Goal: Task Accomplishment & Management: Use online tool/utility

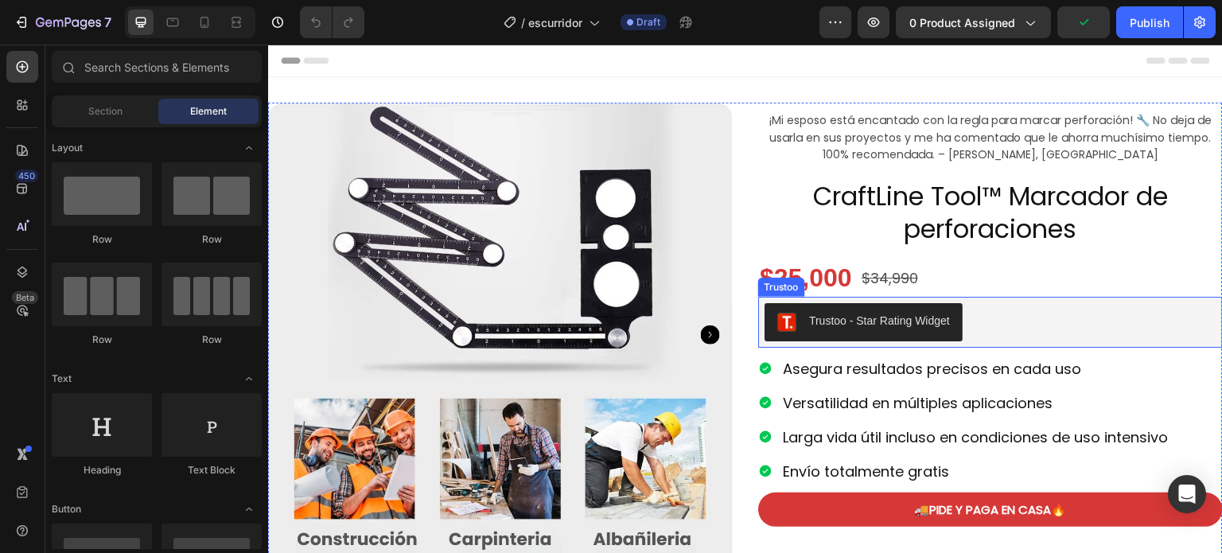
click at [836, 313] on div "Trustoo - Star Rating Widget" at bounding box center [879, 321] width 141 height 17
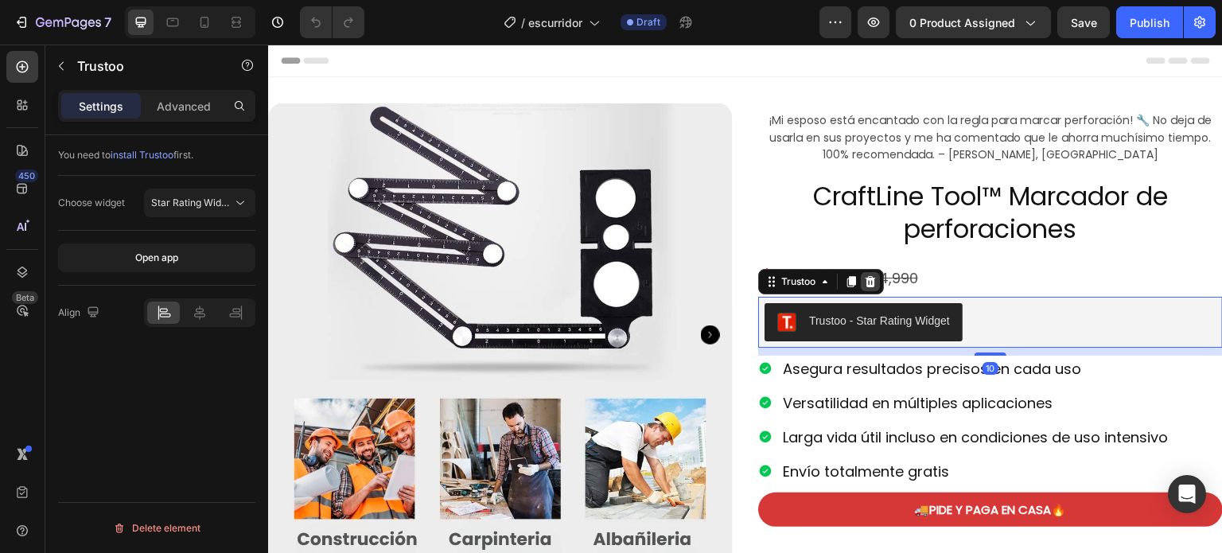
click at [867, 283] on icon at bounding box center [870, 281] width 13 height 13
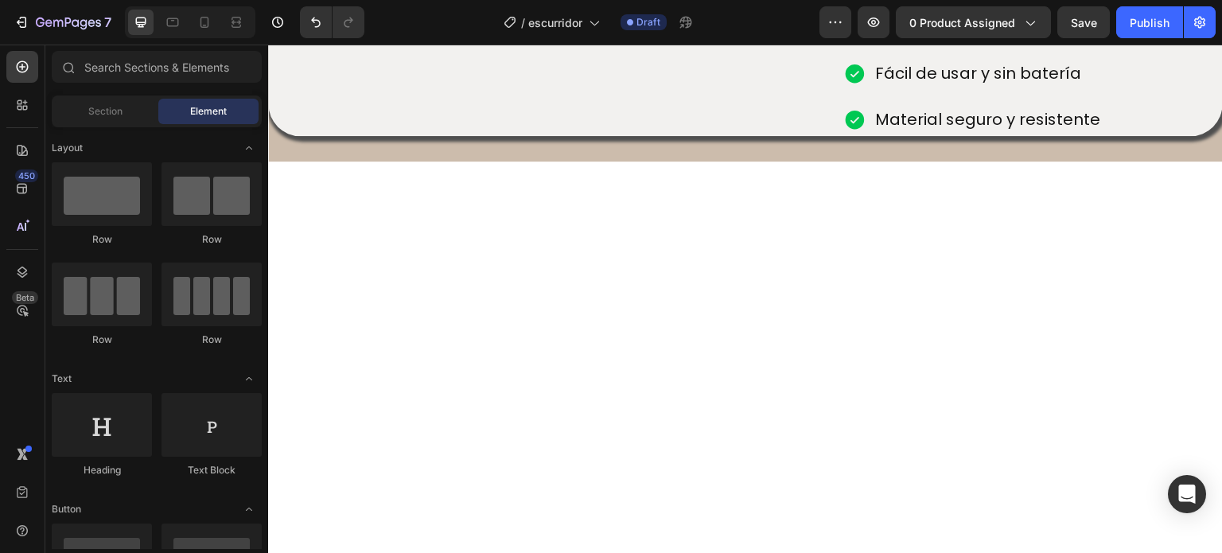
scroll to position [1192, 0]
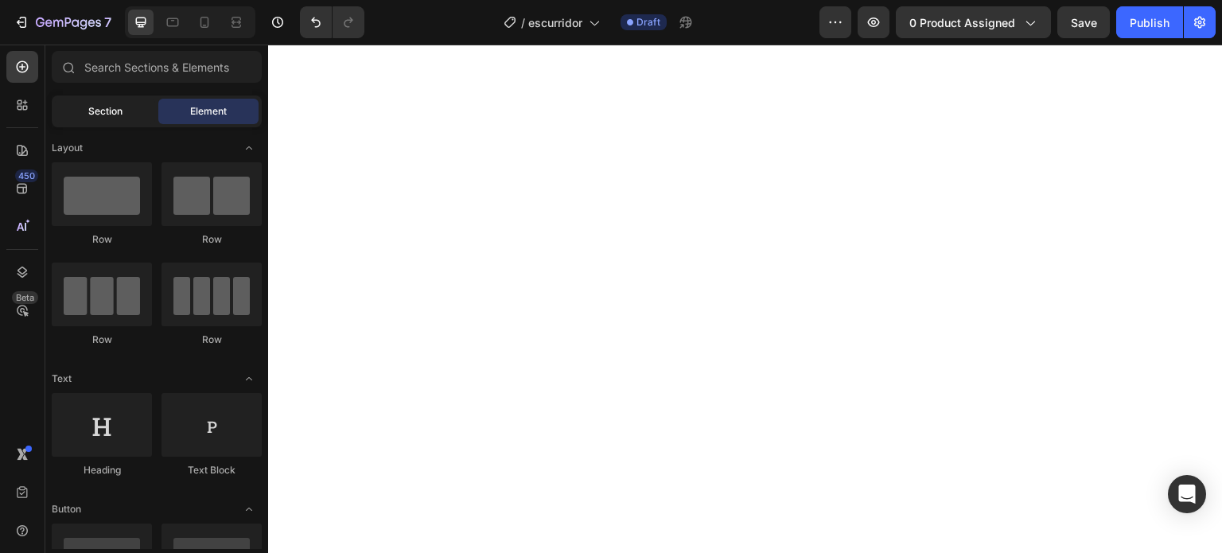
click at [86, 104] on div "Section" at bounding box center [105, 111] width 100 height 25
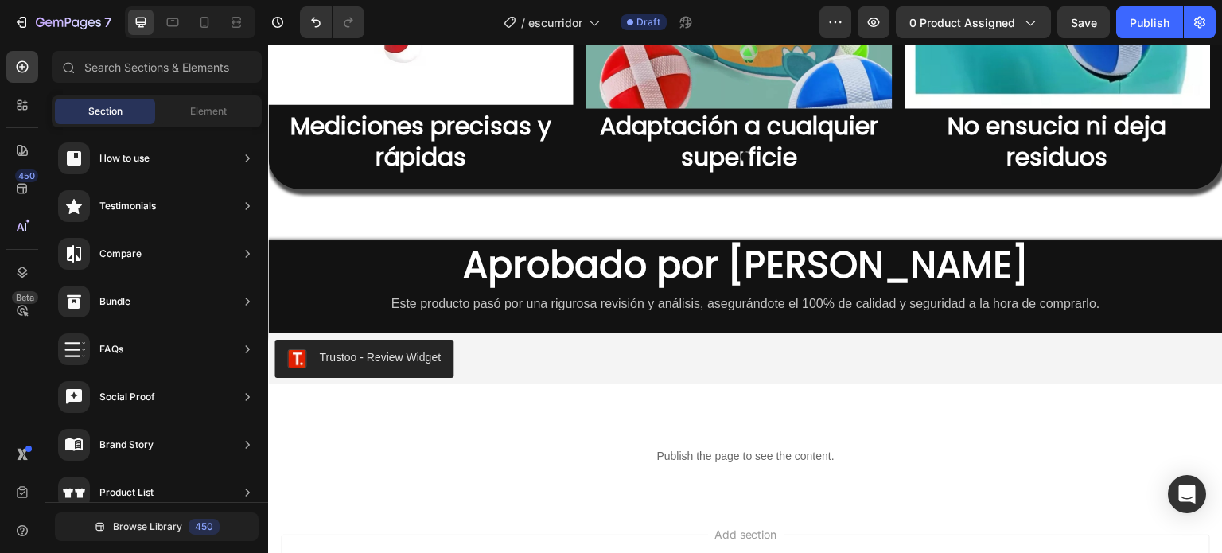
scroll to position [4233, 0]
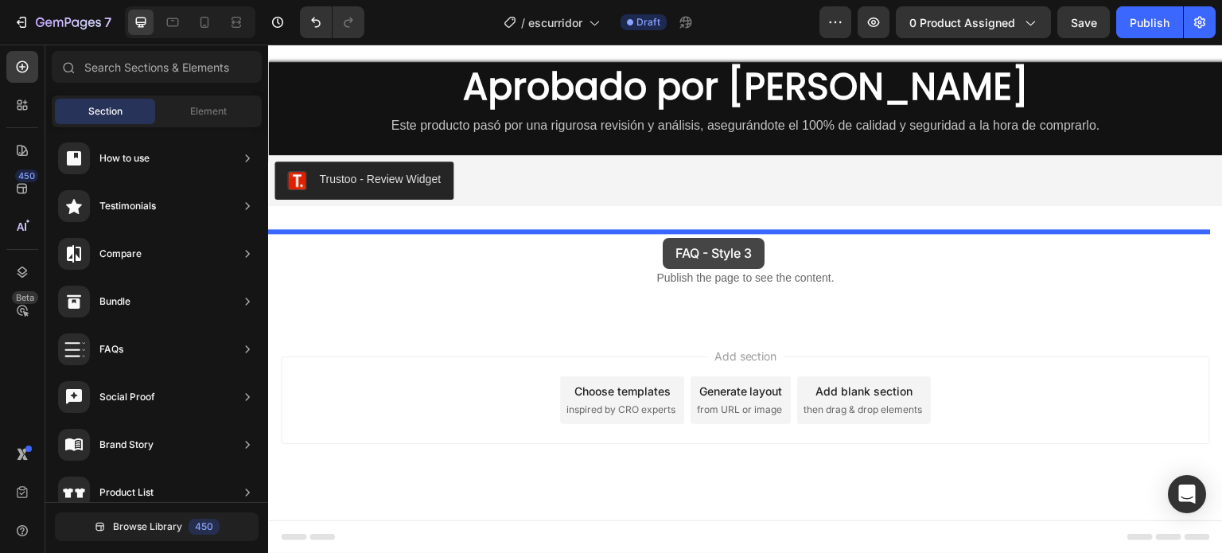
drag, startPoint x: 640, startPoint y: 524, endPoint x: 663, endPoint y: 238, distance: 286.6
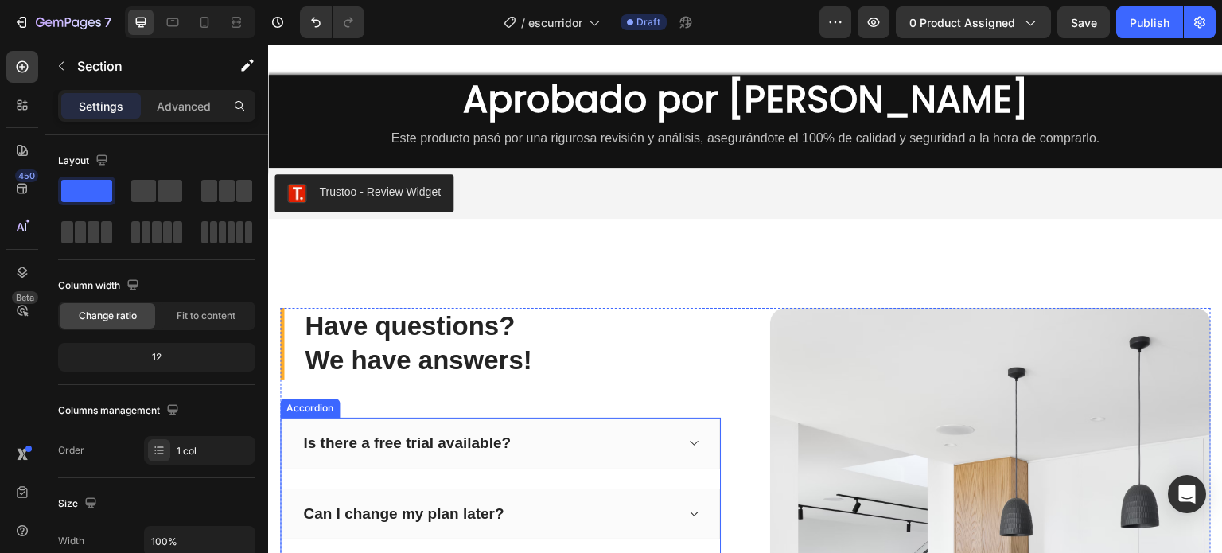
scroll to position [4218, 0]
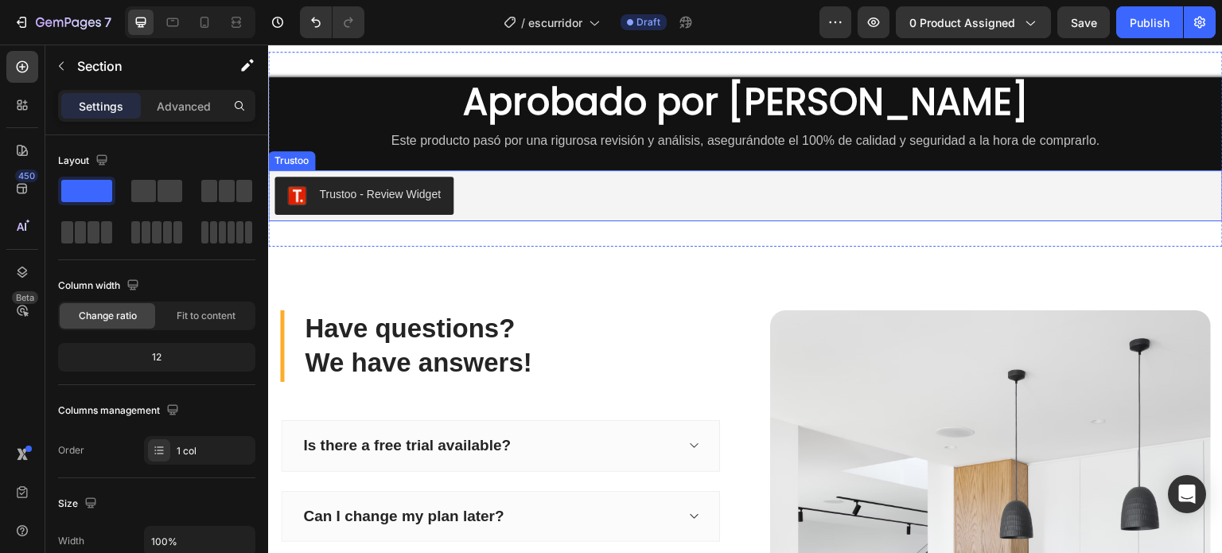
click at [282, 158] on div "Trustoo" at bounding box center [291, 161] width 41 height 14
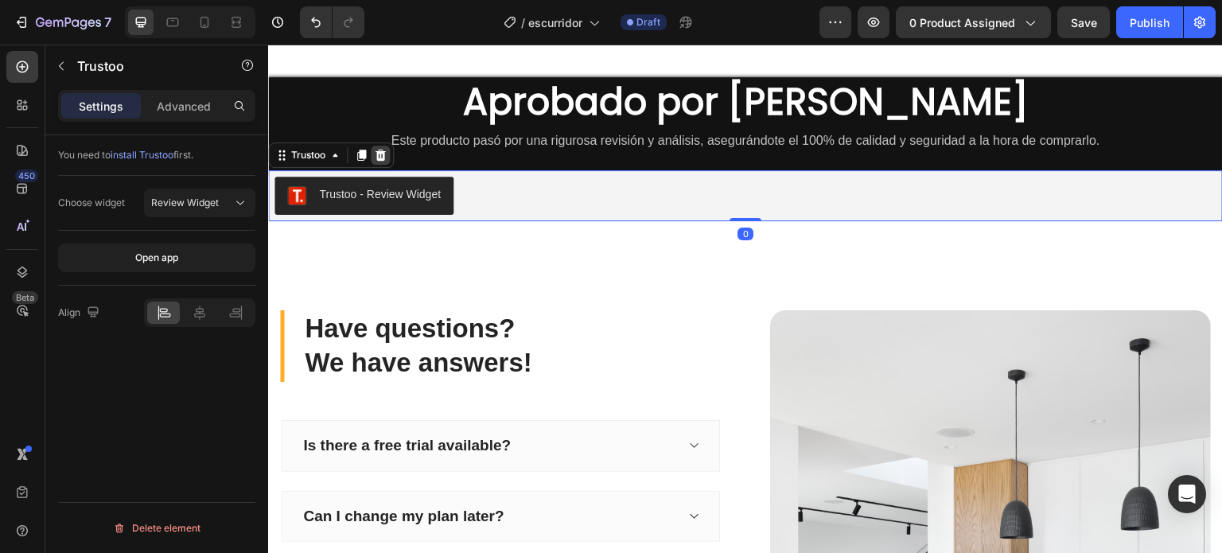
click at [382, 154] on icon at bounding box center [380, 155] width 13 height 13
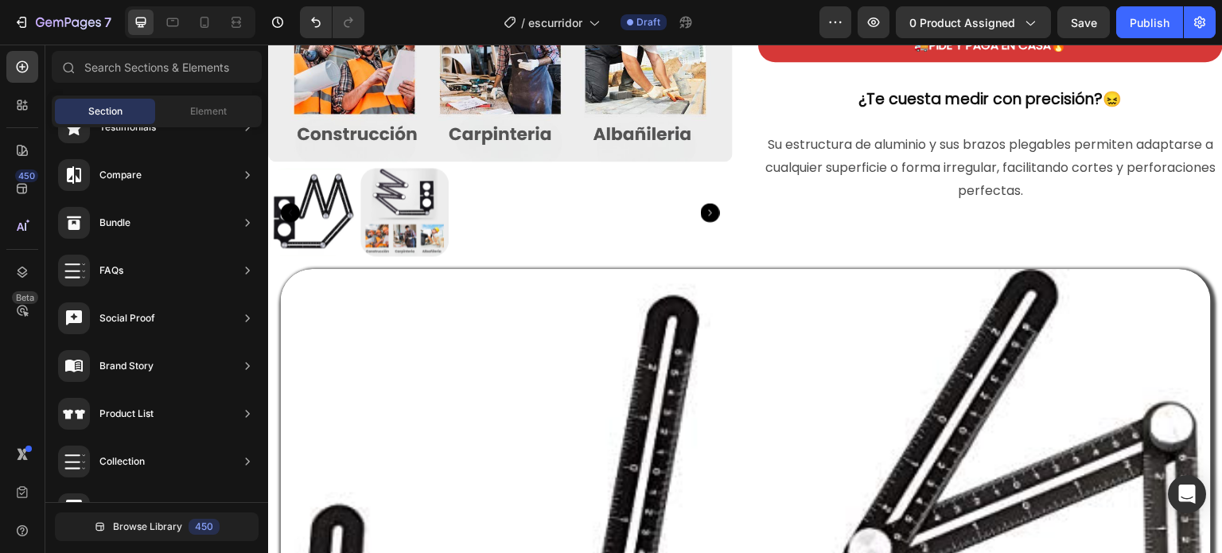
scroll to position [408, 0]
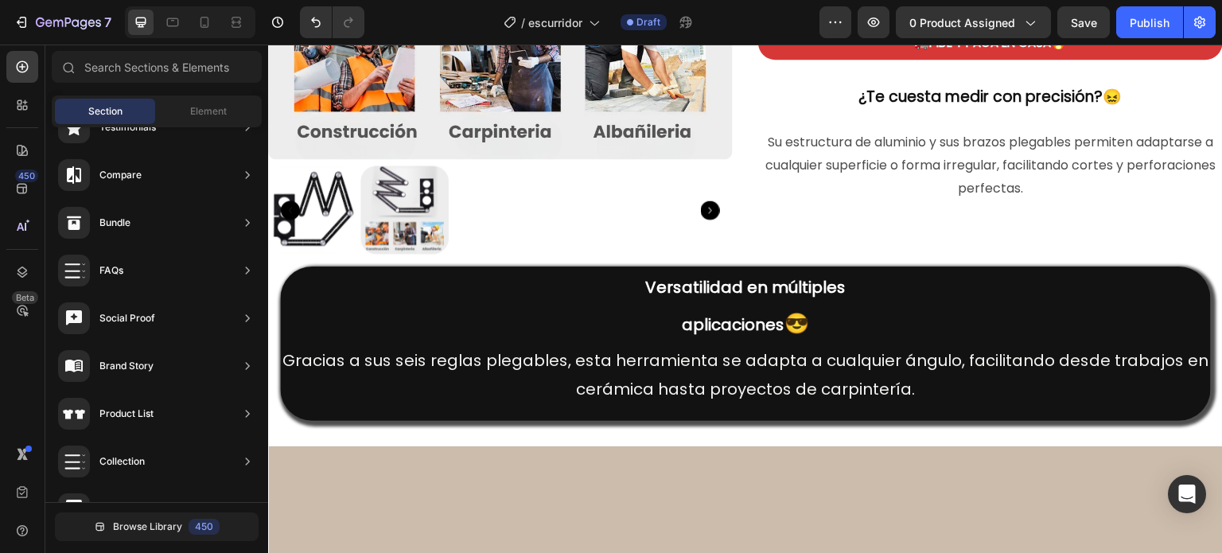
click at [685, 331] on h2 "Versatilidad en múltiples aplicaciones 😎" at bounding box center [745, 306] width 931 height 78
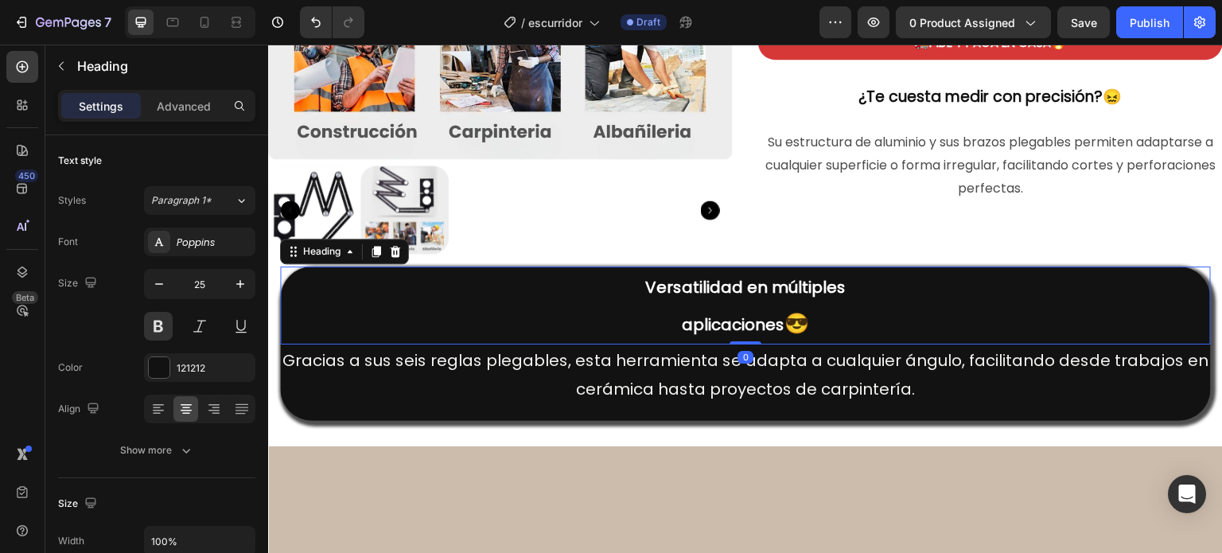
click at [693, 304] on h2 "Versatilidad en múltiples aplicaciones 😎" at bounding box center [745, 306] width 931 height 78
click at [466, 268] on p "Versatilidad en múltiples aplicaciones 😎" at bounding box center [746, 305] width 928 height 75
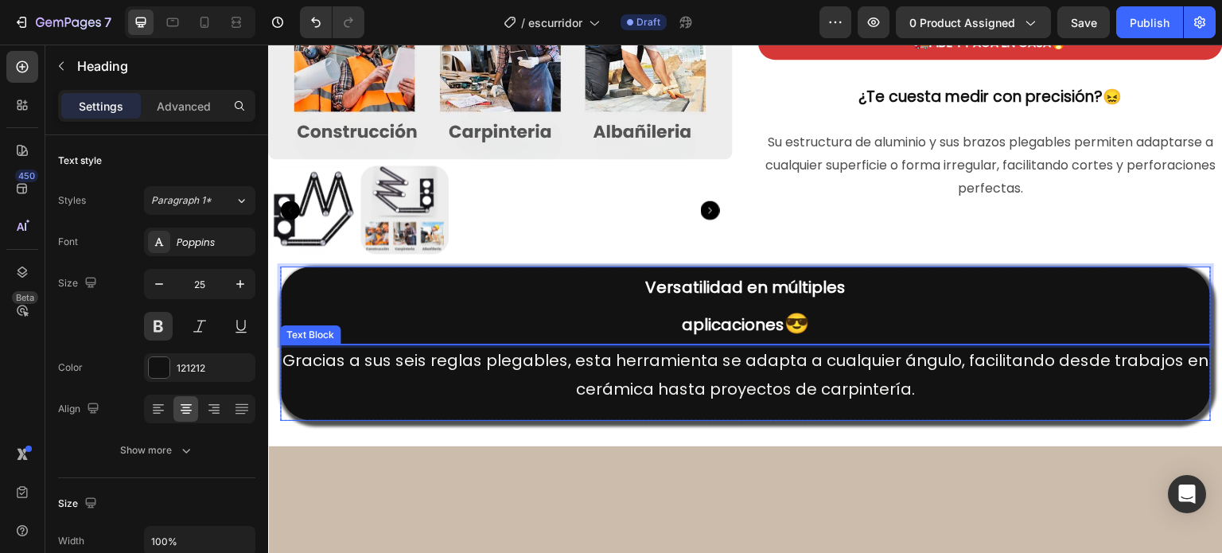
click at [742, 355] on p "Gracias a sus seis reglas plegables, esta herramienta se adapta a cualquier áng…" at bounding box center [746, 374] width 928 height 57
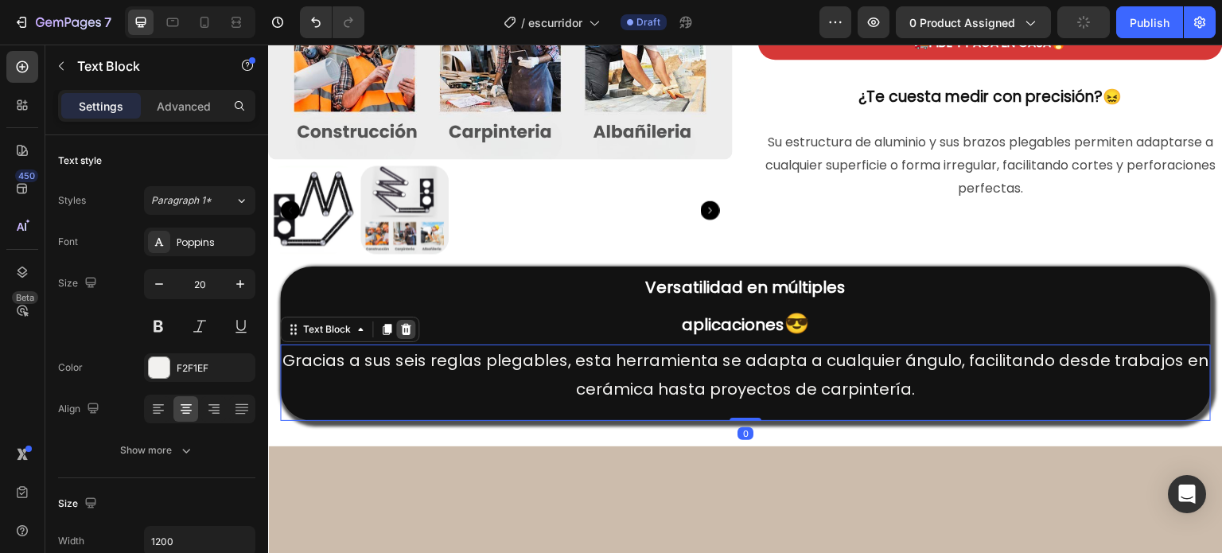
click at [399, 330] on div at bounding box center [405, 329] width 19 height 19
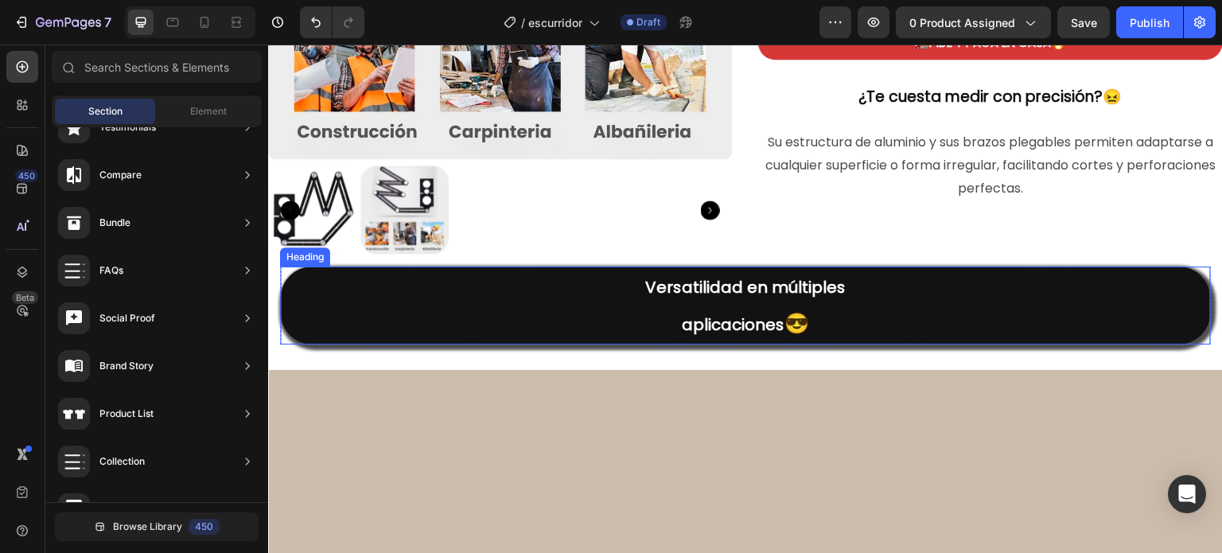
click at [398, 275] on p "⁠⁠⁠⁠⁠⁠⁠ Versatilidad en múltiples aplicaciones 😎" at bounding box center [746, 305] width 928 height 75
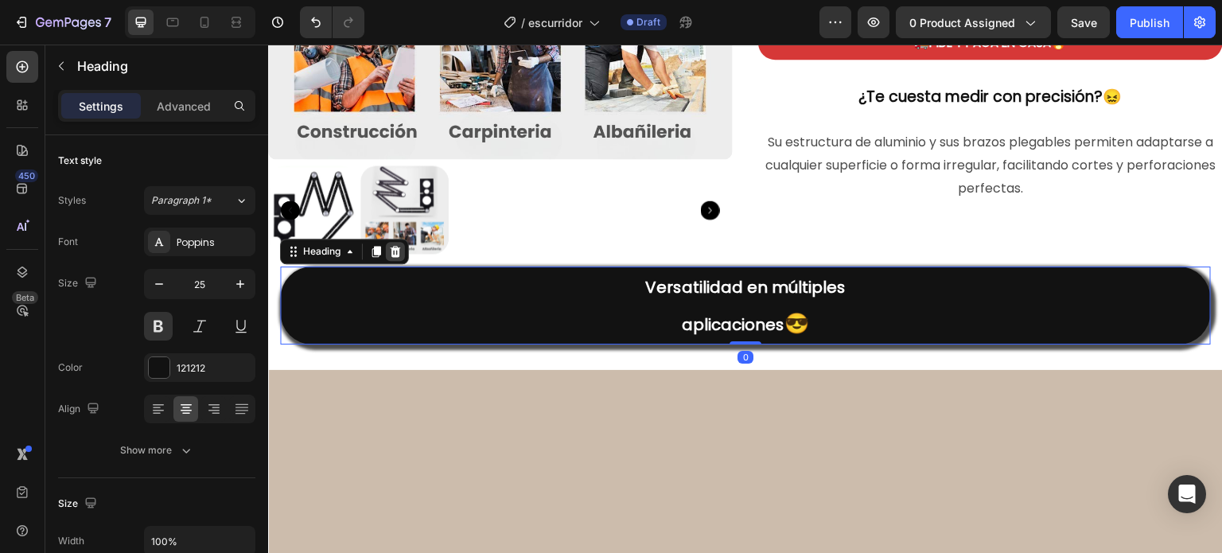
click at [395, 247] on icon at bounding box center [395, 251] width 13 height 13
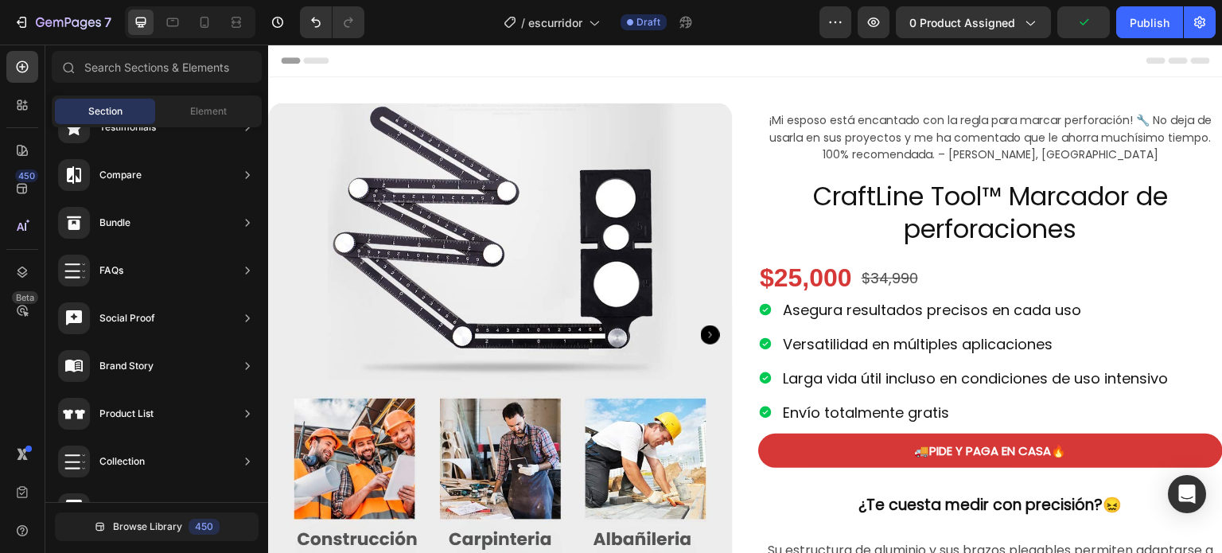
scroll to position [353, 0]
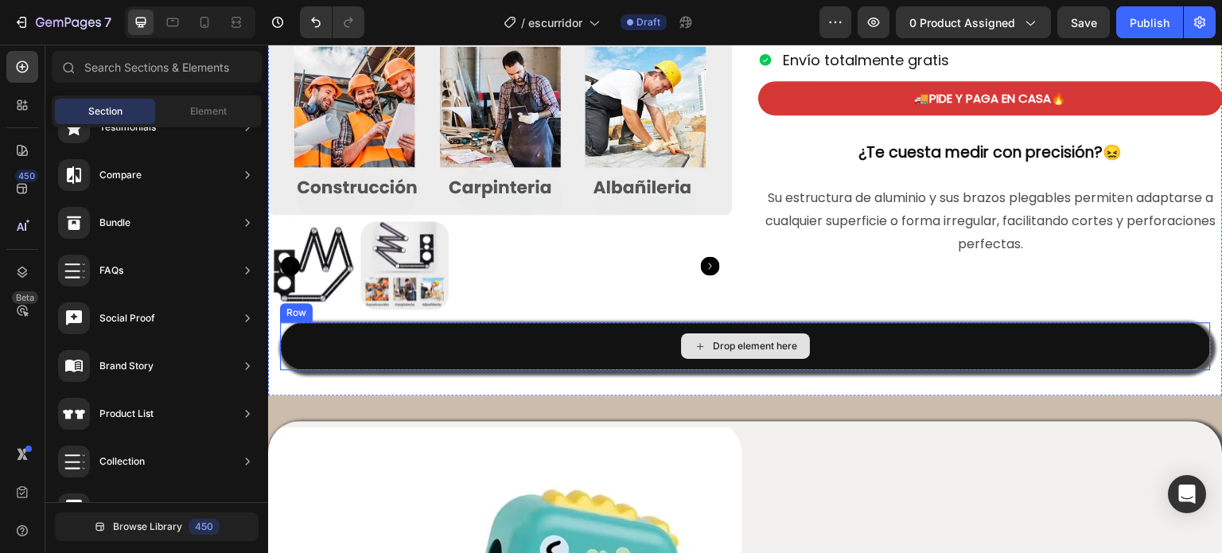
click at [497, 343] on div "Drop element here" at bounding box center [745, 346] width 931 height 48
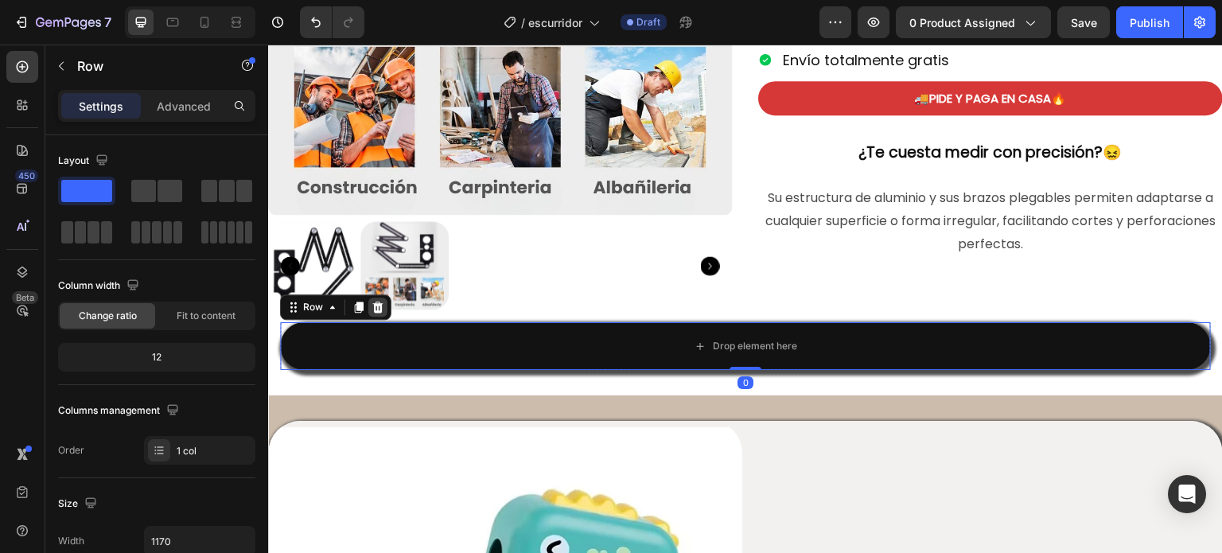
click at [378, 298] on div at bounding box center [377, 307] width 19 height 19
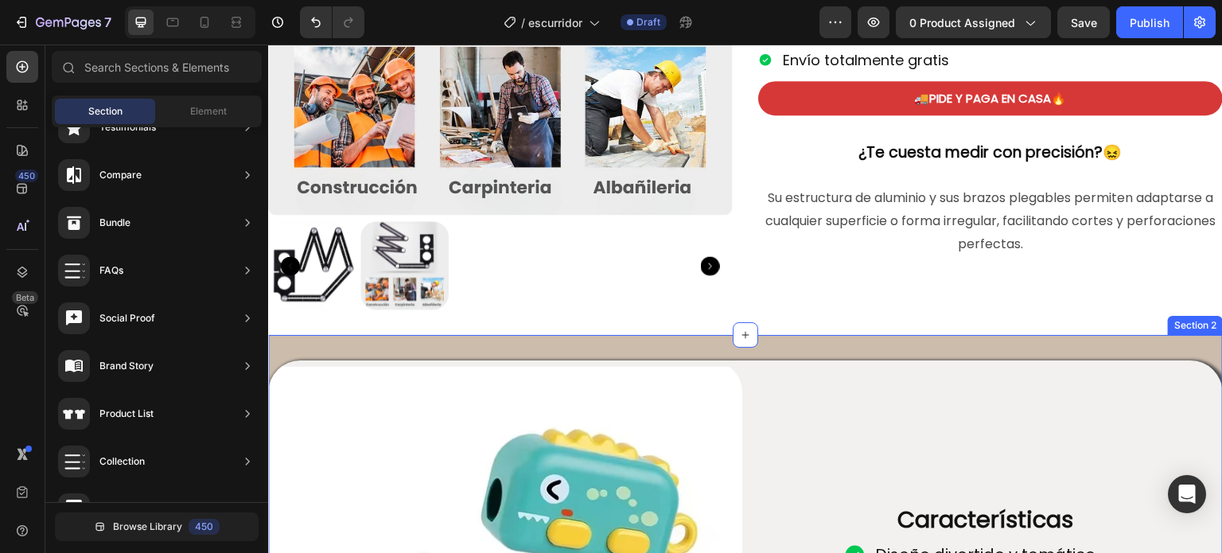
click at [1198, 321] on div "Section 2" at bounding box center [1195, 325] width 49 height 14
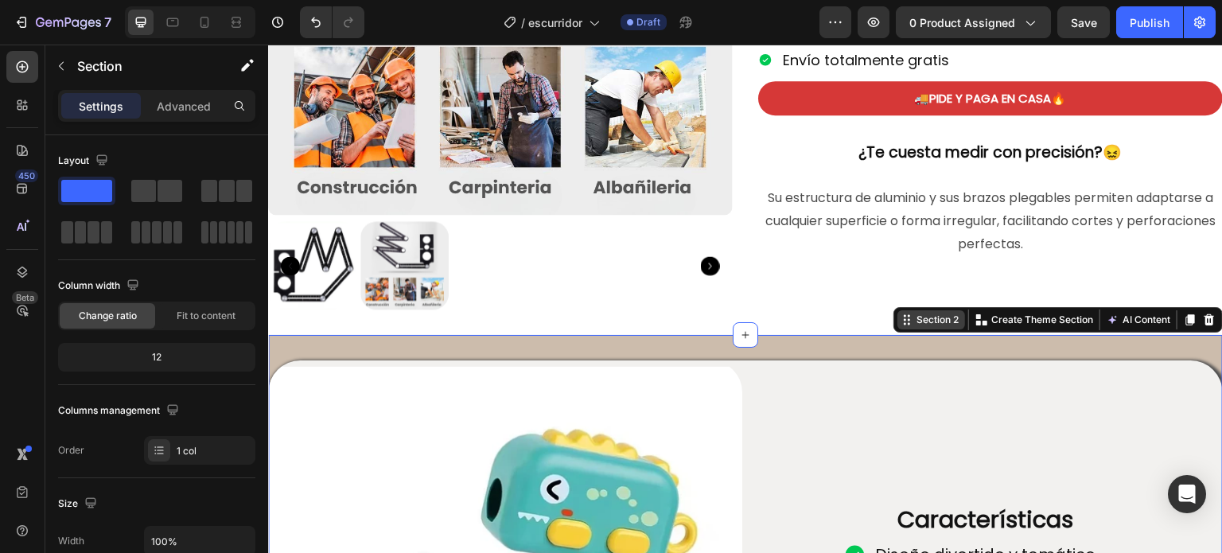
click at [1200, 321] on div at bounding box center [1209, 319] width 19 height 19
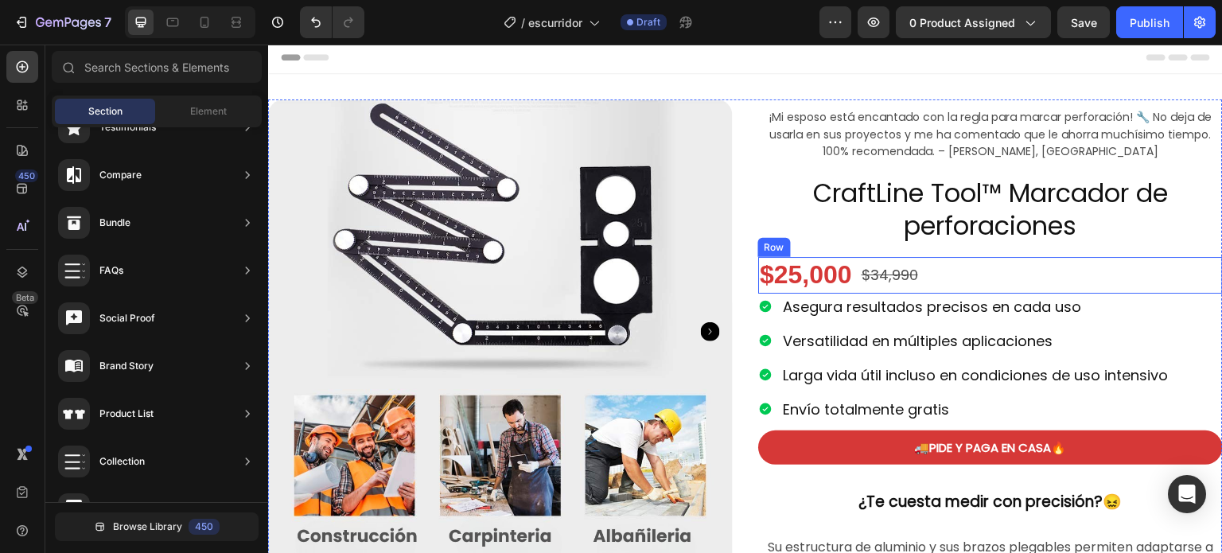
scroll to position [532, 0]
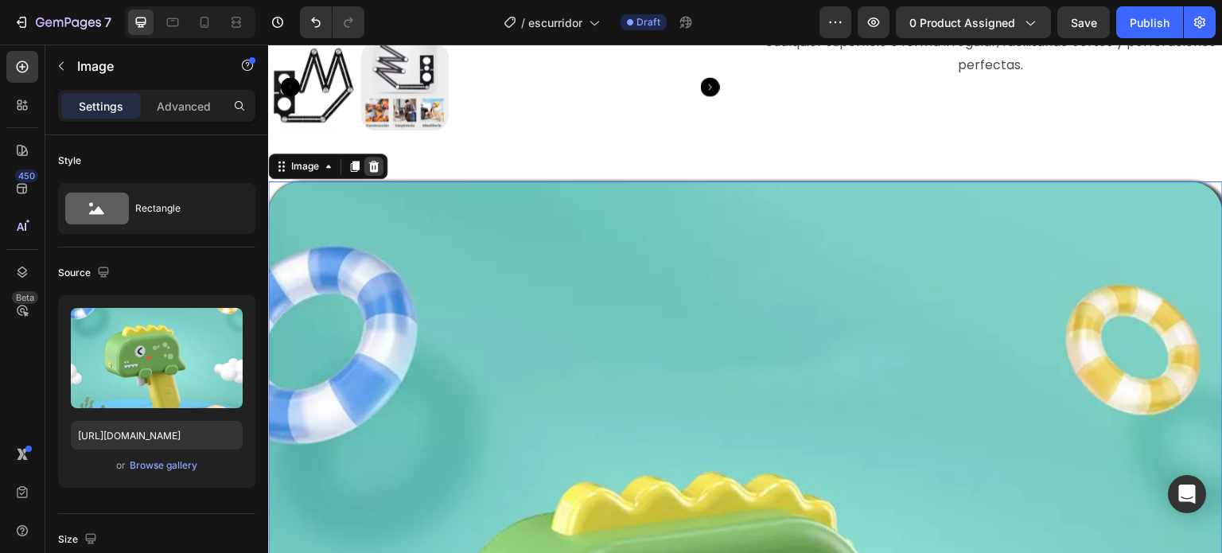
click at [382, 166] on div at bounding box center [373, 166] width 19 height 19
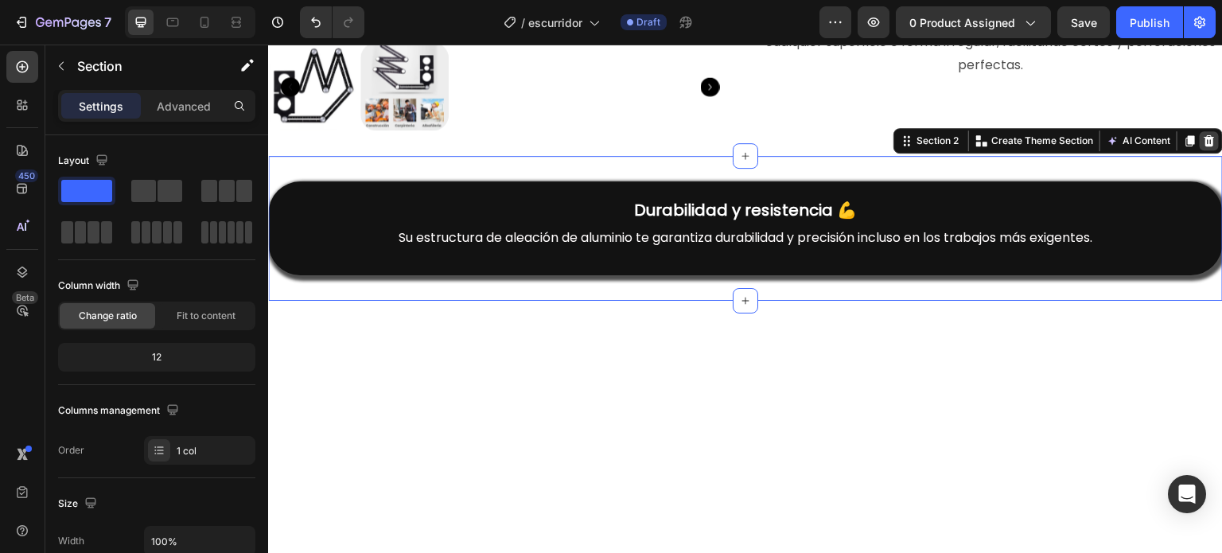
click at [1205, 135] on icon at bounding box center [1210, 140] width 10 height 11
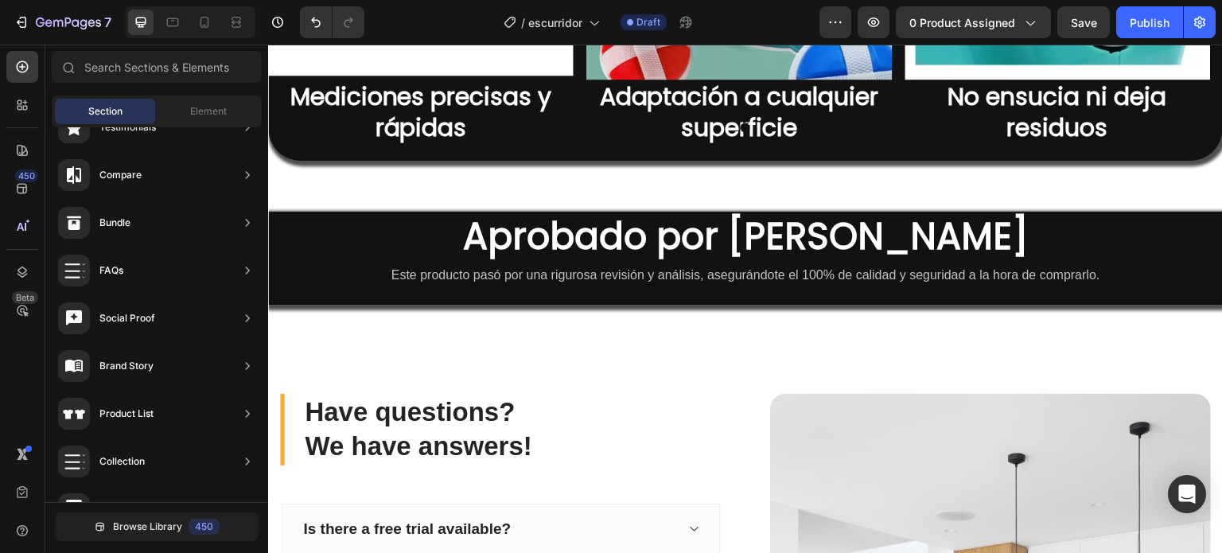
scroll to position [1472, 0]
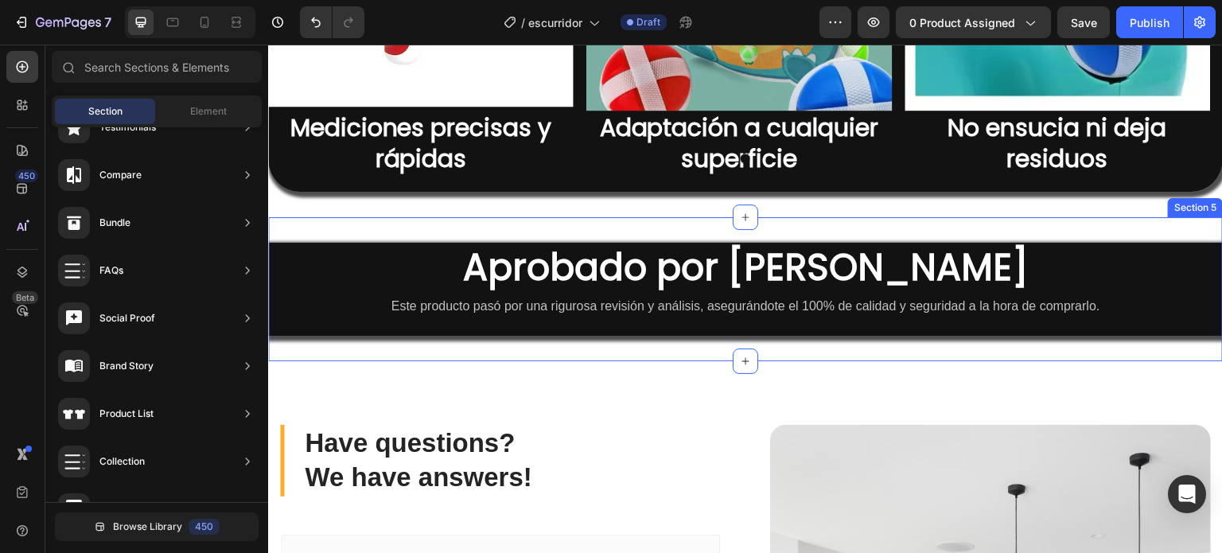
click at [1189, 209] on div "Section 5" at bounding box center [1195, 207] width 55 height 19
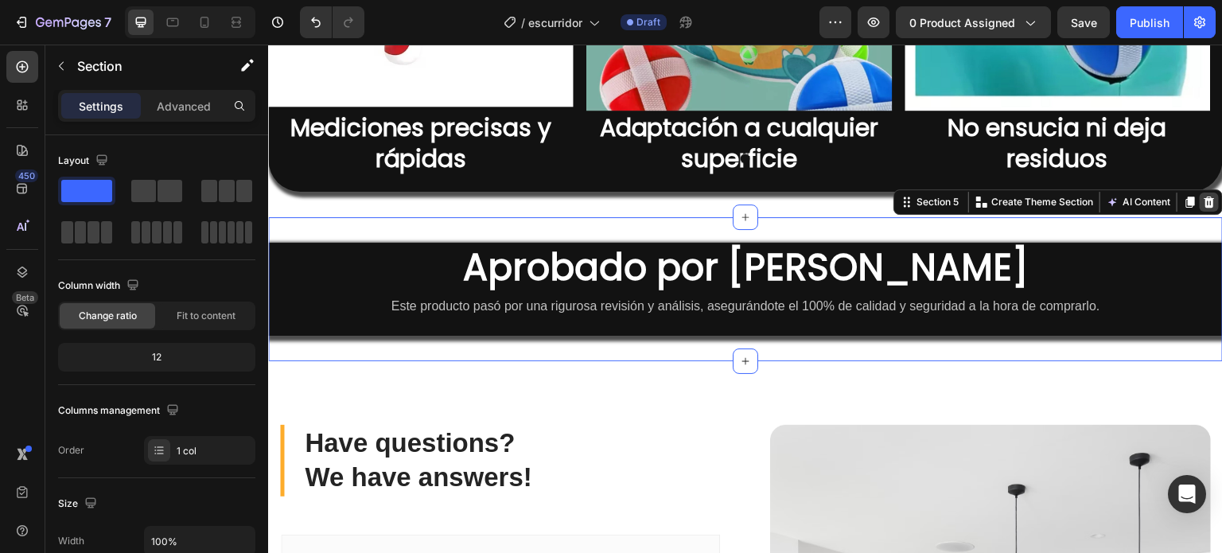
click at [1205, 206] on icon at bounding box center [1210, 202] width 10 height 11
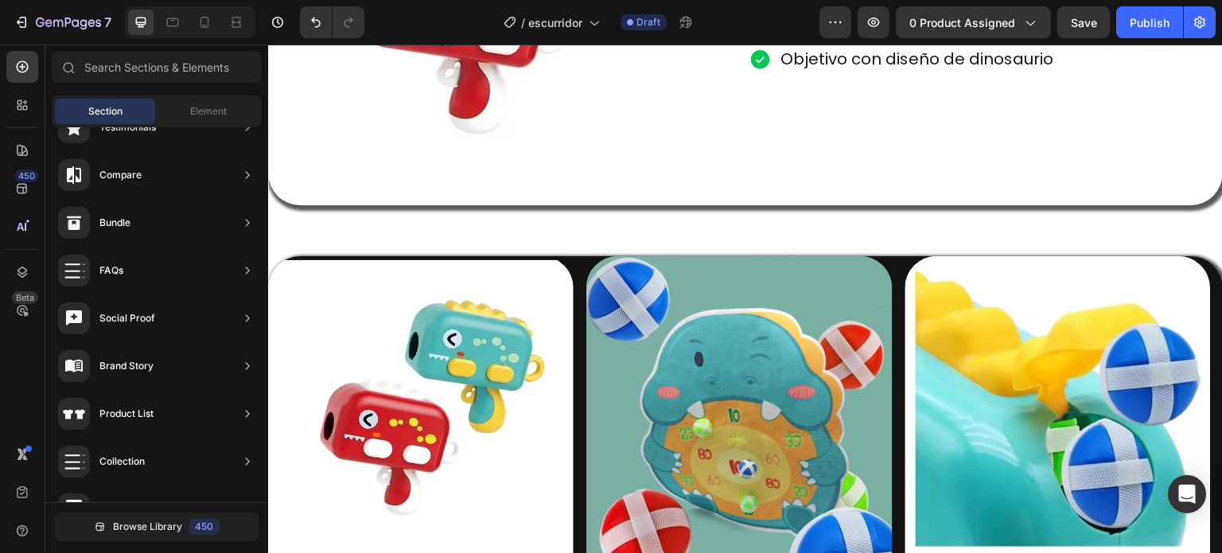
scroll to position [1023, 0]
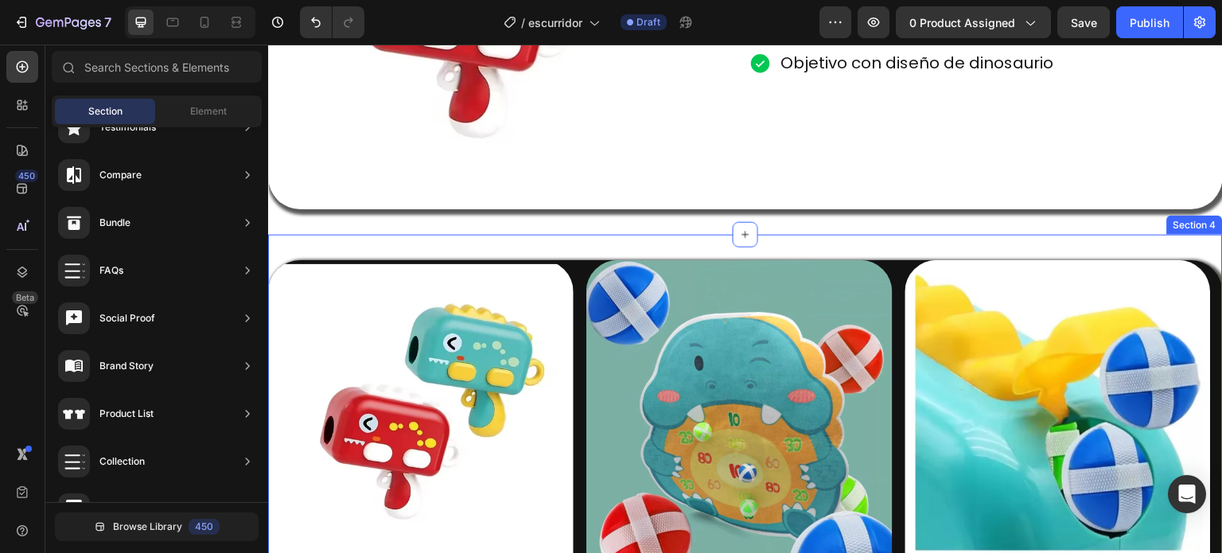
click at [1186, 219] on div "Section 4" at bounding box center [1195, 225] width 49 height 14
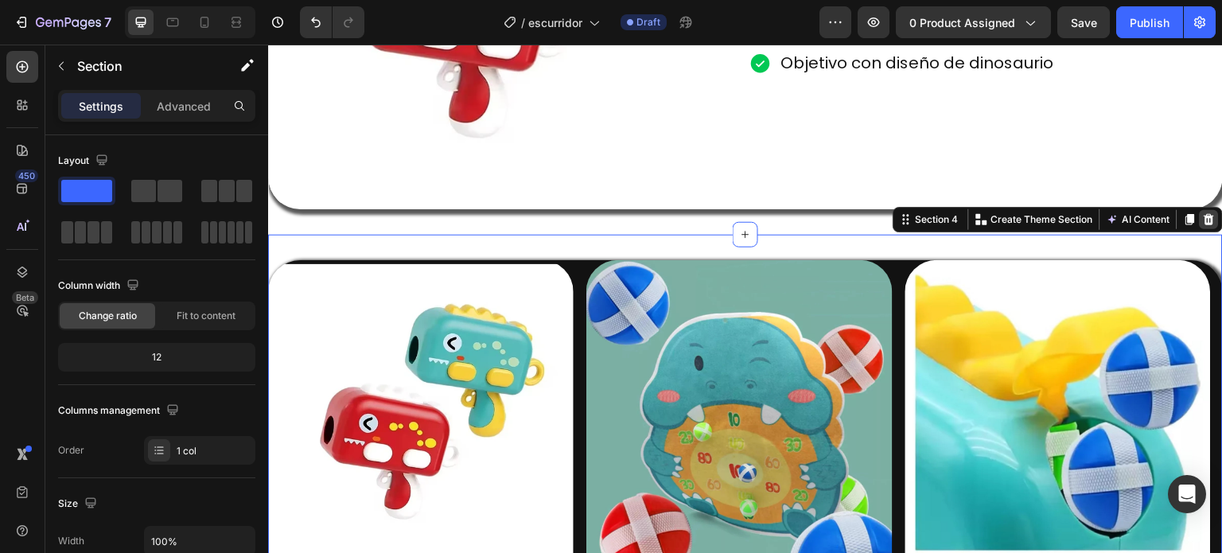
click at [1203, 213] on icon at bounding box center [1209, 219] width 13 height 13
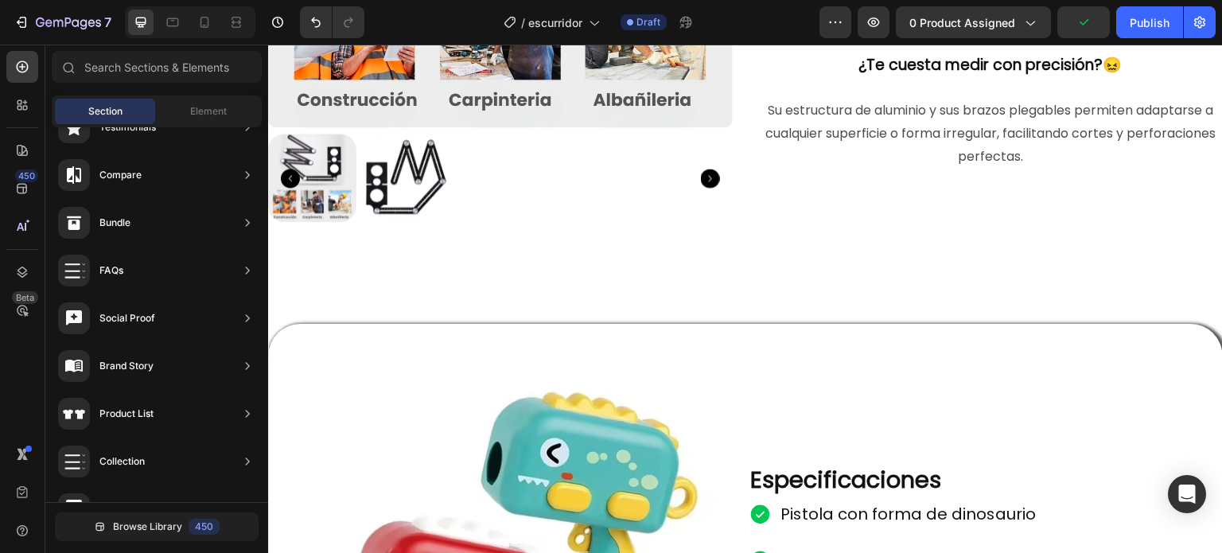
scroll to position [436, 0]
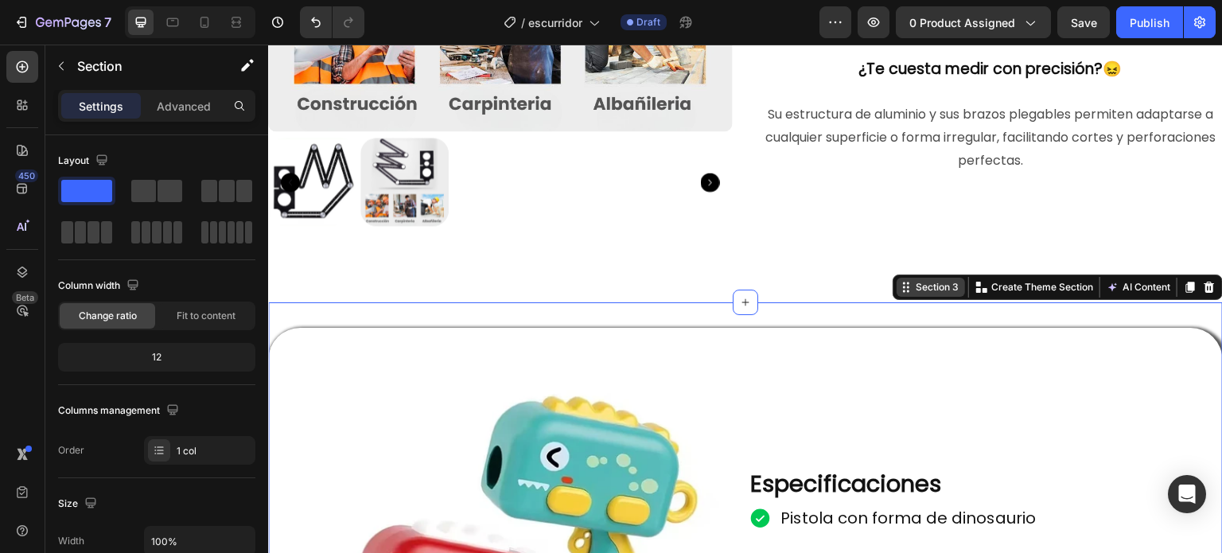
click at [1192, 289] on div "Section 3 You can create reusable sections Create Theme Section AI Content Writ…" at bounding box center [1058, 287] width 330 height 25
click at [1203, 283] on icon at bounding box center [1209, 287] width 13 height 13
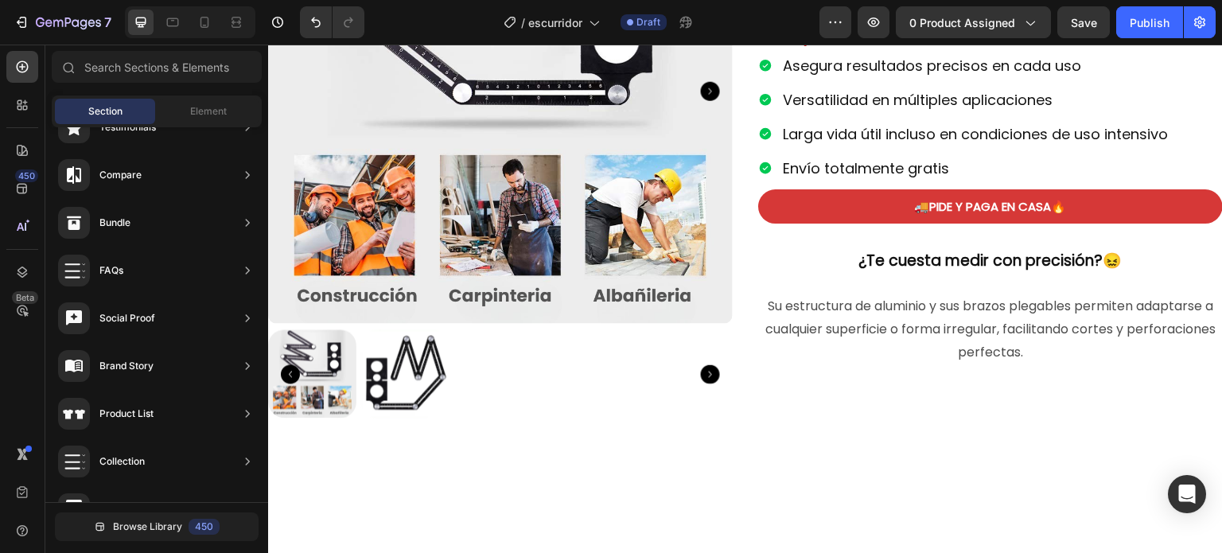
scroll to position [175, 0]
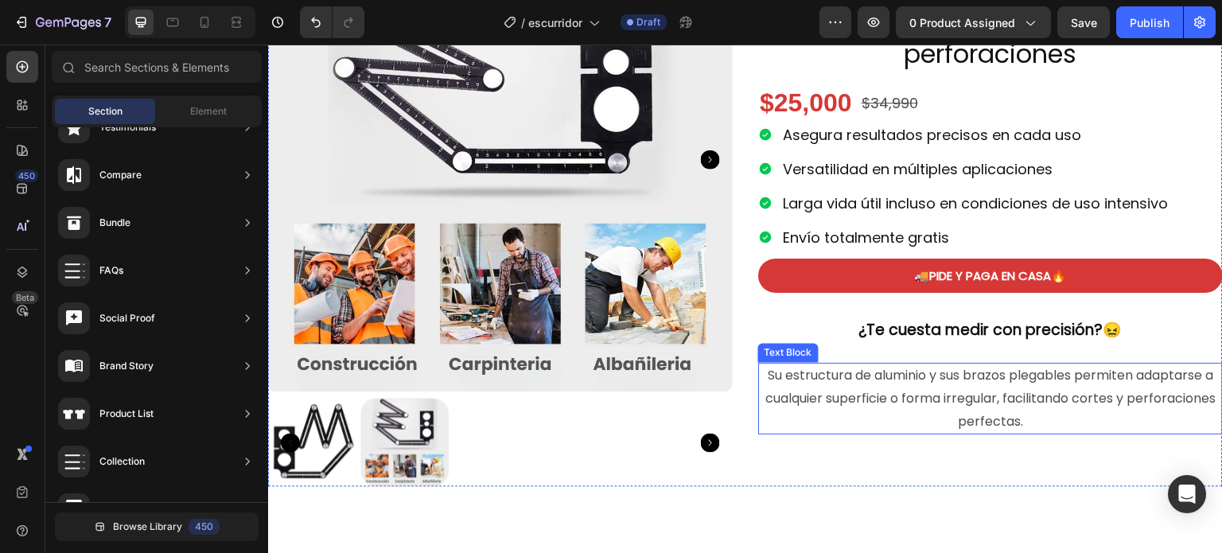
click at [999, 375] on span "Su estructura de aluminio y sus brazos plegables permiten adaptarse a cualquier…" at bounding box center [991, 398] width 450 height 64
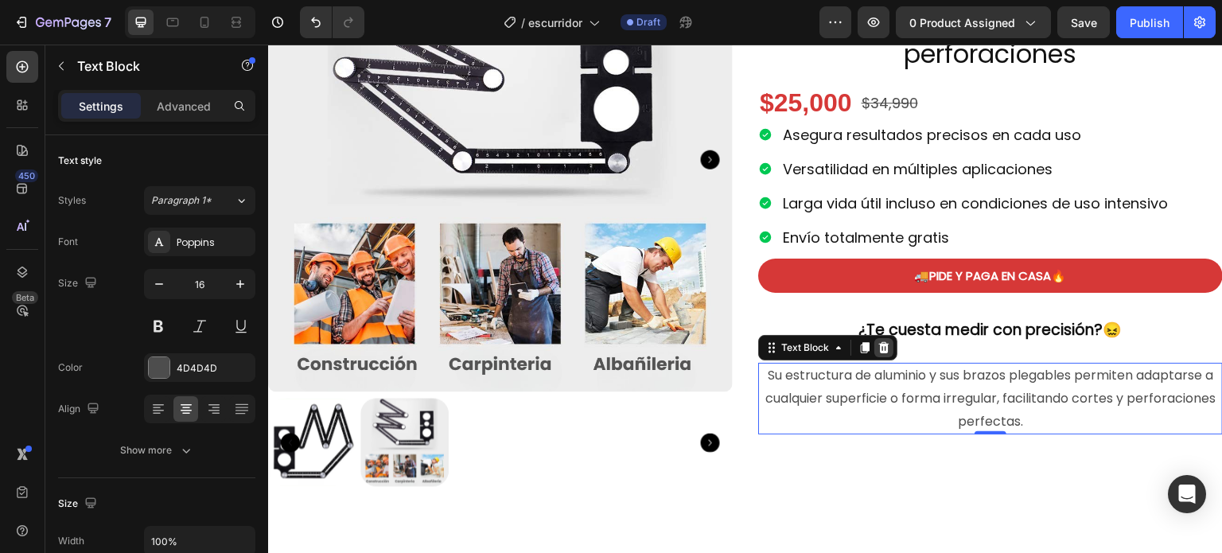
click at [883, 350] on icon at bounding box center [884, 347] width 13 height 13
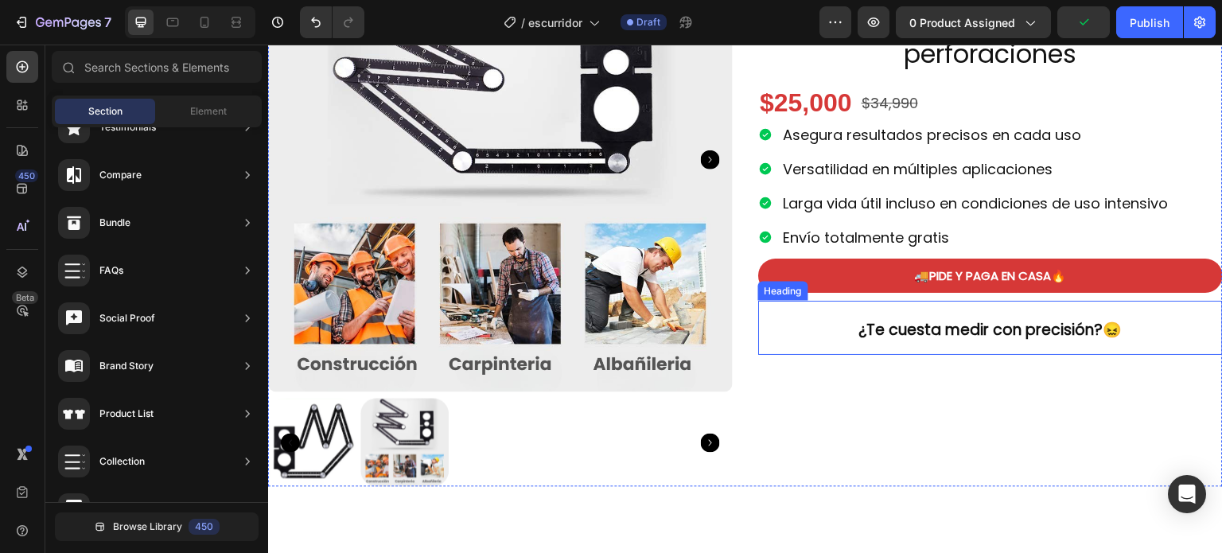
click at [777, 291] on div "Heading" at bounding box center [784, 291] width 44 height 14
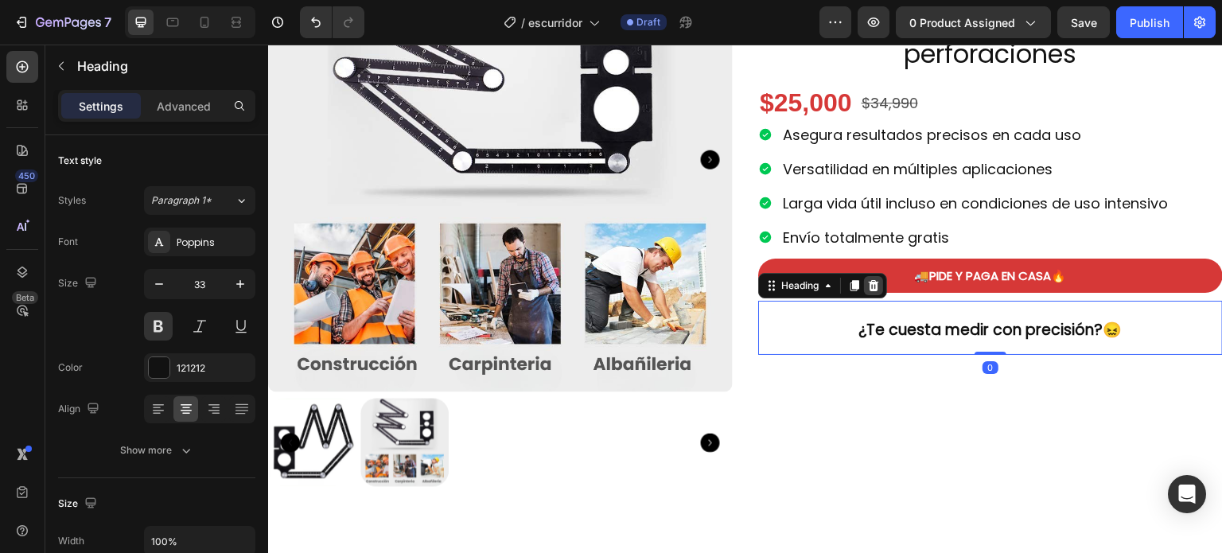
click at [867, 290] on icon at bounding box center [873, 285] width 13 height 13
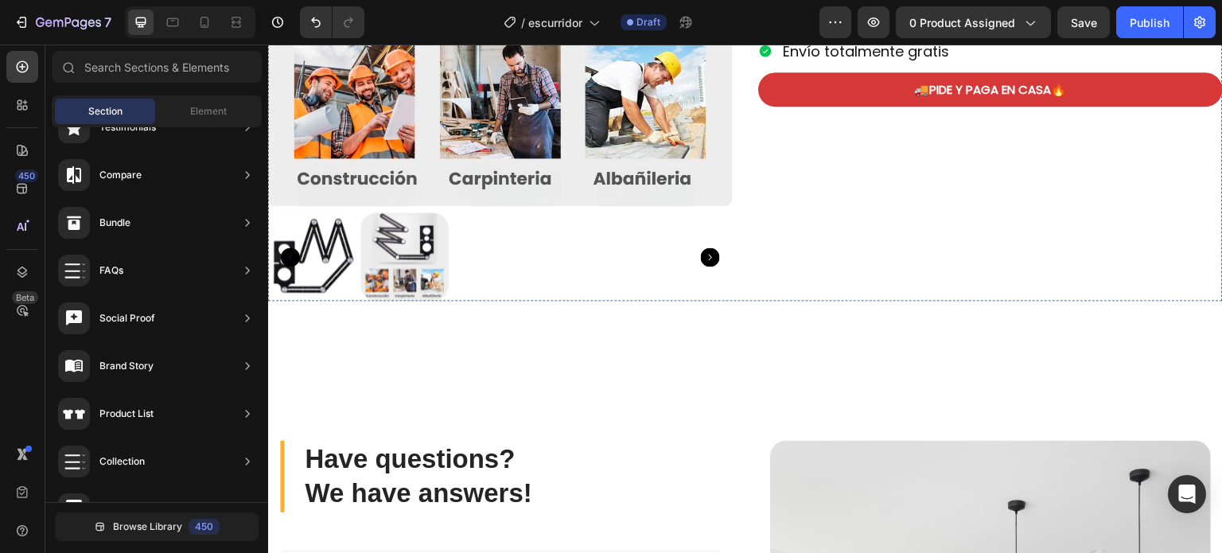
scroll to position [312, 0]
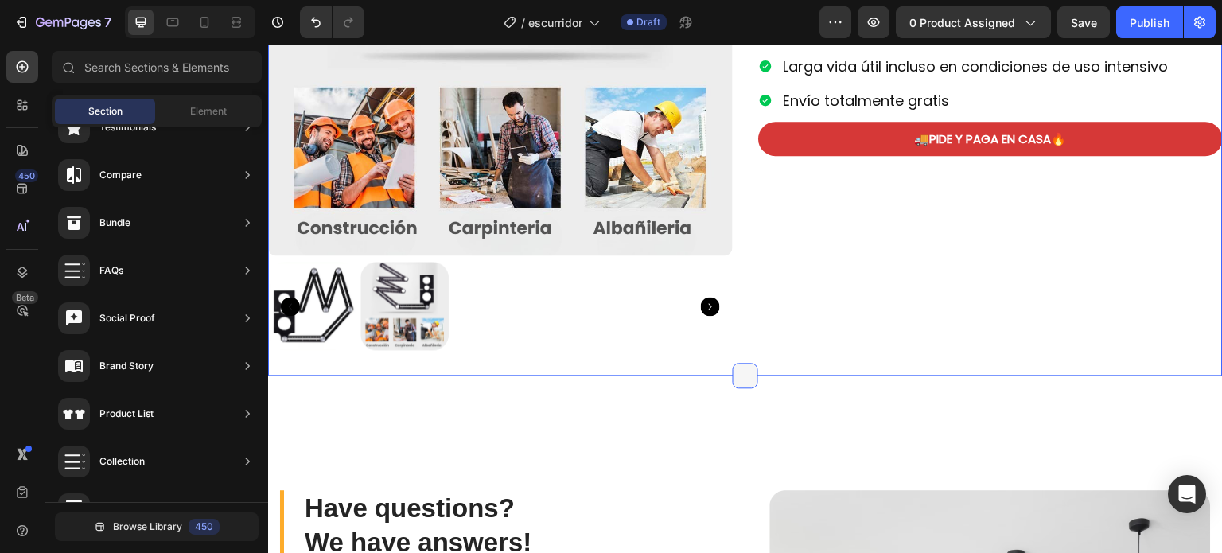
click at [742, 372] on icon at bounding box center [745, 375] width 7 height 7
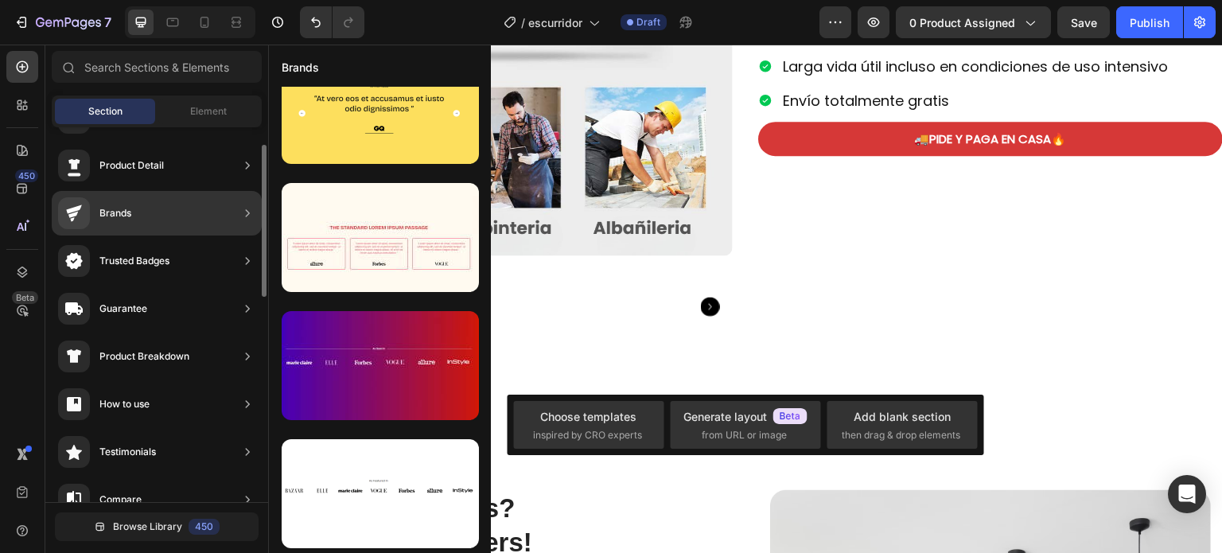
scroll to position [0, 0]
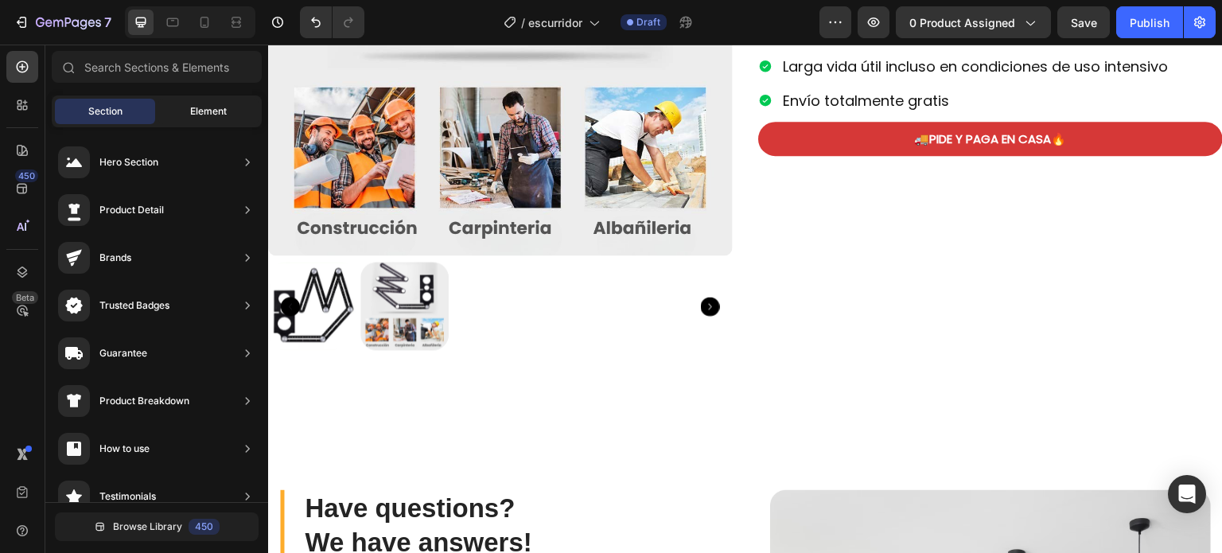
click at [221, 107] on span "Element" at bounding box center [208, 111] width 37 height 14
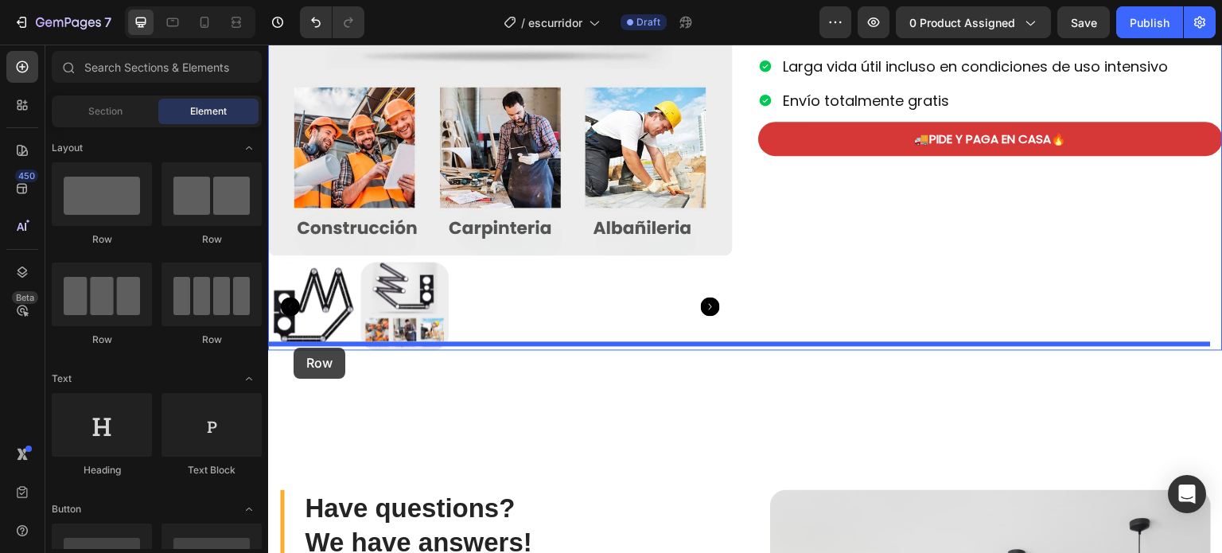
drag, startPoint x: 364, startPoint y: 257, endPoint x: 294, endPoint y: 348, distance: 115.1
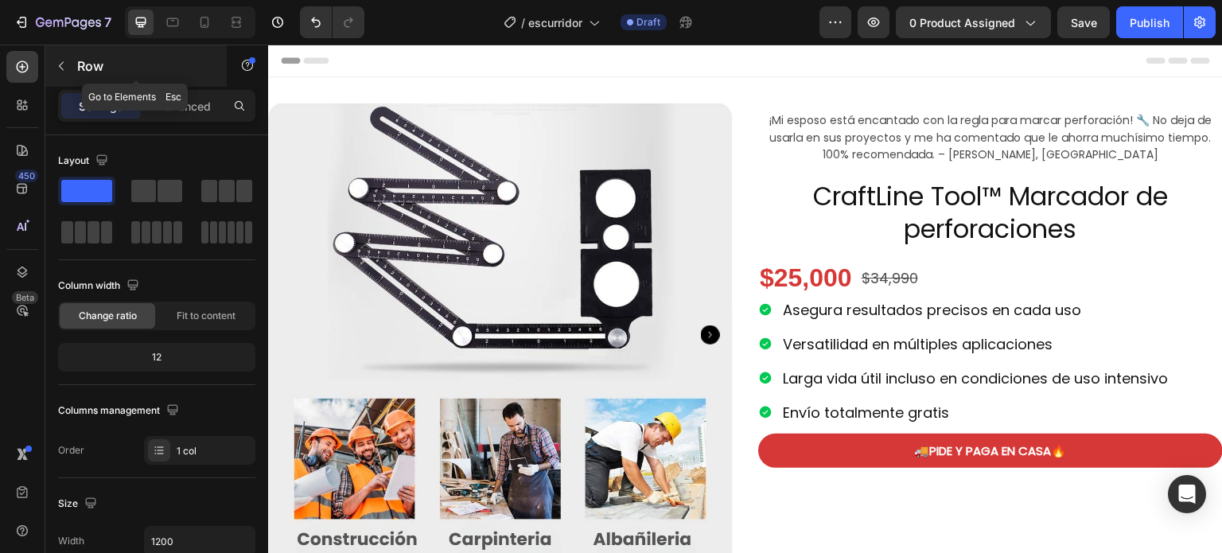
click at [62, 65] on icon "button" at bounding box center [61, 66] width 13 height 13
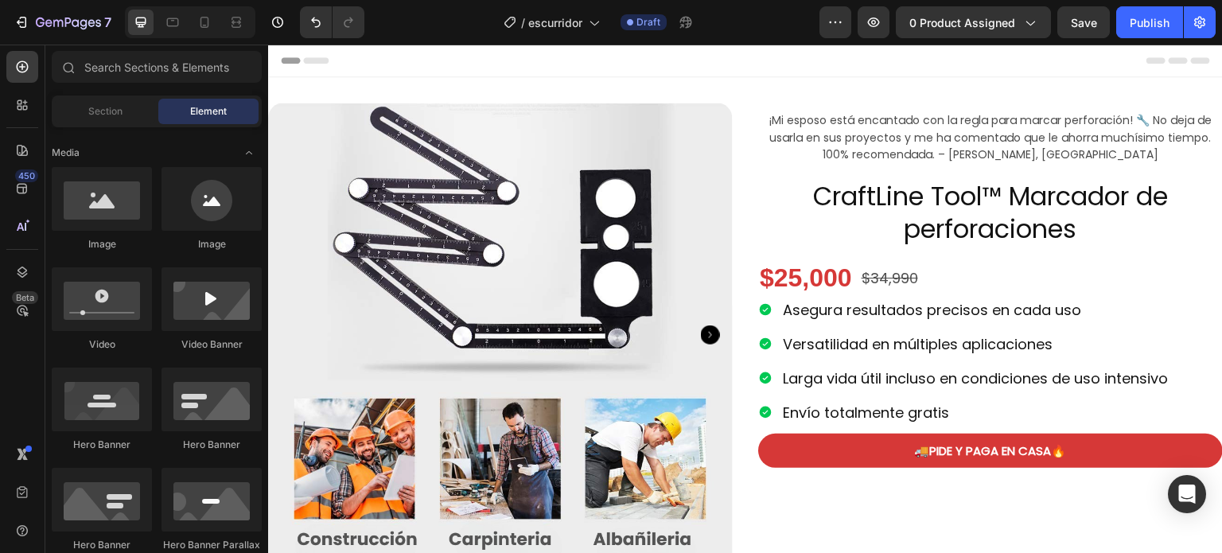
scroll to position [895, 0]
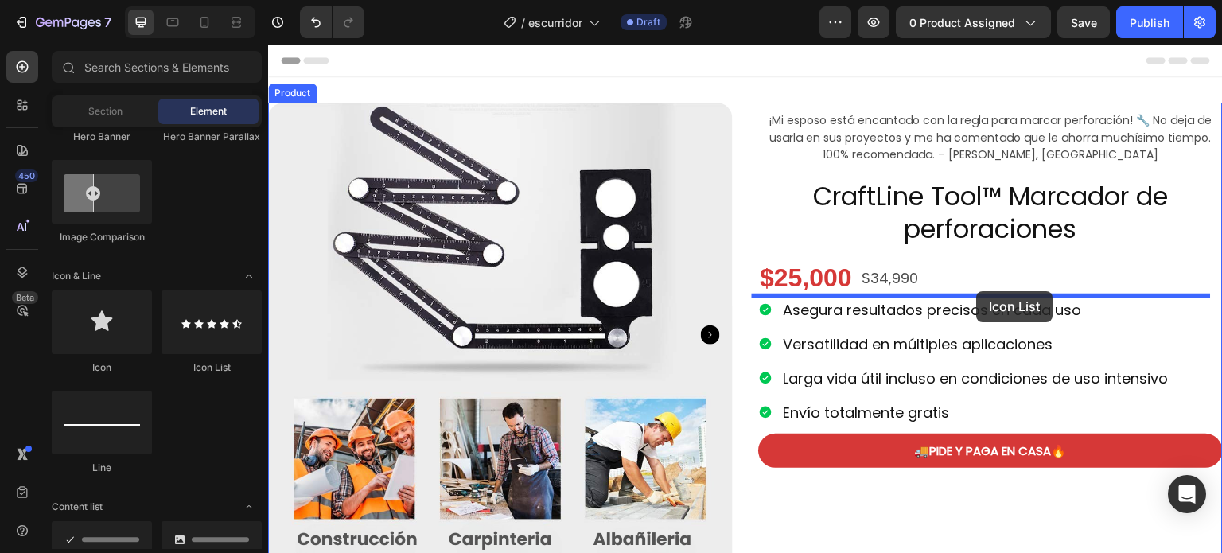
drag, startPoint x: 478, startPoint y: 376, endPoint x: 977, endPoint y: 291, distance: 506.0
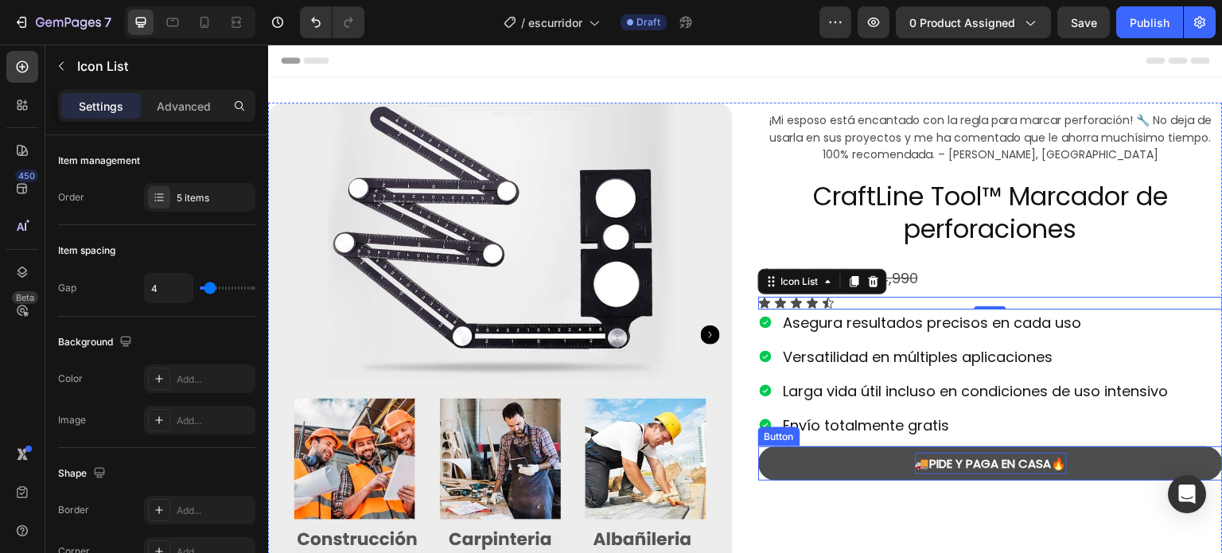
click at [973, 454] on p "🚚PIDE Y PAGA EN CASA🔥" at bounding box center [991, 463] width 152 height 21
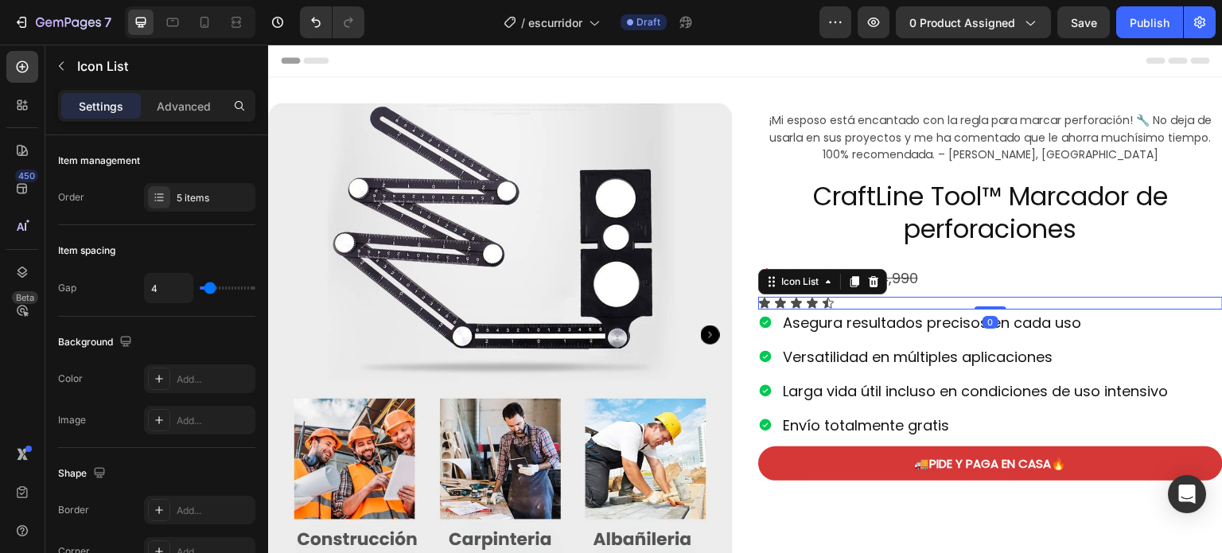
click at [870, 302] on div "Icon Icon Icon Icon Icon" at bounding box center [990, 303] width 465 height 13
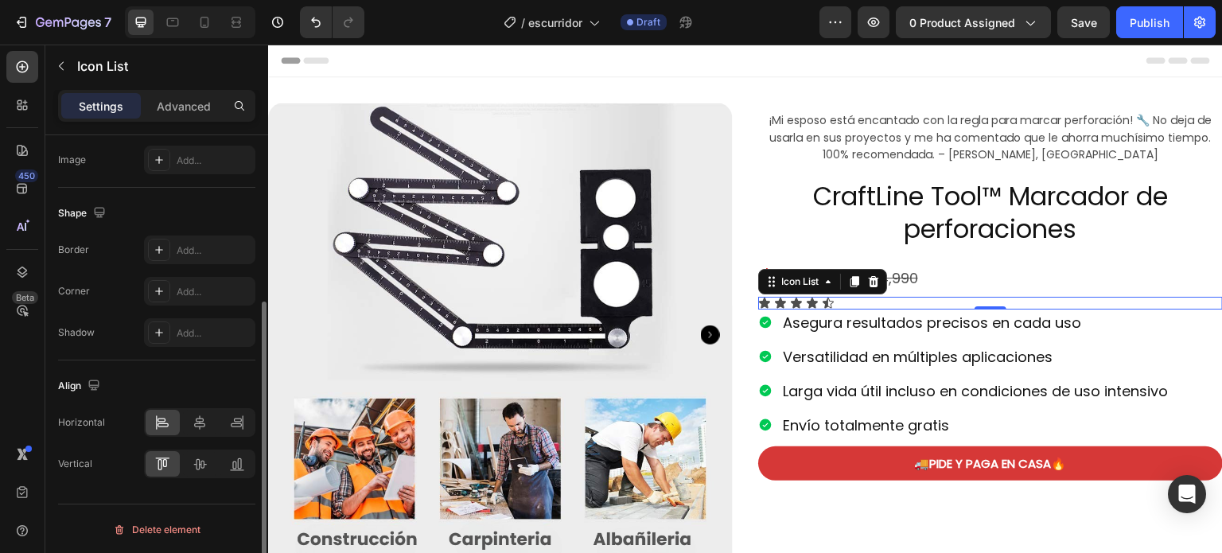
scroll to position [0, 0]
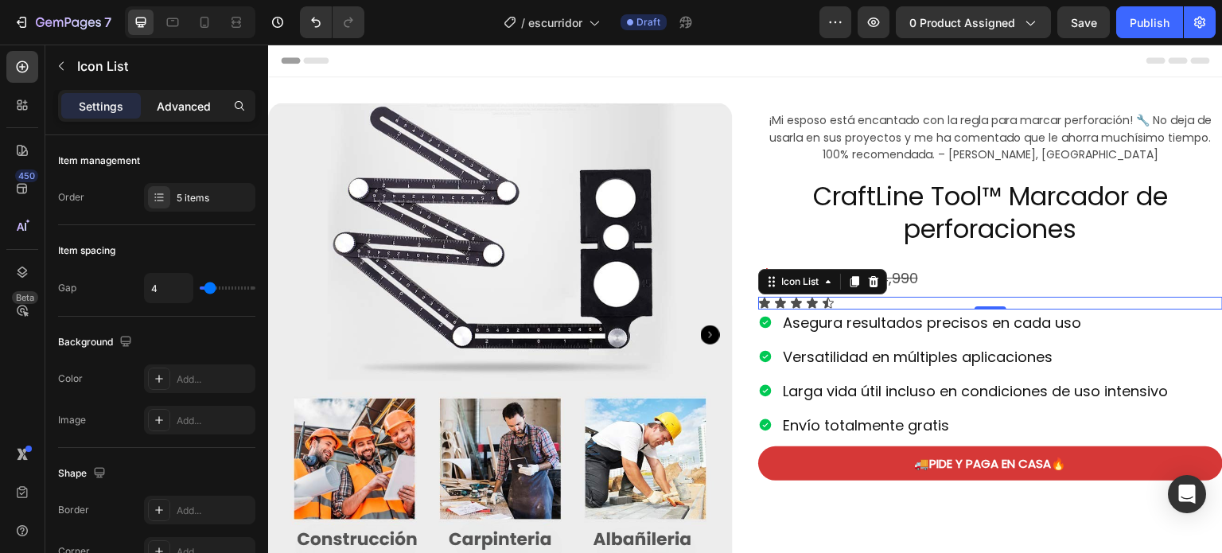
click at [189, 114] on p "Advanced" at bounding box center [184, 106] width 54 height 17
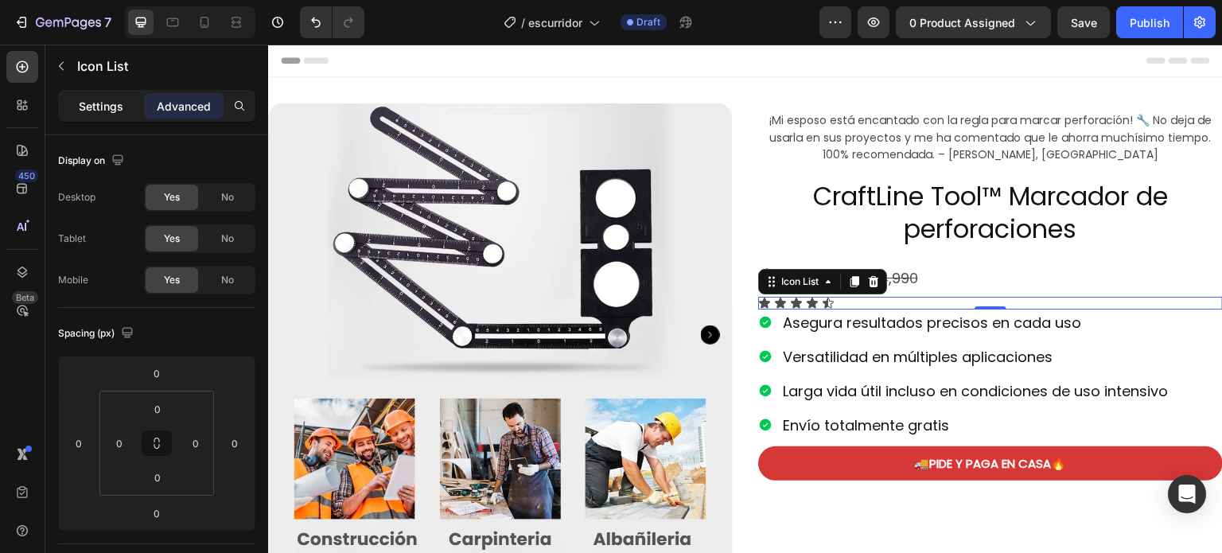
click at [95, 101] on p "Settings" at bounding box center [101, 106] width 45 height 17
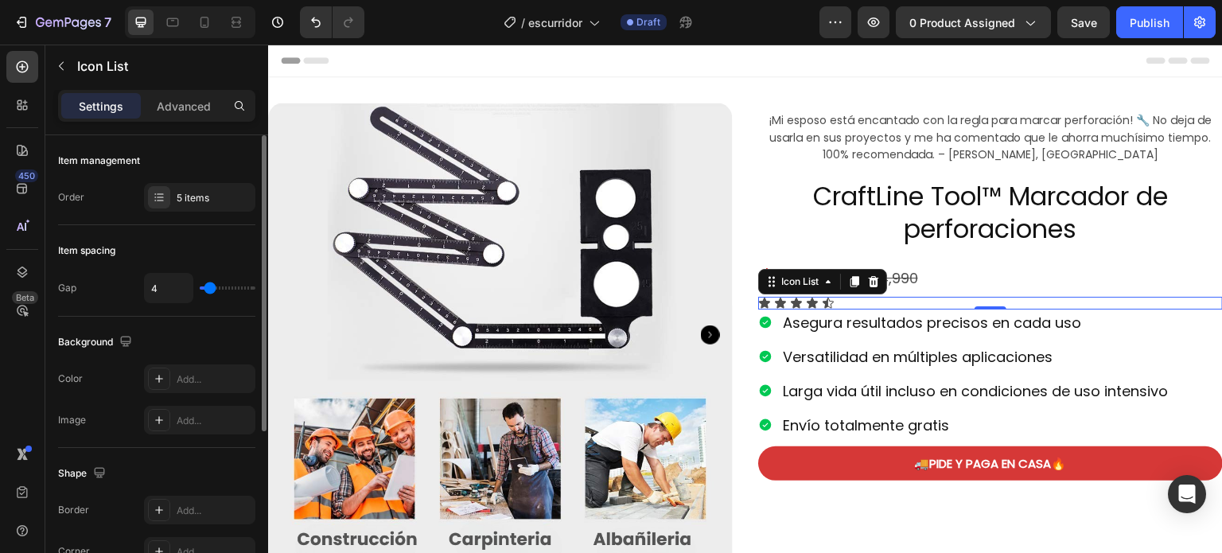
click at [213, 286] on input "range" at bounding box center [228, 287] width 56 height 3
type input "11"
type input "19"
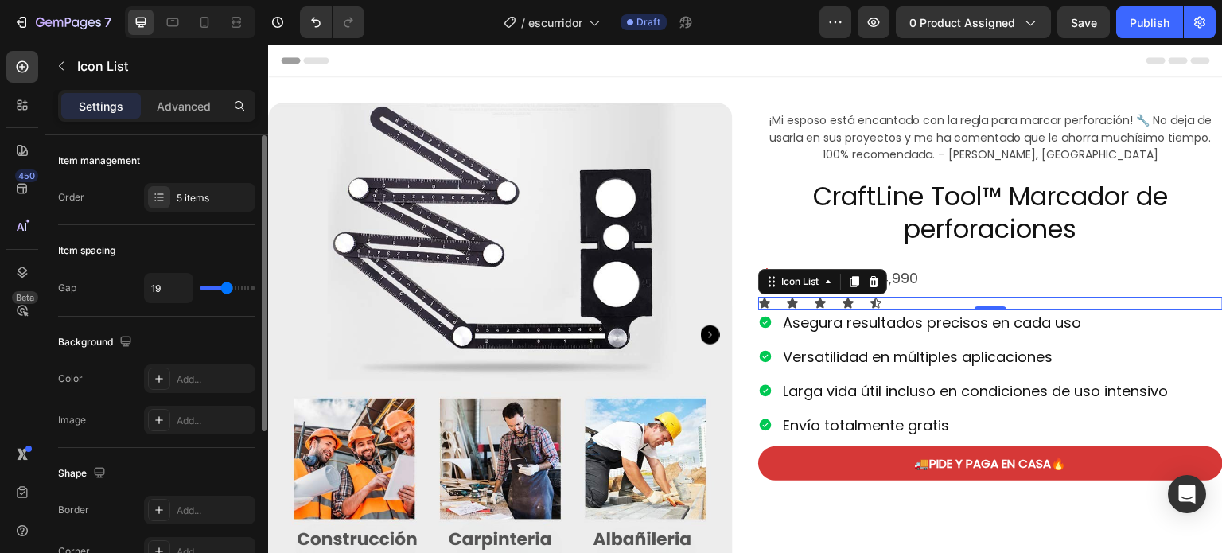
type input "18"
type input "17"
type input "14"
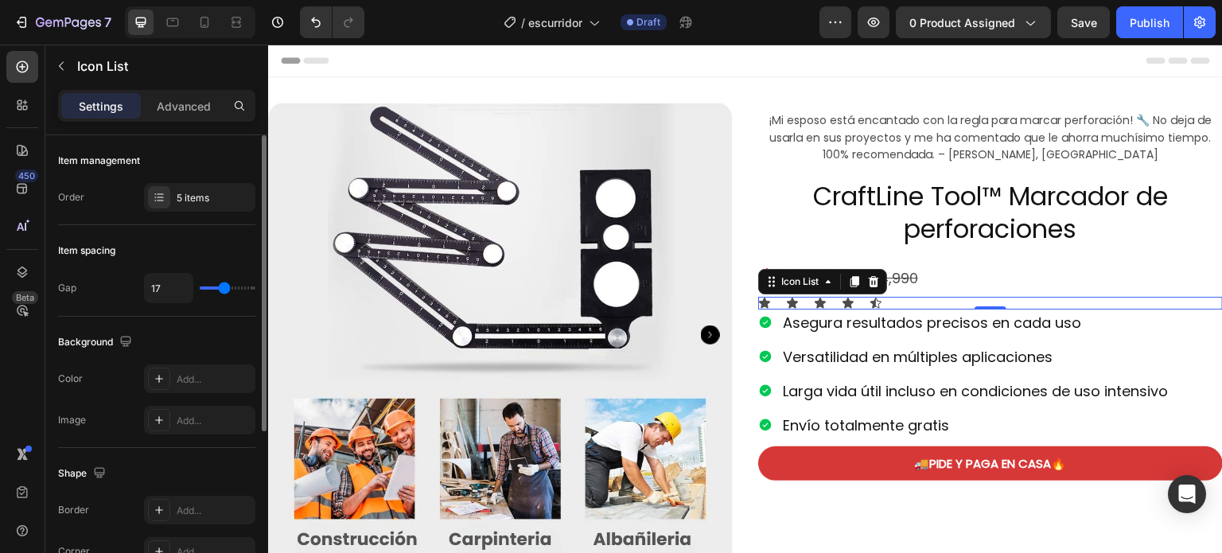
type input "14"
type input "13"
type input "12"
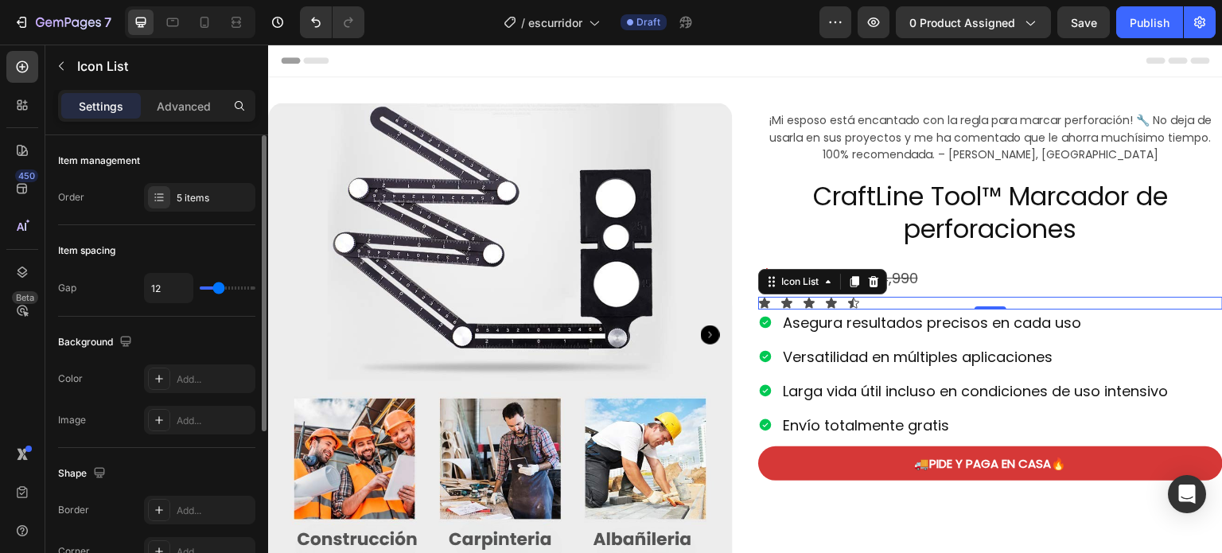
type input "11"
type input "12"
type input "13"
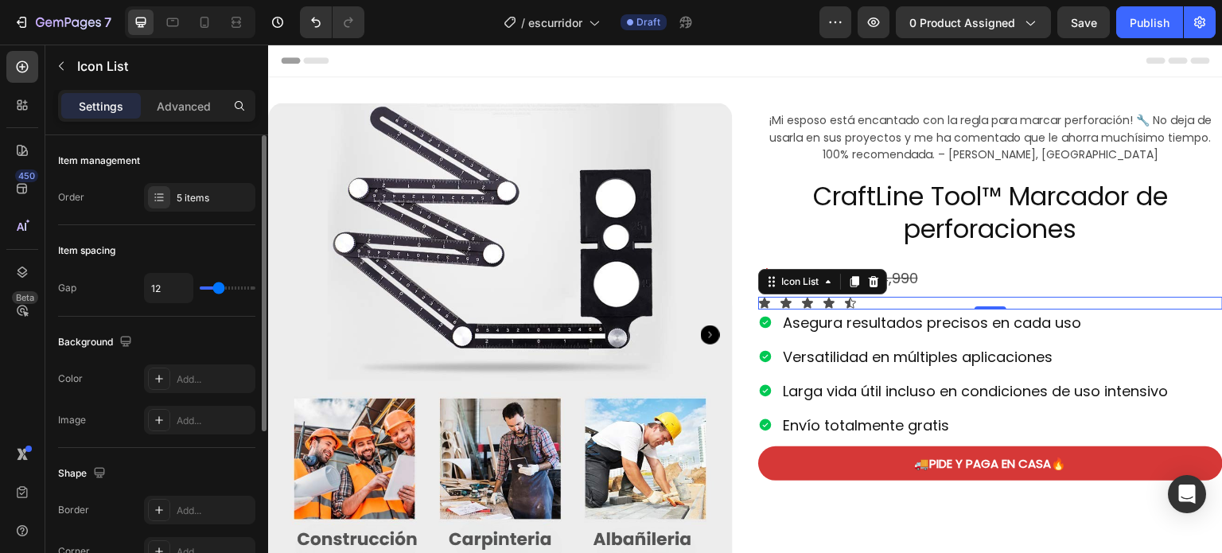
type input "13"
type input "14"
type input "15"
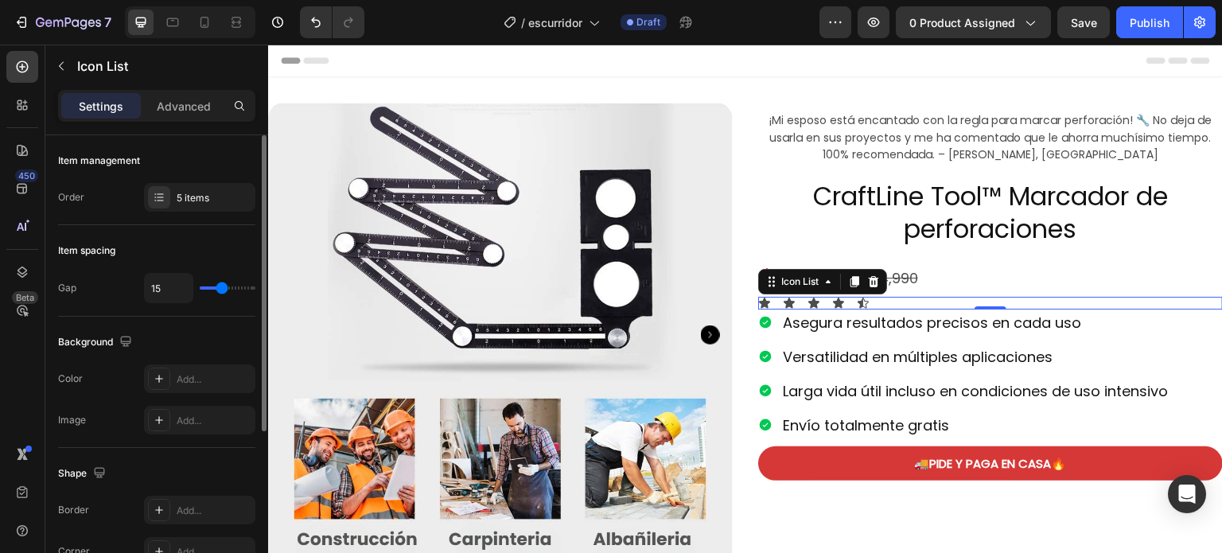
type input "16"
type input "15"
type input "14"
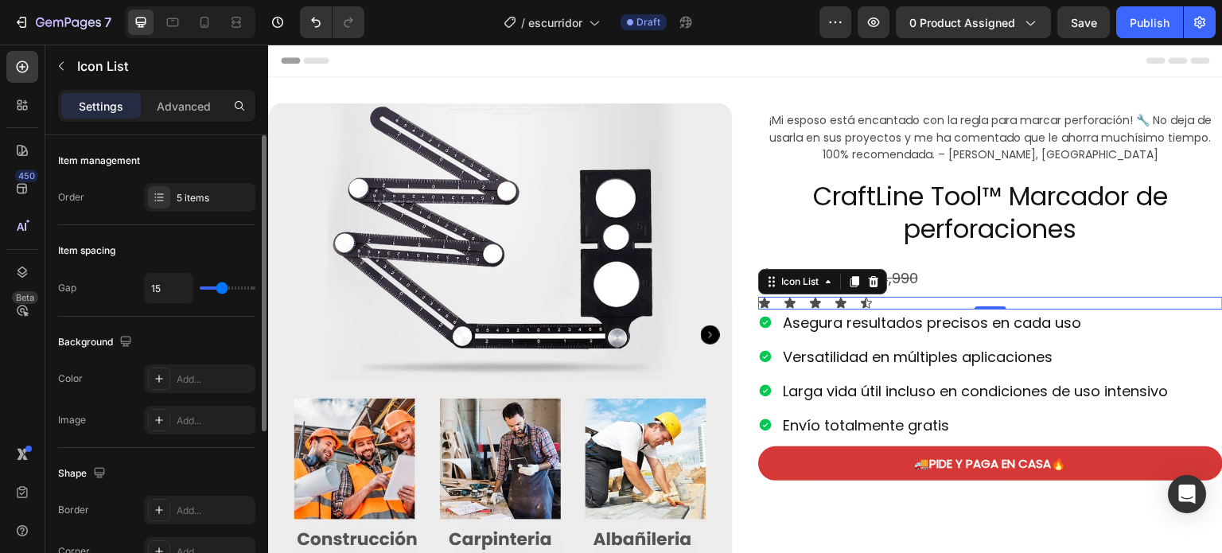
type input "14"
type input "13"
type input "12"
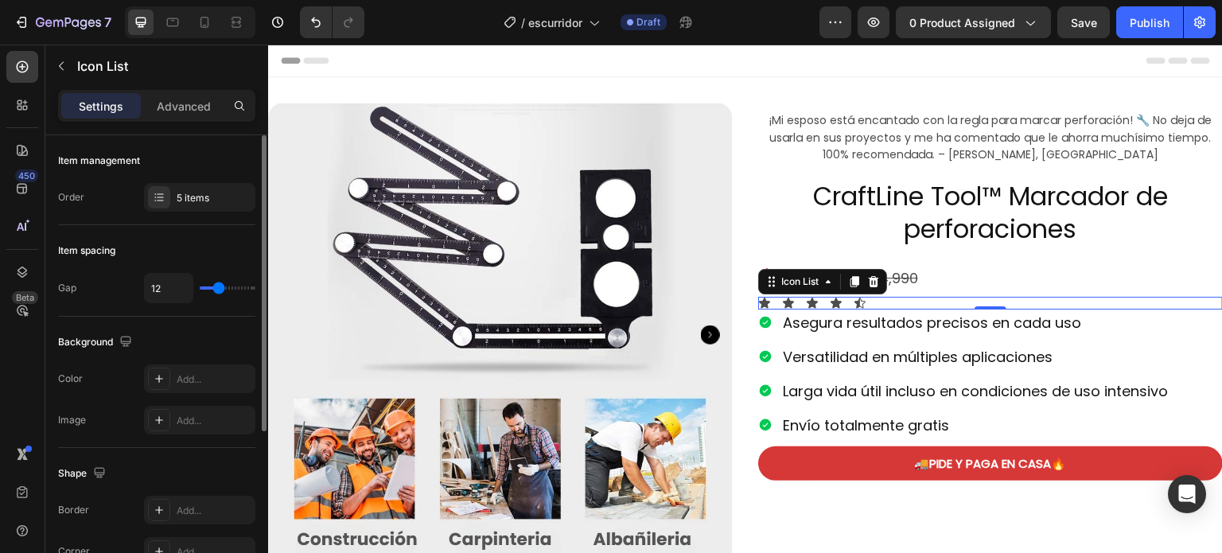
type input "11"
click at [217, 289] on input "range" at bounding box center [228, 287] width 56 height 3
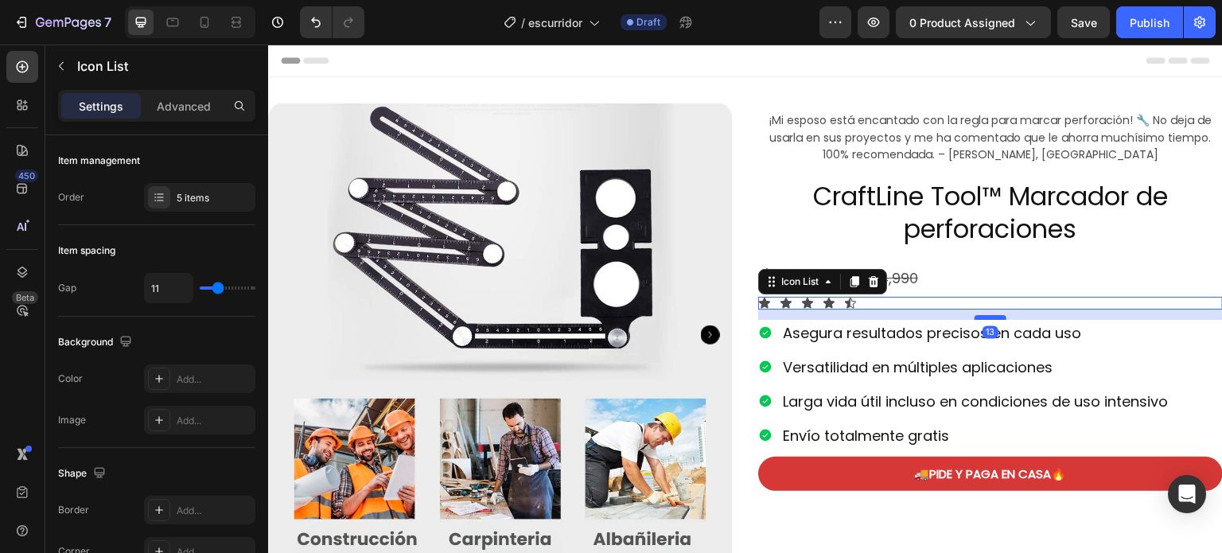
drag, startPoint x: 981, startPoint y: 306, endPoint x: 981, endPoint y: 317, distance: 10.3
click at [981, 317] on div at bounding box center [991, 317] width 32 height 5
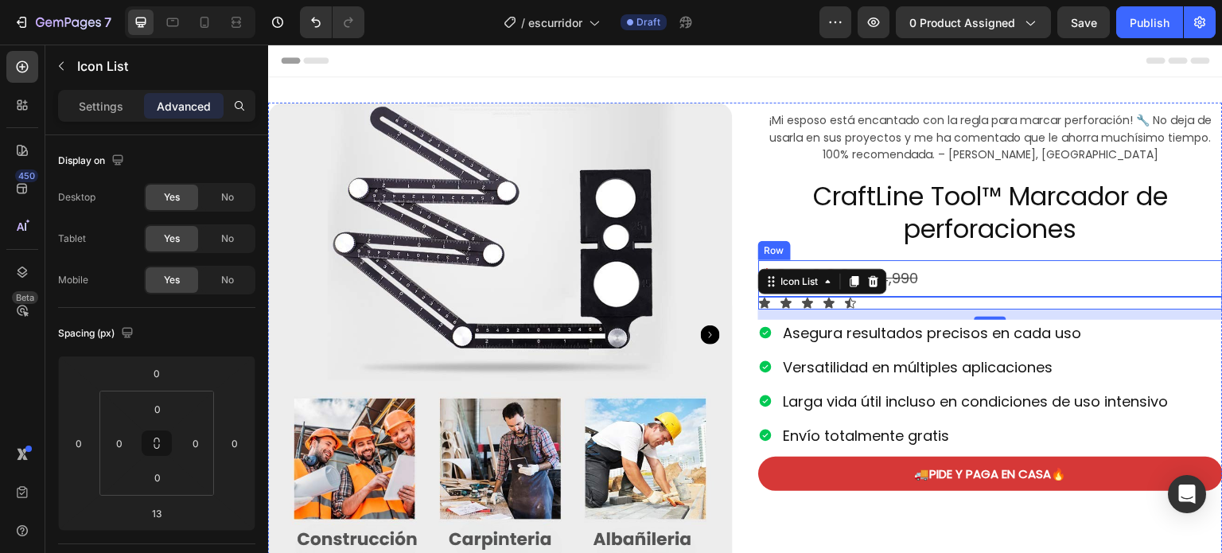
click at [992, 275] on div "$25,000 Product Price Product Price $34,990 Product Price Product Price Row" at bounding box center [990, 278] width 465 height 37
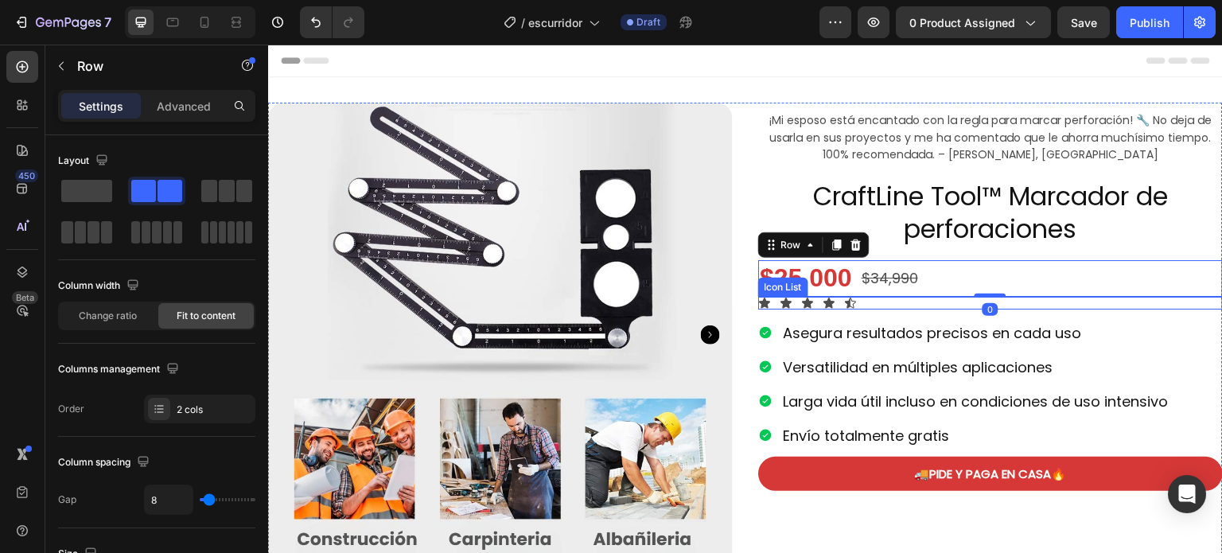
click at [865, 309] on div "Icon Icon Icon Icon Icon" at bounding box center [990, 303] width 465 height 13
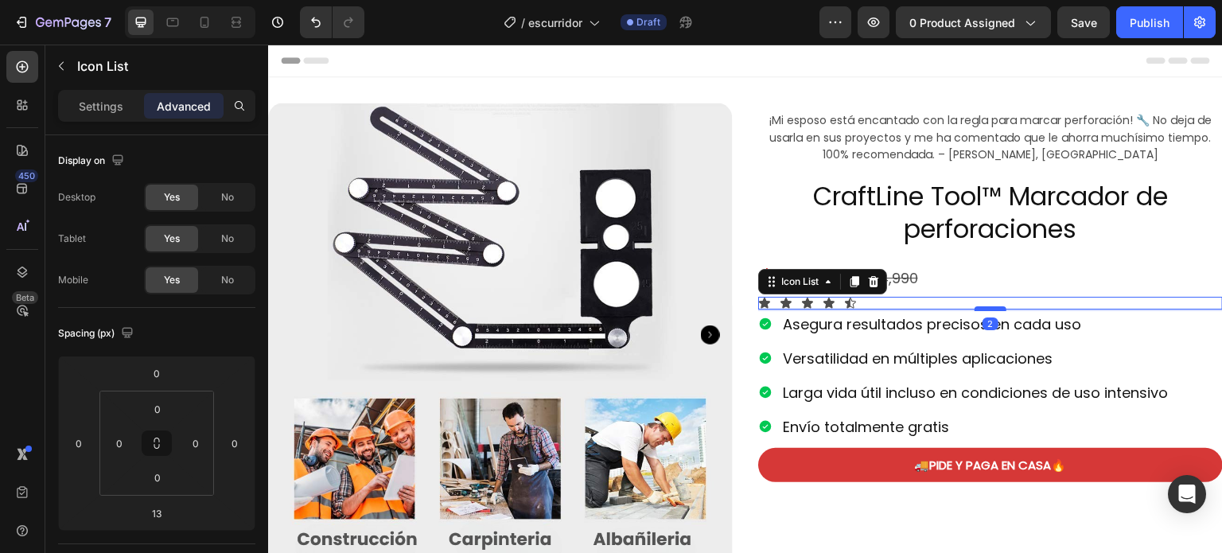
drag, startPoint x: 988, startPoint y: 315, endPoint x: 986, endPoint y: 306, distance: 9.1
click at [986, 306] on div at bounding box center [991, 308] width 32 height 5
type input "2"
click at [0, 0] on div "Spacing (px) 0 0 2 0 0 0 0 0" at bounding box center [0, 0] width 0 height 0
click at [105, 95] on div "Settings" at bounding box center [101, 105] width 80 height 25
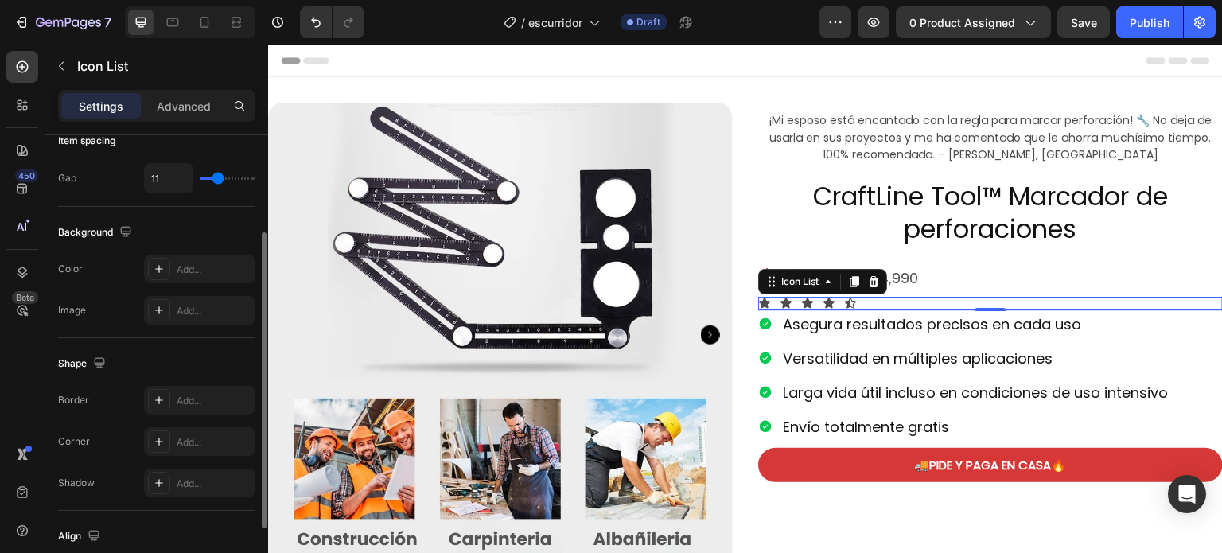
scroll to position [102, 0]
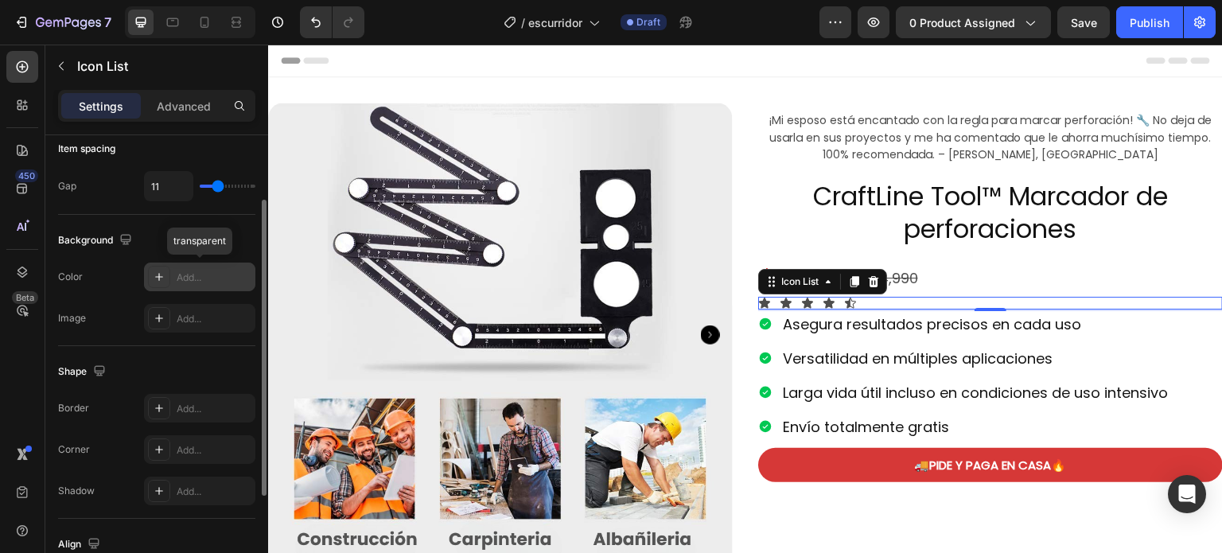
click at [159, 276] on icon at bounding box center [159, 277] width 13 height 13
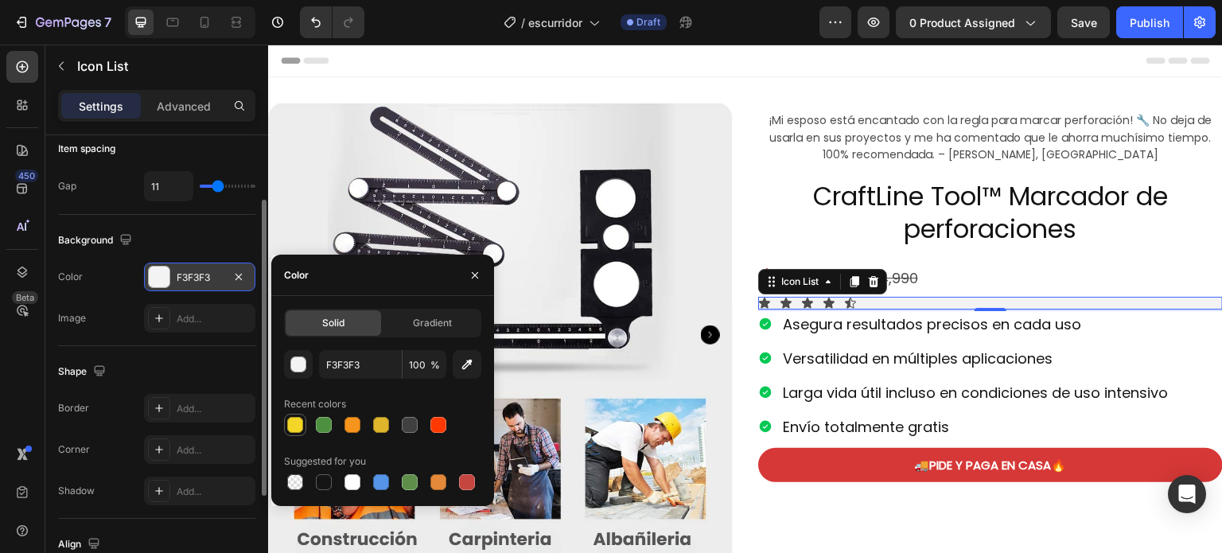
click at [297, 430] on div at bounding box center [295, 425] width 16 height 16
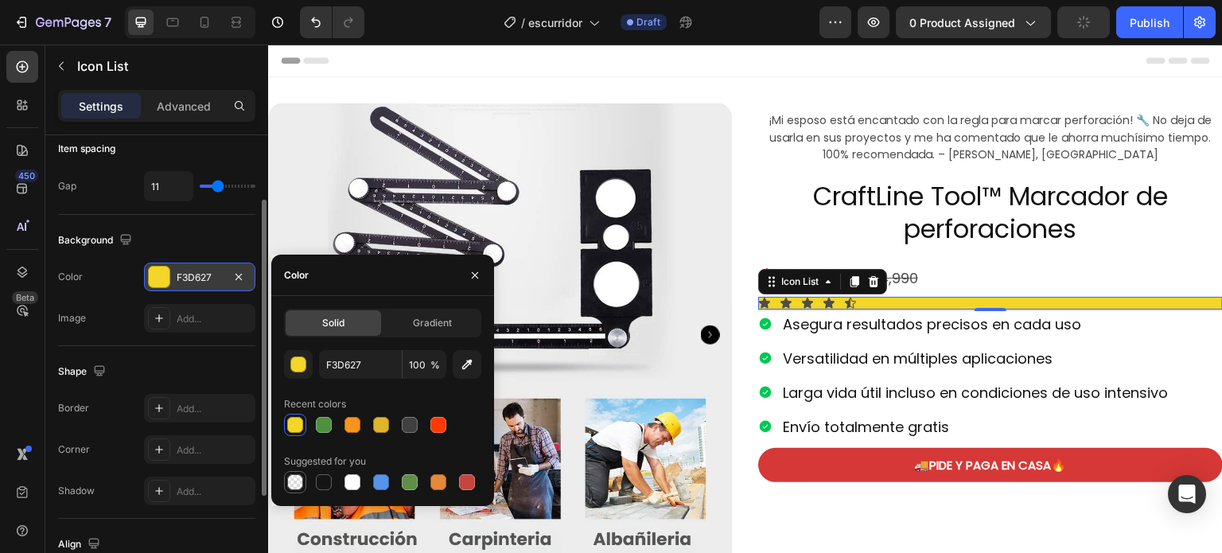
click at [292, 480] on div at bounding box center [295, 482] width 16 height 16
type input "000000"
type input "0"
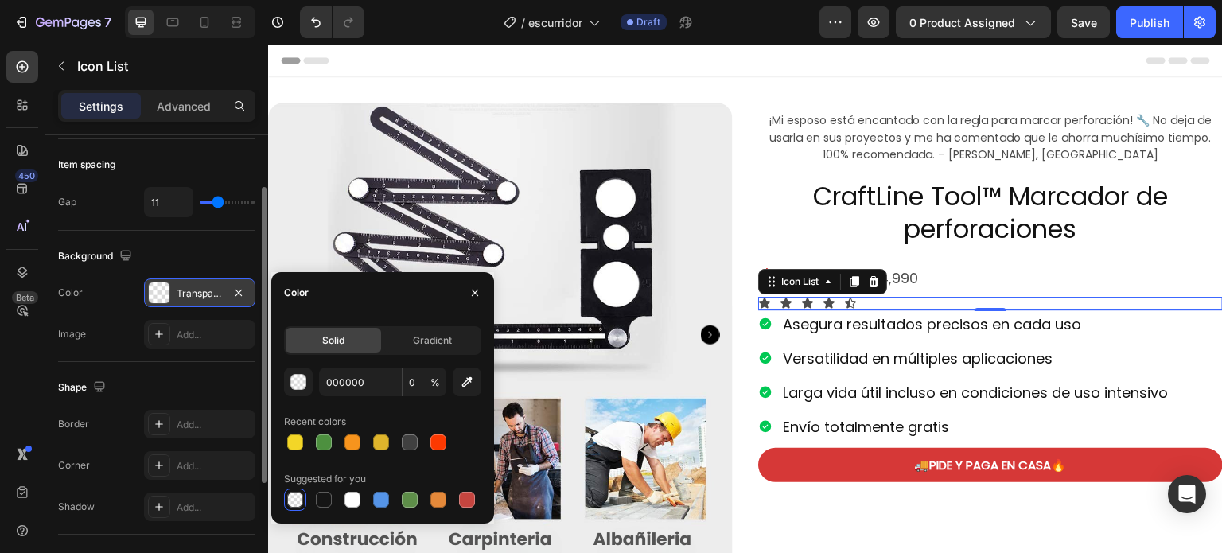
scroll to position [0, 0]
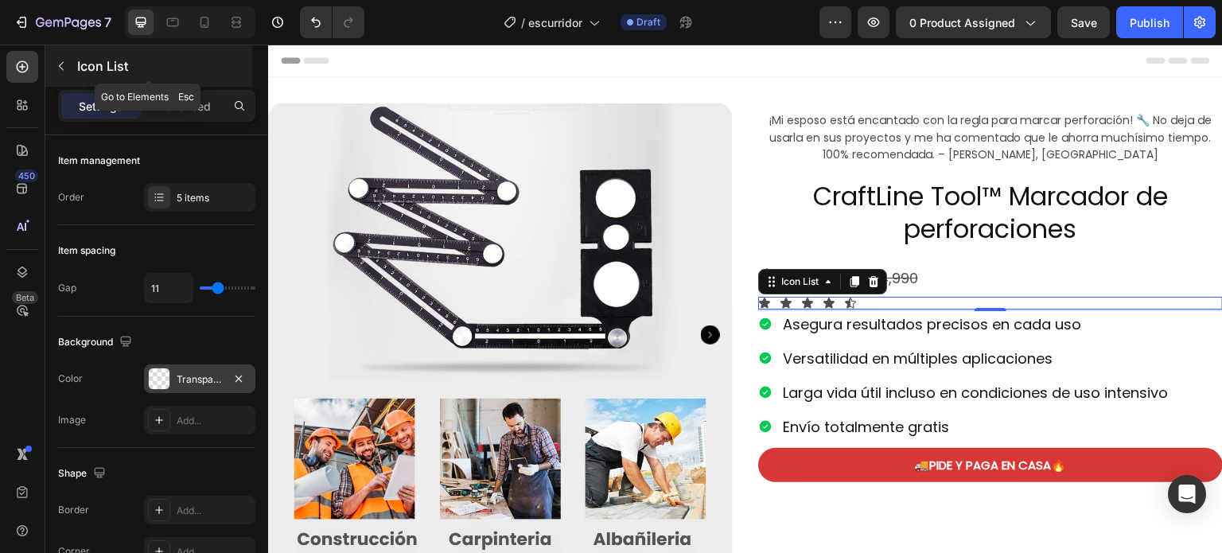
click at [60, 63] on icon "button" at bounding box center [61, 66] width 13 height 13
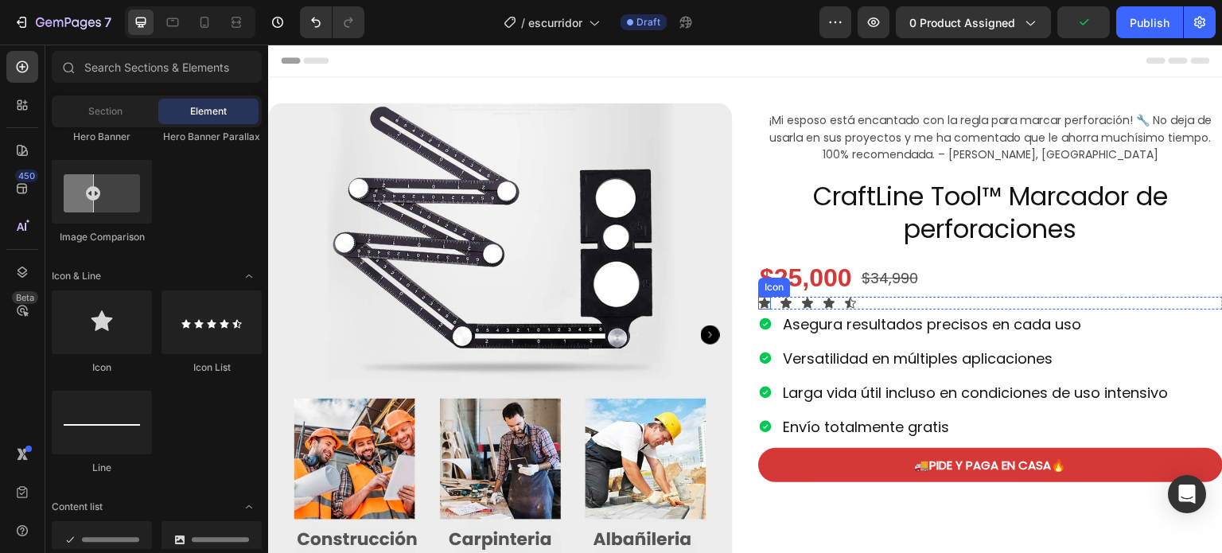
click at [762, 302] on icon at bounding box center [764, 303] width 11 height 10
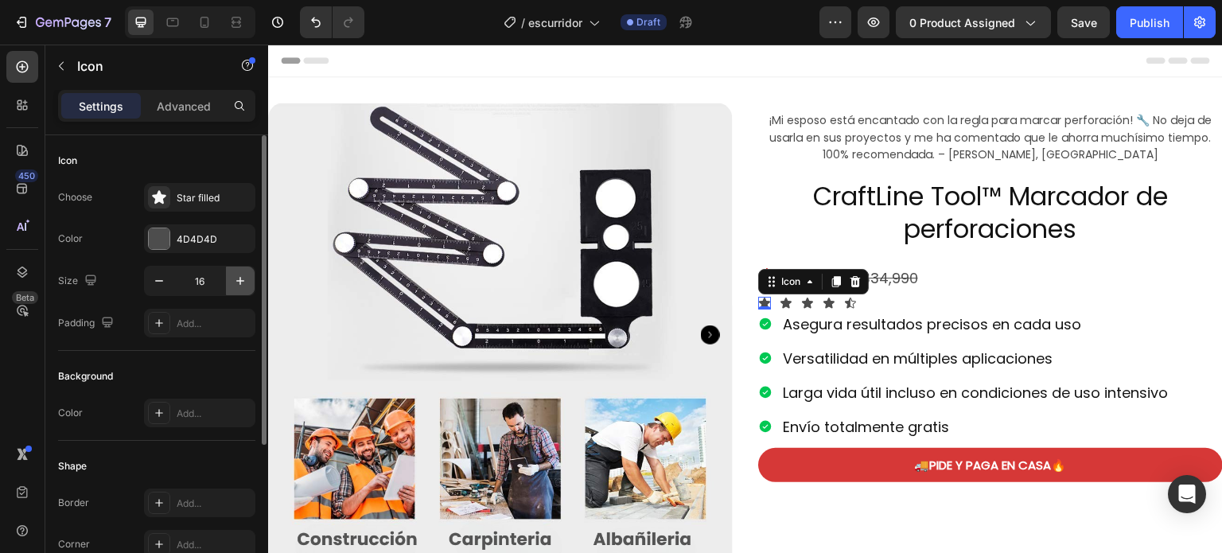
click at [236, 282] on icon "button" at bounding box center [240, 281] width 16 height 16
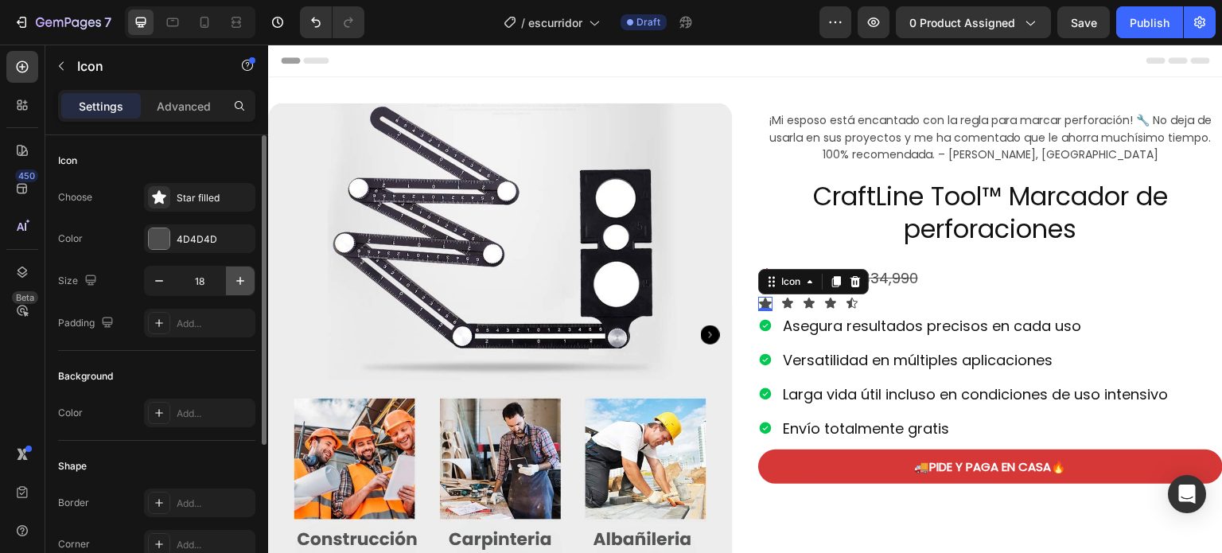
click at [236, 282] on icon "button" at bounding box center [240, 281] width 16 height 16
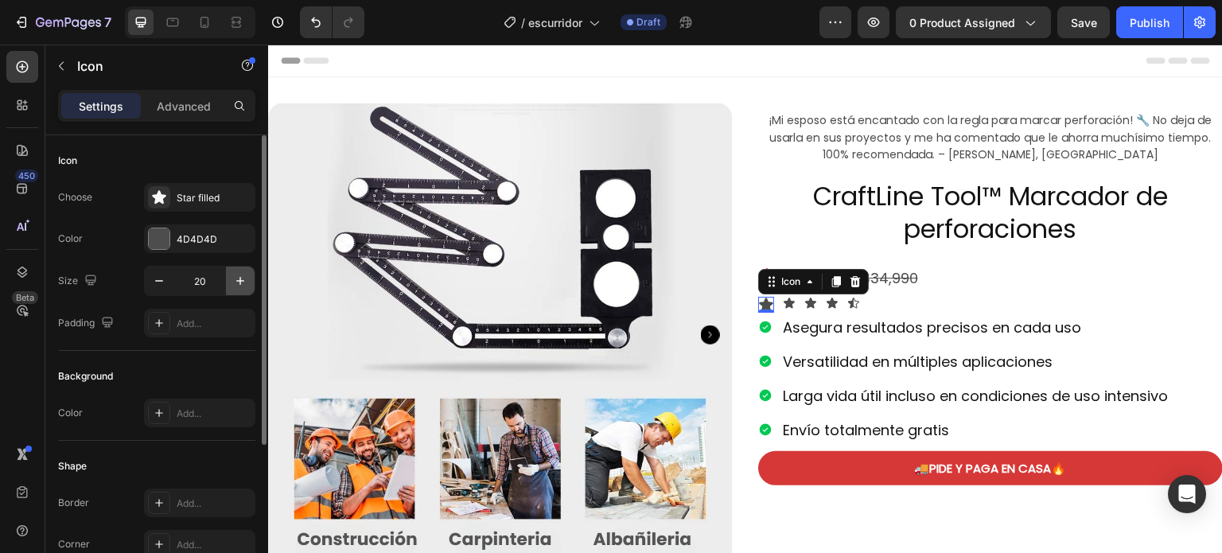
click at [236, 282] on icon "button" at bounding box center [240, 281] width 16 height 16
type input "21"
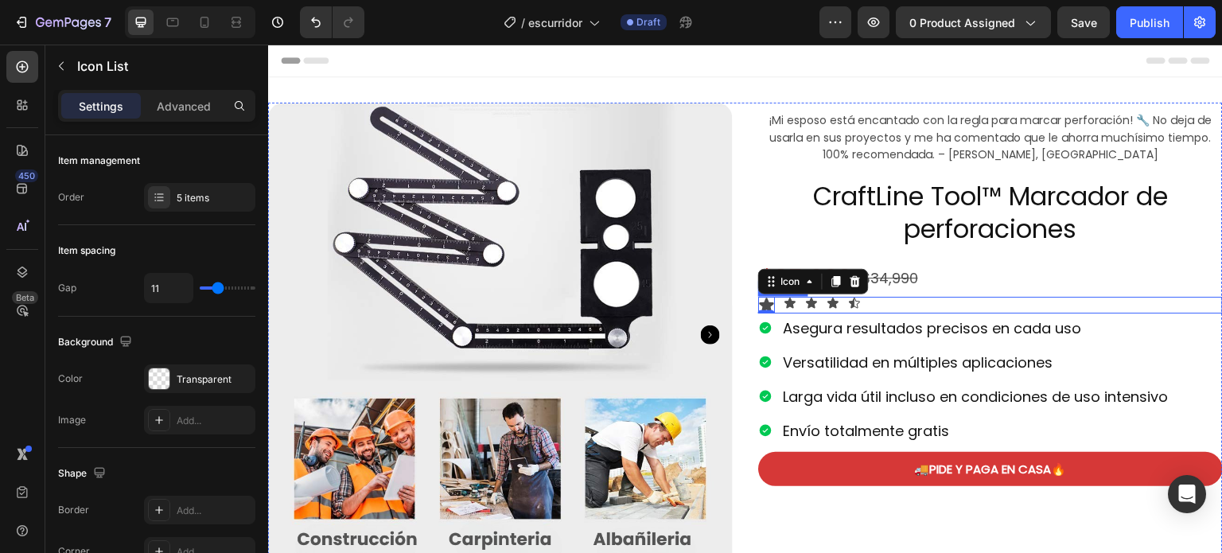
click at [929, 306] on div "Icon 0 Icon Icon Icon Icon" at bounding box center [990, 305] width 465 height 17
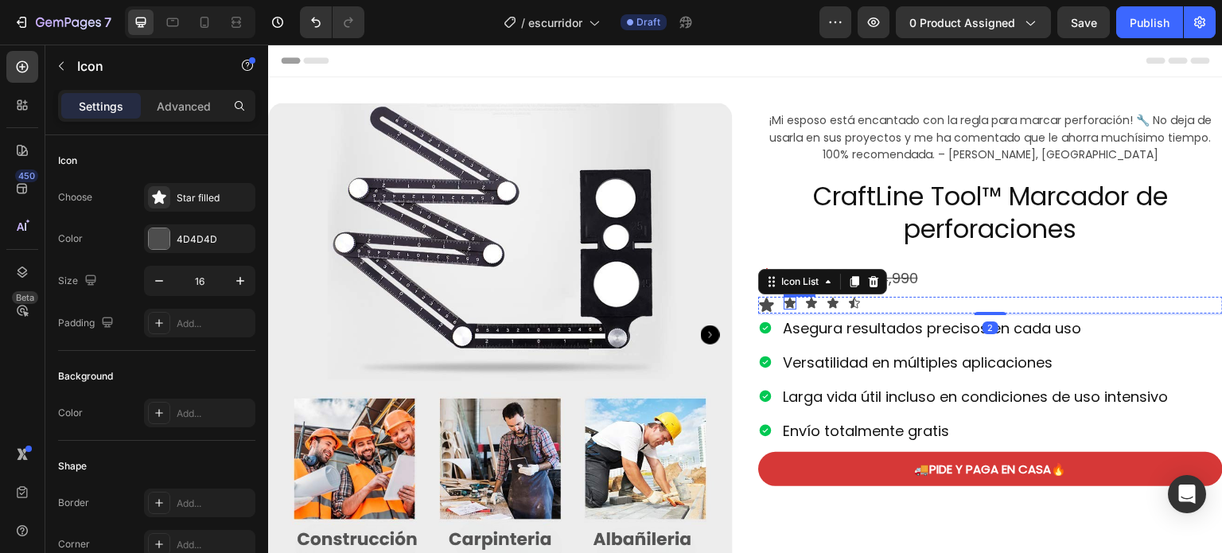
click at [785, 302] on div "Icon" at bounding box center [790, 303] width 13 height 13
click at [807, 302] on icon at bounding box center [811, 303] width 11 height 10
click at [805, 302] on div "Icon" at bounding box center [811, 303] width 13 height 13
click at [785, 302] on icon at bounding box center [790, 303] width 11 height 10
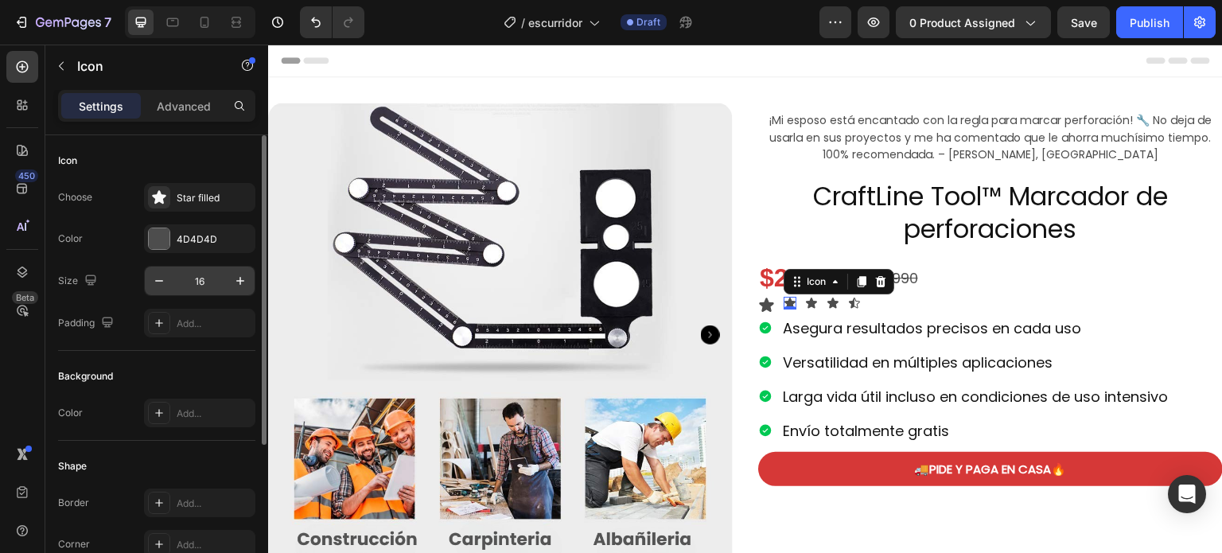
click at [210, 279] on input "16" at bounding box center [199, 281] width 53 height 29
type input "21"
click at [811, 304] on icon at bounding box center [815, 303] width 11 height 10
click at [206, 279] on input "16" at bounding box center [199, 281] width 53 height 29
type input "21"
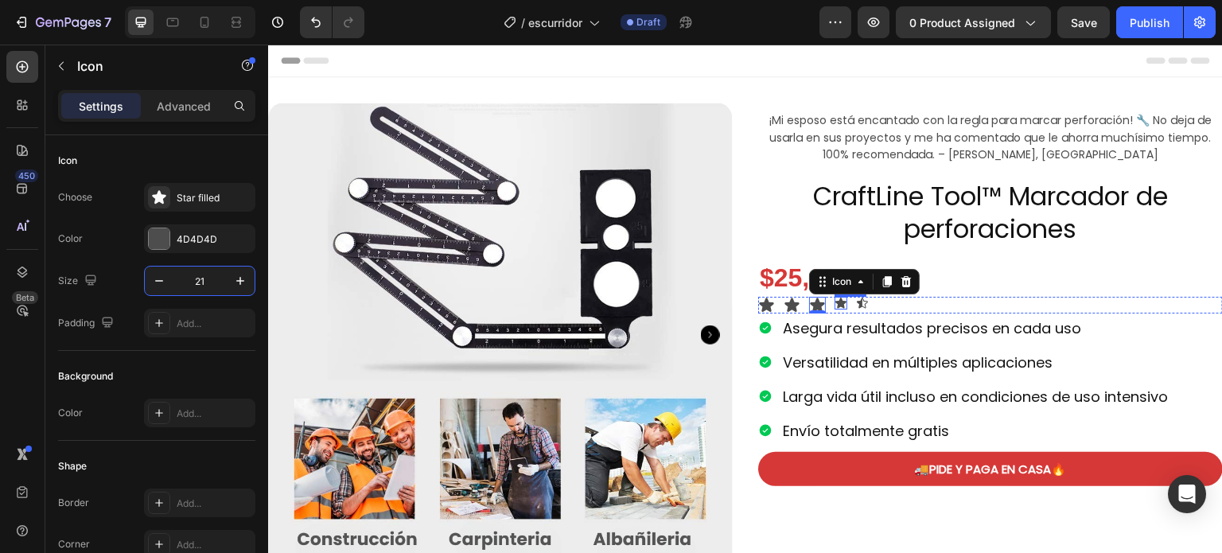
click at [836, 300] on icon at bounding box center [841, 303] width 11 height 10
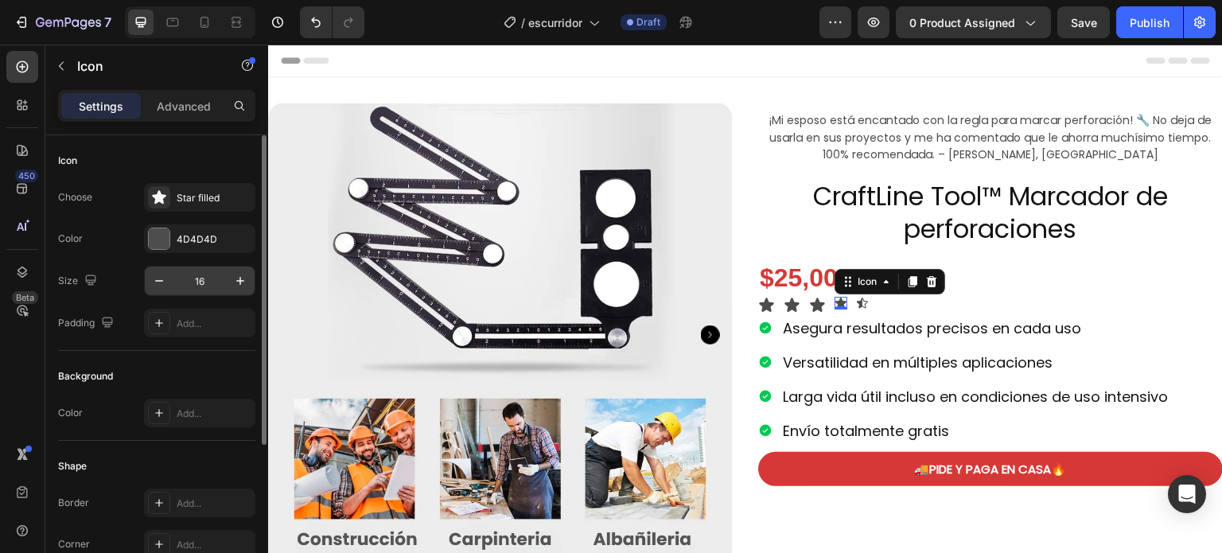
click at [214, 279] on input "16" at bounding box center [199, 281] width 53 height 29
type input "21"
click at [860, 302] on icon at bounding box center [866, 303] width 13 height 13
click at [213, 273] on input "16" at bounding box center [199, 281] width 53 height 29
type input "21"
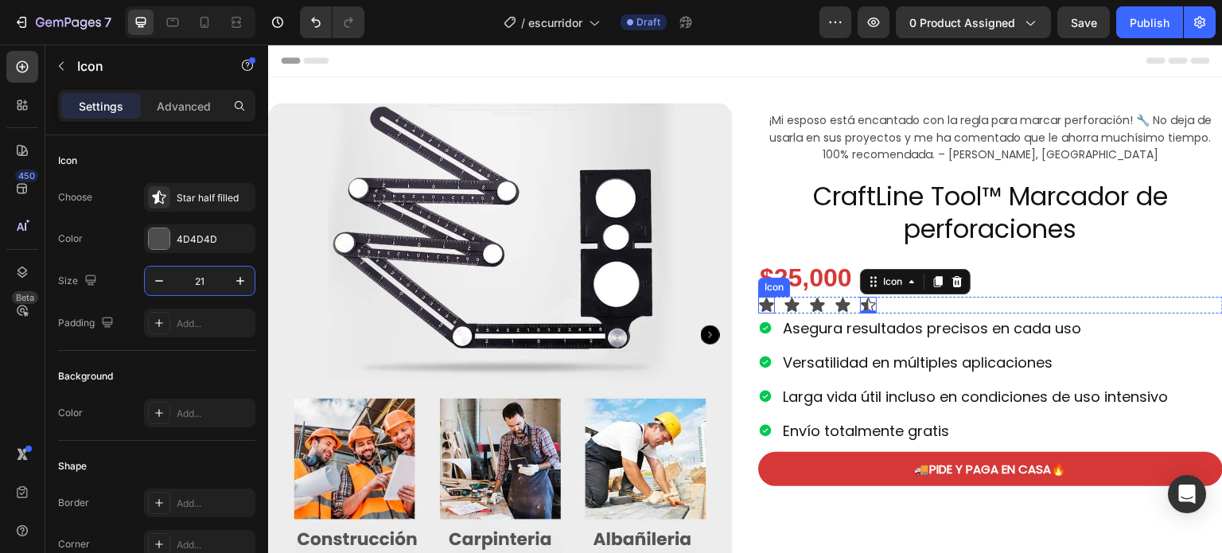
click at [766, 302] on icon at bounding box center [766, 305] width 17 height 17
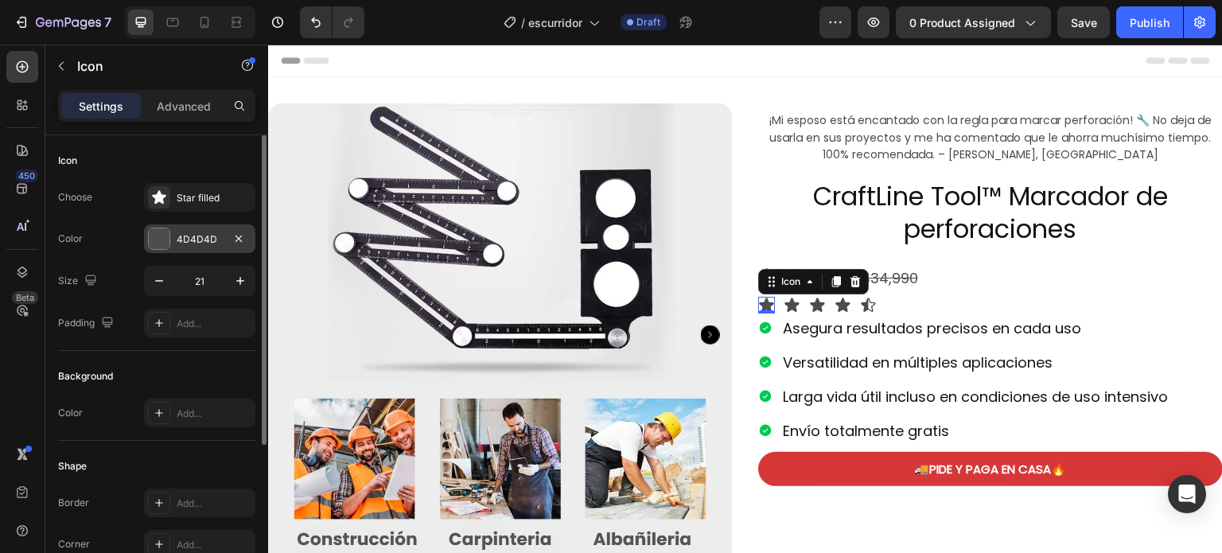
click at [156, 248] on div at bounding box center [159, 238] width 21 height 21
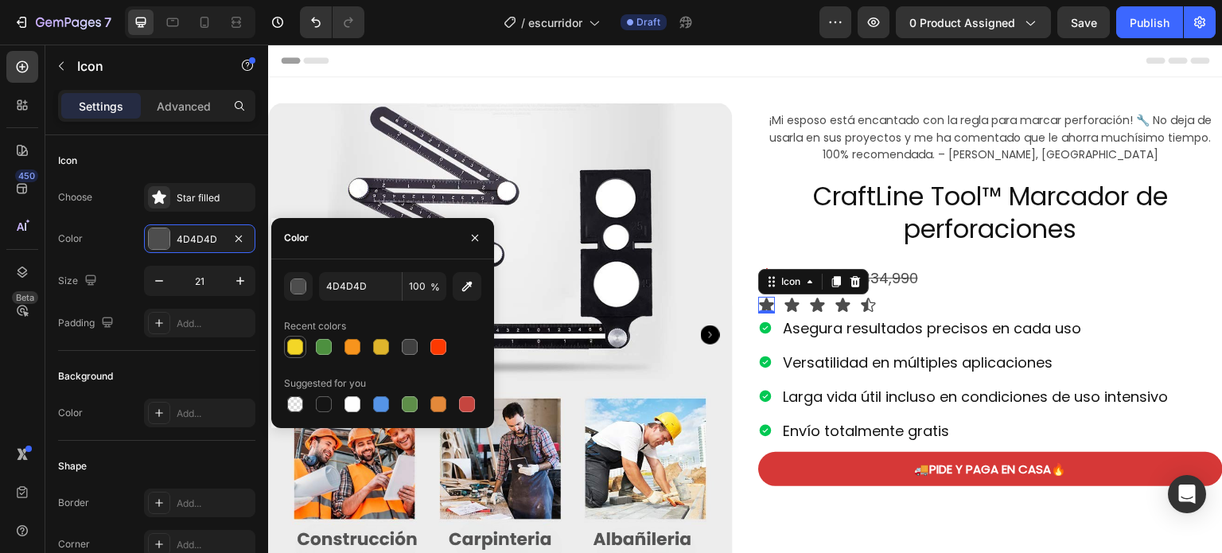
click at [296, 340] on div at bounding box center [295, 347] width 16 height 16
click at [377, 343] on div at bounding box center [381, 347] width 16 height 16
click at [294, 347] on div at bounding box center [295, 347] width 16 height 16
click at [317, 346] on div at bounding box center [324, 347] width 16 height 16
type input "F3D627"
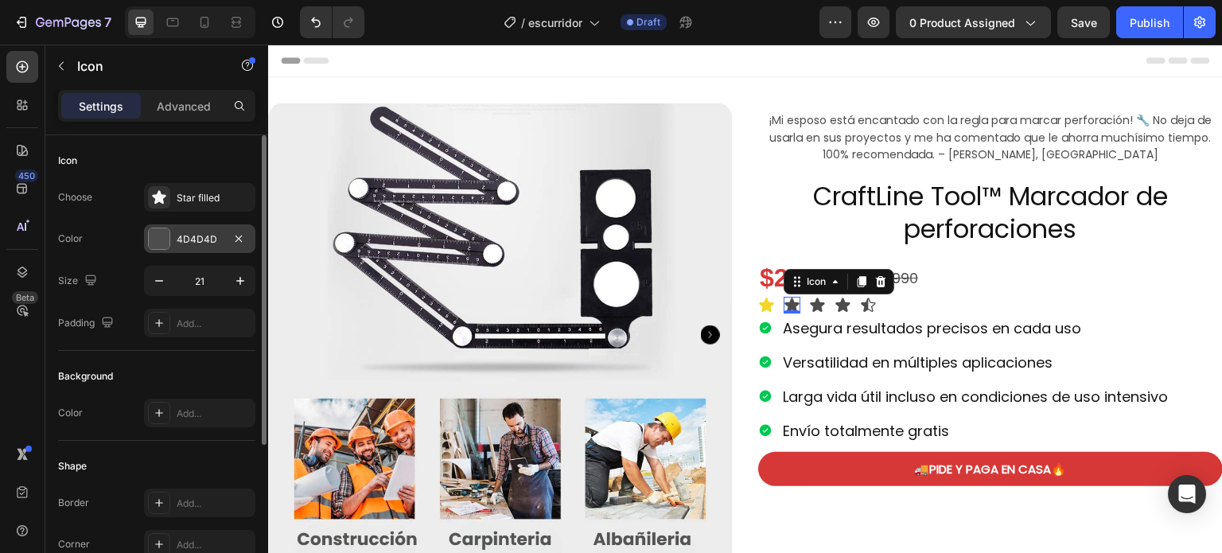
click at [160, 236] on div at bounding box center [159, 238] width 21 height 21
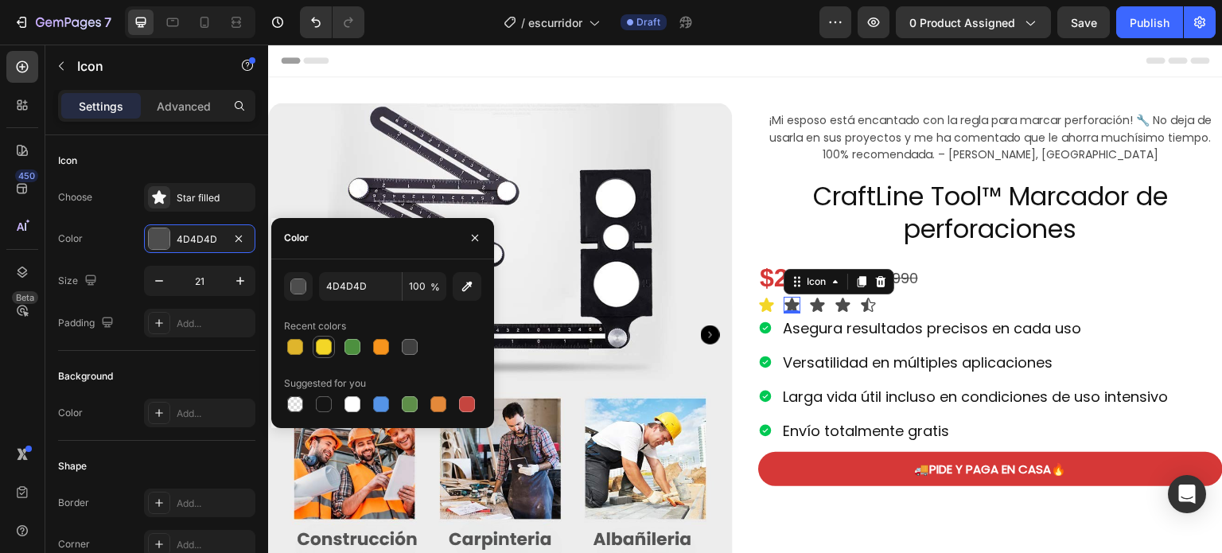
click at [321, 349] on div at bounding box center [324, 347] width 16 height 16
type input "F3D627"
click at [812, 302] on icon at bounding box center [817, 305] width 14 height 14
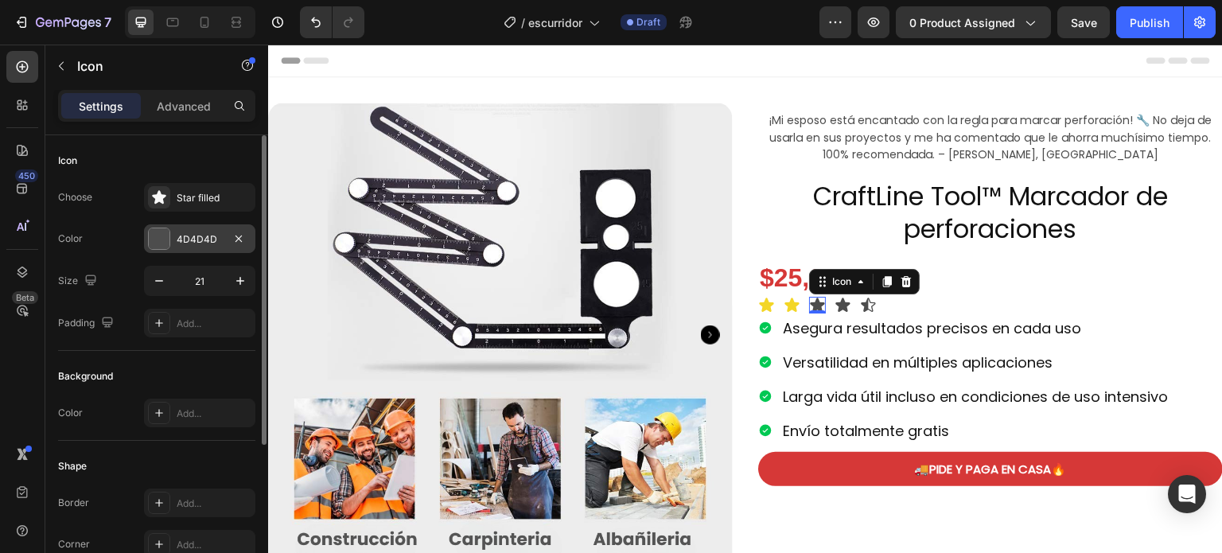
click at [146, 235] on div "4D4D4D" at bounding box center [199, 238] width 111 height 29
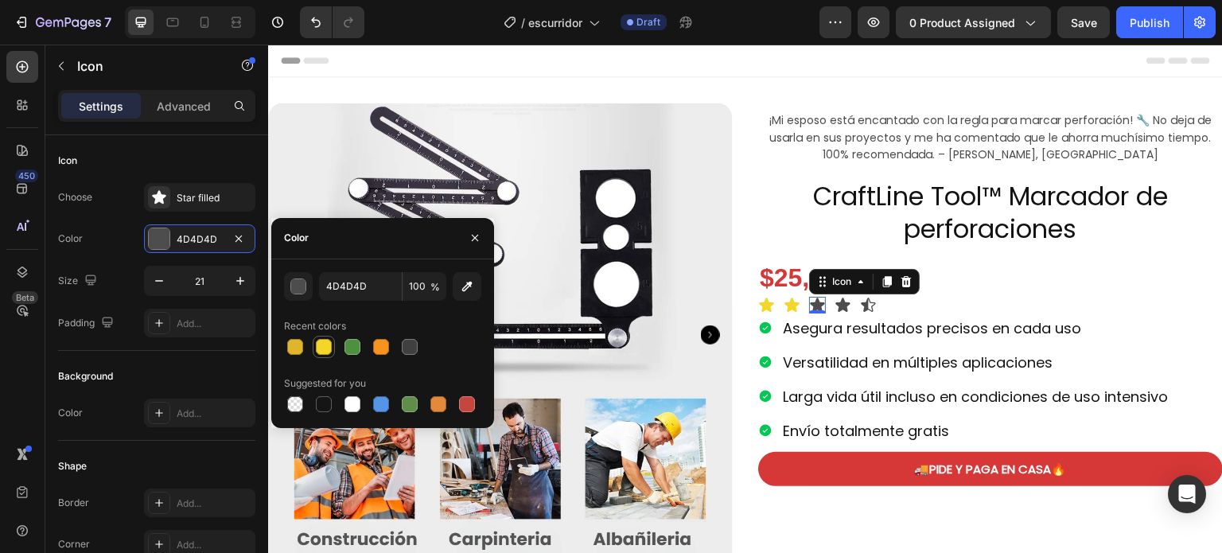
click at [321, 337] on div at bounding box center [323, 346] width 19 height 19
type input "F3D627"
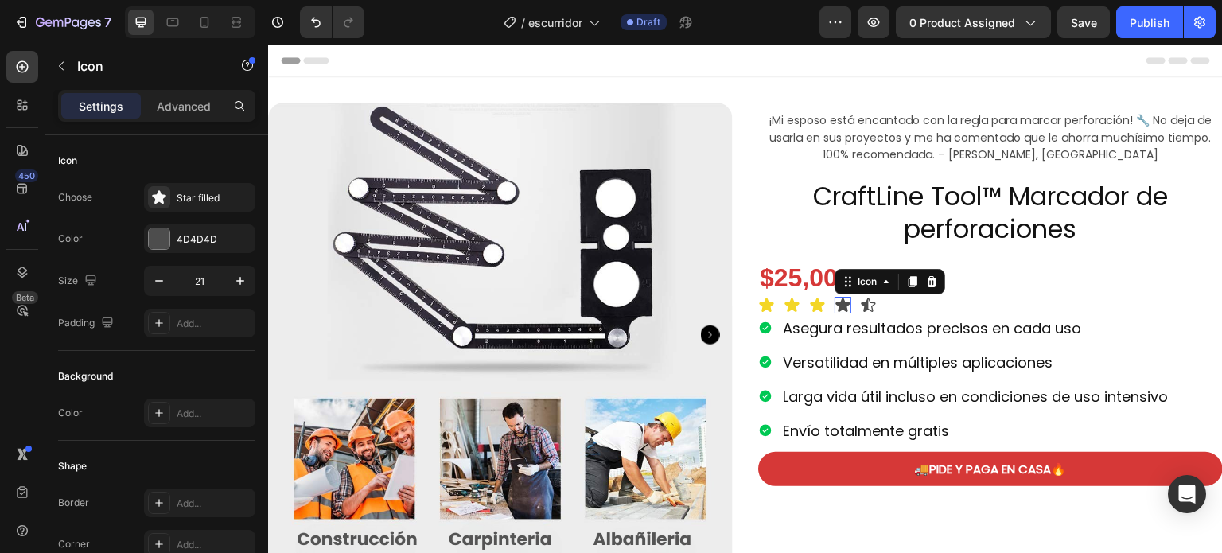
click at [838, 303] on icon at bounding box center [843, 305] width 14 height 14
click at [160, 232] on div at bounding box center [159, 238] width 21 height 21
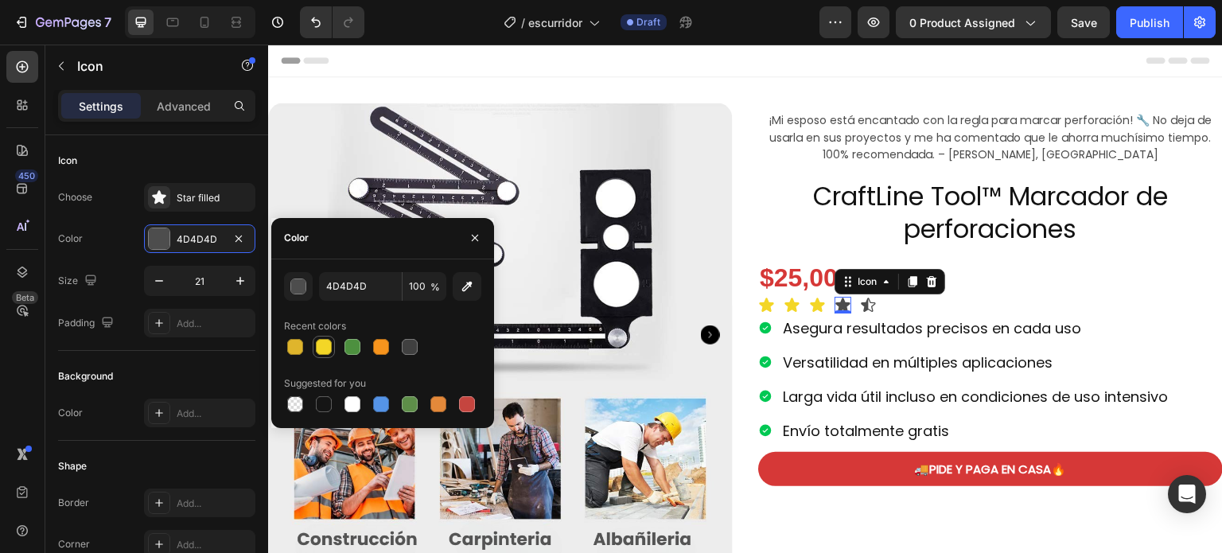
click at [327, 341] on div at bounding box center [324, 347] width 16 height 16
type input "F3D627"
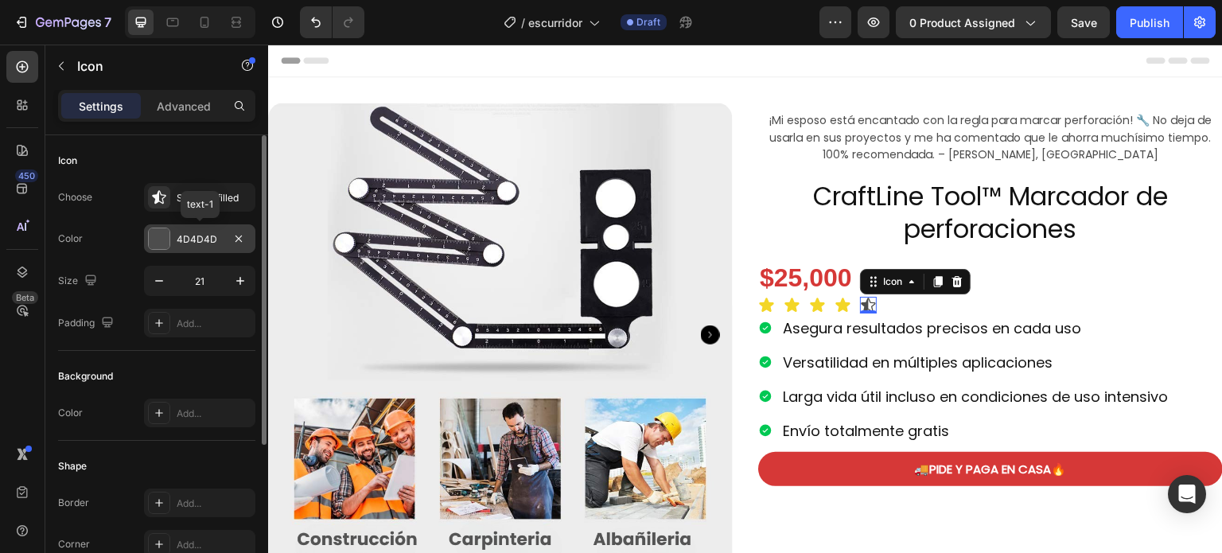
click at [159, 241] on div at bounding box center [159, 238] width 21 height 21
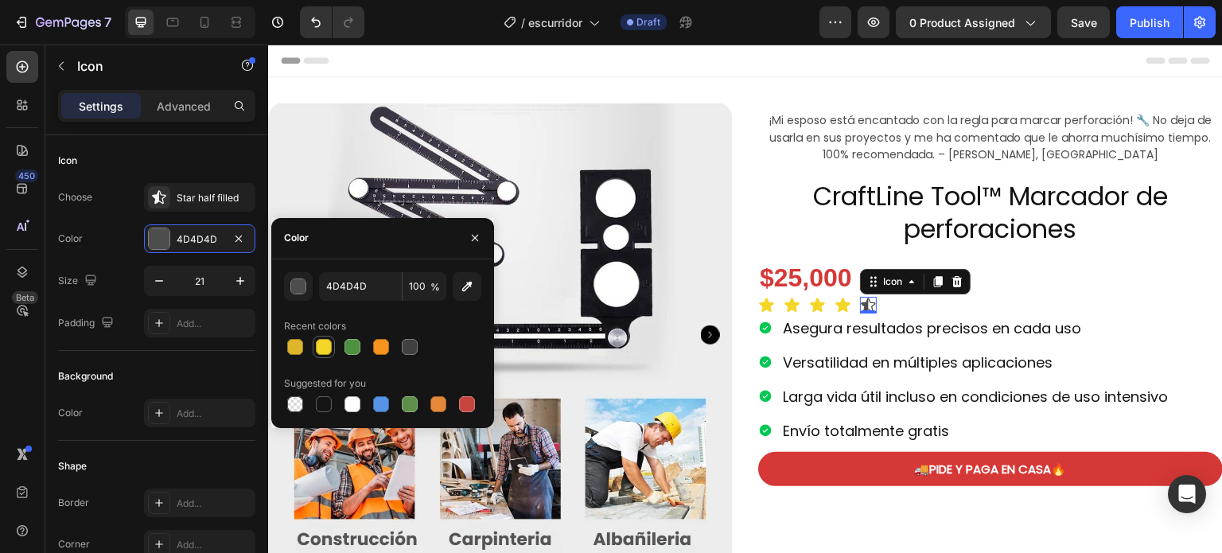
click at [321, 346] on div at bounding box center [324, 347] width 16 height 16
type input "F3D627"
click at [1073, 274] on div "$25,000 Product Price Product Price $34,990 Product Price Product Price Row" at bounding box center [990, 278] width 465 height 37
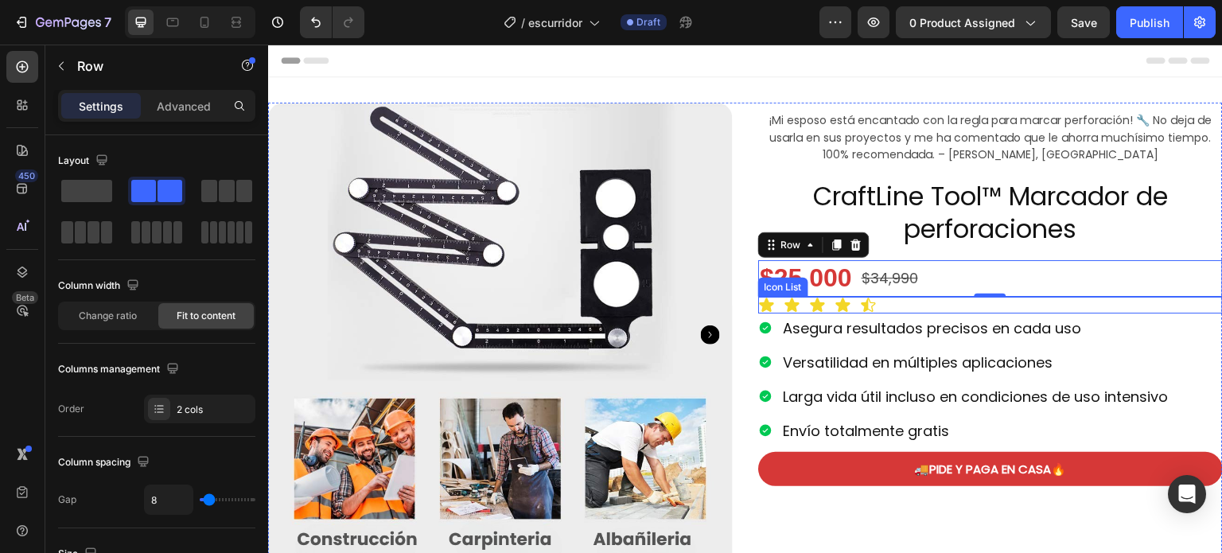
click at [916, 302] on div "Icon Icon Icon Icon Icon" at bounding box center [990, 305] width 465 height 17
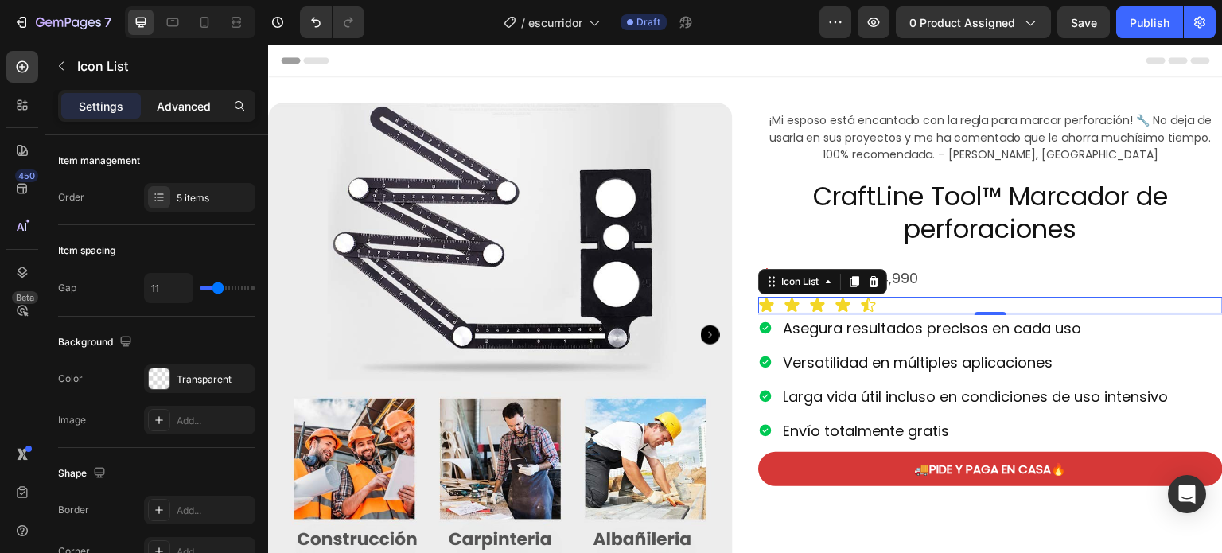
click at [205, 101] on p "Advanced" at bounding box center [184, 106] width 54 height 17
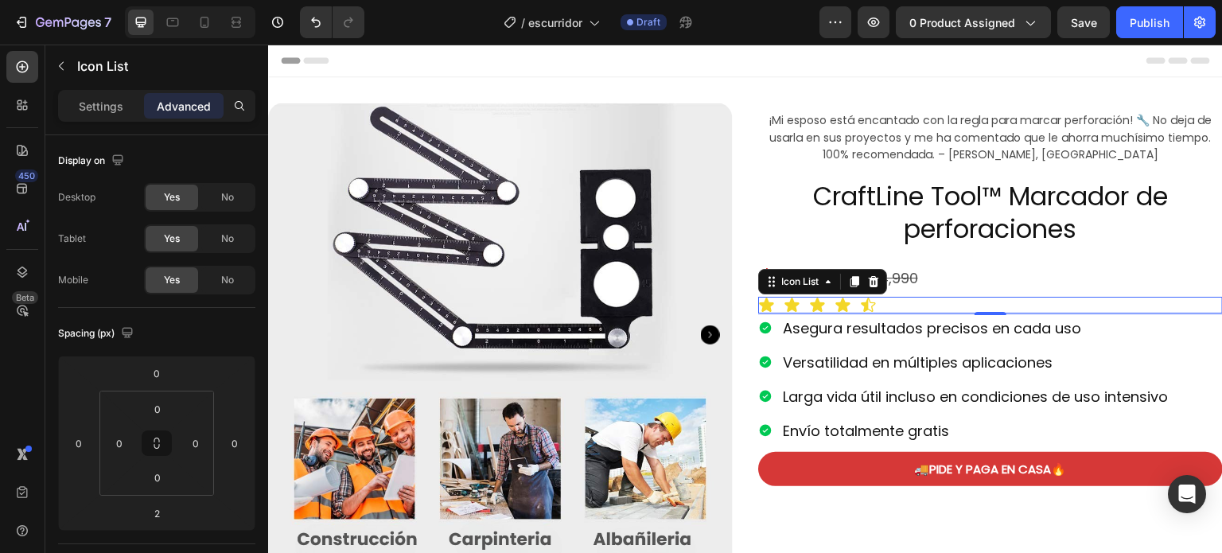
scroll to position [596, 0]
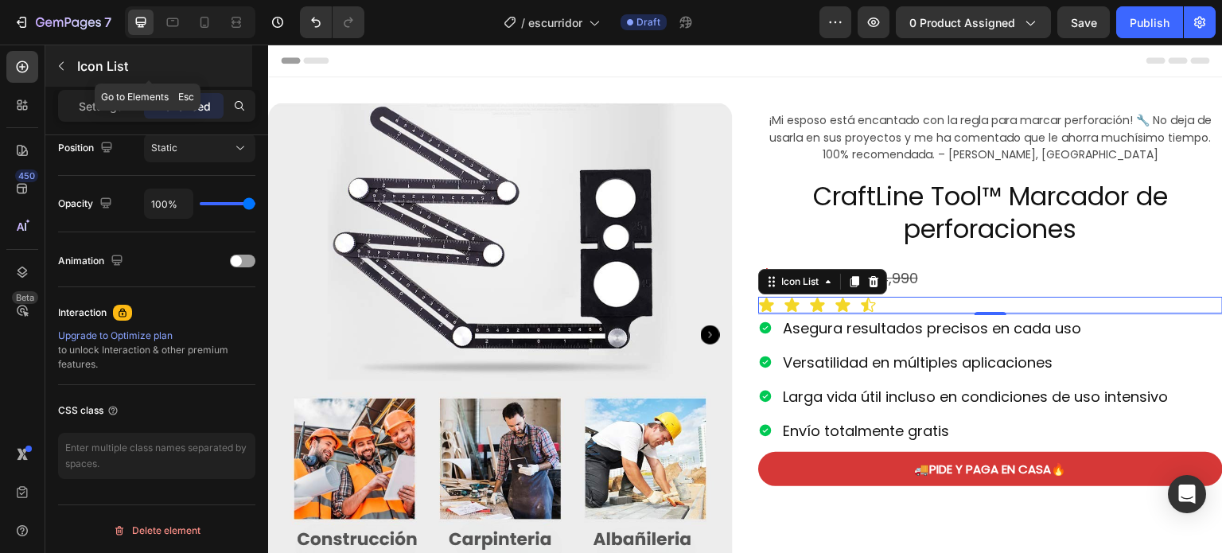
click at [68, 60] on button "button" at bounding box center [61, 65] width 25 height 25
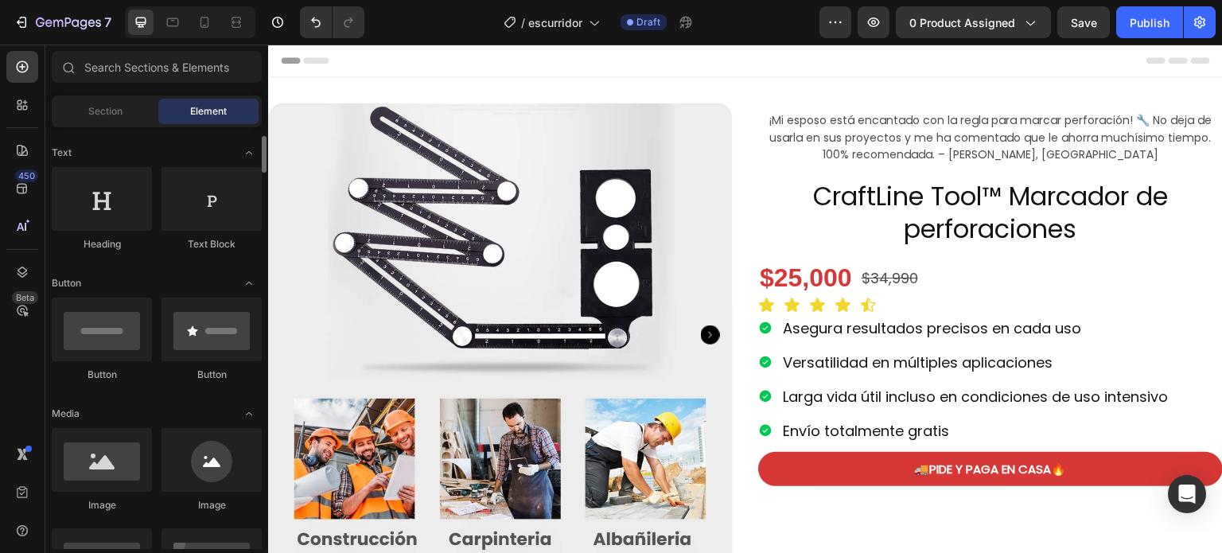
scroll to position [229, 0]
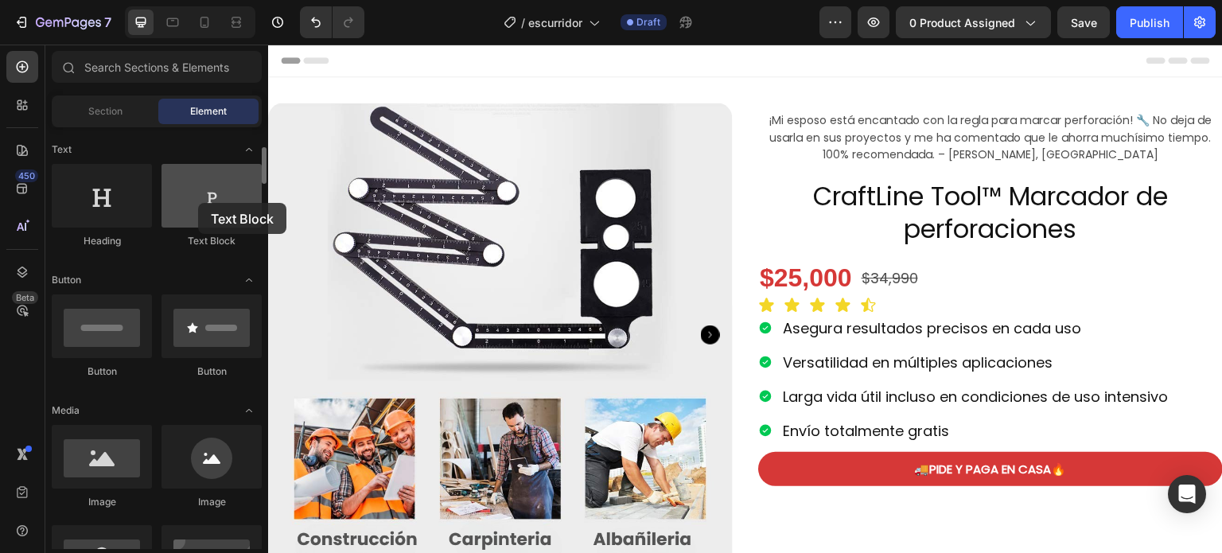
click at [198, 203] on div at bounding box center [212, 196] width 100 height 64
click at [196, 201] on div at bounding box center [212, 196] width 100 height 64
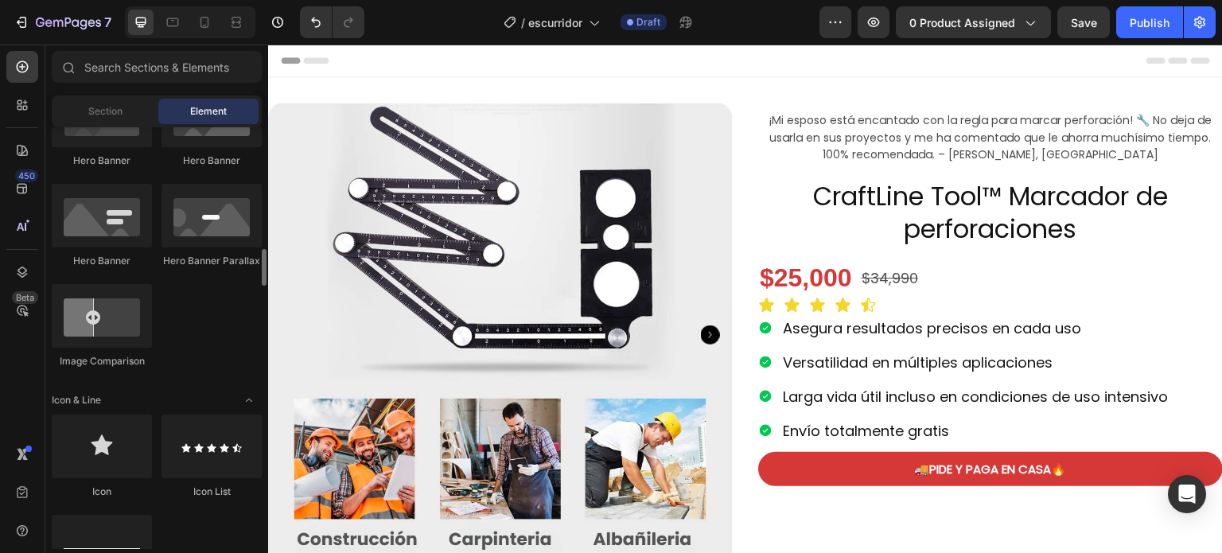
scroll to position [0, 0]
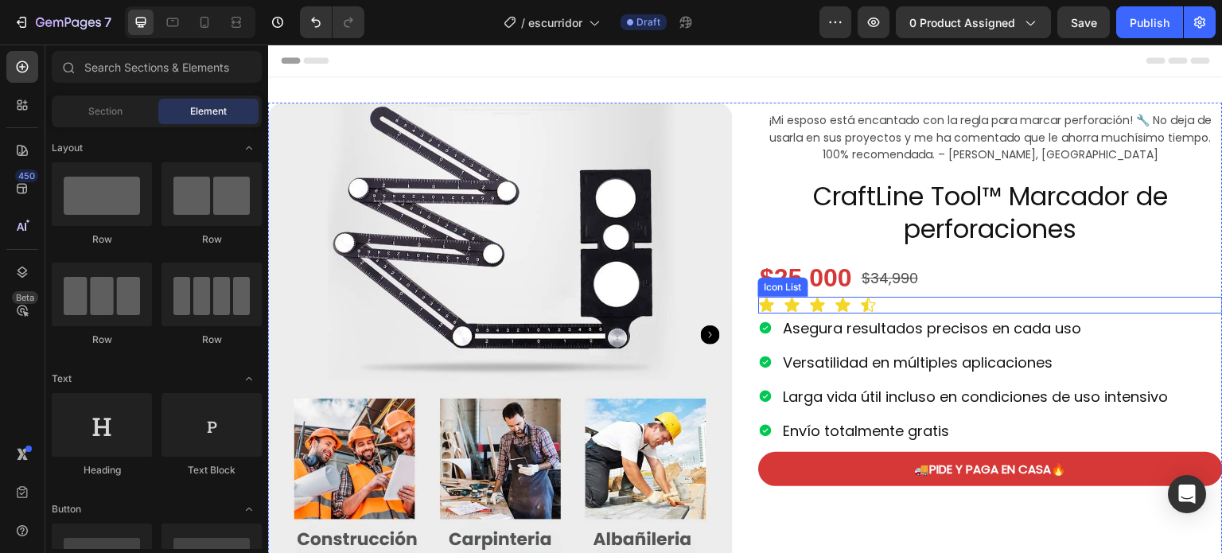
click at [881, 300] on div "Icon Icon Icon Icon Icon" at bounding box center [990, 305] width 465 height 17
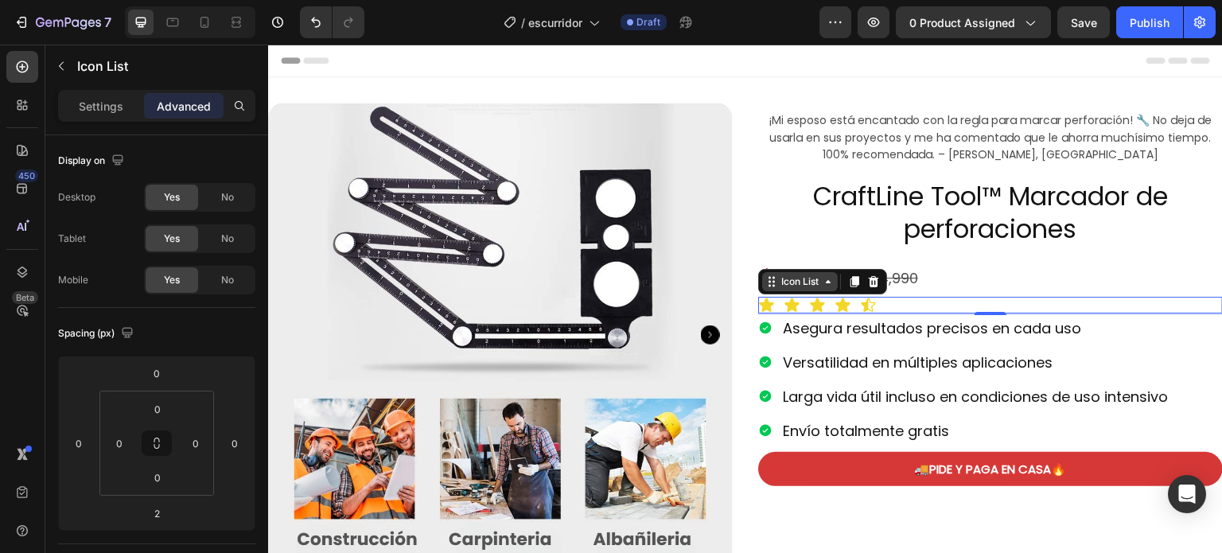
click at [778, 286] on div "Icon List" at bounding box center [800, 282] width 44 height 14
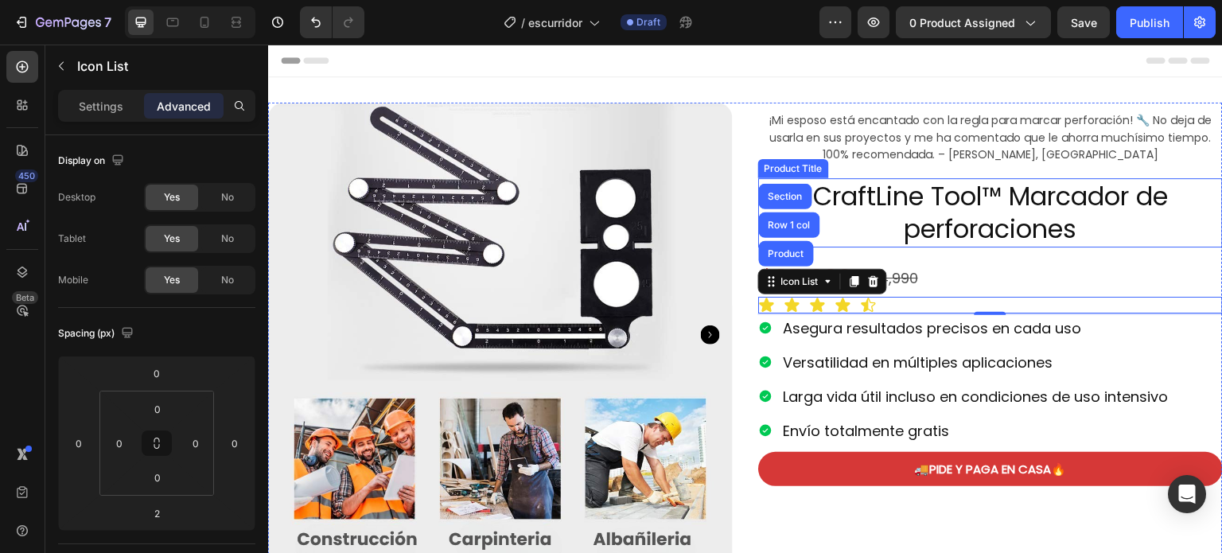
click at [1084, 216] on h1 "CraftLine Tool™ Marcador de perforaciones" at bounding box center [990, 212] width 465 height 69
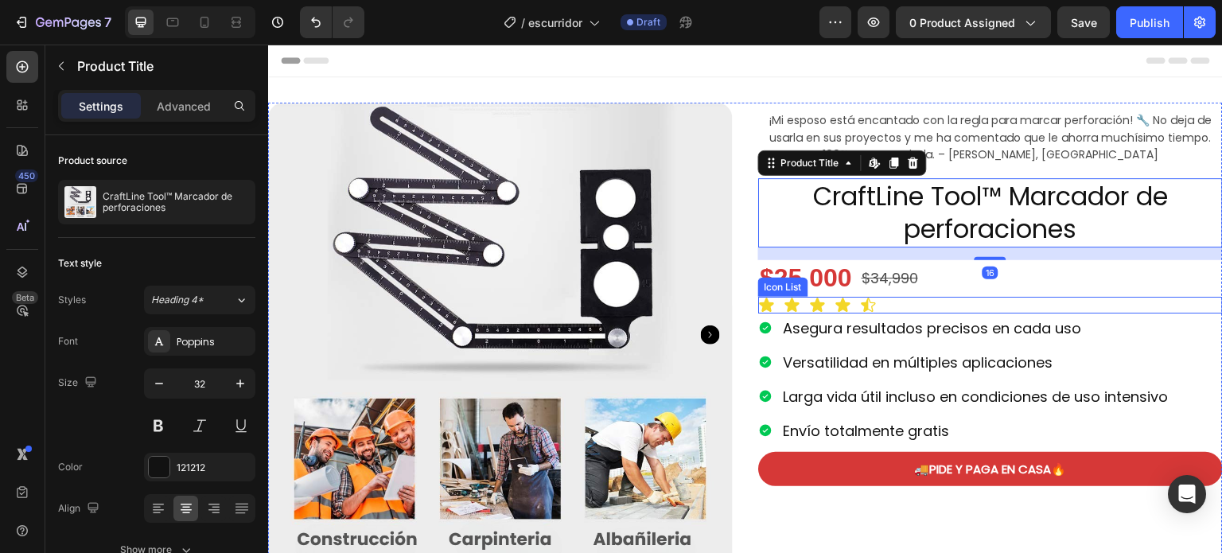
click at [848, 302] on div "Icon Icon Icon Icon Icon" at bounding box center [990, 305] width 465 height 17
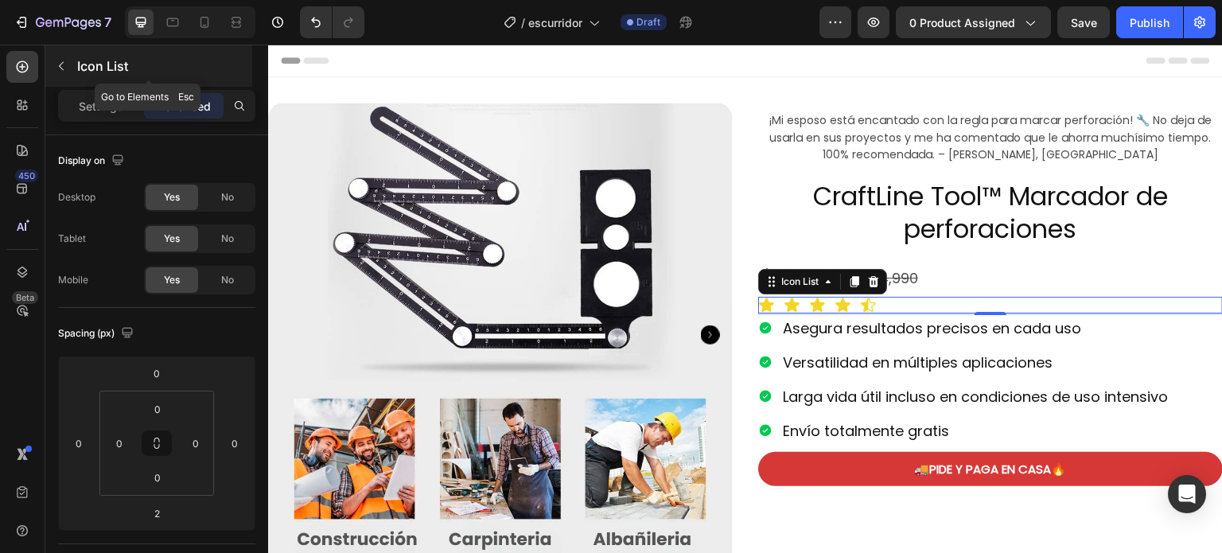
click at [63, 72] on button "button" at bounding box center [61, 65] width 25 height 25
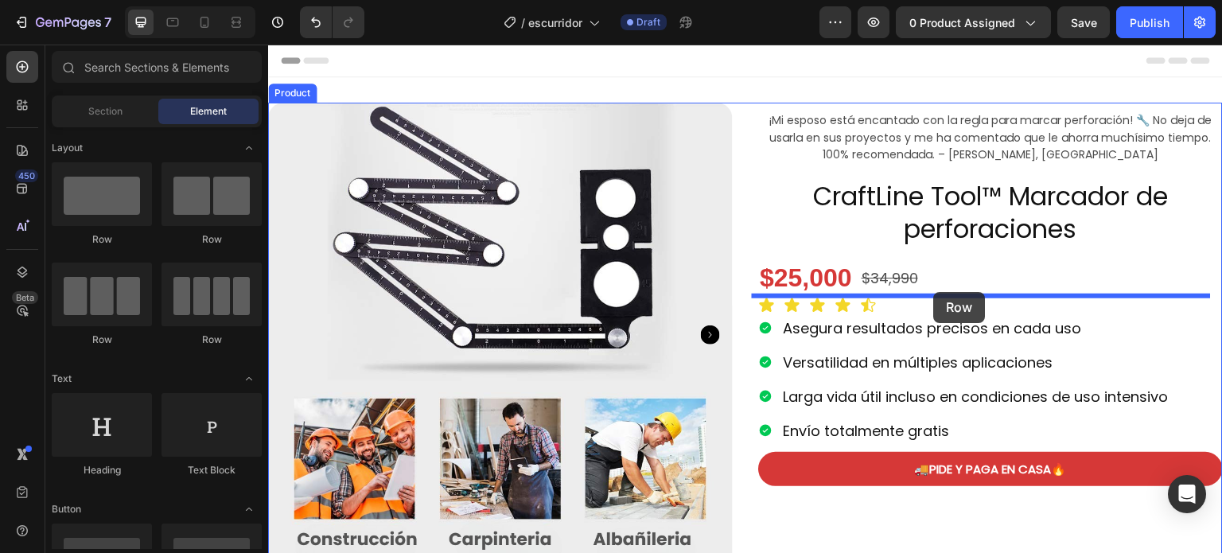
drag, startPoint x: 460, startPoint y: 252, endPoint x: 934, endPoint y: 292, distance: 475.9
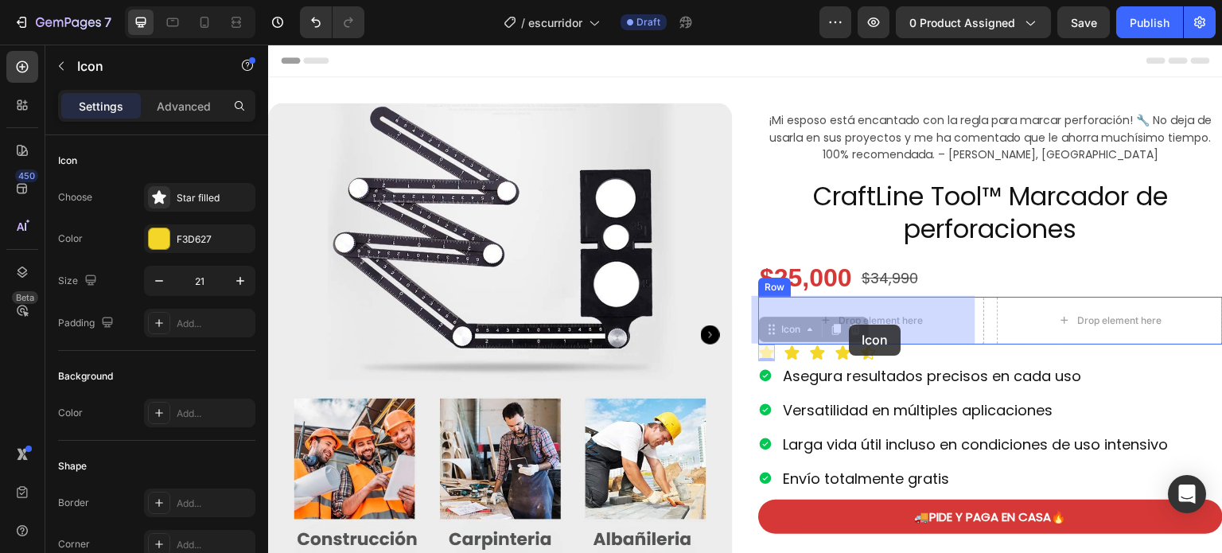
drag, startPoint x: 774, startPoint y: 334, endPoint x: 850, endPoint y: 325, distance: 76.2
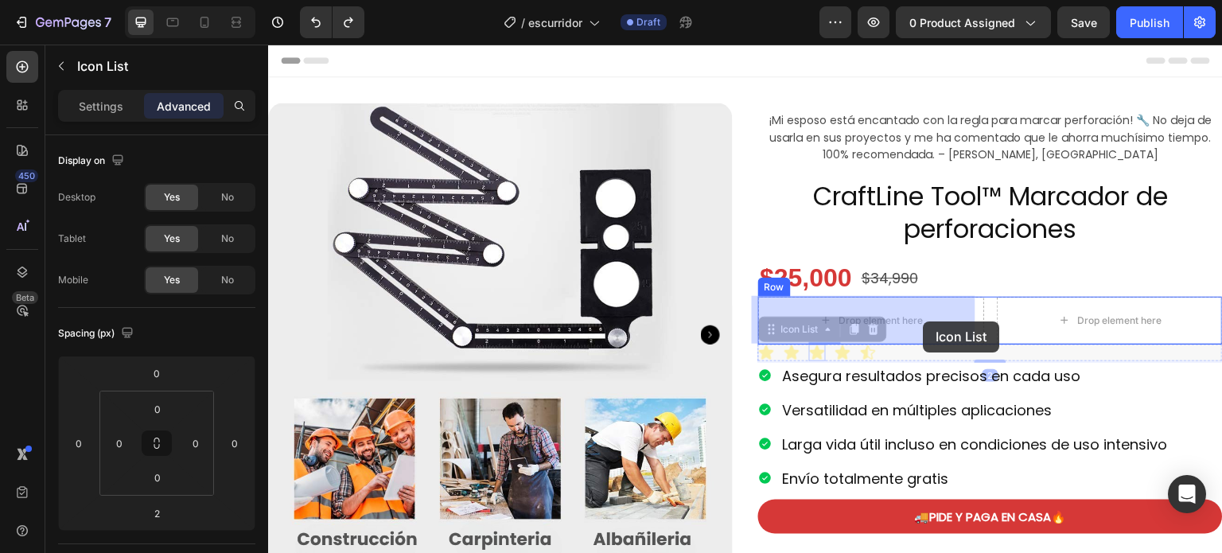
drag, startPoint x: 770, startPoint y: 335, endPoint x: 924, endPoint y: 321, distance: 154.2
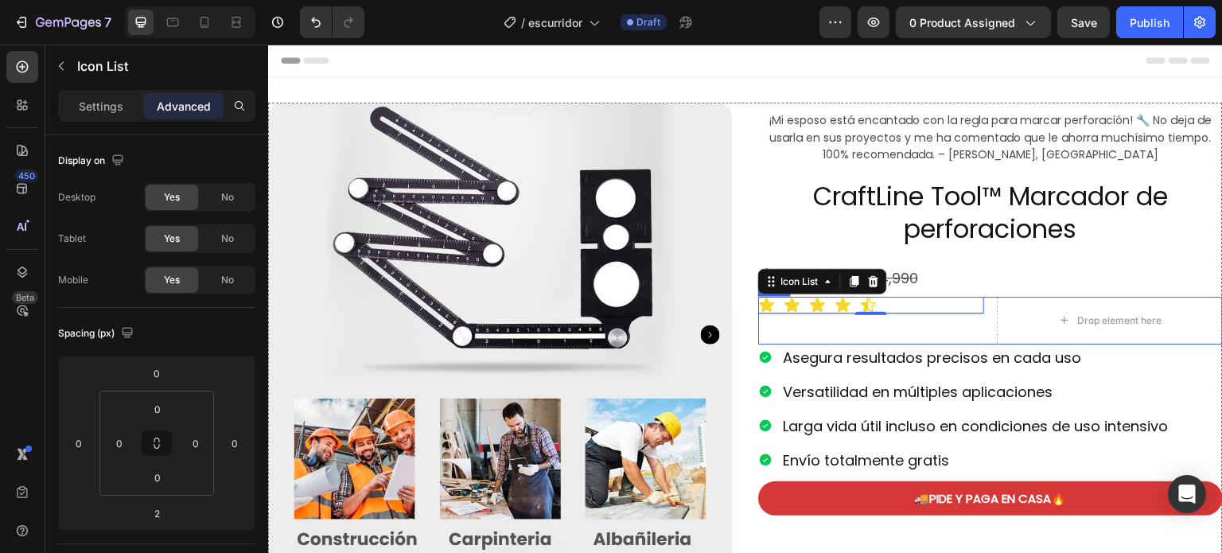
click at [828, 326] on div "Icon Icon Icon Icon Icon Icon List 2" at bounding box center [871, 321] width 226 height 48
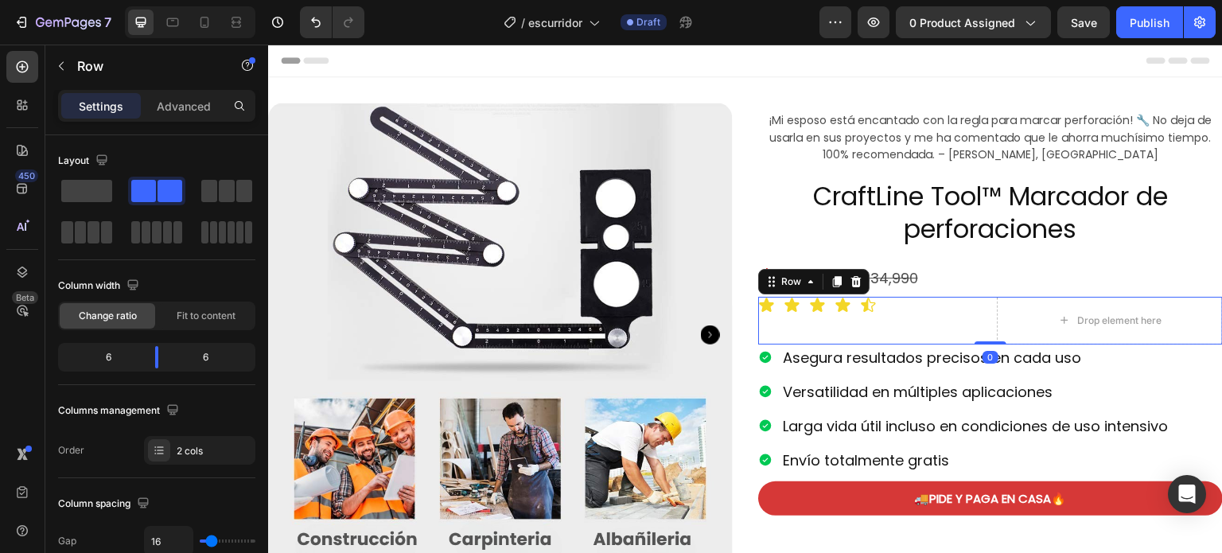
drag, startPoint x: 986, startPoint y: 341, endPoint x: 974, endPoint y: 319, distance: 24.6
click at [974, 319] on div "Icon Icon Icon Icon Icon Icon List Drop element here Row 0" at bounding box center [990, 321] width 465 height 48
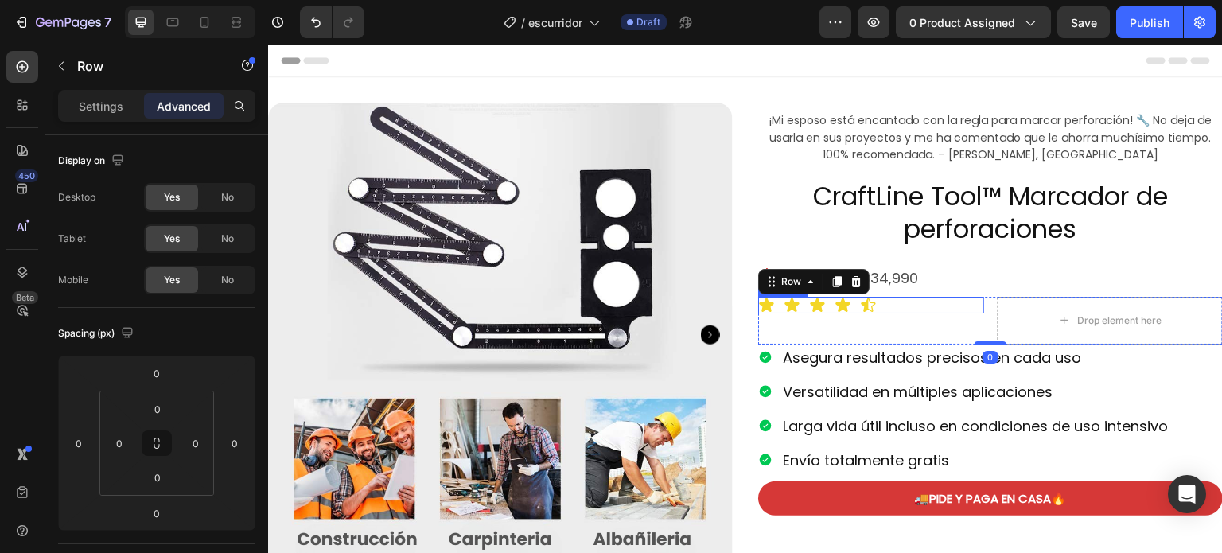
click at [895, 302] on div "Icon Icon Icon Icon Icon" at bounding box center [871, 305] width 226 height 17
click at [929, 307] on div "Icon Icon Icon Icon Icon" at bounding box center [871, 305] width 226 height 17
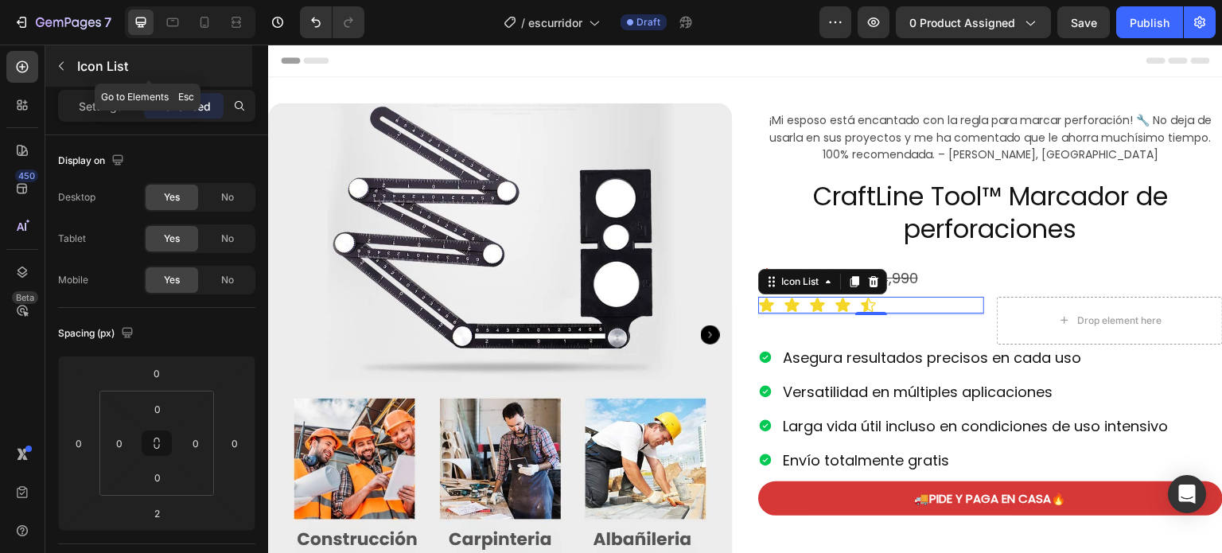
click at [54, 53] on button "button" at bounding box center [61, 65] width 25 height 25
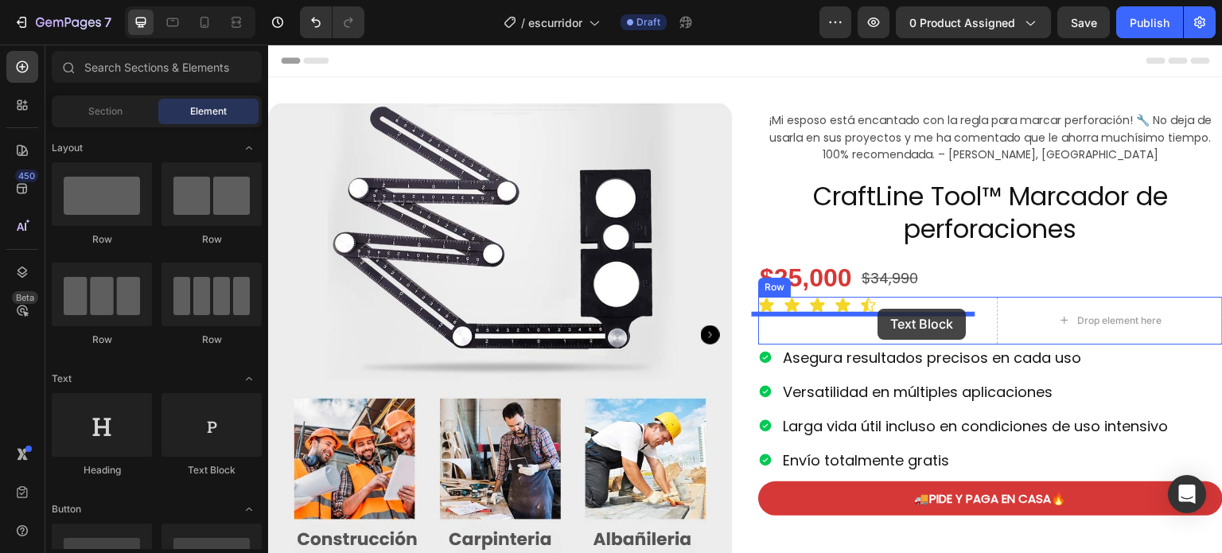
drag, startPoint x: 475, startPoint y: 469, endPoint x: 879, endPoint y: 309, distance: 434.0
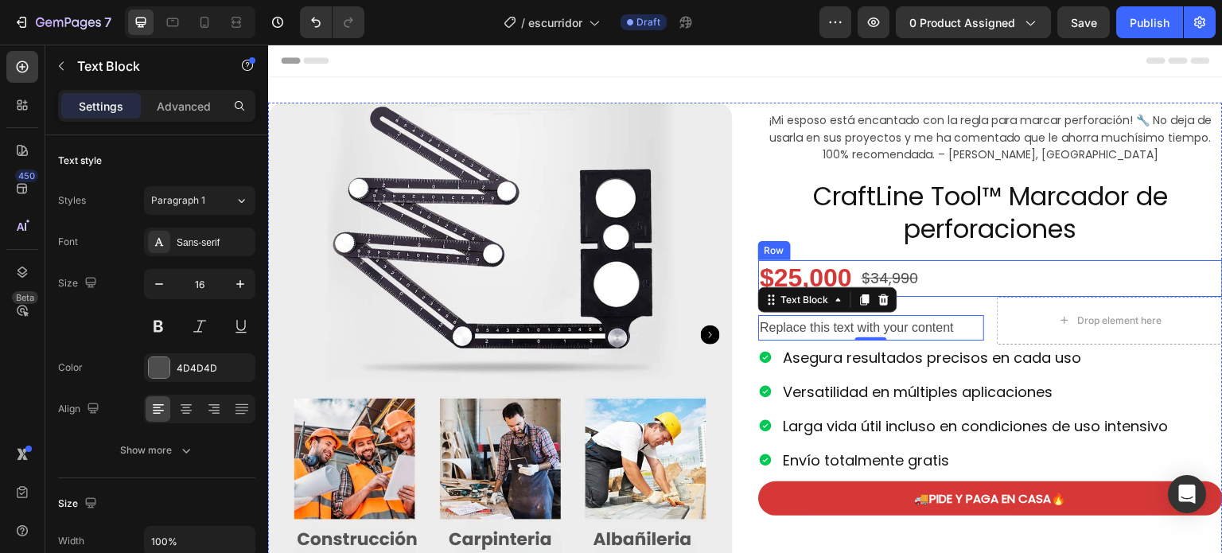
click at [1106, 271] on div "$25,000 Product Price Product Price $34,990 Product Price Product Price Row" at bounding box center [990, 278] width 465 height 37
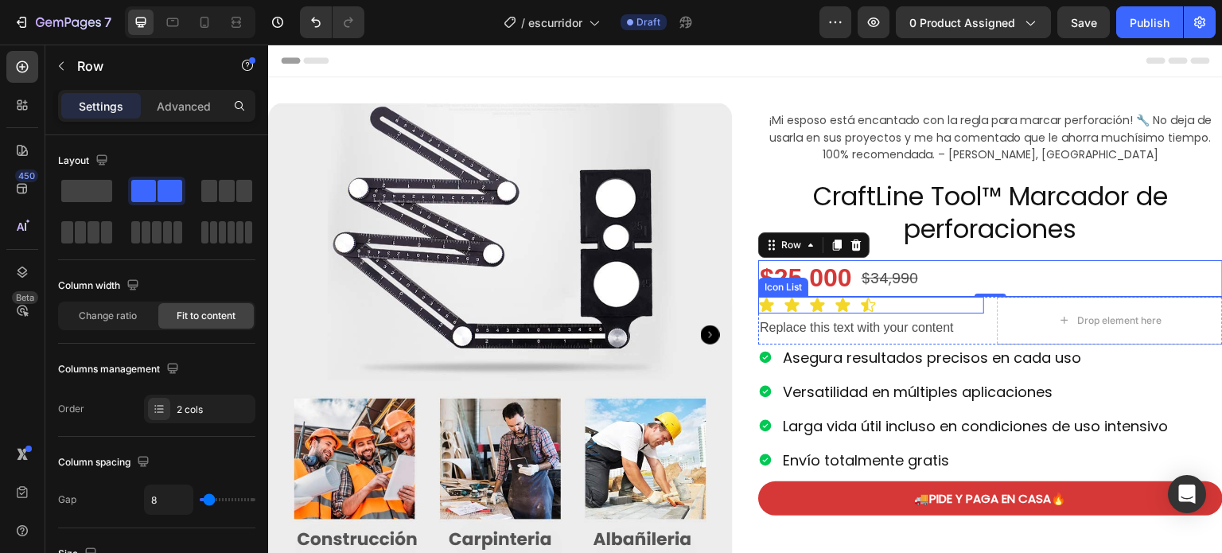
click at [894, 307] on div "Icon Icon Icon Icon Icon" at bounding box center [871, 305] width 226 height 17
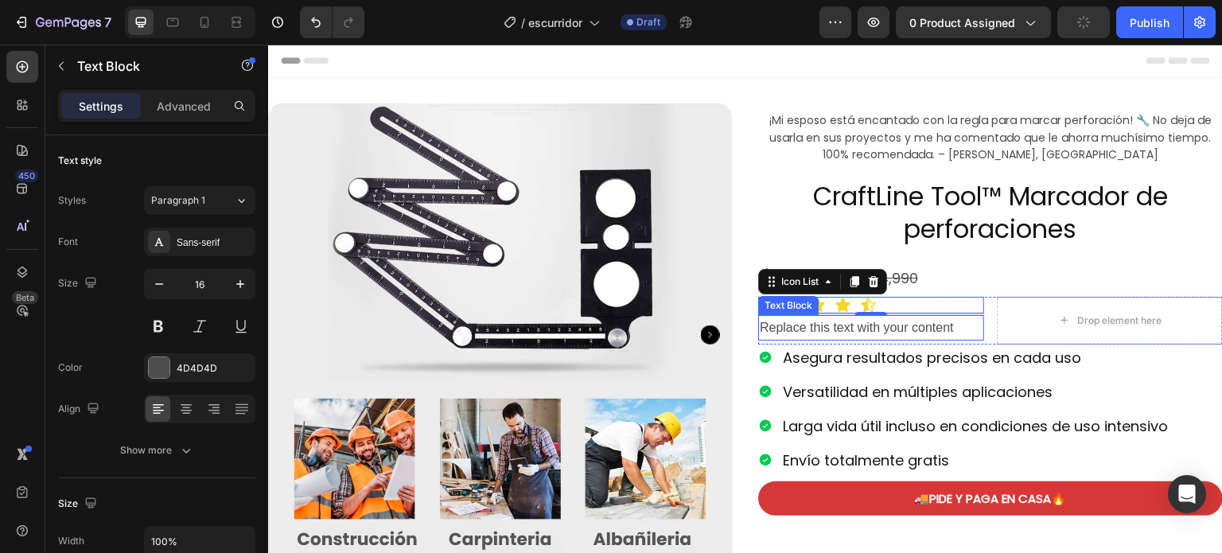
click at [919, 323] on div "Replace this text with your content" at bounding box center [871, 328] width 226 height 26
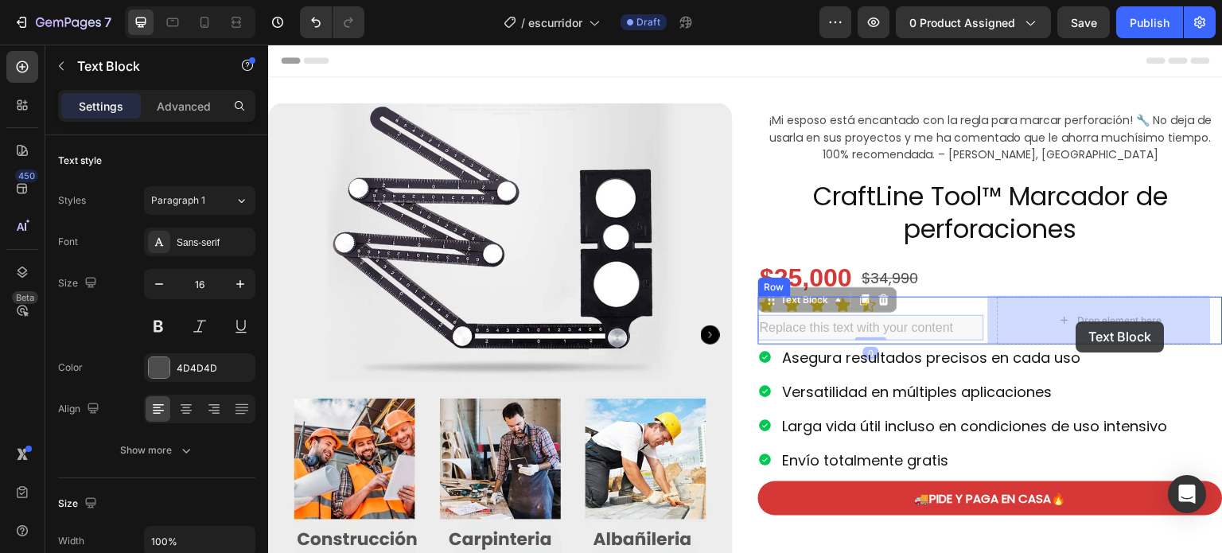
drag, startPoint x: 803, startPoint y: 298, endPoint x: 1077, endPoint y: 321, distance: 274.7
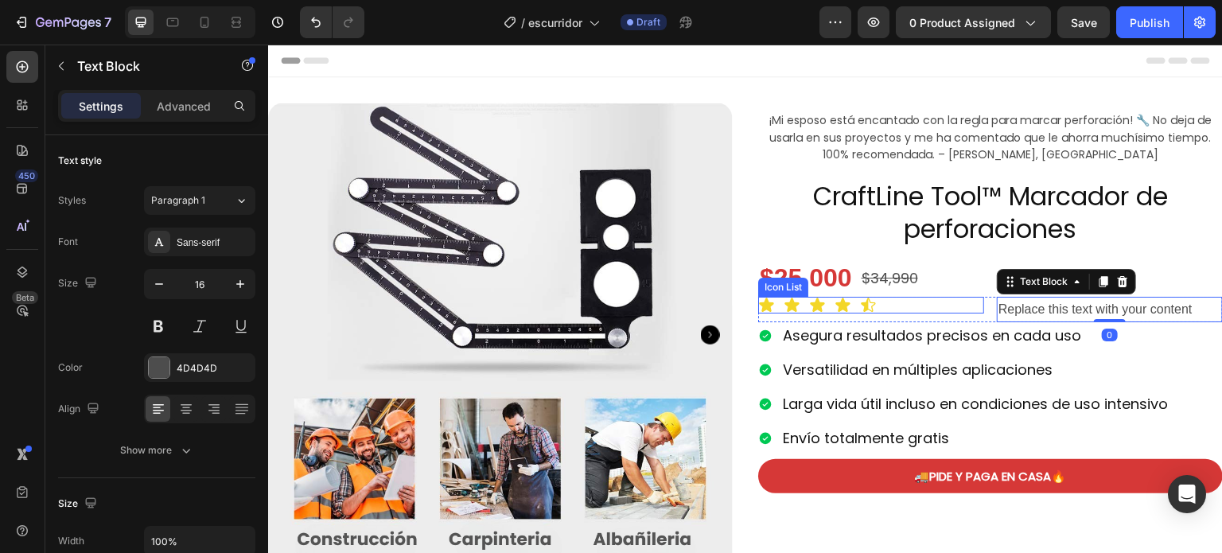
click at [925, 308] on div "Icon Icon Icon Icon Icon" at bounding box center [871, 305] width 226 height 17
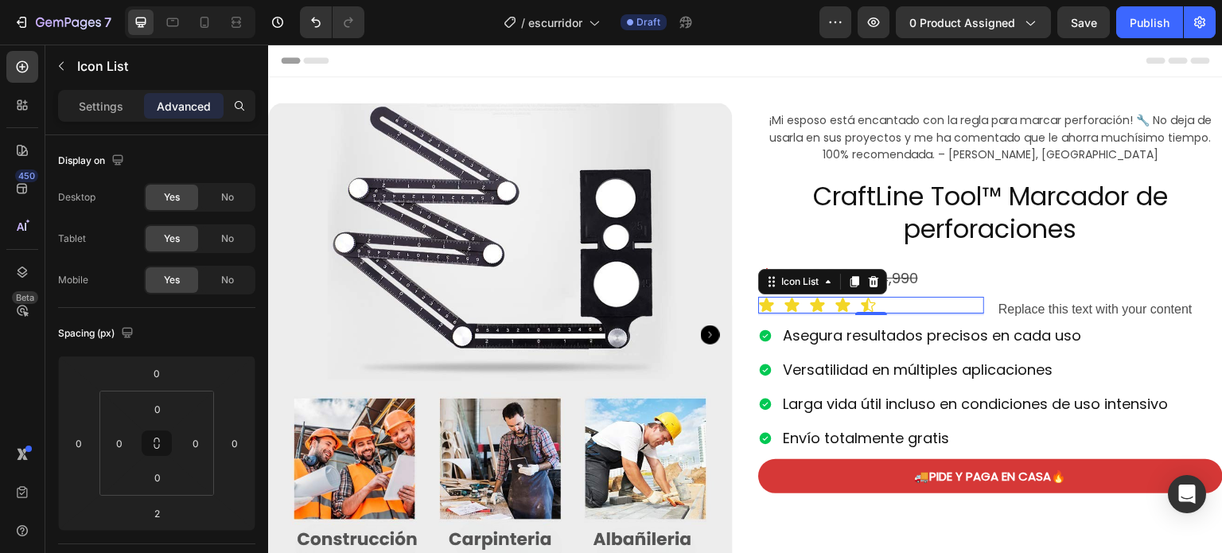
click at [900, 305] on div "Icon Icon Icon Icon Icon" at bounding box center [871, 305] width 226 height 17
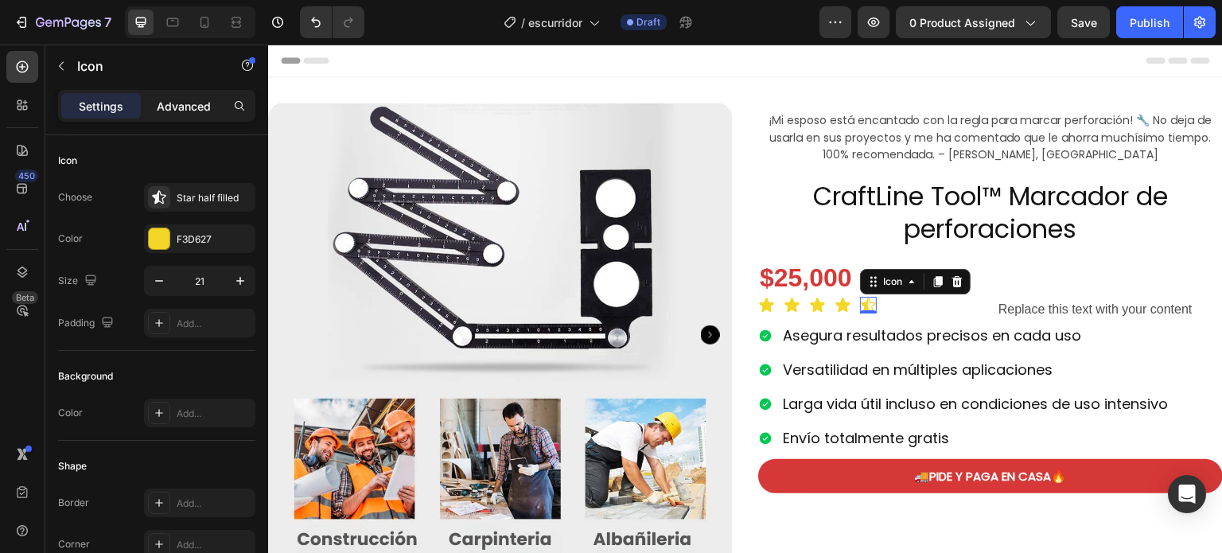
click at [177, 99] on p "Advanced" at bounding box center [184, 106] width 54 height 17
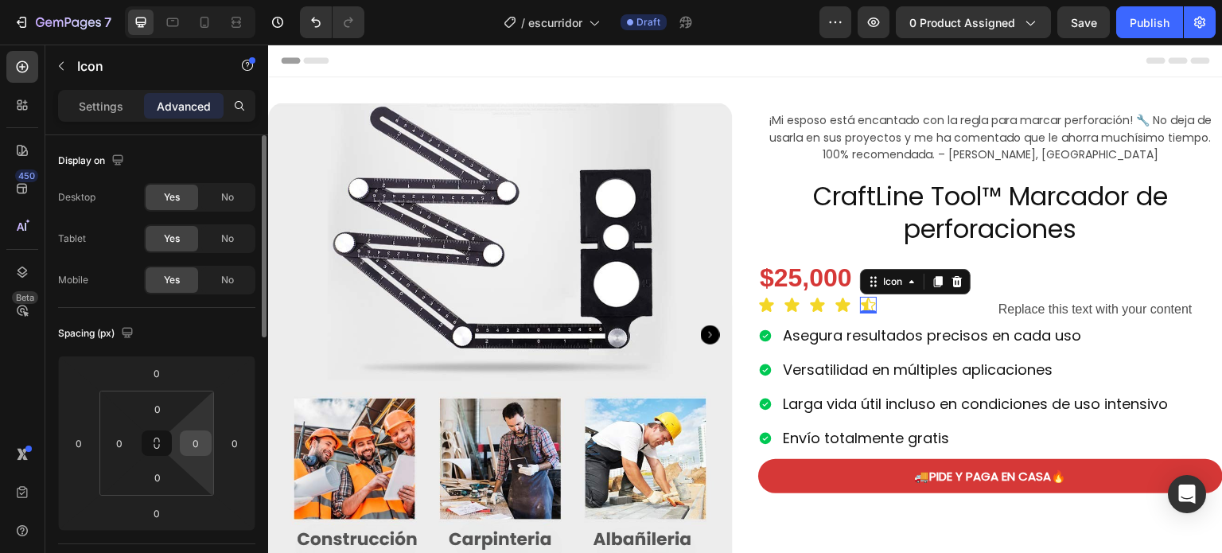
click at [197, 437] on input "0" at bounding box center [196, 443] width 24 height 24
click at [224, 540] on div "S 8px" at bounding box center [230, 548] width 99 height 24
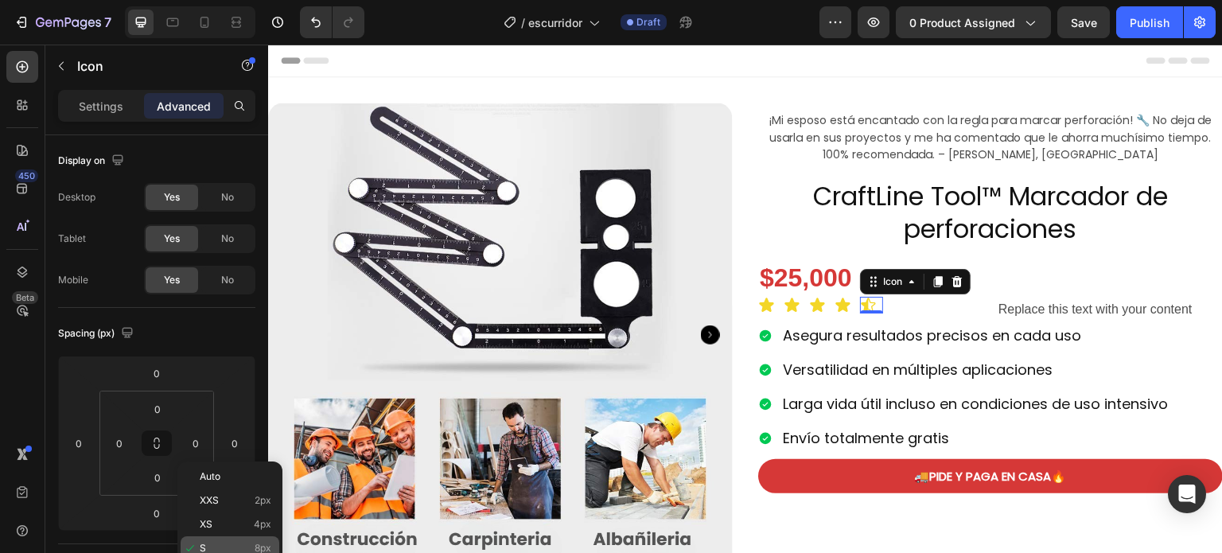
type input "8"
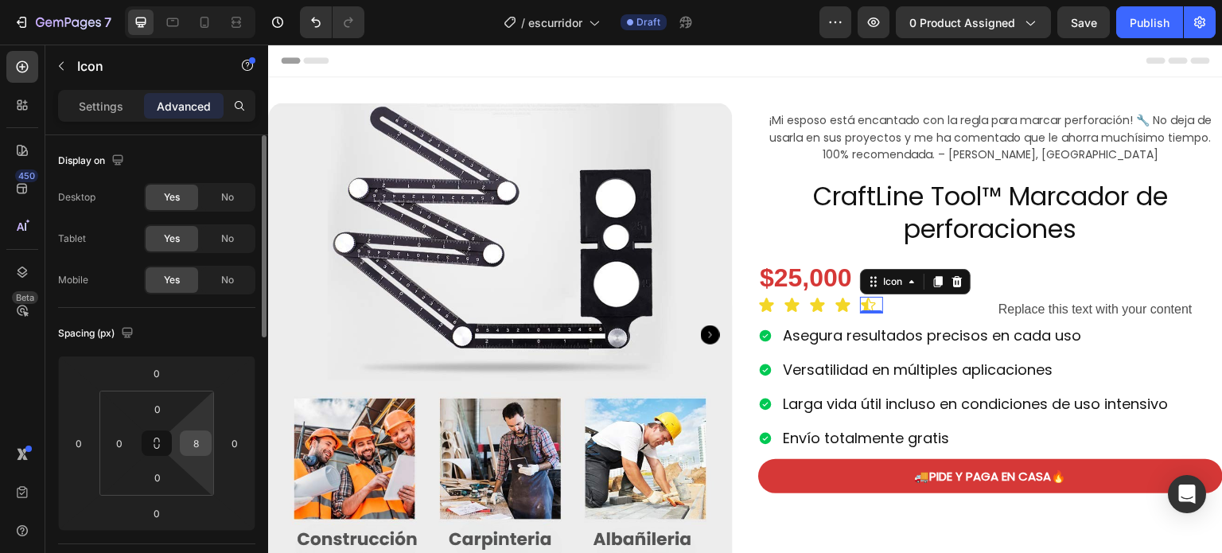
click at [194, 446] on input "8" at bounding box center [196, 443] width 24 height 24
type input "0"
click at [891, 302] on div "Icon Icon Icon Icon Icon 0" at bounding box center [871, 305] width 226 height 17
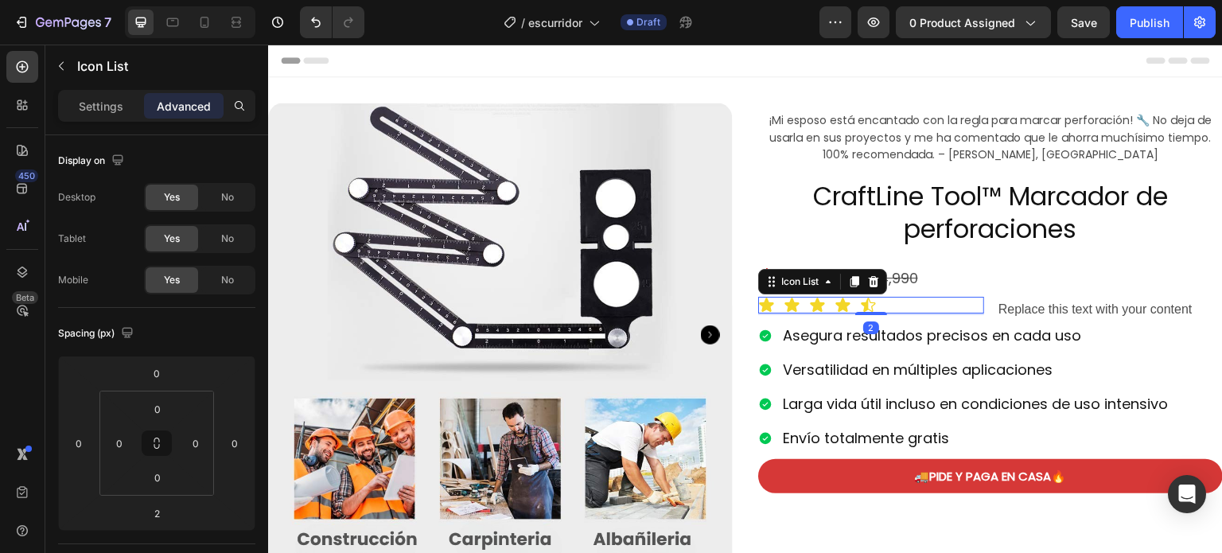
click at [891, 302] on div "Icon Icon Icon Icon Icon" at bounding box center [871, 305] width 226 height 17
click at [953, 300] on div "Icon Icon Icon Icon Icon" at bounding box center [871, 305] width 226 height 17
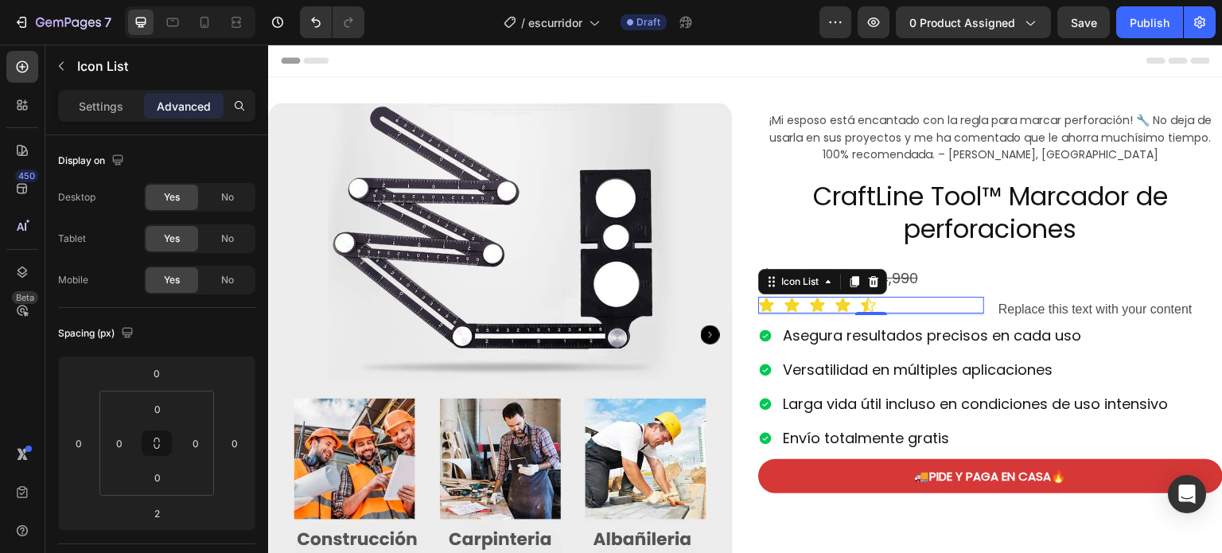
click at [953, 300] on div "Icon Icon Icon Icon Icon" at bounding box center [871, 305] width 226 height 17
click at [826, 280] on icon at bounding box center [828, 281] width 13 height 13
click at [910, 306] on div "Icon Icon Icon Icon Icon" at bounding box center [871, 305] width 226 height 17
click at [1068, 271] on div "$25,000 Product Price Product Price $34,990 Product Price Product Price Row" at bounding box center [990, 278] width 465 height 37
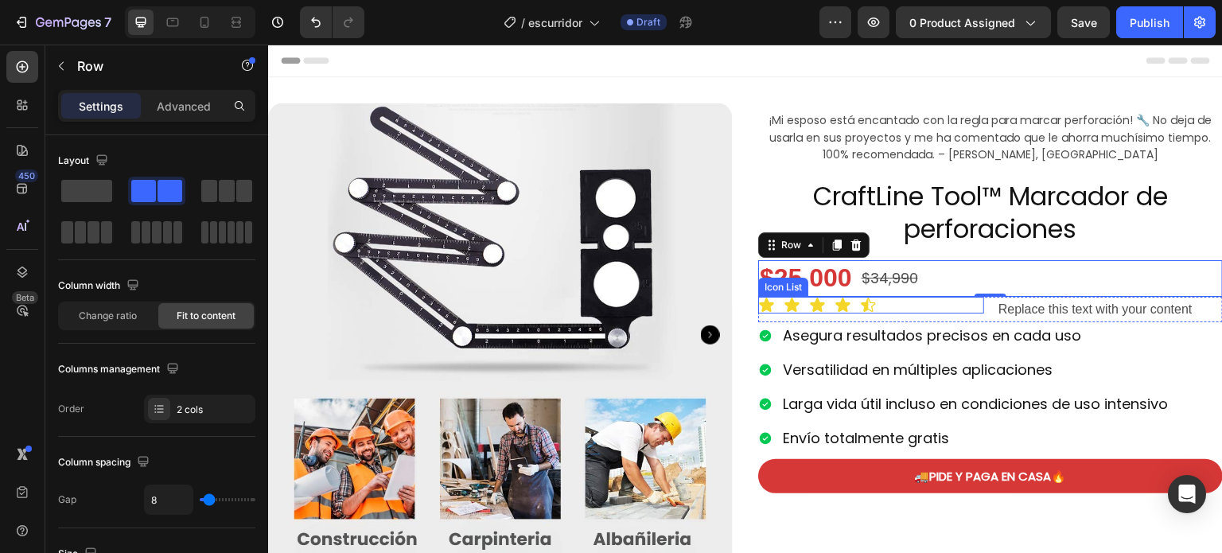
click at [956, 306] on div "Icon Icon Icon Icon Icon" at bounding box center [871, 305] width 226 height 17
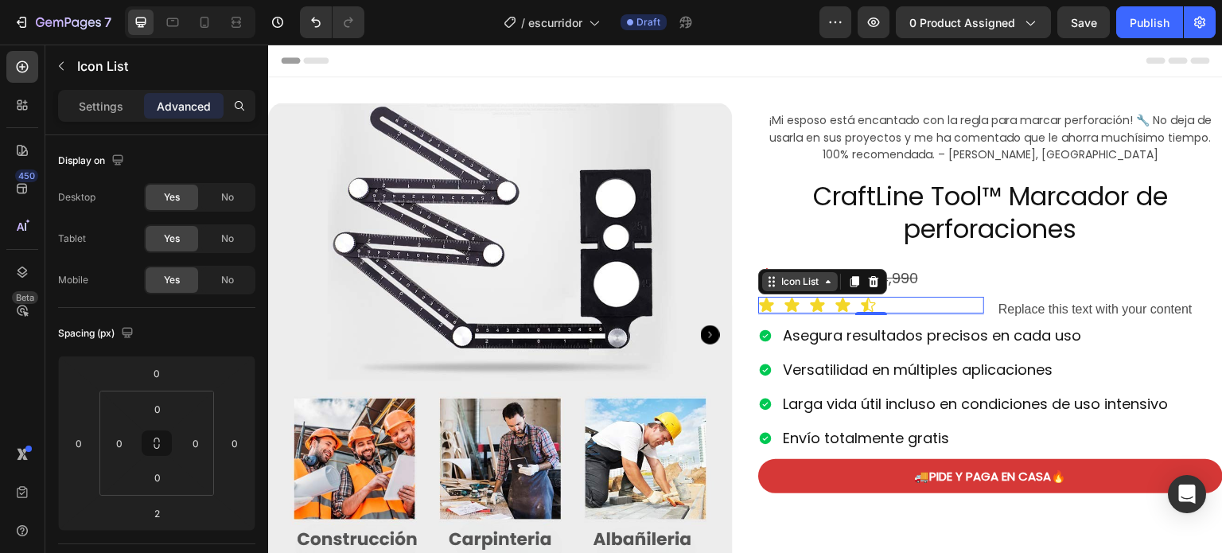
click at [788, 286] on div "Icon List" at bounding box center [800, 282] width 44 height 14
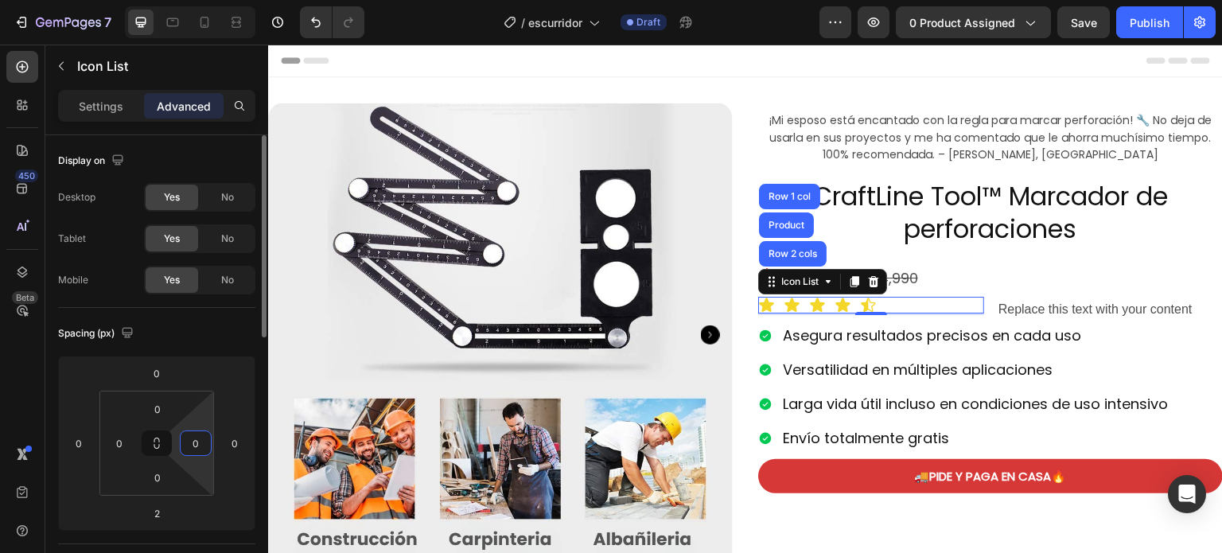
click at [205, 438] on input "0" at bounding box center [196, 443] width 24 height 24
type input "-"
type input "0"
click at [236, 440] on input "0" at bounding box center [235, 443] width 24 height 24
type input "-2"
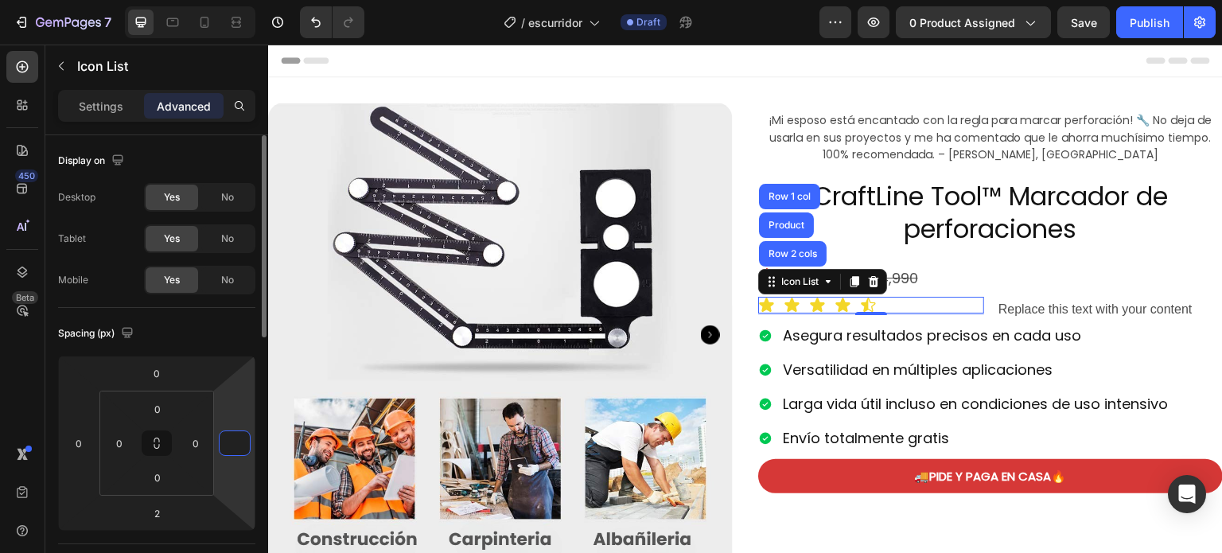
type input "0"
click at [949, 299] on div "Icon Icon Icon Icon Icon" at bounding box center [871, 305] width 226 height 17
click at [958, 304] on div "Icon Icon Icon Icon Icon" at bounding box center [871, 305] width 226 height 17
click at [983, 300] on div "Icon Icon Icon Icon Icon Icon List Row 2 cols Product Row 1 col 2 Replace this …" at bounding box center [990, 310] width 465 height 26
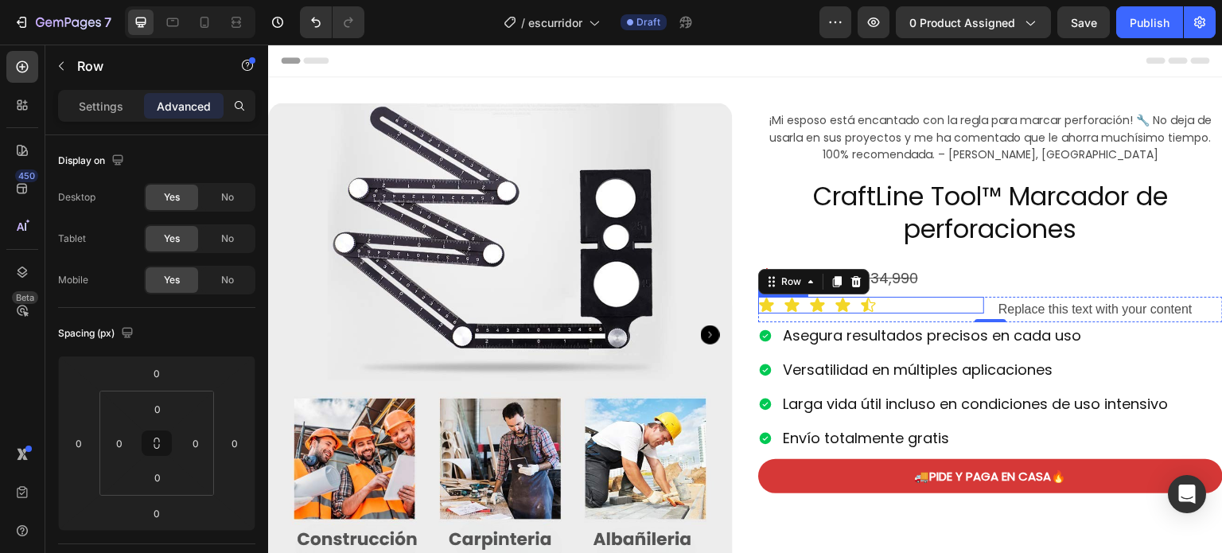
click at [907, 306] on div "Icon Icon Icon Icon Icon" at bounding box center [871, 305] width 226 height 17
click at [871, 279] on icon at bounding box center [874, 280] width 10 height 11
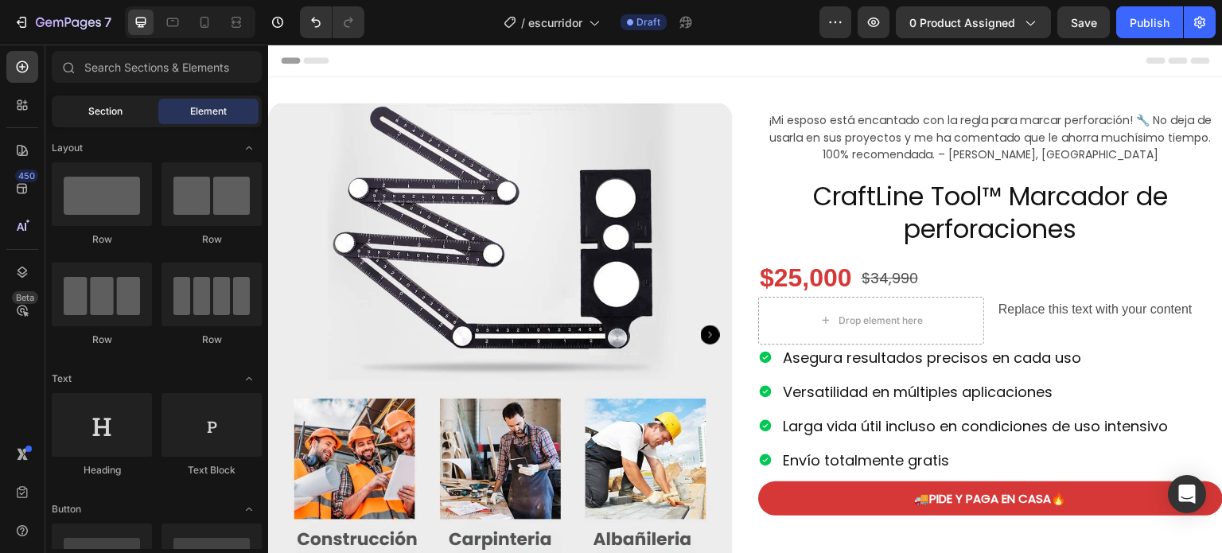
click at [103, 107] on span "Section" at bounding box center [105, 111] width 34 height 14
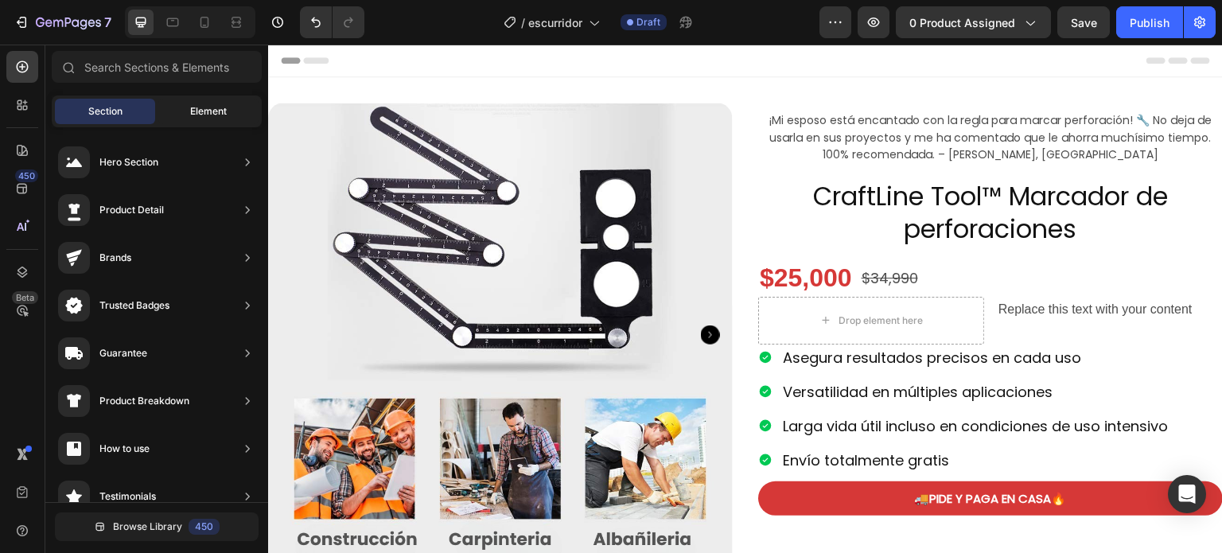
click at [177, 114] on div "Element" at bounding box center [208, 111] width 100 height 25
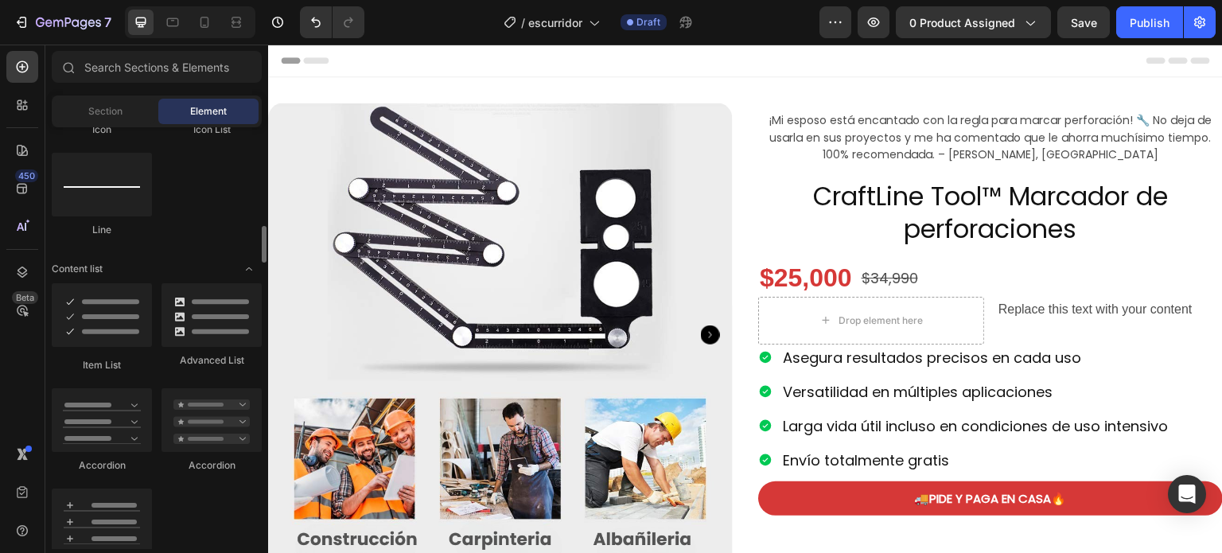
scroll to position [761, 0]
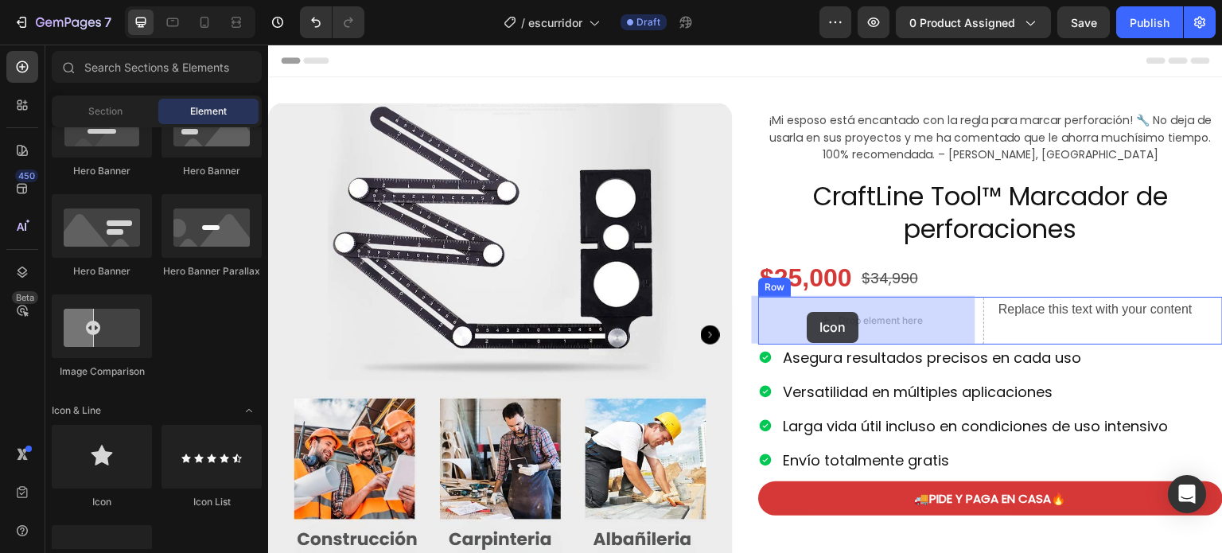
drag, startPoint x: 379, startPoint y: 497, endPoint x: 808, endPoint y: 312, distance: 467.3
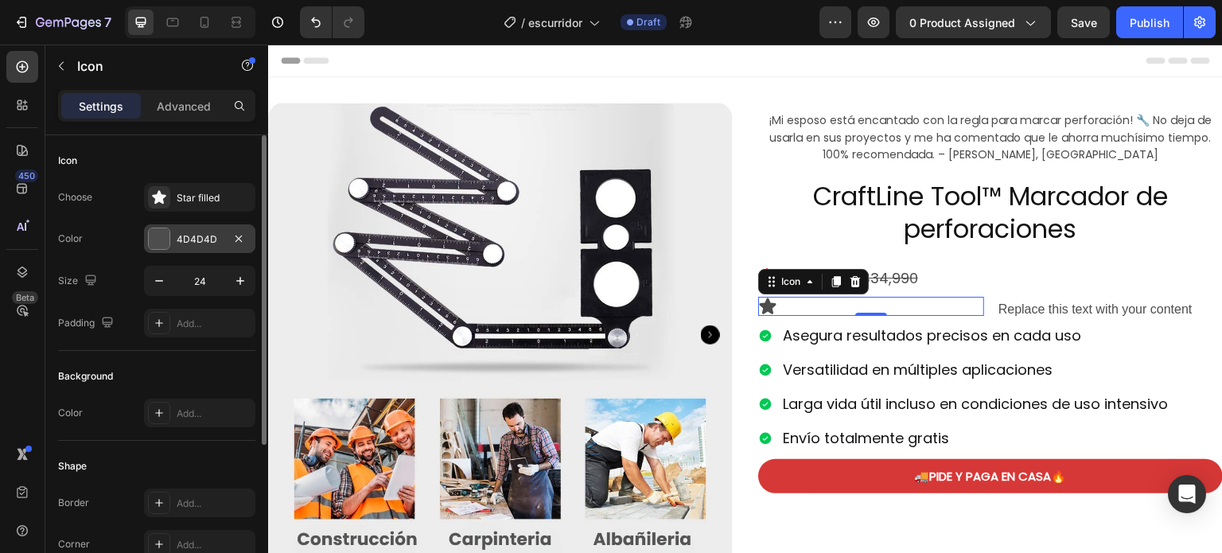
click at [164, 230] on div at bounding box center [159, 238] width 21 height 21
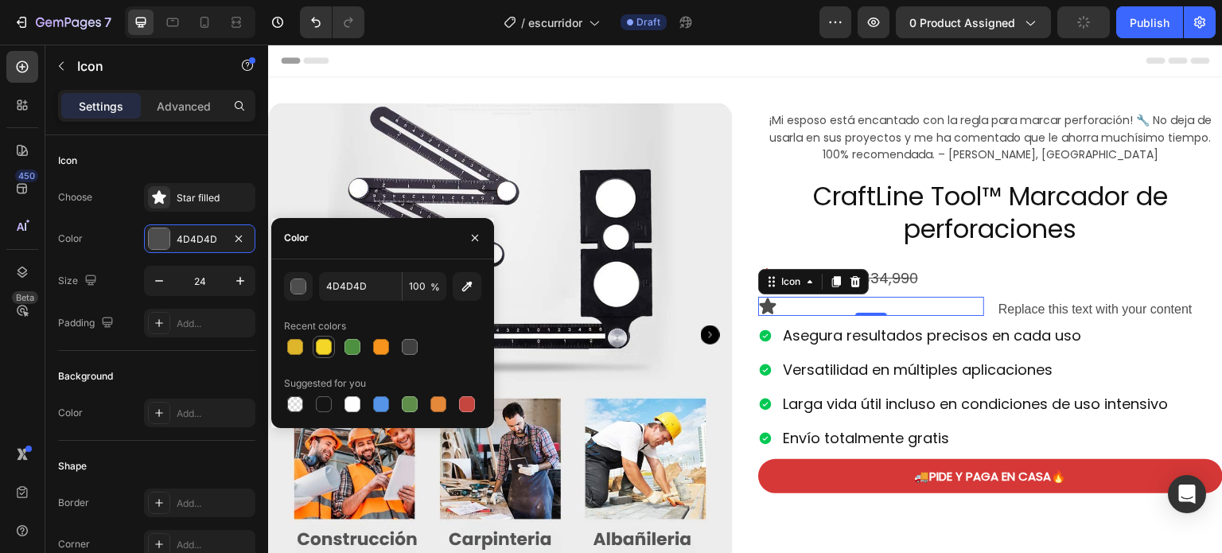
click at [313, 341] on div at bounding box center [324, 347] width 22 height 22
type input "F3D627"
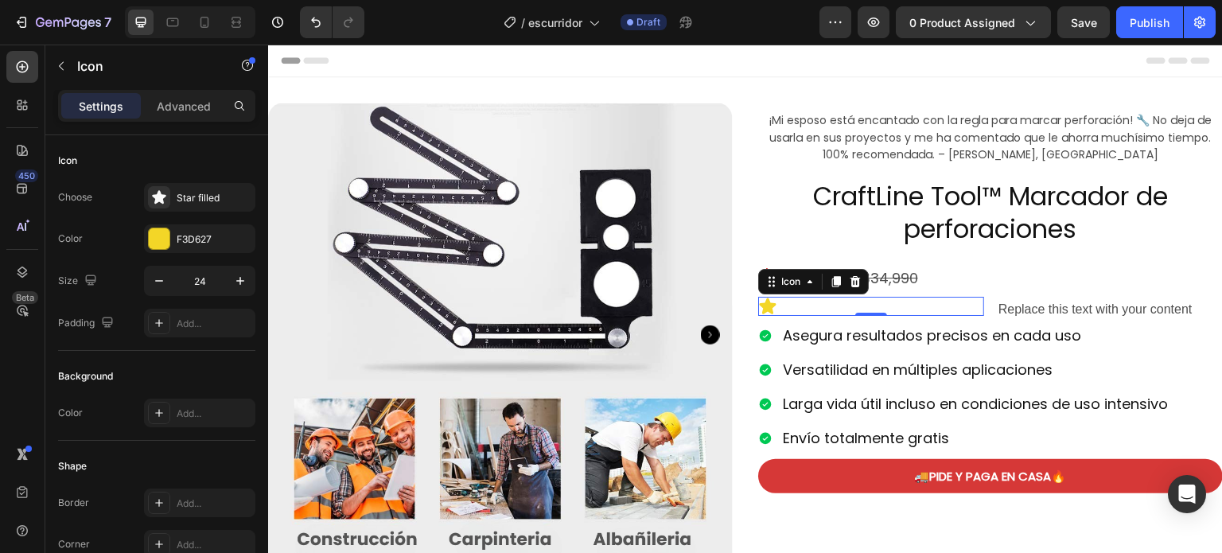
click at [938, 307] on div "Icon 0" at bounding box center [871, 306] width 226 height 19
click at [761, 303] on icon at bounding box center [768, 306] width 17 height 16
click at [832, 283] on icon at bounding box center [836, 281] width 9 height 11
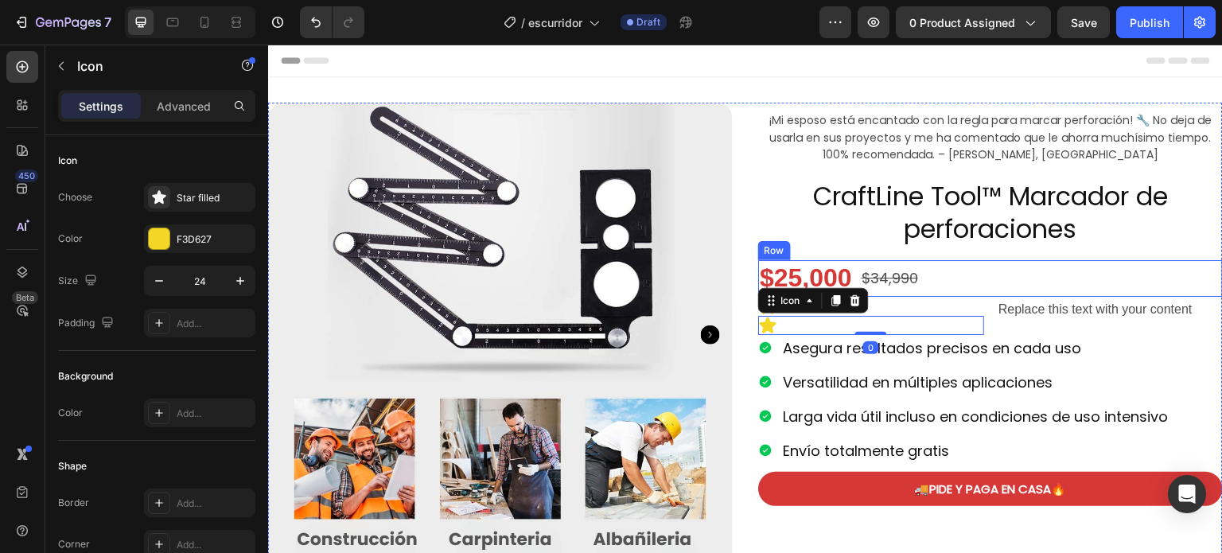
click at [964, 287] on div "$25,000 Product Price Product Price $34,990 Product Price Product Price Row" at bounding box center [990, 278] width 465 height 37
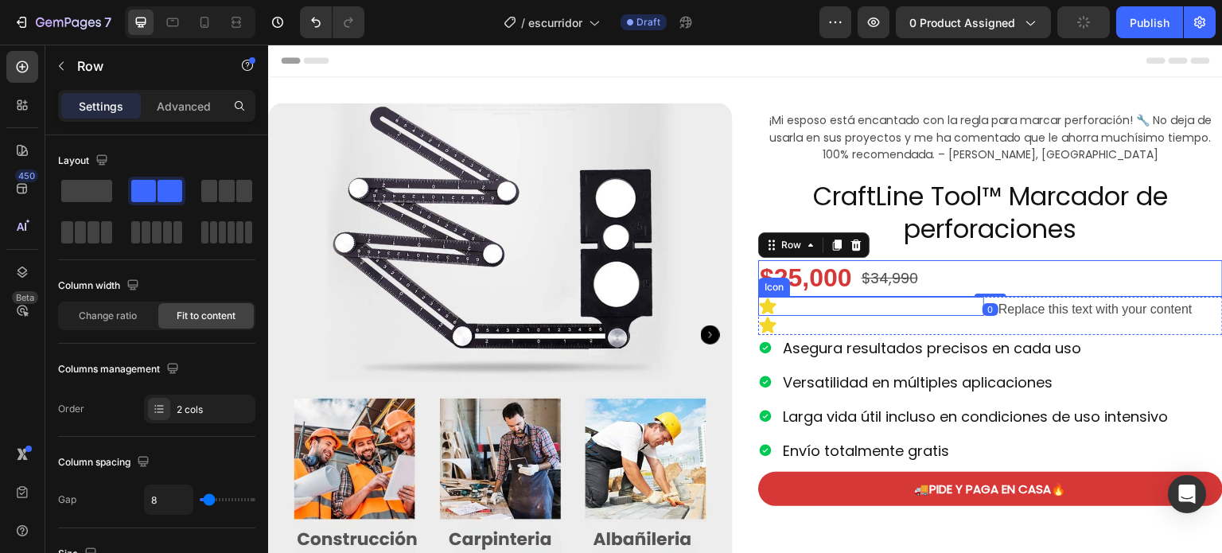
click at [758, 302] on icon at bounding box center [767, 306] width 19 height 19
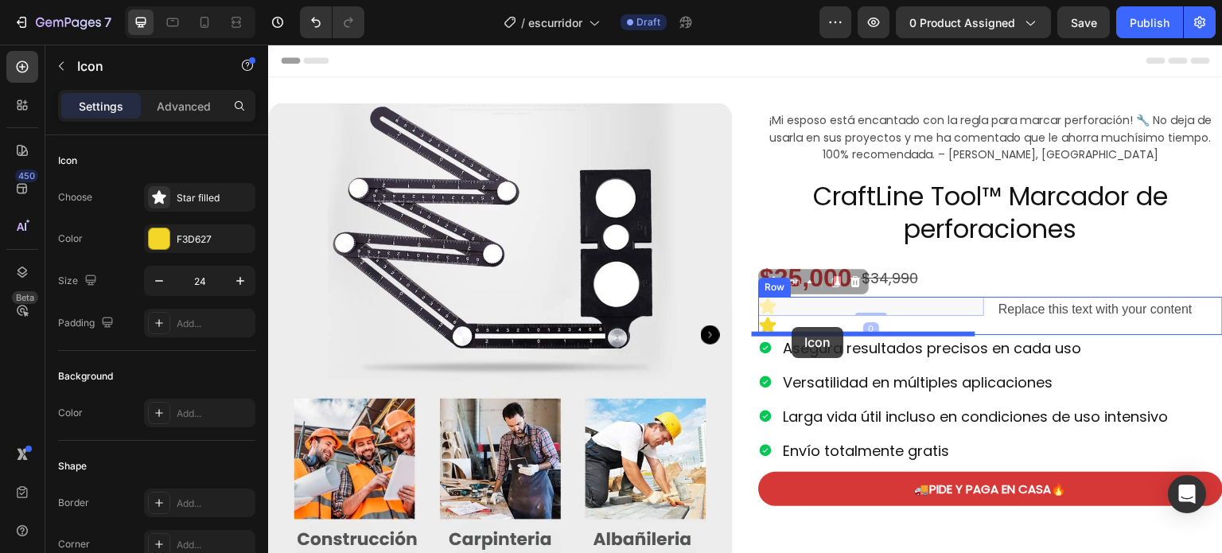
drag, startPoint x: 758, startPoint y: 302, endPoint x: 793, endPoint y: 327, distance: 42.8
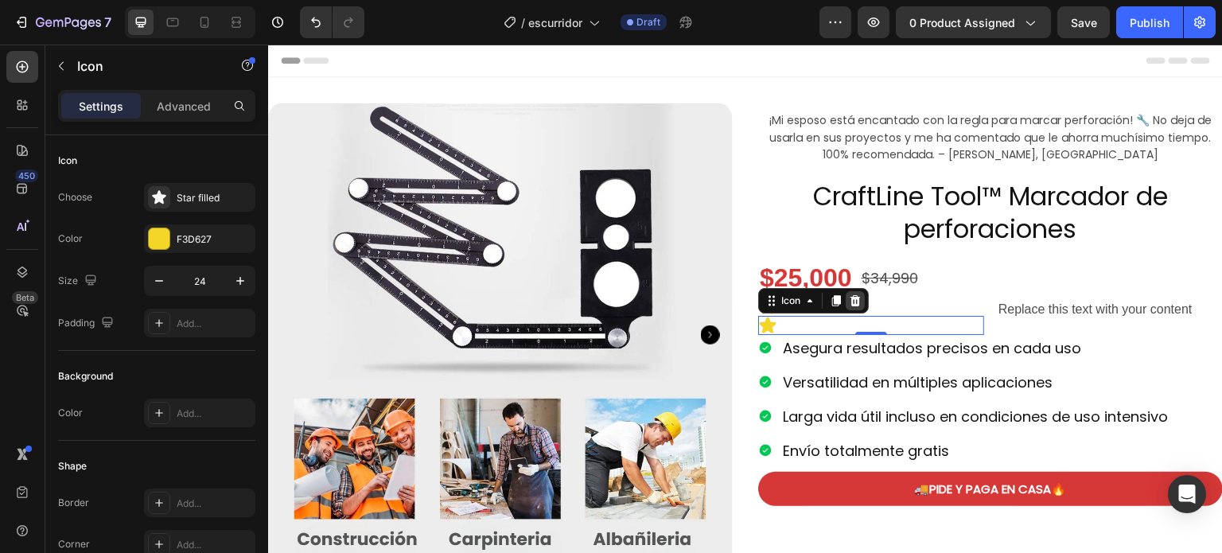
click at [854, 302] on icon at bounding box center [855, 300] width 13 height 13
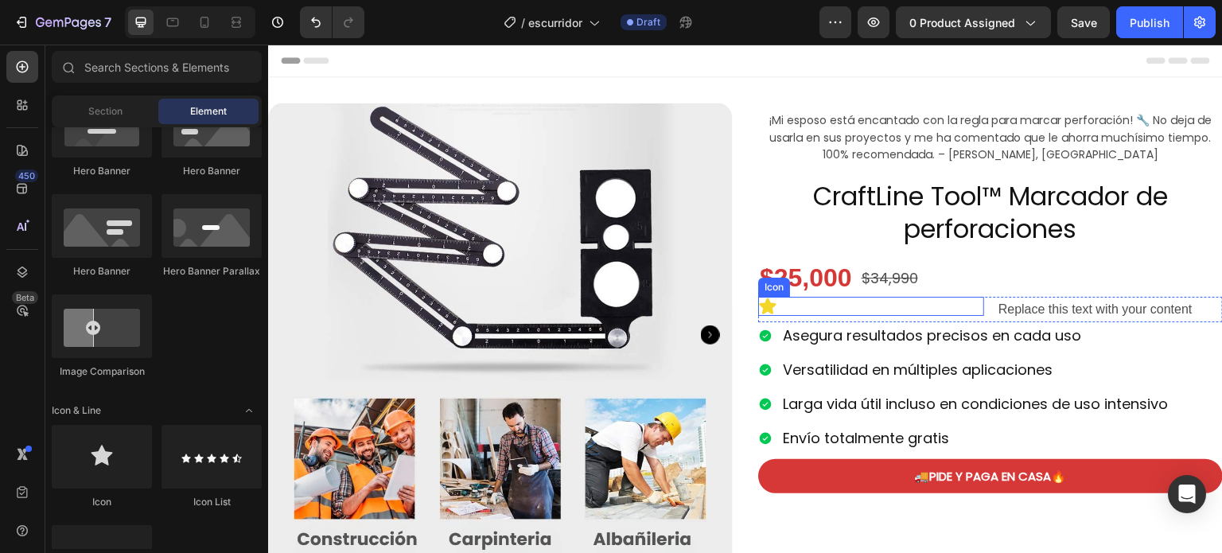
click at [772, 307] on div "Icon" at bounding box center [871, 306] width 226 height 19
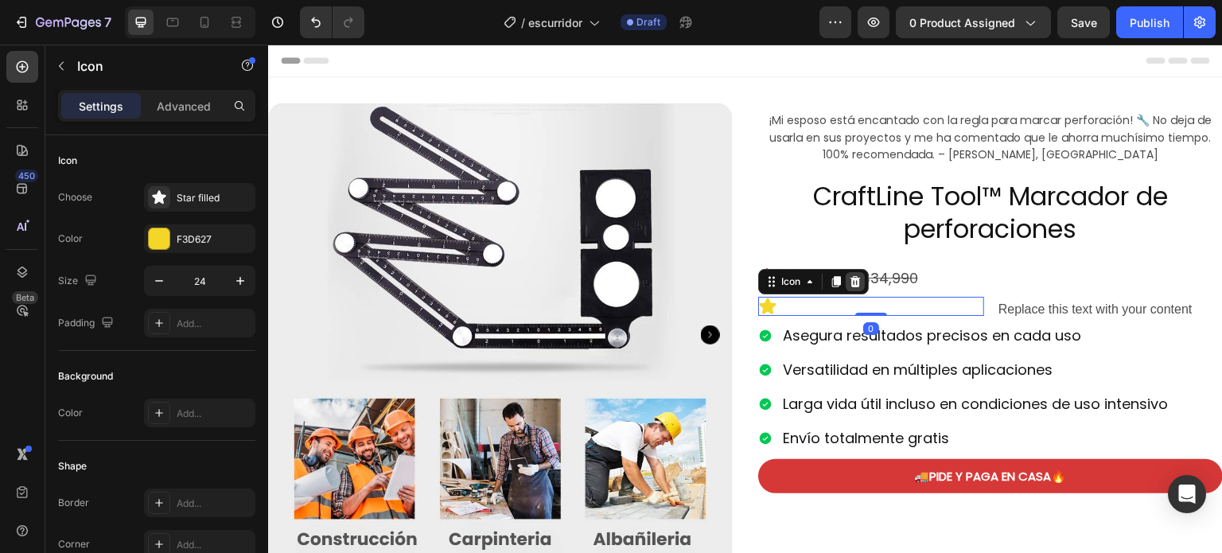
click at [851, 283] on icon at bounding box center [856, 280] width 10 height 11
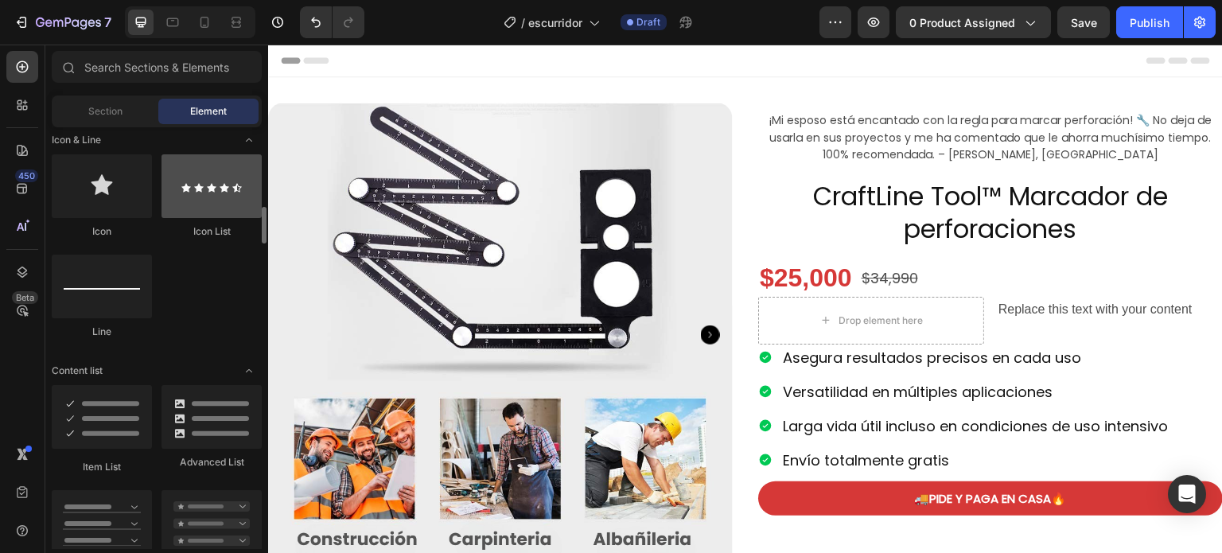
scroll to position [1022, 0]
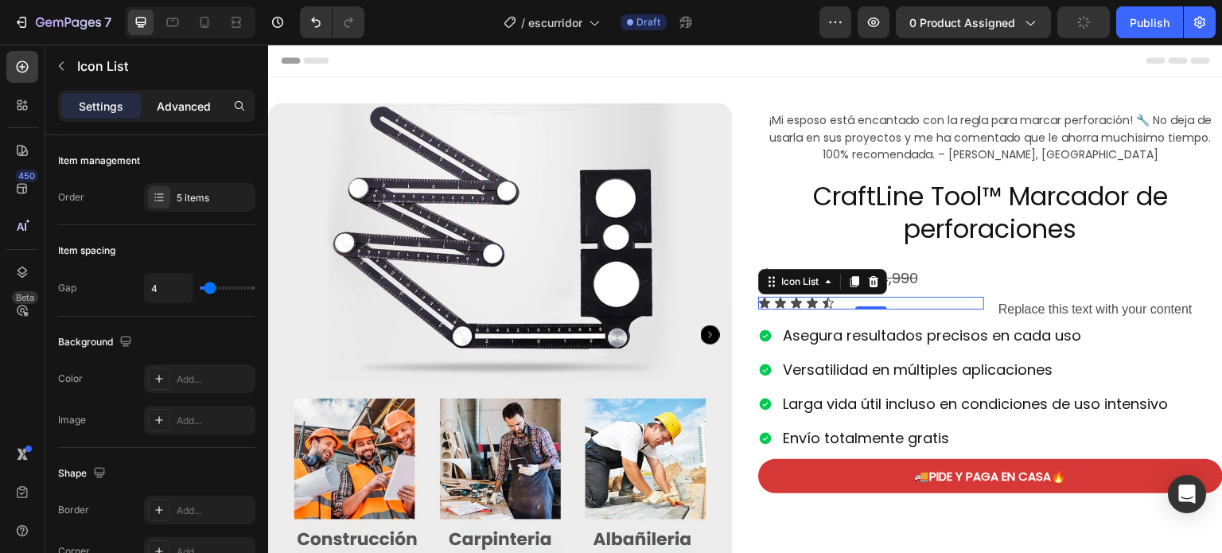
click at [178, 107] on p "Advanced" at bounding box center [184, 106] width 54 height 17
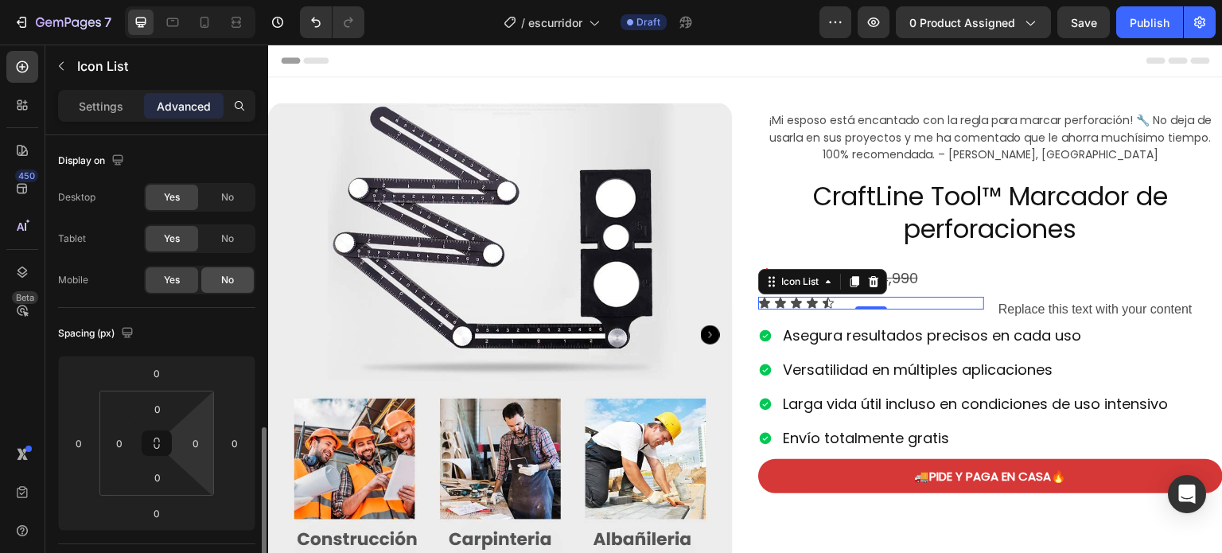
scroll to position [205, 0]
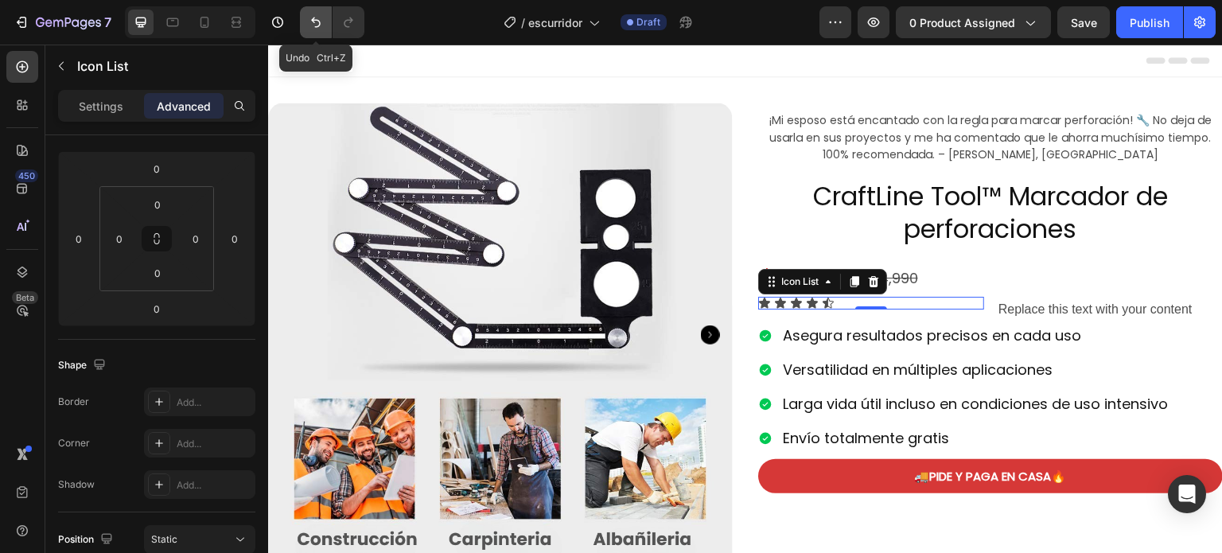
click at [307, 9] on button "Undo/Redo" at bounding box center [316, 22] width 32 height 32
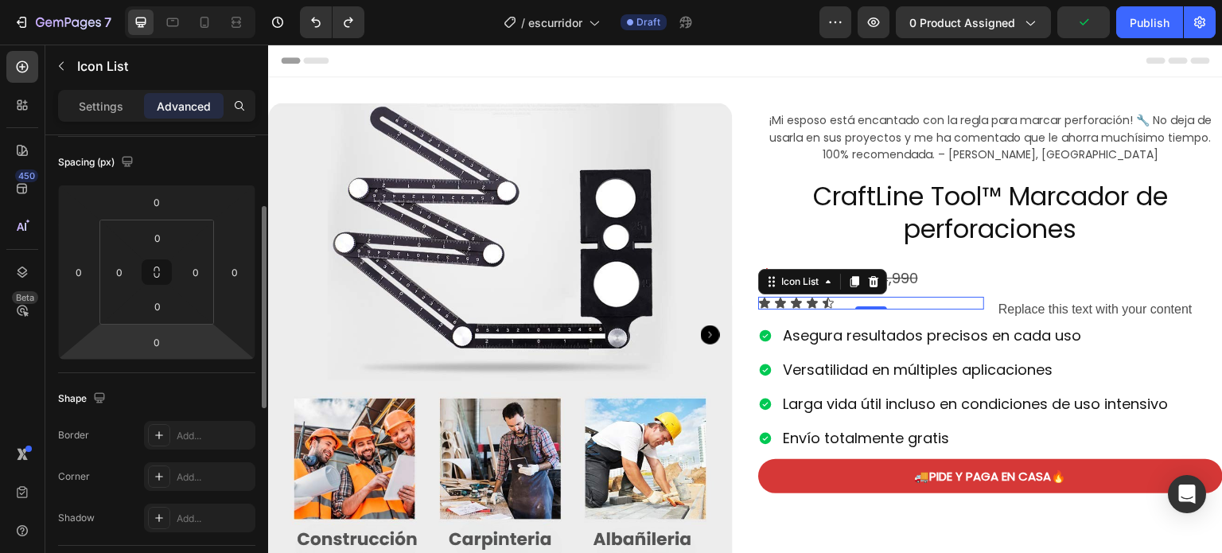
scroll to position [169, 0]
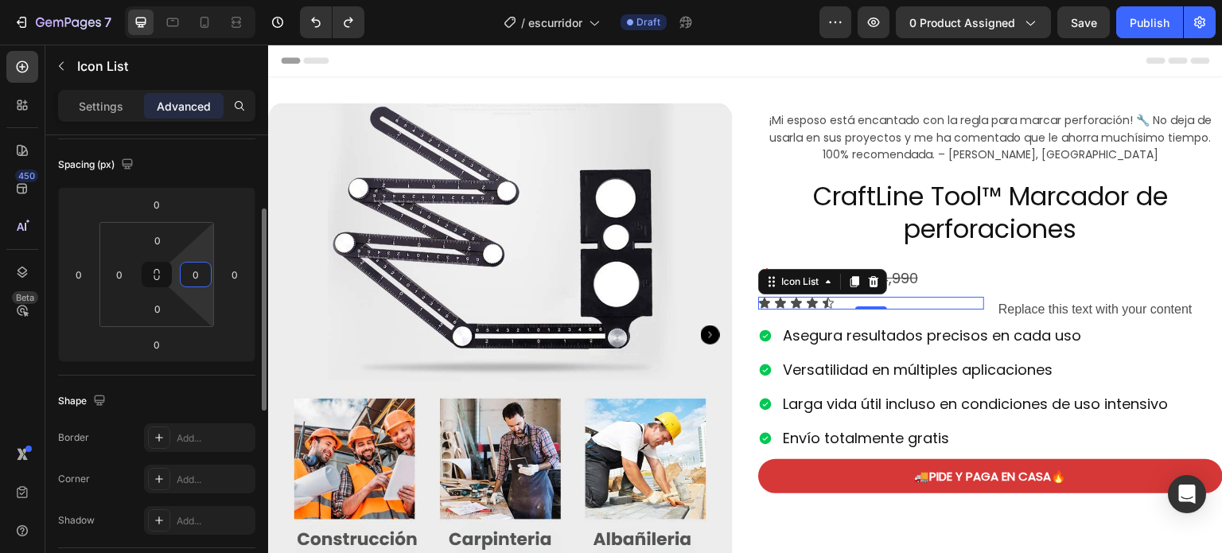
click at [191, 275] on input "0" at bounding box center [196, 275] width 24 height 24
type input "20"
click at [977, 318] on div "Icon Icon Icon Icon Icon Icon List 0 Replace this text with your content Text B…" at bounding box center [990, 310] width 465 height 26
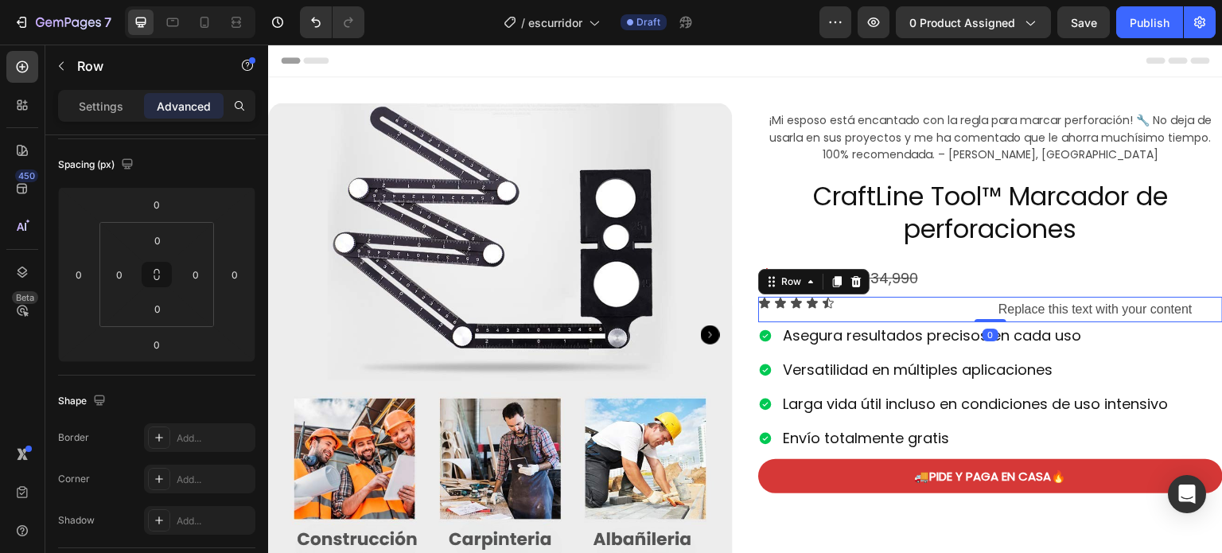
scroll to position [0, 0]
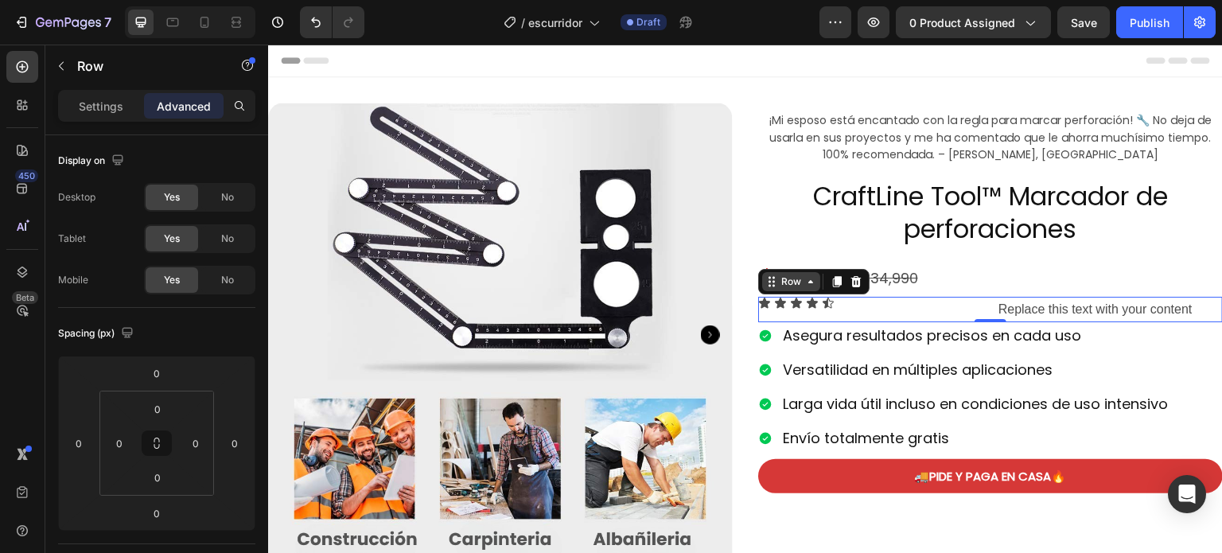
click at [783, 282] on div "Row" at bounding box center [791, 282] width 26 height 14
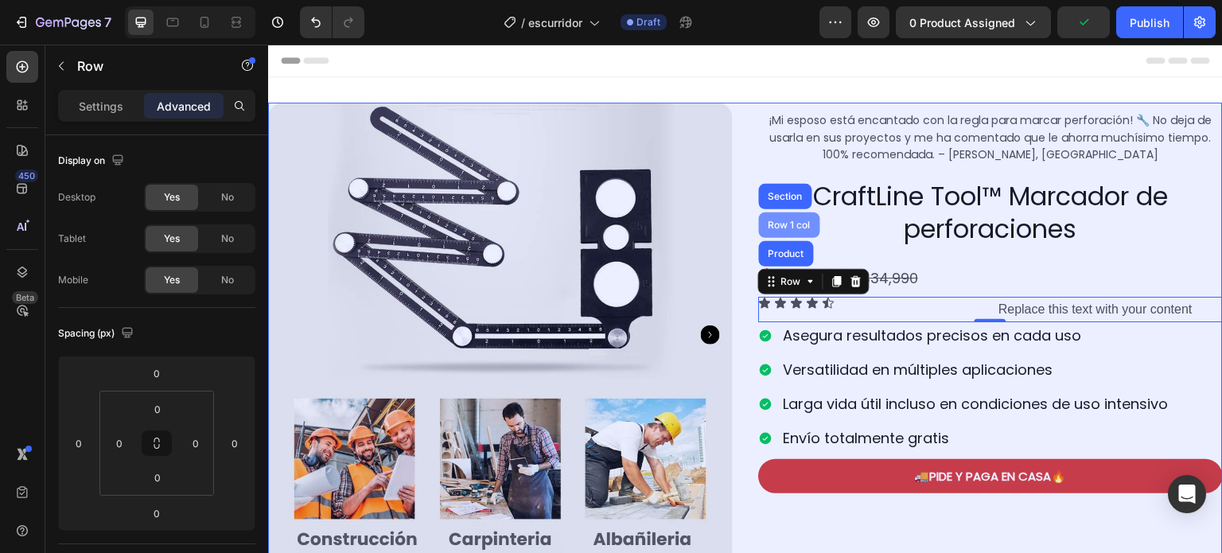
click at [794, 223] on div "Row 1 col" at bounding box center [790, 225] width 49 height 10
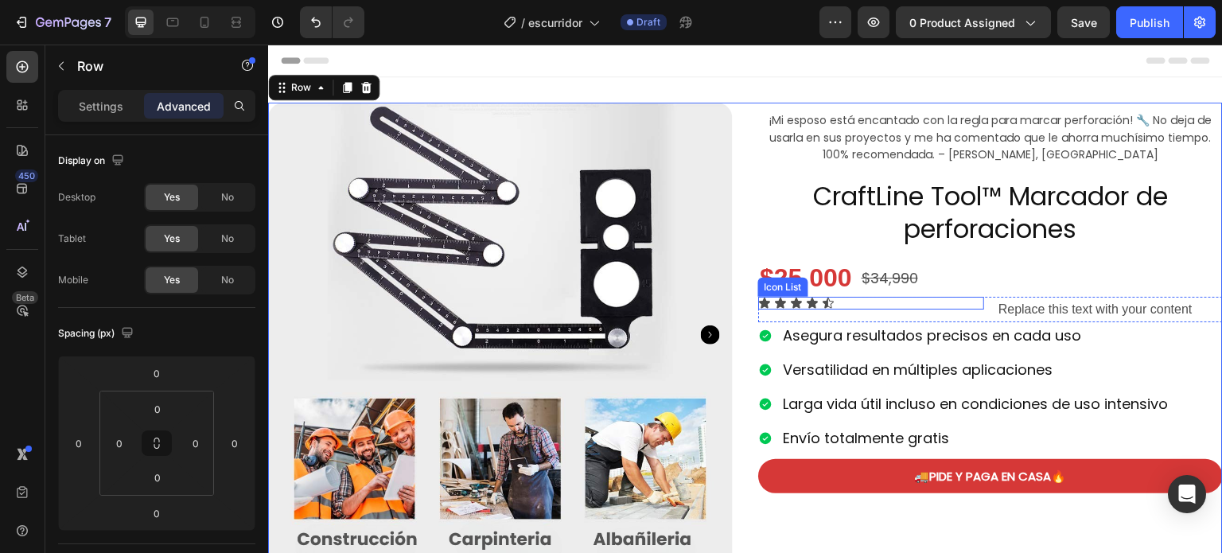
click at [835, 302] on div "Icon Icon Icon Icon Icon" at bounding box center [863, 303] width 210 height 13
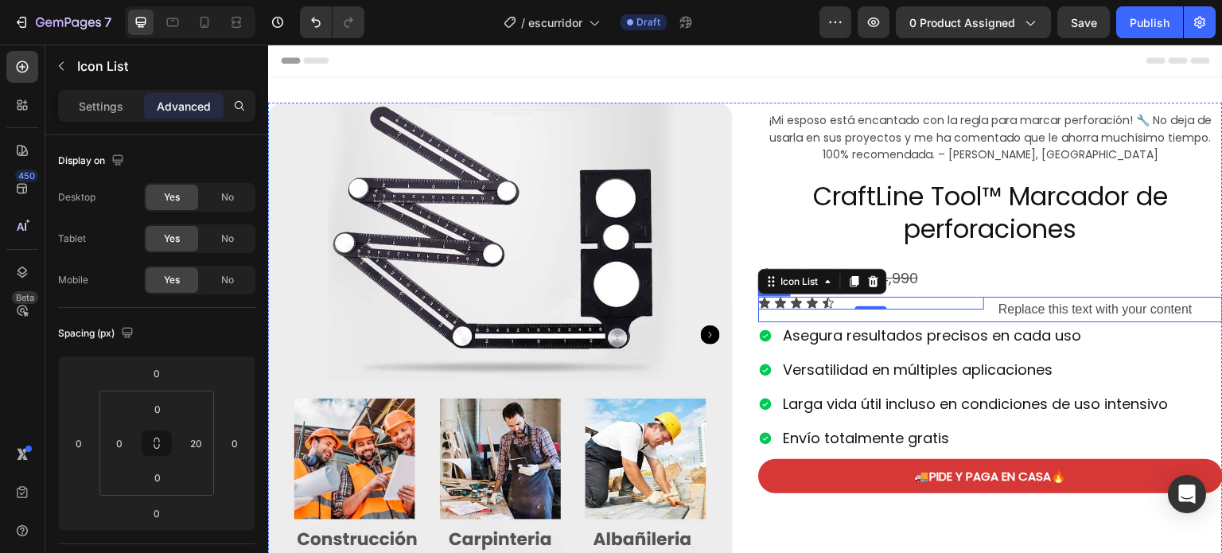
click at [976, 319] on div "Icon Icon Icon Icon Icon Icon List 0 Replace this text with your content Text B…" at bounding box center [990, 310] width 465 height 26
click at [850, 277] on icon at bounding box center [856, 281] width 13 height 13
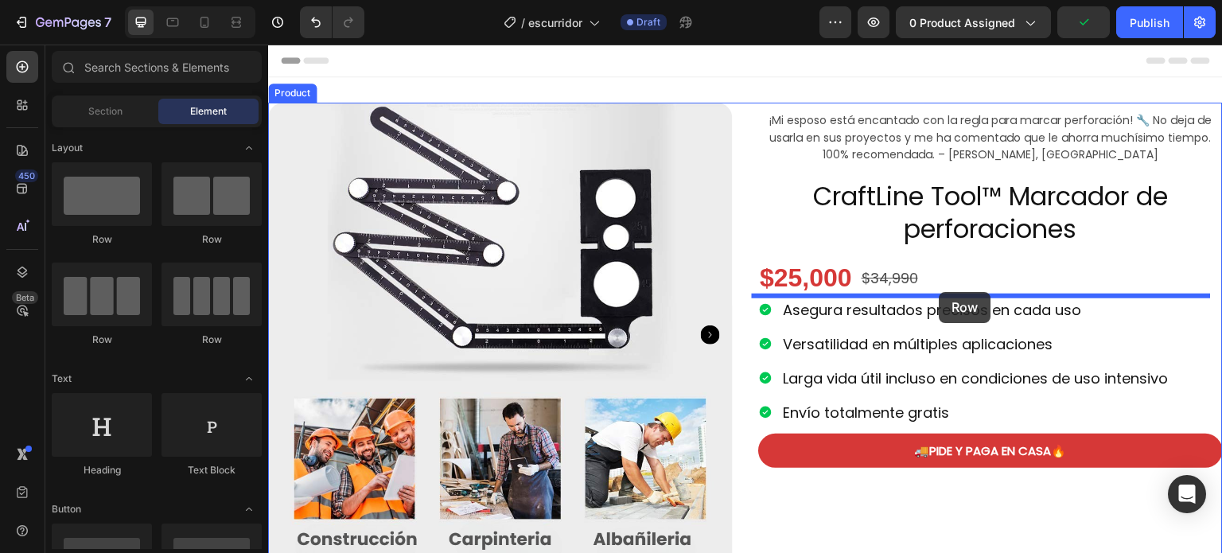
drag, startPoint x: 368, startPoint y: 235, endPoint x: 940, endPoint y: 292, distance: 574.2
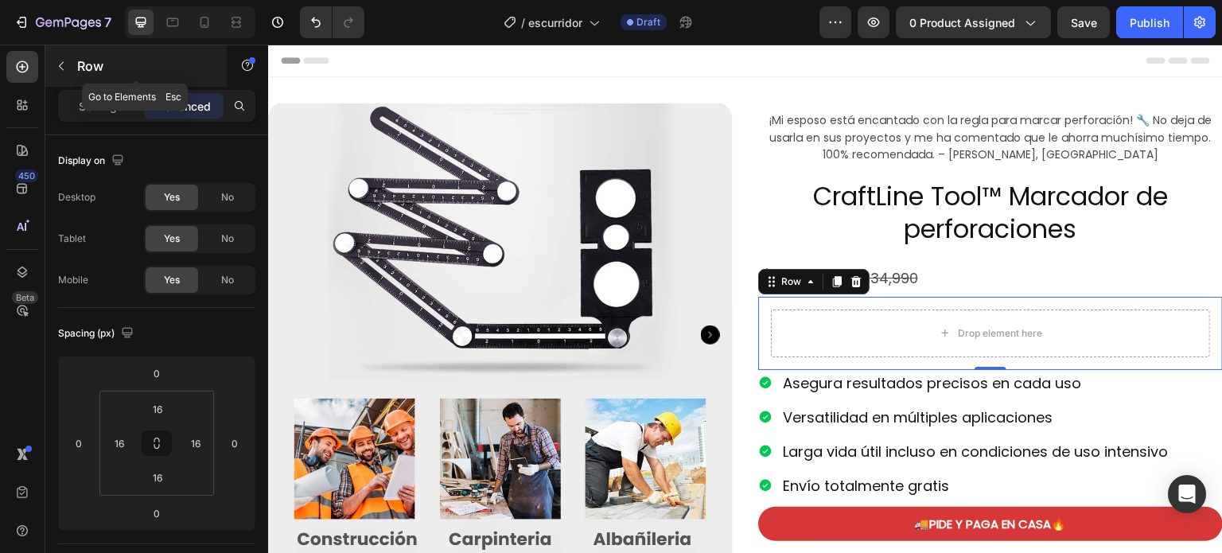
click at [68, 60] on button "button" at bounding box center [61, 65] width 25 height 25
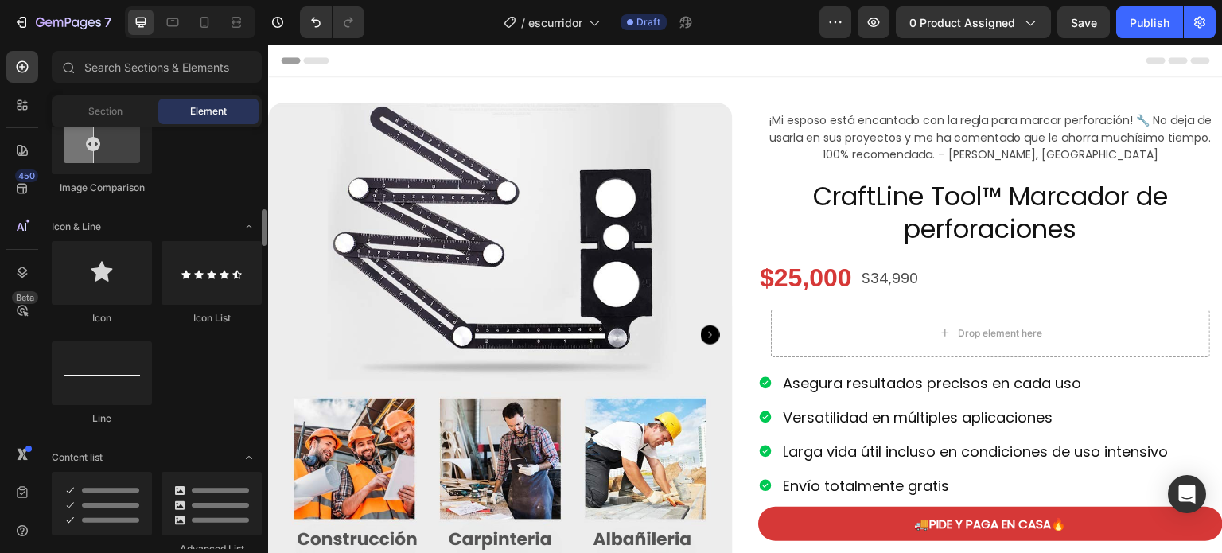
scroll to position [949, 0]
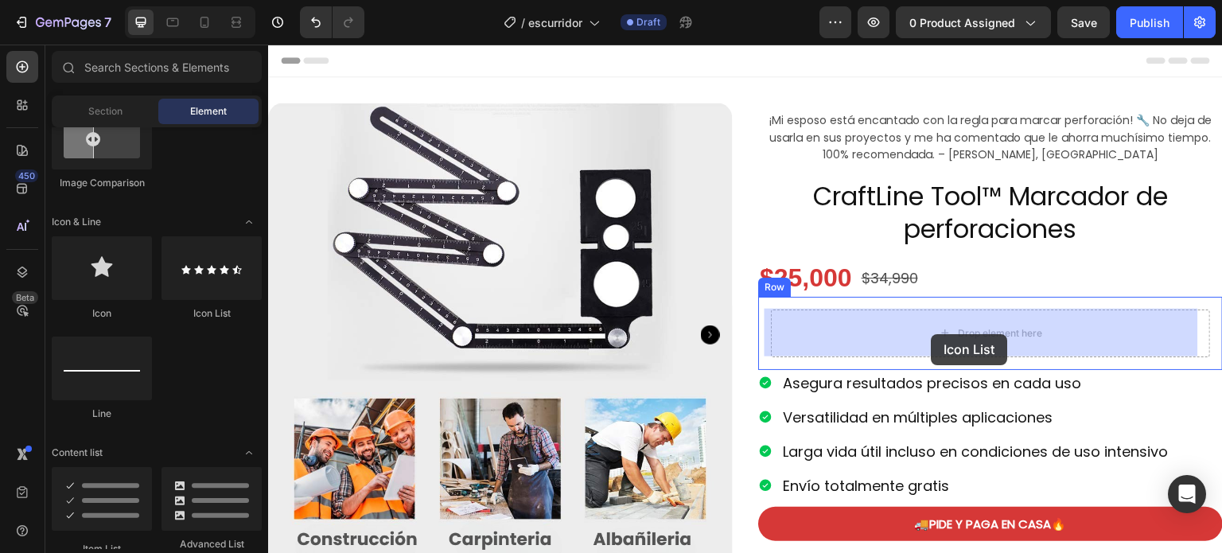
drag, startPoint x: 481, startPoint y: 301, endPoint x: 932, endPoint y: 334, distance: 451.6
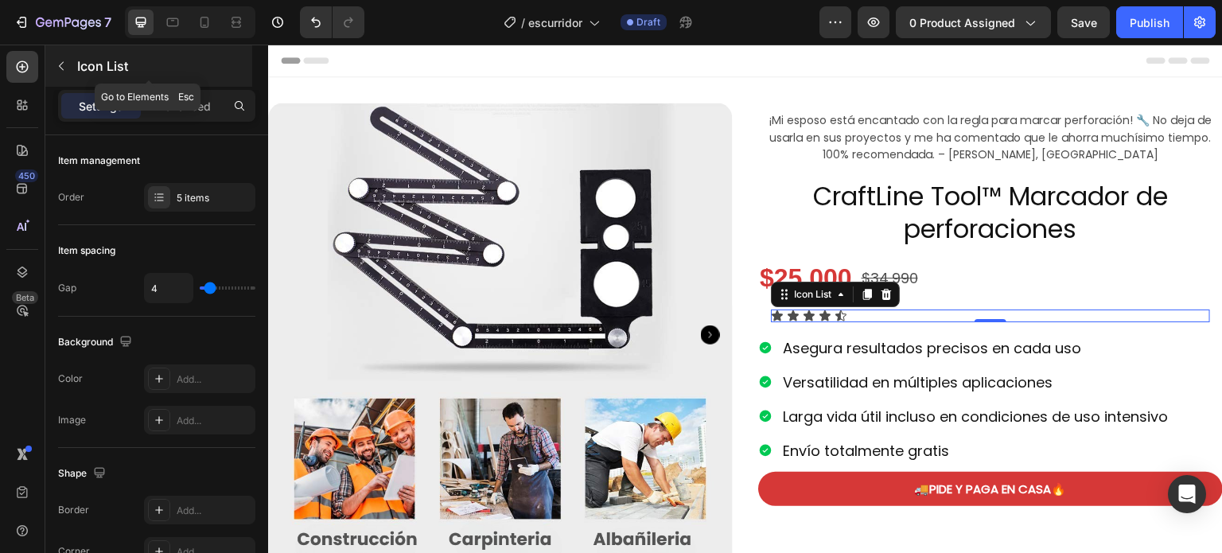
click at [57, 63] on icon "button" at bounding box center [61, 66] width 13 height 13
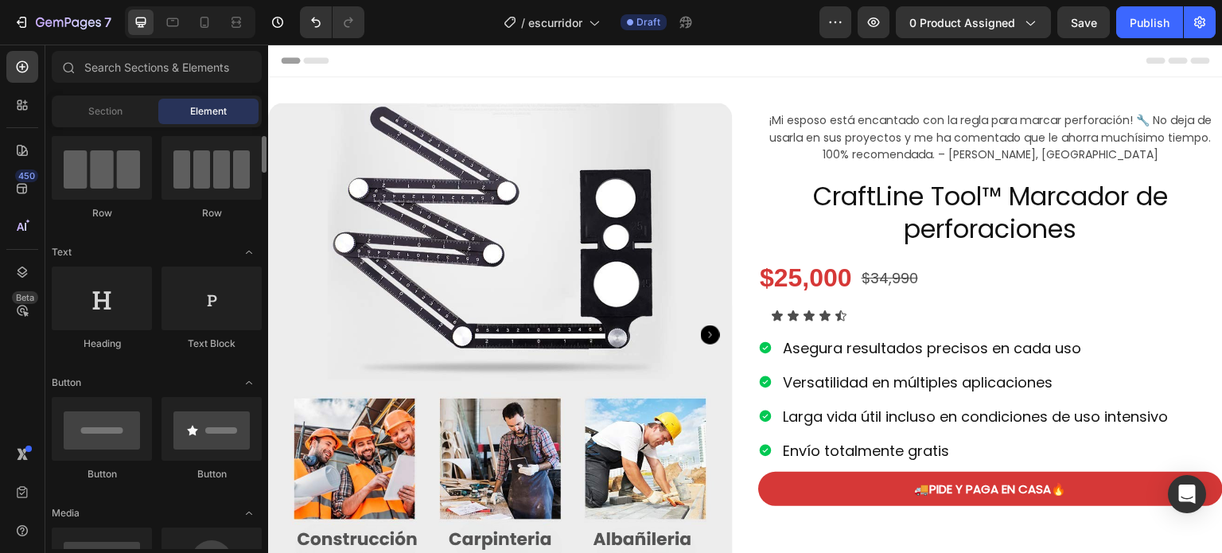
scroll to position [125, 0]
drag, startPoint x: 469, startPoint y: 358, endPoint x: 1194, endPoint y: 319, distance: 726.8
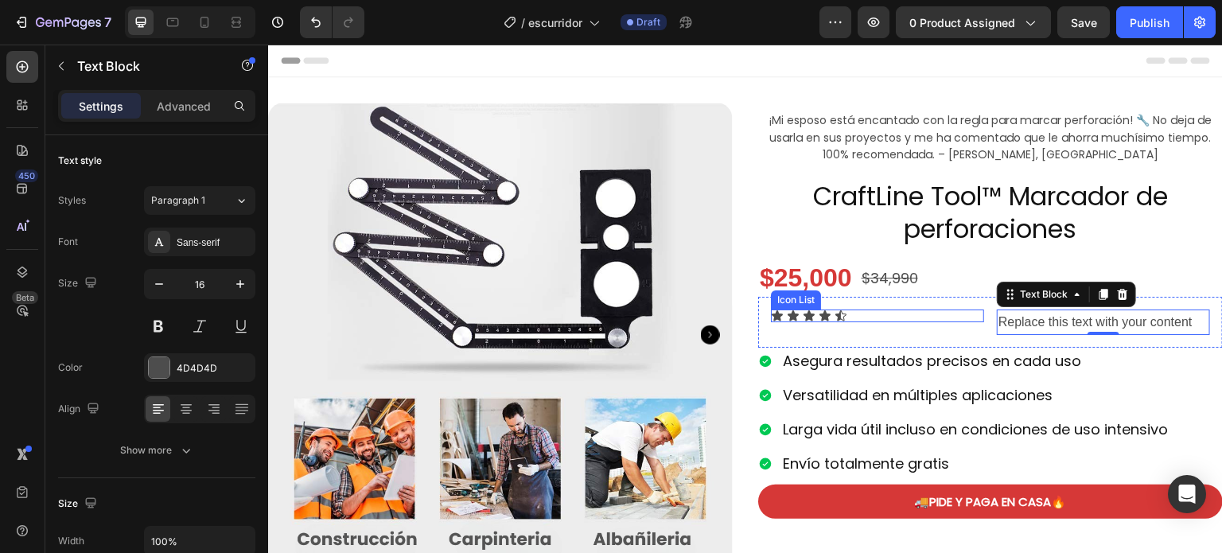
click at [949, 318] on div "Icon Icon Icon Icon Icon" at bounding box center [877, 316] width 213 height 13
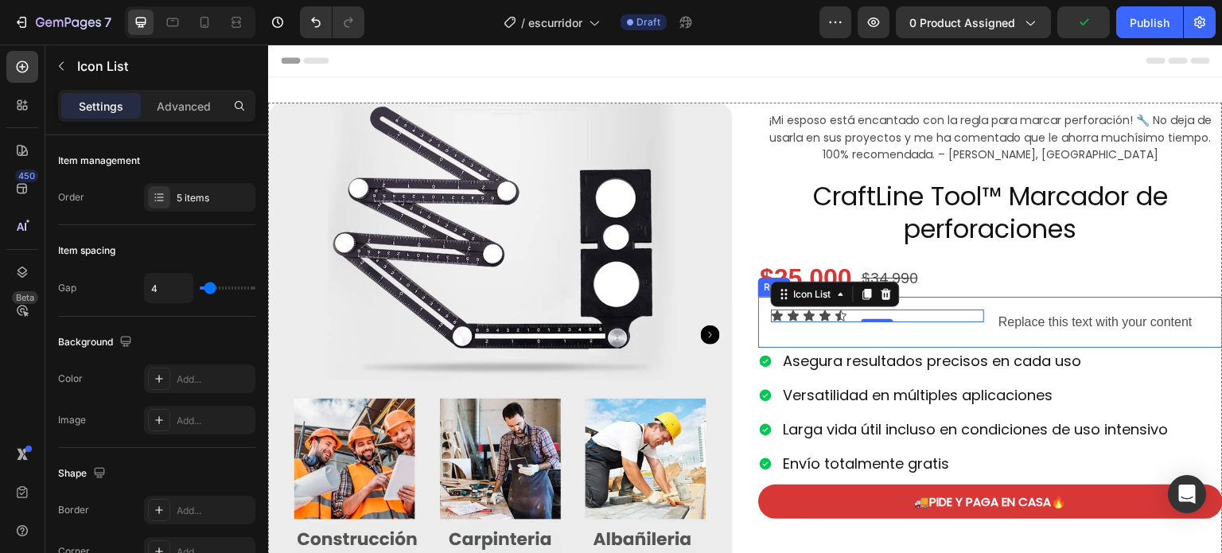
click at [886, 337] on div "Icon Icon Icon Icon Icon Icon List 0 Replace this text with your content Text B…" at bounding box center [990, 323] width 465 height 52
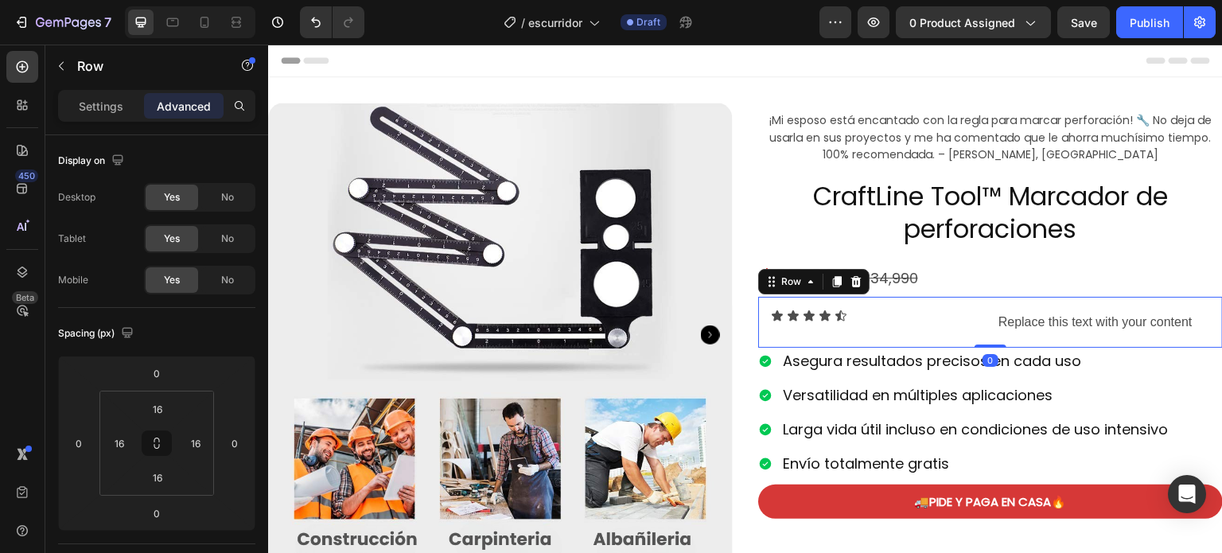
drag, startPoint x: 984, startPoint y: 347, endPoint x: 975, endPoint y: 329, distance: 20.6
click at [975, 329] on div "Icon Icon Icon Icon Icon Icon List Replace this text with your content Text Blo…" at bounding box center [990, 323] width 465 height 52
click at [881, 314] on div "Icon Icon Icon Icon Icon" at bounding box center [877, 316] width 213 height 13
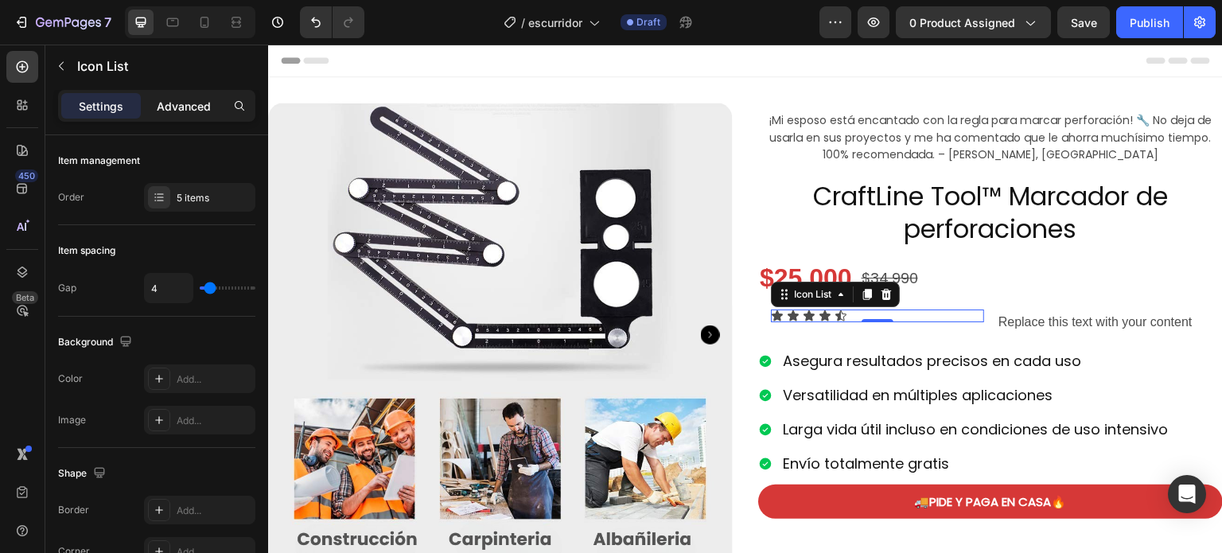
click at [162, 101] on p "Advanced" at bounding box center [184, 106] width 54 height 17
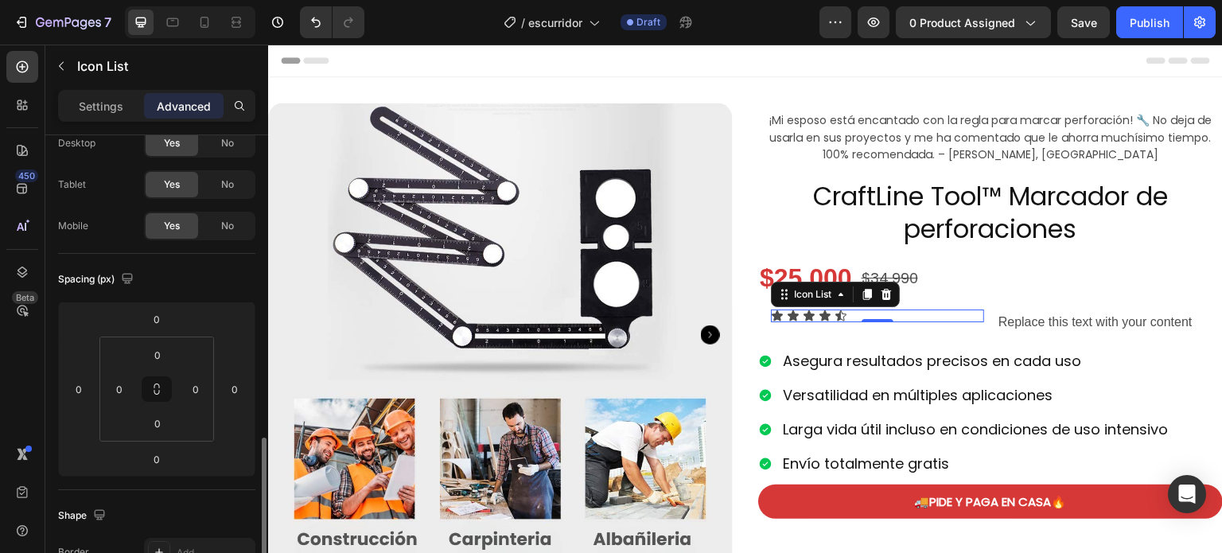
scroll to position [248, 0]
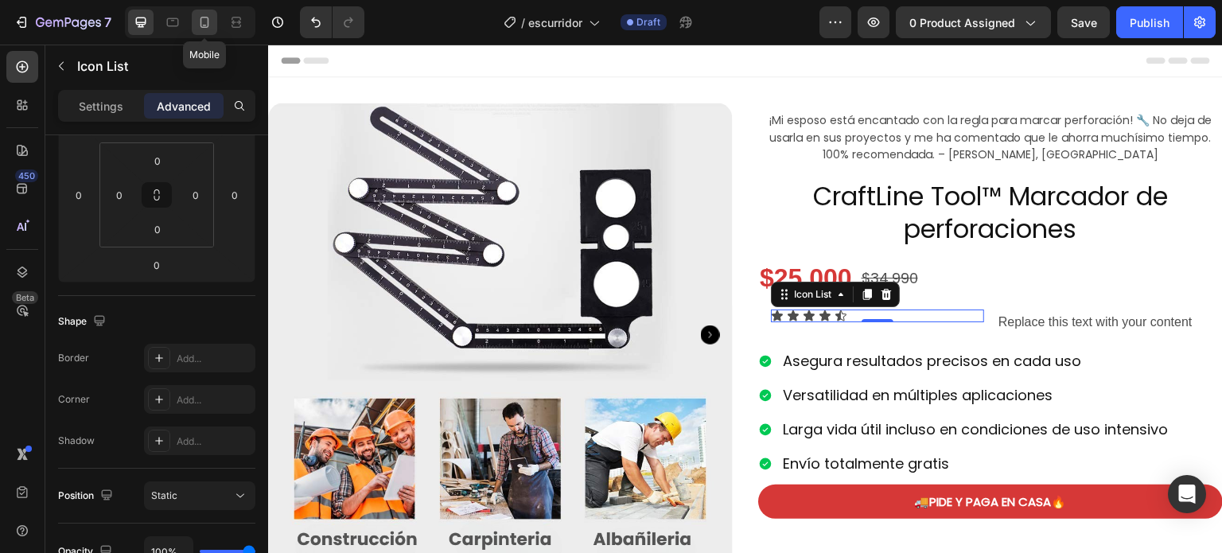
click at [204, 29] on icon at bounding box center [205, 22] width 16 height 16
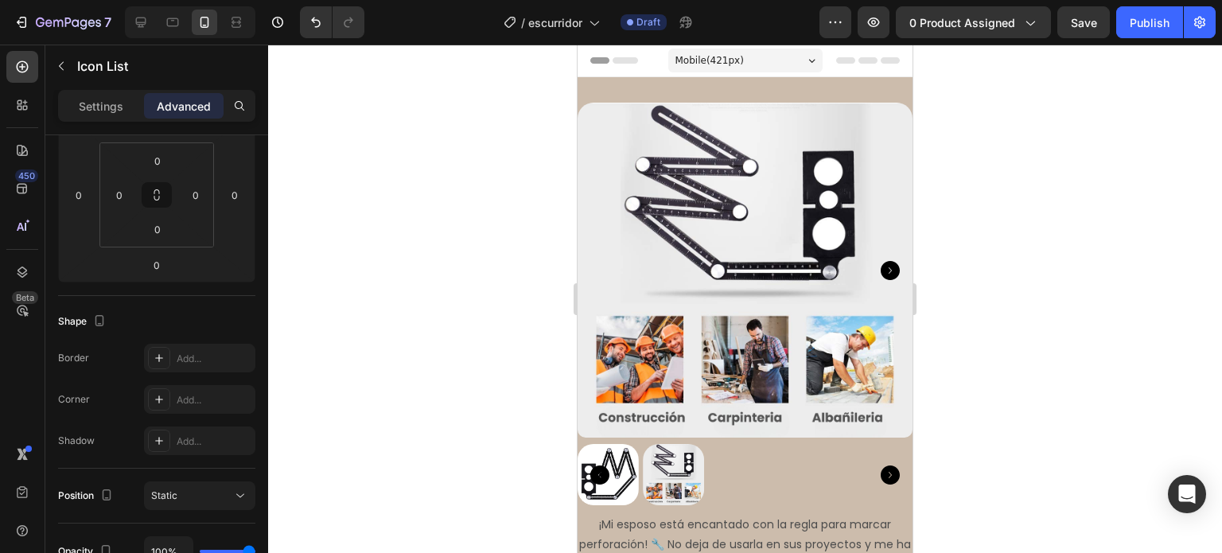
scroll to position [618, 0]
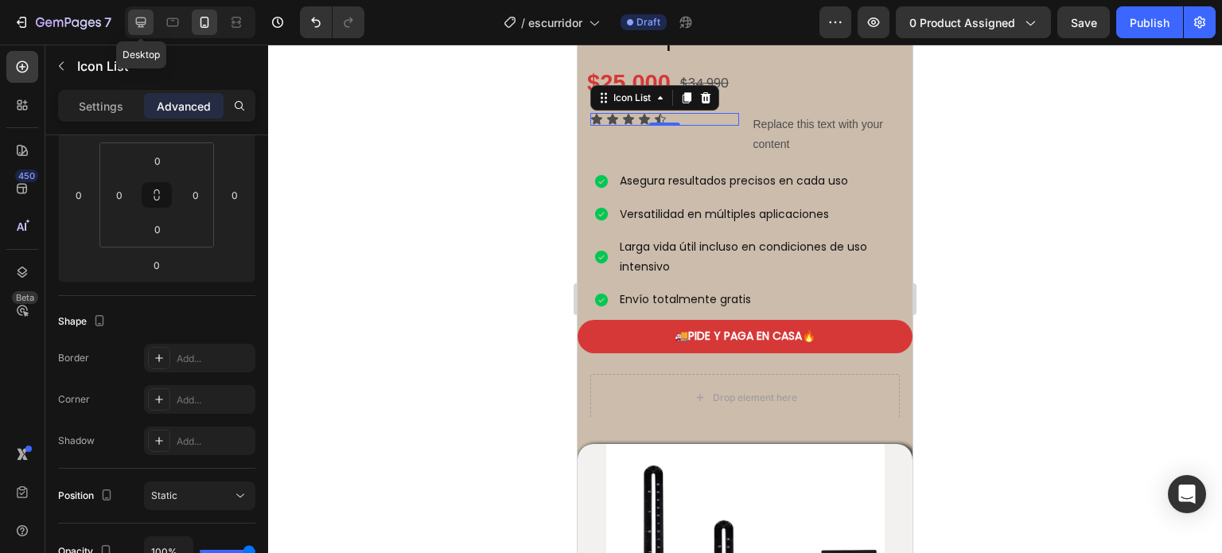
click at [150, 14] on div at bounding box center [140, 22] width 25 height 25
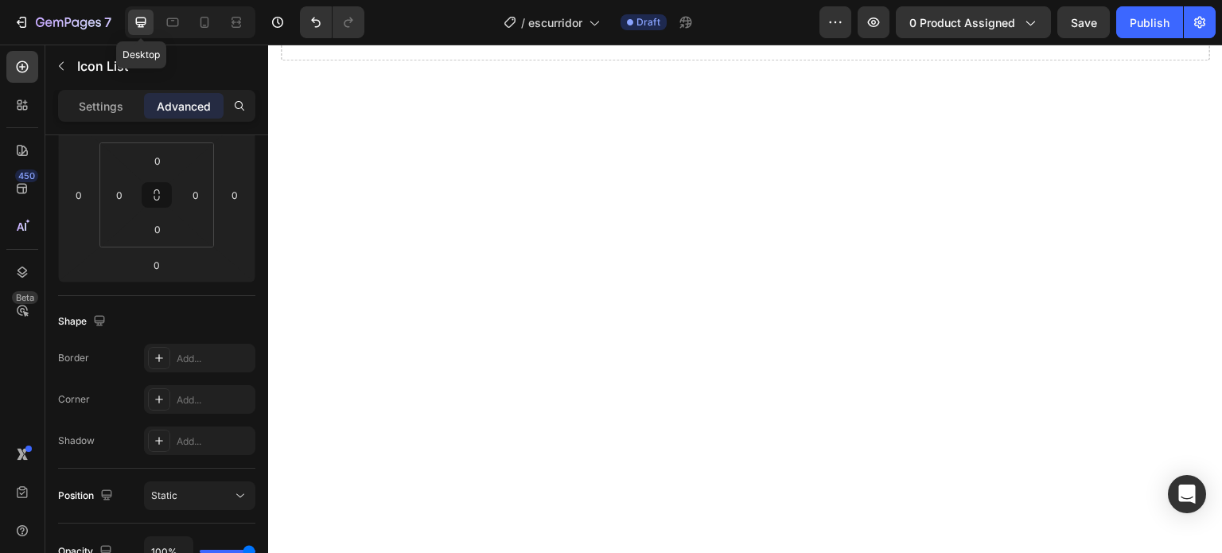
scroll to position [208, 0]
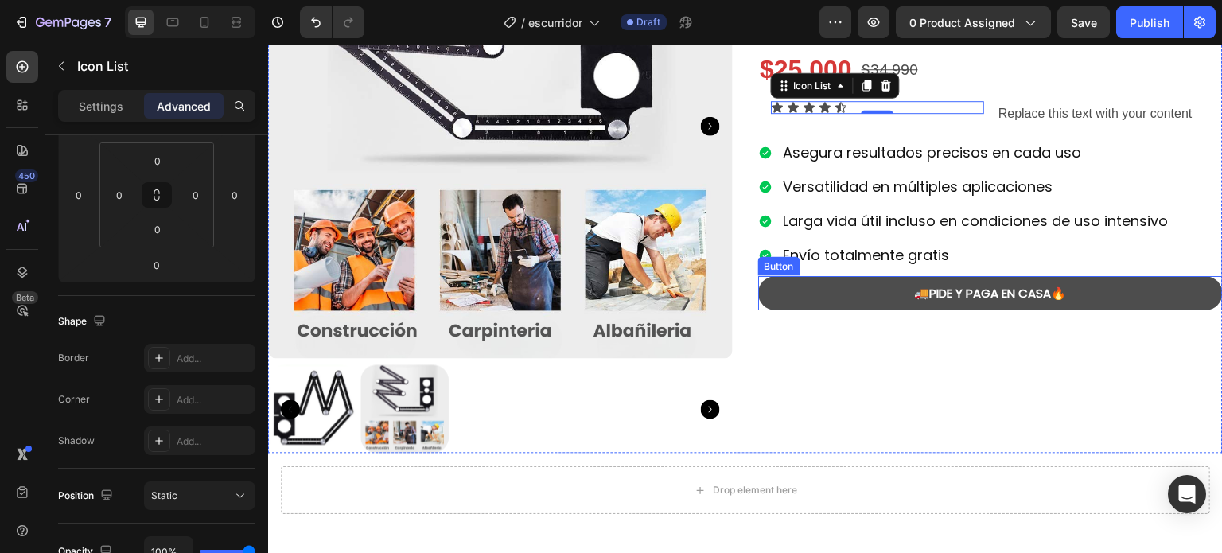
click at [811, 286] on button "🚚PIDE Y PAGA EN CASA🔥" at bounding box center [990, 293] width 465 height 34
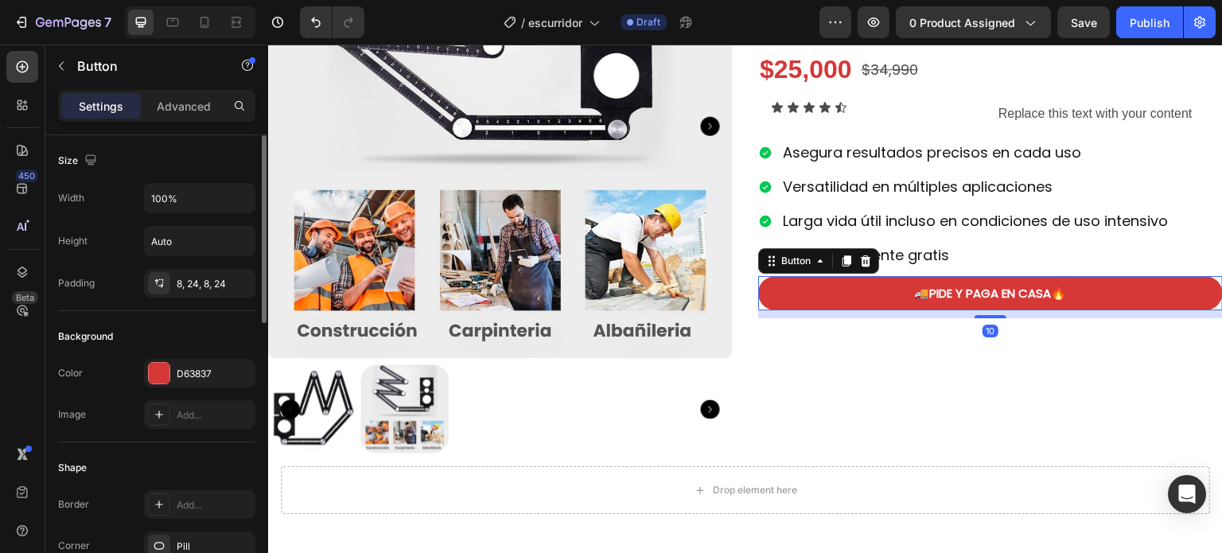
scroll to position [675, 0]
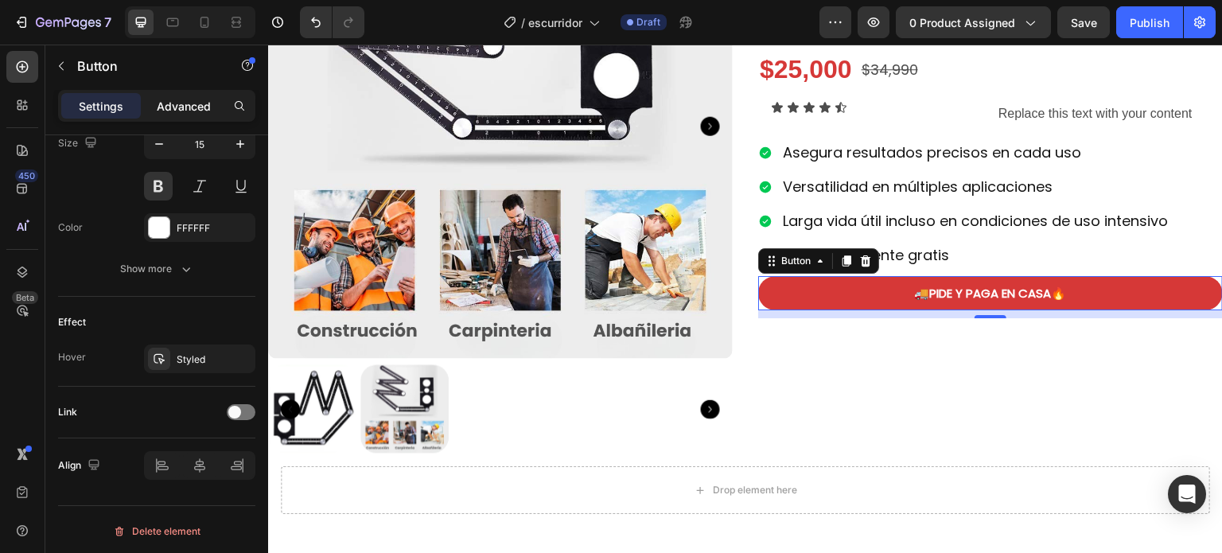
click at [183, 102] on p "Advanced" at bounding box center [184, 106] width 54 height 17
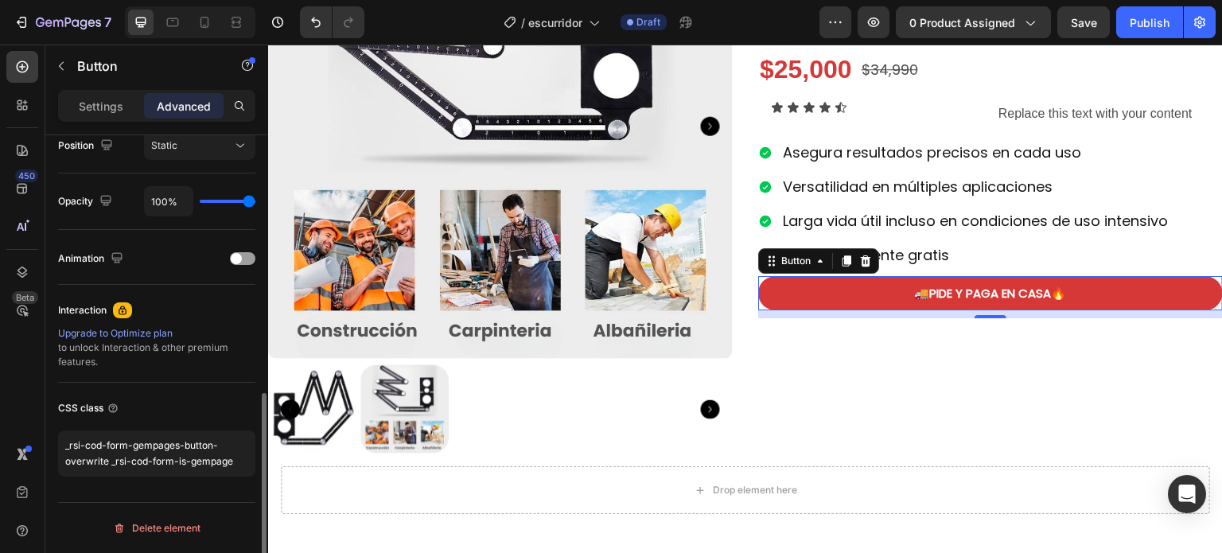
scroll to position [596, 0]
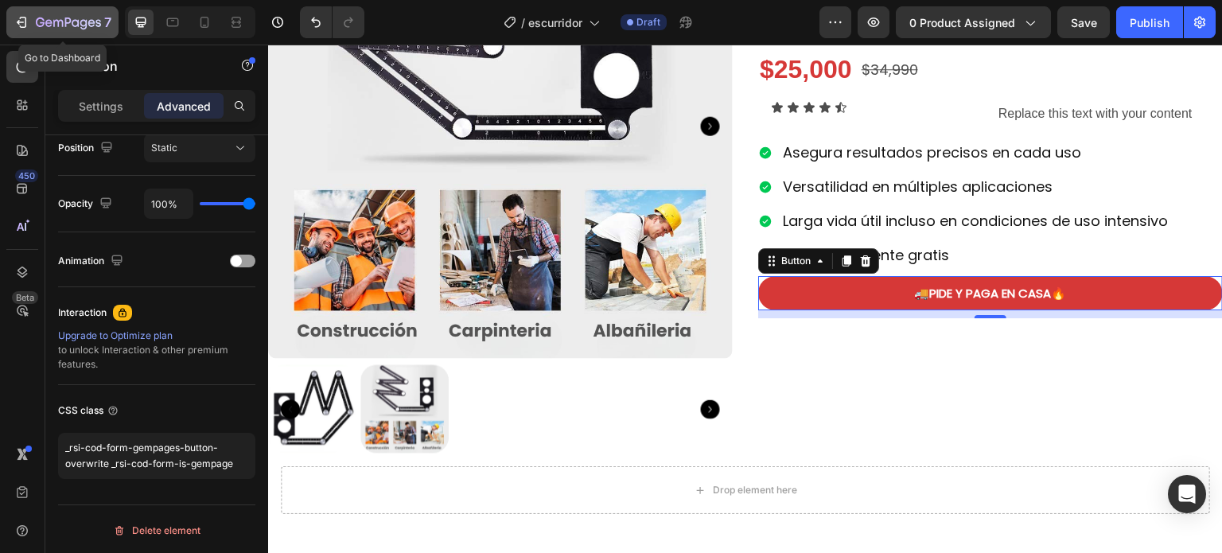
click at [22, 15] on icon "button" at bounding box center [22, 22] width 16 height 16
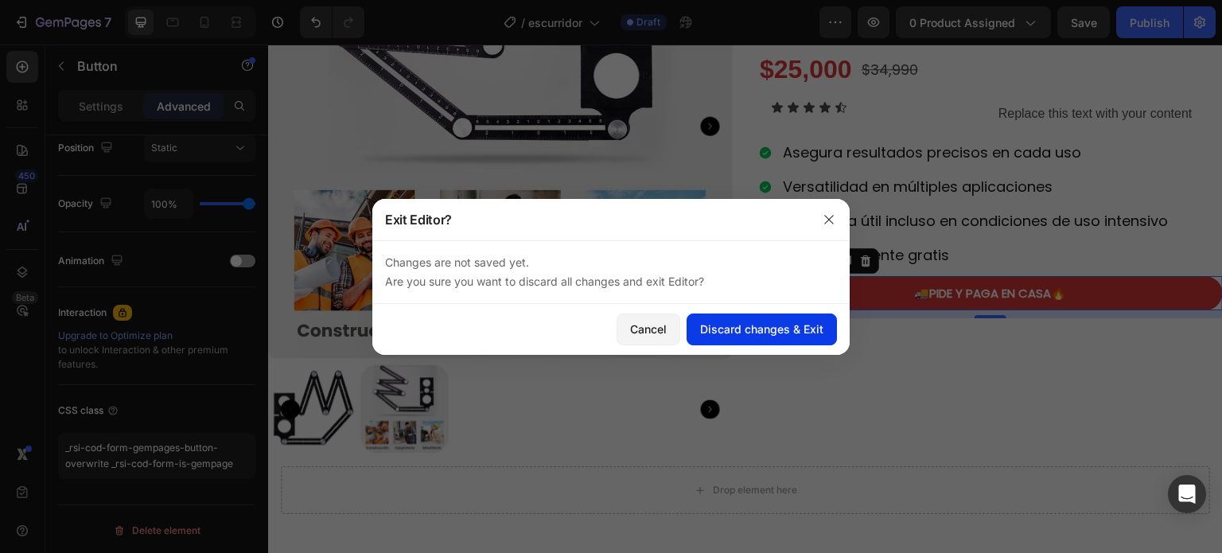
click at [820, 338] on button "Discard changes & Exit" at bounding box center [762, 330] width 150 height 32
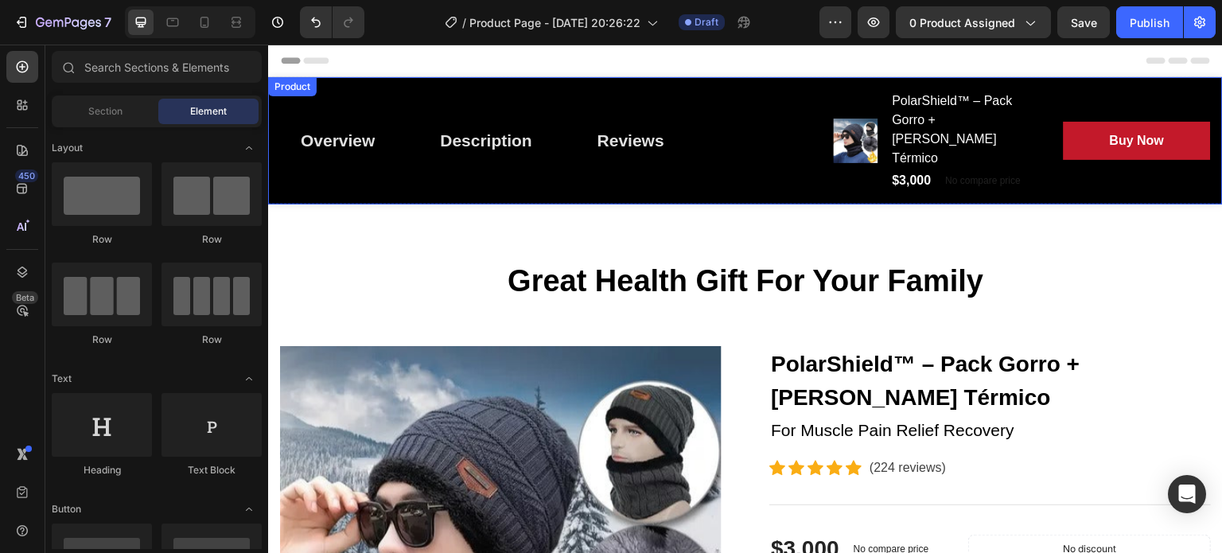
click at [338, 80] on div "Overview Button Description Button Reviews Button Row Product Images PolarShiel…" at bounding box center [745, 140] width 955 height 127
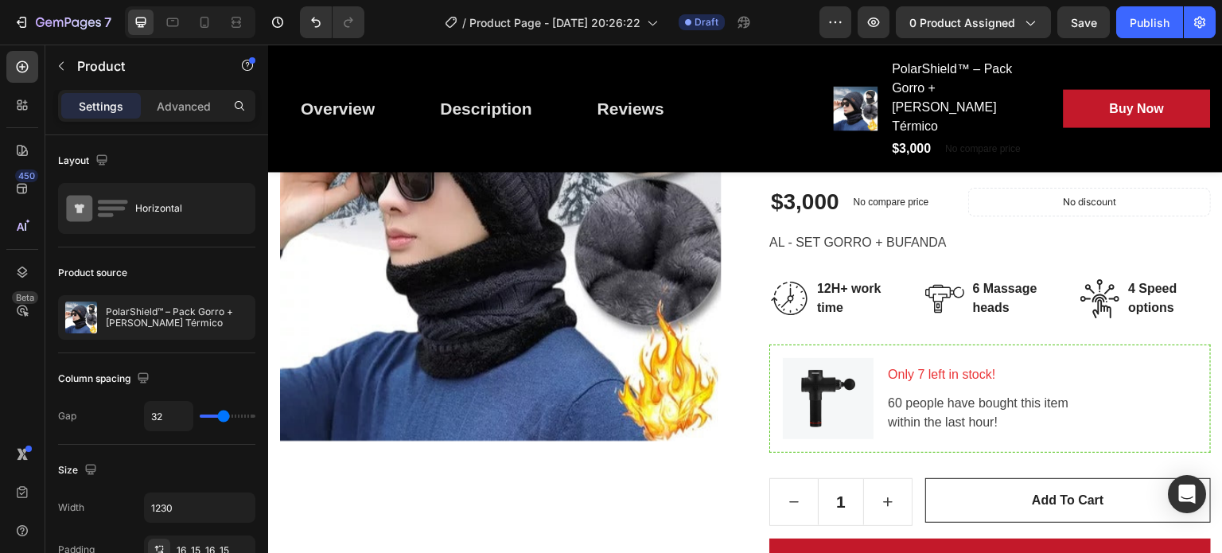
scroll to position [601, 0]
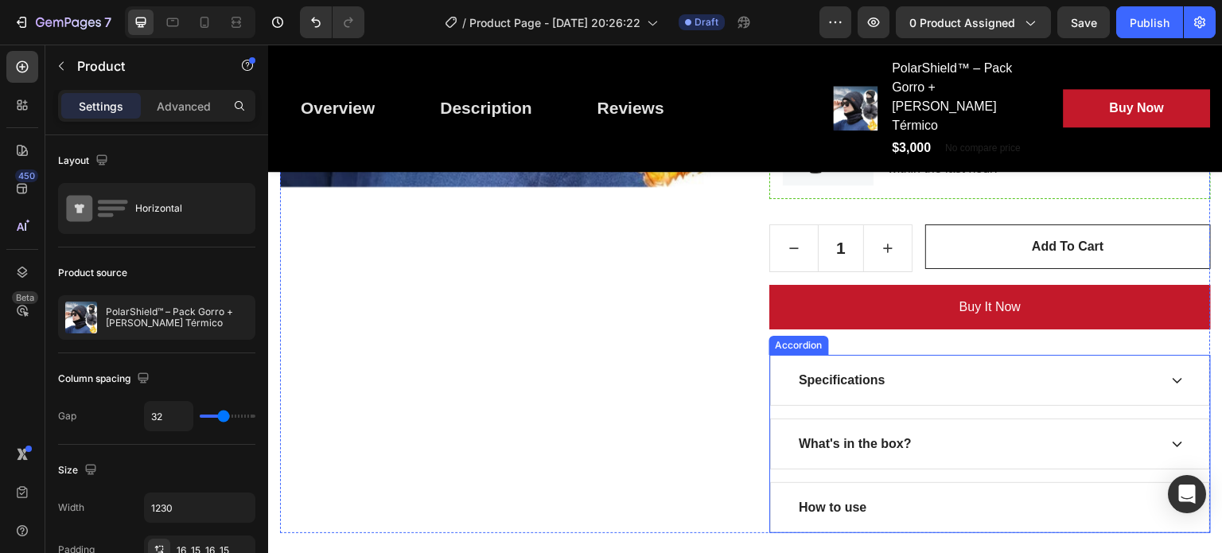
click at [795, 338] on div "Accordion" at bounding box center [799, 345] width 53 height 14
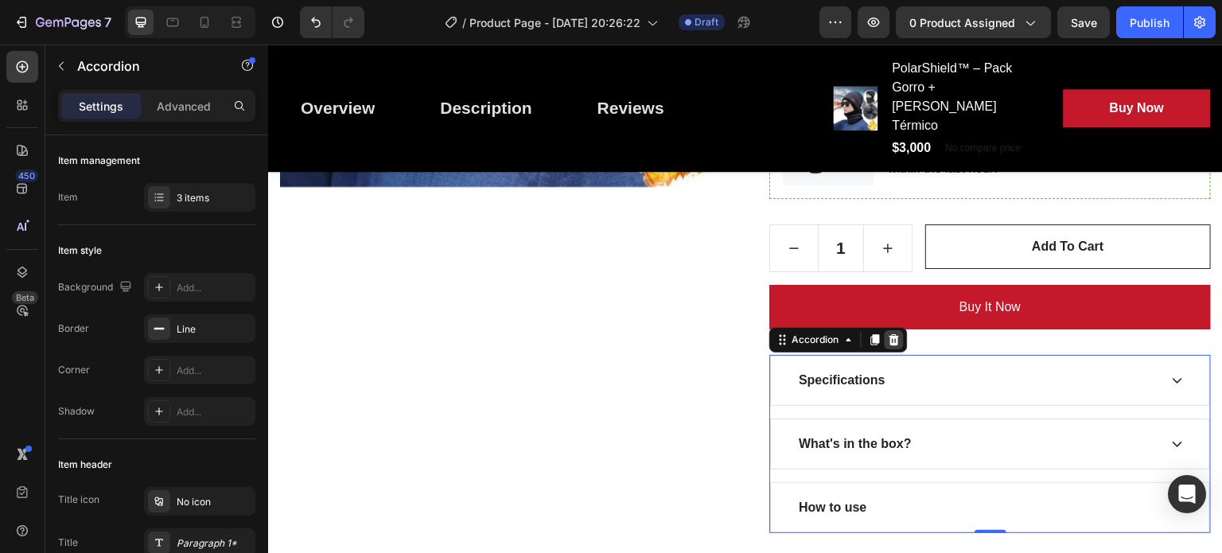
click at [890, 333] on icon at bounding box center [894, 339] width 13 height 13
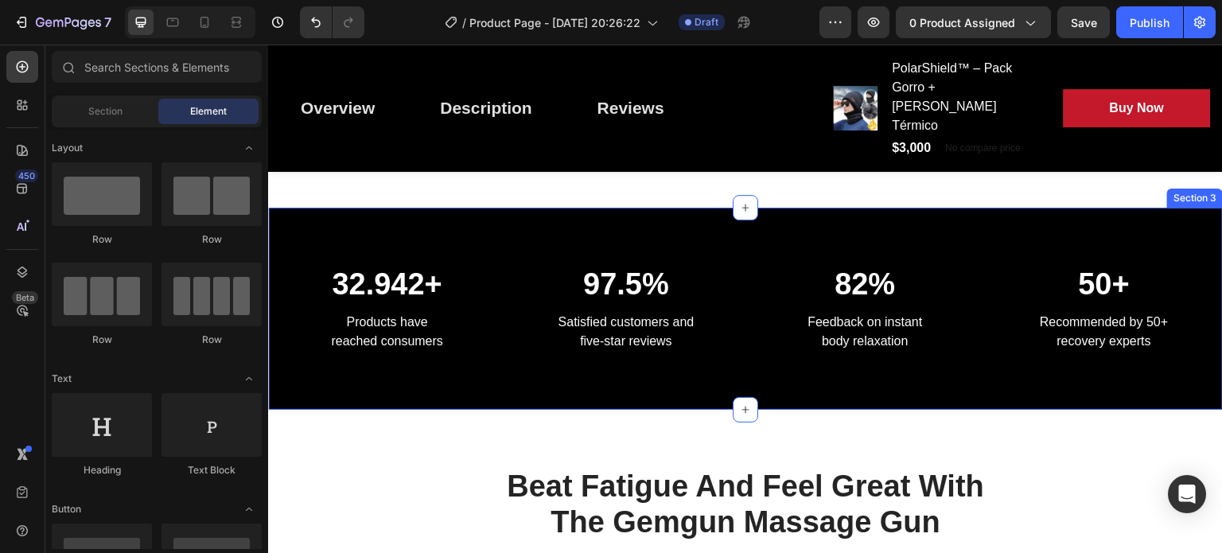
scroll to position [787, 0]
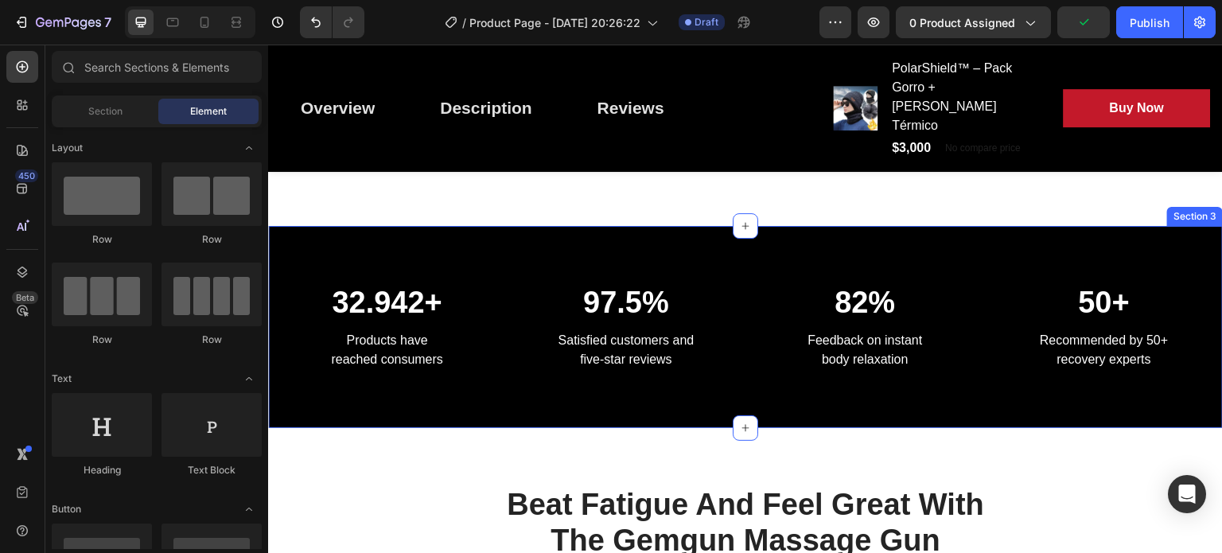
click at [1190, 207] on div "Section 3" at bounding box center [1195, 216] width 56 height 19
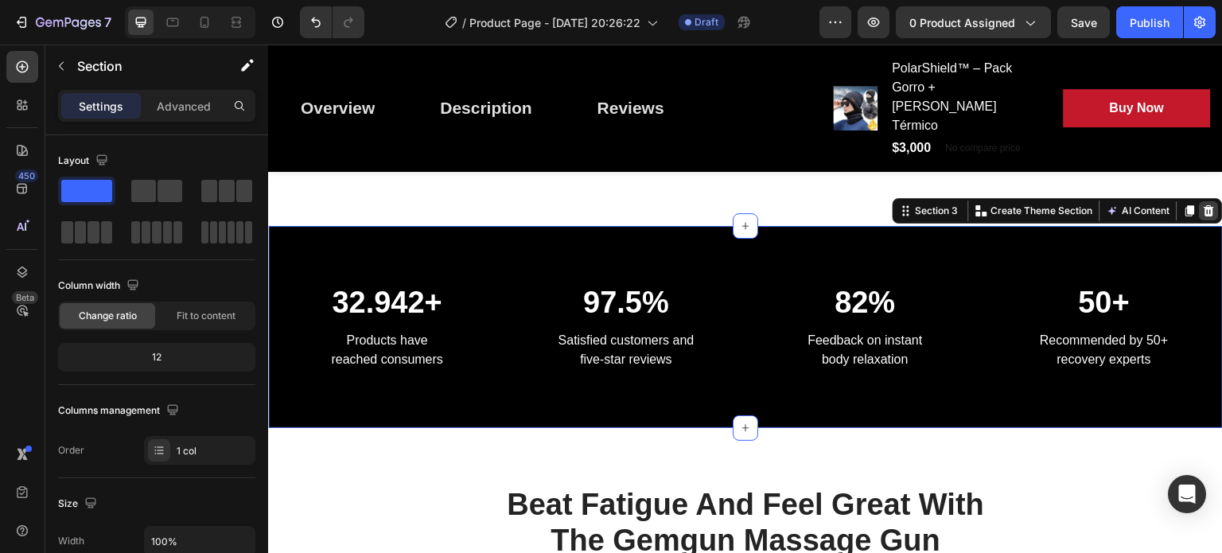
click at [1203, 205] on icon at bounding box center [1209, 211] width 13 height 13
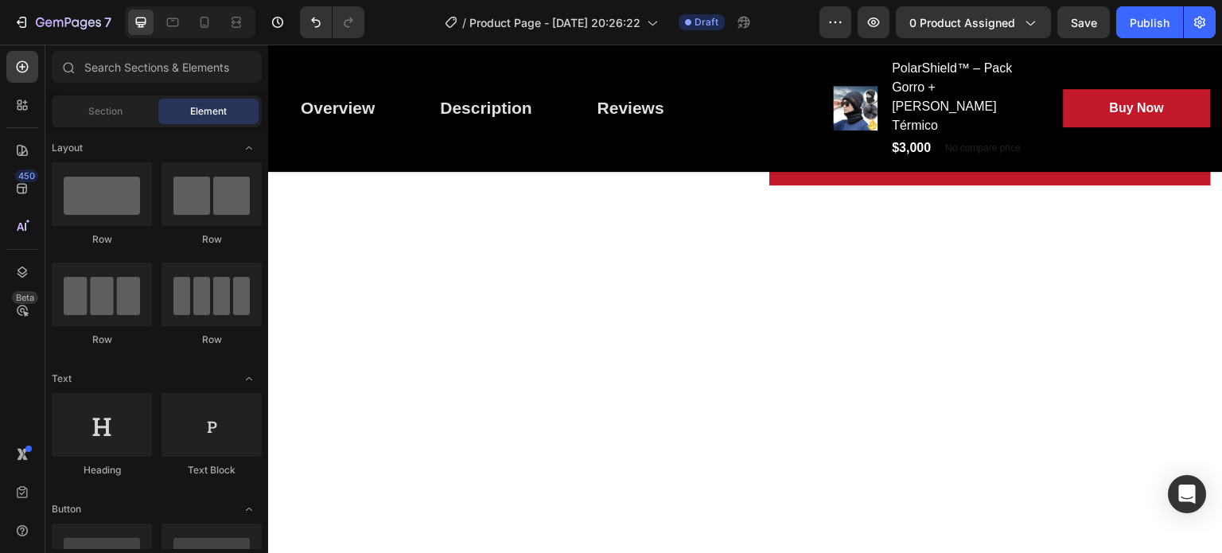
scroll to position [0, 0]
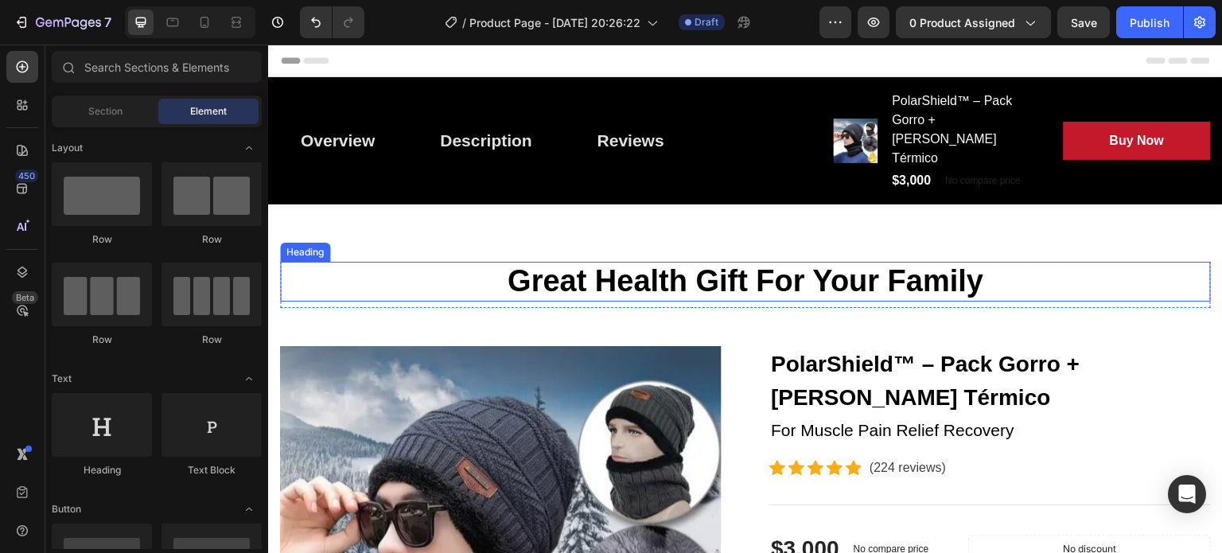
click at [352, 263] on p "Great Health Gift For Your Family" at bounding box center [746, 281] width 928 height 37
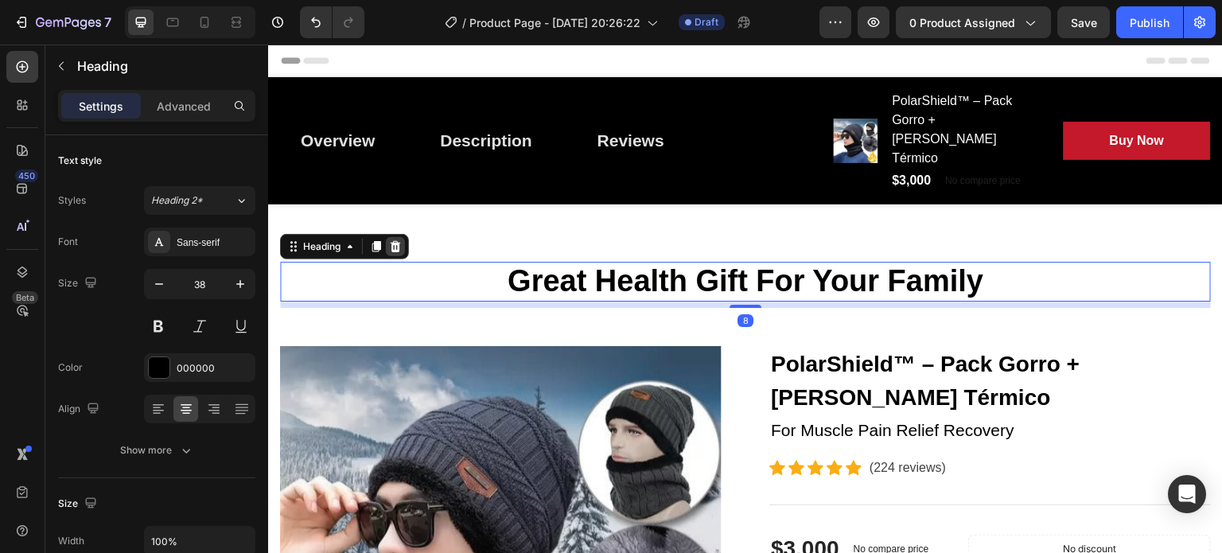
click at [395, 241] on icon at bounding box center [396, 246] width 10 height 11
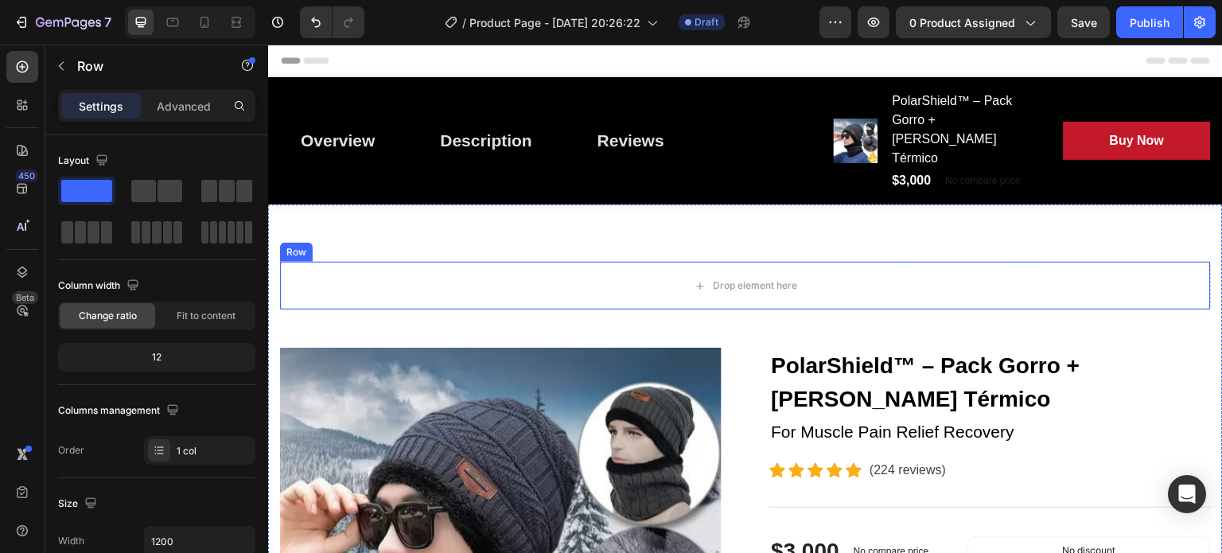
click at [293, 262] on div "Drop element here Row" at bounding box center [745, 286] width 931 height 48
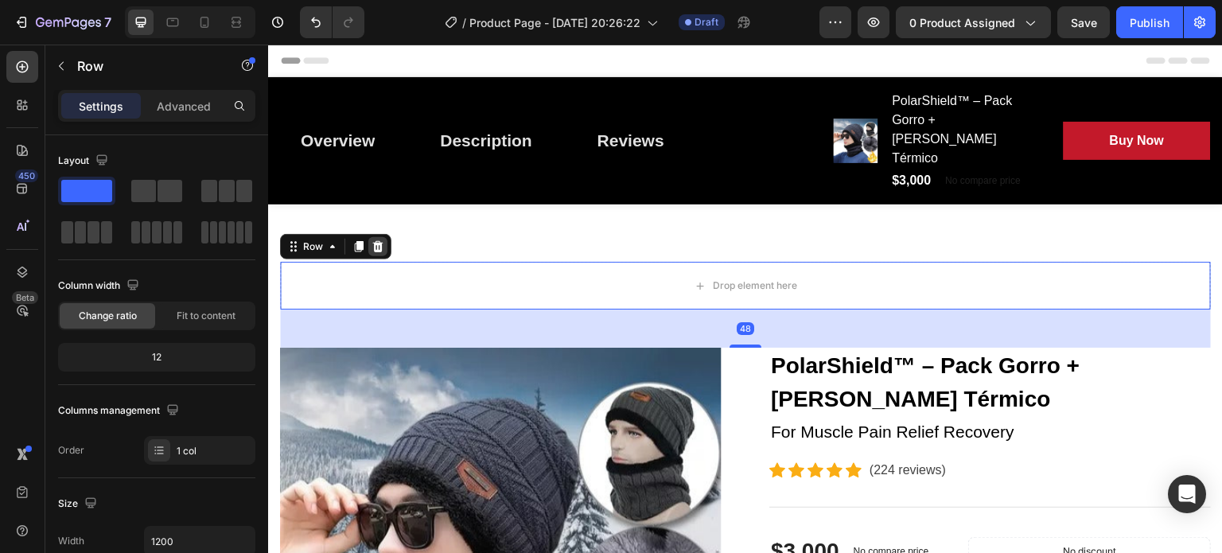
click at [379, 241] on icon at bounding box center [378, 246] width 10 height 11
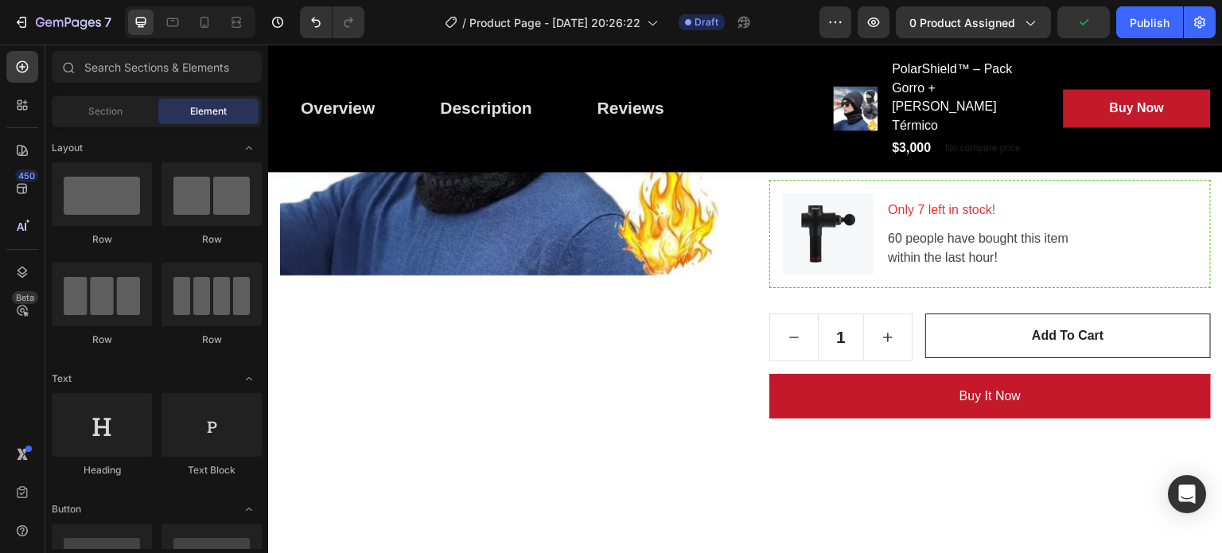
scroll to position [374, 0]
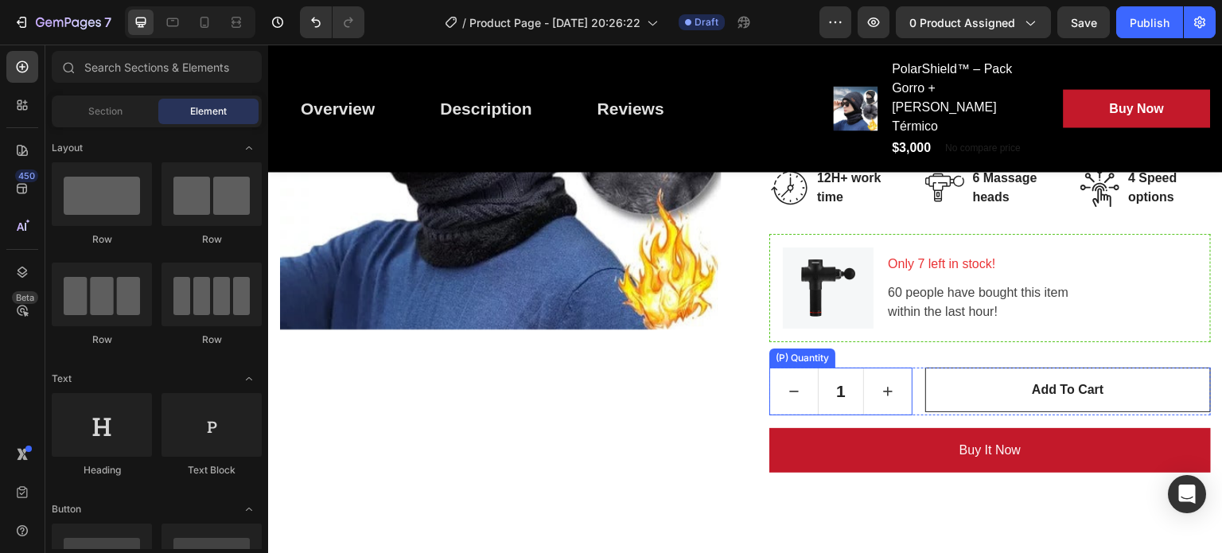
click at [794, 351] on div "(P) Quantity" at bounding box center [803, 358] width 60 height 14
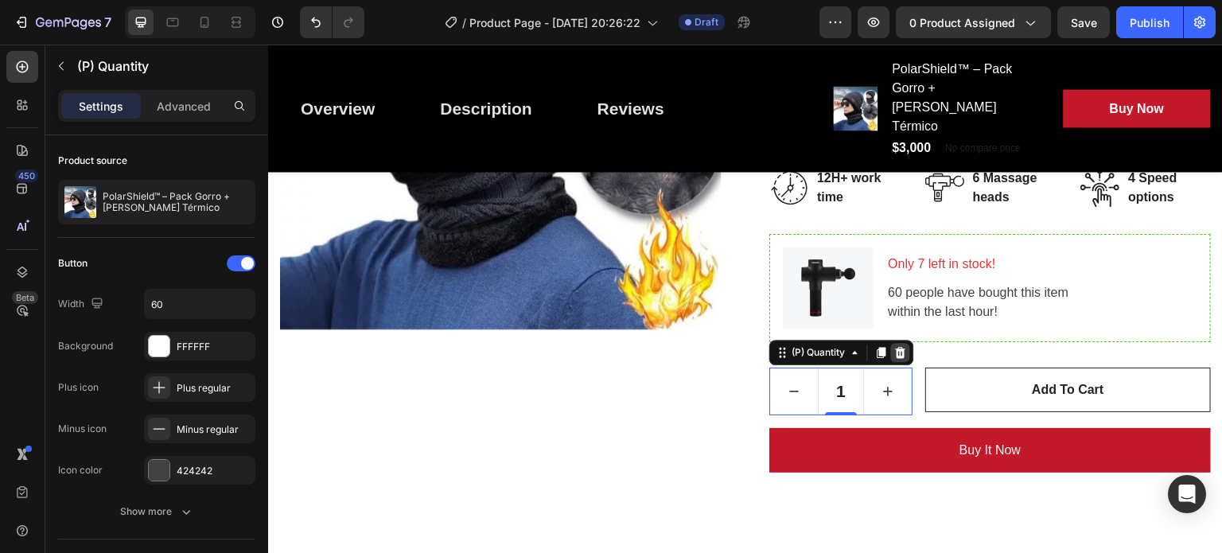
click at [896, 346] on icon at bounding box center [901, 351] width 10 height 11
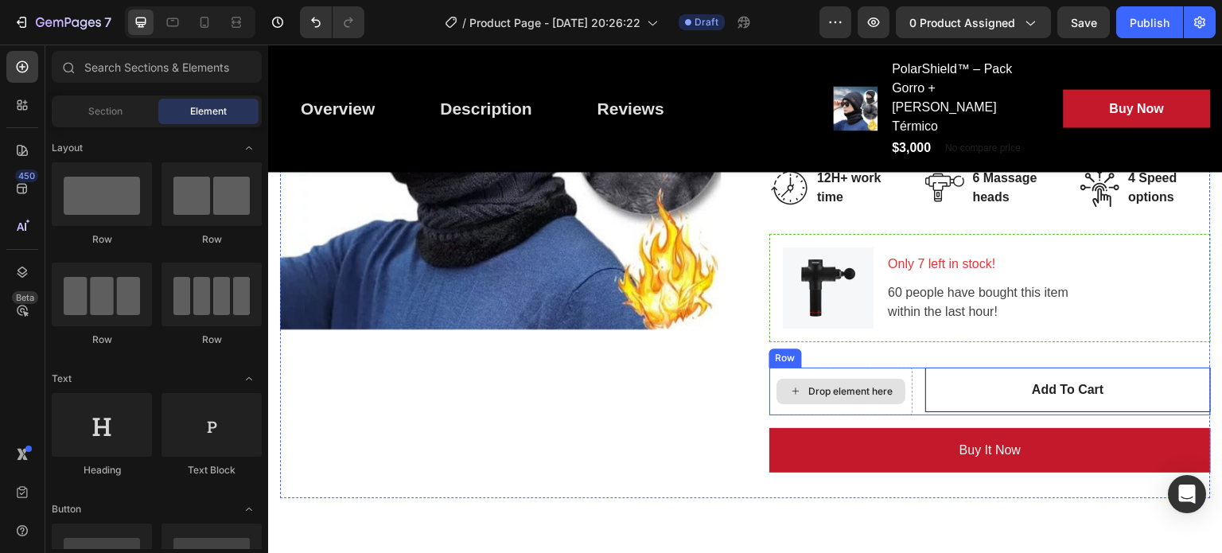
click at [772, 368] on div "Drop element here" at bounding box center [841, 392] width 143 height 48
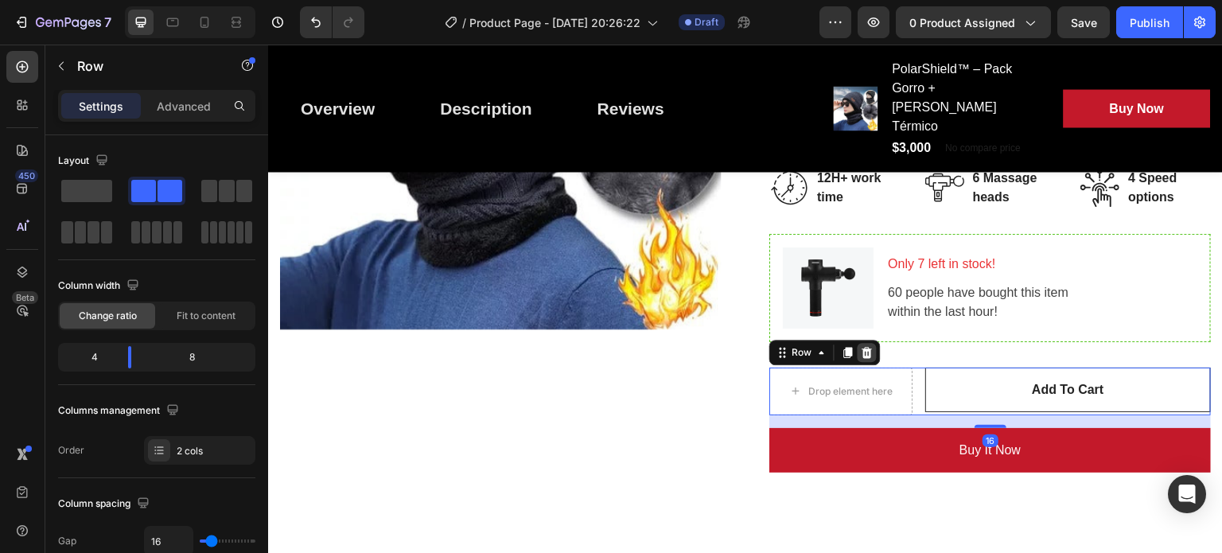
click at [864, 346] on icon at bounding box center [868, 351] width 10 height 11
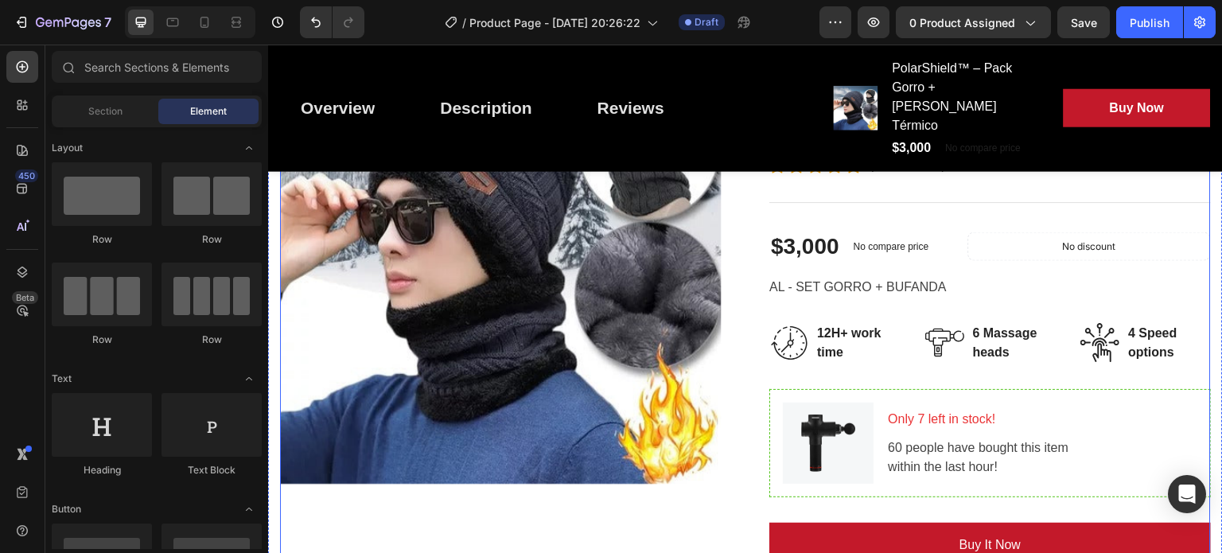
scroll to position [466, 0]
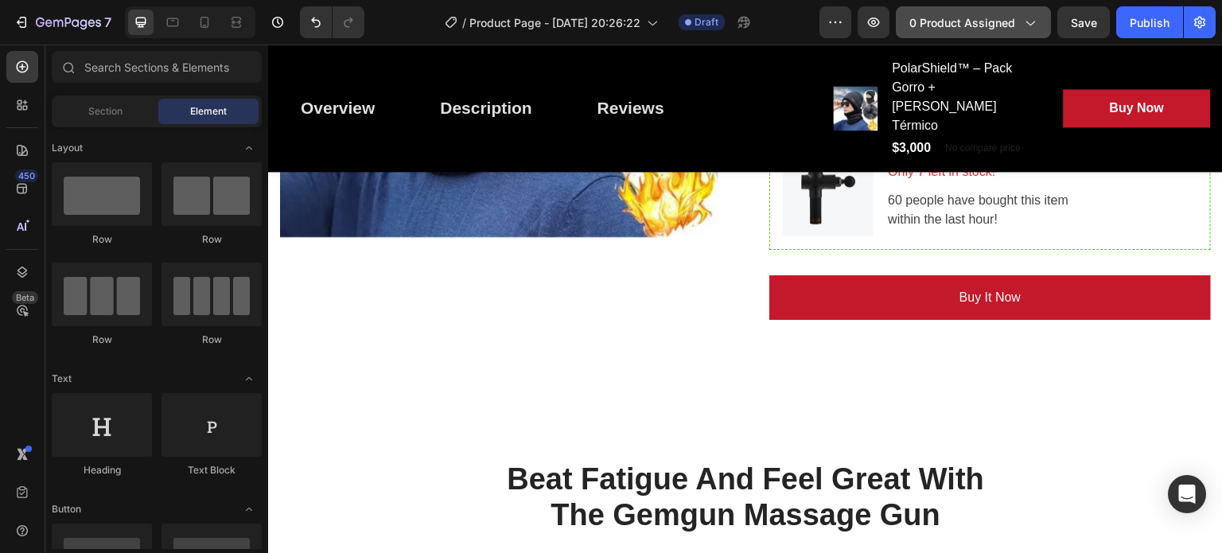
click at [1015, 21] on div "0 product assigned" at bounding box center [974, 22] width 128 height 17
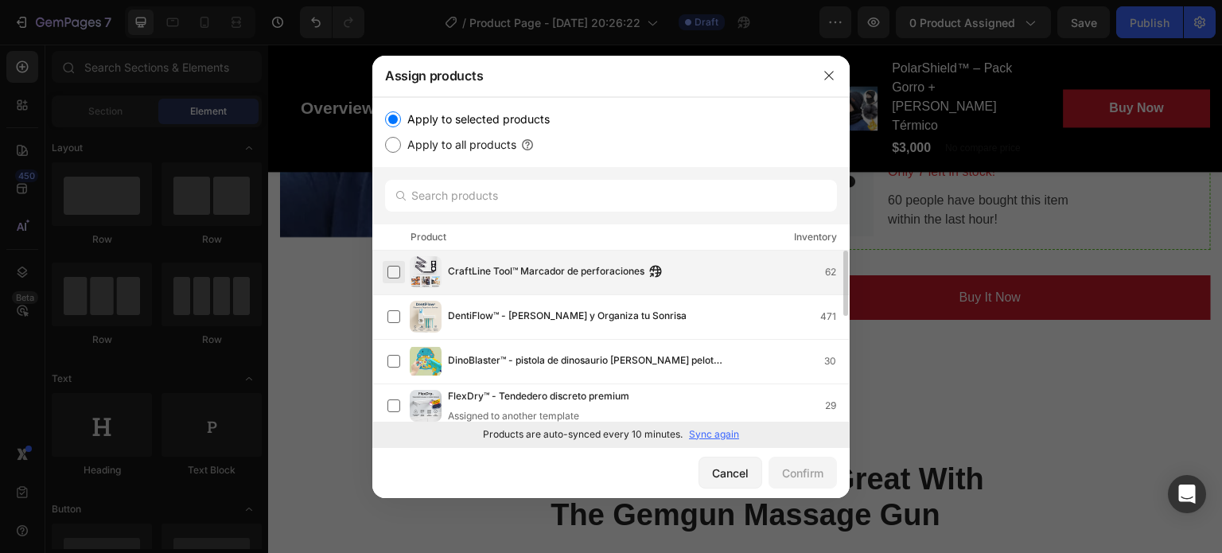
click at [391, 270] on label at bounding box center [394, 272] width 13 height 13
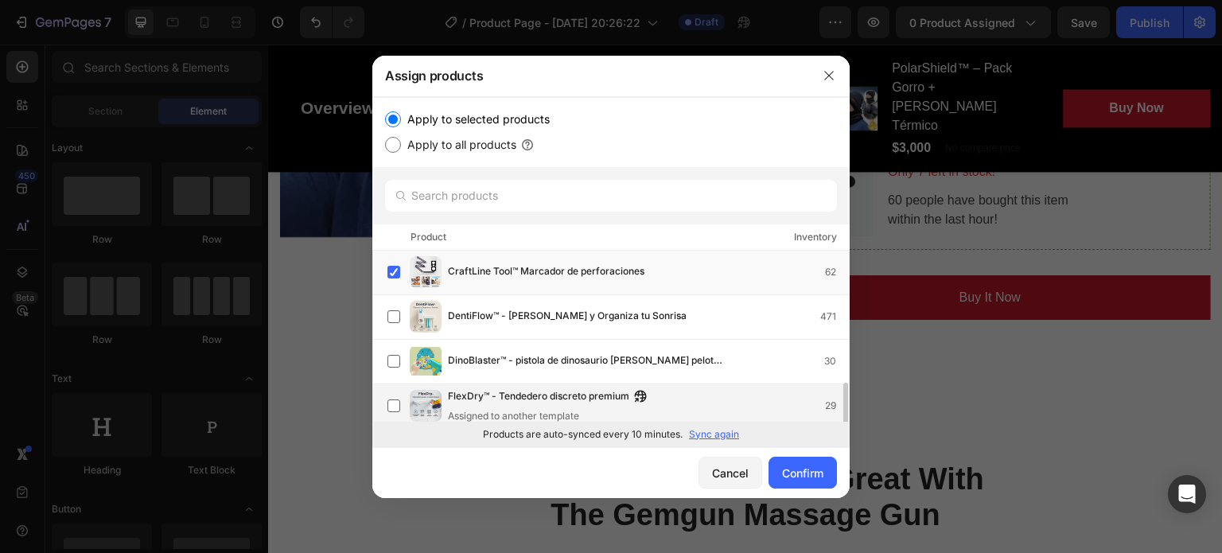
scroll to position [0, 0]
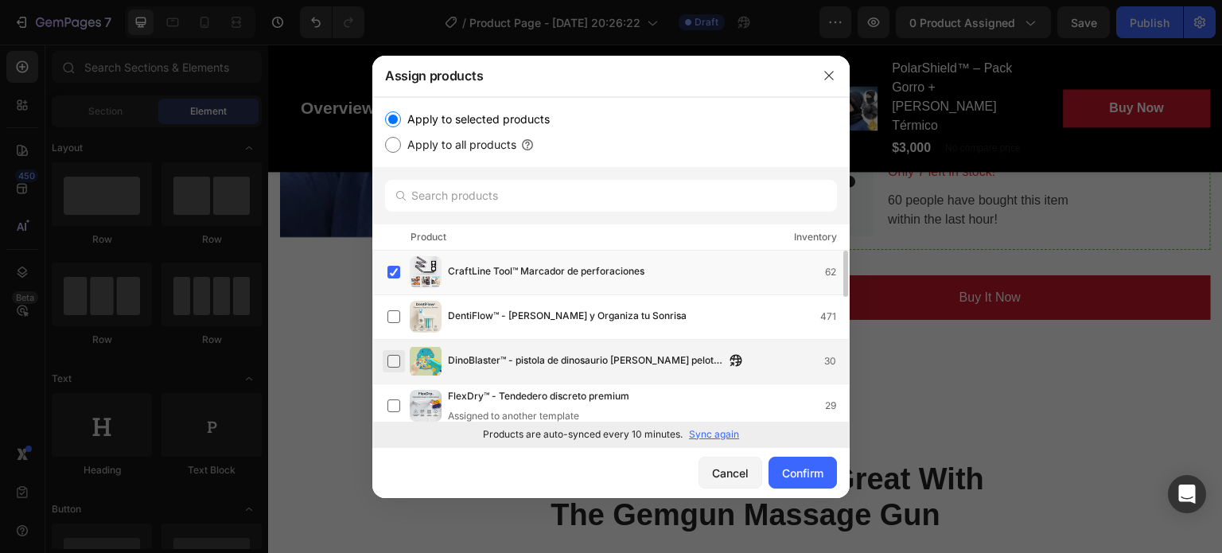
click at [400, 357] on label at bounding box center [394, 361] width 13 height 13
click at [793, 470] on div "Confirm" at bounding box center [802, 473] width 41 height 17
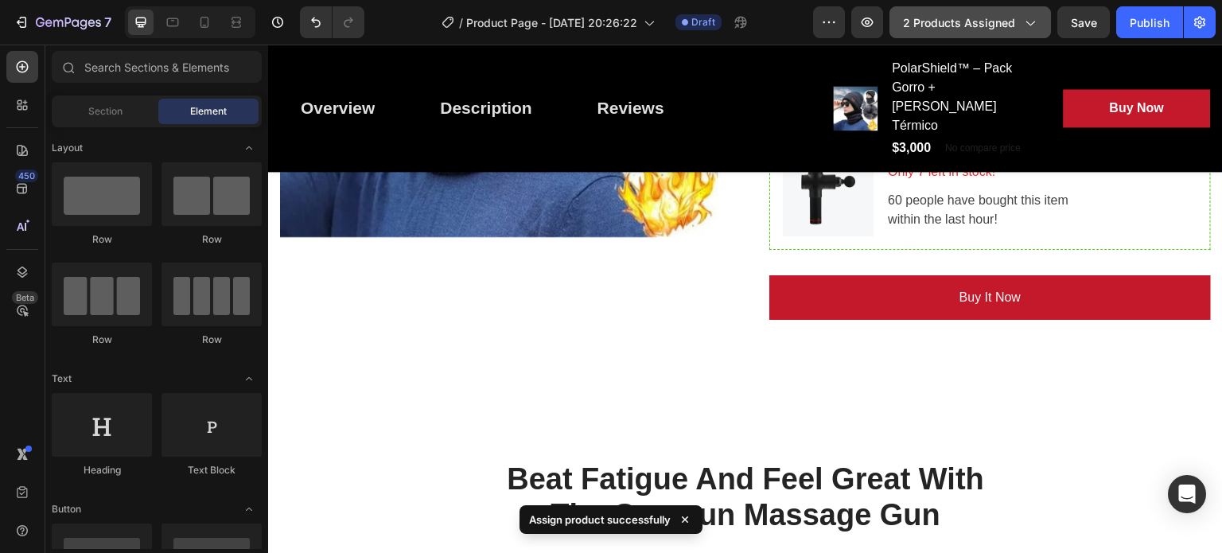
click at [1027, 17] on icon "button" at bounding box center [1030, 22] width 16 height 16
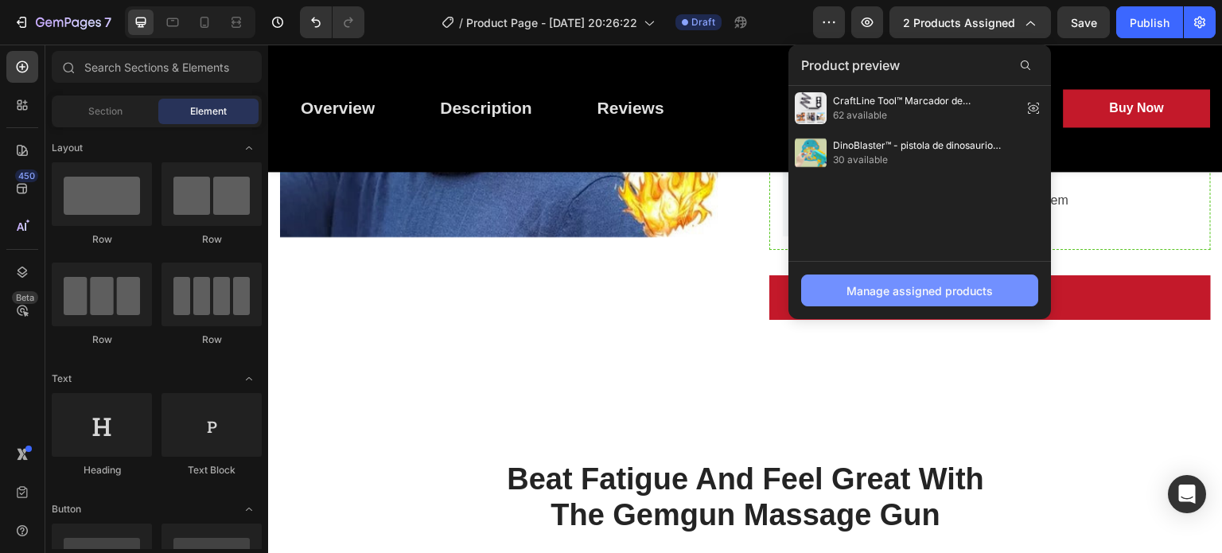
click at [923, 282] on div "Manage assigned products" at bounding box center [920, 290] width 146 height 17
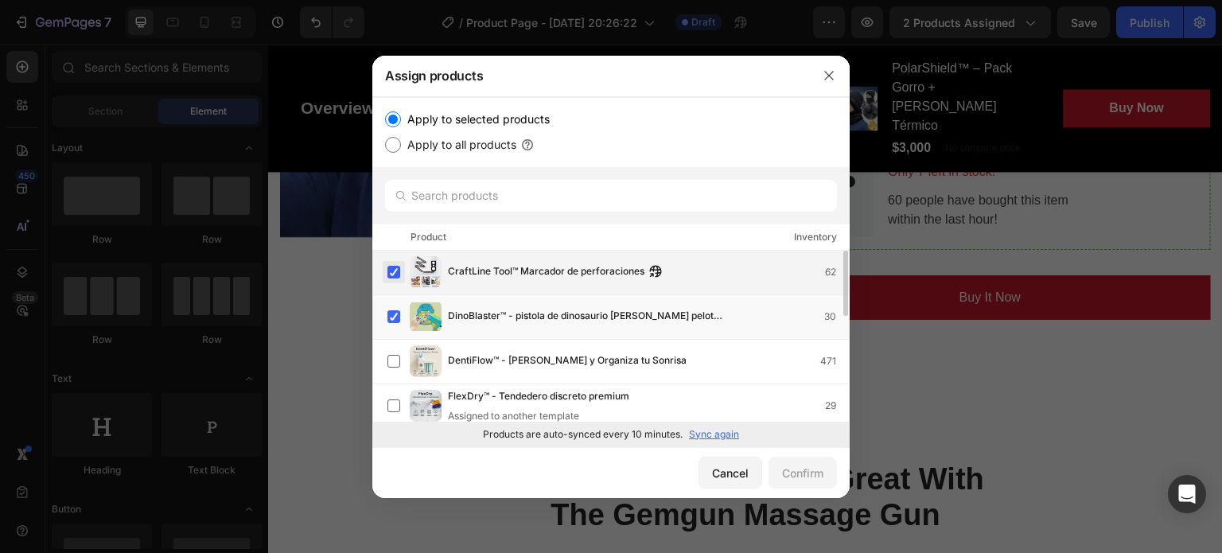
click at [392, 275] on label at bounding box center [394, 272] width 13 height 13
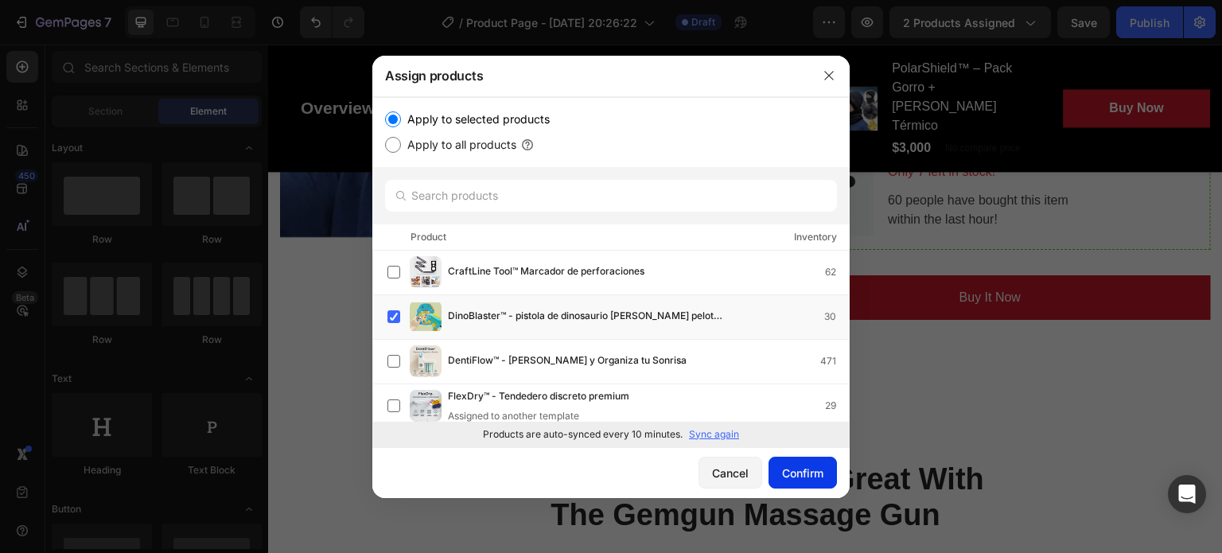
click at [809, 466] on div "Confirm" at bounding box center [802, 473] width 41 height 17
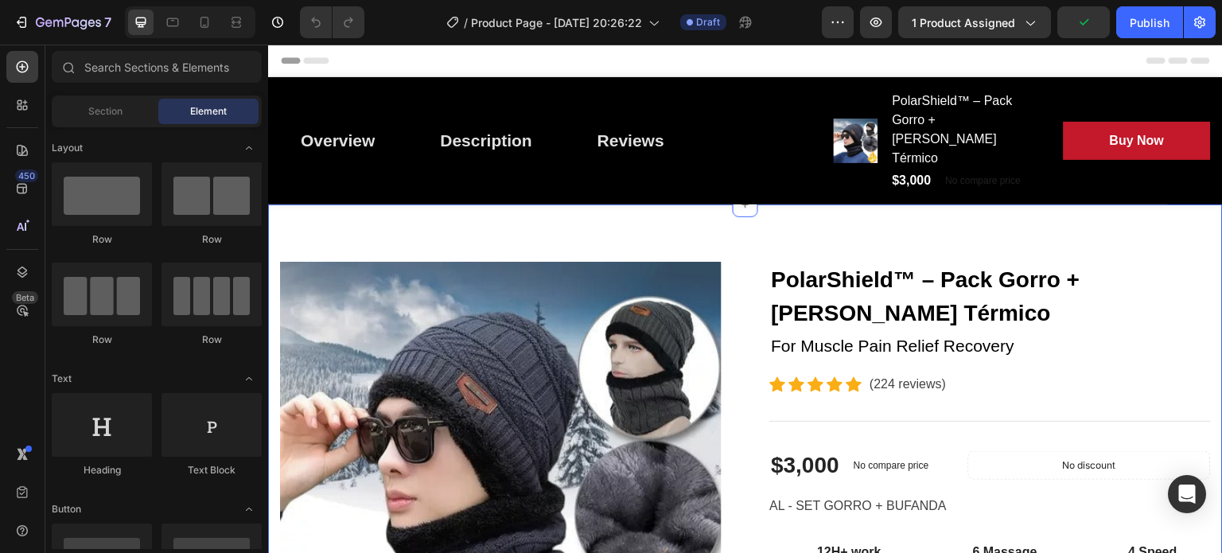
scroll to position [240, 0]
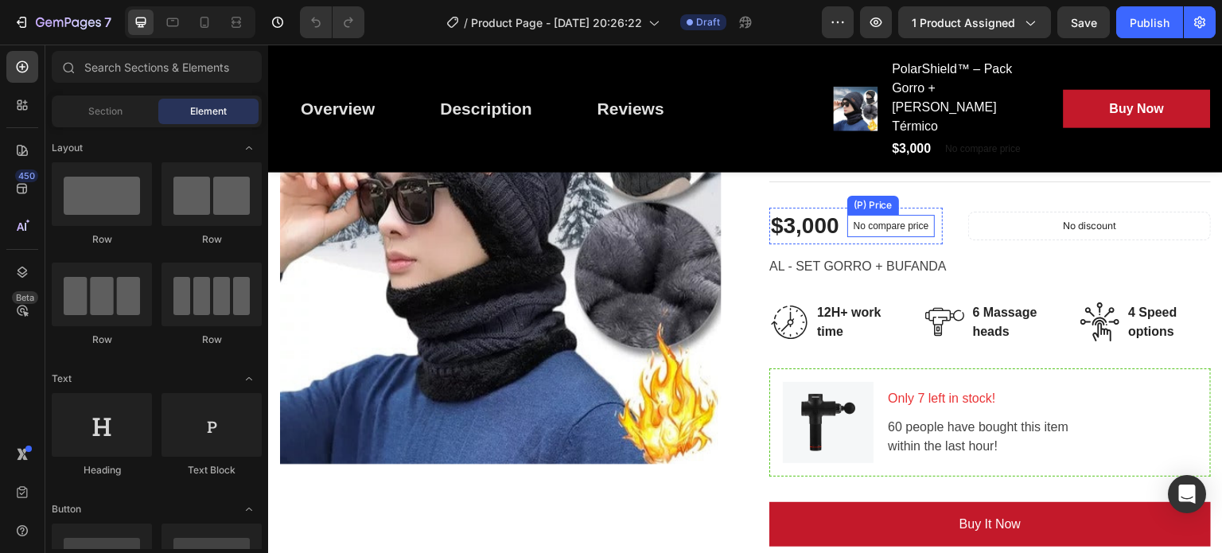
click at [883, 221] on p "No compare price" at bounding box center [892, 226] width 76 height 10
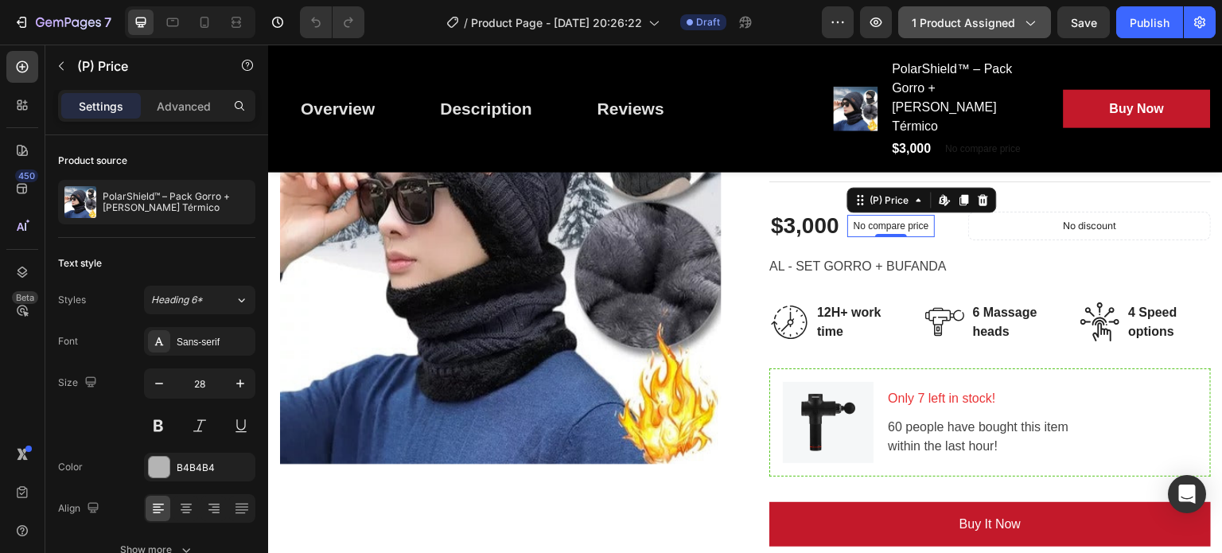
click at [999, 10] on button "1 product assigned" at bounding box center [974, 22] width 153 height 32
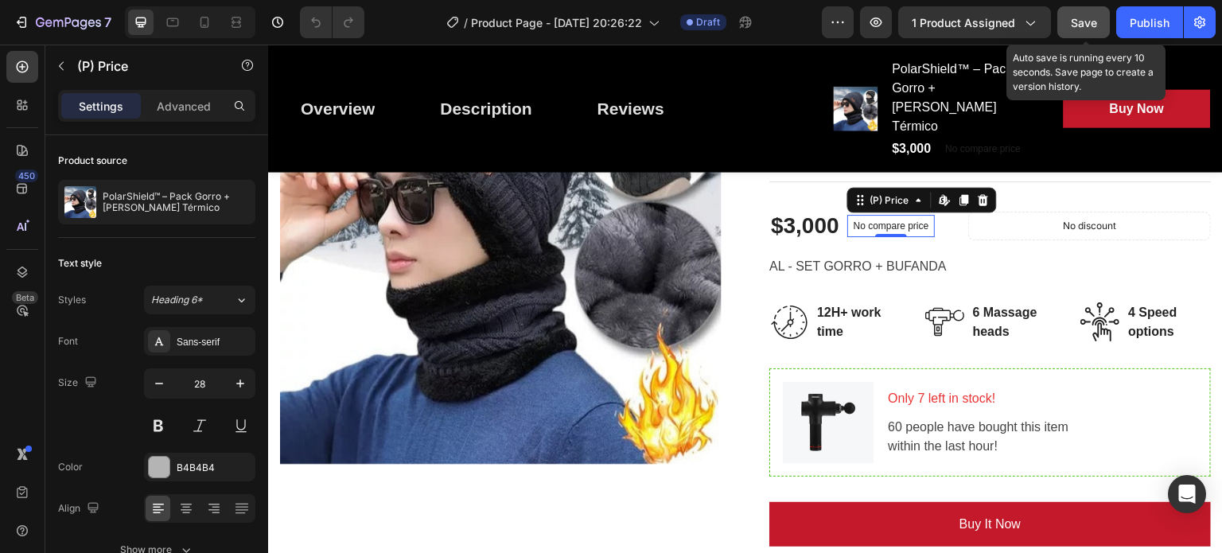
click at [1079, 24] on span "Save" at bounding box center [1084, 23] width 26 height 14
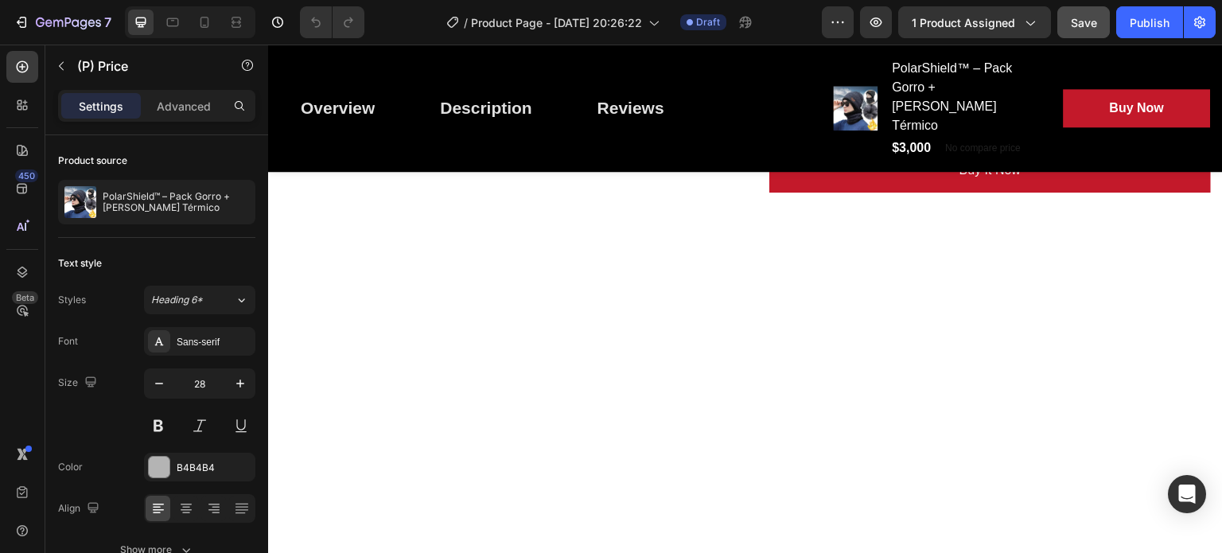
scroll to position [0, 0]
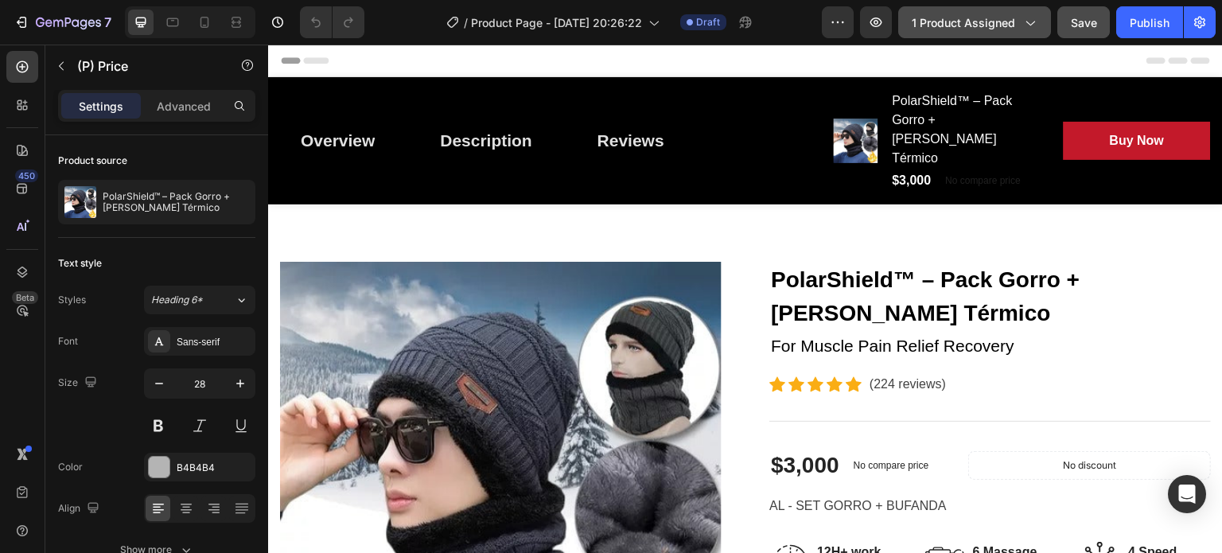
click at [963, 14] on span "1 product assigned" at bounding box center [963, 22] width 103 height 17
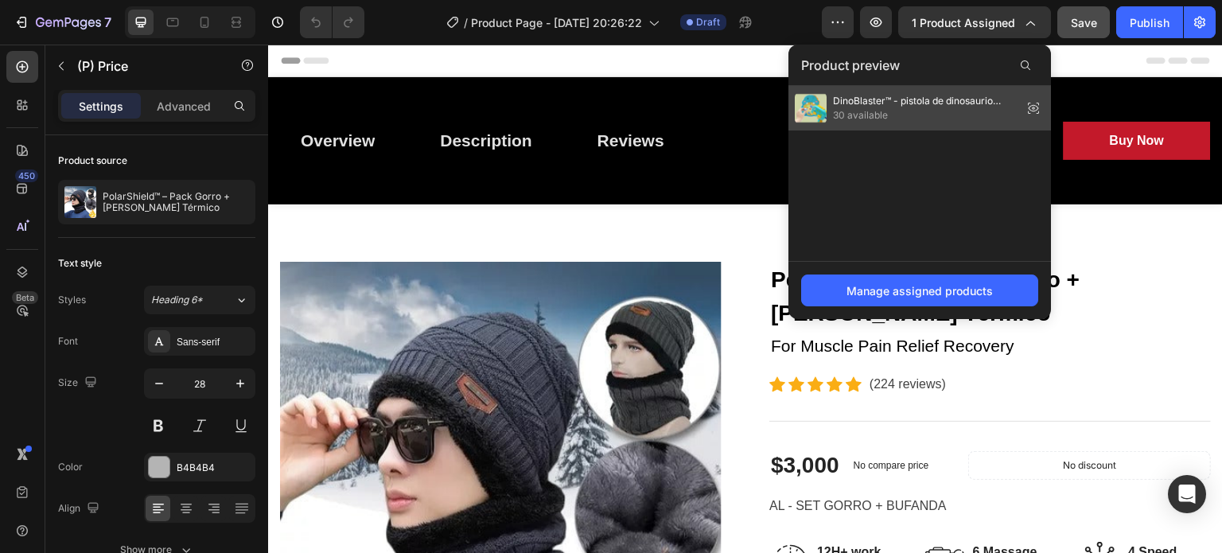
click at [1038, 109] on icon at bounding box center [1038, 108] width 0 height 1
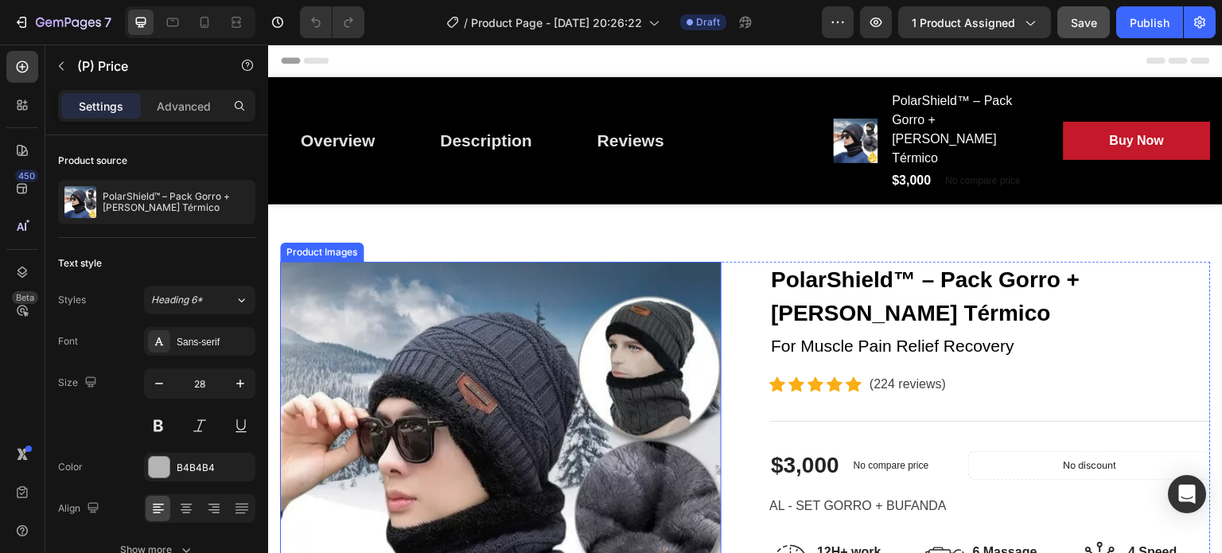
scroll to position [233, 0]
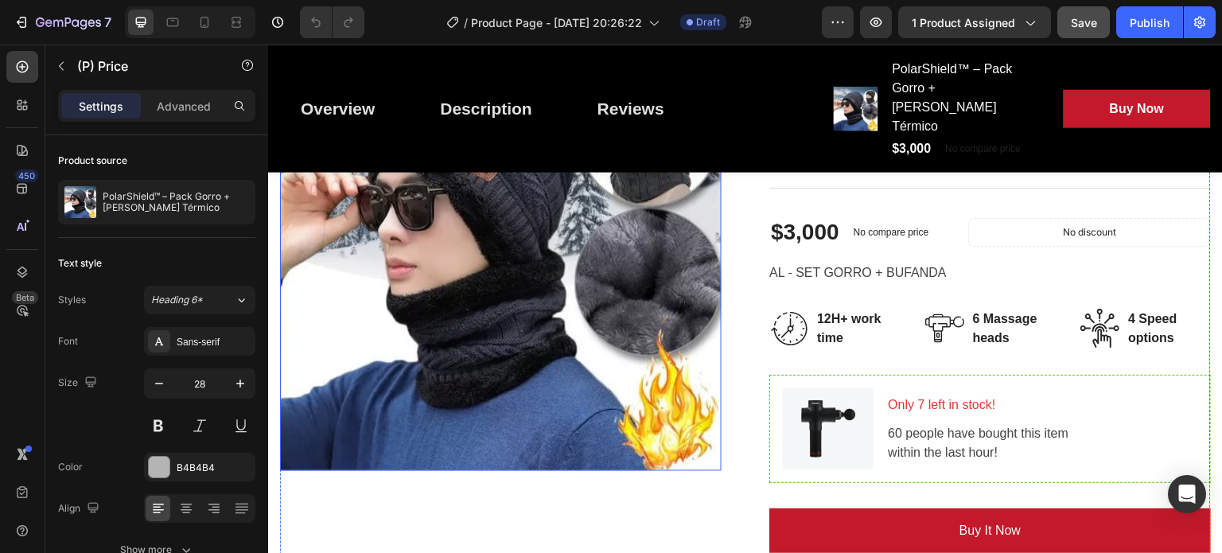
click at [484, 337] on img at bounding box center [501, 250] width 442 height 442
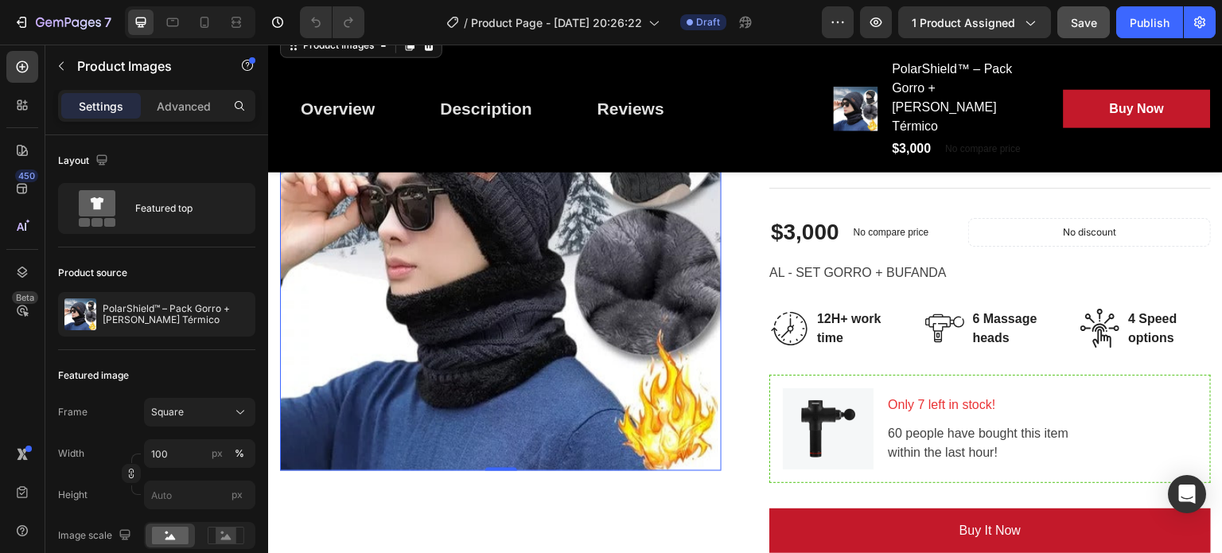
scroll to position [46, 0]
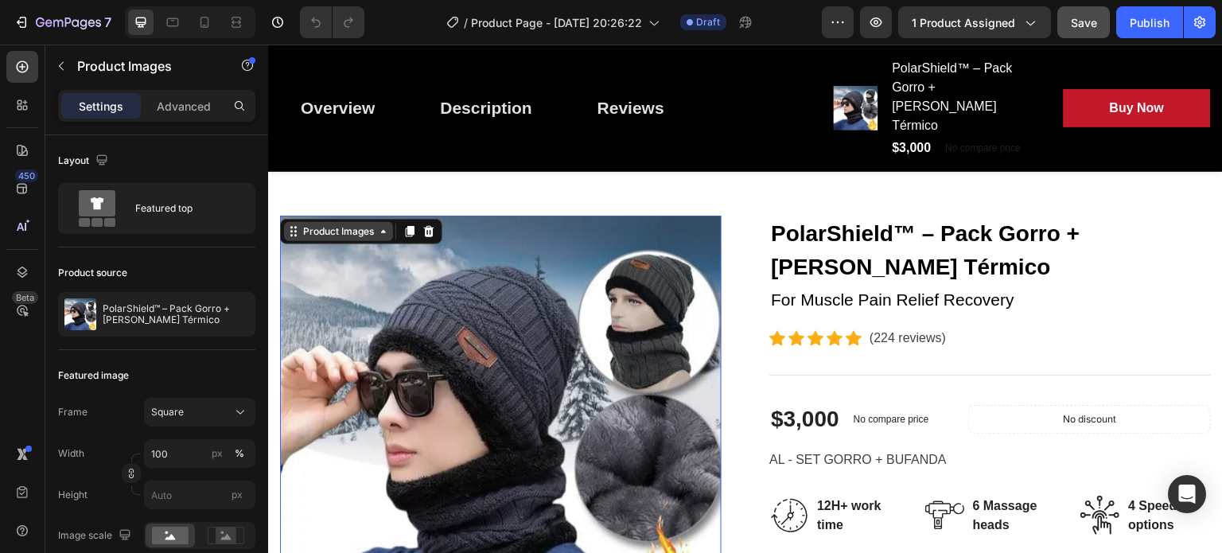
click at [335, 224] on div "Product Images" at bounding box center [338, 231] width 77 height 14
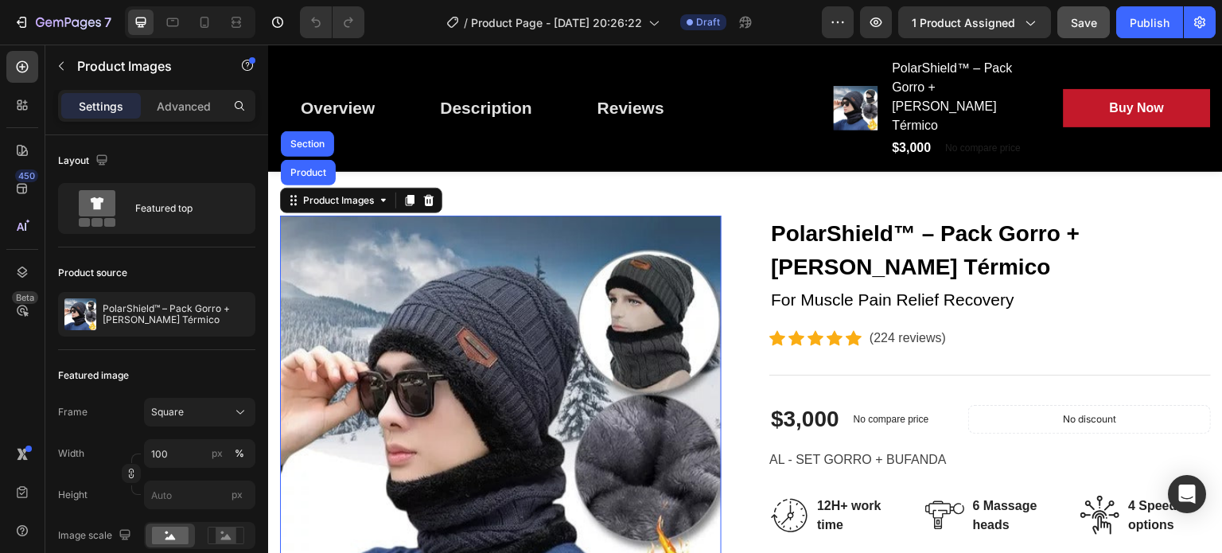
scroll to position [217, 0]
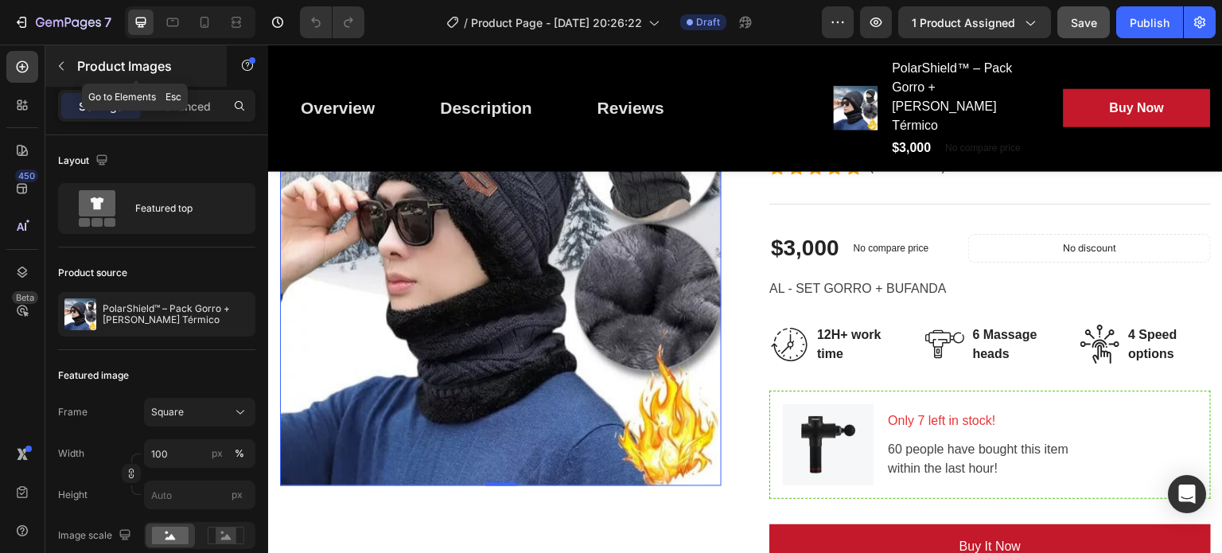
click at [56, 80] on div "Product Images" at bounding box center [135, 65] width 181 height 41
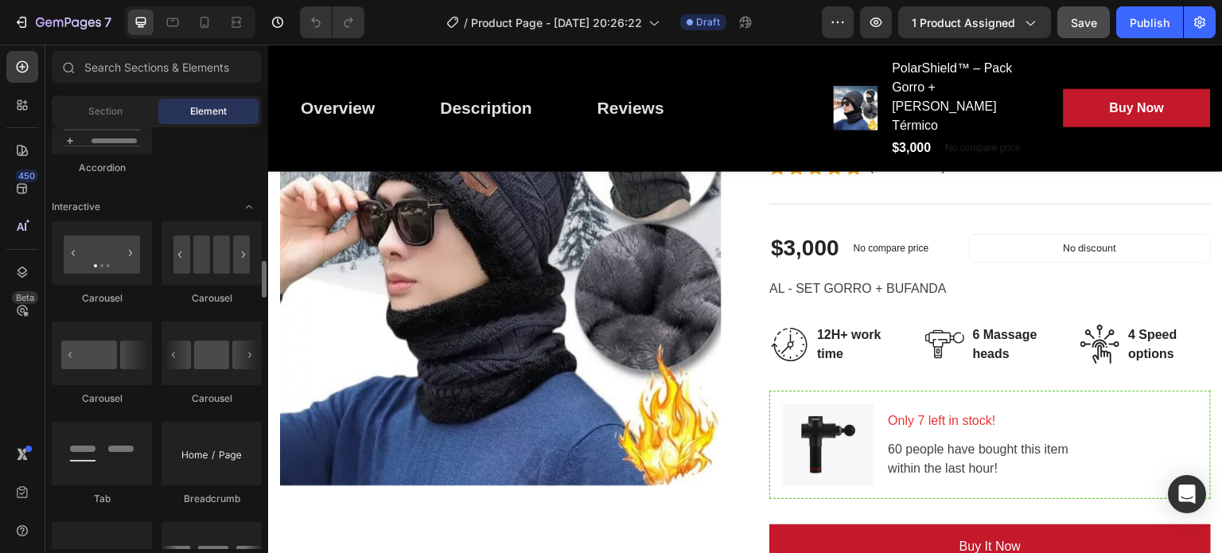
scroll to position [1529, 0]
drag, startPoint x: 216, startPoint y: 375, endPoint x: 197, endPoint y: 372, distance: 19.2
click at [197, 372] on div at bounding box center [212, 355] width 100 height 64
click at [435, 313] on img at bounding box center [501, 266] width 442 height 442
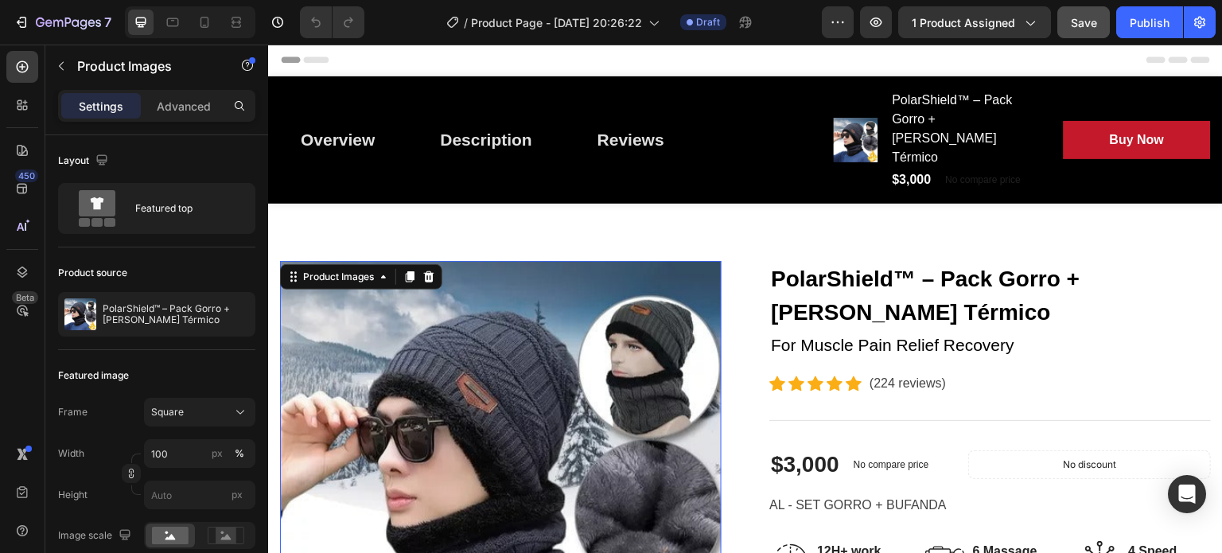
scroll to position [0, 0]
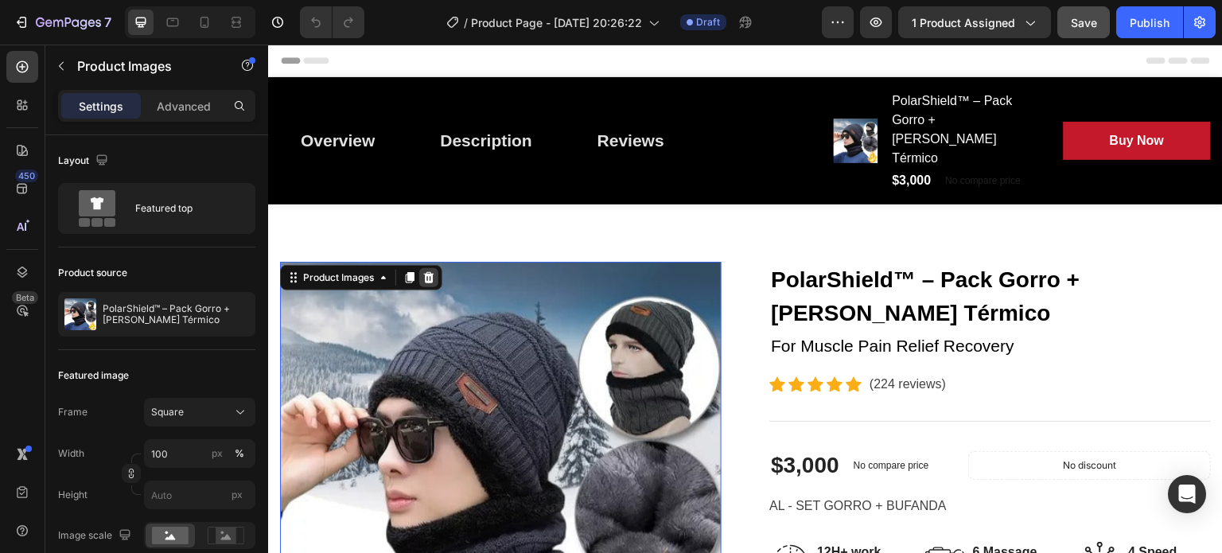
click at [427, 272] on icon at bounding box center [429, 277] width 10 height 11
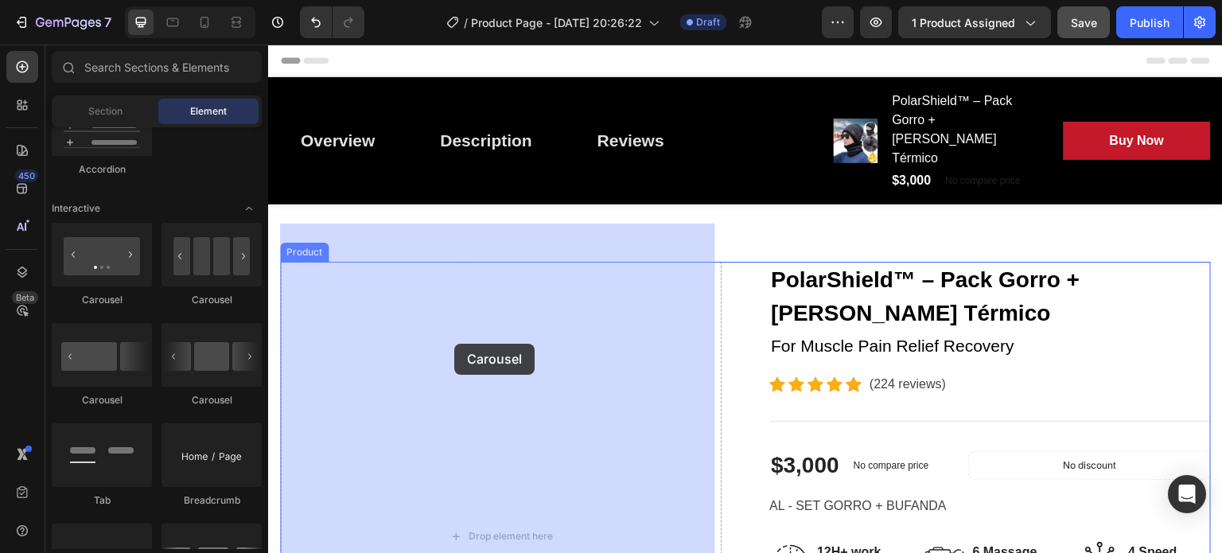
drag, startPoint x: 488, startPoint y: 397, endPoint x: 454, endPoint y: 344, distance: 62.9
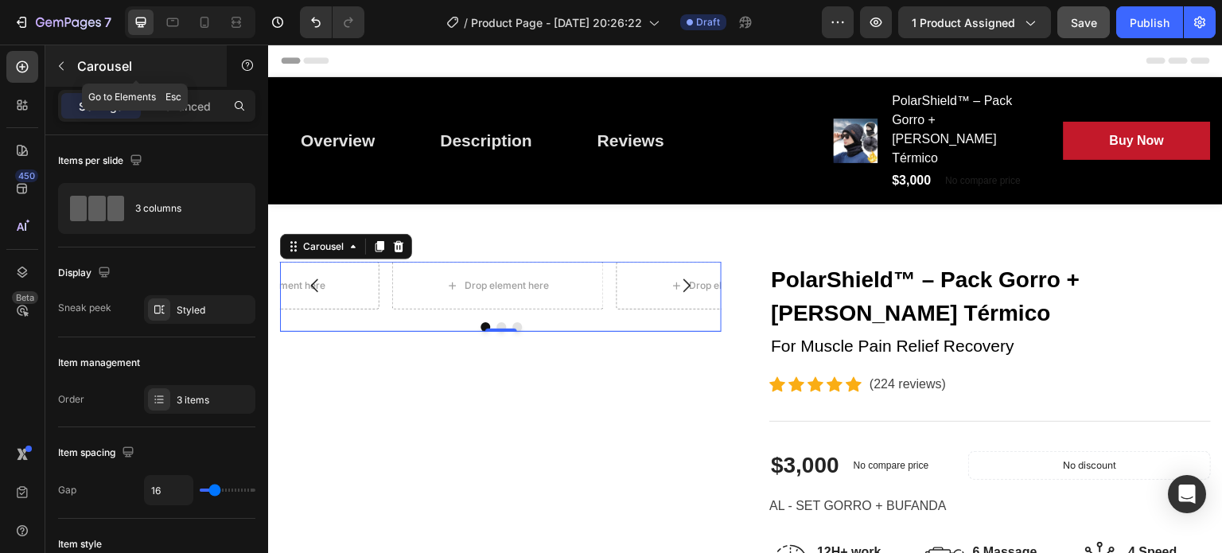
click at [65, 60] on icon "button" at bounding box center [61, 66] width 13 height 13
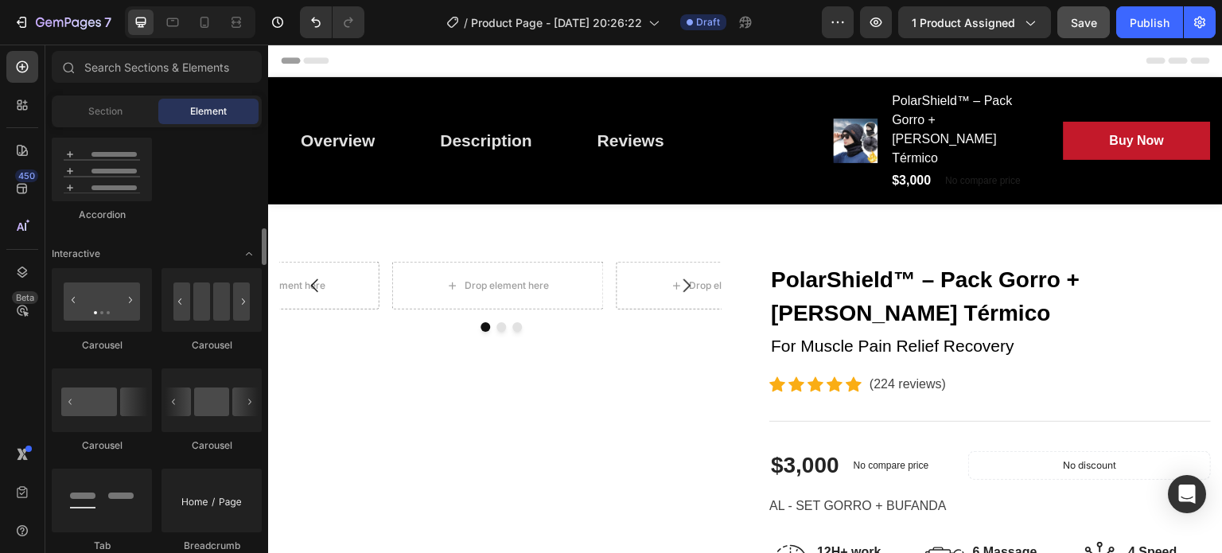
scroll to position [1414, 0]
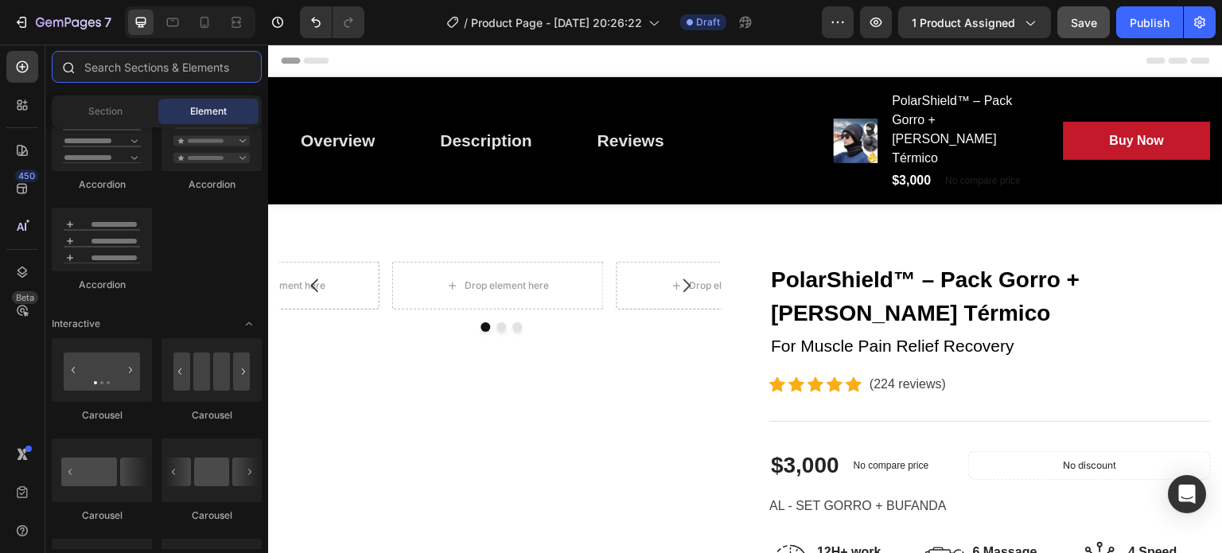
click at [147, 71] on input "text" at bounding box center [157, 67] width 210 height 32
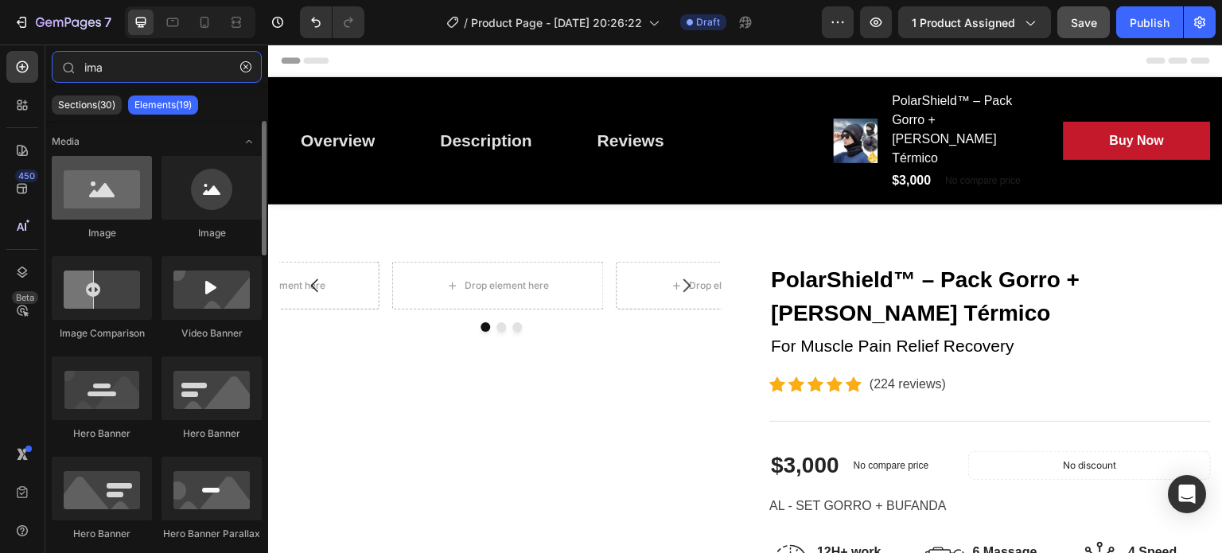
type input "ima"
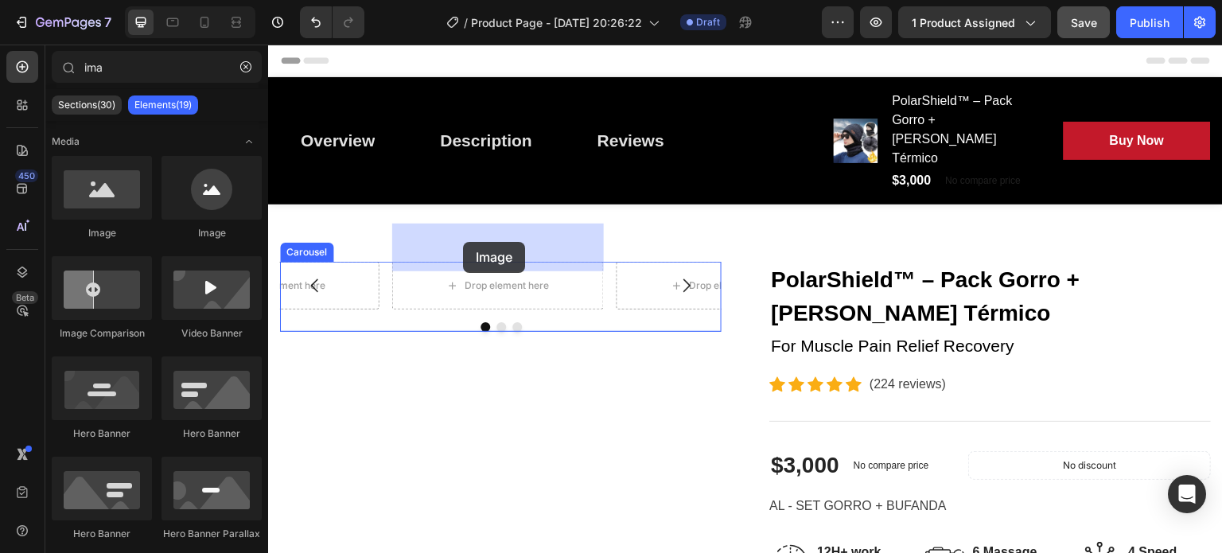
drag, startPoint x: 351, startPoint y: 232, endPoint x: 463, endPoint y: 242, distance: 112.7
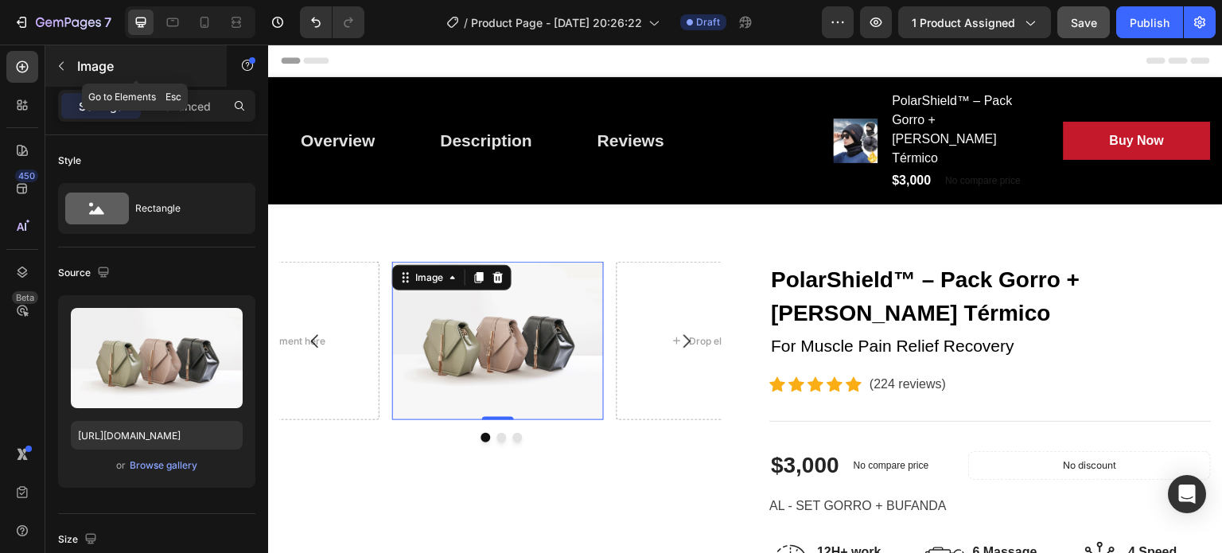
click at [68, 63] on button "button" at bounding box center [61, 65] width 25 height 25
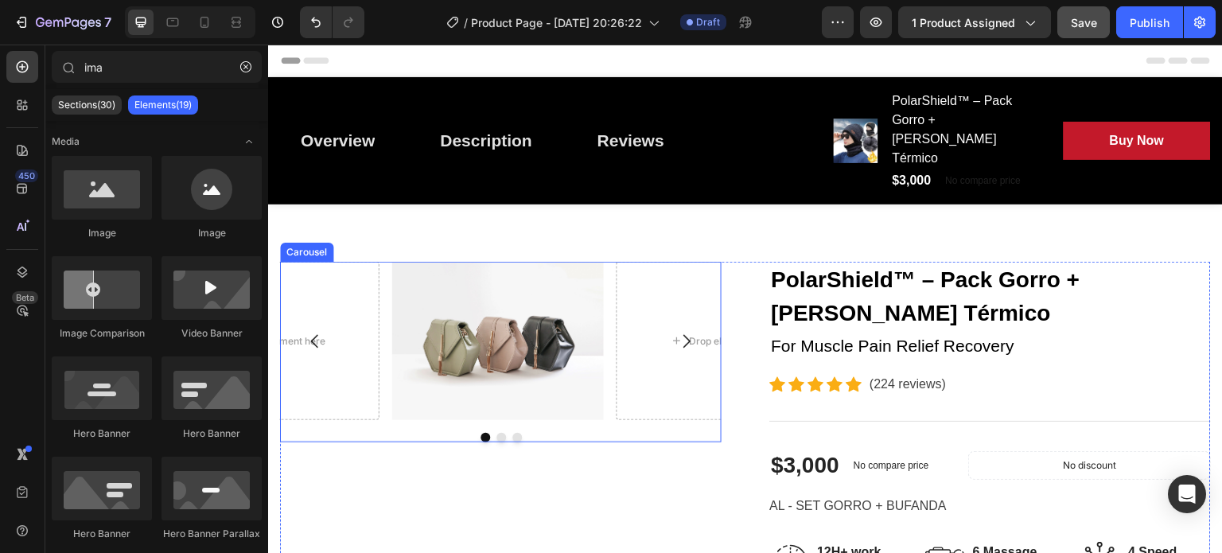
click at [318, 332] on icon "Carousel Back Arrow" at bounding box center [315, 341] width 19 height 19
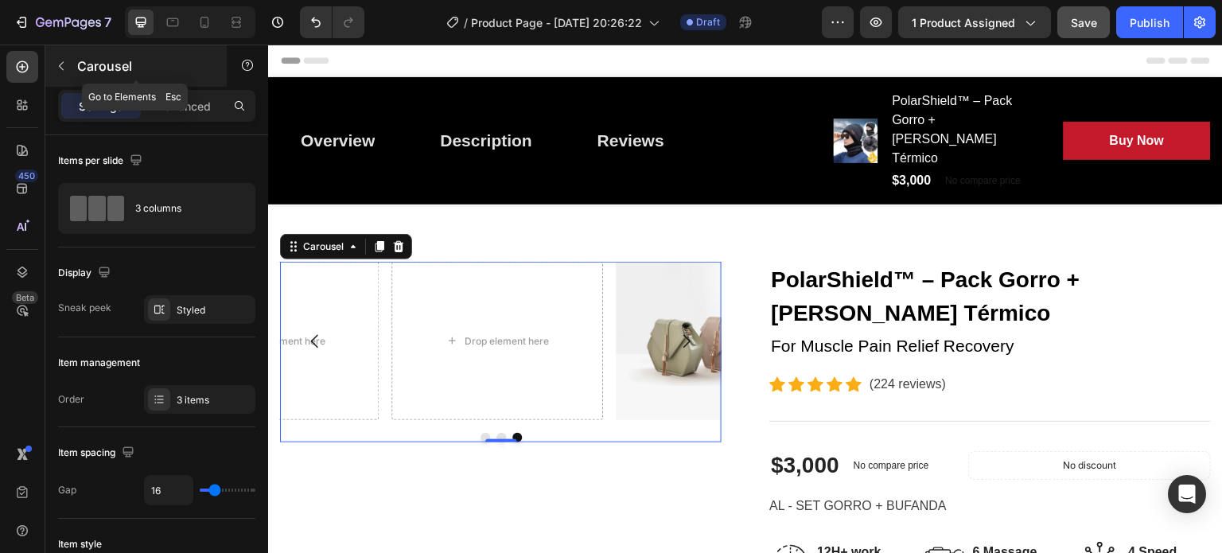
click at [68, 71] on button "button" at bounding box center [61, 65] width 25 height 25
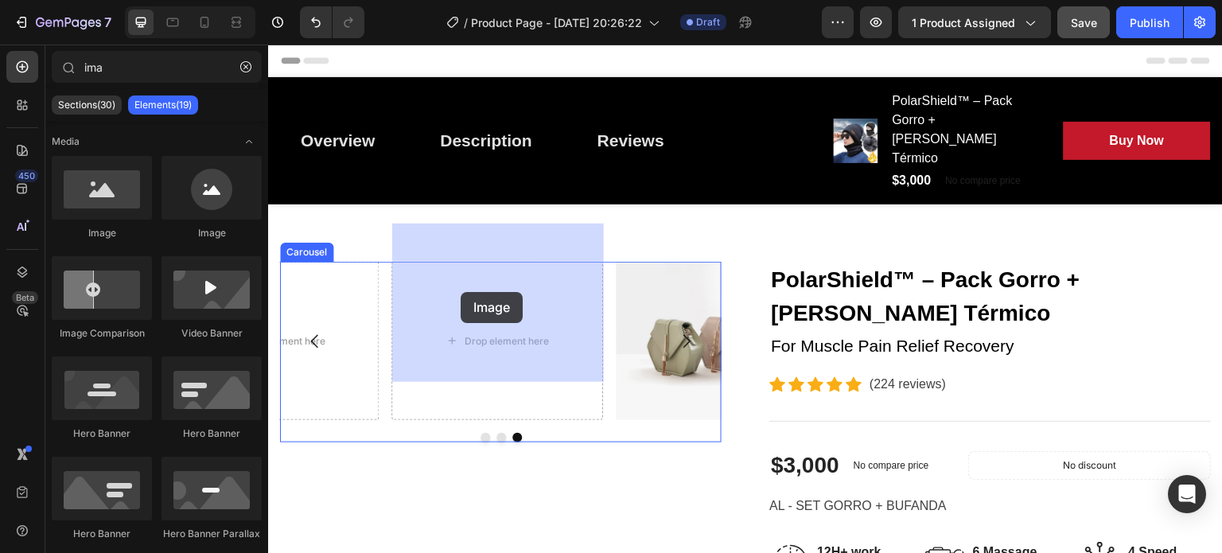
drag, startPoint x: 353, startPoint y: 240, endPoint x: 462, endPoint y: 292, distance: 120.3
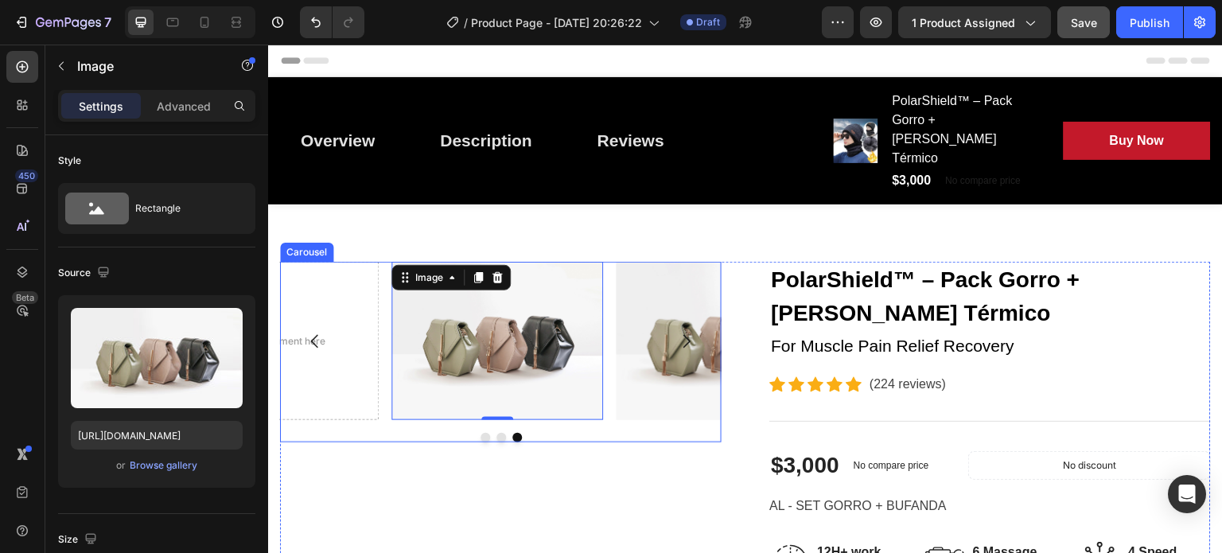
click at [316, 332] on icon "Carousel Back Arrow" at bounding box center [315, 341] width 19 height 19
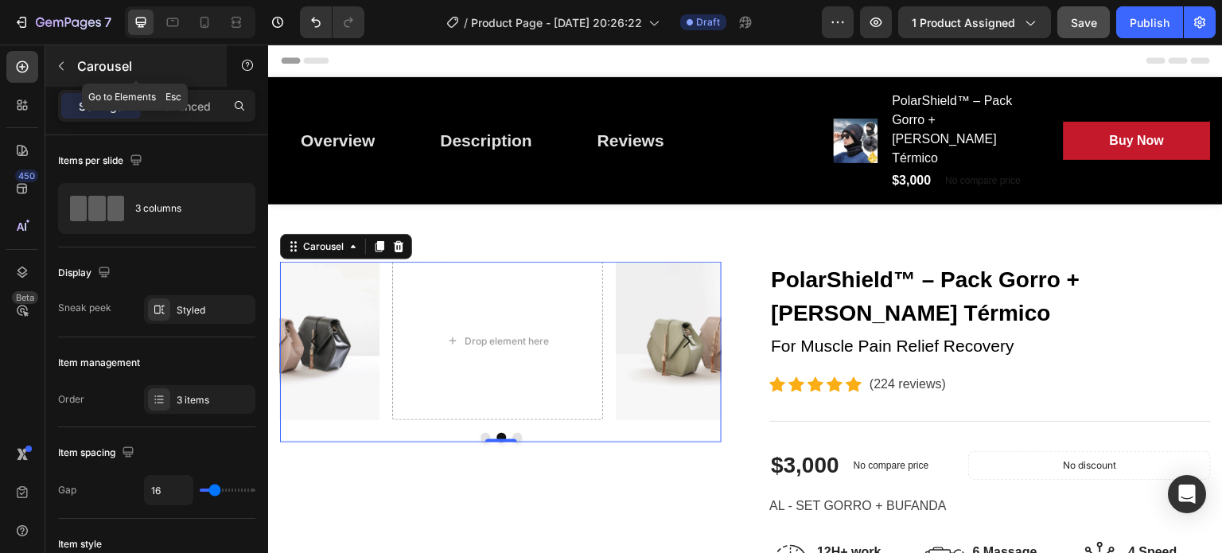
click at [66, 68] on icon "button" at bounding box center [61, 66] width 13 height 13
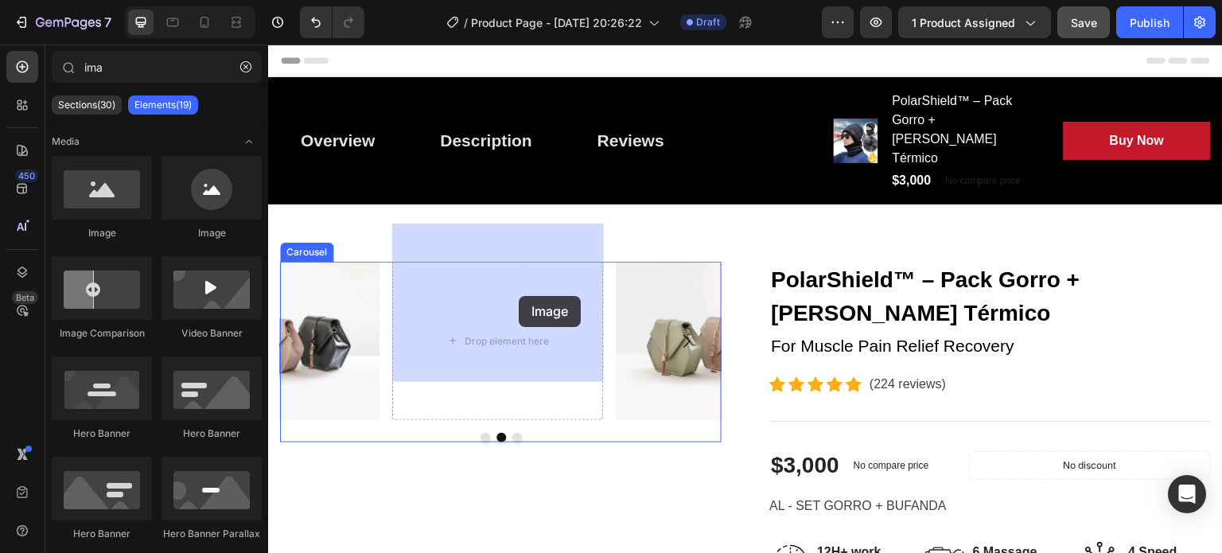
drag, startPoint x: 351, startPoint y: 225, endPoint x: 515, endPoint y: 296, distance: 178.6
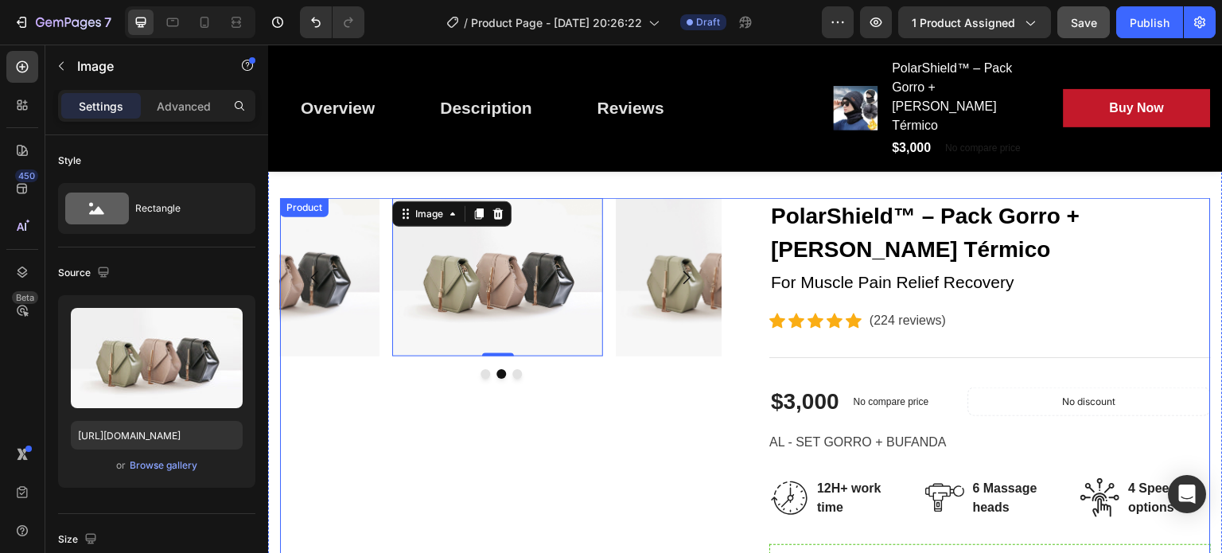
scroll to position [28, 0]
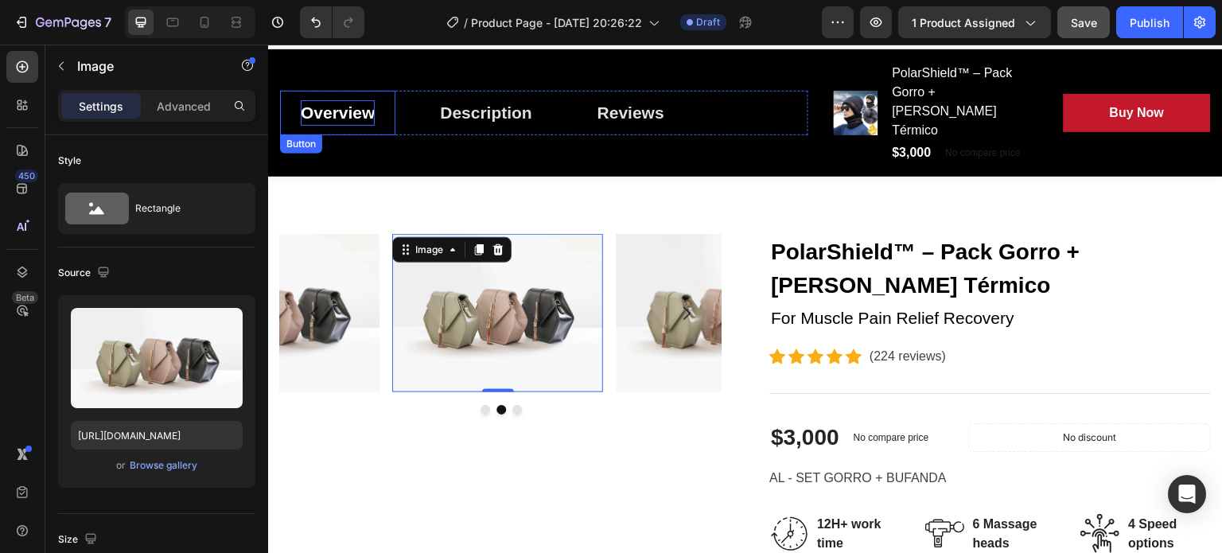
click at [353, 100] on div "Overview" at bounding box center [338, 112] width 74 height 25
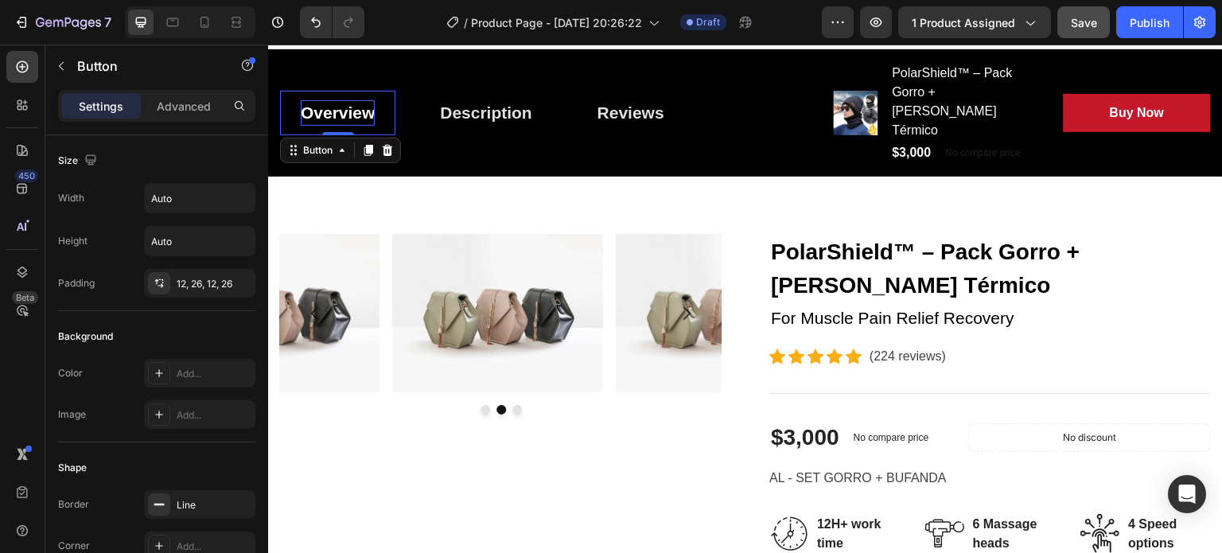
click at [353, 100] on div "Overview" at bounding box center [338, 112] width 74 height 25
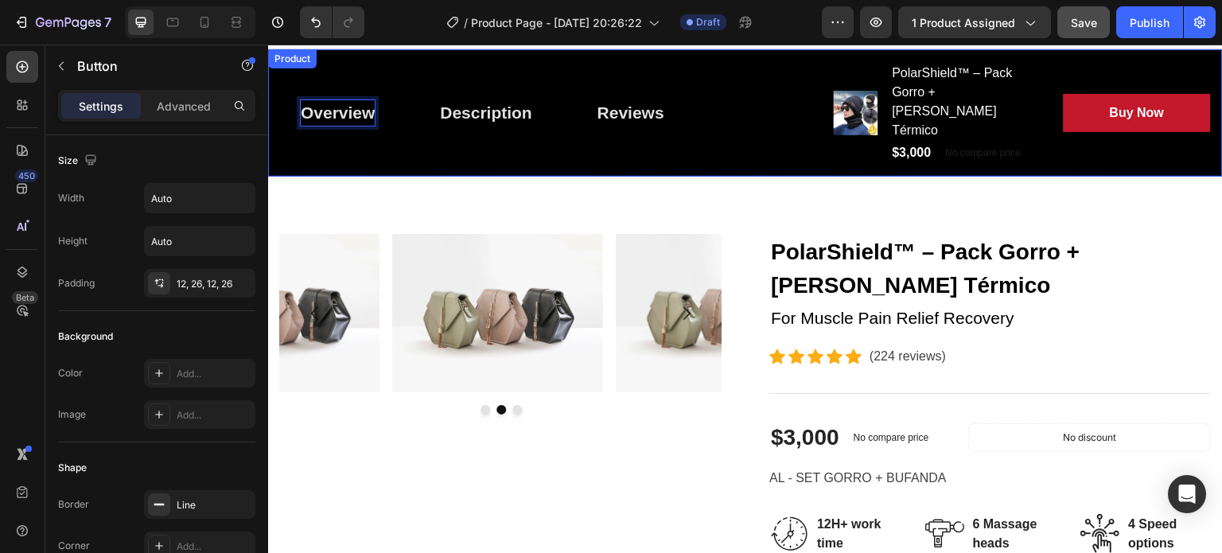
click at [285, 53] on div "Product" at bounding box center [292, 58] width 49 height 19
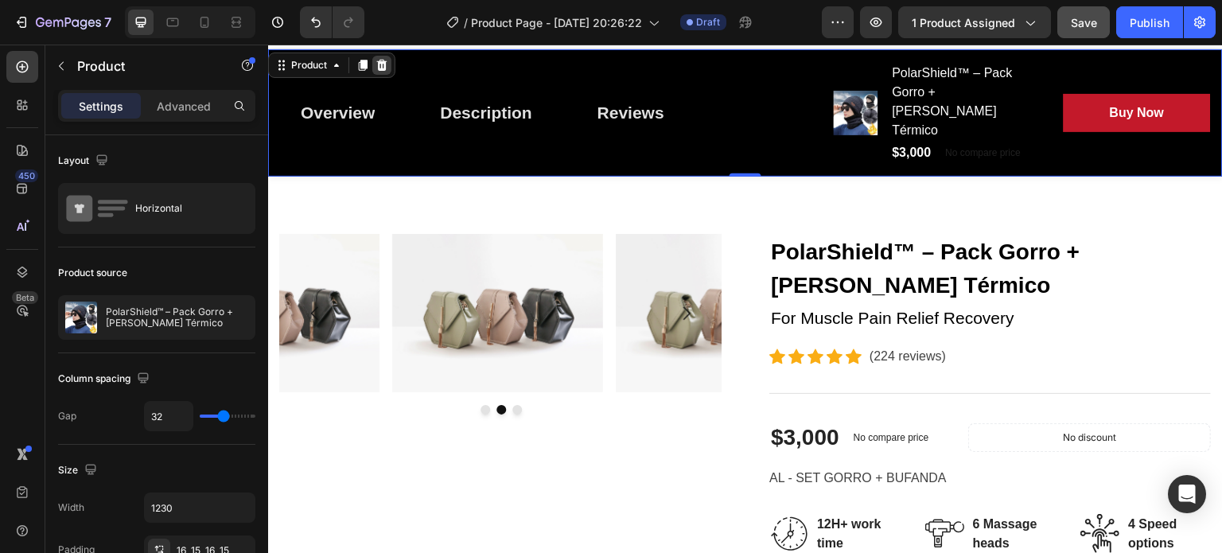
click at [385, 64] on icon at bounding box center [382, 65] width 10 height 11
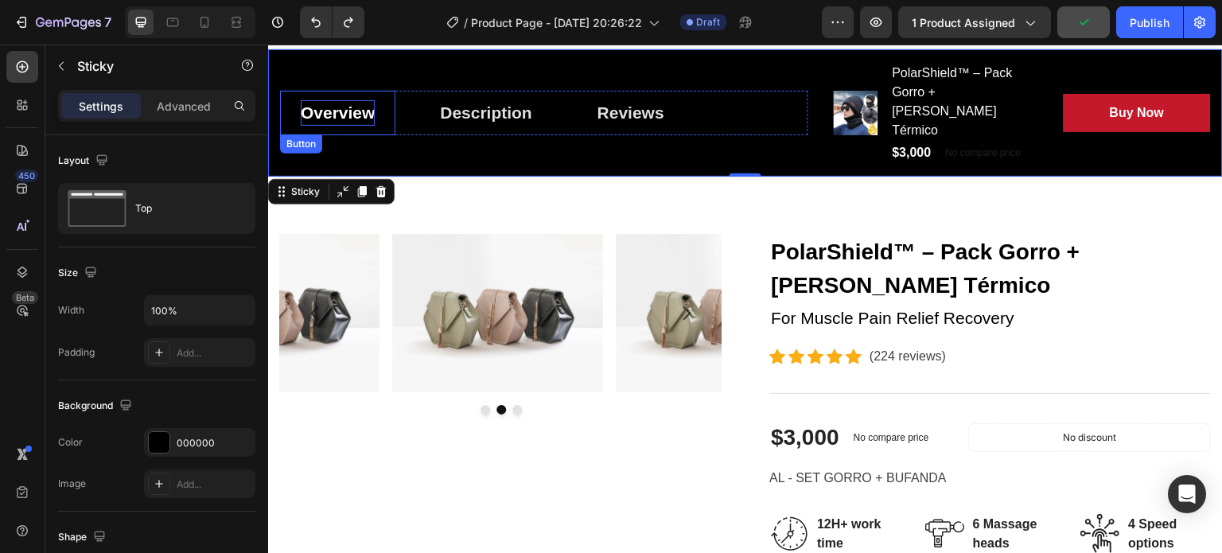
click at [329, 101] on div "Overview" at bounding box center [338, 112] width 74 height 25
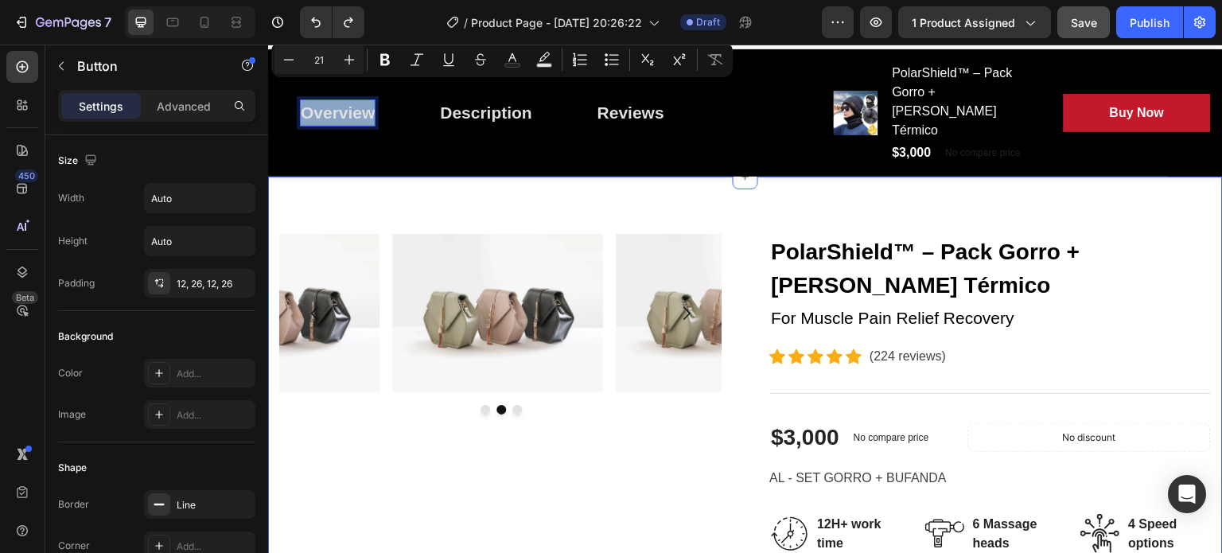
click at [954, 177] on div "Image Image Image Carousel PolarShield™ – Pack Gorro + Cuello Térmico (P) Title…" at bounding box center [745, 509] width 955 height 664
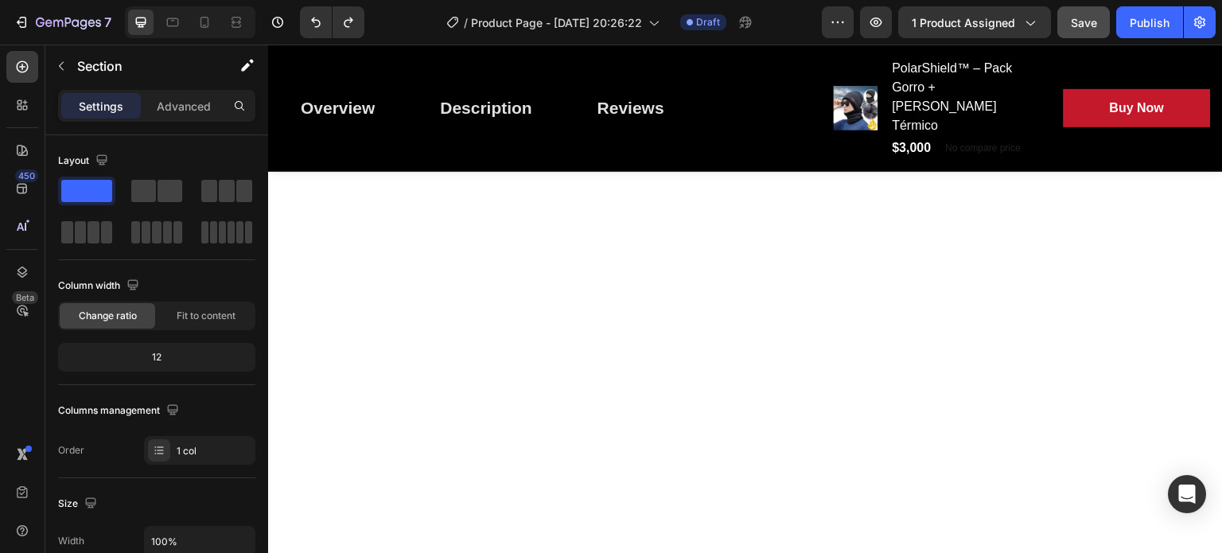
scroll to position [0, 0]
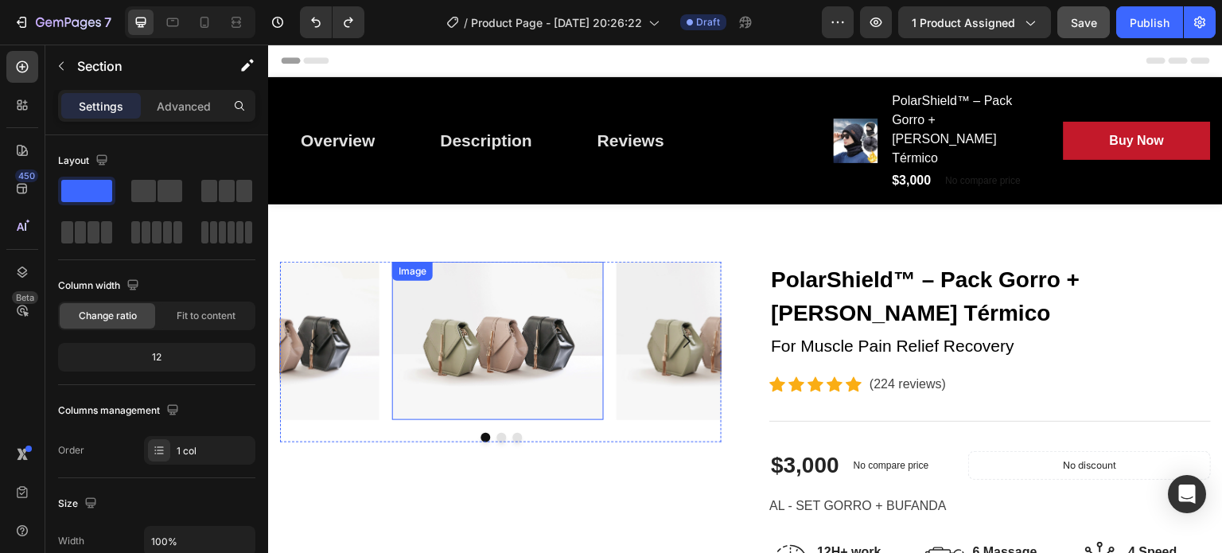
click at [453, 262] on img at bounding box center [498, 341] width 212 height 158
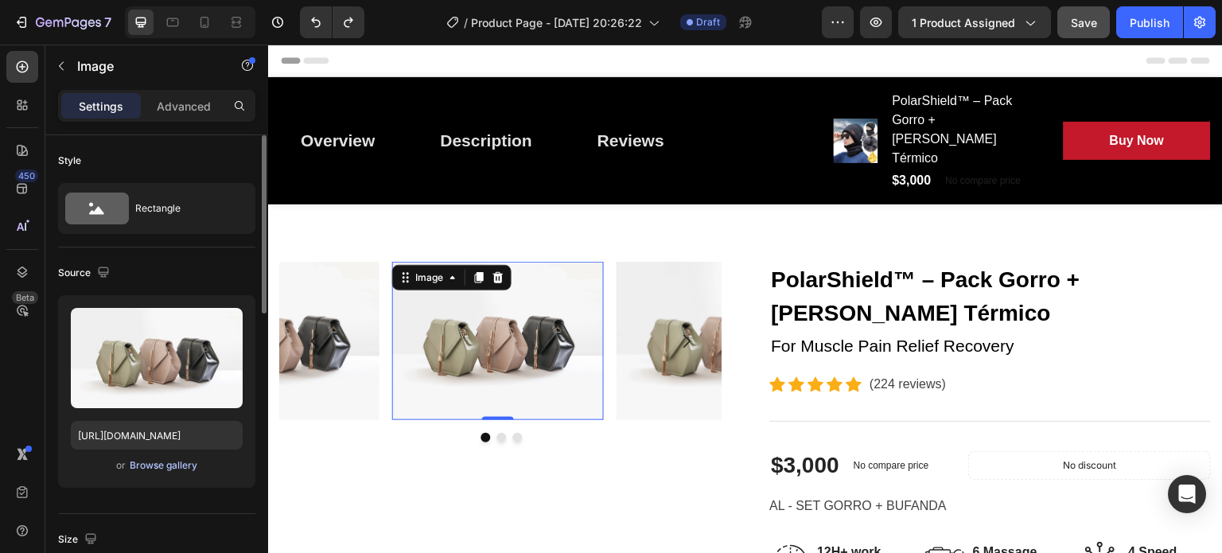
click at [163, 461] on div "Browse gallery" at bounding box center [164, 465] width 68 height 14
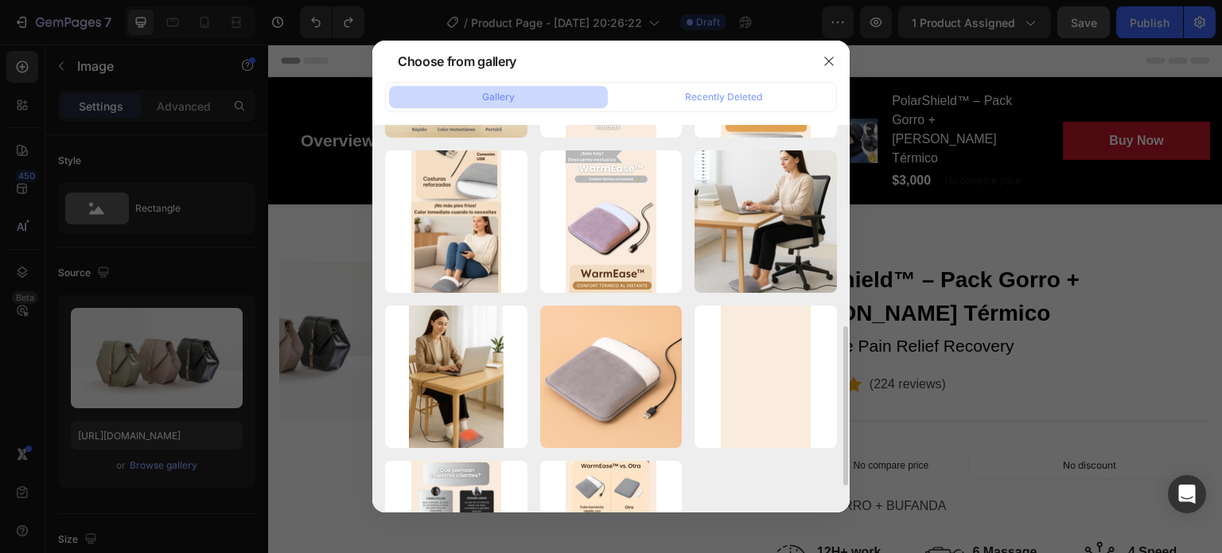
scroll to position [463, 0]
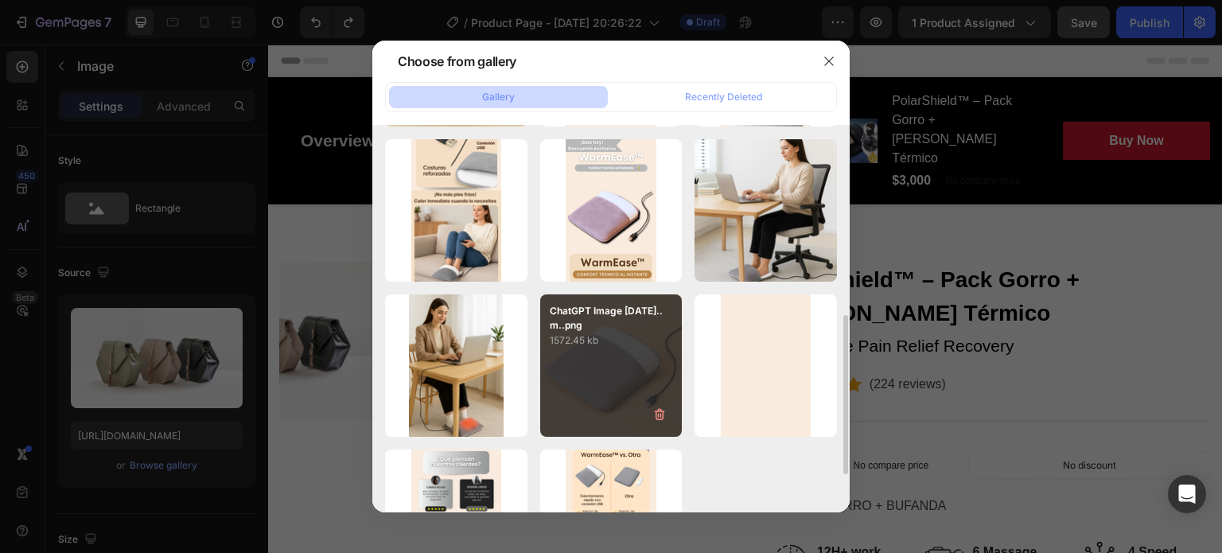
click at [561, 344] on p "1572.45 kb" at bounding box center [611, 341] width 123 height 16
type input "https://cdn.shopify.com/s/files/1/0606/2617/4084/files/gempages_553994217622340…"
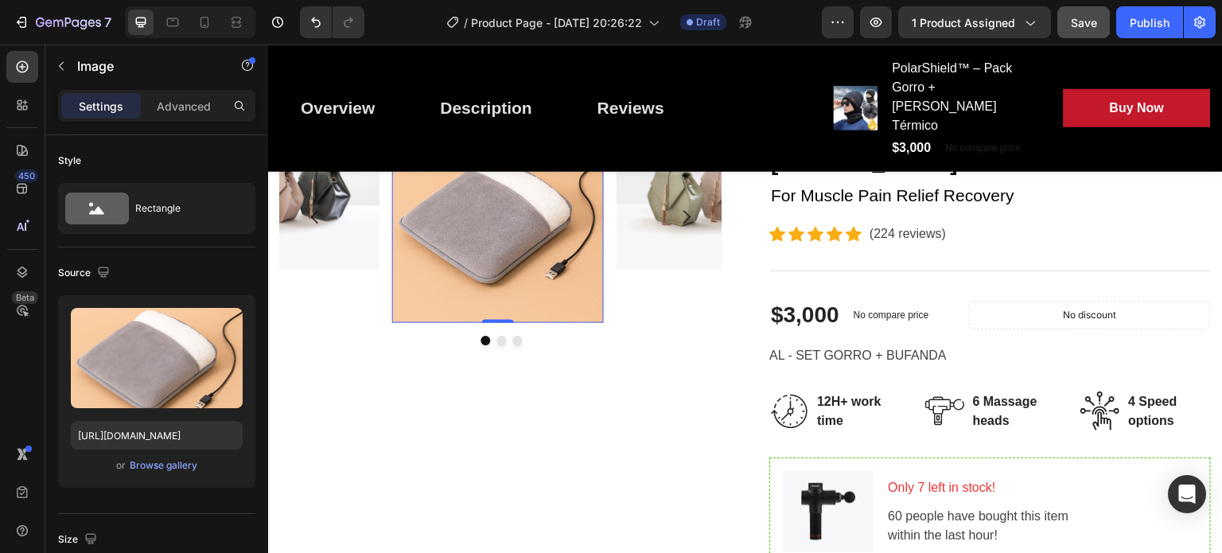
scroll to position [107, 0]
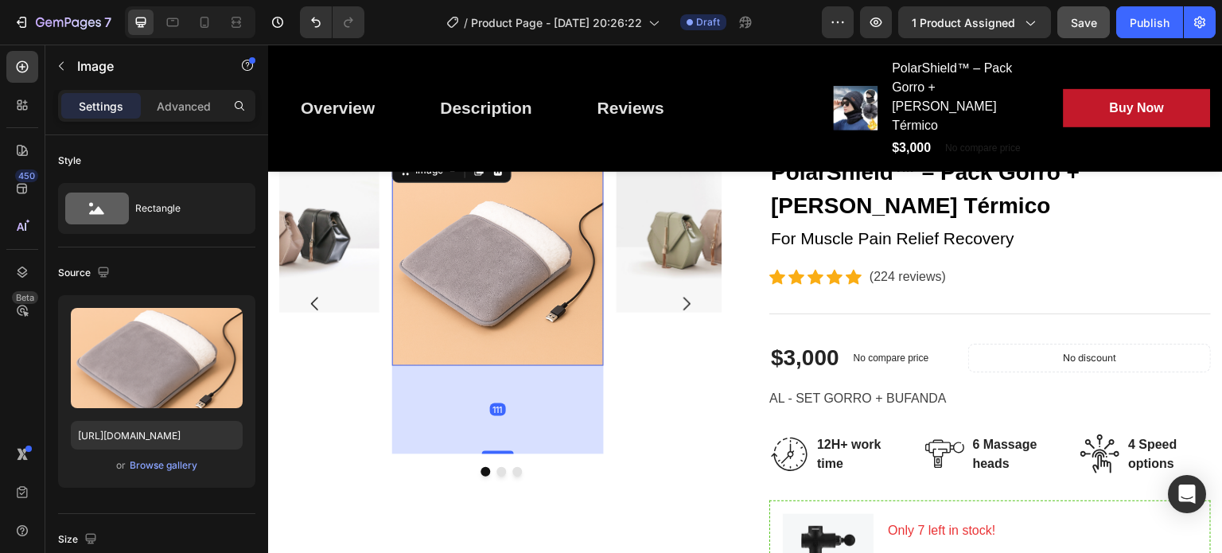
drag, startPoint x: 497, startPoint y: 321, endPoint x: 497, endPoint y: 410, distance: 88.3
click at [497, 366] on div "111" at bounding box center [498, 366] width 212 height 0
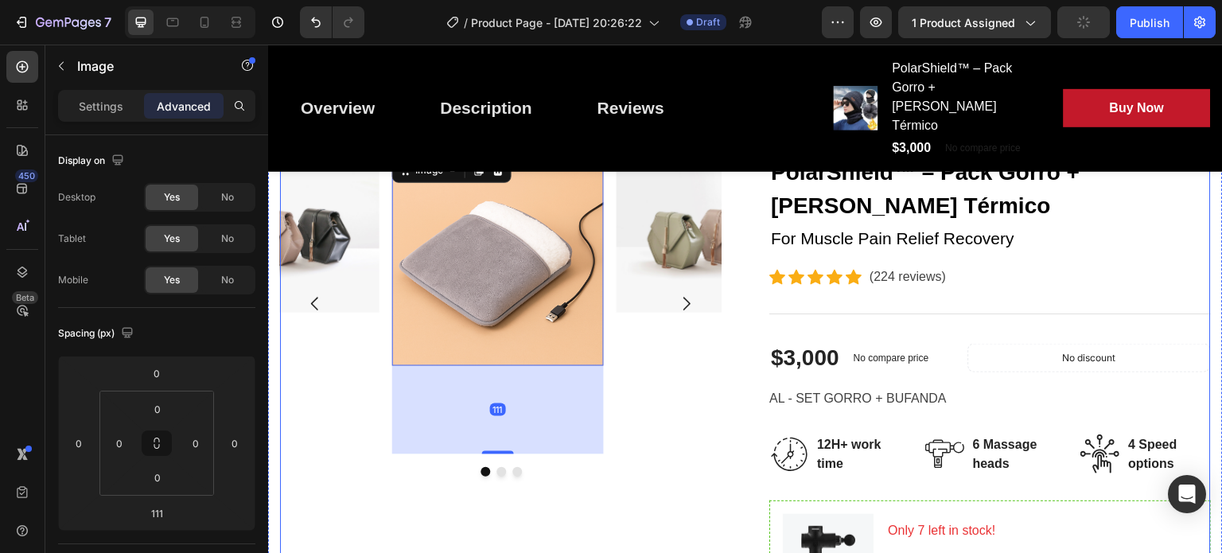
click at [555, 452] on div "Image 111 Image Image Carousel" at bounding box center [501, 429] width 442 height 550
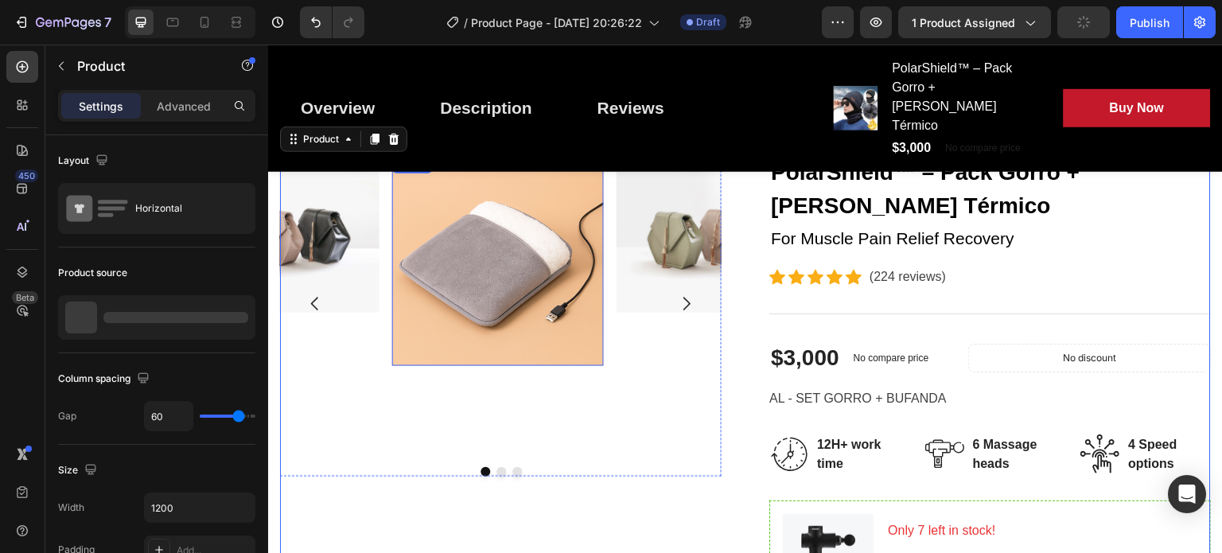
click at [473, 237] on img at bounding box center [498, 260] width 212 height 212
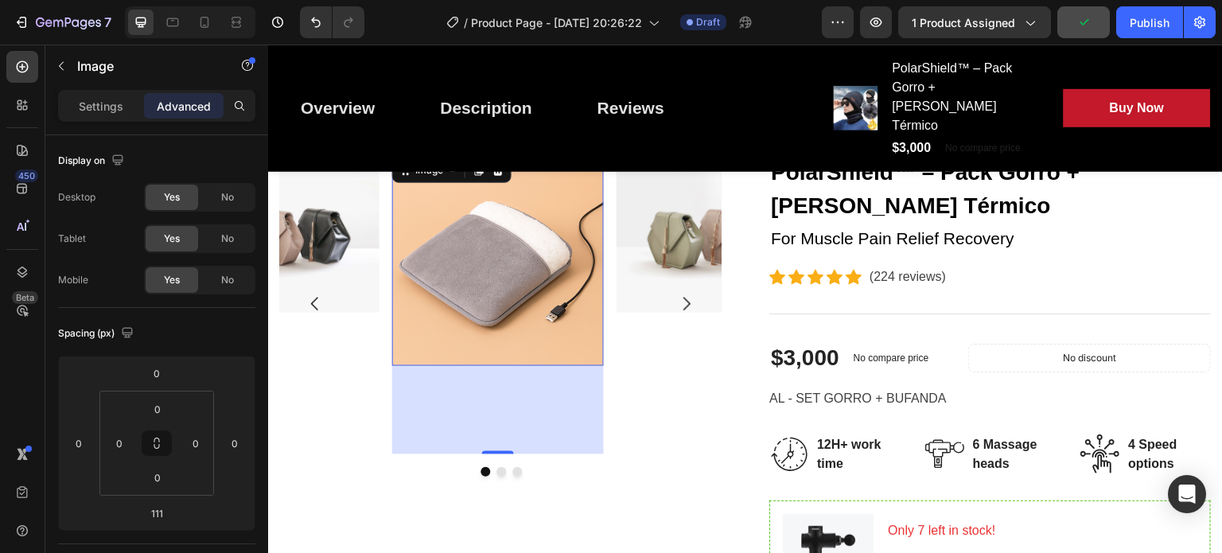
scroll to position [0, 0]
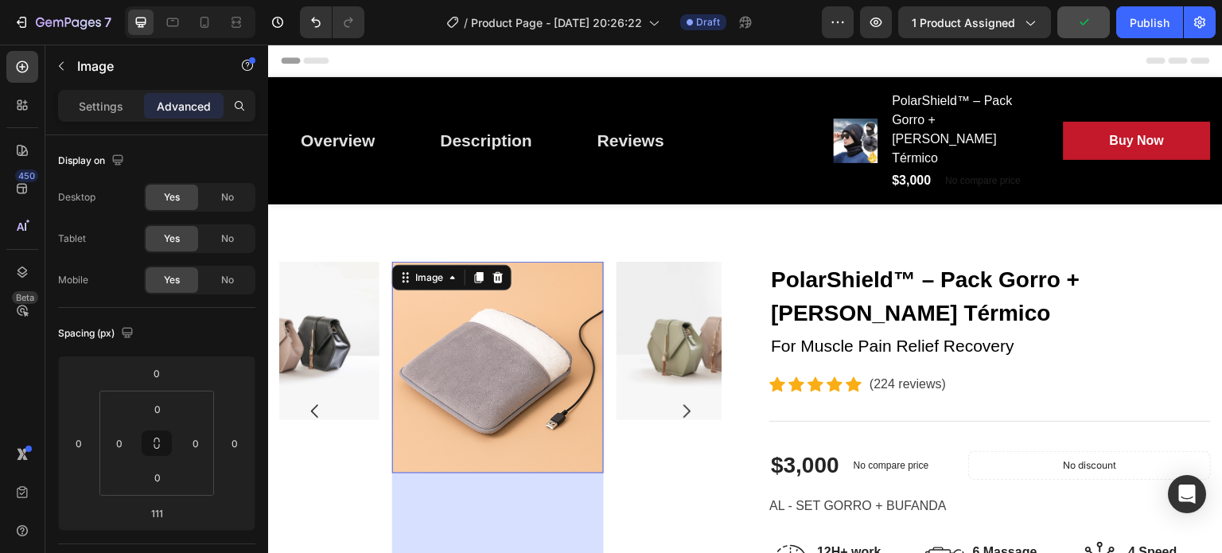
click at [494, 334] on img at bounding box center [498, 368] width 212 height 212
click at [307, 21] on button "Undo/Redo" at bounding box center [316, 22] width 32 height 32
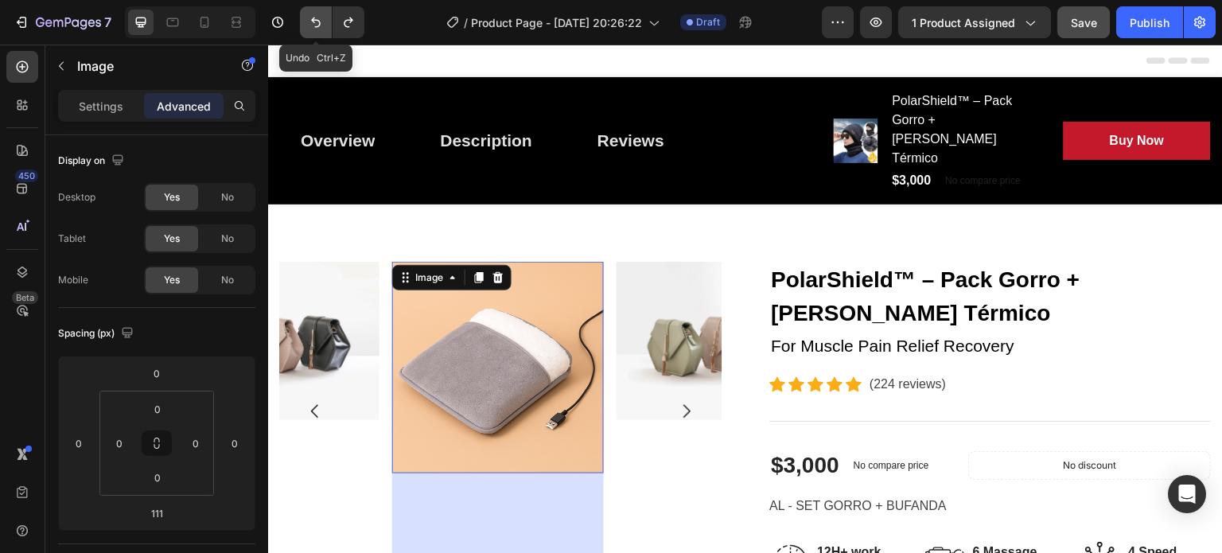
click at [307, 21] on button "Undo/Redo" at bounding box center [316, 22] width 32 height 32
type input "0"
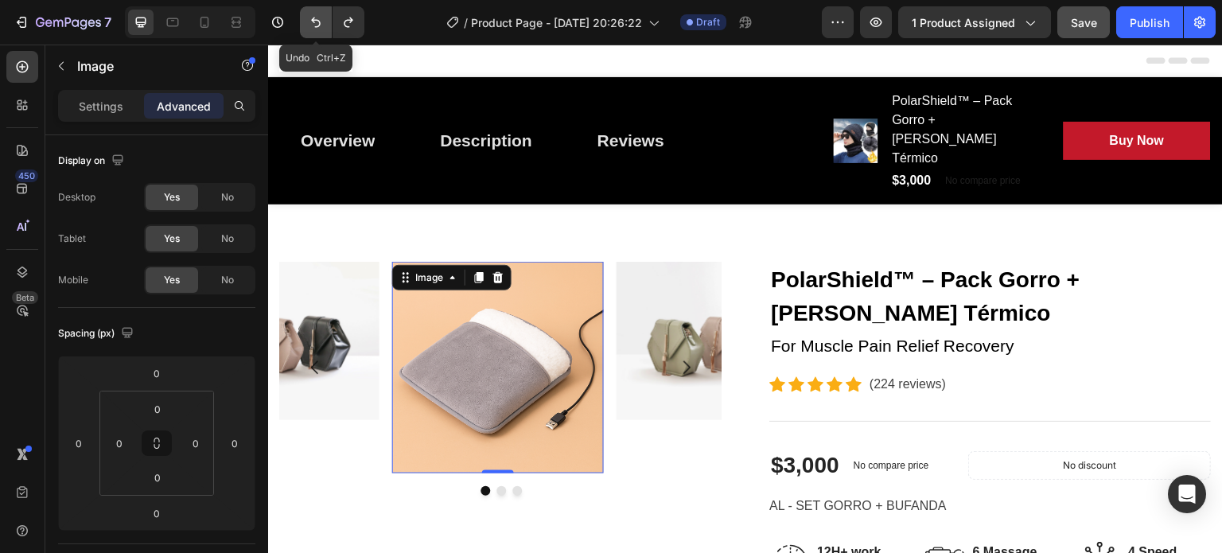
click at [307, 21] on button "Undo/Redo" at bounding box center [316, 22] width 32 height 32
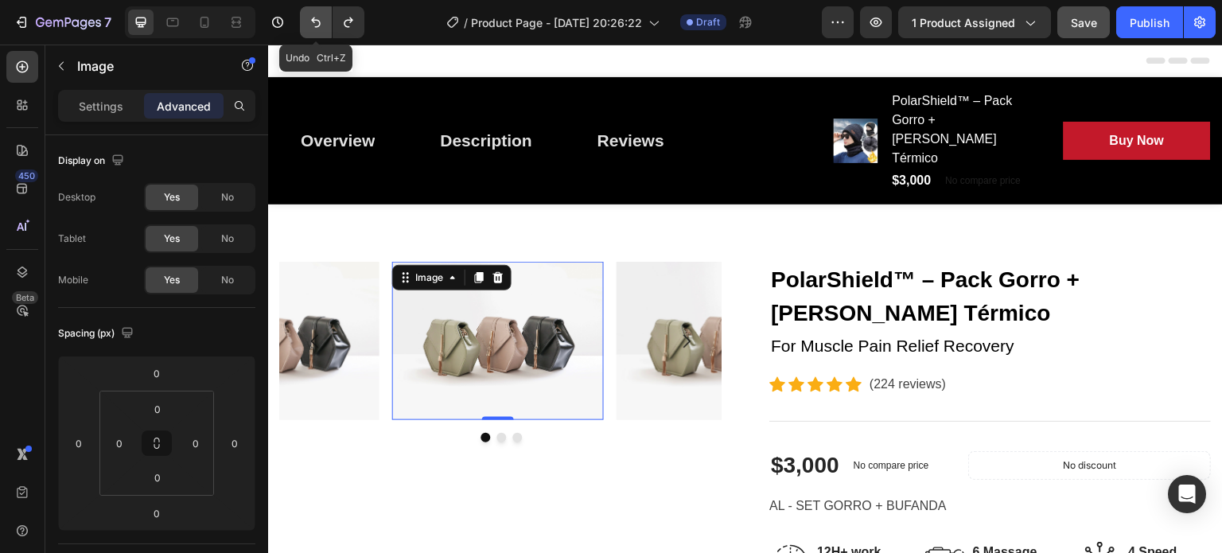
click at [307, 21] on button "Undo/Redo" at bounding box center [316, 22] width 32 height 32
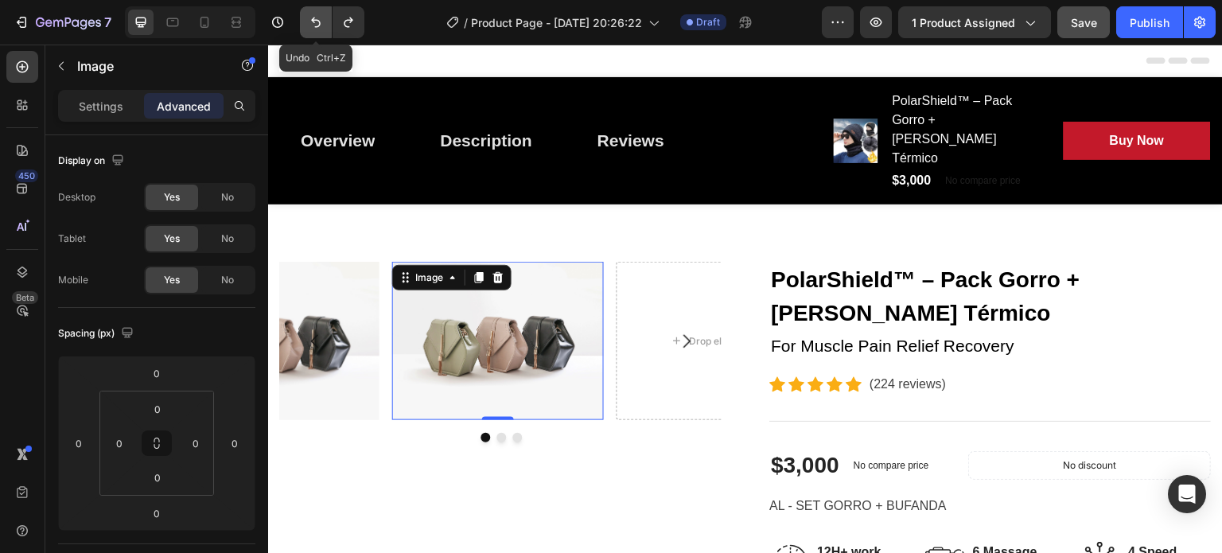
click at [307, 21] on button "Undo/Redo" at bounding box center [316, 22] width 32 height 32
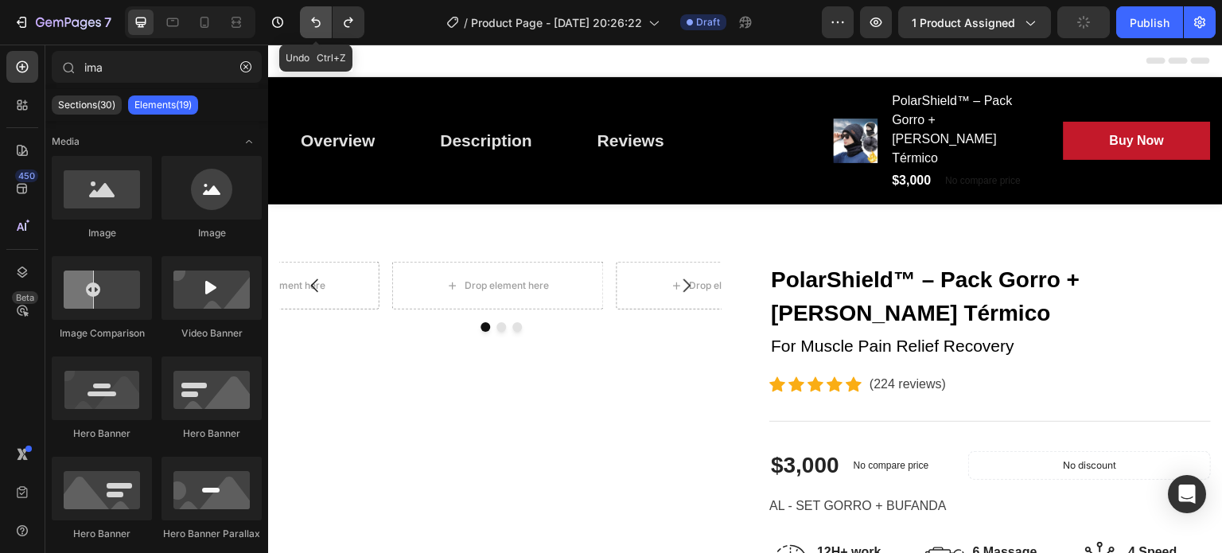
click at [307, 21] on button "Undo/Redo" at bounding box center [316, 22] width 32 height 32
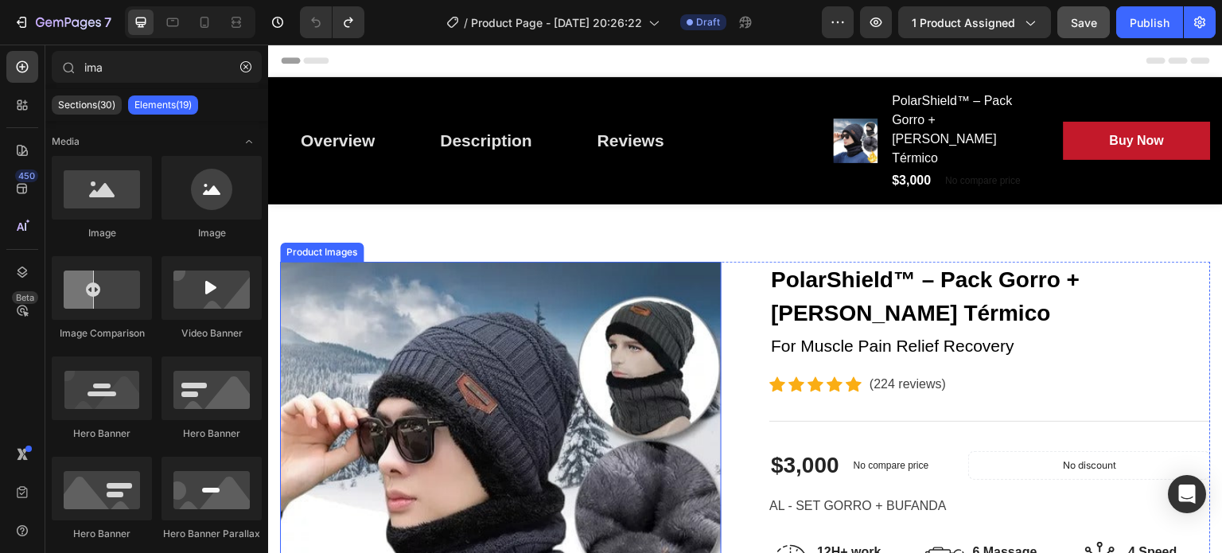
click at [386, 262] on img at bounding box center [501, 483] width 442 height 442
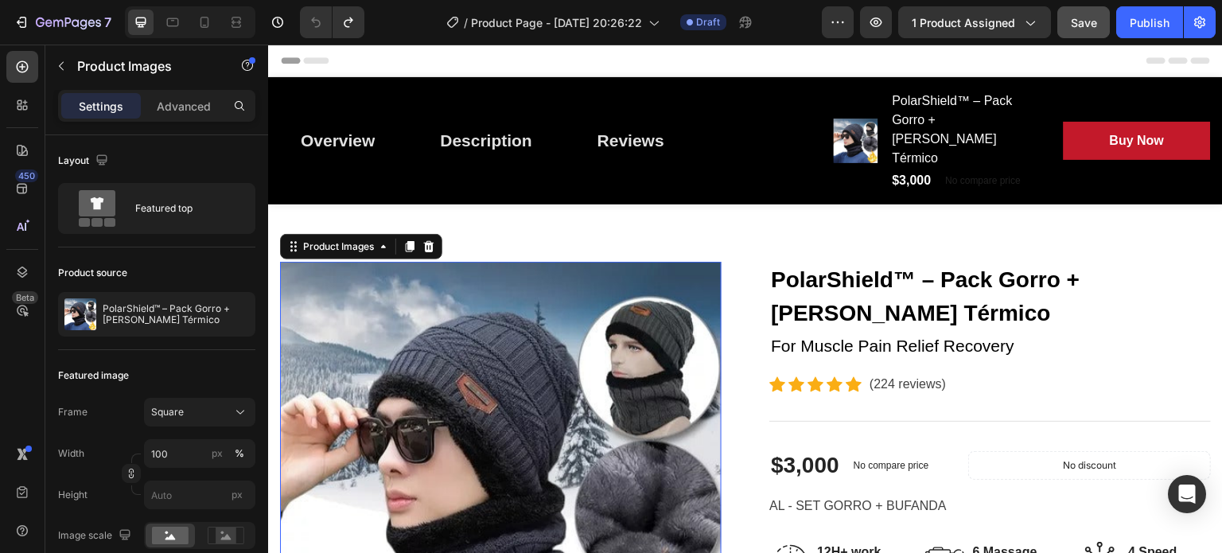
click at [386, 262] on img at bounding box center [501, 483] width 442 height 442
click at [216, 327] on div at bounding box center [233, 314] width 45 height 45
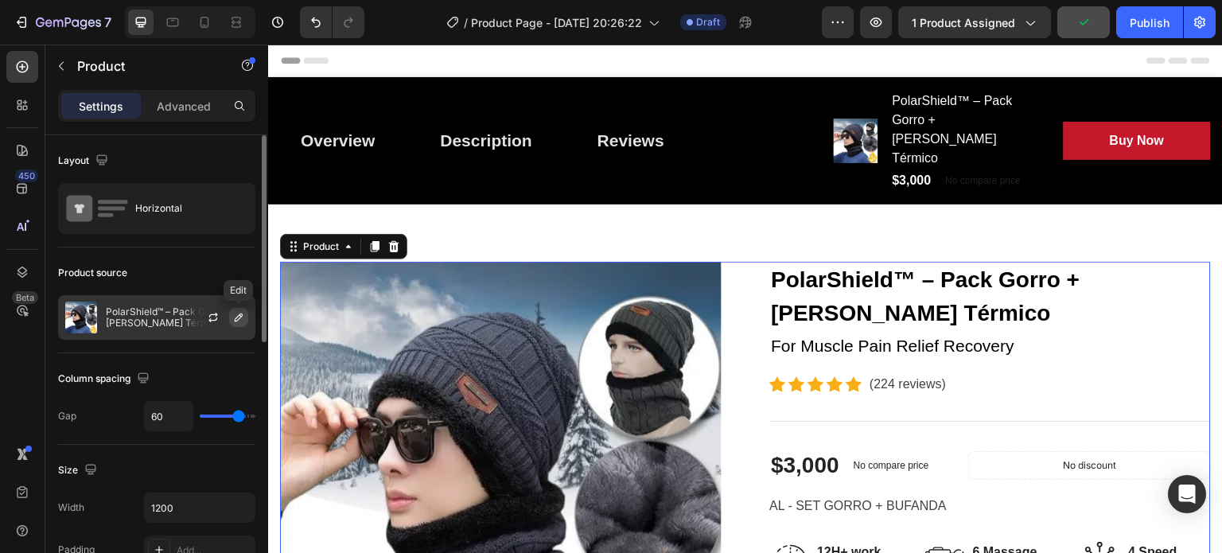
click at [239, 316] on icon "button" at bounding box center [238, 317] width 13 height 13
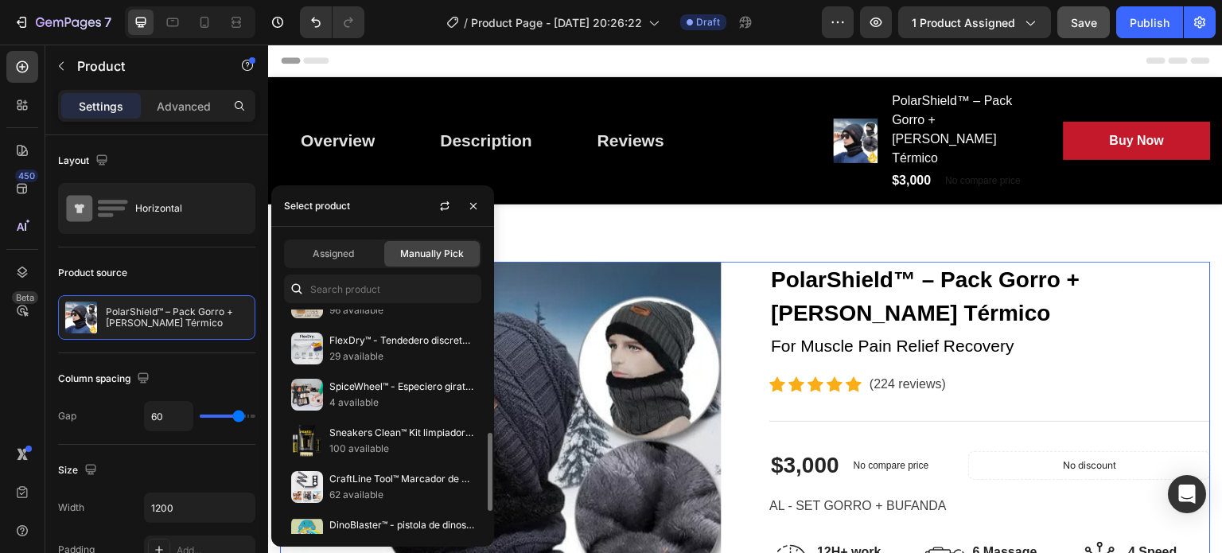
scroll to position [417, 0]
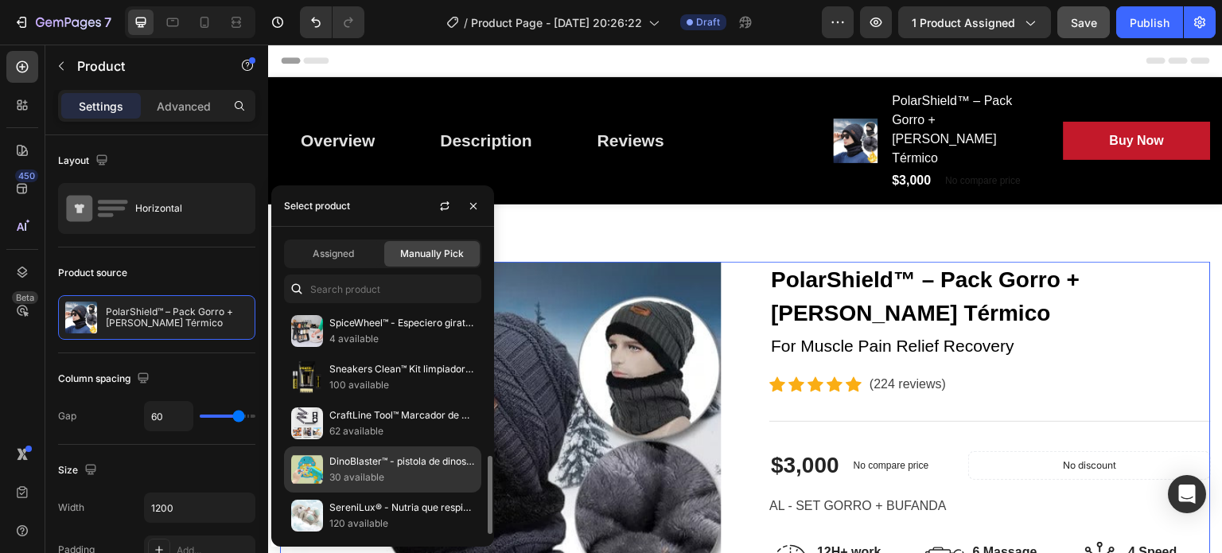
click at [379, 470] on p "30 available" at bounding box center [401, 478] width 145 height 16
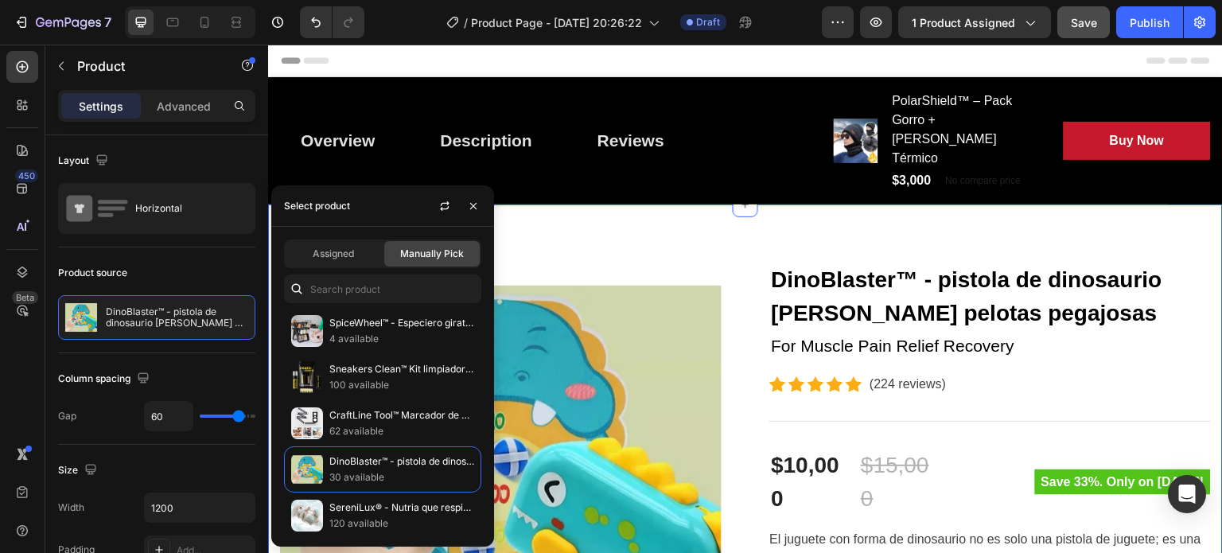
click at [649, 205] on div "Product Images DinoBlaster™ - pistola de dinosaurio lanza pelotas pegajosas (P)…" at bounding box center [745, 563] width 955 height 717
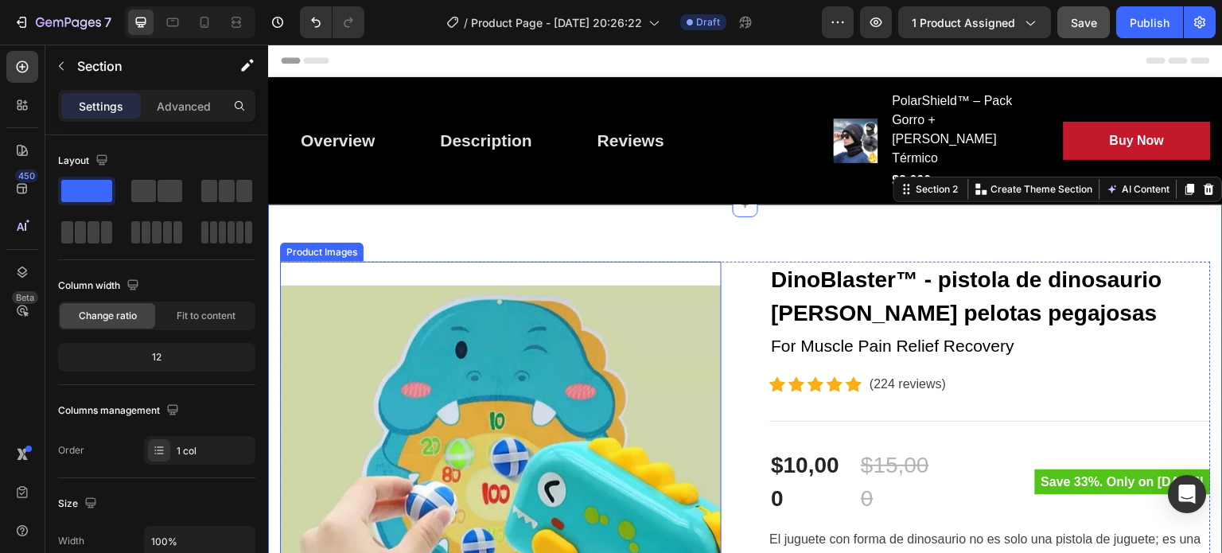
scroll to position [290, 0]
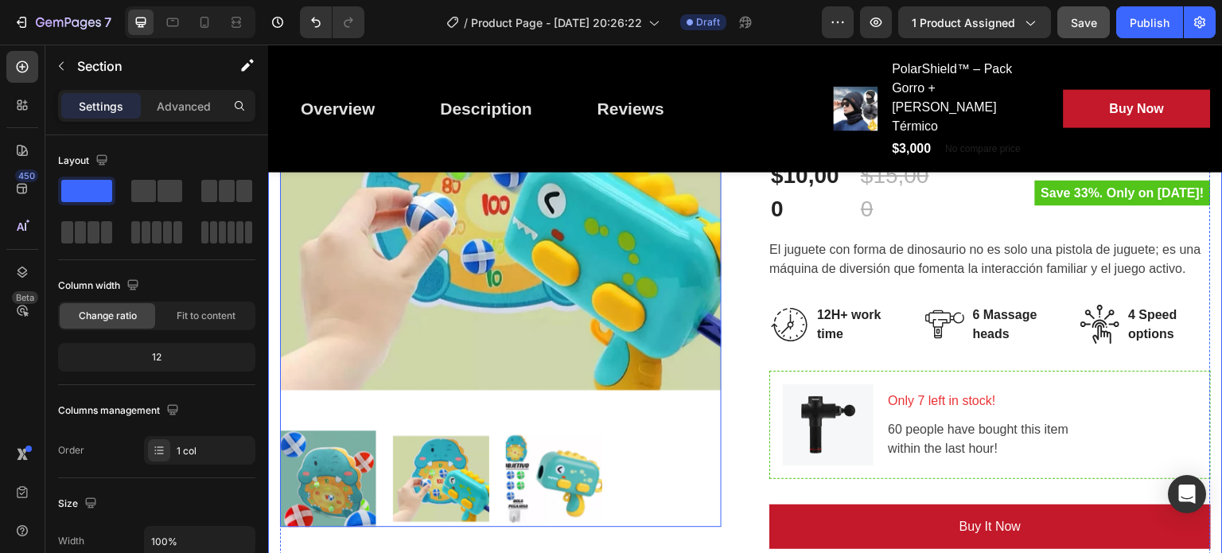
click at [420, 438] on img at bounding box center [441, 479] width 96 height 96
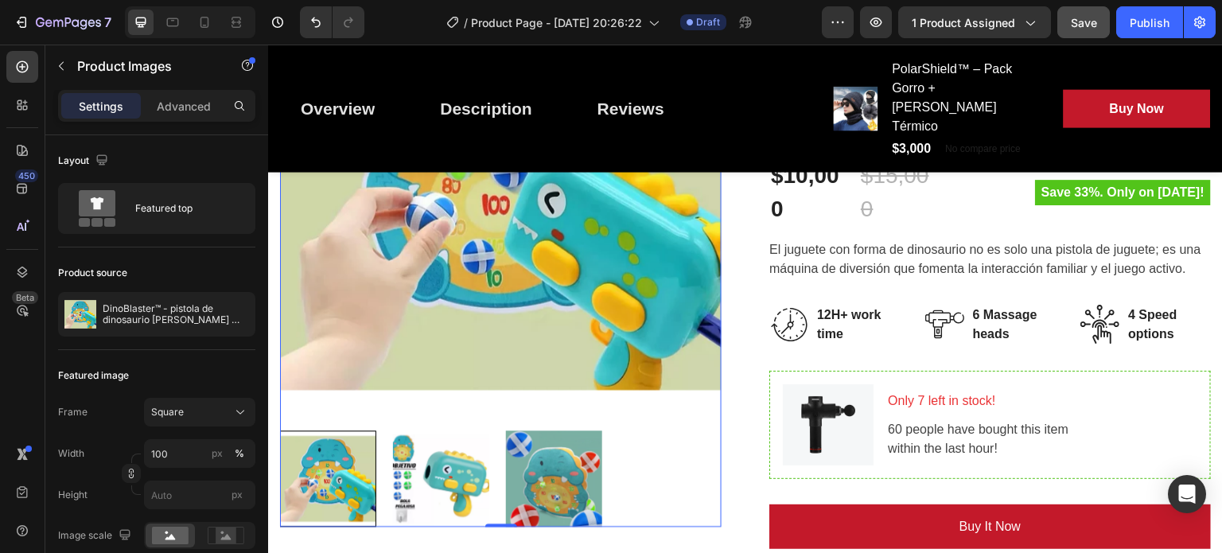
click at [551, 431] on img at bounding box center [554, 479] width 96 height 96
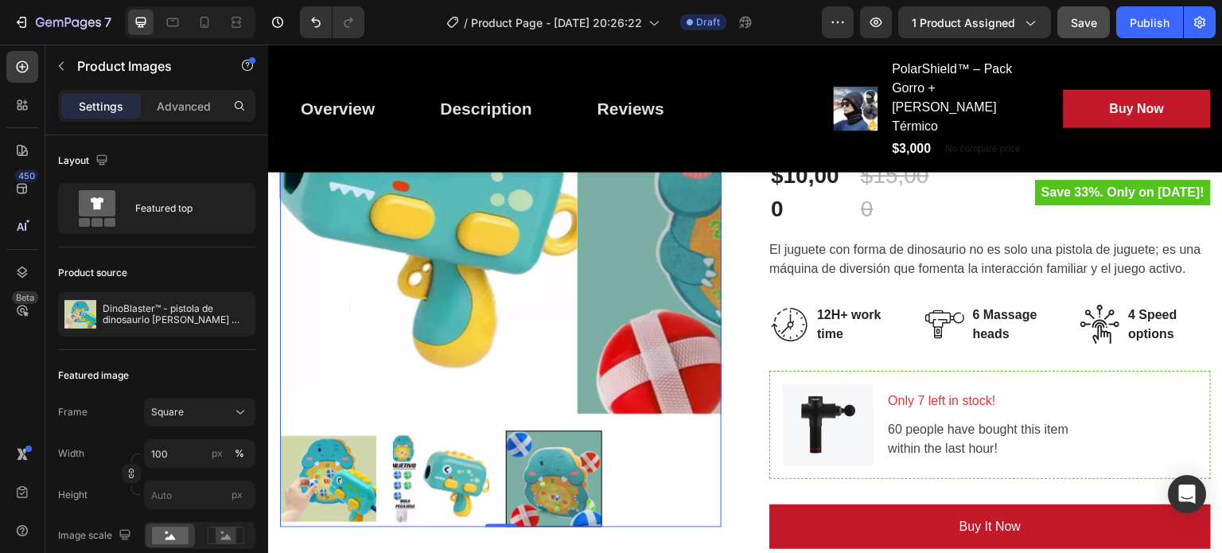
click at [551, 431] on div at bounding box center [554, 479] width 96 height 96
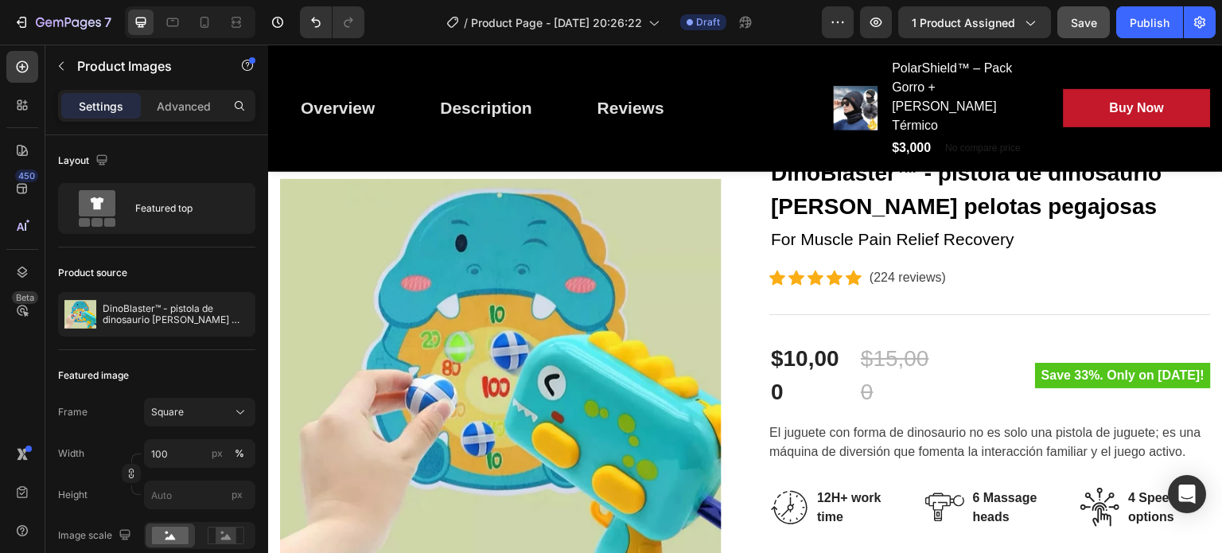
scroll to position [116, 0]
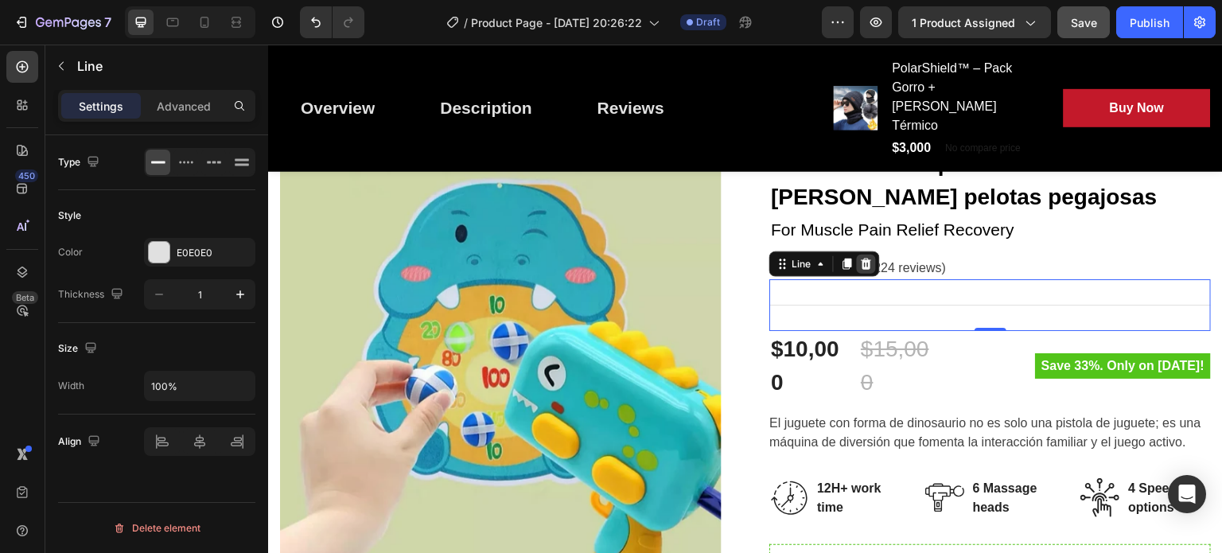
click at [865, 258] on icon at bounding box center [867, 263] width 10 height 11
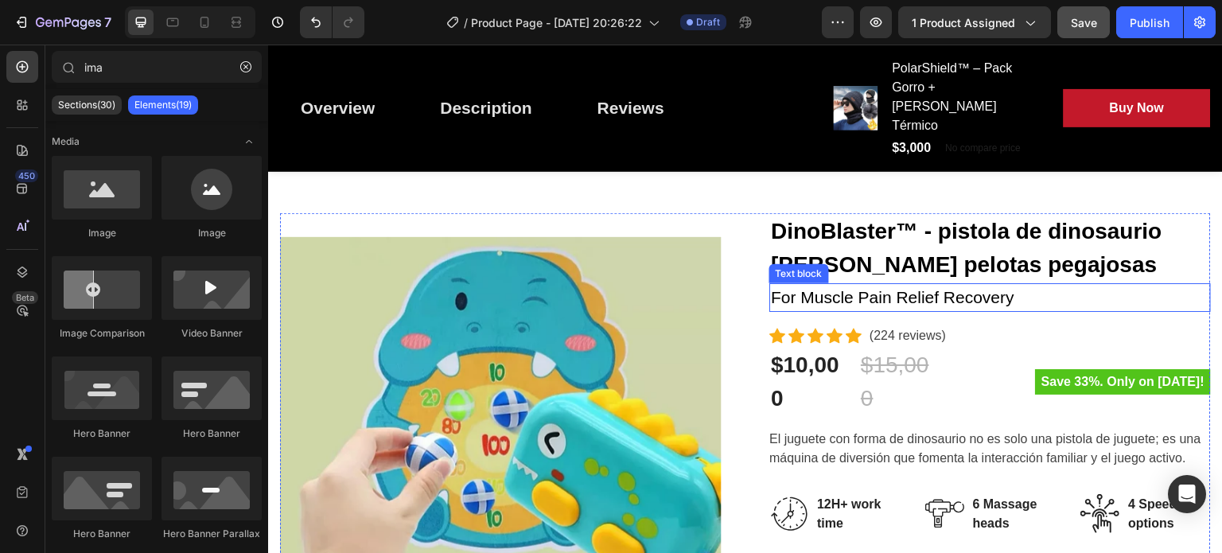
scroll to position [0, 0]
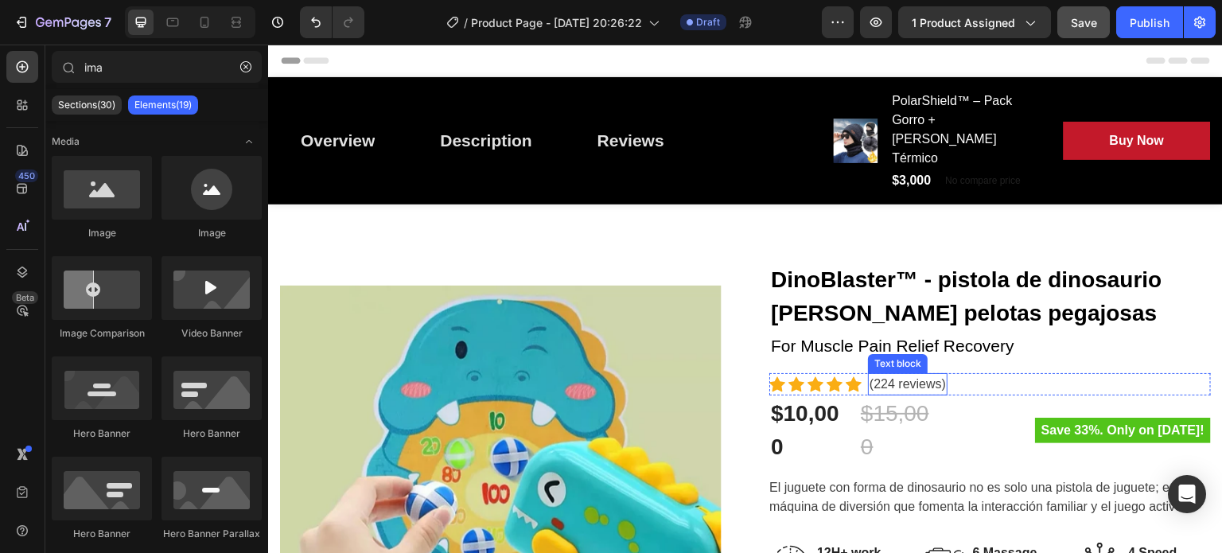
click at [908, 375] on p "(224 reviews)" at bounding box center [908, 384] width 76 height 19
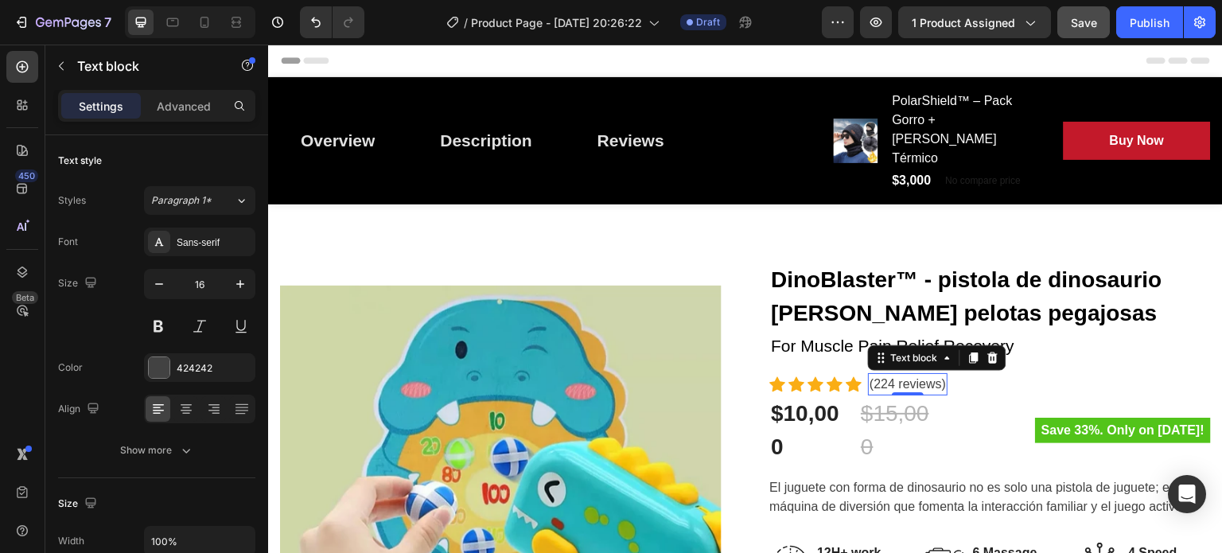
click at [908, 375] on p "(224 reviews)" at bounding box center [908, 384] width 76 height 19
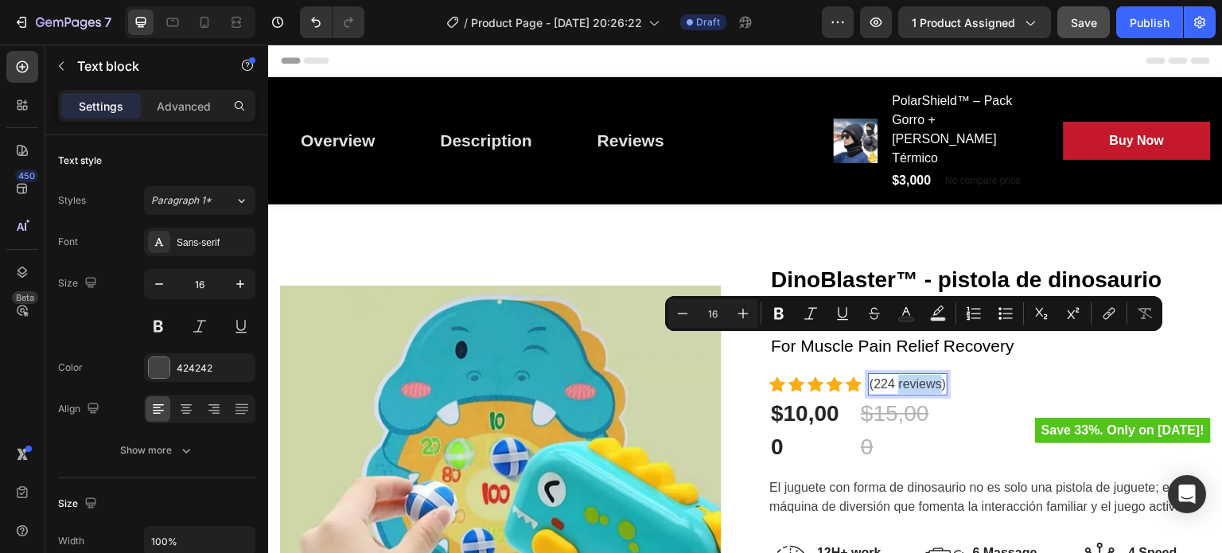
click at [908, 375] on p "(224 reviews)" at bounding box center [908, 384] width 76 height 19
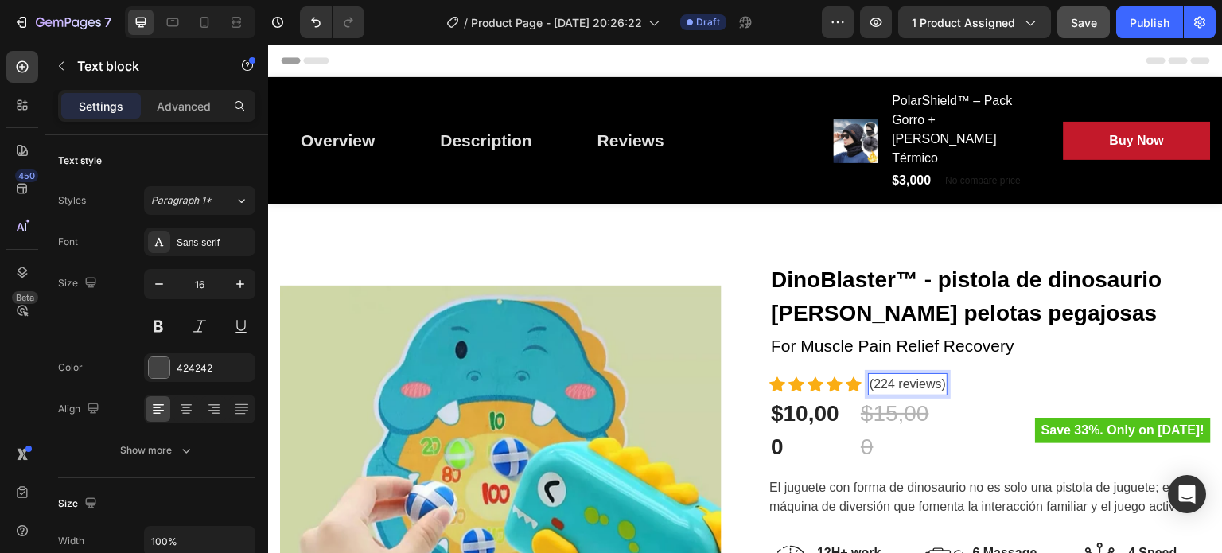
scroll to position [375, 0]
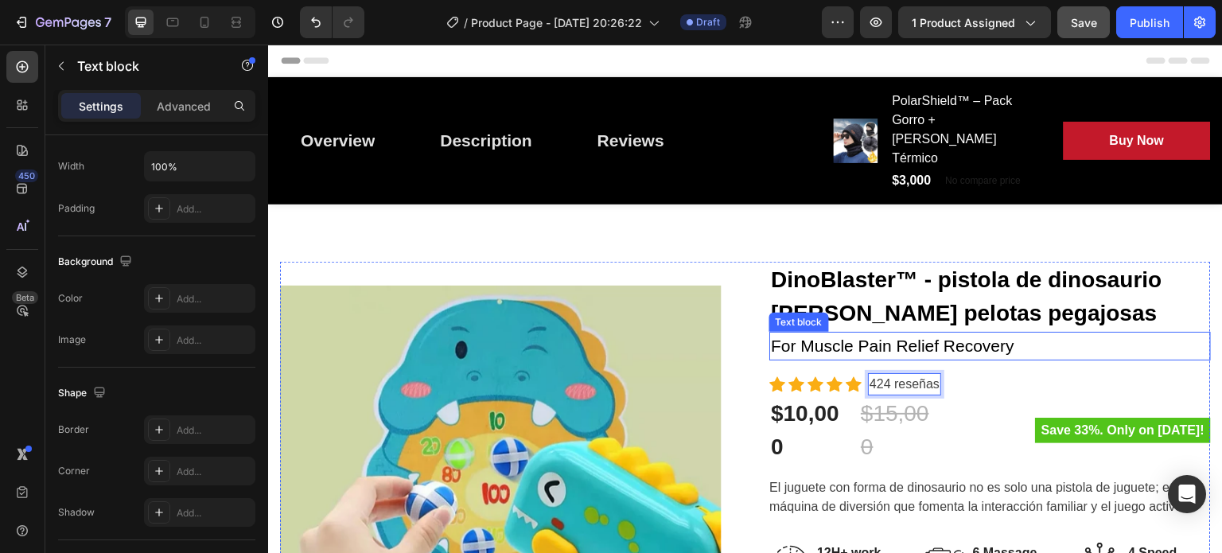
click at [1109, 332] on div "For Muscle Pain Relief Recovery" at bounding box center [991, 346] width 442 height 29
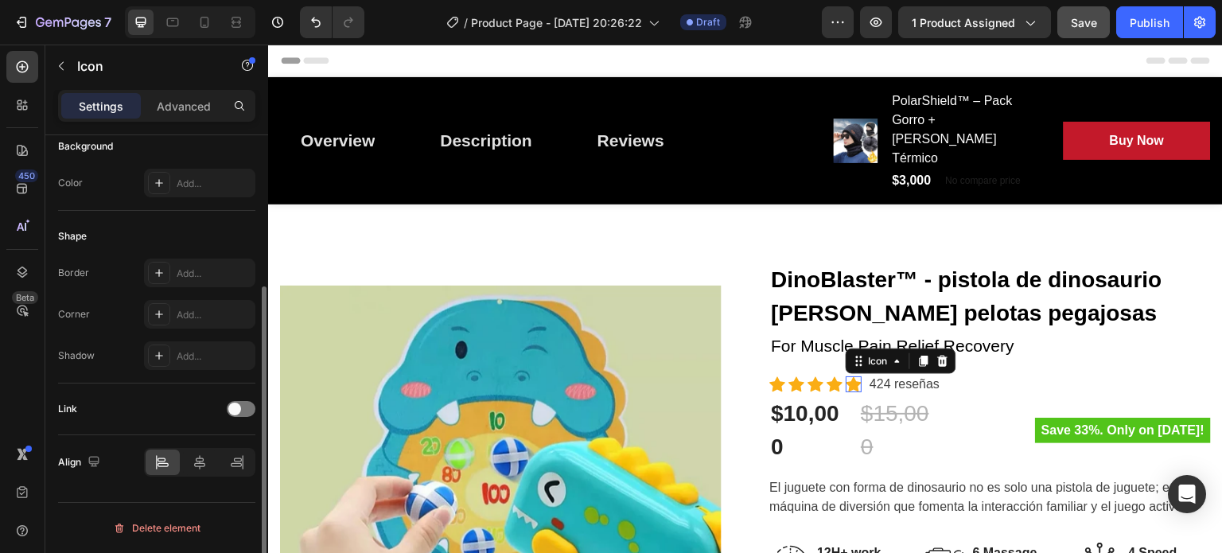
click at [846, 376] on icon at bounding box center [854, 384] width 16 height 16
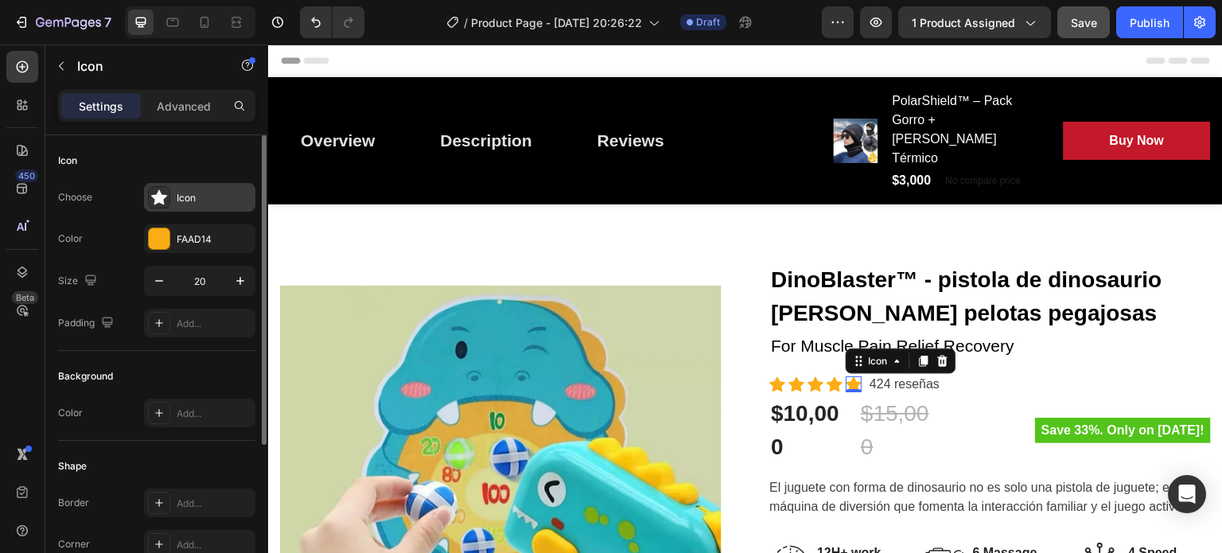
click at [157, 191] on icon at bounding box center [159, 197] width 16 height 16
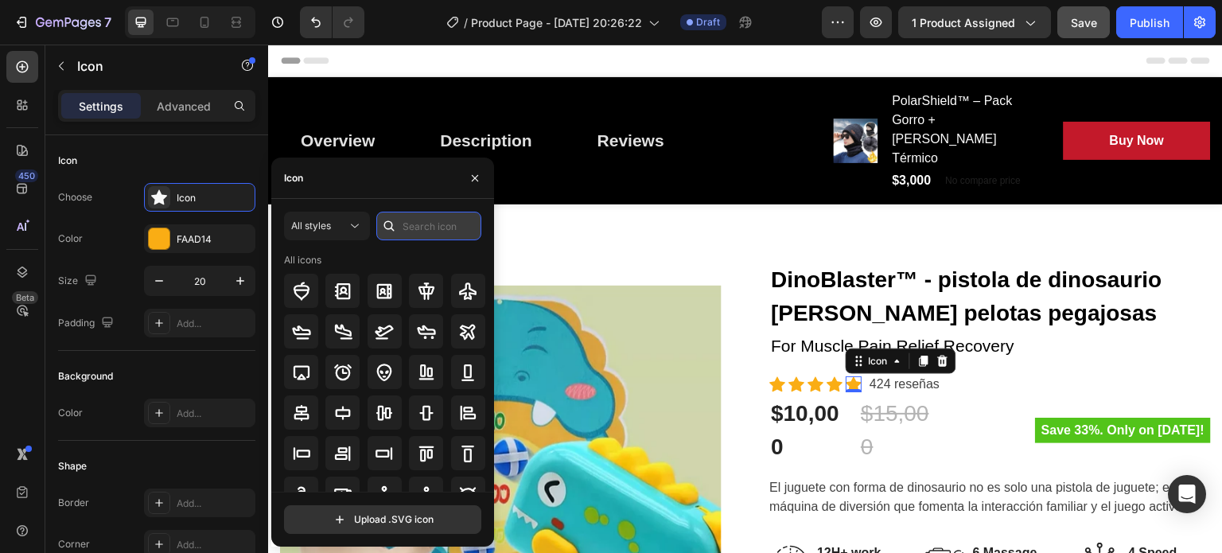
click at [435, 230] on input "text" at bounding box center [428, 226] width 105 height 29
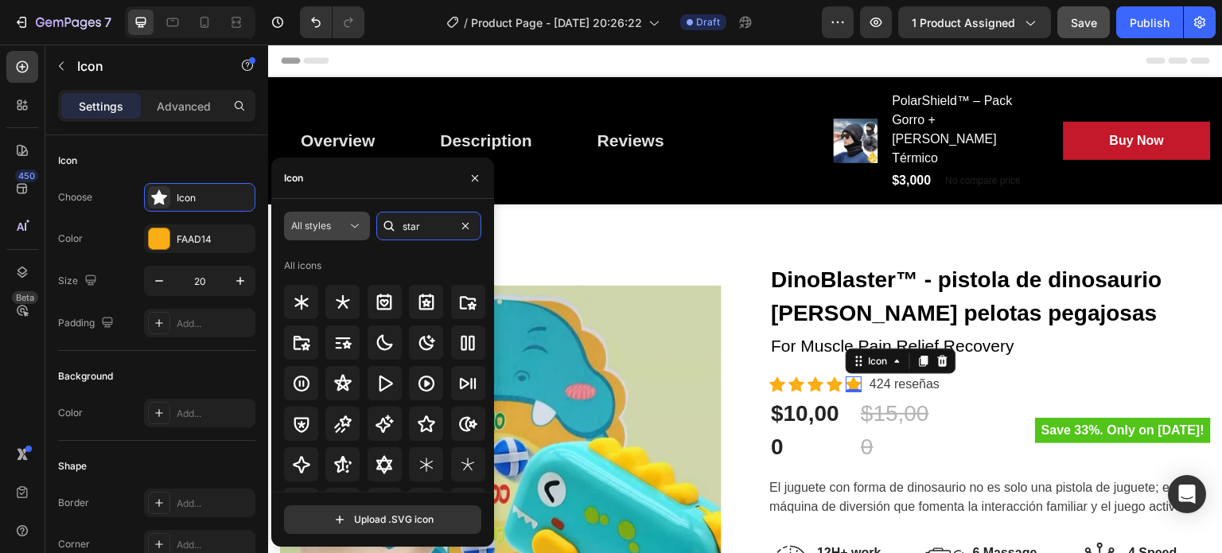
type input "star"
click at [334, 234] on div "All styles" at bounding box center [327, 226] width 72 height 16
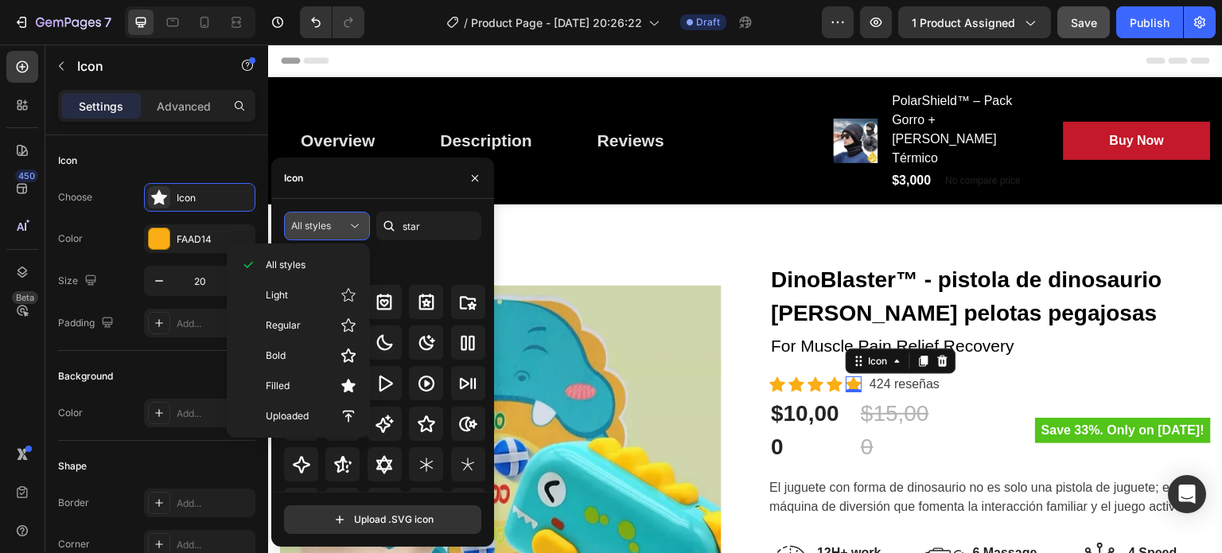
click at [334, 234] on div "All styles" at bounding box center [327, 226] width 72 height 16
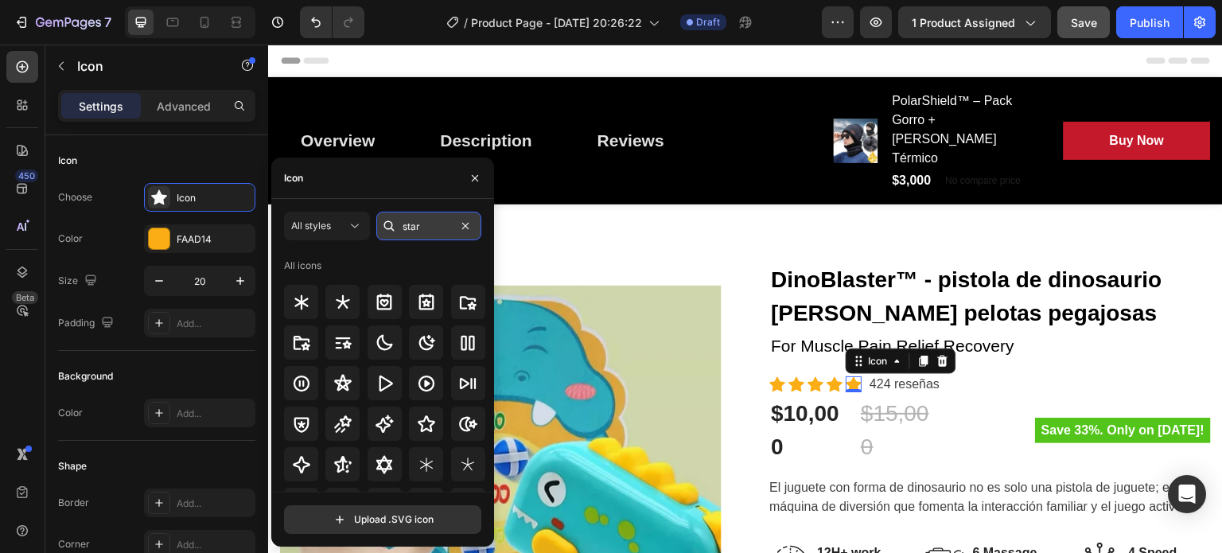
click at [420, 222] on input "star" at bounding box center [428, 226] width 105 height 29
type input "s"
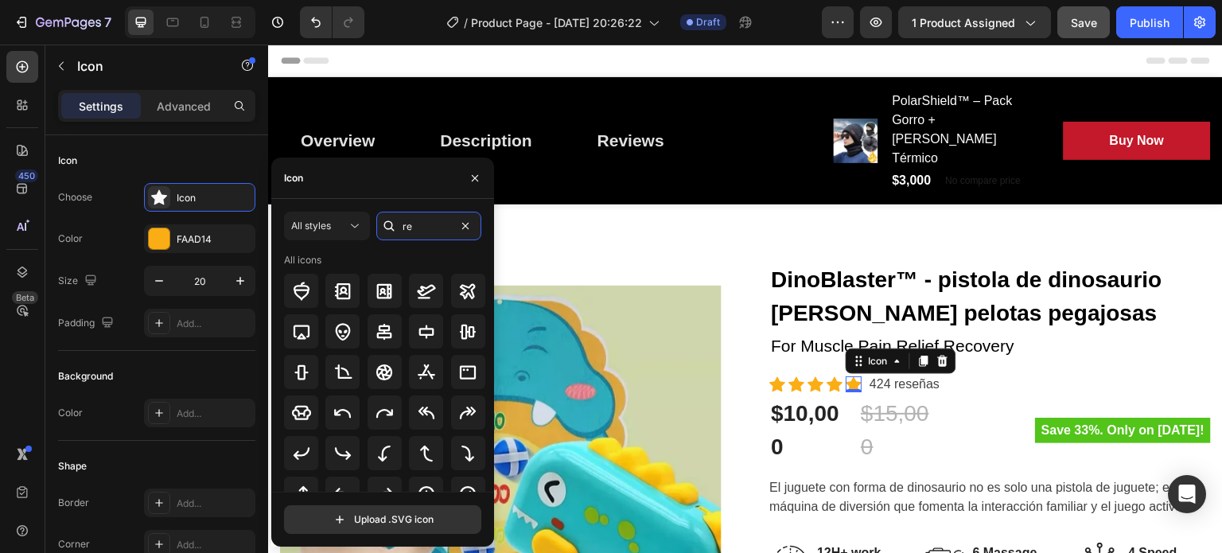
type input "r"
type input "star"
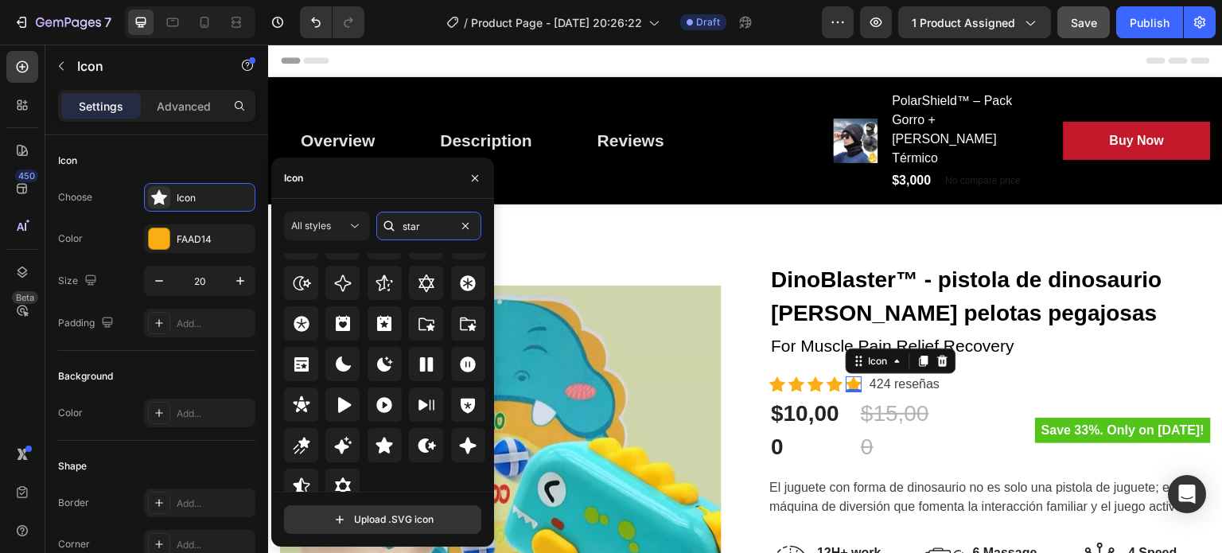
scroll to position [483, 0]
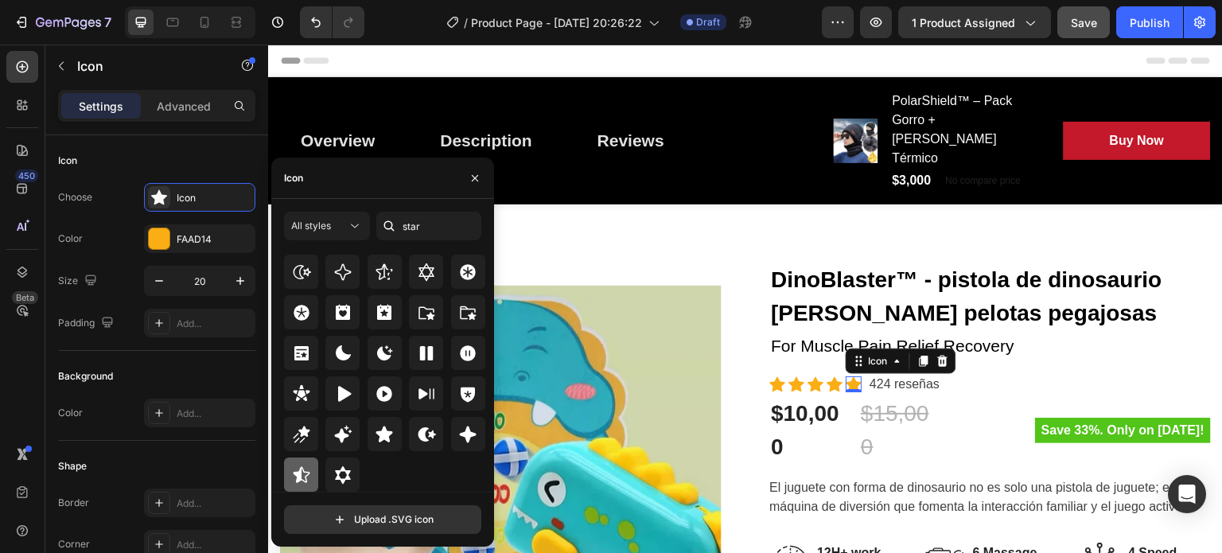
click at [296, 470] on icon at bounding box center [301, 475] width 19 height 19
click at [475, 173] on icon "button" at bounding box center [475, 178] width 13 height 13
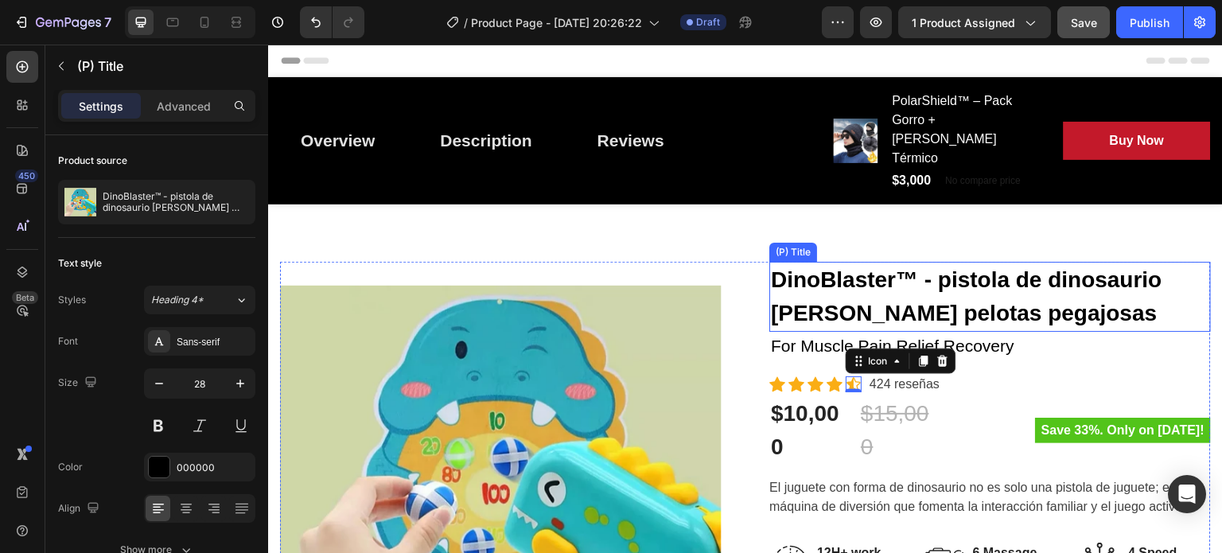
click at [1083, 262] on h2 "DinoBlaster™ - pistola de dinosaurio lanza pelotas pegajosas" at bounding box center [991, 297] width 442 height 70
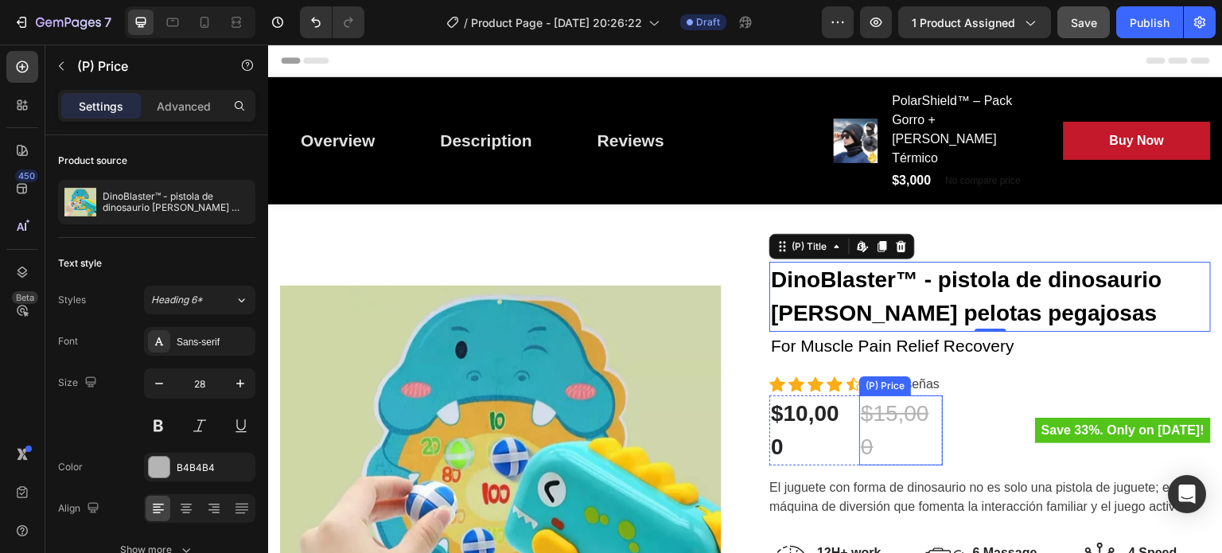
click at [880, 395] on div "$15,000" at bounding box center [901, 430] width 84 height 70
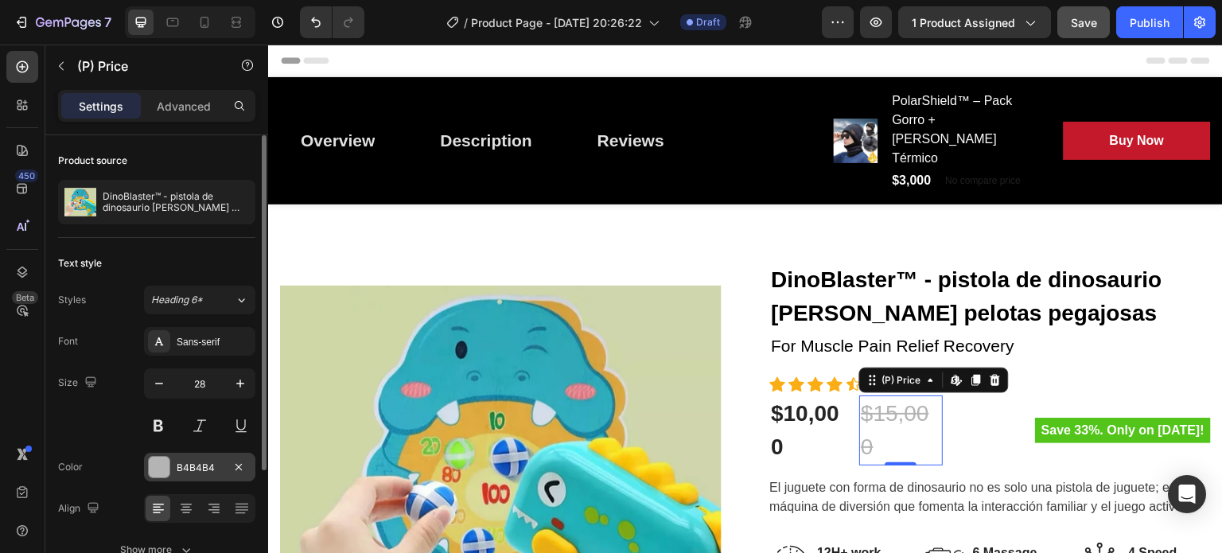
click at [156, 464] on div at bounding box center [159, 467] width 21 height 21
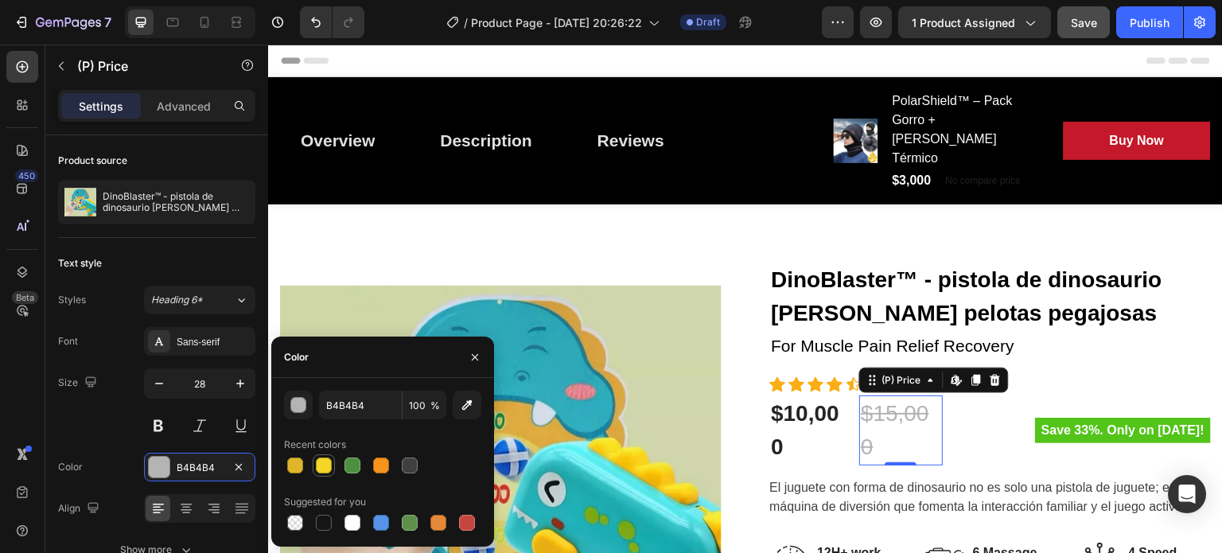
click at [321, 460] on div at bounding box center [324, 466] width 16 height 16
type input "F3D627"
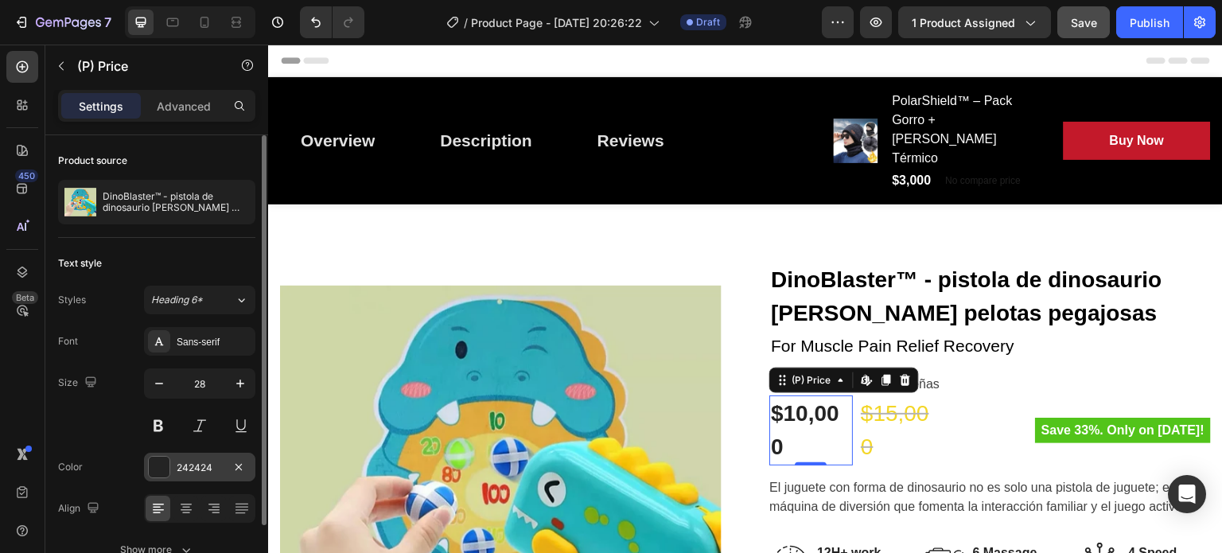
click at [152, 464] on div at bounding box center [159, 467] width 21 height 21
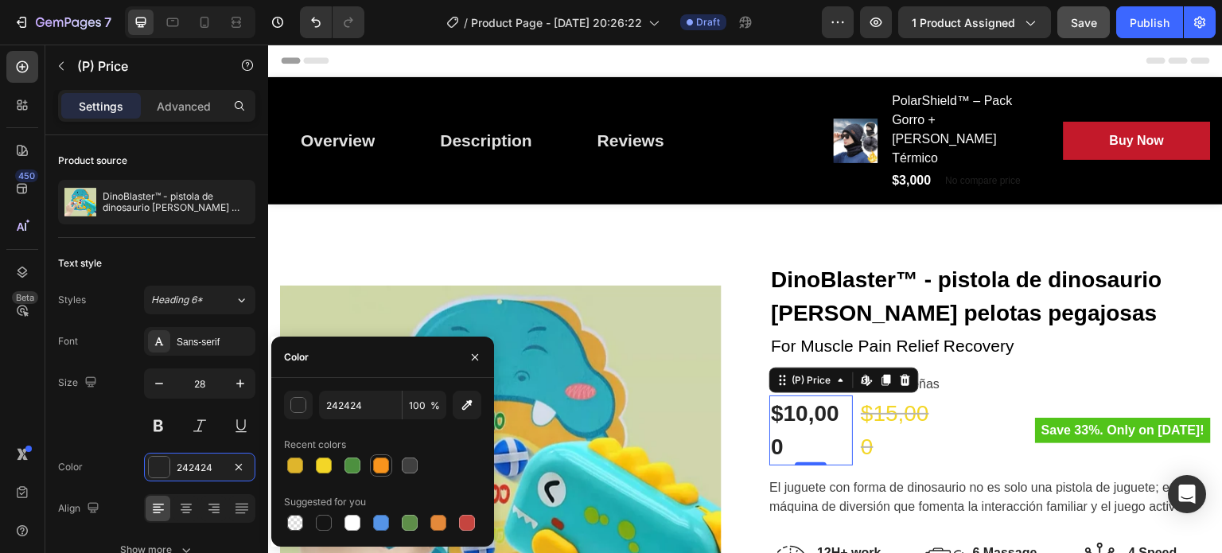
click at [379, 465] on div at bounding box center [381, 466] width 16 height 16
type input "F7941D"
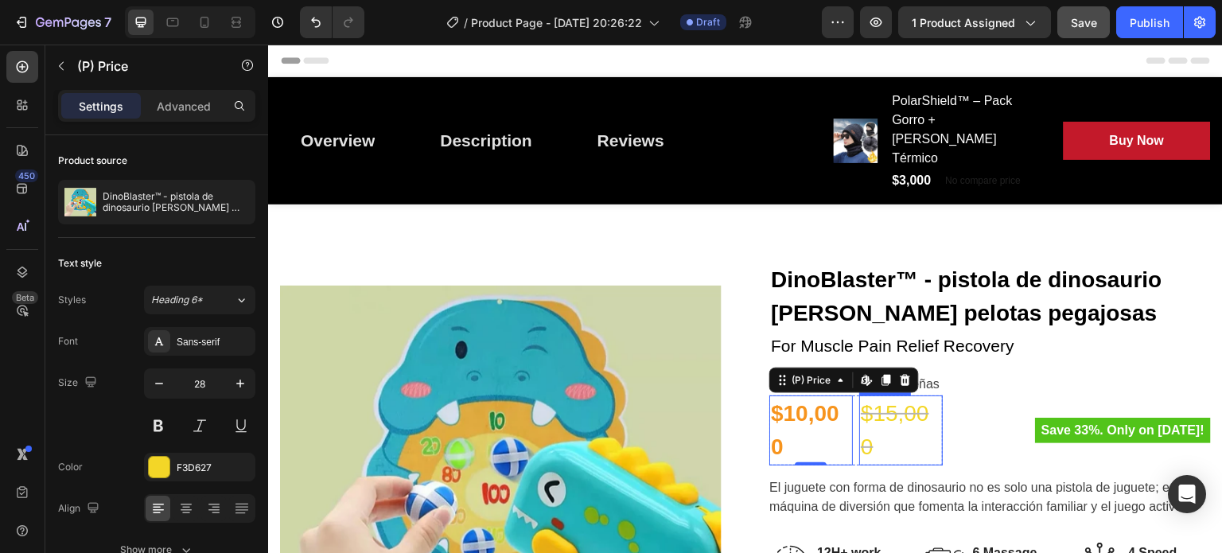
click at [892, 395] on div "$15,000" at bounding box center [901, 430] width 84 height 70
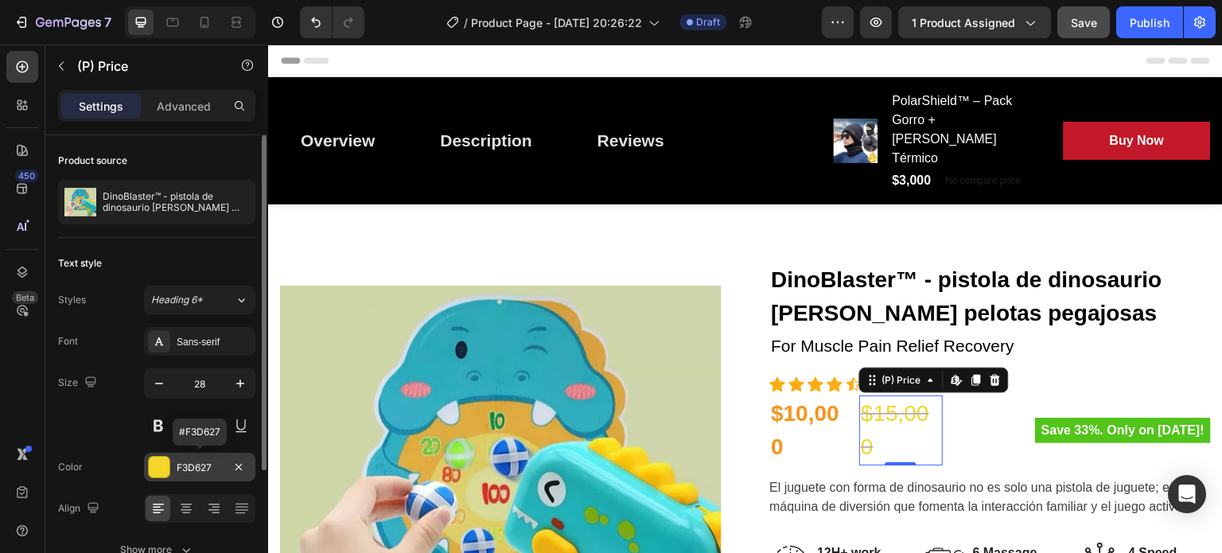
click at [156, 468] on div at bounding box center [159, 467] width 21 height 21
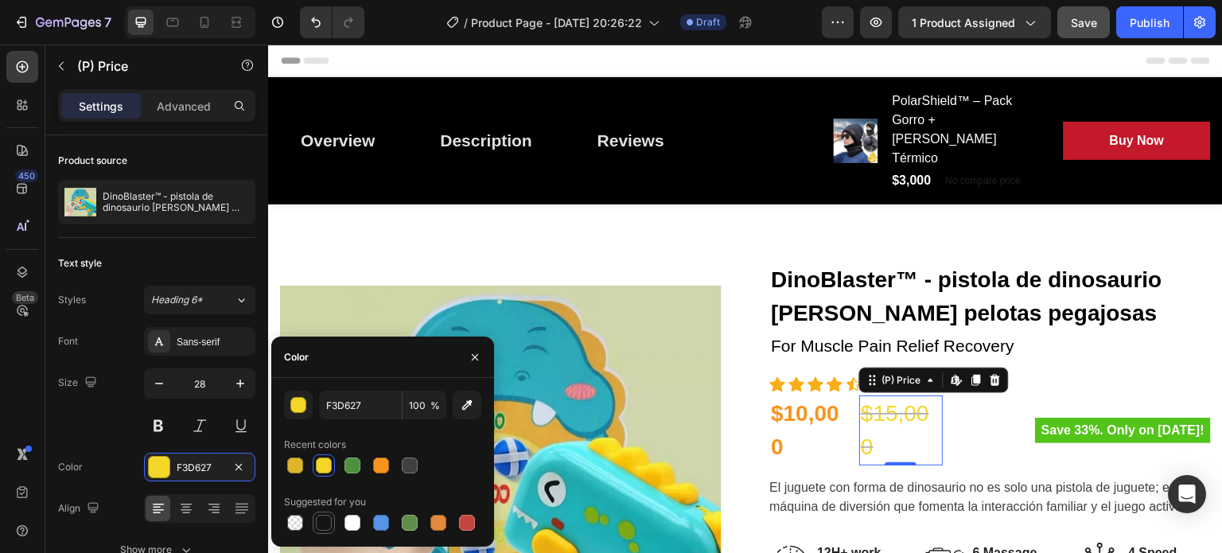
click at [321, 530] on div at bounding box center [324, 523] width 16 height 16
type input "151515"
click at [878, 395] on div "$15,000" at bounding box center [901, 430] width 84 height 70
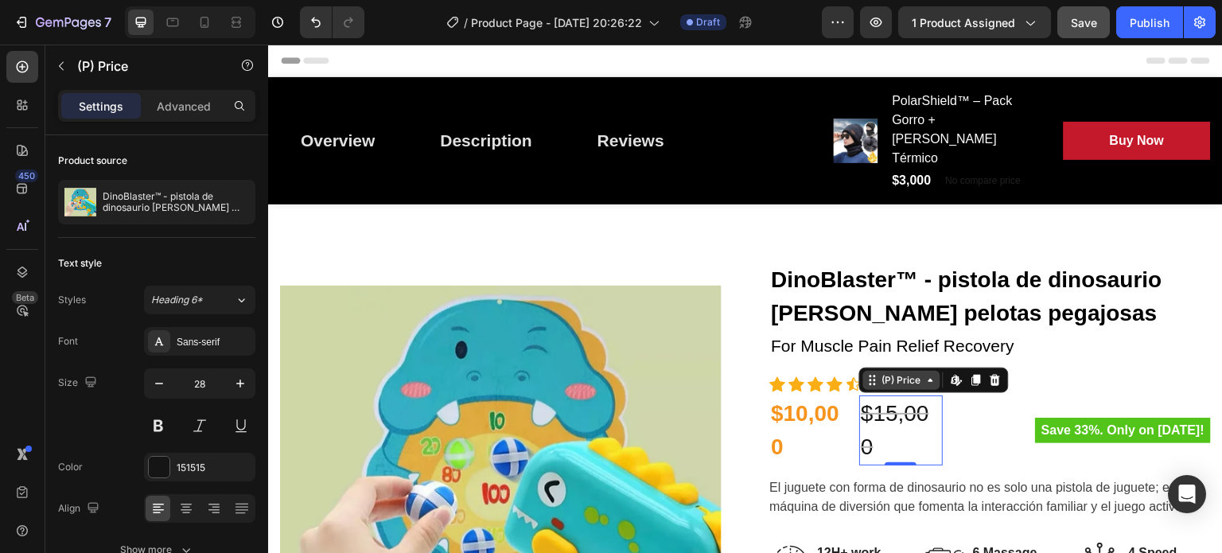
click at [881, 373] on div "(P) Price" at bounding box center [901, 380] width 45 height 14
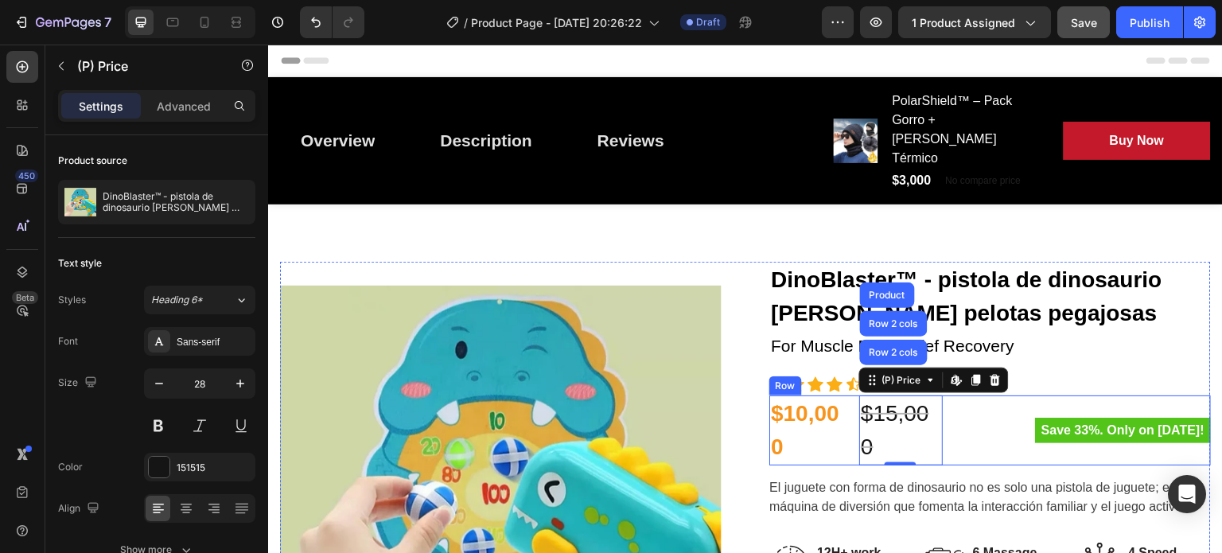
click at [941, 395] on div "$10,000 (P) Price (P) Price $15,000 (P) Price Row 2 cols Row 2 cols Product Edi…" at bounding box center [991, 430] width 442 height 70
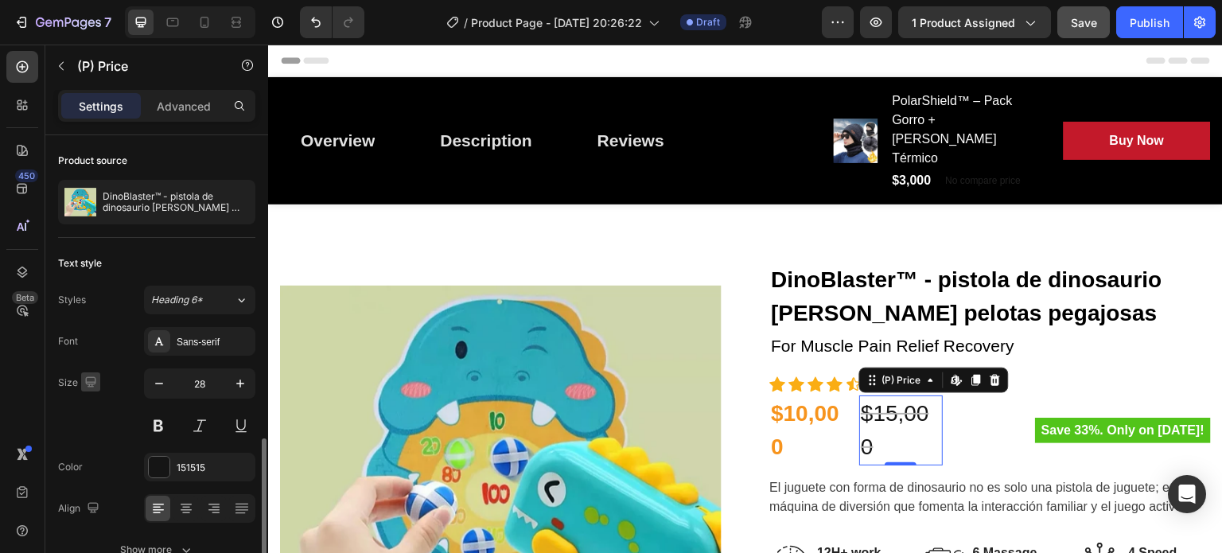
scroll to position [176, 0]
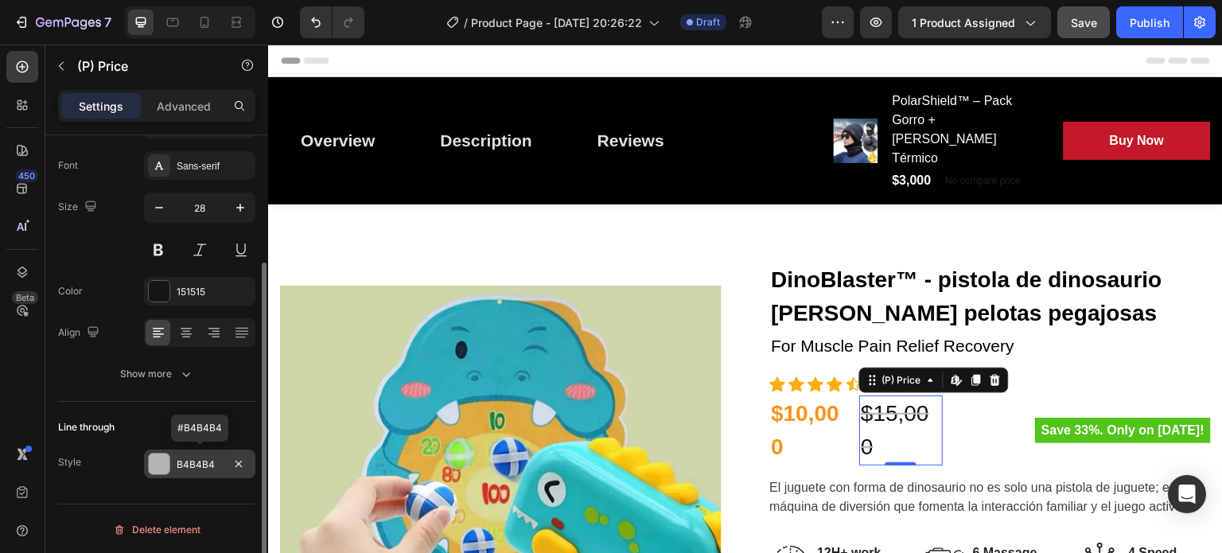
click at [162, 455] on div at bounding box center [159, 464] width 21 height 21
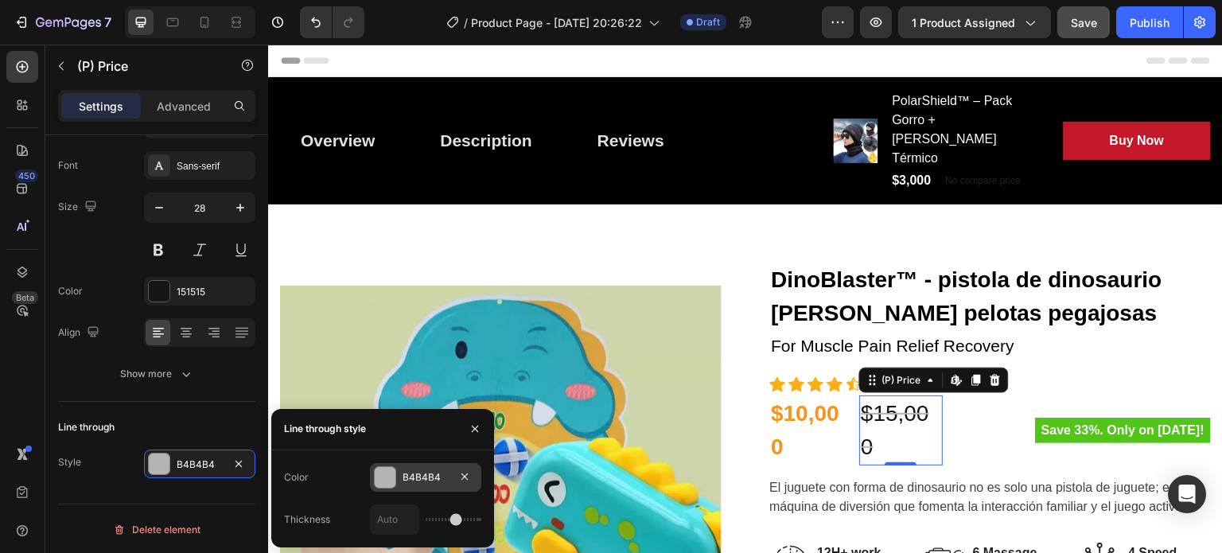
click at [388, 483] on div at bounding box center [385, 477] width 21 height 21
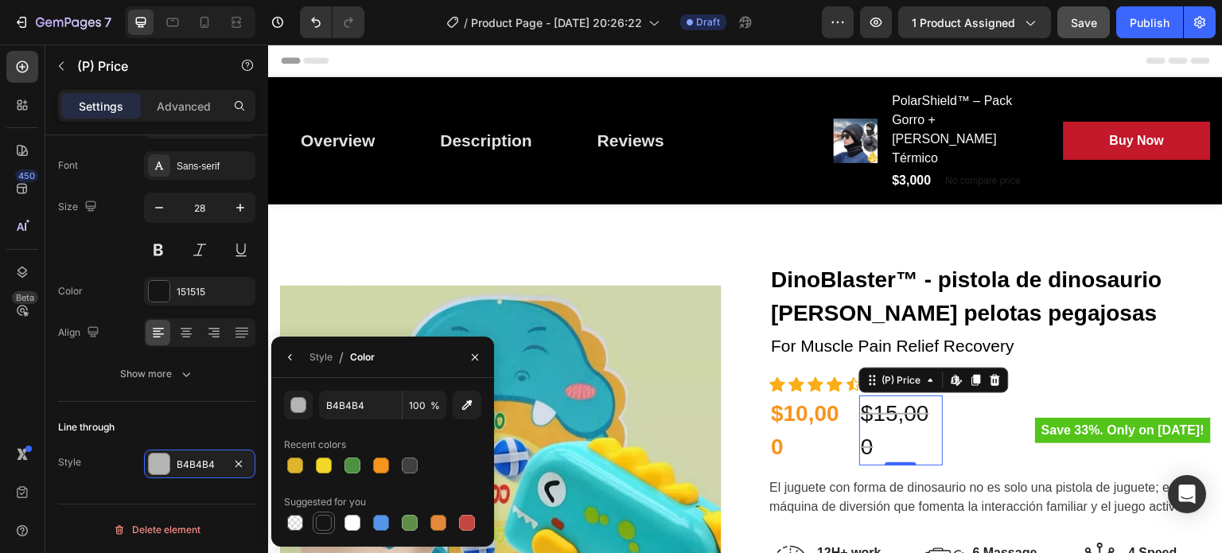
click at [316, 523] on div at bounding box center [324, 523] width 16 height 16
type input "151515"
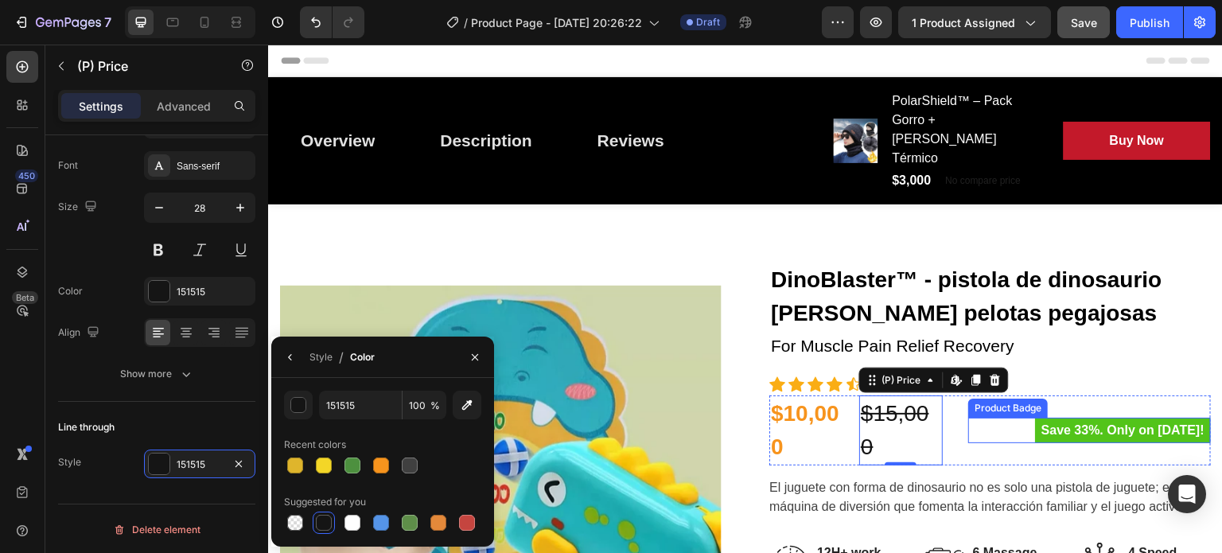
click at [976, 418] on div "Save 33%. Only on Mother's Day!" at bounding box center [1089, 430] width 243 height 25
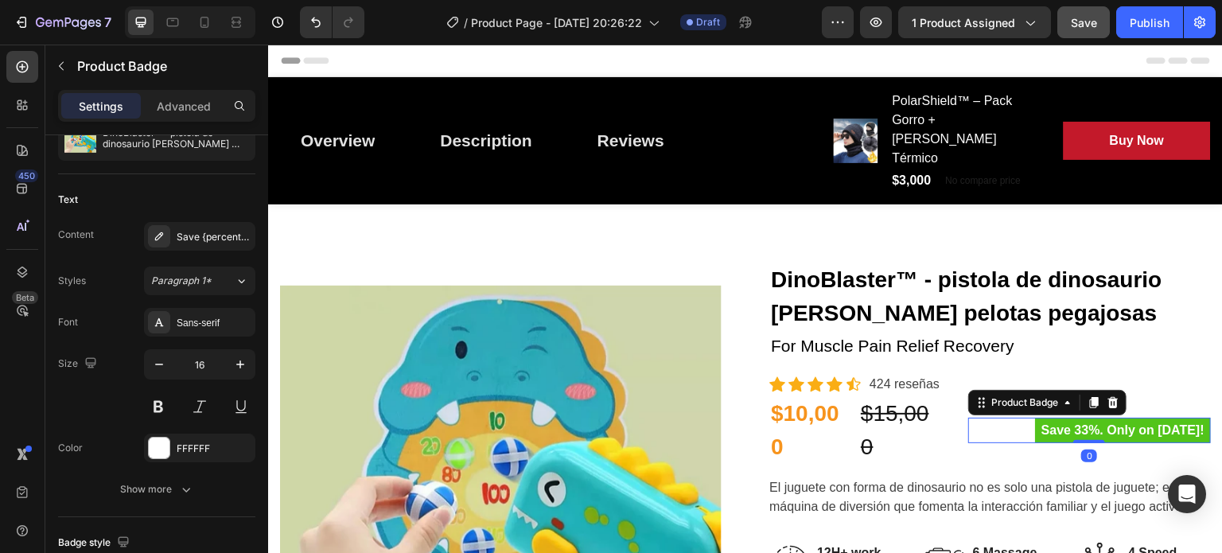
scroll to position [0, 0]
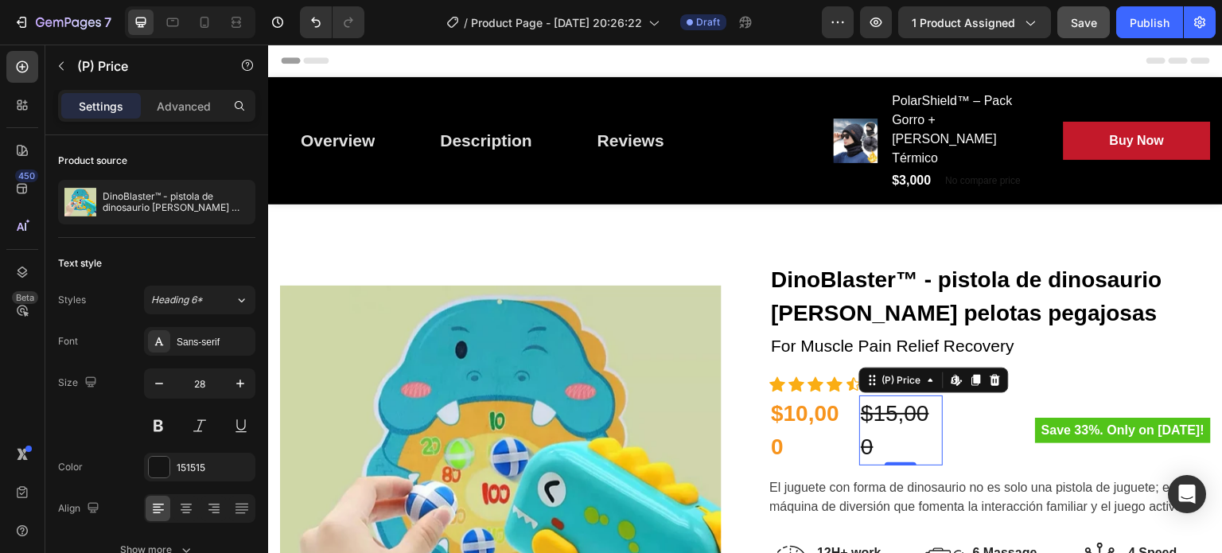
click at [865, 395] on div "$15,000" at bounding box center [901, 430] width 84 height 70
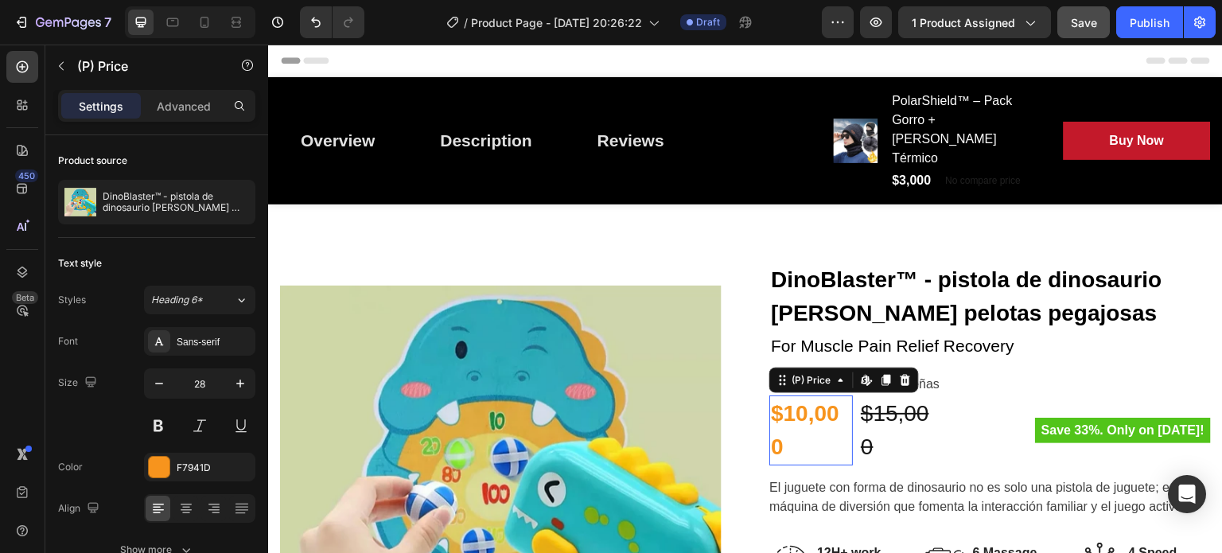
click at [820, 395] on div "$10,000" at bounding box center [812, 430] width 84 height 70
click at [145, 425] on button at bounding box center [158, 425] width 29 height 29
click at [236, 383] on icon "button" at bounding box center [240, 384] width 16 height 16
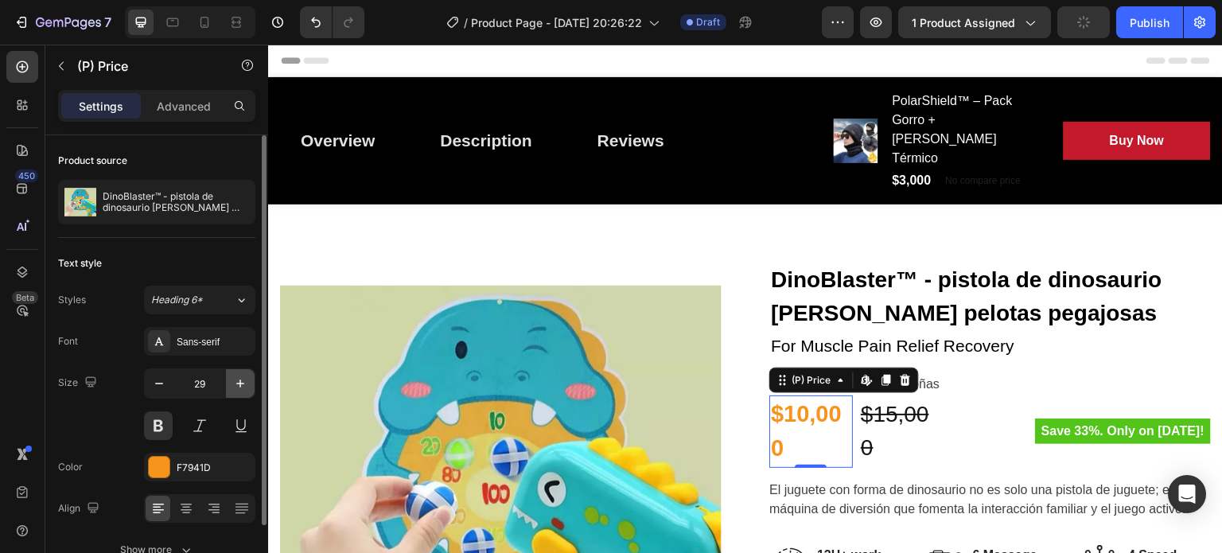
click at [236, 383] on icon "button" at bounding box center [240, 384] width 16 height 16
type input "30"
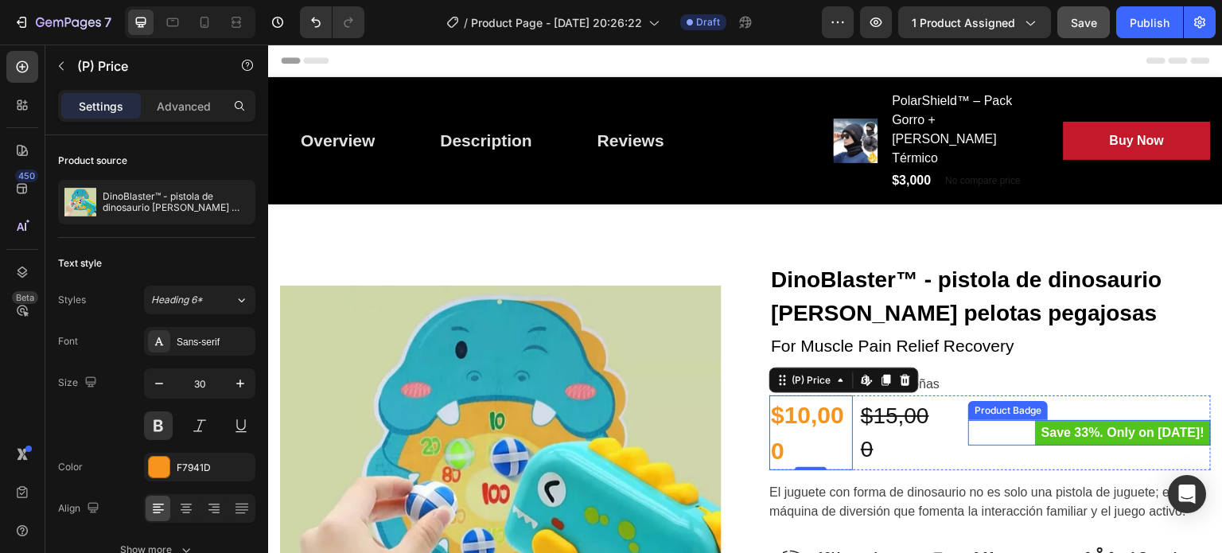
click at [1085, 420] on pre "Save 33%. Only on Mother's Day!" at bounding box center [1123, 432] width 176 height 25
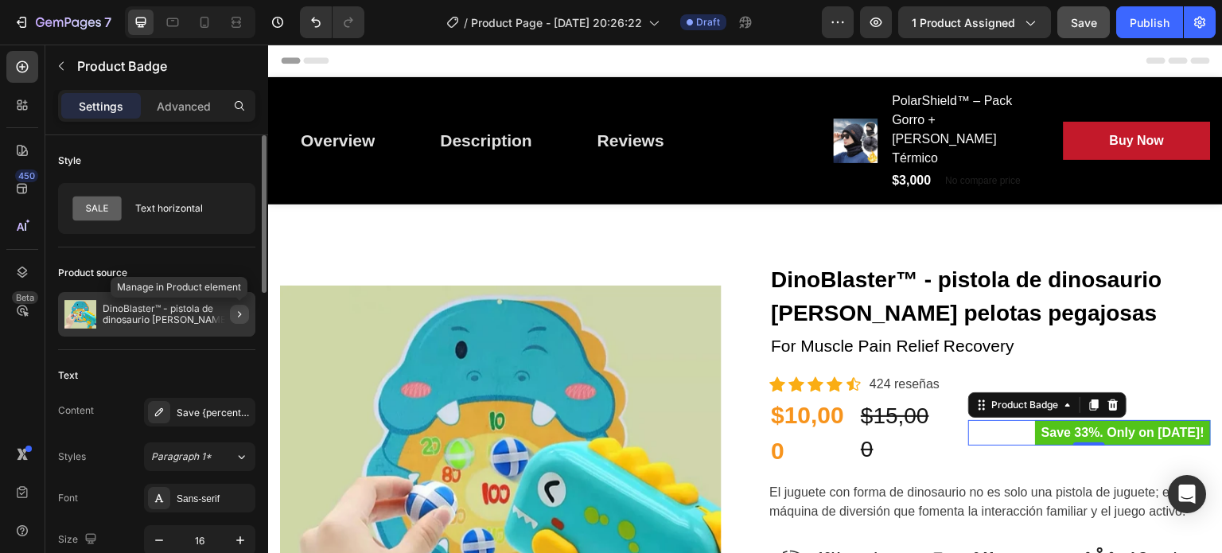
click at [234, 311] on icon "button" at bounding box center [239, 314] width 13 height 13
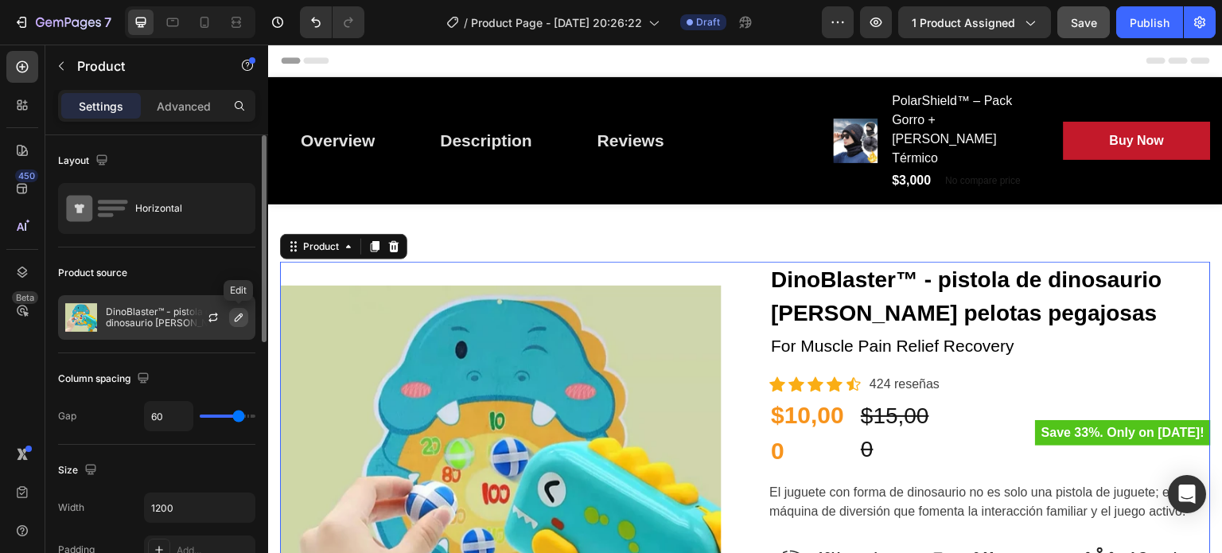
click at [234, 311] on icon "button" at bounding box center [238, 317] width 13 height 13
click at [205, 314] on button "button" at bounding box center [213, 317] width 19 height 19
click at [142, 325] on p "DinoBlaster™ - pistola de dinosaurio lanza pelotas pegajosas" at bounding box center [177, 317] width 142 height 22
click at [144, 260] on div "Product source" at bounding box center [156, 272] width 197 height 25
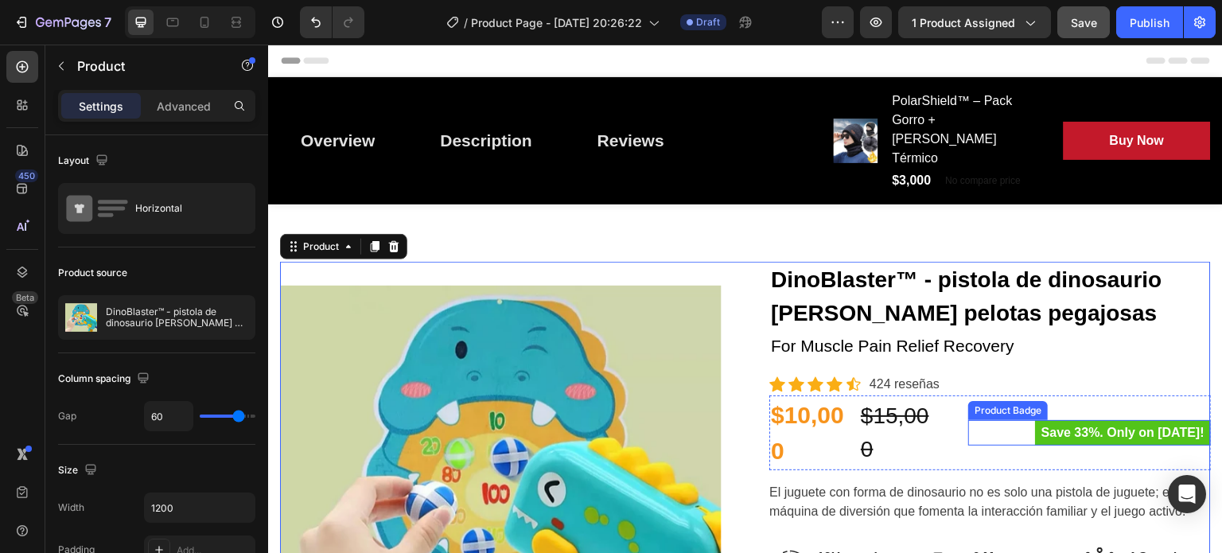
click at [1035, 420] on pre "Save 33%. Only on Mother's Day!" at bounding box center [1123, 432] width 176 height 25
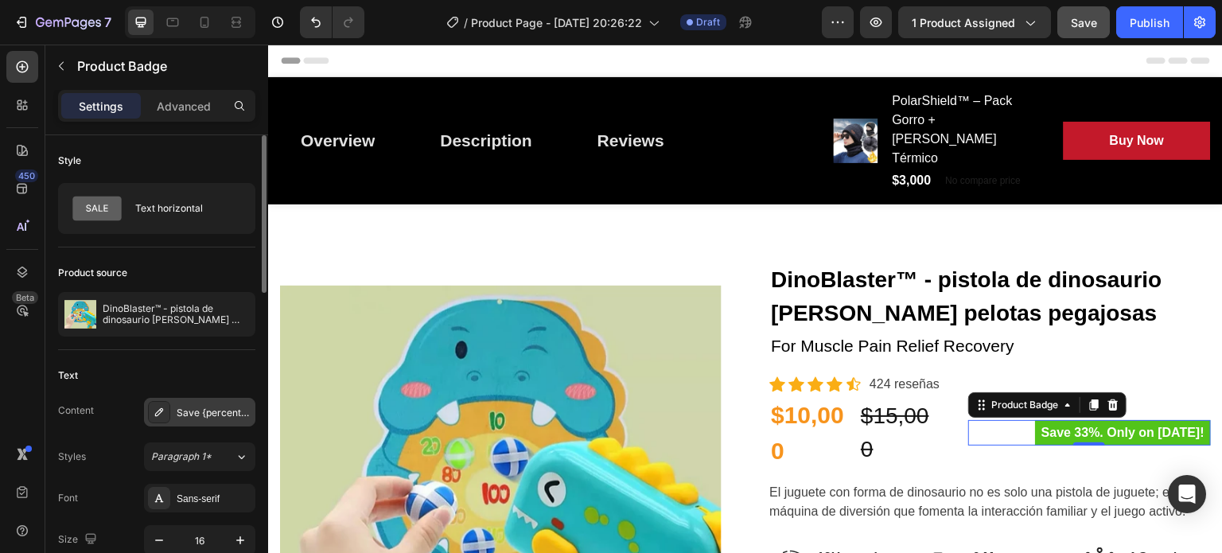
click at [162, 409] on icon at bounding box center [159, 412] width 8 height 8
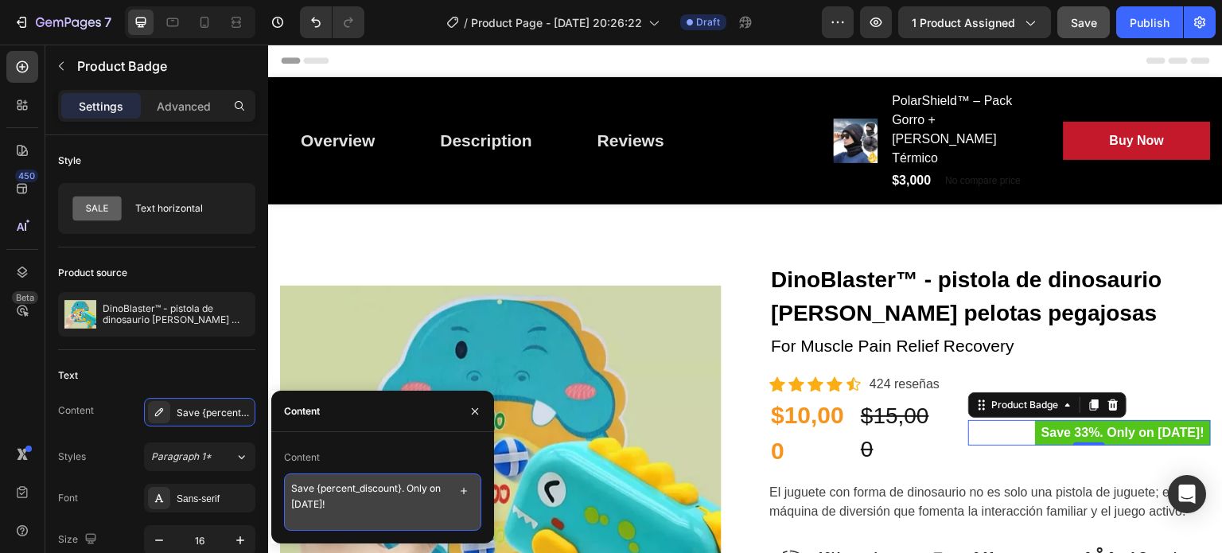
click at [311, 487] on textarea "Save {percent_discount}. Only on Mother's Day!" at bounding box center [382, 501] width 197 height 57
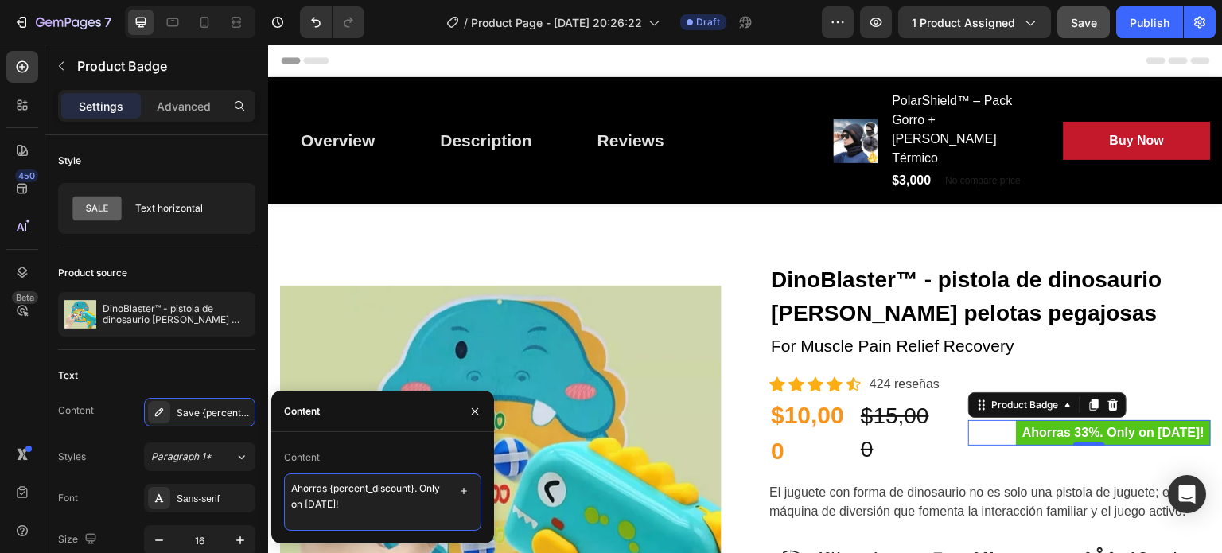
click at [413, 487] on textarea "Ahorras {percent_discount}. Only on Mother's Day!" at bounding box center [382, 501] width 197 height 57
click at [470, 489] on icon "button" at bounding box center [464, 491] width 13 height 13
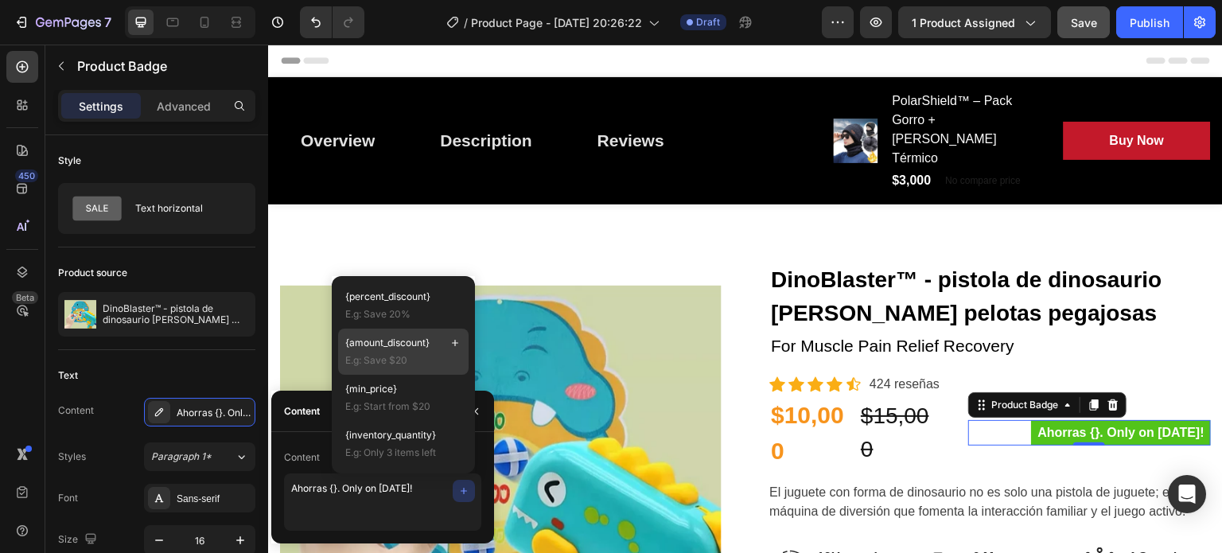
click at [388, 343] on span "{amount_discount}" at bounding box center [387, 343] width 84 height 14
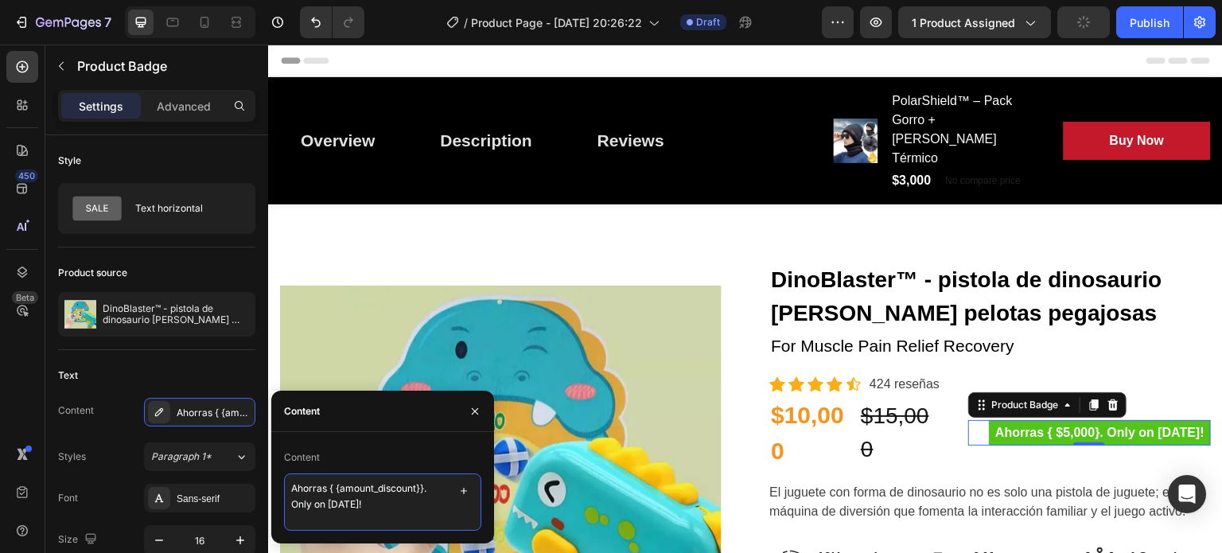
click at [337, 487] on textarea "Ahorras { {amount_discount}}. Only on Mother's Day!" at bounding box center [382, 501] width 197 height 57
click at [416, 489] on textarea "Ahorras {amount_discount}}. Only on Mother's Day!" at bounding box center [382, 501] width 197 height 57
click at [406, 505] on textarea "Ahorras {amount_discount}. Only on Mother's Day!" at bounding box center [382, 501] width 197 height 57
drag, startPoint x: 417, startPoint y: 485, endPoint x: 441, endPoint y: 506, distance: 31.6
click at [441, 506] on textarea "Ahorras {amount_discount}. Only on Mother's Day!" at bounding box center [382, 501] width 197 height 57
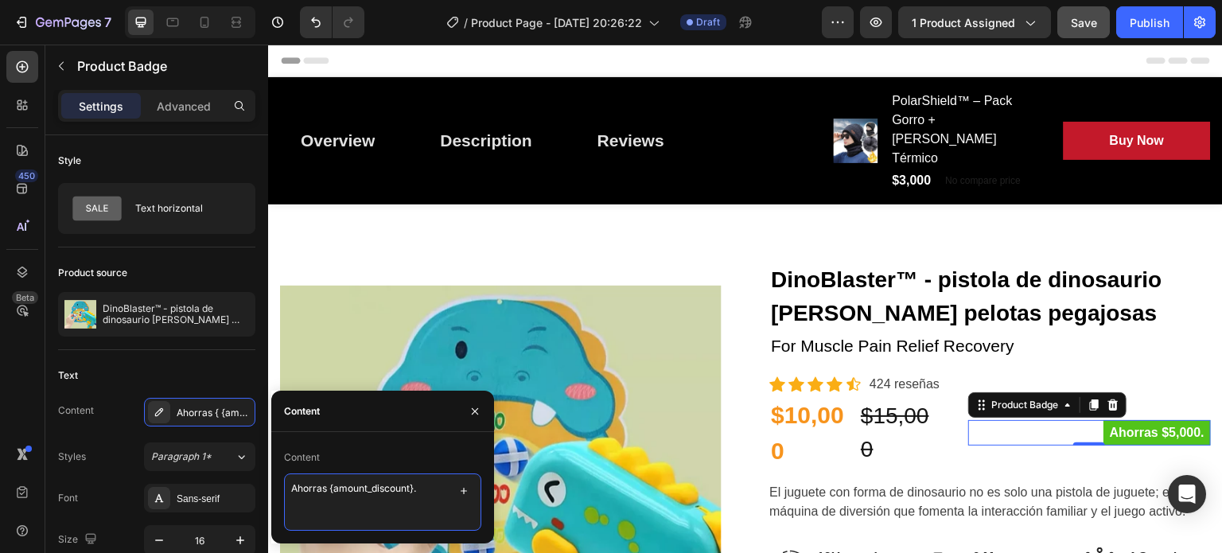
type textarea "Ahorras {amount_discount}"
click at [169, 372] on div "Text" at bounding box center [156, 375] width 197 height 25
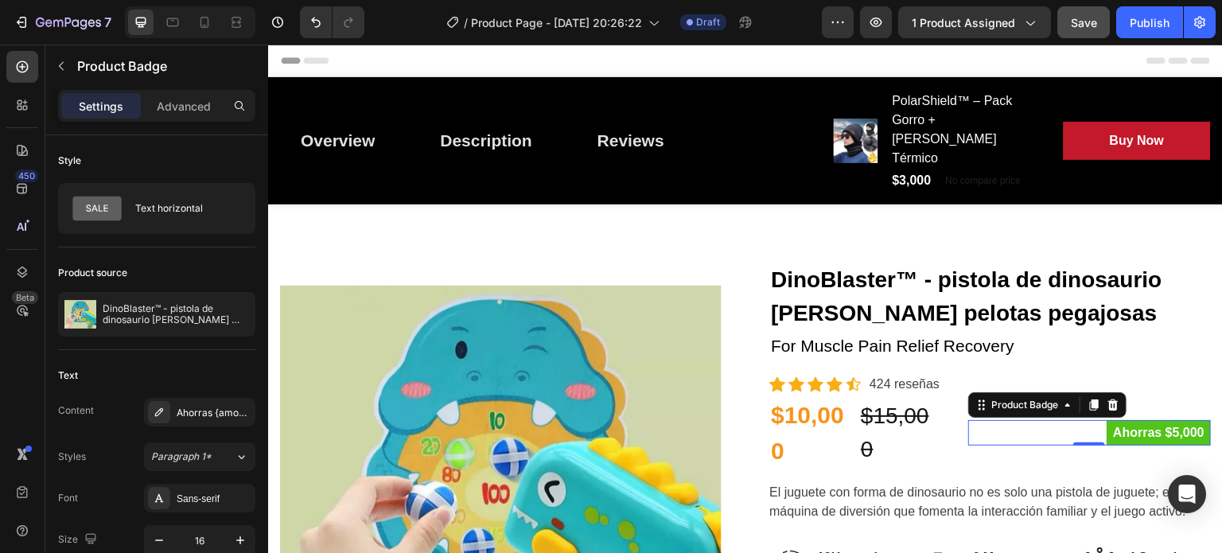
click at [980, 420] on div "Ahorras $5,000" at bounding box center [1089, 432] width 243 height 25
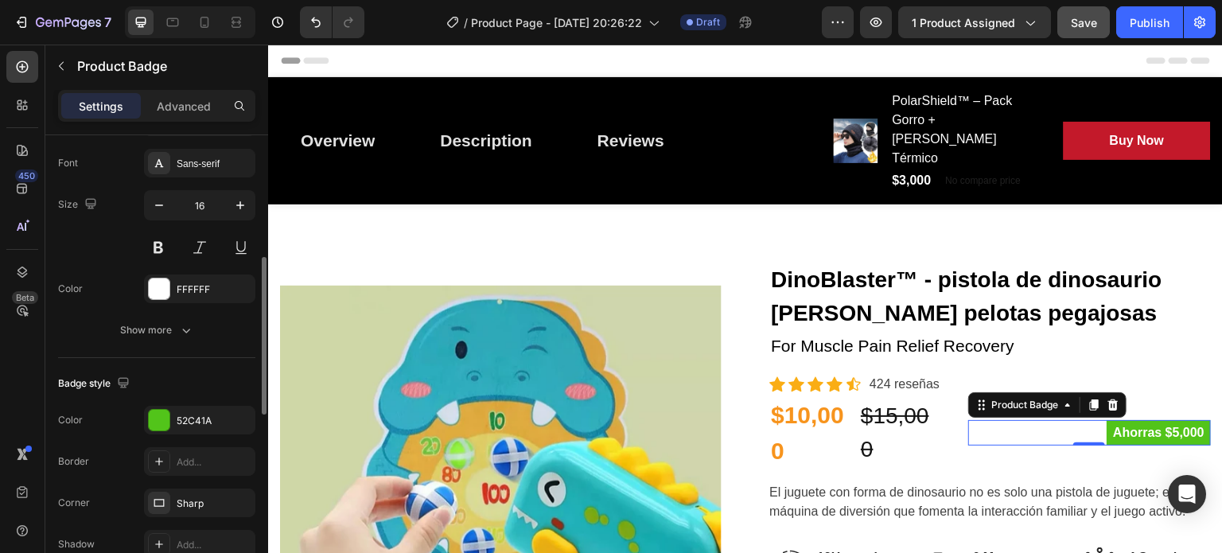
scroll to position [341, 0]
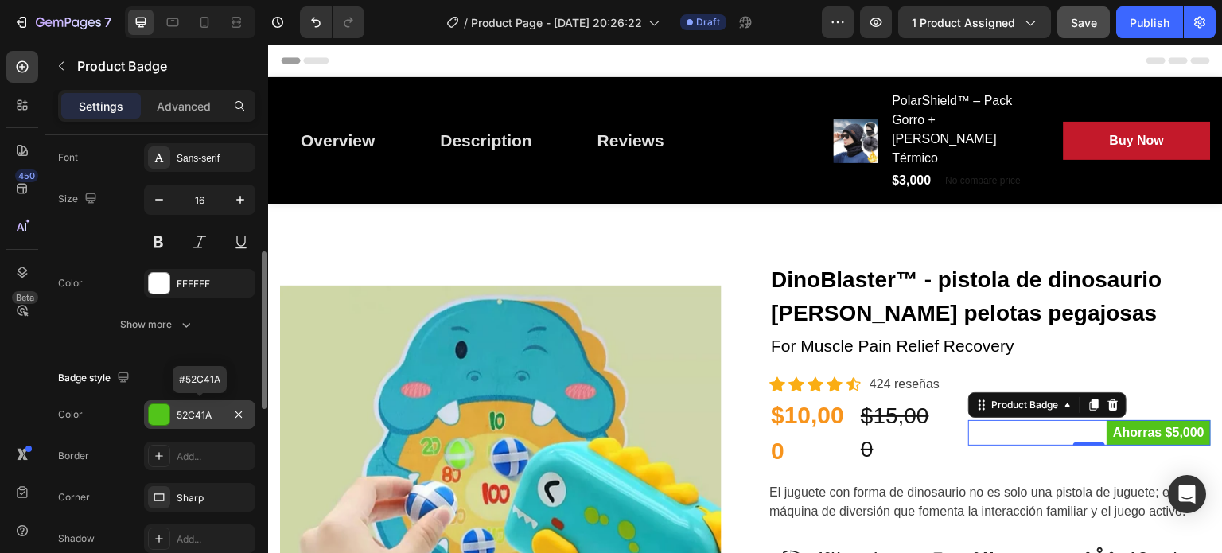
click at [153, 413] on div at bounding box center [159, 414] width 21 height 21
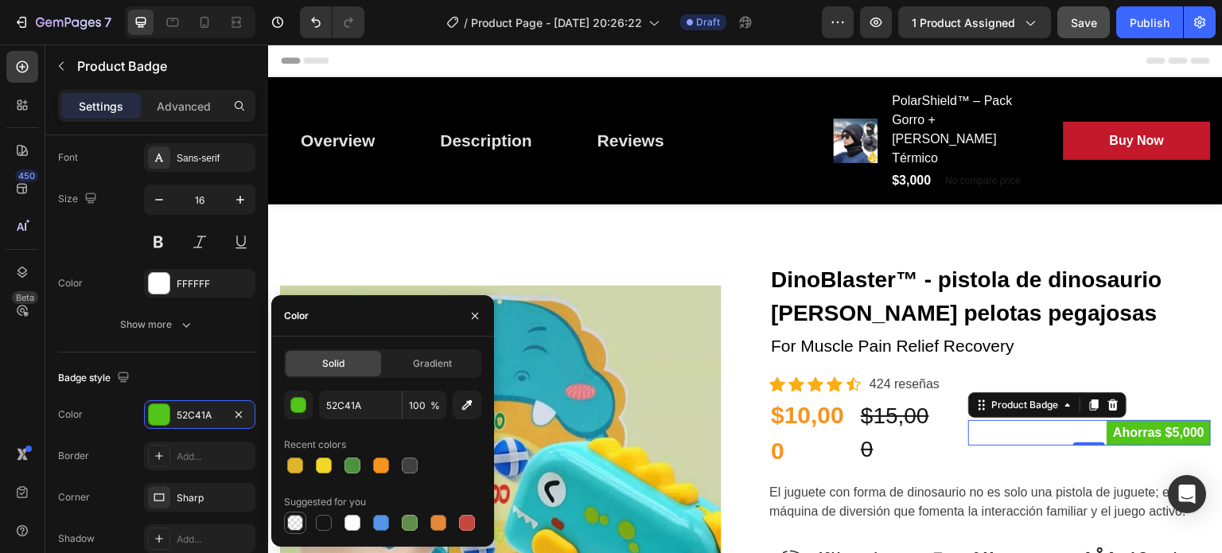
click at [284, 523] on div at bounding box center [295, 523] width 22 height 22
type input "000000"
type input "0"
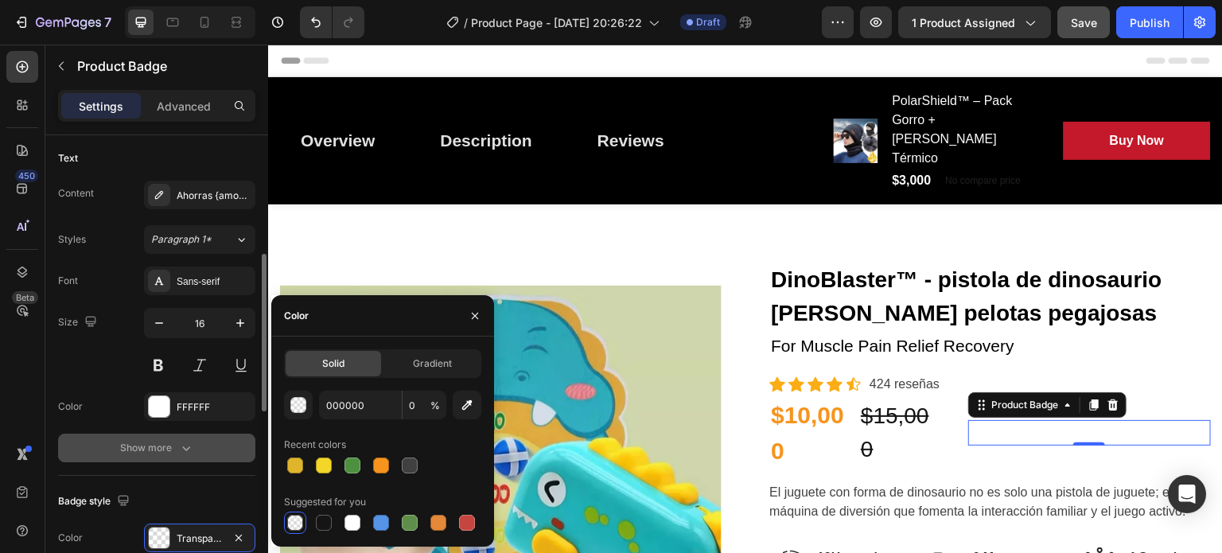
scroll to position [216, 0]
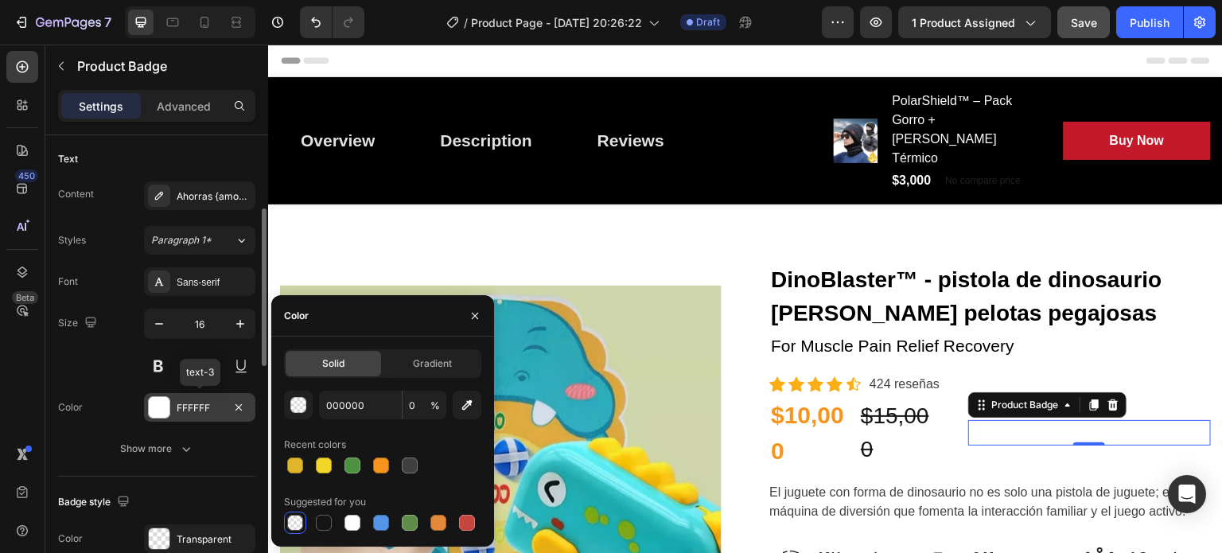
click at [159, 403] on div at bounding box center [159, 407] width 21 height 21
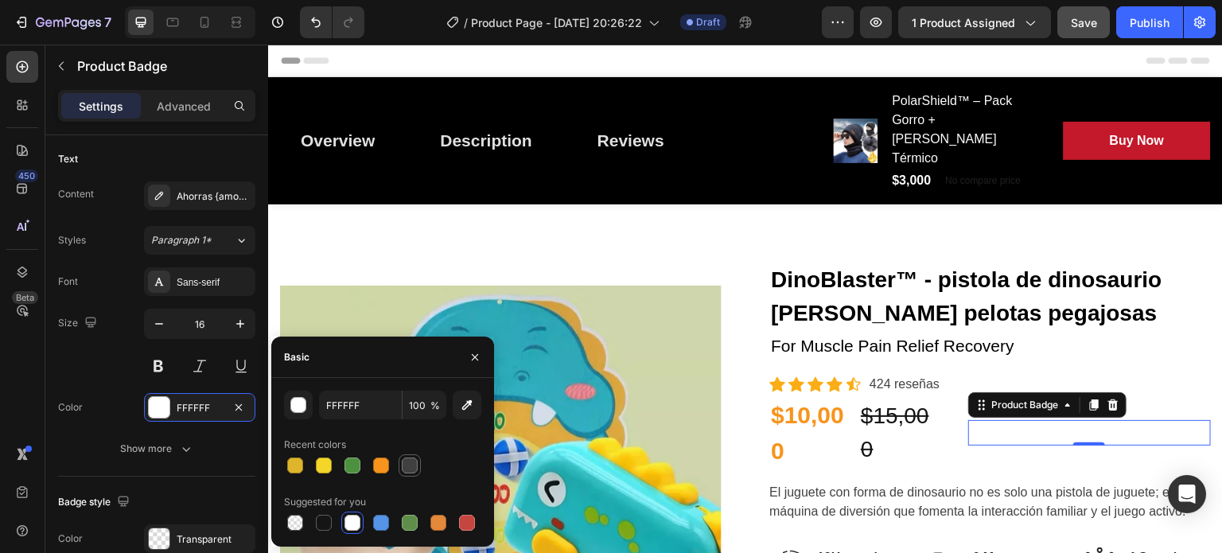
click at [407, 463] on div at bounding box center [410, 466] width 16 height 16
type input "404040"
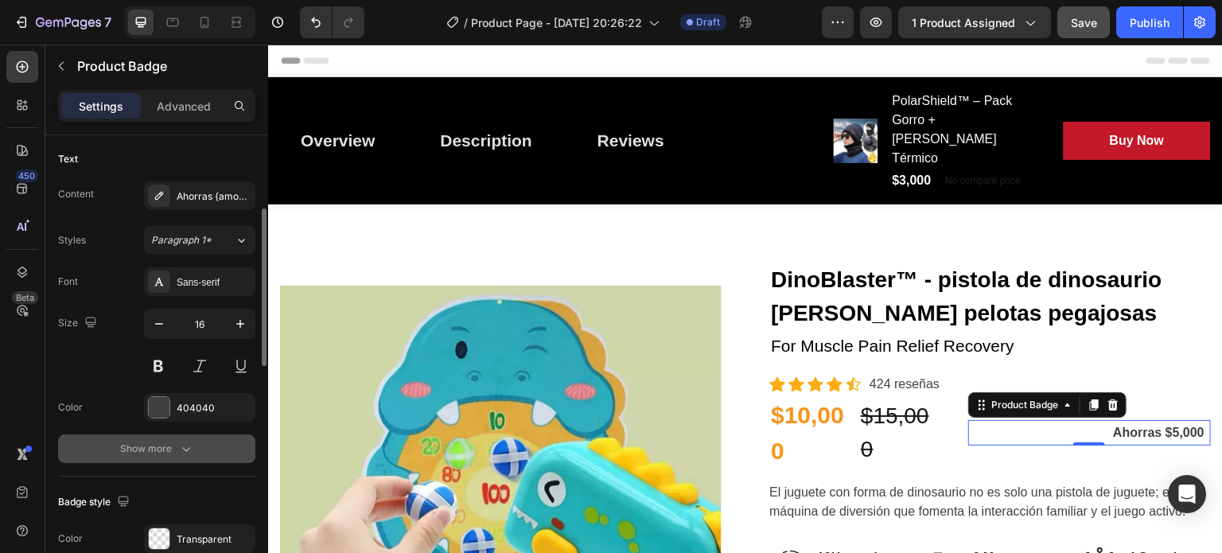
click at [159, 453] on div "Show more" at bounding box center [157, 449] width 74 height 16
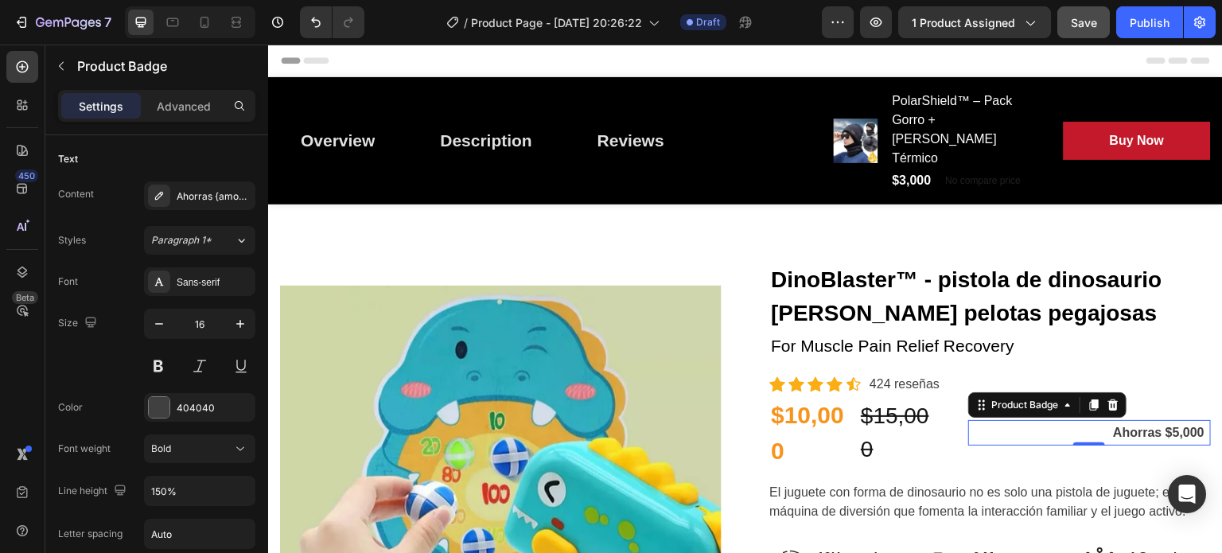
scroll to position [38, 0]
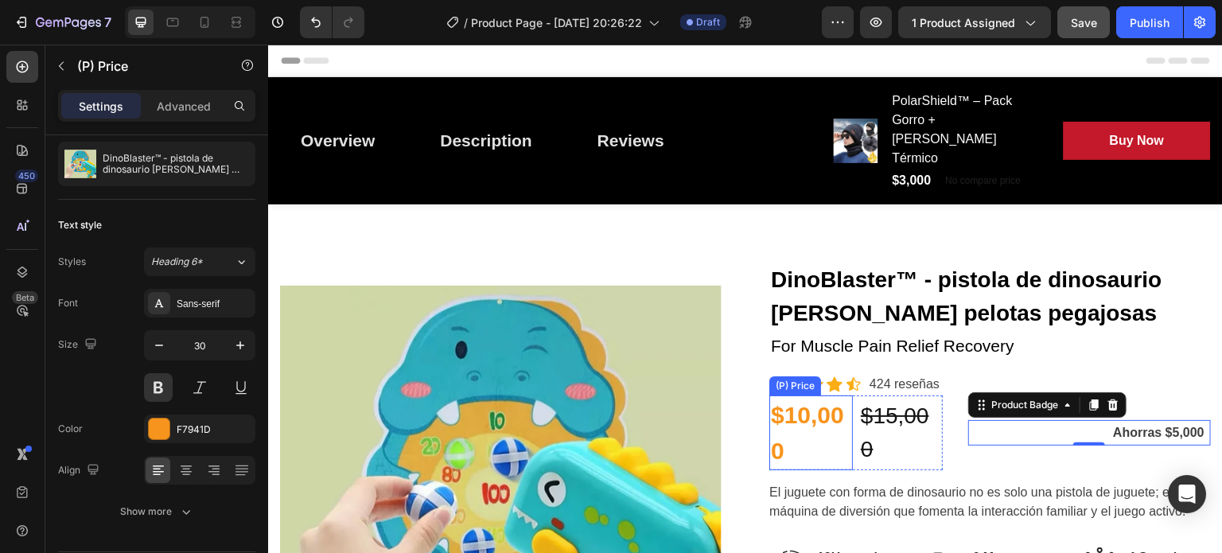
click at [781, 395] on div "$10,000" at bounding box center [812, 432] width 84 height 75
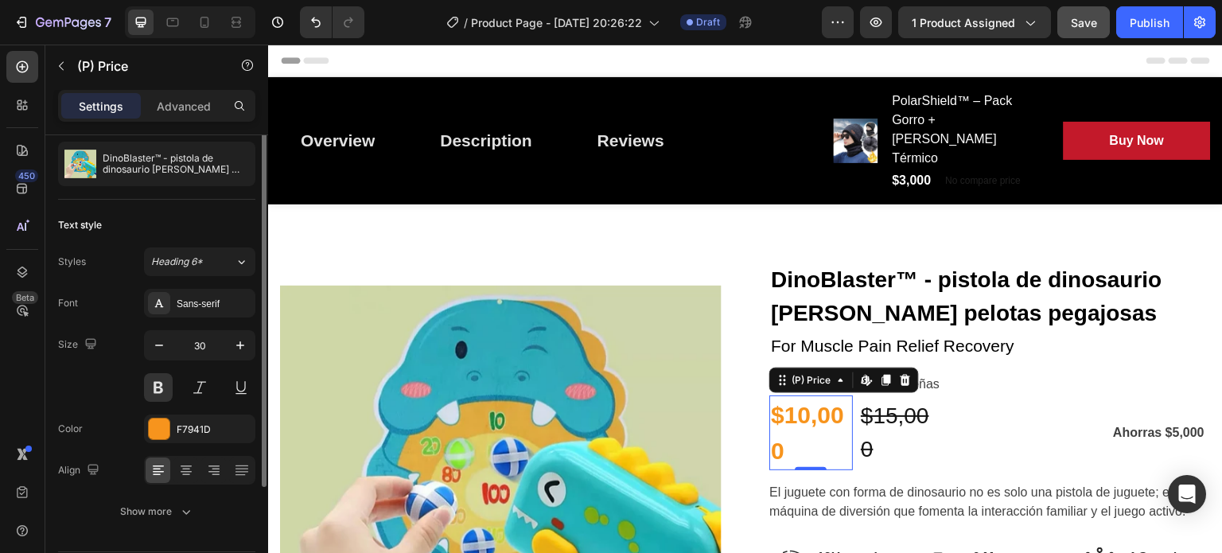
scroll to position [0, 0]
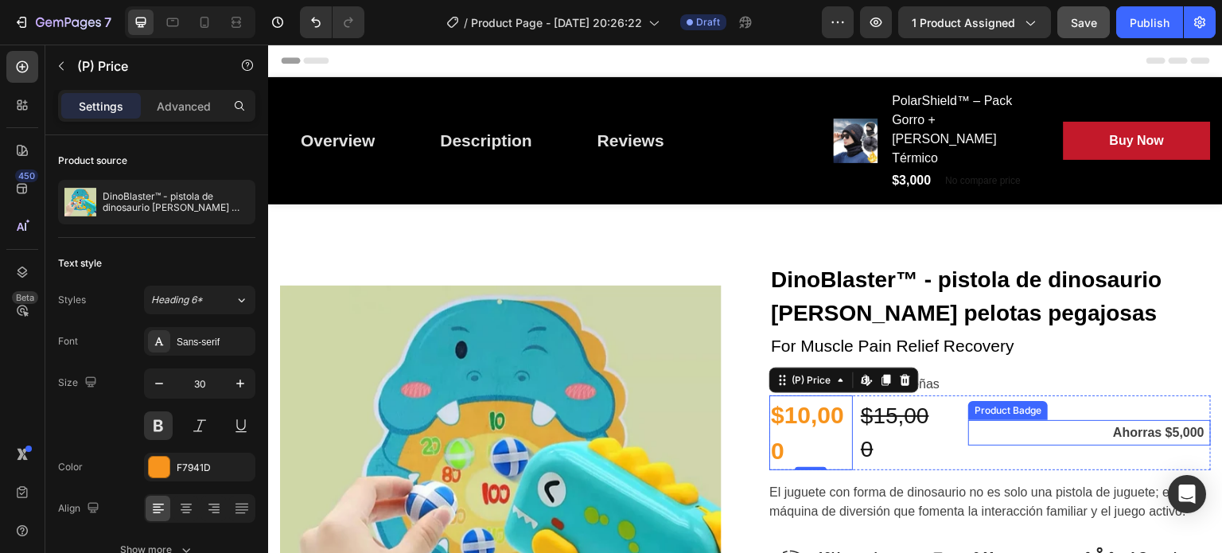
click at [1003, 420] on div "Ahorras $5,000" at bounding box center [1089, 432] width 243 height 25
click at [820, 395] on div "$10,000" at bounding box center [812, 432] width 84 height 75
click at [161, 100] on p "Advanced" at bounding box center [184, 106] width 54 height 17
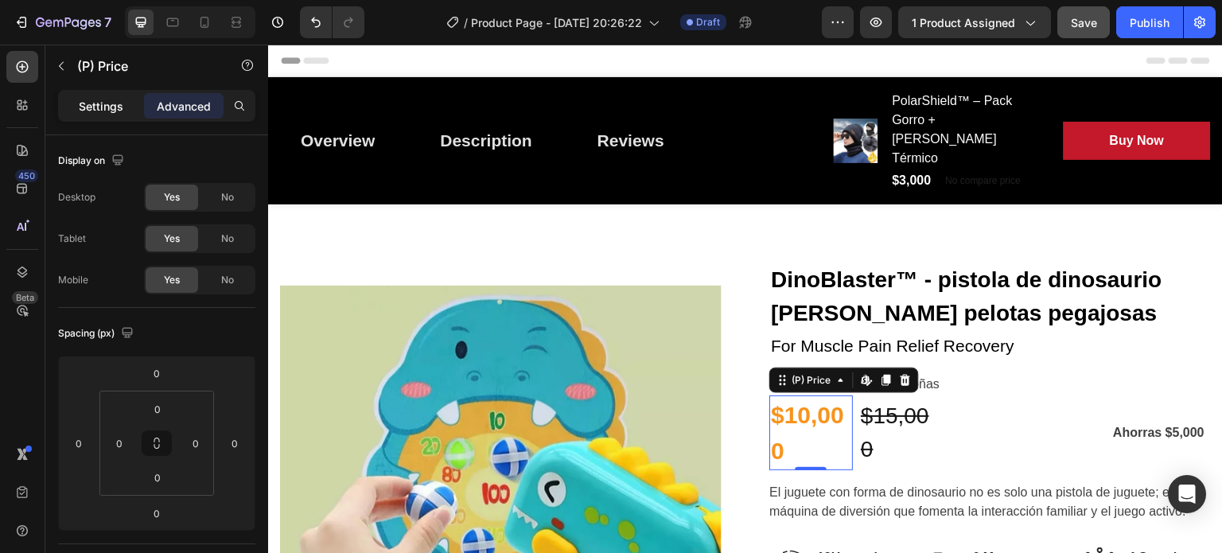
click at [105, 111] on p "Settings" at bounding box center [101, 106] width 45 height 17
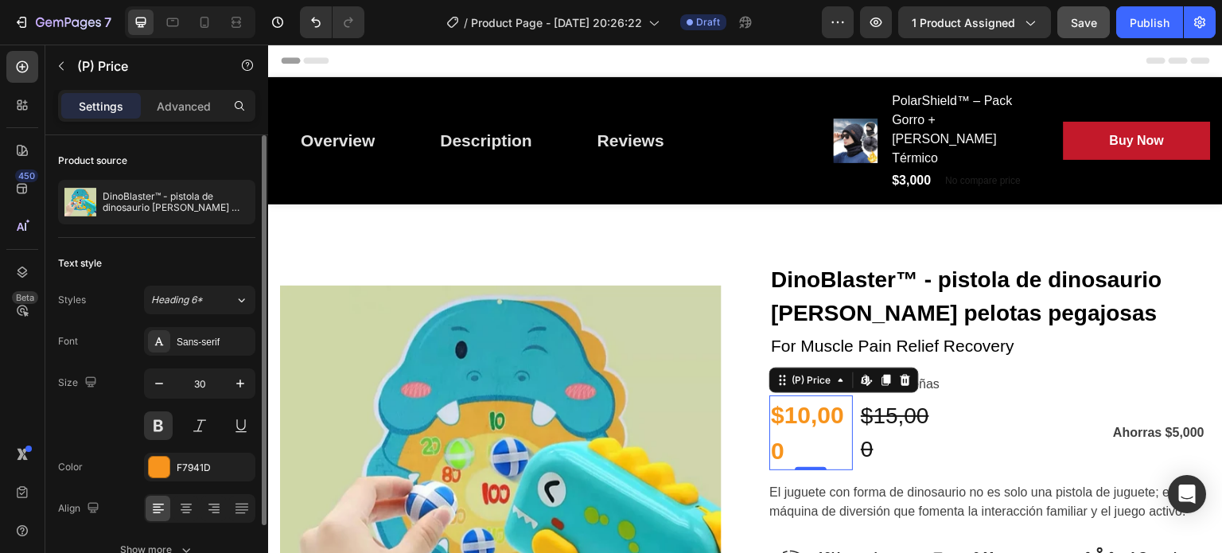
scroll to position [86, 0]
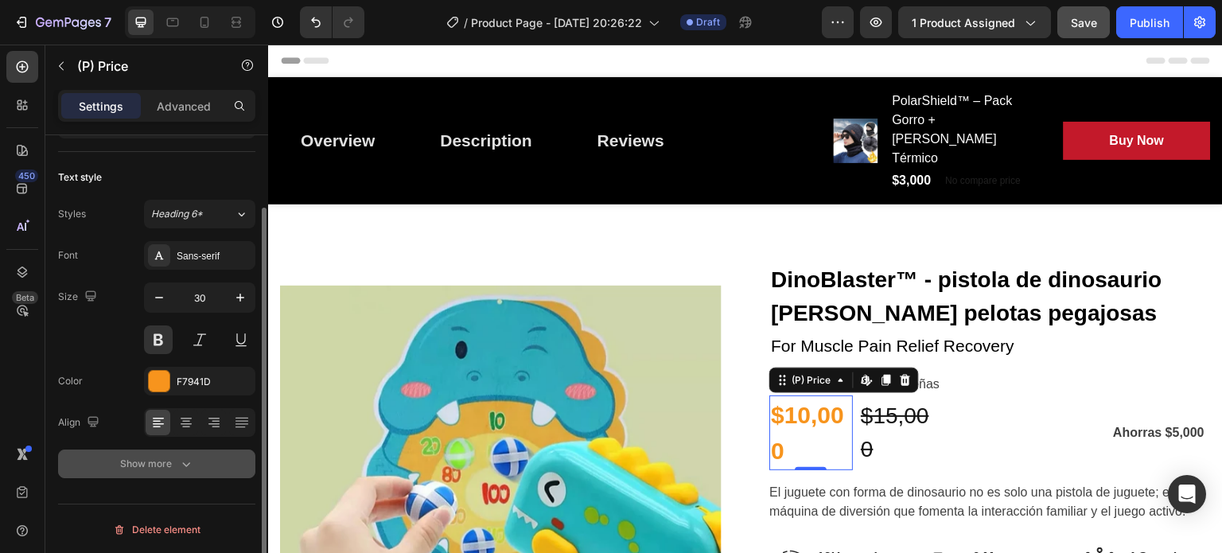
click at [155, 456] on div "Show more" at bounding box center [157, 464] width 74 height 16
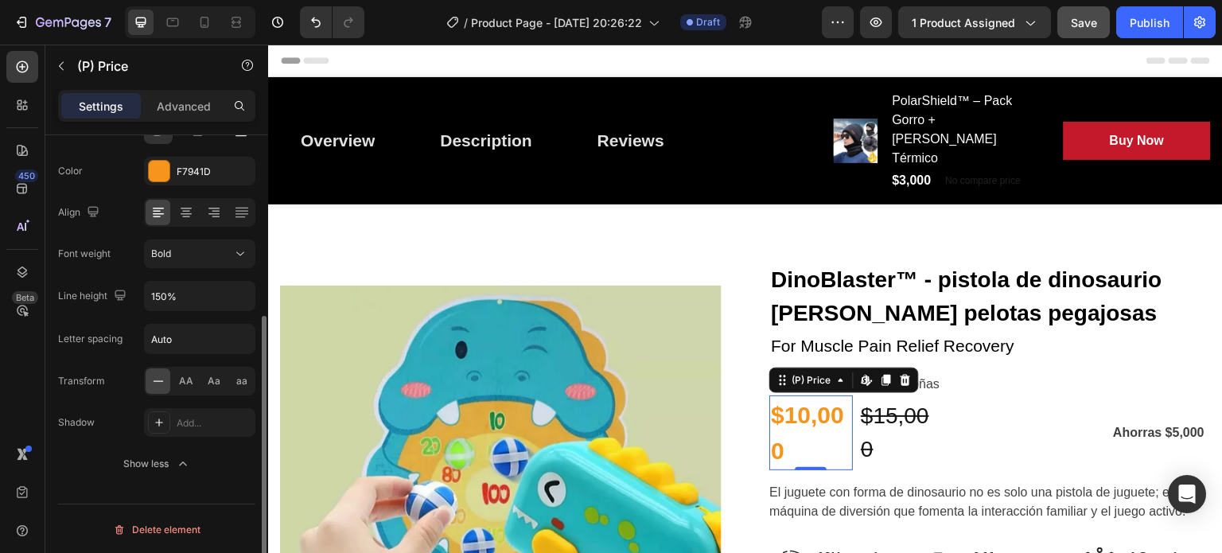
scroll to position [0, 0]
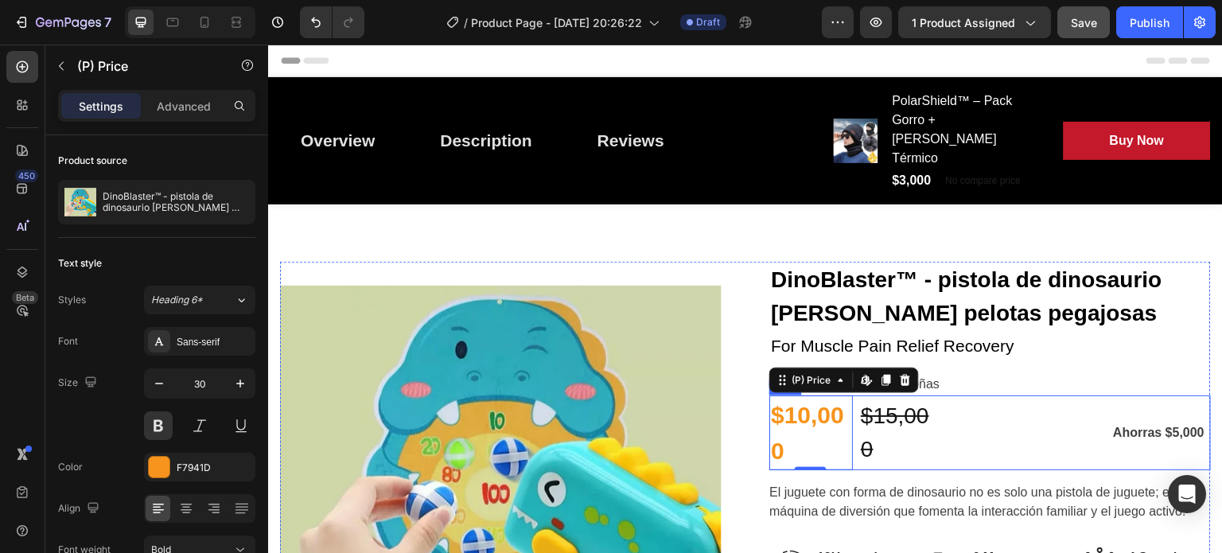
click at [999, 395] on div "Ahorras $5,000 Product Badge" at bounding box center [1089, 432] width 243 height 75
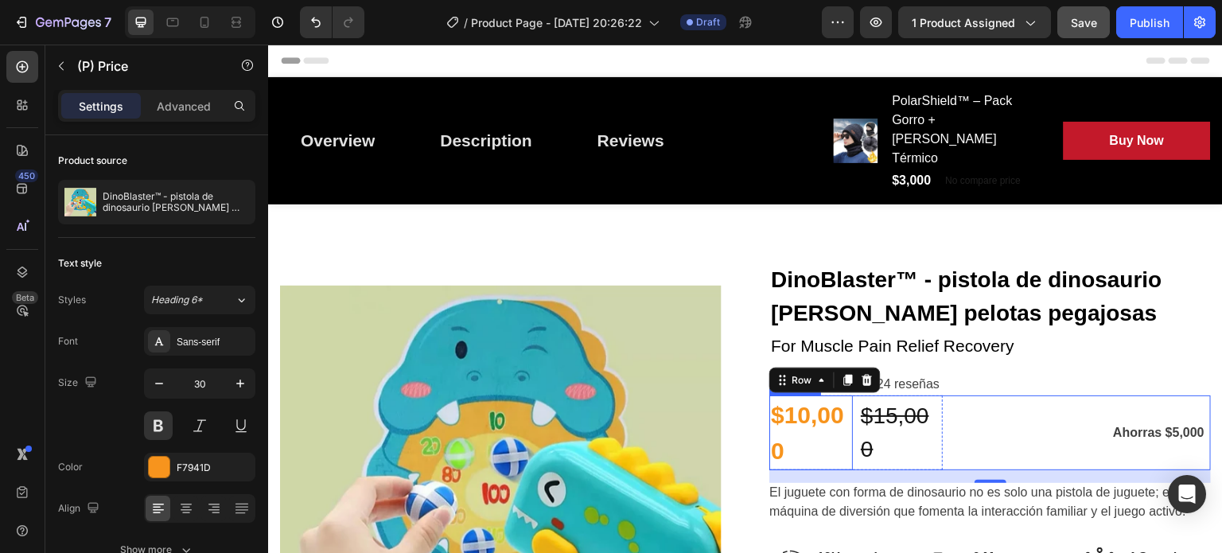
click at [795, 395] on div "$10,000" at bounding box center [812, 432] width 84 height 75
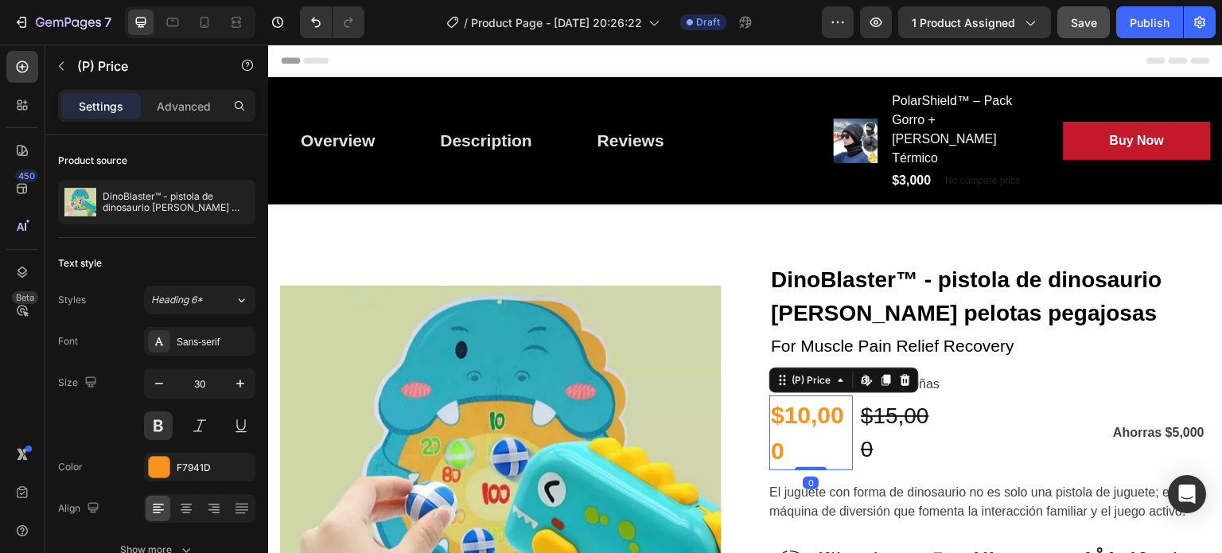
drag, startPoint x: 810, startPoint y: 428, endPoint x: 874, endPoint y: 392, distance: 73.0
click at [807, 425] on div "$10,000 (P) Price Edit content in Shopify 0 (P) Price Edit content in Shopify 0" at bounding box center [812, 432] width 84 height 75
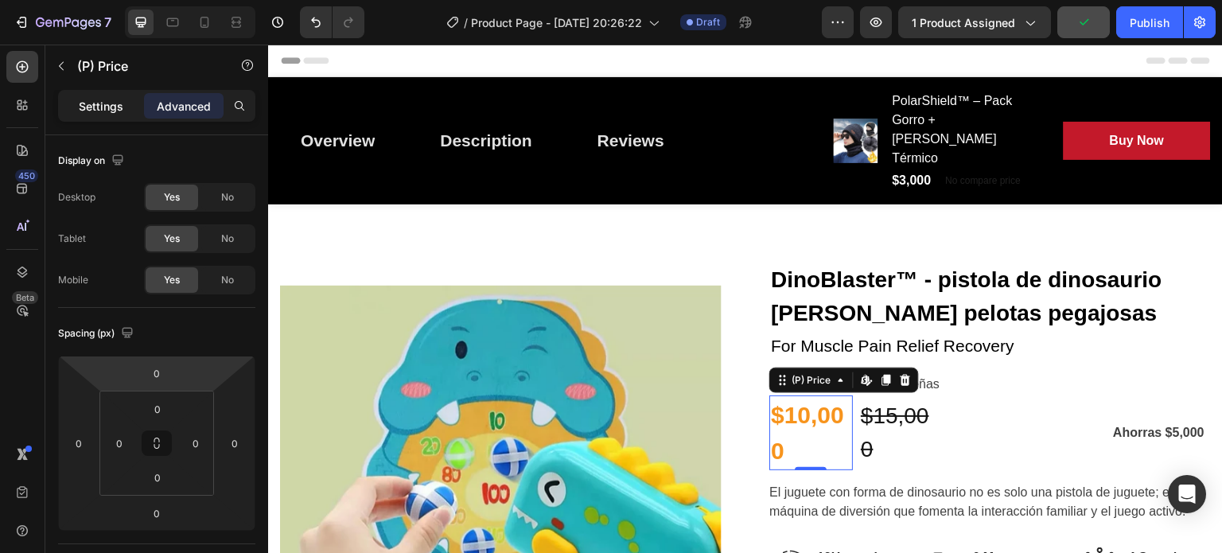
click at [95, 99] on p "Settings" at bounding box center [101, 106] width 45 height 17
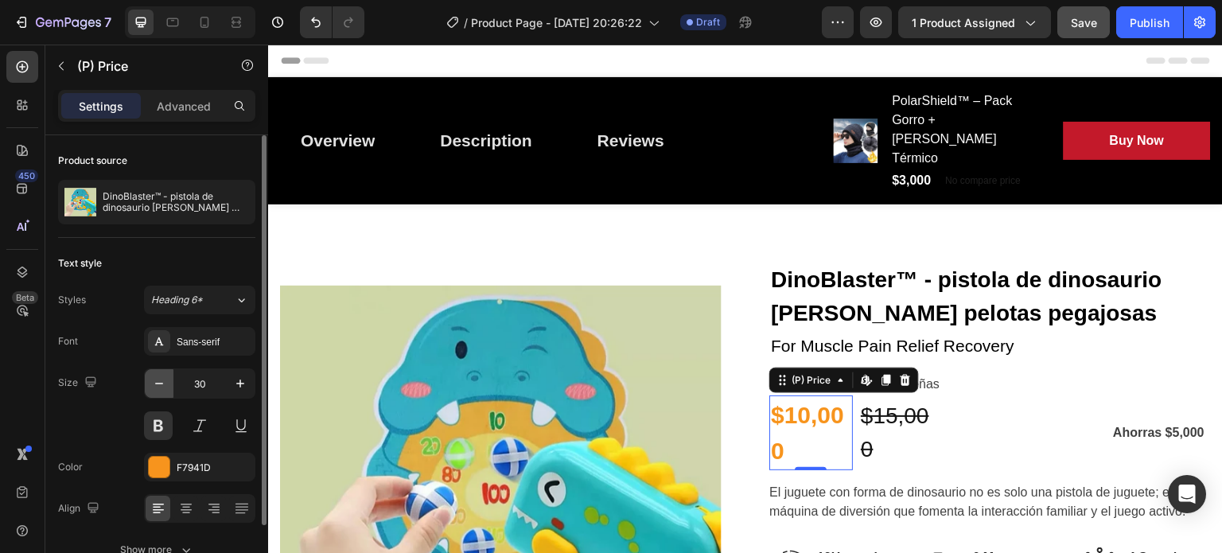
click at [148, 385] on button "button" at bounding box center [159, 383] width 29 height 29
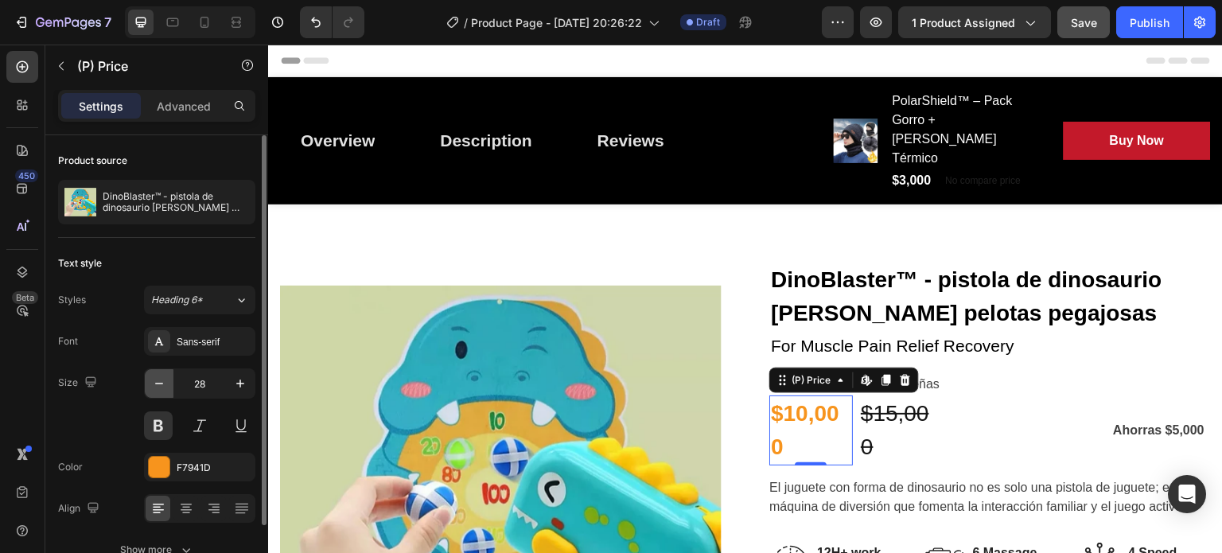
click at [148, 385] on button "button" at bounding box center [159, 383] width 29 height 29
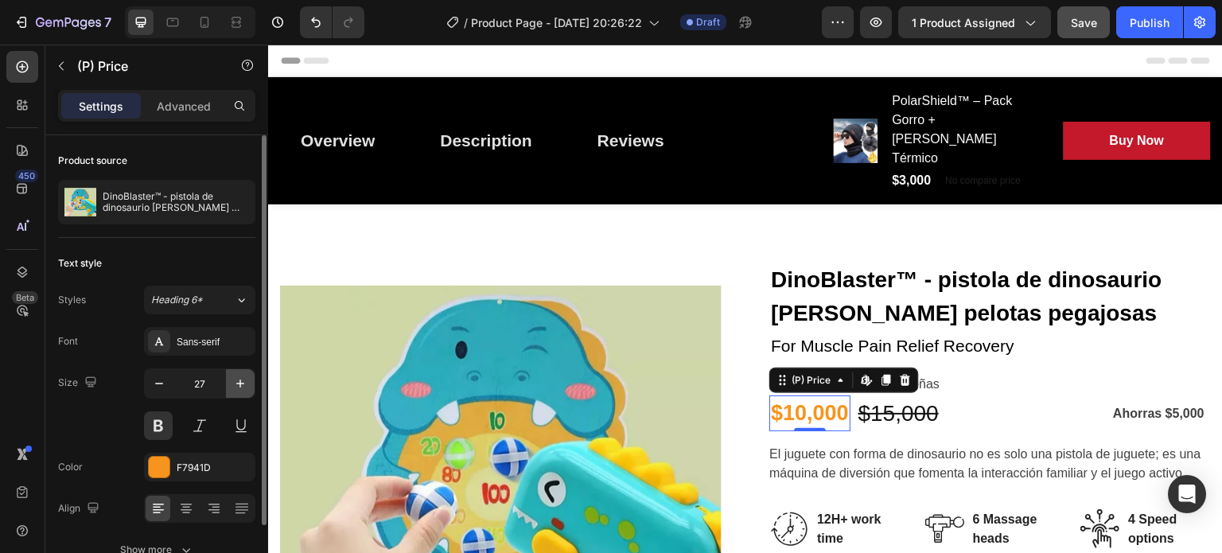
click at [242, 386] on icon "button" at bounding box center [240, 384] width 16 height 16
type input "28"
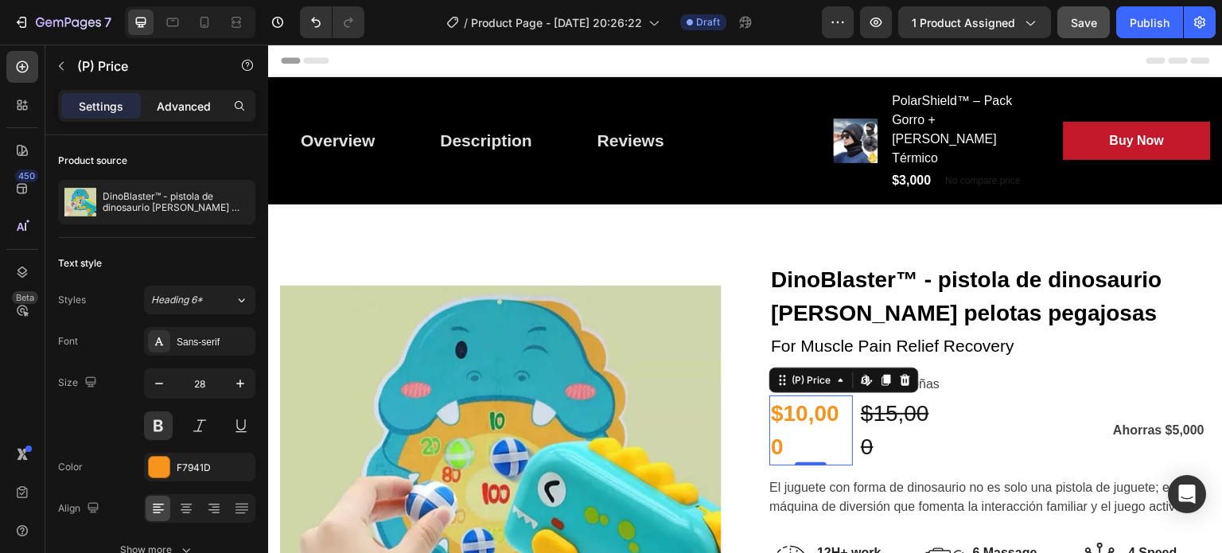
click at [185, 98] on p "Advanced" at bounding box center [184, 106] width 54 height 17
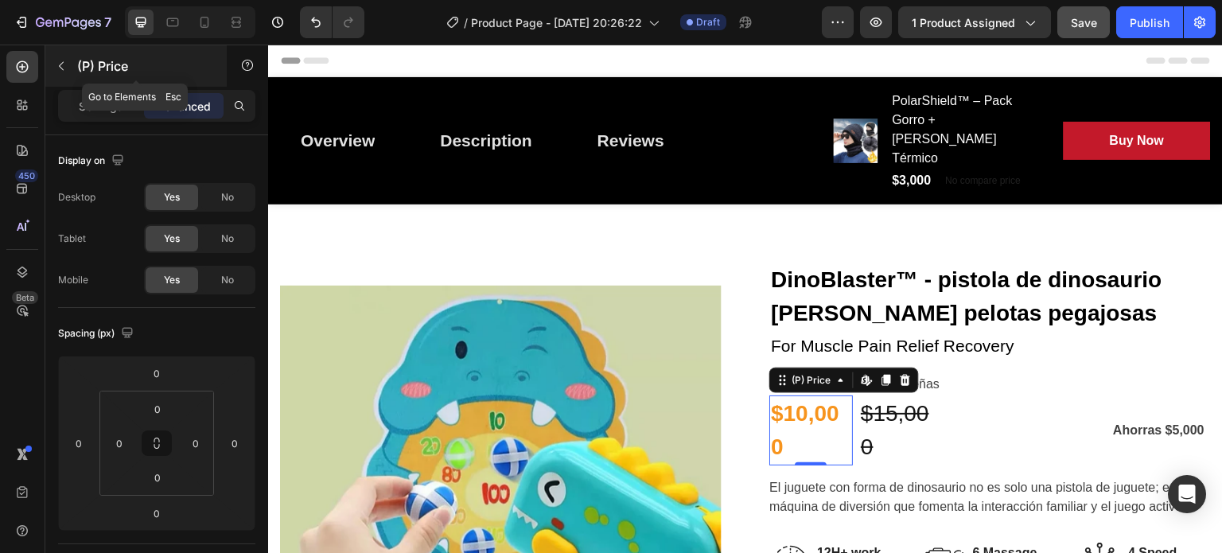
click at [60, 48] on div "(P) Price" at bounding box center [135, 65] width 181 height 41
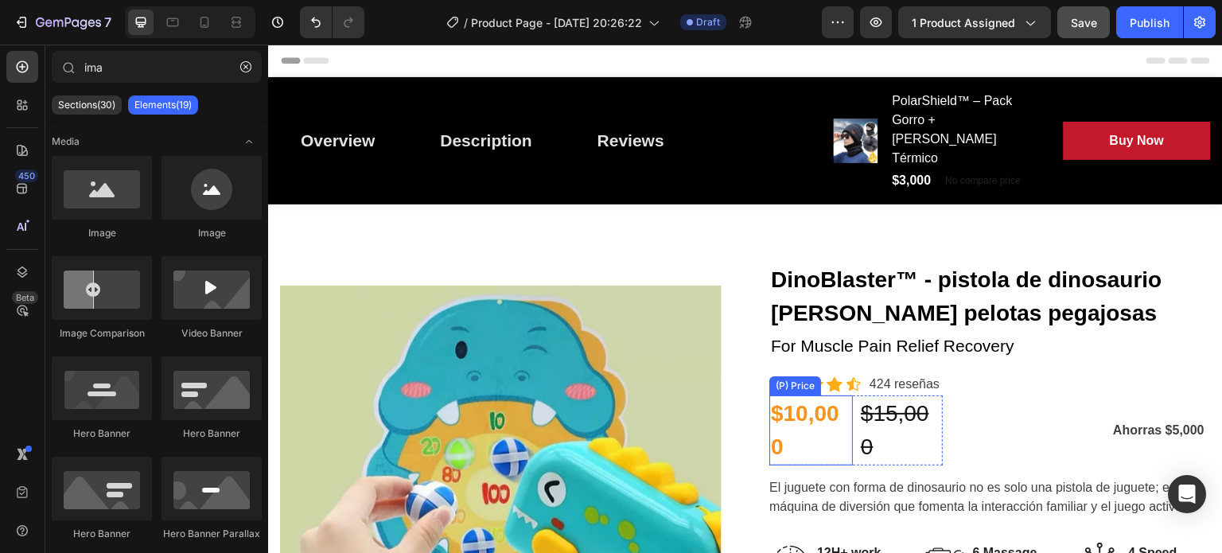
click at [781, 395] on div "$10,000" at bounding box center [812, 430] width 84 height 70
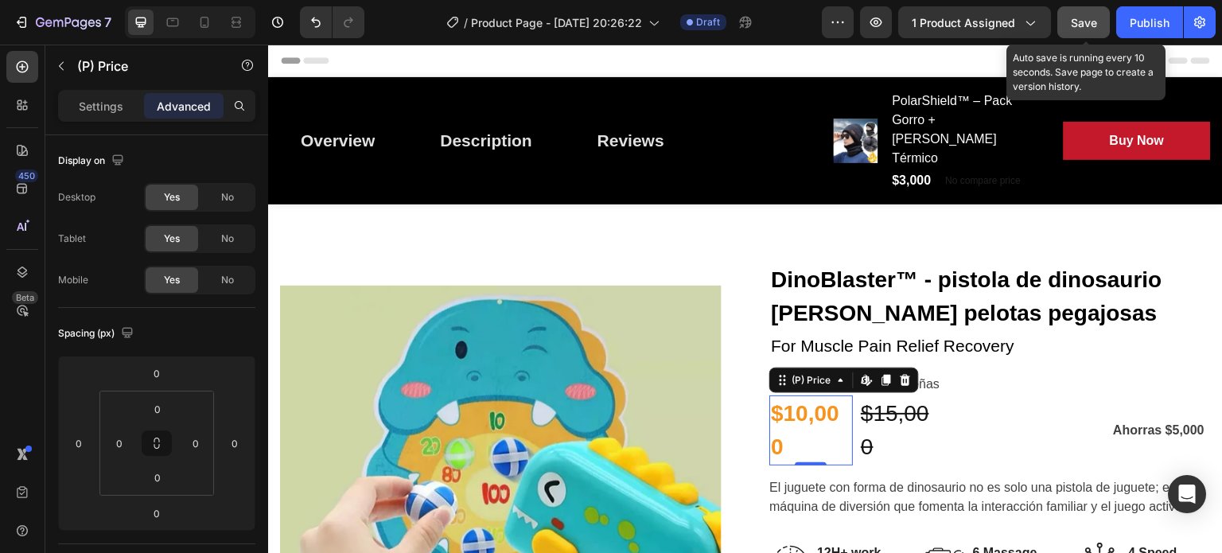
click at [1083, 20] on span "Save" at bounding box center [1084, 23] width 26 height 14
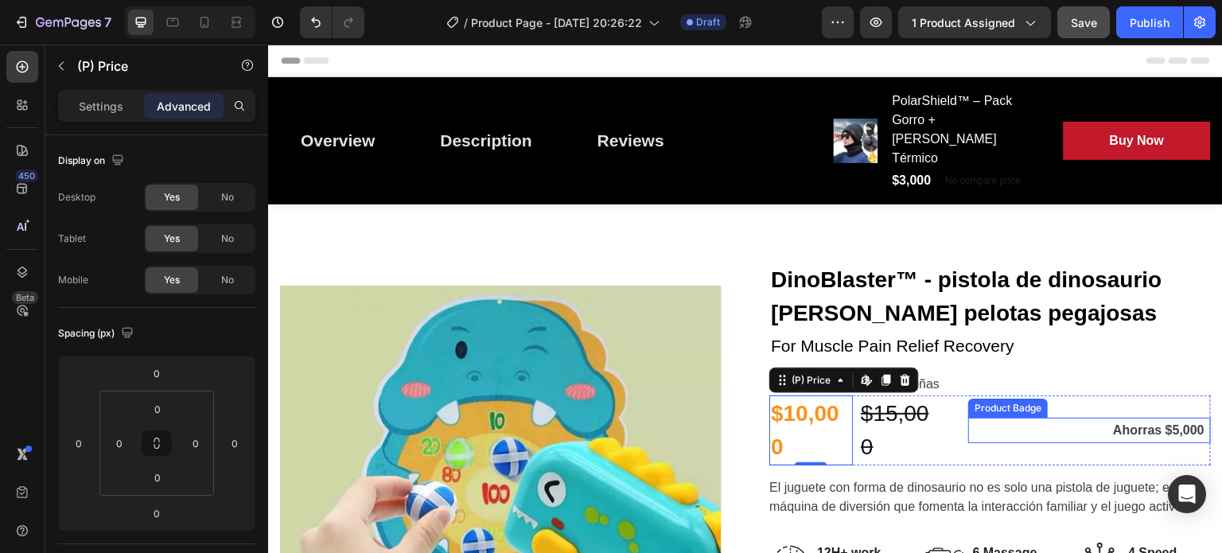
click at [1018, 418] on div "Ahorras $5,000" at bounding box center [1089, 430] width 243 height 25
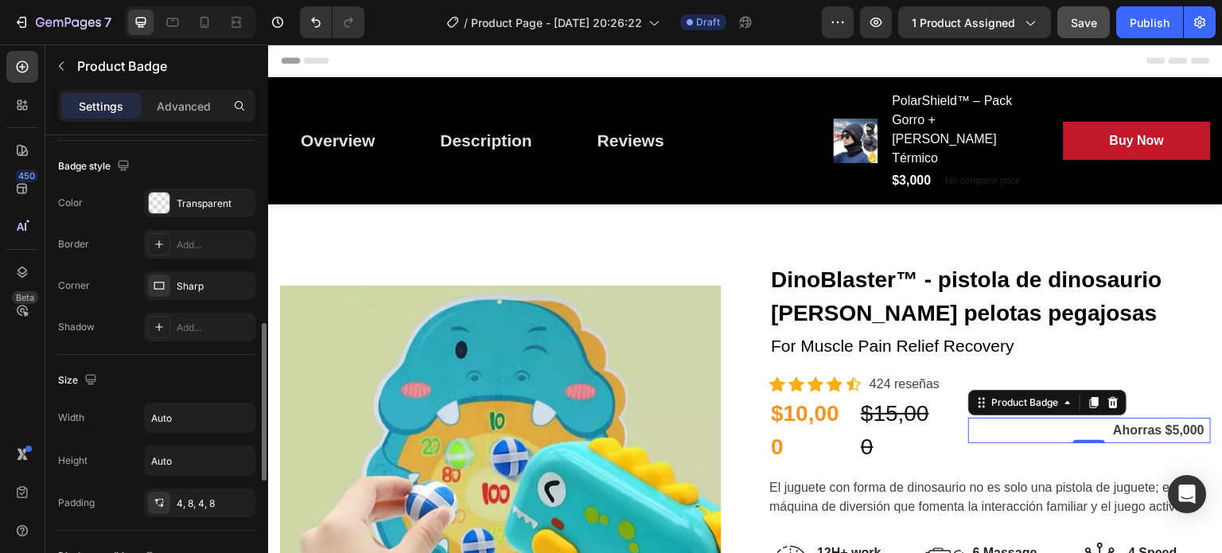
scroll to position [565, 0]
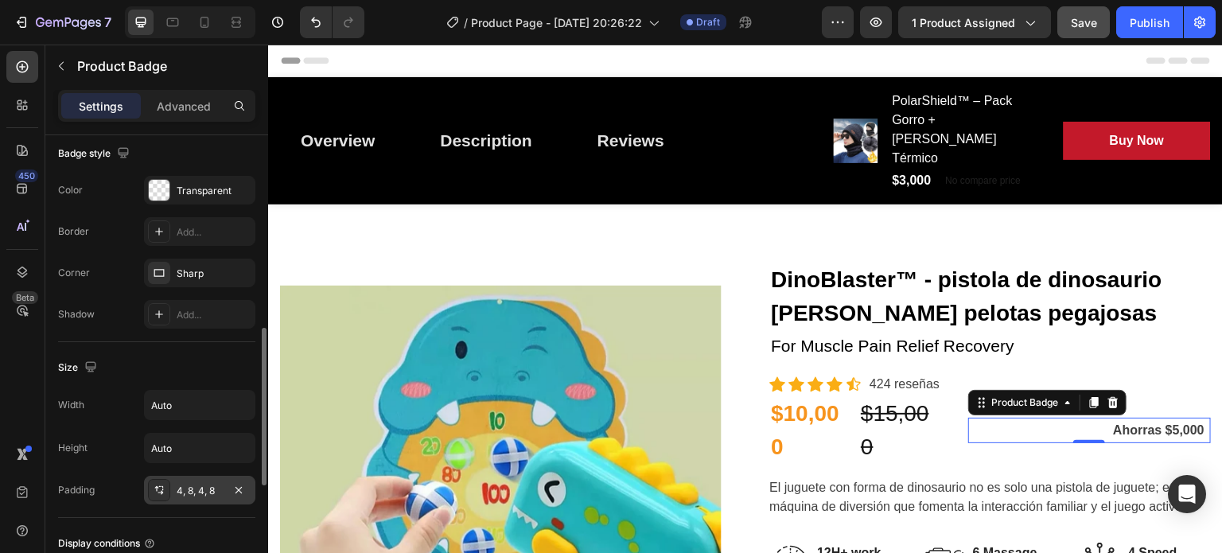
click at [161, 492] on icon at bounding box center [161, 493] width 6 height 4
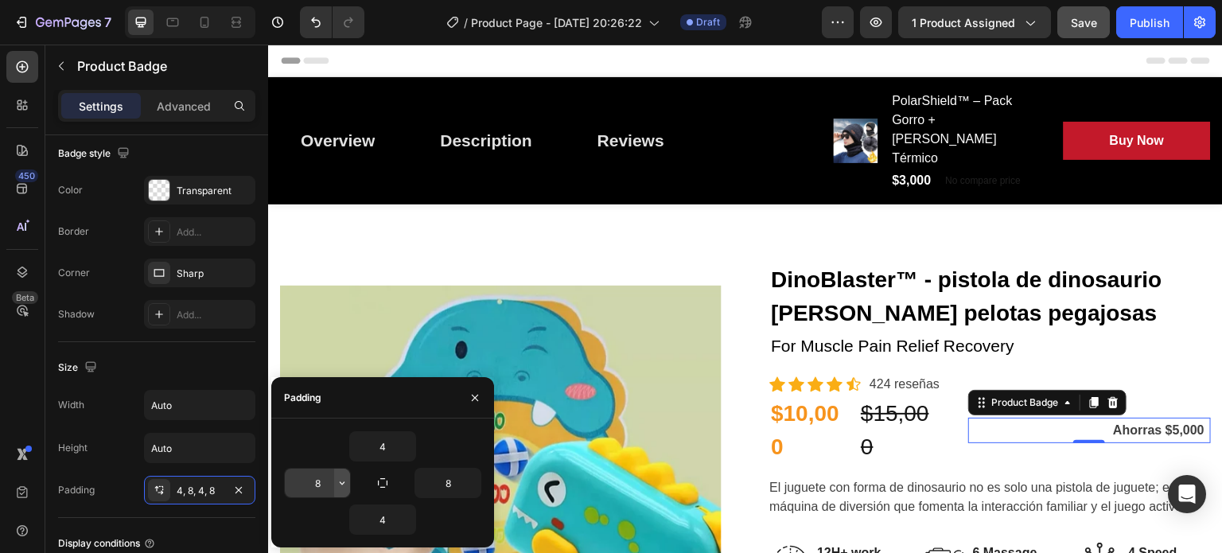
click at [346, 487] on icon "button" at bounding box center [342, 483] width 13 height 13
click at [324, 481] on input "8" at bounding box center [317, 483] width 65 height 29
click at [314, 507] on div "4" at bounding box center [382, 520] width 197 height 30
click at [339, 480] on icon "button" at bounding box center [342, 483] width 13 height 13
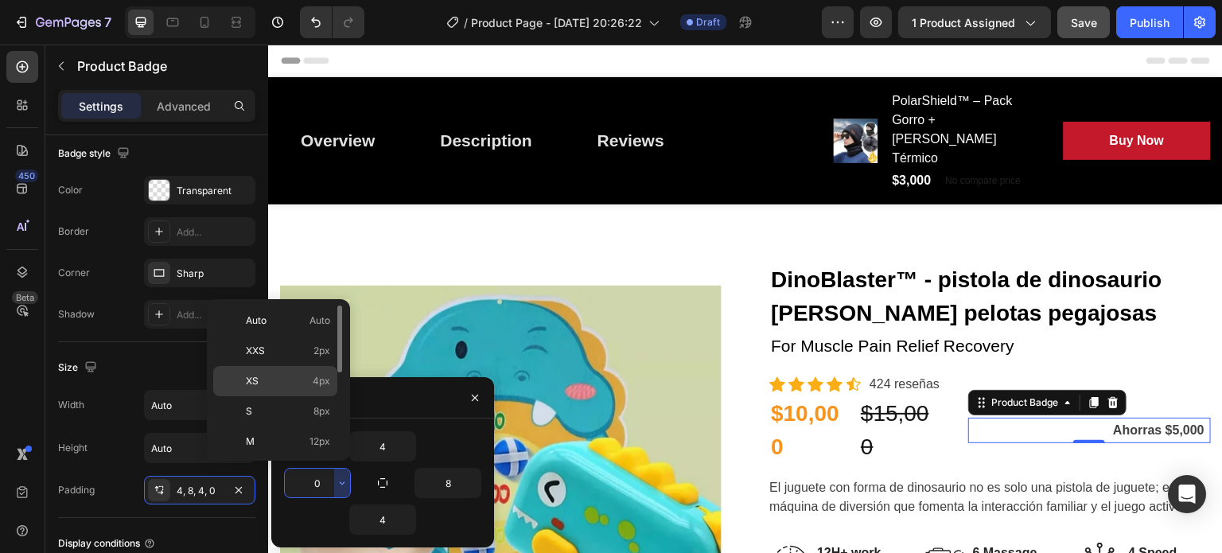
click at [320, 379] on span "4px" at bounding box center [322, 381] width 18 height 14
type input "4"
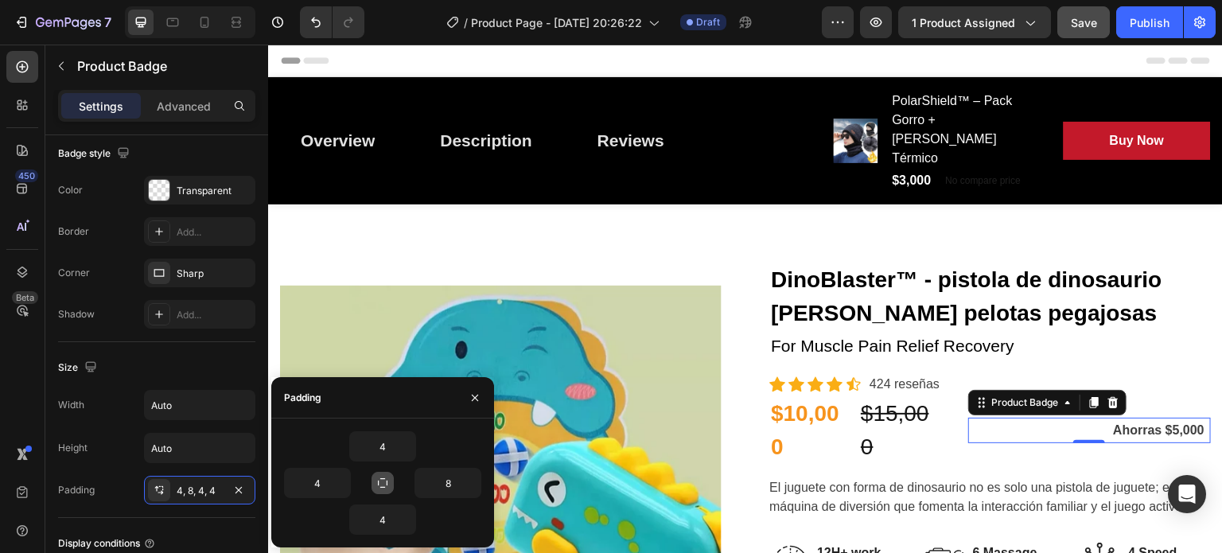
click at [381, 481] on icon "button" at bounding box center [382, 483] width 13 height 13
type input "4"
click at [381, 481] on icon "button" at bounding box center [382, 483] width 13 height 13
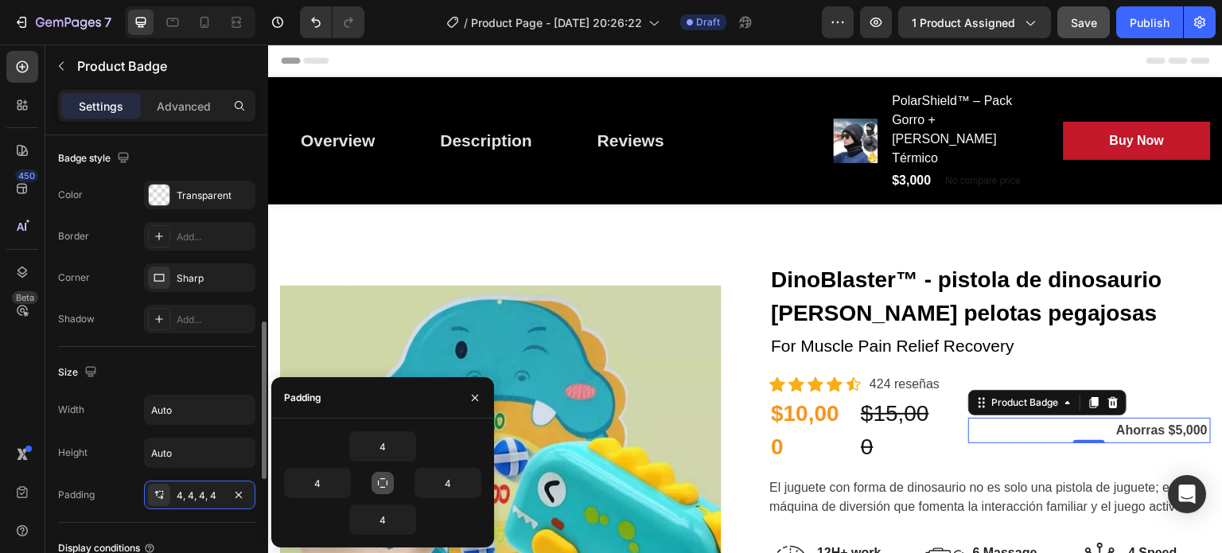
scroll to position [557, 0]
click at [185, 101] on p "Advanced" at bounding box center [184, 106] width 54 height 17
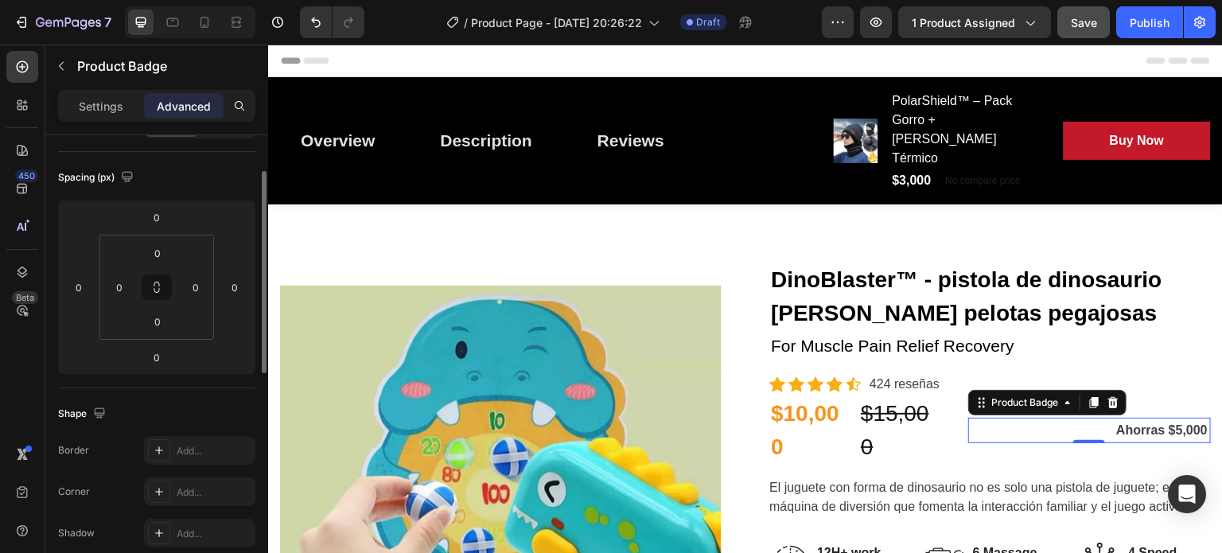
scroll to position [128, 0]
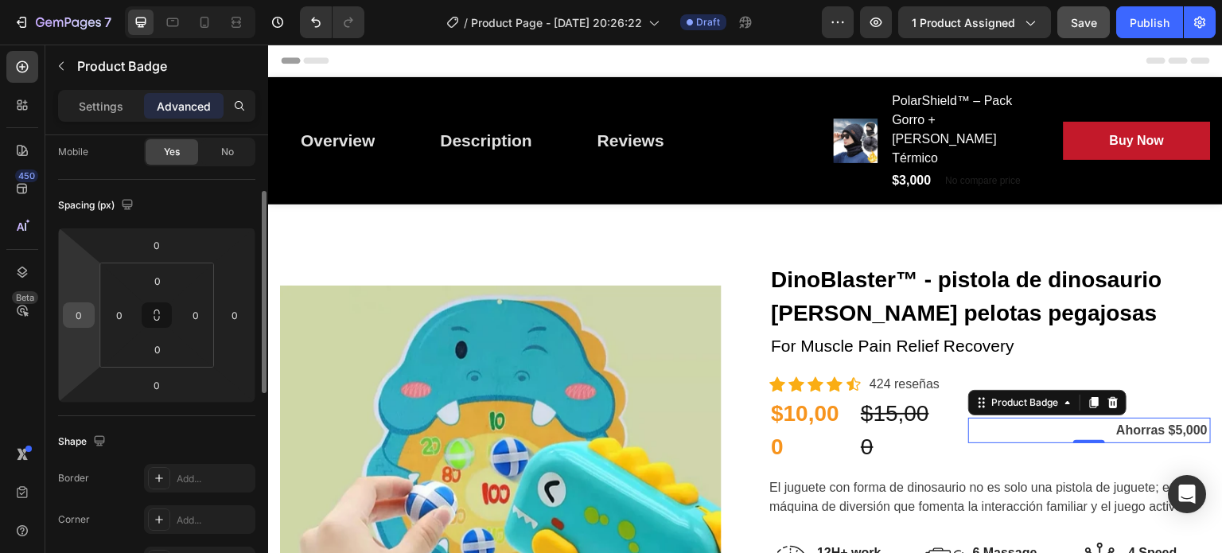
click at [80, 314] on input "0" at bounding box center [79, 315] width 24 height 24
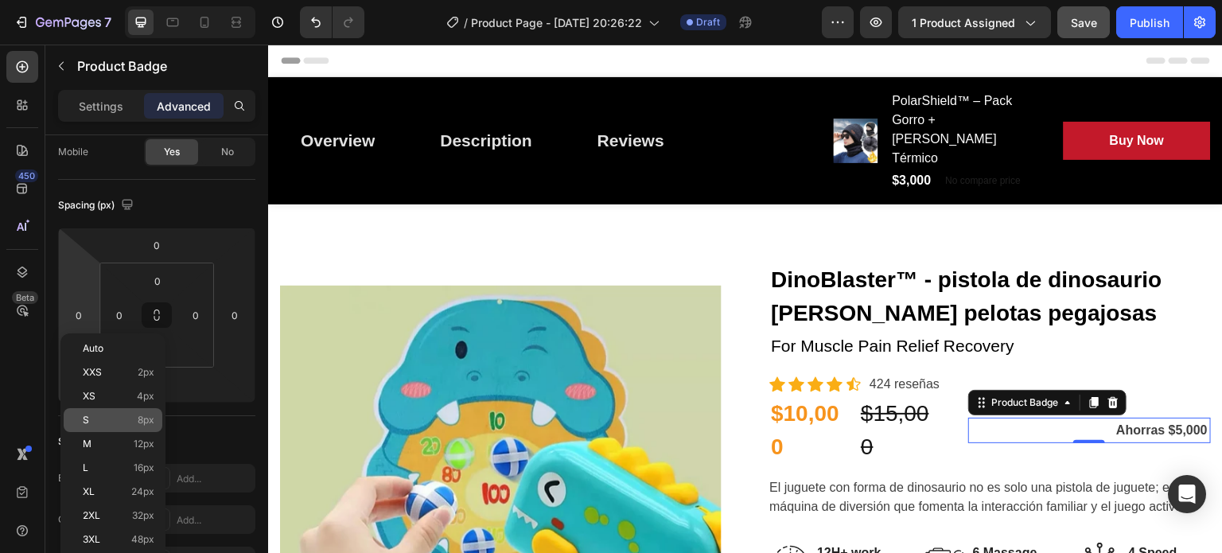
click at [118, 415] on p "S 8px" at bounding box center [119, 420] width 72 height 11
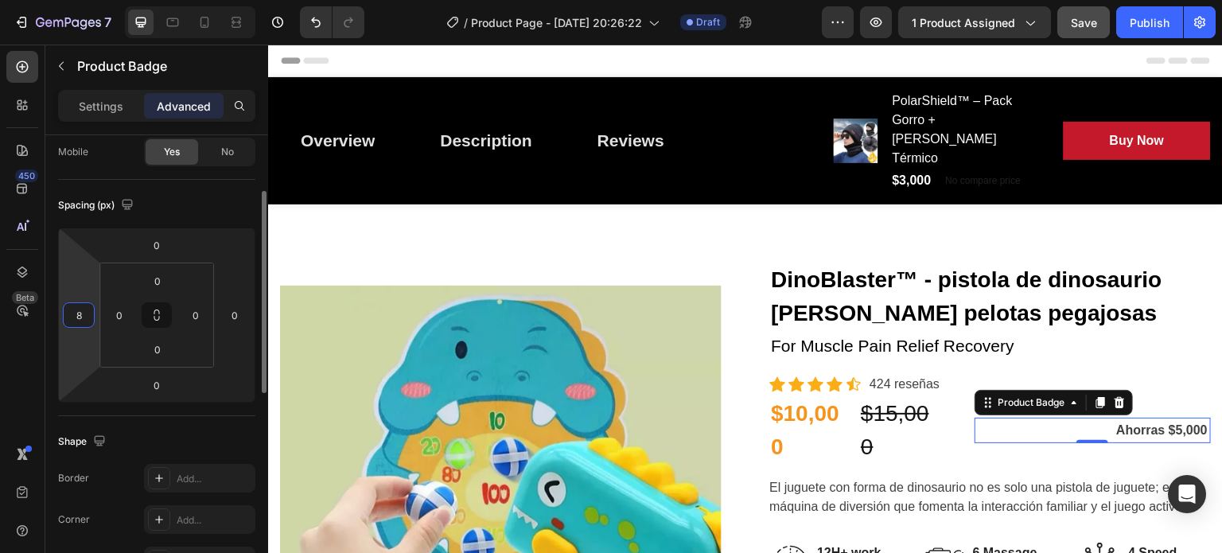
click at [73, 316] on input "8" at bounding box center [79, 315] width 24 height 24
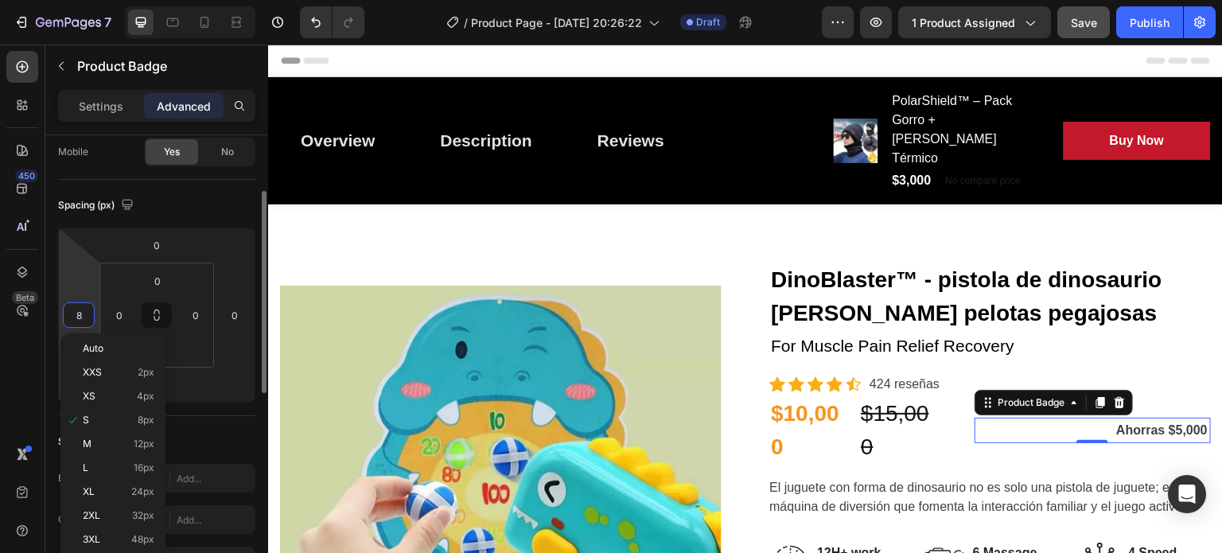
type input "2"
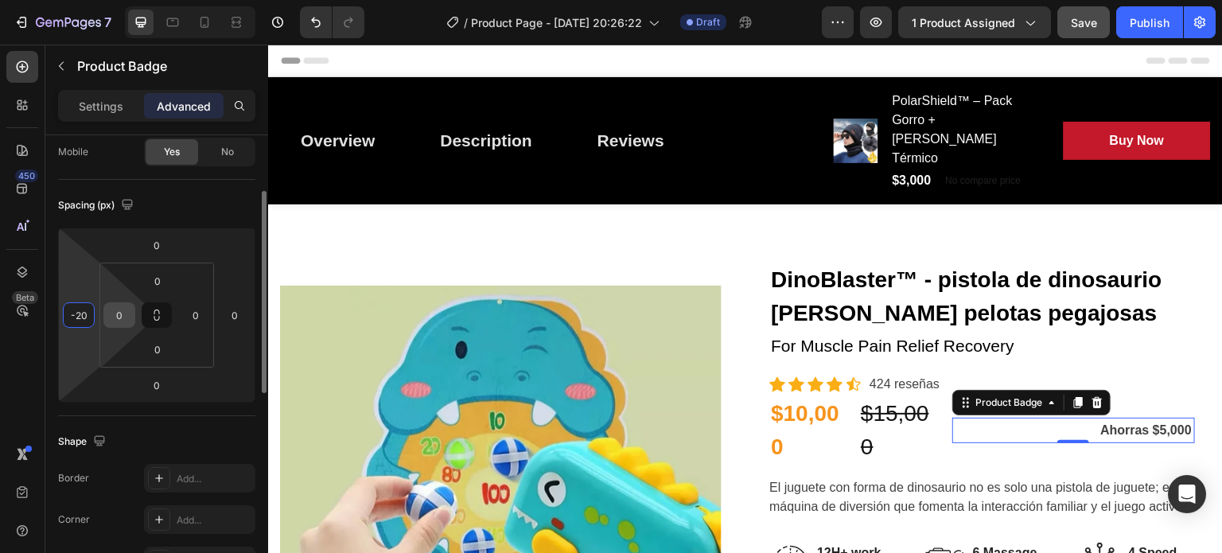
type input "-2"
type input "-1"
click at [83, 0] on html "7 Version history / Product Page - Aug 26, 20:26:22 Draft Preview 1 product ass…" at bounding box center [611, 0] width 1222 height 0
click at [80, 319] on input "0" at bounding box center [79, 315] width 24 height 24
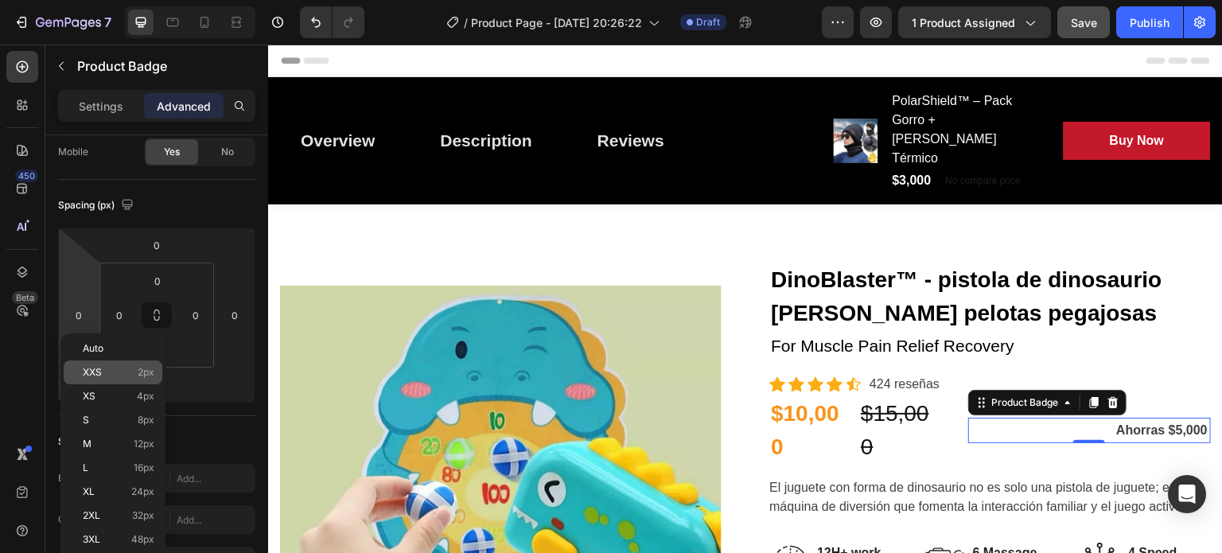
click at [113, 368] on p "XXS 2px" at bounding box center [119, 372] width 72 height 11
type input "2"
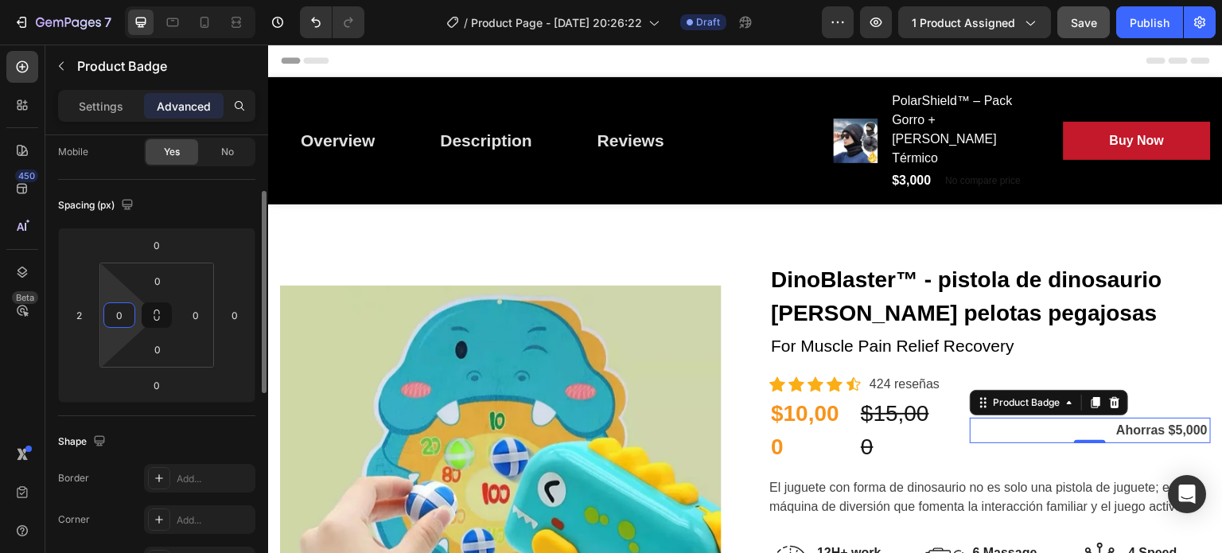
click at [122, 313] on input "0" at bounding box center [119, 315] width 24 height 24
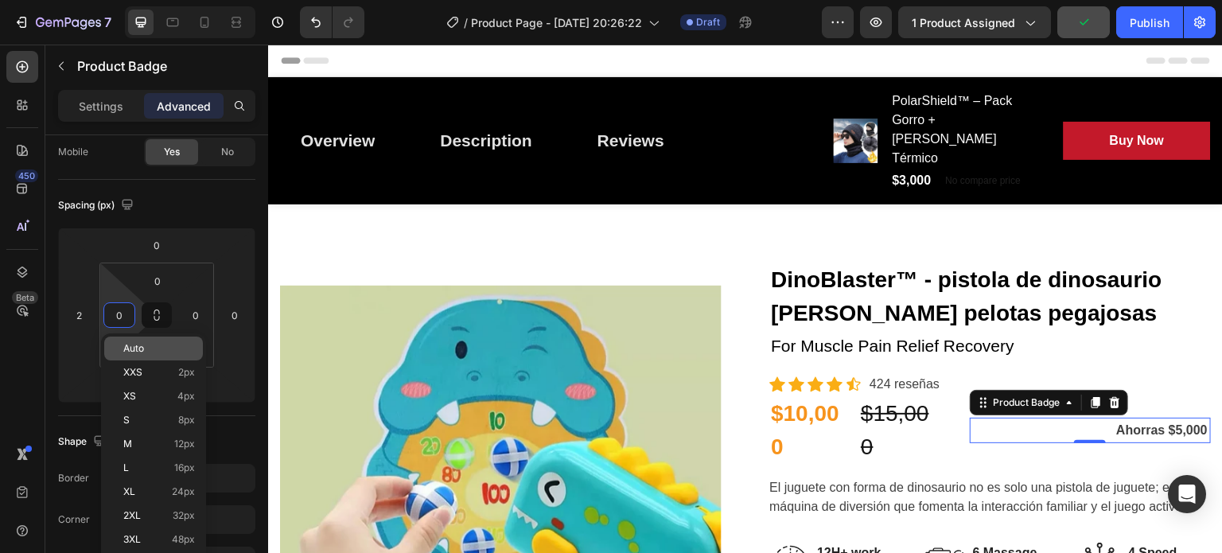
click at [150, 354] on div "Auto" at bounding box center [153, 349] width 99 height 24
type input "Auto"
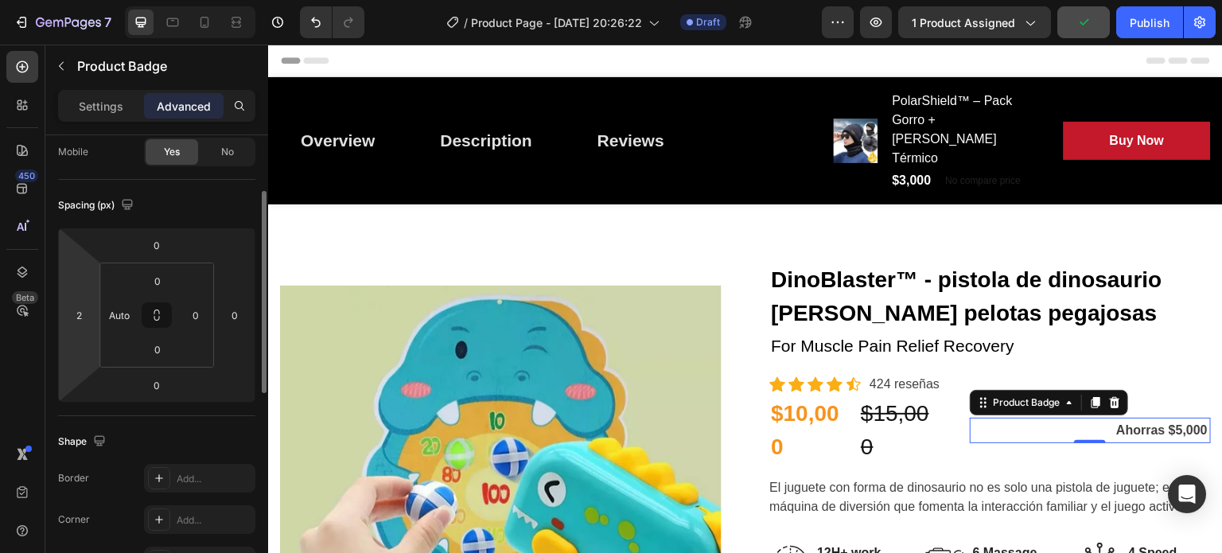
click at [73, 0] on html "7 Version history / Product Page - Aug 26, 20:26:22 Draft Preview 1 product ass…" at bounding box center [611, 0] width 1222 height 0
click at [81, 318] on input "number" at bounding box center [79, 315] width 24 height 24
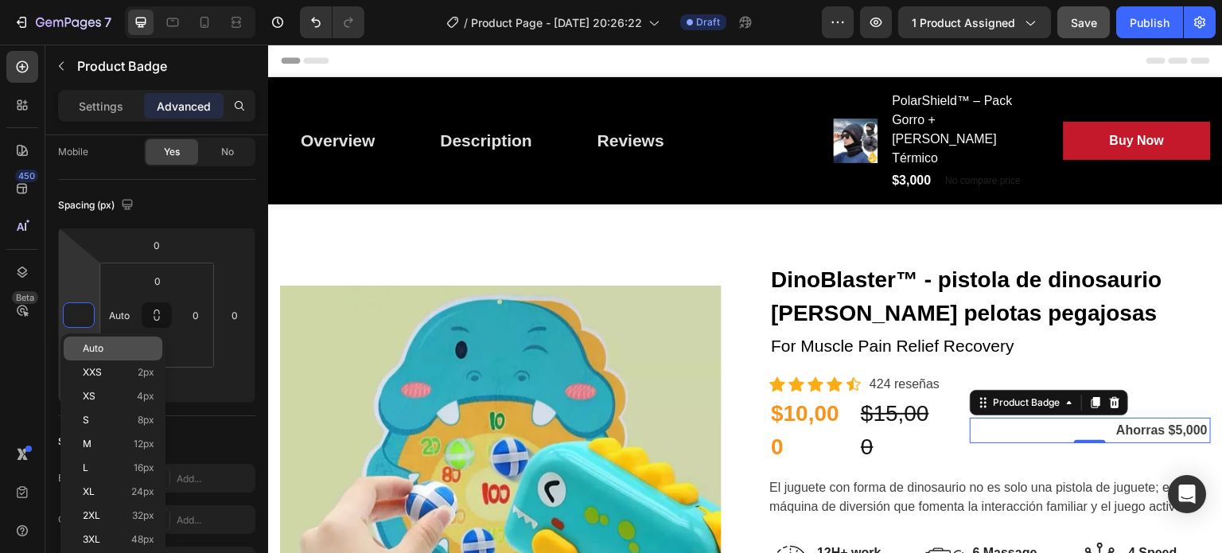
type input "0"
click at [100, 343] on span "Auto" at bounding box center [93, 348] width 21 height 11
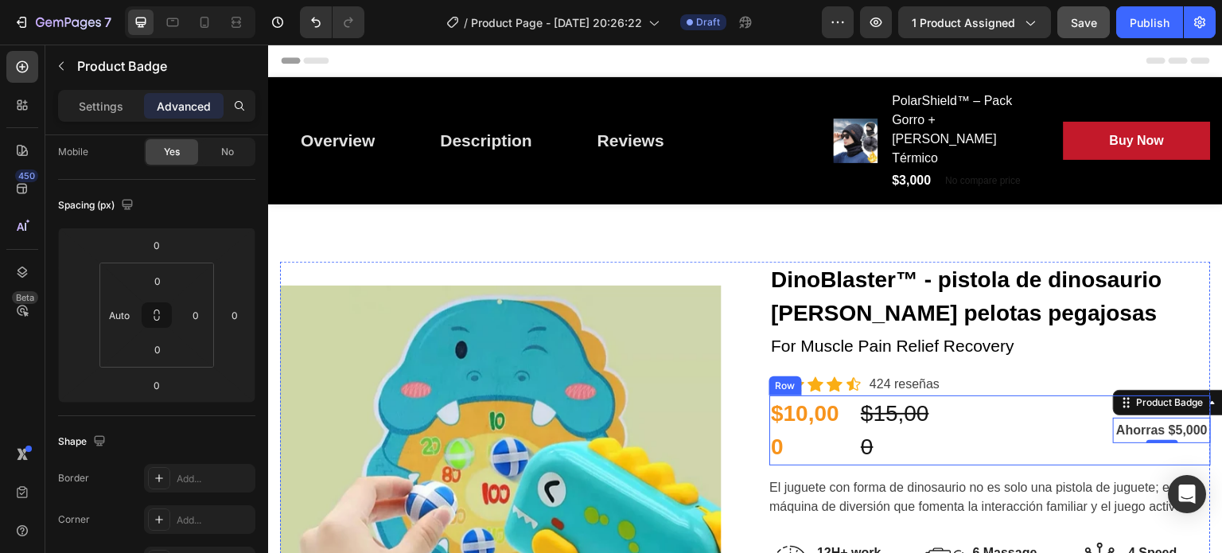
click at [1091, 395] on div "Ahorras $5,000 Product Badge 0" at bounding box center [1089, 430] width 243 height 70
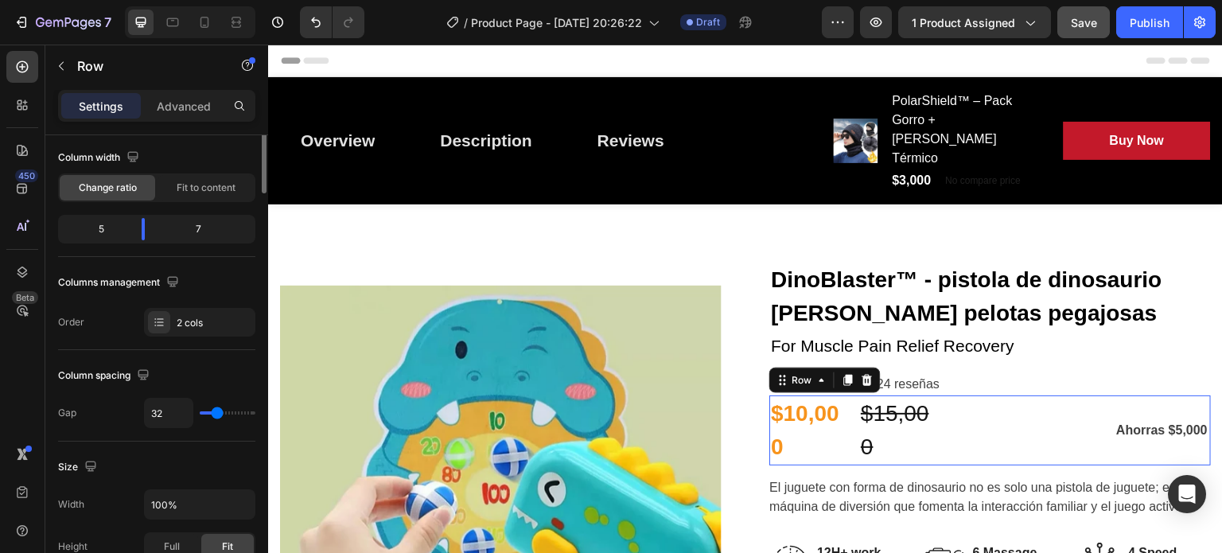
scroll to position [0, 0]
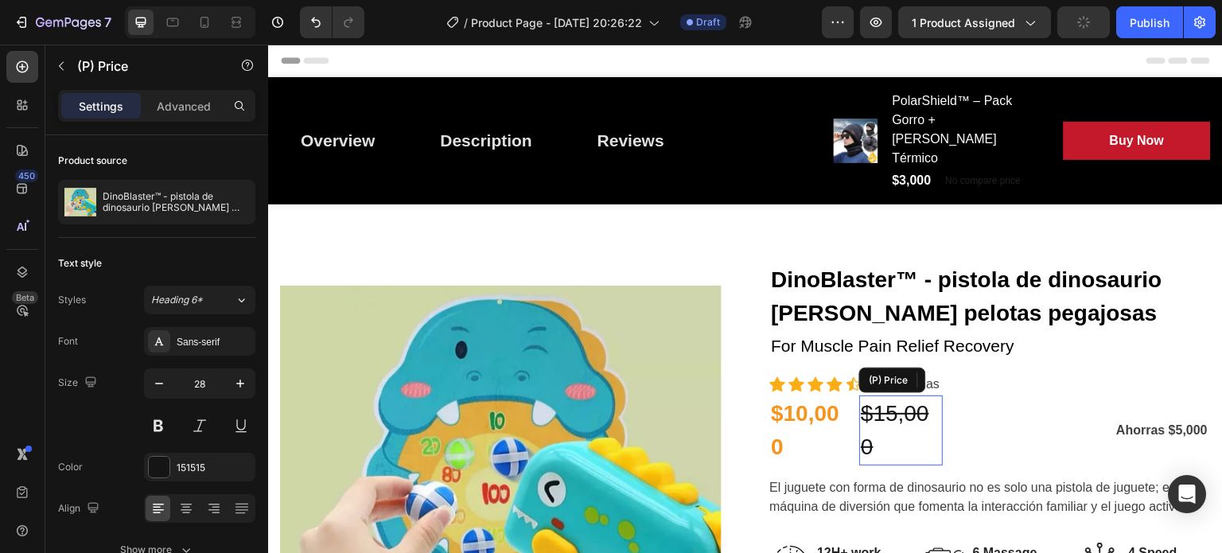
click at [919, 395] on div "$15,000" at bounding box center [901, 430] width 84 height 70
click at [906, 395] on div "$15,000" at bounding box center [901, 430] width 84 height 70
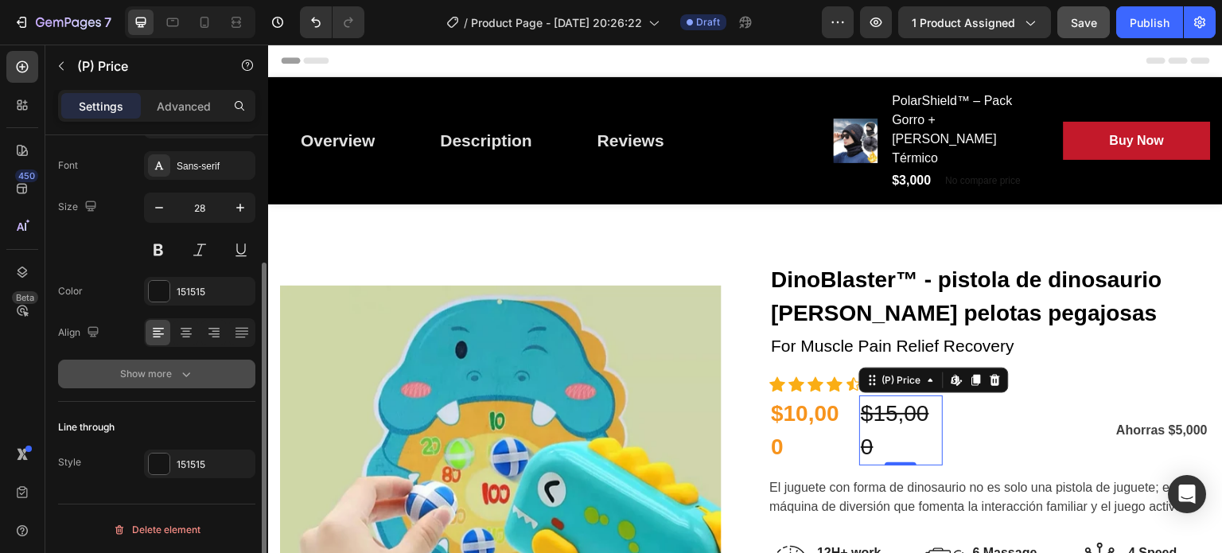
click at [140, 378] on div "Show more" at bounding box center [157, 374] width 74 height 16
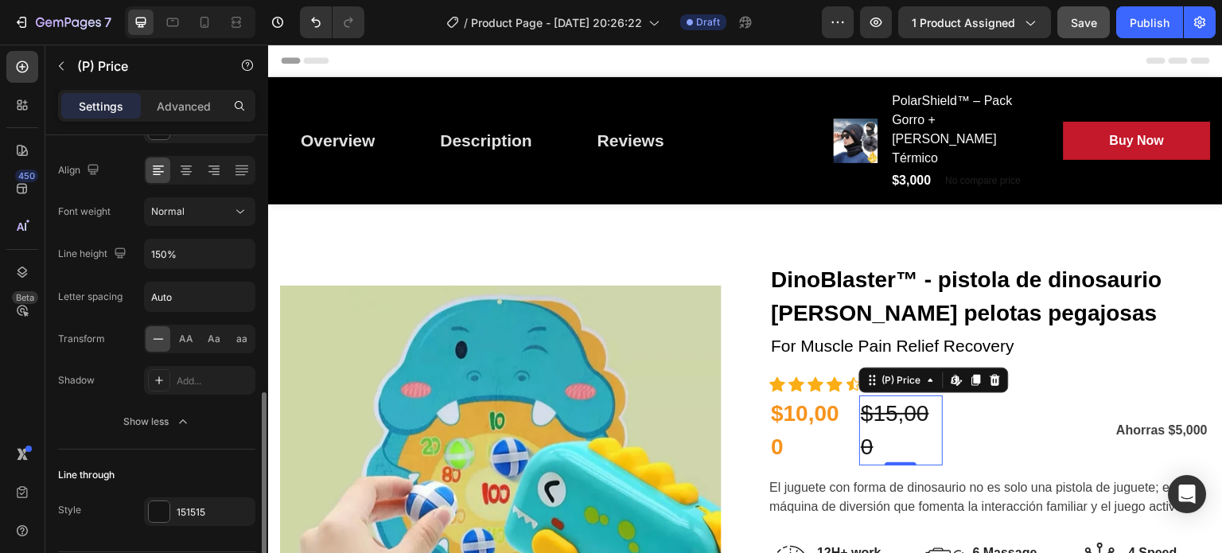
scroll to position [385, 0]
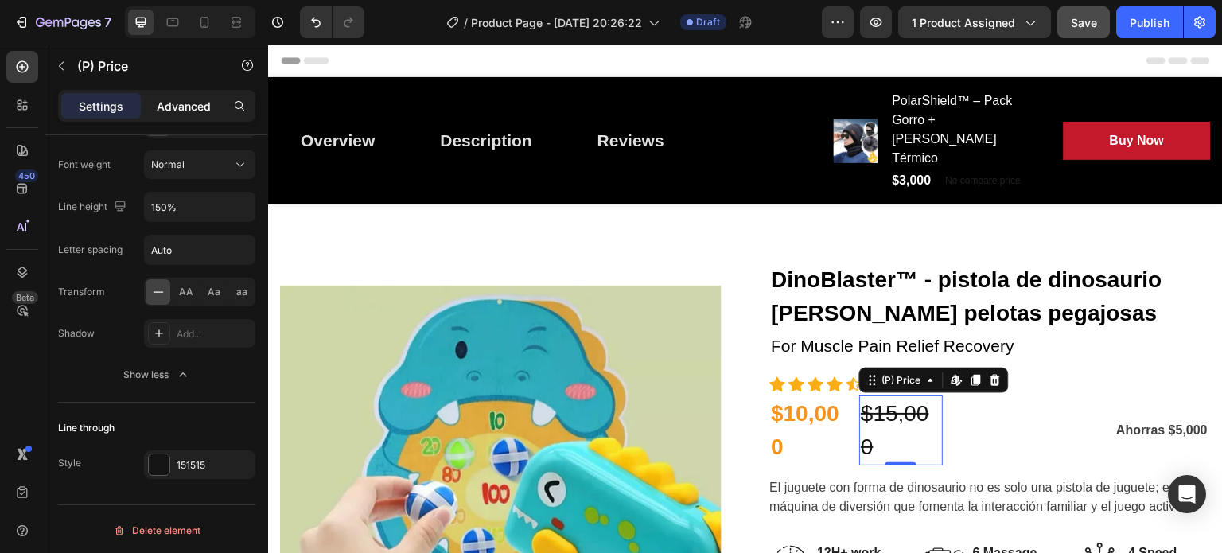
click at [185, 114] on p "Advanced" at bounding box center [184, 106] width 54 height 17
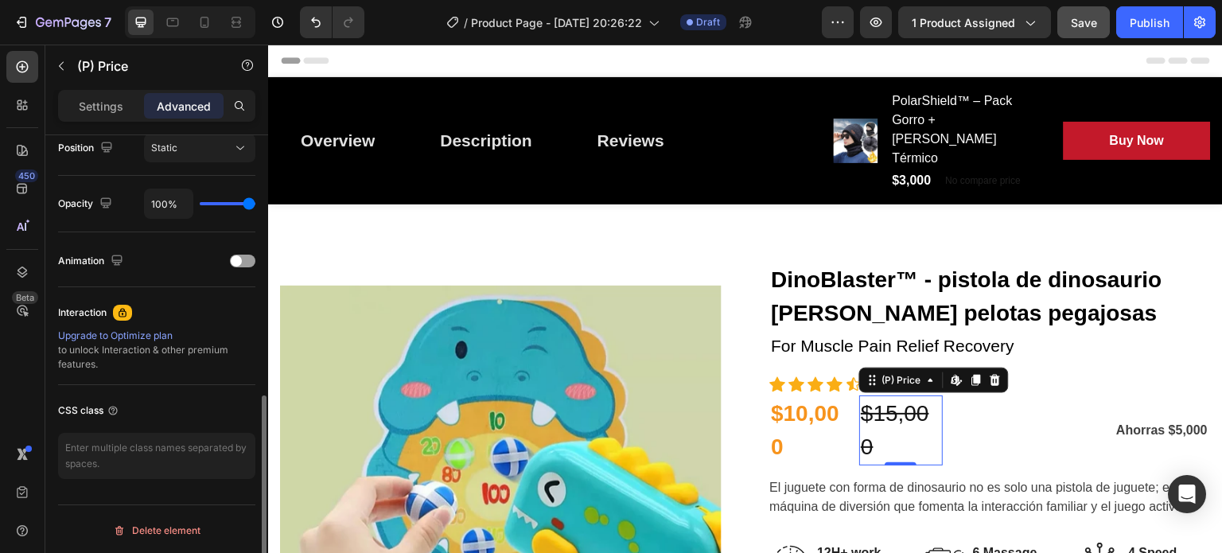
scroll to position [150, 0]
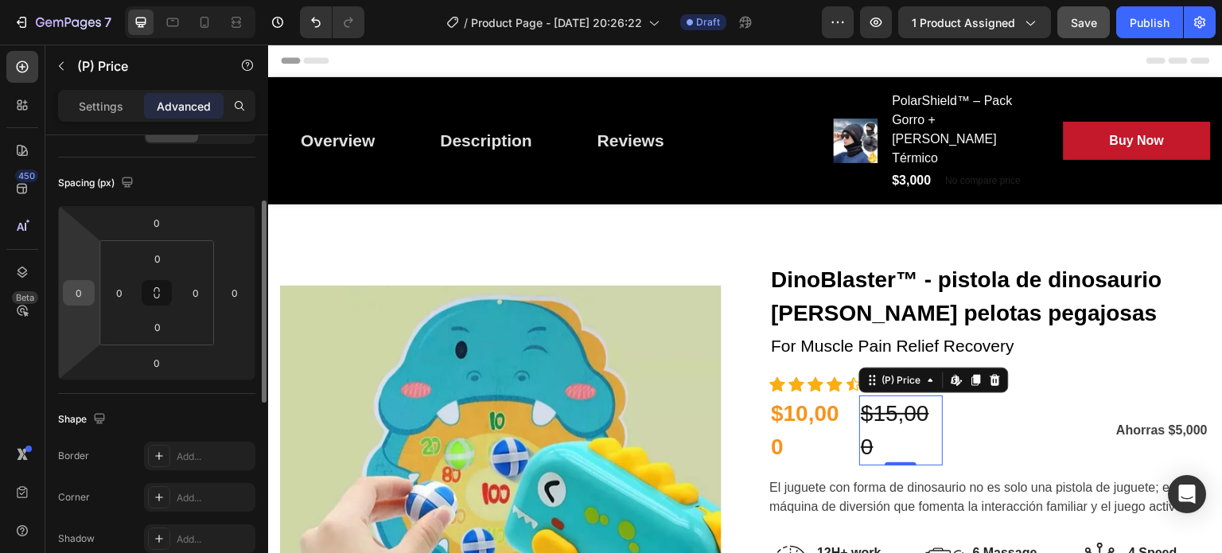
click at [80, 286] on input "0" at bounding box center [79, 293] width 24 height 24
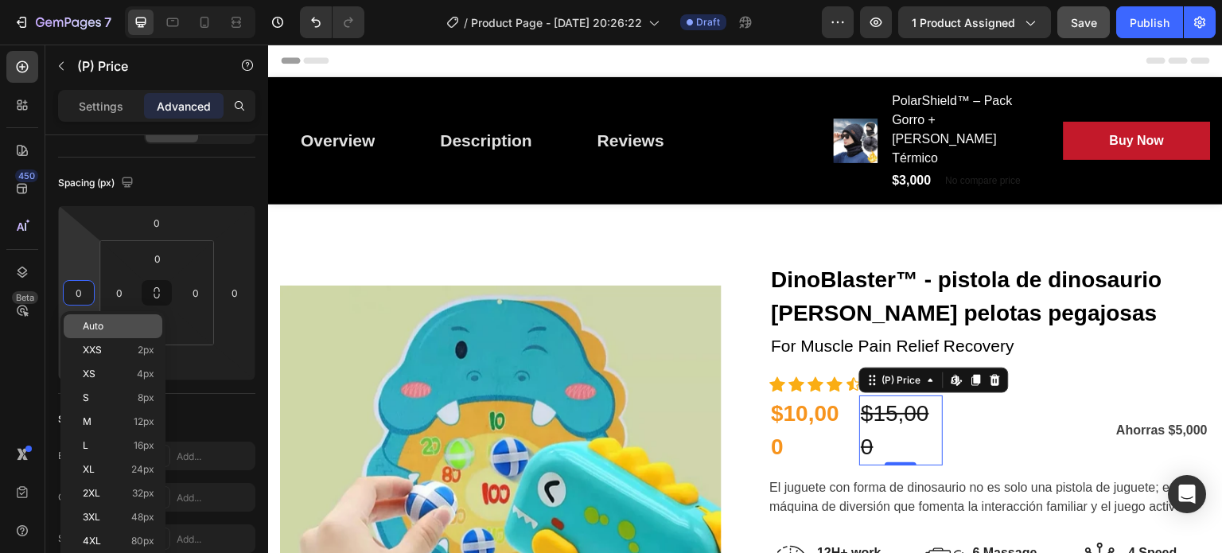
click at [105, 319] on div "Auto" at bounding box center [113, 326] width 99 height 24
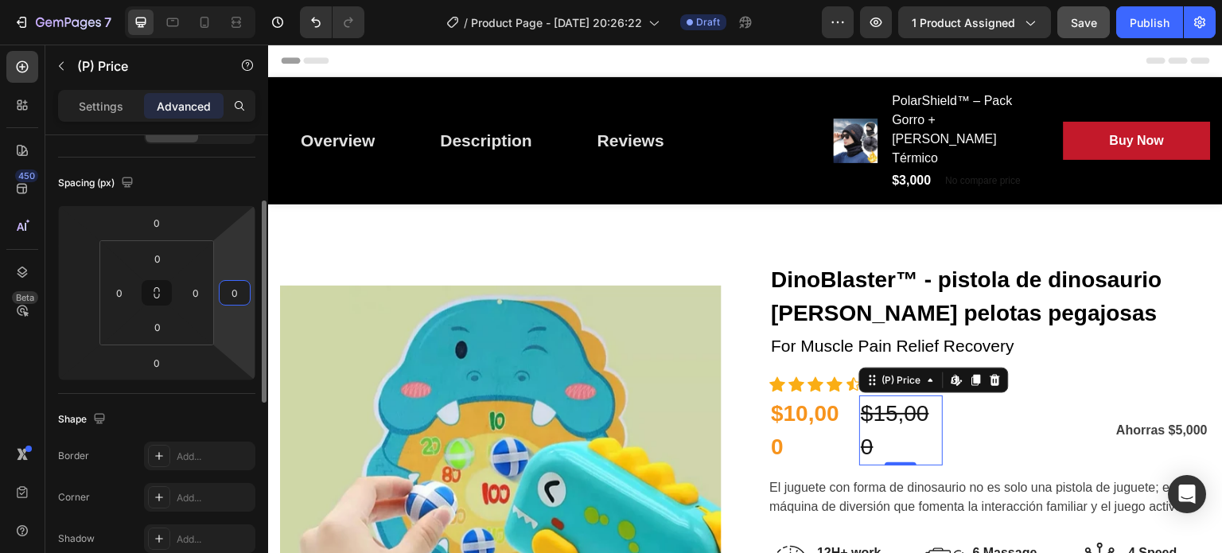
click at [229, 289] on input "0" at bounding box center [235, 293] width 24 height 24
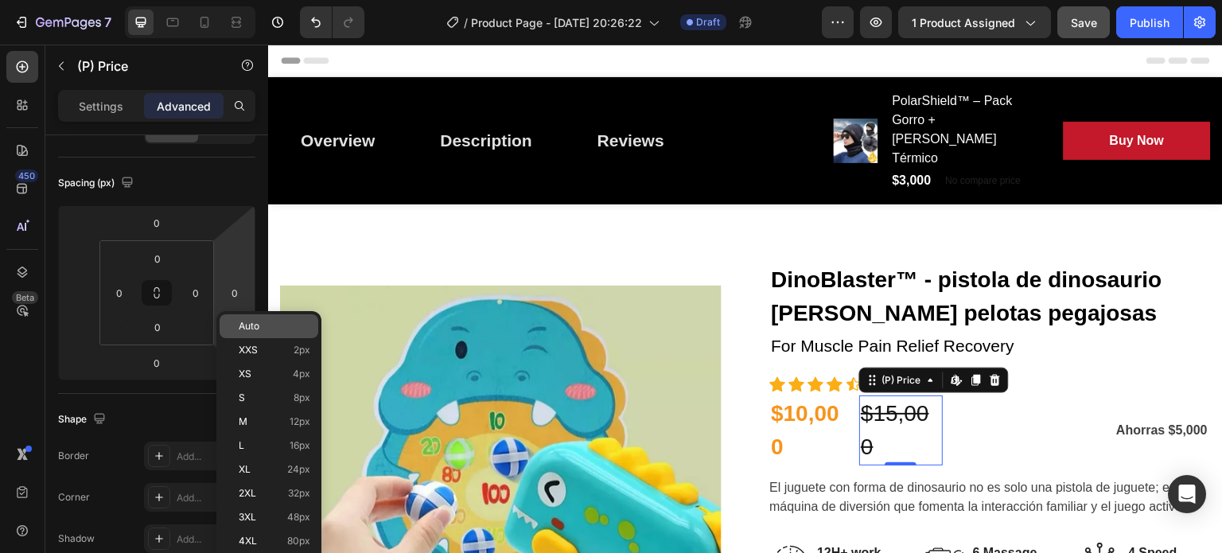
click at [260, 327] on p "Auto" at bounding box center [275, 326] width 72 height 11
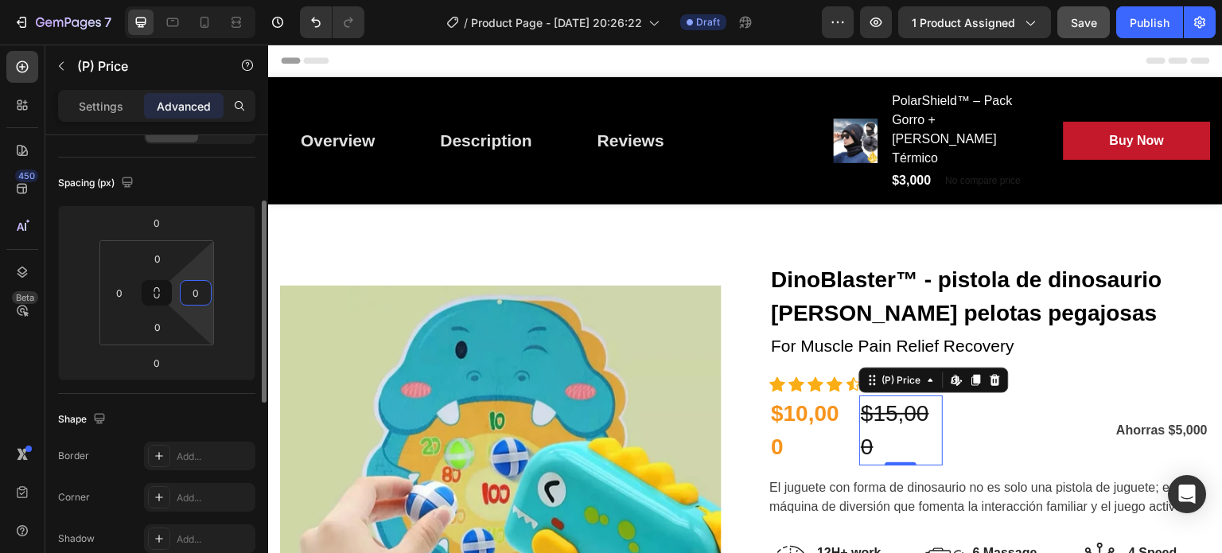
click at [198, 290] on input "0" at bounding box center [196, 293] width 24 height 24
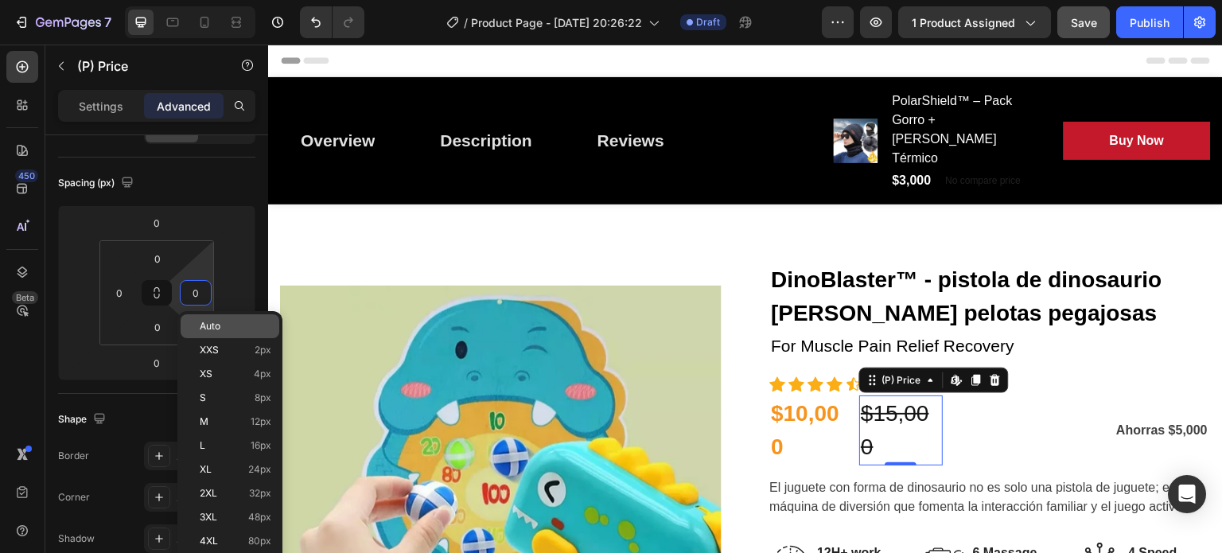
click at [223, 327] on p "Auto" at bounding box center [236, 326] width 72 height 11
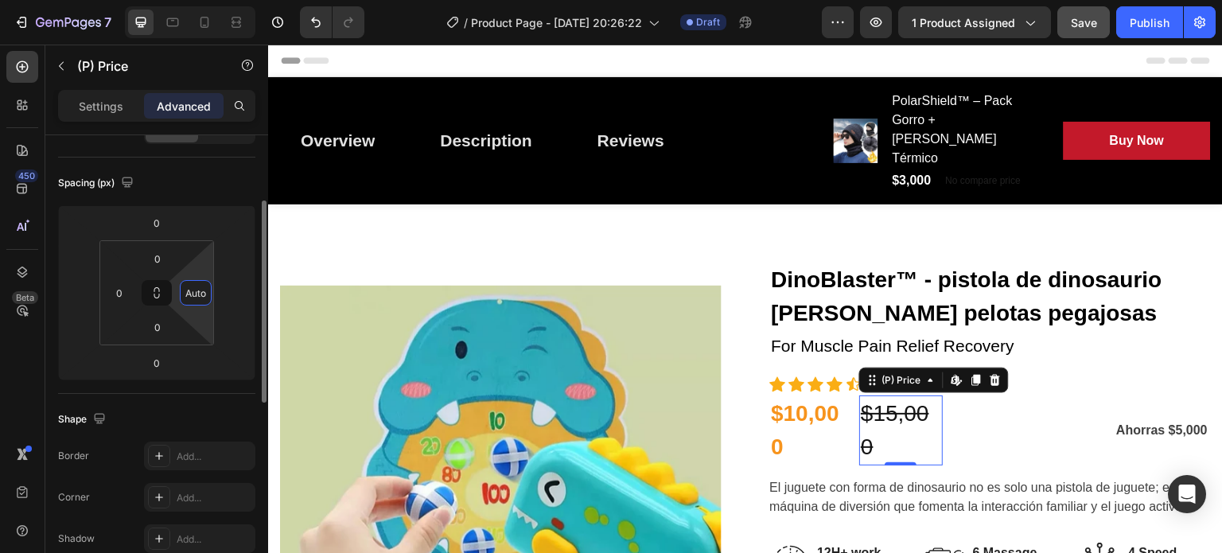
click at [194, 297] on input "Auto" at bounding box center [196, 293] width 24 height 24
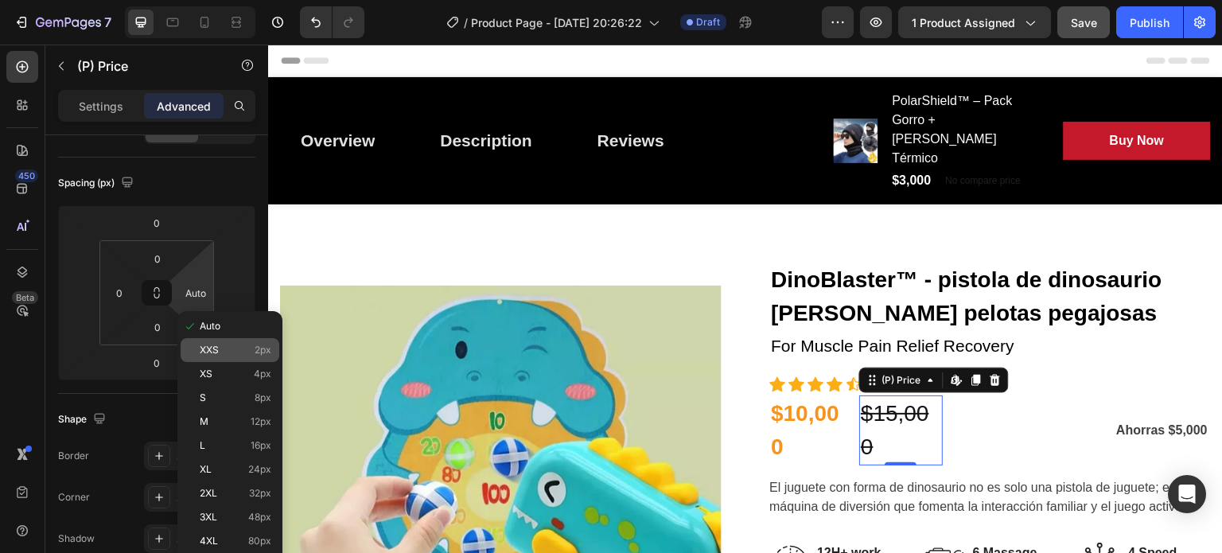
click at [220, 342] on div "XXS 2px" at bounding box center [230, 350] width 99 height 24
type input "2"
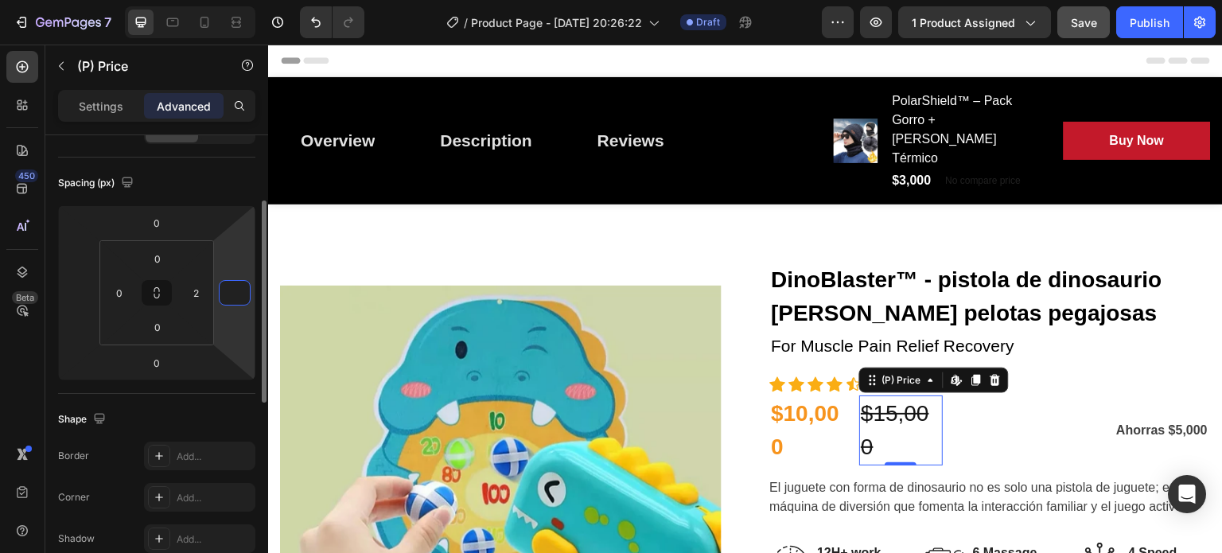
click at [232, 302] on input "number" at bounding box center [235, 293] width 24 height 24
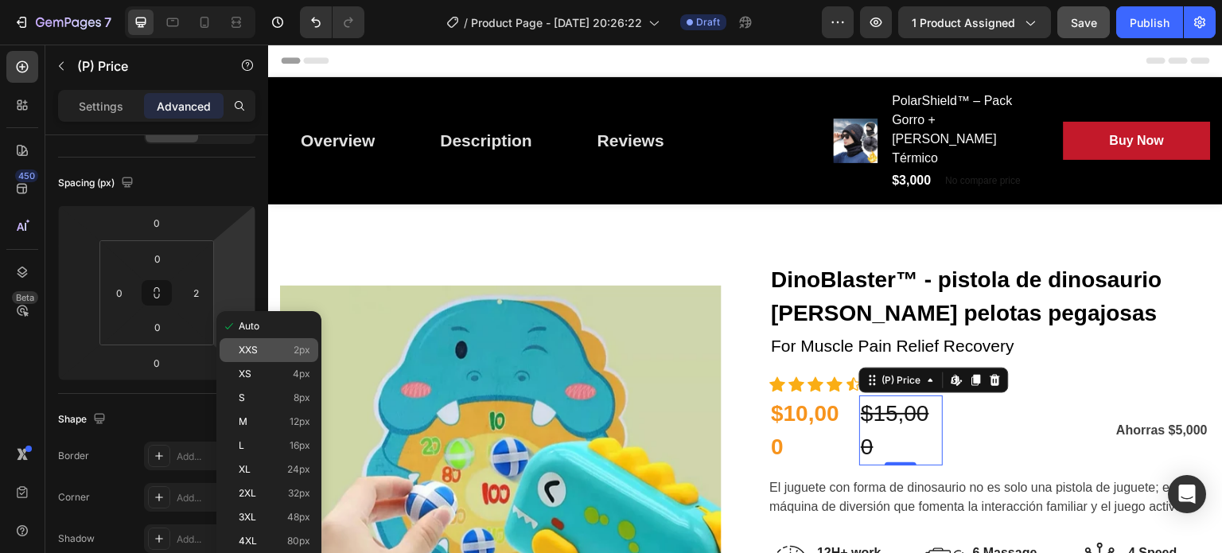
click at [263, 338] on div "XXS 2px" at bounding box center [269, 350] width 99 height 24
type input "2"
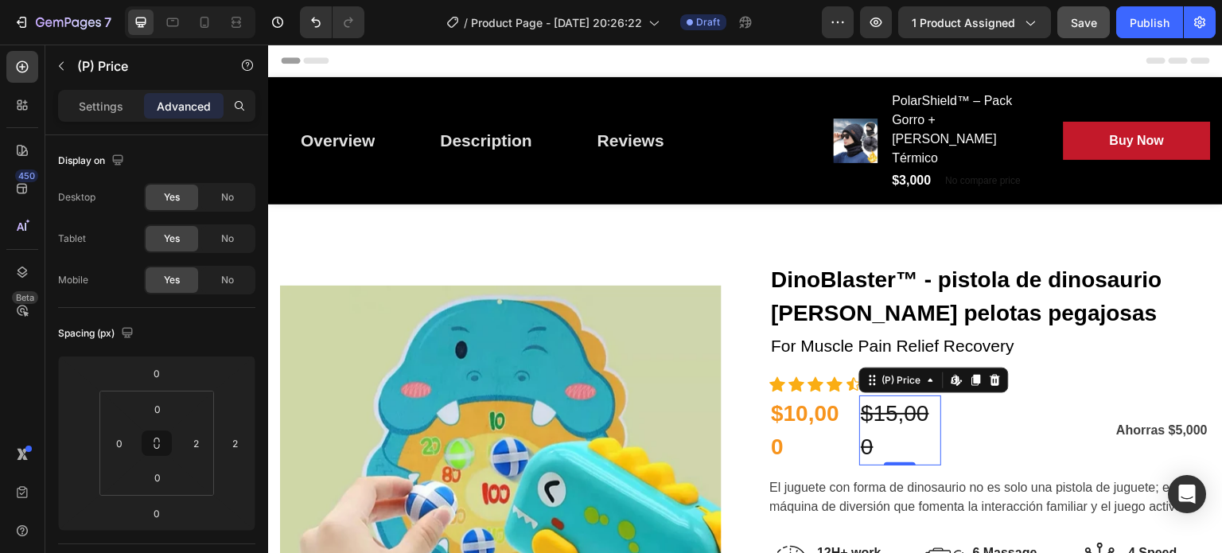
scroll to position [596, 0]
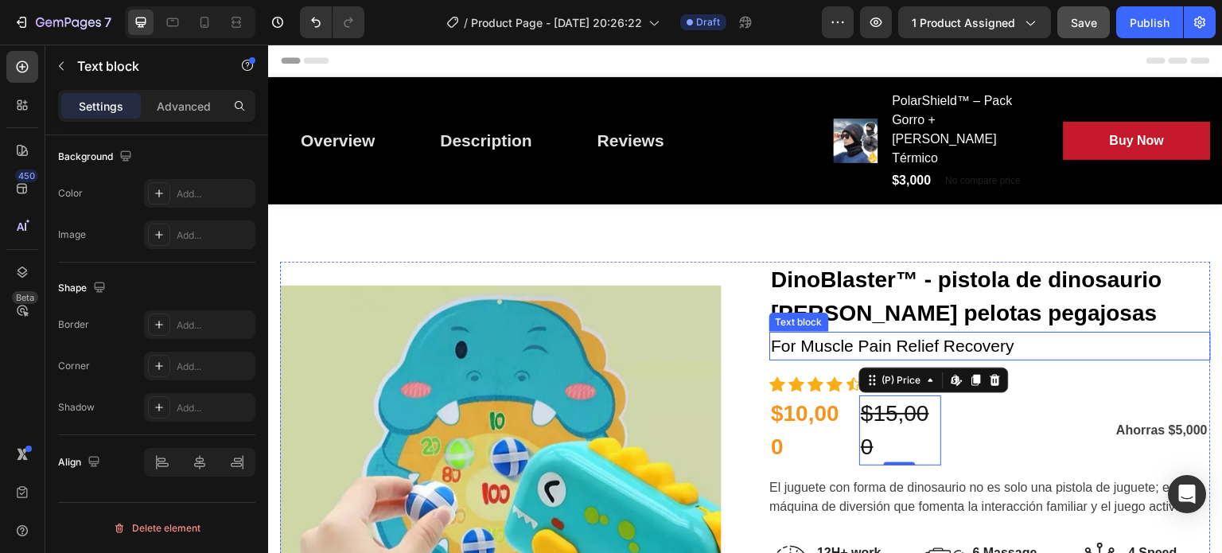
click at [809, 333] on p "For Muscle Pain Relief Recovery" at bounding box center [990, 345] width 438 height 25
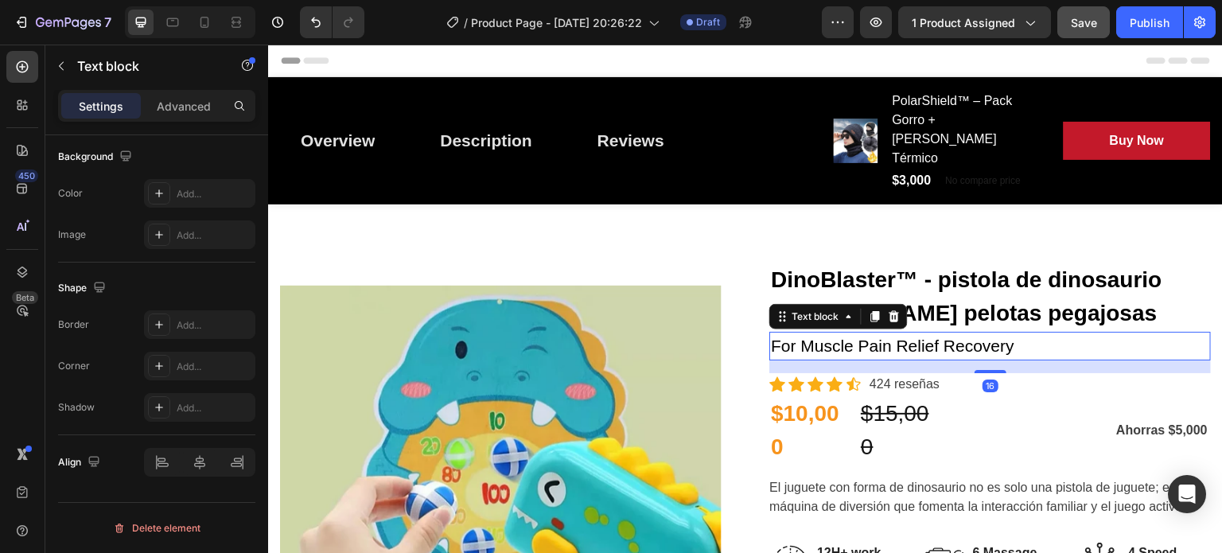
scroll to position [0, 0]
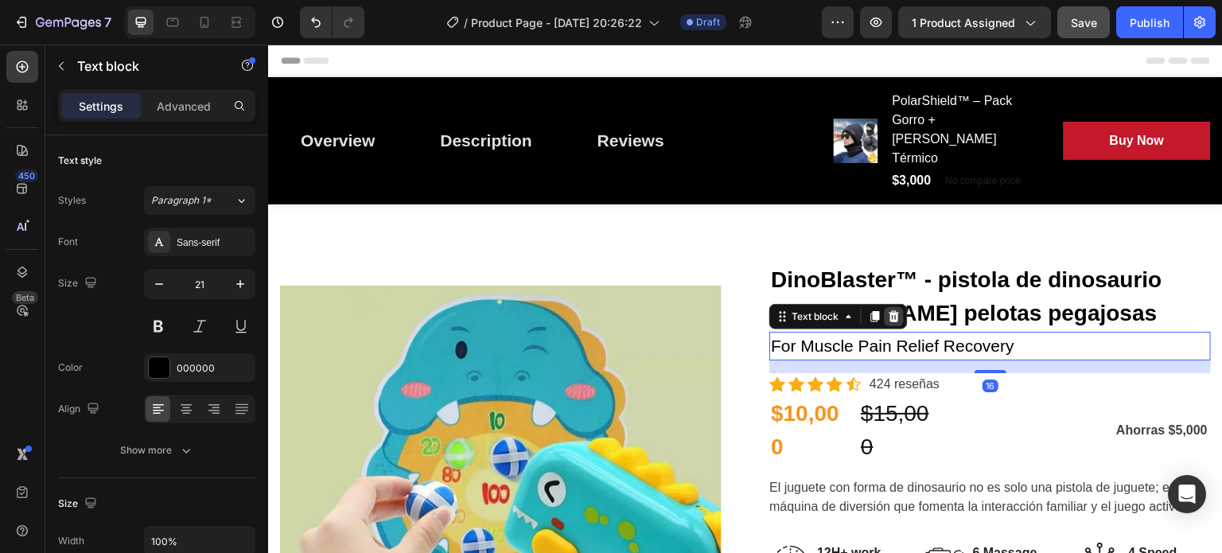
click at [897, 307] on div at bounding box center [894, 316] width 19 height 19
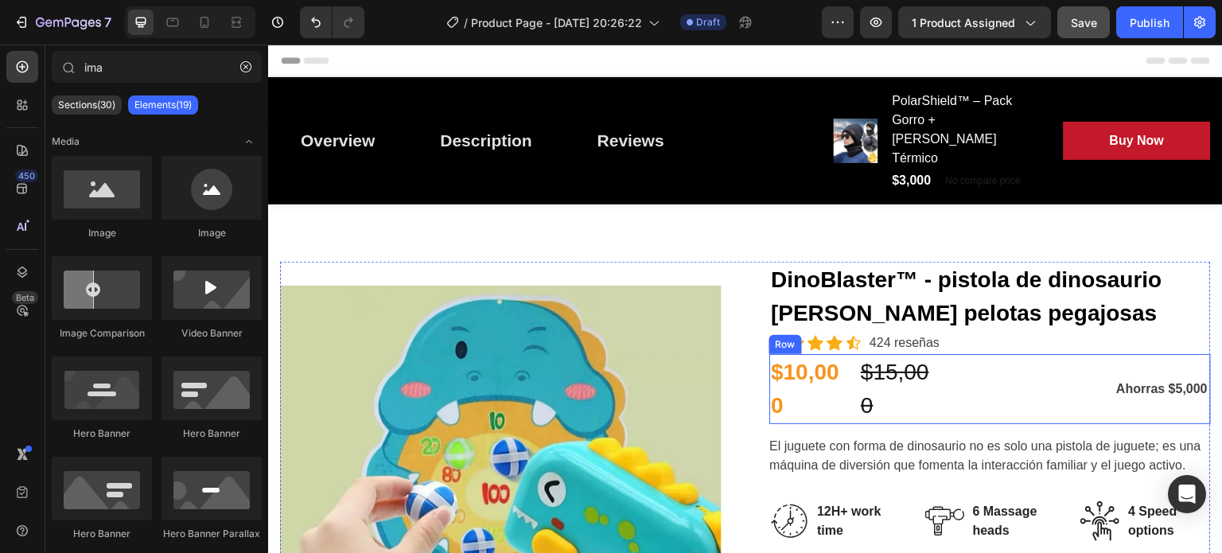
click at [957, 354] on div "$10,000 (P) Price (P) Price $15,000 (P) Price (P) Price Row Ahorras $5,000 Prod…" at bounding box center [991, 389] width 442 height 70
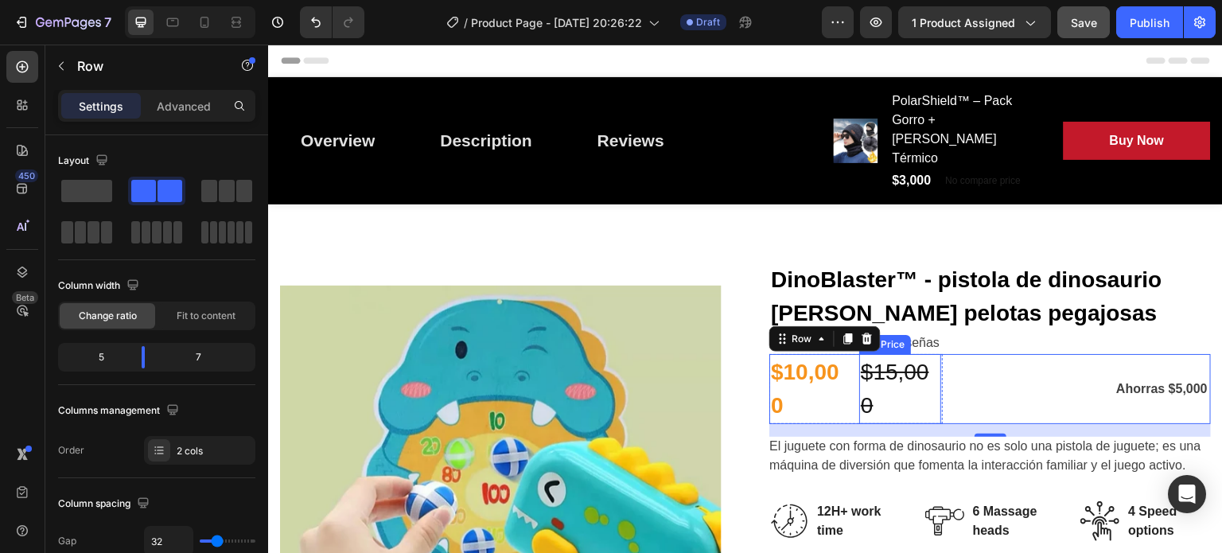
click at [900, 354] on div "$15,000" at bounding box center [899, 389] width 80 height 70
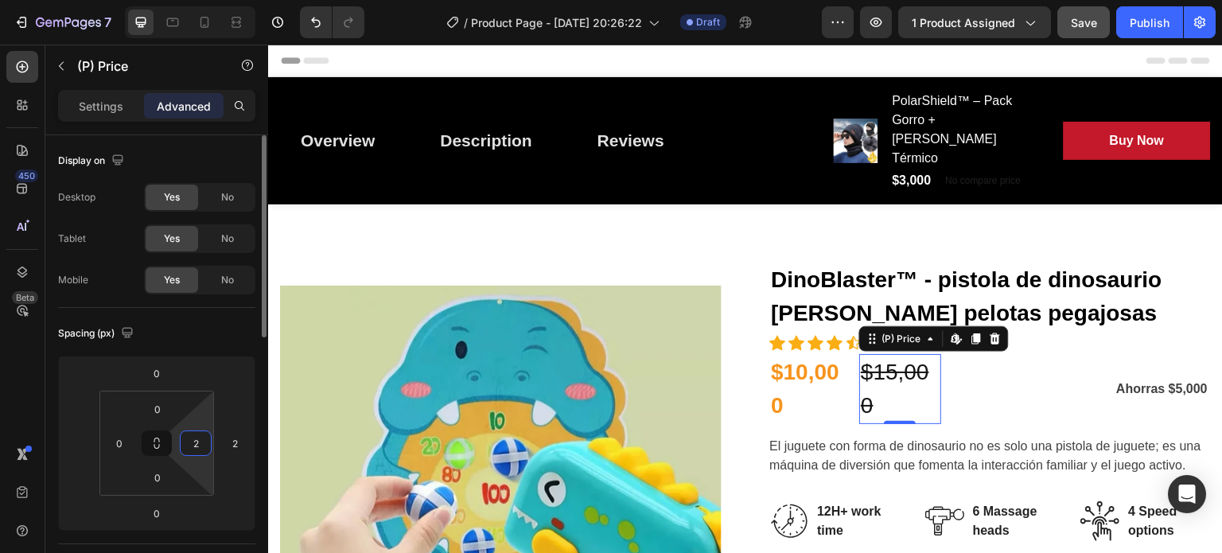
click at [205, 440] on input "2" at bounding box center [196, 443] width 24 height 24
type input "0"
click at [248, 442] on div "2" at bounding box center [235, 443] width 32 height 25
click at [239, 443] on input "2" at bounding box center [235, 443] width 24 height 24
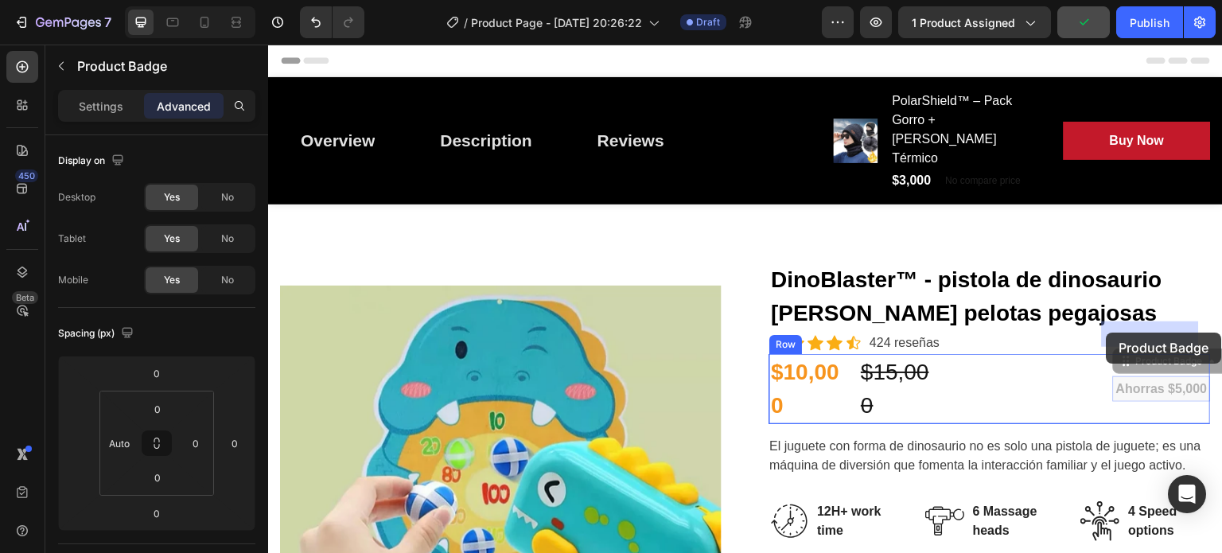
drag, startPoint x: 1141, startPoint y: 310, endPoint x: 1109, endPoint y: 333, distance: 40.0
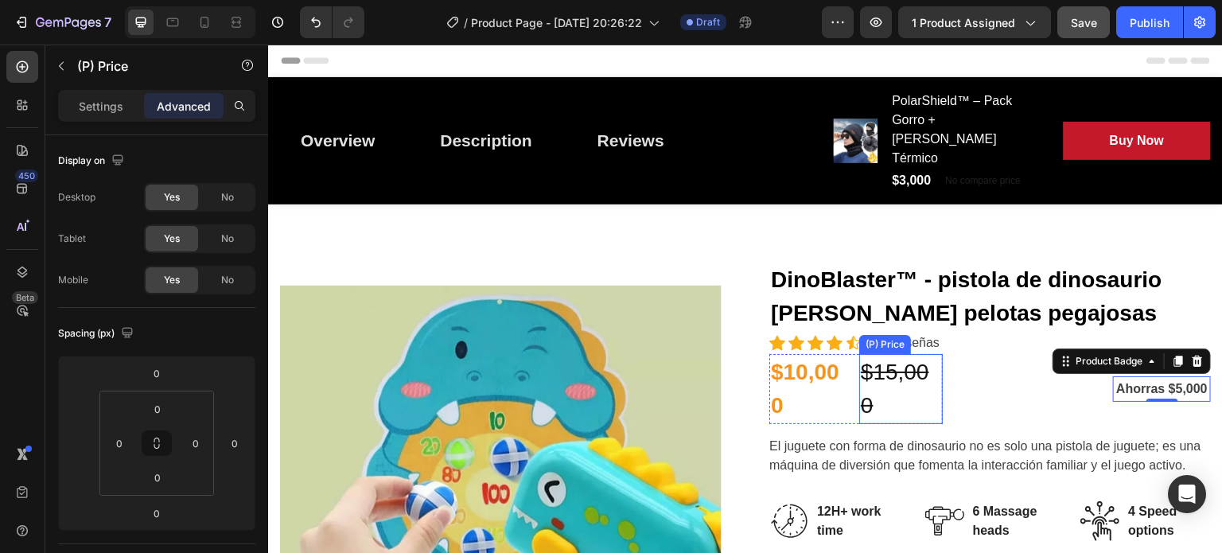
click at [911, 354] on div "$15,000" at bounding box center [901, 389] width 84 height 70
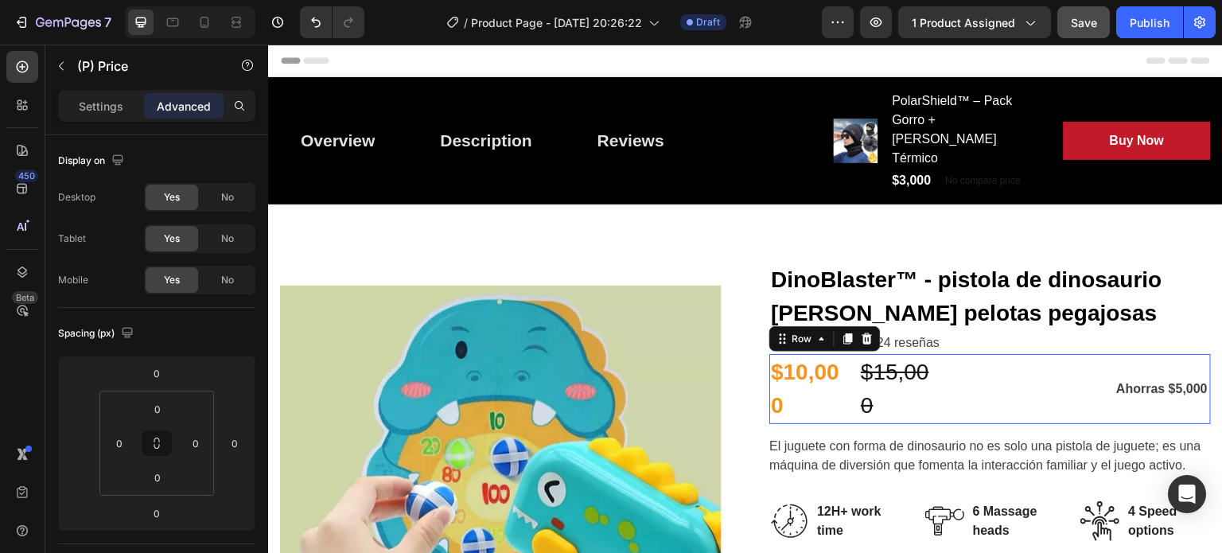
click at [1017, 354] on div "Ahorras $5,000 Product Badge" at bounding box center [1089, 389] width 243 height 70
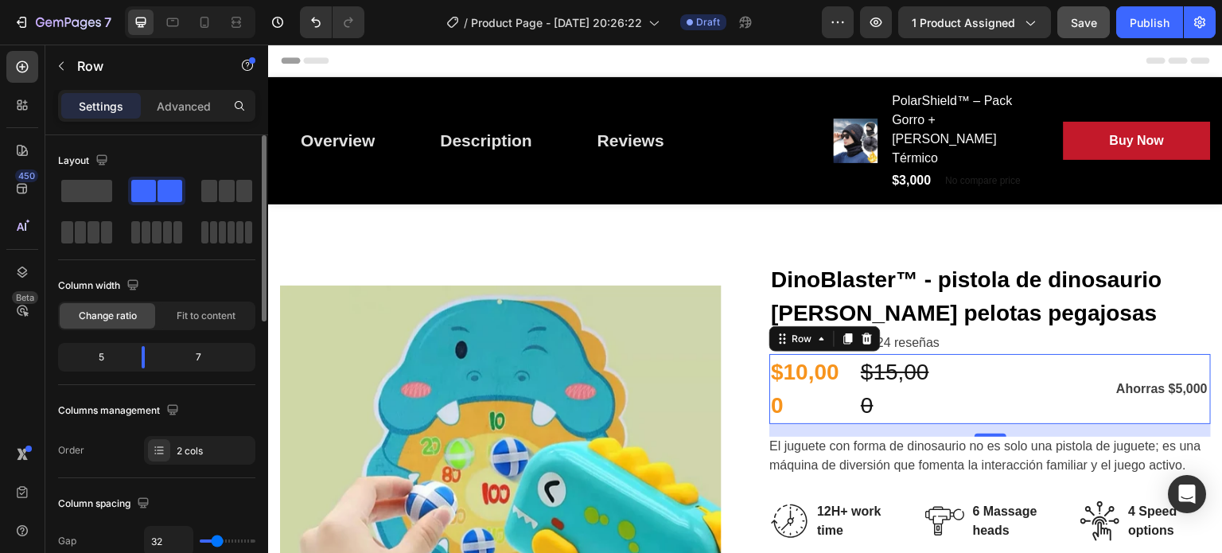
click at [197, 354] on div "7" at bounding box center [205, 357] width 95 height 22
click at [217, 320] on span "Fit to content" at bounding box center [206, 316] width 59 height 14
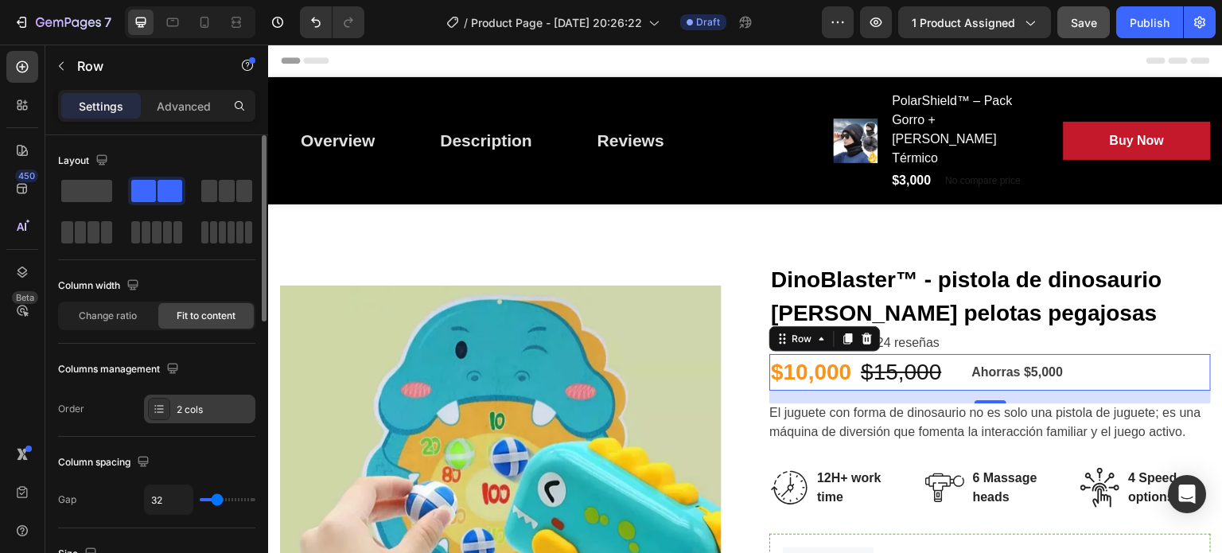
click at [165, 404] on icon at bounding box center [159, 409] width 13 height 13
type input "0"
drag, startPoint x: 214, startPoint y: 498, endPoint x: 176, endPoint y: 496, distance: 38.3
type input "0"
click at [200, 498] on input "range" at bounding box center [228, 499] width 56 height 3
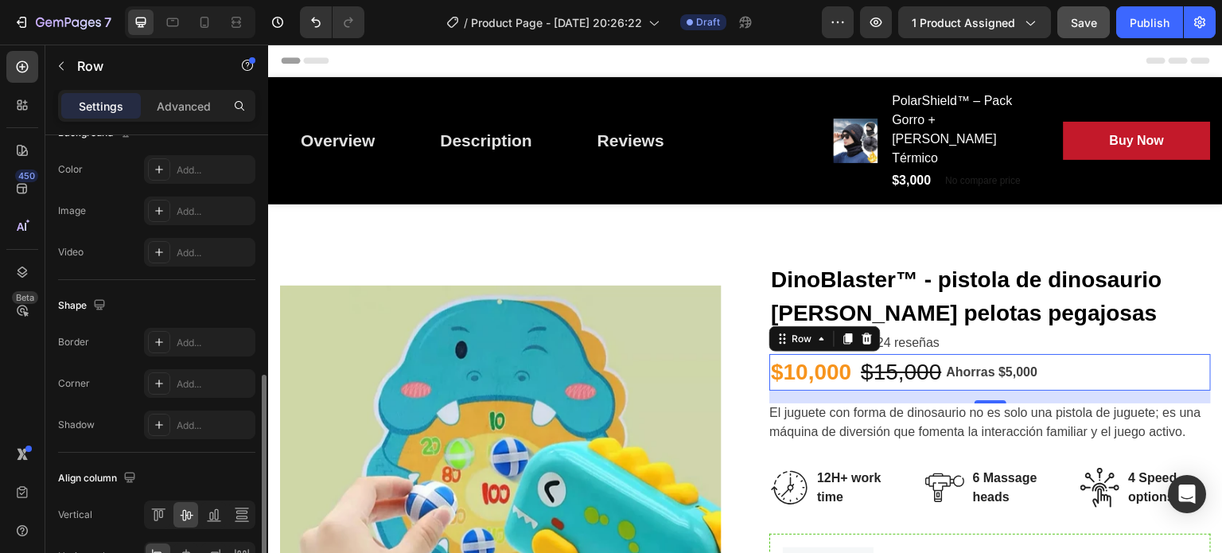
scroll to position [687, 0]
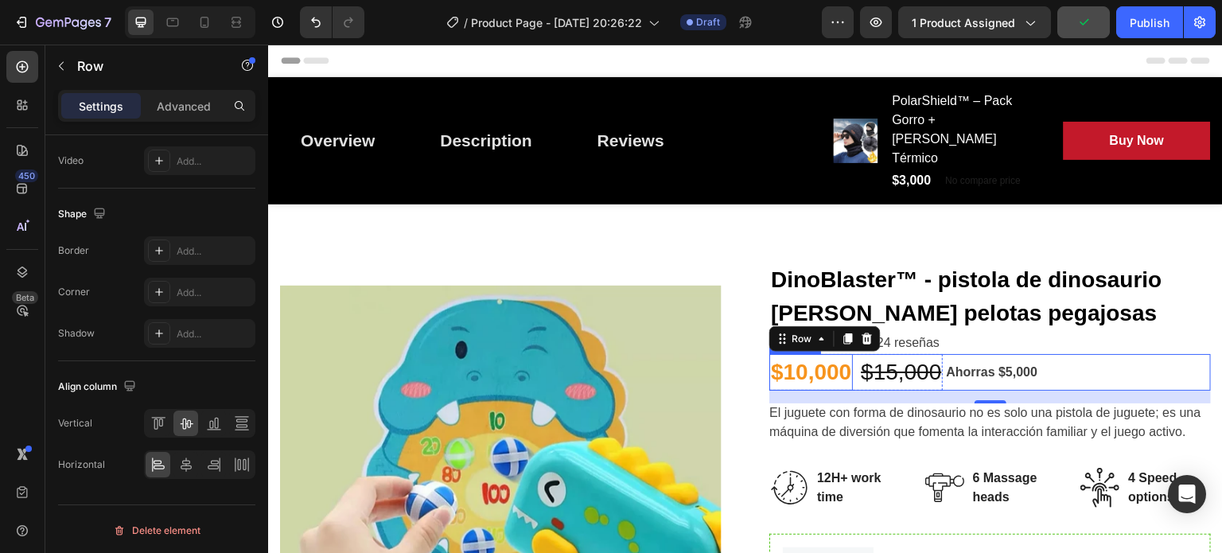
click at [809, 354] on div "$10,000" at bounding box center [812, 372] width 84 height 37
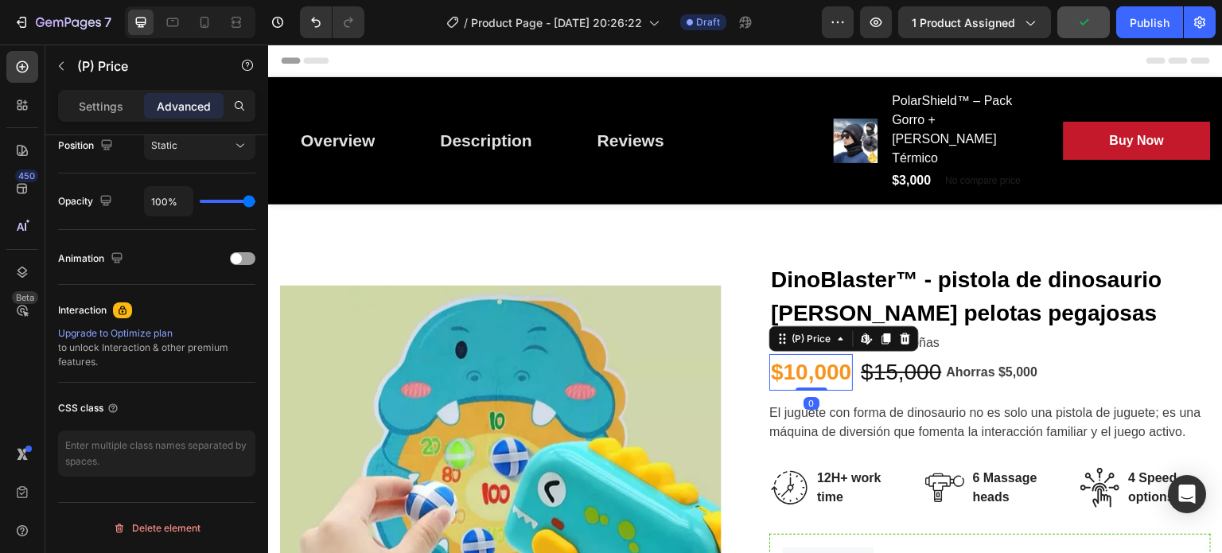
scroll to position [0, 0]
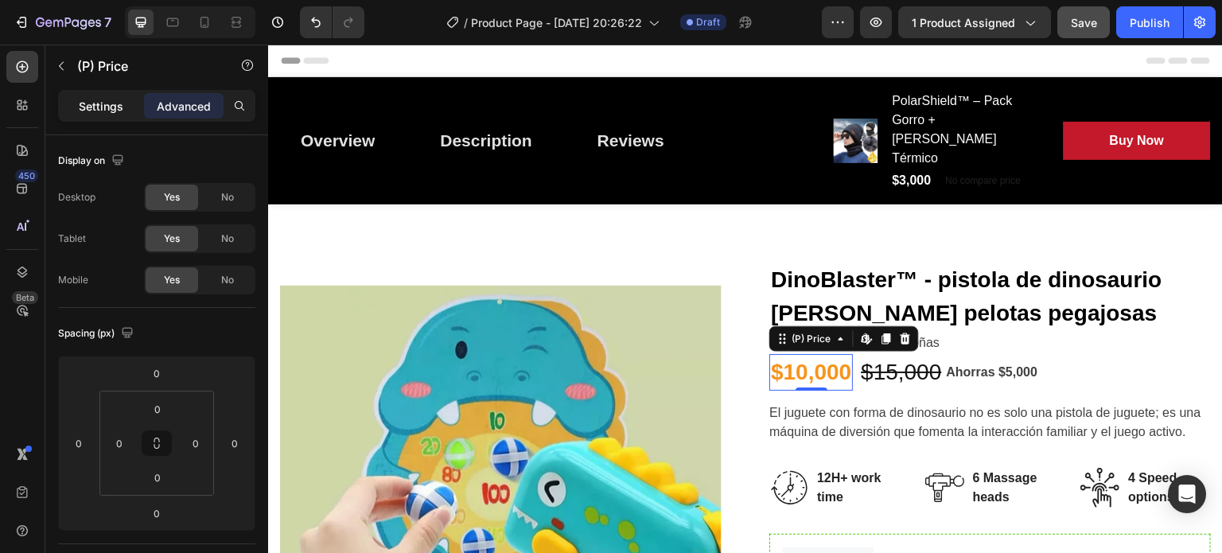
click at [99, 111] on p "Settings" at bounding box center [101, 106] width 45 height 17
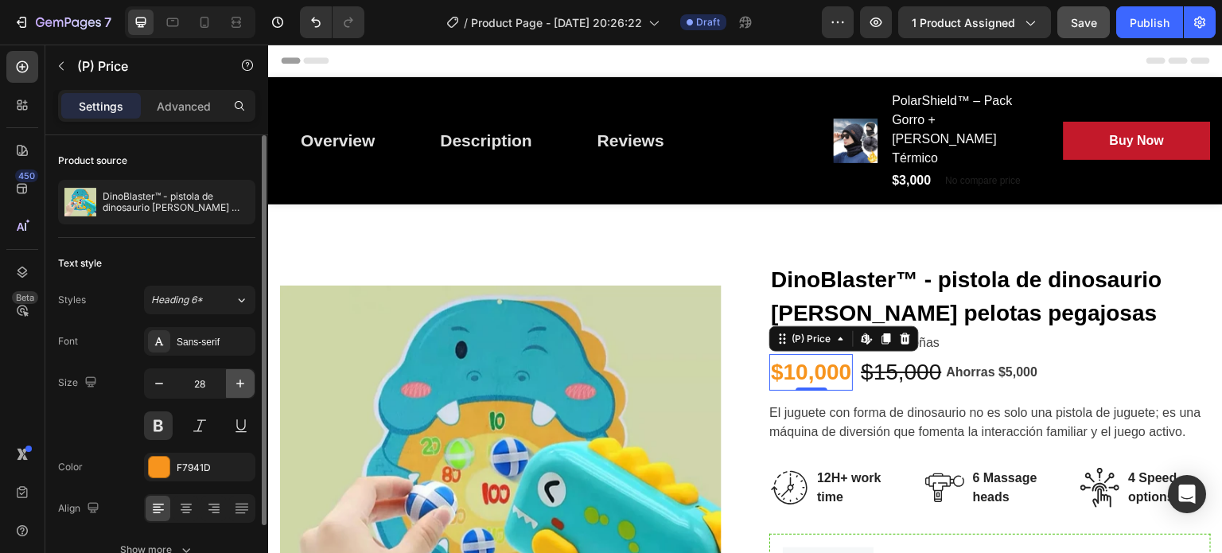
click at [239, 379] on icon "button" at bounding box center [240, 384] width 16 height 16
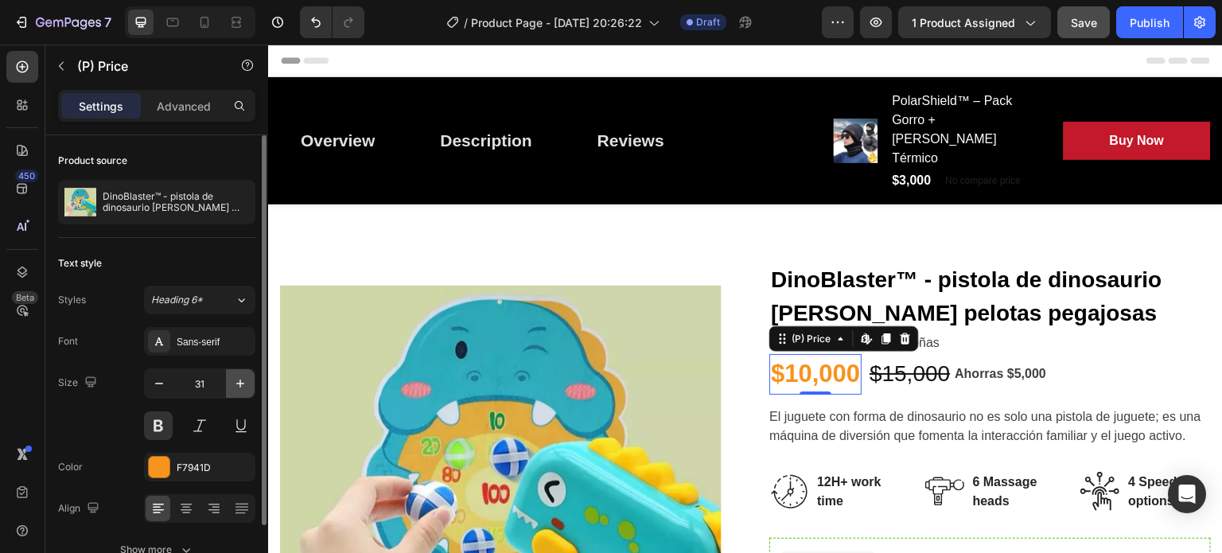
click at [239, 379] on icon "button" at bounding box center [240, 384] width 16 height 16
type input "32"
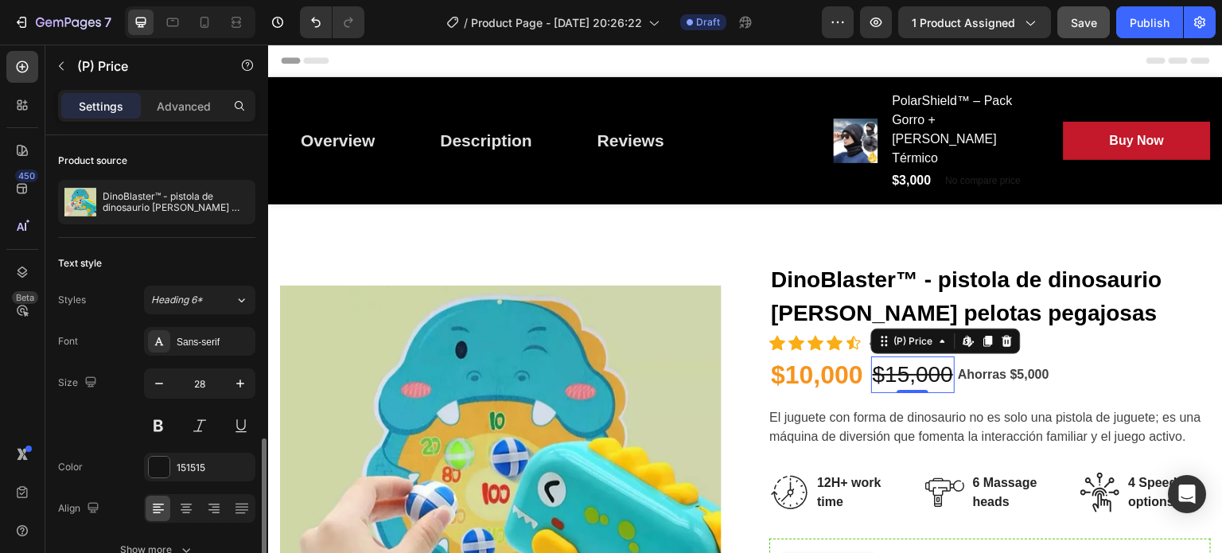
scroll to position [176, 0]
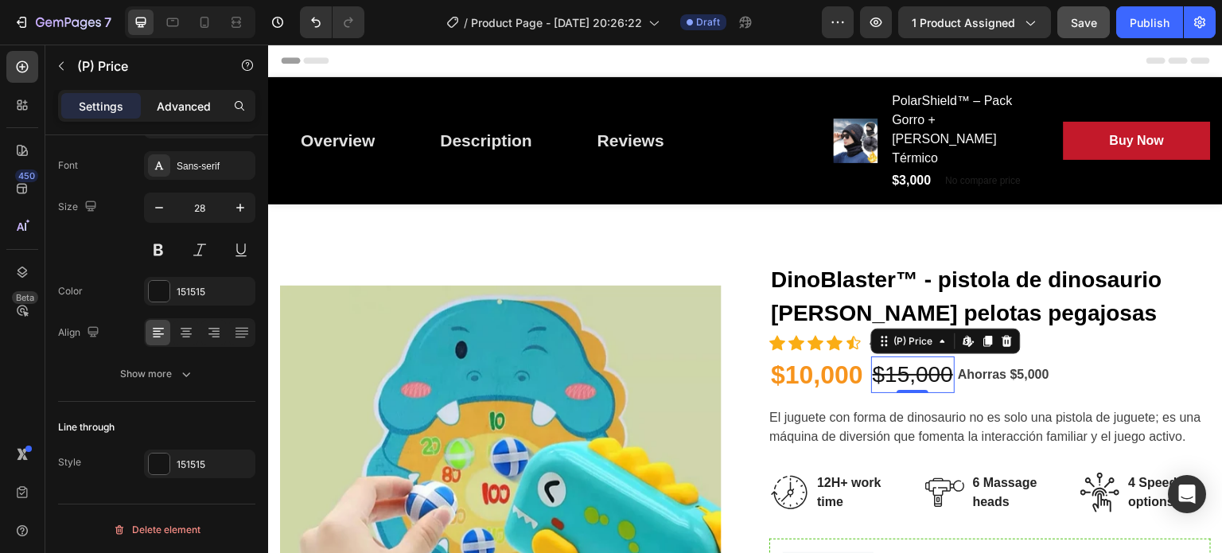
click at [197, 95] on div "Advanced" at bounding box center [184, 105] width 80 height 25
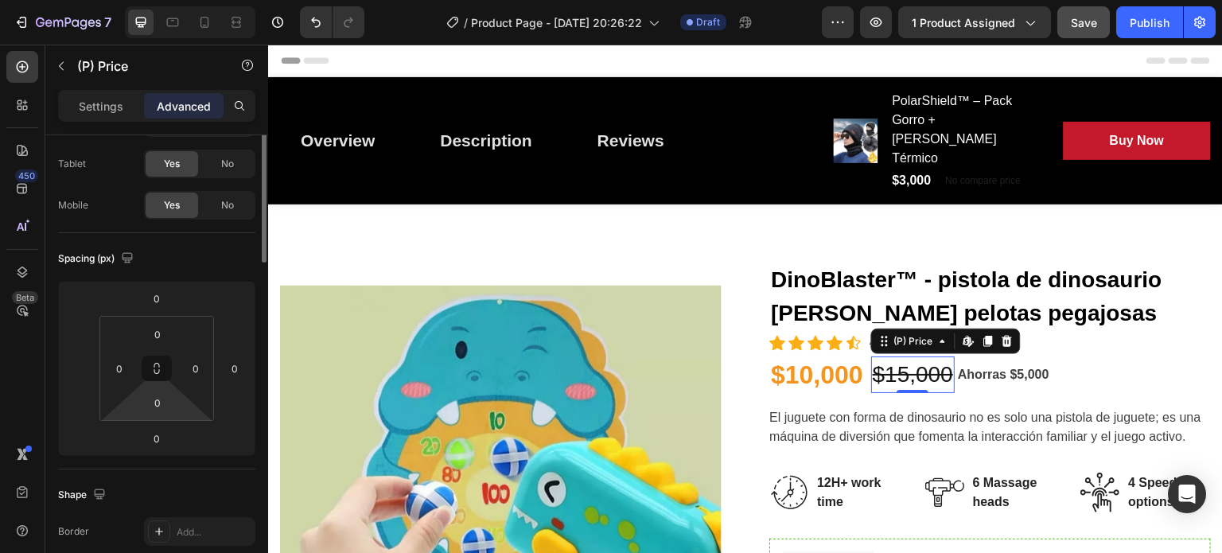
scroll to position [0, 0]
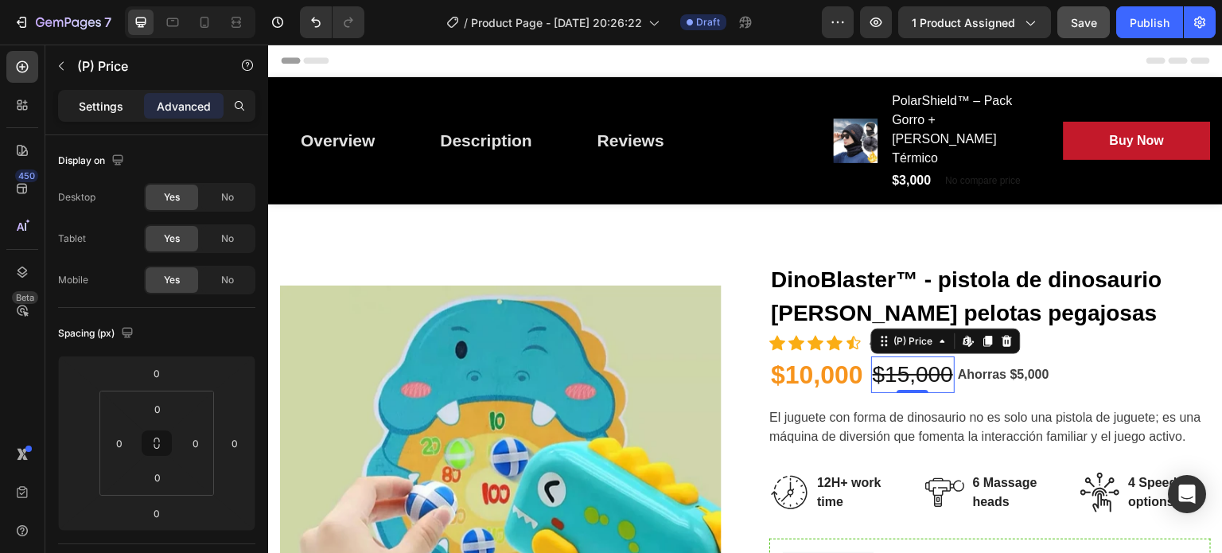
click at [115, 93] on div "Settings" at bounding box center [101, 105] width 80 height 25
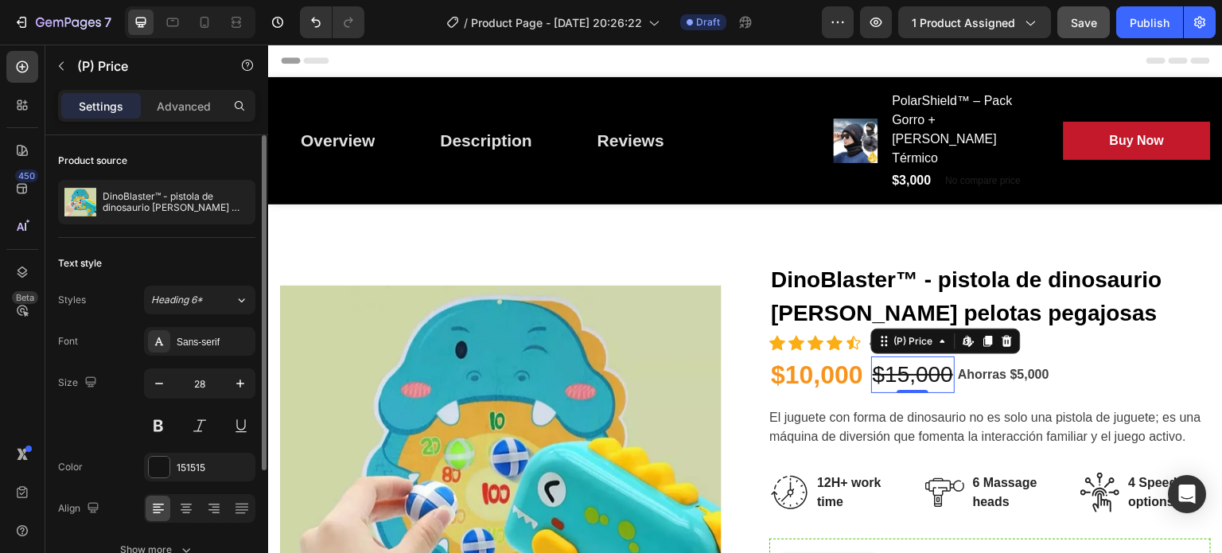
scroll to position [166, 0]
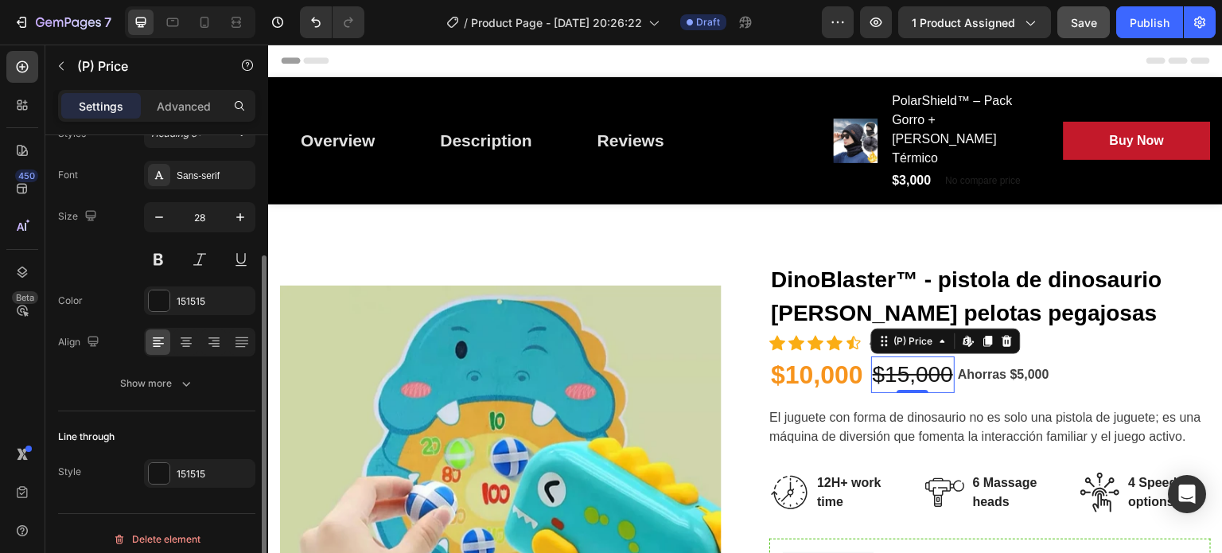
click at [135, 372] on button "Show more" at bounding box center [156, 383] width 197 height 29
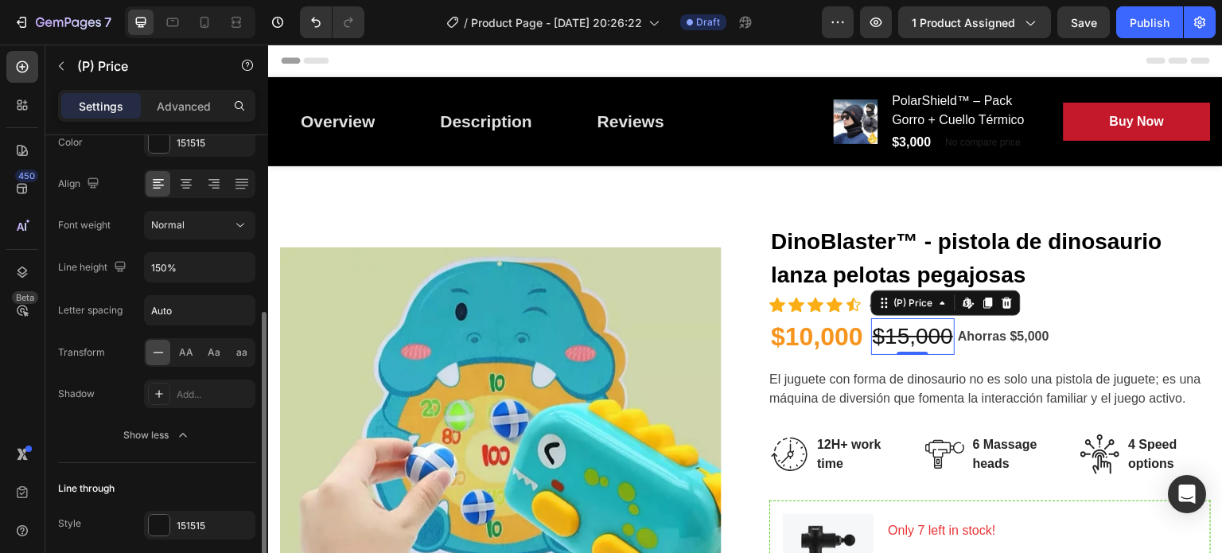
scroll to position [385, 0]
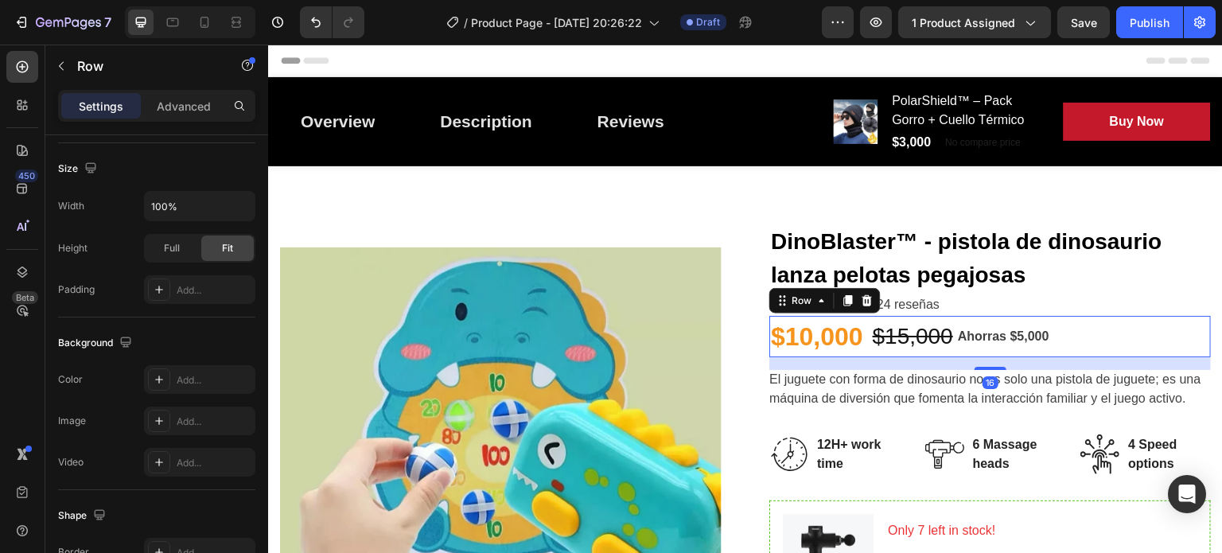
click at [1084, 325] on div "$10,000 (P) Price (P) Price $15,000 (P) Price (P) Price Row Ahorras $5,000 Prod…" at bounding box center [991, 336] width 442 height 41
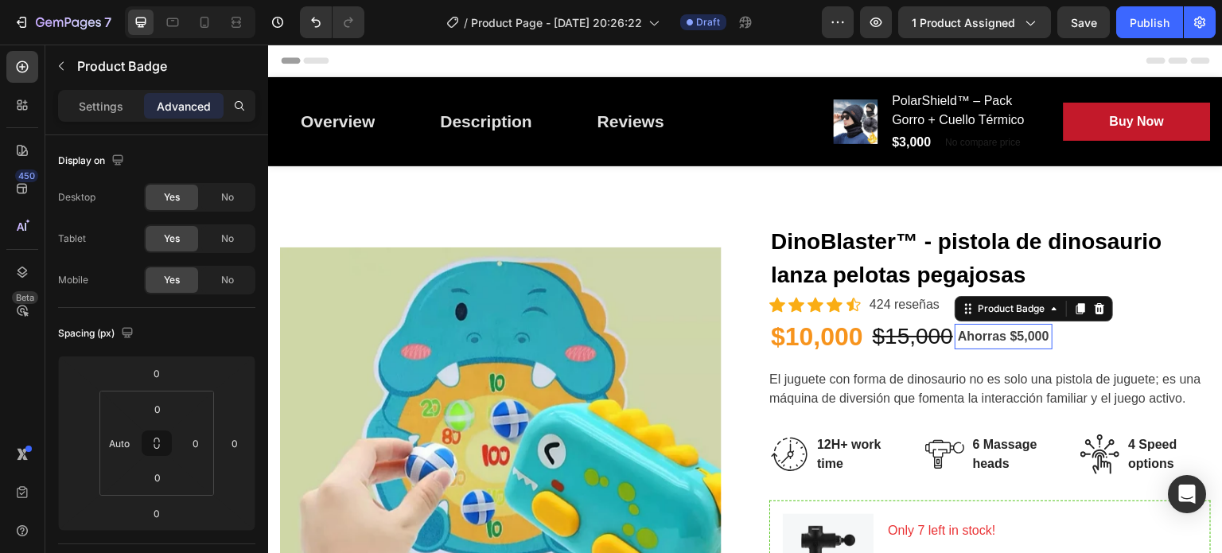
click at [989, 335] on pre "Ahorras $5,000" at bounding box center [1004, 336] width 98 height 25
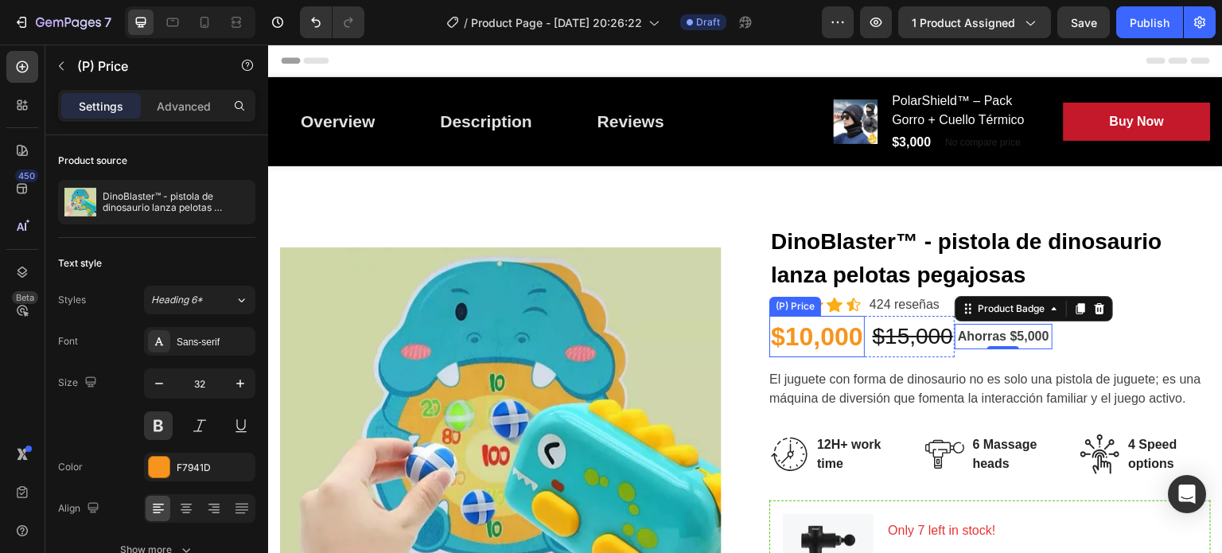
click at [791, 307] on div "(P) Price" at bounding box center [795, 306] width 45 height 14
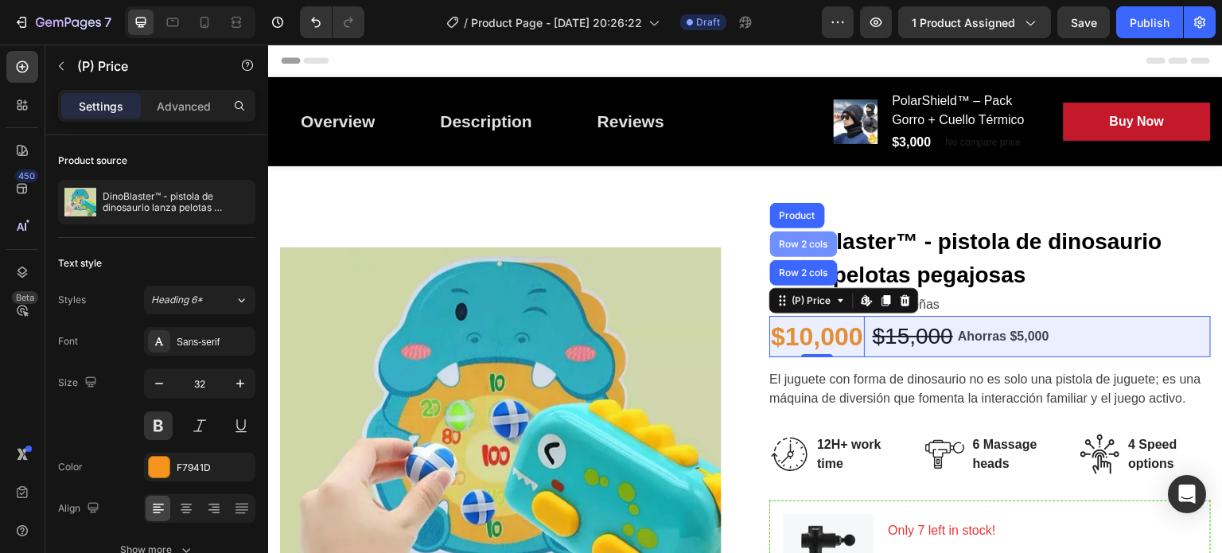
click at [797, 245] on div "Row 2 cols" at bounding box center [804, 245] width 55 height 10
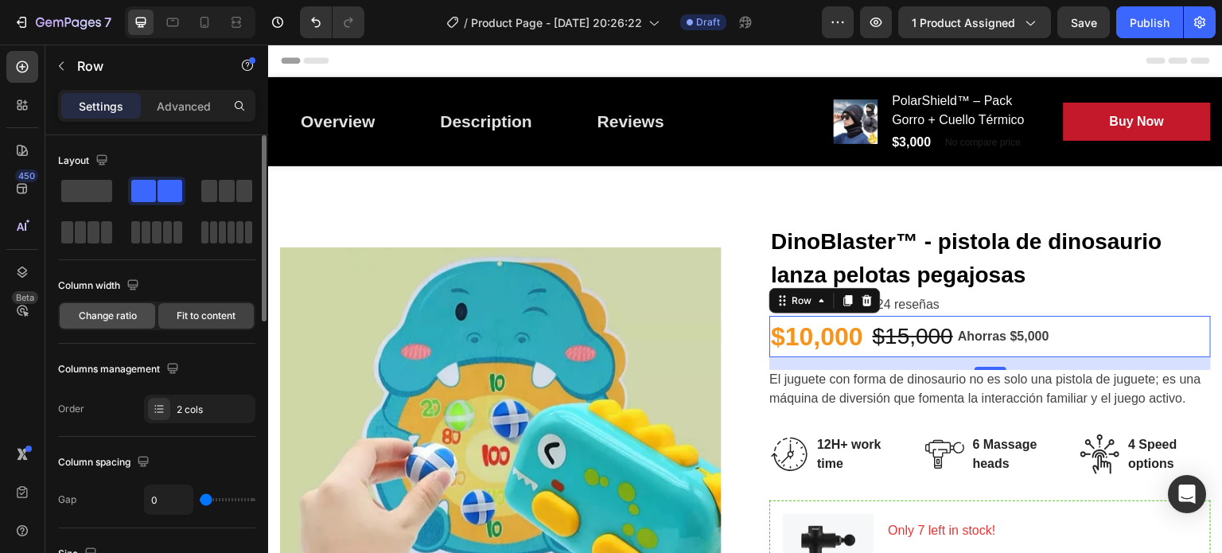
click at [111, 310] on span "Change ratio" at bounding box center [108, 316] width 58 height 14
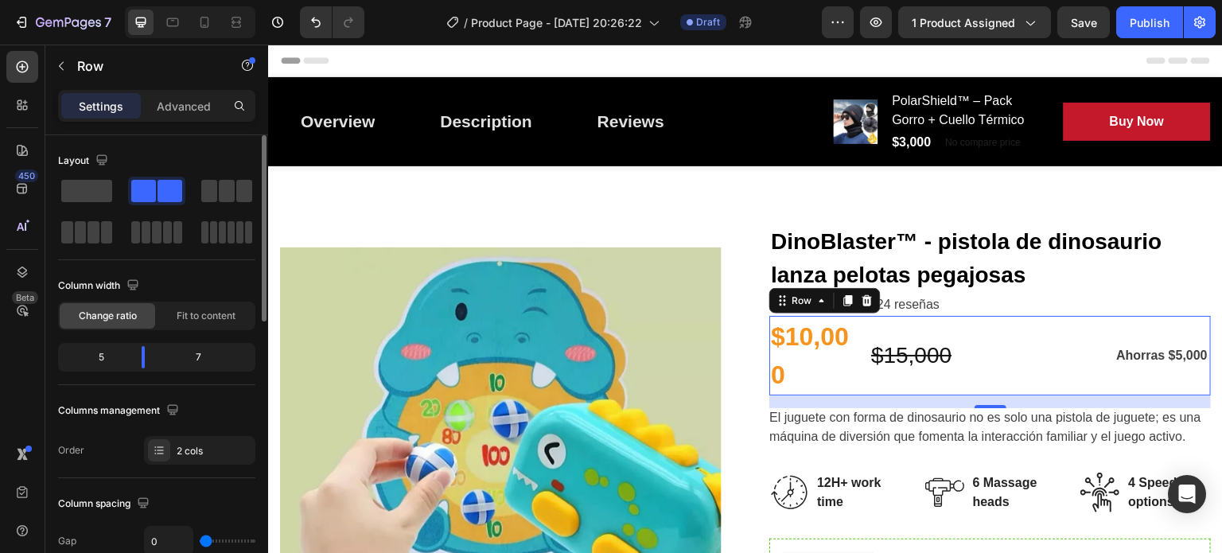
click at [199, 353] on div "7" at bounding box center [205, 357] width 95 height 22
click at [213, 320] on span "Fit to content" at bounding box center [206, 316] width 59 height 14
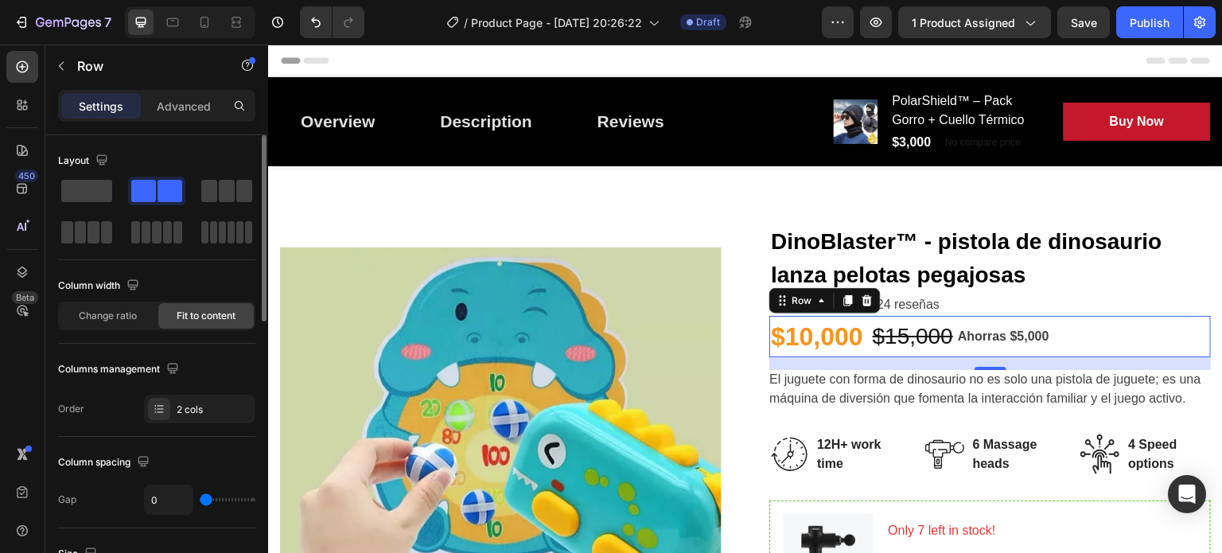
click at [236, 455] on div "Column spacing" at bounding box center [156, 462] width 197 height 25
type input "9"
type input "11"
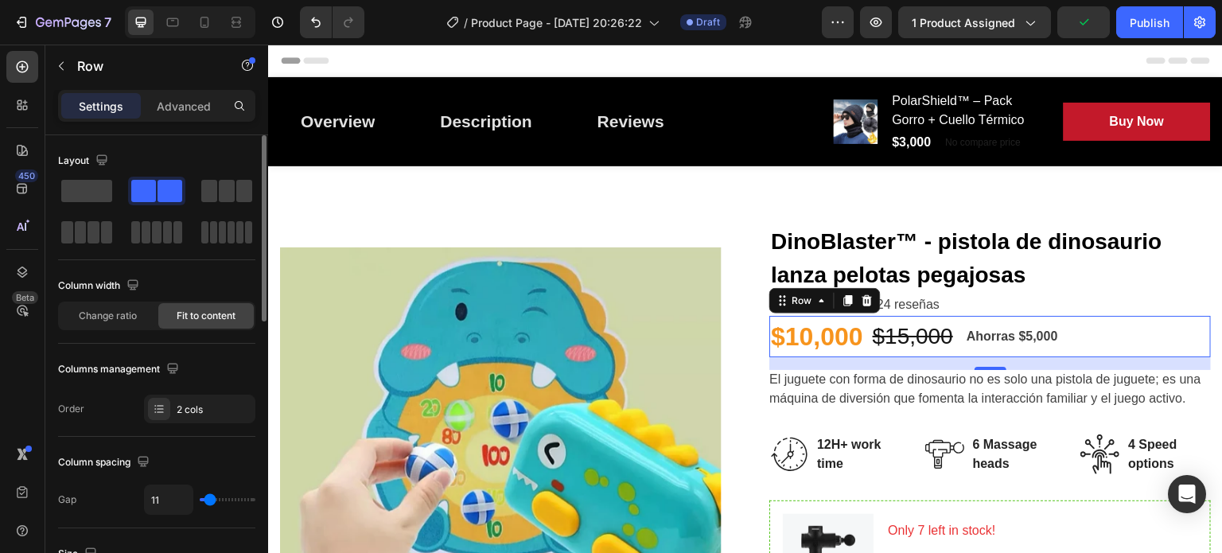
type input "9"
type input "8"
type input "6"
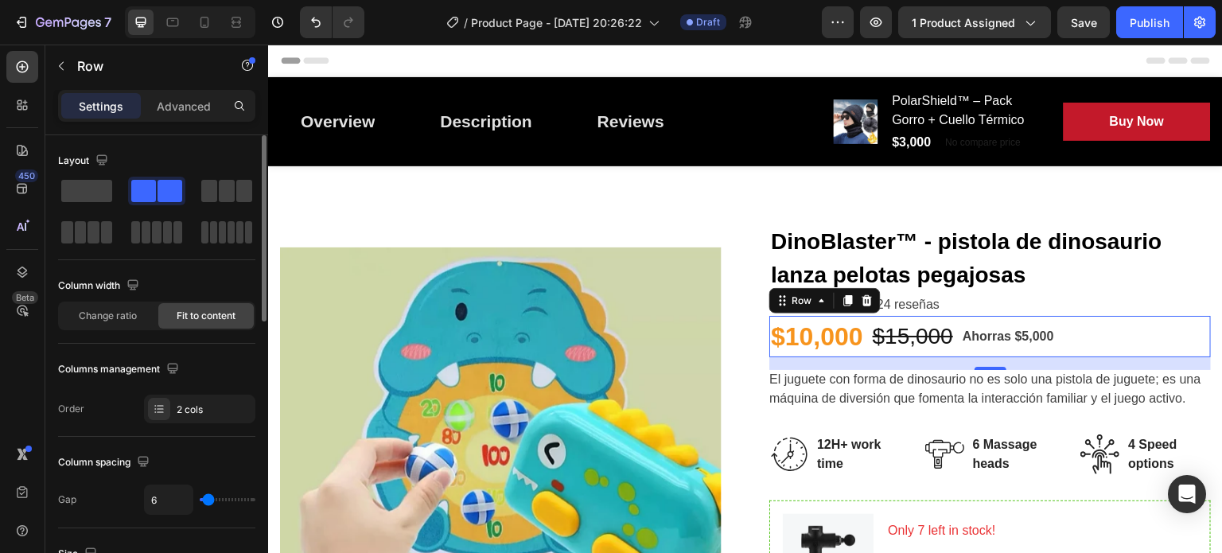
type input "6"
click at [208, 498] on input "range" at bounding box center [228, 499] width 56 height 3
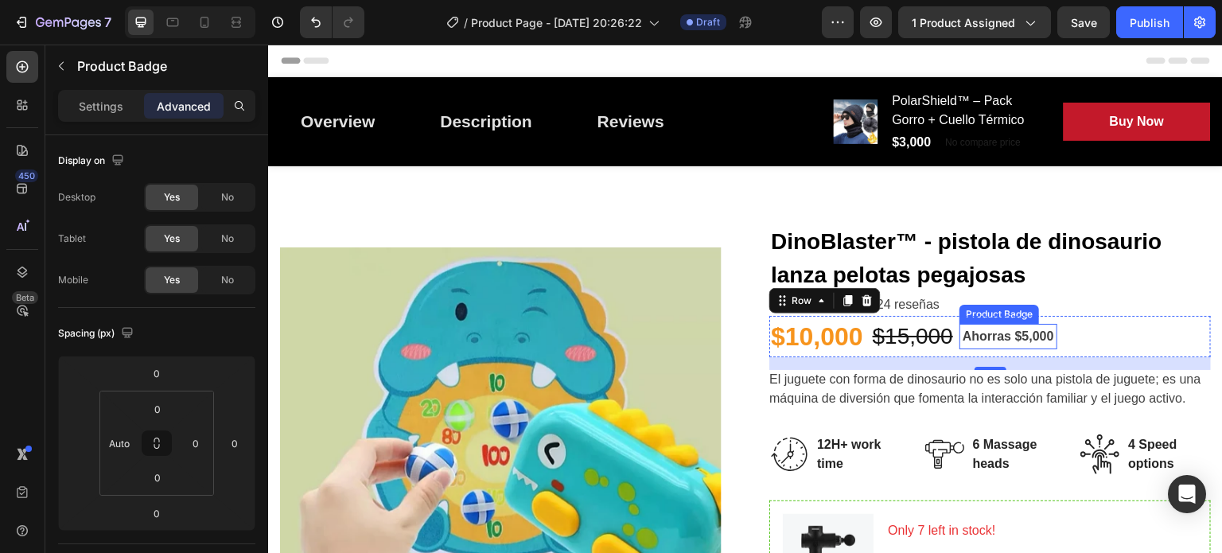
click at [989, 339] on pre "Ahorras $5,000" at bounding box center [1009, 336] width 98 height 25
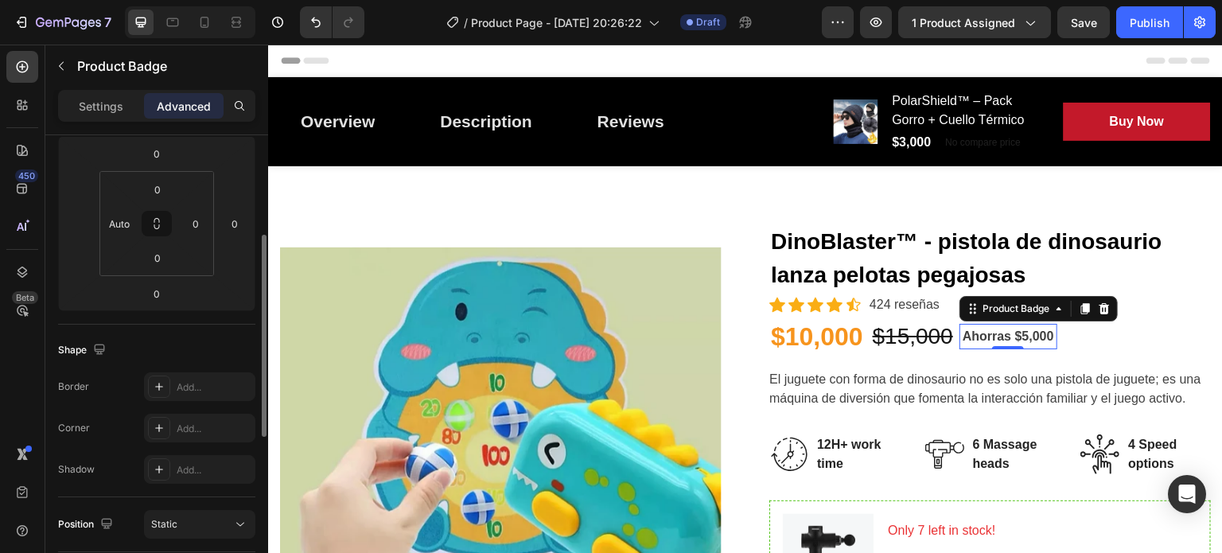
scroll to position [222, 0]
click at [167, 380] on div at bounding box center [159, 384] width 22 height 22
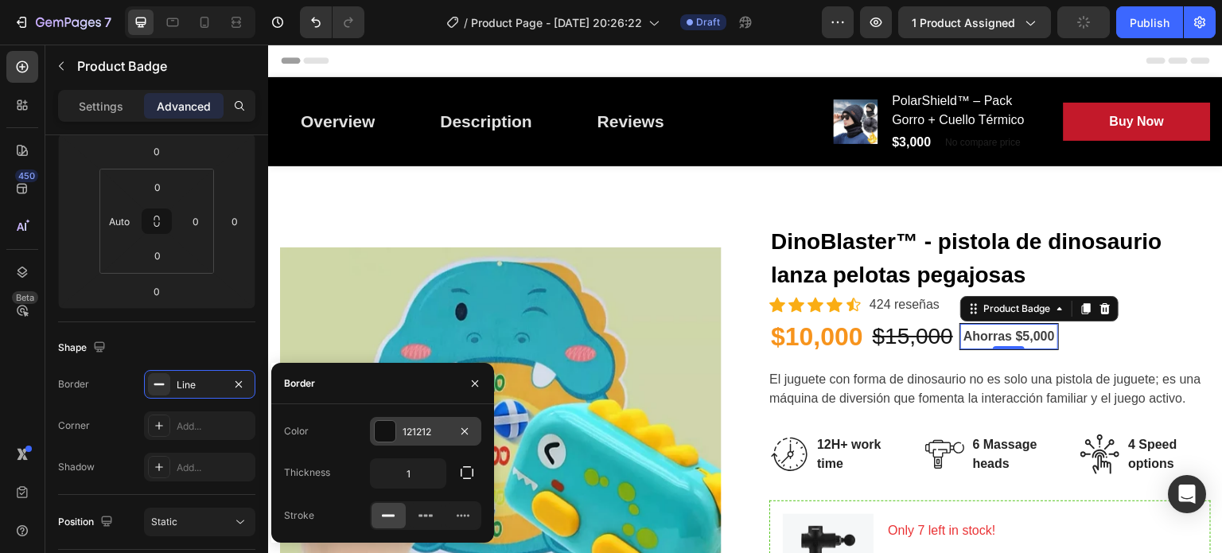
click at [380, 435] on div at bounding box center [385, 431] width 21 height 21
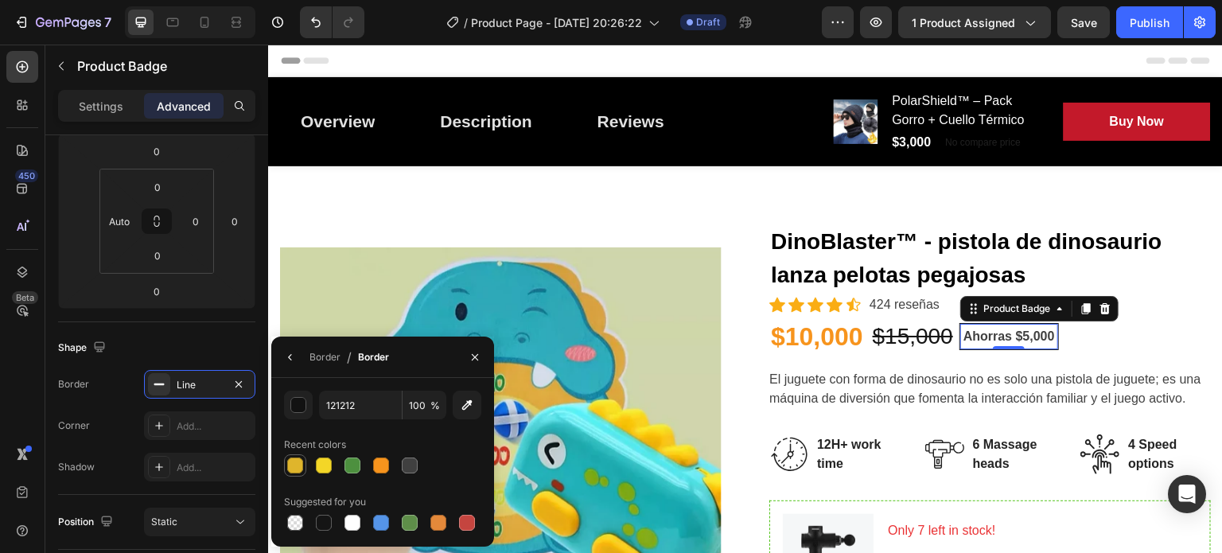
click at [294, 466] on div at bounding box center [295, 466] width 16 height 16
type input "DFB52C"
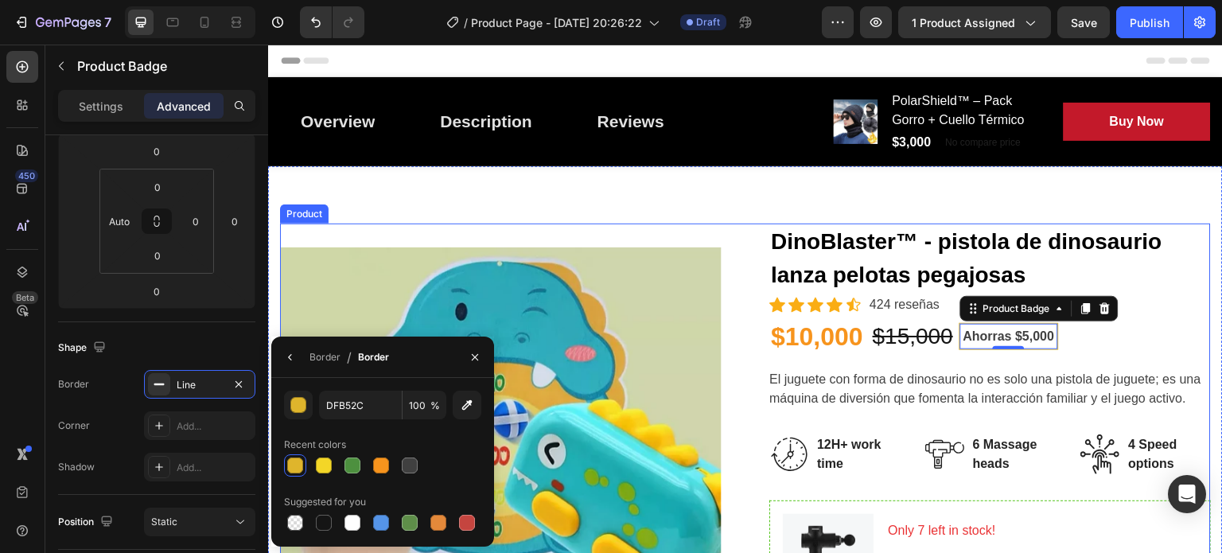
click at [1153, 368] on div "DinoBlaster™ - pistola de dinosaurio lanza pelotas pegajosas (P) Title Icon Ico…" at bounding box center [991, 501] width 442 height 555
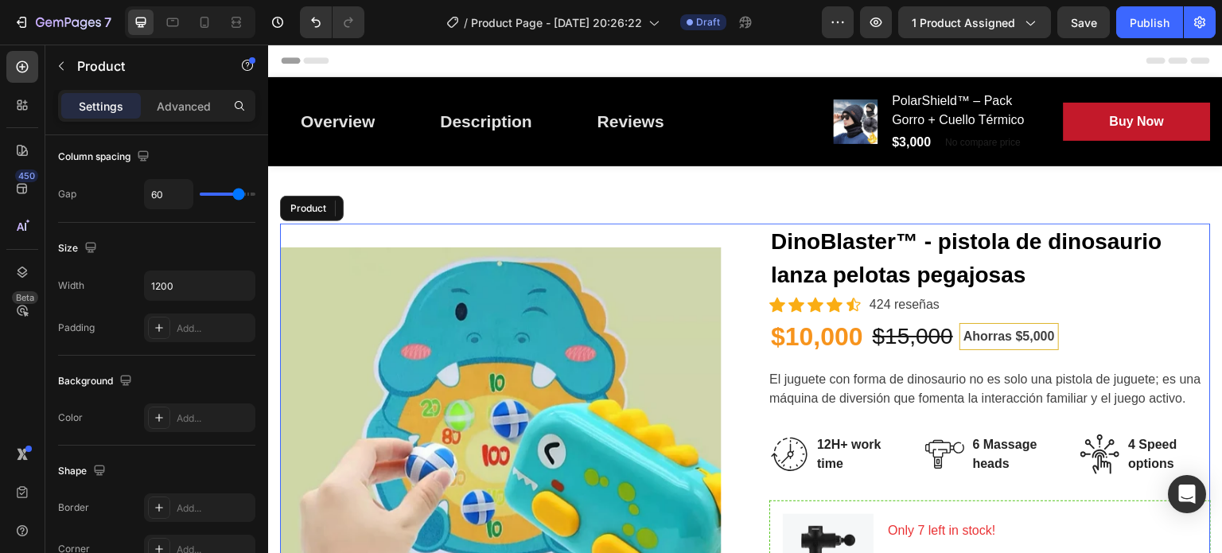
scroll to position [0, 0]
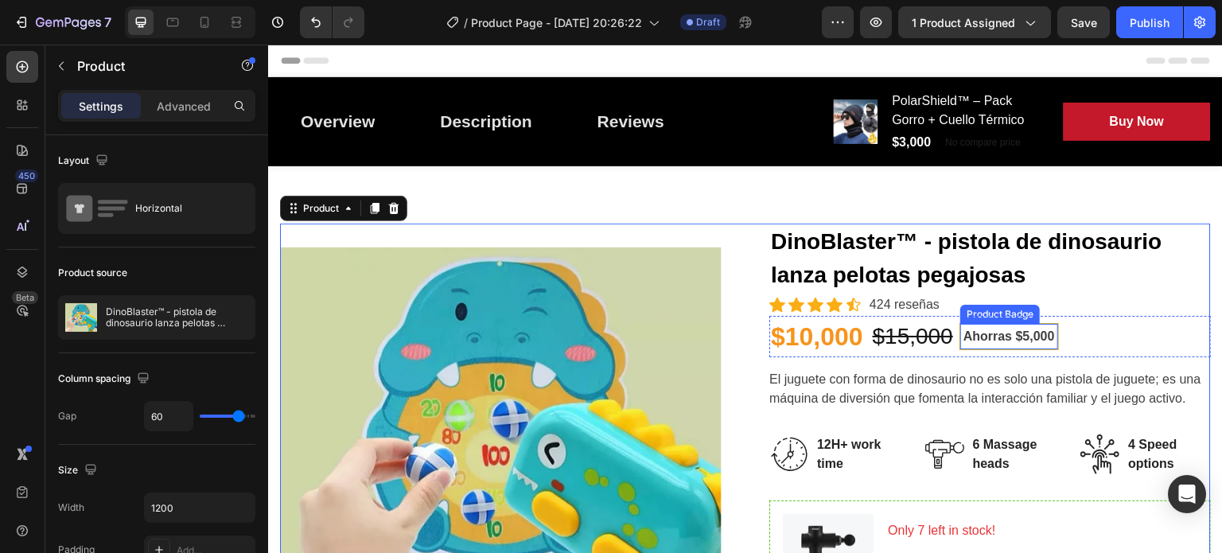
click at [1010, 328] on pre "Ahorras $5,000" at bounding box center [1009, 336] width 98 height 25
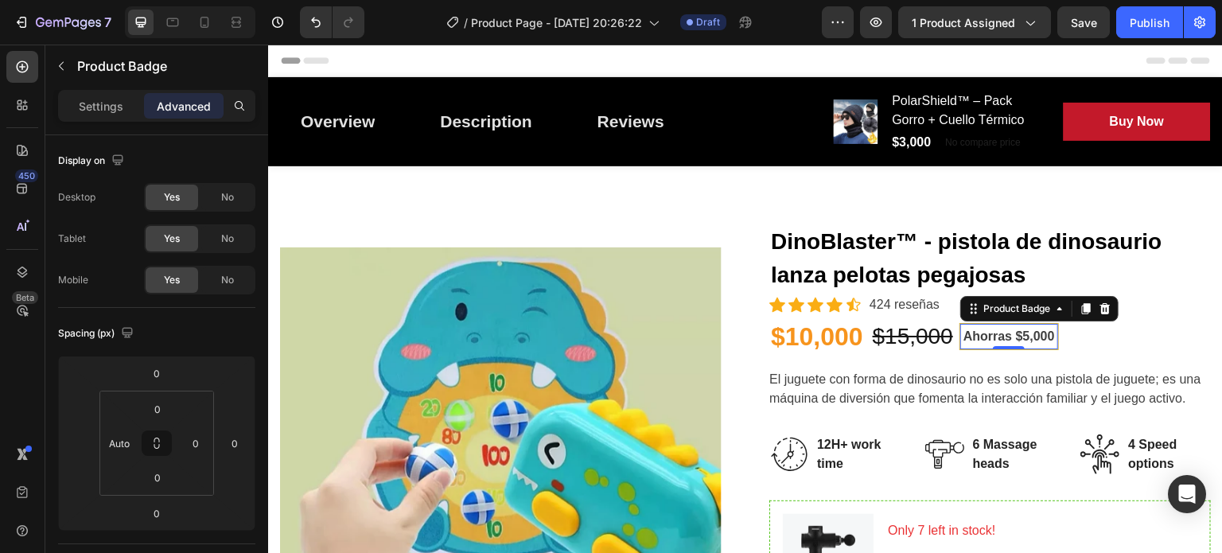
scroll to position [596, 0]
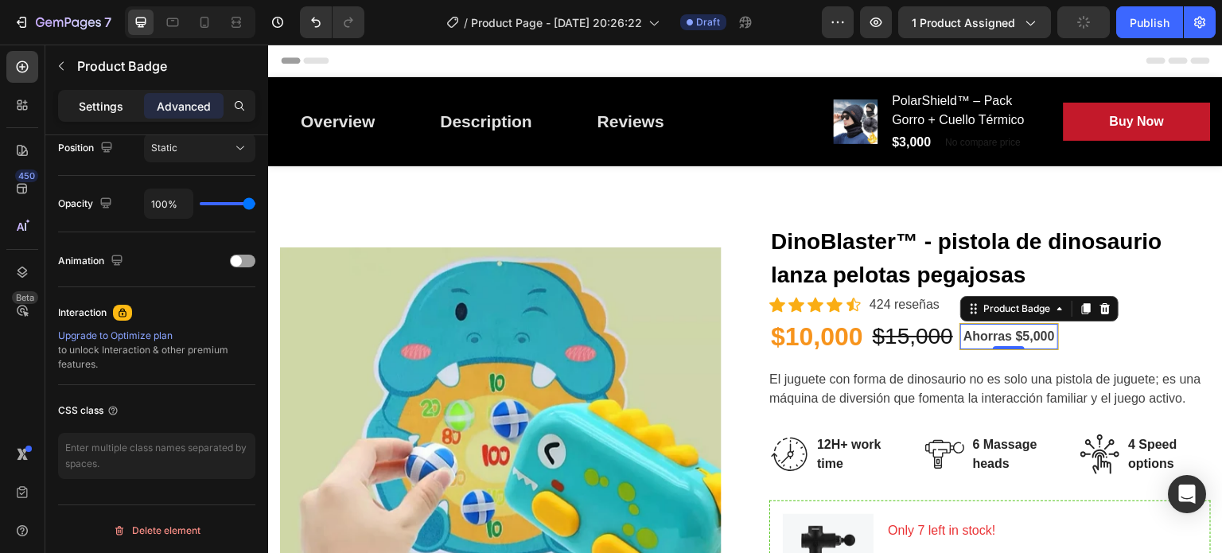
click at [95, 98] on p "Settings" at bounding box center [101, 106] width 45 height 17
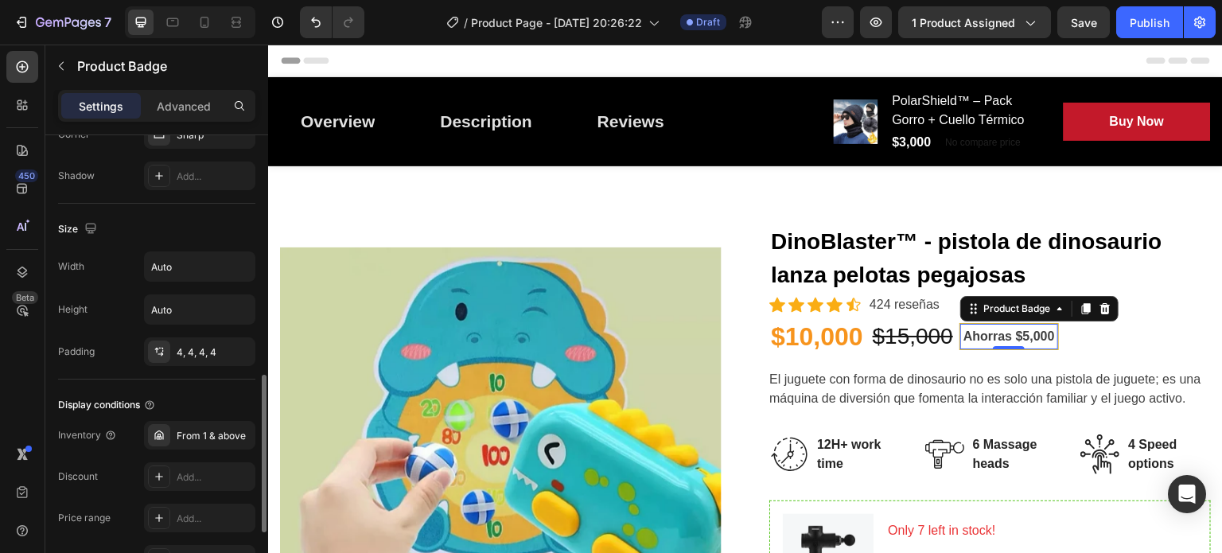
scroll to position [550, 0]
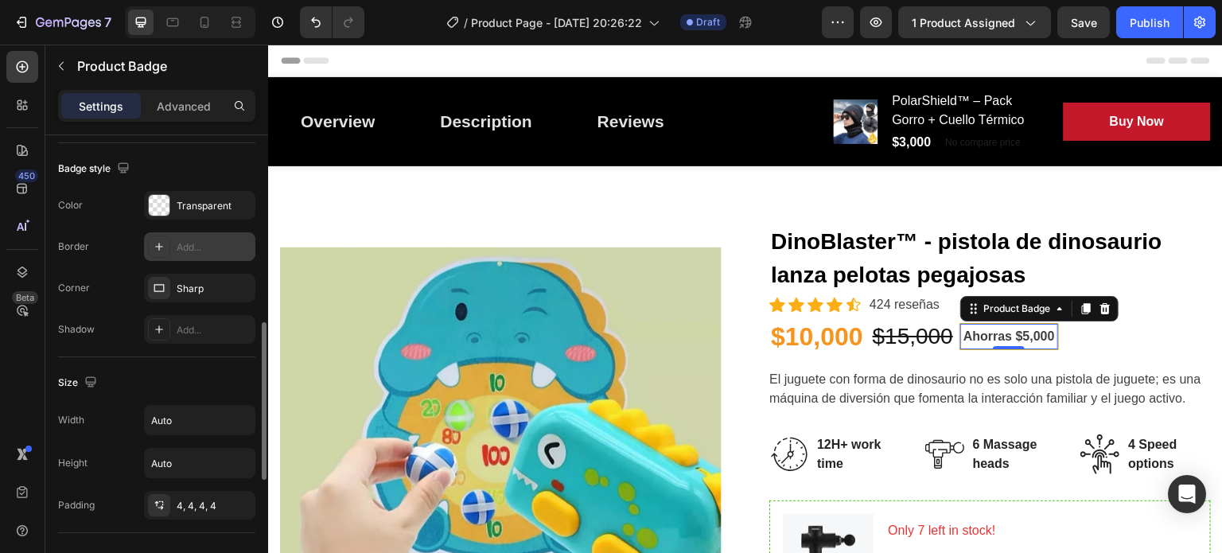
click at [162, 240] on icon at bounding box center [159, 246] width 13 height 13
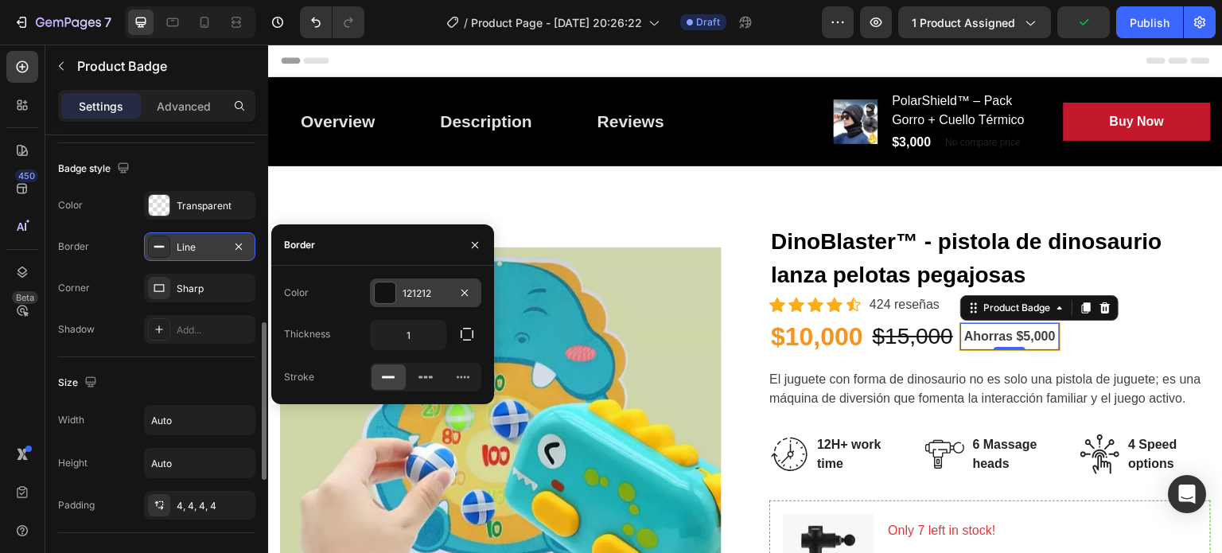
click at [386, 298] on div at bounding box center [385, 292] width 21 height 21
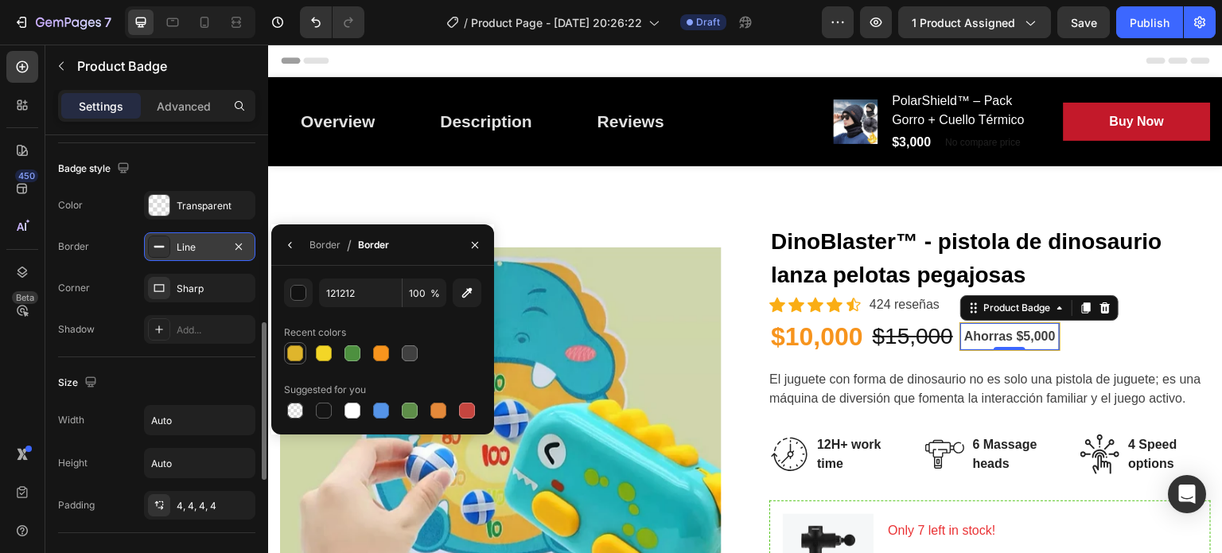
click at [299, 351] on div at bounding box center [295, 353] width 16 height 16
type input "DFB52C"
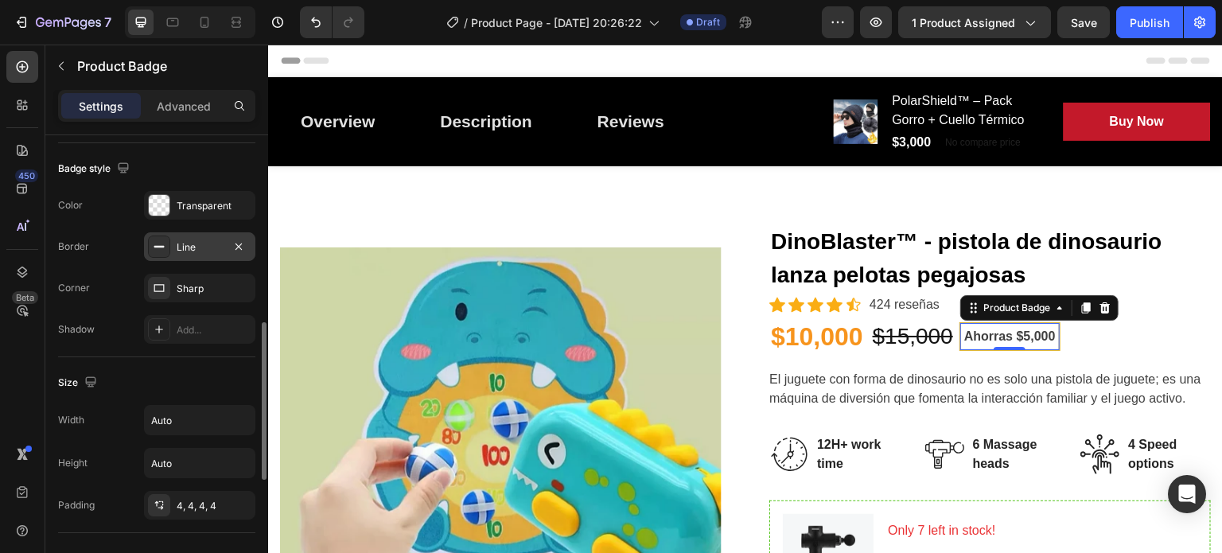
click at [121, 197] on div "Color Transparent" at bounding box center [156, 205] width 197 height 29
click at [159, 200] on div at bounding box center [159, 205] width 21 height 21
click at [104, 236] on div "Border Line" at bounding box center [156, 246] width 197 height 29
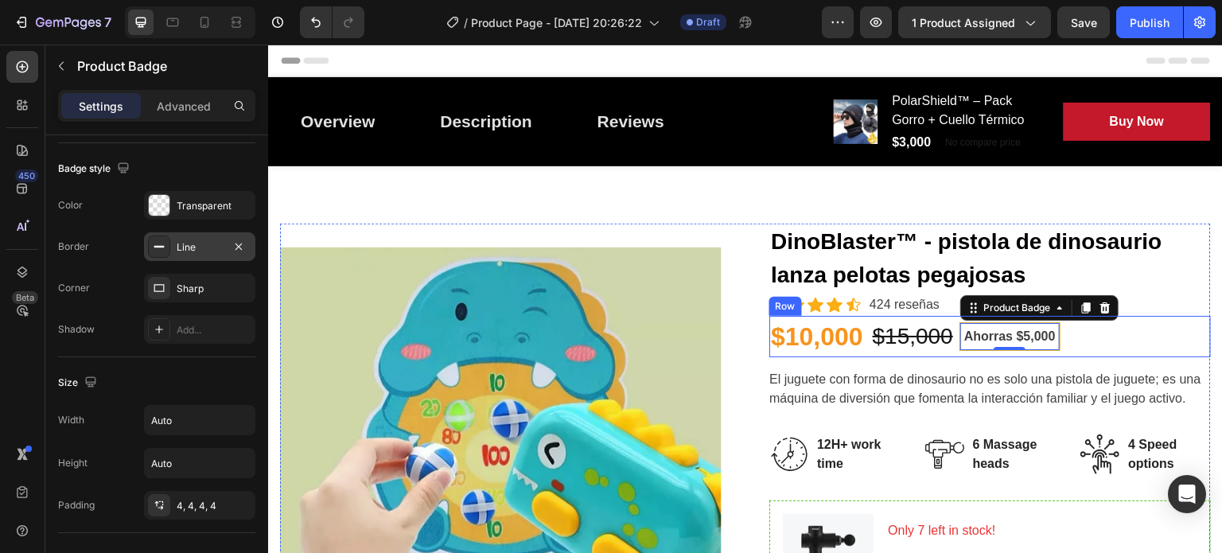
click at [1098, 325] on div "$10,000 (P) Price (P) Price $15,000 (P) Price (P) Price Row Ahorras $5,000 Prod…" at bounding box center [991, 336] width 442 height 41
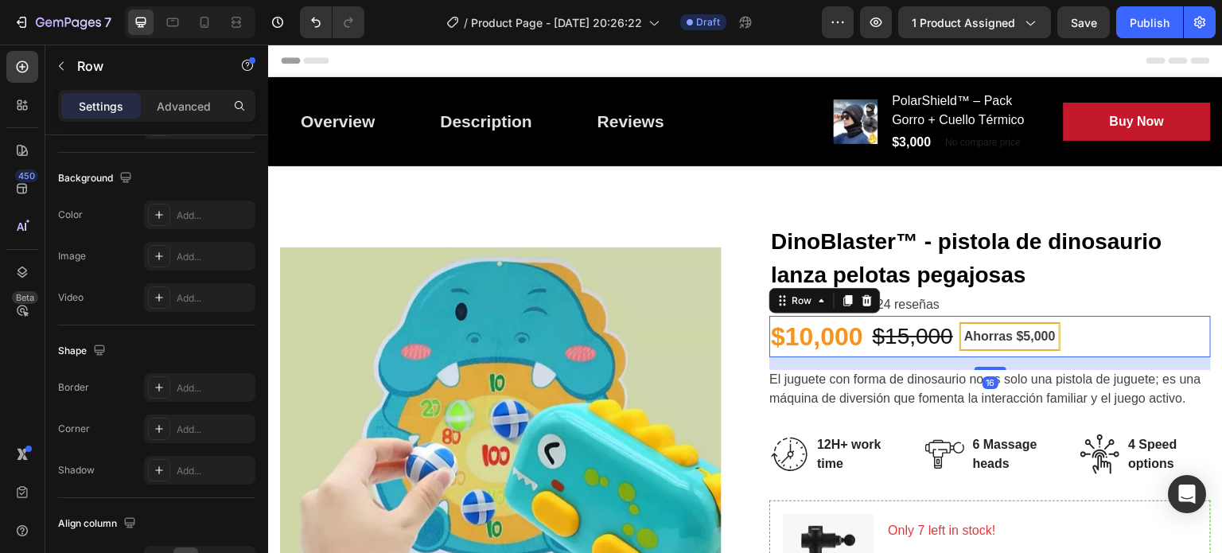
scroll to position [0, 0]
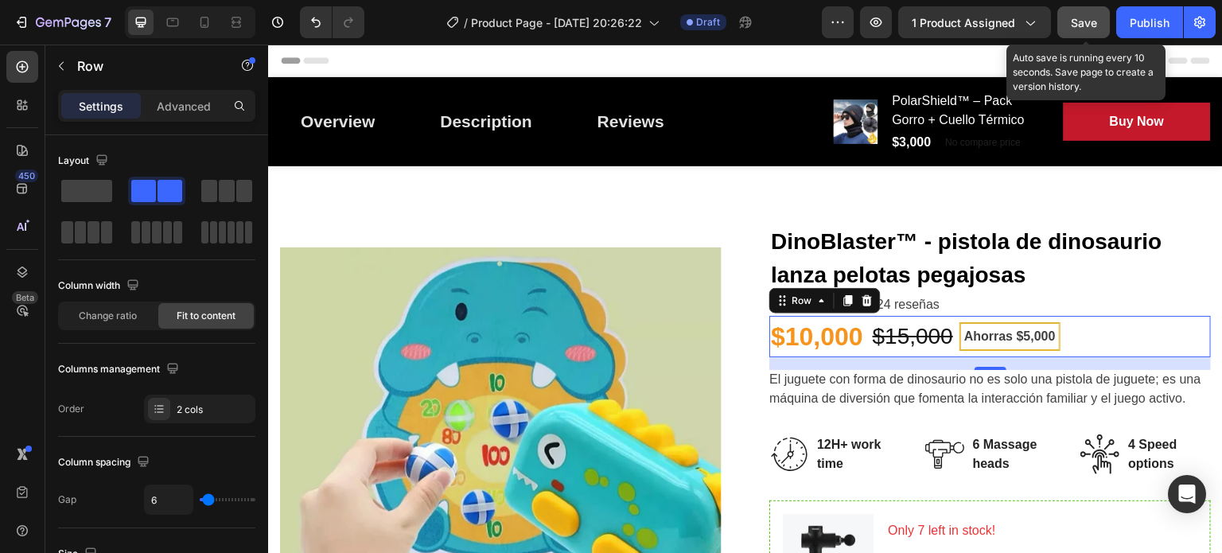
click at [1084, 27] on span "Save" at bounding box center [1084, 23] width 26 height 14
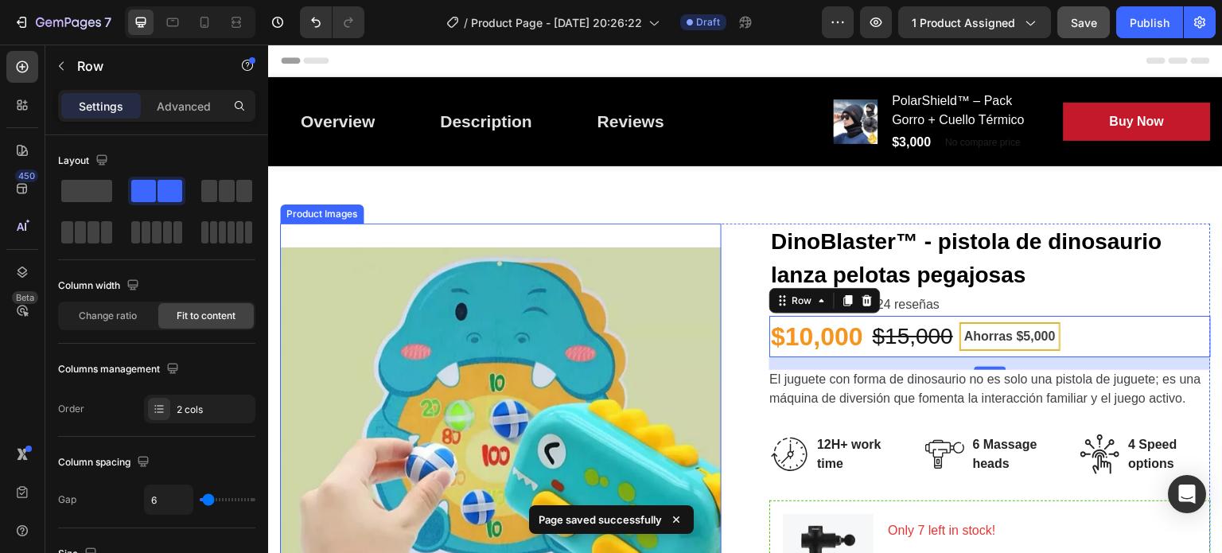
scroll to position [123, 0]
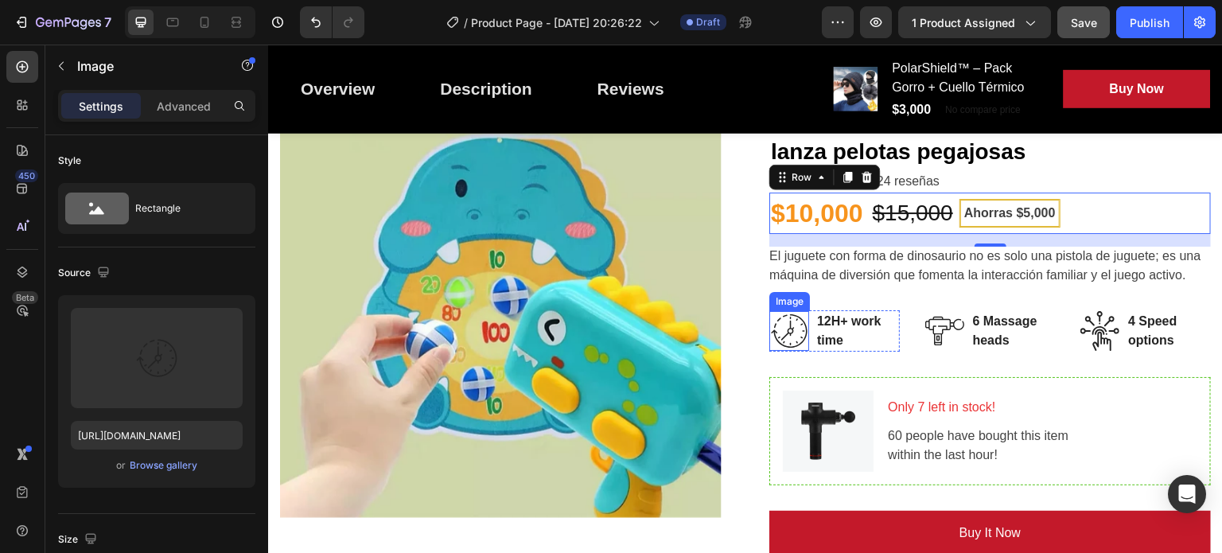
click at [788, 337] on img at bounding box center [790, 331] width 40 height 40
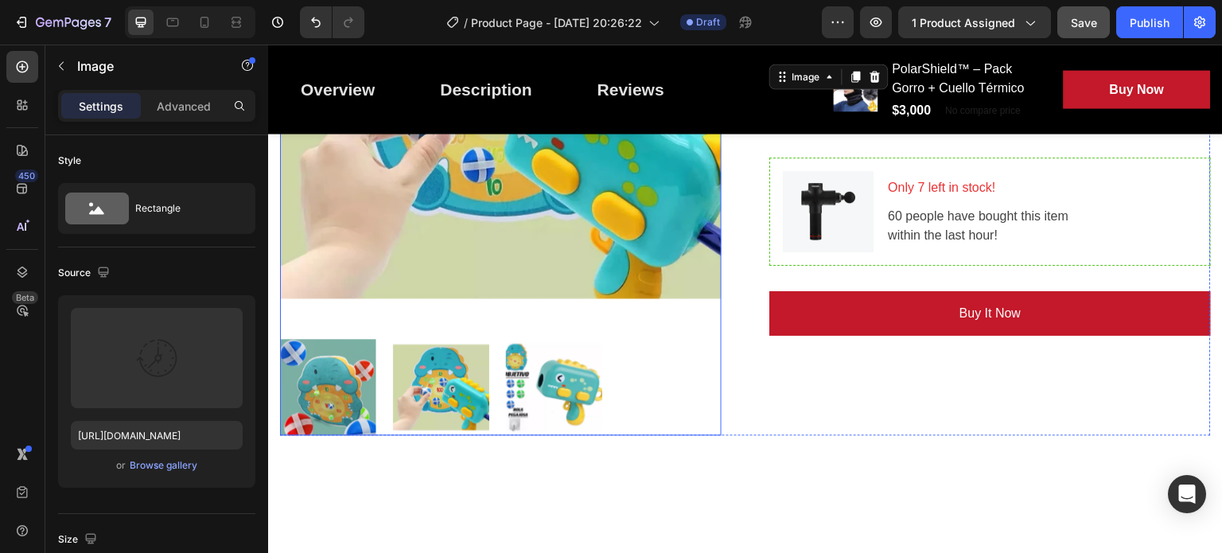
scroll to position [331, 0]
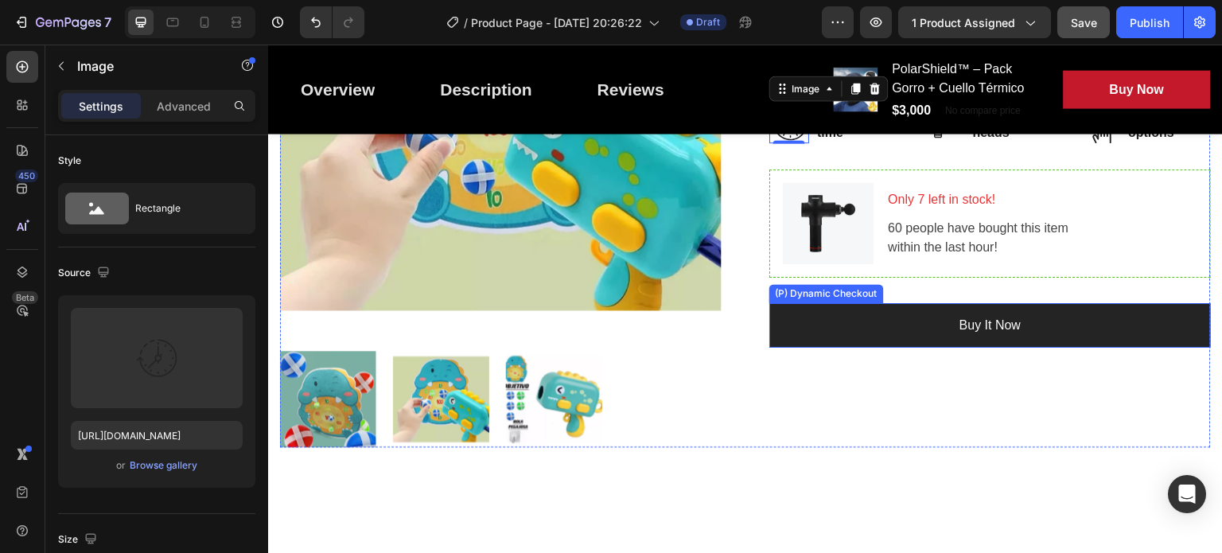
click at [1015, 325] on button "Buy it now" at bounding box center [991, 325] width 442 height 45
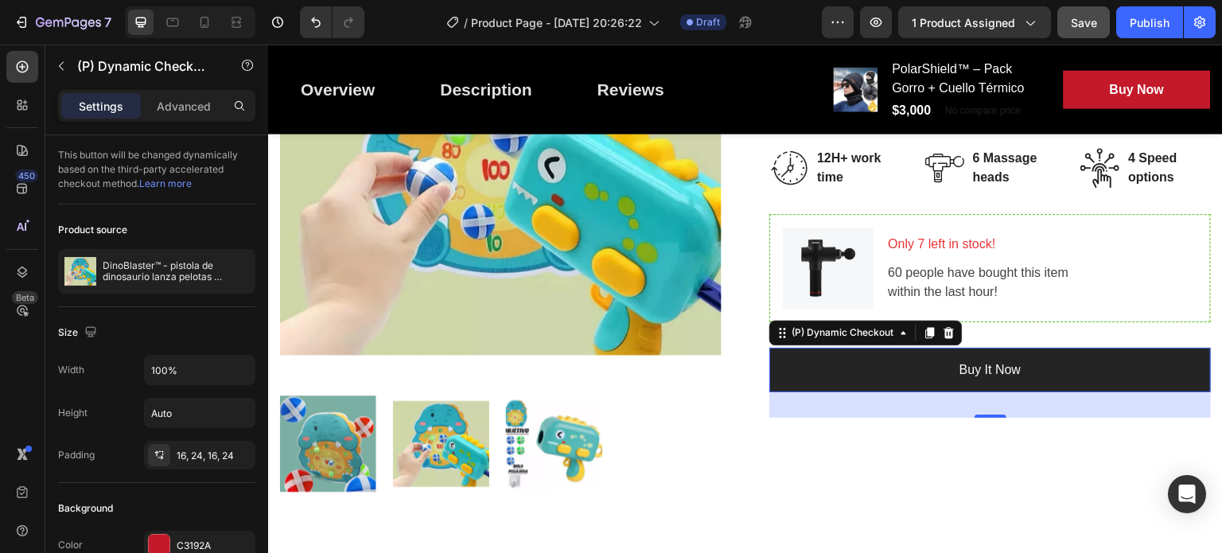
scroll to position [442, 0]
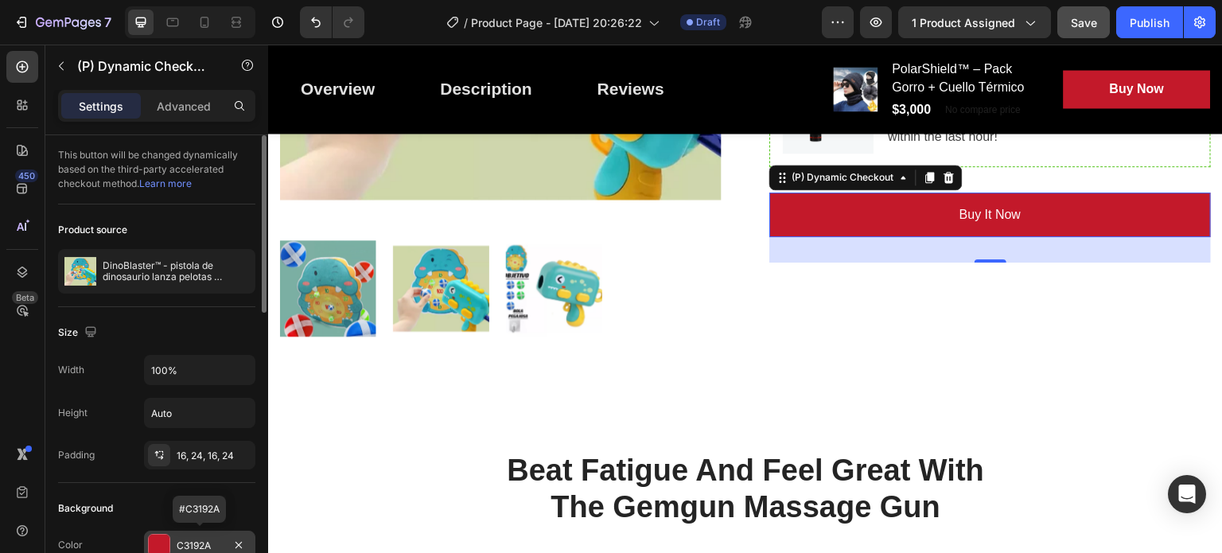
click at [150, 537] on div at bounding box center [159, 545] width 21 height 21
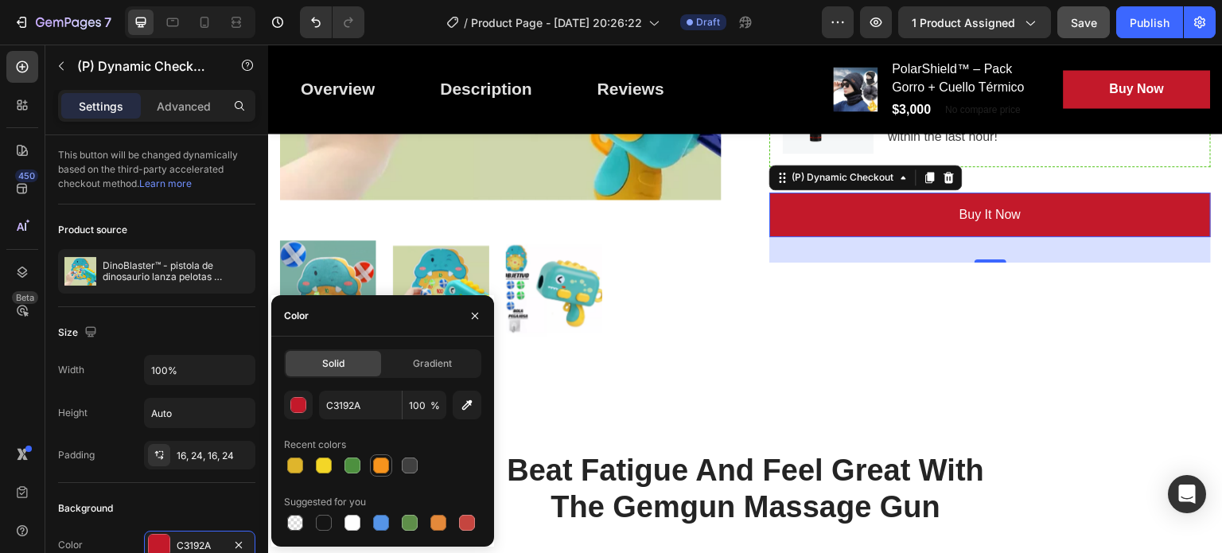
click at [388, 466] on div at bounding box center [381, 466] width 16 height 16
type input "F7941D"
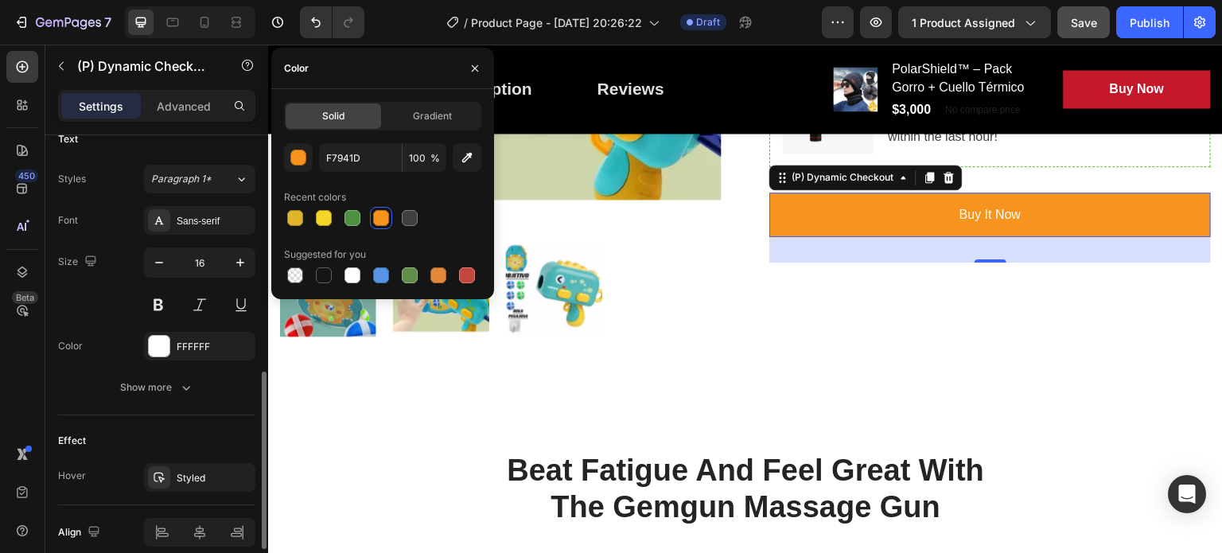
scroll to position [645, 0]
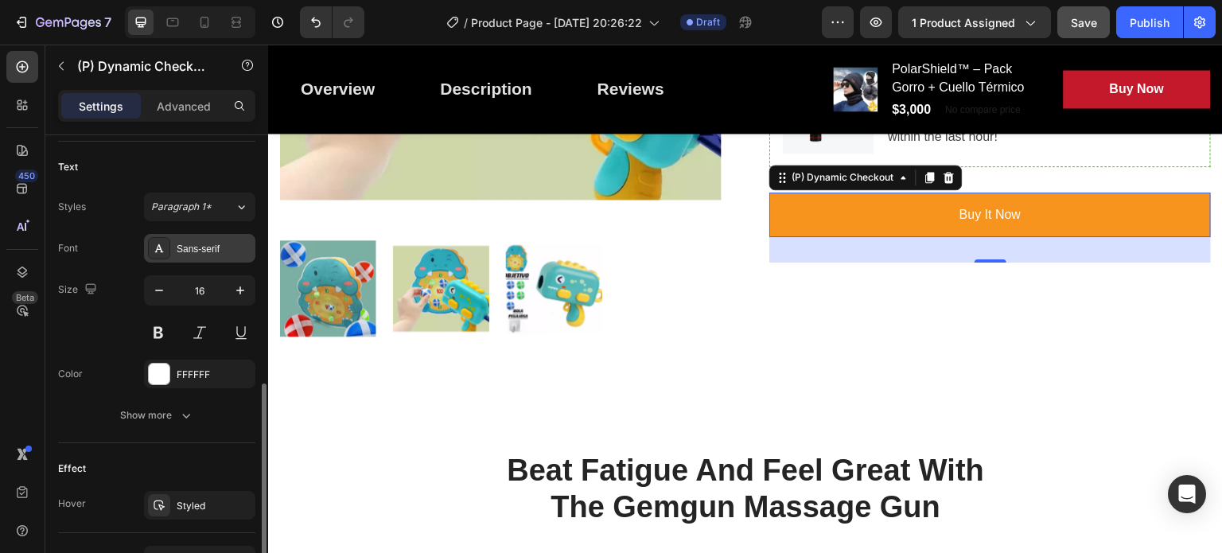
click at [150, 251] on div at bounding box center [159, 248] width 22 height 22
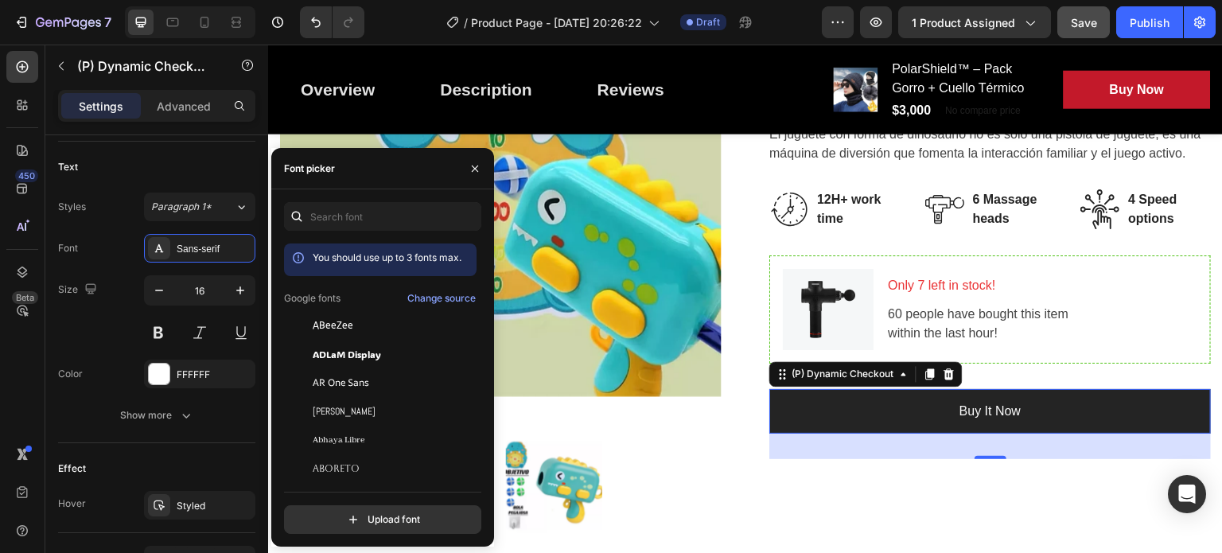
scroll to position [102, 0]
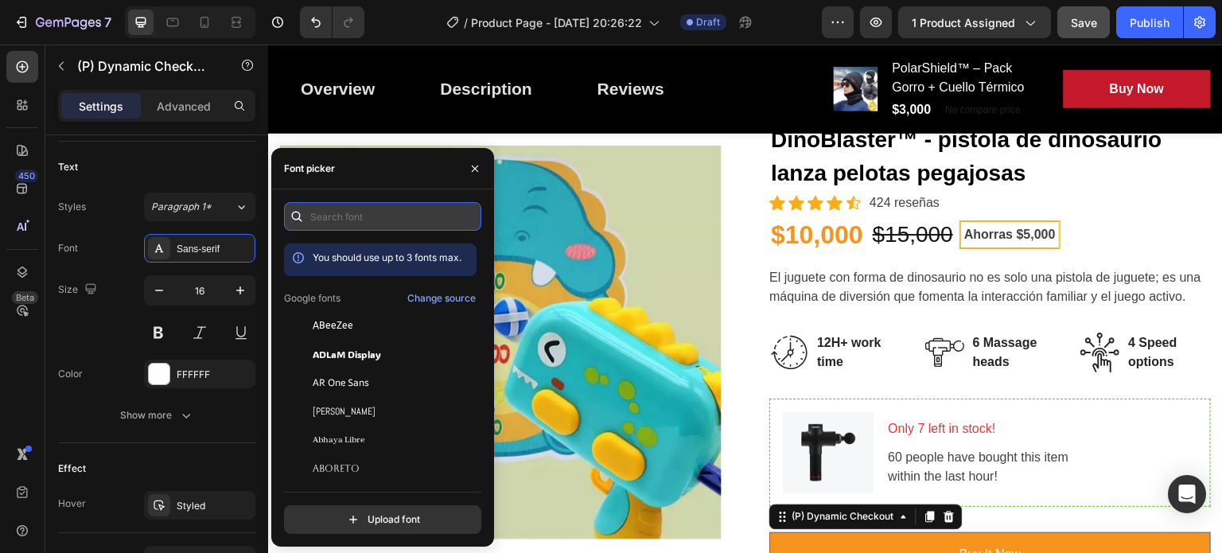
click at [368, 222] on input "text" at bounding box center [382, 216] width 197 height 29
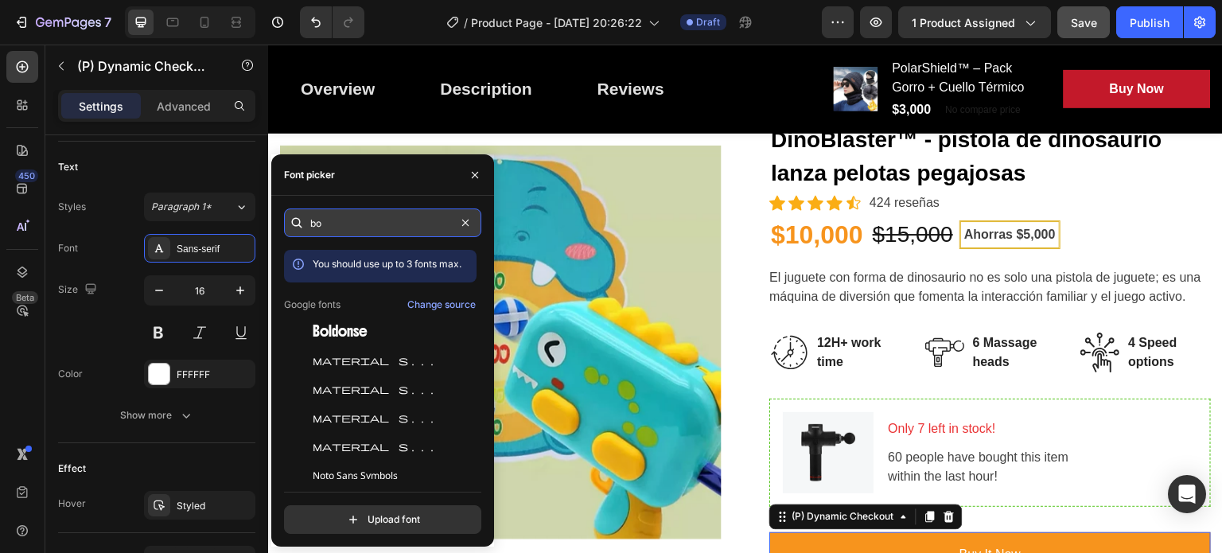
type input "b"
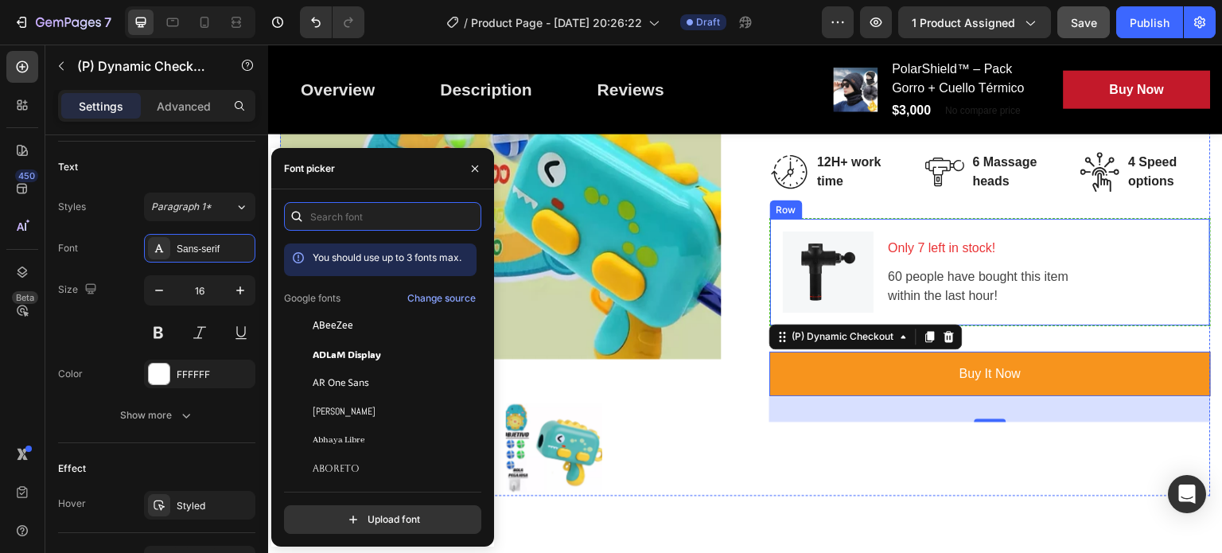
scroll to position [286, 0]
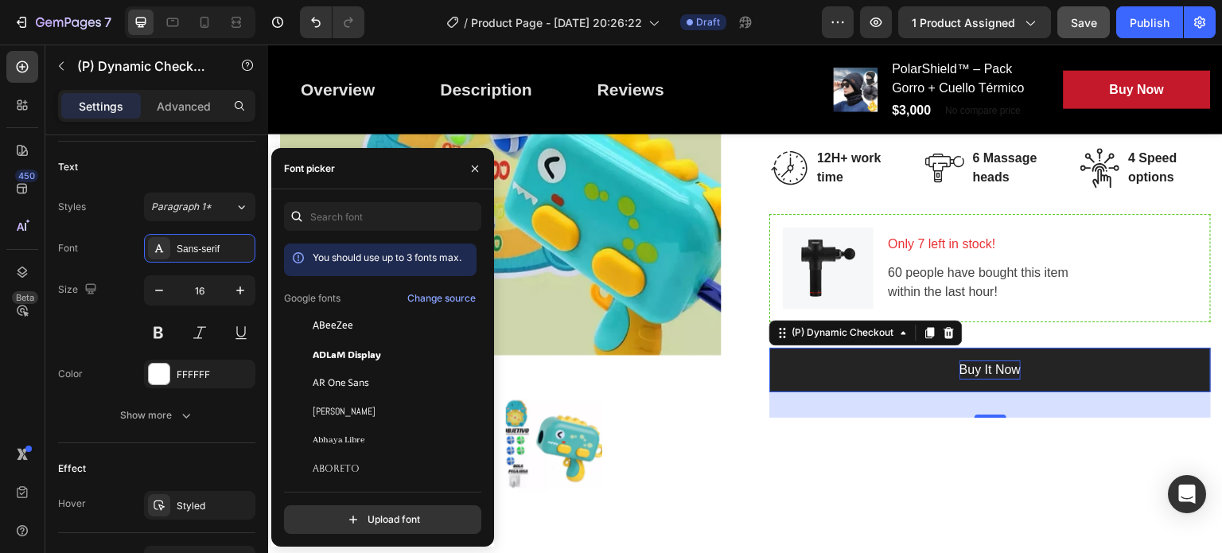
click at [1007, 368] on div "Buy it now" at bounding box center [990, 369] width 61 height 19
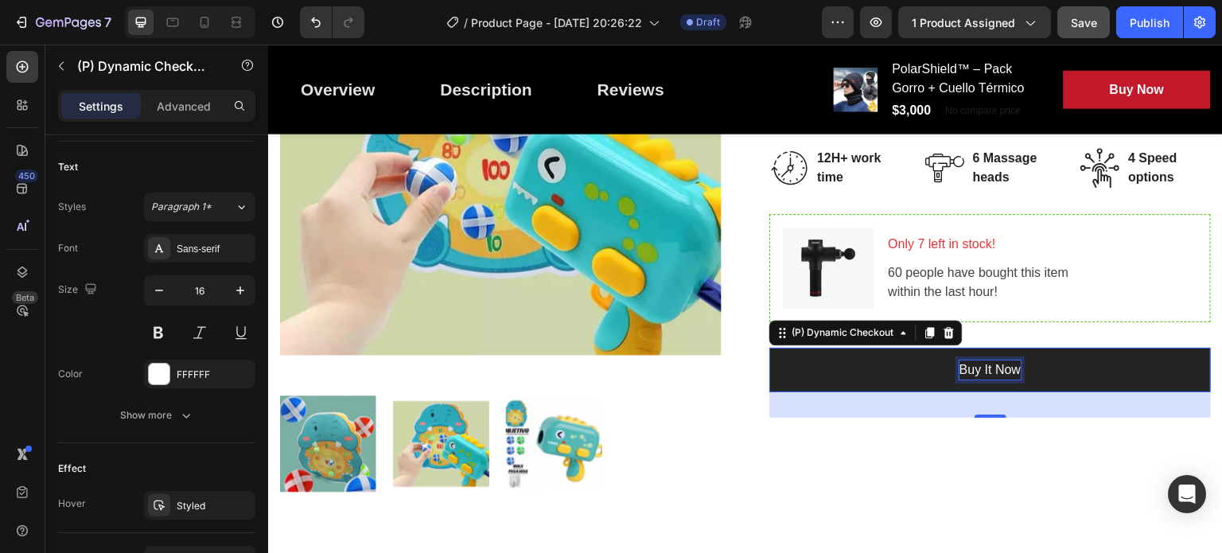
click at [1007, 368] on p "Buy it now" at bounding box center [990, 369] width 61 height 19
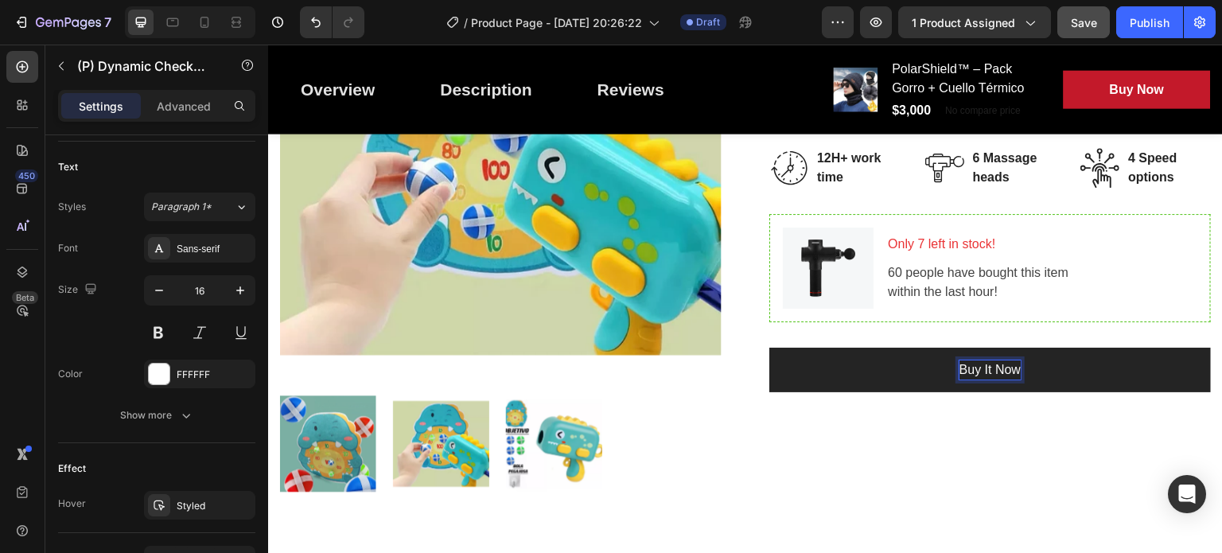
click at [1007, 368] on p "Buy it now" at bounding box center [990, 369] width 61 height 19
click at [770, 348] on button "PID" at bounding box center [991, 370] width 442 height 45
click at [770, 348] on button "PIDE AHORA" at bounding box center [991, 370] width 442 height 45
click at [770, 348] on button "PIDE AHORA Y" at bounding box center [991, 370] width 442 height 45
click at [770, 348] on button "PIDE AHORA Y PAGA" at bounding box center [991, 370] width 442 height 45
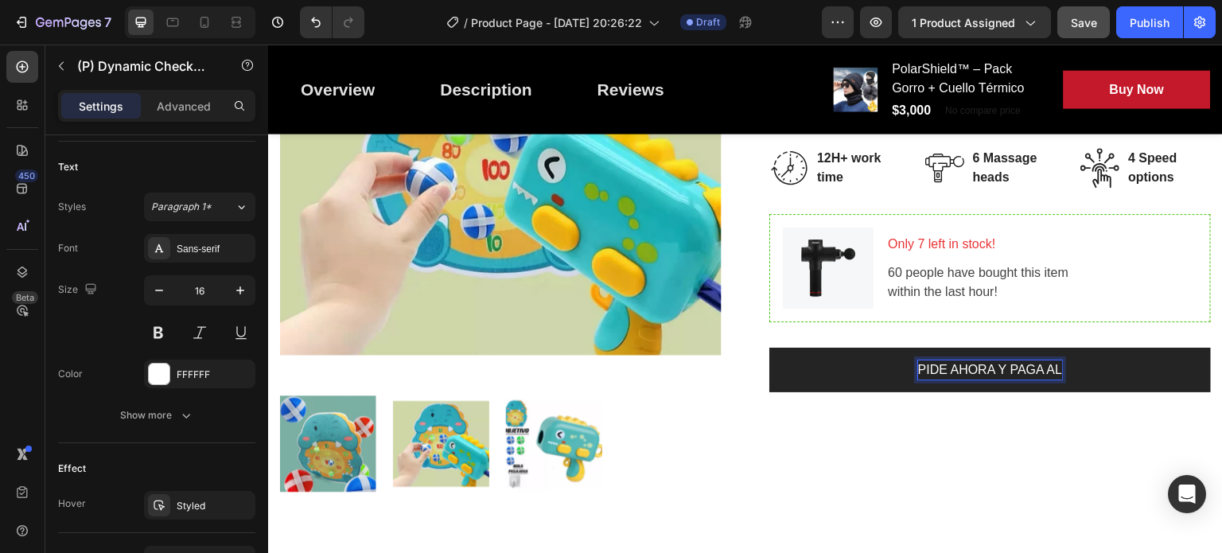
click at [770, 348] on button "PIDE AHORA Y PAGA AL" at bounding box center [991, 370] width 442 height 45
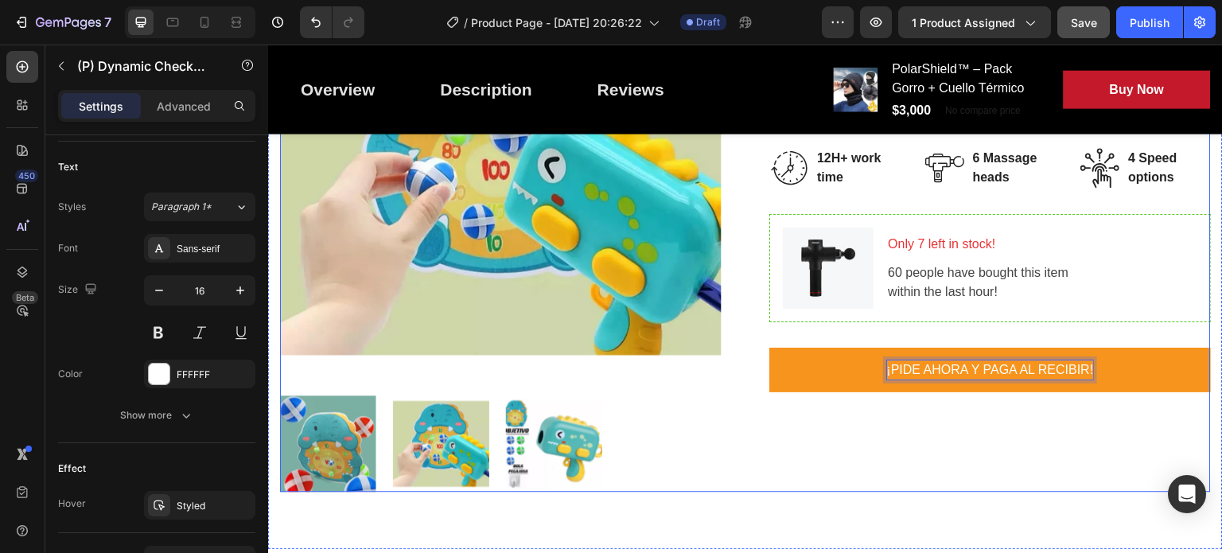
click at [1033, 414] on div "DinoBlaster™ - pistola de dinosaurio lanza pelotas pegajosas (P) Title Icon Ico…" at bounding box center [991, 214] width 442 height 555
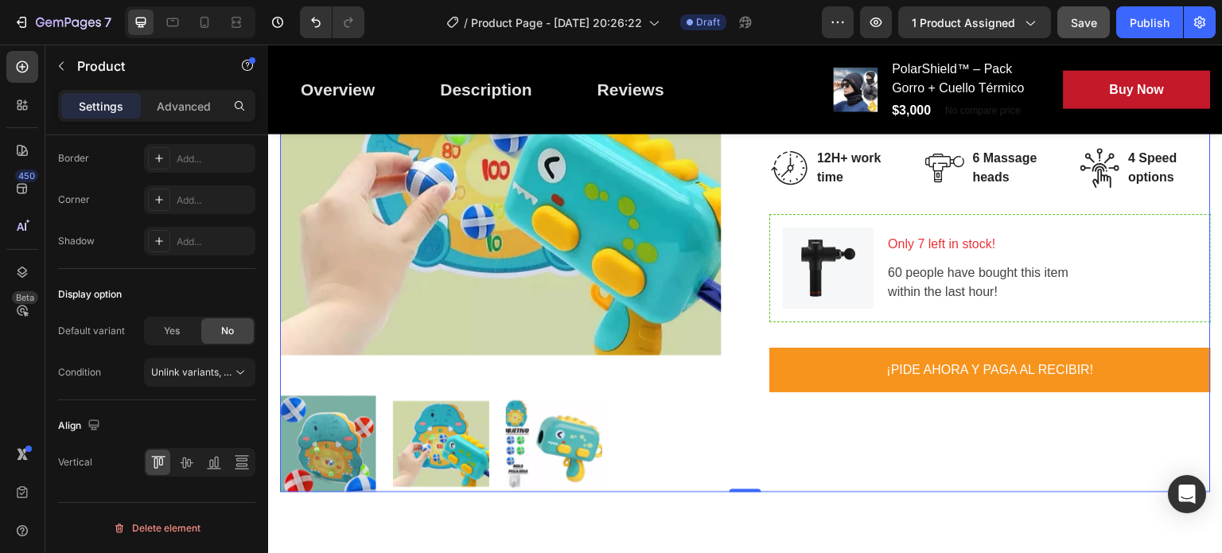
scroll to position [0, 0]
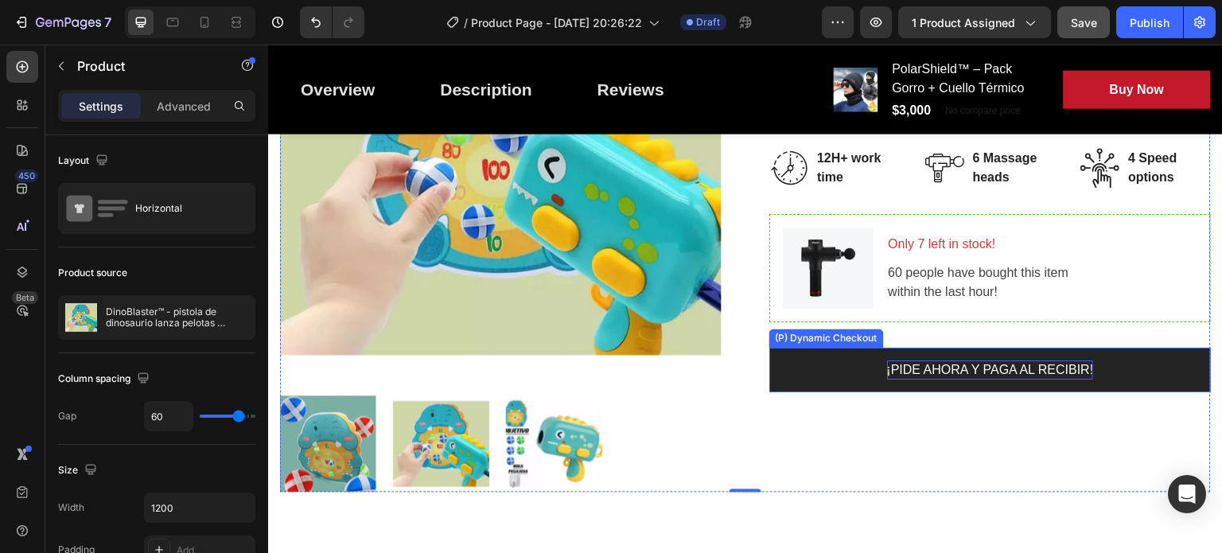
click at [957, 363] on p "¡PIDE AHORA Y PAGA AL RECIBIR!" at bounding box center [990, 369] width 207 height 19
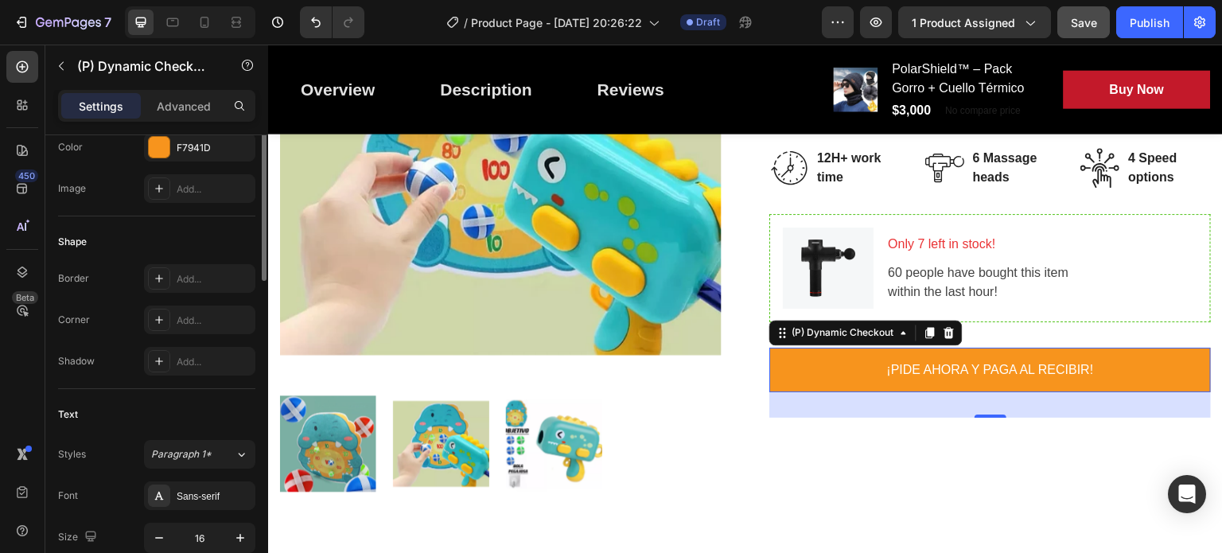
scroll to position [242, 0]
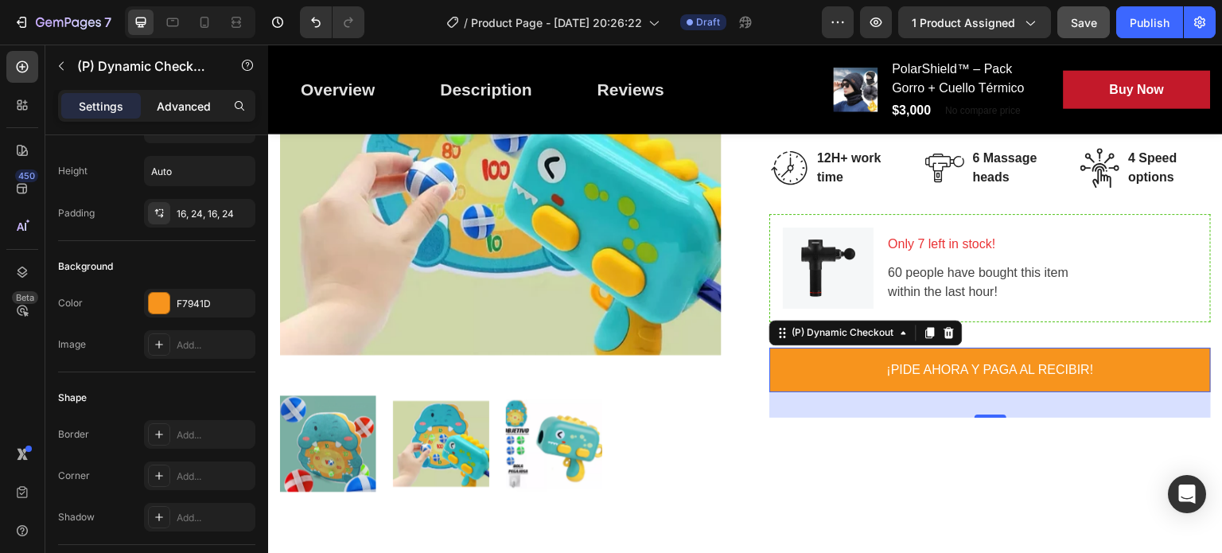
click at [177, 104] on p "Advanced" at bounding box center [184, 106] width 54 height 17
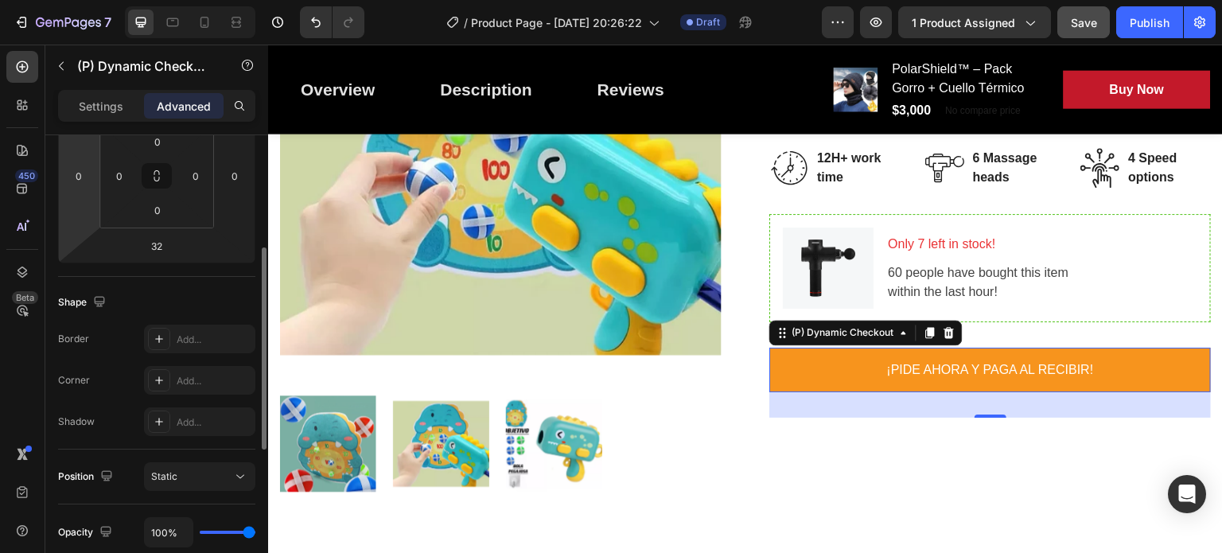
scroll to position [264, 0]
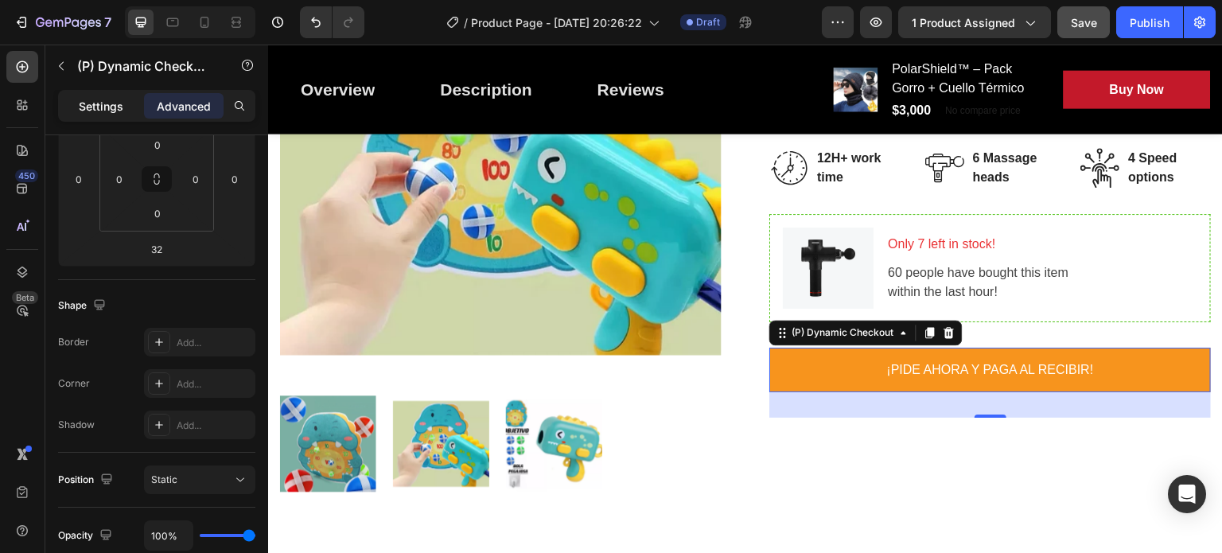
click at [102, 100] on p "Settings" at bounding box center [101, 106] width 45 height 17
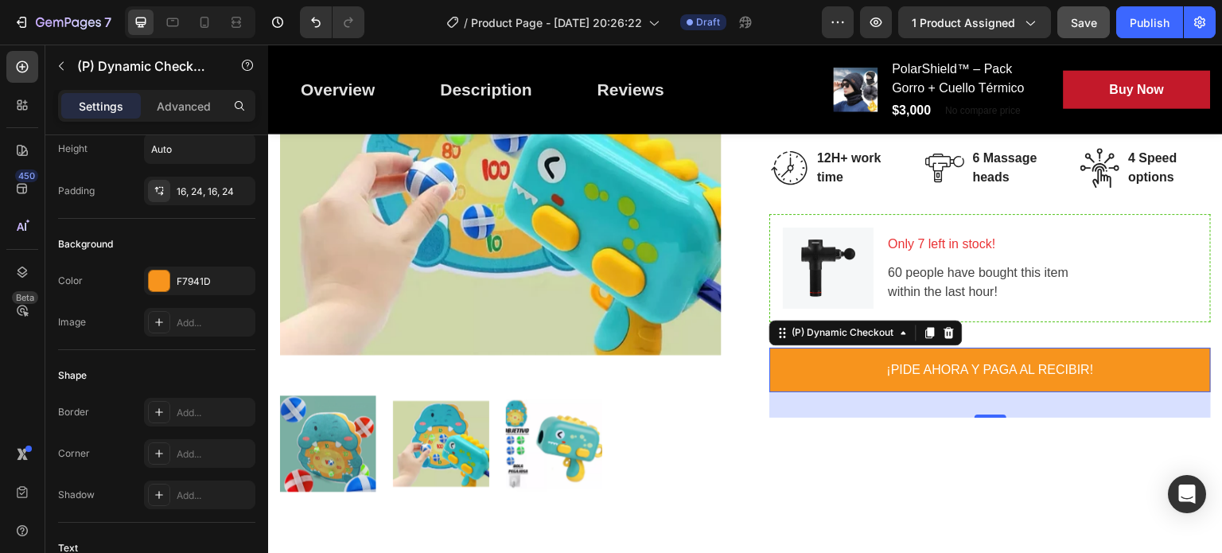
click at [102, 100] on p "Settings" at bounding box center [101, 106] width 45 height 17
click at [159, 451] on icon at bounding box center [159, 454] width 8 height 8
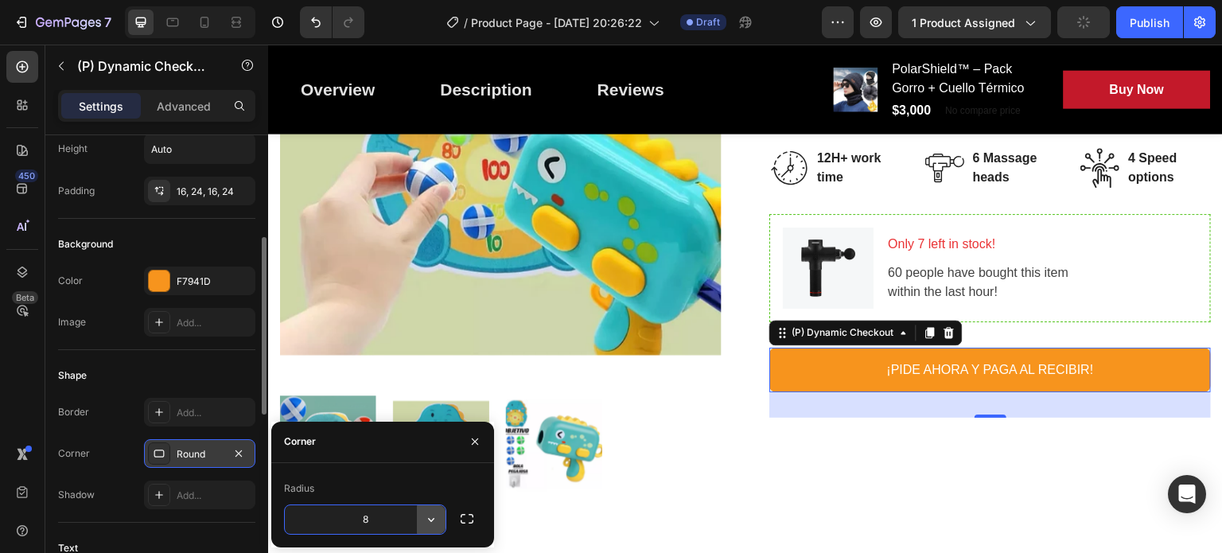
click at [436, 520] on icon "button" at bounding box center [431, 520] width 16 height 16
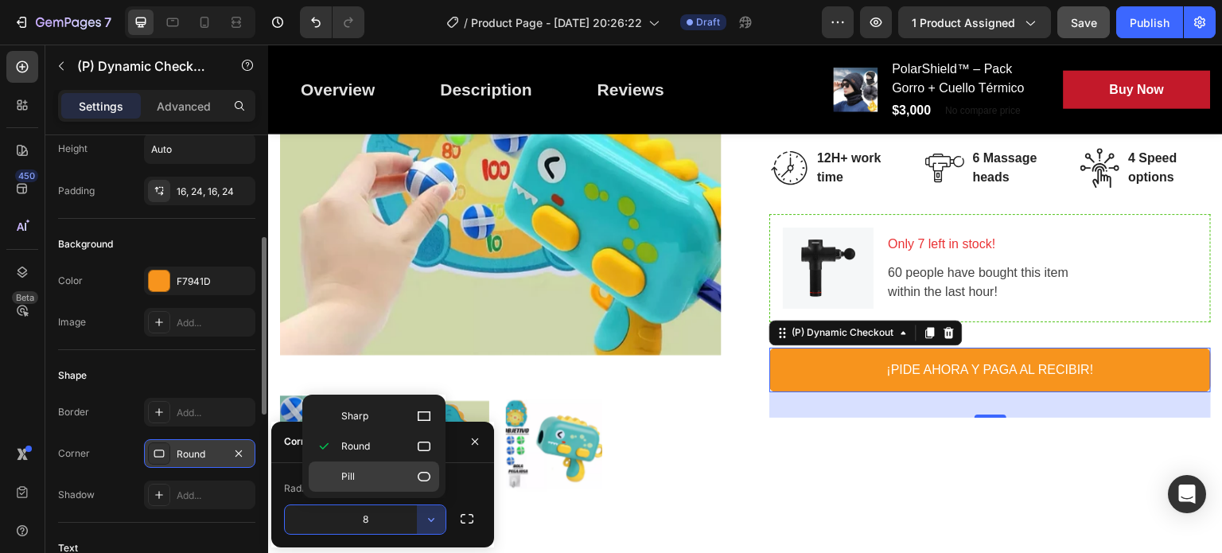
click at [407, 480] on p "Pill" at bounding box center [386, 477] width 91 height 16
type input "9999"
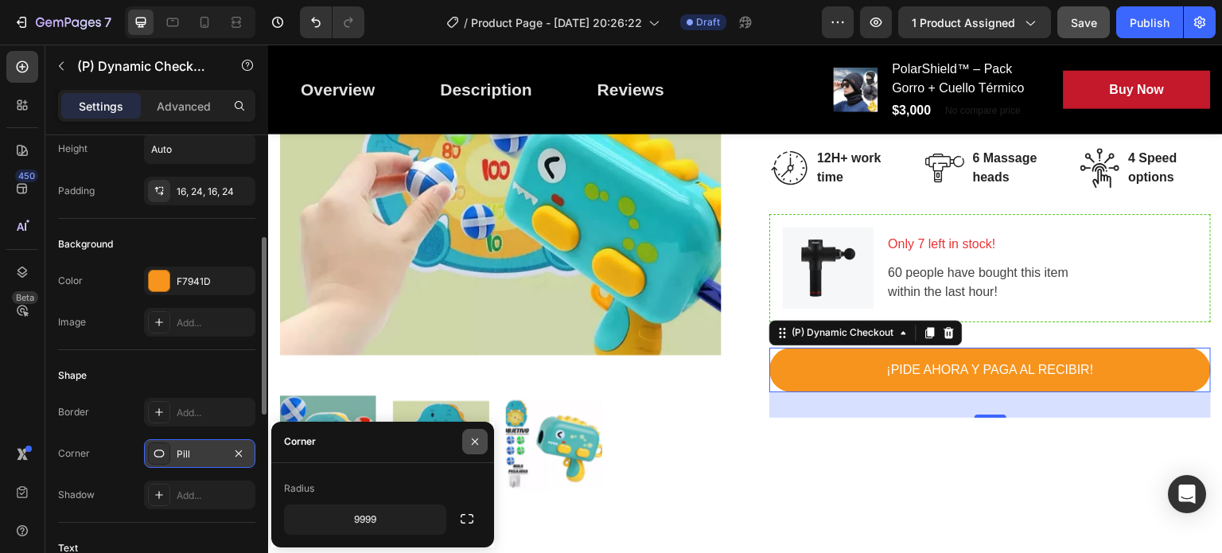
click at [477, 431] on button "button" at bounding box center [474, 441] width 25 height 25
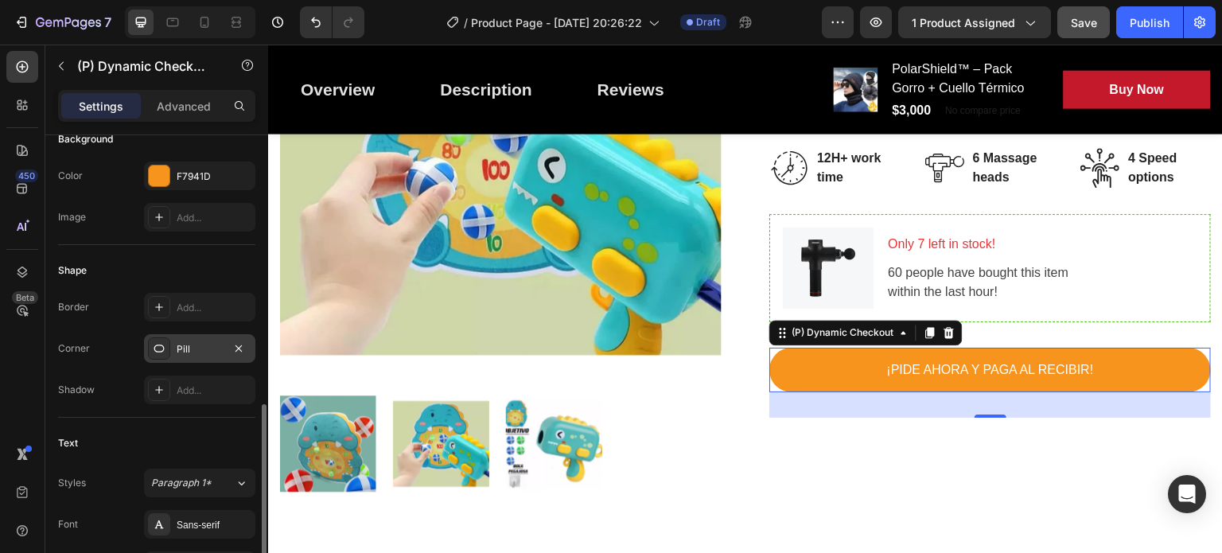
scroll to position [483, 0]
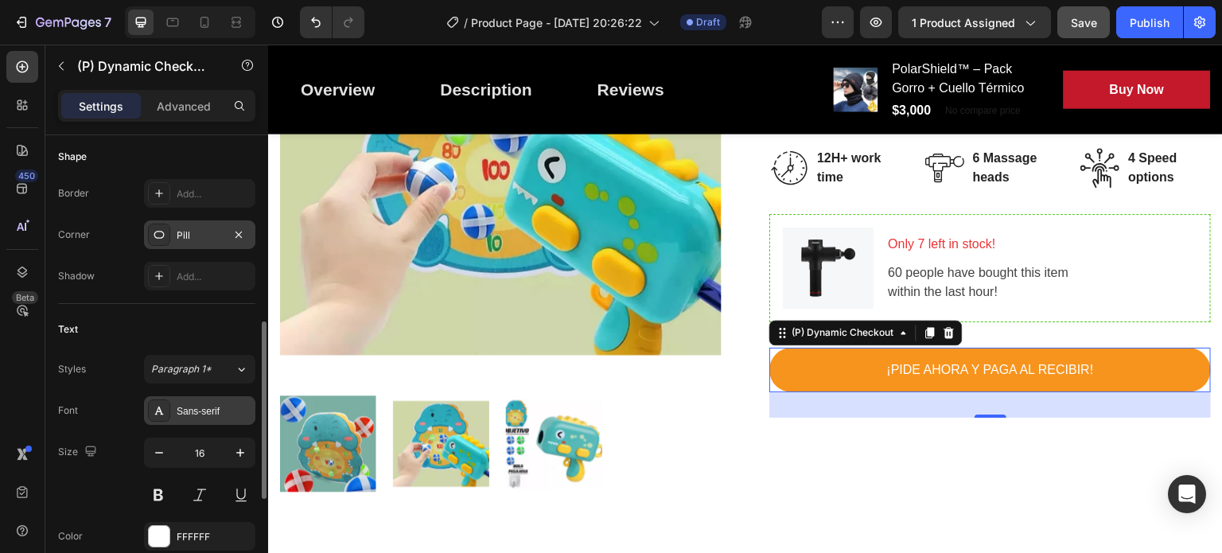
click at [155, 404] on icon at bounding box center [159, 410] width 13 height 13
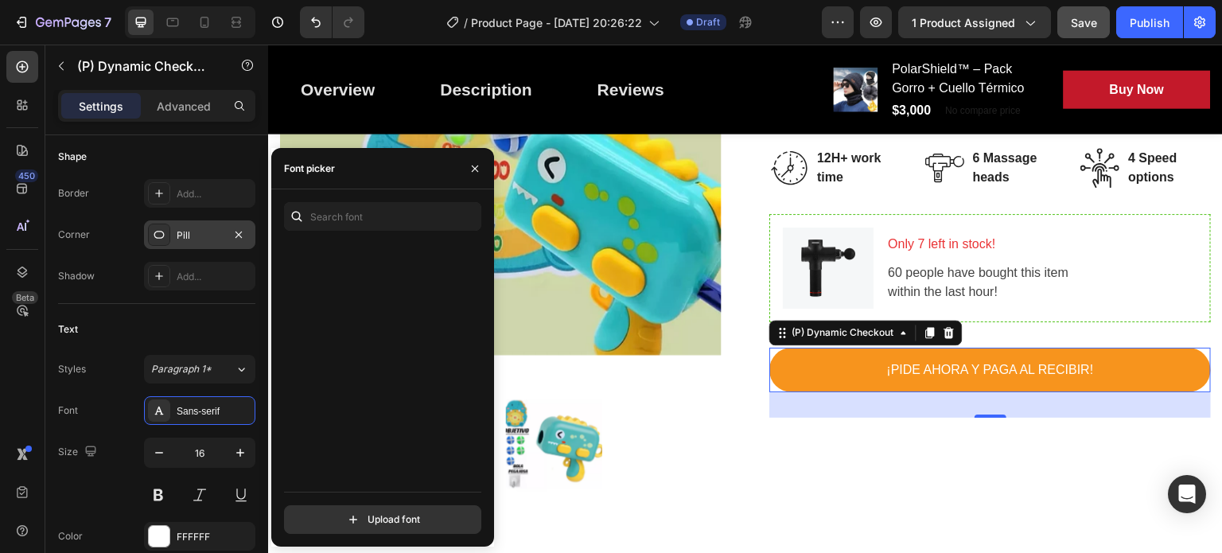
scroll to position [1054, 0]
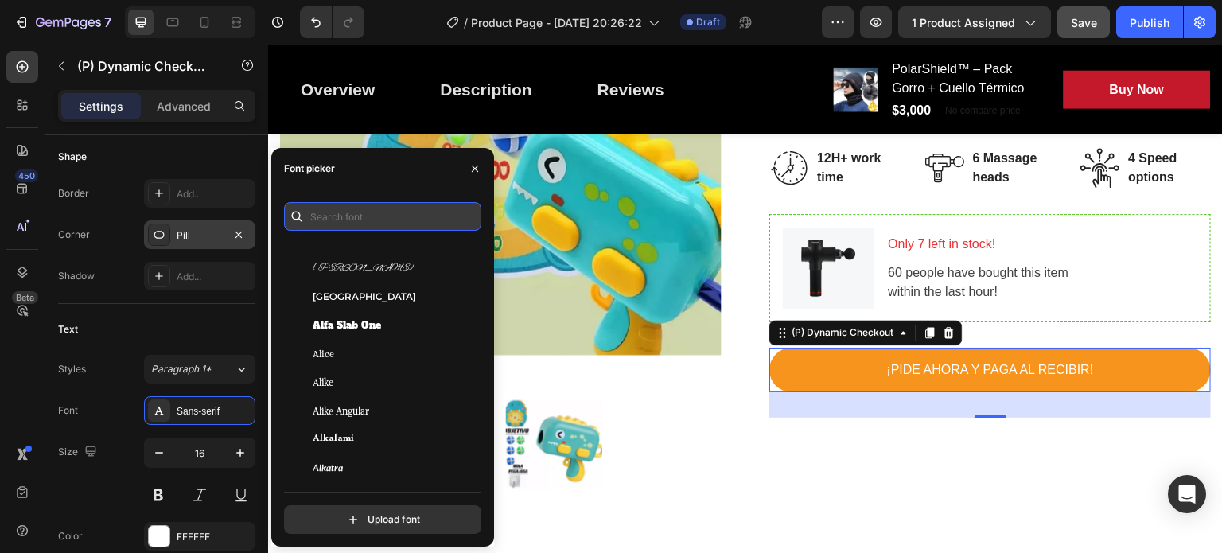
click at [374, 220] on input "text" at bounding box center [382, 216] width 197 height 29
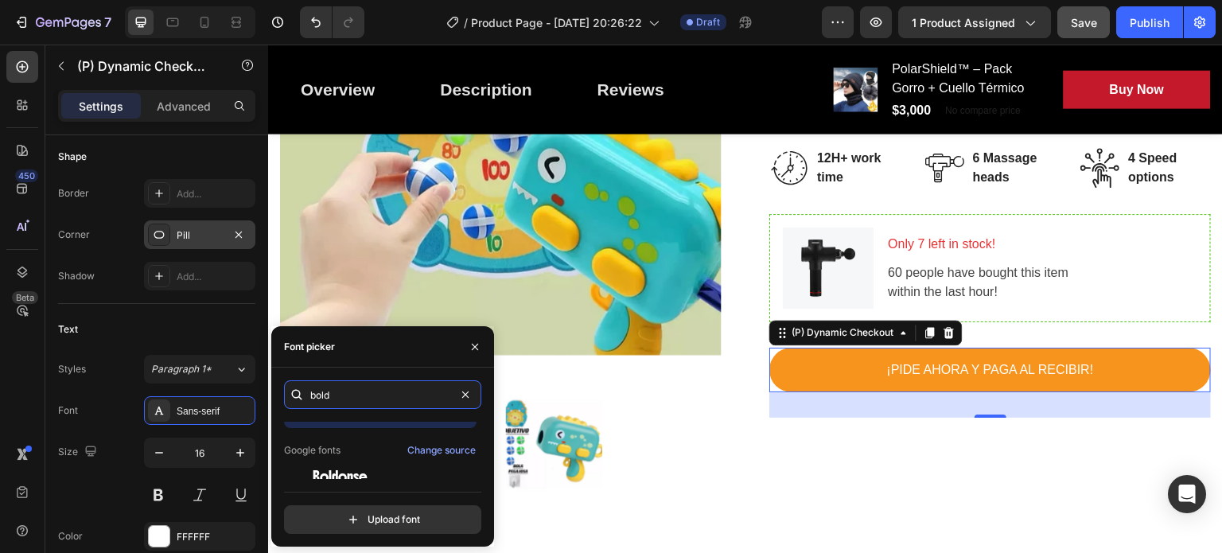
scroll to position [39, 0]
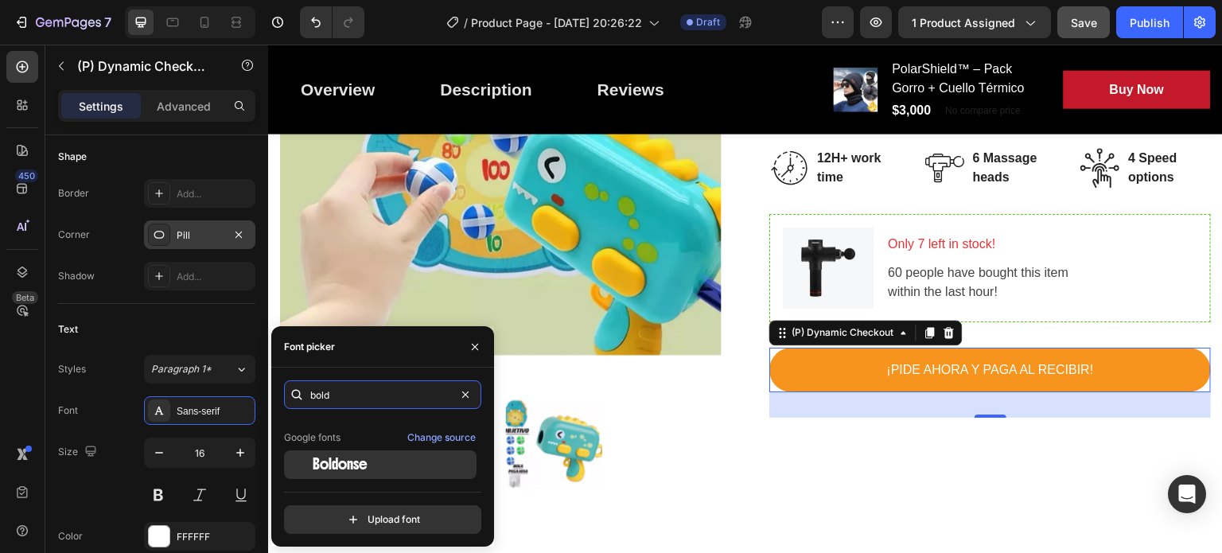
type input "bold"
click at [353, 464] on span "Boldonse" at bounding box center [340, 465] width 55 height 14
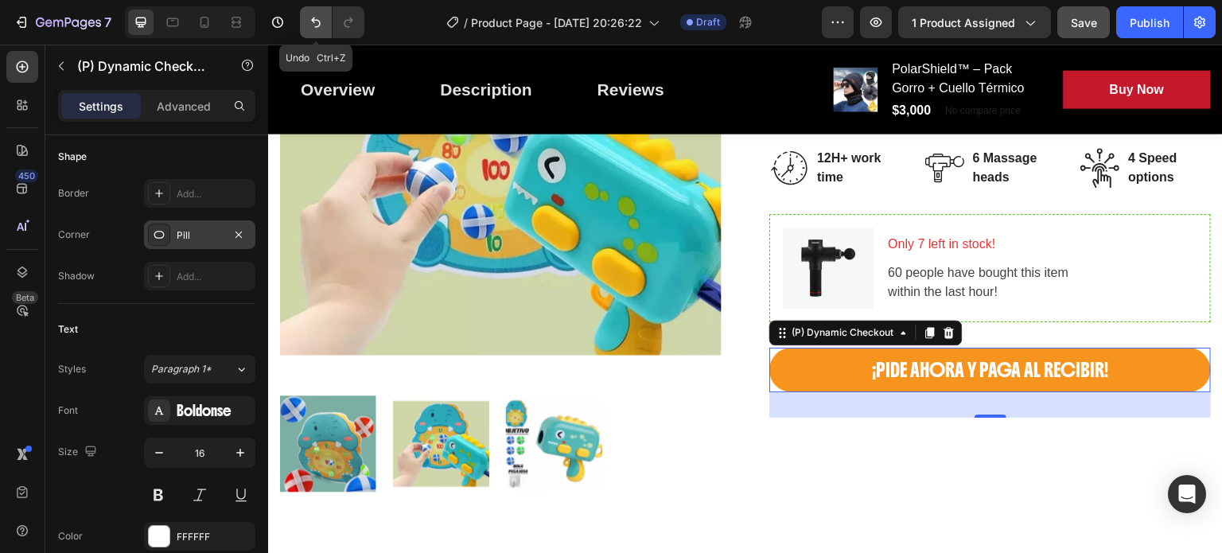
click at [310, 20] on icon "Undo/Redo" at bounding box center [316, 22] width 16 height 16
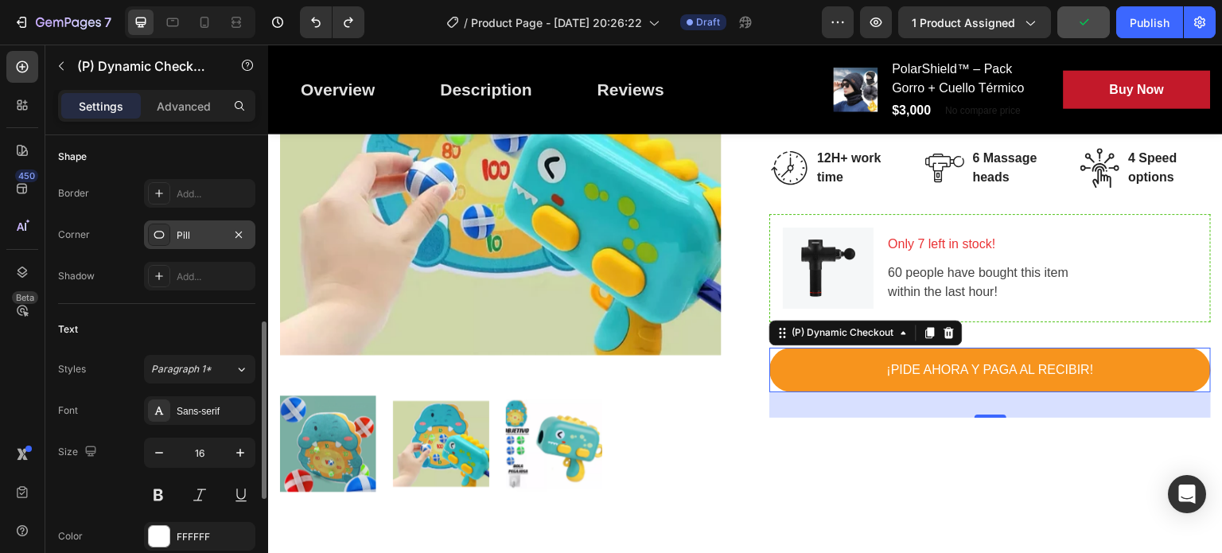
click at [205, 320] on div "Text" at bounding box center [156, 329] width 197 height 25
click at [167, 499] on button at bounding box center [158, 495] width 29 height 29
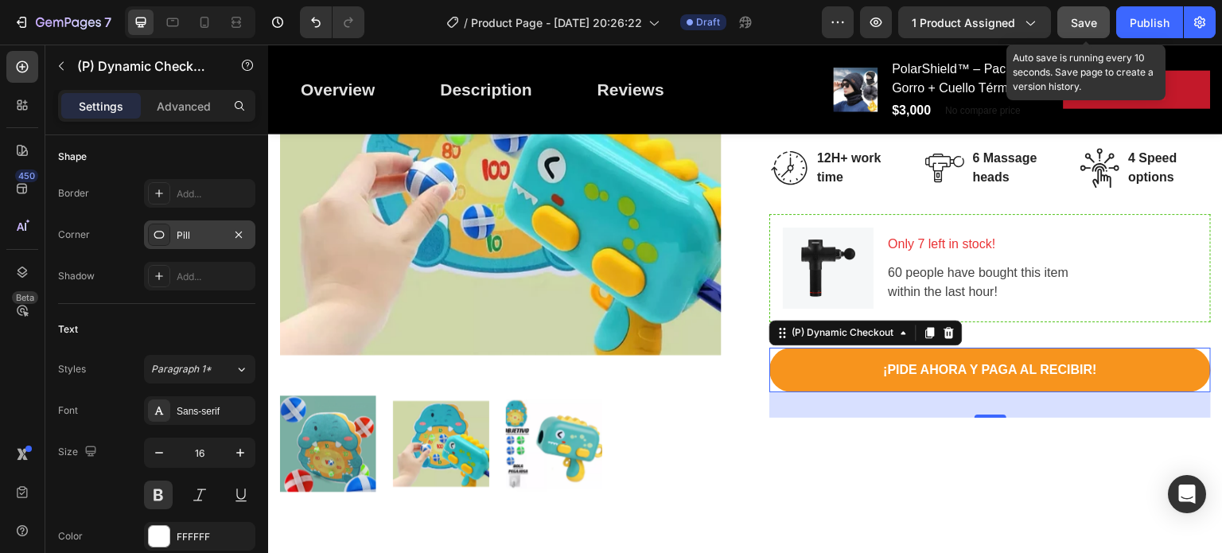
click at [1094, 11] on button "Save" at bounding box center [1084, 22] width 53 height 32
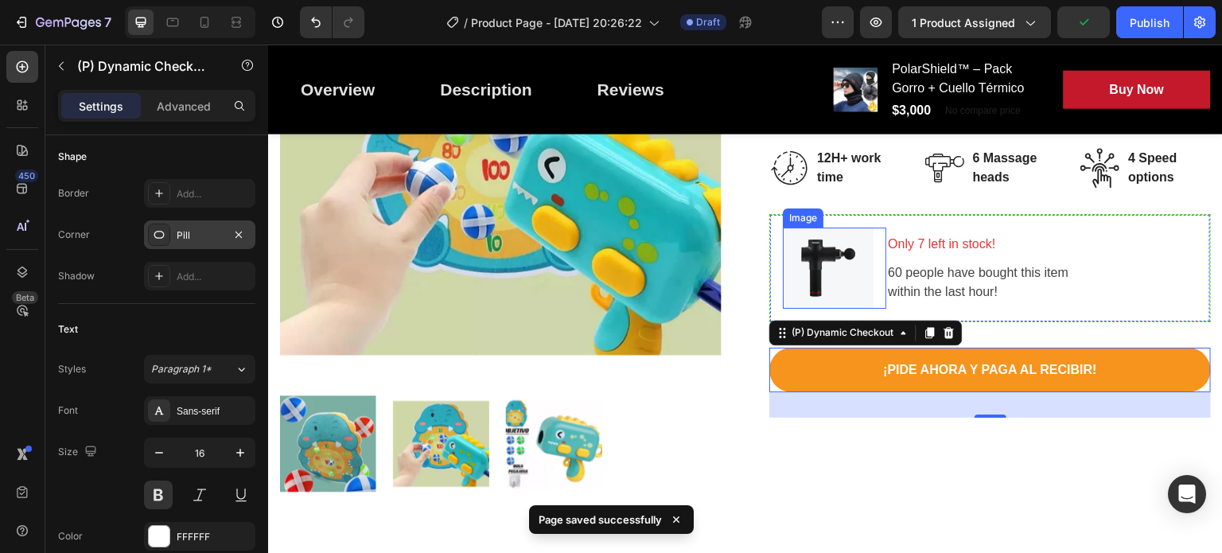
click at [819, 261] on img at bounding box center [828, 268] width 91 height 81
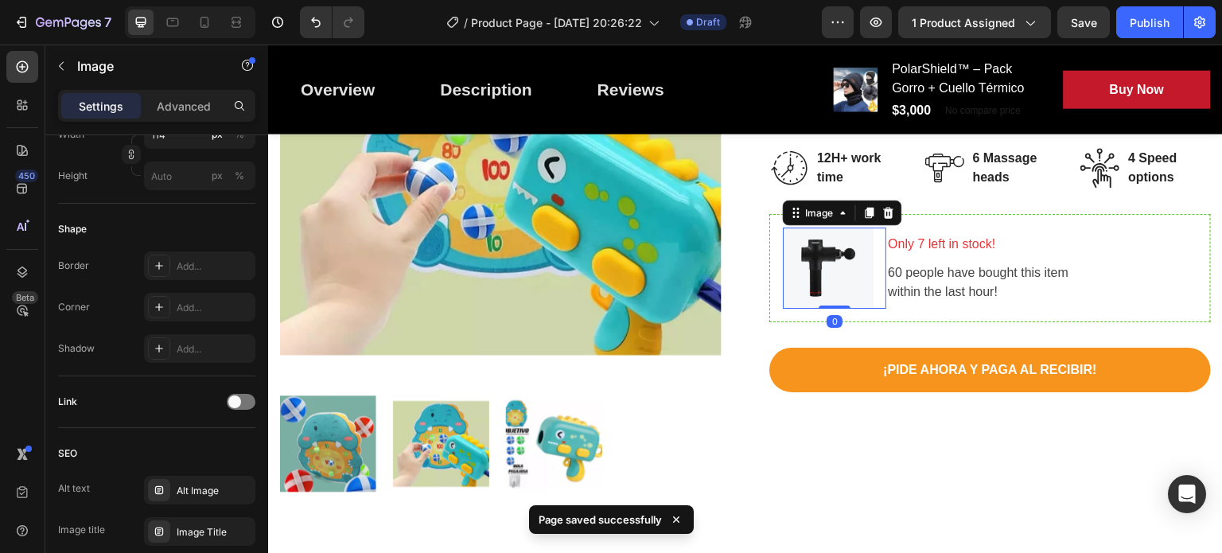
scroll to position [0, 0]
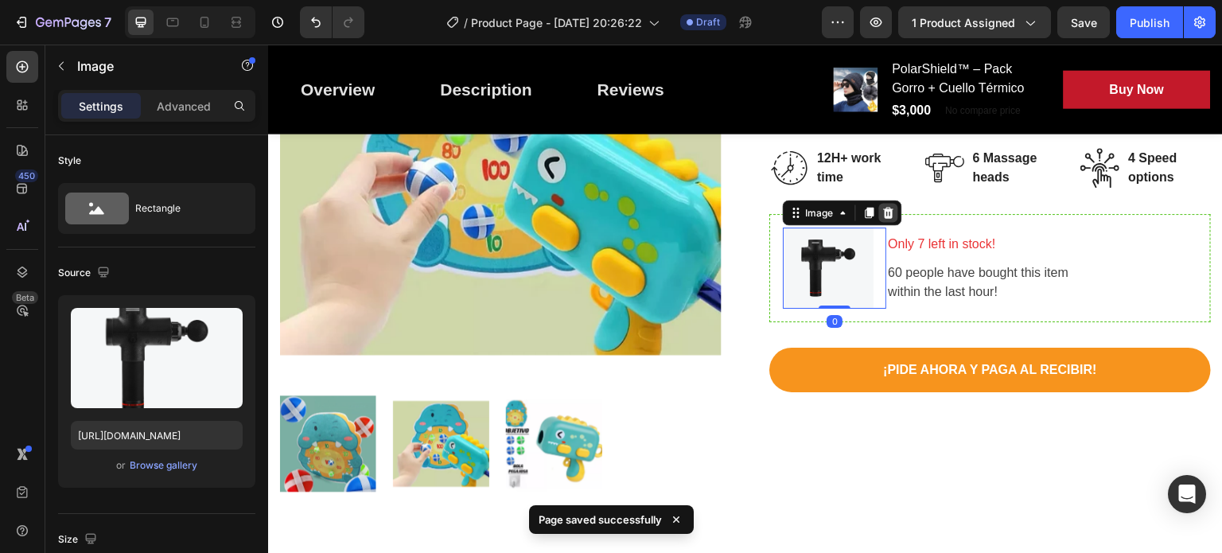
click at [884, 210] on icon at bounding box center [889, 212] width 10 height 11
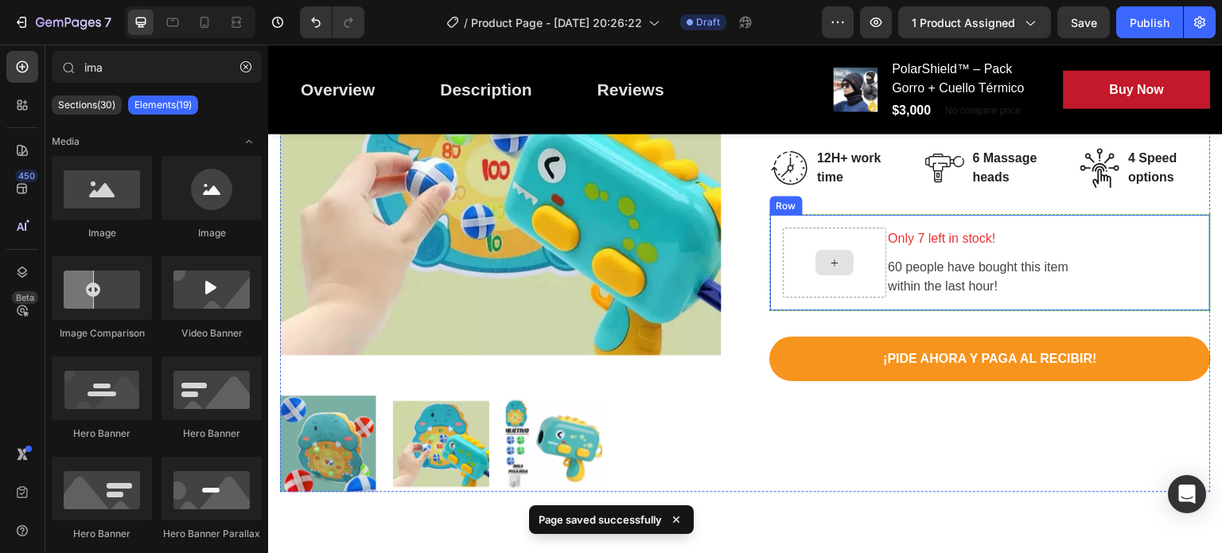
click at [845, 248] on div at bounding box center [834, 263] width 103 height 70
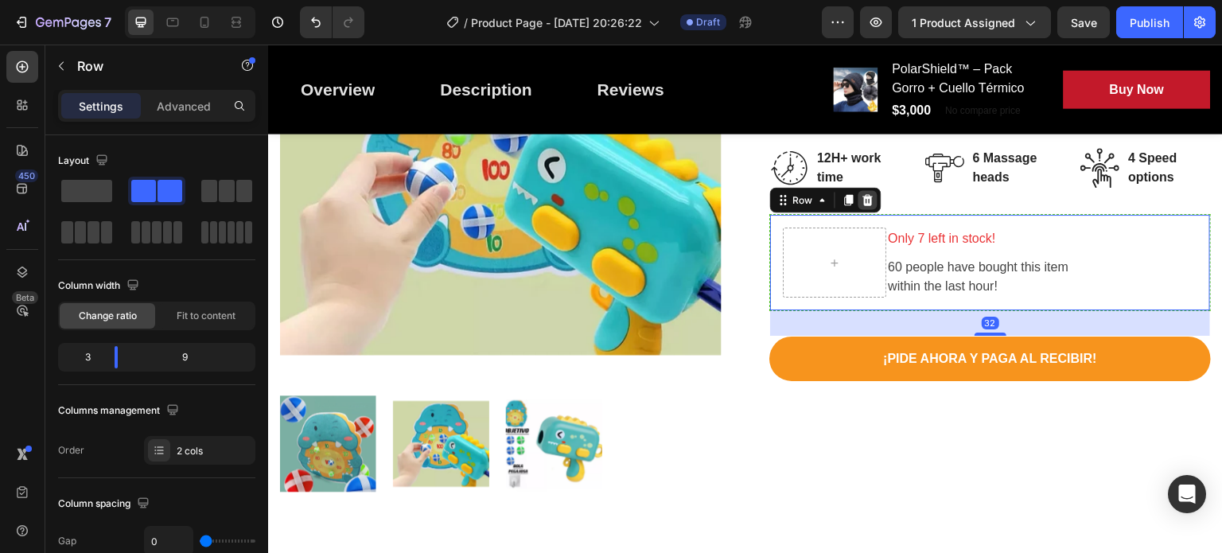
click at [862, 194] on icon at bounding box center [868, 199] width 13 height 13
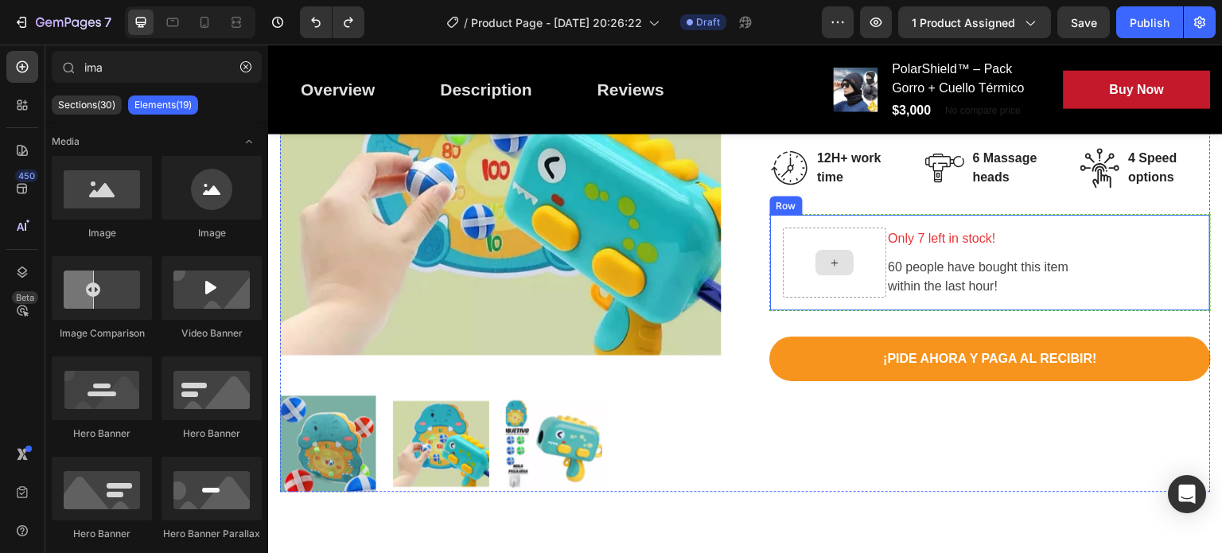
click at [818, 238] on div at bounding box center [834, 263] width 103 height 70
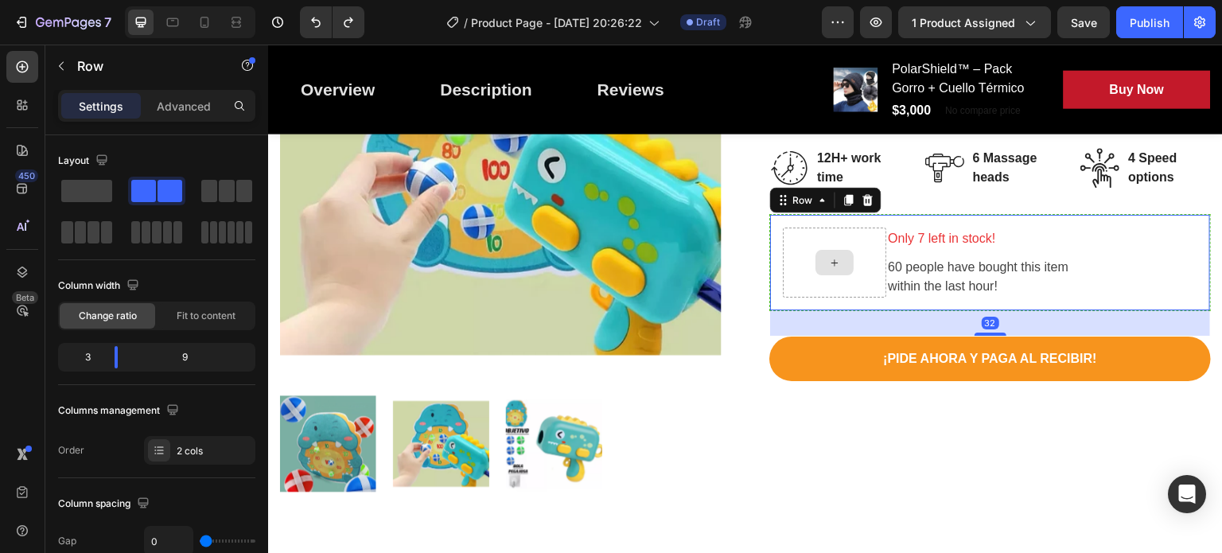
click at [791, 248] on div at bounding box center [834, 263] width 103 height 70
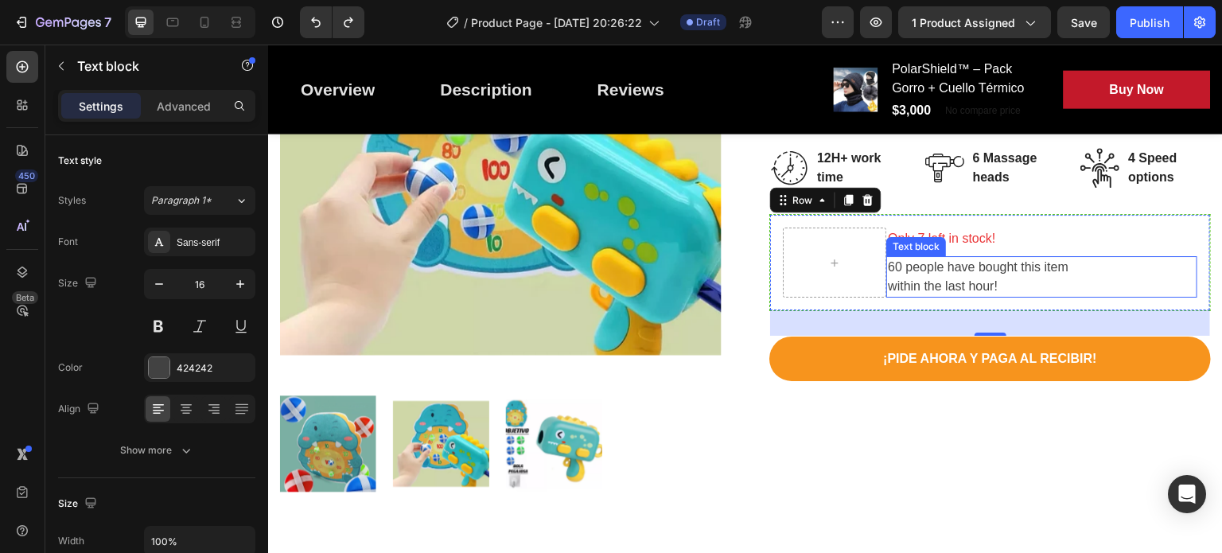
click at [952, 256] on div "60 people have bought this item within the last hour!" at bounding box center [1041, 276] width 311 height 41
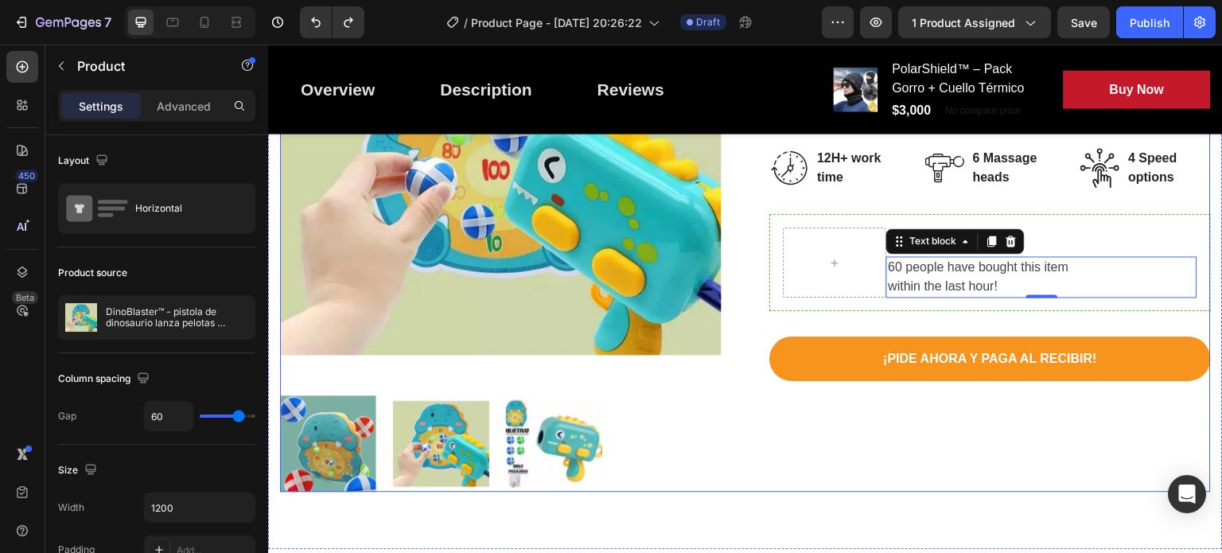
click at [921, 434] on div "DinoBlaster™ - pistola de dinosaurio lanza pelotas pegajosas (P) Title Icon Ico…" at bounding box center [991, 214] width 442 height 555
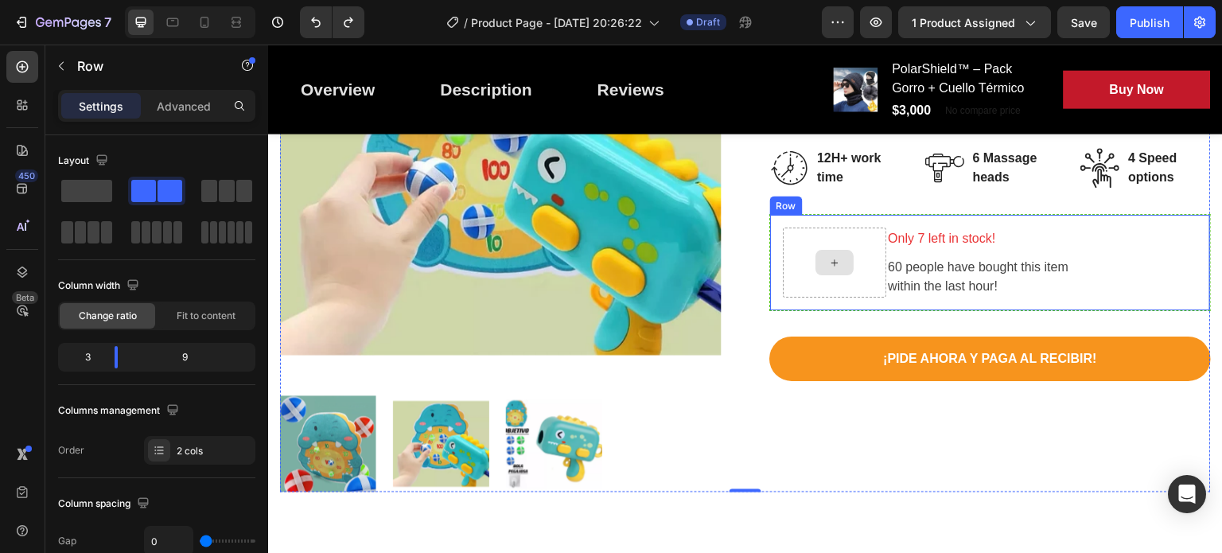
click at [863, 232] on div at bounding box center [834, 263] width 103 height 70
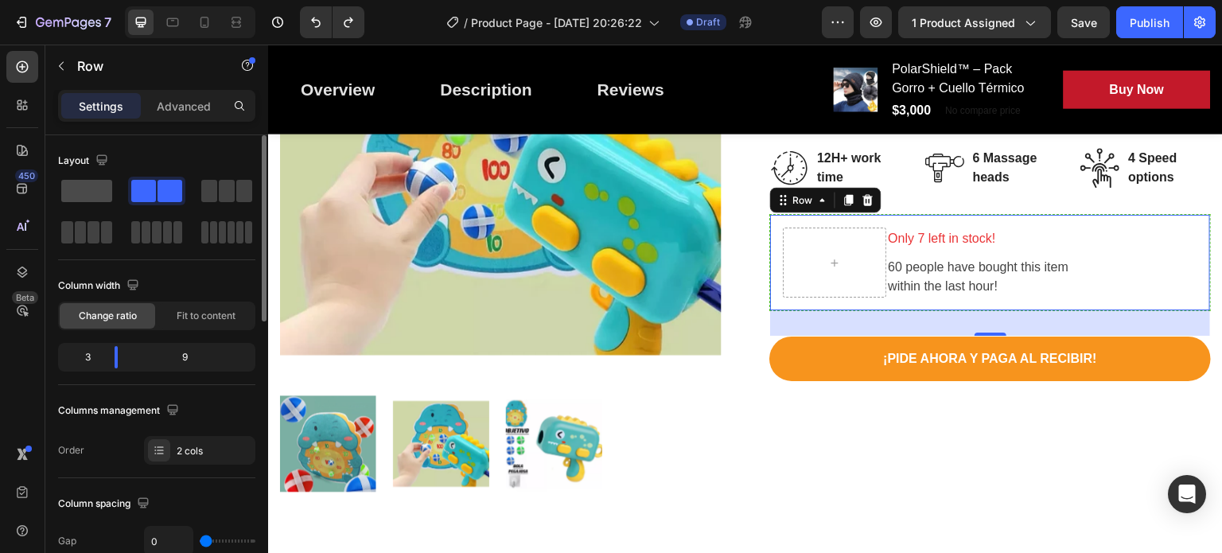
click at [74, 187] on span at bounding box center [86, 191] width 51 height 22
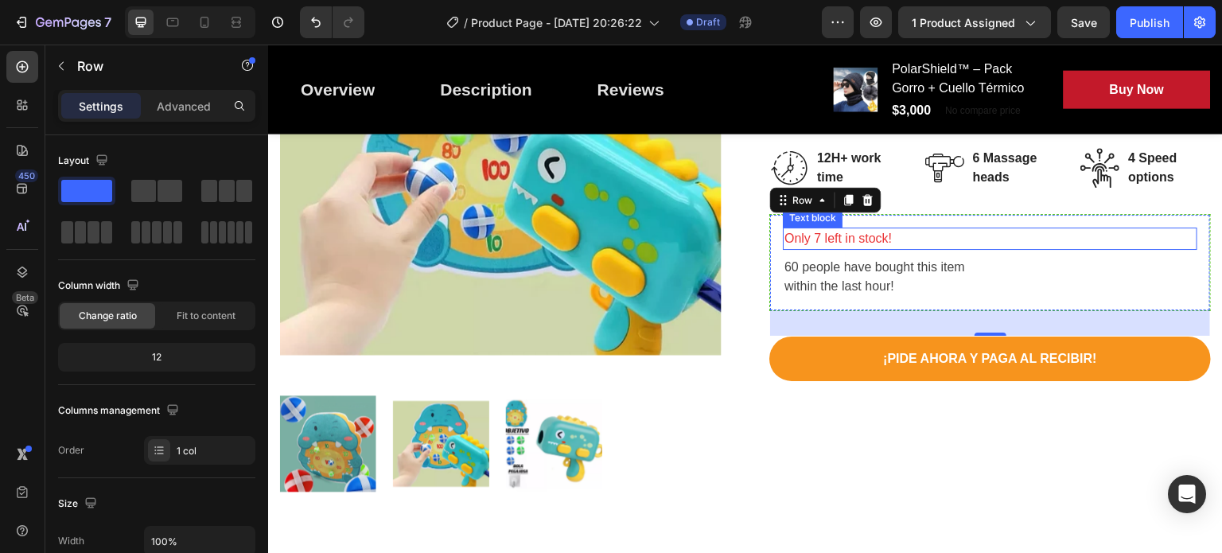
click at [894, 238] on p "Only 7 left in stock!" at bounding box center [990, 238] width 411 height 19
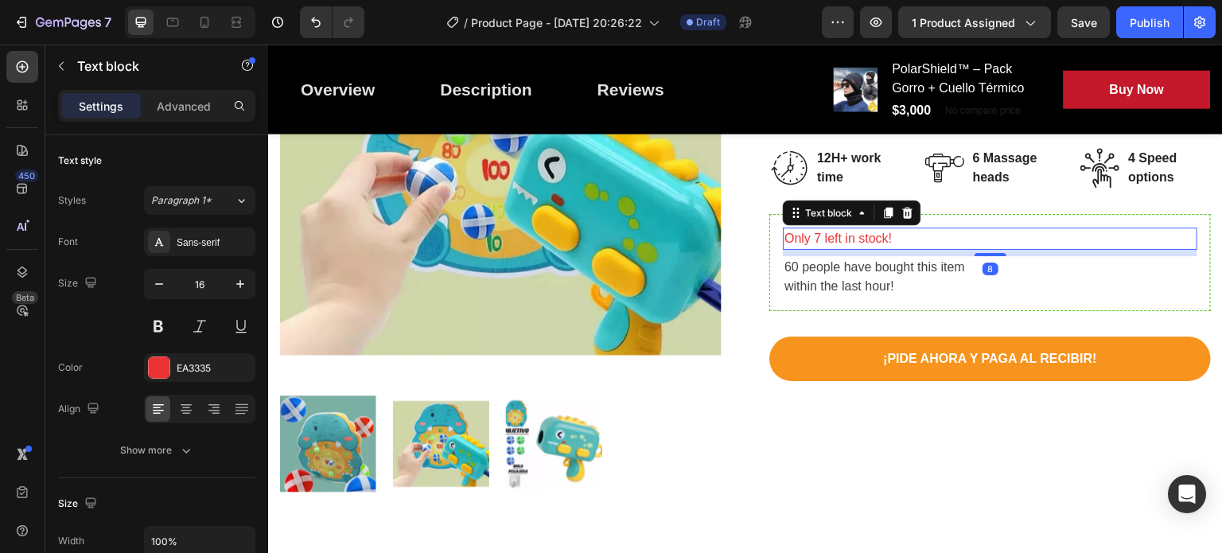
click at [894, 238] on p "Only 7 left in stock!" at bounding box center [990, 238] width 411 height 19
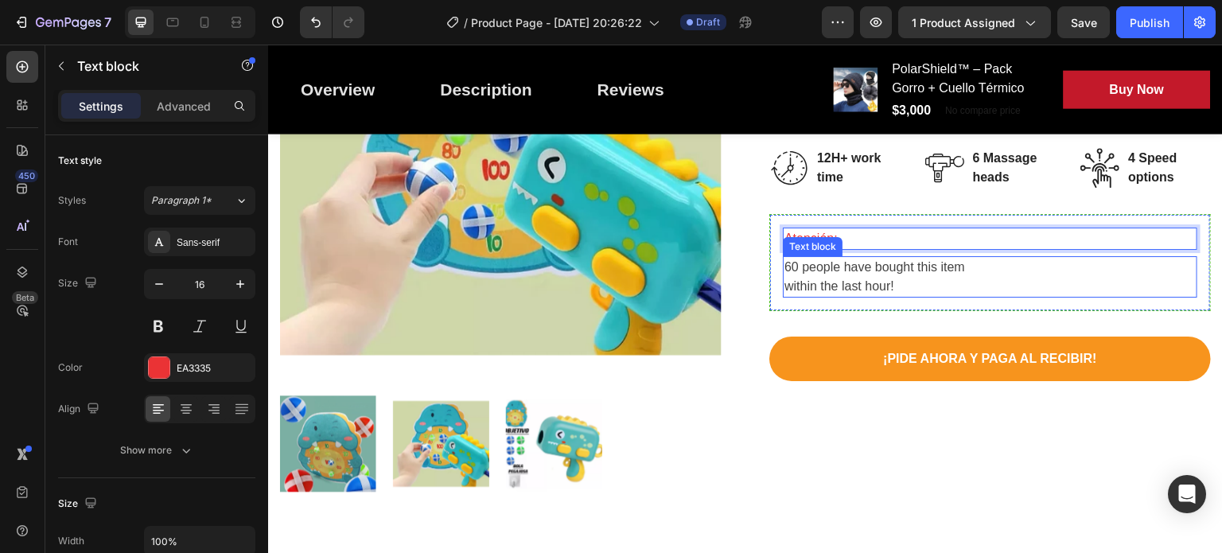
click at [982, 280] on p "60 people have bought this item within the last hour!" at bounding box center [990, 277] width 411 height 38
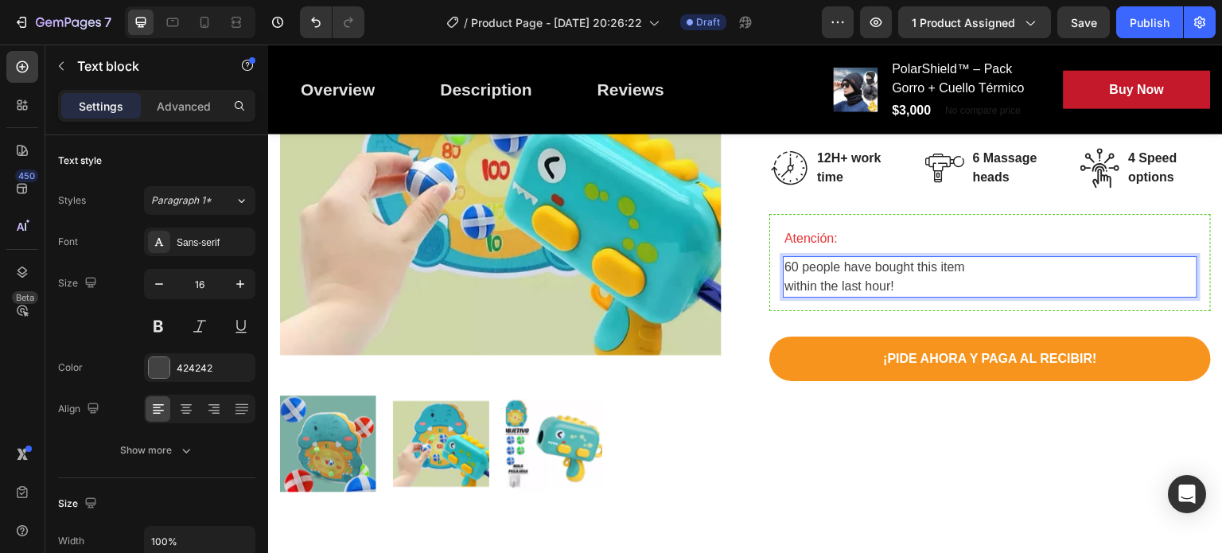
click at [897, 283] on p "60 people have bought this item within the last hour!" at bounding box center [990, 277] width 411 height 38
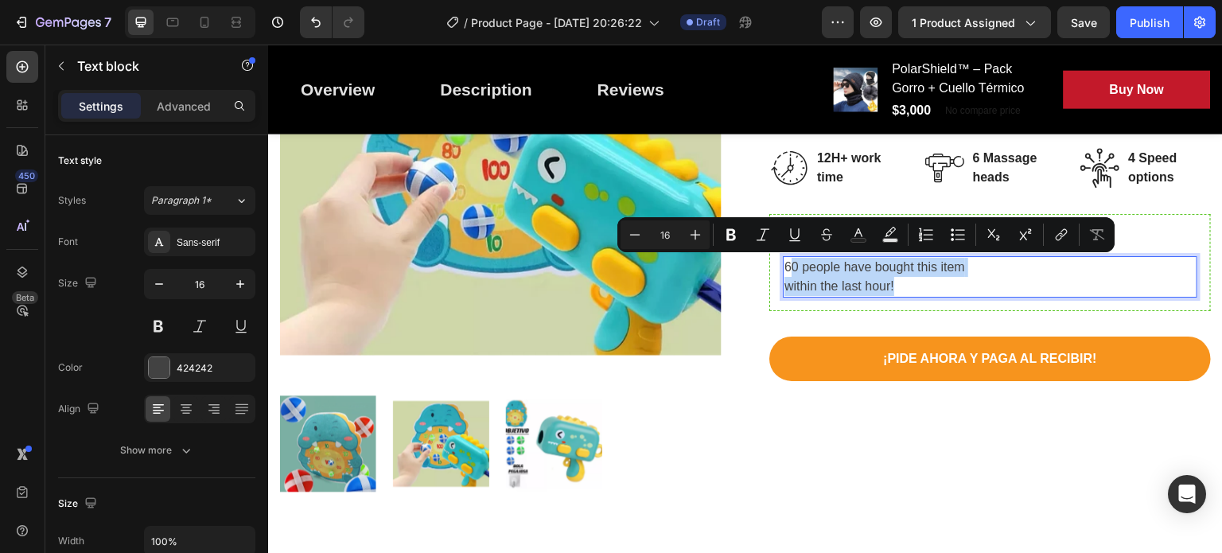
drag, startPoint x: 897, startPoint y: 283, endPoint x: 781, endPoint y: 267, distance: 116.5
click at [785, 267] on p "60 people have bought this item within the last hour!" at bounding box center [990, 277] width 411 height 38
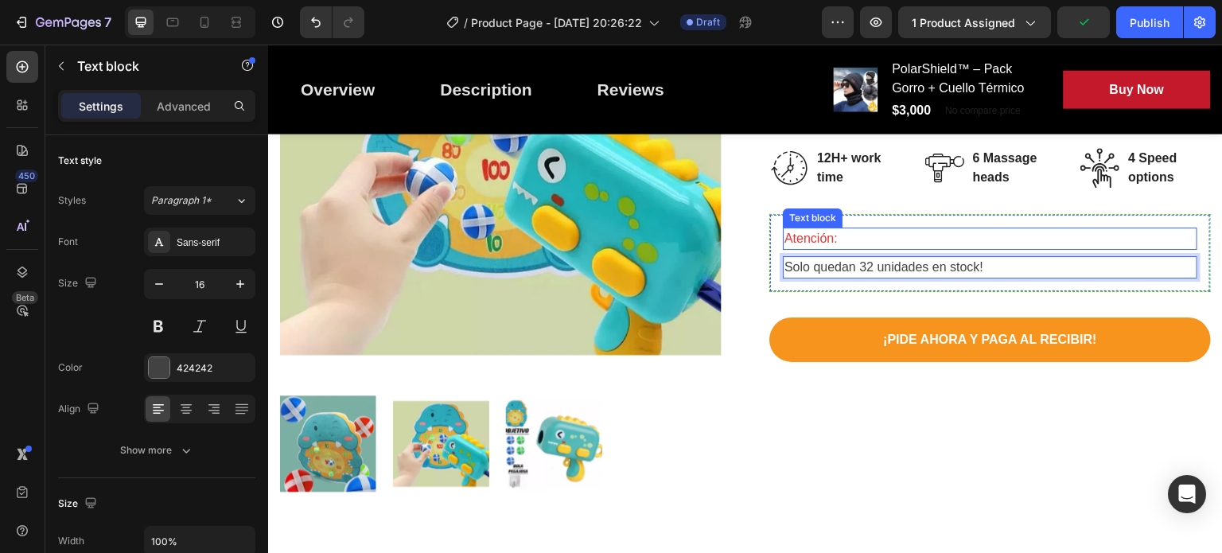
click at [829, 239] on p "Atención:" at bounding box center [990, 238] width 411 height 19
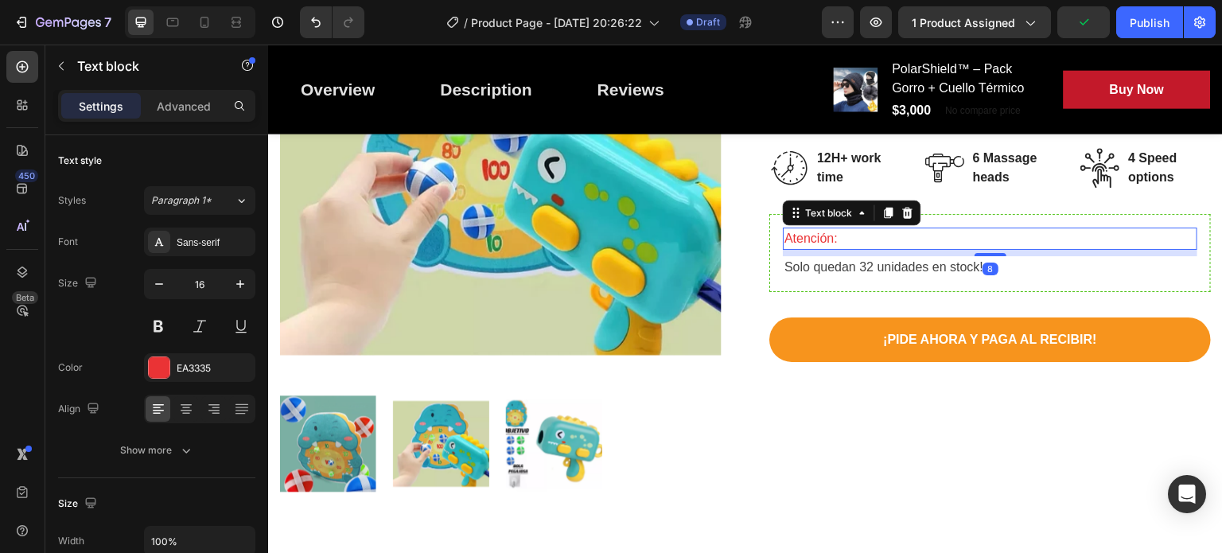
click at [831, 239] on p "Atención:" at bounding box center [990, 238] width 411 height 19
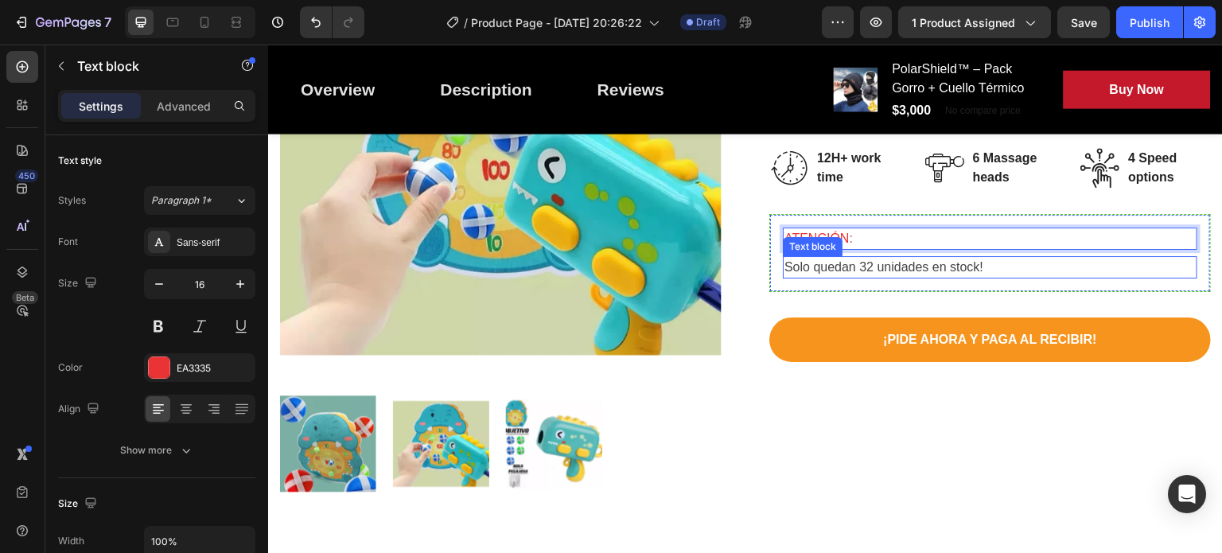
click at [800, 262] on p "Solo quedan 32 unidades en stock!" at bounding box center [990, 267] width 411 height 19
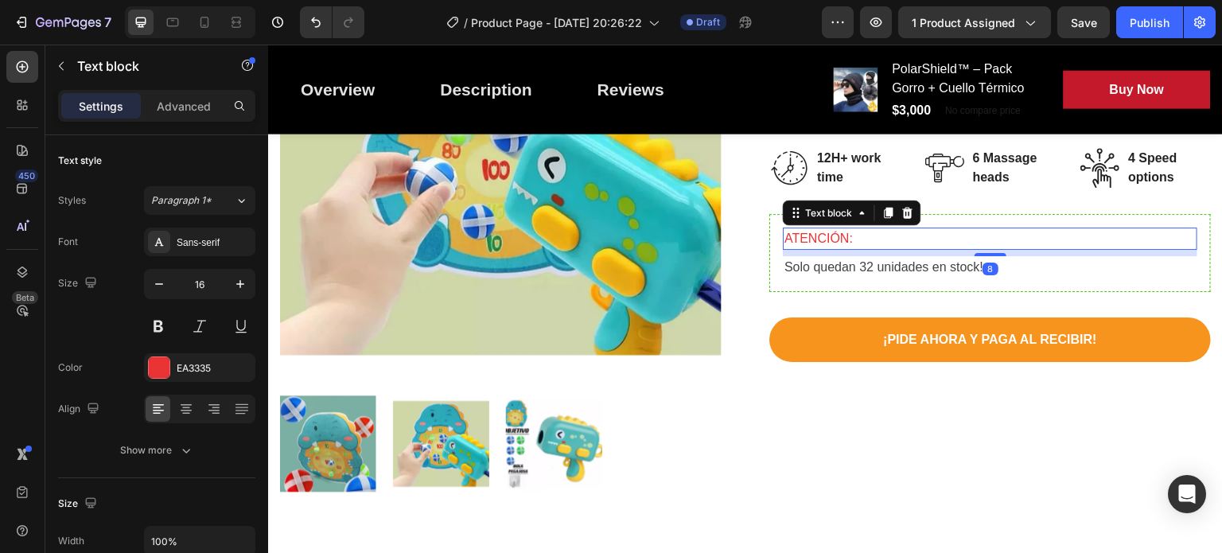
click at [944, 239] on p "ATENCIÓN:" at bounding box center [990, 238] width 411 height 19
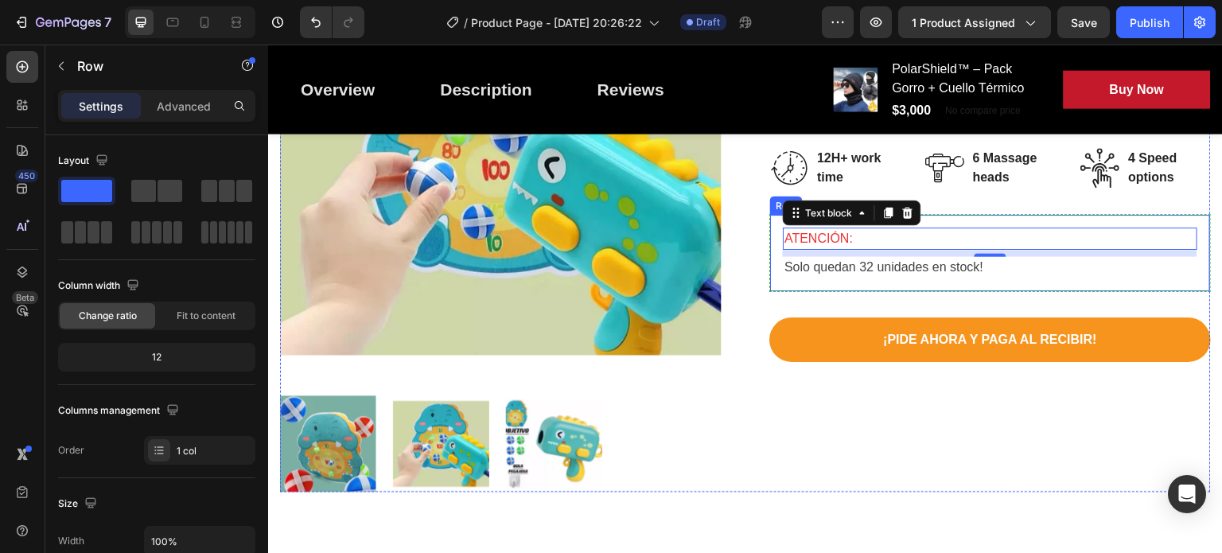
click at [770, 216] on div "ATENCIÓN: Text block 8 Solo quedan 32 unidades en stock! Text block Row" at bounding box center [991, 253] width 442 height 78
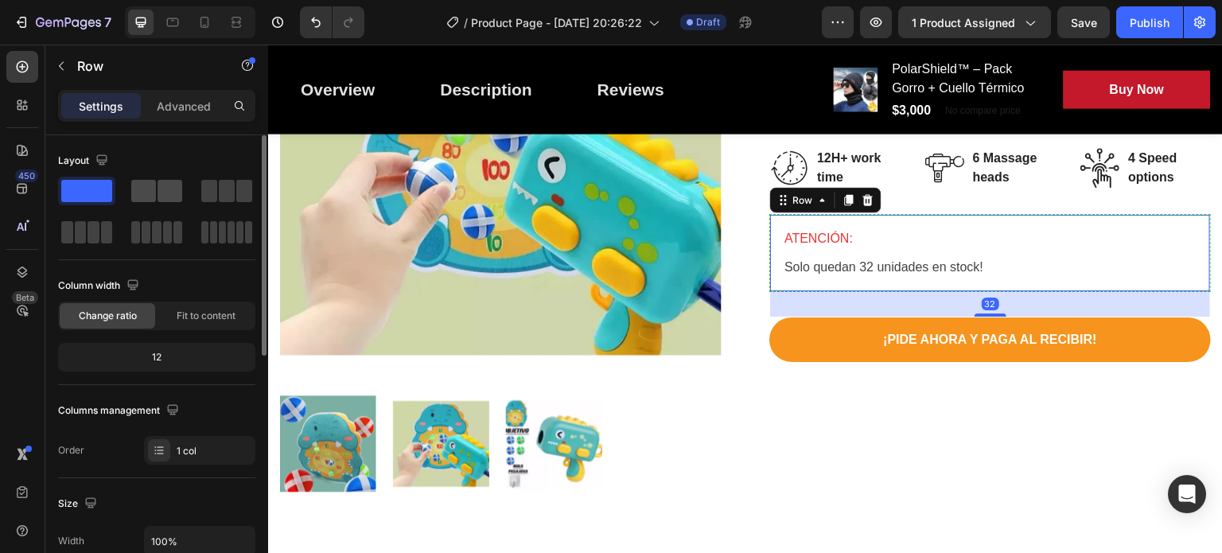
click at [146, 190] on span at bounding box center [143, 191] width 25 height 22
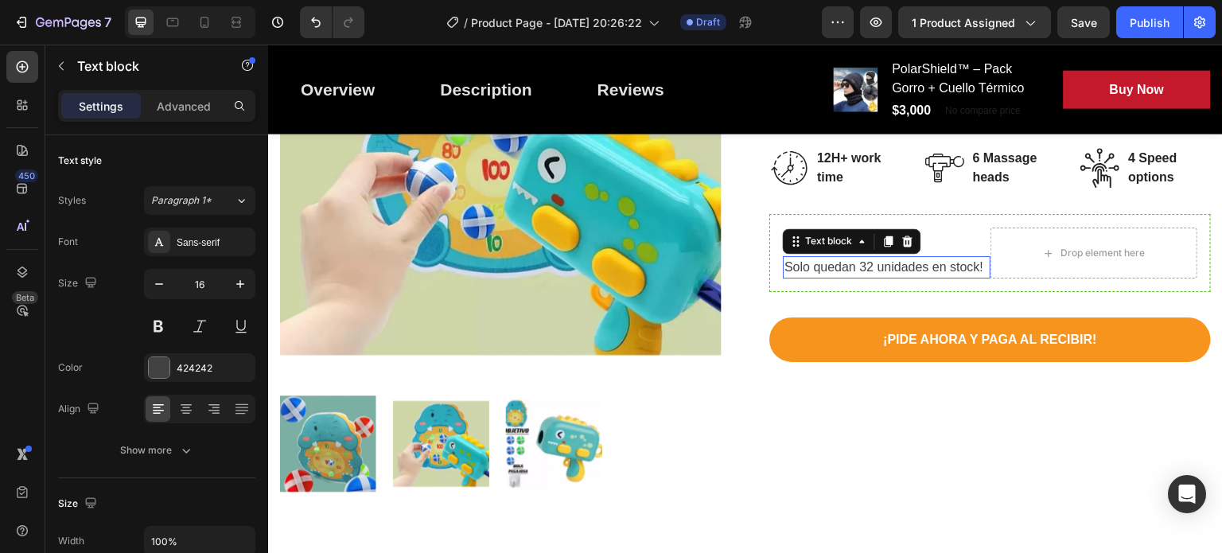
click at [845, 268] on p "Solo quedan 32 unidades en stock!" at bounding box center [887, 267] width 205 height 19
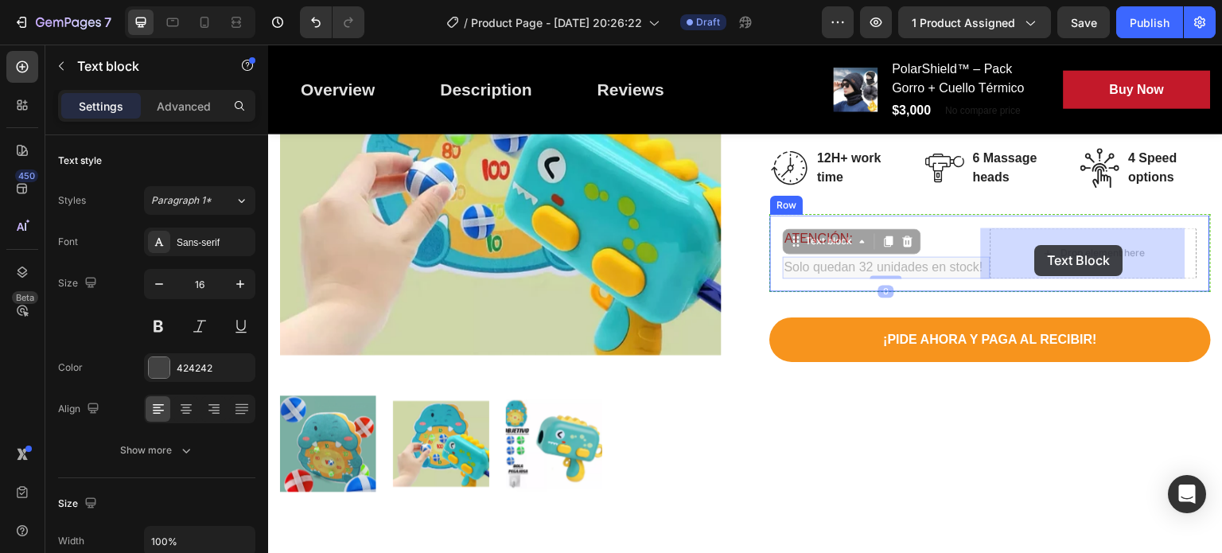
drag, startPoint x: 802, startPoint y: 244, endPoint x: 1035, endPoint y: 245, distance: 233.2
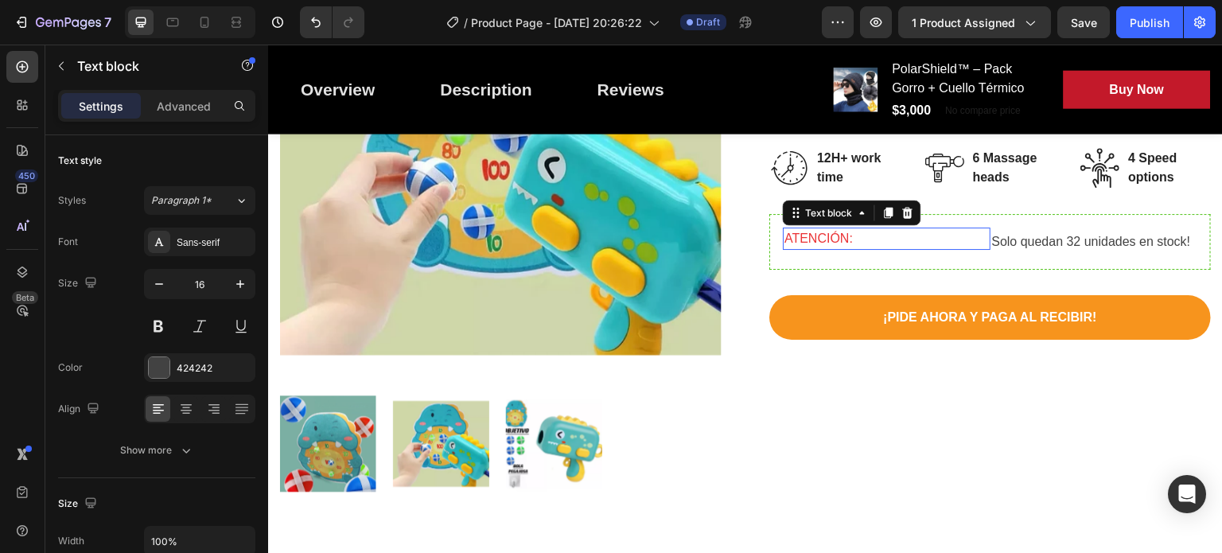
click at [828, 236] on p "ATENCIÓN:" at bounding box center [887, 238] width 205 height 19
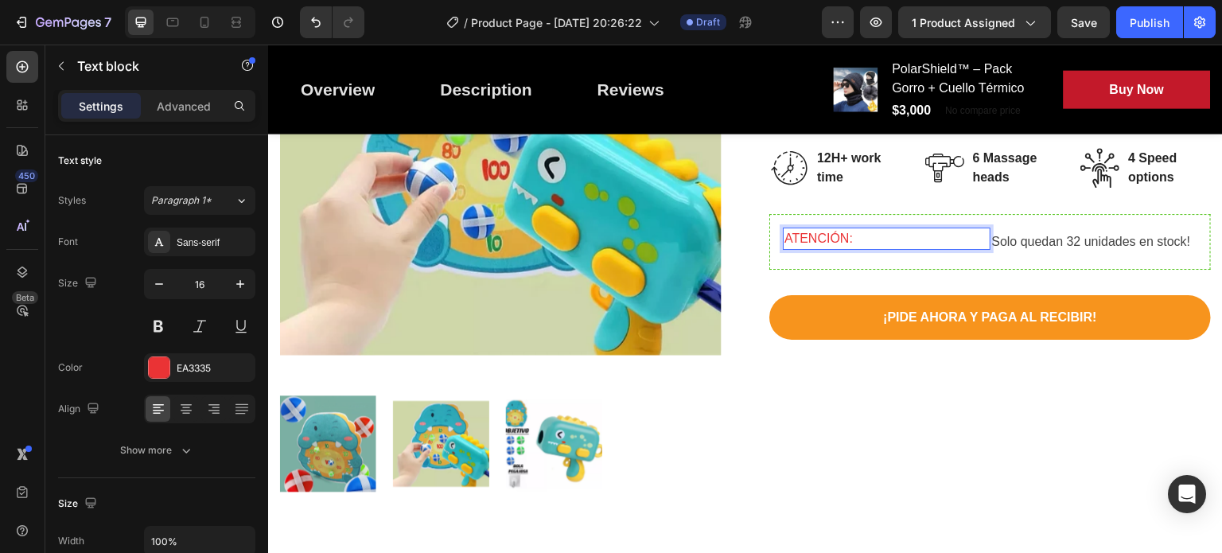
click at [890, 238] on p "ATENCIÓN:" at bounding box center [887, 238] width 205 height 19
drag, startPoint x: 883, startPoint y: 231, endPoint x: 844, endPoint y: 231, distance: 38.2
click at [844, 231] on p "ATENCIÓN:" at bounding box center [887, 238] width 205 height 19
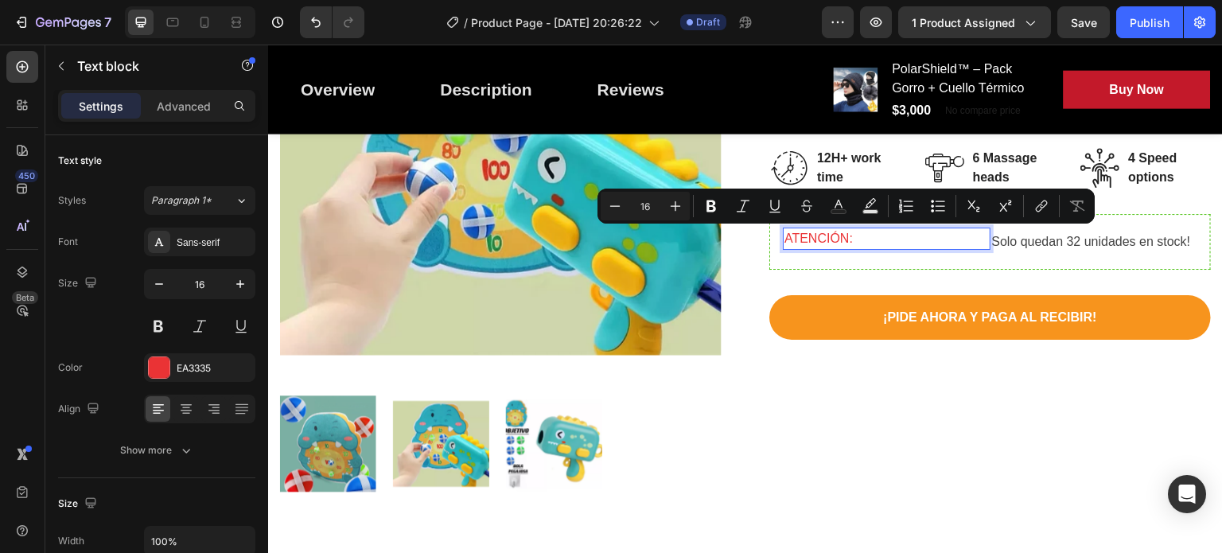
click at [846, 232] on p "ATENCIÓN:" at bounding box center [887, 238] width 205 height 19
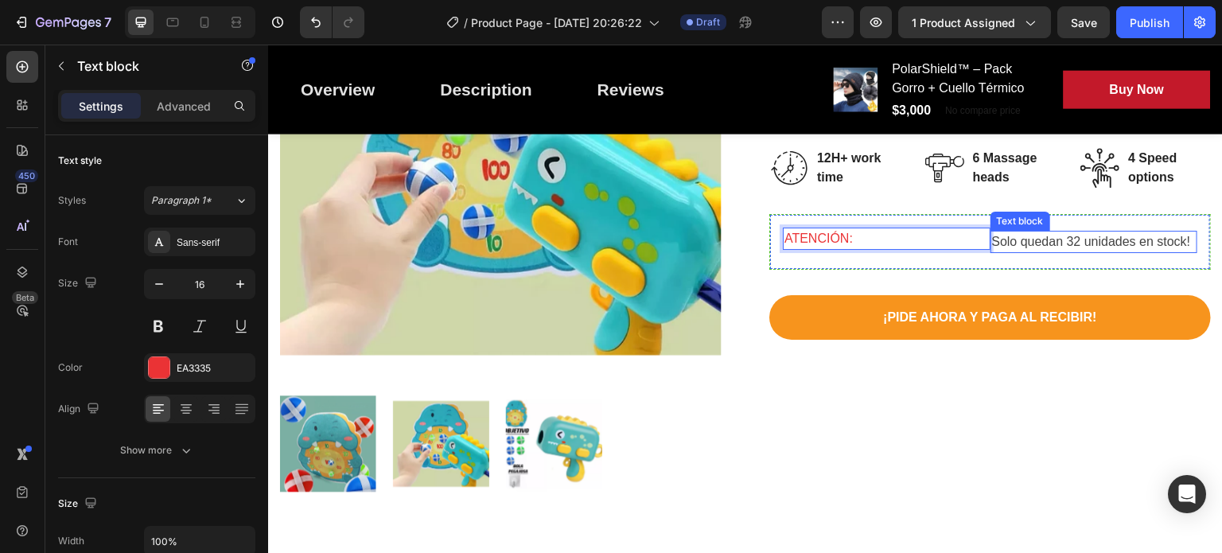
click at [1013, 238] on p "Solo quedan 32 unidades en stock!" at bounding box center [1094, 241] width 205 height 19
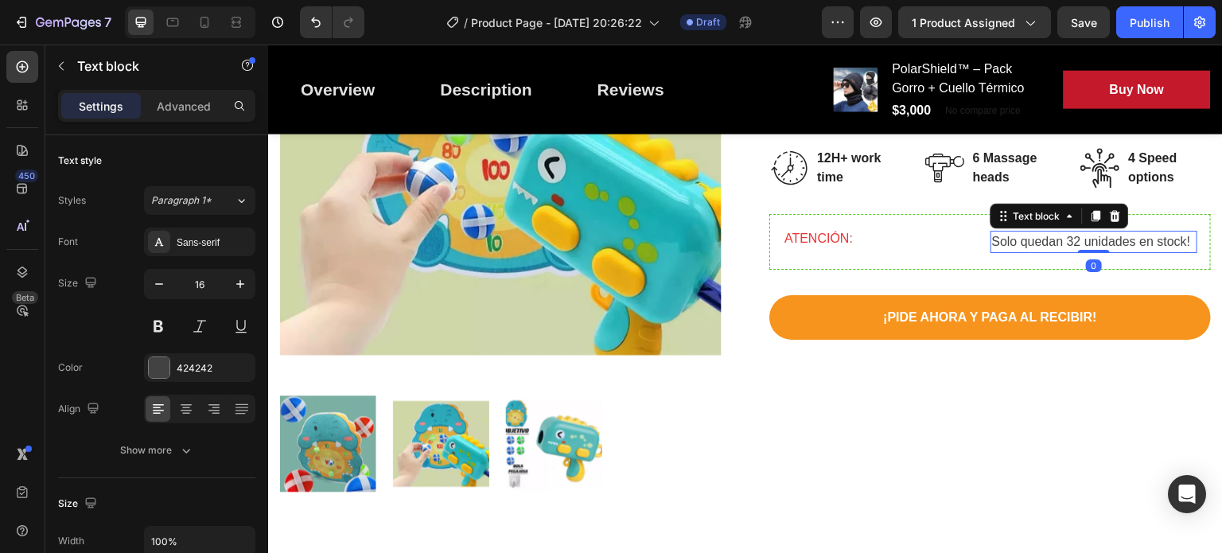
click at [1159, 242] on p "Solo quedan 32 unidades en stock!" at bounding box center [1094, 241] width 205 height 19
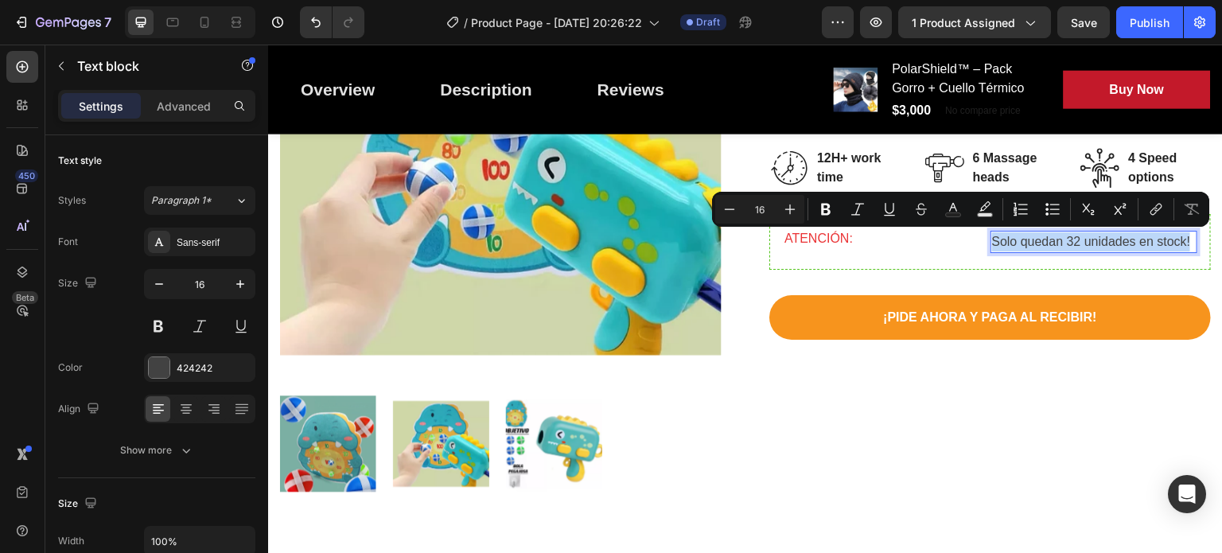
copy p "Solo quedan 32 unidades en stock!"
click at [837, 241] on p "ATENCIÓN:" at bounding box center [887, 238] width 205 height 19
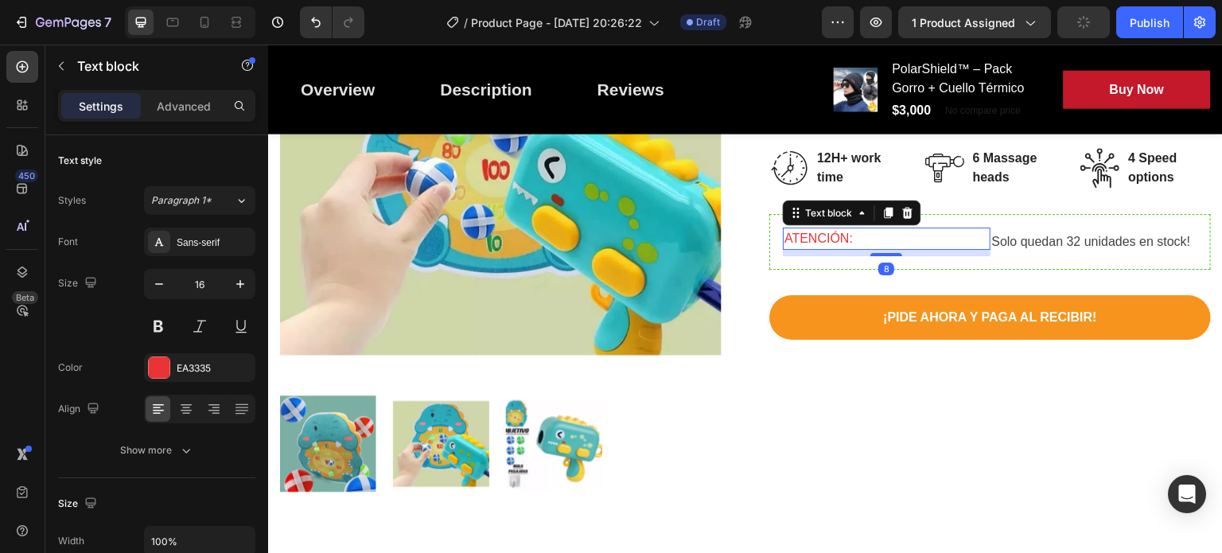
click at [849, 240] on p "ATENCIÓN:" at bounding box center [887, 238] width 205 height 19
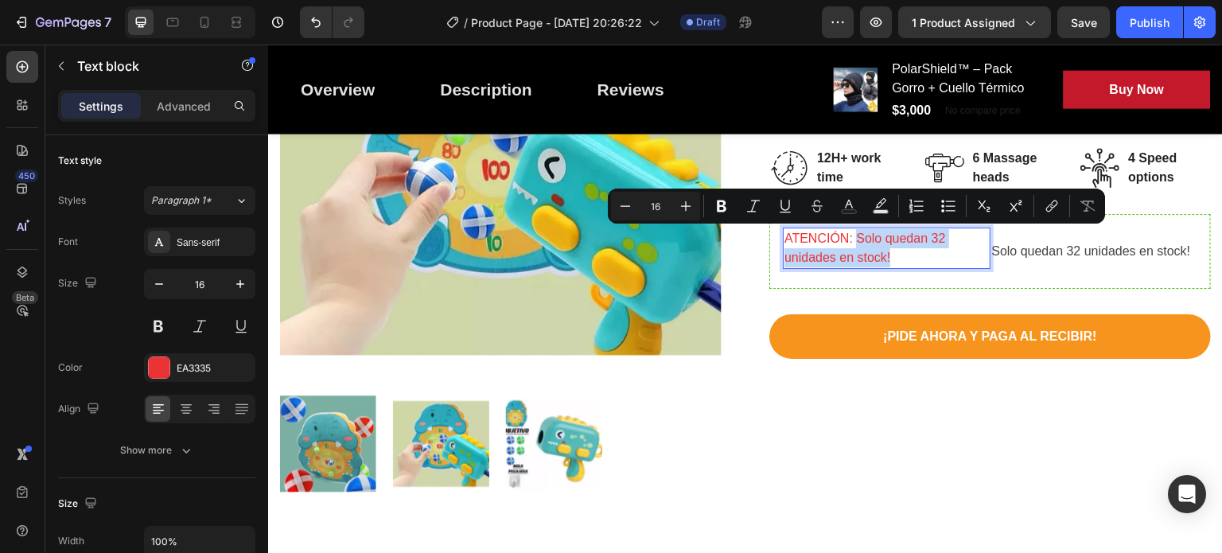
drag, startPoint x: 890, startPoint y: 255, endPoint x: 850, endPoint y: 240, distance: 43.3
click at [850, 240] on p "ATENCIÓN: Solo quedan 32 unidades en stock!" at bounding box center [887, 248] width 205 height 38
click at [850, 203] on icon "Editor contextual toolbar" at bounding box center [849, 204] width 8 height 9
type input "EA3335"
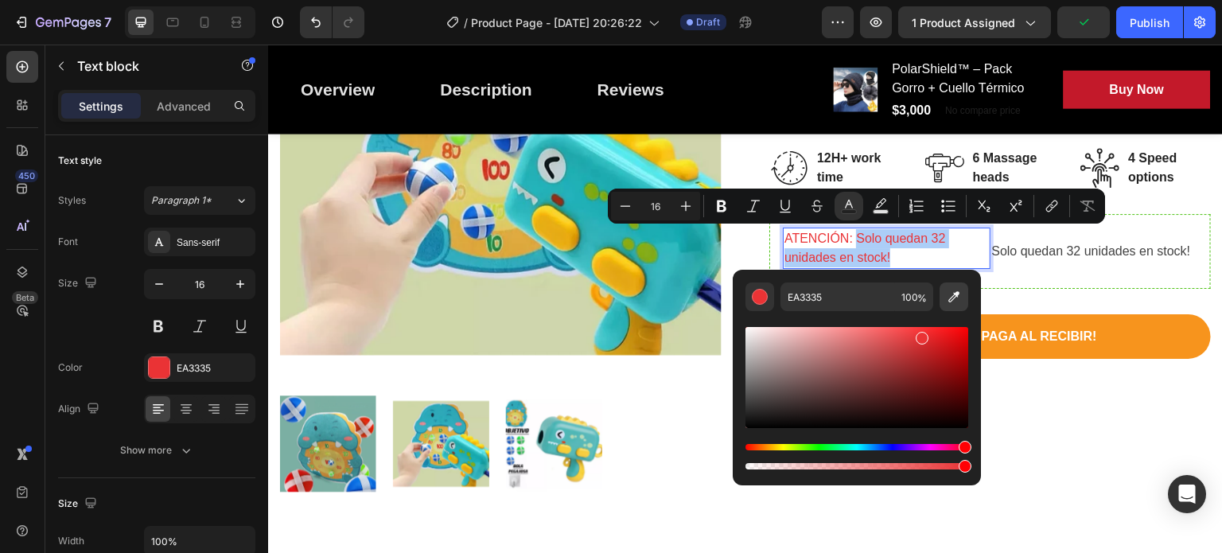
click at [943, 300] on button "Editor contextual toolbar" at bounding box center [954, 296] width 29 height 29
type input "424242"
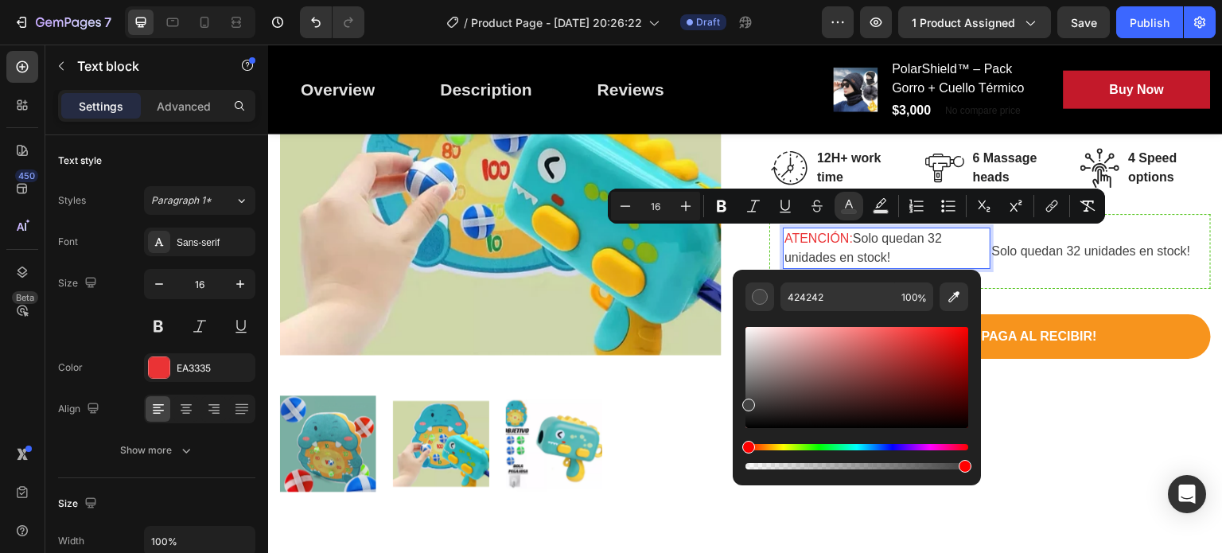
click at [916, 248] on p "ATENCIÓN: Solo quedan 32 unidades en stock!" at bounding box center [887, 248] width 205 height 38
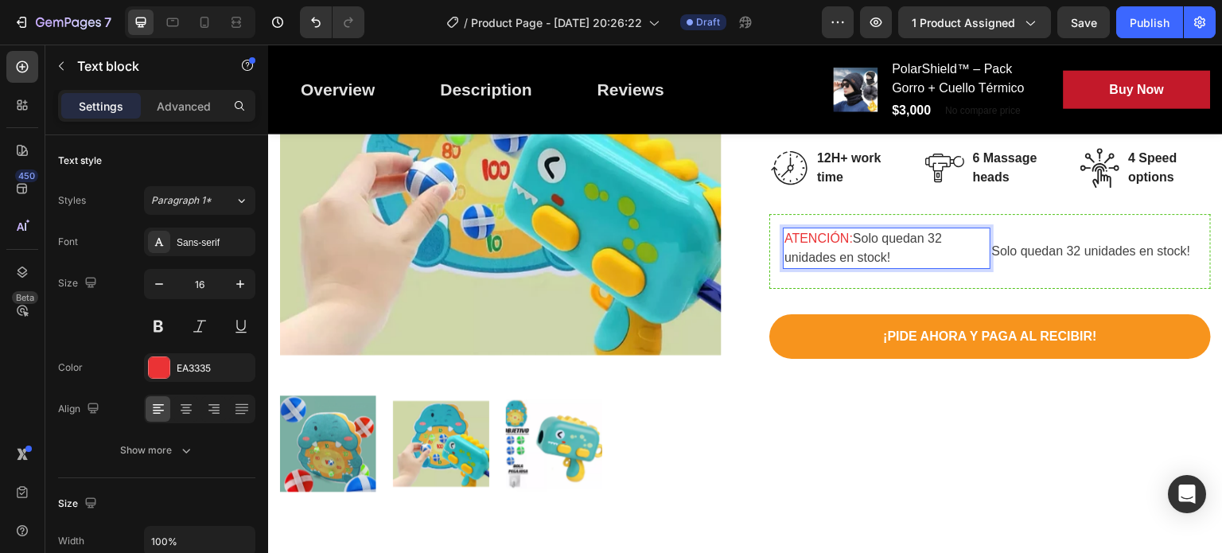
click at [926, 238] on span "Solo quedan 32 unidades en stock!" at bounding box center [864, 248] width 158 height 33
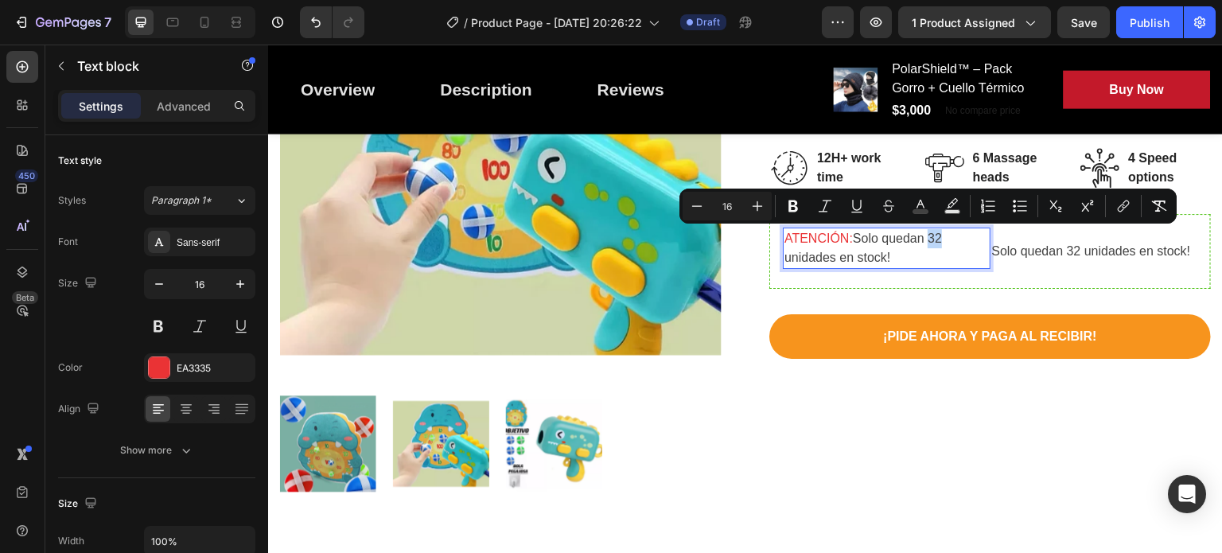
drag, startPoint x: 925, startPoint y: 238, endPoint x: 941, endPoint y: 238, distance: 15.9
click at [941, 238] on p "ATENCIÓN: Solo quedan 32 unidades en stock!" at bounding box center [887, 248] width 205 height 38
click at [914, 212] on rect "Editor contextual toolbar" at bounding box center [921, 212] width 15 height 4
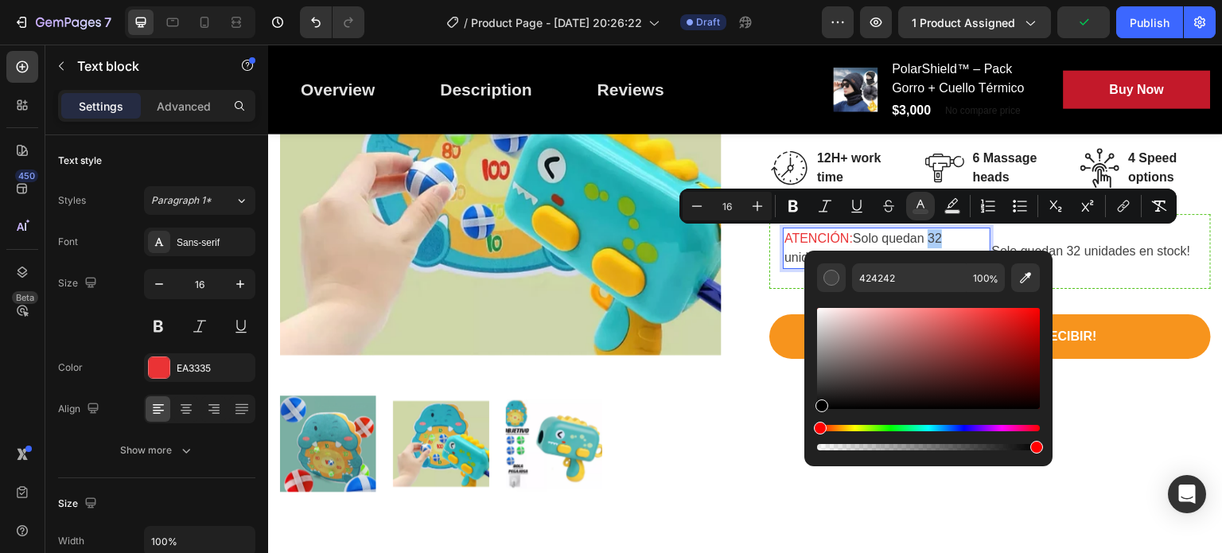
drag, startPoint x: 818, startPoint y: 390, endPoint x: 820, endPoint y: 426, distance: 35.9
click at [820, 426] on div "Editor contextual toolbar" at bounding box center [928, 379] width 223 height 149
type input "000000"
click at [802, 206] on button "Bold" at bounding box center [793, 206] width 29 height 29
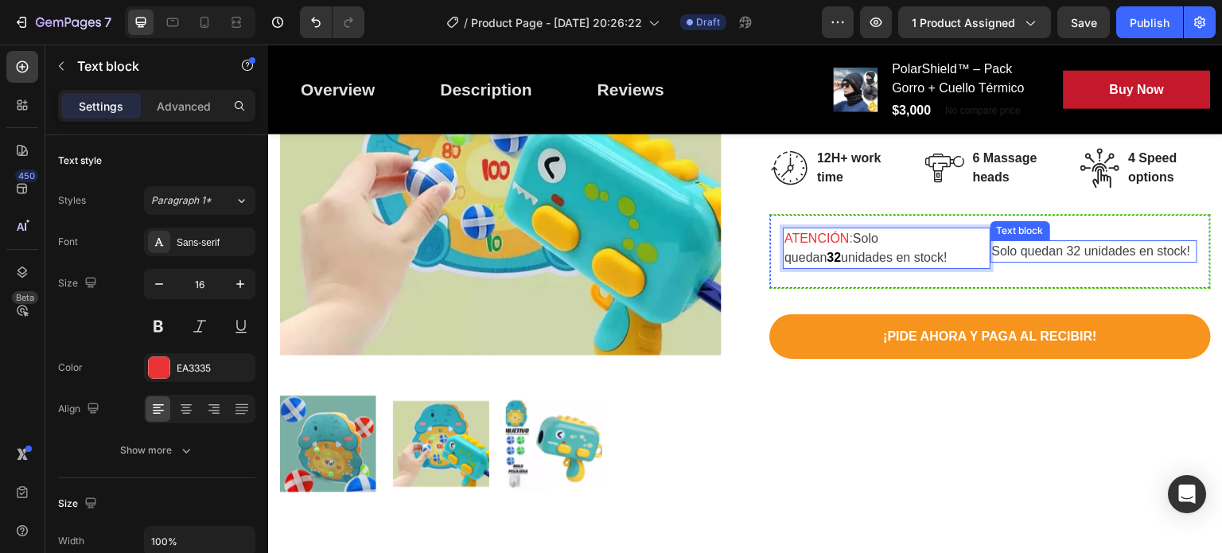
click at [1023, 253] on p "Solo quedan 32 unidades en stock!" at bounding box center [1094, 251] width 205 height 19
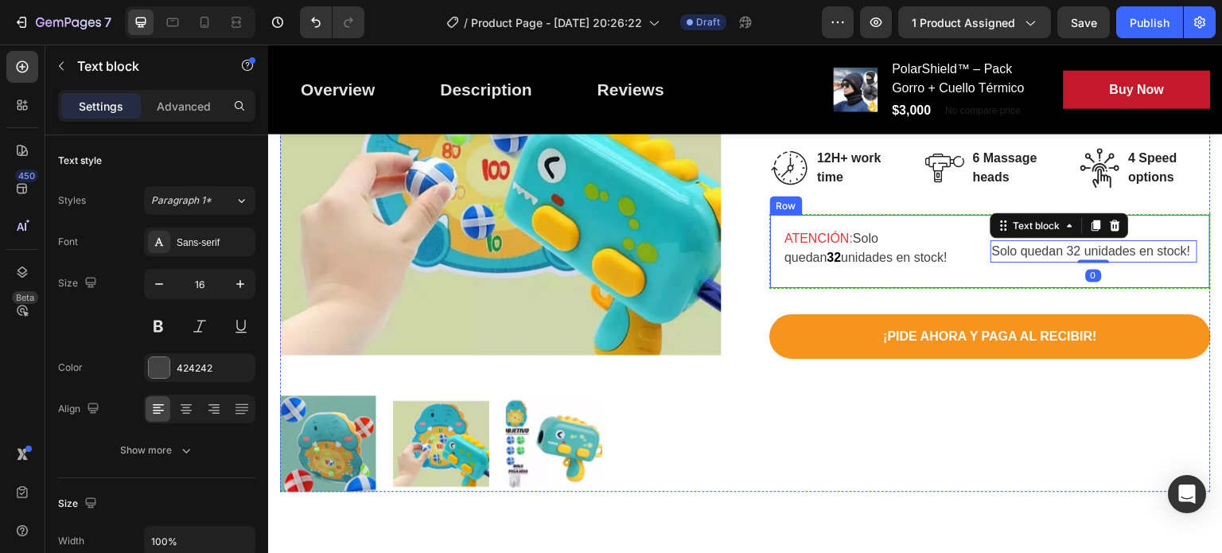
click at [777, 216] on div "ATENCIÓN: Solo quedan 32 unidades en stock! Text block Solo quedan 32 unidades …" at bounding box center [991, 251] width 442 height 75
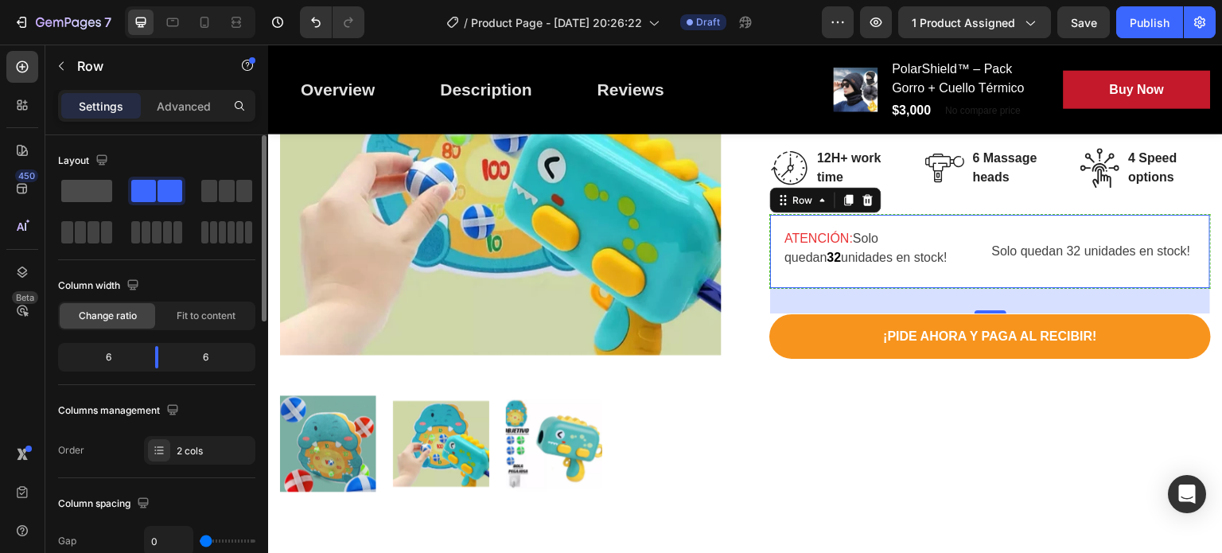
click at [87, 200] on span at bounding box center [86, 191] width 51 height 22
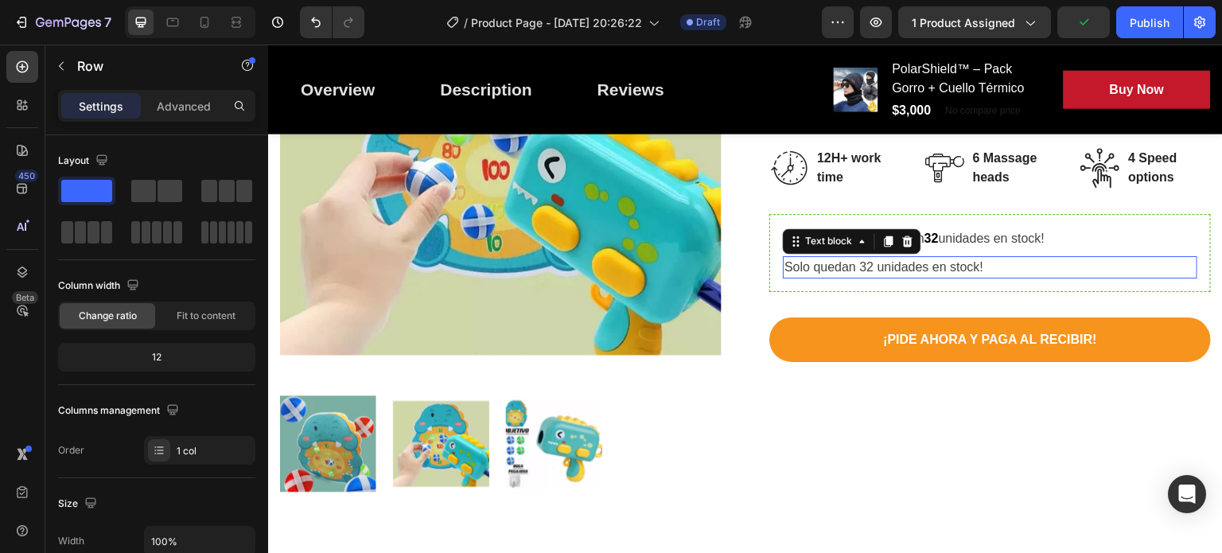
click at [911, 266] on p "Solo quedan 32 unidades en stock!" at bounding box center [990, 267] width 411 height 19
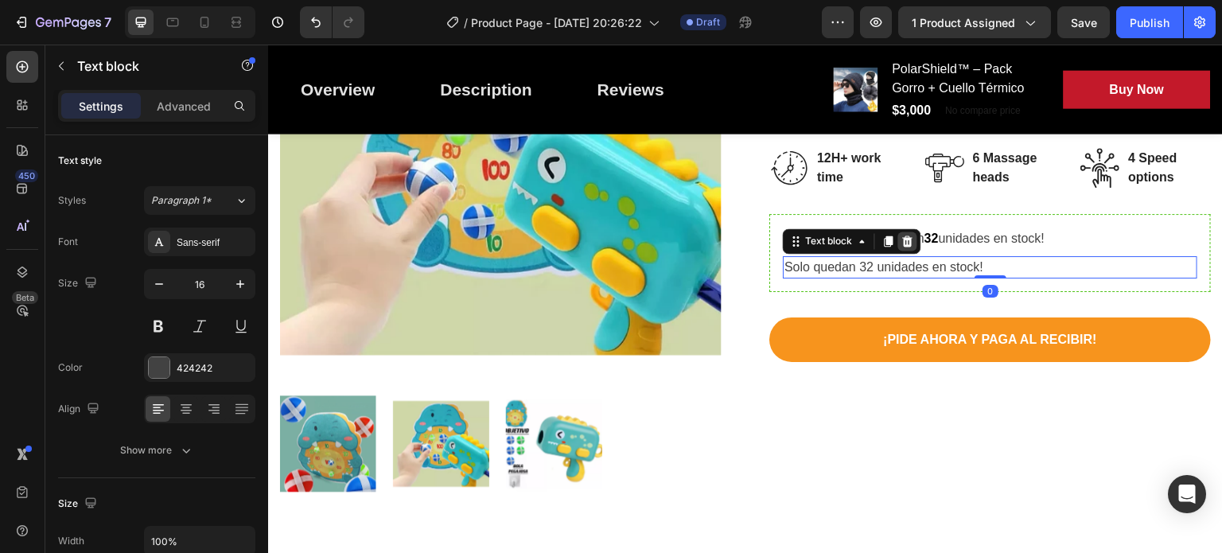
click at [907, 245] on icon at bounding box center [908, 241] width 13 height 13
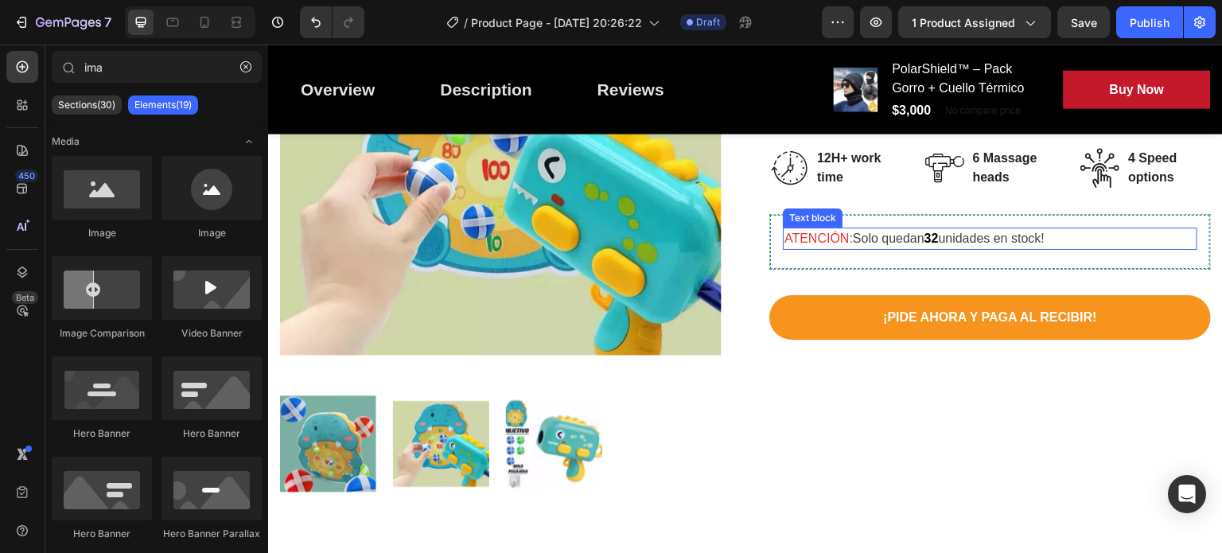
click at [816, 222] on div "Text block" at bounding box center [813, 217] width 60 height 19
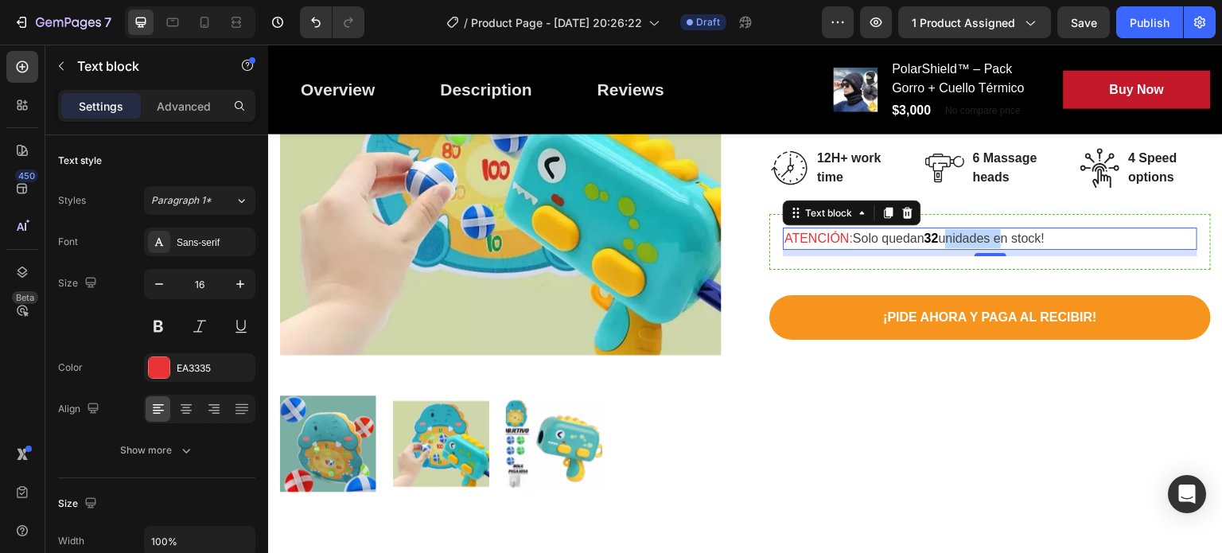
click at [963, 240] on span "unidades en stock!" at bounding box center [992, 239] width 106 height 14
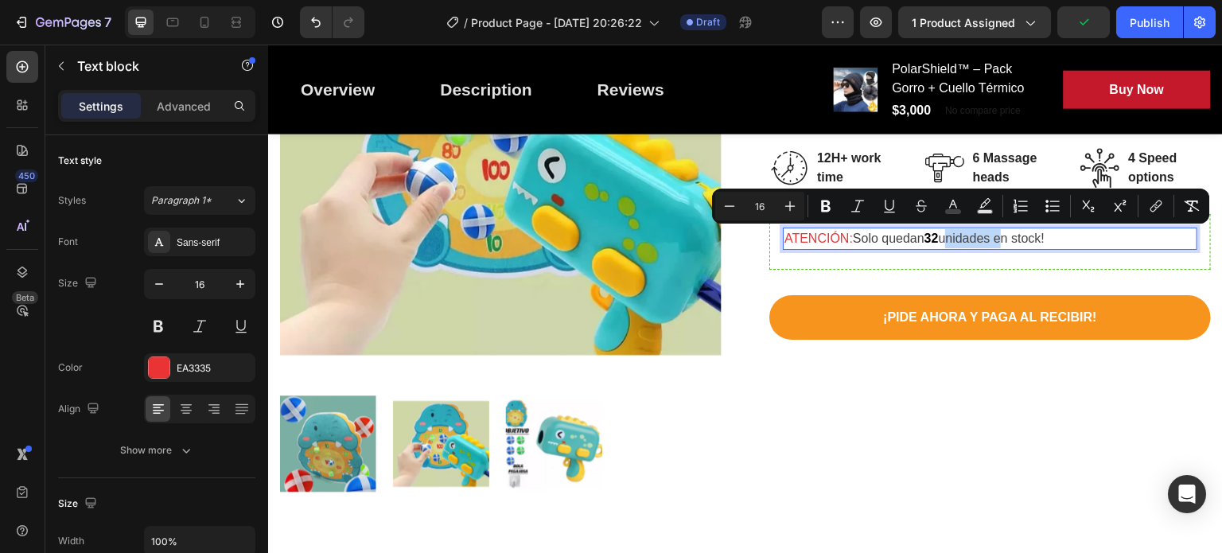
click at [268, 45] on lt-div at bounding box center [268, 45] width 0 height 0
click at [268, 45] on lt-div "¡ Solo" at bounding box center [268, 45] width 0 height 0
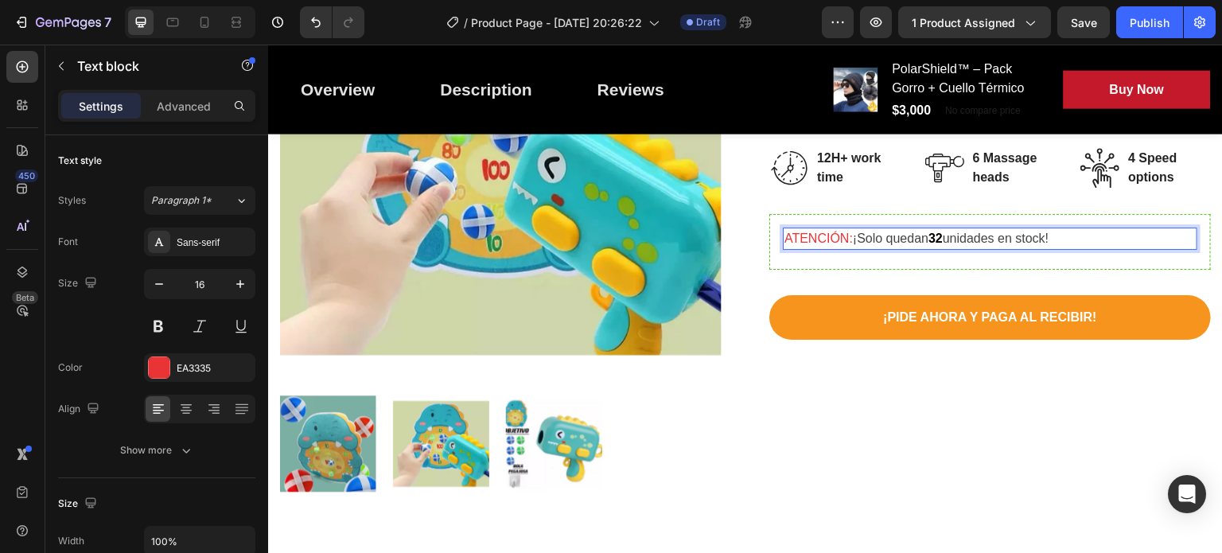
click at [929, 232] on strong "32" at bounding box center [936, 239] width 14 height 14
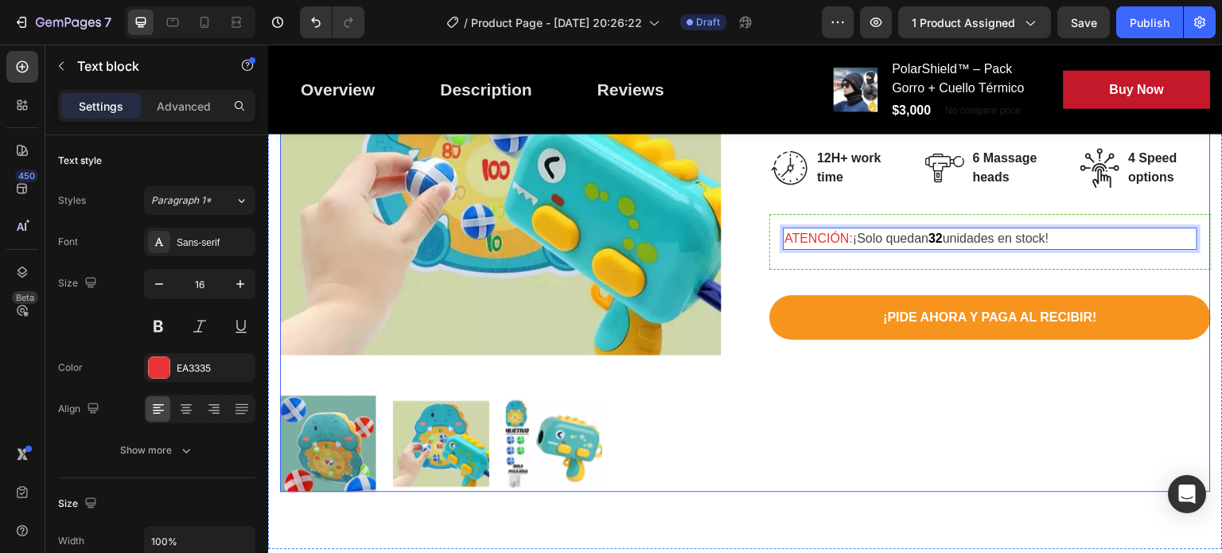
click at [850, 392] on div "DinoBlaster™ - pistola de dinosaurio lanza pelotas pegajosas (P) Title Icon Ico…" at bounding box center [991, 214] width 442 height 555
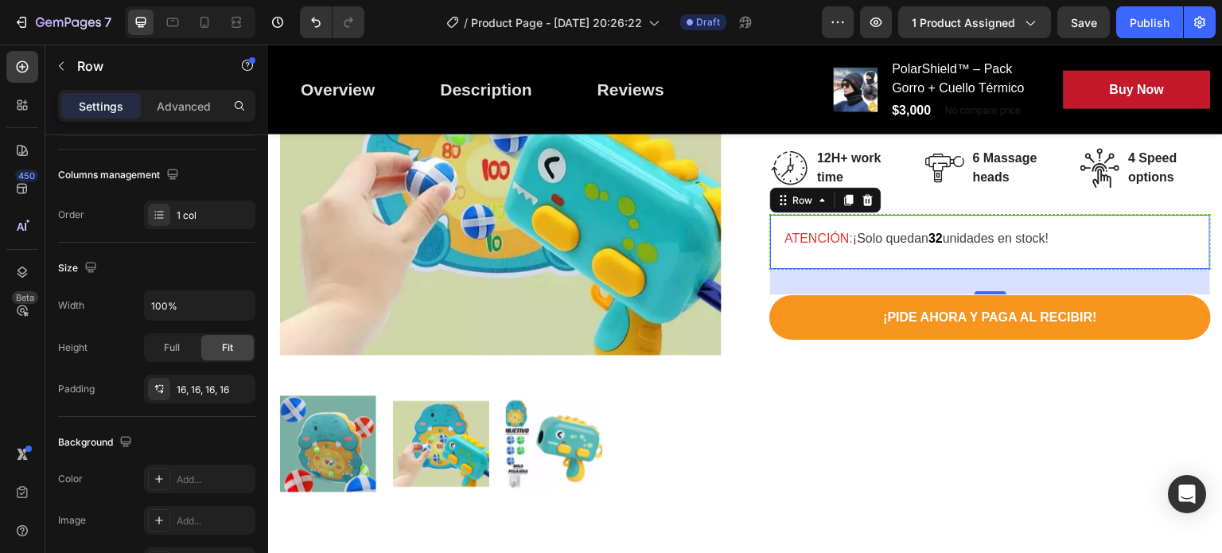
scroll to position [506, 0]
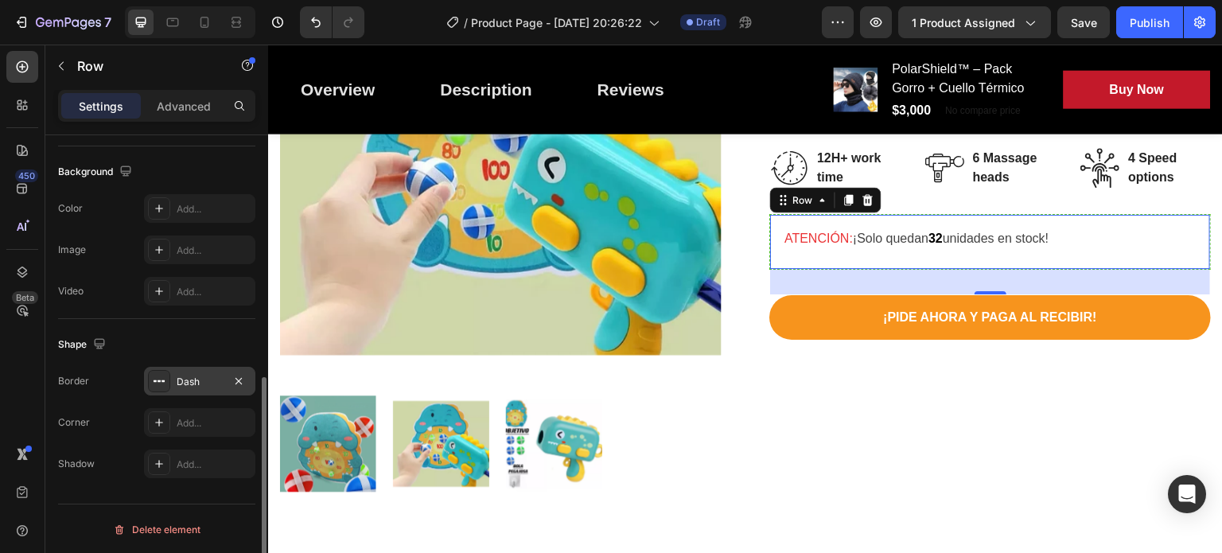
click at [159, 383] on icon at bounding box center [159, 381] width 13 height 13
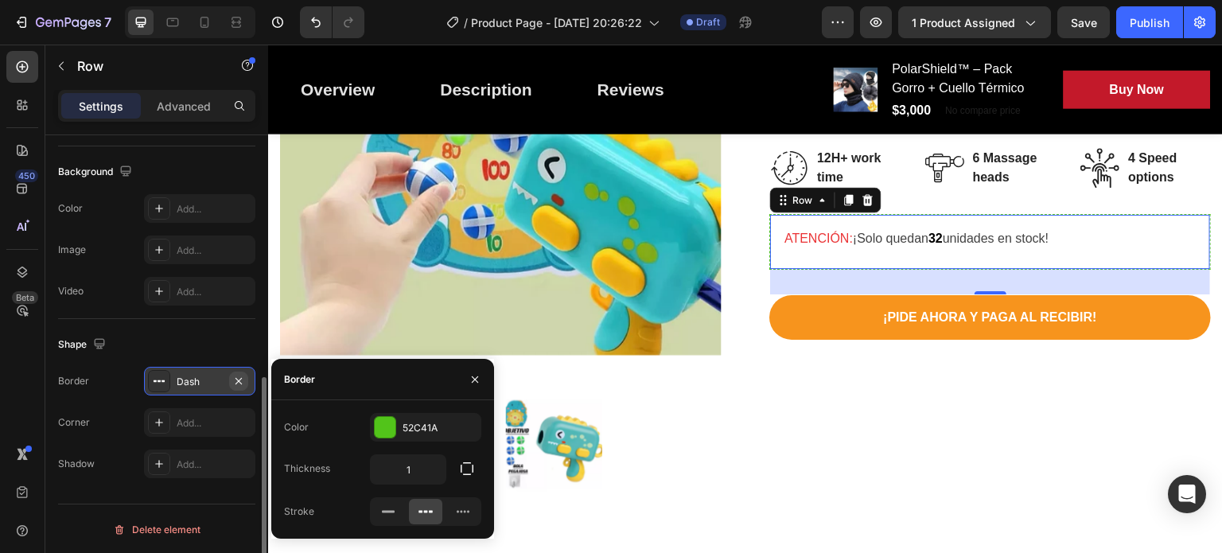
click at [236, 376] on icon "button" at bounding box center [238, 381] width 13 height 13
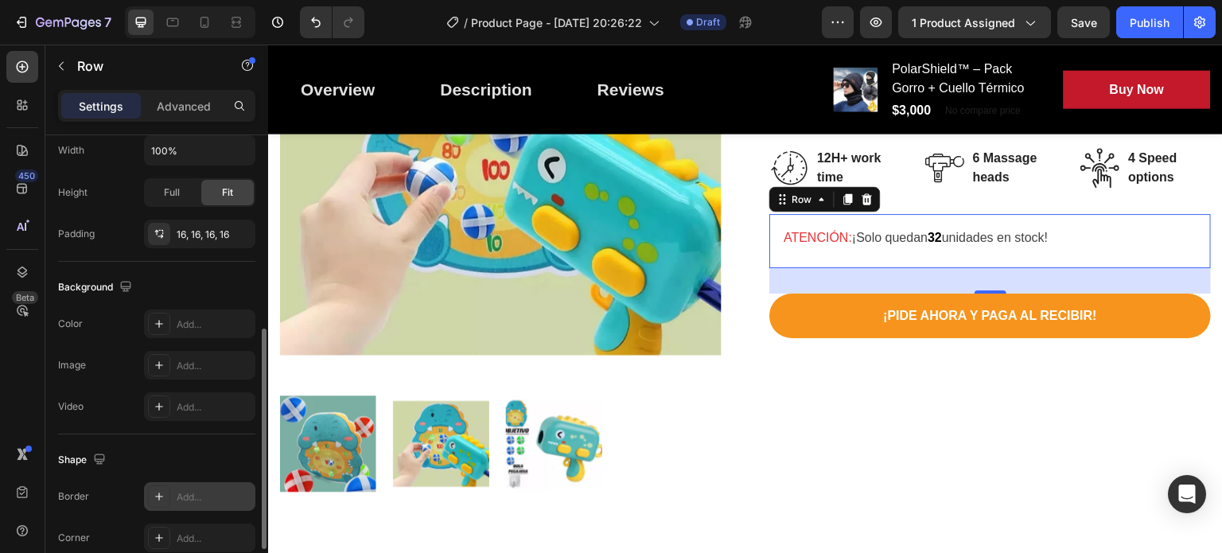
scroll to position [389, 0]
click at [152, 240] on div at bounding box center [159, 235] width 22 height 22
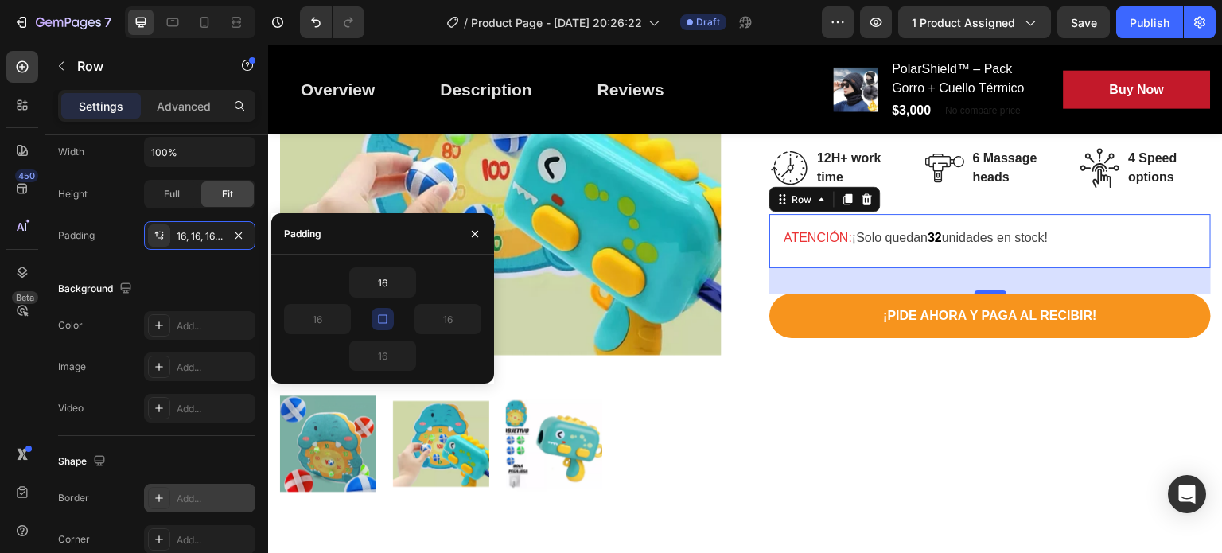
click at [380, 315] on icon "button" at bounding box center [382, 319] width 13 height 13
click at [334, 318] on button "button" at bounding box center [342, 319] width 16 height 29
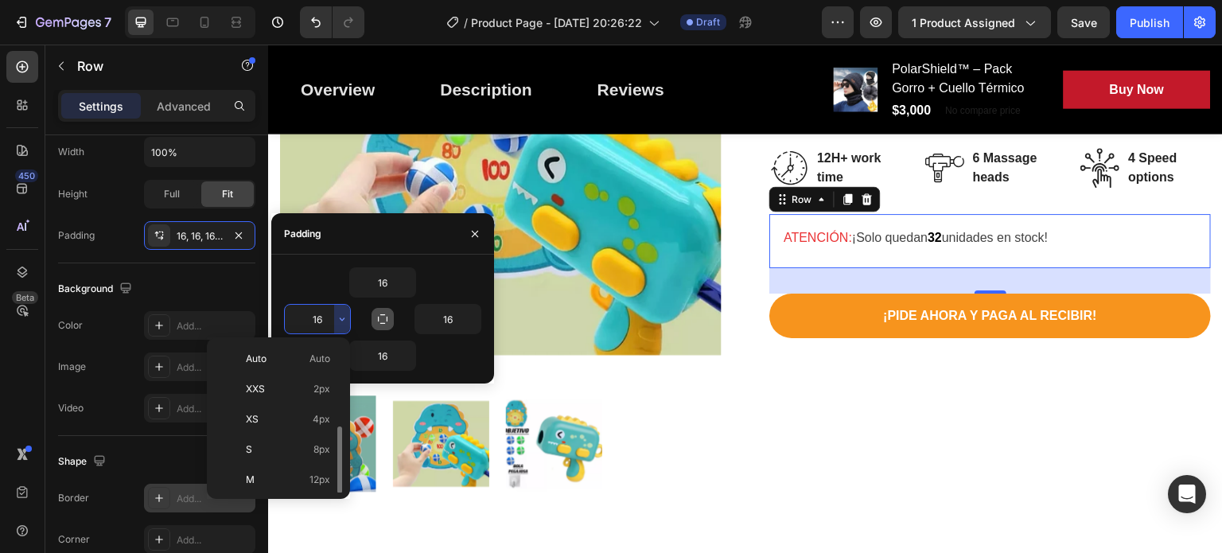
scroll to position [57, 0]
click at [306, 363] on p "XS 4px" at bounding box center [288, 362] width 84 height 14
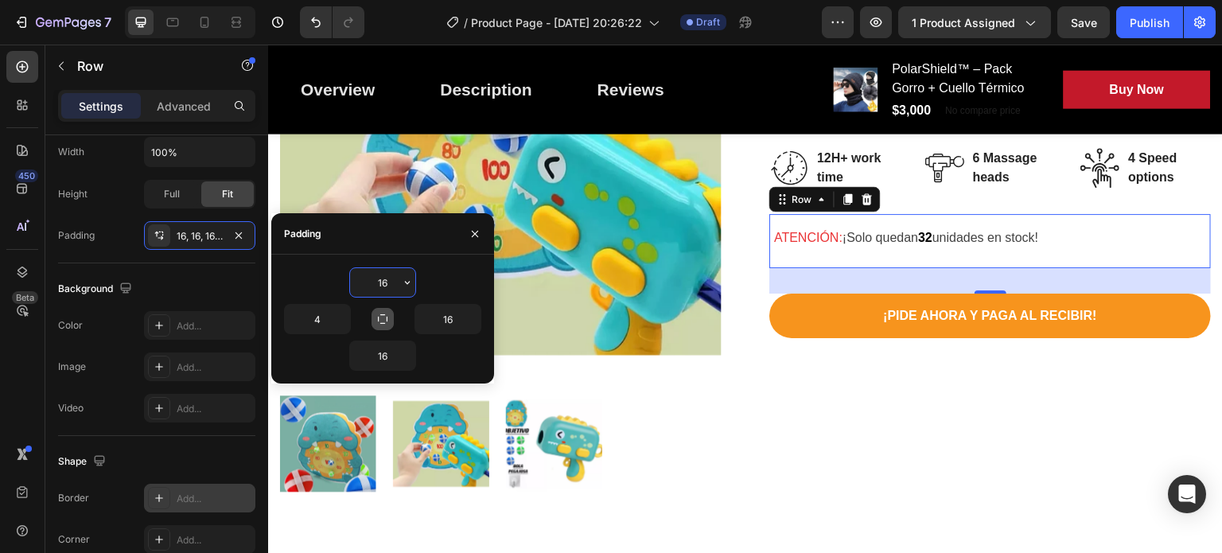
click at [380, 286] on input "16" at bounding box center [382, 282] width 65 height 29
click at [388, 311] on button "button" at bounding box center [383, 319] width 22 height 22
type input "16"
click at [397, 290] on input "16" at bounding box center [382, 282] width 65 height 29
click at [407, 283] on icon "button" at bounding box center [407, 282] width 5 height 3
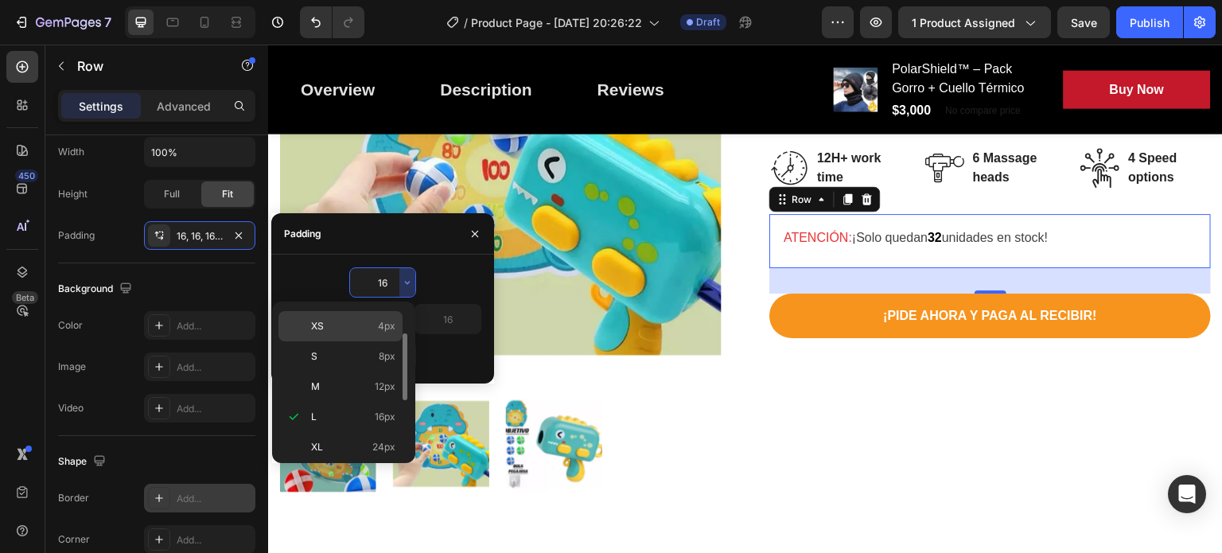
click at [344, 331] on p "XS 4px" at bounding box center [353, 326] width 84 height 14
type input "4"
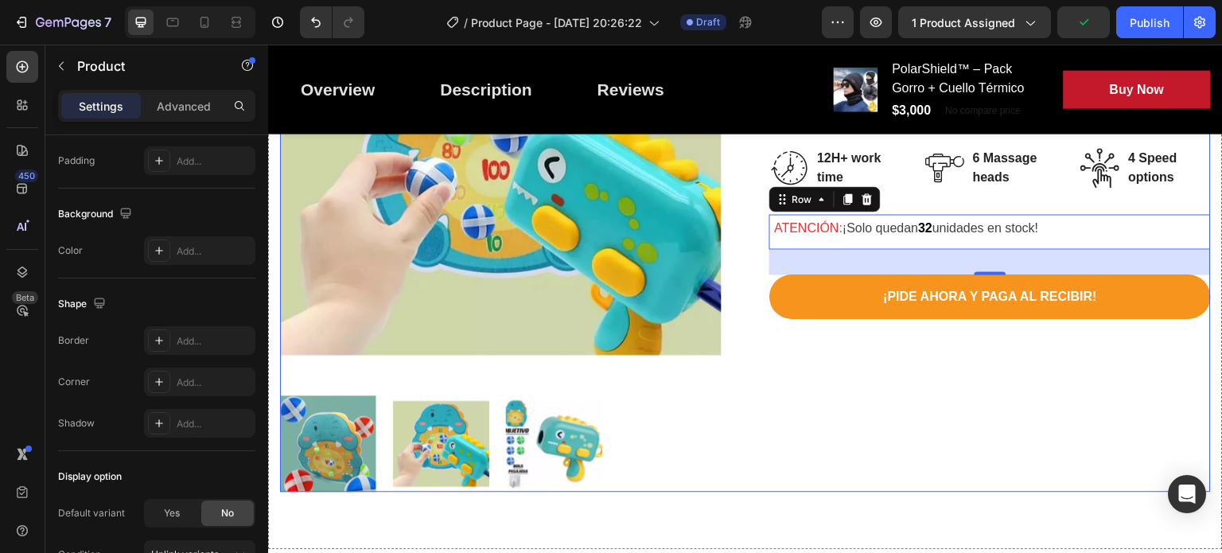
click at [772, 384] on div "DinoBlaster™ - pistola de dinosaurio lanza pelotas pegajosas (P) Title Icon Ico…" at bounding box center [991, 214] width 442 height 555
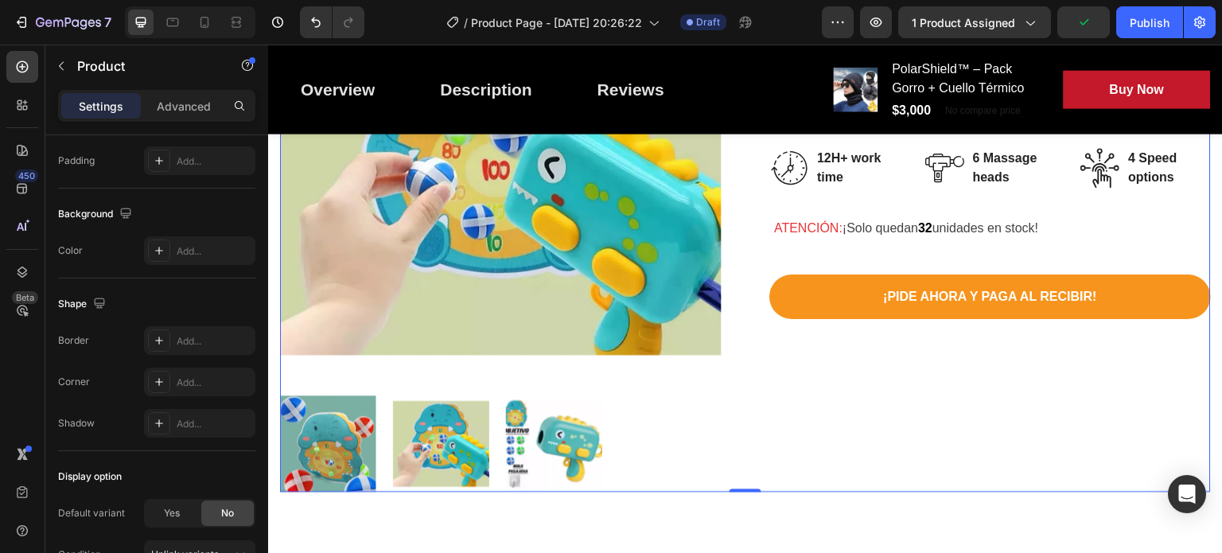
scroll to position [0, 0]
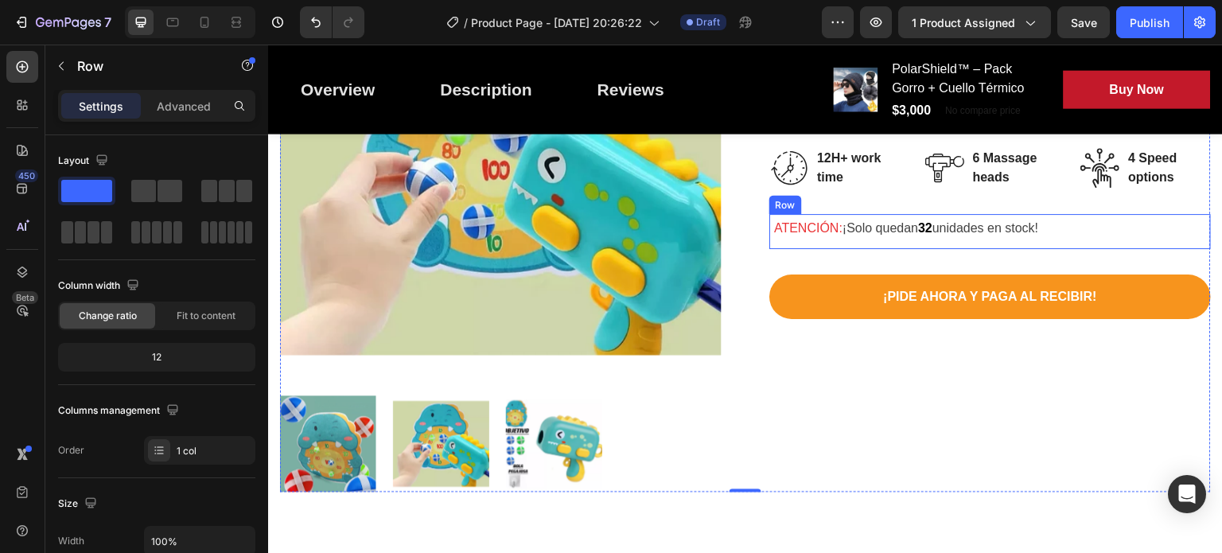
click at [821, 247] on div "ATENCIÓN: ¡Solo quedan 32 unidades en stock! Text block Row" at bounding box center [991, 231] width 442 height 35
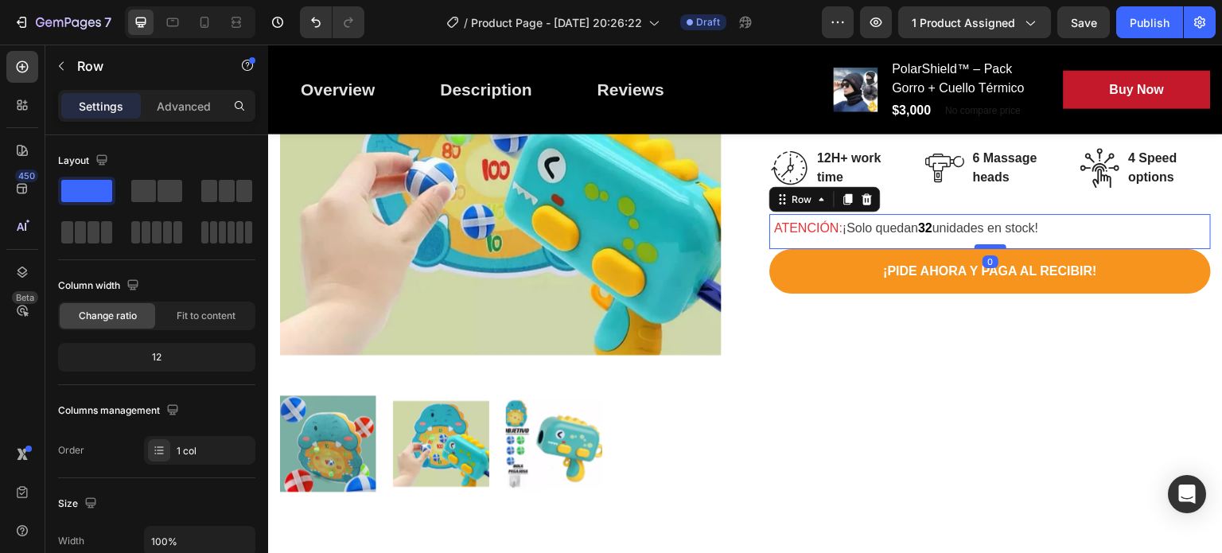
drag, startPoint x: 988, startPoint y: 271, endPoint x: 973, endPoint y: 244, distance: 31.7
click at [975, 244] on div at bounding box center [991, 246] width 32 height 5
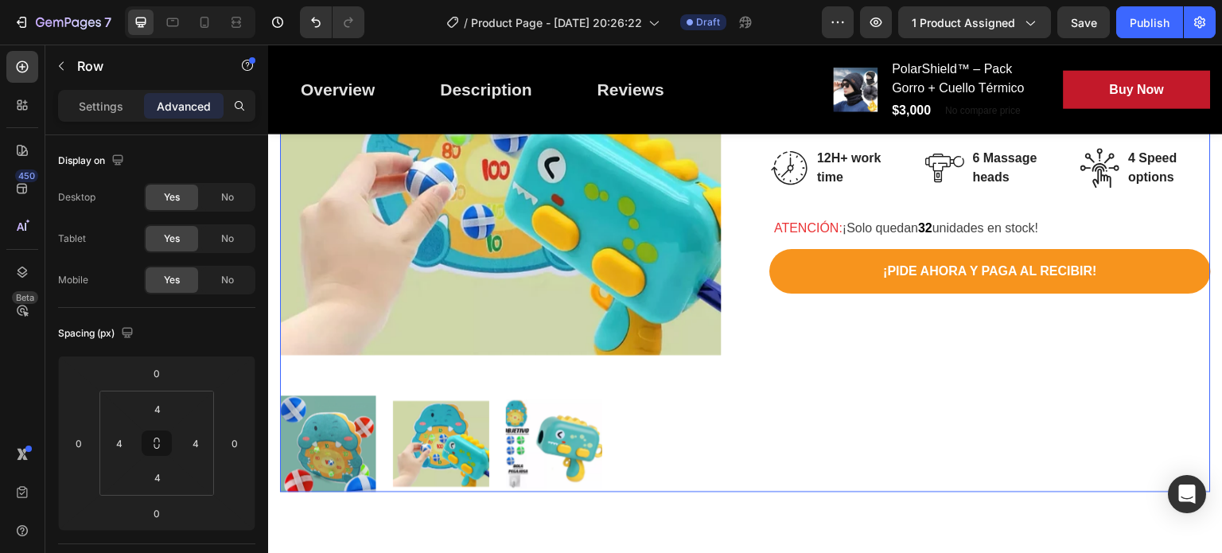
click at [935, 413] on div "DinoBlaster™ - pistola de dinosaurio lanza pelotas pegajosas (P) Title Icon Ico…" at bounding box center [991, 214] width 442 height 555
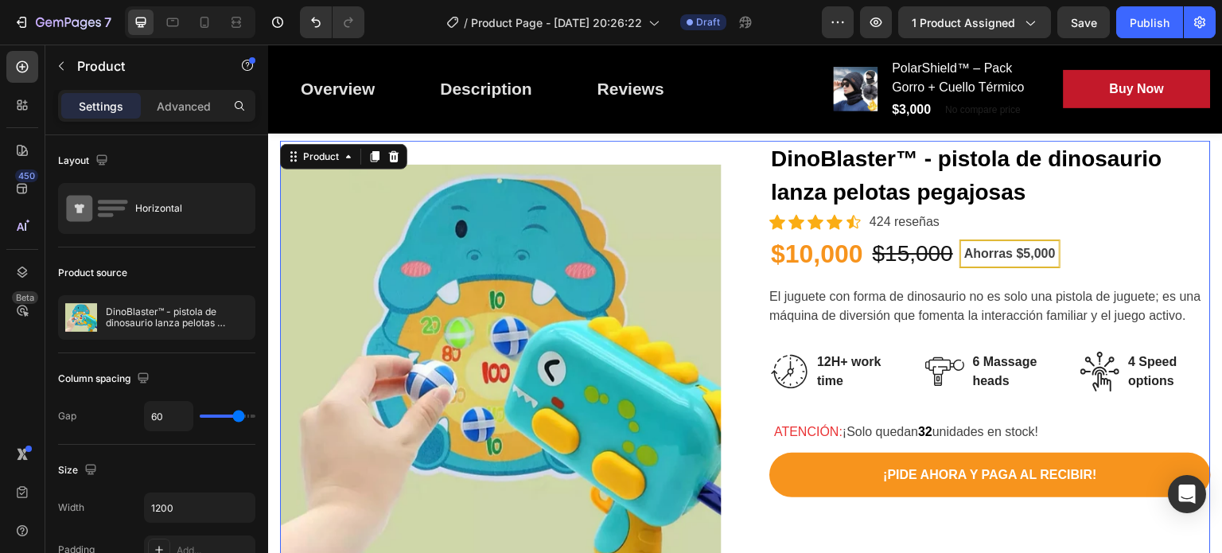
scroll to position [82, 0]
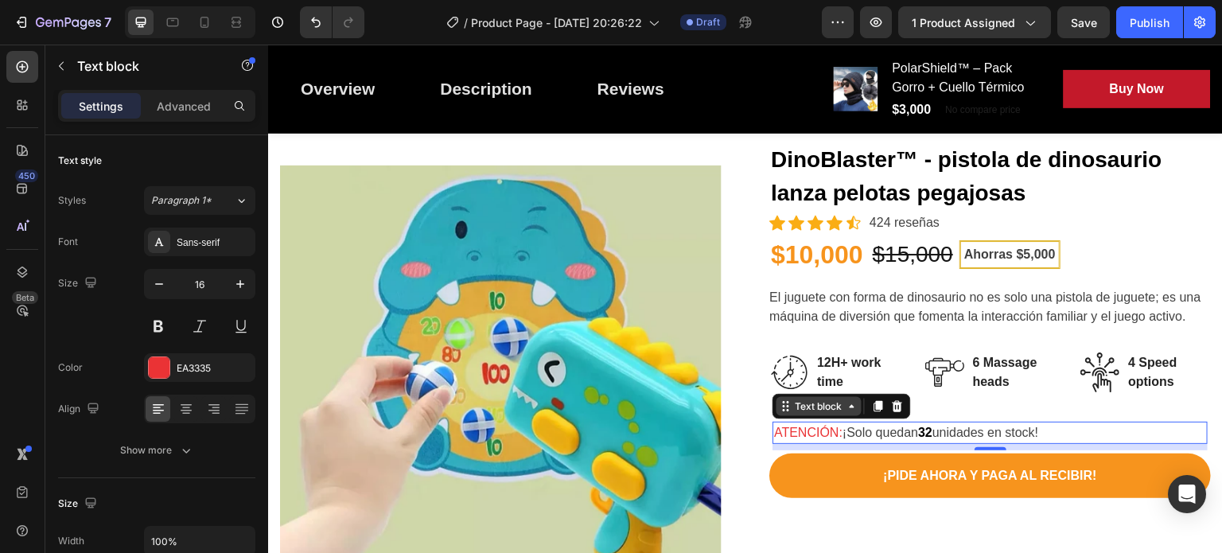
click at [846, 410] on icon at bounding box center [852, 406] width 13 height 13
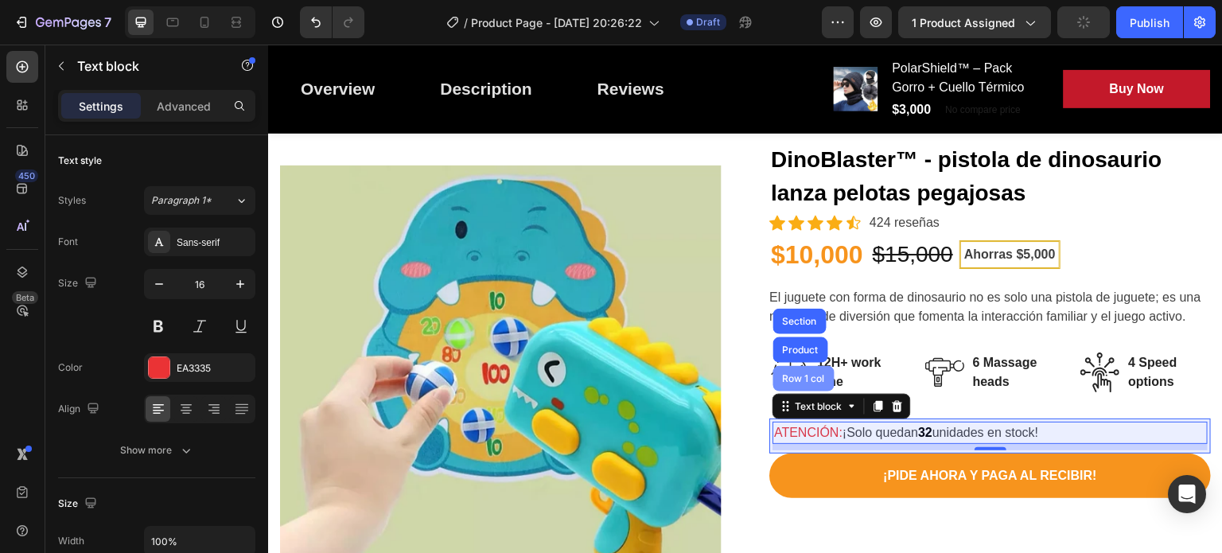
click at [805, 384] on div "Row 1 col" at bounding box center [803, 378] width 61 height 25
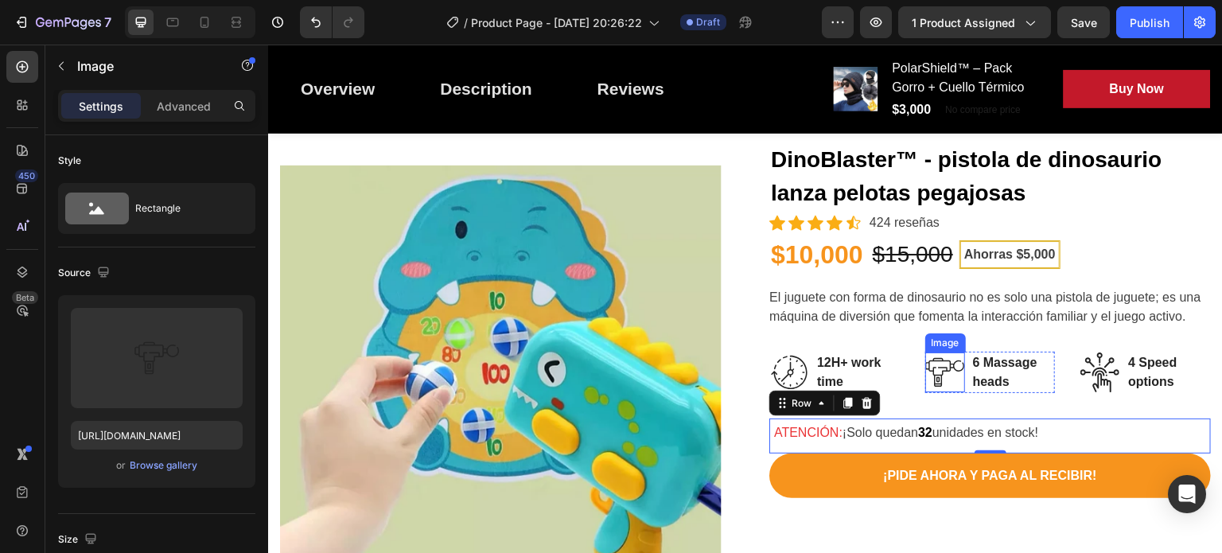
click at [945, 366] on img at bounding box center [945, 372] width 40 height 39
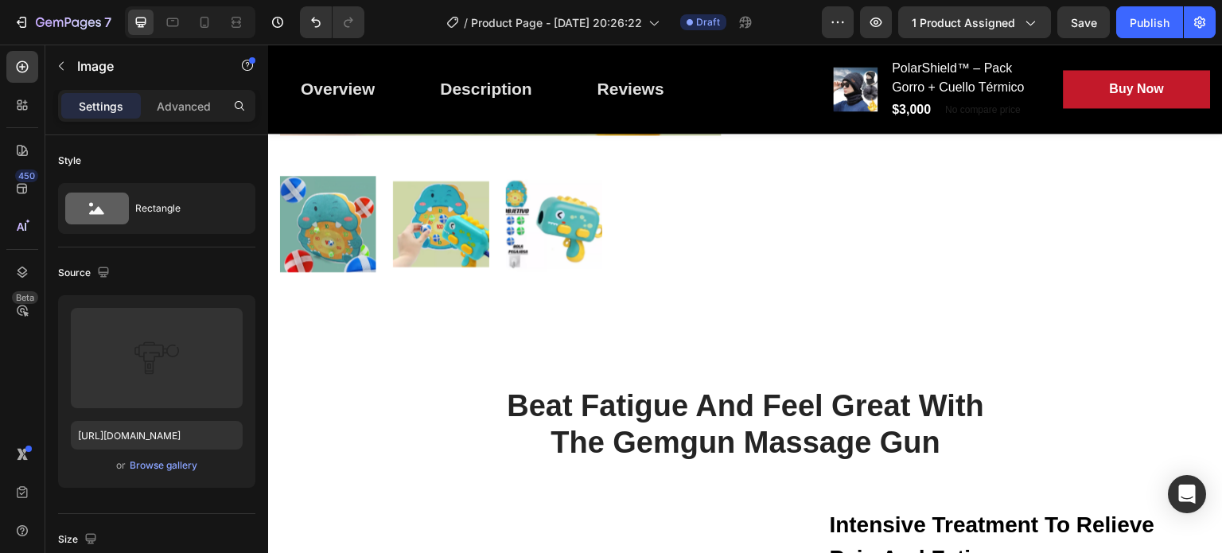
scroll to position [521, 0]
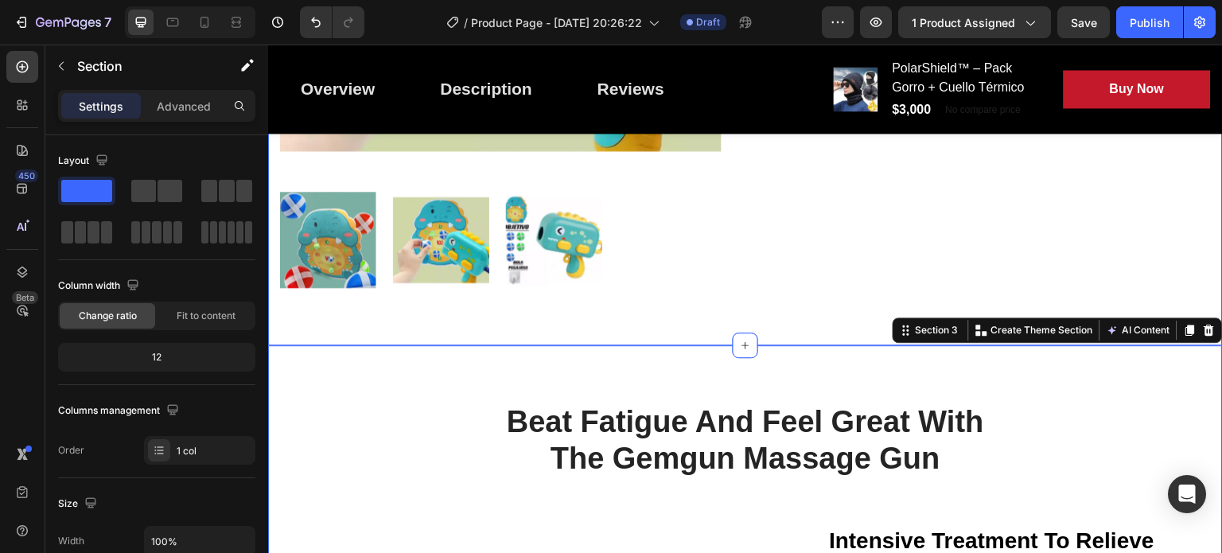
scroll to position [535, 0]
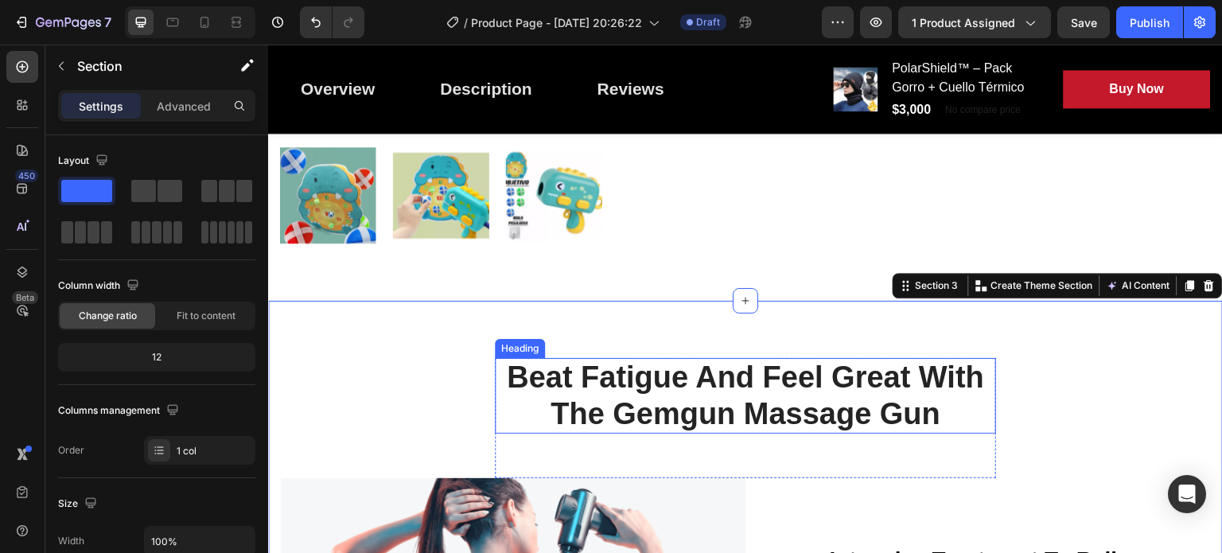
click at [627, 363] on p "Beat Fatigue And Feel Great With The Gemgun Massage Gun" at bounding box center [746, 396] width 498 height 72
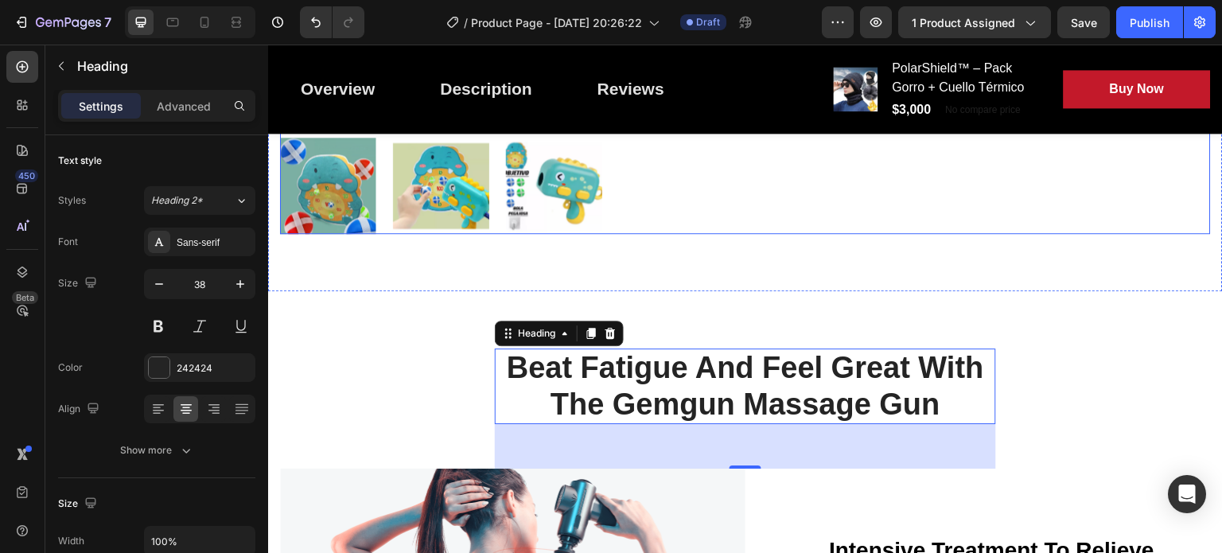
scroll to position [540, 0]
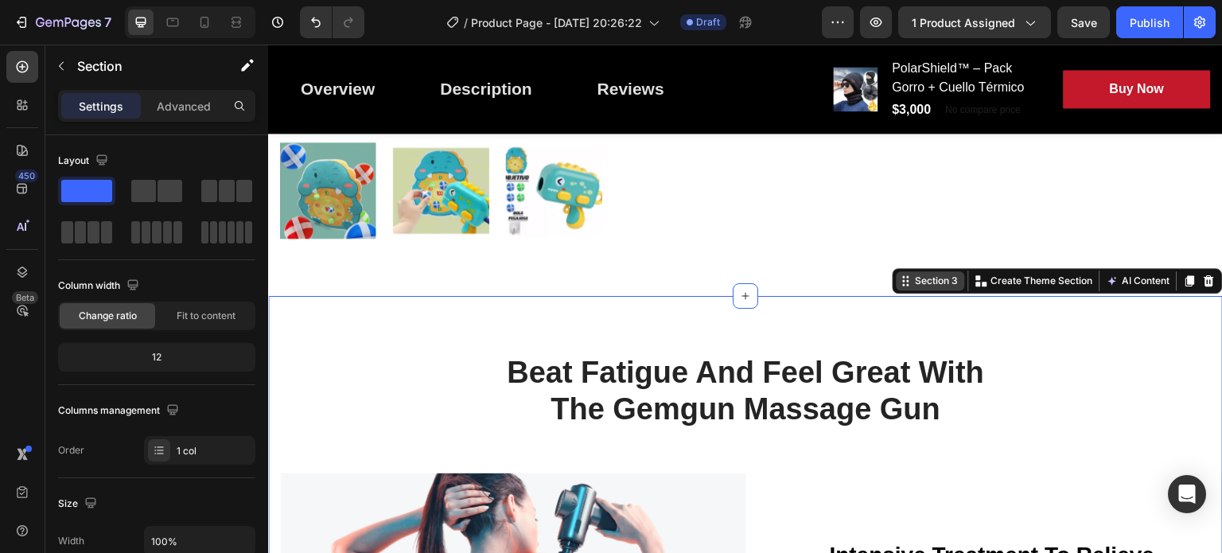
click at [926, 274] on div "Section 3" at bounding box center [937, 281] width 49 height 14
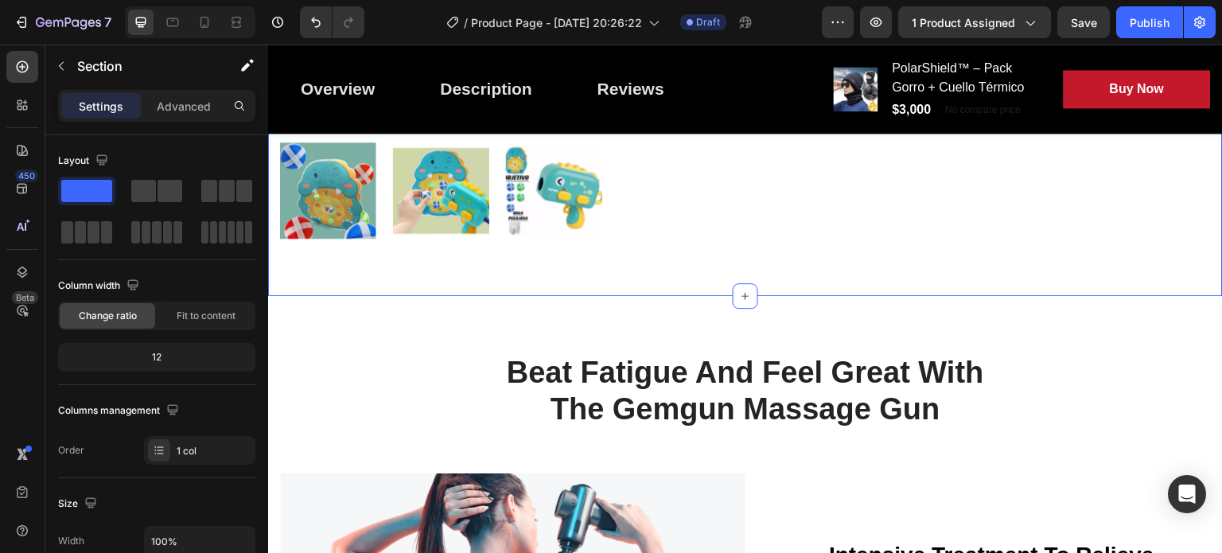
click at [495, 219] on div at bounding box center [501, 190] width 442 height 96
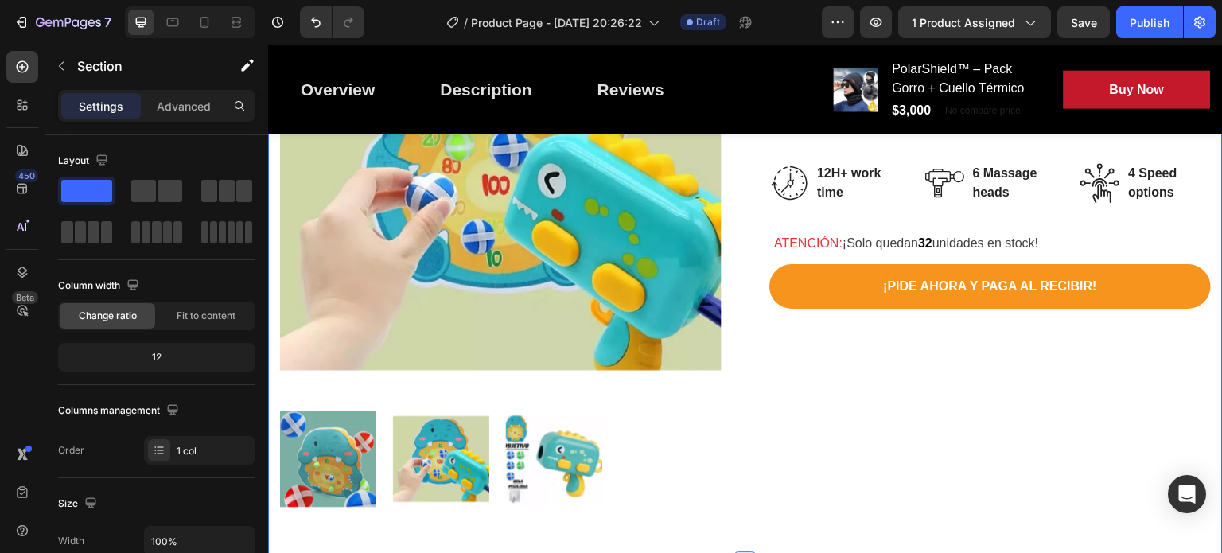
scroll to position [265, 0]
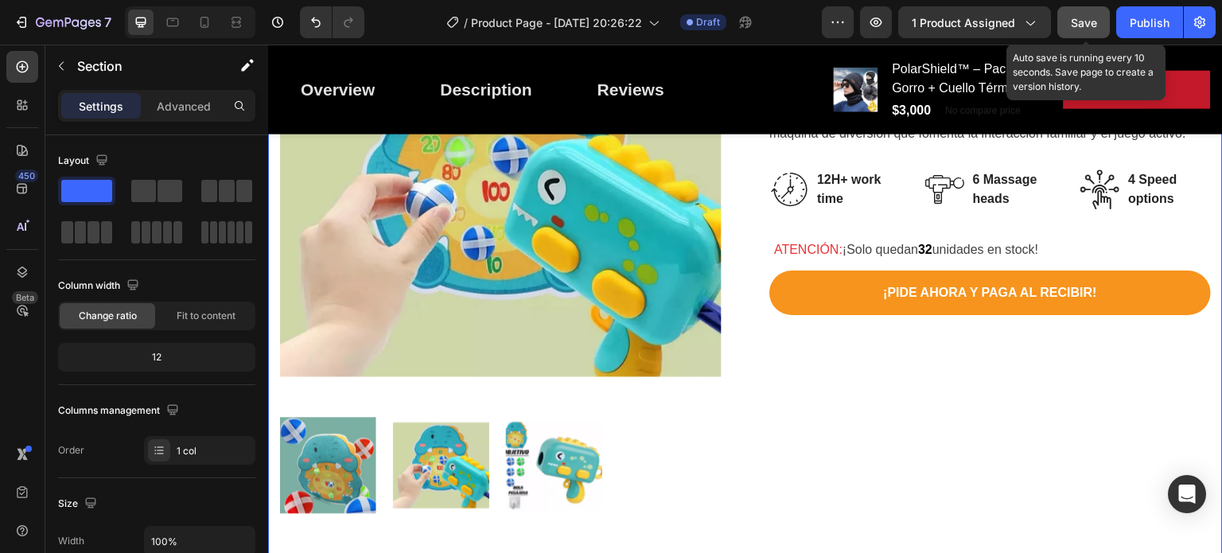
click at [1063, 18] on button "Save" at bounding box center [1084, 22] width 53 height 32
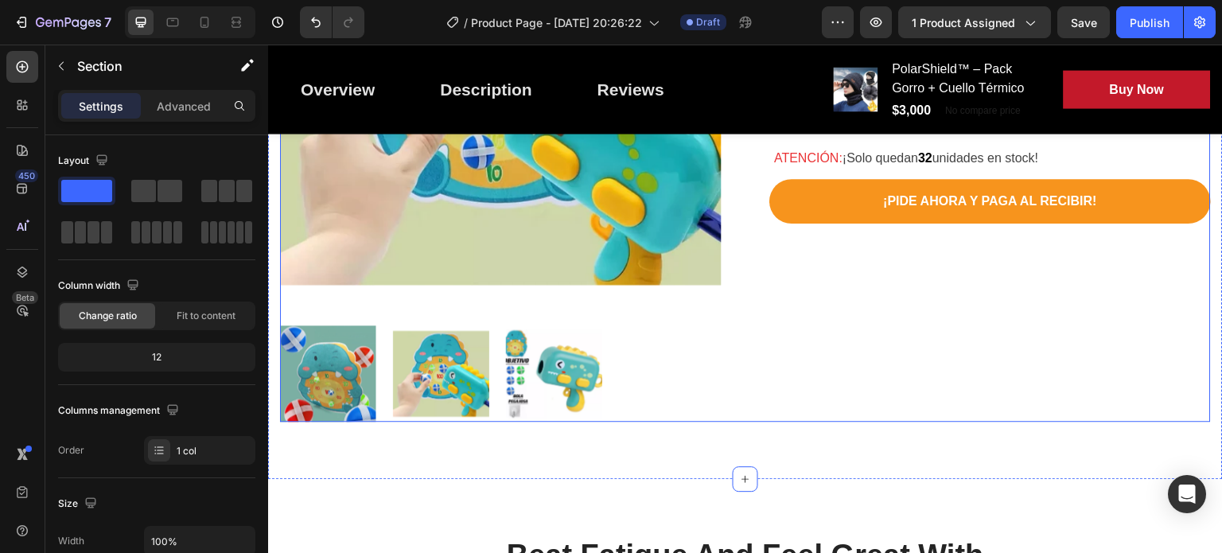
scroll to position [802, 0]
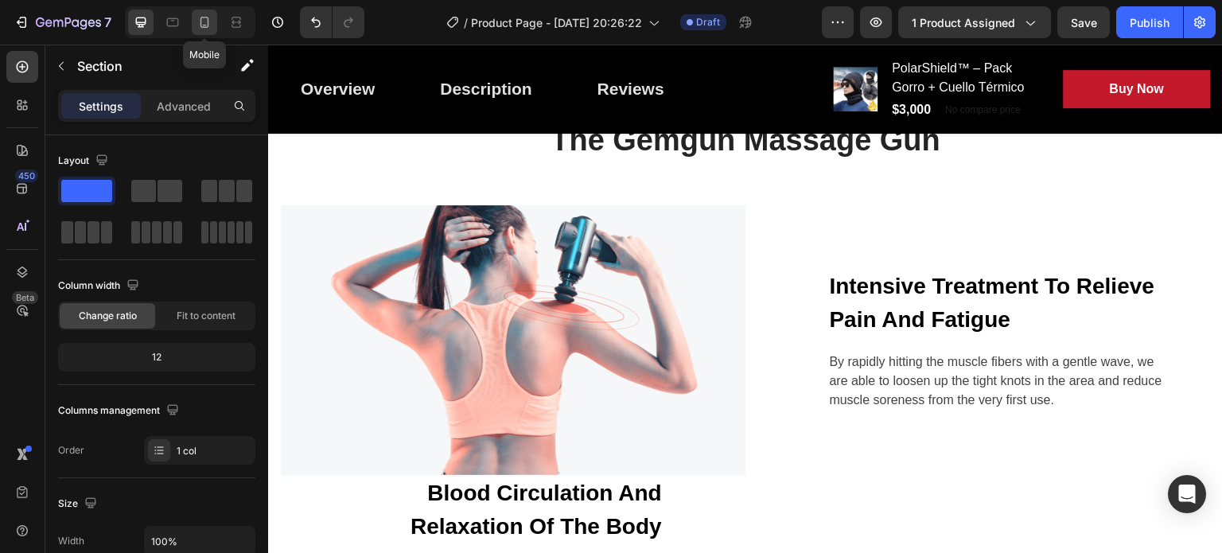
click at [208, 18] on icon at bounding box center [205, 22] width 9 height 11
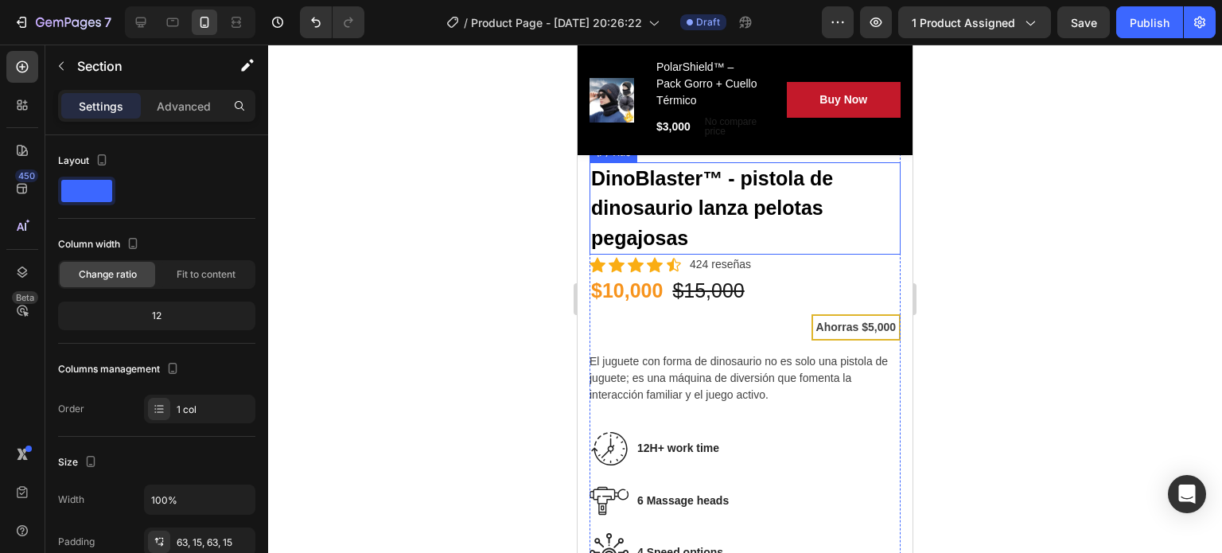
scroll to position [367, 0]
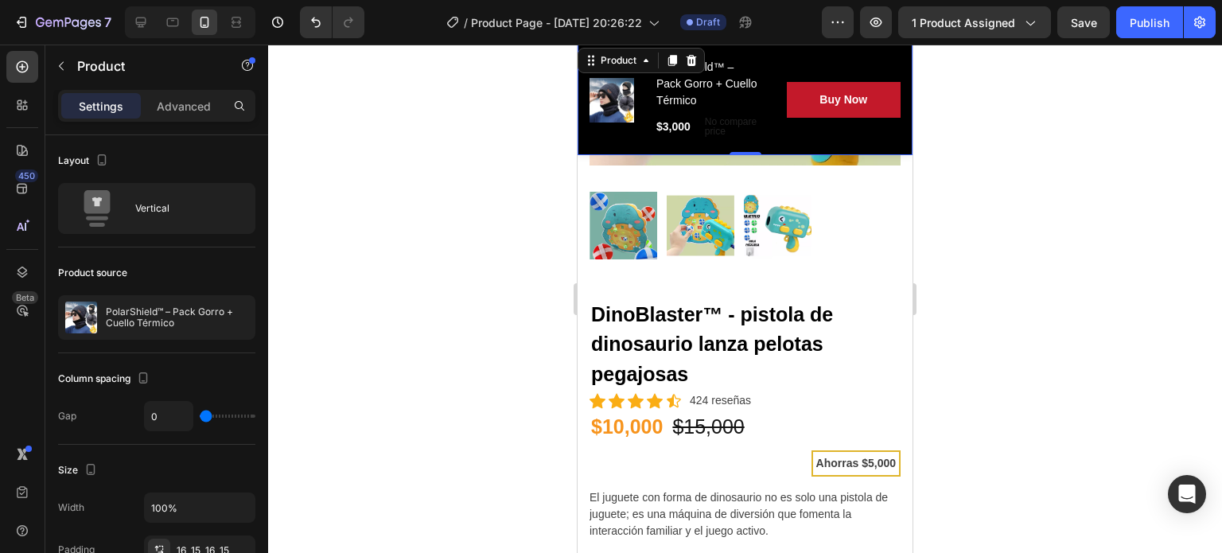
click at [587, 155] on div "Overview Button Description Button Reviews Button Row Product Images PolarShiel…" at bounding box center [745, 100] width 335 height 111
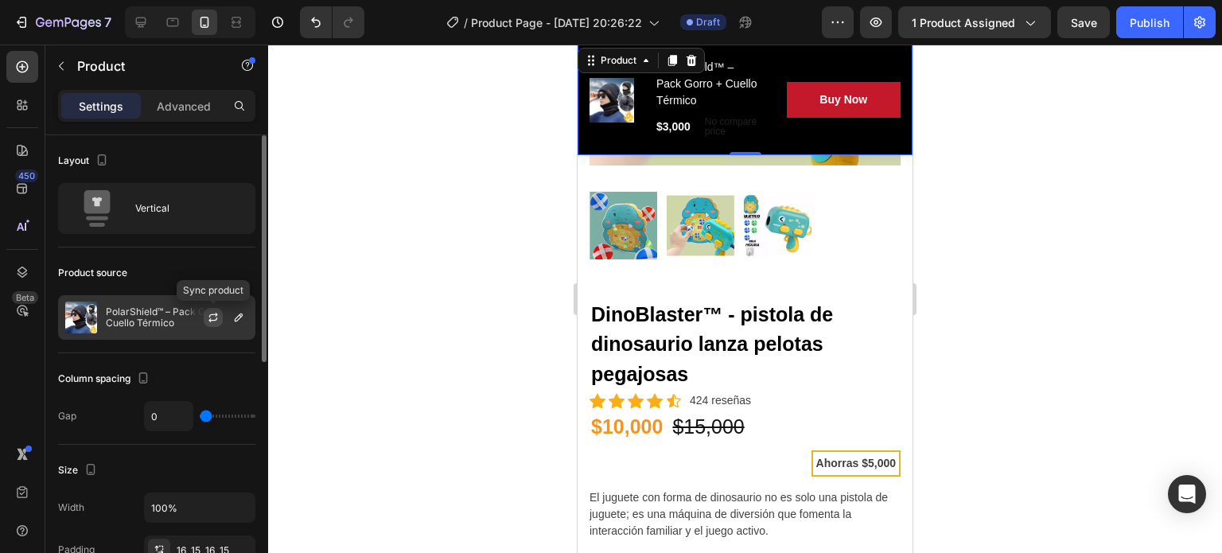
click at [213, 318] on icon "button" at bounding box center [213, 317] width 13 height 13
click at [233, 319] on icon "button" at bounding box center [238, 317] width 13 height 13
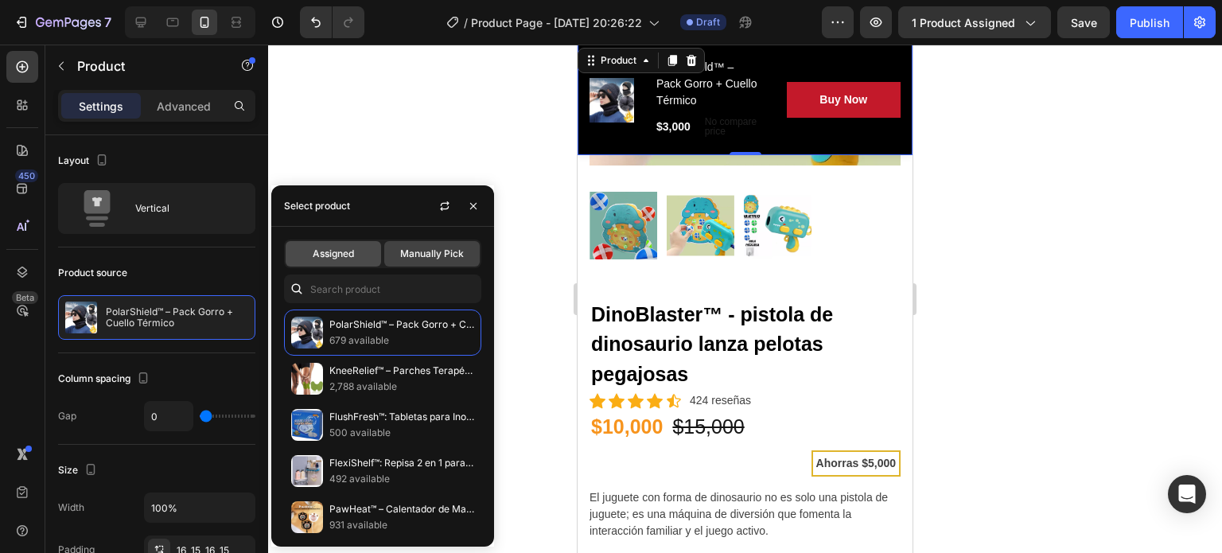
click at [332, 251] on span "Assigned" at bounding box center [333, 254] width 41 height 14
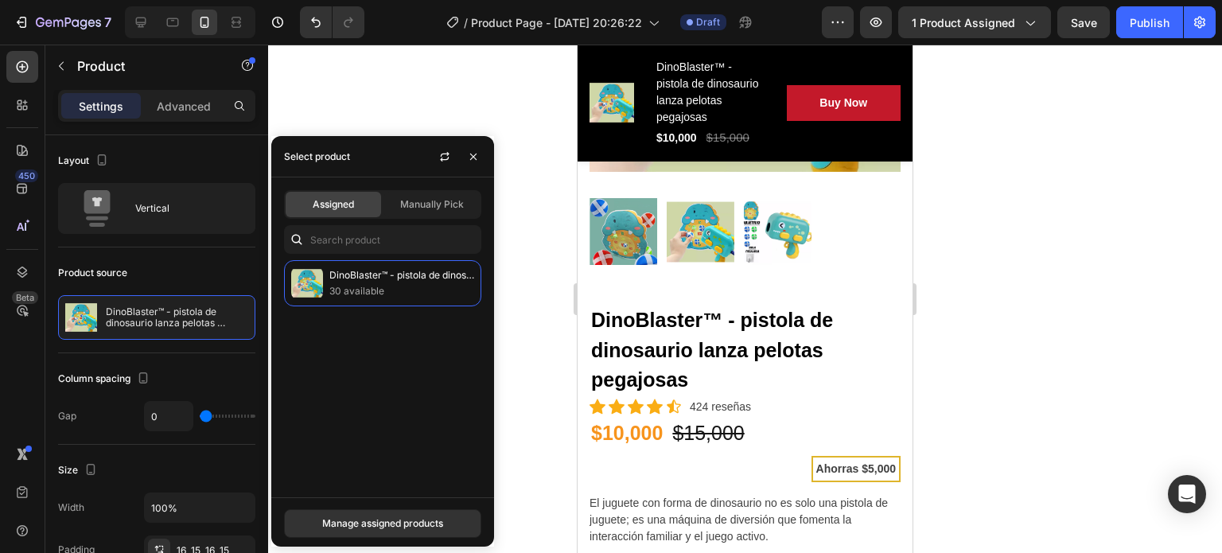
scroll to position [363, 0]
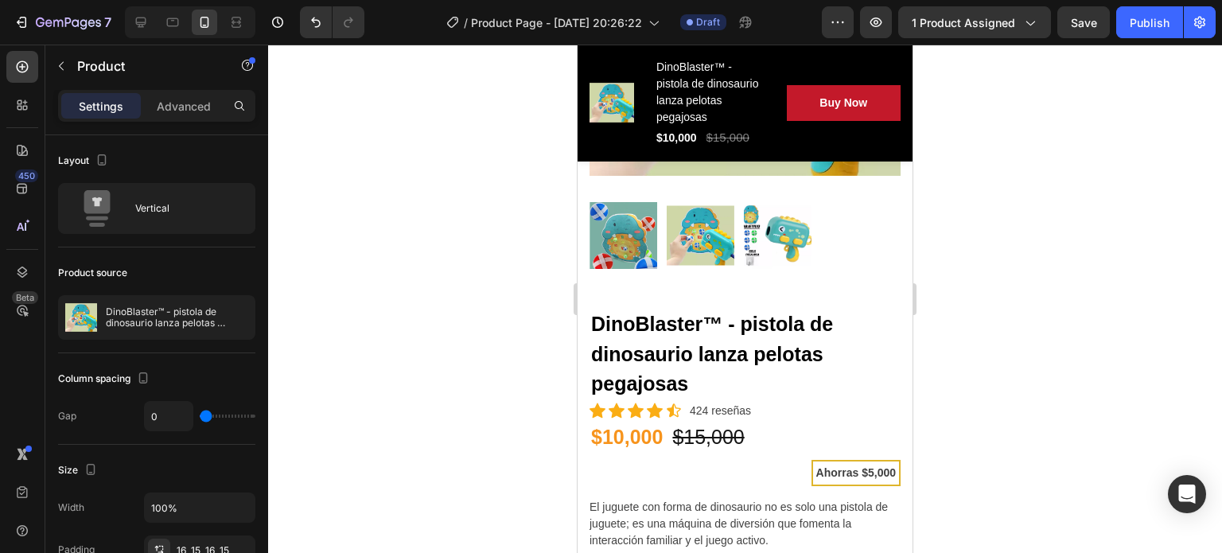
click at [482, 97] on div at bounding box center [745, 299] width 954 height 508
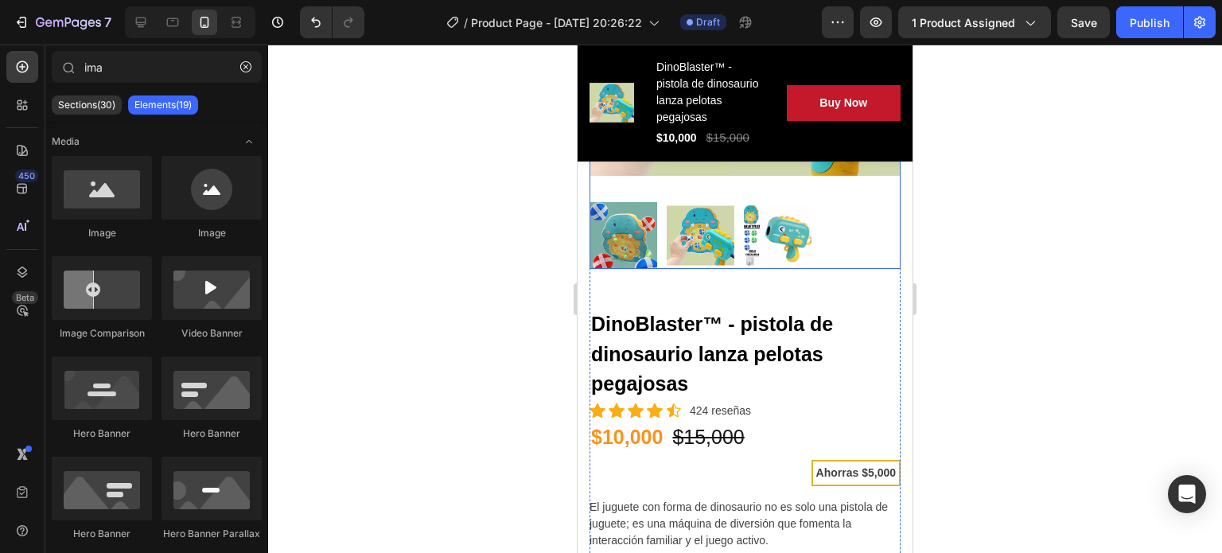
scroll to position [494, 0]
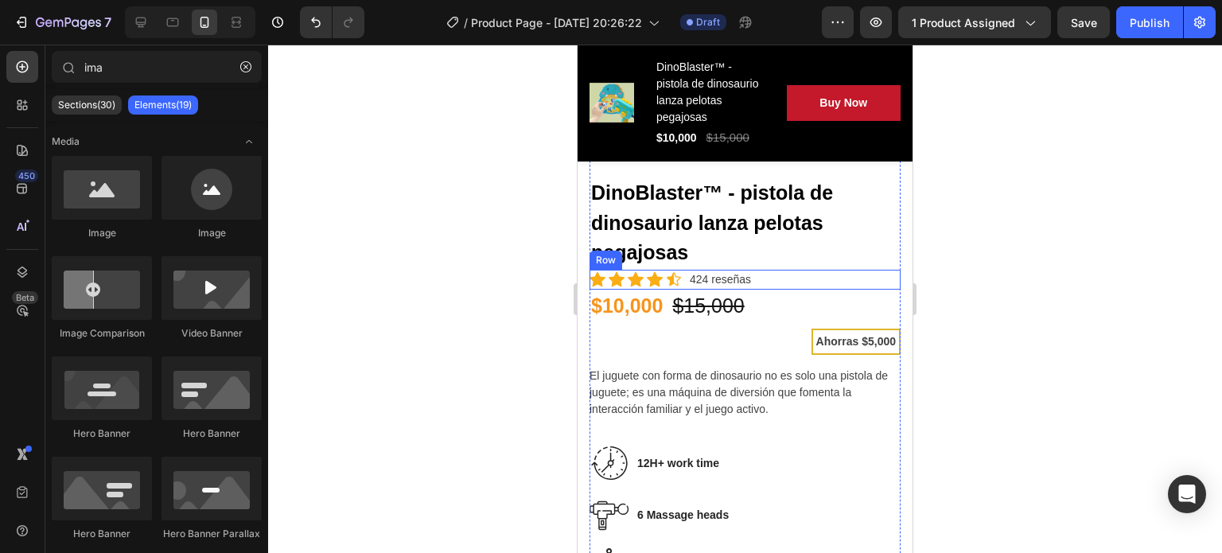
click at [598, 253] on div "Row" at bounding box center [606, 260] width 26 height 14
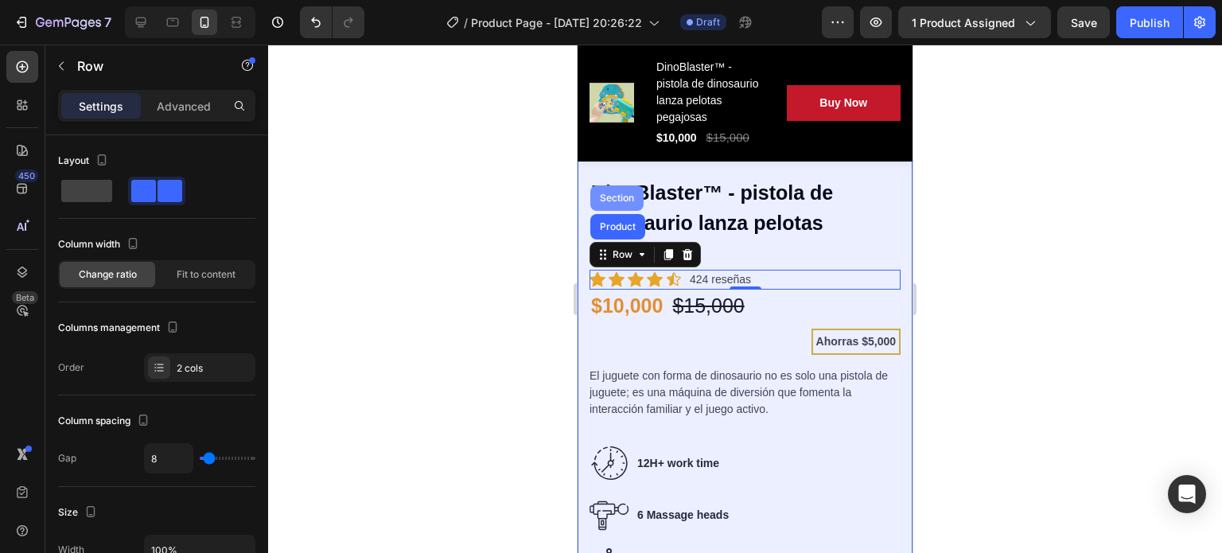
click at [618, 193] on div "Section" at bounding box center [617, 198] width 41 height 10
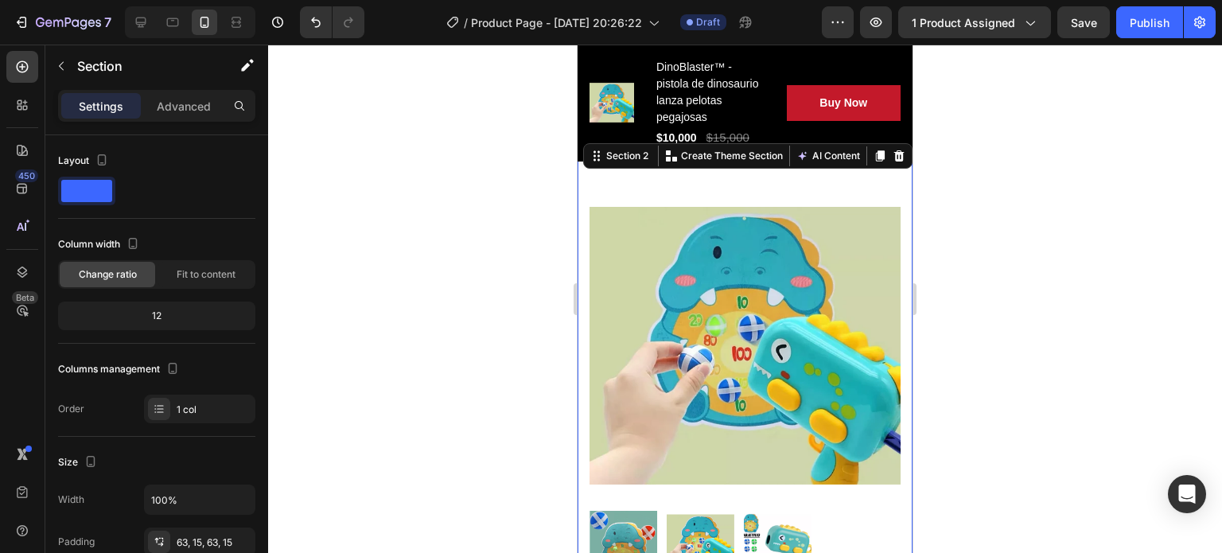
scroll to position [0, 0]
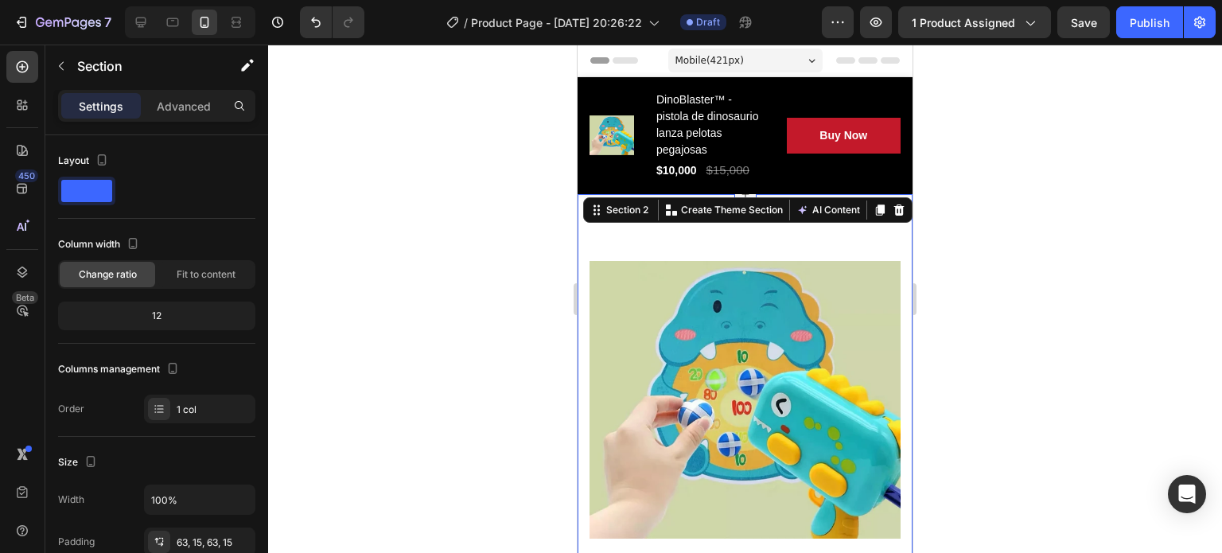
click at [1053, 270] on div at bounding box center [745, 299] width 954 height 508
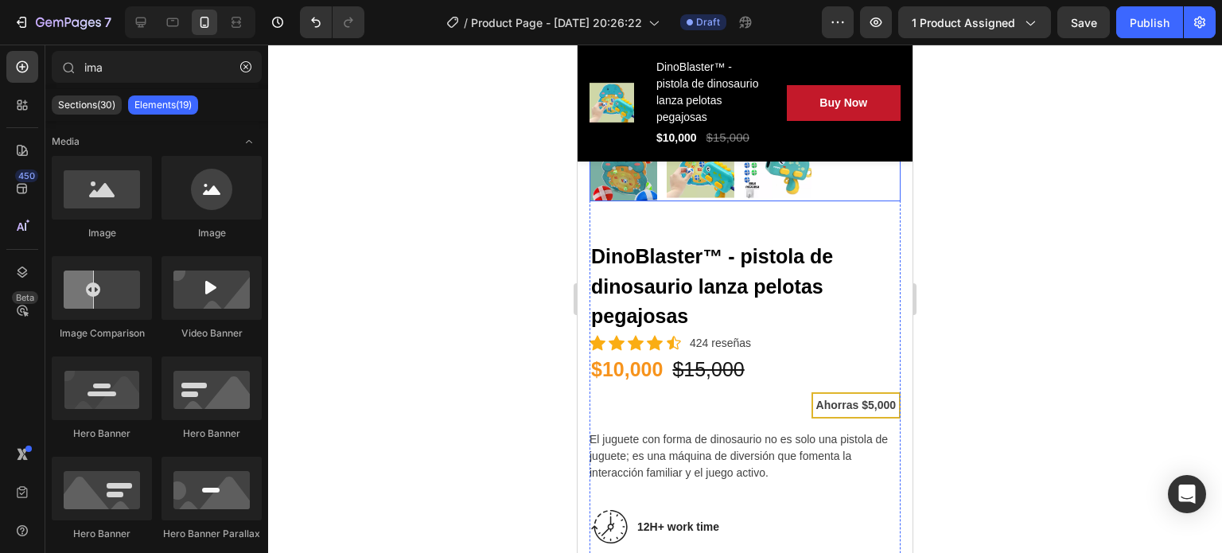
scroll to position [456, 0]
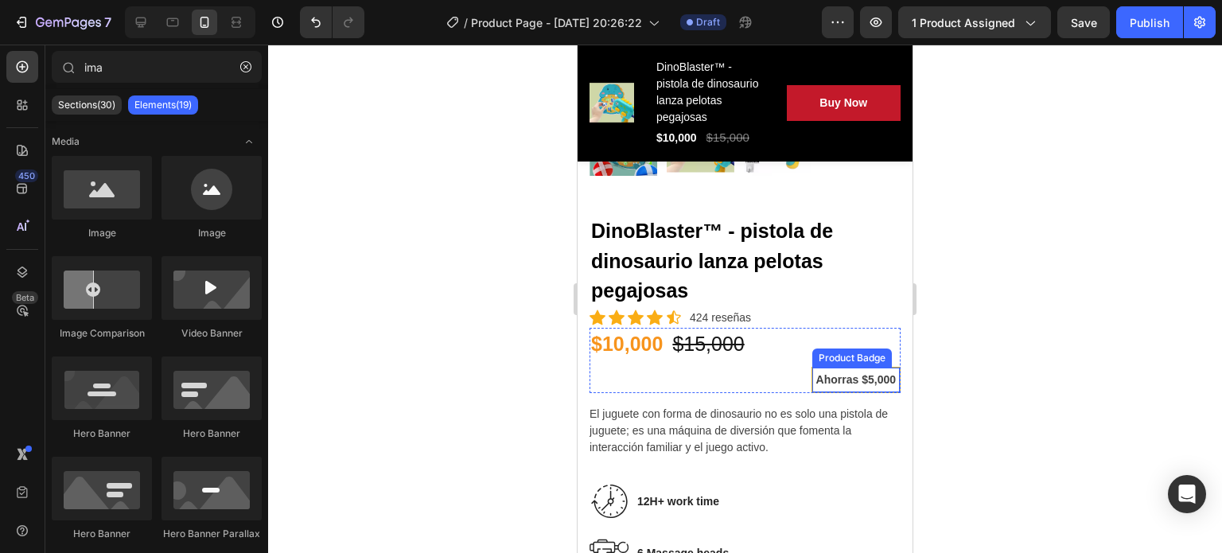
click at [855, 368] on pre "Ahorras $5,000" at bounding box center [856, 379] width 86 height 23
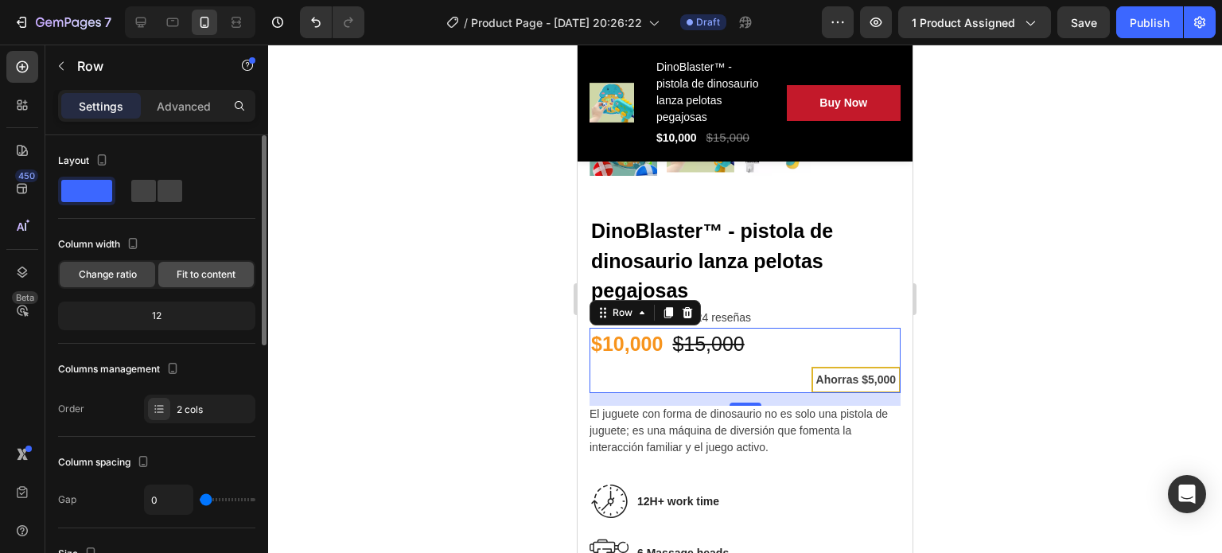
click at [187, 273] on span "Fit to content" at bounding box center [206, 274] width 59 height 14
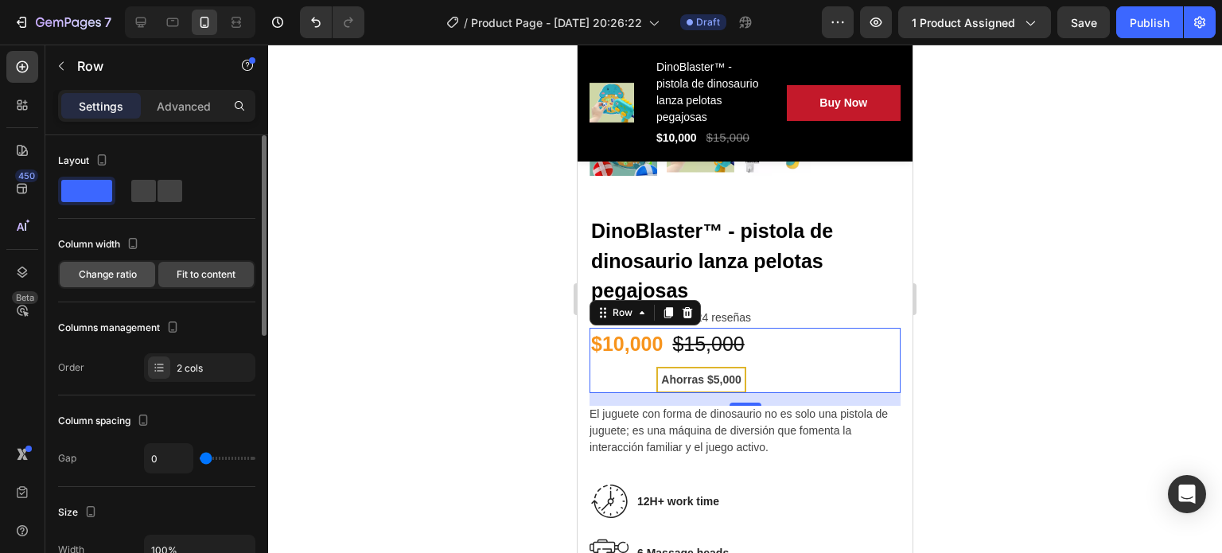
click at [112, 274] on span "Change ratio" at bounding box center [108, 274] width 58 height 14
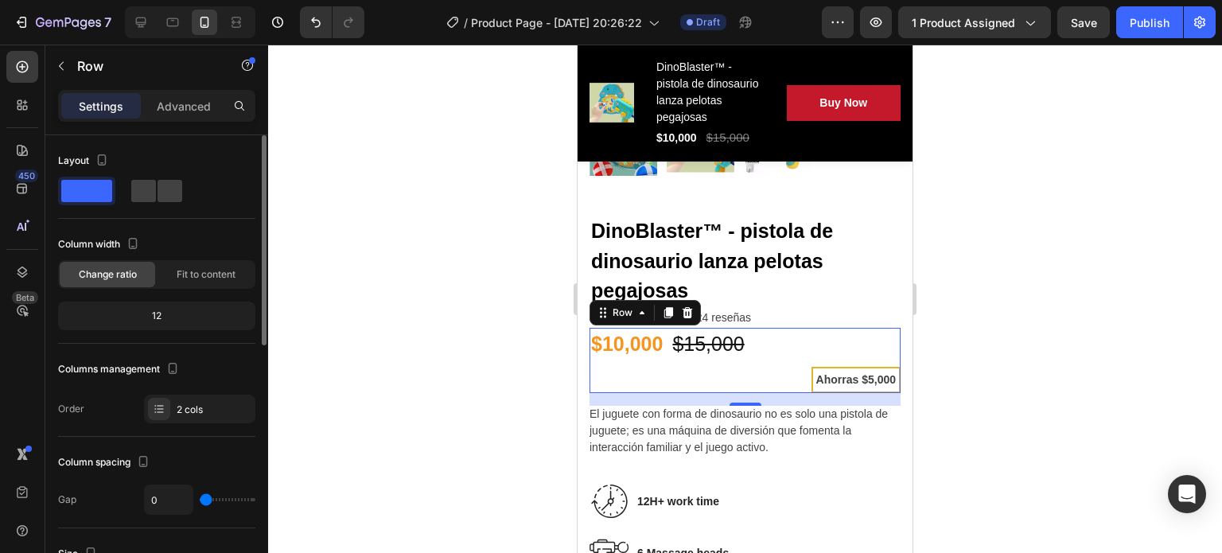
click at [169, 314] on div "12" at bounding box center [156, 316] width 191 height 22
click at [150, 316] on div "12" at bounding box center [156, 316] width 191 height 22
type input "47"
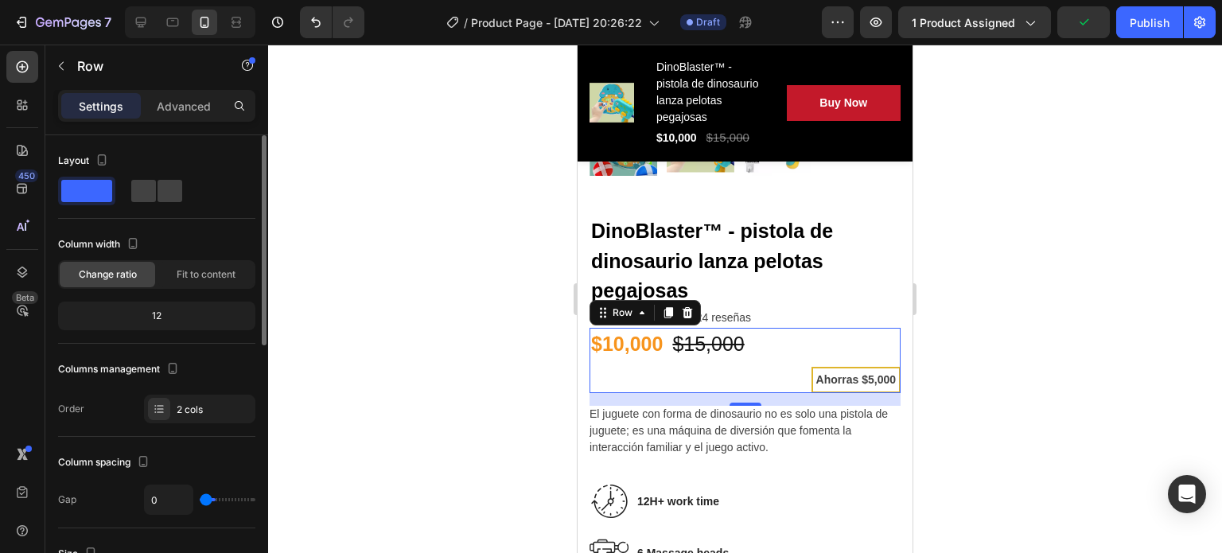
type input "47"
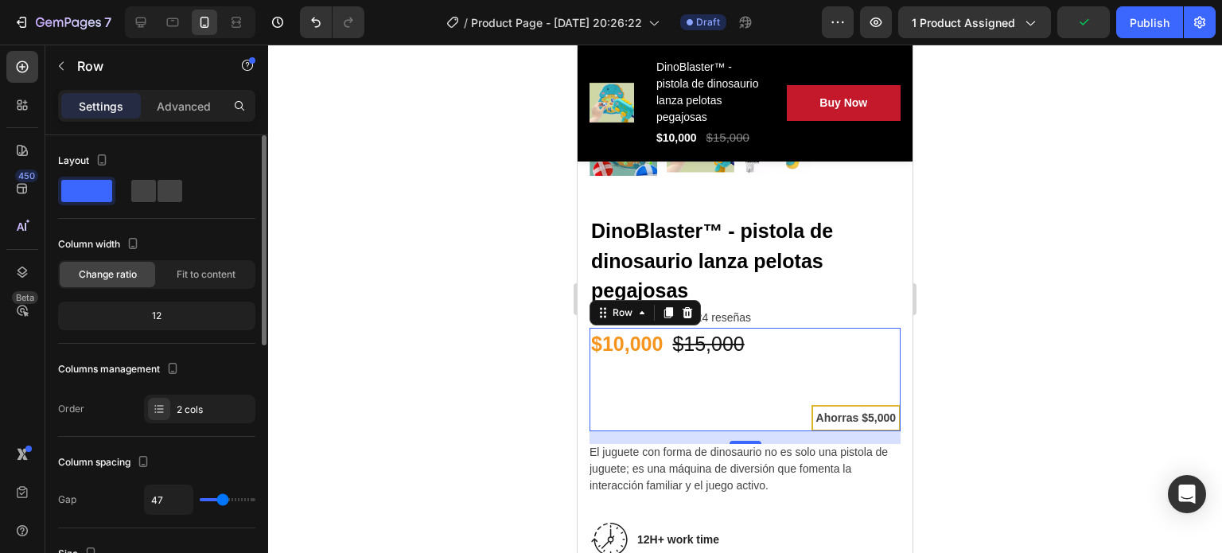
type input "48"
type input "40"
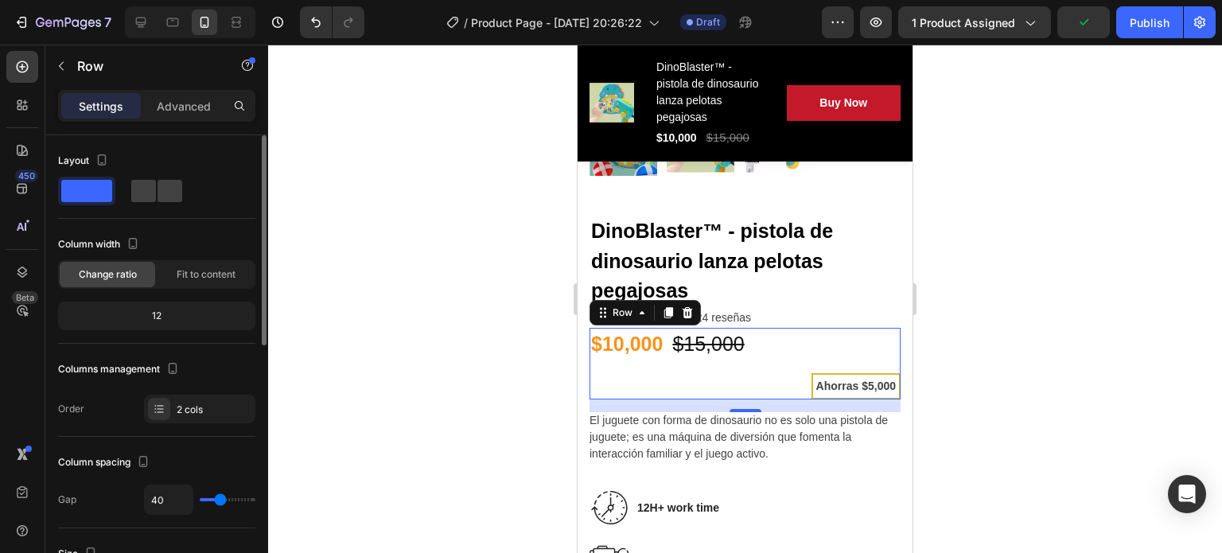
type input "8"
type input "0"
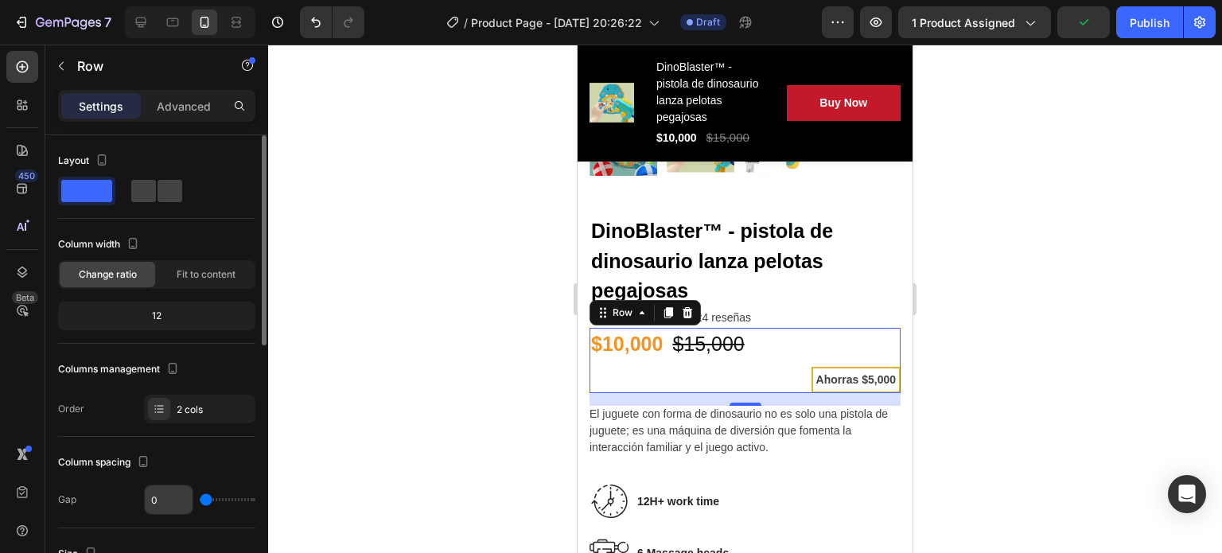
drag, startPoint x: 207, startPoint y: 499, endPoint x: 184, endPoint y: 493, distance: 23.9
click at [200, 498] on input "range" at bounding box center [228, 499] width 56 height 3
click at [169, 493] on input "0" at bounding box center [169, 499] width 48 height 29
type input "-"
click at [175, 497] on input "text" at bounding box center [169, 499] width 48 height 29
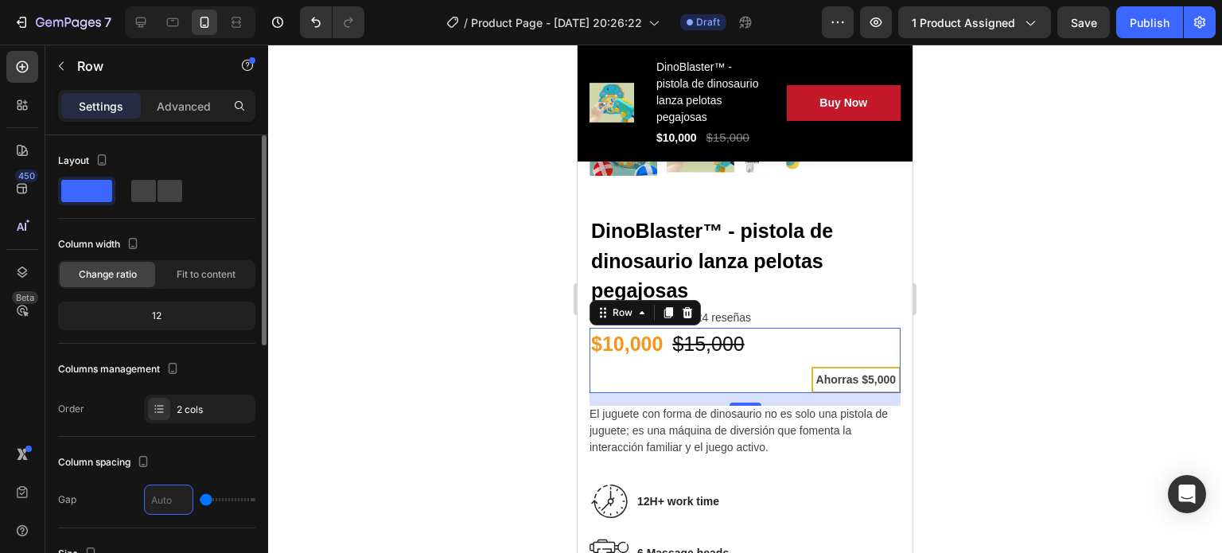
click at [119, 452] on div "Column spacing" at bounding box center [105, 462] width 95 height 21
click at [197, 454] on div "Column spacing" at bounding box center [156, 462] width 197 height 25
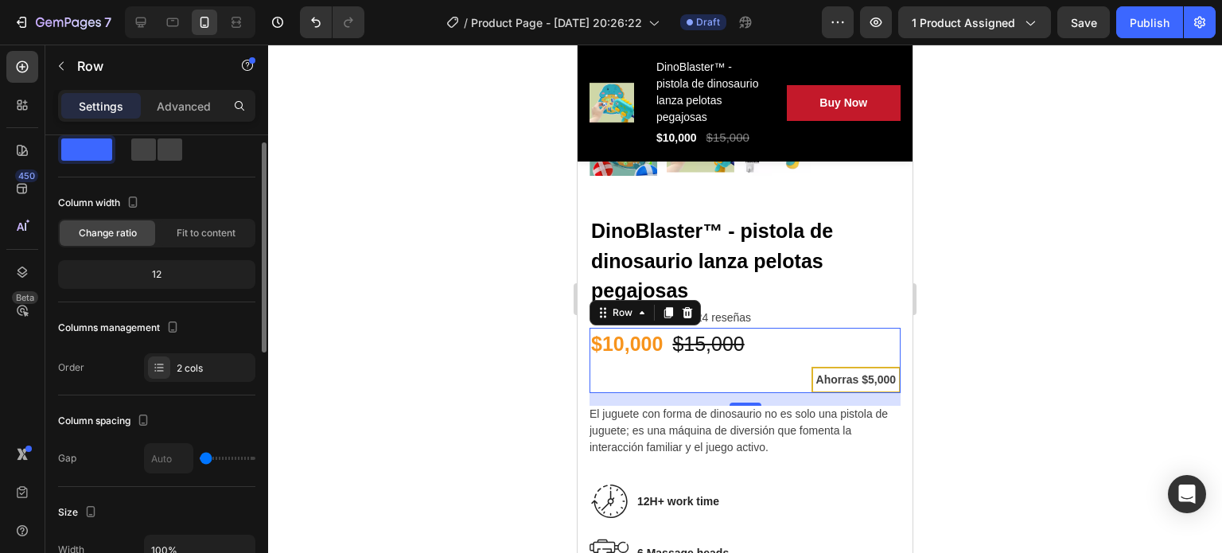
scroll to position [32, 0]
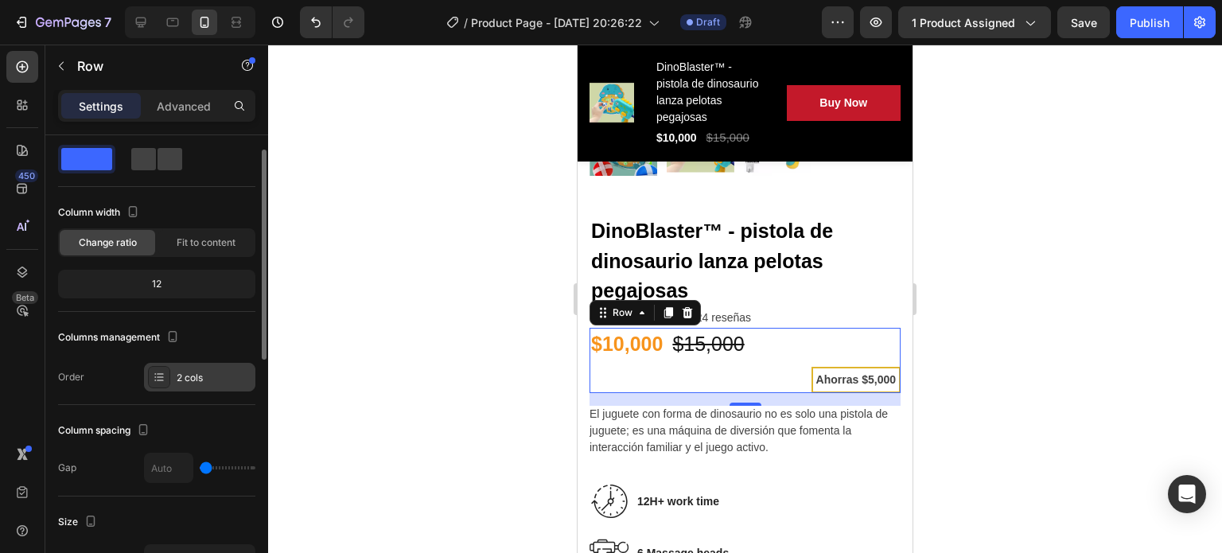
click at [178, 375] on div "2 cols" at bounding box center [214, 378] width 75 height 14
click at [114, 320] on div "Layout Column width Change ratio Fit to content 12 Columns management Order 2 c…" at bounding box center [156, 253] width 197 height 275
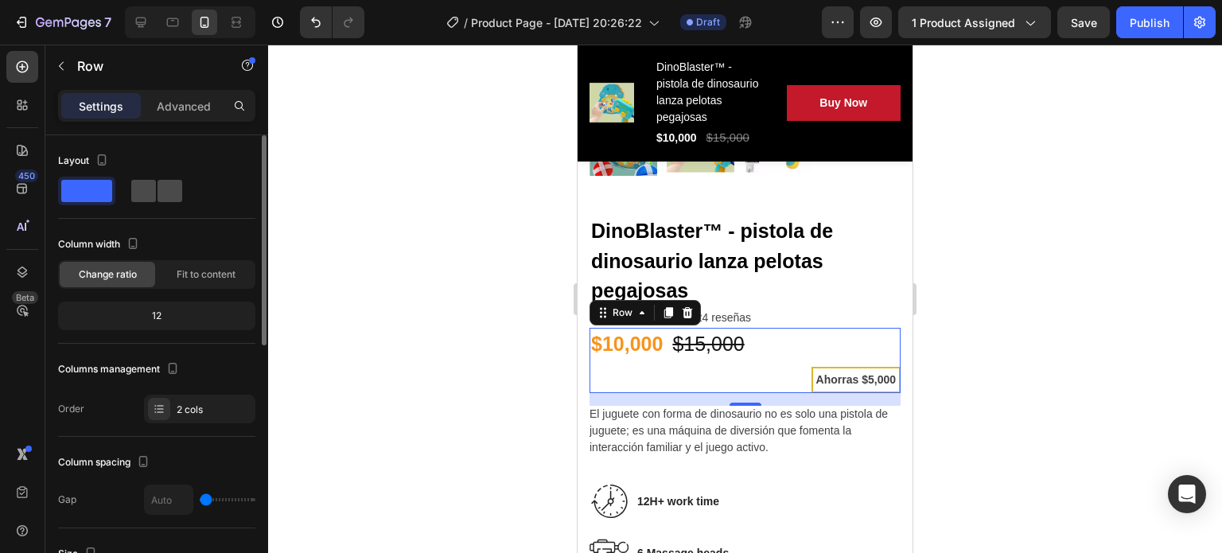
click at [158, 189] on span at bounding box center [170, 191] width 25 height 22
type input "6"
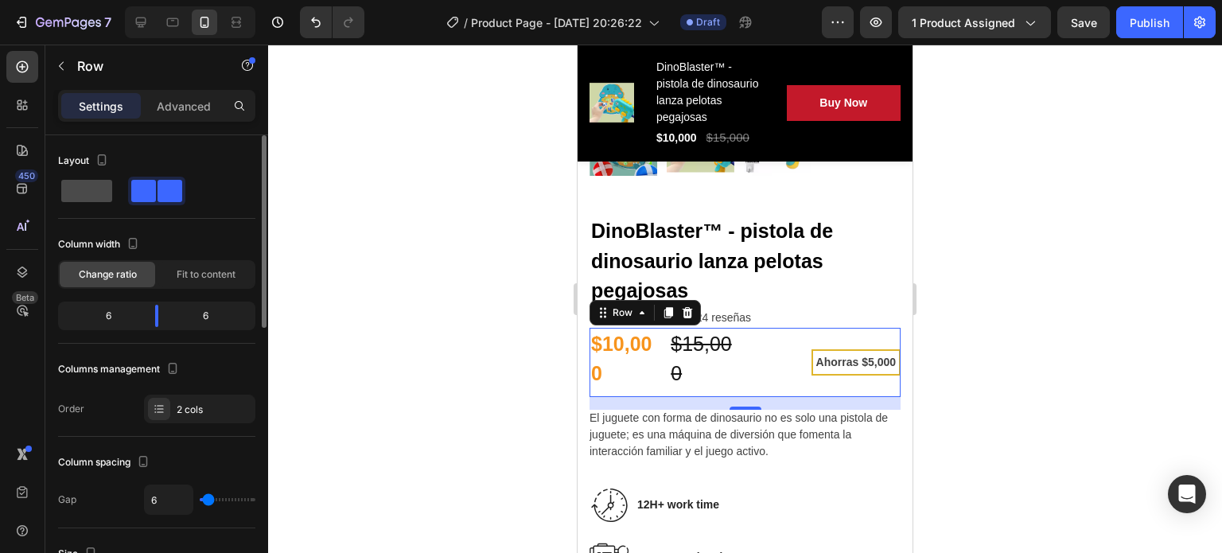
click at [95, 193] on span at bounding box center [86, 191] width 51 height 22
type input "0"
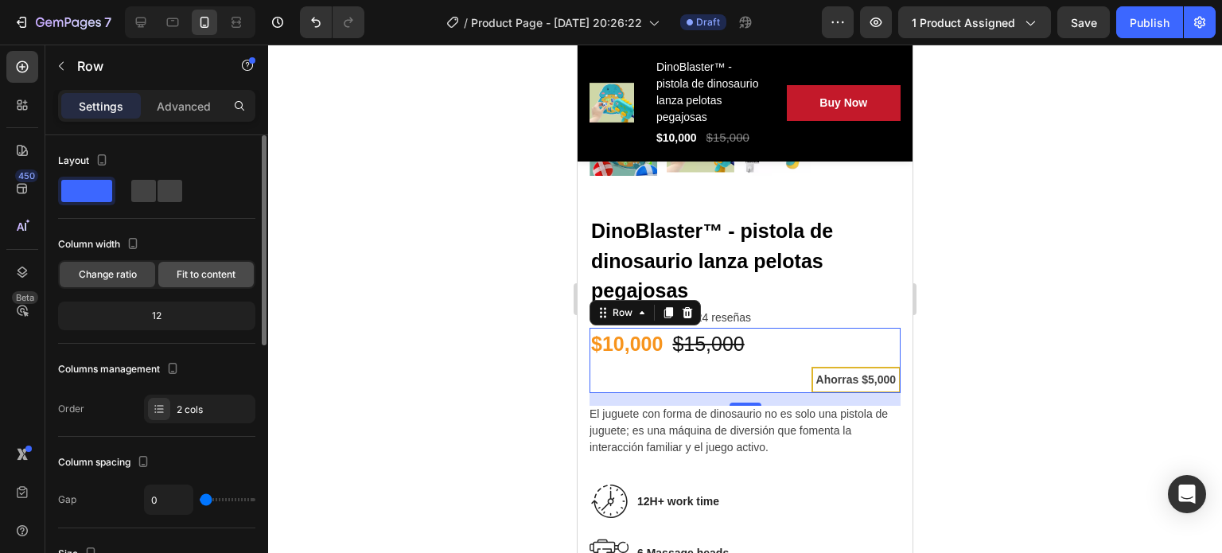
click at [166, 263] on div "Fit to content" at bounding box center [205, 274] width 95 height 25
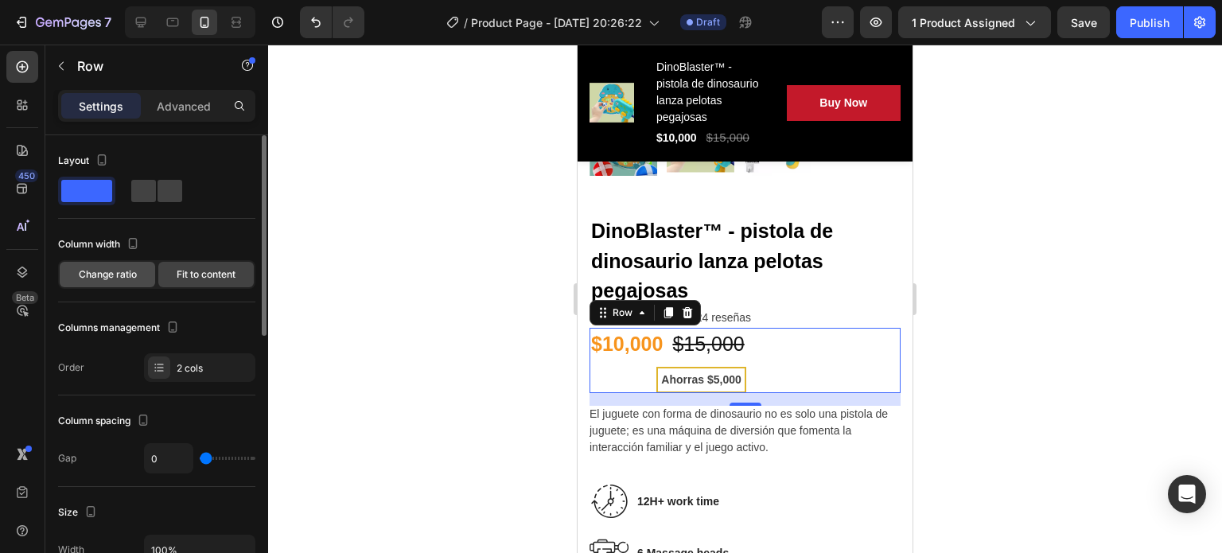
click at [110, 273] on span "Change ratio" at bounding box center [108, 274] width 58 height 14
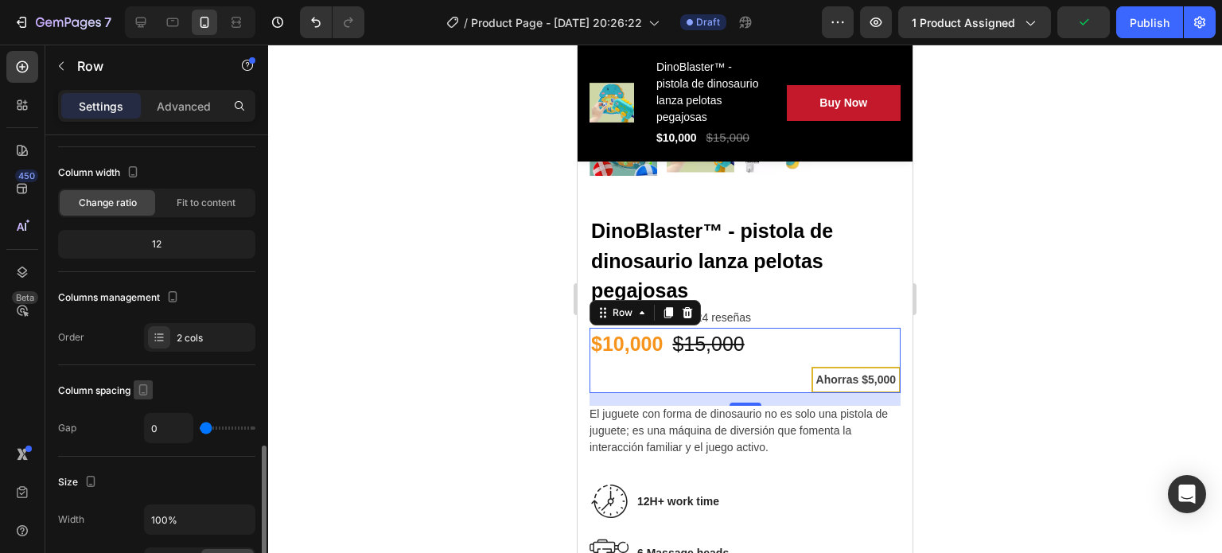
scroll to position [263, 0]
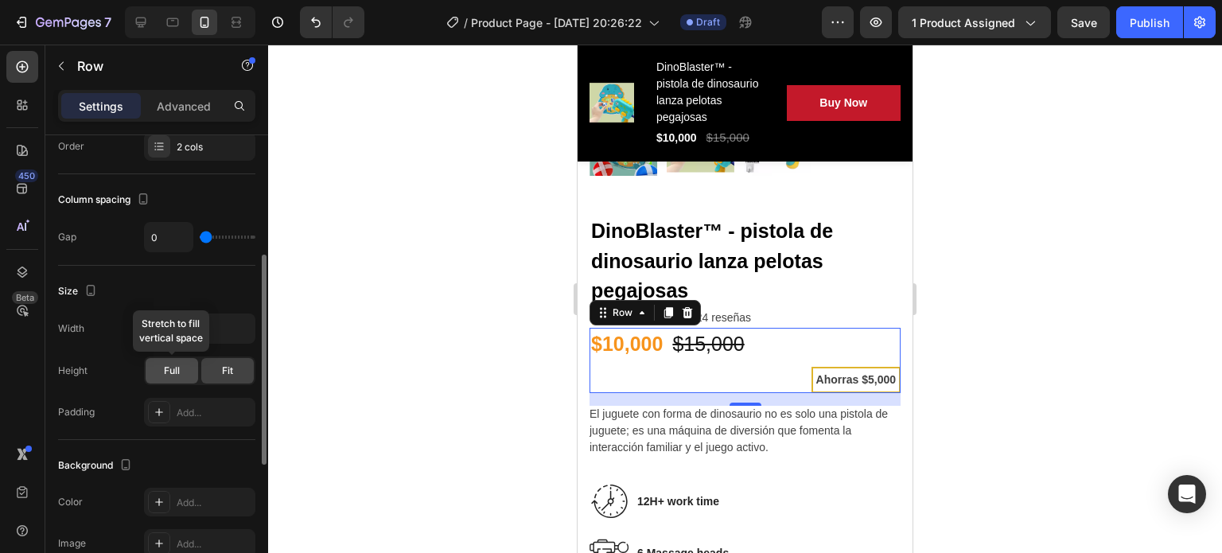
click at [177, 364] on span "Full" at bounding box center [172, 371] width 16 height 14
click at [213, 372] on div "Fit" at bounding box center [227, 370] width 53 height 25
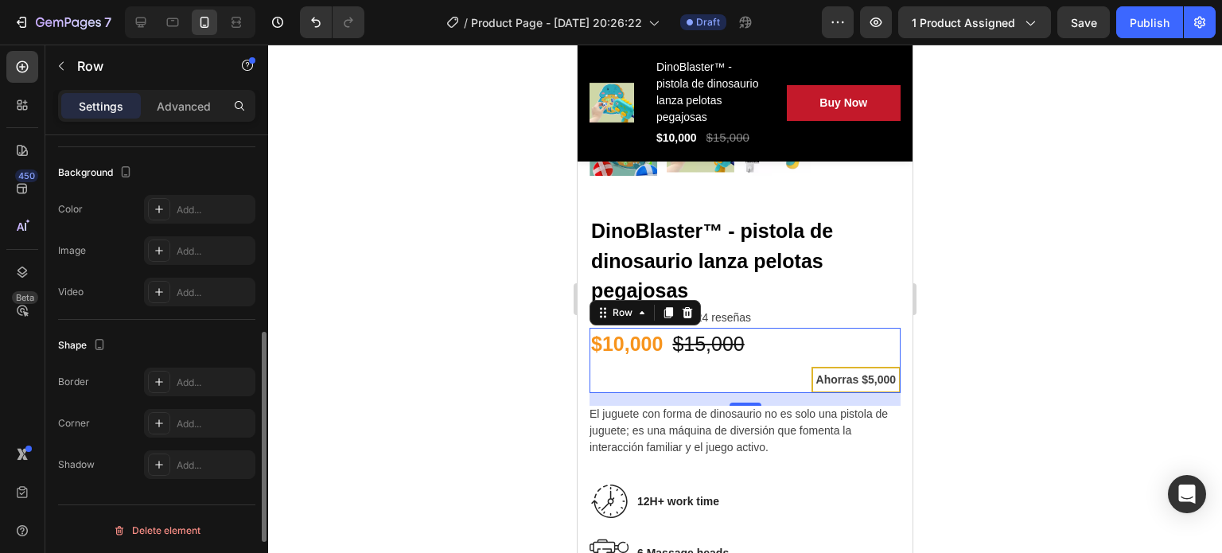
scroll to position [485, 0]
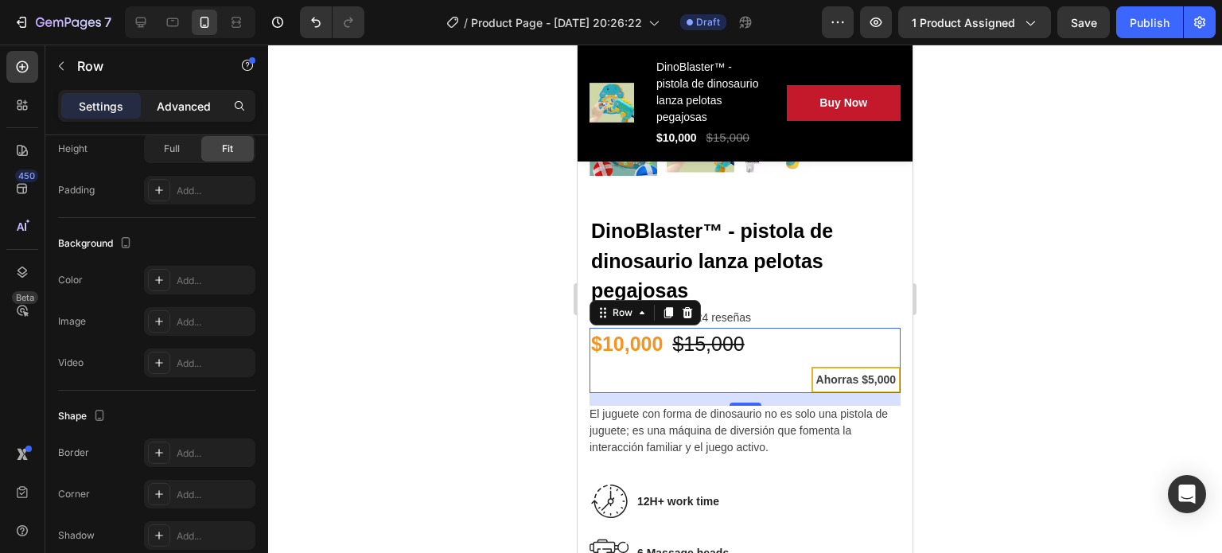
click at [184, 98] on p "Advanced" at bounding box center [184, 106] width 54 height 17
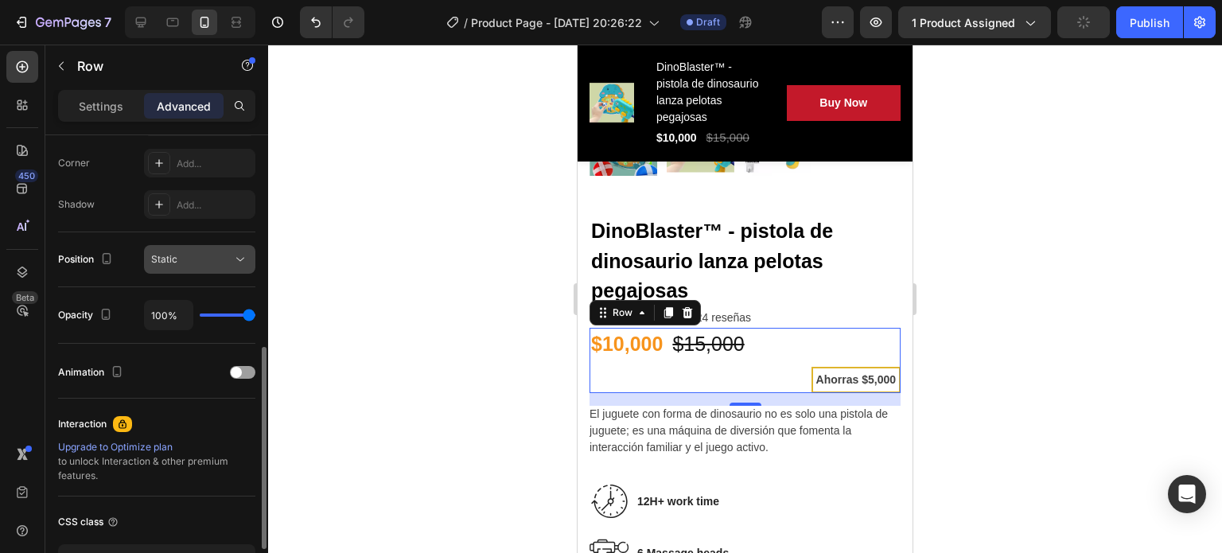
click at [242, 247] on button "Static" at bounding box center [199, 259] width 111 height 29
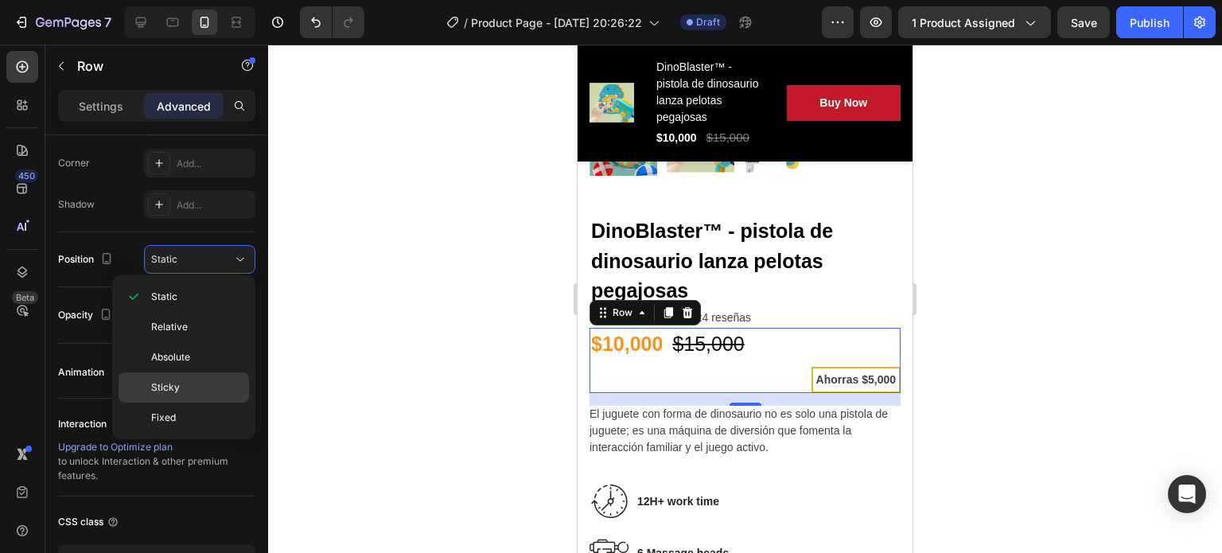
click at [169, 403] on div "Sticky" at bounding box center [184, 418] width 131 height 30
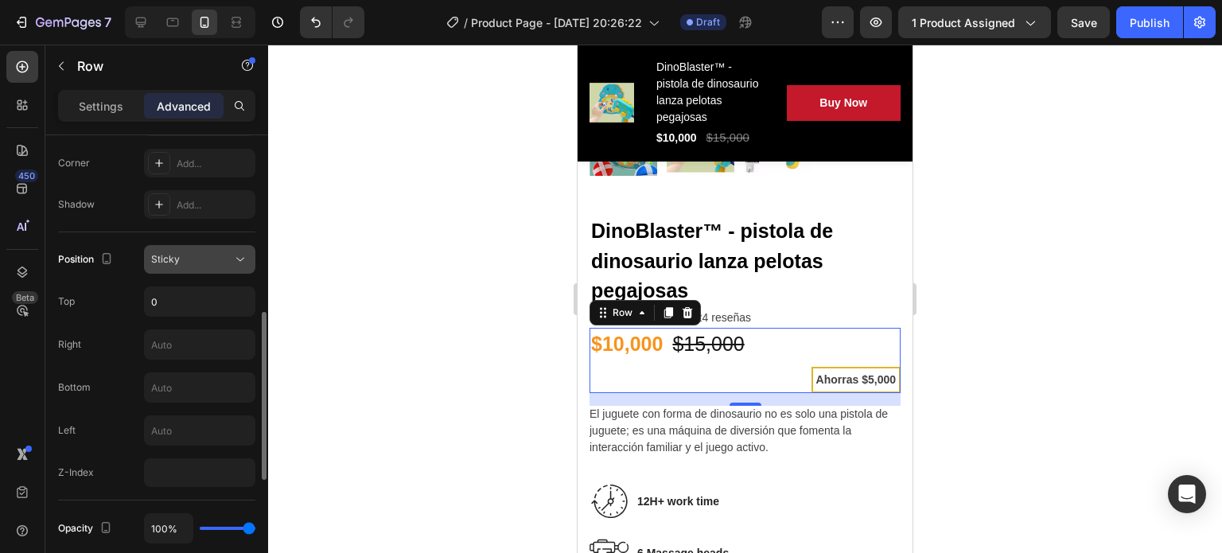
click at [224, 252] on div "Sticky" at bounding box center [191, 259] width 81 height 14
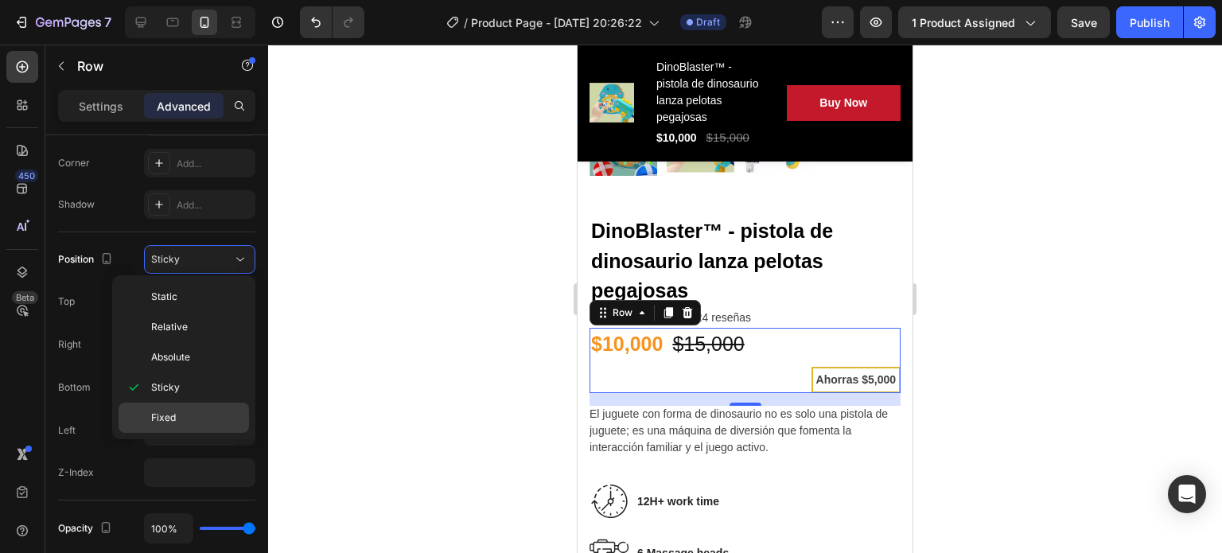
click at [154, 403] on div "Fixed" at bounding box center [184, 418] width 131 height 30
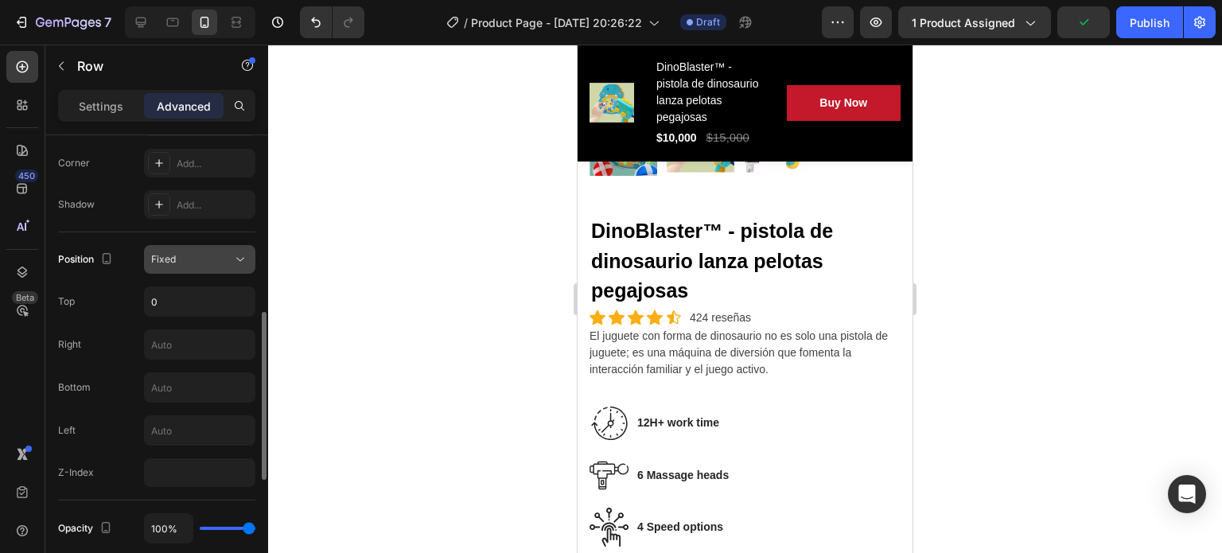
click at [188, 267] on button "Fixed" at bounding box center [199, 259] width 111 height 29
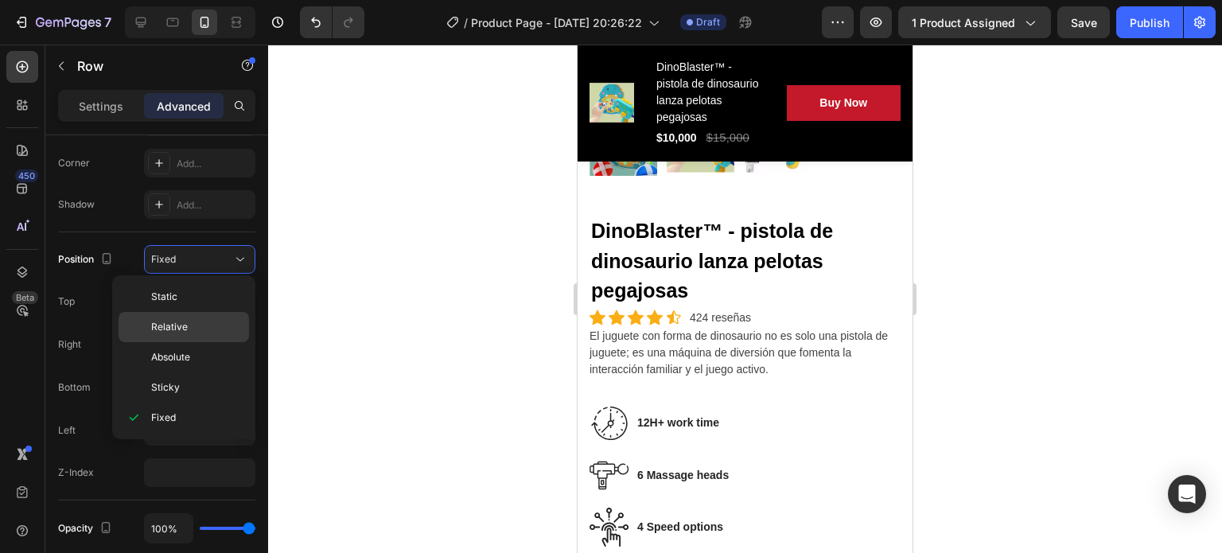
click at [189, 323] on p "Relative" at bounding box center [196, 327] width 91 height 14
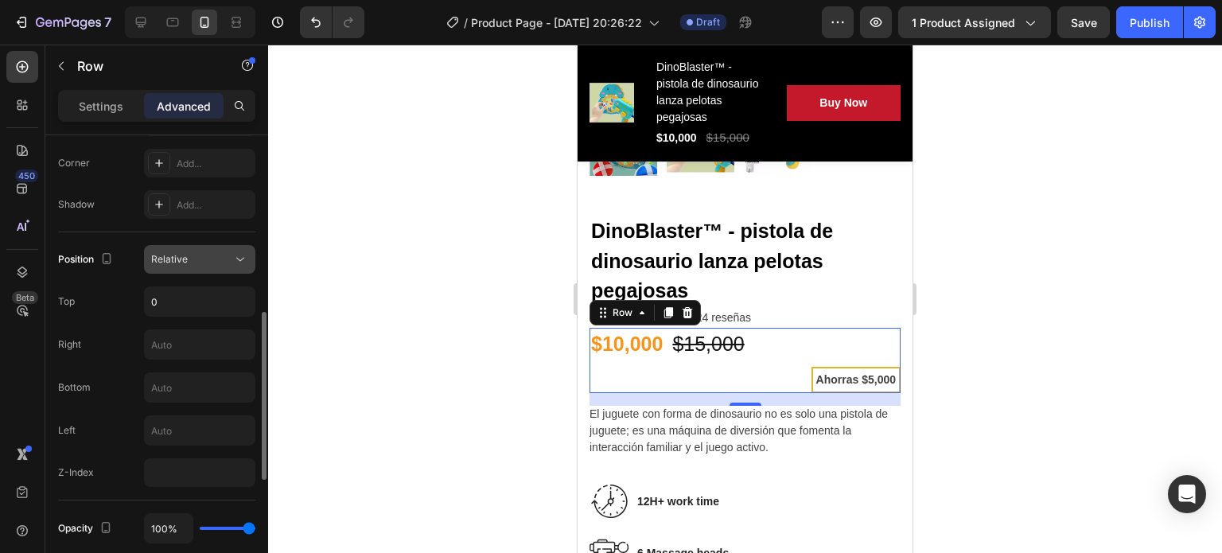
click at [177, 256] on span "Relative" at bounding box center [169, 259] width 37 height 12
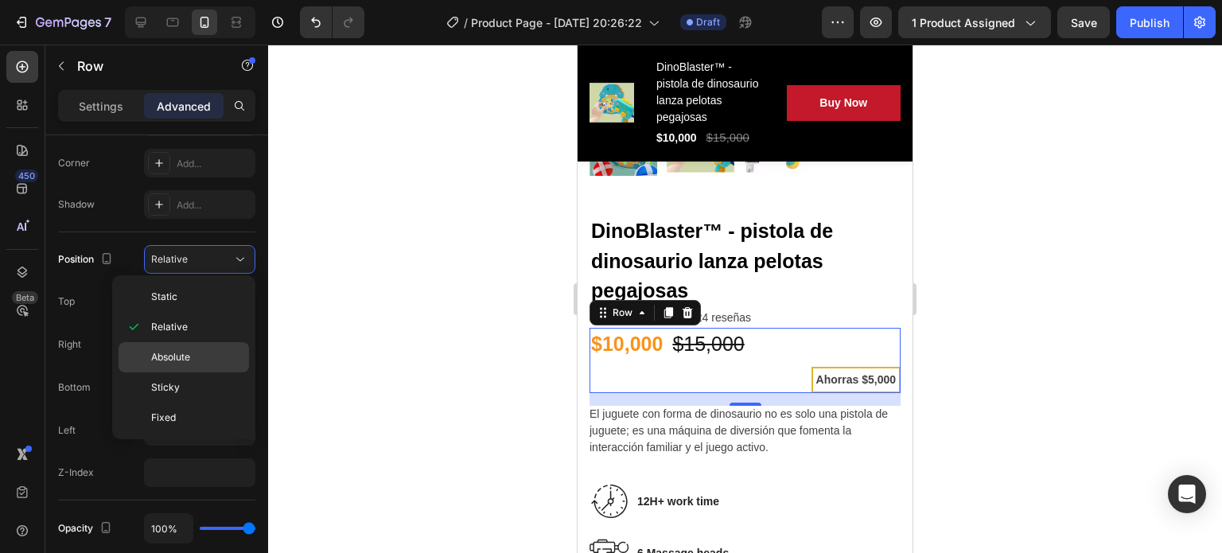
click at [181, 362] on span "Absolute" at bounding box center [170, 357] width 39 height 14
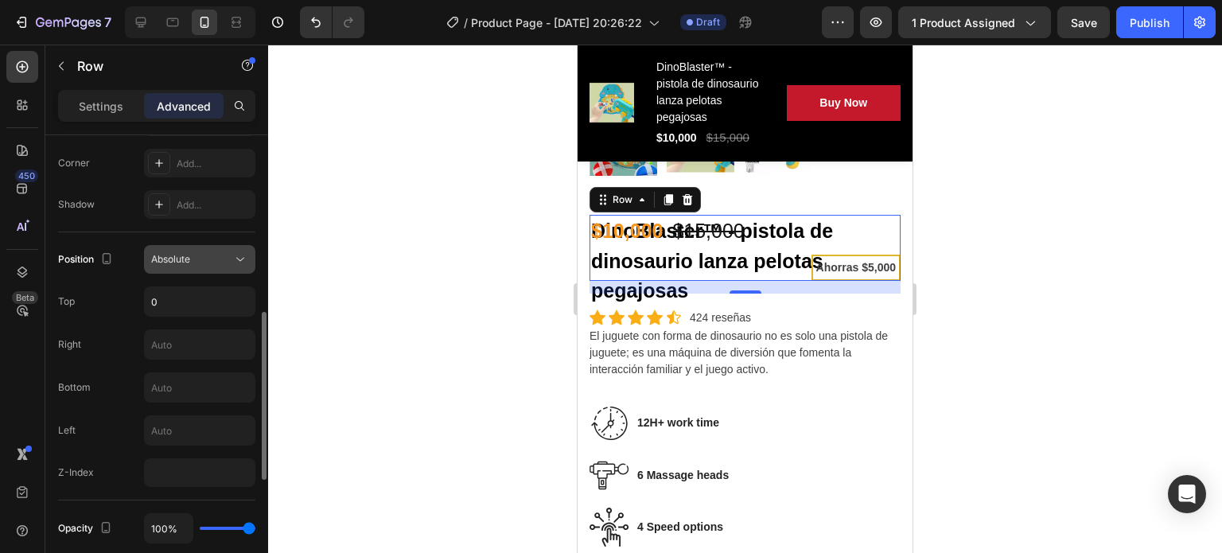
click at [196, 246] on button "Absolute" at bounding box center [199, 259] width 111 height 29
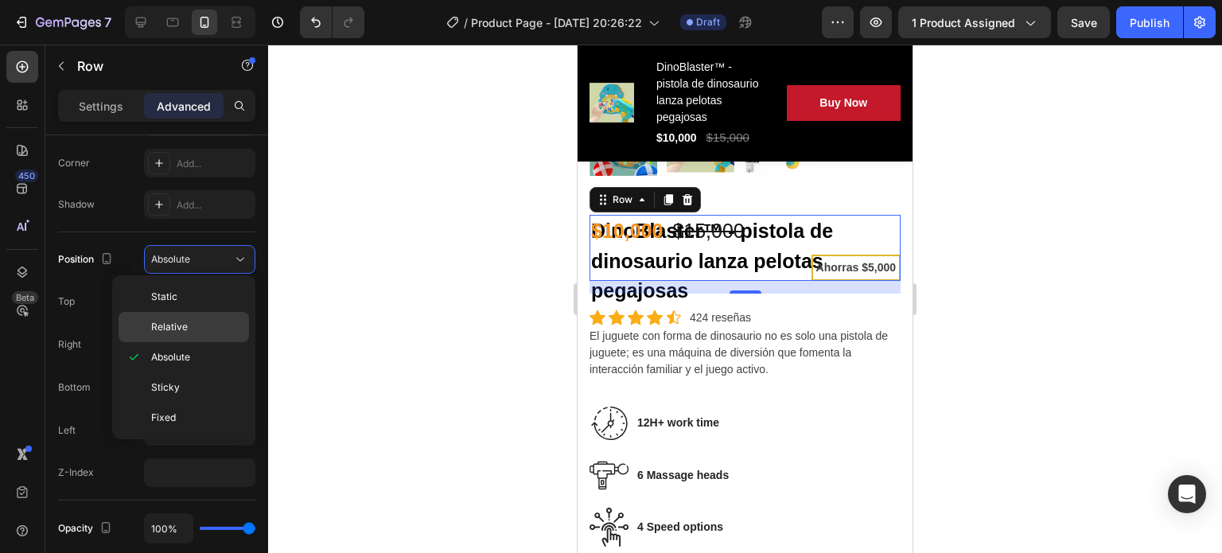
click at [189, 327] on p "Relative" at bounding box center [196, 327] width 91 height 14
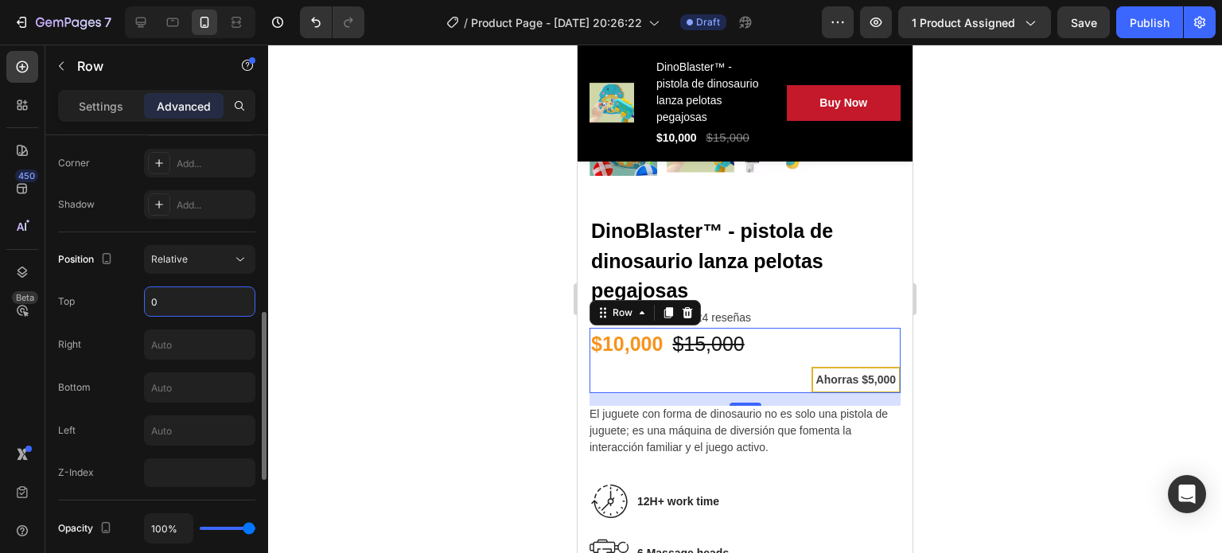
click at [178, 298] on input "0" at bounding box center [200, 301] width 110 height 29
click at [175, 387] on input "text" at bounding box center [200, 387] width 110 height 29
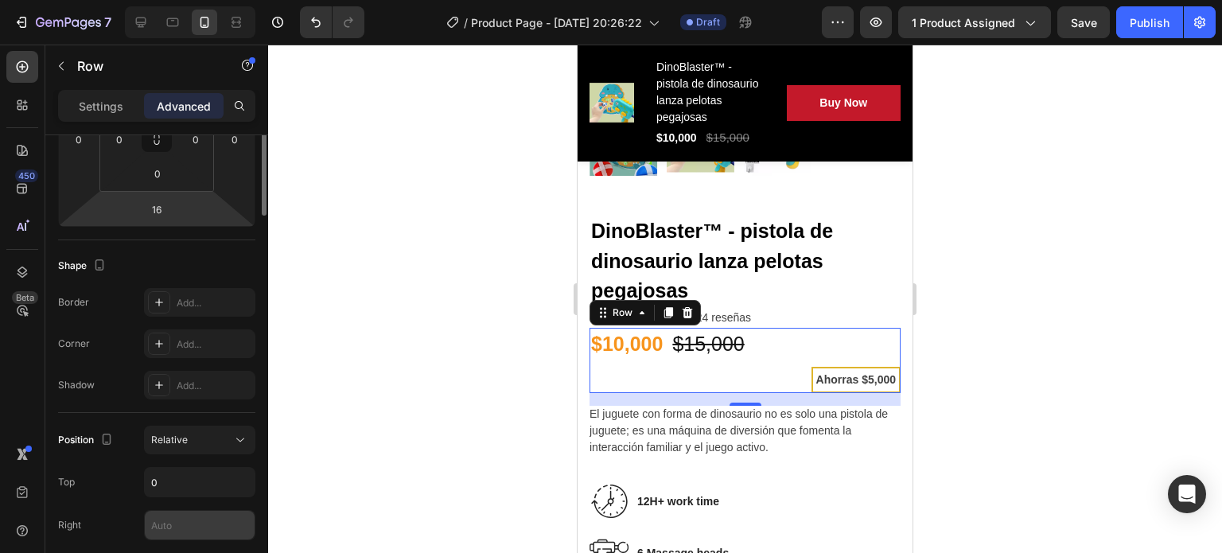
scroll to position [159, 0]
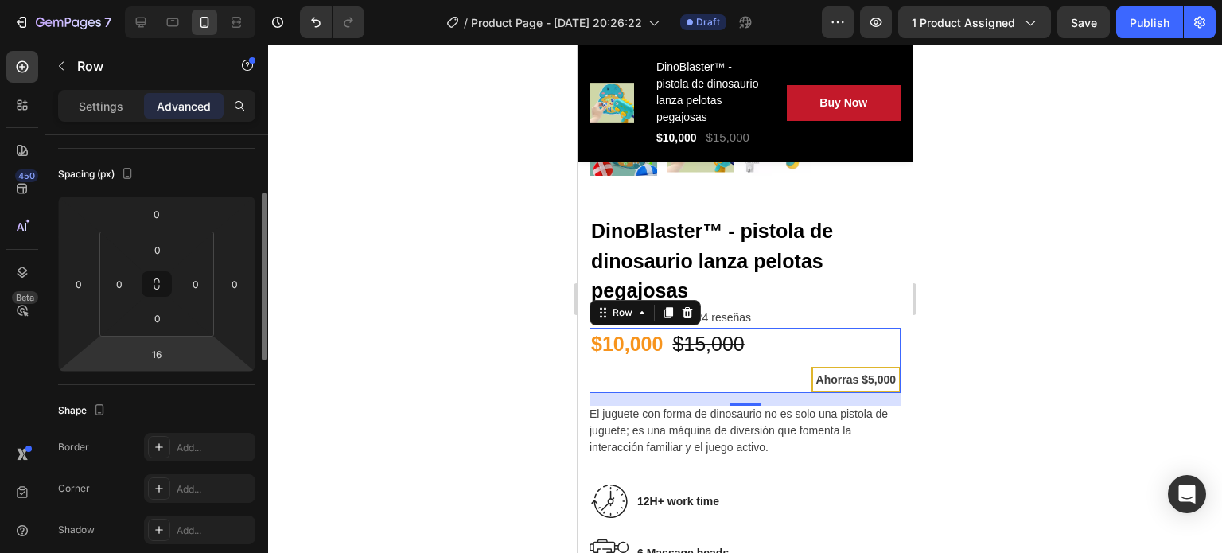
click at [180, 0] on html "7 Version history / Product Page - Aug 26, 20:26:22 Draft Preview 1 product ass…" at bounding box center [611, 0] width 1222 height 0
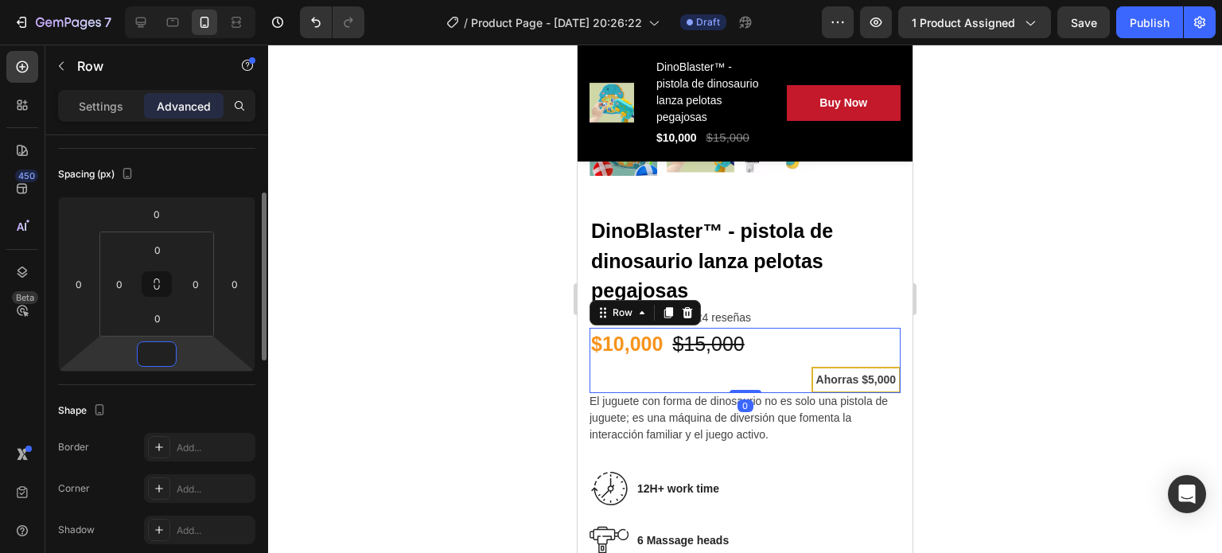
type input "0"
type input "10"
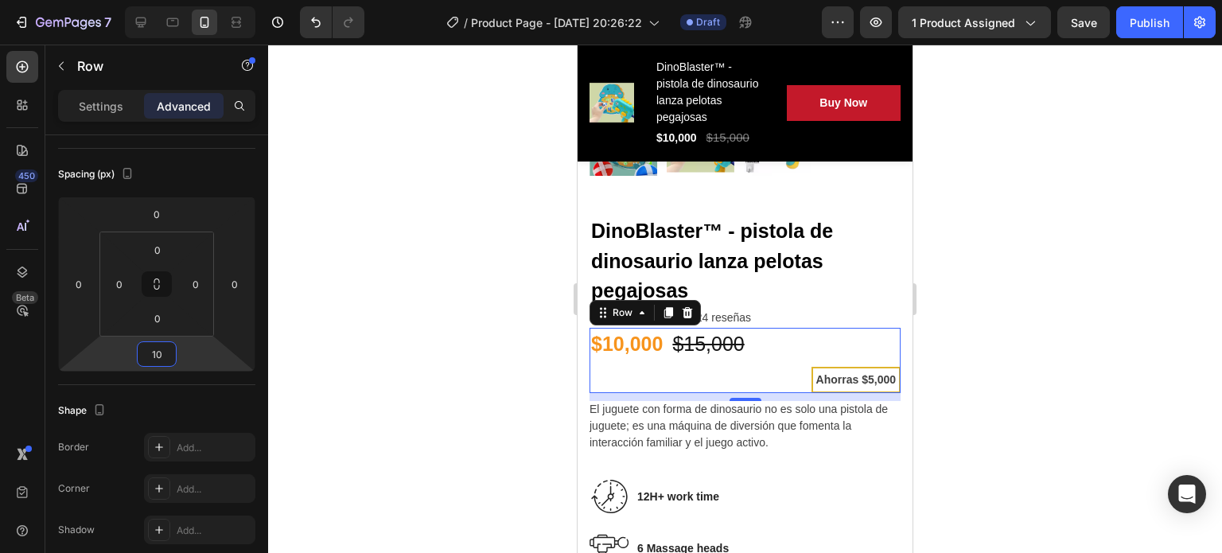
click at [365, 373] on div at bounding box center [745, 299] width 954 height 508
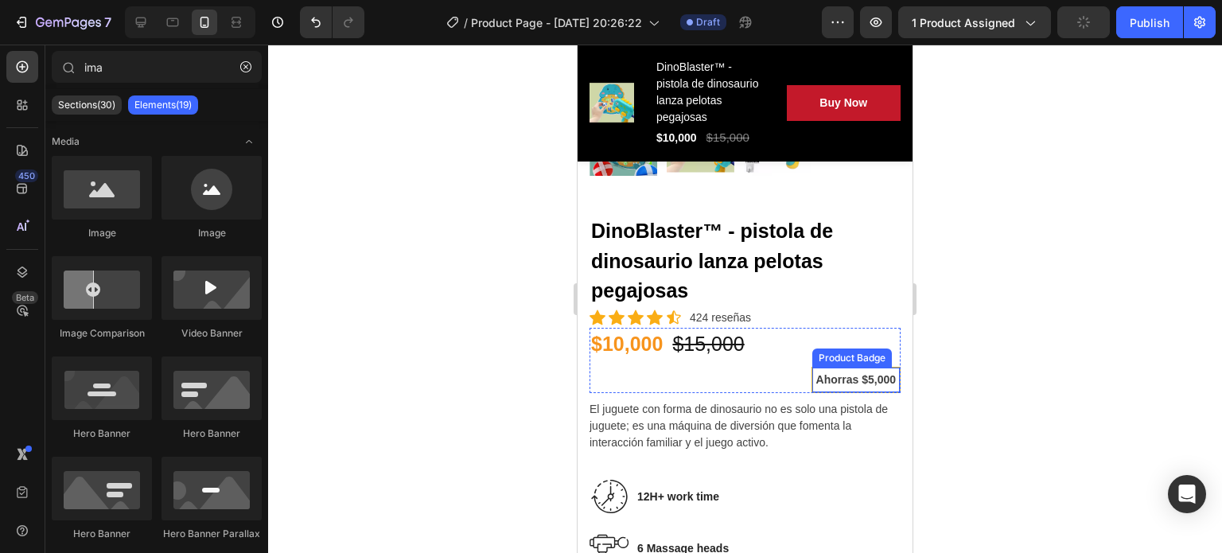
click at [821, 368] on pre "Ahorras $5,000" at bounding box center [856, 379] width 86 height 23
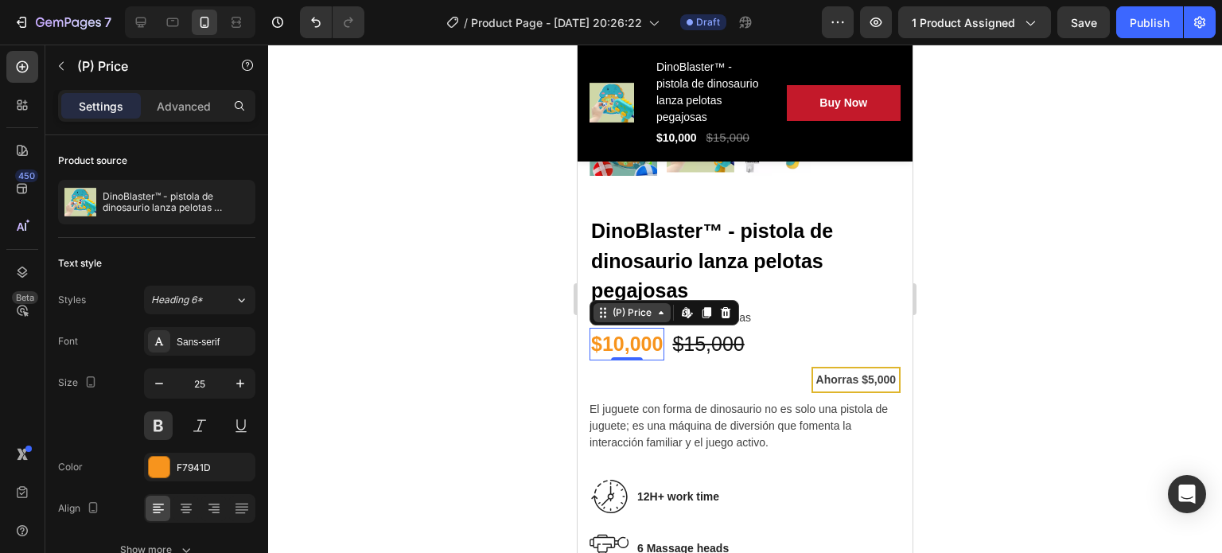
click at [663, 306] on icon at bounding box center [661, 312] width 13 height 13
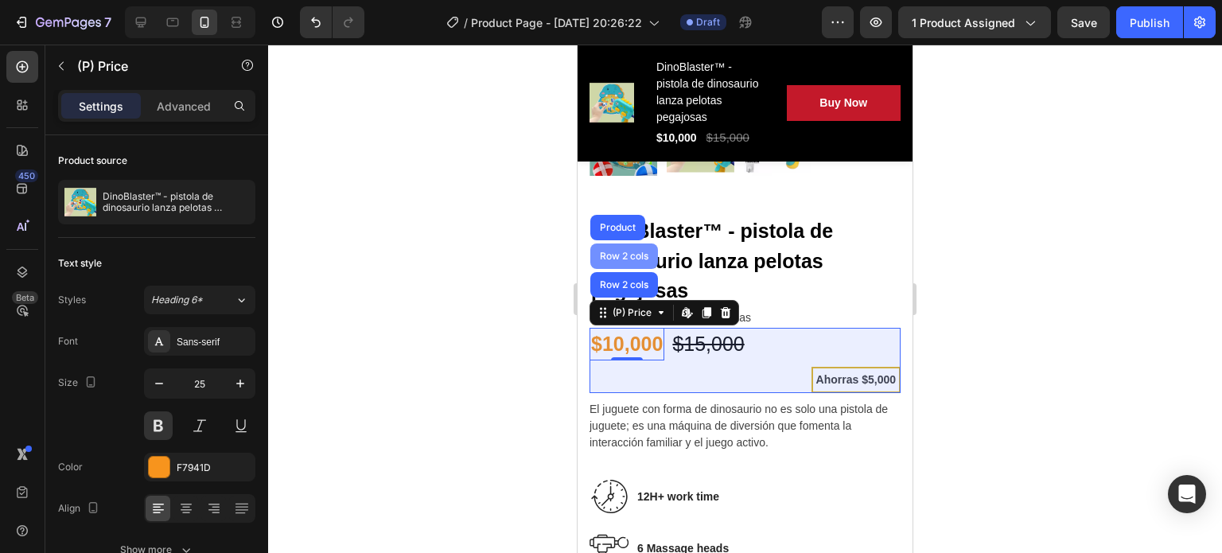
click at [630, 251] on div "Row 2 cols" at bounding box center [624, 256] width 55 height 10
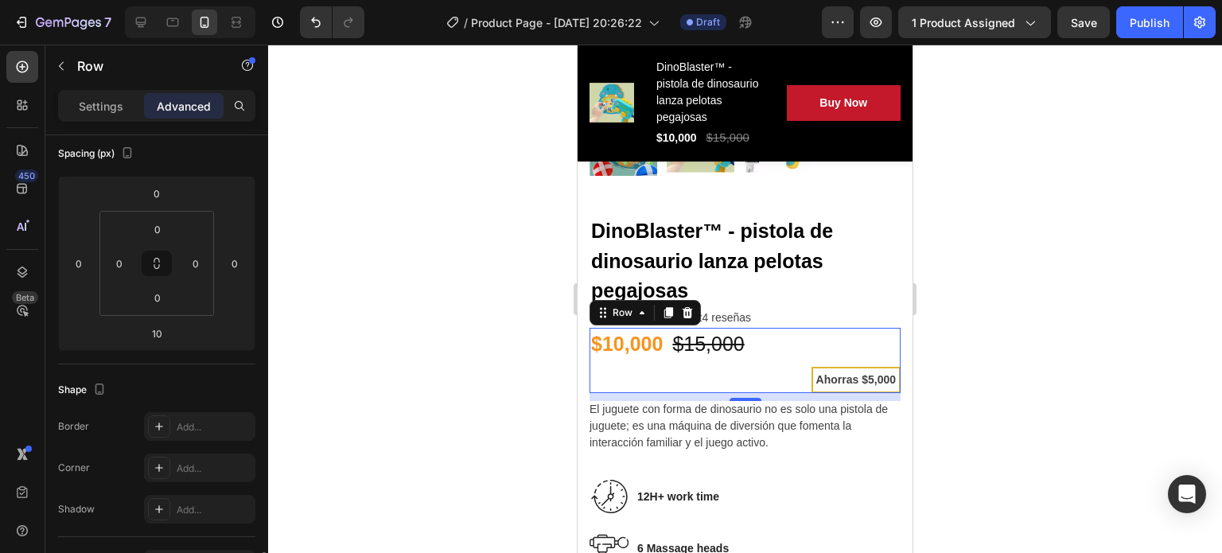
scroll to position [438, 0]
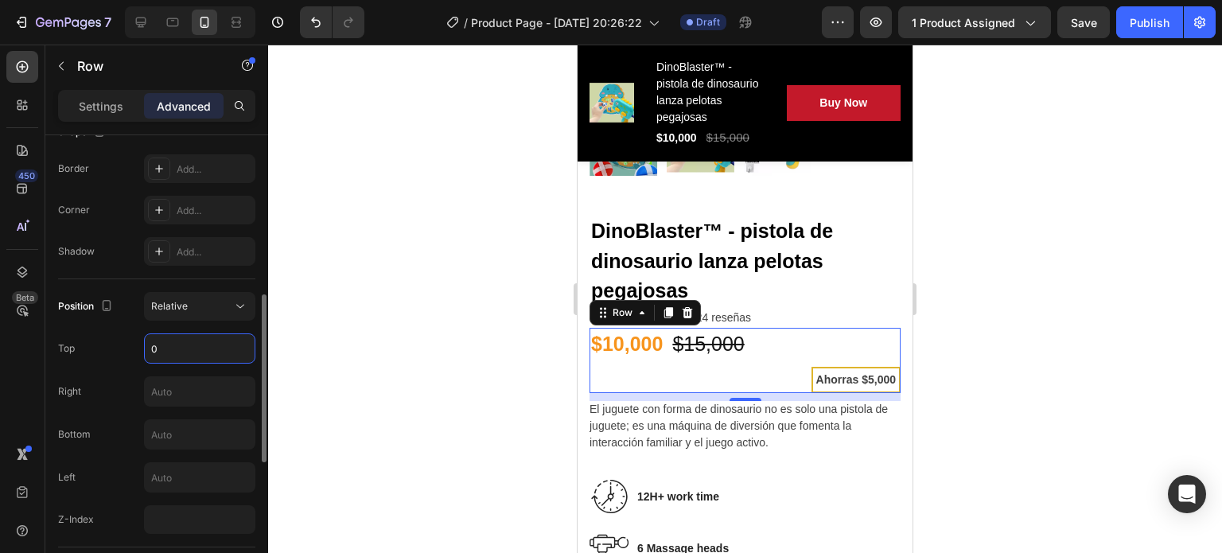
click at [177, 336] on input "0" at bounding box center [200, 348] width 110 height 29
click at [210, 307] on div "Relative" at bounding box center [191, 306] width 81 height 14
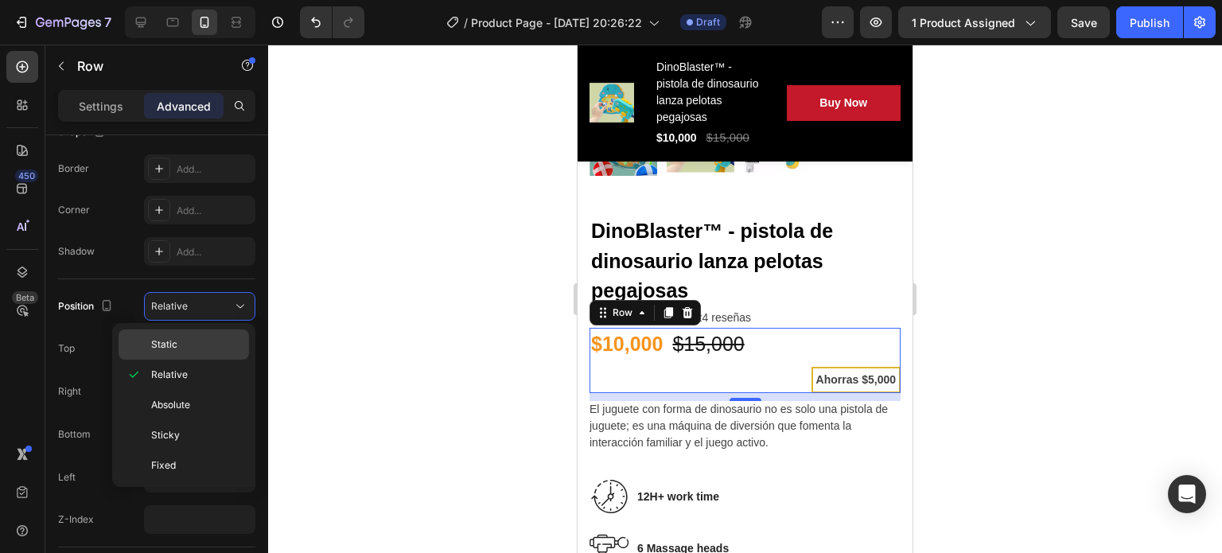
click at [207, 332] on div "Static" at bounding box center [184, 344] width 131 height 30
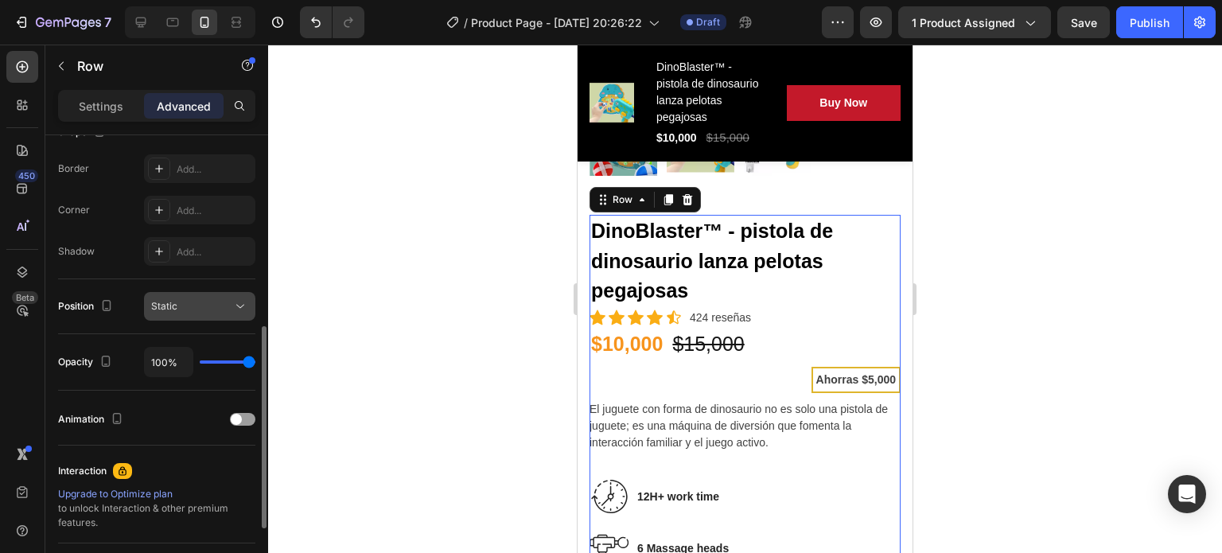
click at [208, 314] on button "Static" at bounding box center [199, 306] width 111 height 29
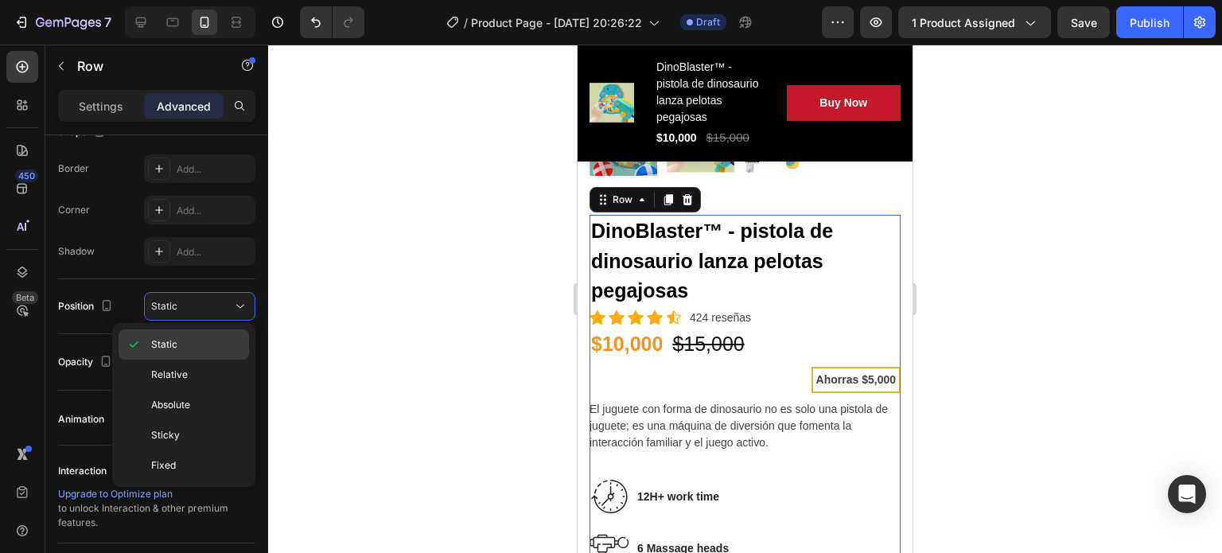
click at [208, 349] on p "Static" at bounding box center [196, 344] width 91 height 14
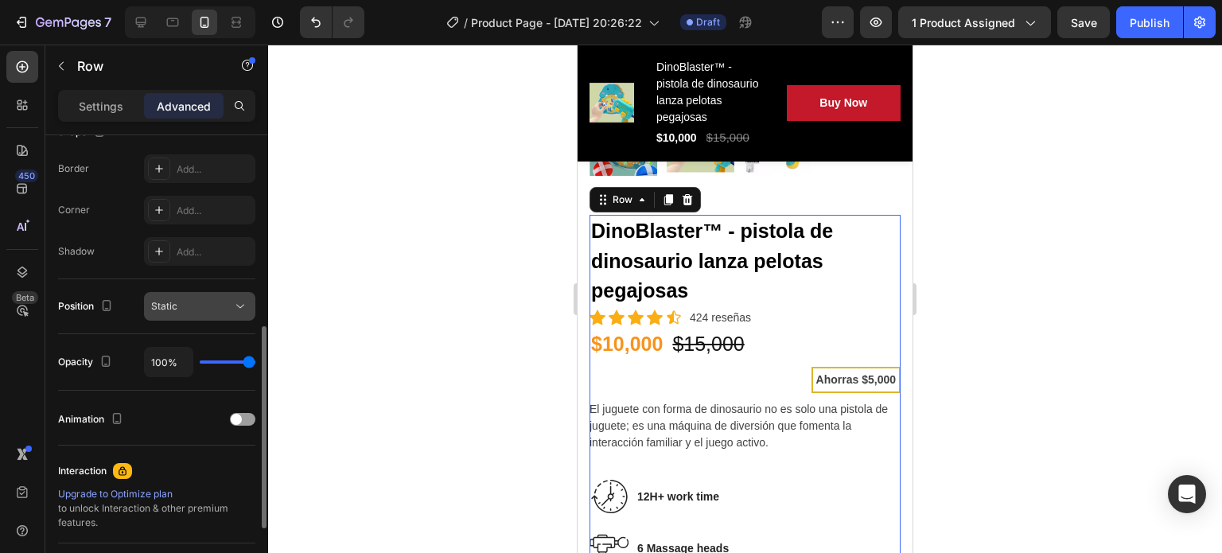
drag, startPoint x: 197, startPoint y: 320, endPoint x: 185, endPoint y: 308, distance: 16.9
click at [185, 308] on div "Position Static" at bounding box center [156, 306] width 197 height 55
click at [185, 308] on div "Static" at bounding box center [191, 306] width 81 height 14
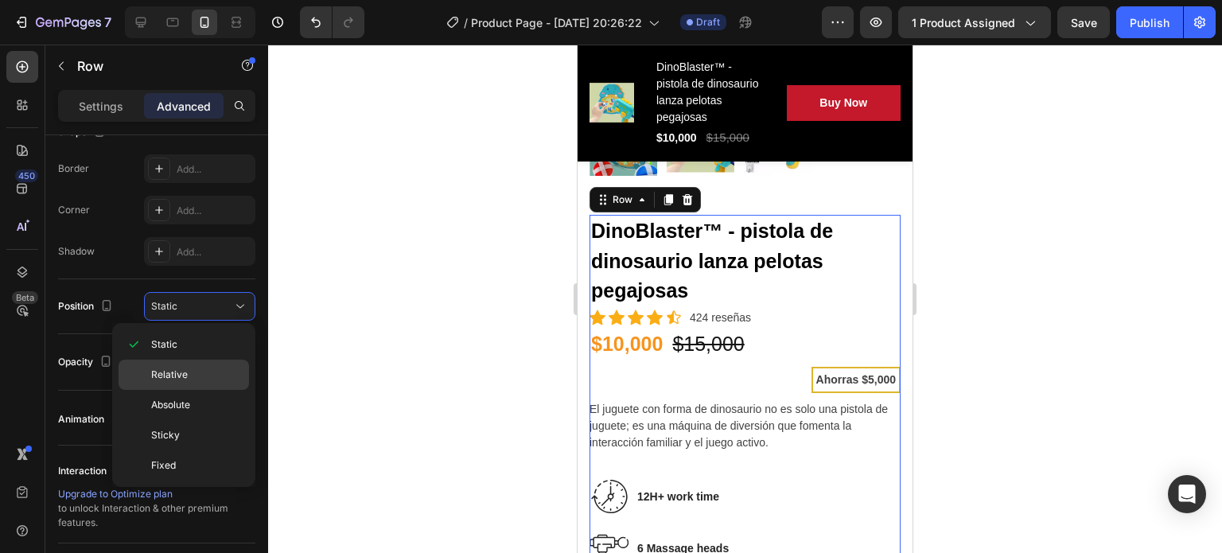
click at [172, 368] on span "Relative" at bounding box center [169, 375] width 37 height 14
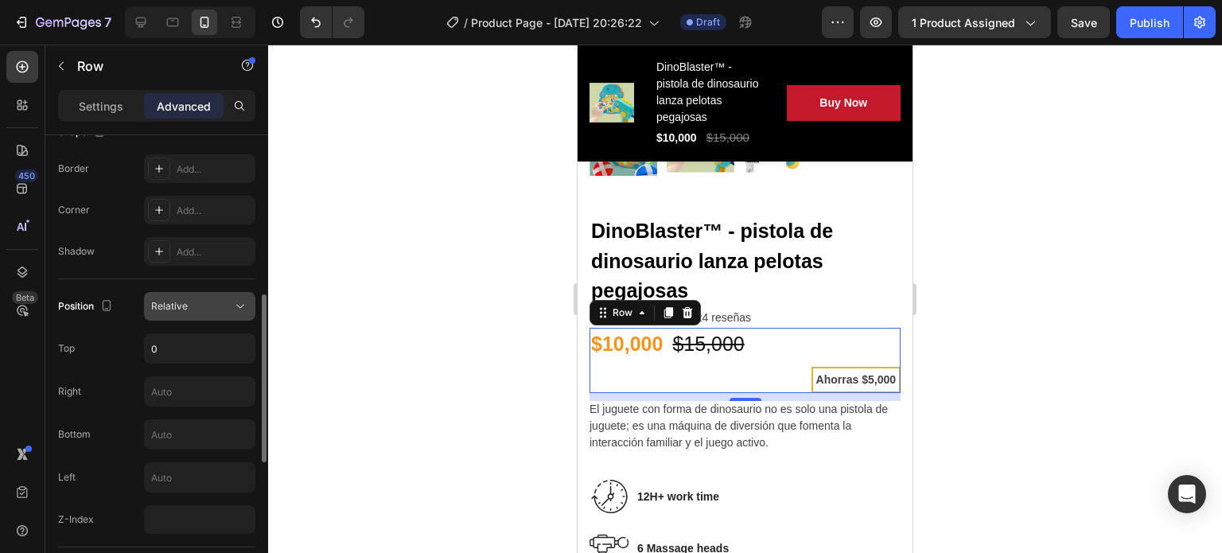
click at [226, 311] on div "Relative" at bounding box center [191, 306] width 81 height 14
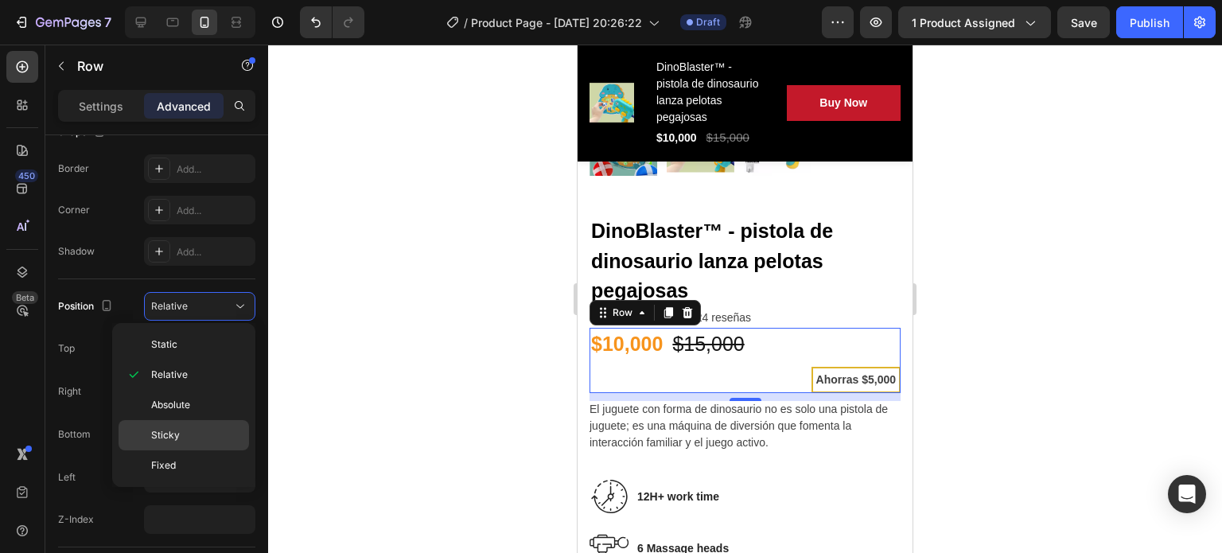
click at [199, 450] on div "Sticky" at bounding box center [184, 465] width 131 height 30
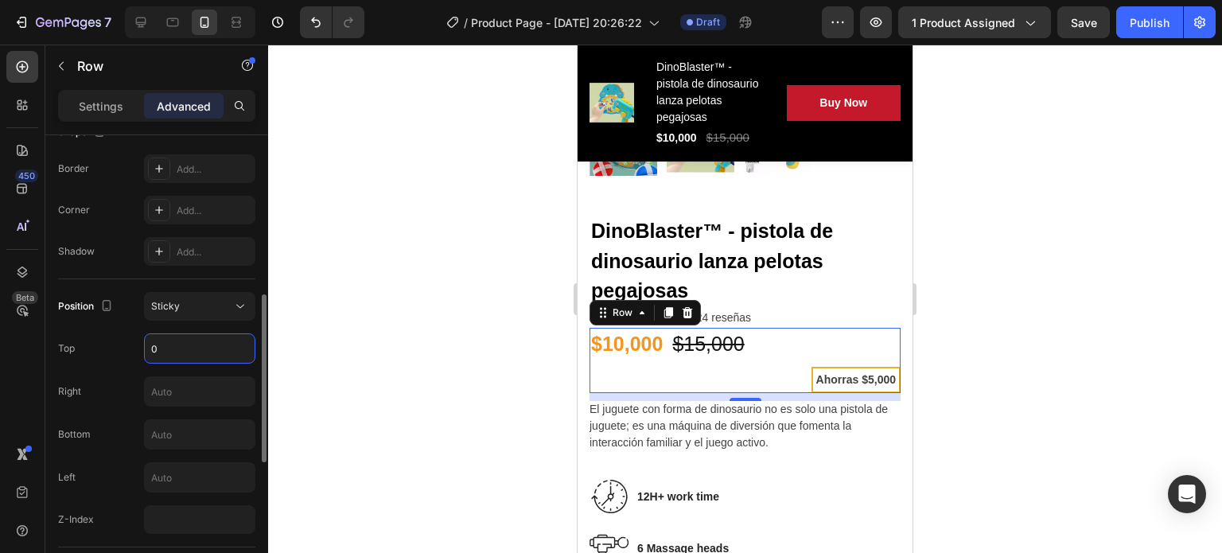
click at [182, 353] on input "0" at bounding box center [200, 348] width 110 height 29
click at [182, 353] on input "text" at bounding box center [200, 348] width 110 height 29
click at [92, 369] on div "Position Sticky Top Right Bottom Left Z-Index" at bounding box center [156, 413] width 197 height 242
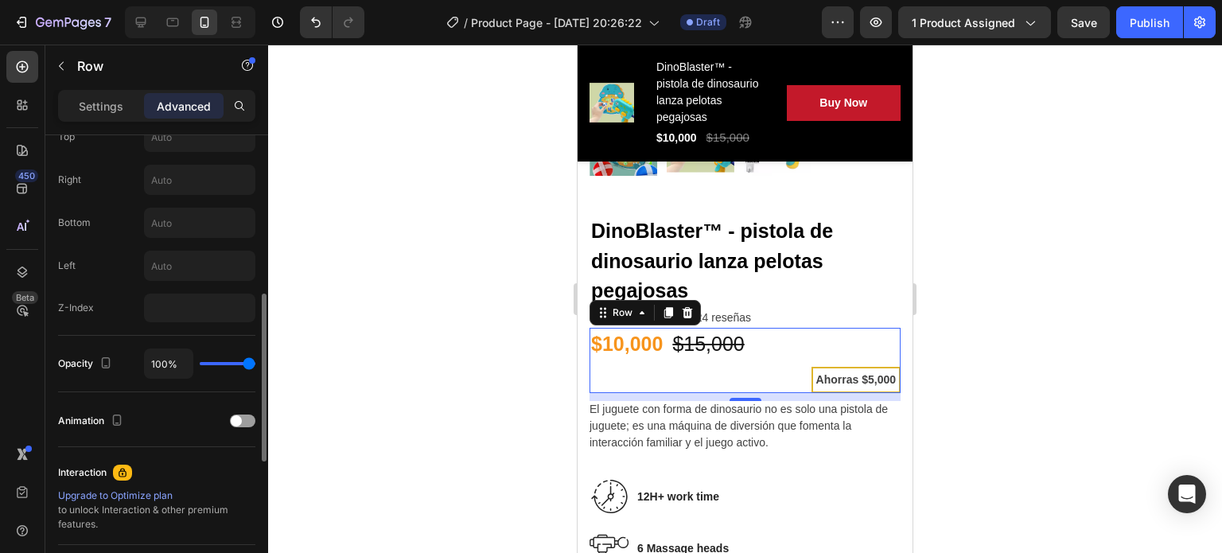
scroll to position [589, 0]
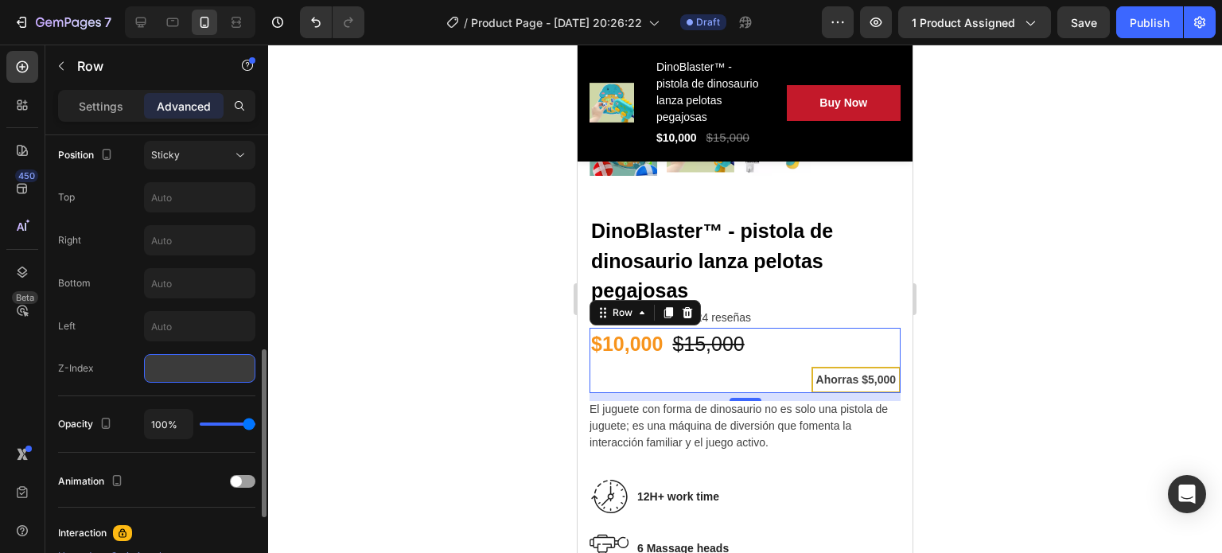
click at [176, 375] on input "number" at bounding box center [199, 368] width 111 height 29
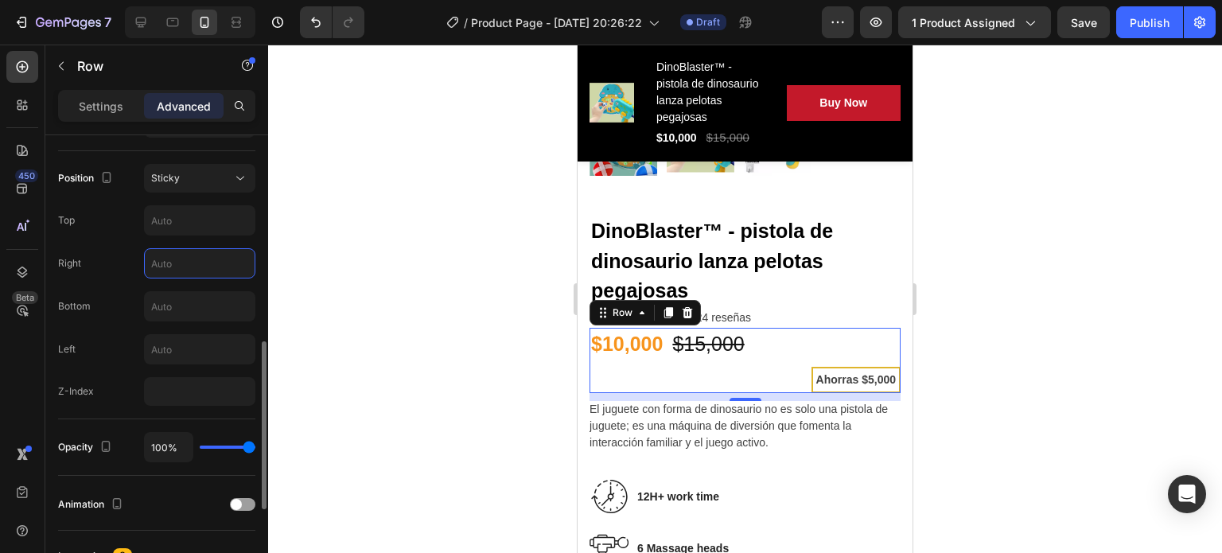
click at [197, 273] on input "text" at bounding box center [200, 263] width 110 height 29
type input "0"
click at [206, 294] on input "text" at bounding box center [200, 306] width 110 height 29
click at [221, 175] on div "Sticky" at bounding box center [191, 178] width 81 height 14
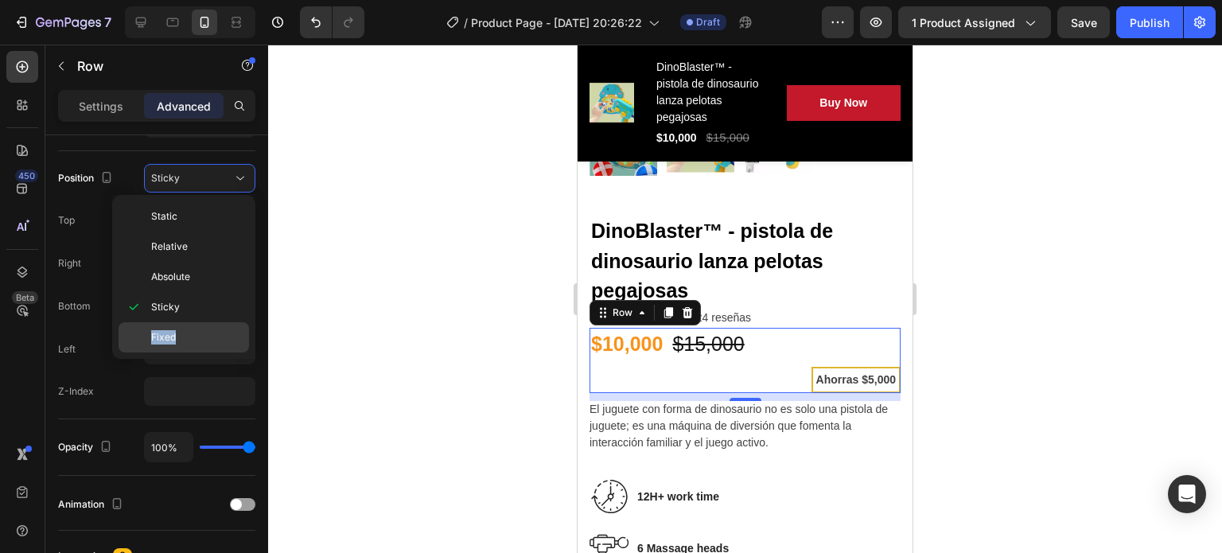
drag, startPoint x: 210, startPoint y: 314, endPoint x: 213, endPoint y: 333, distance: 19.4
click at [213, 333] on div "Static Relative Absolute Sticky Fixed" at bounding box center [184, 276] width 131 height 151
click at [213, 333] on p "Fixed" at bounding box center [196, 337] width 91 height 14
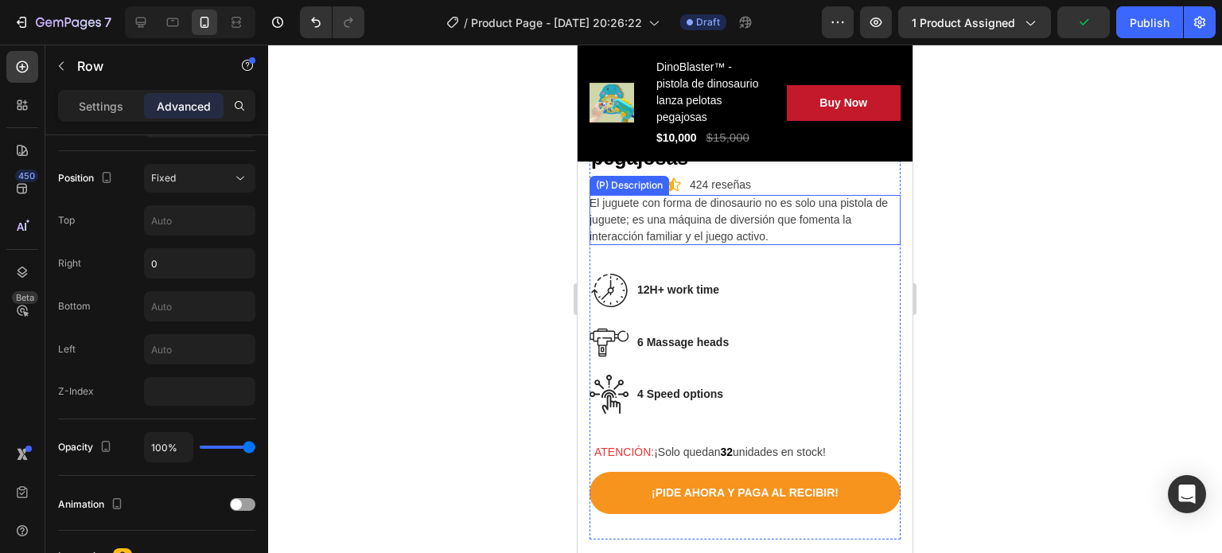
scroll to position [524, 0]
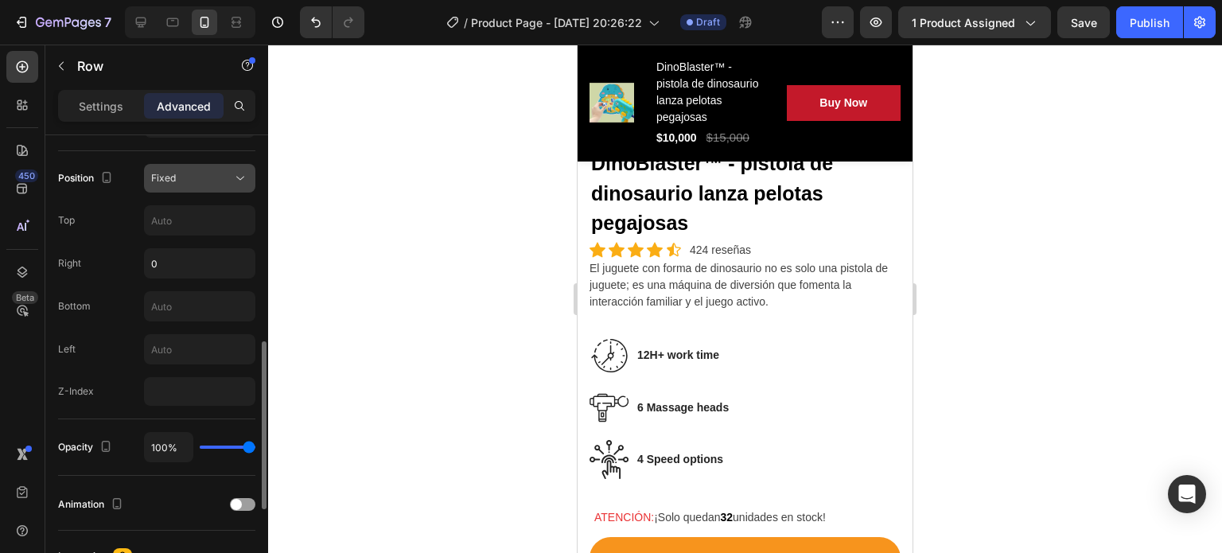
click at [198, 188] on button "Fixed" at bounding box center [199, 178] width 111 height 29
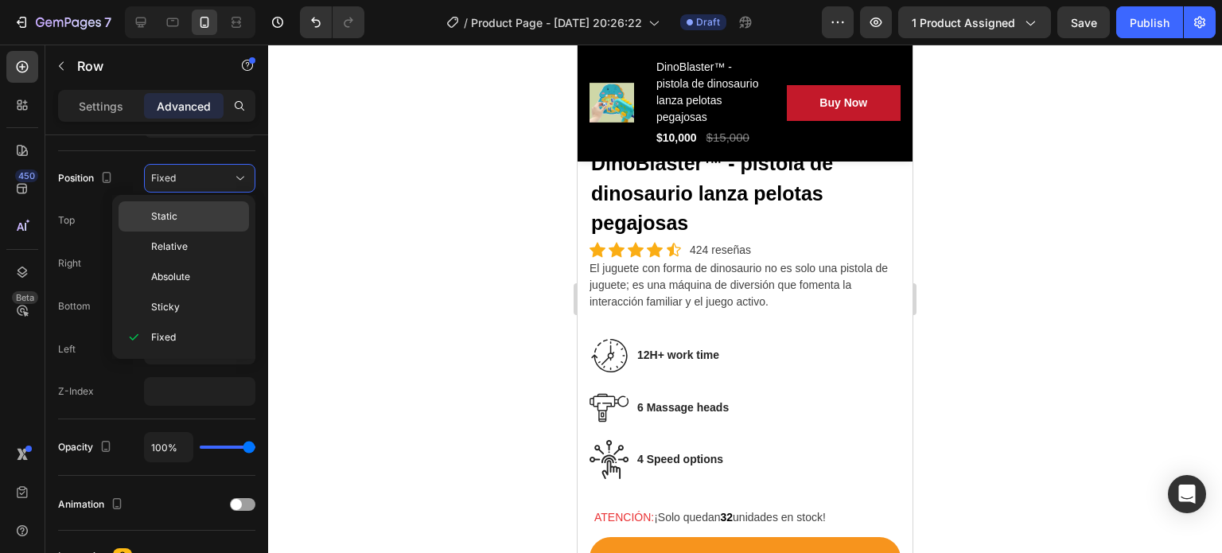
click at [197, 215] on p "Static" at bounding box center [196, 216] width 91 height 14
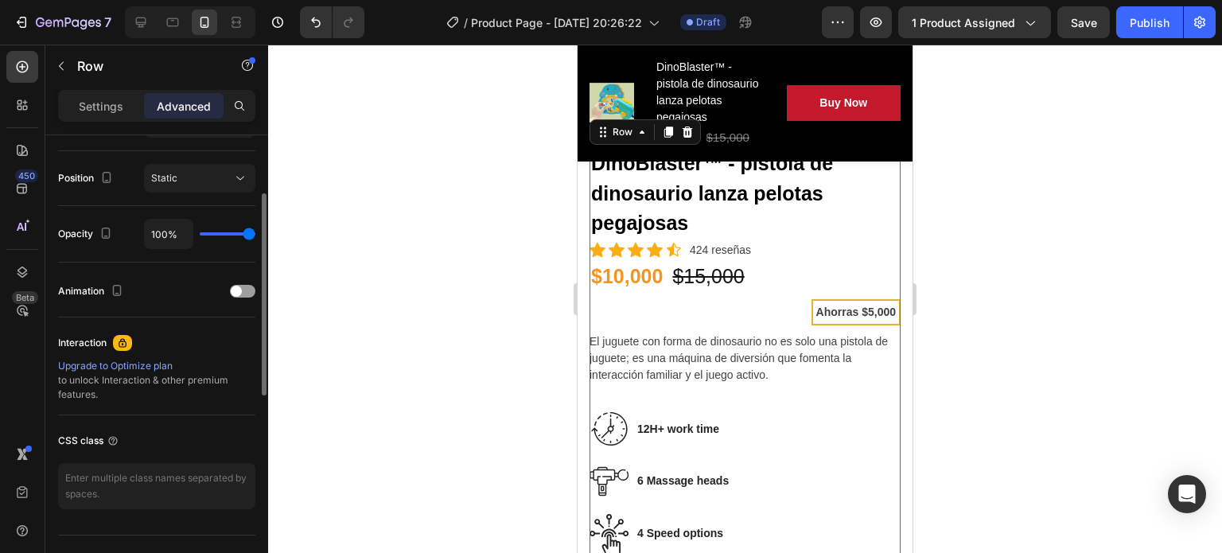
scroll to position [434, 0]
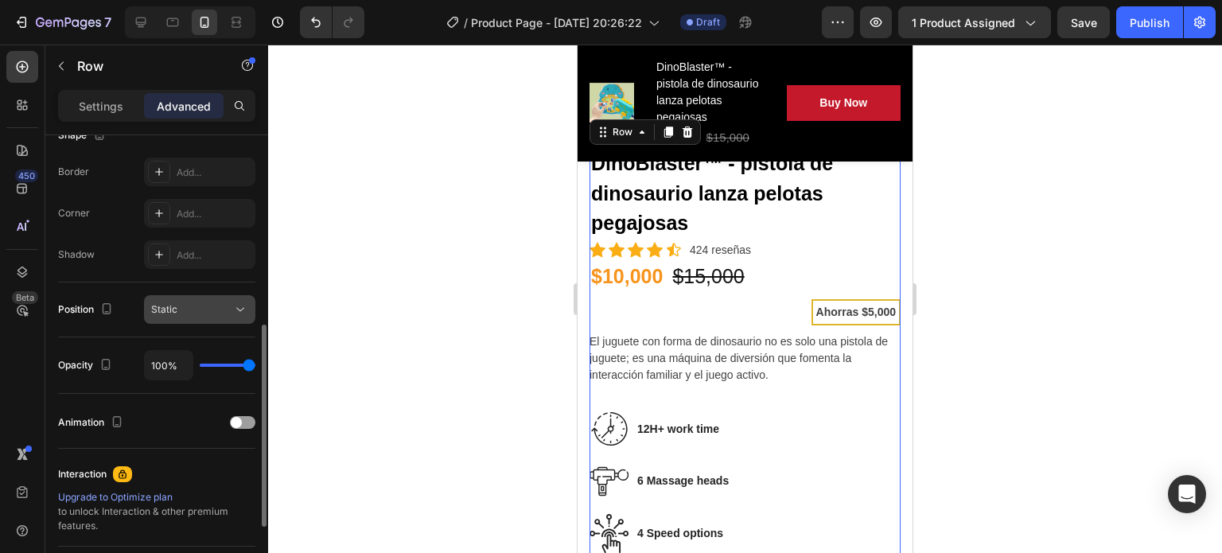
click at [226, 310] on div "Static" at bounding box center [191, 309] width 81 height 14
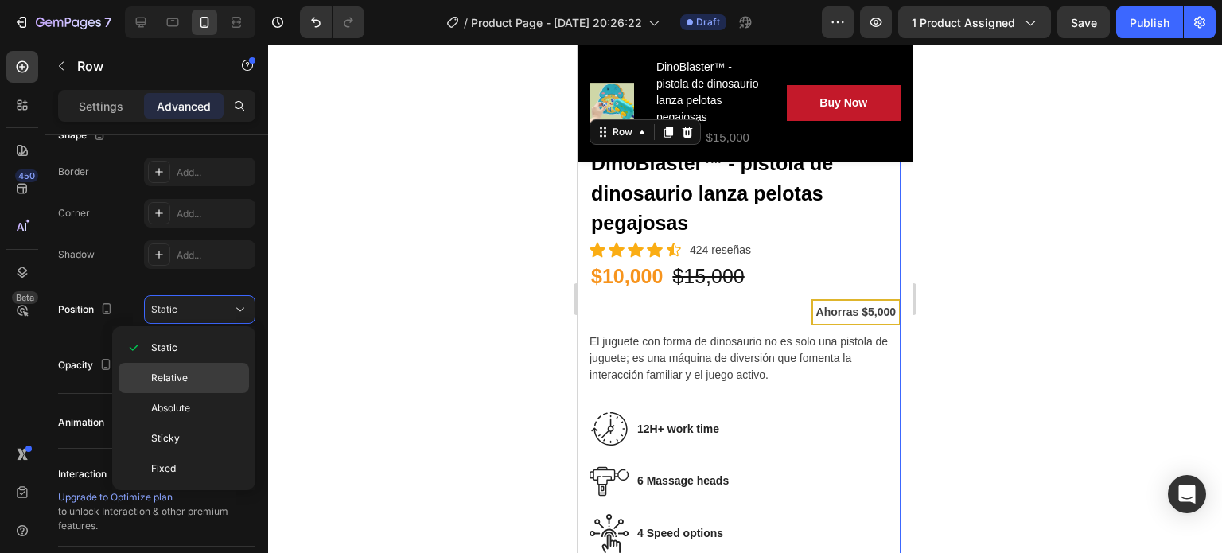
click at [208, 373] on p "Relative" at bounding box center [196, 378] width 91 height 14
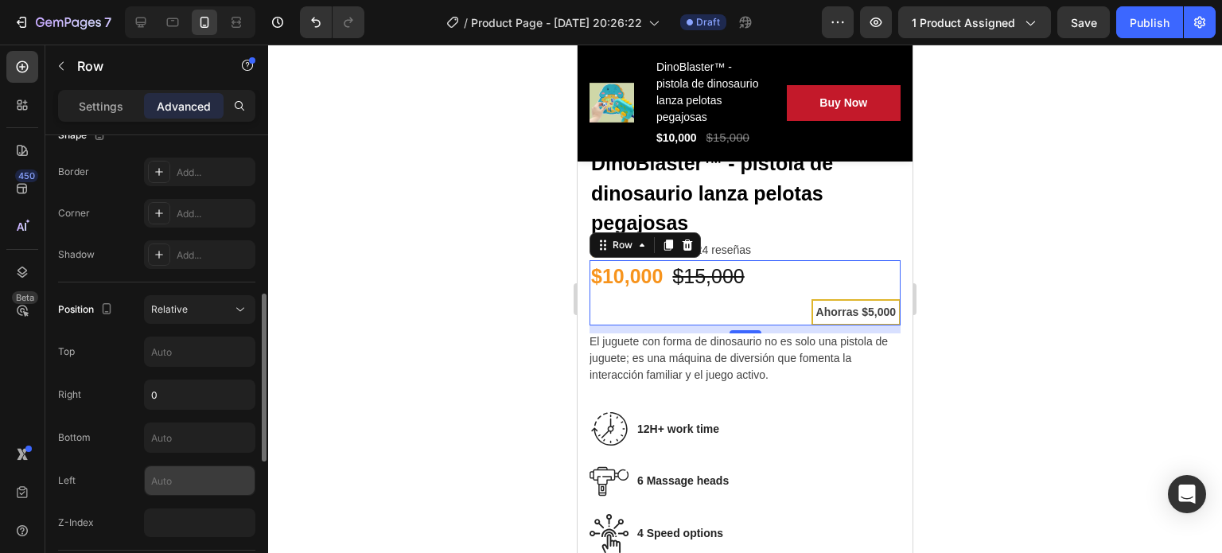
click at [190, 473] on input "text" at bounding box center [200, 480] width 110 height 29
type input "0"
type input "2"
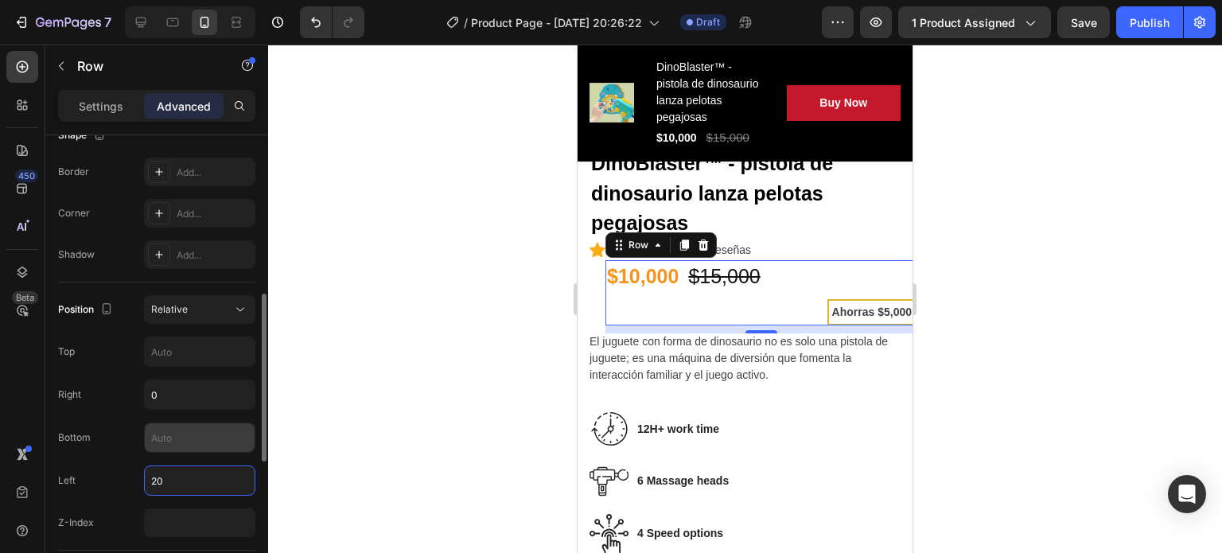
type input "2"
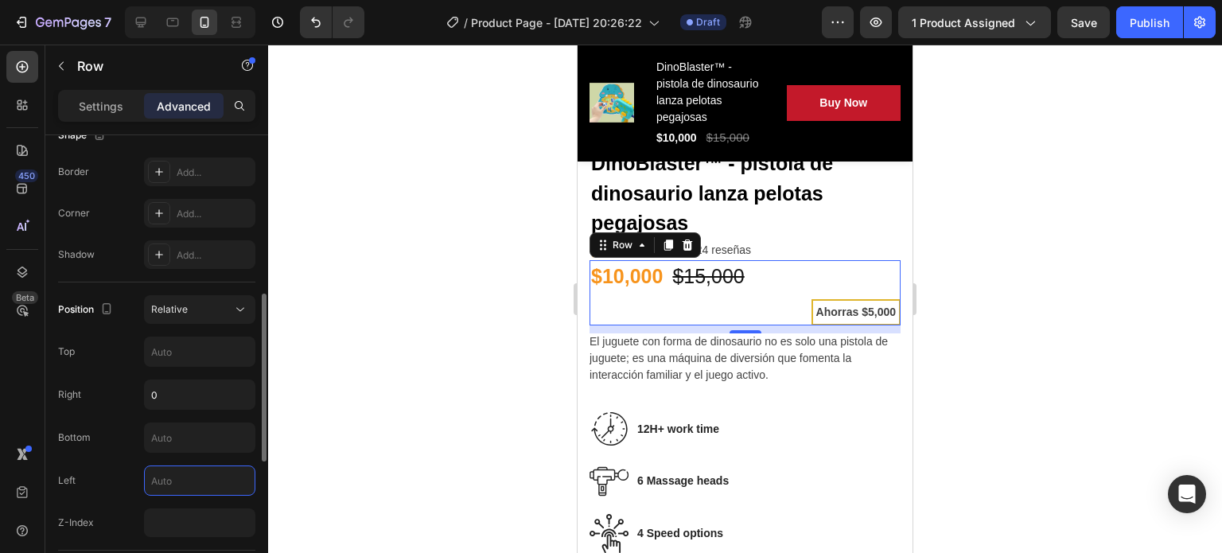
scroll to position [547, 0]
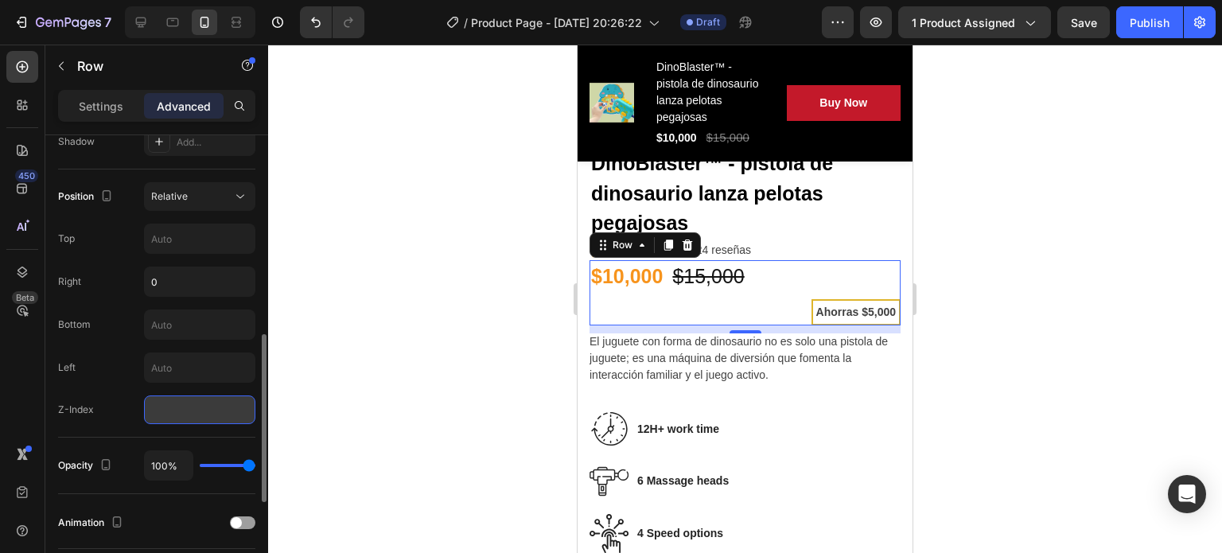
click at [192, 397] on input "number" at bounding box center [199, 409] width 111 height 29
type input "2"
type input "0"
click at [127, 413] on div "Z-Index 0" at bounding box center [156, 409] width 197 height 29
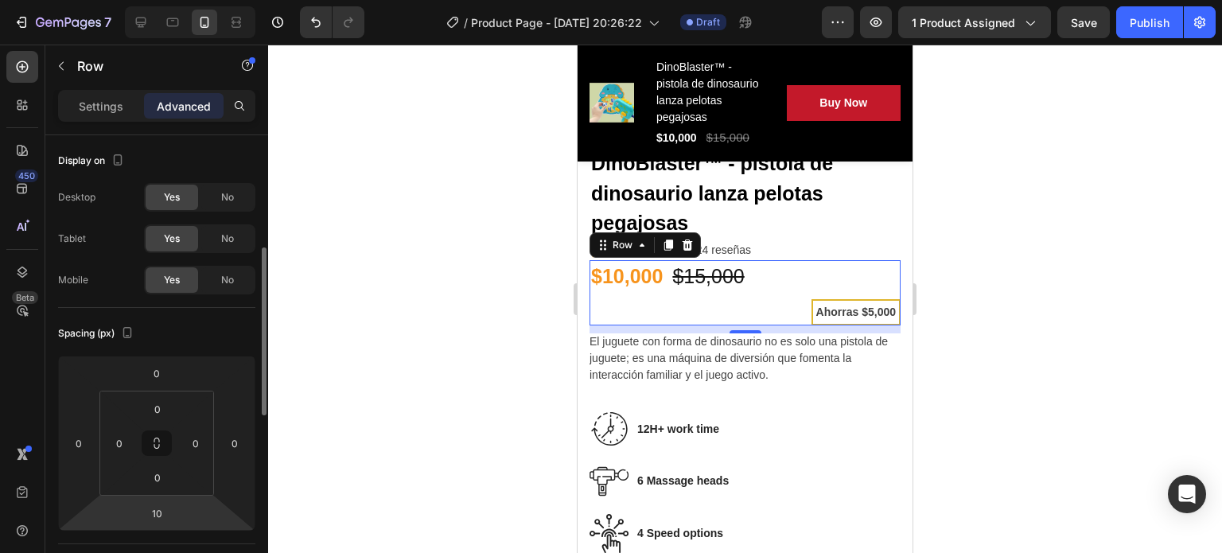
scroll to position [83, 0]
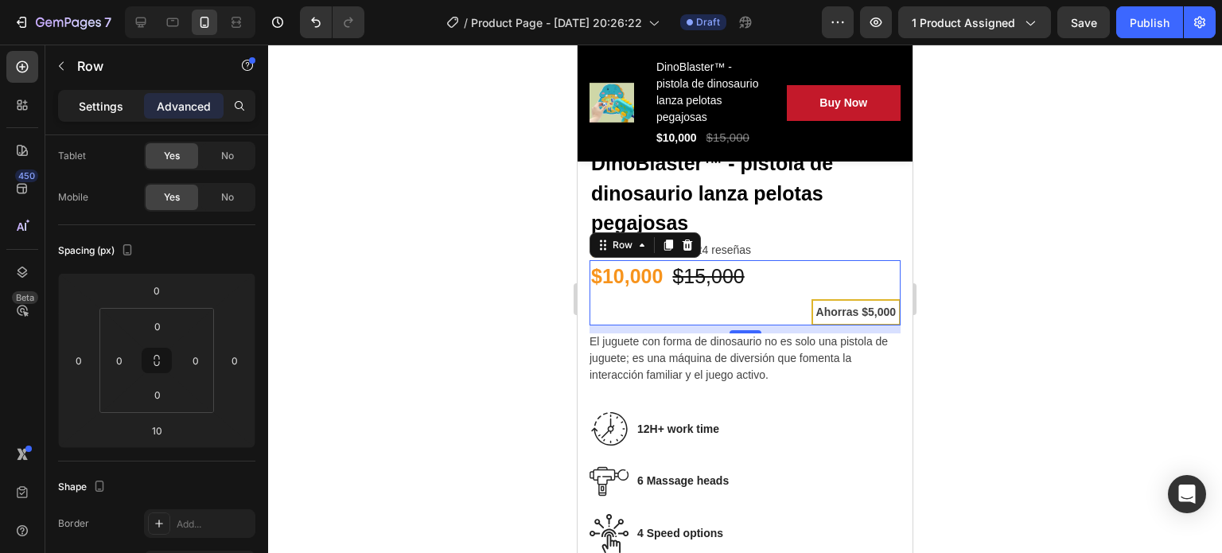
click at [89, 109] on p "Settings" at bounding box center [101, 106] width 45 height 17
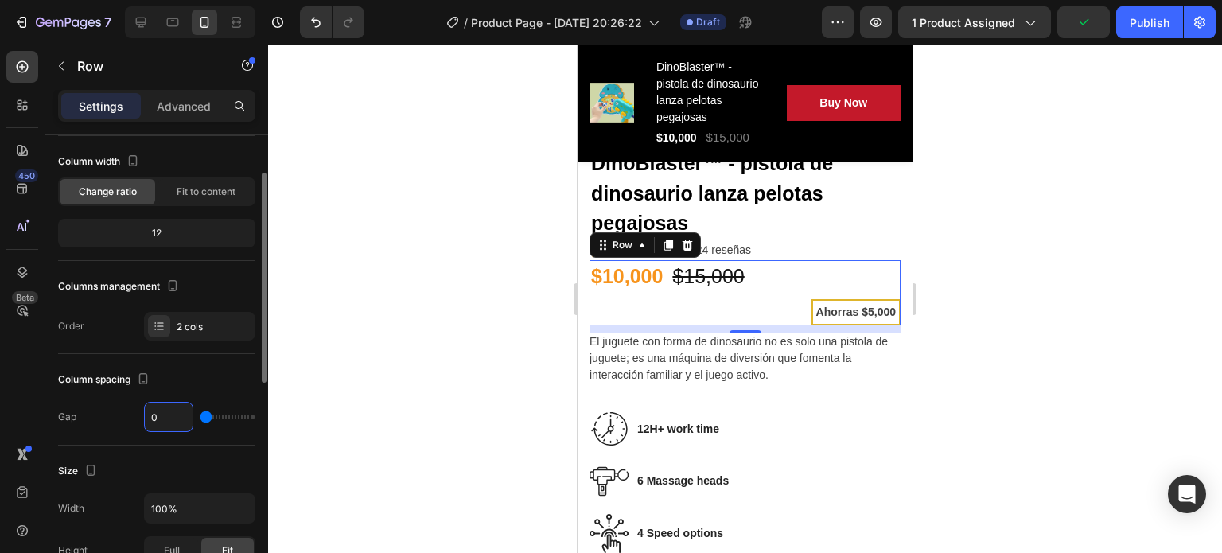
click at [175, 412] on input "0" at bounding box center [169, 417] width 48 height 29
type input "1"
type input "0"
type input "2"
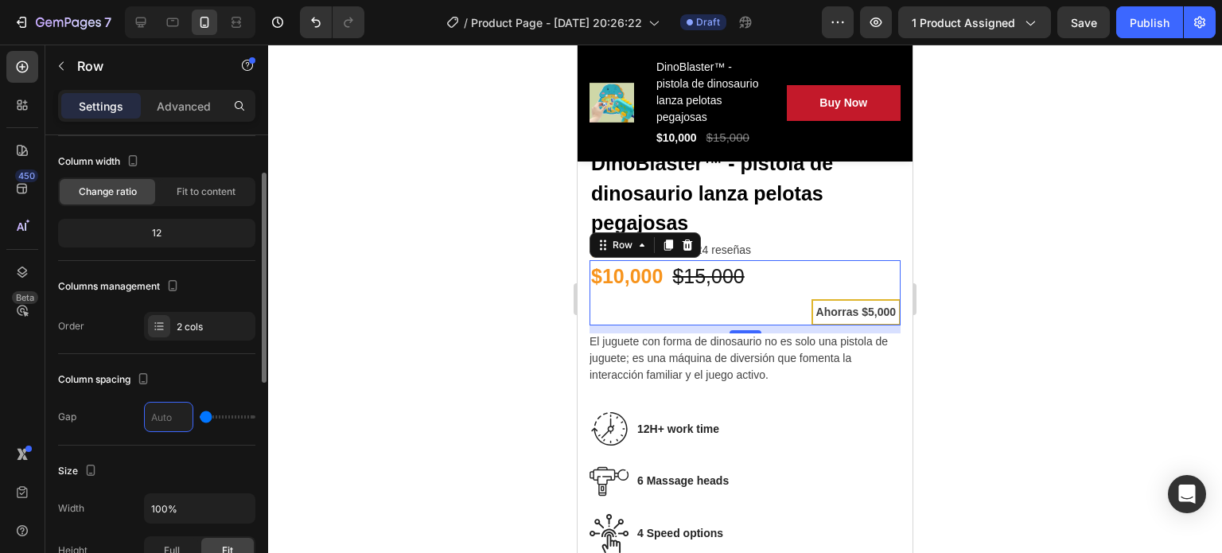
type input "2"
type input "0"
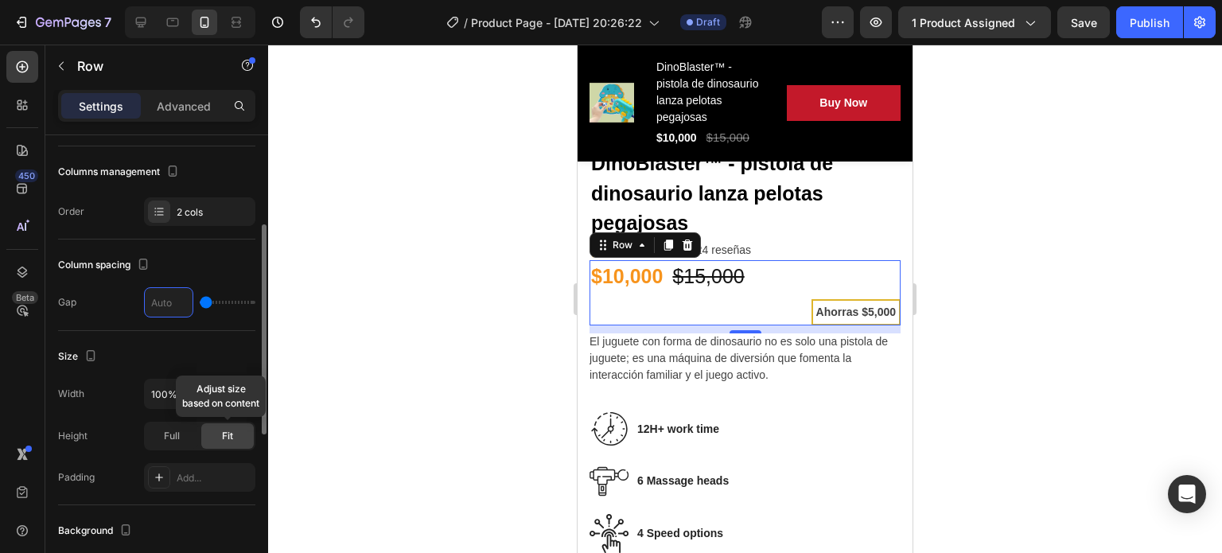
scroll to position [198, 0]
click at [168, 434] on span "Full" at bounding box center [172, 435] width 16 height 14
click at [233, 434] on div "Fit" at bounding box center [227, 435] width 53 height 25
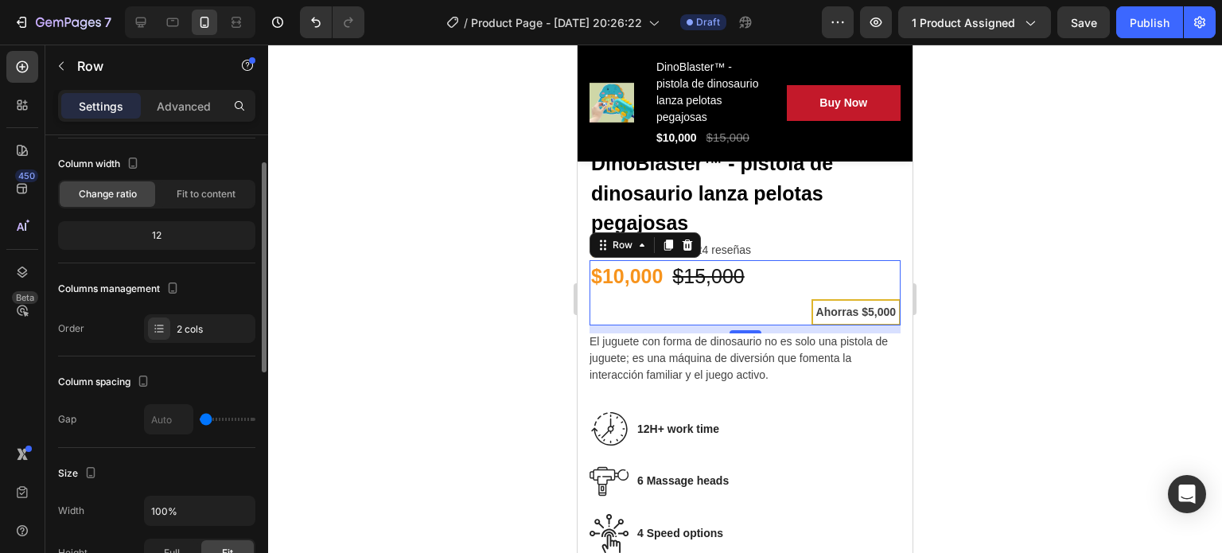
scroll to position [70, 0]
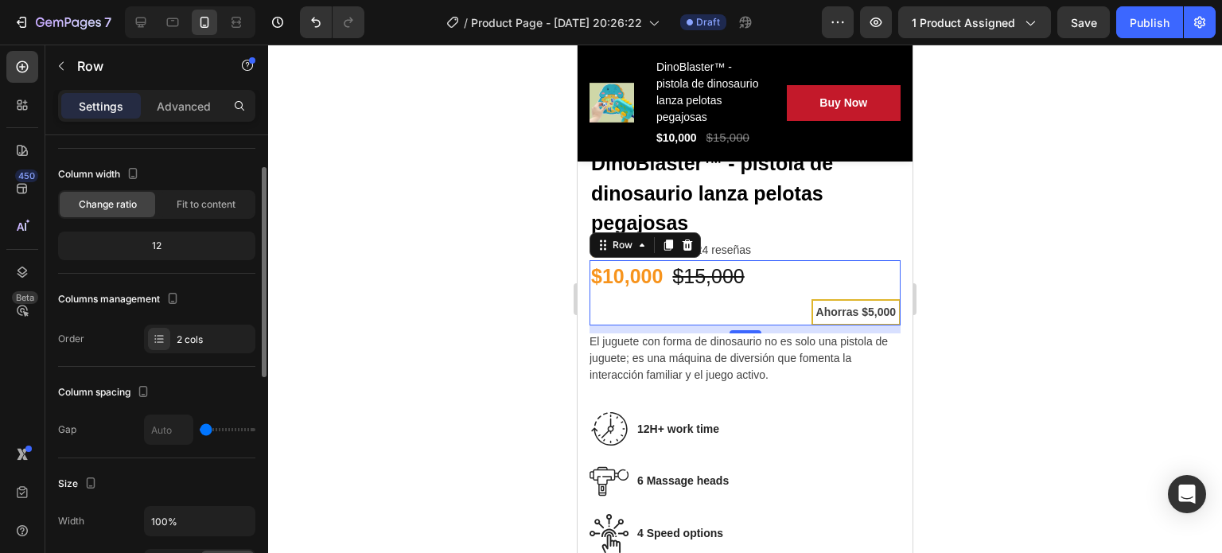
click at [154, 349] on div at bounding box center [159, 339] width 22 height 22
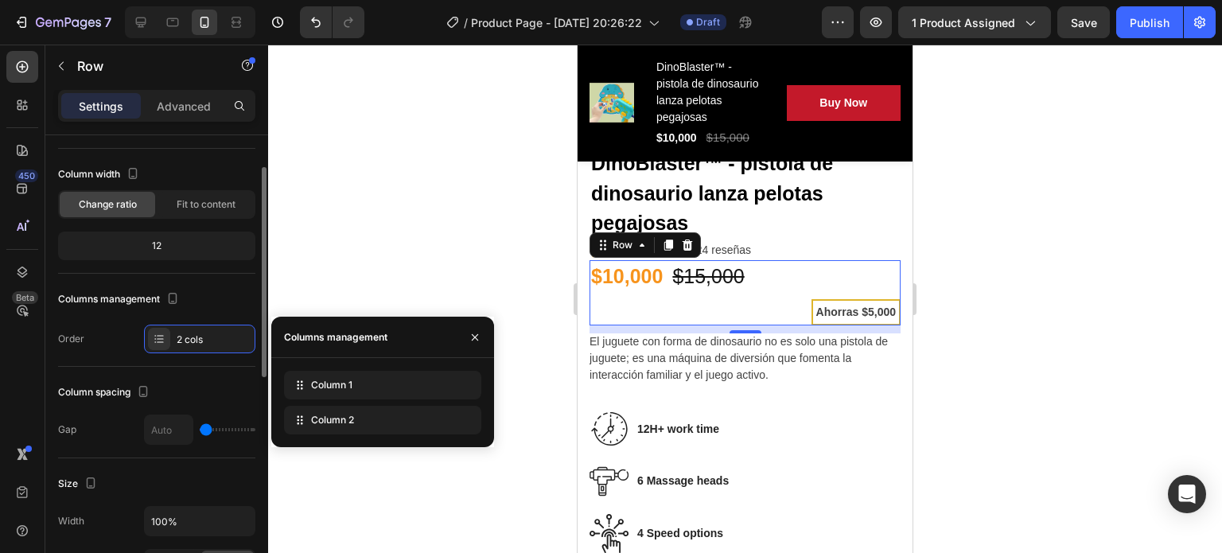
click at [154, 349] on div at bounding box center [159, 339] width 22 height 22
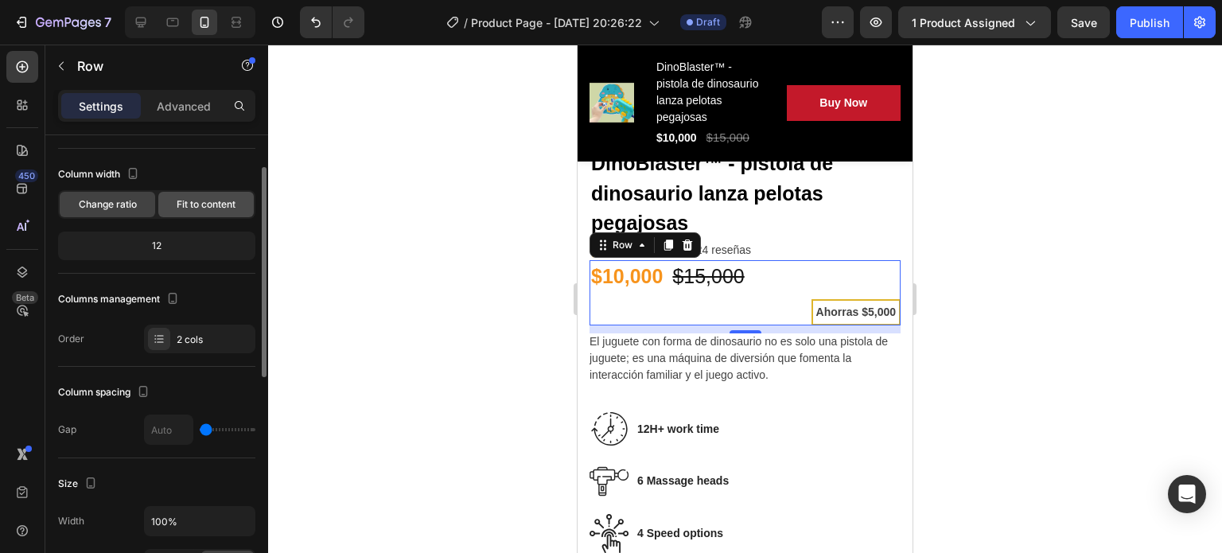
click at [194, 208] on span "Fit to content" at bounding box center [206, 204] width 59 height 14
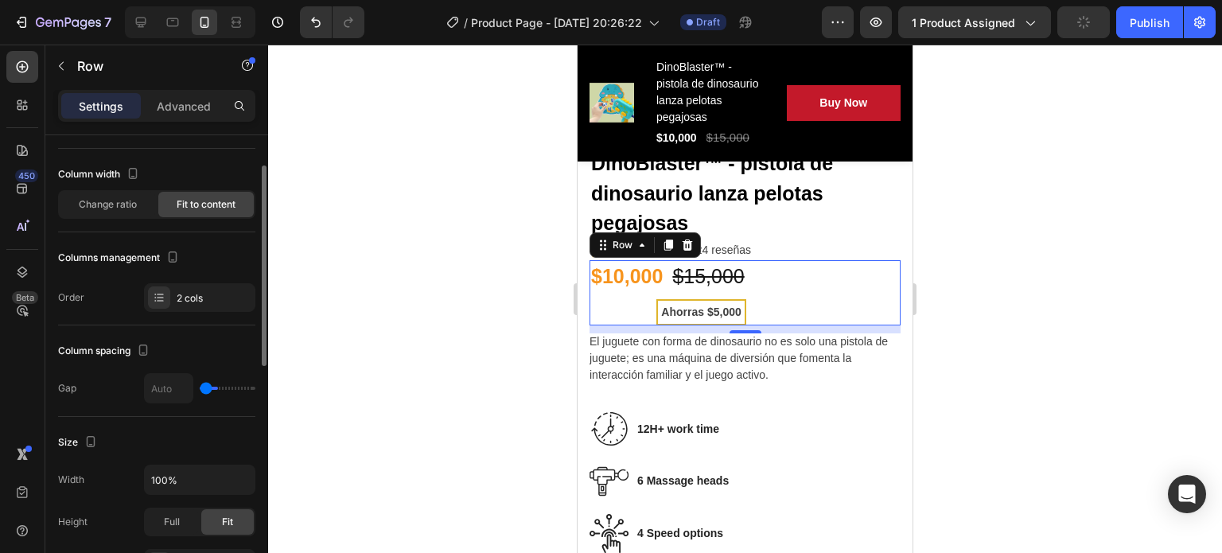
type input "31"
type input "52"
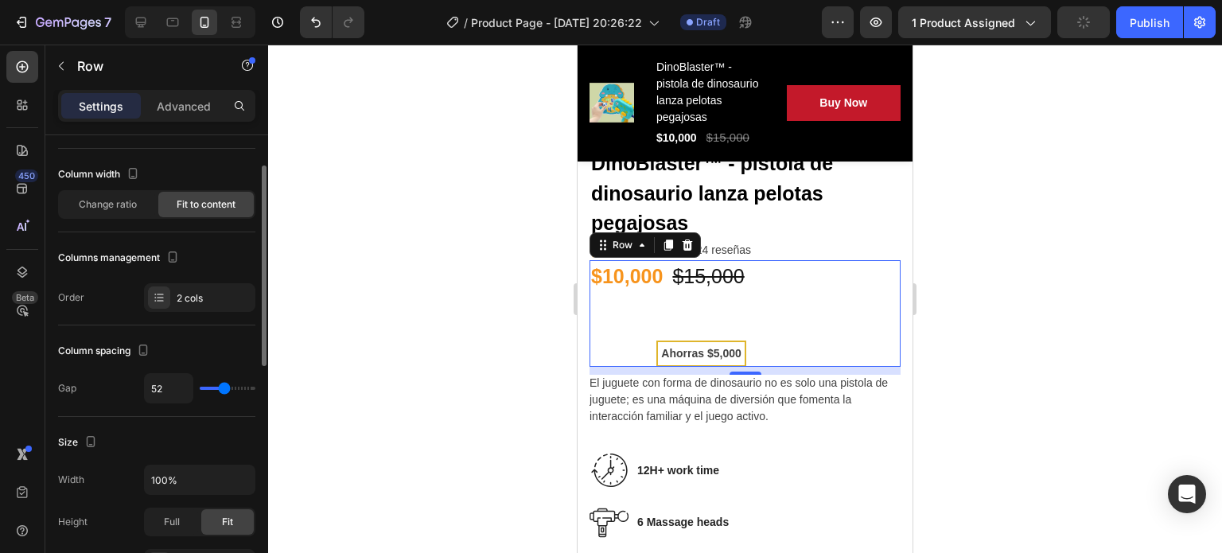
type input "54"
type input "56"
type input "57"
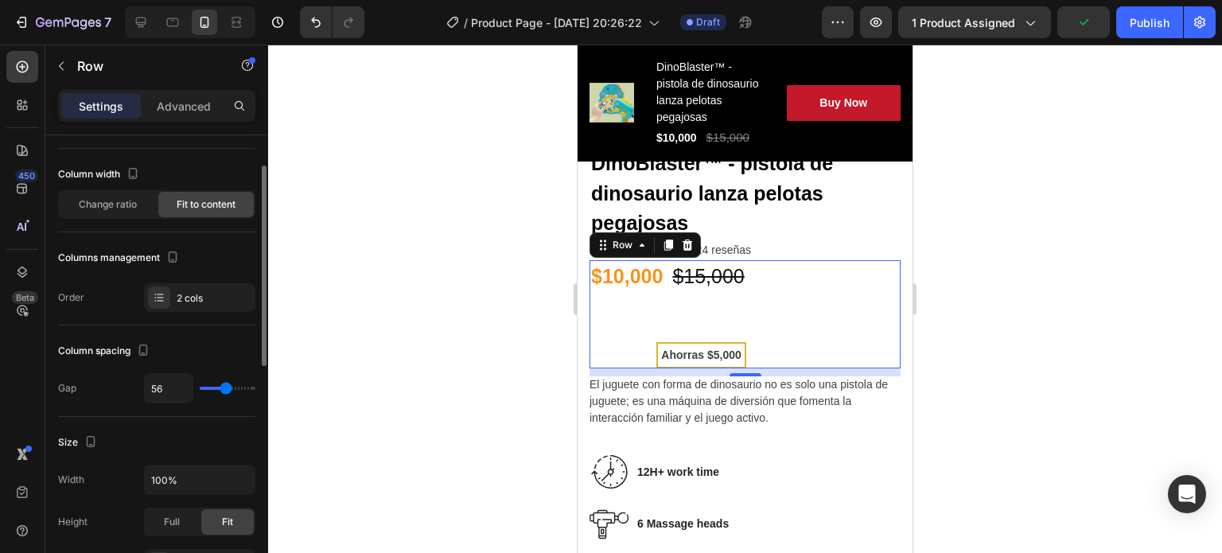
type input "57"
type input "120"
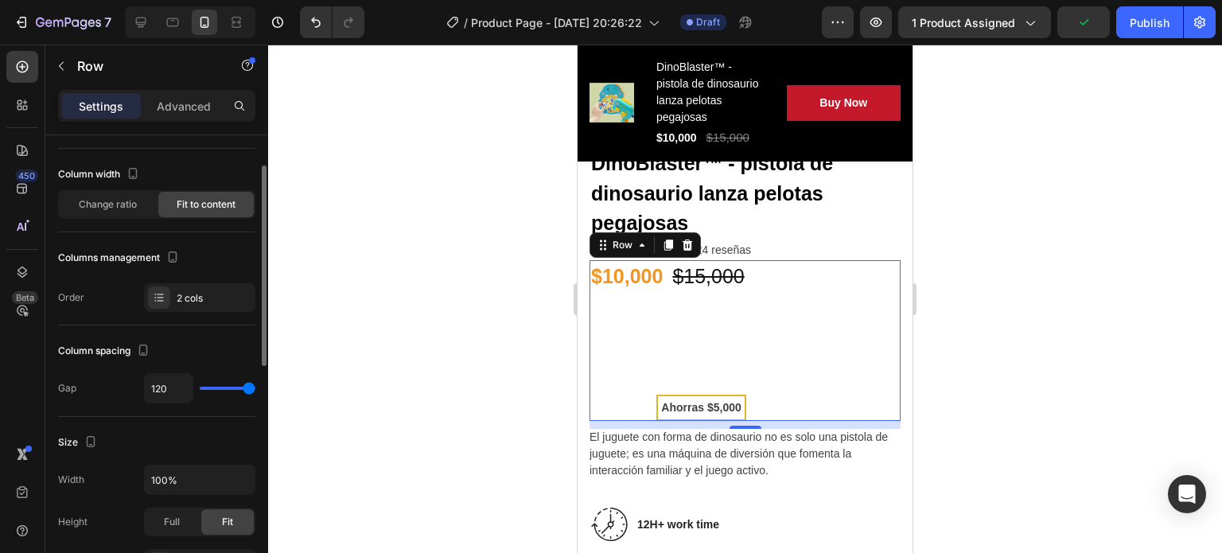
type input "105"
type input "0"
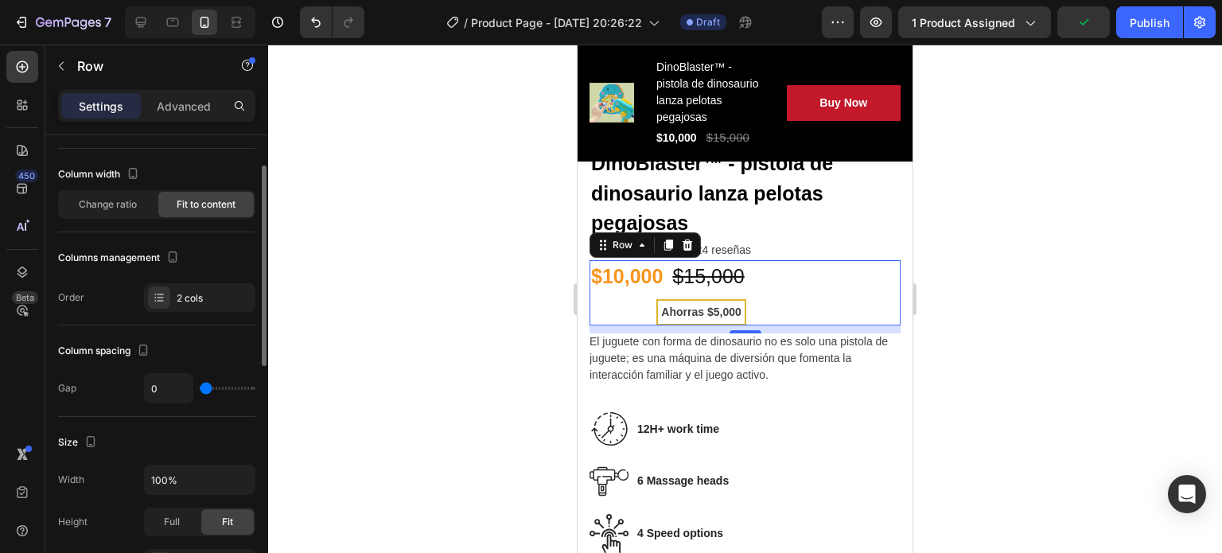
drag, startPoint x: 208, startPoint y: 385, endPoint x: 177, endPoint y: 380, distance: 30.6
click at [200, 387] on input "range" at bounding box center [228, 388] width 56 height 3
click at [137, 213] on div "Change ratio" at bounding box center [107, 204] width 95 height 25
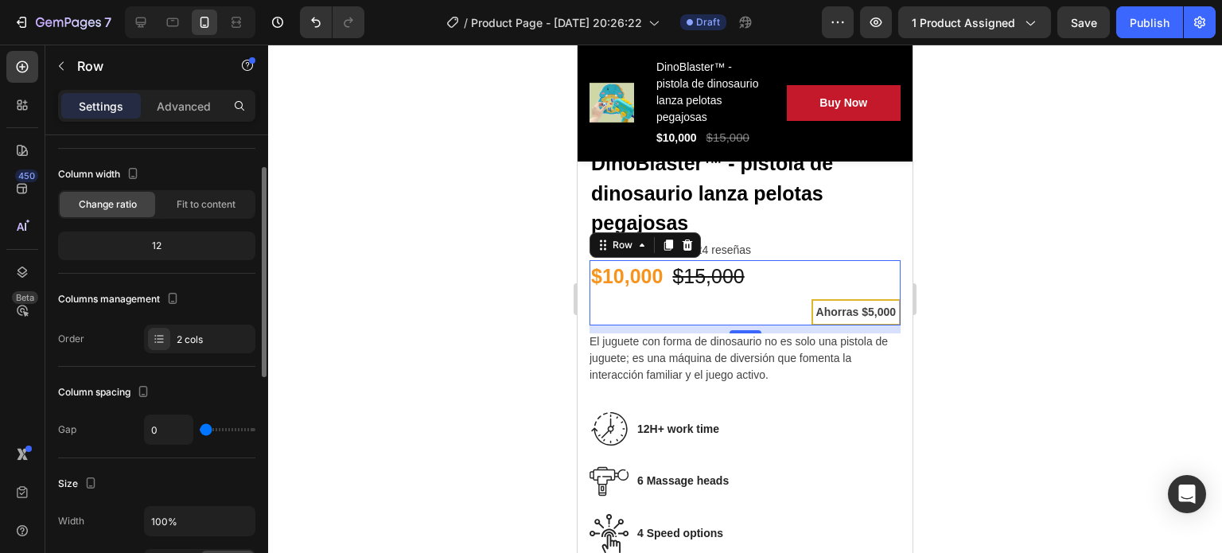
type input "34"
type input "120"
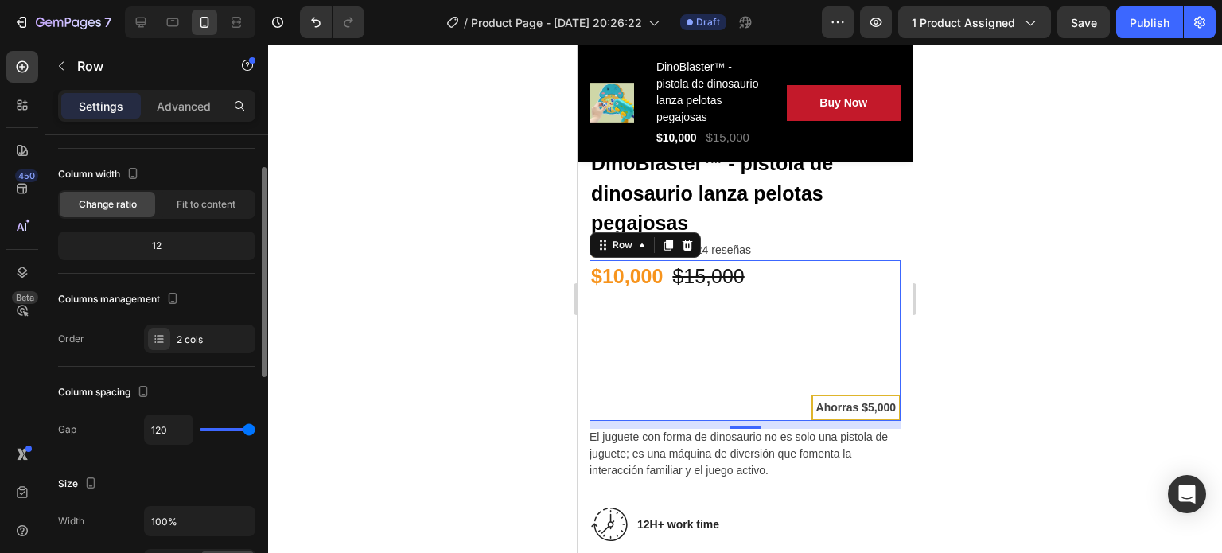
type input "96"
type input "25"
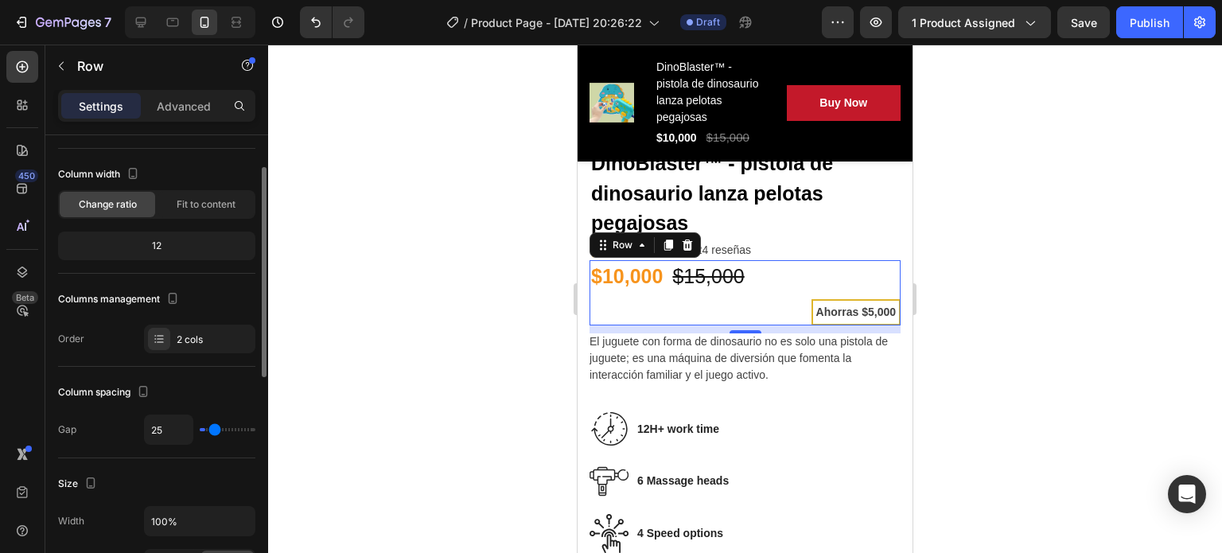
type input "0"
drag, startPoint x: 205, startPoint y: 431, endPoint x: 160, endPoint y: 423, distance: 45.1
click at [200, 428] on input "range" at bounding box center [228, 429] width 56 height 3
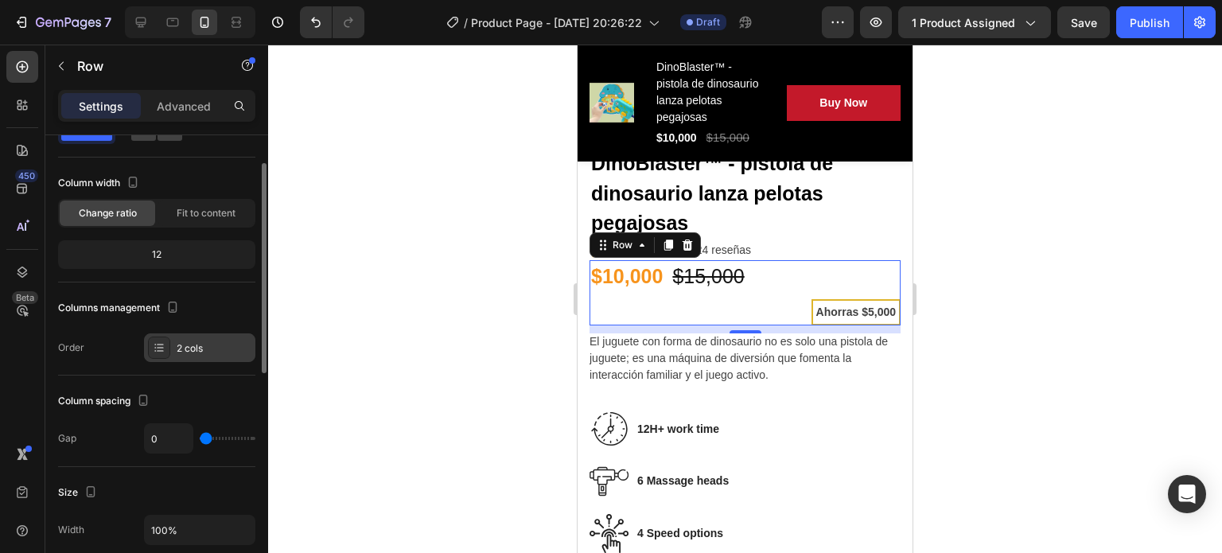
click at [162, 341] on icon at bounding box center [159, 347] width 13 height 13
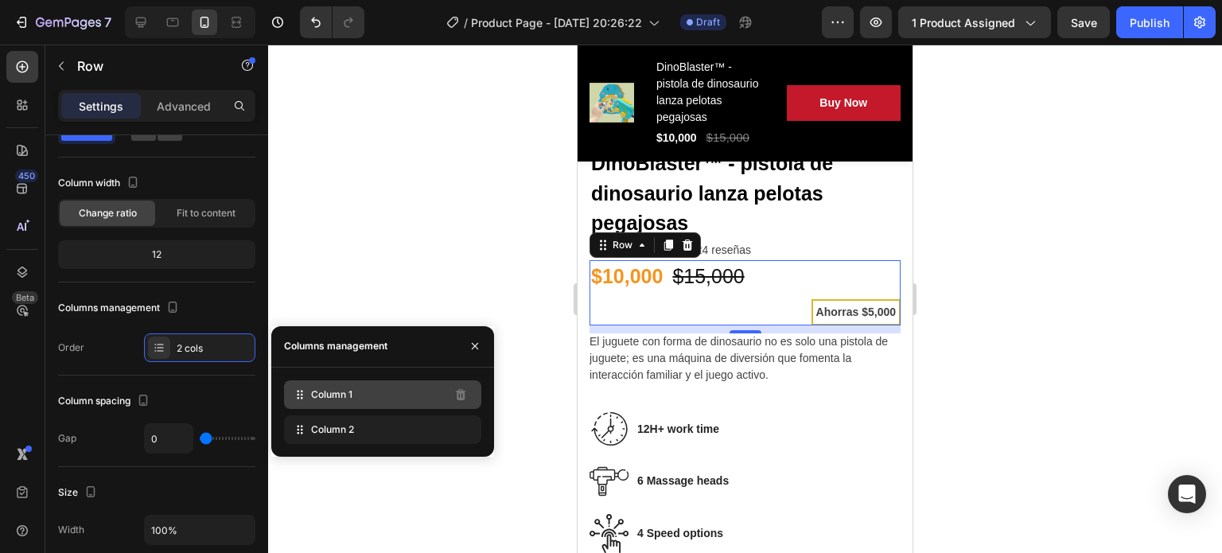
drag, startPoint x: 372, startPoint y: 426, endPoint x: 376, endPoint y: 388, distance: 38.3
click at [376, 388] on div "Column 1 Column 2" at bounding box center [382, 412] width 197 height 64
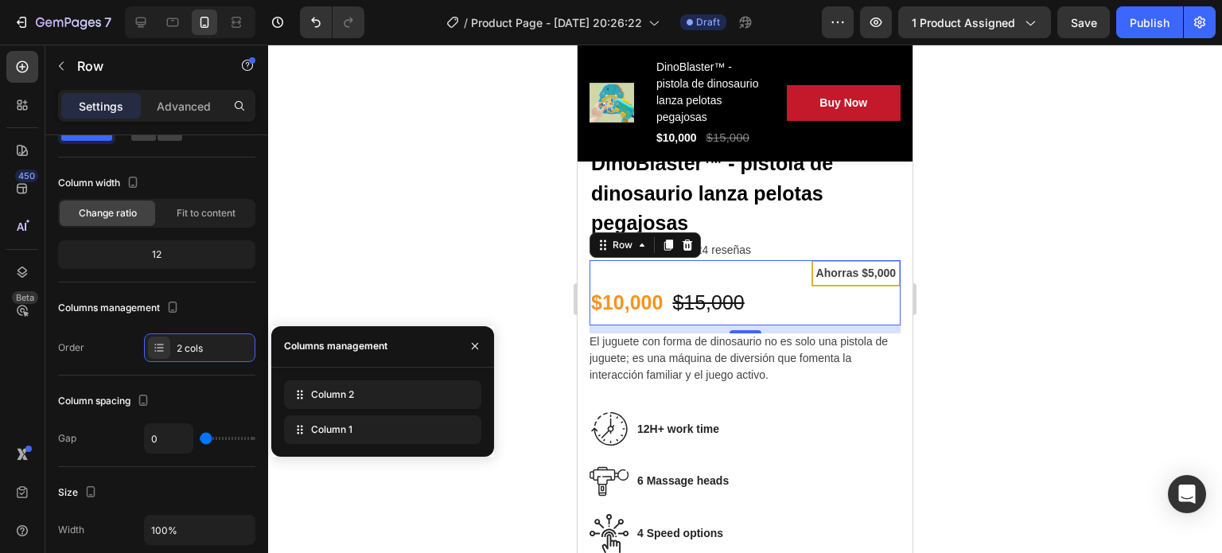
drag, startPoint x: 368, startPoint y: 432, endPoint x: 360, endPoint y: 376, distance: 57.2
type input "120"
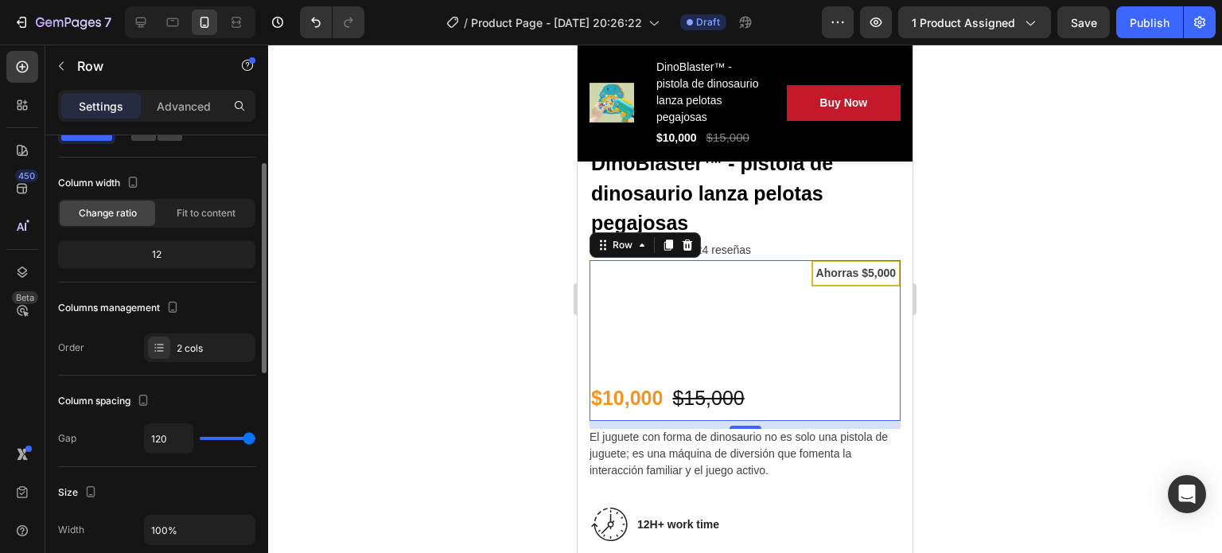
type input "0"
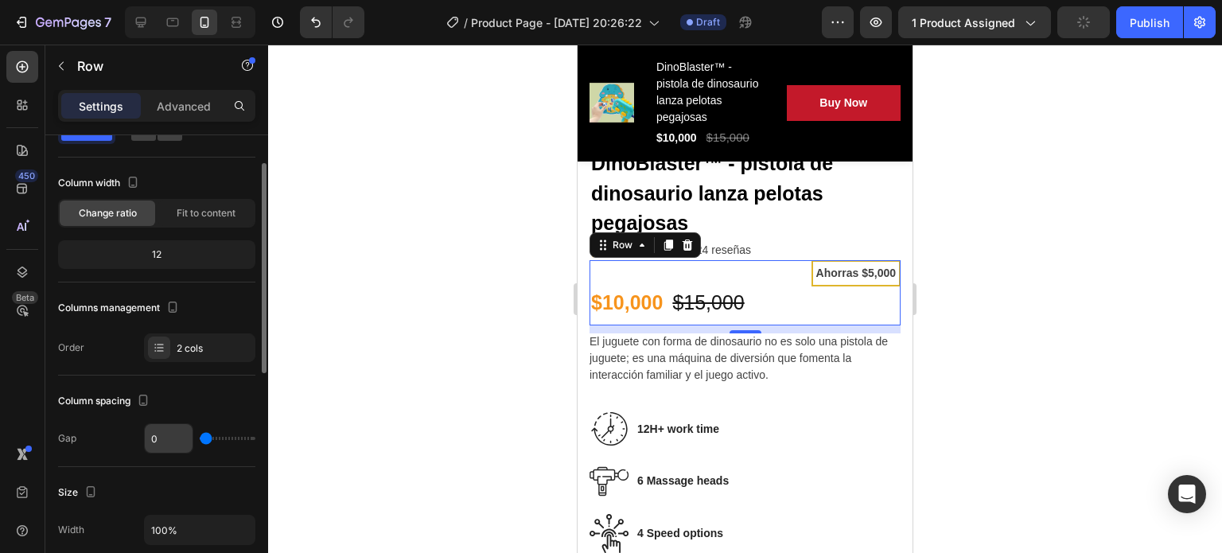
drag, startPoint x: 205, startPoint y: 439, endPoint x: 183, endPoint y: 444, distance: 22.0
click at [200, 440] on input "range" at bounding box center [228, 438] width 56 height 3
click at [200, 212] on span "Fit to content" at bounding box center [206, 213] width 59 height 14
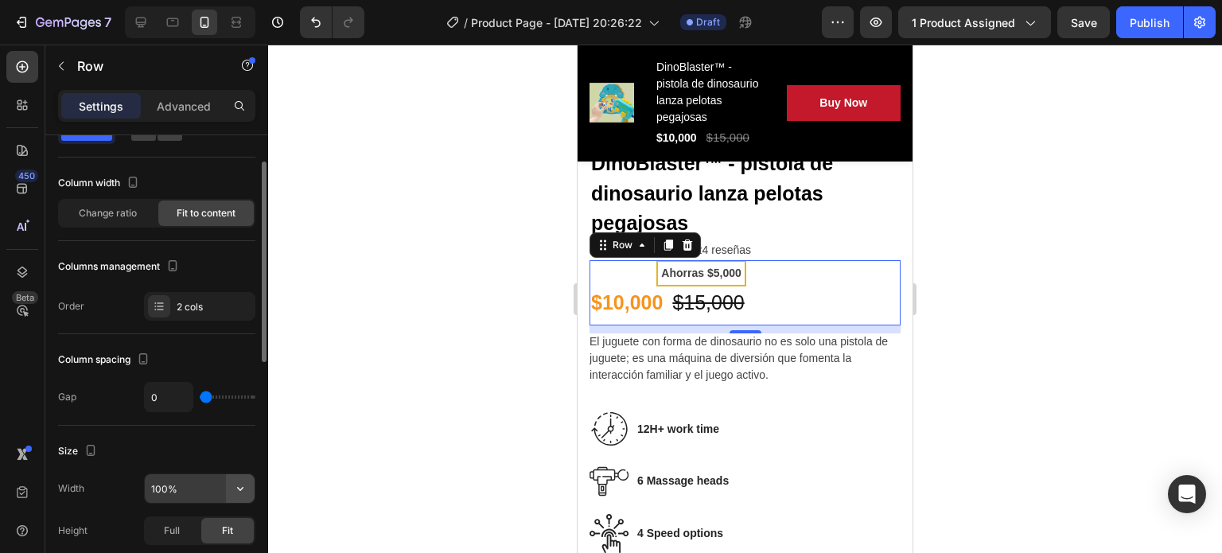
click at [241, 487] on icon "button" at bounding box center [240, 489] width 6 height 4
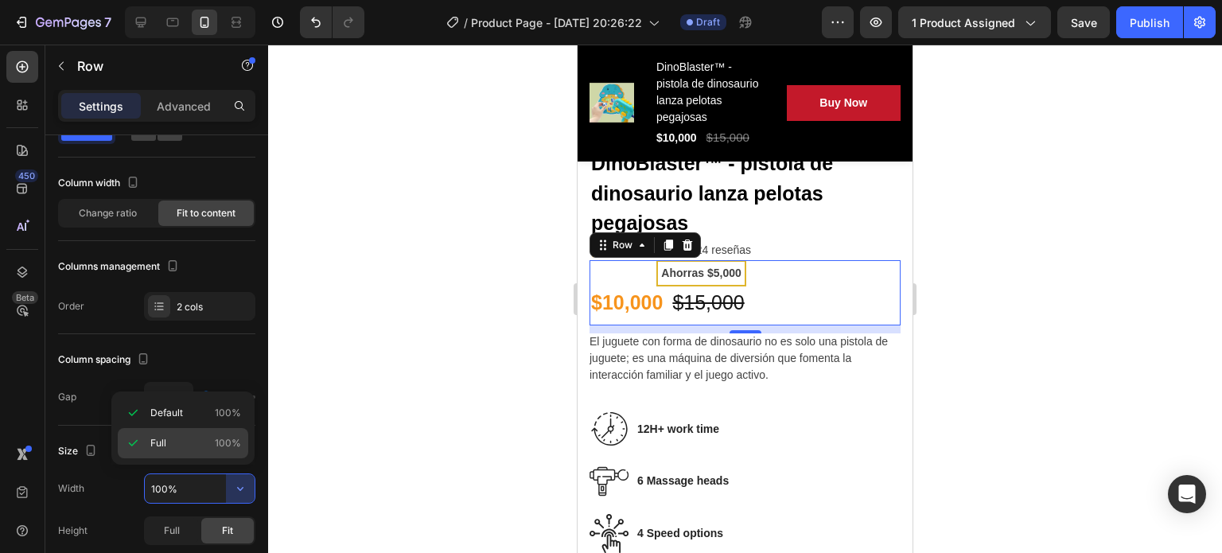
click at [206, 435] on div "Full 100%" at bounding box center [183, 443] width 131 height 30
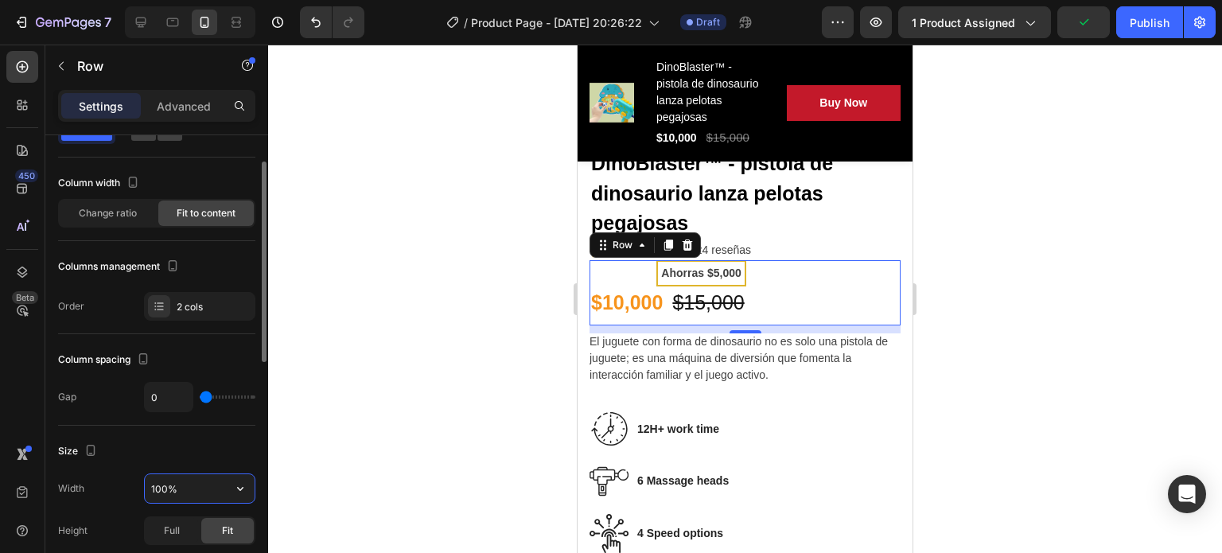
click at [218, 490] on input "100%" at bounding box center [200, 488] width 110 height 29
click at [254, 482] on button "button" at bounding box center [240, 488] width 29 height 29
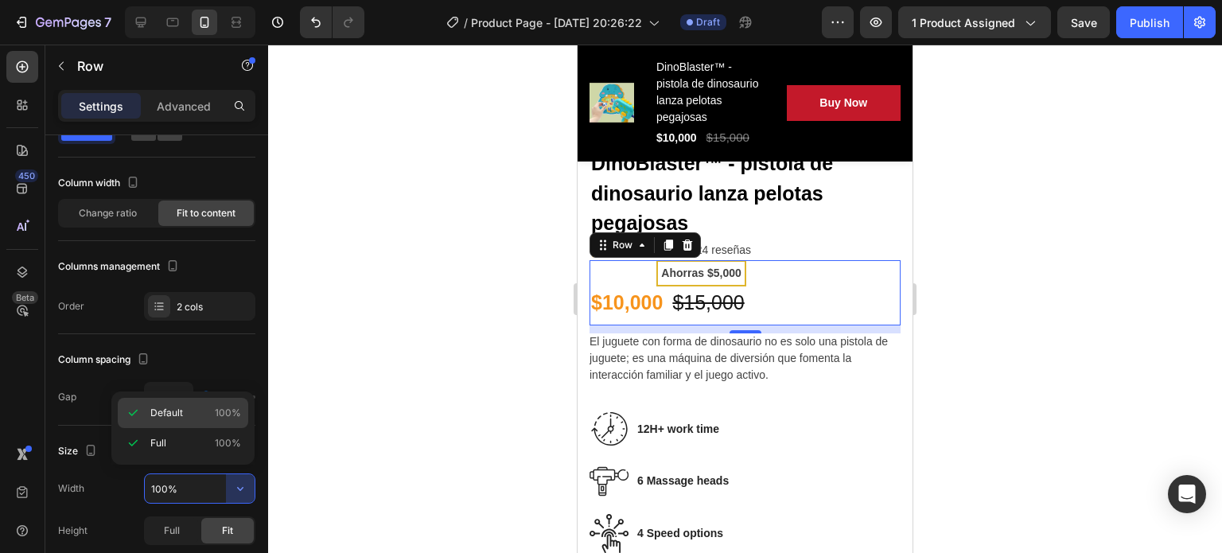
click at [225, 428] on div "Default 100%" at bounding box center [183, 443] width 131 height 30
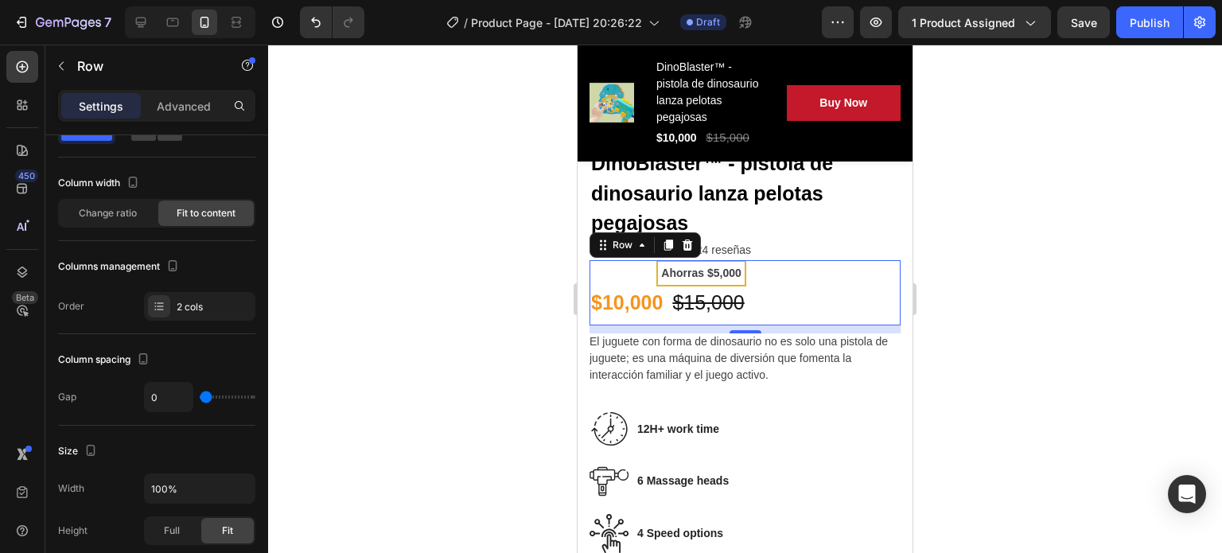
click at [225, 402] on div "0" at bounding box center [199, 397] width 111 height 30
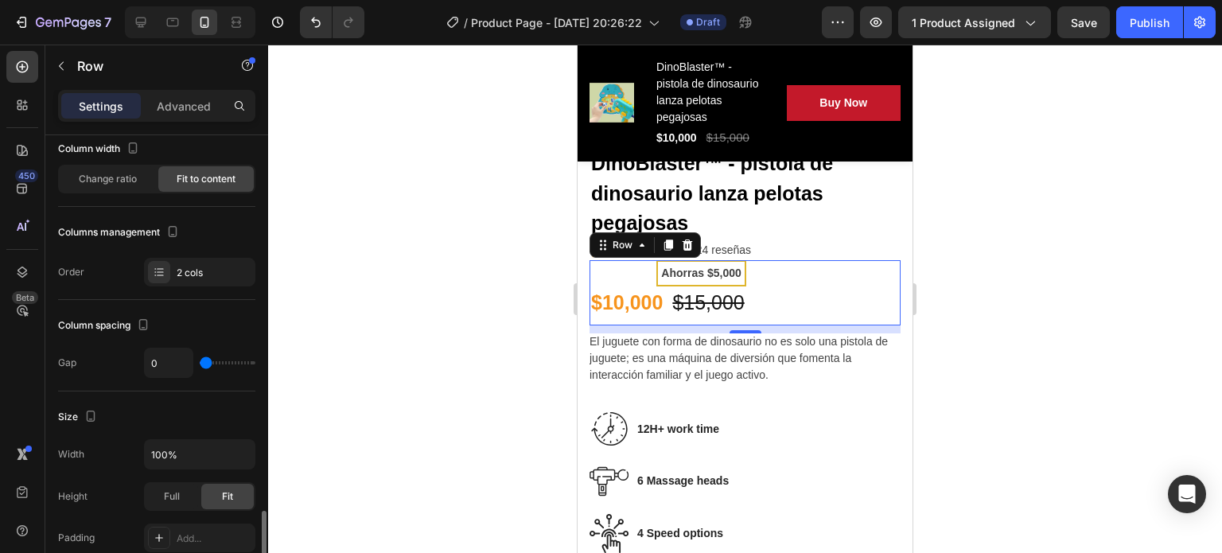
scroll to position [329, 0]
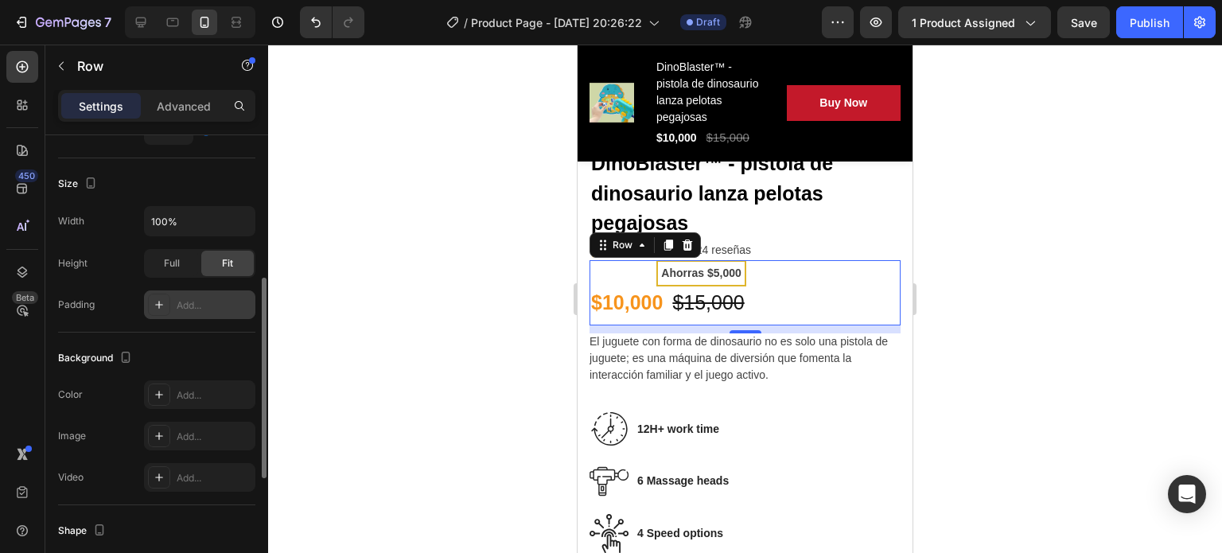
click at [162, 302] on icon at bounding box center [159, 305] width 8 height 8
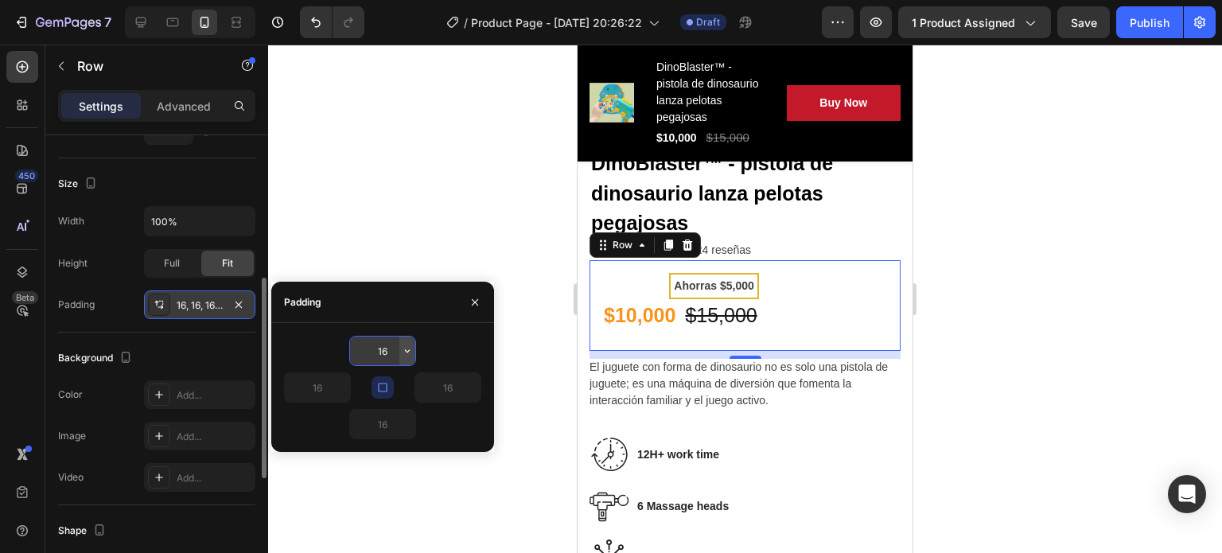
click at [408, 360] on button "button" at bounding box center [407, 351] width 16 height 29
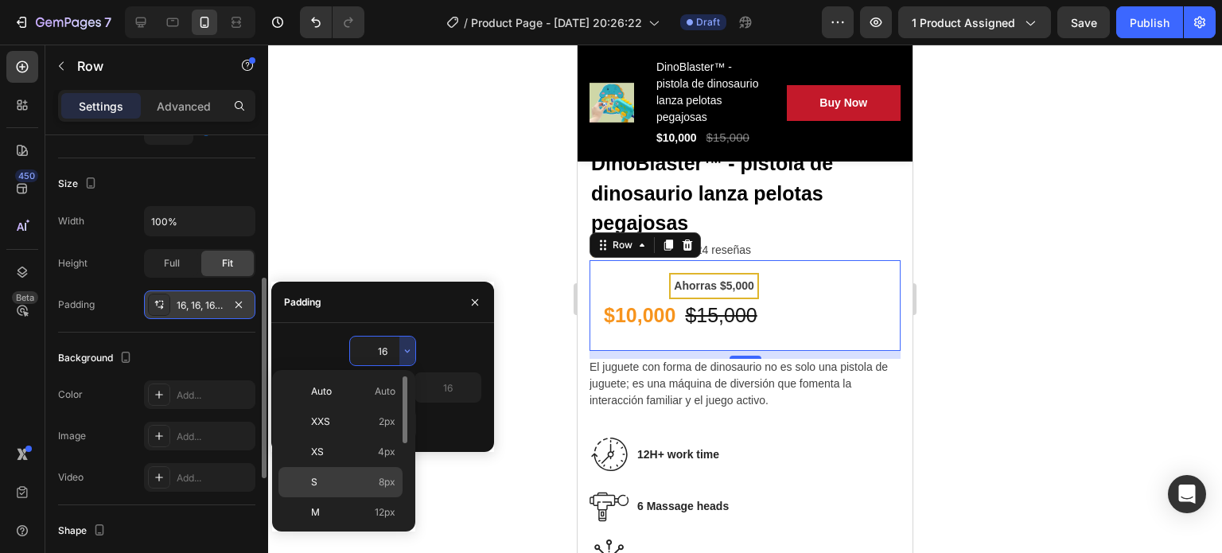
click at [395, 497] on div "S 8px" at bounding box center [341, 512] width 124 height 30
type input "8"
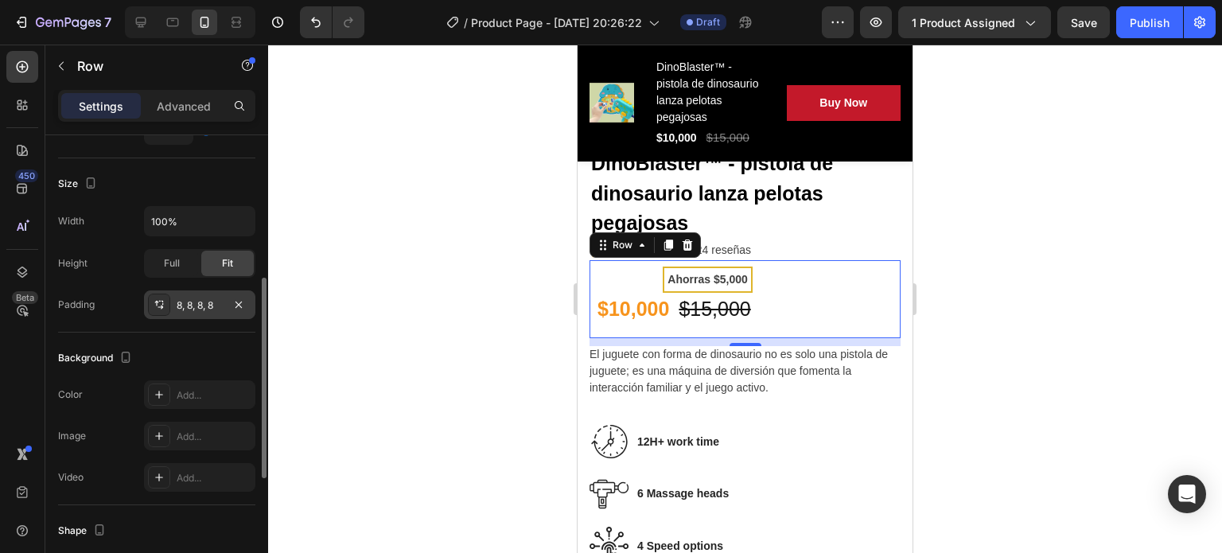
click at [125, 324] on div "Size Width 100% Height Full Fit Padding 8, 8, 8, 8" at bounding box center [156, 245] width 197 height 174
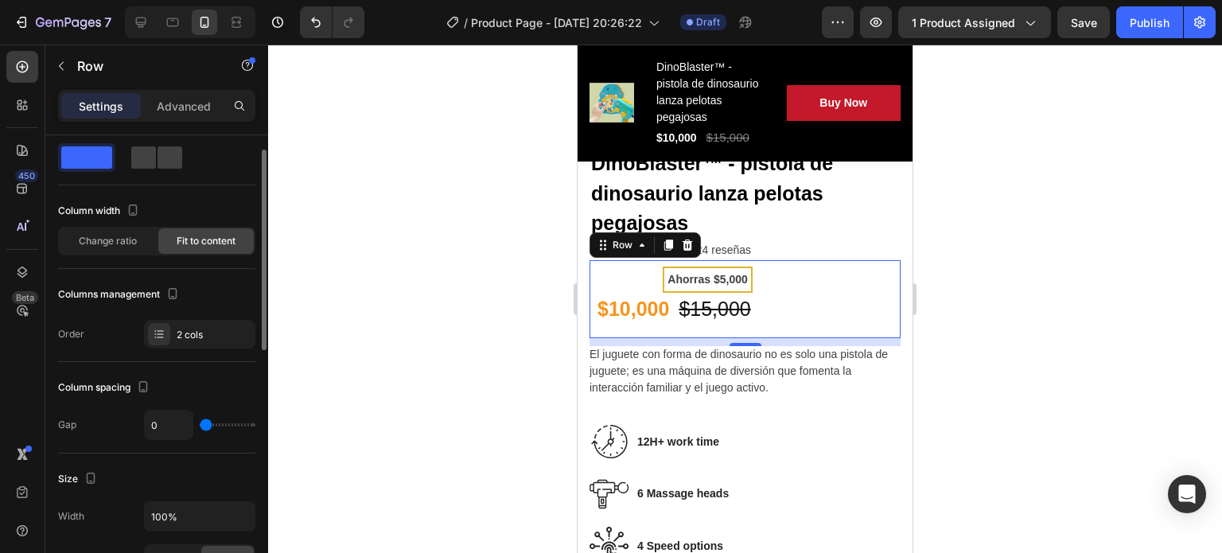
scroll to position [31, 0]
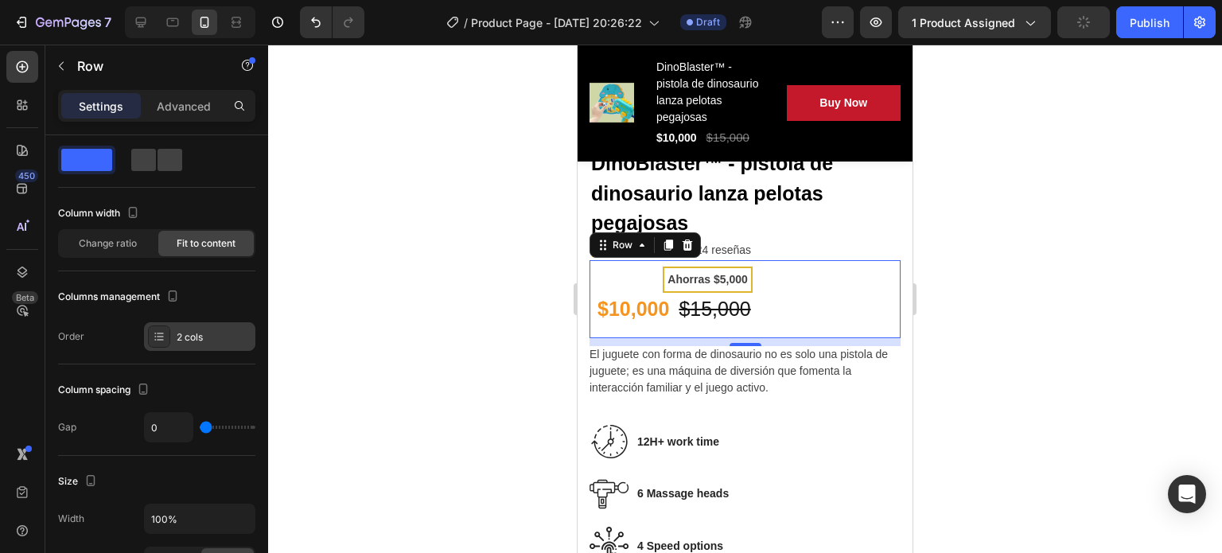
click at [169, 337] on div at bounding box center [159, 336] width 22 height 22
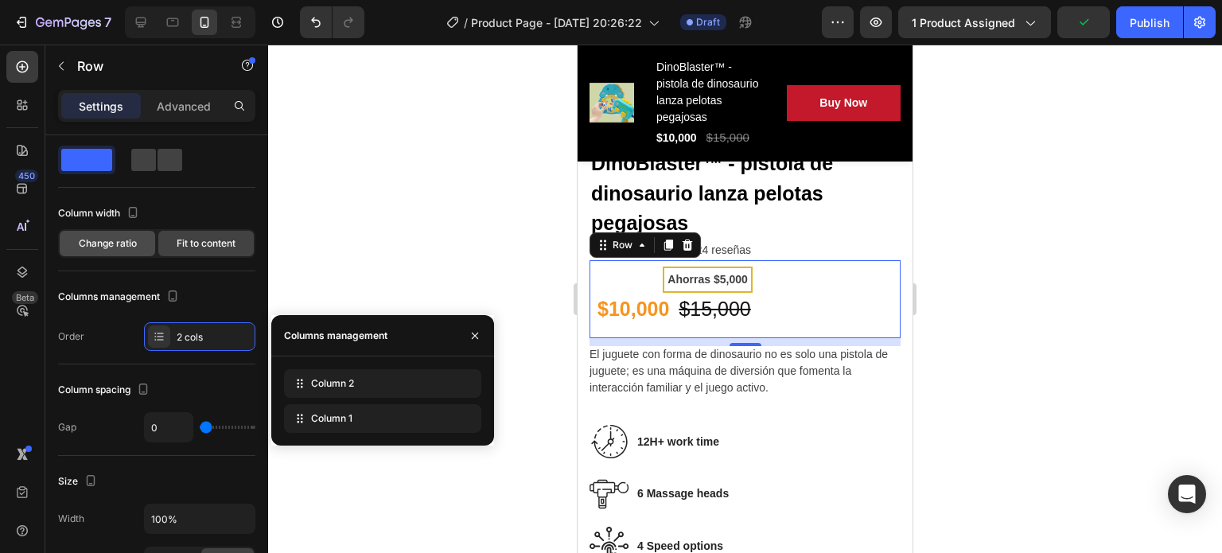
click at [112, 250] on div "Change ratio" at bounding box center [107, 243] width 95 height 25
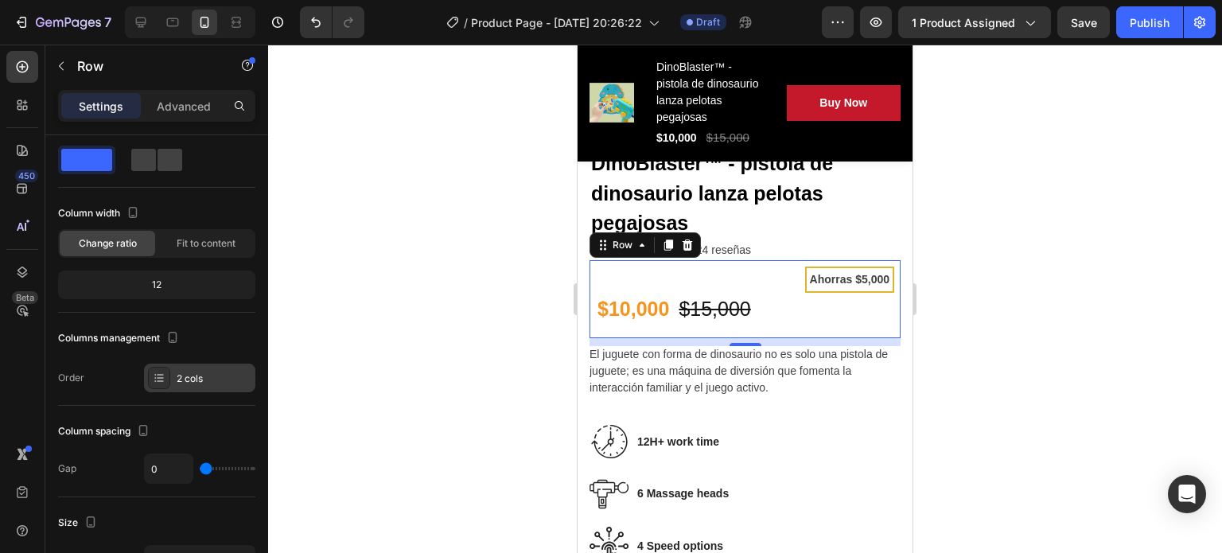
click at [216, 382] on div "2 cols" at bounding box center [214, 379] width 75 height 14
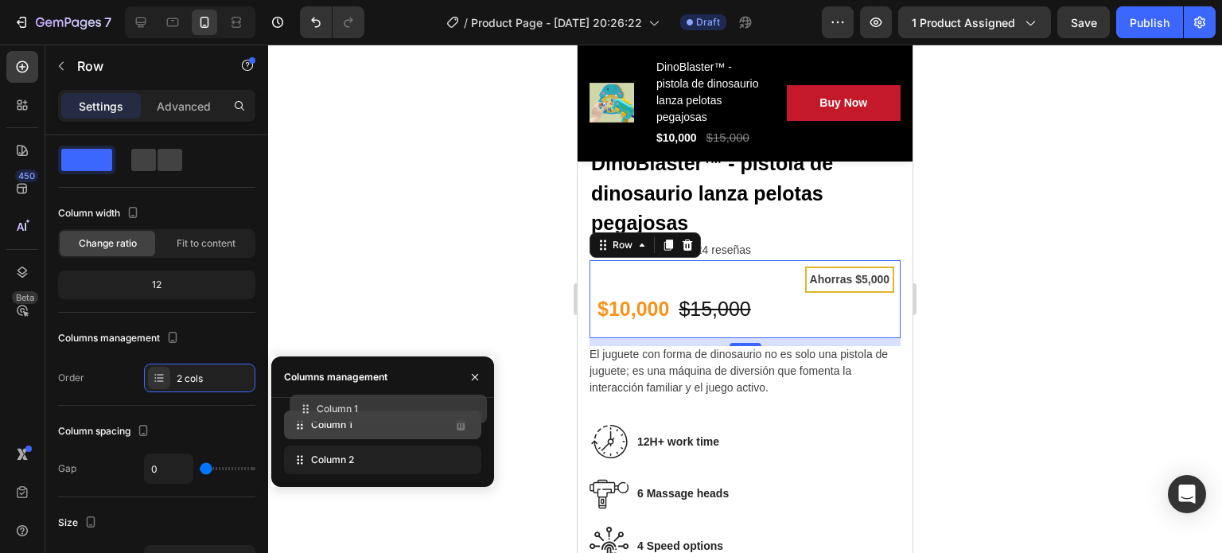
drag, startPoint x: 380, startPoint y: 466, endPoint x: 385, endPoint y: 416, distance: 49.7
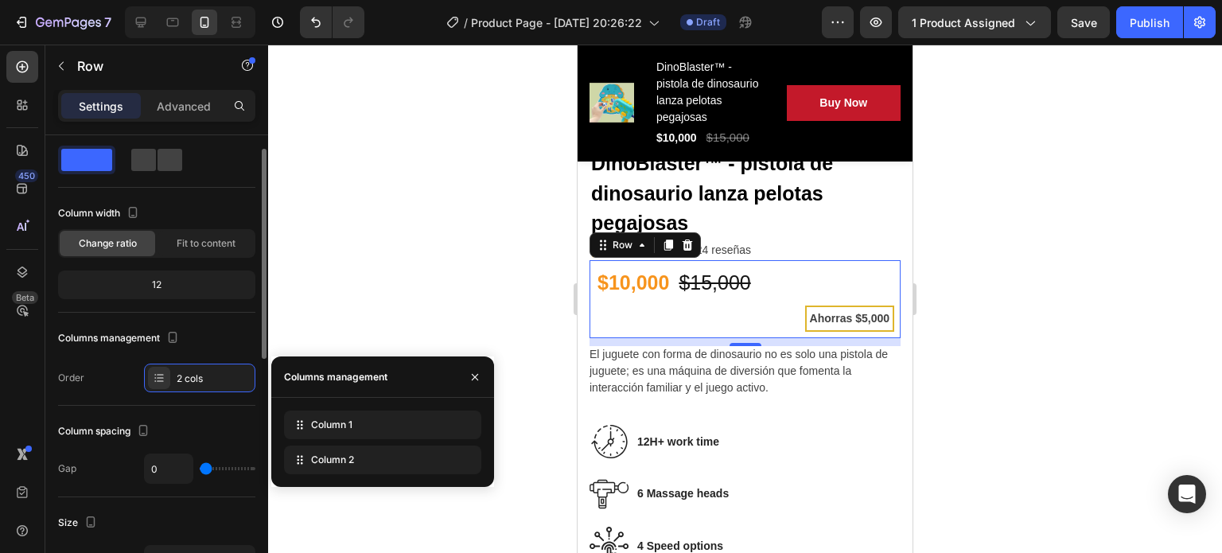
click at [217, 419] on div "Column spacing" at bounding box center [156, 431] width 197 height 25
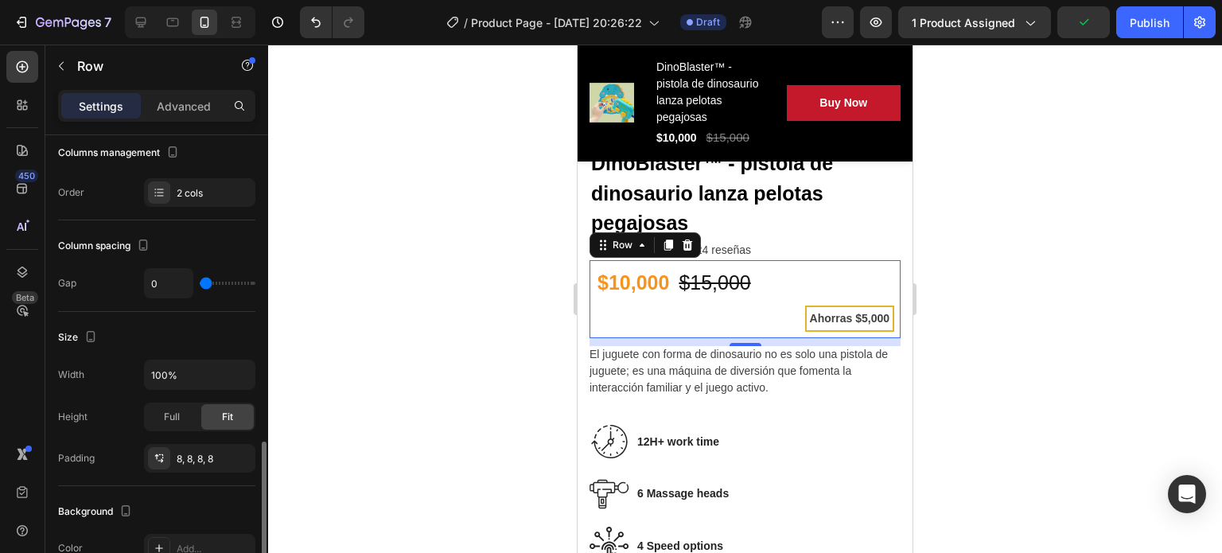
scroll to position [360, 0]
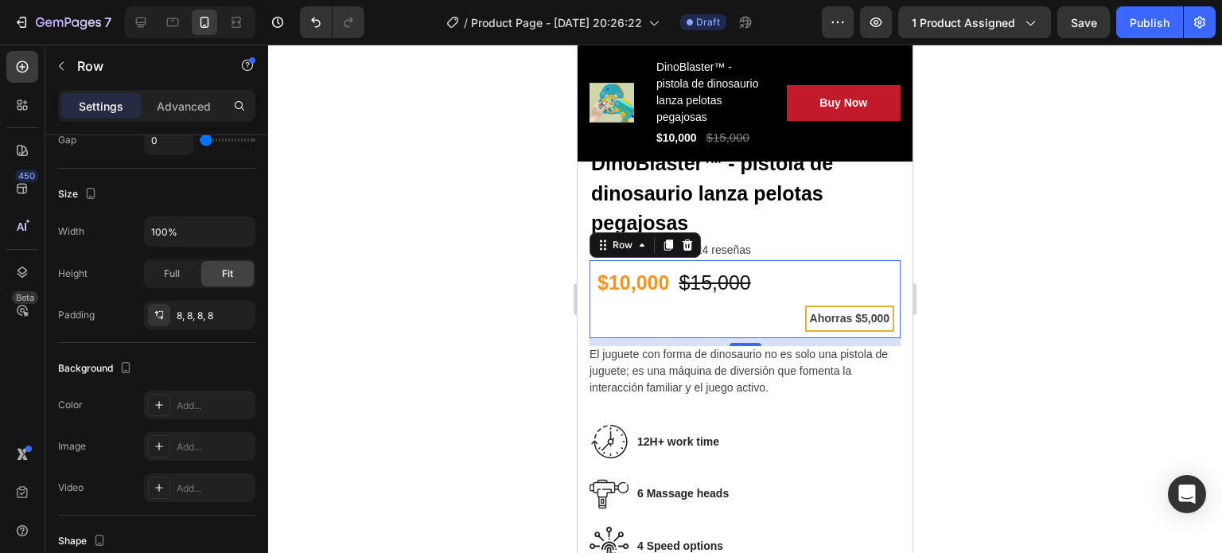
click at [153, 305] on div at bounding box center [159, 315] width 22 height 22
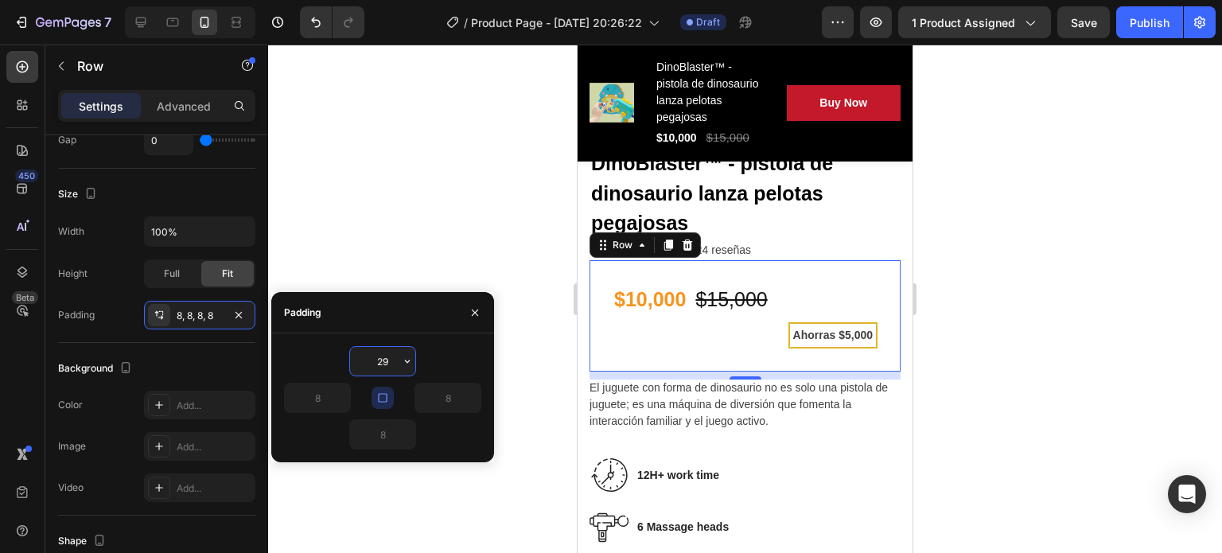
type input "2"
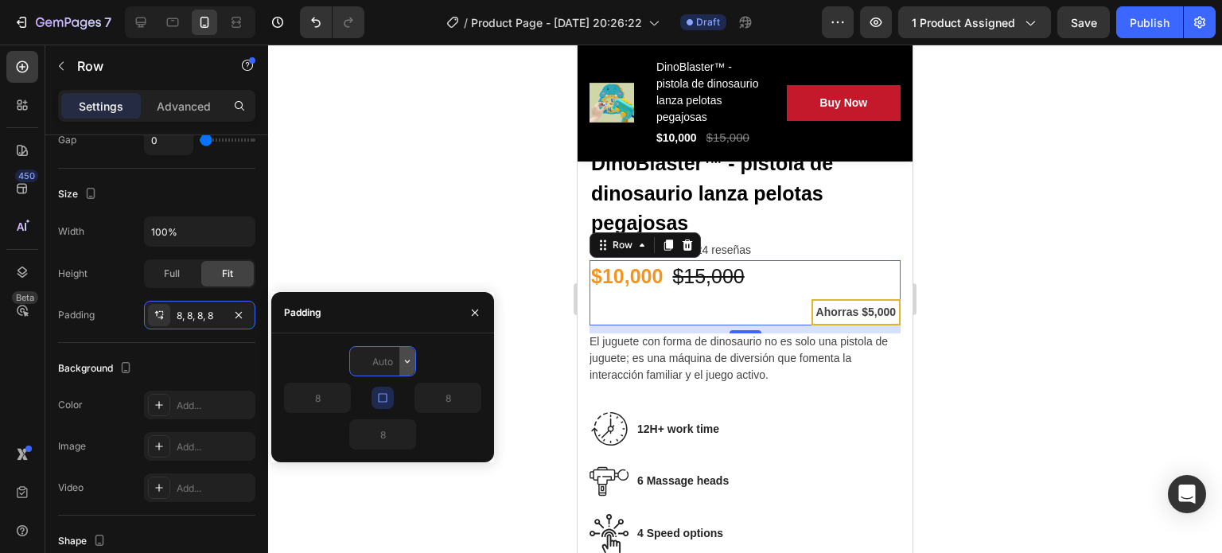
click at [403, 356] on icon "button" at bounding box center [407, 361] width 13 height 13
type input "0"
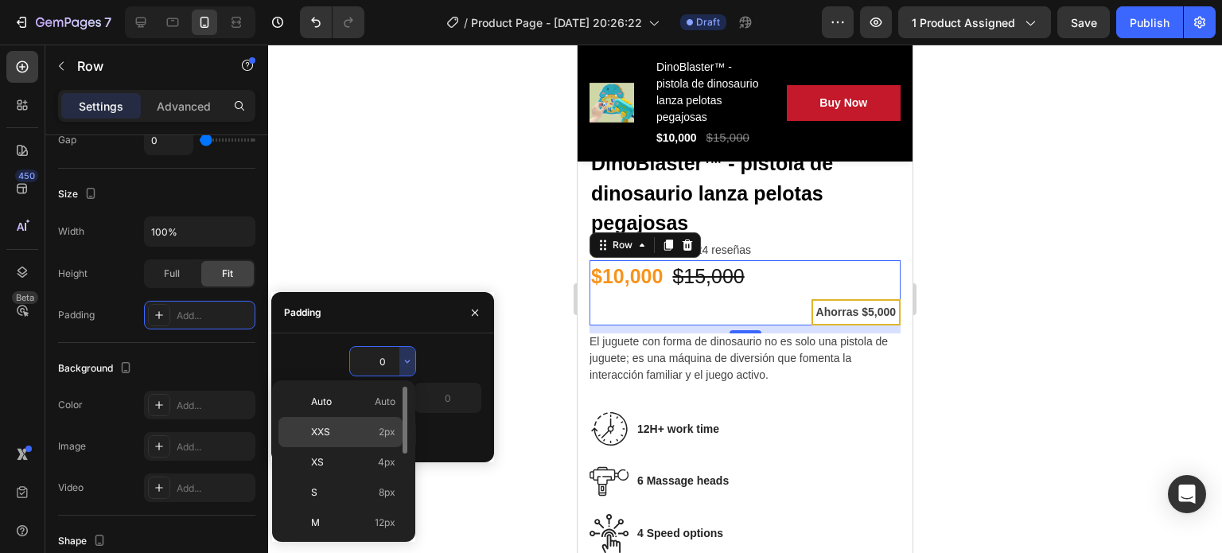
click at [376, 438] on p "XXS 2px" at bounding box center [353, 432] width 84 height 14
type input "2"
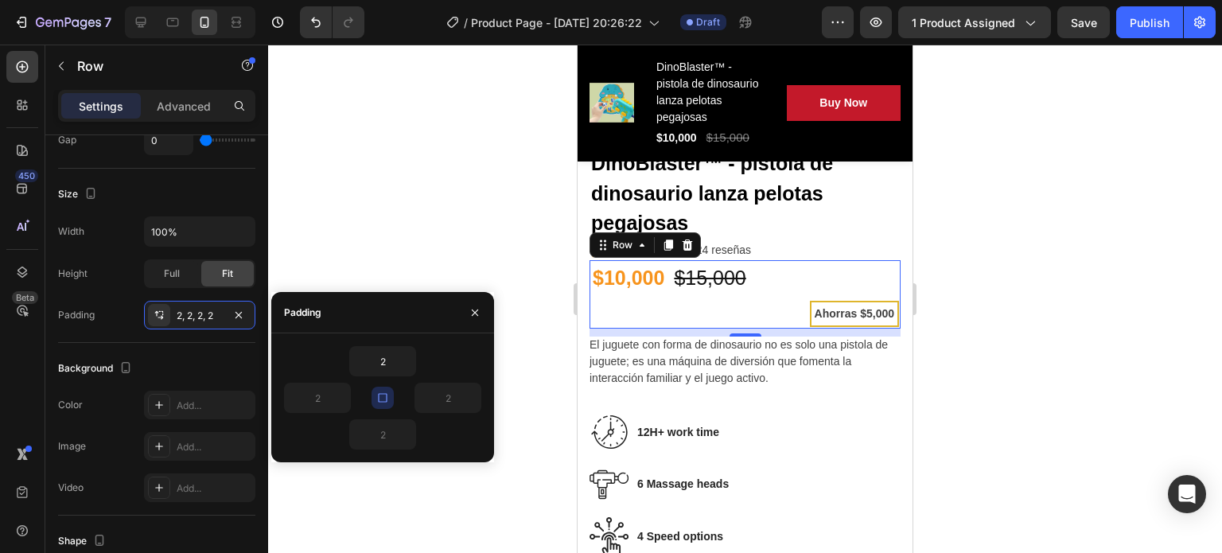
click at [378, 395] on icon "button" at bounding box center [382, 398] width 13 height 13
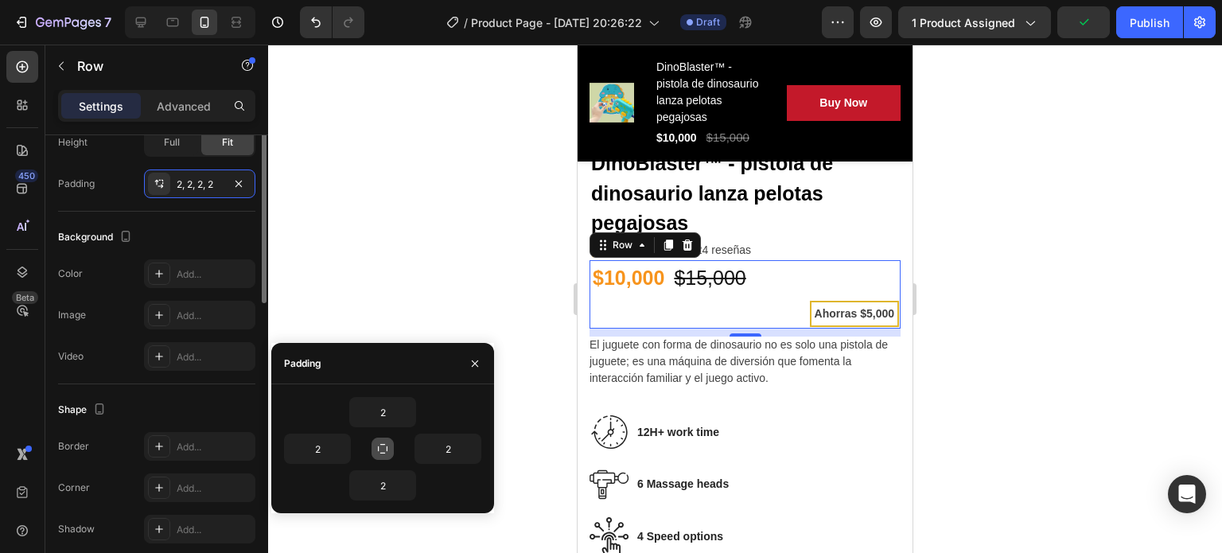
scroll to position [309, 0]
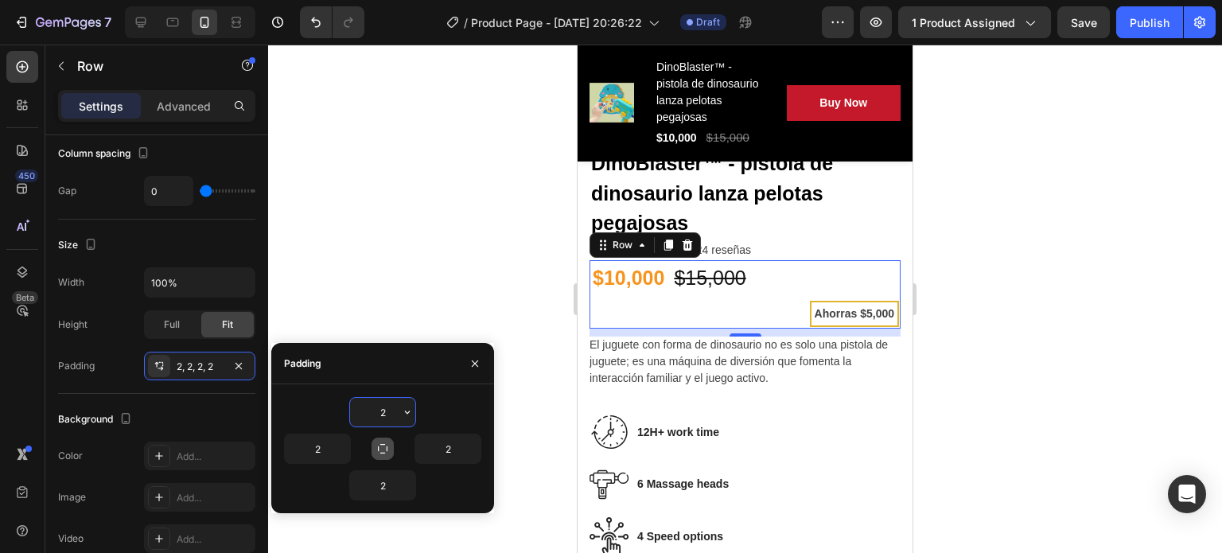
click at [393, 407] on input "2" at bounding box center [382, 412] width 65 height 29
click at [404, 408] on icon "button" at bounding box center [407, 412] width 13 height 13
click at [383, 411] on input "2" at bounding box center [382, 412] width 65 height 29
type input "2"
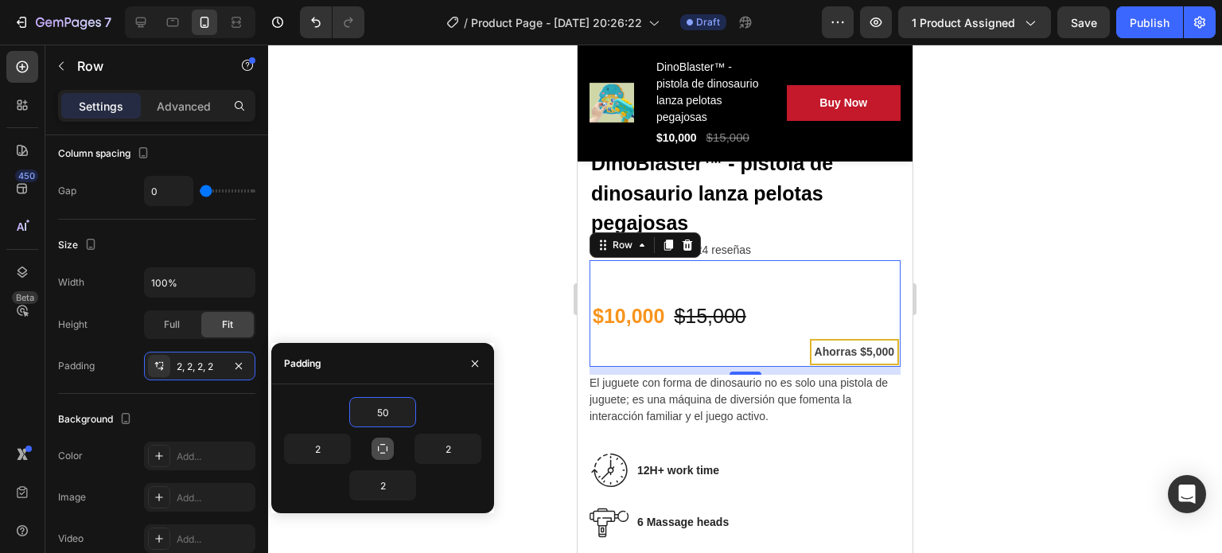
type input "5"
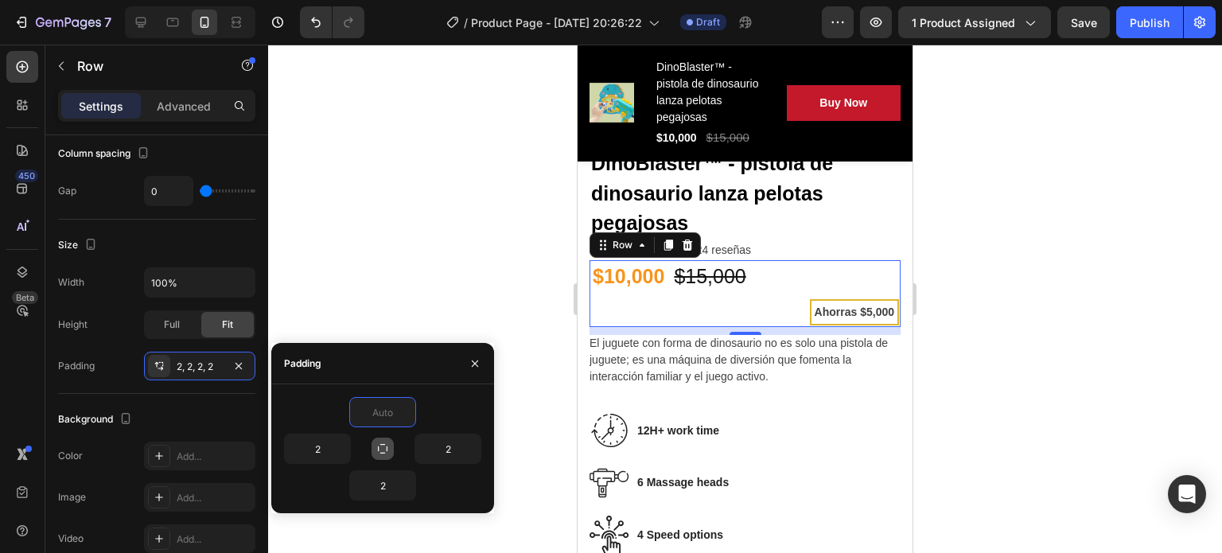
type input "2"
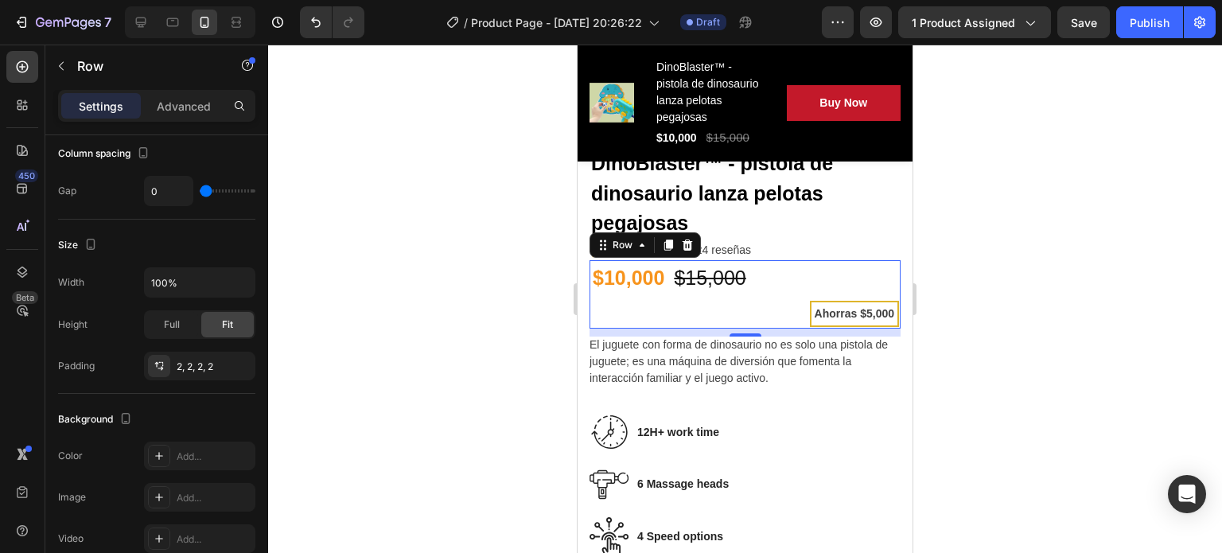
click at [433, 279] on div at bounding box center [745, 299] width 954 height 508
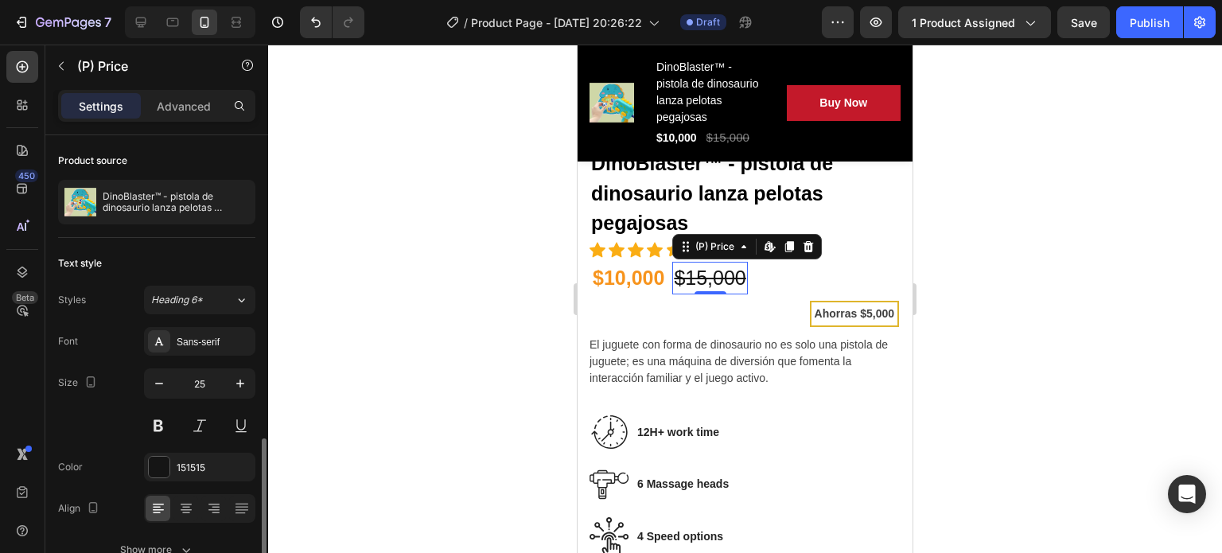
scroll to position [176, 0]
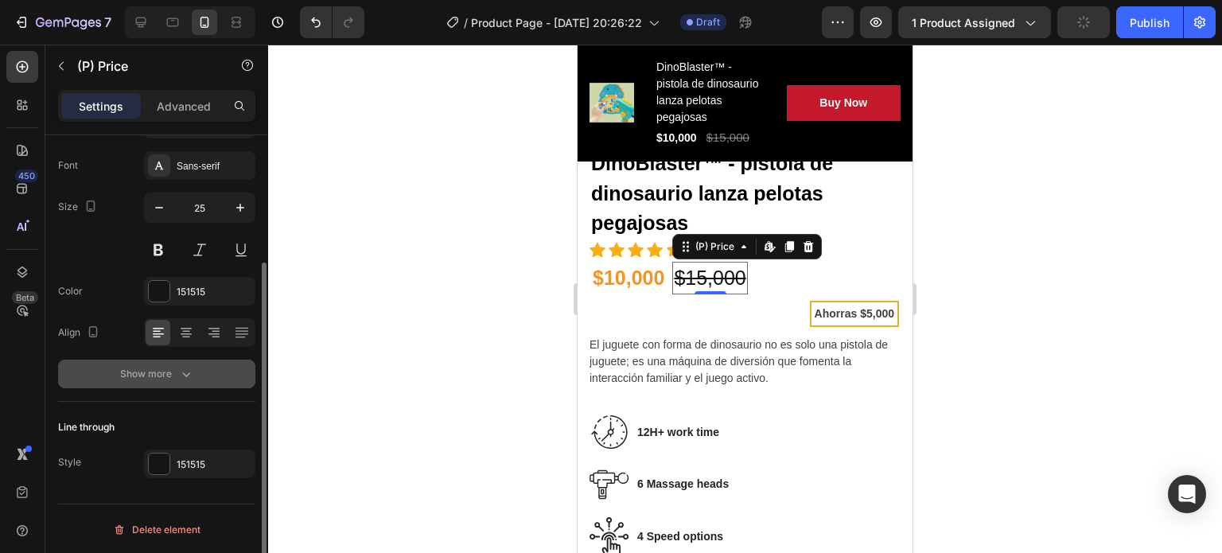
click at [158, 366] on div "Show more" at bounding box center [157, 374] width 74 height 16
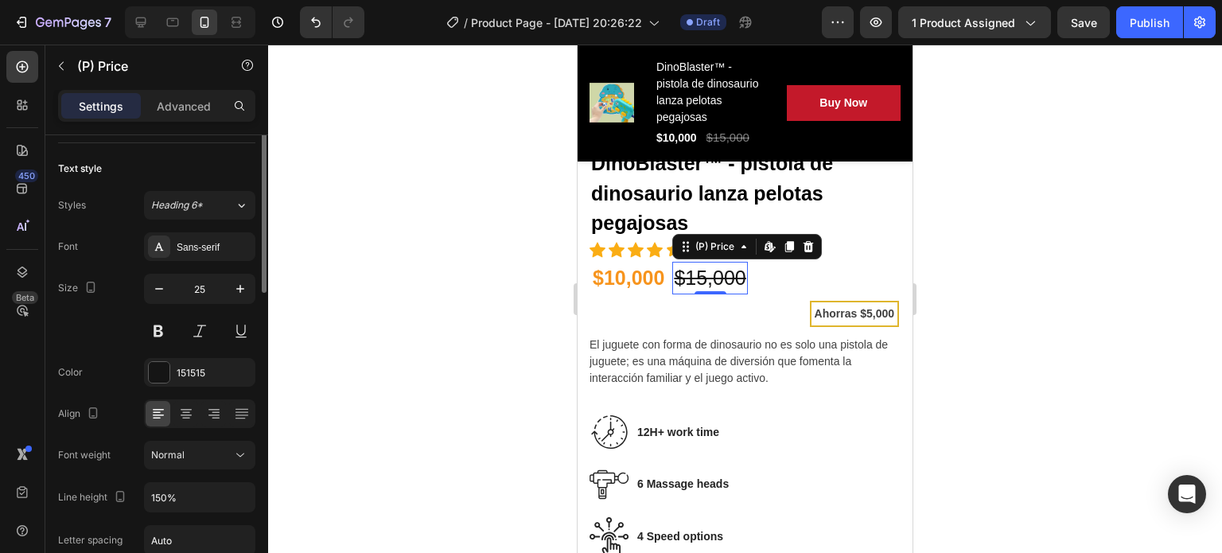
scroll to position [0, 0]
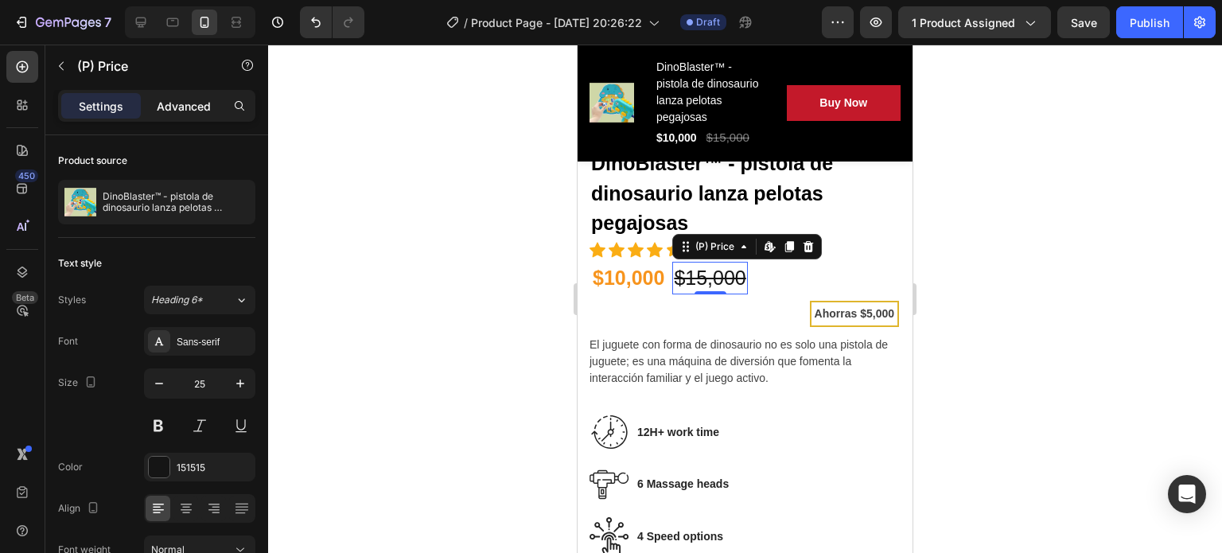
click at [178, 102] on p "Advanced" at bounding box center [184, 106] width 54 height 17
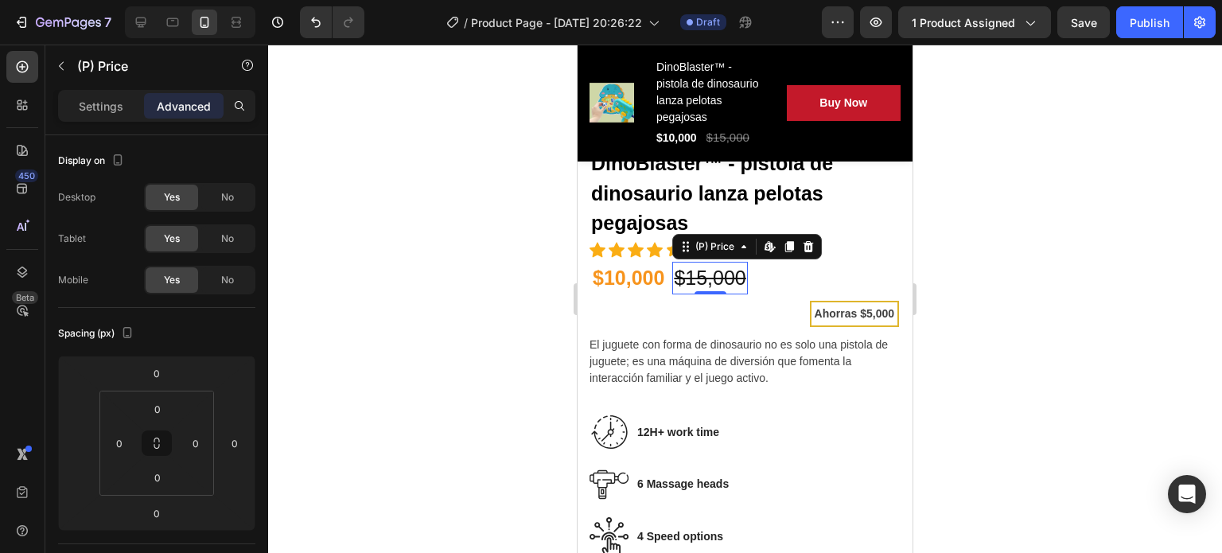
scroll to position [338, 0]
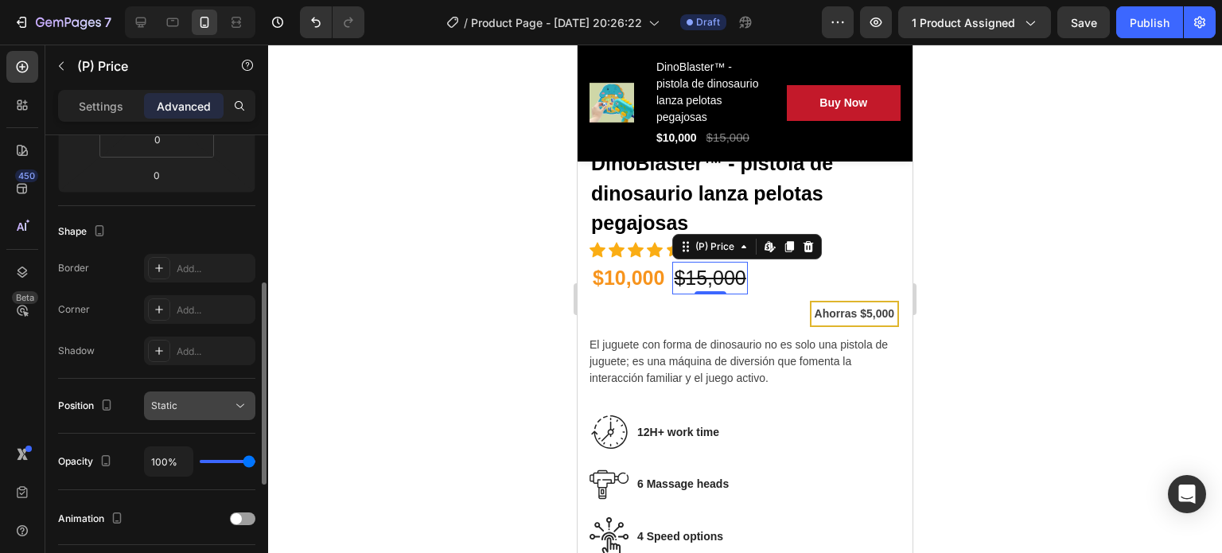
click at [222, 395] on button "Static" at bounding box center [199, 406] width 111 height 29
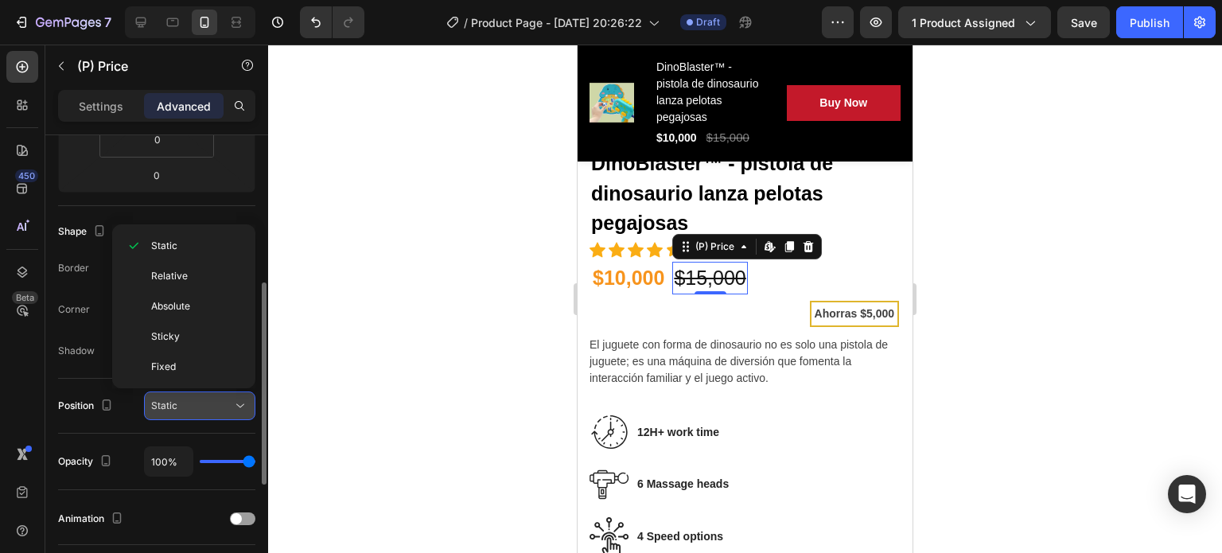
click at [222, 395] on button "Static" at bounding box center [199, 406] width 111 height 29
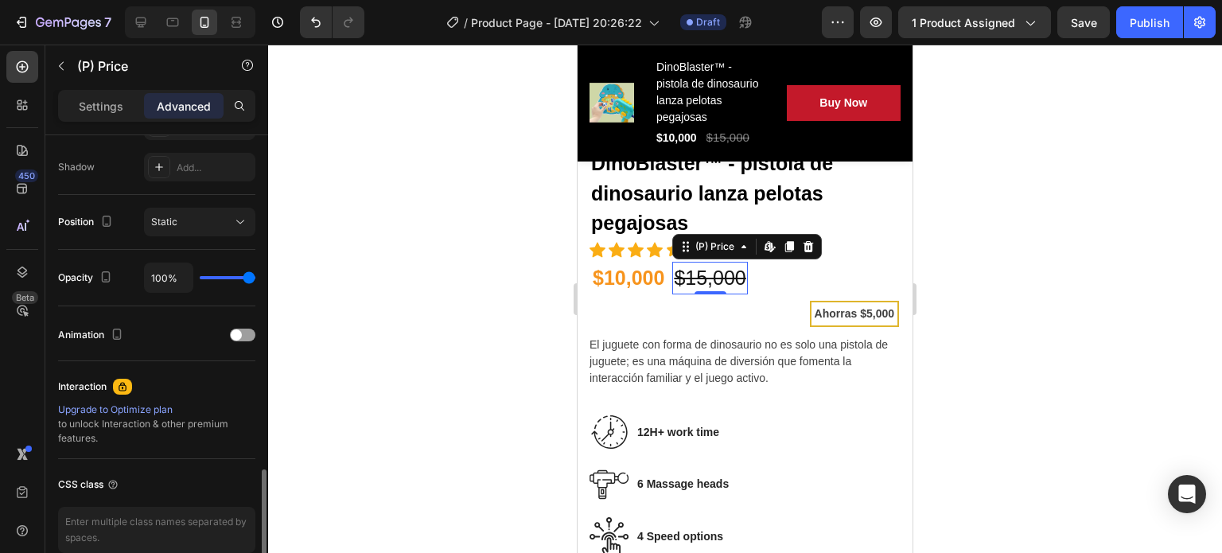
scroll to position [596, 0]
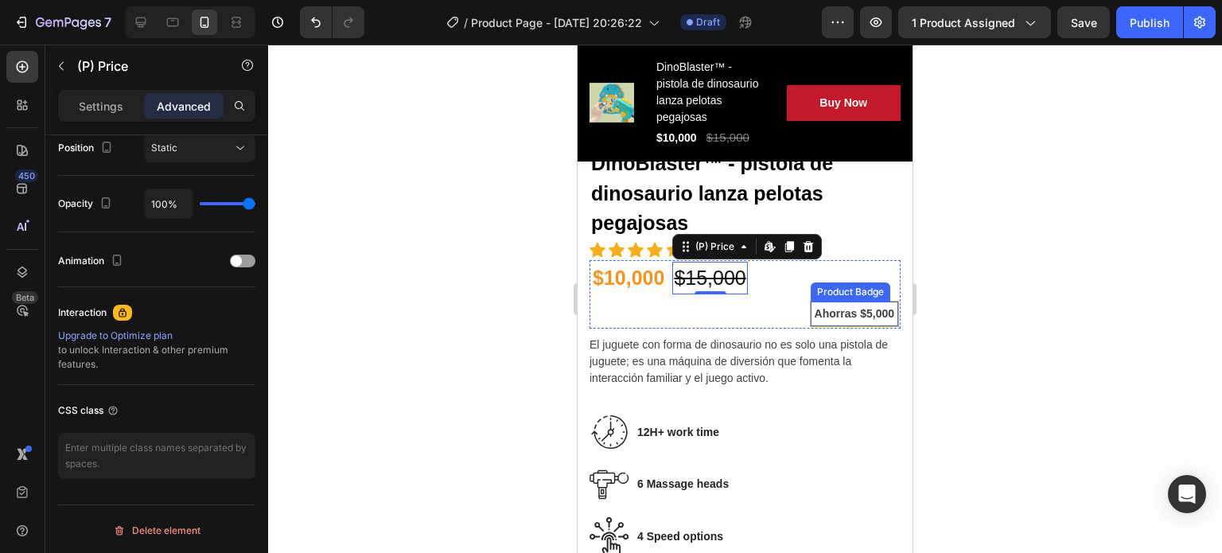
click at [812, 302] on pre "Ahorras $5,000" at bounding box center [855, 313] width 86 height 23
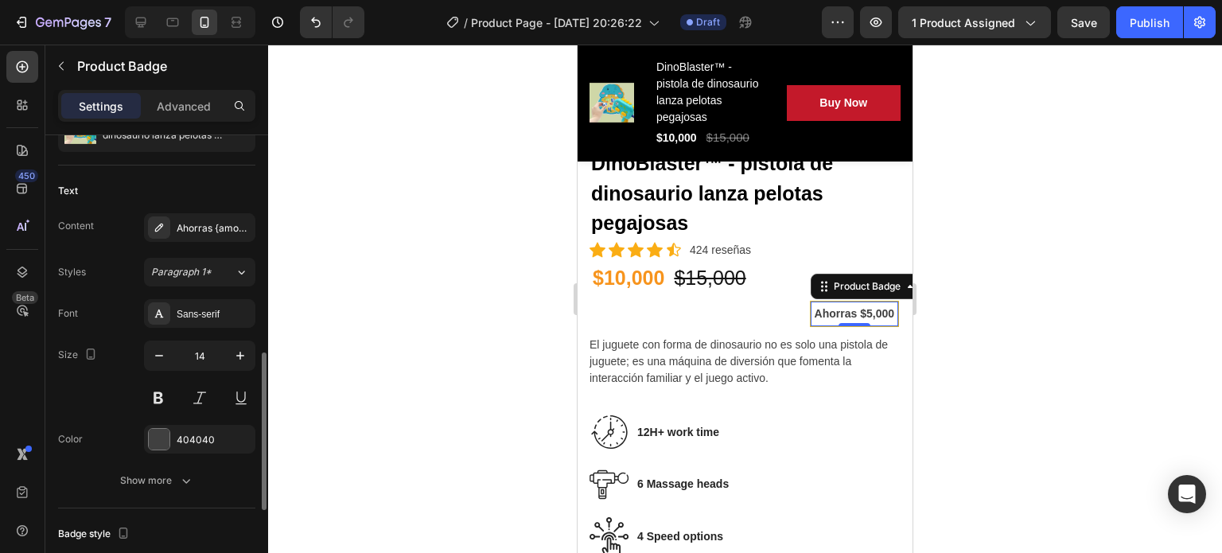
scroll to position [300, 0]
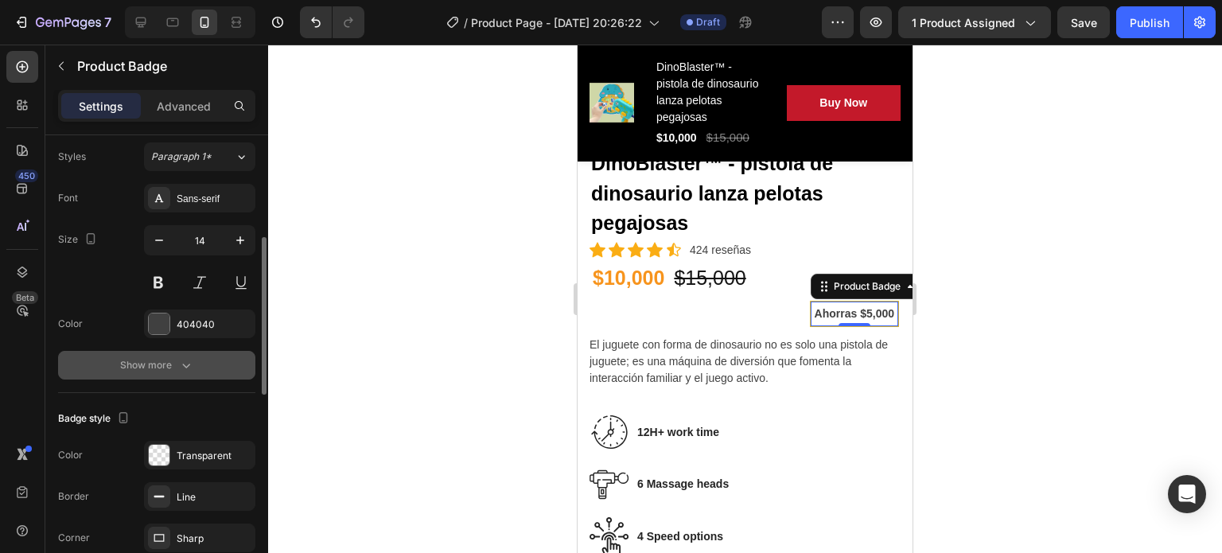
click at [162, 354] on button "Show more" at bounding box center [156, 365] width 197 height 29
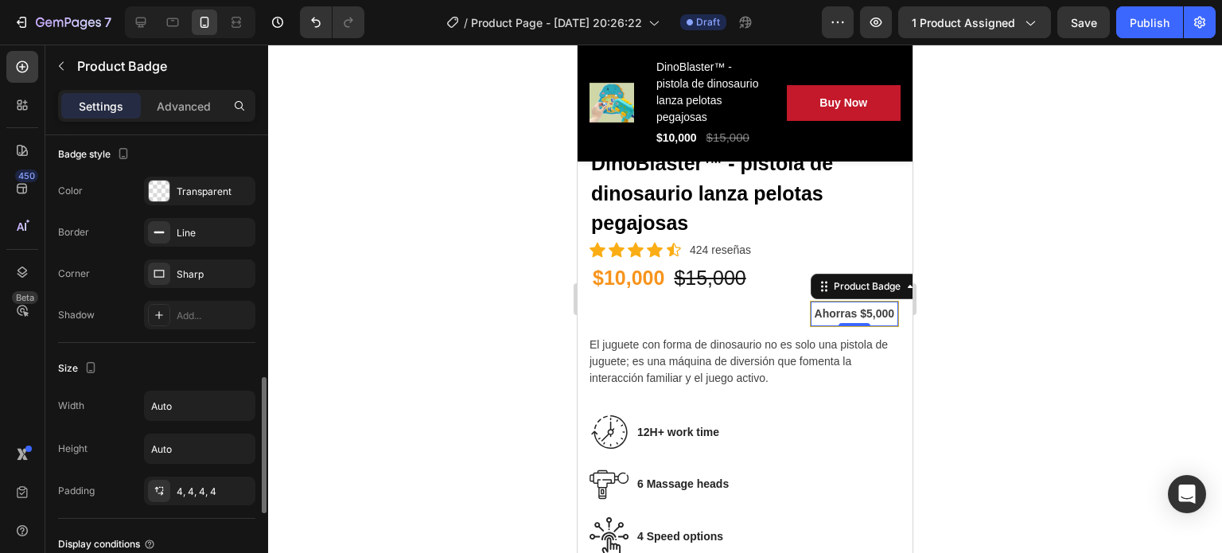
scroll to position [785, 0]
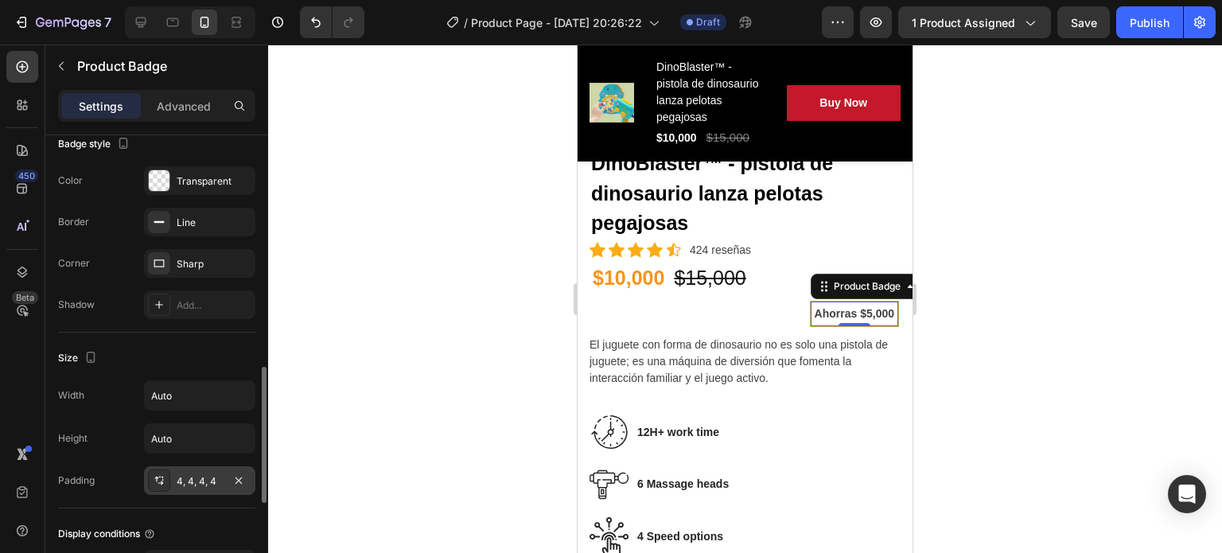
click at [150, 474] on div at bounding box center [159, 481] width 22 height 22
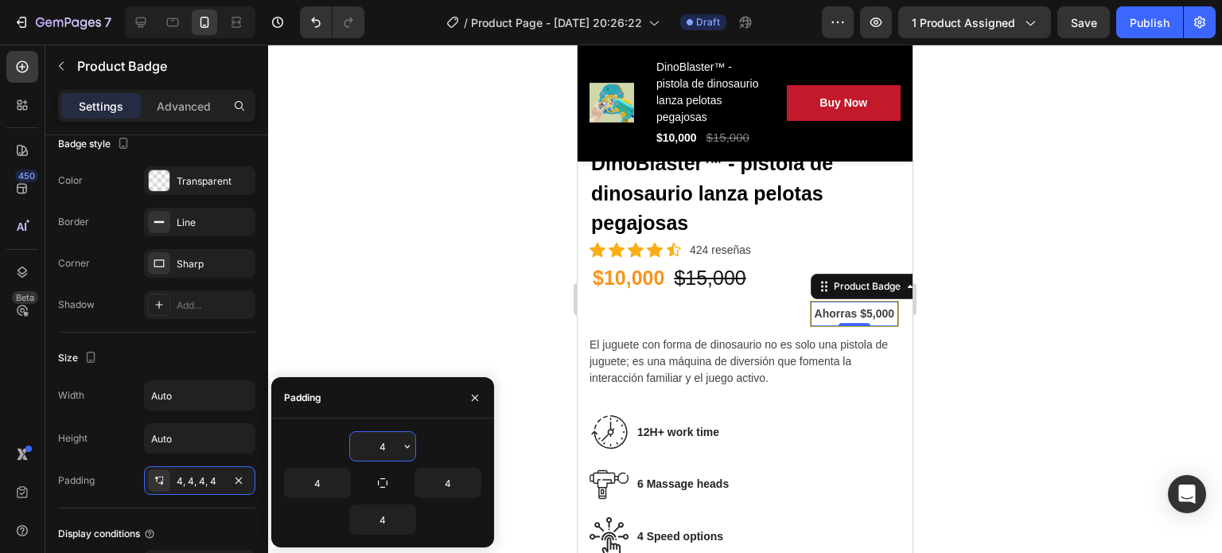
click at [392, 444] on input "4" at bounding box center [382, 446] width 65 height 29
type input "0"
click at [387, 489] on button "button" at bounding box center [383, 483] width 22 height 22
type input "0"
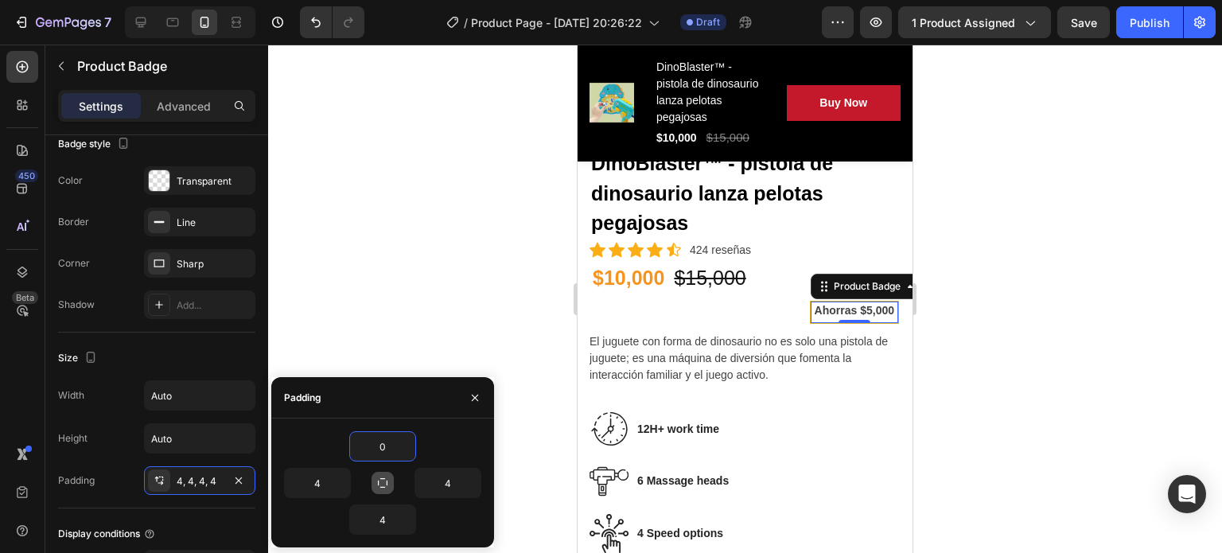
type input "0"
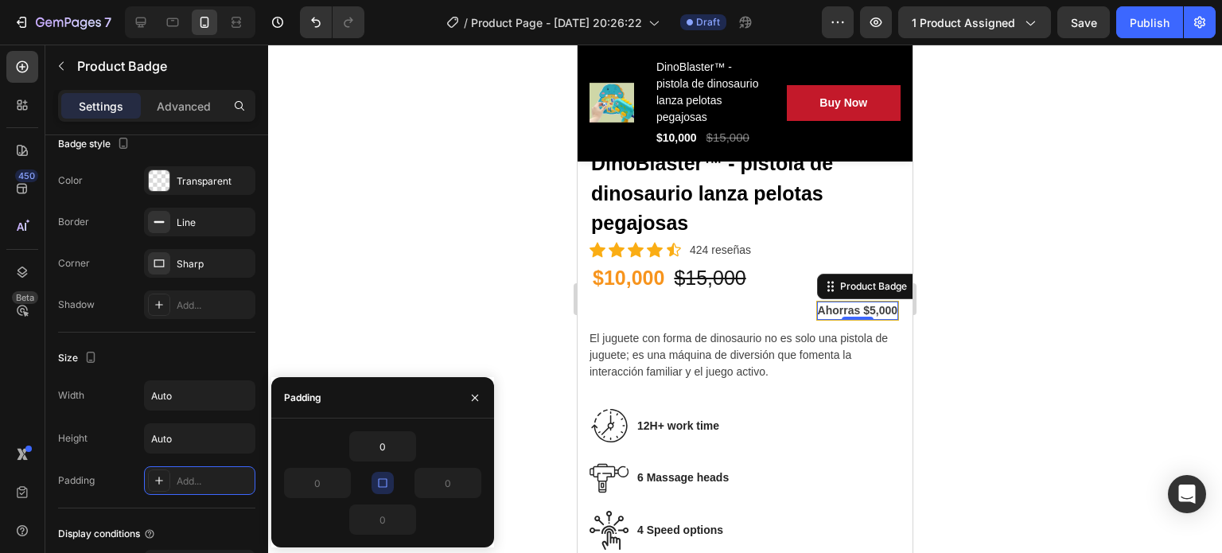
type input "4"
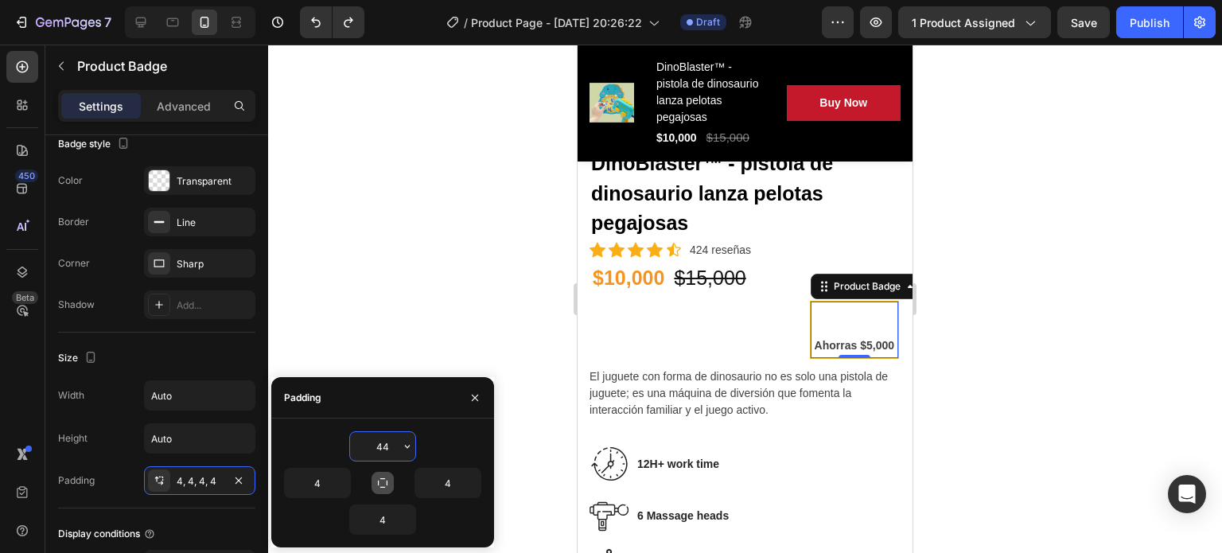
type input "4"
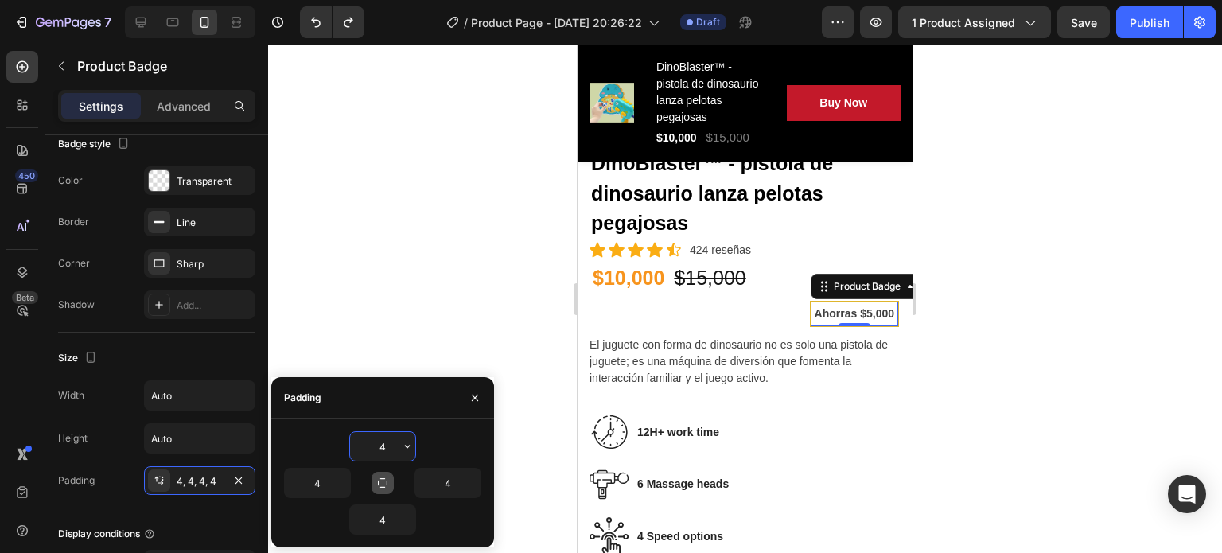
click at [387, 489] on button "button" at bounding box center [383, 483] width 22 height 22
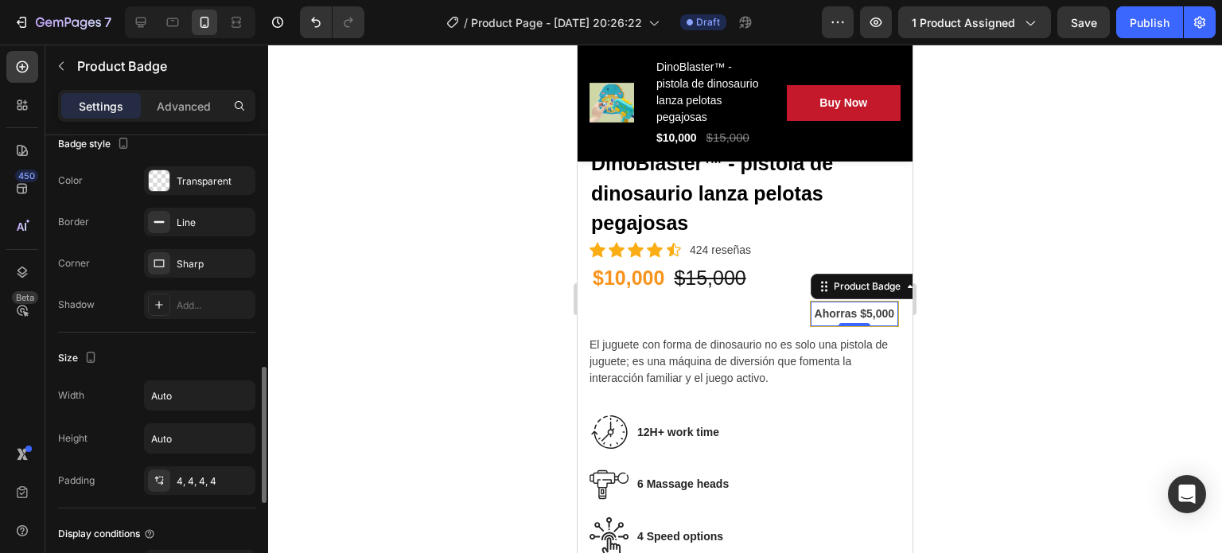
click at [115, 405] on div "Width Auto" at bounding box center [156, 395] width 197 height 30
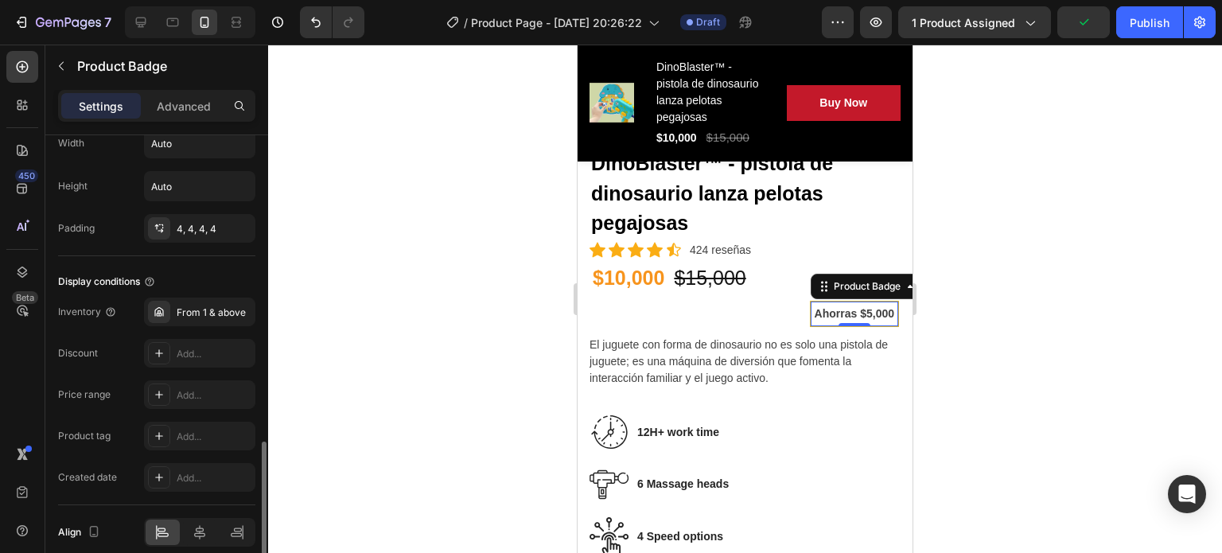
scroll to position [1104, 0]
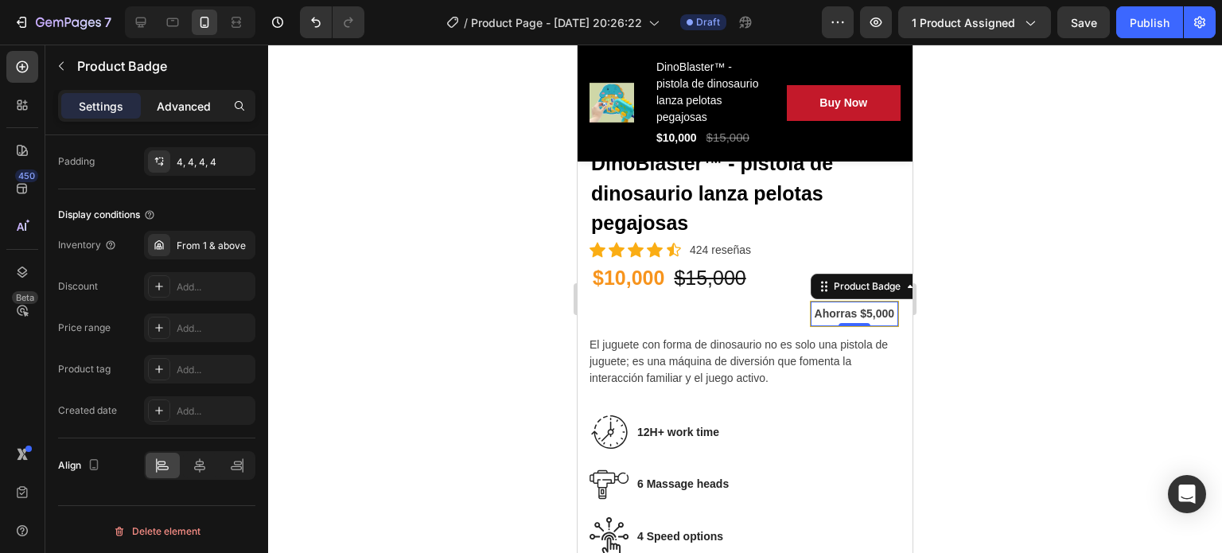
click at [166, 110] on p "Advanced" at bounding box center [184, 106] width 54 height 17
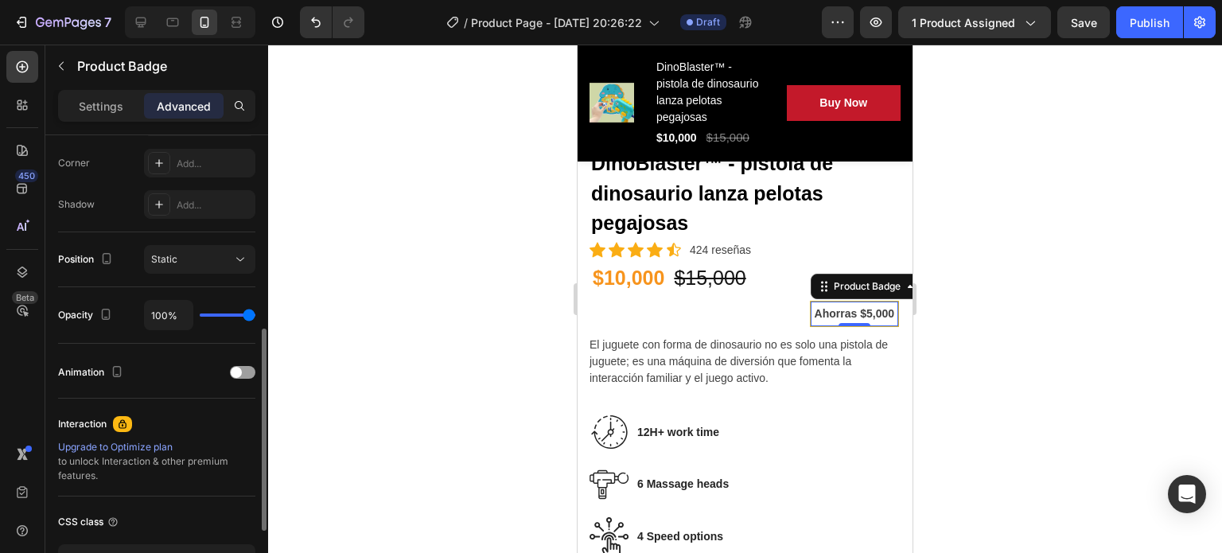
scroll to position [471, 0]
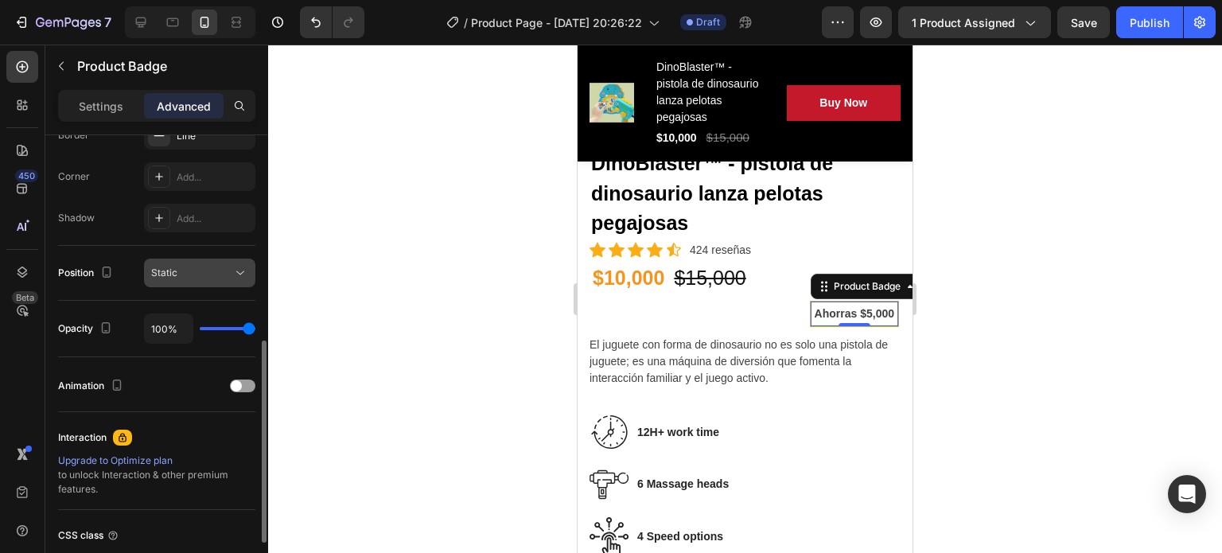
click at [244, 273] on icon at bounding box center [240, 273] width 16 height 16
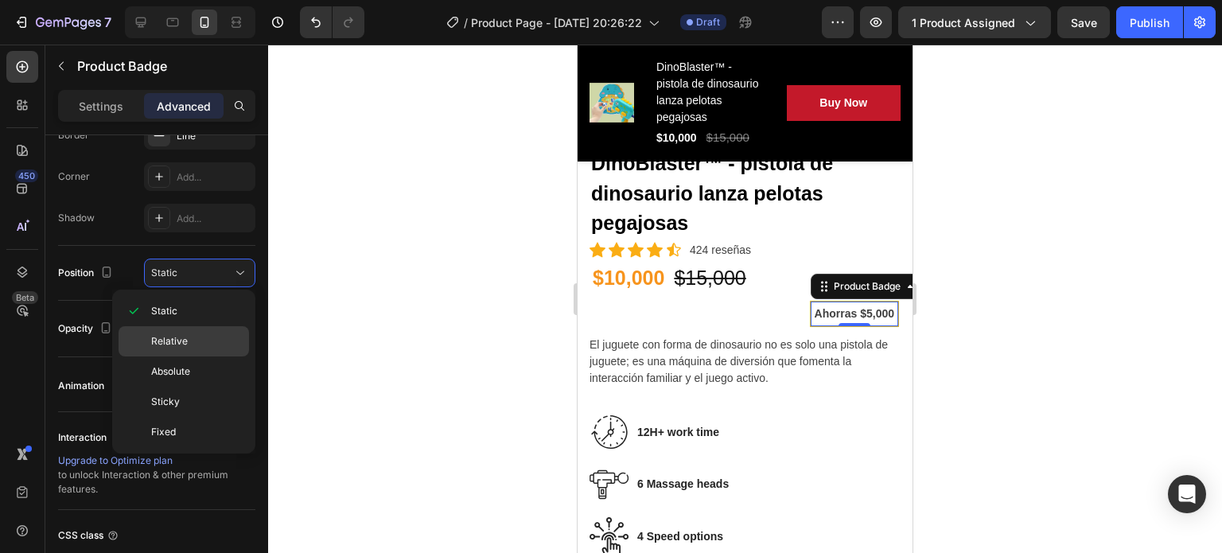
click at [207, 334] on p "Relative" at bounding box center [196, 341] width 91 height 14
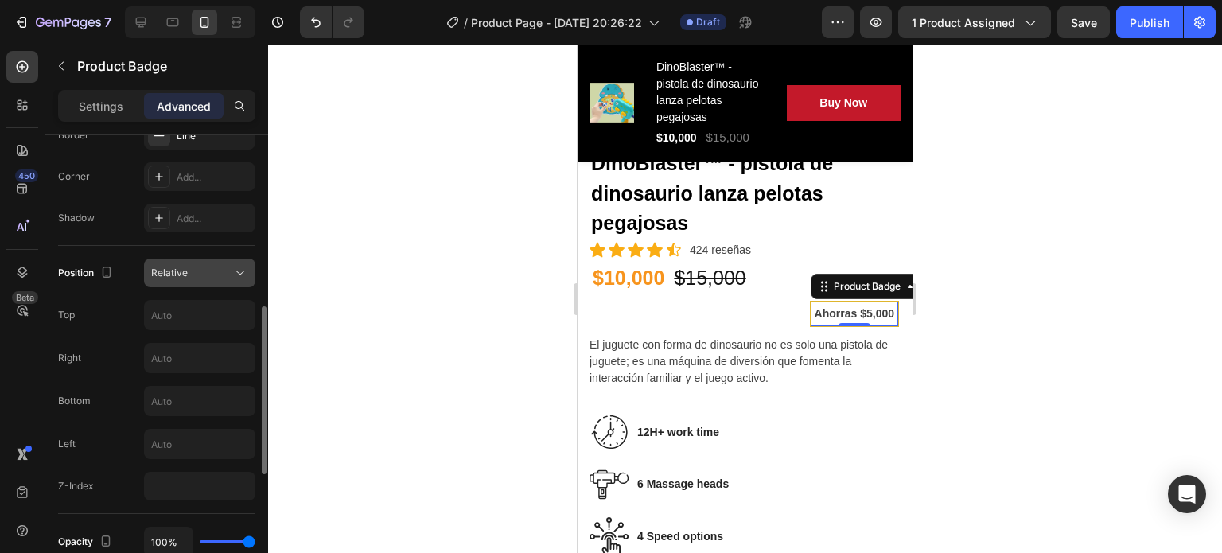
click at [226, 265] on div "Relative" at bounding box center [199, 273] width 97 height 16
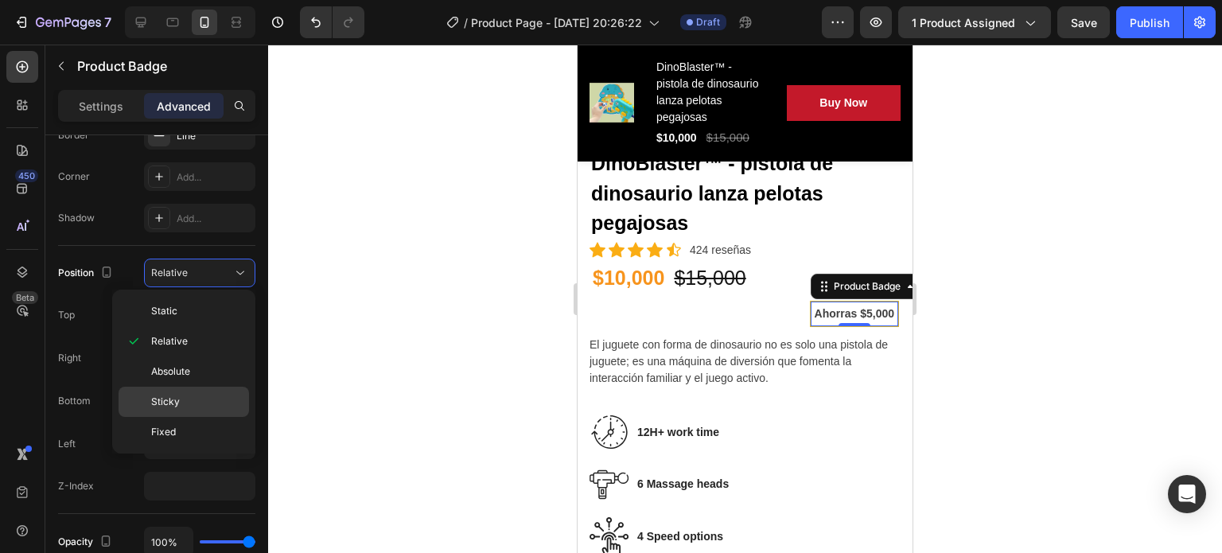
click at [201, 403] on p "Sticky" at bounding box center [196, 402] width 91 height 14
type input "0"
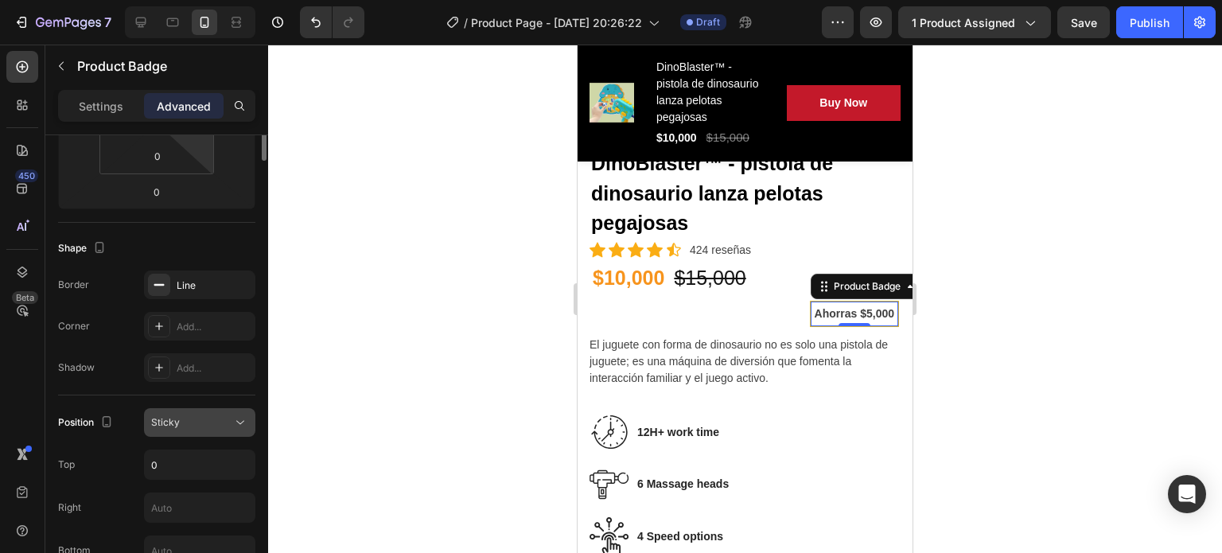
scroll to position [131, 0]
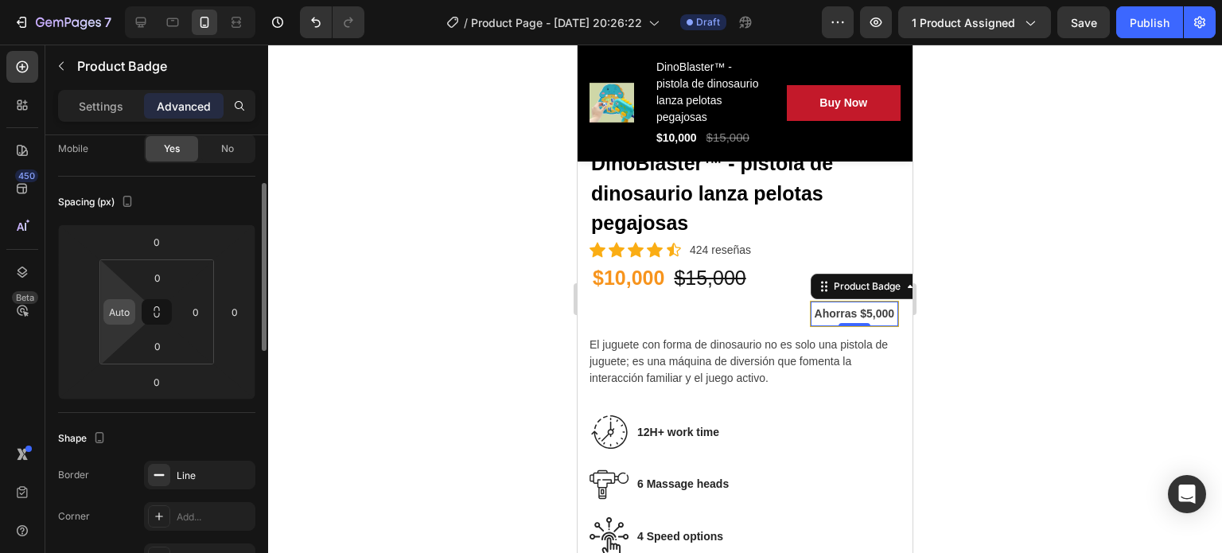
click at [106, 310] on div "Auto" at bounding box center [119, 311] width 32 height 25
click at [130, 310] on input "Auto" at bounding box center [119, 312] width 24 height 24
type input "0"
type input "2"
click at [86, 309] on input "number" at bounding box center [79, 312] width 24 height 24
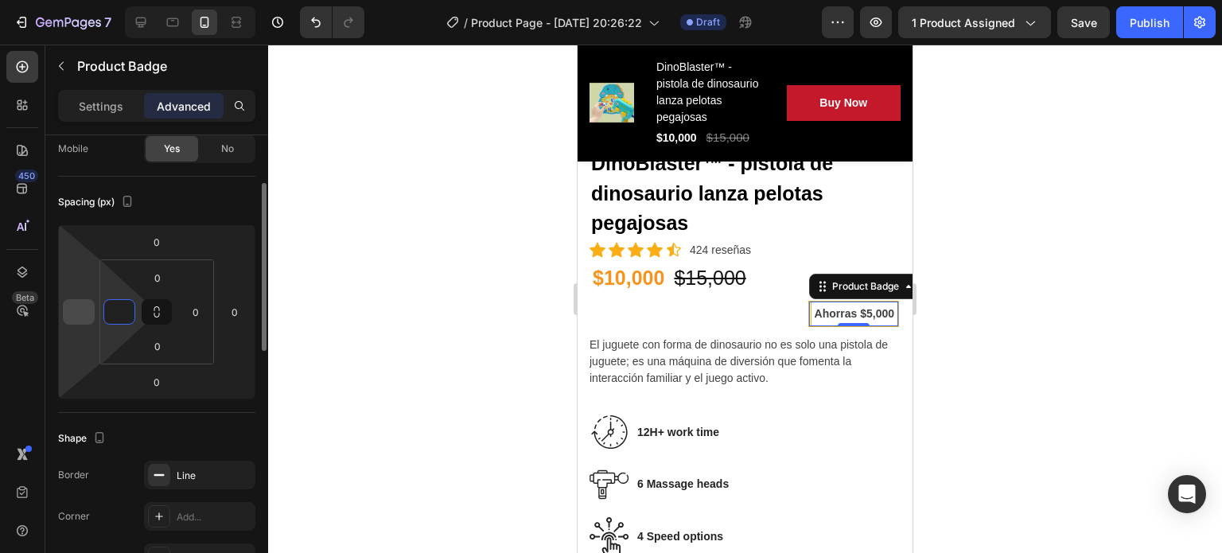
type input "0"
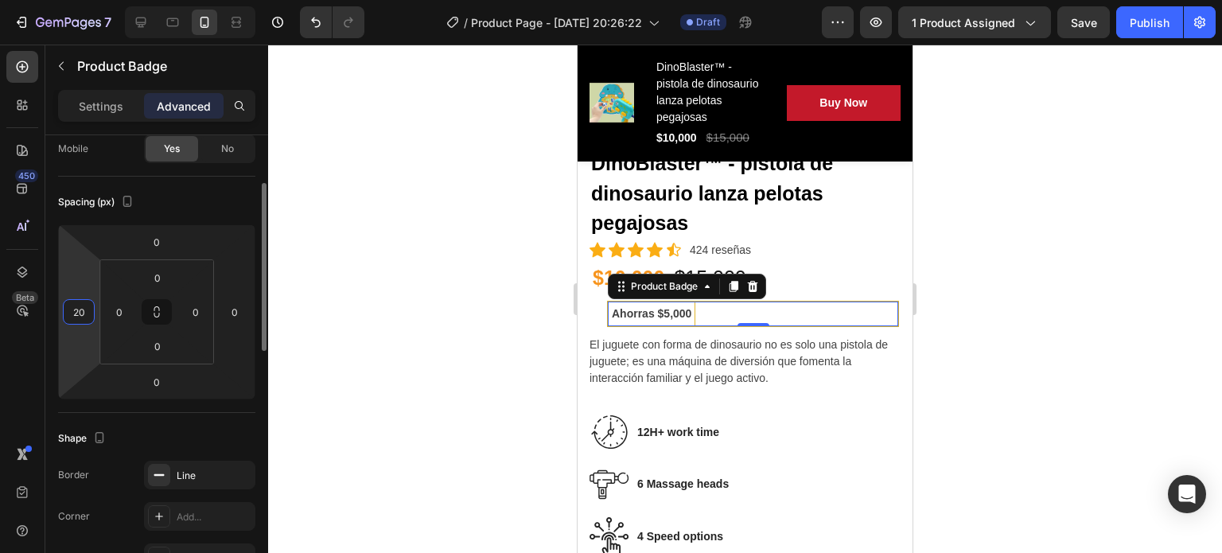
type input "2"
type input "1"
type input "0"
click at [189, 310] on input "0" at bounding box center [196, 312] width 24 height 24
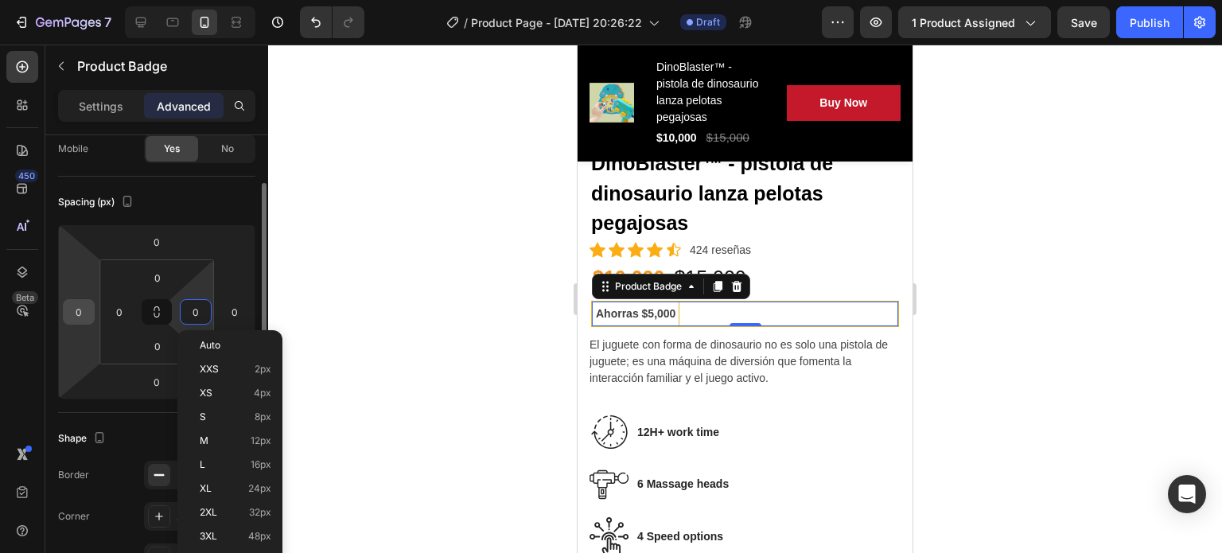
click at [82, 308] on input "0" at bounding box center [79, 312] width 24 height 24
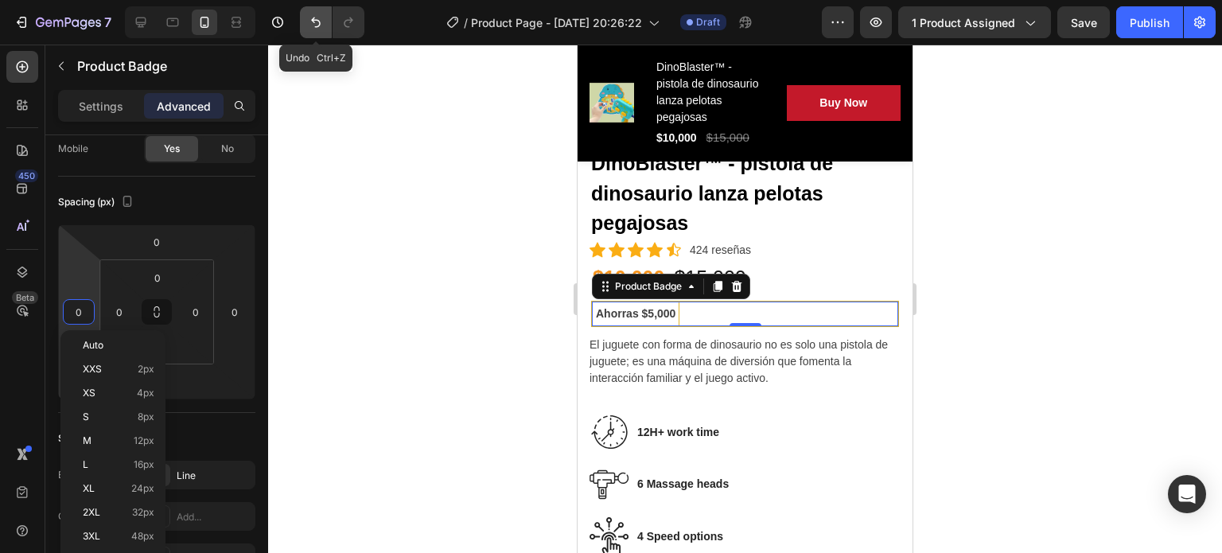
click at [314, 23] on icon "Undo/Redo" at bounding box center [316, 22] width 16 height 16
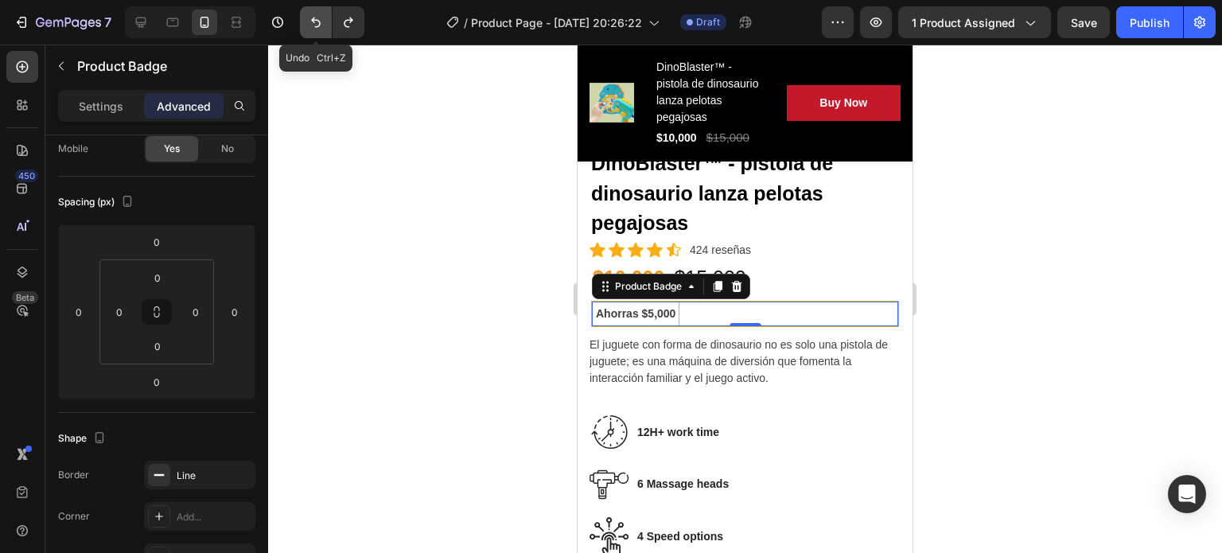
click at [314, 23] on icon "Undo/Redo" at bounding box center [316, 22] width 16 height 16
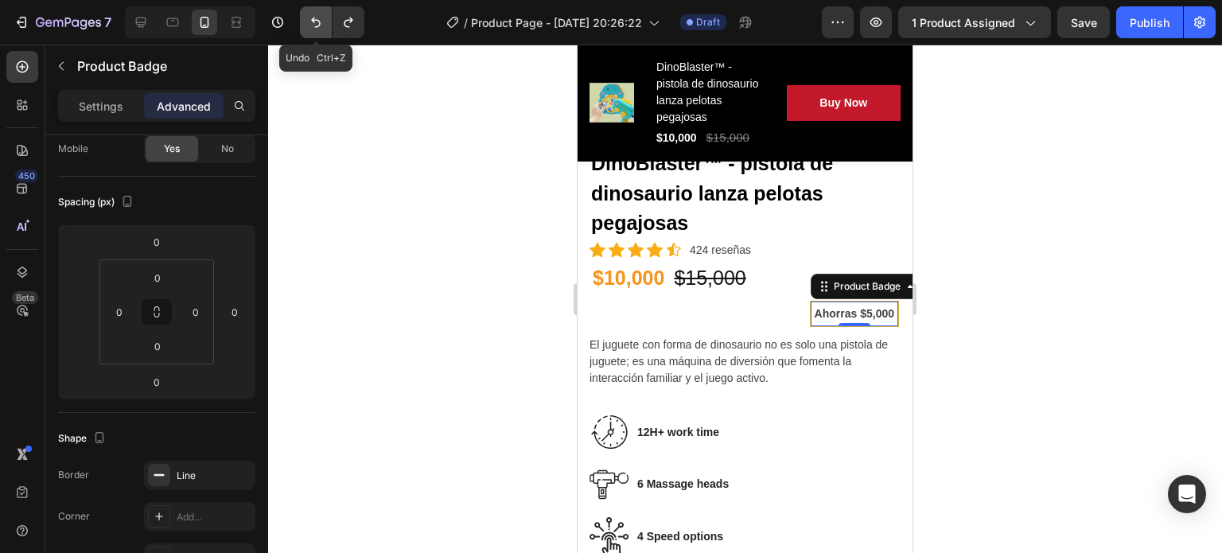
click at [314, 23] on icon "Undo/Redo" at bounding box center [316, 22] width 16 height 16
type input "Auto"
click at [156, 313] on icon at bounding box center [157, 315] width 6 height 5
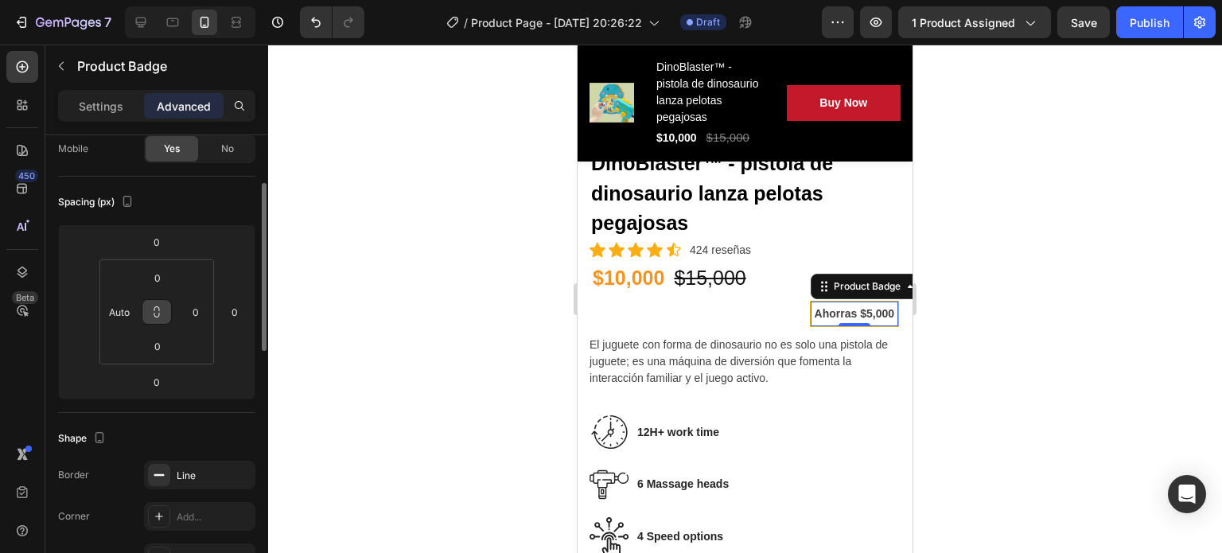
scroll to position [0, 0]
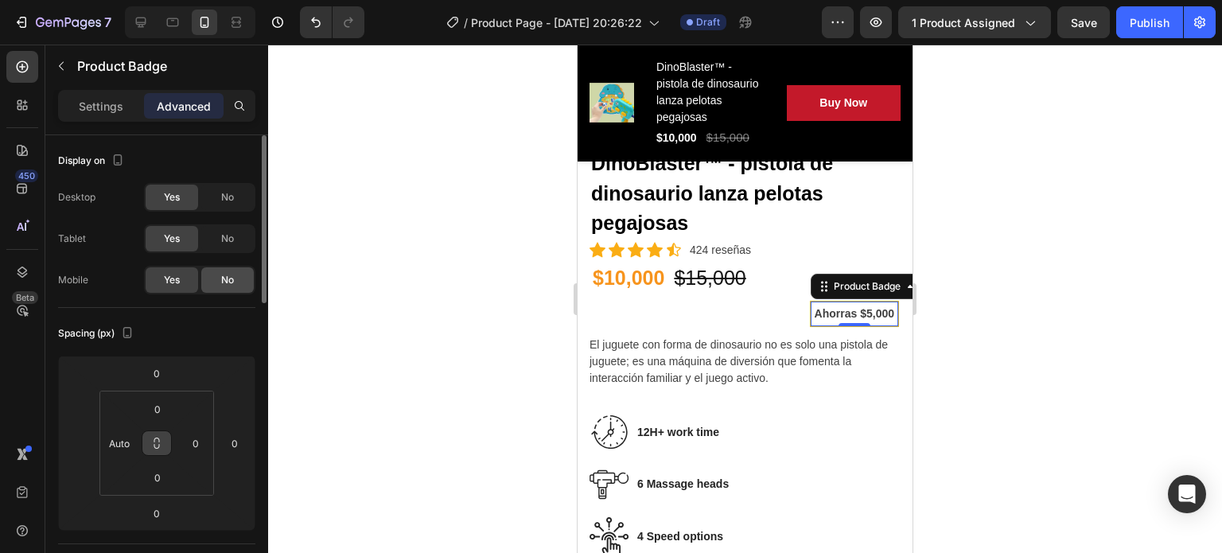
click at [236, 274] on div "No" at bounding box center [227, 279] width 53 height 25
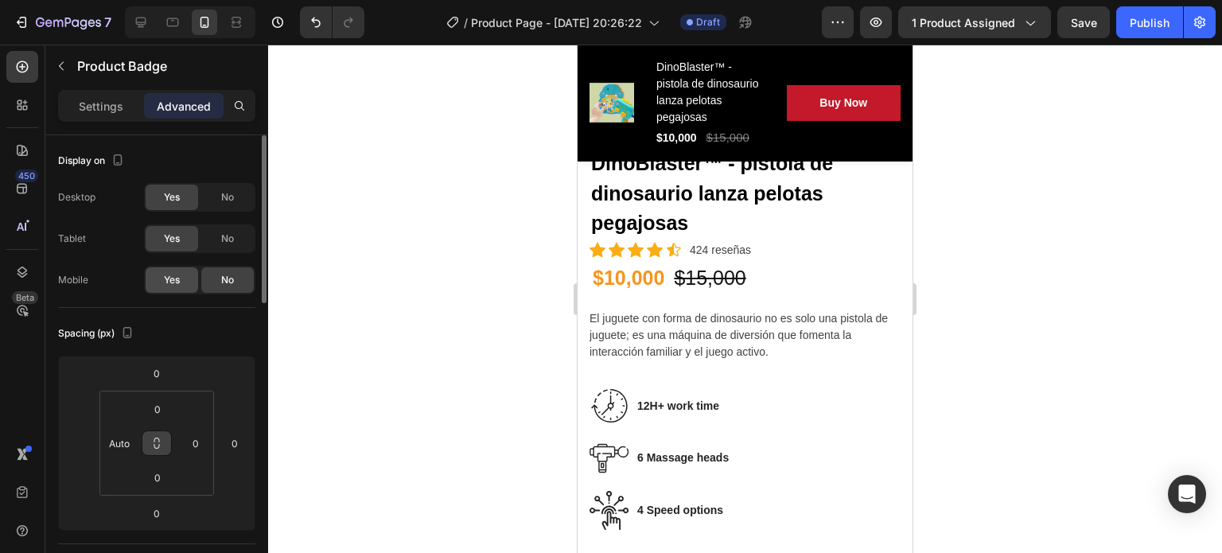
click at [174, 281] on span "Yes" at bounding box center [172, 280] width 16 height 14
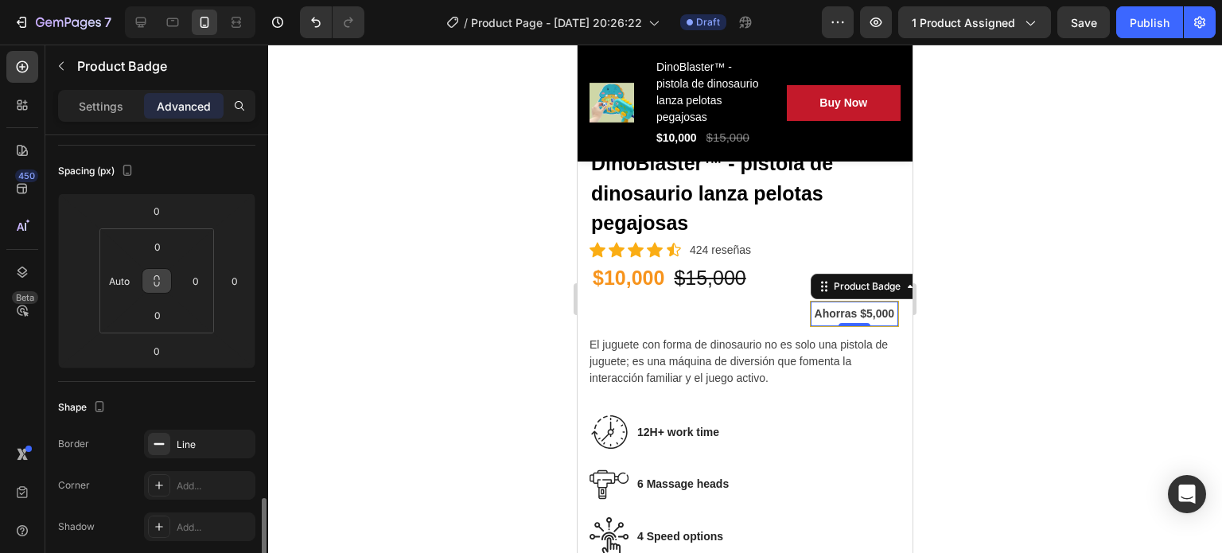
scroll to position [385, 0]
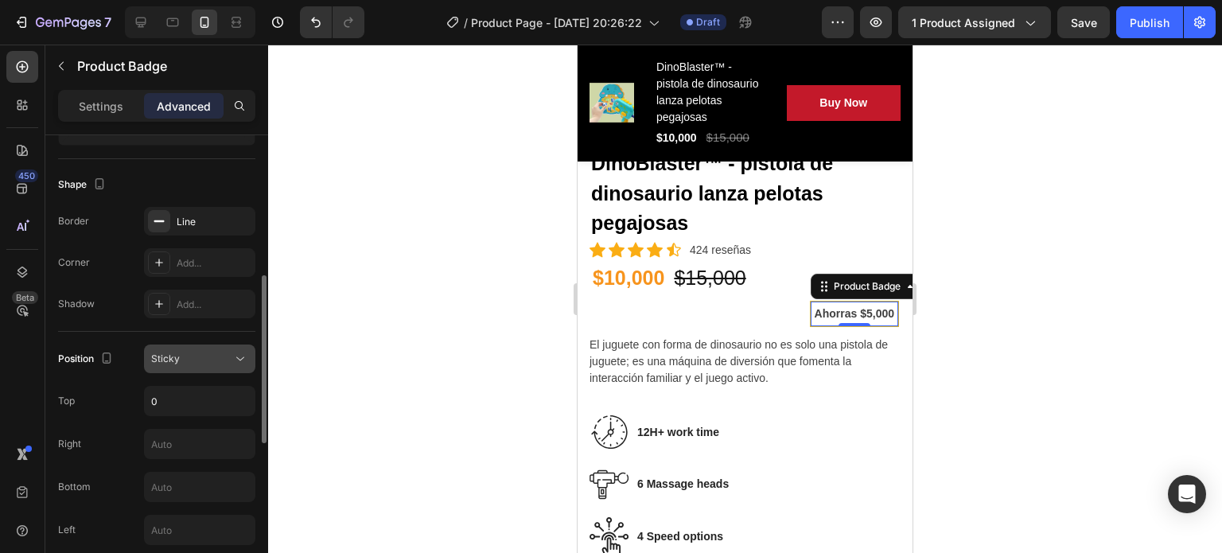
click at [219, 356] on div "Sticky" at bounding box center [191, 359] width 81 height 14
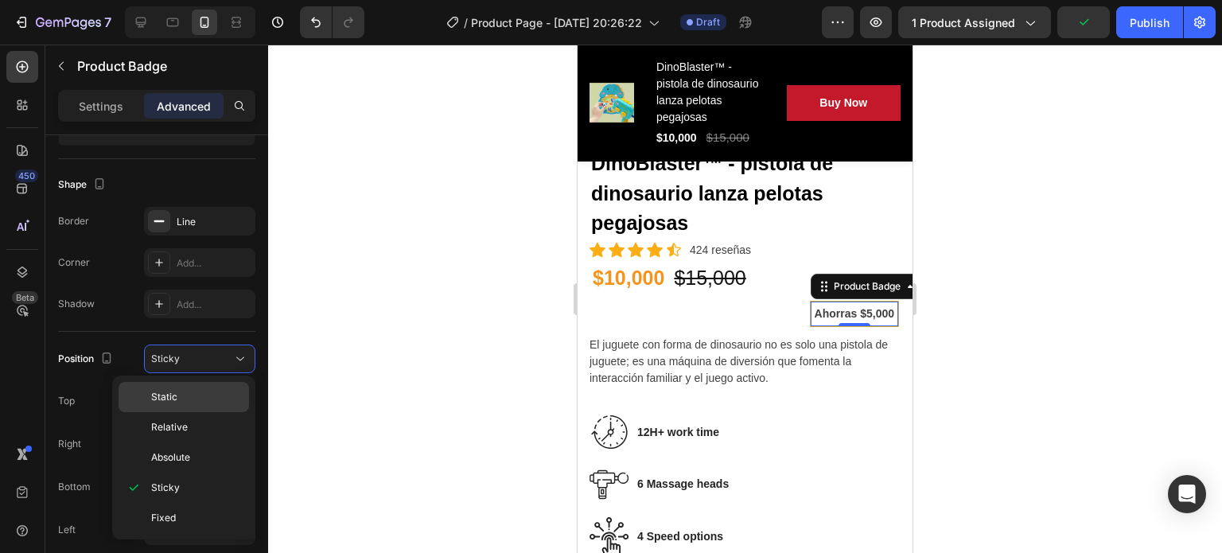
click at [186, 392] on p "Static" at bounding box center [196, 397] width 91 height 14
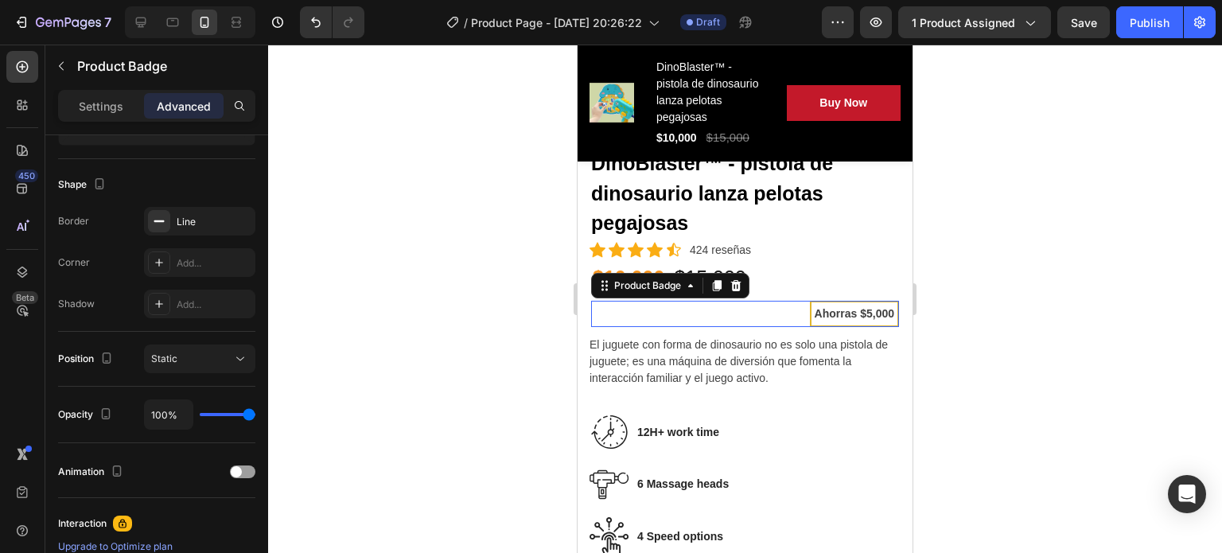
click at [471, 346] on div at bounding box center [745, 299] width 954 height 508
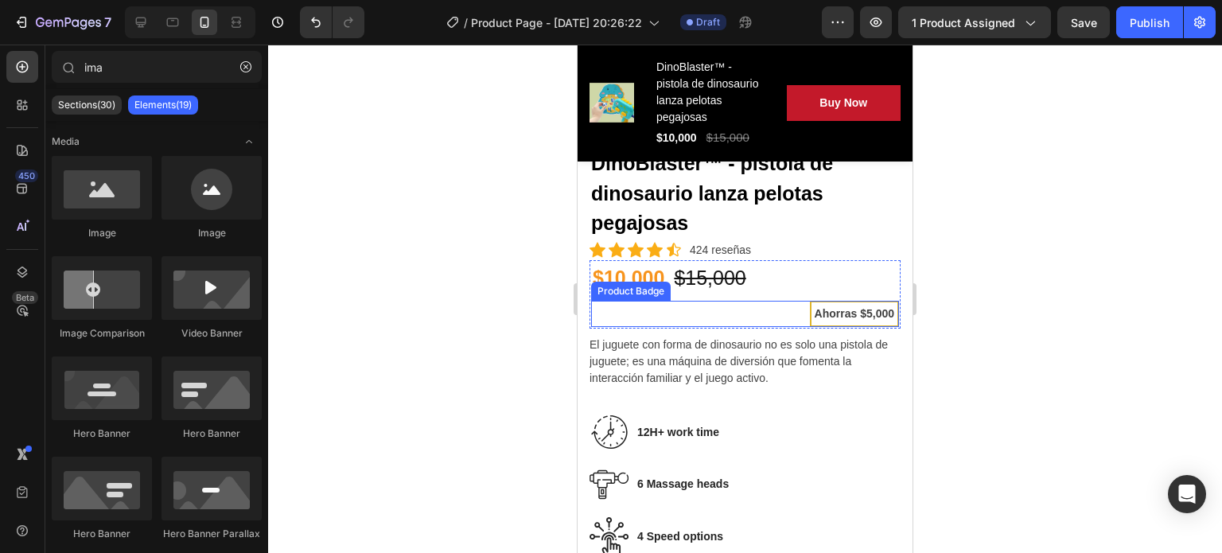
click at [812, 302] on pre "Ahorras $5,000" at bounding box center [855, 313] width 86 height 23
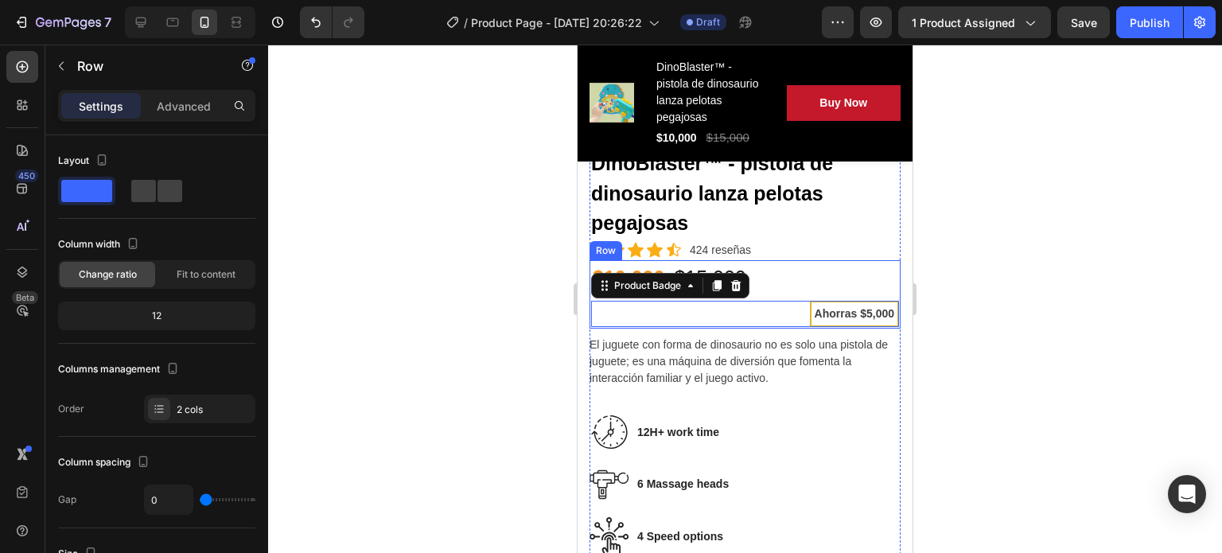
click at [731, 301] on div "Ahorras $5,000 Product Badge 0" at bounding box center [745, 314] width 308 height 26
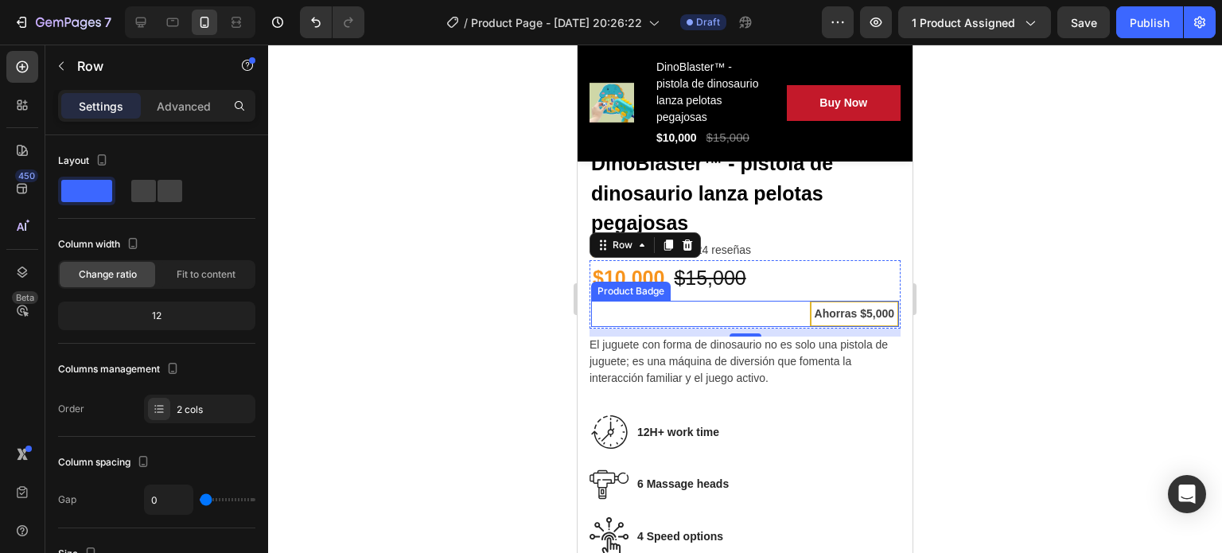
click at [826, 302] on pre "Ahorras $5,000" at bounding box center [855, 313] width 86 height 23
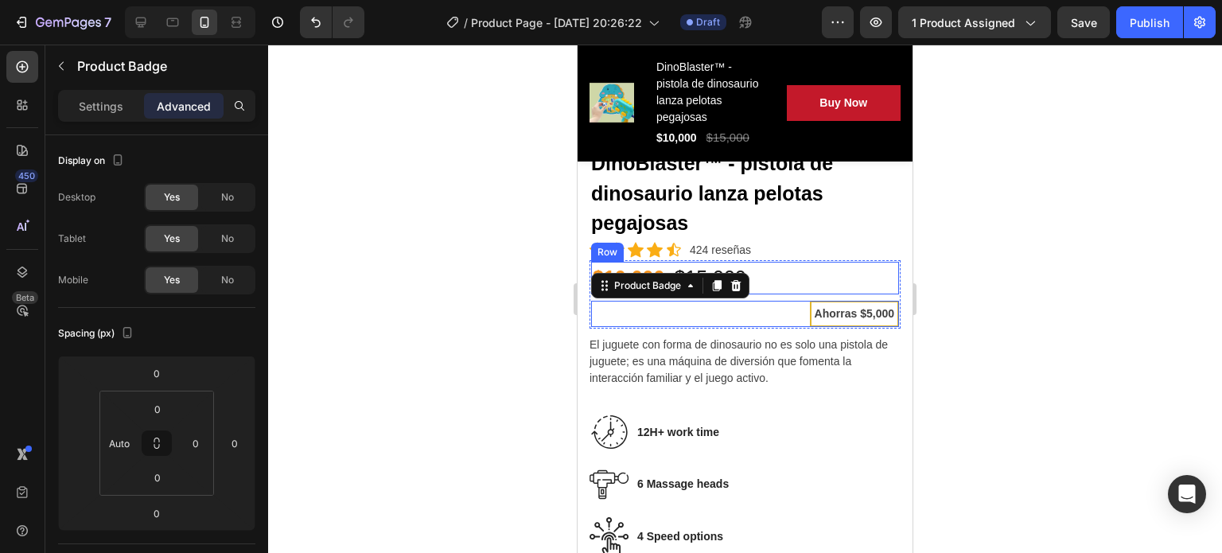
click at [815, 262] on div "$10,000 (P) Price (P) Price $15,000 (P) Price (P) Price Row" at bounding box center [745, 278] width 308 height 33
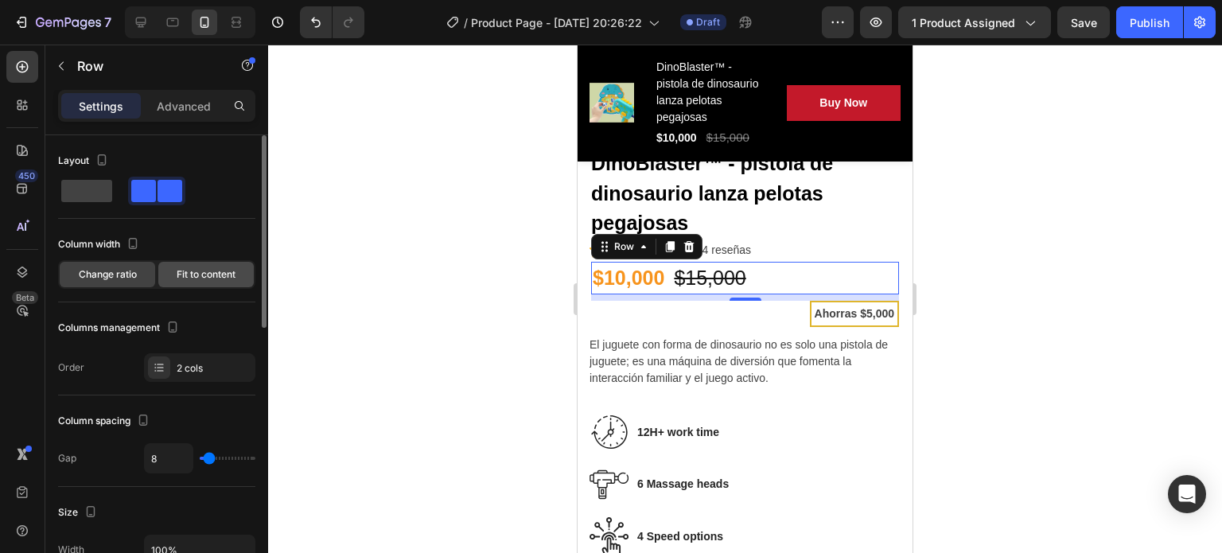
click at [197, 278] on span "Fit to content" at bounding box center [206, 274] width 59 height 14
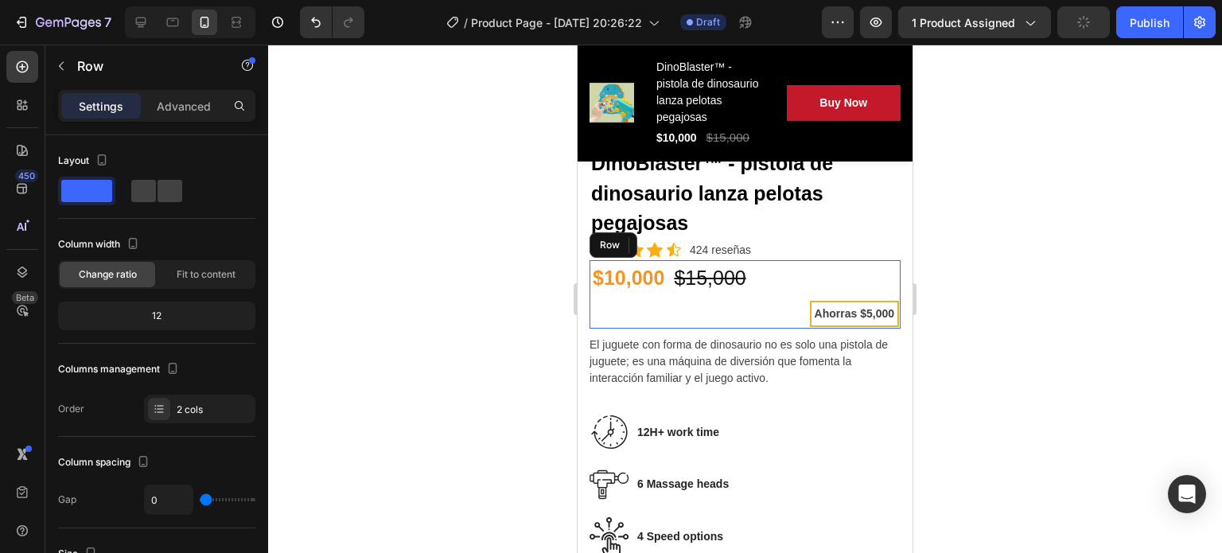
click at [653, 301] on div "Ahorras $5,000 Product Badge" at bounding box center [745, 314] width 308 height 26
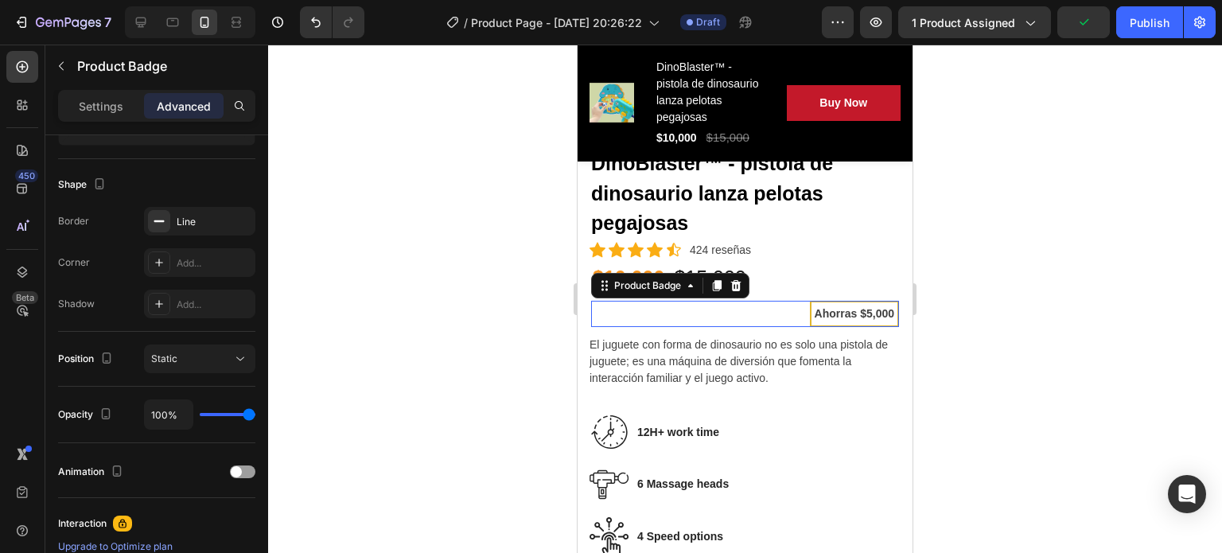
click at [835, 303] on pre "Ahorras $5,000" at bounding box center [855, 313] width 86 height 23
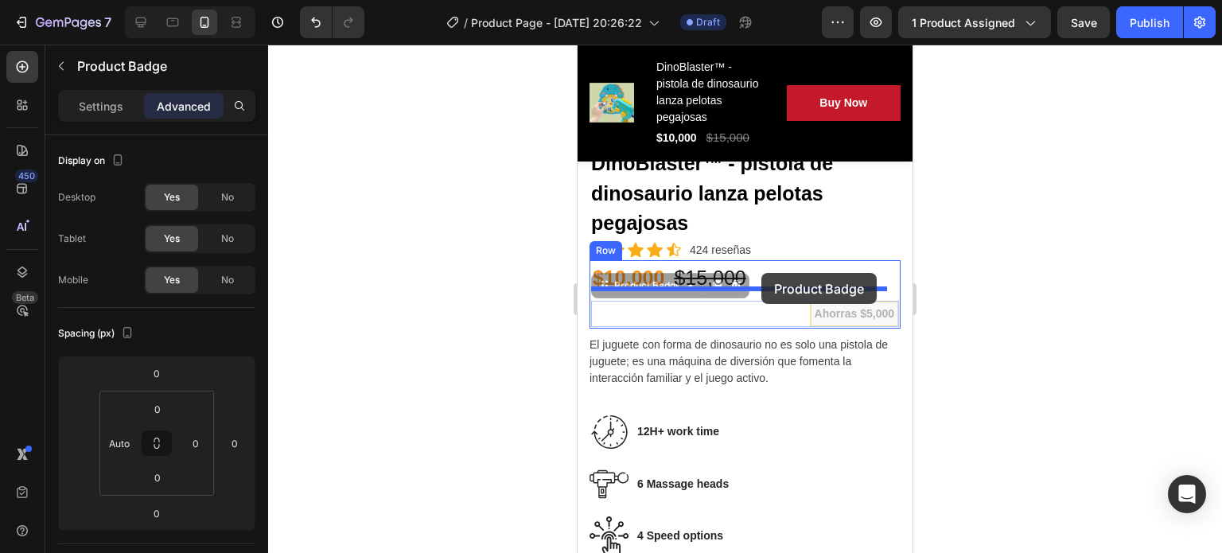
drag, startPoint x: 835, startPoint y: 303, endPoint x: 762, endPoint y: 273, distance: 79.2
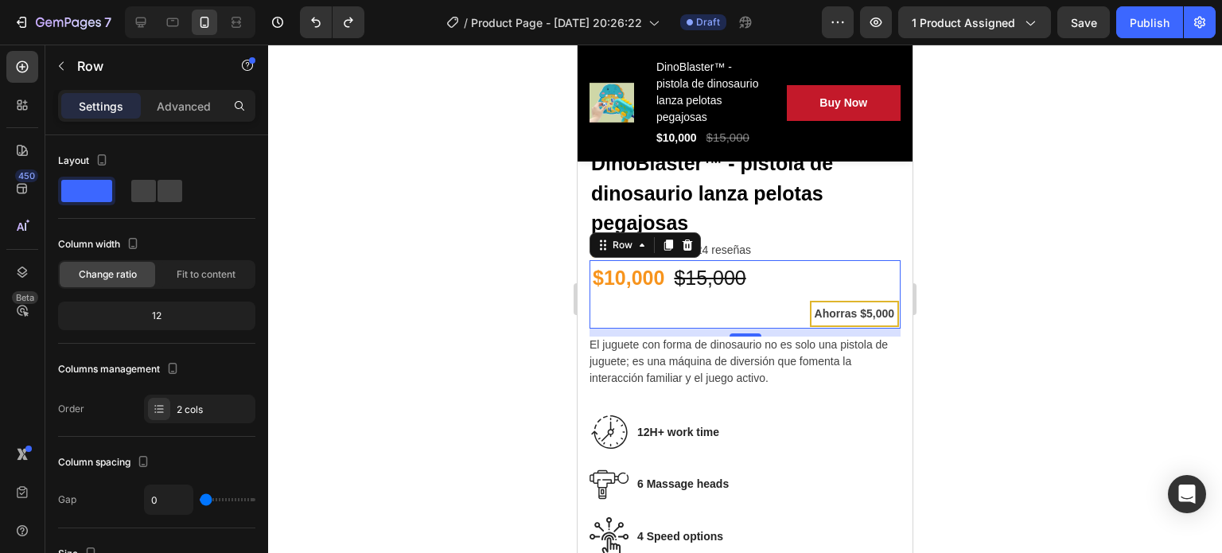
click at [731, 286] on div "$10,000 (P) Price (P) Price $15,000 (P) Price (P) Price Row" at bounding box center [745, 282] width 308 height 40
click at [510, 279] on div at bounding box center [745, 299] width 954 height 508
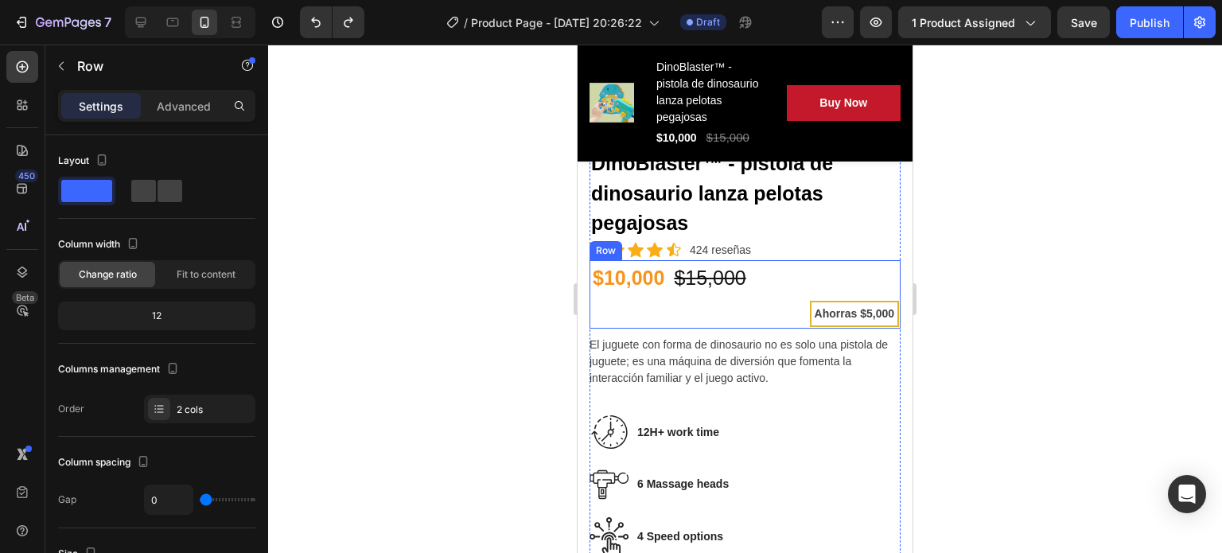
click at [633, 301] on div "Ahorras $5,000 Product Badge" at bounding box center [745, 314] width 308 height 26
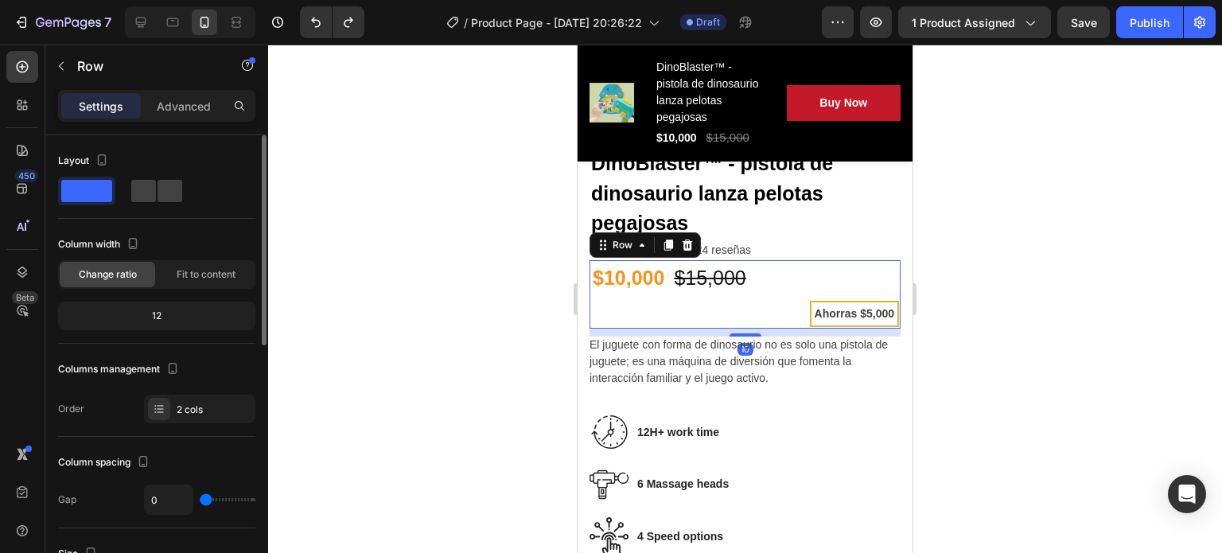
click at [187, 292] on div "Column width Change ratio Fit to content 12" at bounding box center [156, 288] width 197 height 112
click at [197, 279] on span "Fit to content" at bounding box center [206, 274] width 59 height 14
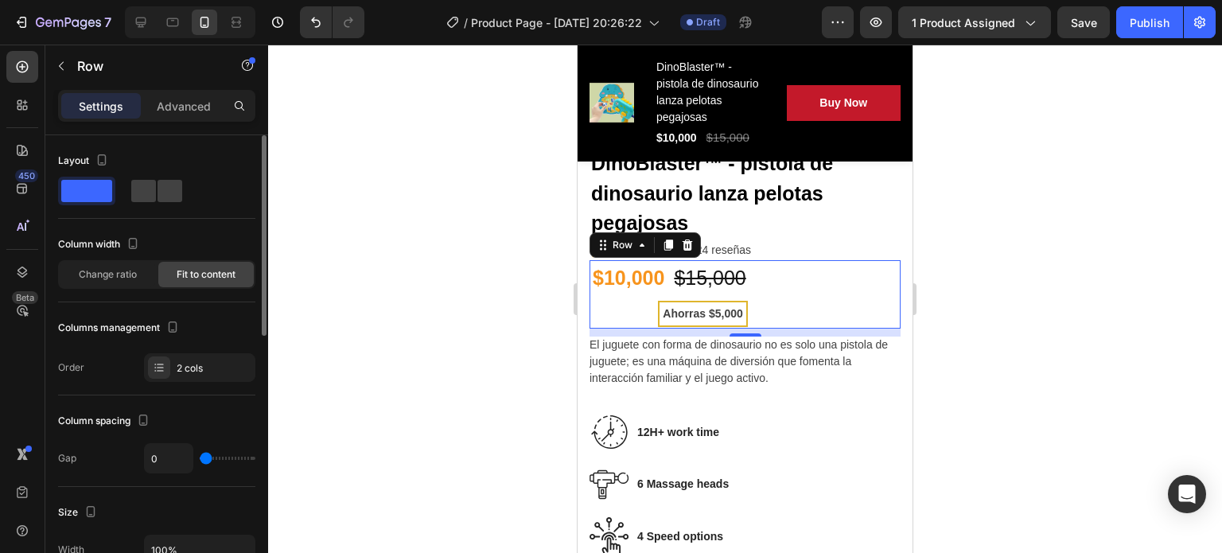
type input "48"
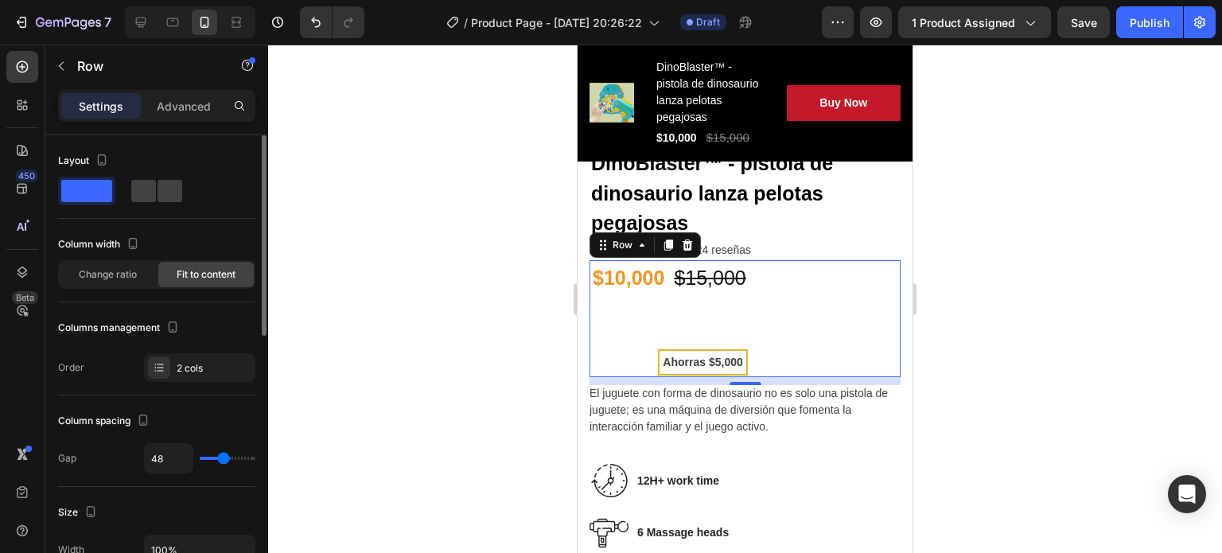
type input "61"
type input "63"
type input "64"
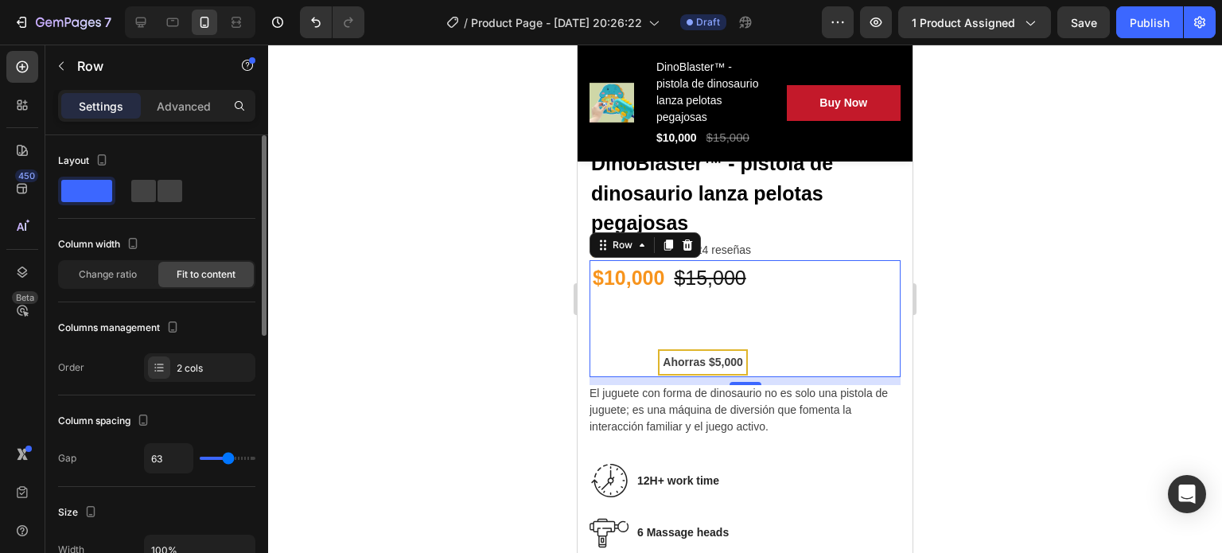
type input "64"
type input "66"
type input "63"
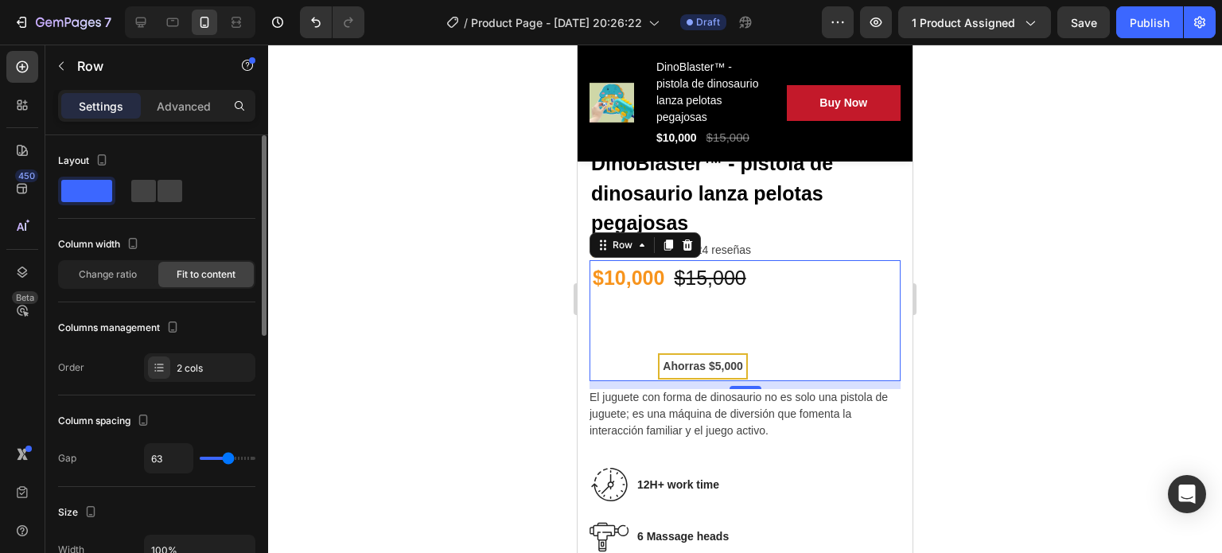
type input "0"
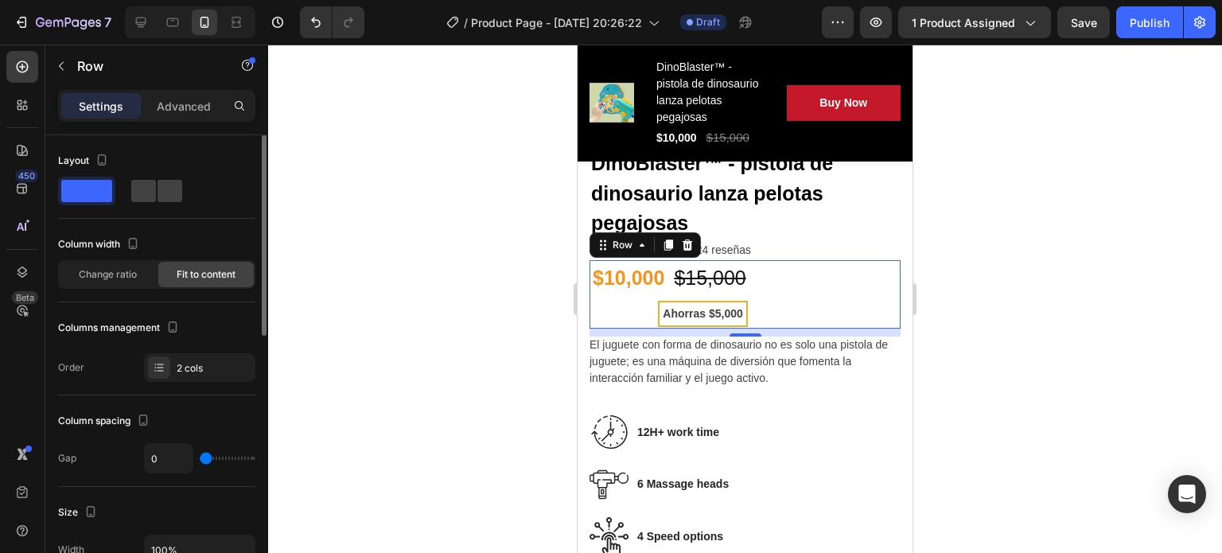
drag, startPoint x: 201, startPoint y: 454, endPoint x: 180, endPoint y: 458, distance: 20.9
click at [200, 458] on input "range" at bounding box center [228, 458] width 56 height 3
click at [169, 184] on span at bounding box center [170, 191] width 25 height 22
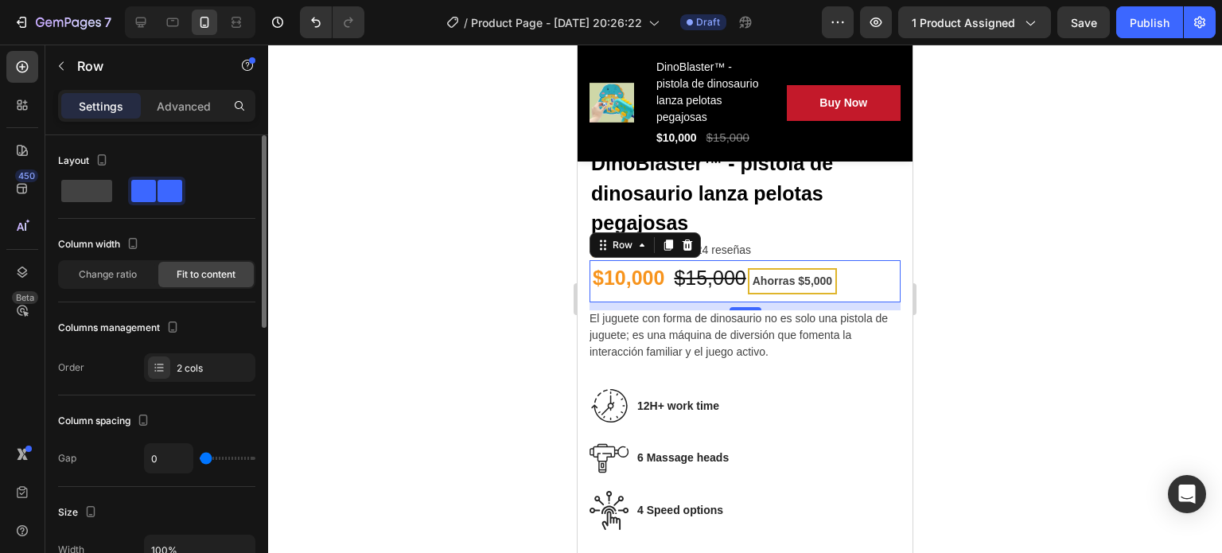
type input "2"
type input "22"
type input "25"
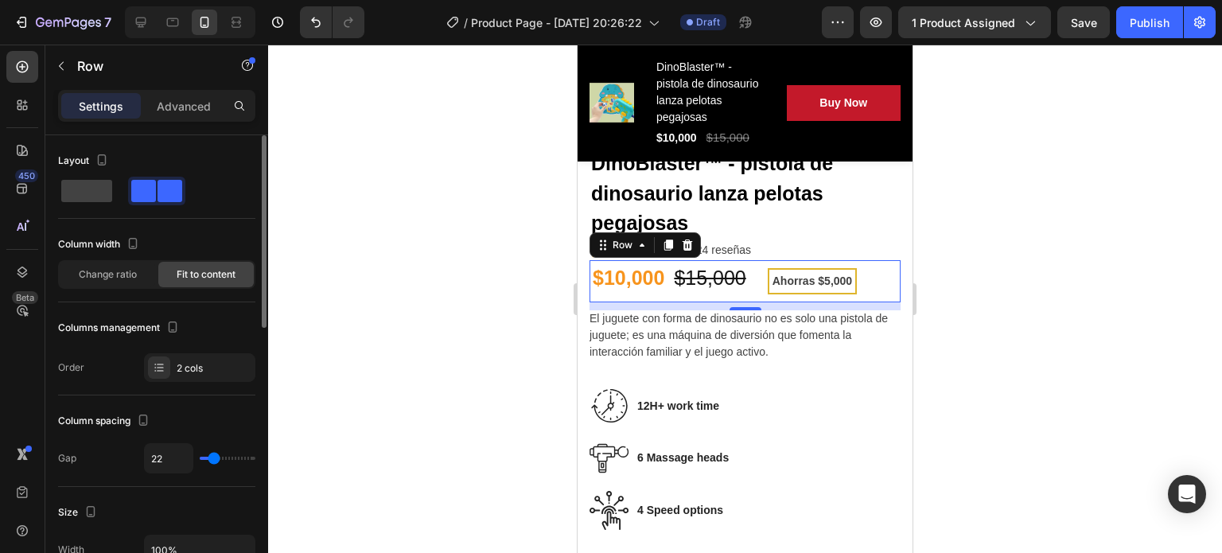
type input "25"
type input "29"
type input "31"
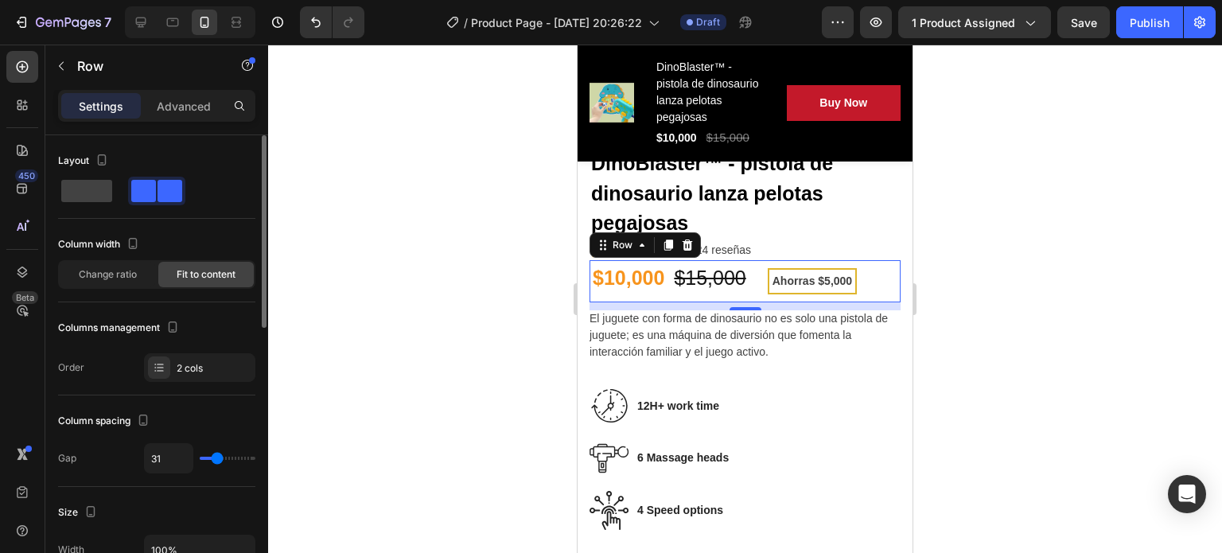
type input "34"
type input "38"
type input "41"
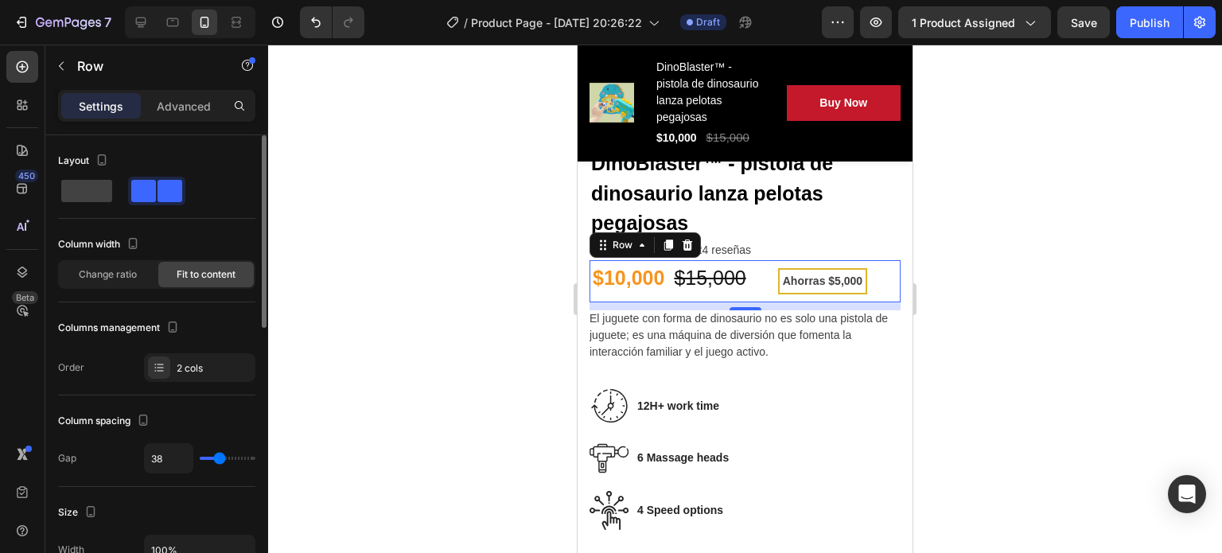
type input "41"
type input "43"
type input "45"
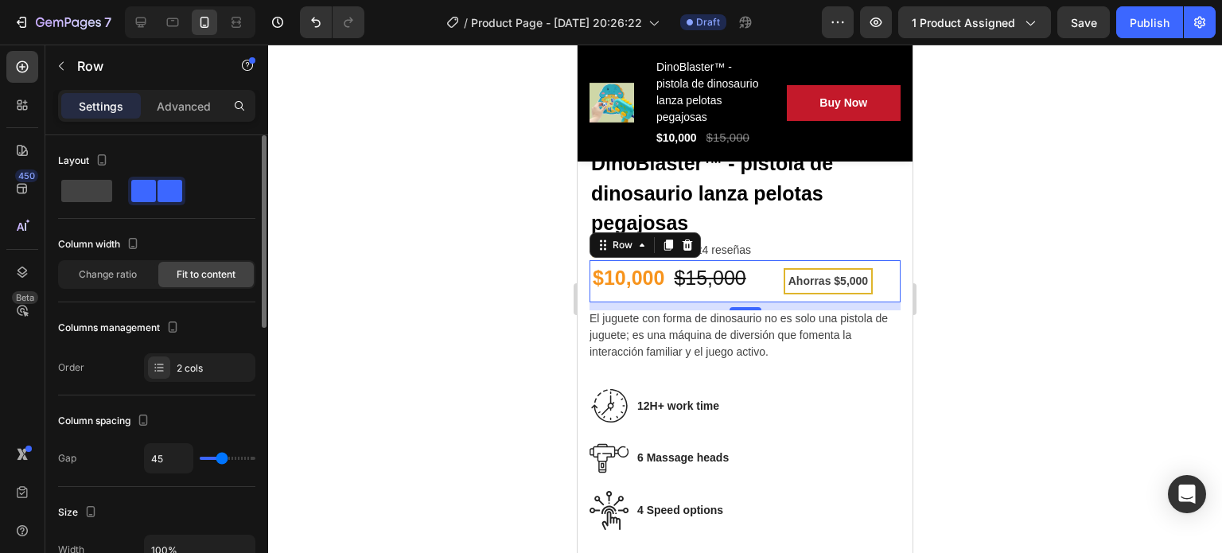
type input "41"
type input "20"
type input "18"
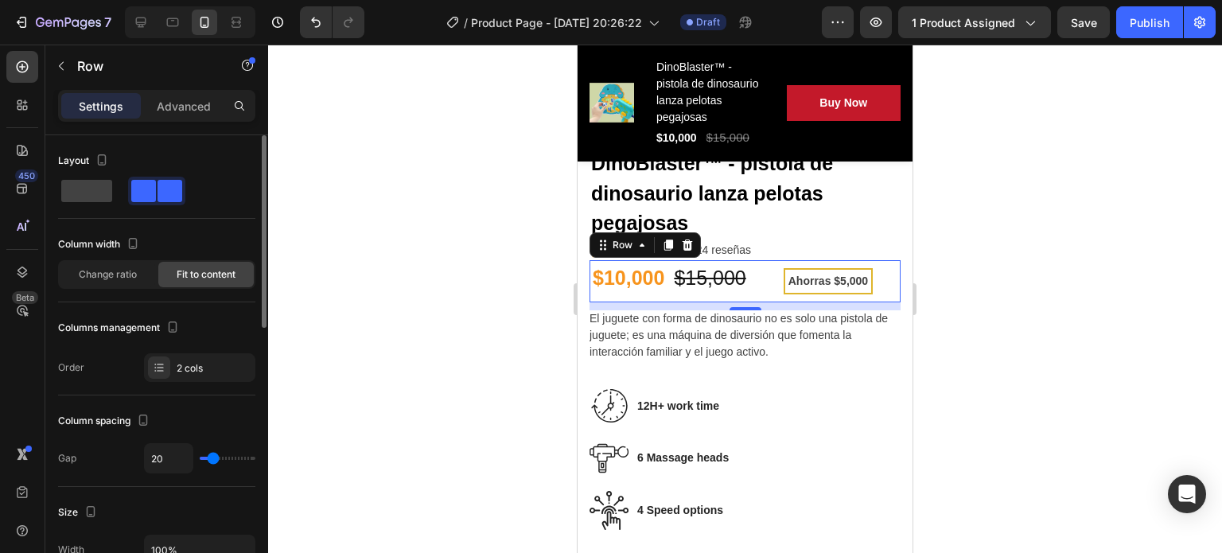
type input "18"
type input "15"
type input "13"
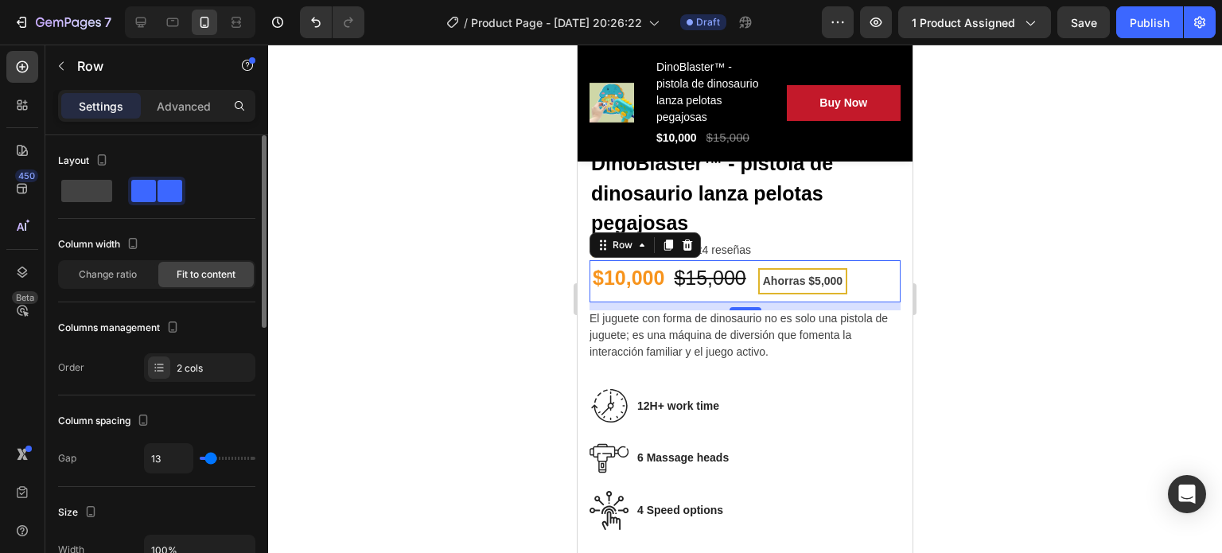
type input "11"
type input "9"
type input "8"
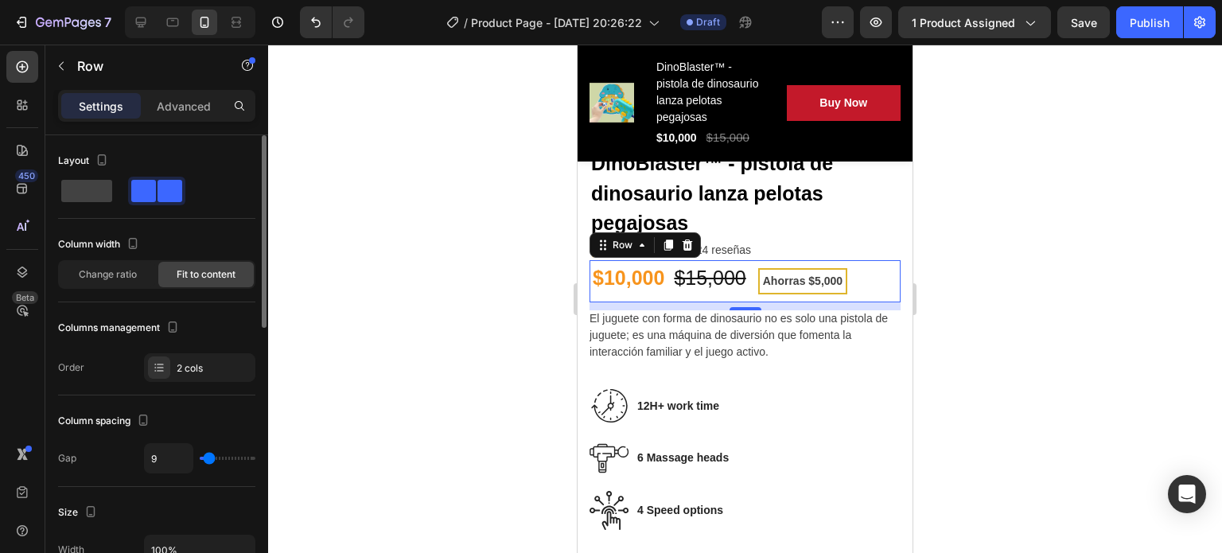
type input "8"
type input "6"
type input "9"
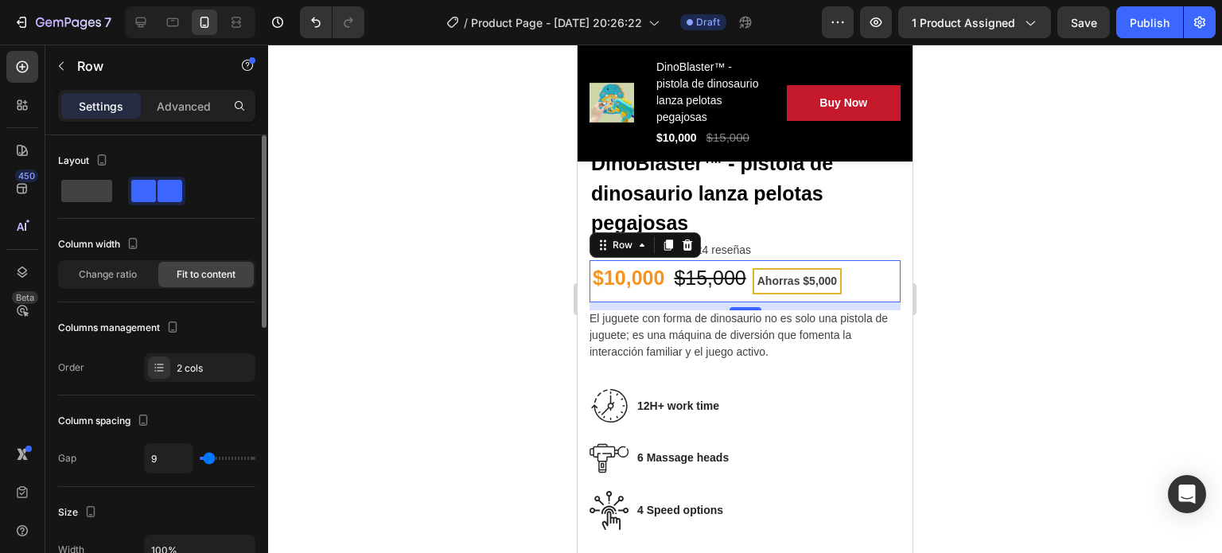
type input "11"
type input "13"
type input "16"
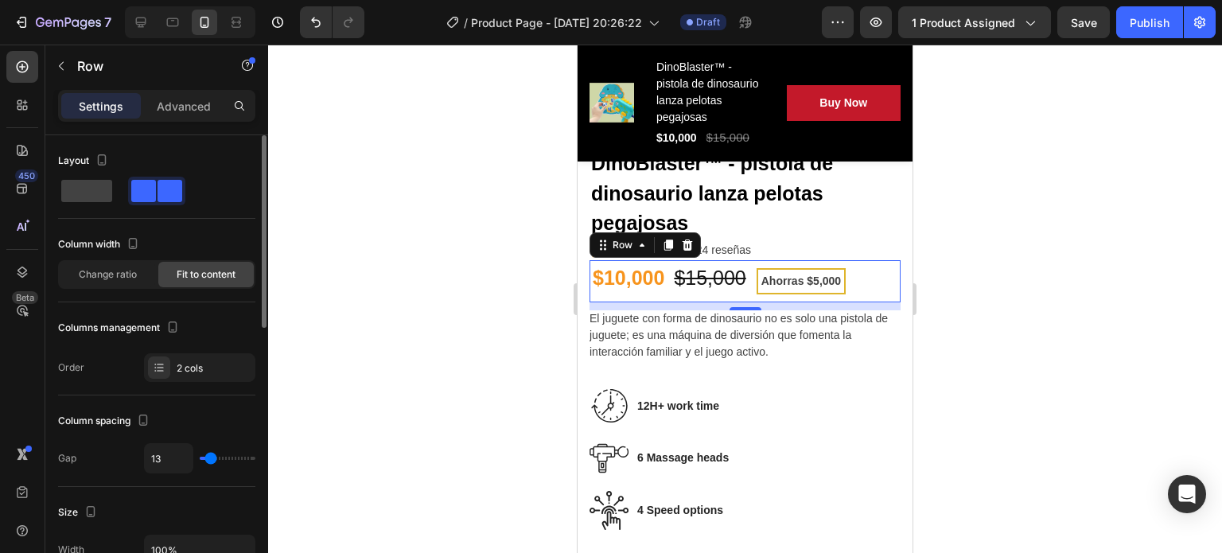
type input "16"
type input "18"
type input "20"
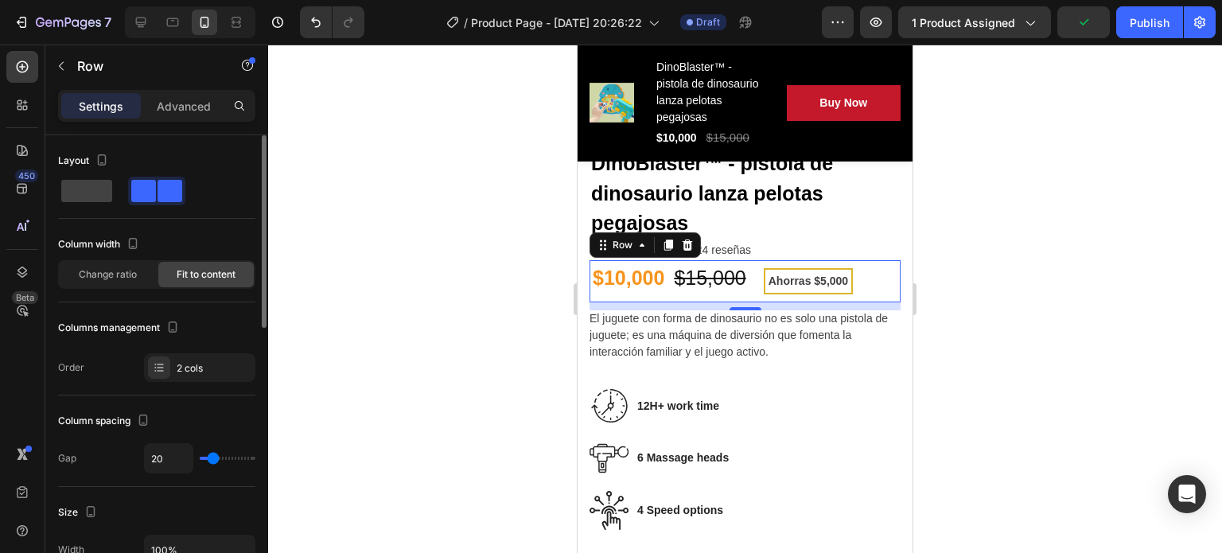
type input "16"
type input "15"
type input "18"
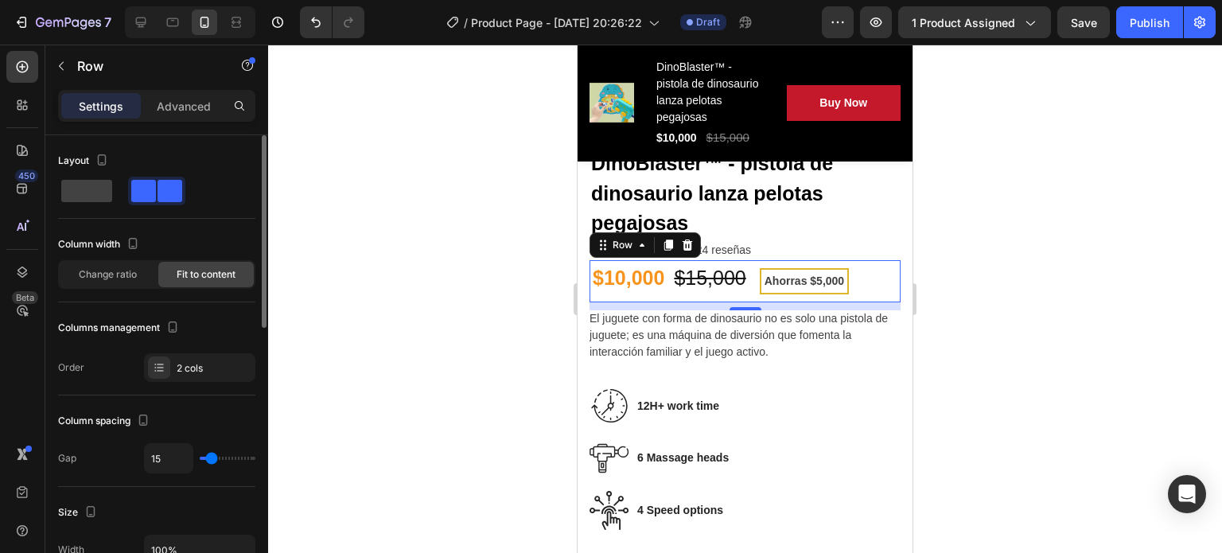
type input "18"
type input "20"
drag, startPoint x: 201, startPoint y: 458, endPoint x: 212, endPoint y: 463, distance: 12.5
click at [212, 460] on input "range" at bounding box center [228, 458] width 56 height 3
click at [439, 333] on div at bounding box center [745, 299] width 954 height 508
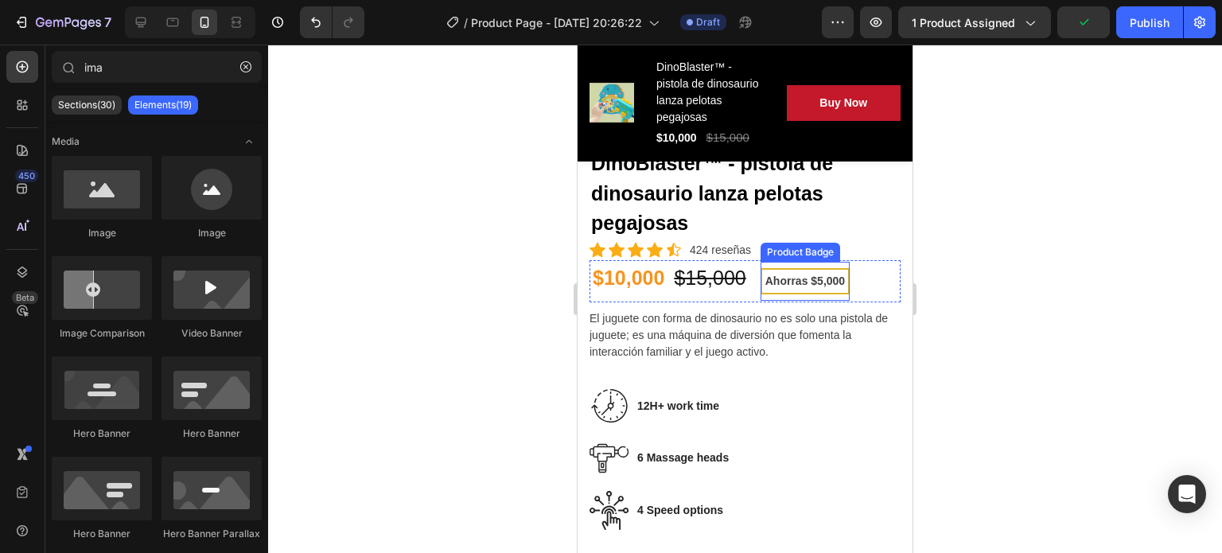
click at [785, 269] on div "Ahorras $5,000" at bounding box center [806, 281] width 88 height 25
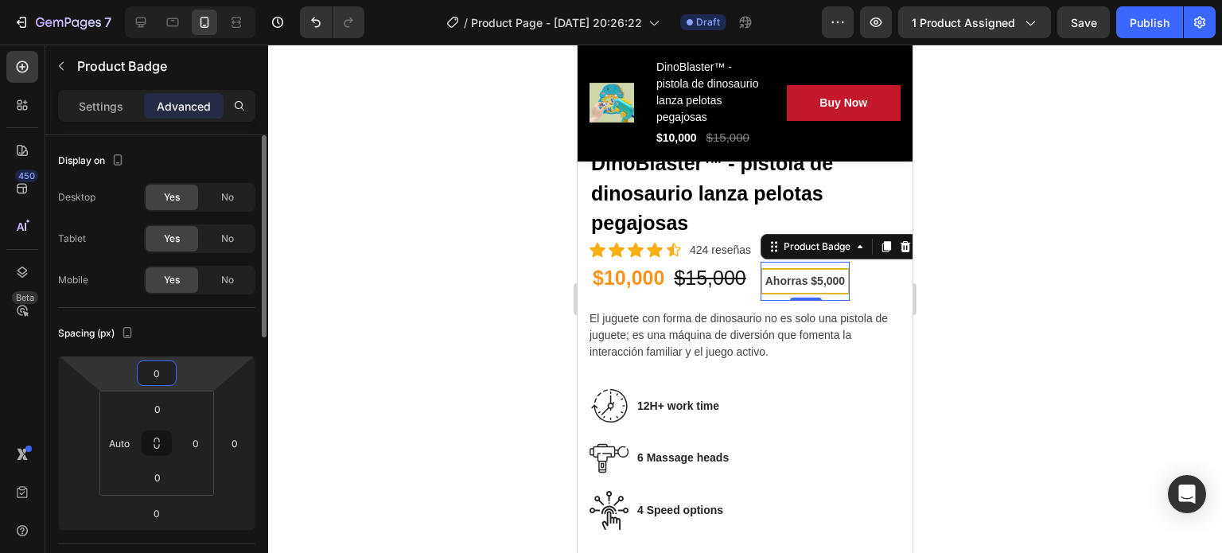
click at [170, 375] on input "0" at bounding box center [157, 373] width 32 height 24
click at [170, 375] on input "number" at bounding box center [157, 373] width 32 height 24
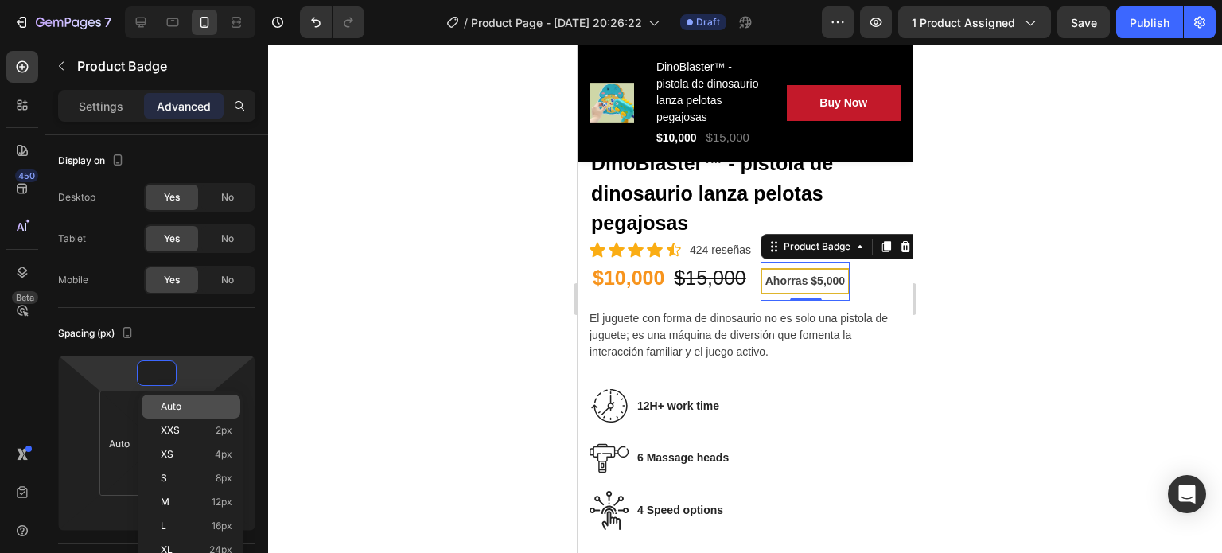
click at [182, 400] on div "Auto" at bounding box center [191, 407] width 99 height 24
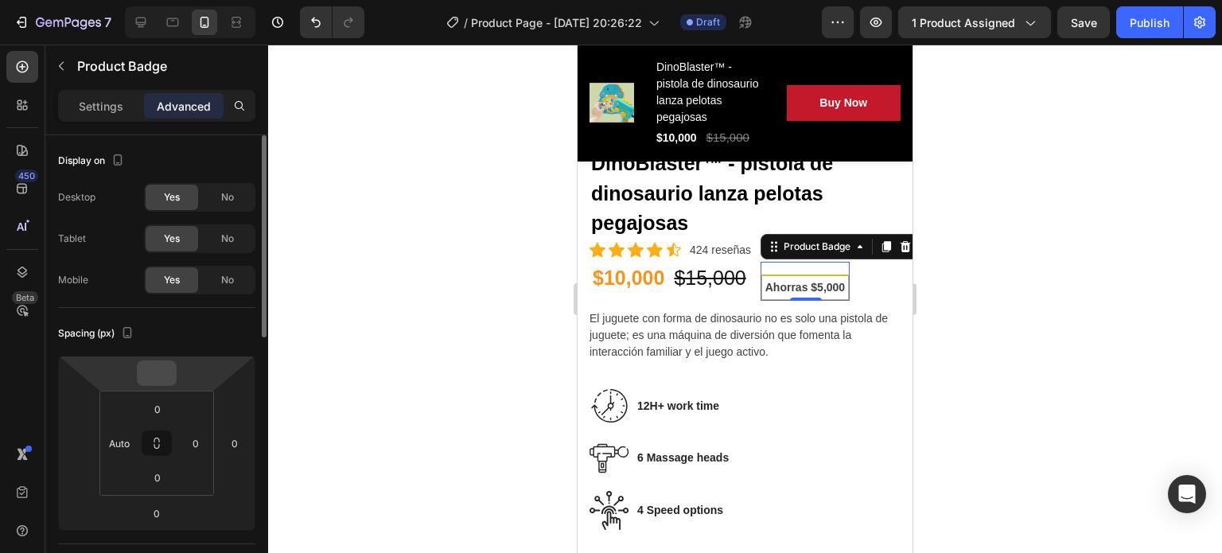
click at [158, 367] on input "number" at bounding box center [157, 373] width 32 height 24
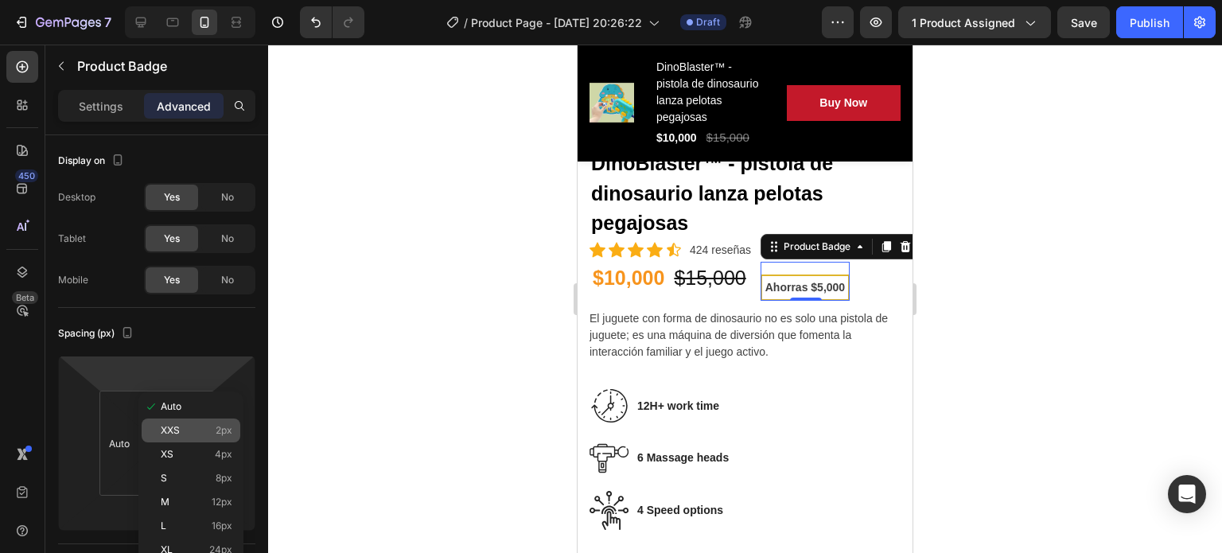
click at [185, 428] on p "XXS 2px" at bounding box center [197, 430] width 72 height 11
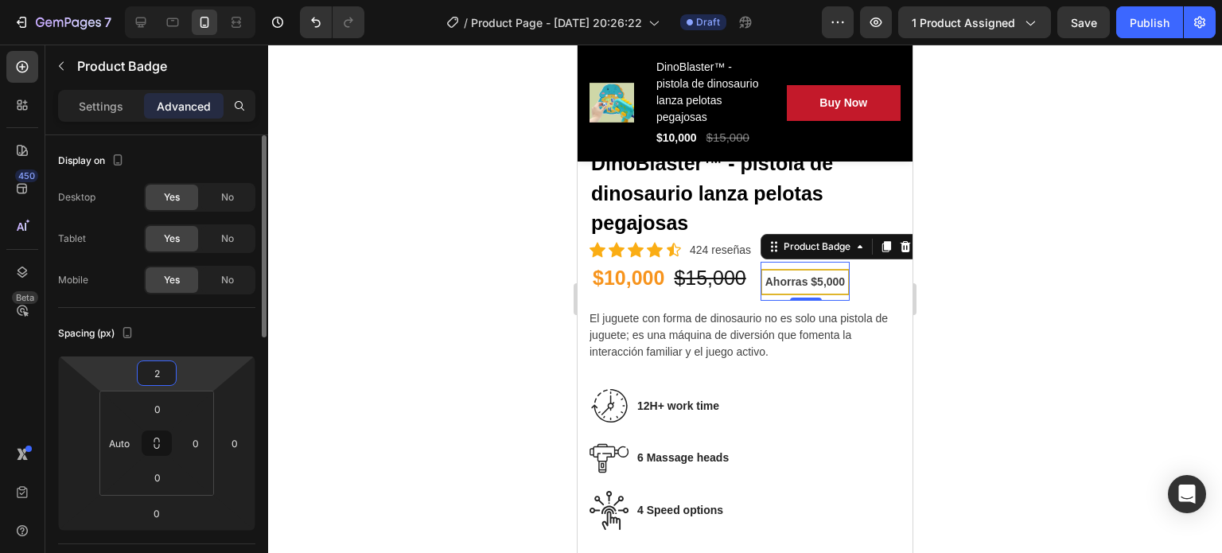
click at [163, 376] on input "2" at bounding box center [157, 373] width 32 height 24
click at [428, 366] on div at bounding box center [745, 299] width 954 height 508
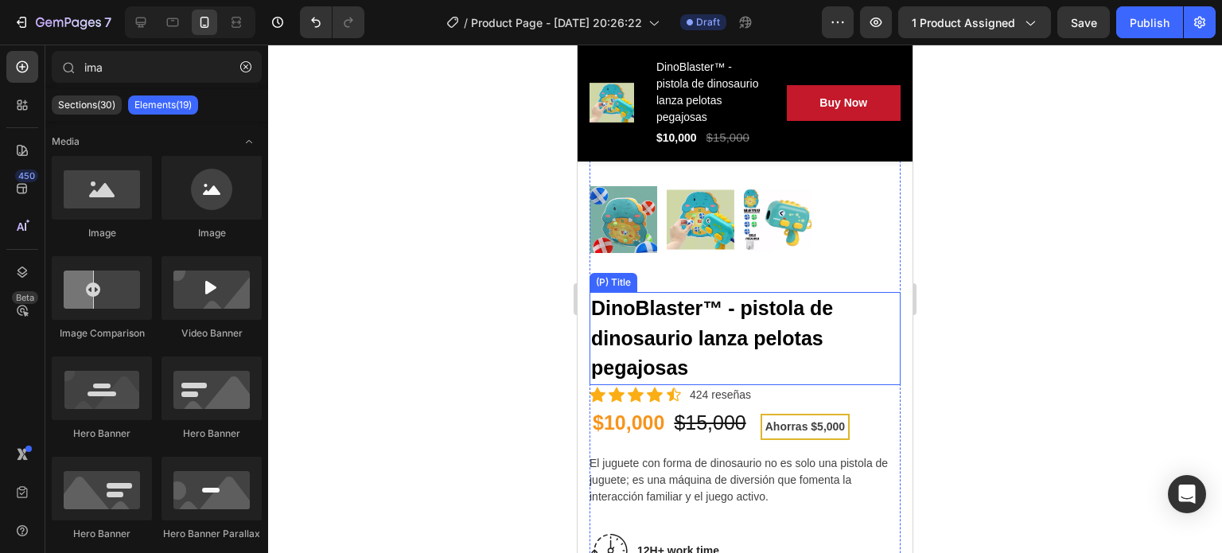
scroll to position [378, 0]
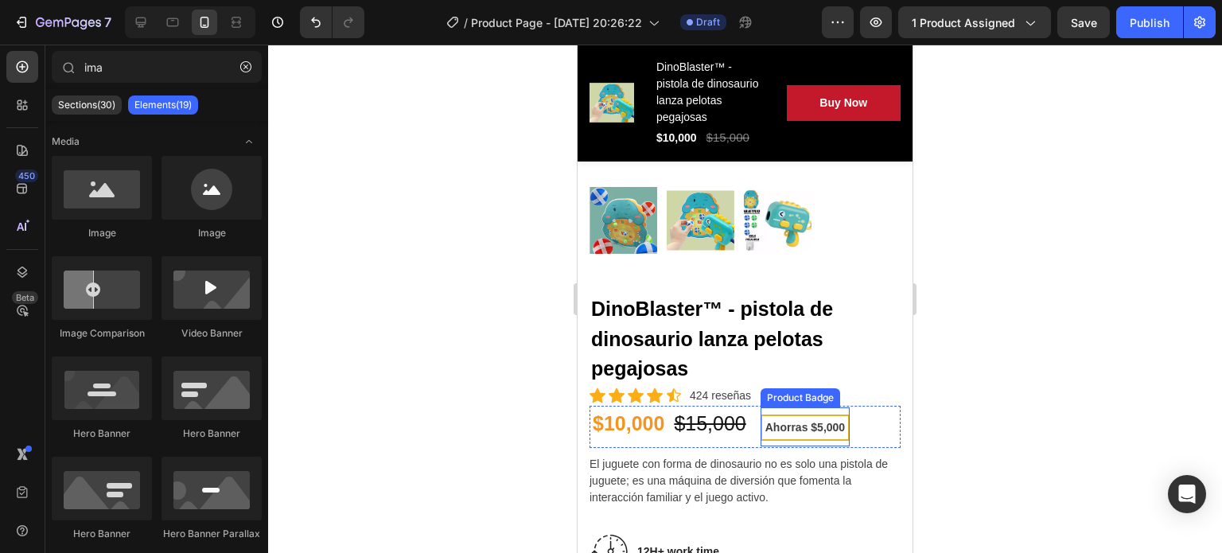
click at [793, 416] on pre "Ahorras $5,000" at bounding box center [805, 427] width 86 height 23
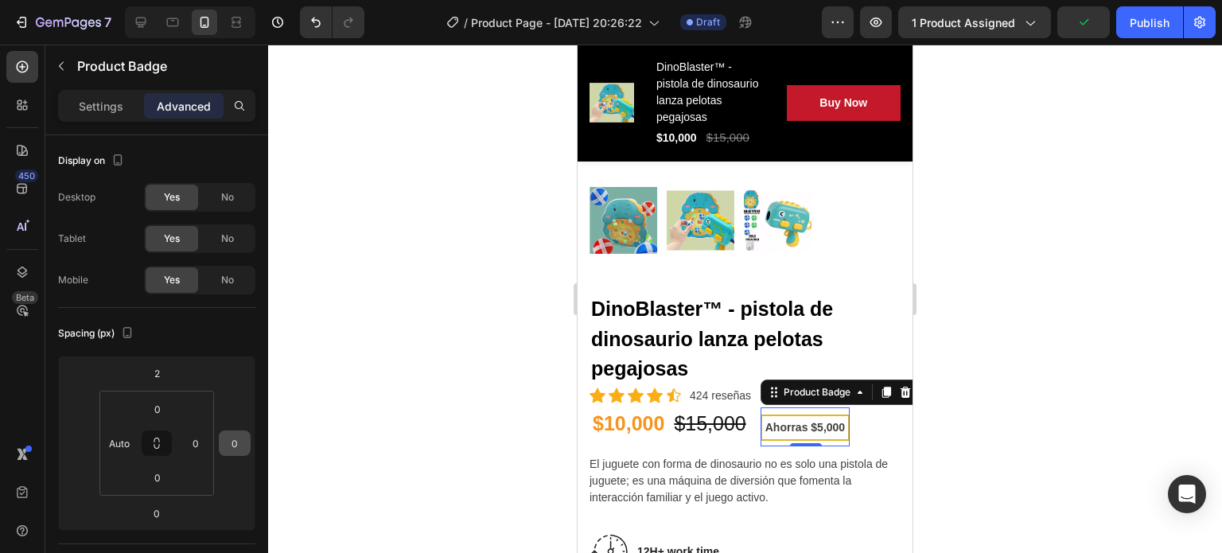
scroll to position [356, 0]
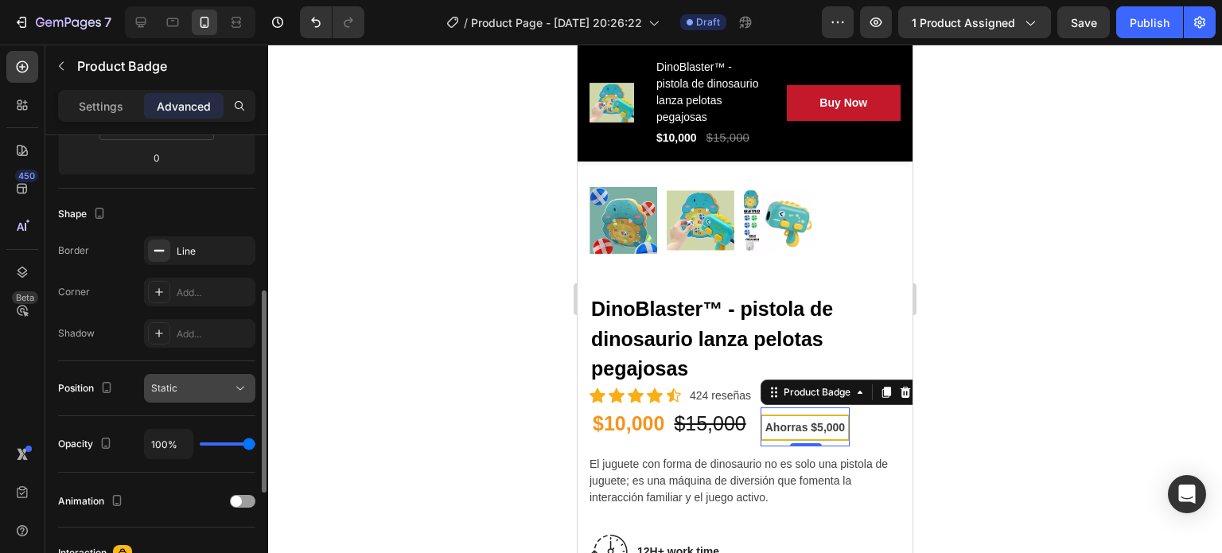
click at [247, 387] on icon at bounding box center [240, 388] width 16 height 16
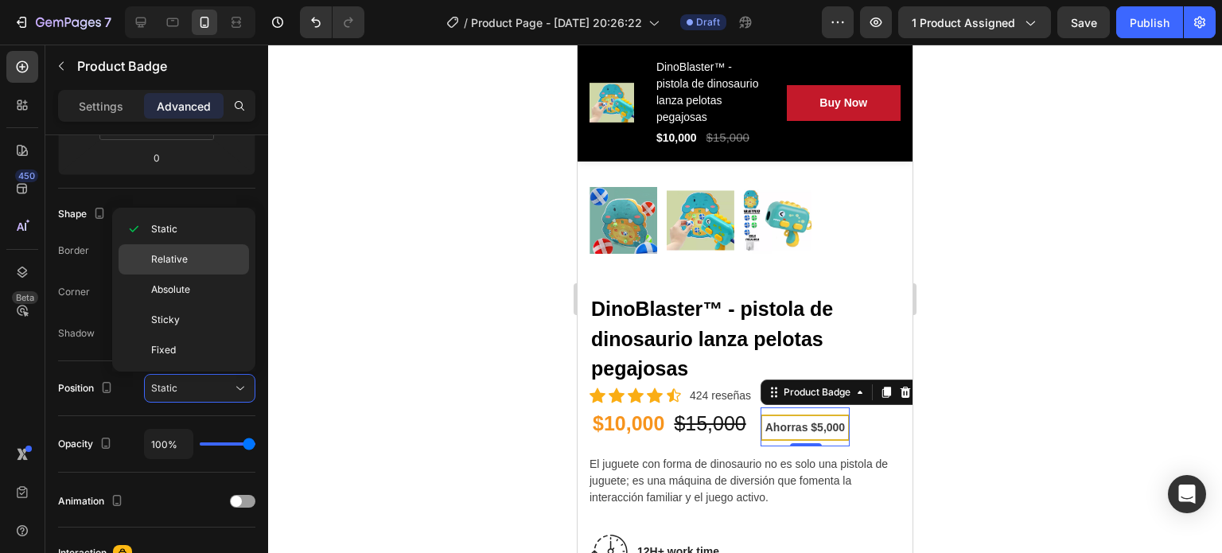
click at [210, 275] on div "Relative" at bounding box center [184, 290] width 131 height 30
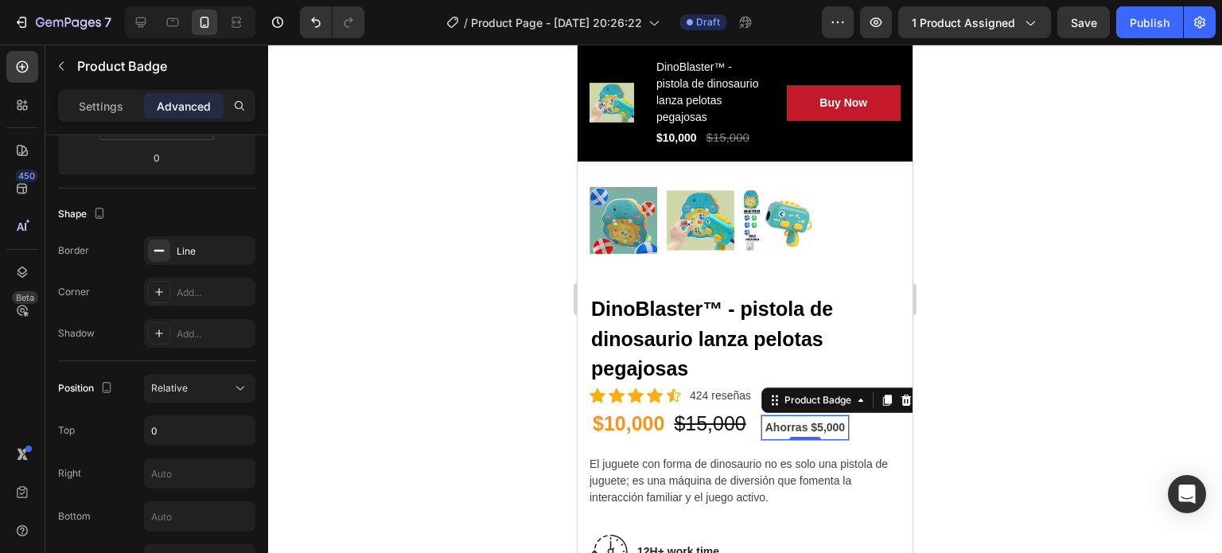
click at [495, 489] on div at bounding box center [745, 299] width 954 height 508
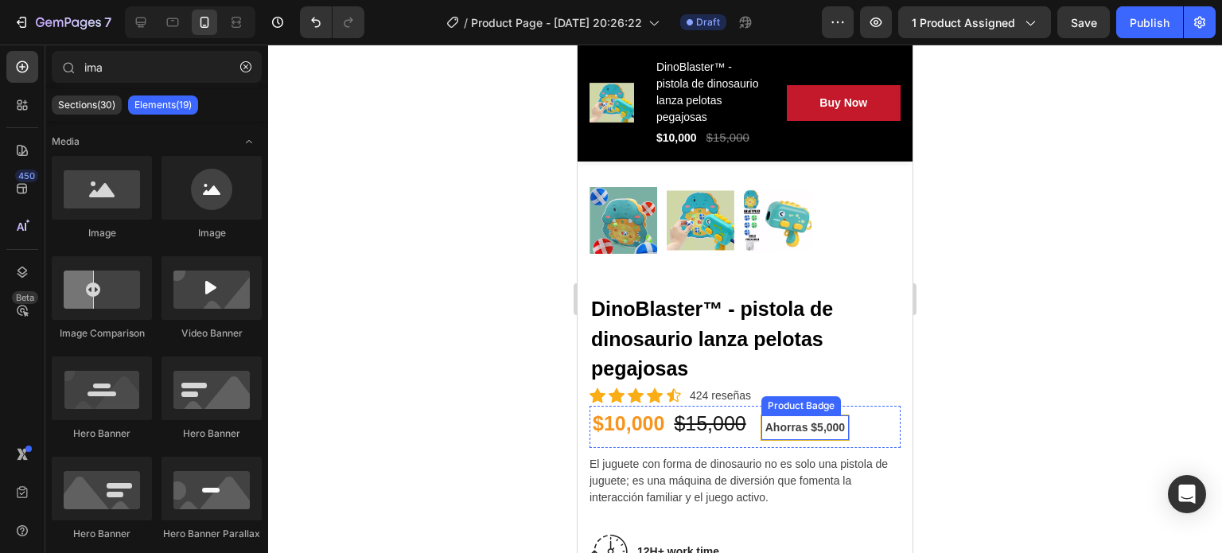
click at [789, 416] on pre "Ahorras $5,000" at bounding box center [805, 427] width 86 height 23
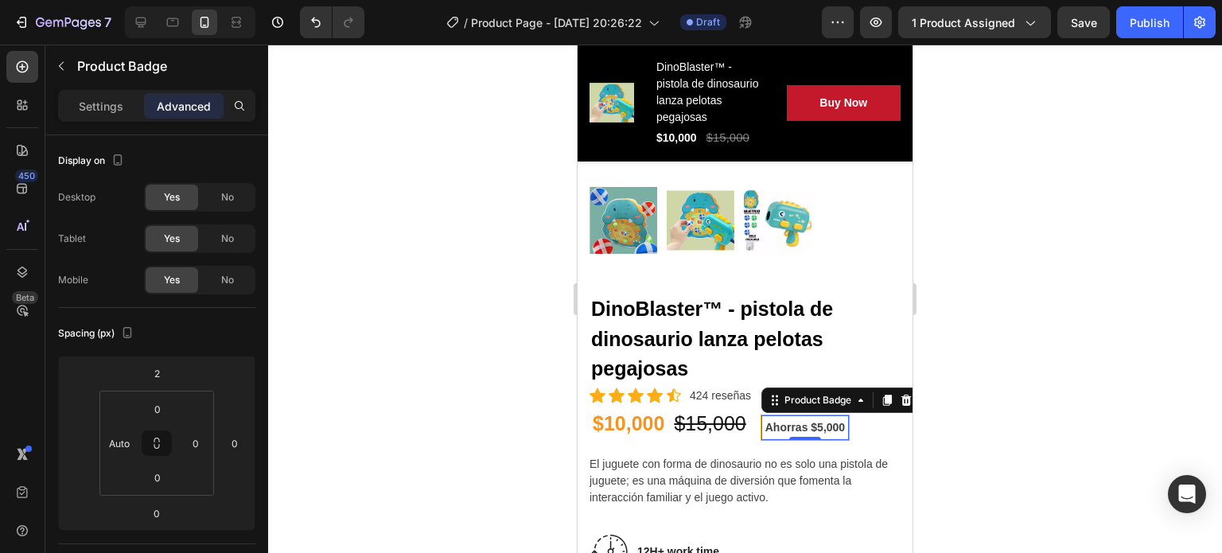
click at [1022, 448] on div at bounding box center [745, 299] width 954 height 508
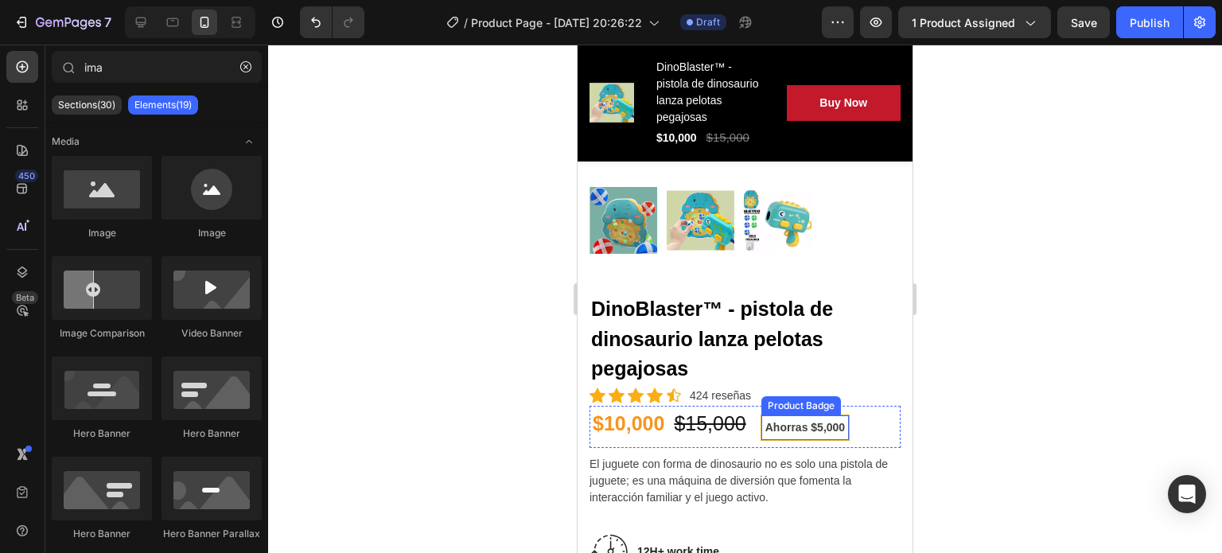
click at [783, 399] on div "Product Badge" at bounding box center [801, 406] width 73 height 14
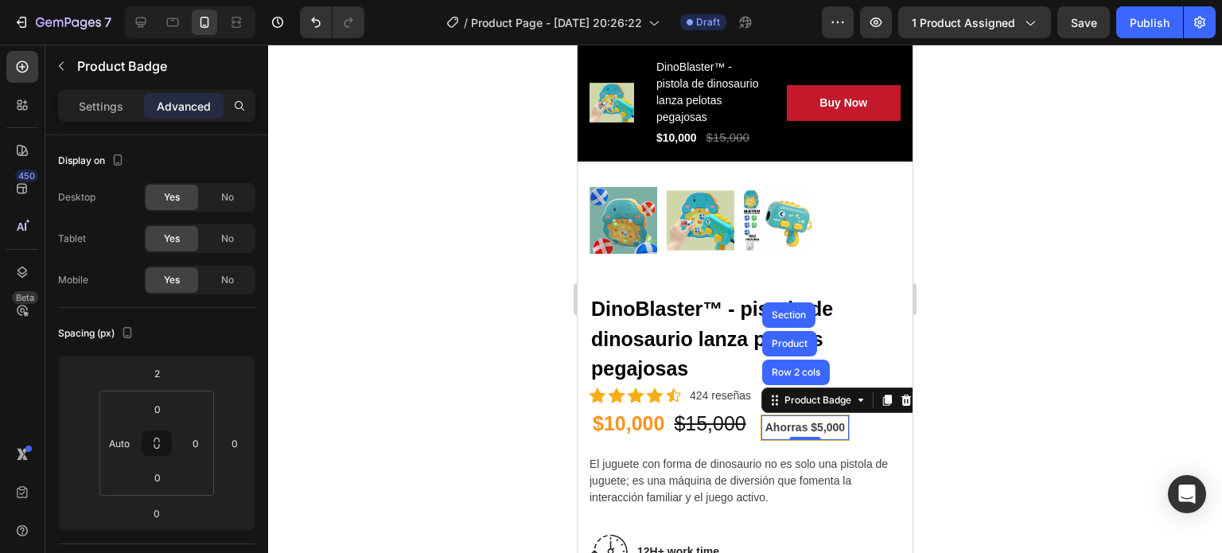
click at [977, 465] on div at bounding box center [745, 299] width 954 height 508
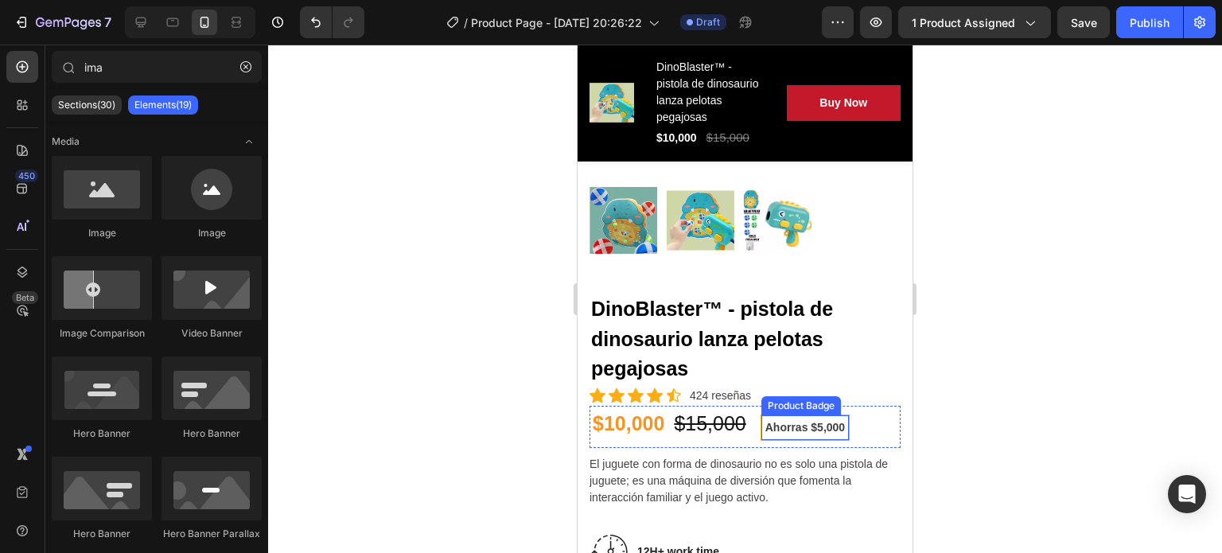
click at [773, 416] on pre "Ahorras $5,000" at bounding box center [805, 427] width 86 height 23
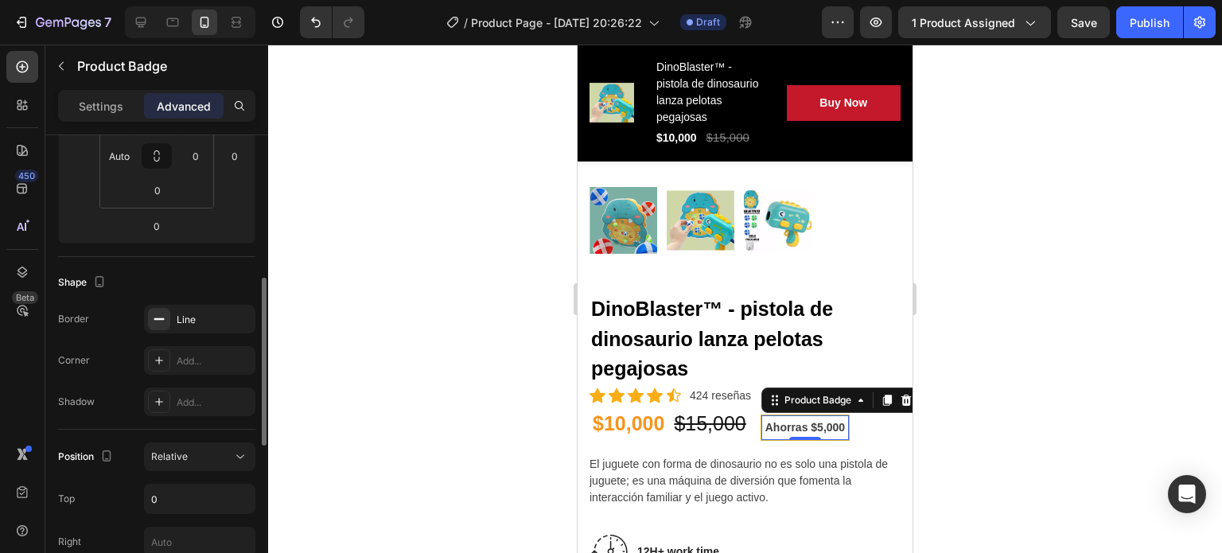
scroll to position [423, 0]
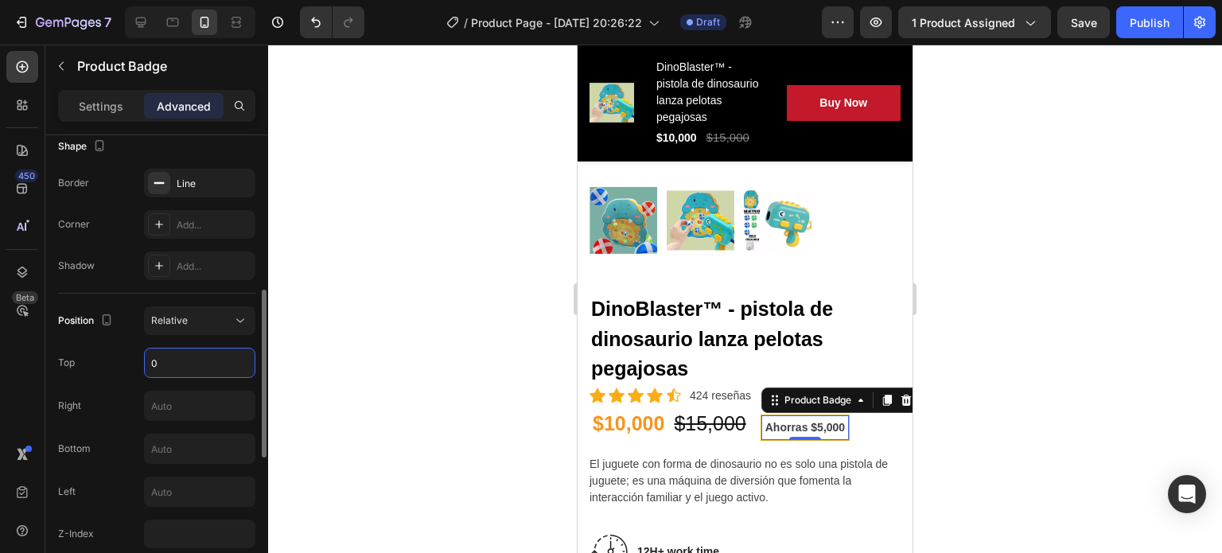
click at [176, 364] on input "0" at bounding box center [200, 363] width 110 height 29
click at [176, 364] on input "text" at bounding box center [200, 363] width 110 height 29
click at [247, 362] on input "text" at bounding box center [200, 363] width 110 height 29
click at [350, 398] on div at bounding box center [745, 299] width 954 height 508
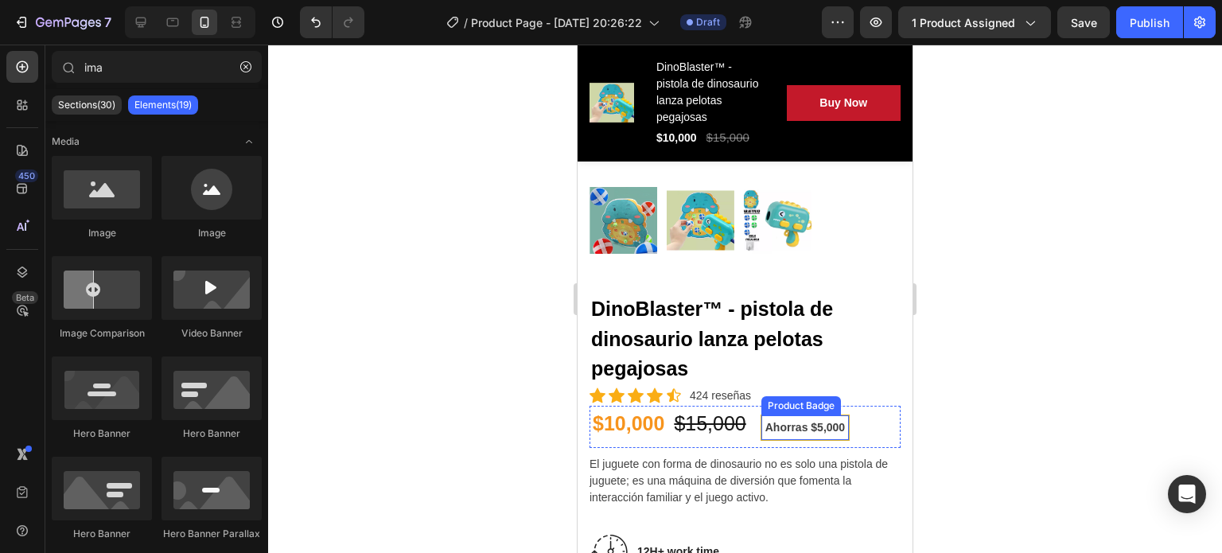
click at [822, 418] on pre "Ahorras $5,000" at bounding box center [805, 427] width 86 height 23
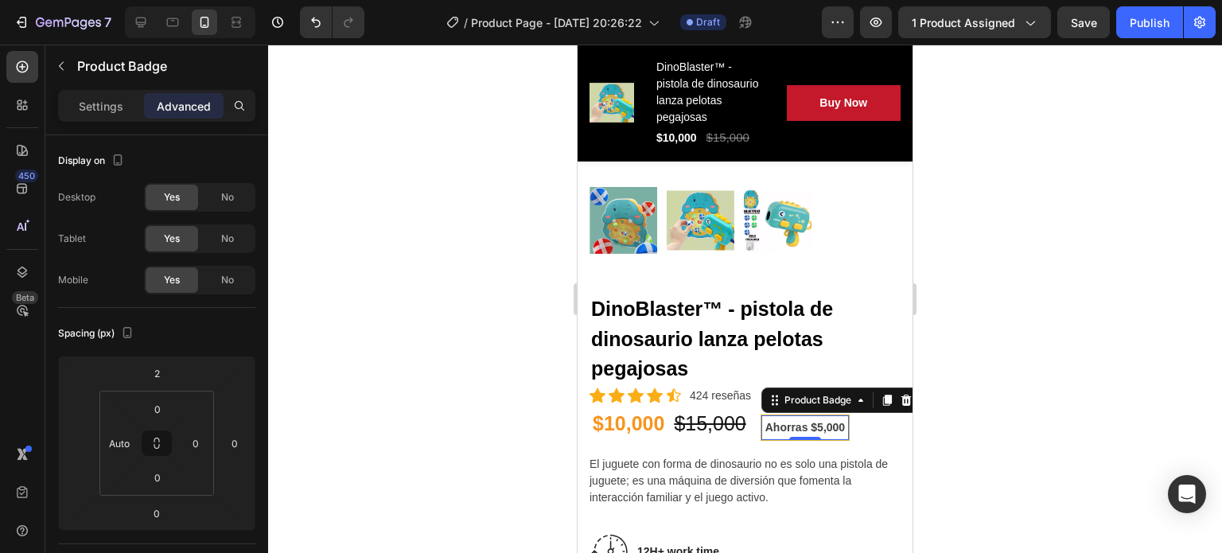
click at [1022, 438] on div at bounding box center [745, 299] width 954 height 508
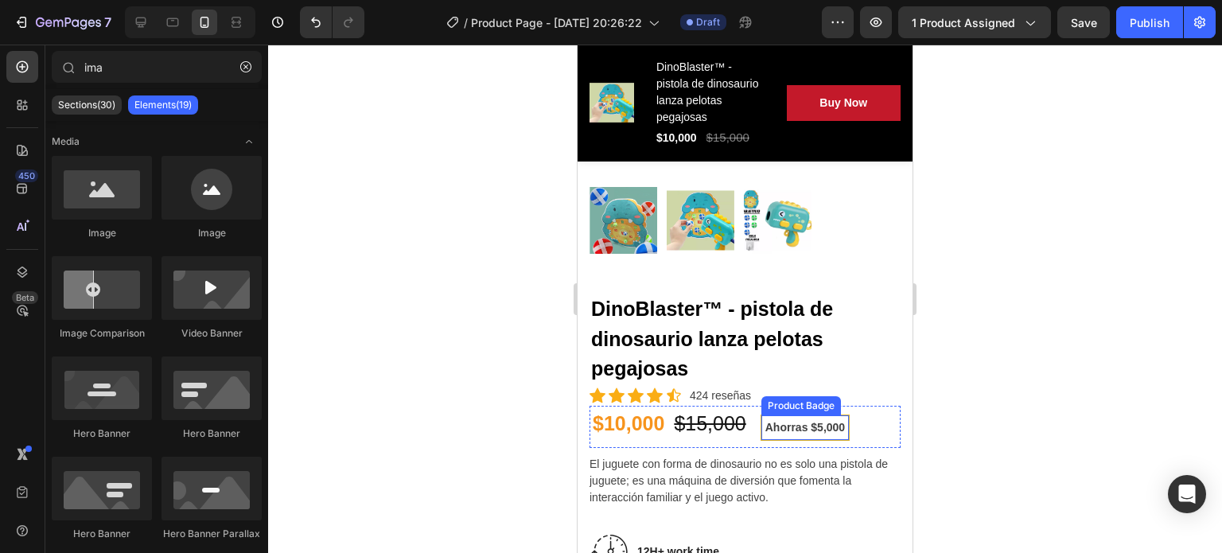
click at [818, 416] on pre "Ahorras $5,000" at bounding box center [805, 427] width 86 height 23
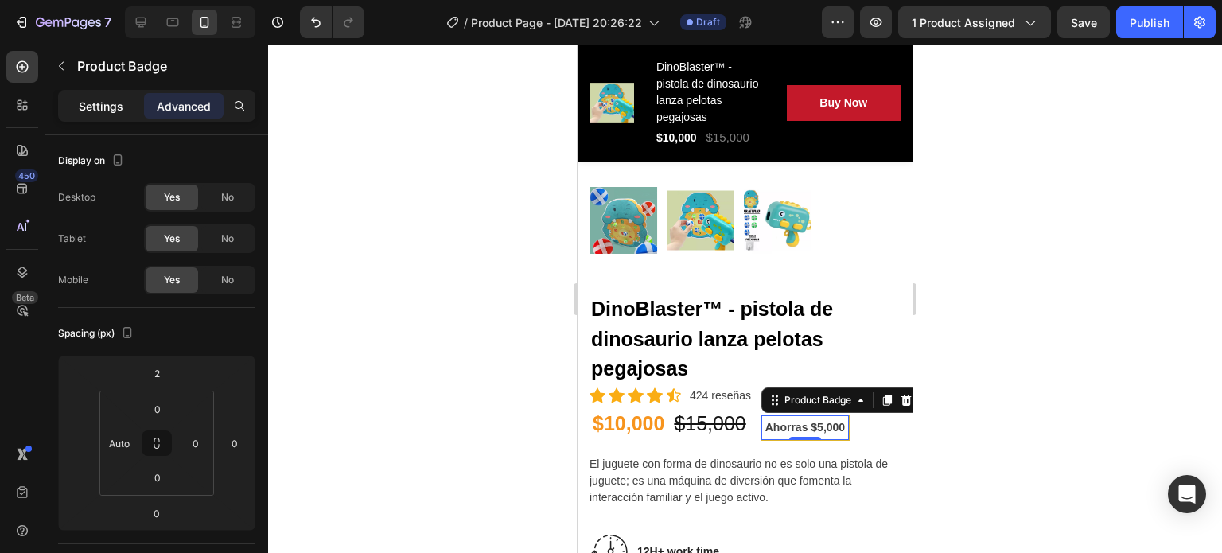
click at [121, 116] on div "Settings" at bounding box center [101, 105] width 80 height 25
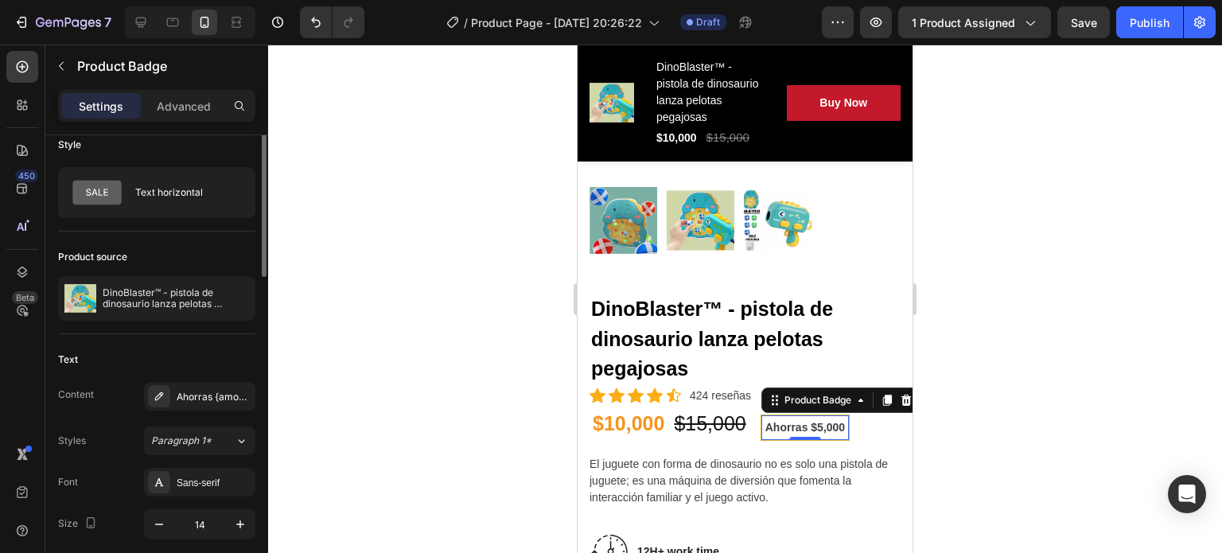
scroll to position [0, 0]
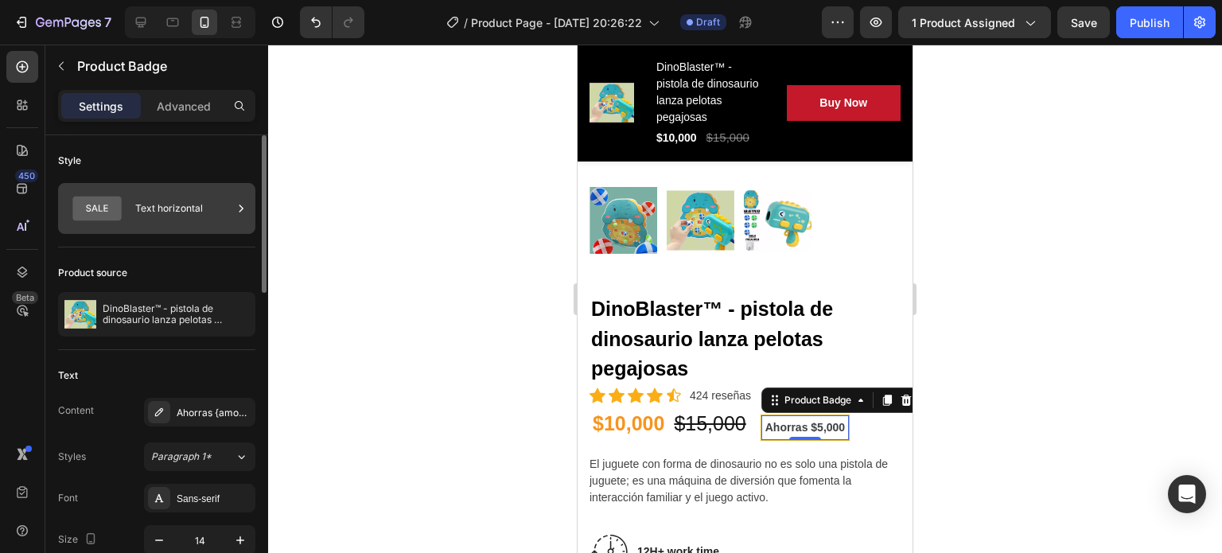
click at [213, 202] on div "Text horizontal" at bounding box center [183, 208] width 97 height 37
click at [182, 350] on div "Style Text horizontal" at bounding box center [156, 521] width 197 height 343
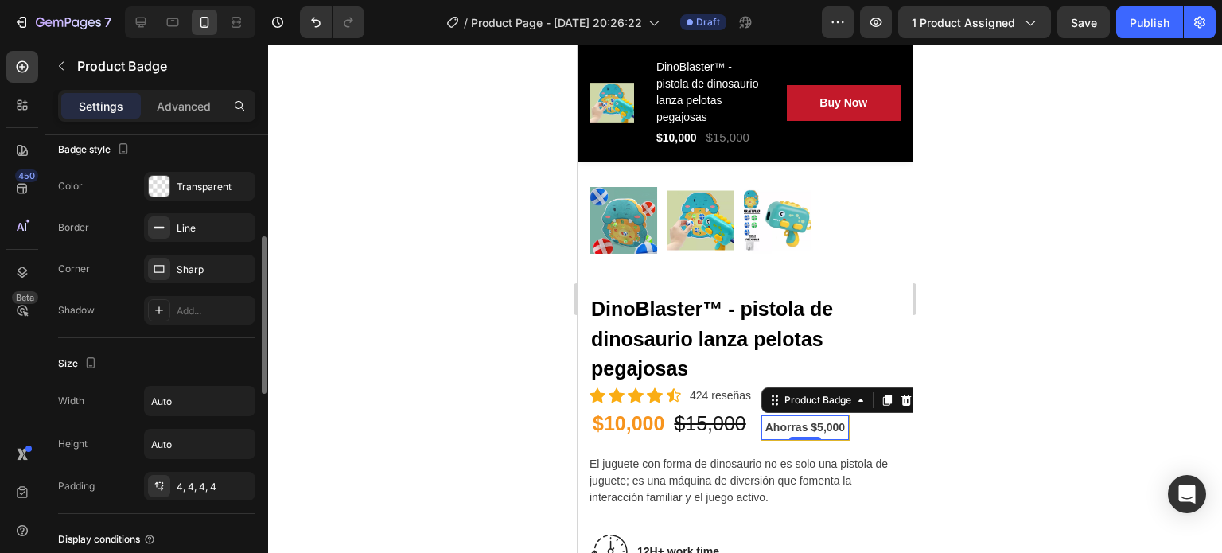
scroll to position [570, 0]
click at [153, 486] on icon at bounding box center [159, 485] width 13 height 13
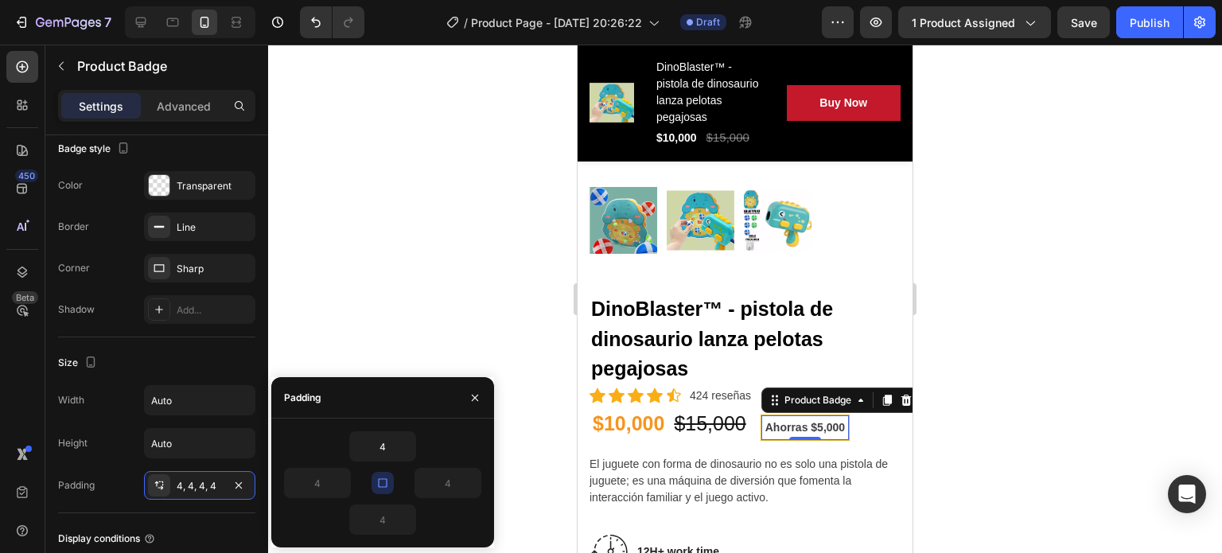
click at [383, 486] on icon "button" at bounding box center [382, 483] width 9 height 9
click at [392, 446] on input "4" at bounding box center [382, 446] width 65 height 29
click at [322, 438] on div "0" at bounding box center [382, 446] width 197 height 30
click at [472, 395] on icon "button" at bounding box center [475, 398] width 6 height 6
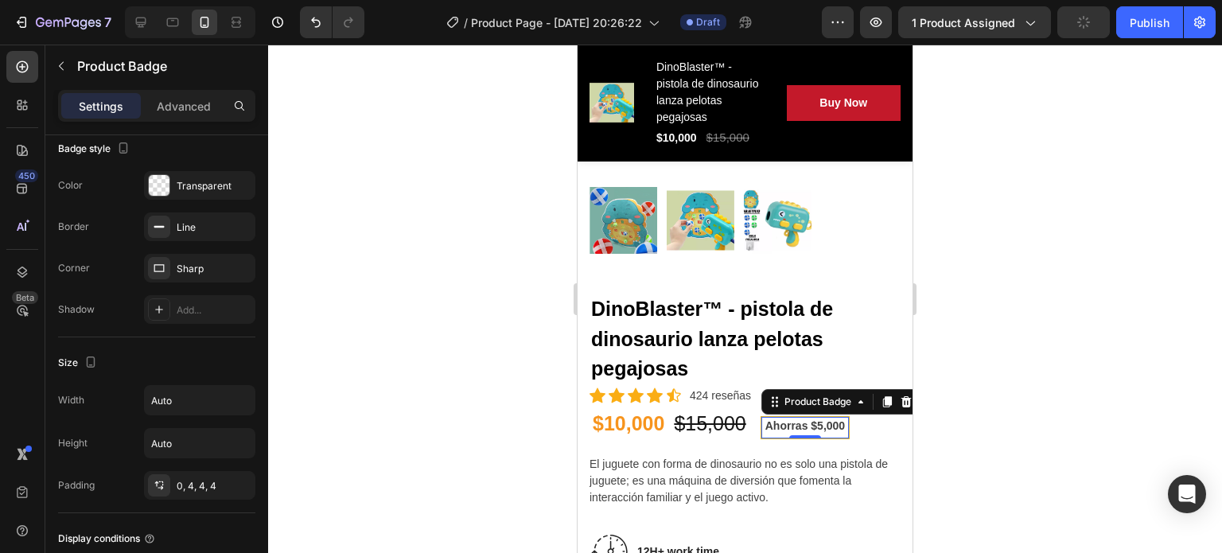
click at [1036, 451] on div at bounding box center [745, 299] width 954 height 508
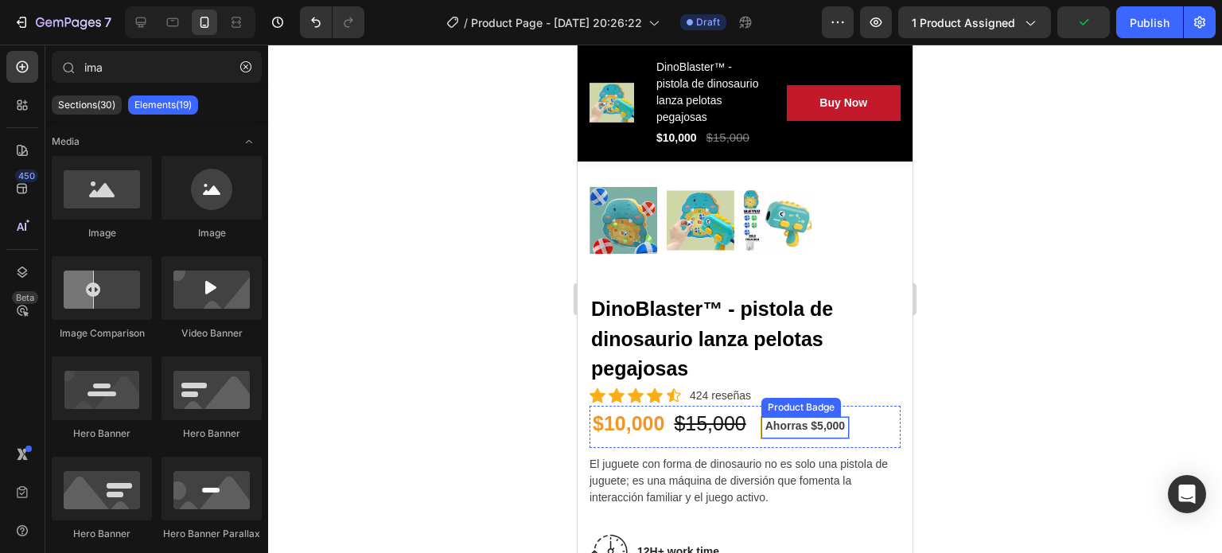
click at [833, 418] on pre "Ahorras $5,000" at bounding box center [805, 428] width 86 height 20
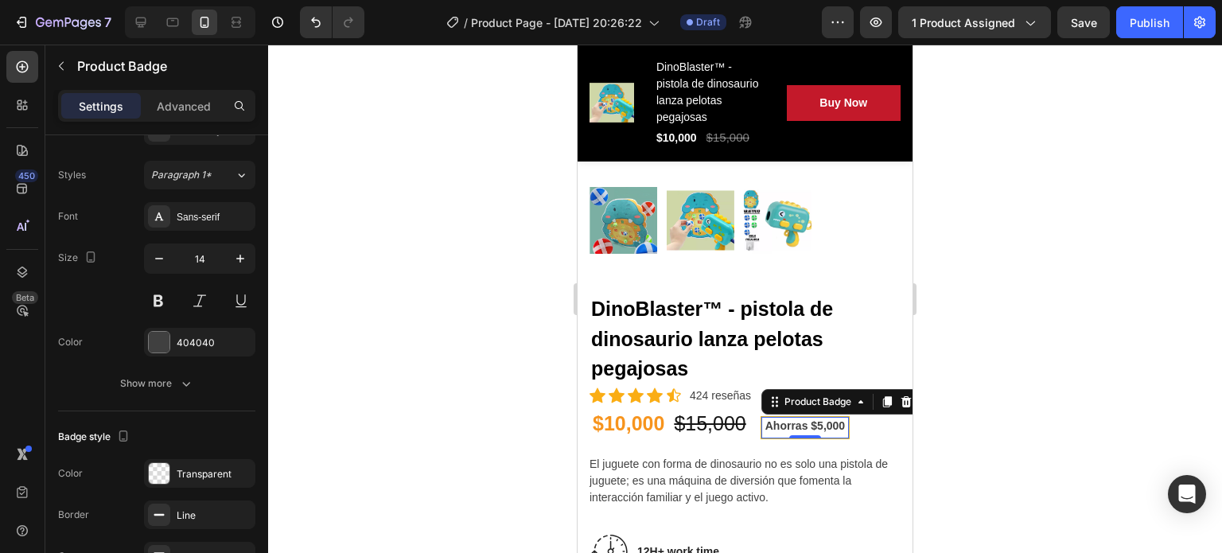
scroll to position [562, 0]
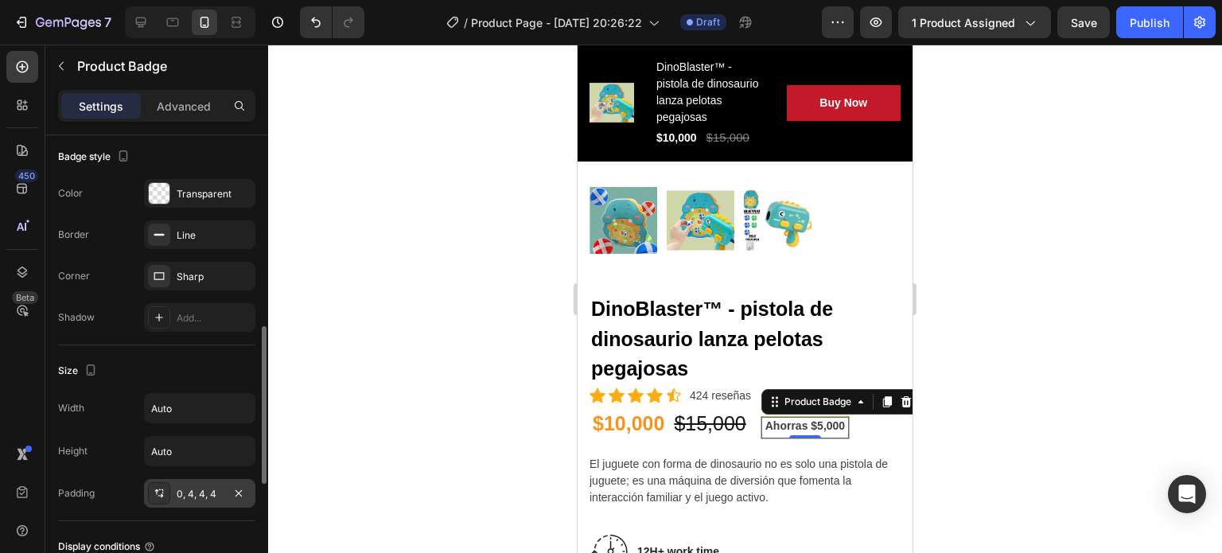
click at [156, 487] on icon at bounding box center [159, 493] width 13 height 13
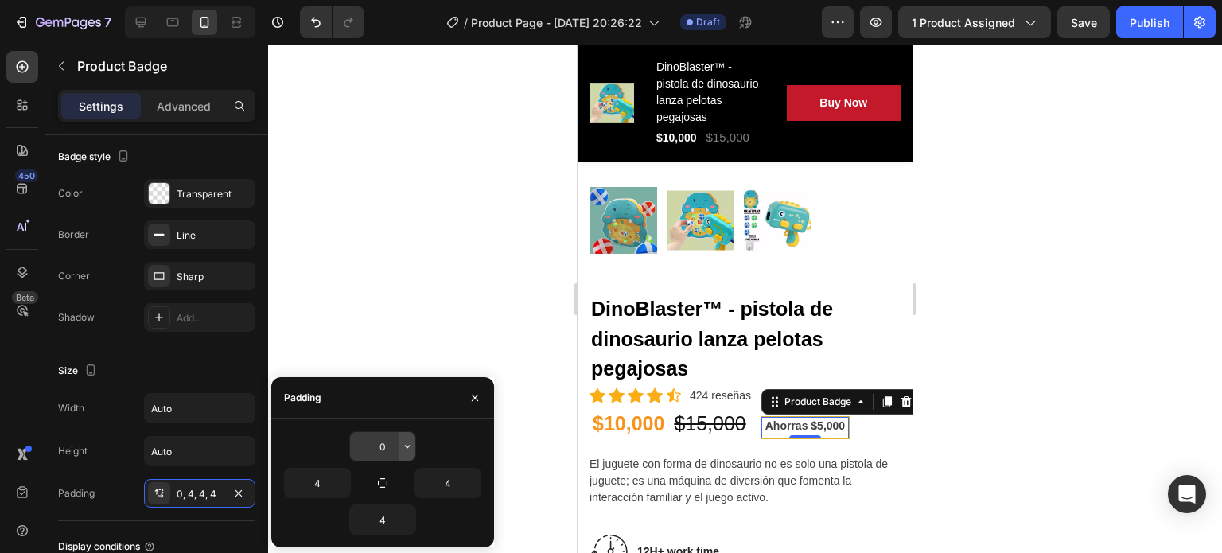
click at [411, 448] on icon "button" at bounding box center [407, 446] width 13 height 13
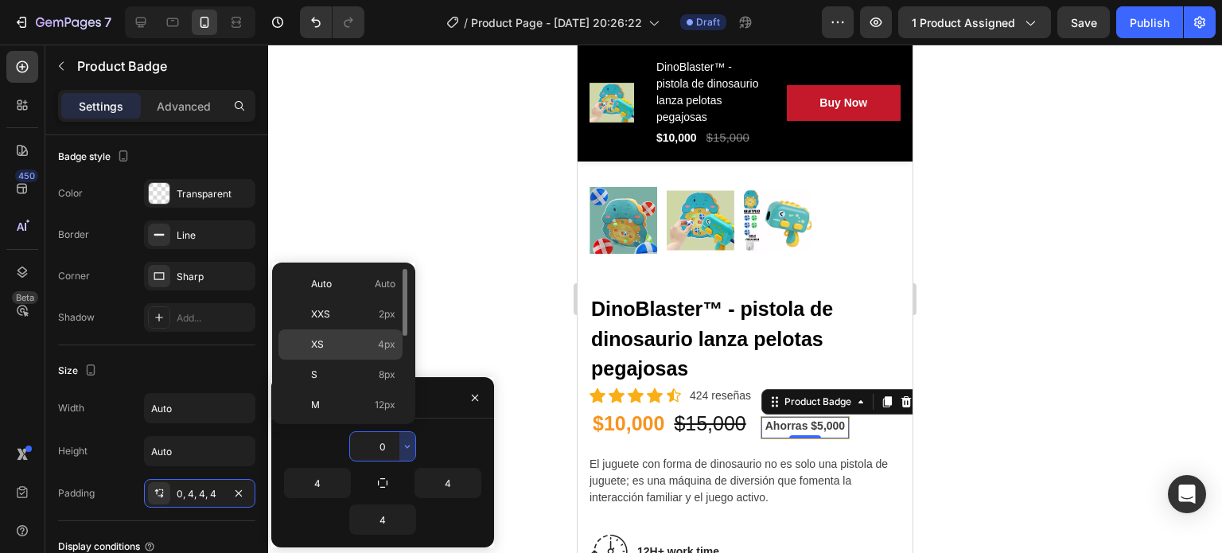
click at [381, 360] on div "XS 4px" at bounding box center [341, 375] width 124 height 30
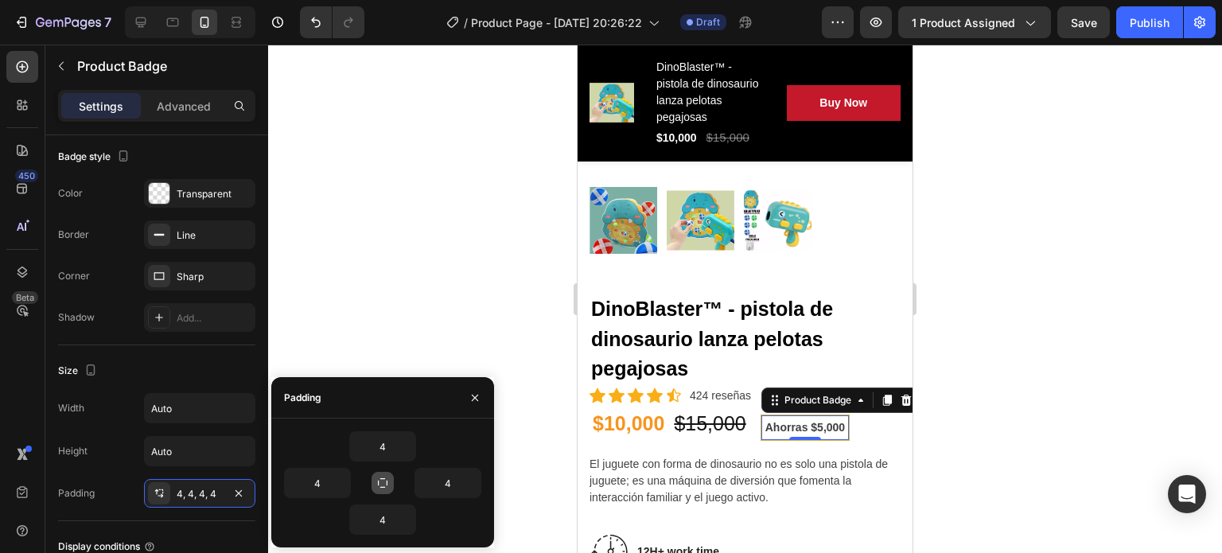
click at [387, 479] on icon "button" at bounding box center [382, 483] width 13 height 13
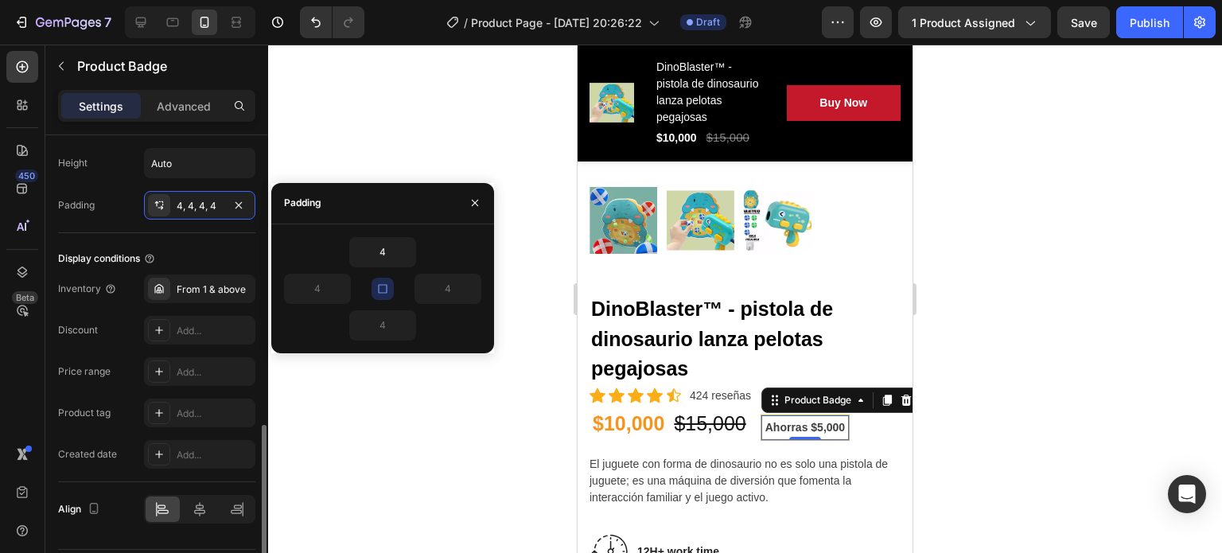
scroll to position [894, 0]
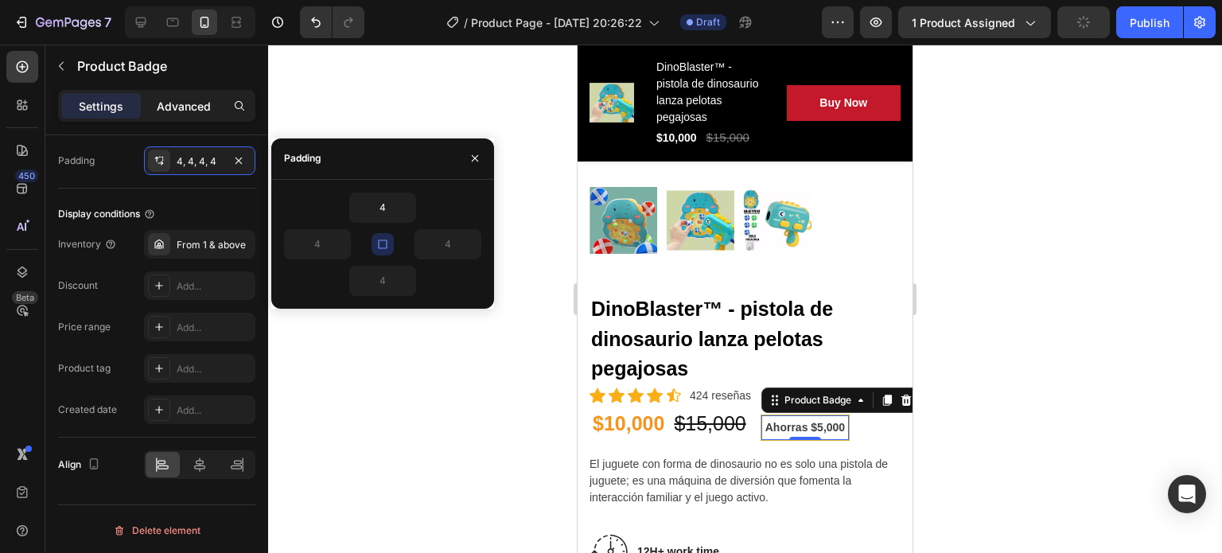
click at [172, 101] on p "Advanced" at bounding box center [184, 106] width 54 height 17
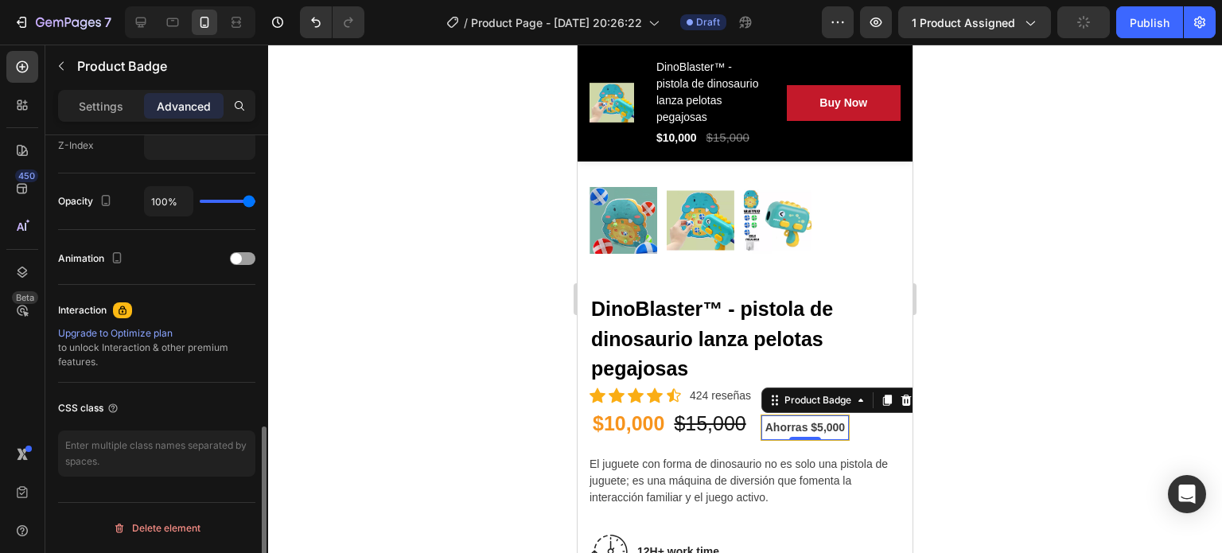
scroll to position [809, 0]
click at [172, 101] on p "Advanced" at bounding box center [184, 106] width 54 height 17
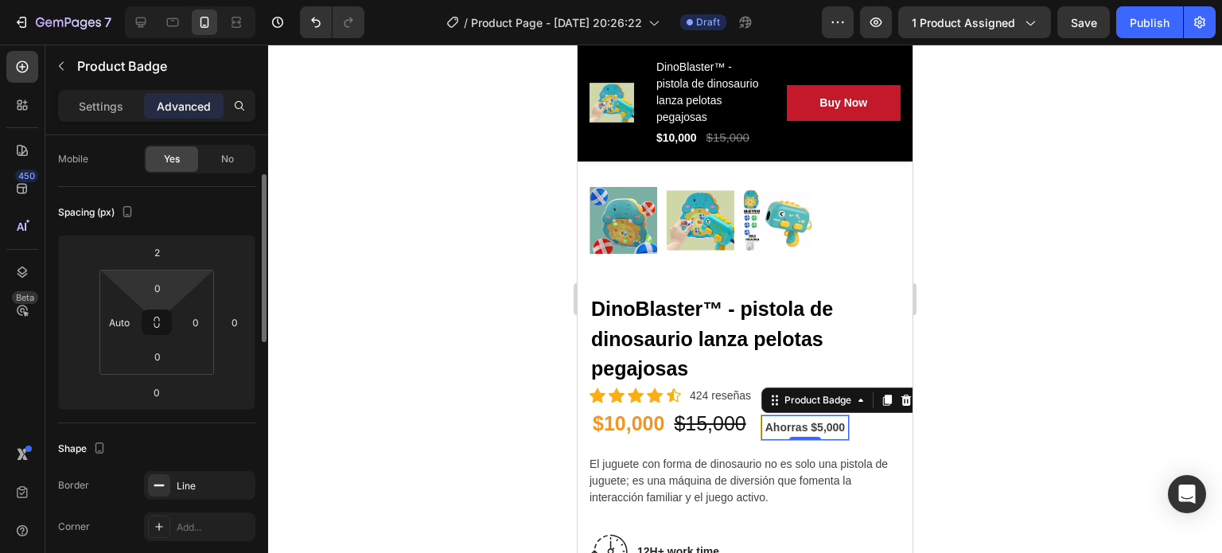
scroll to position [118, 0]
click at [157, 247] on input "2" at bounding box center [157, 256] width 32 height 24
click at [159, 314] on button at bounding box center [157, 325] width 30 height 25
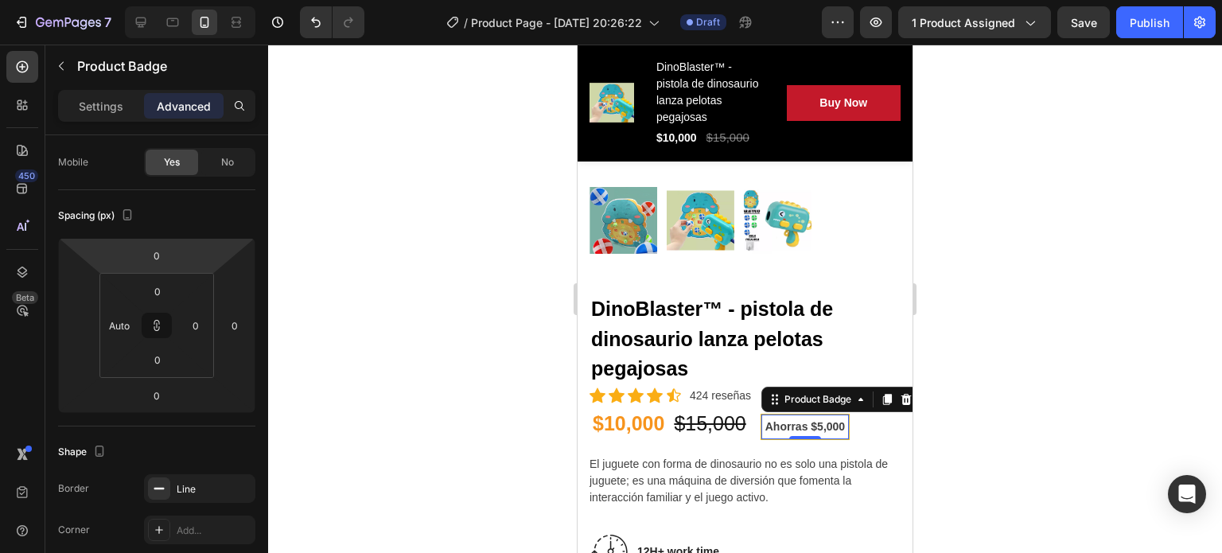
click at [1050, 377] on div at bounding box center [745, 299] width 954 height 508
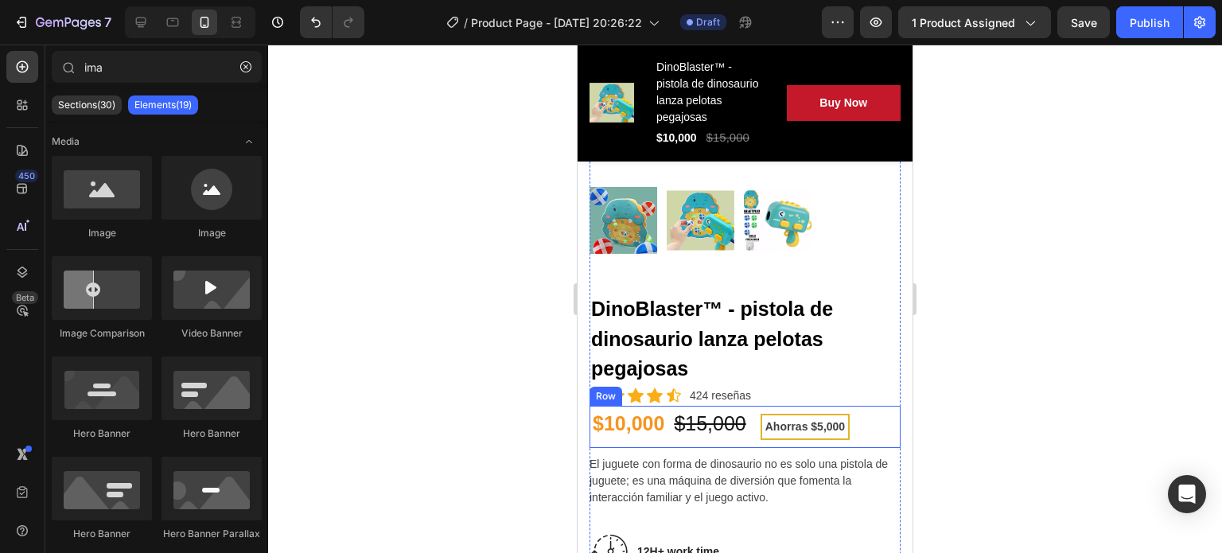
click at [873, 406] on div "$10,000 (P) Price (P) Price $15,000 (P) Price (P) Price Row Ahorras $5,000 Prod…" at bounding box center [745, 427] width 311 height 43
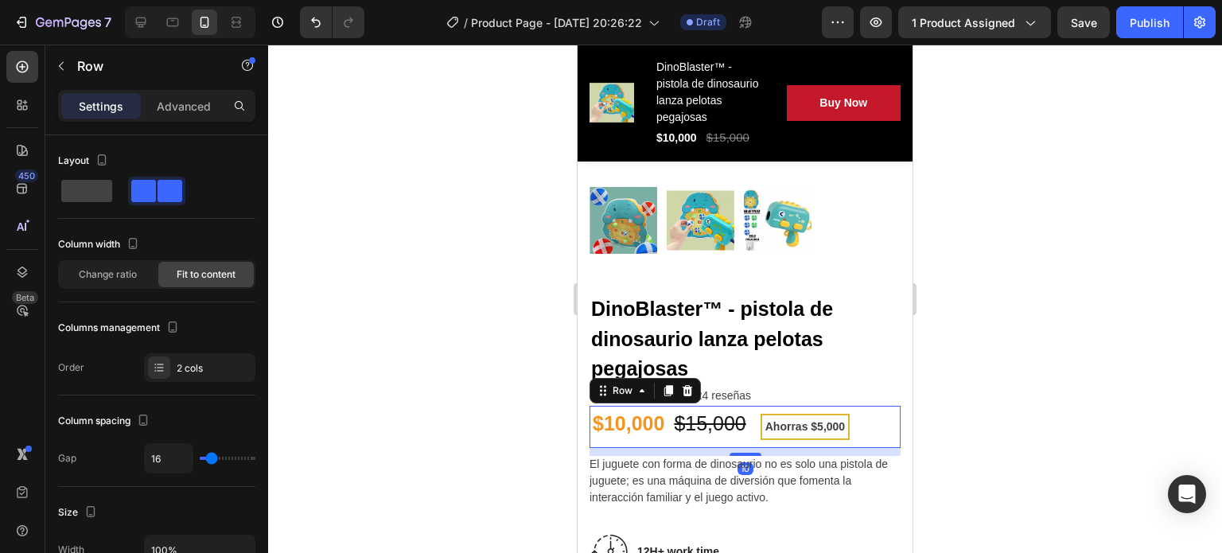
scroll to position [645, 0]
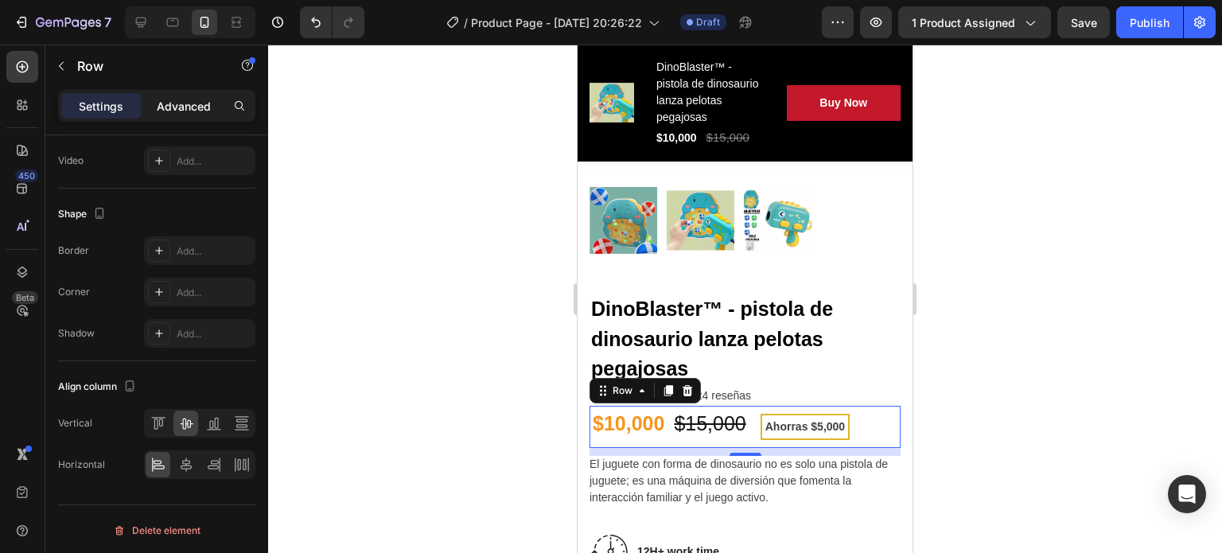
click at [189, 114] on div "Advanced" at bounding box center [184, 105] width 80 height 25
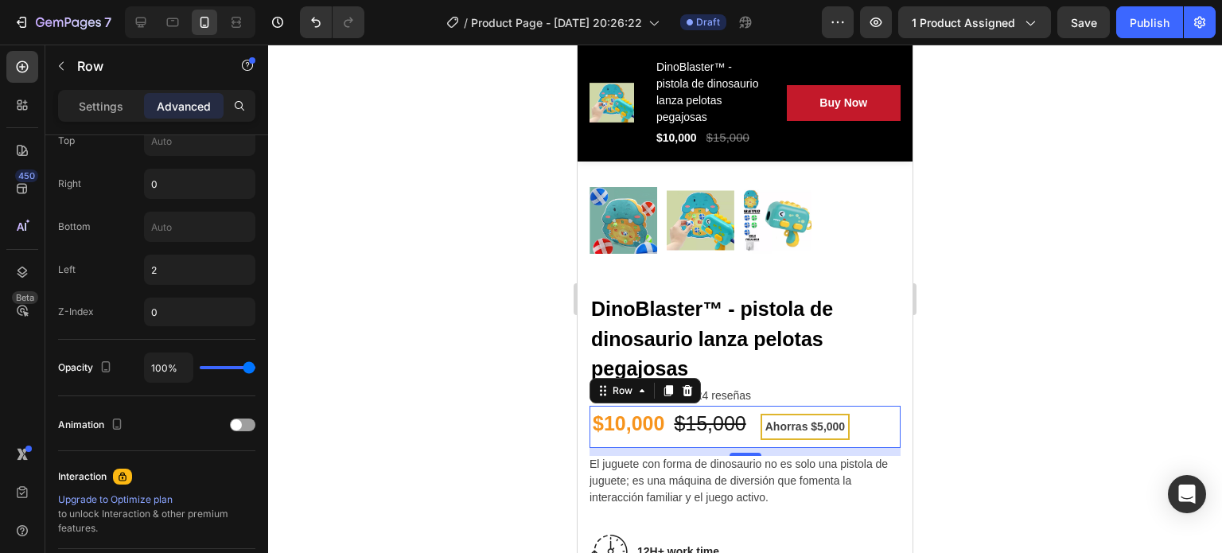
scroll to position [809, 0]
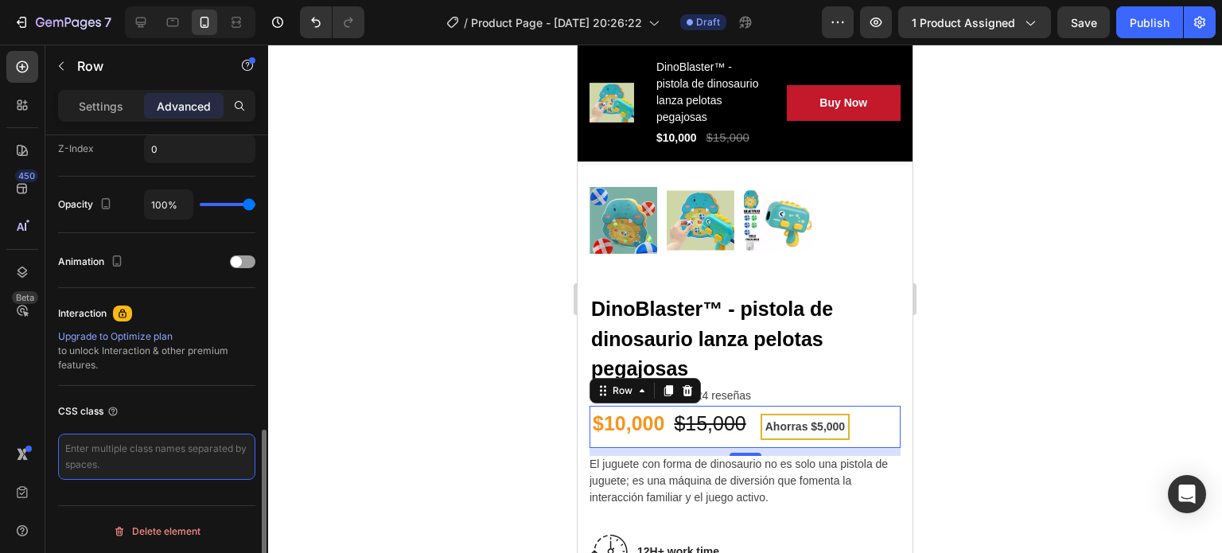
click at [131, 446] on textarea at bounding box center [156, 457] width 197 height 46
paste textarea ".precio-contenedor { display: flex; align-items: center; /* Alinea todos al cen…"
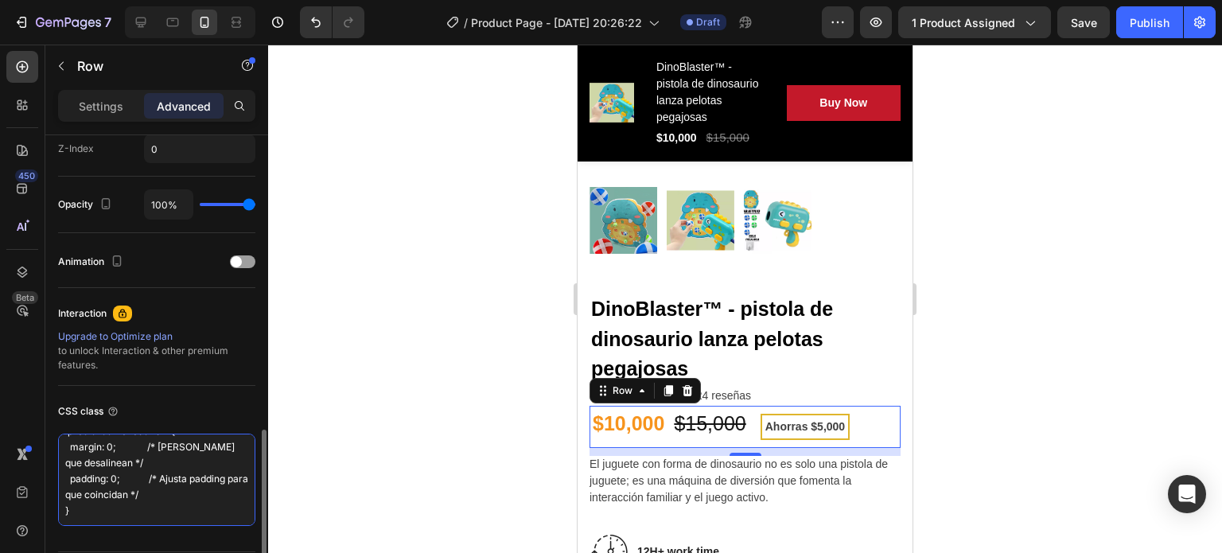
scroll to position [160, 0]
click at [172, 523] on div "CSS class .precio-contenedor { display: flex; align-items: center; /* Alinea to…" at bounding box center [156, 462] width 197 height 153
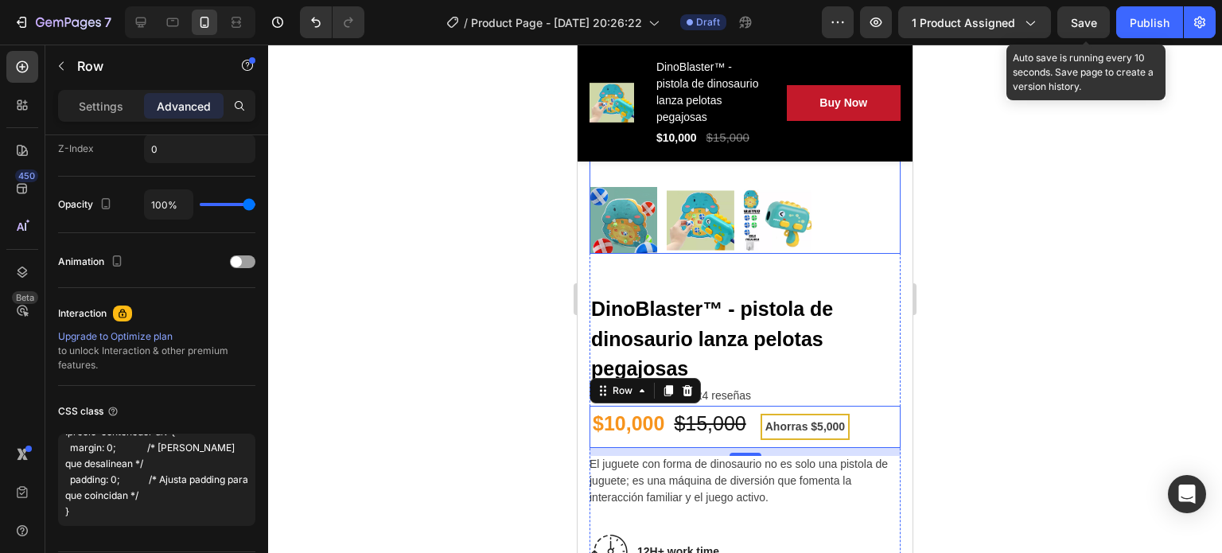
click at [1089, 20] on span "Save" at bounding box center [1084, 23] width 26 height 14
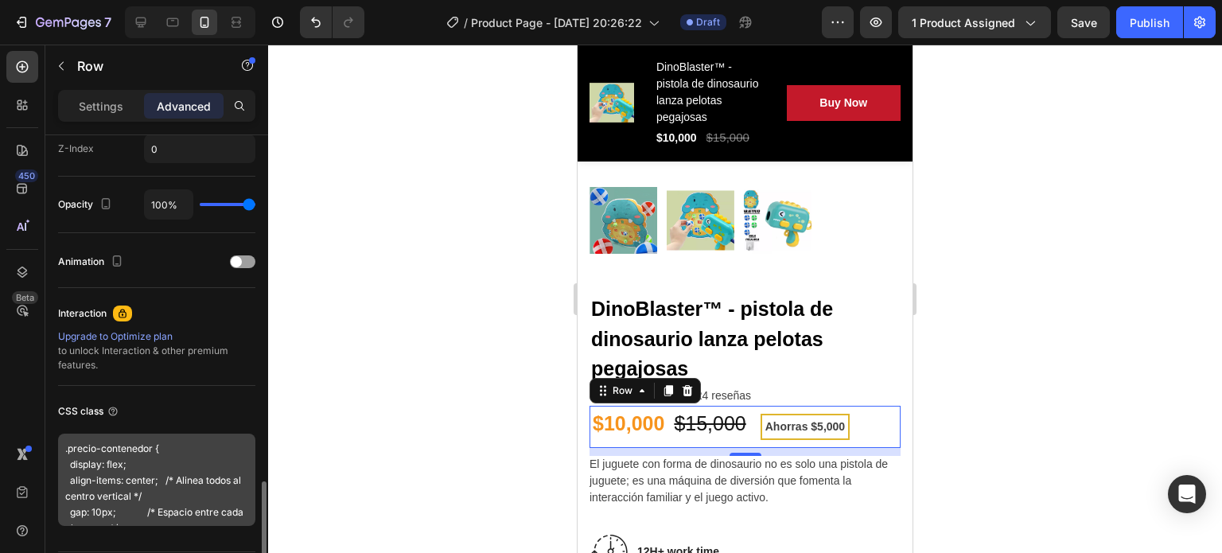
scroll to position [855, 0]
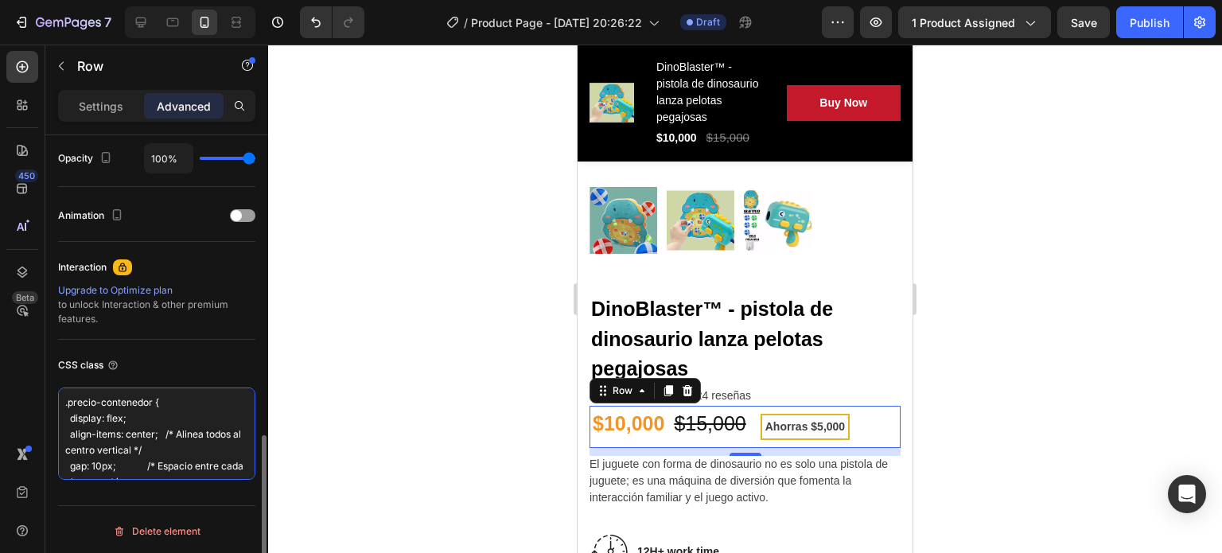
click at [172, 422] on textarea ".precio-contenedor { display: flex; align-items: center; /* Alinea todos al cen…" at bounding box center [156, 434] width 197 height 92
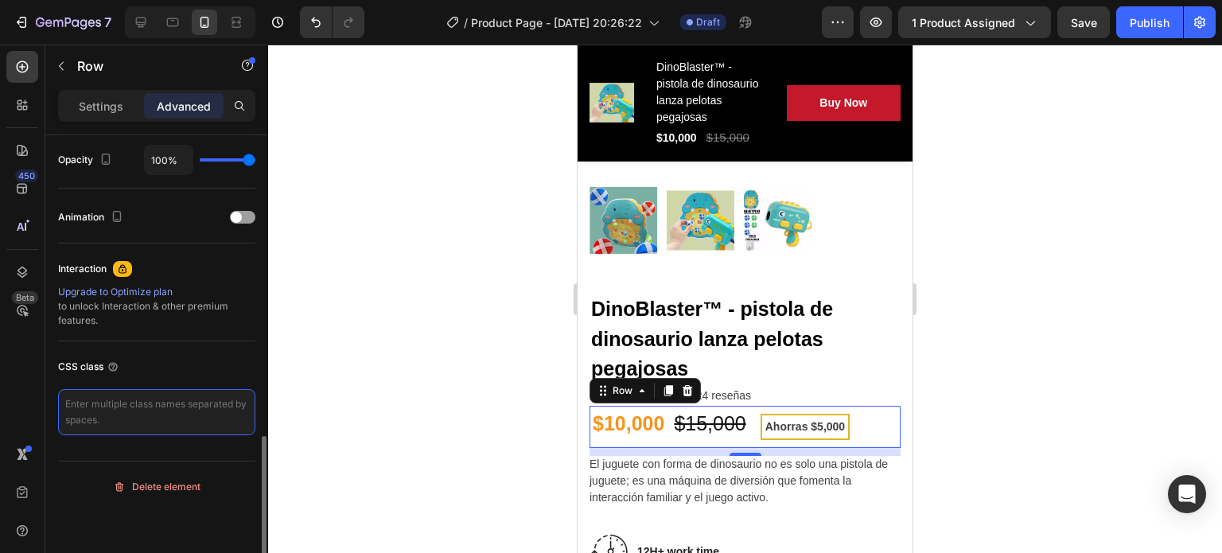
scroll to position [853, 0]
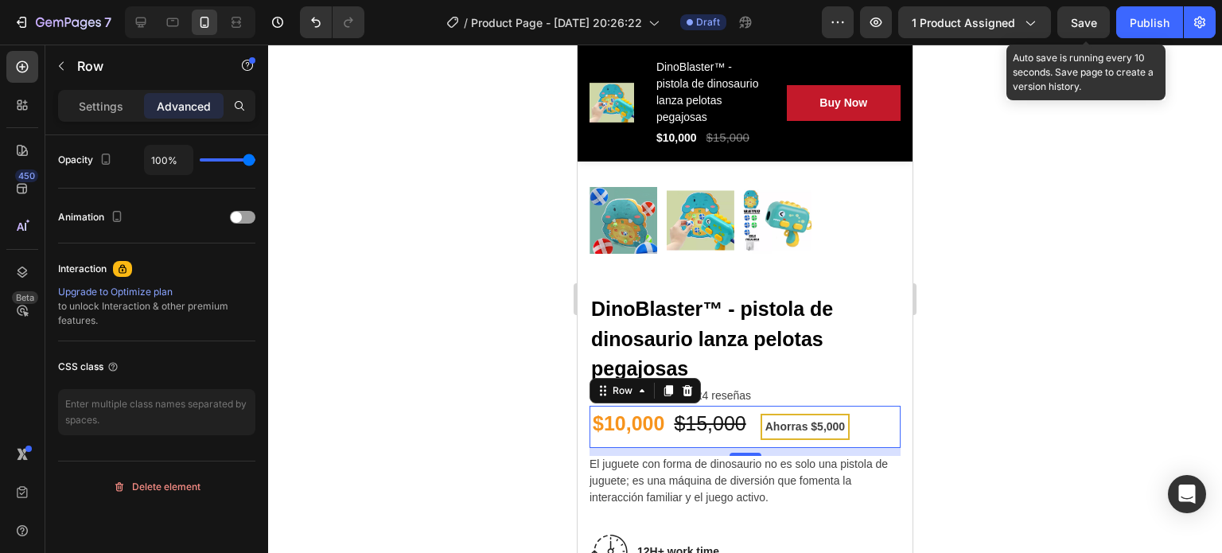
click at [1083, 19] on span "Save" at bounding box center [1084, 23] width 26 height 14
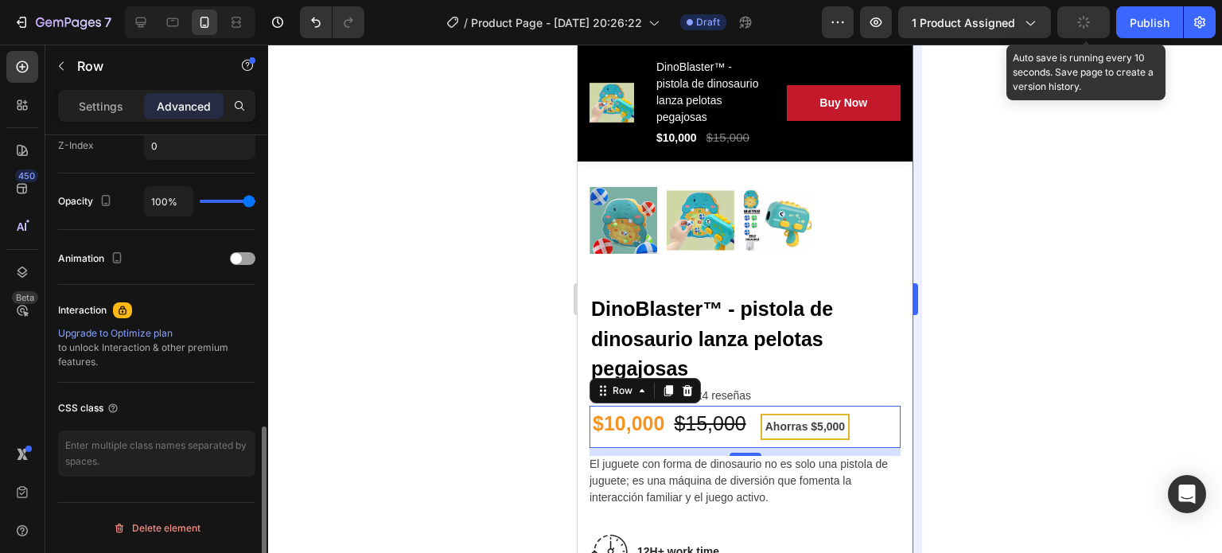
scroll to position [809, 0]
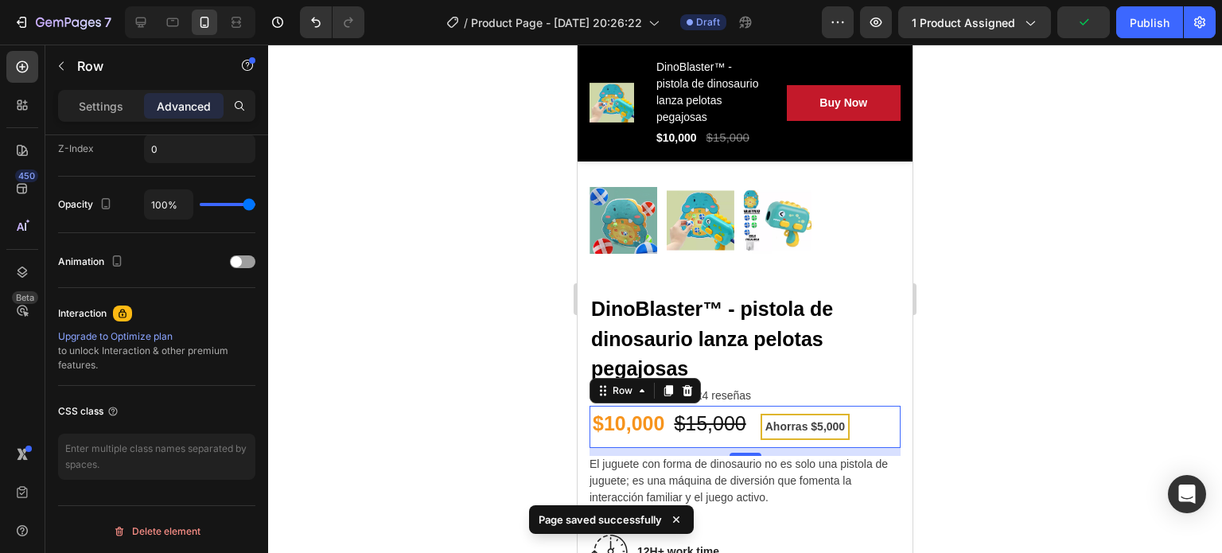
click at [1008, 407] on div at bounding box center [745, 299] width 954 height 508
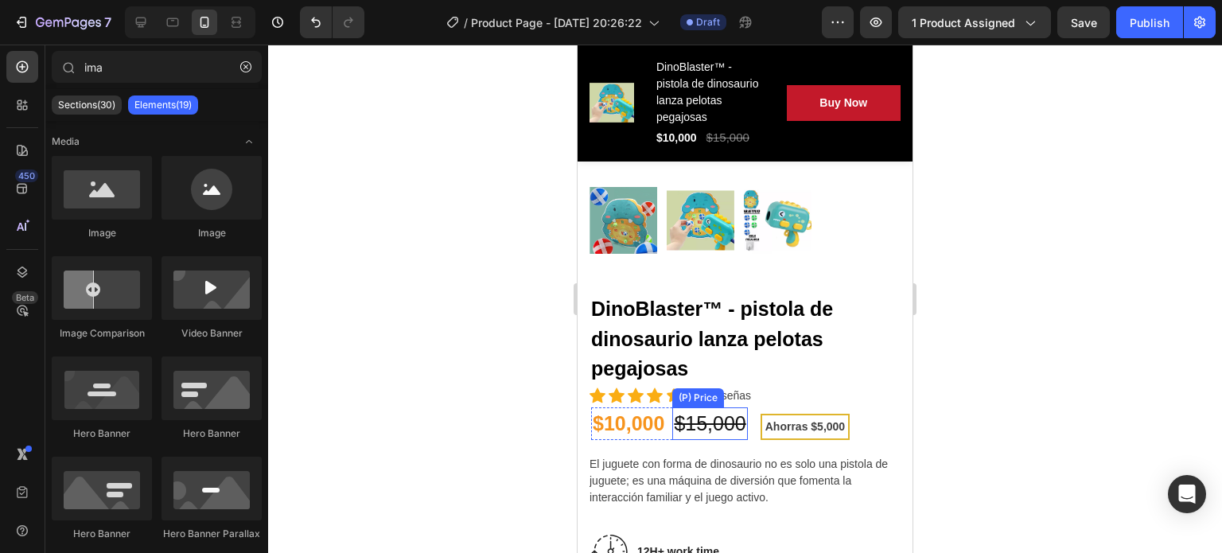
click at [704, 412] on div "$15,000" at bounding box center [709, 423] width 75 height 33
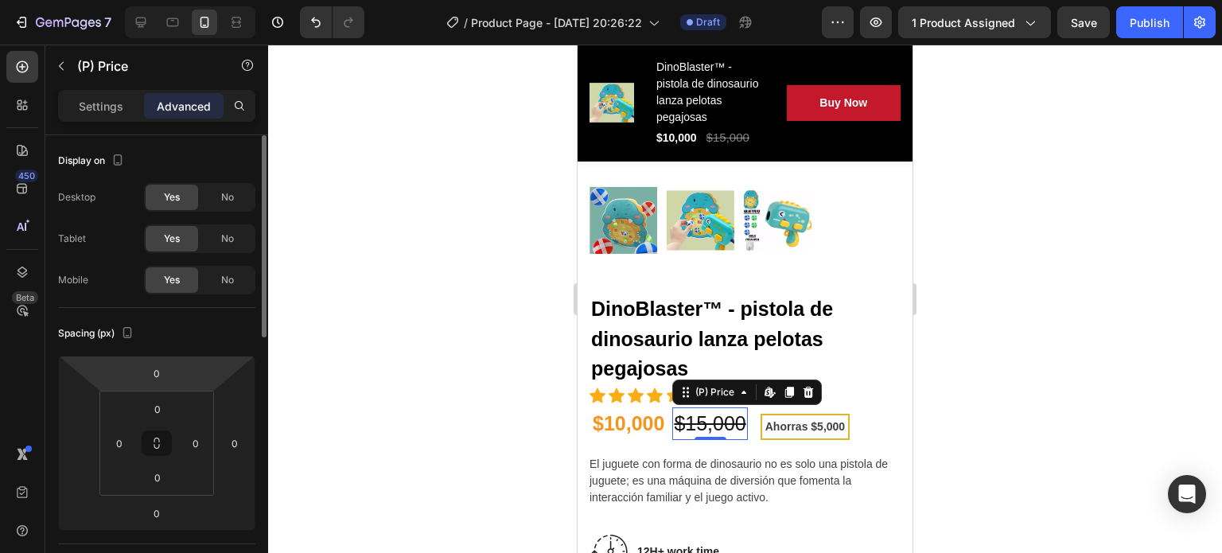
click at [181, 0] on html "7 Version history / Product Page - Aug 26, 20:26:22 Draft Preview 1 product ass…" at bounding box center [611, 0] width 1222 height 0
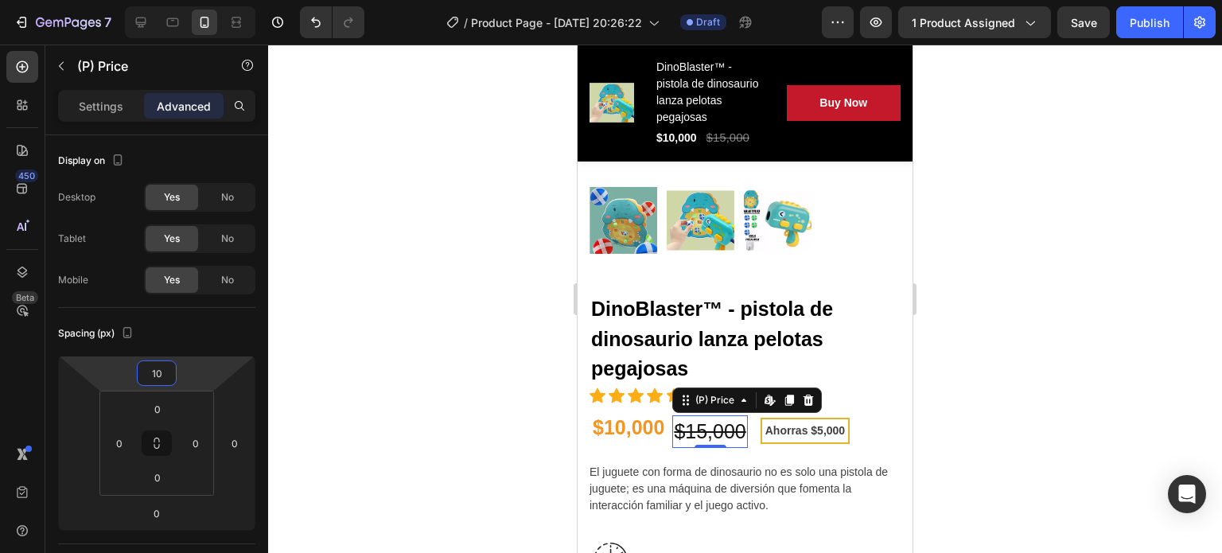
click at [428, 414] on div at bounding box center [745, 299] width 954 height 508
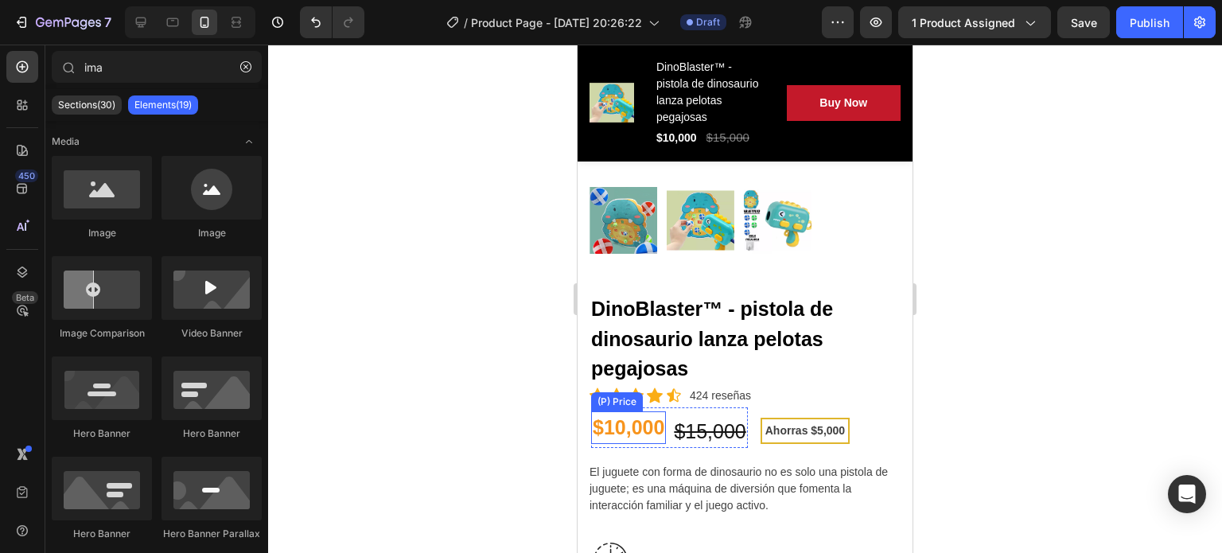
click at [618, 411] on div "$10,000" at bounding box center [628, 427] width 75 height 33
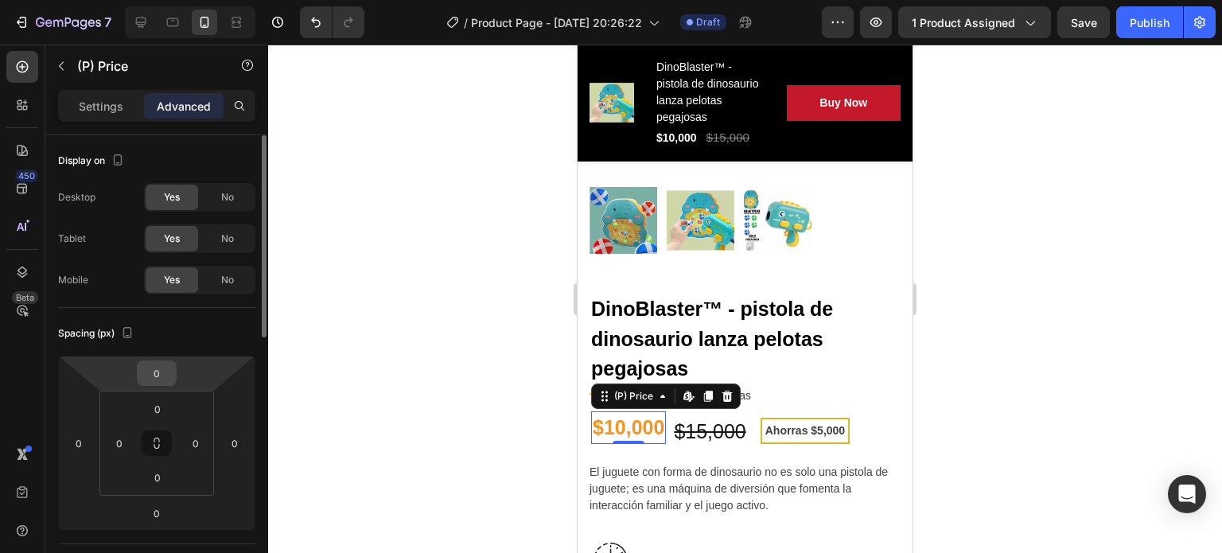
click at [166, 377] on input "0" at bounding box center [157, 373] width 32 height 24
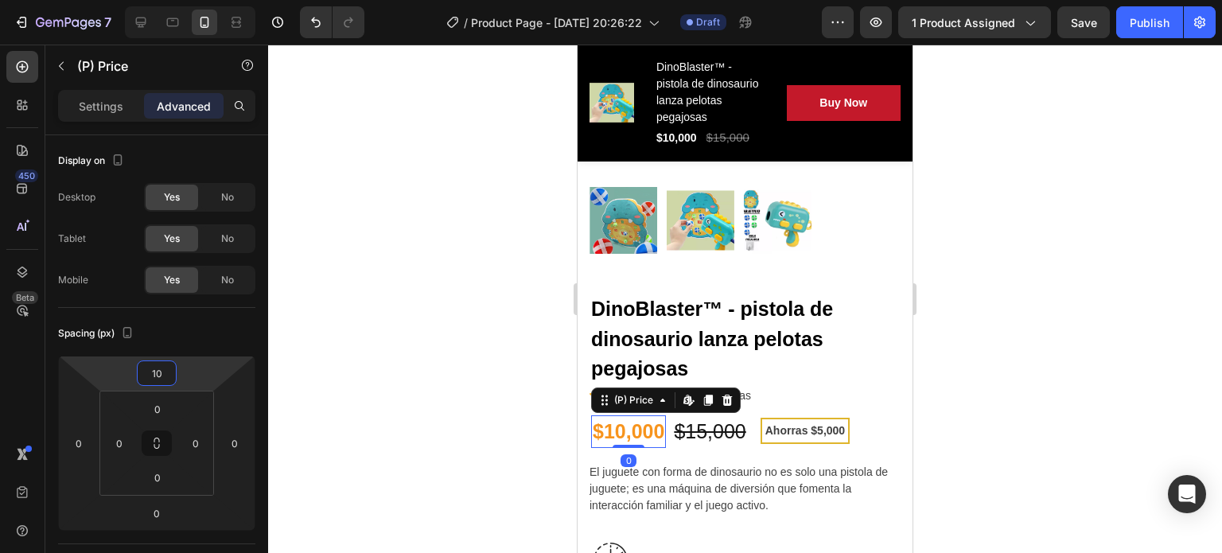
click at [398, 388] on div at bounding box center [745, 299] width 954 height 508
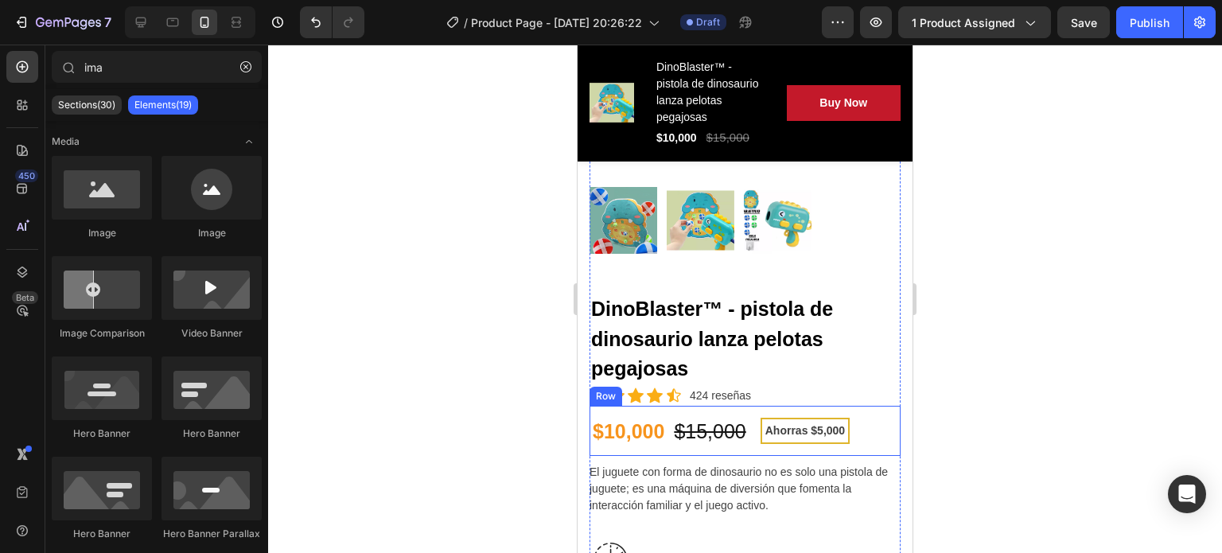
click at [746, 406] on div "$10,000 (P) Price (P) Price $15,000 (P) Price (P) Price Row Ahorras $5,000 Prod…" at bounding box center [745, 431] width 311 height 51
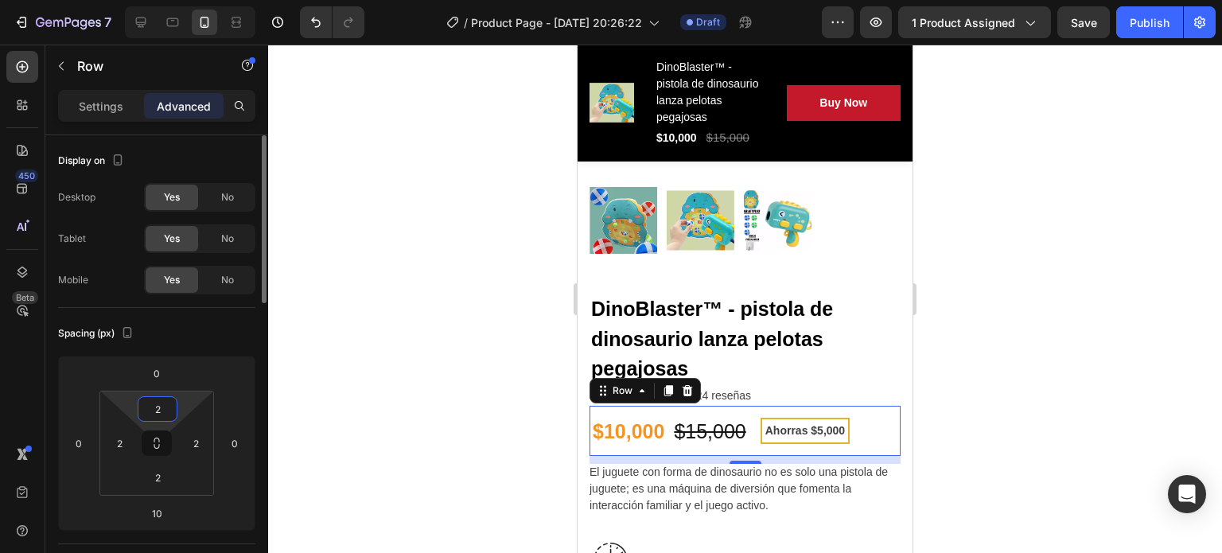
click at [164, 403] on input "2" at bounding box center [158, 409] width 32 height 24
click at [471, 372] on div at bounding box center [745, 299] width 954 height 508
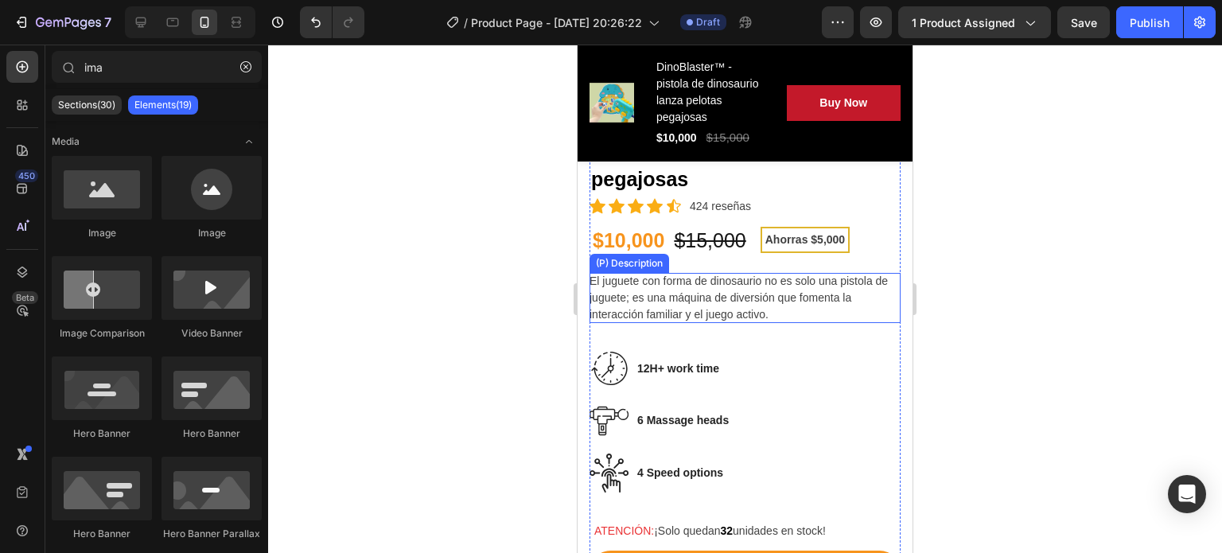
scroll to position [565, 0]
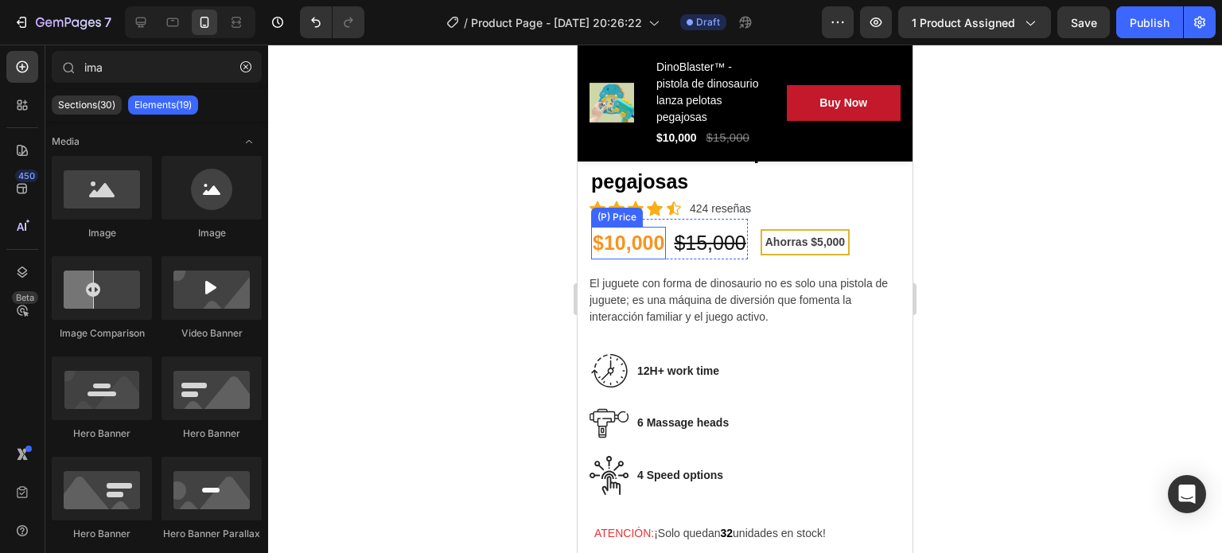
click at [648, 231] on div "$10,000" at bounding box center [628, 243] width 75 height 33
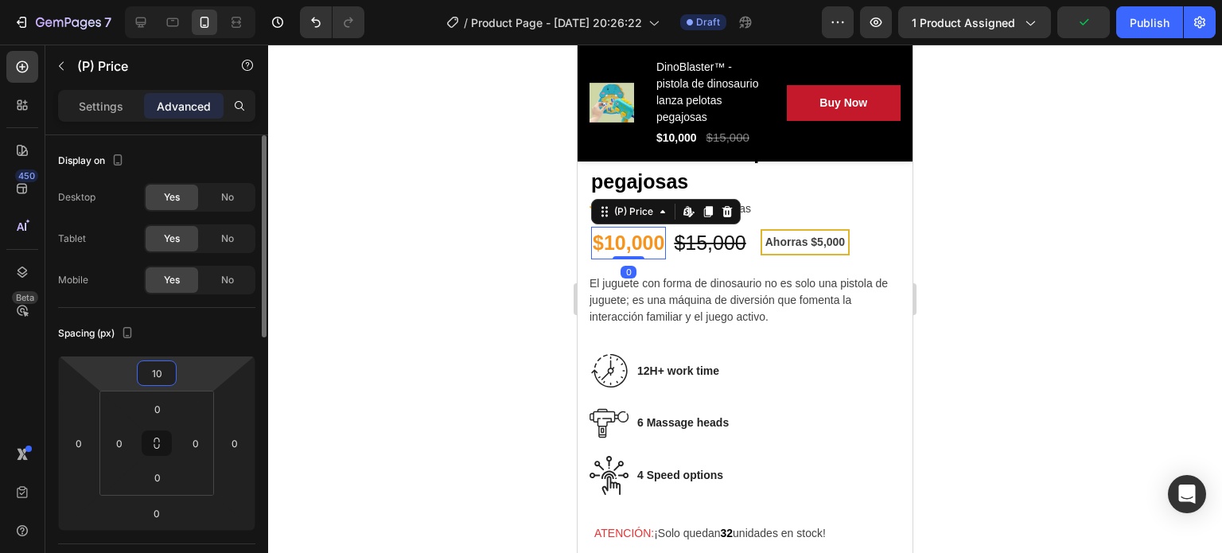
click at [165, 367] on input "10" at bounding box center [157, 373] width 32 height 24
click at [429, 321] on div at bounding box center [745, 299] width 954 height 508
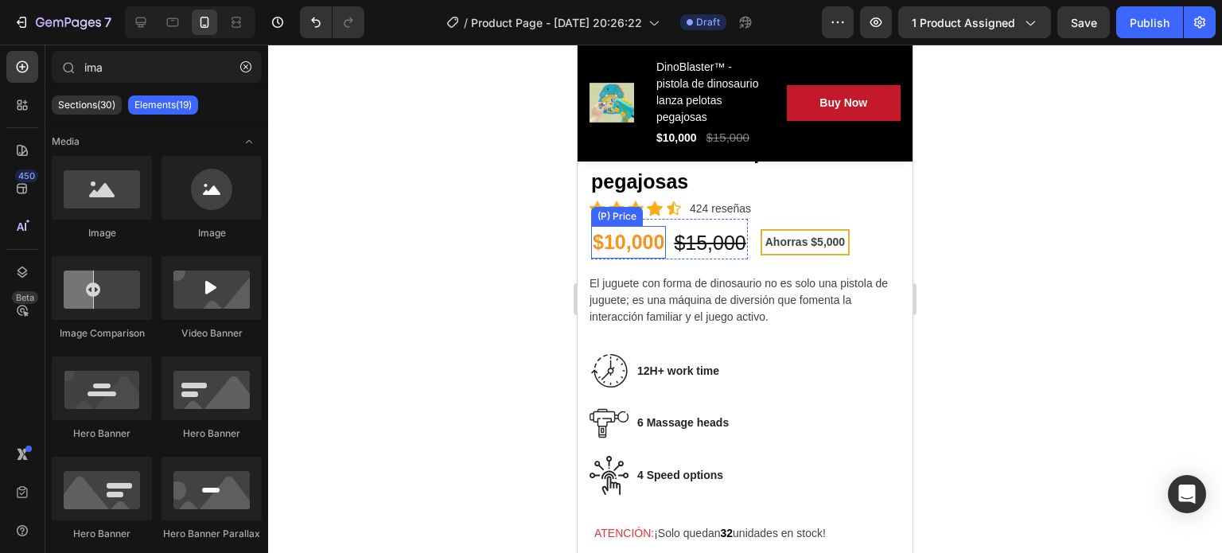
click at [635, 226] on div "$10,000" at bounding box center [628, 242] width 75 height 33
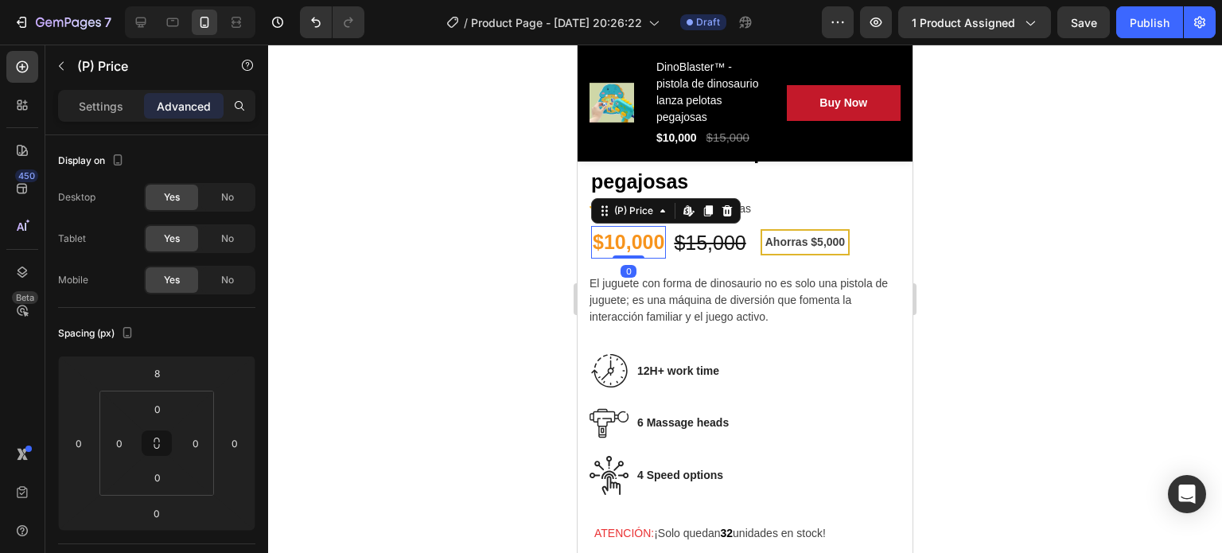
click at [83, 92] on div "Settings Advanced" at bounding box center [156, 106] width 197 height 32
click at [87, 101] on p "Settings" at bounding box center [101, 106] width 45 height 17
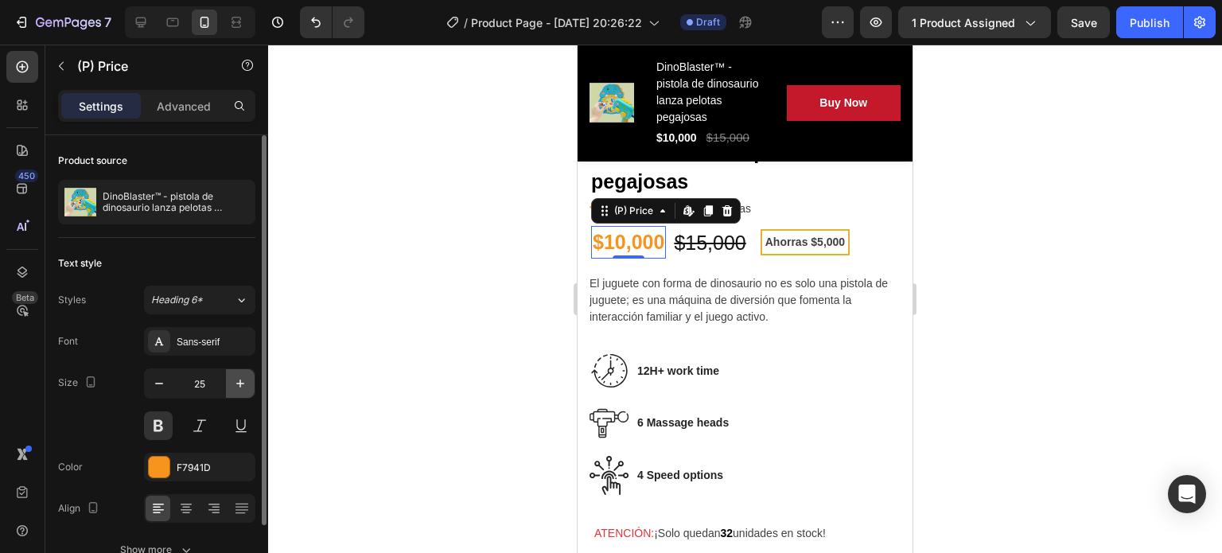
click at [232, 376] on icon "button" at bounding box center [240, 384] width 16 height 16
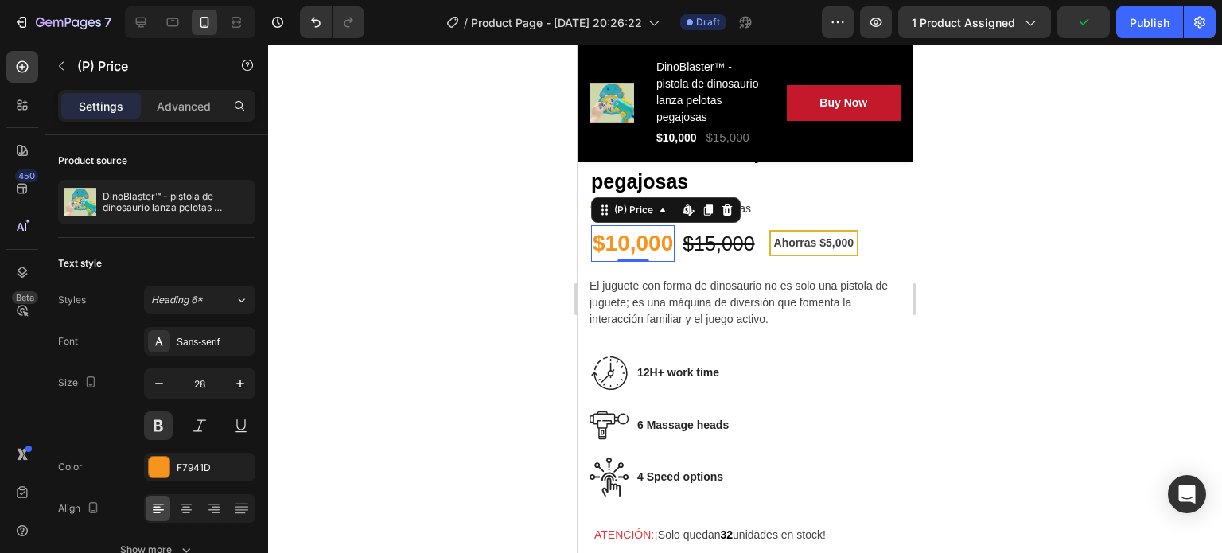
click at [1006, 253] on div at bounding box center [745, 299] width 954 height 508
click at [236, 377] on icon "button" at bounding box center [240, 384] width 16 height 16
click at [1036, 290] on div at bounding box center [745, 299] width 954 height 508
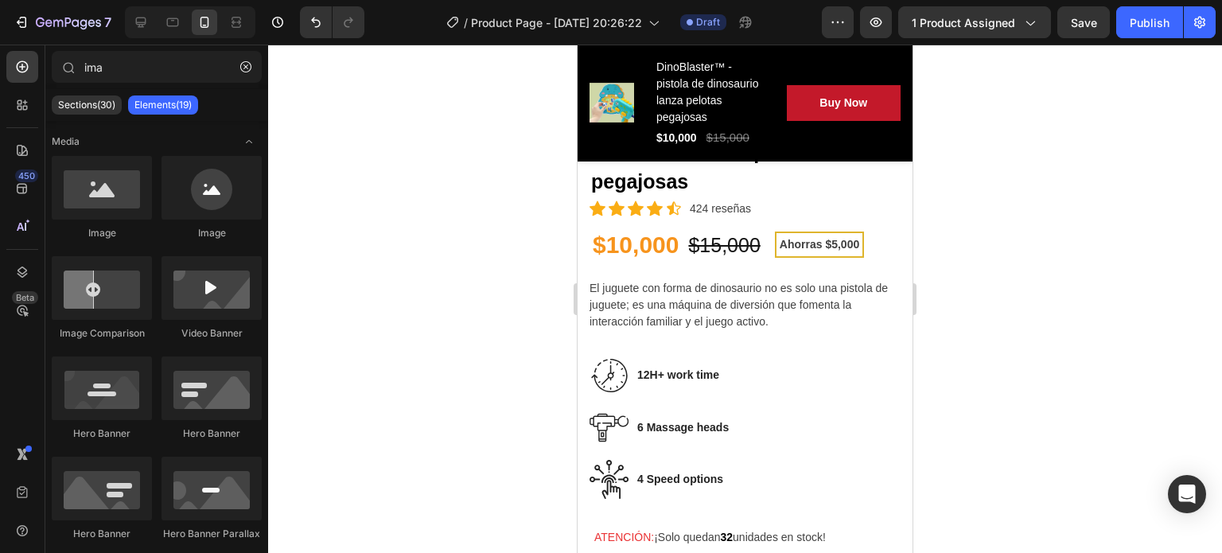
click at [1036, 290] on div at bounding box center [745, 299] width 954 height 508
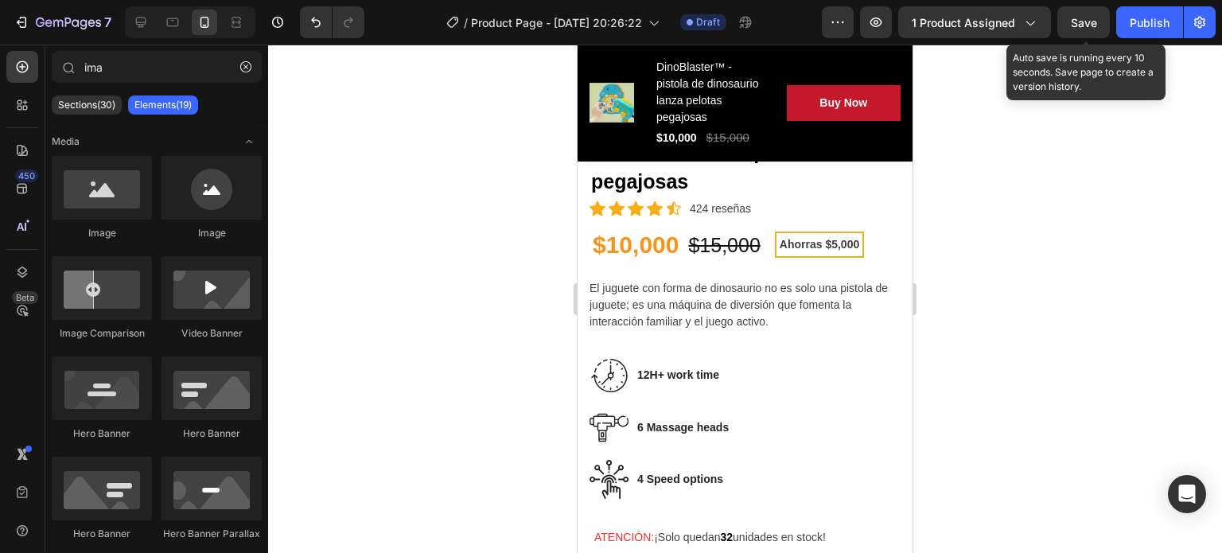
click at [1077, 21] on span "Save" at bounding box center [1084, 23] width 26 height 14
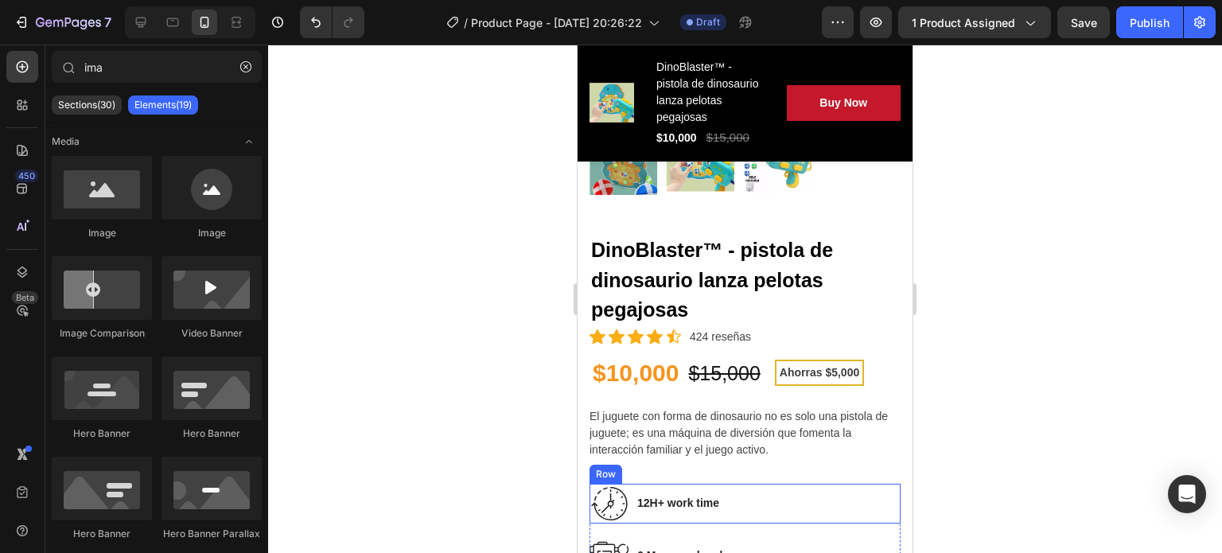
scroll to position [433, 0]
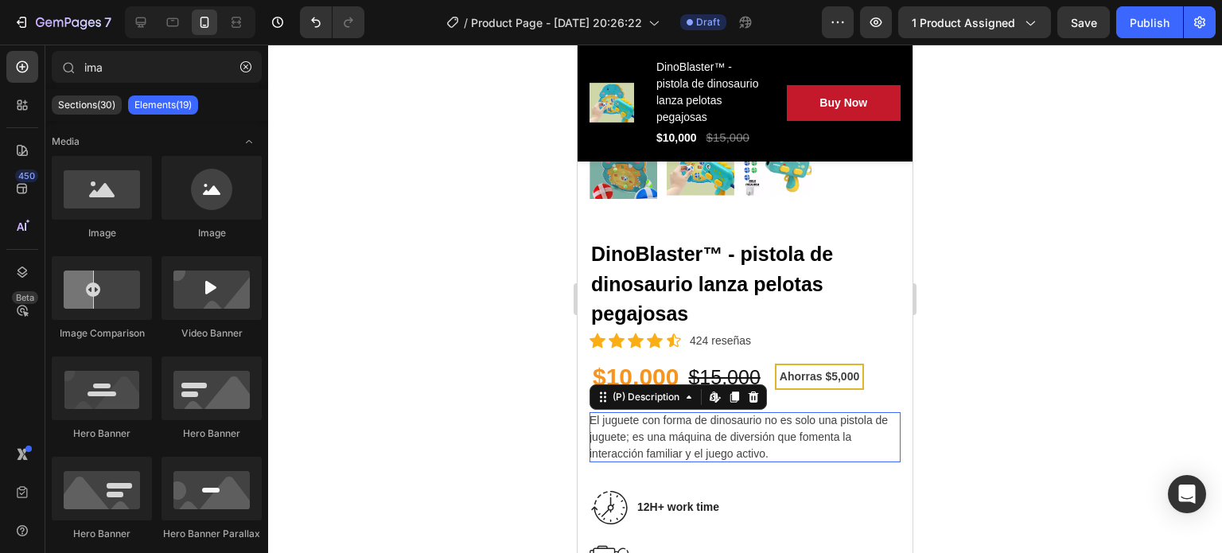
click at [699, 440] on span "El juguete con forma de dinosaurio no es solo una pistola de juguete; es una má…" at bounding box center [739, 437] width 298 height 46
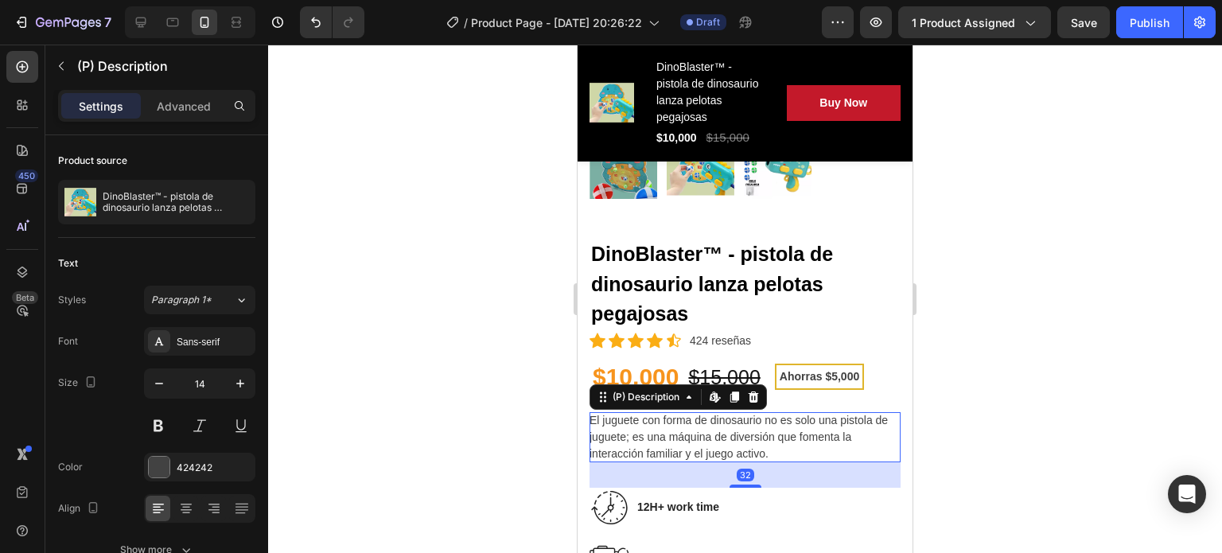
click at [1067, 413] on div at bounding box center [745, 299] width 954 height 508
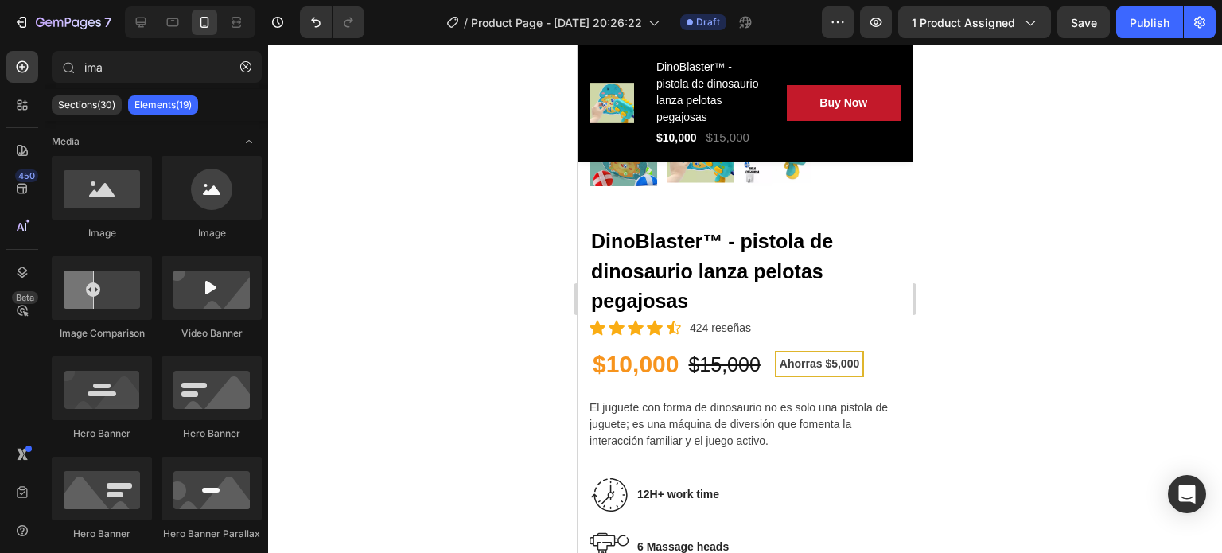
scroll to position [514, 0]
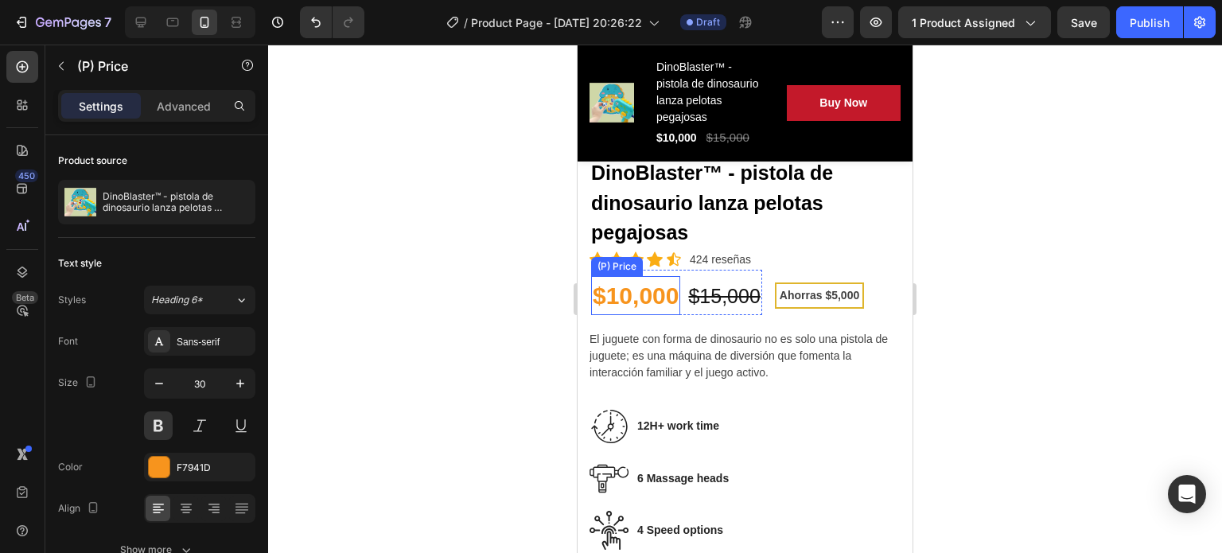
click at [636, 276] on div "$10,000" at bounding box center [635, 295] width 89 height 39
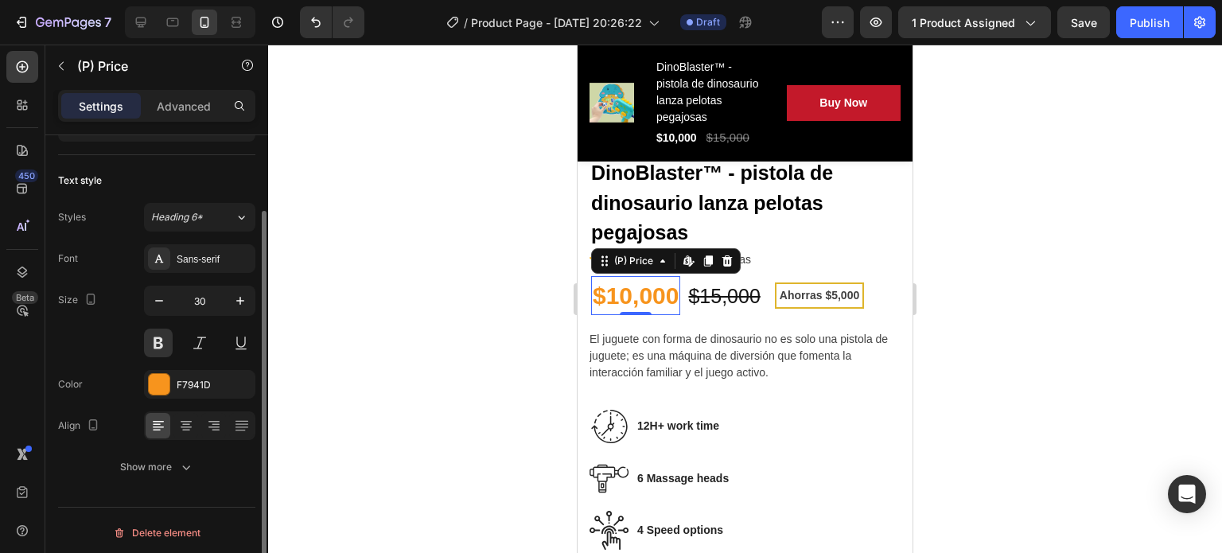
scroll to position [86, 0]
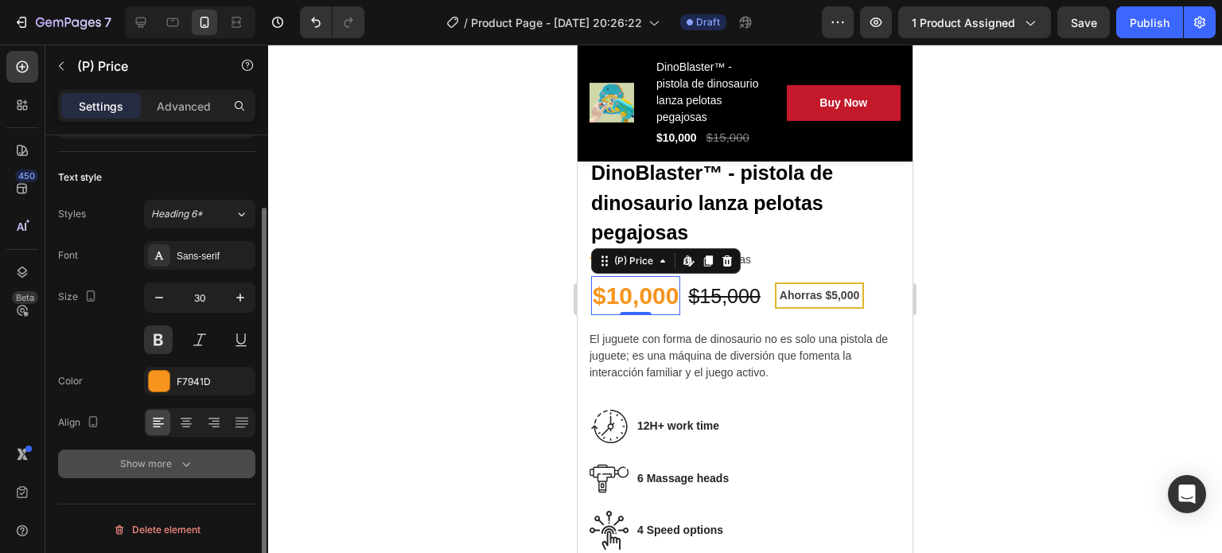
click at [139, 469] on div "Show more" at bounding box center [157, 464] width 74 height 16
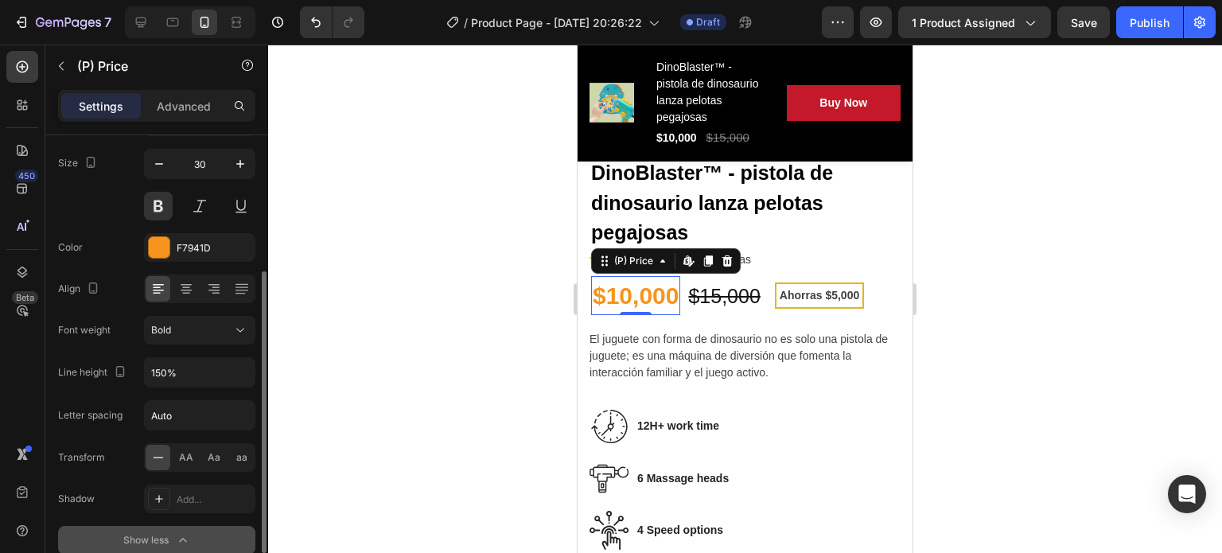
scroll to position [296, 0]
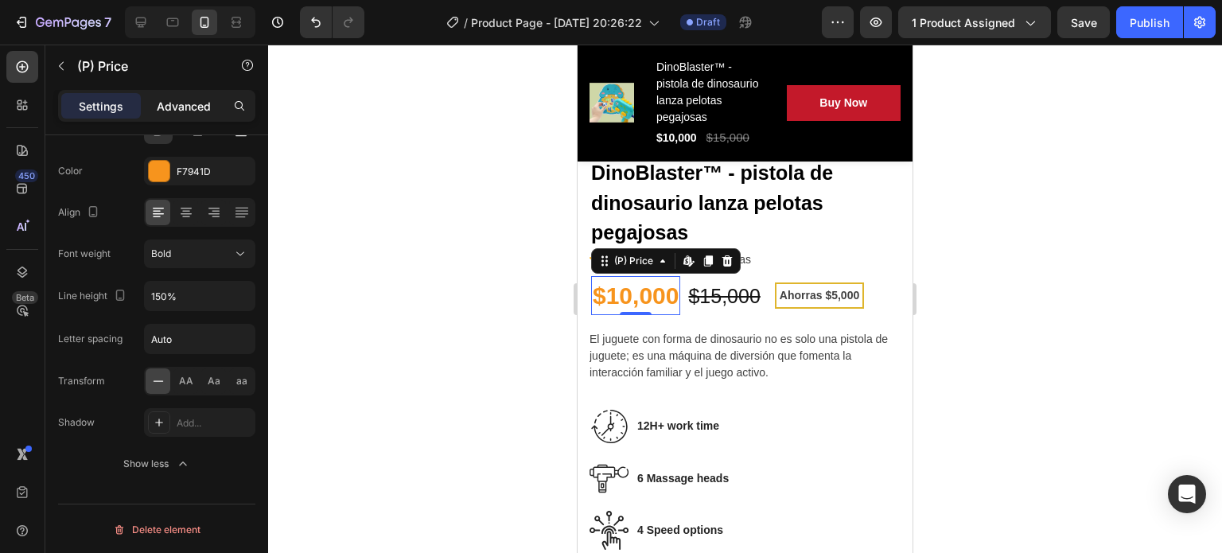
click at [204, 98] on p "Advanced" at bounding box center [184, 106] width 54 height 17
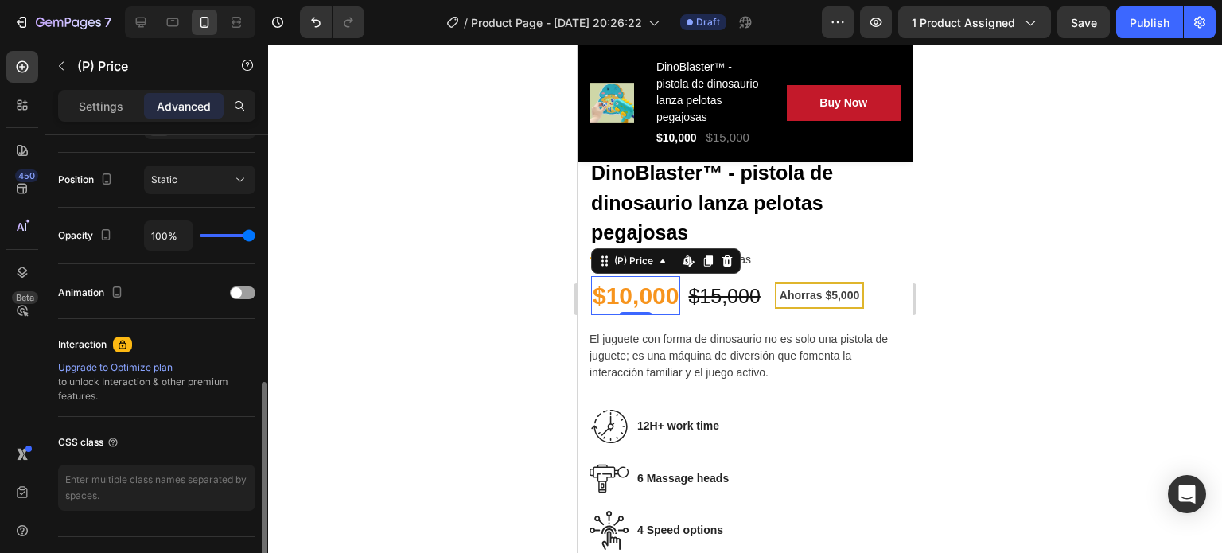
scroll to position [596, 0]
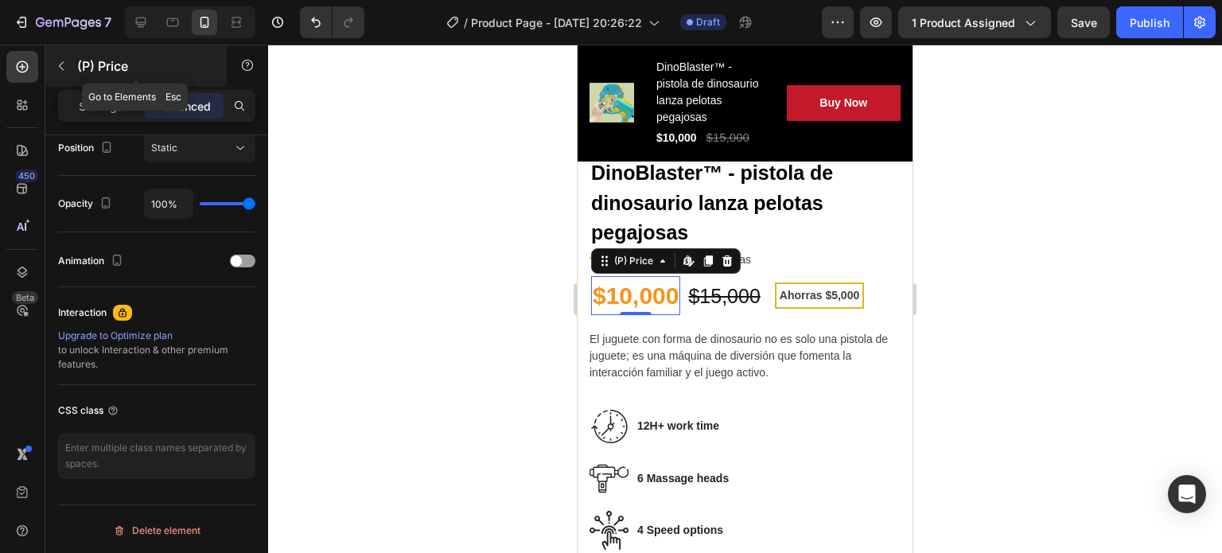
click at [60, 56] on button "button" at bounding box center [61, 65] width 25 height 25
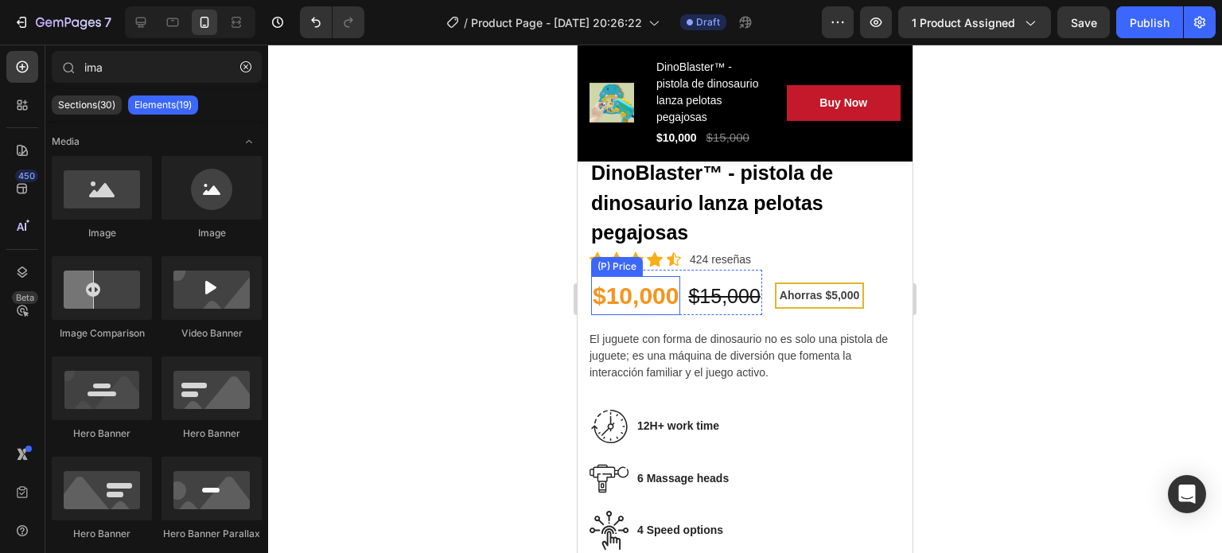
click at [628, 276] on div "$10,000" at bounding box center [635, 295] width 89 height 39
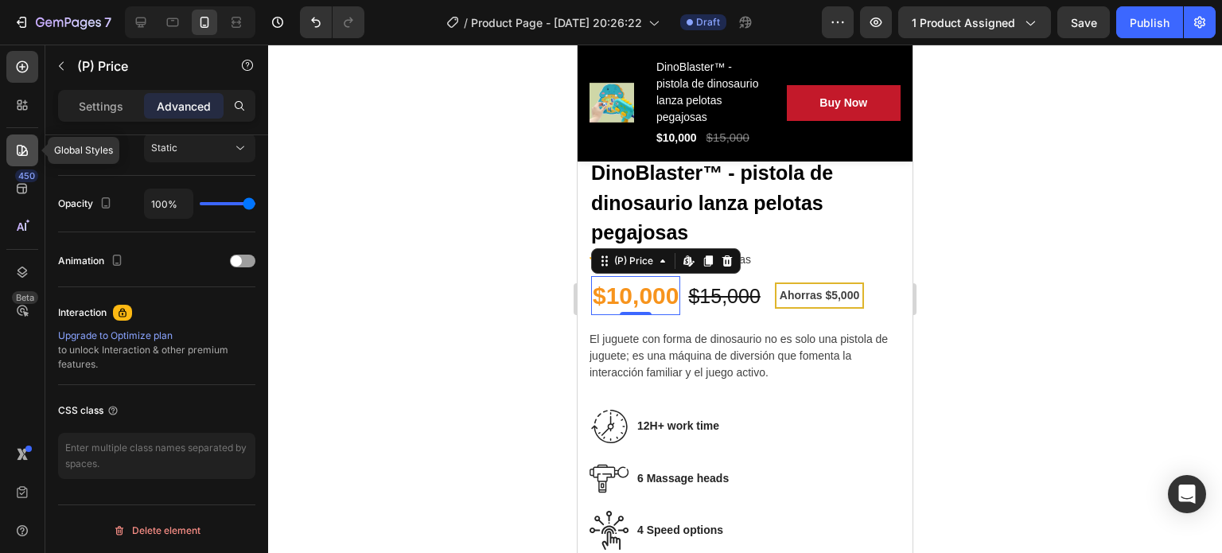
click at [22, 141] on div at bounding box center [22, 150] width 32 height 32
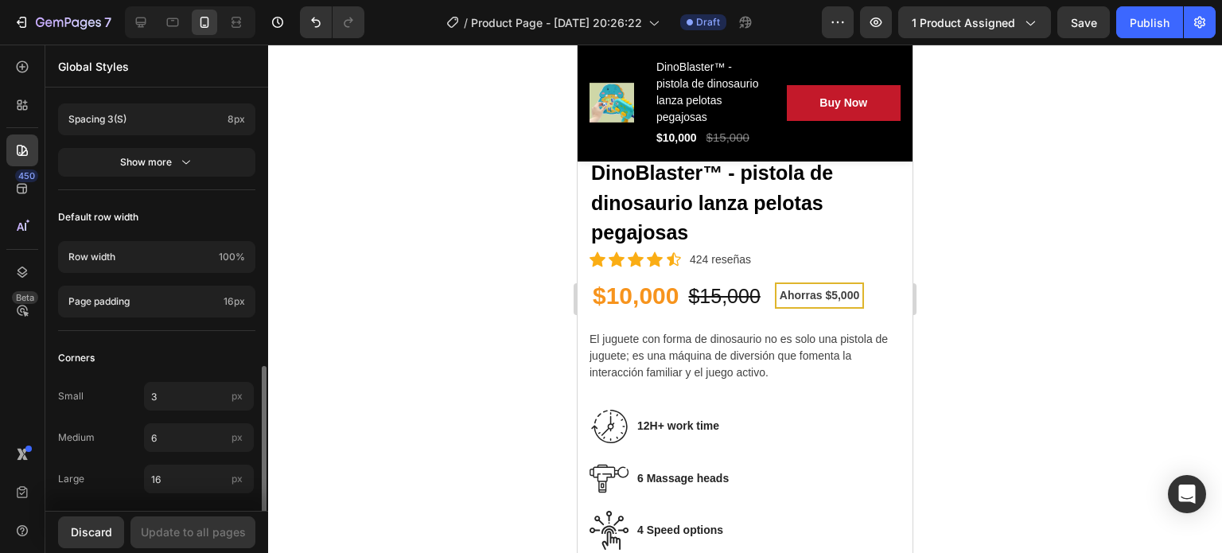
scroll to position [744, 0]
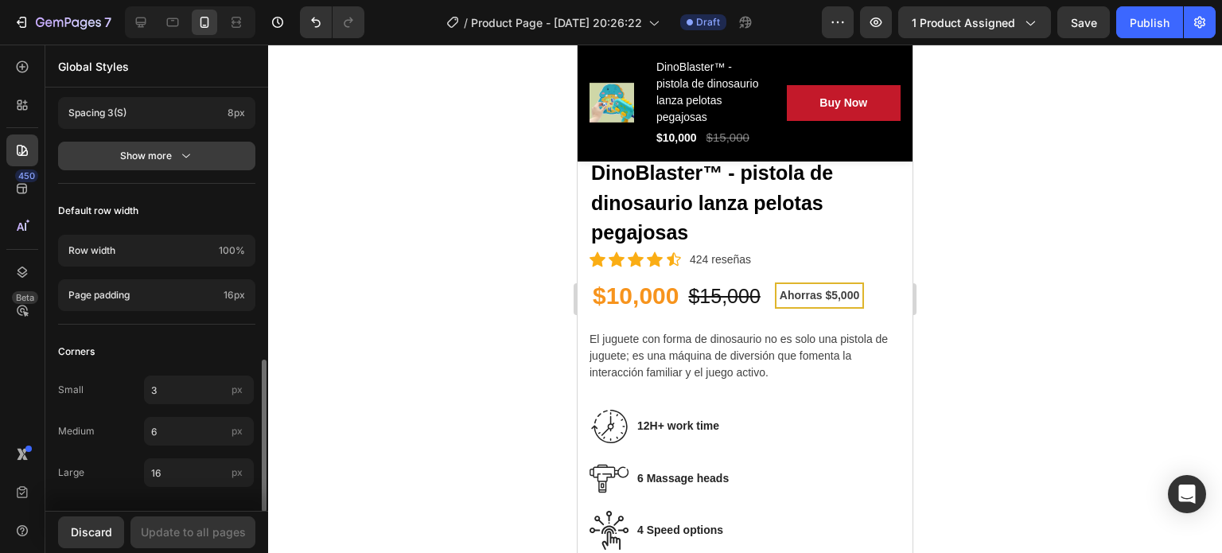
click at [150, 153] on div "Show more" at bounding box center [157, 156] width 74 height 16
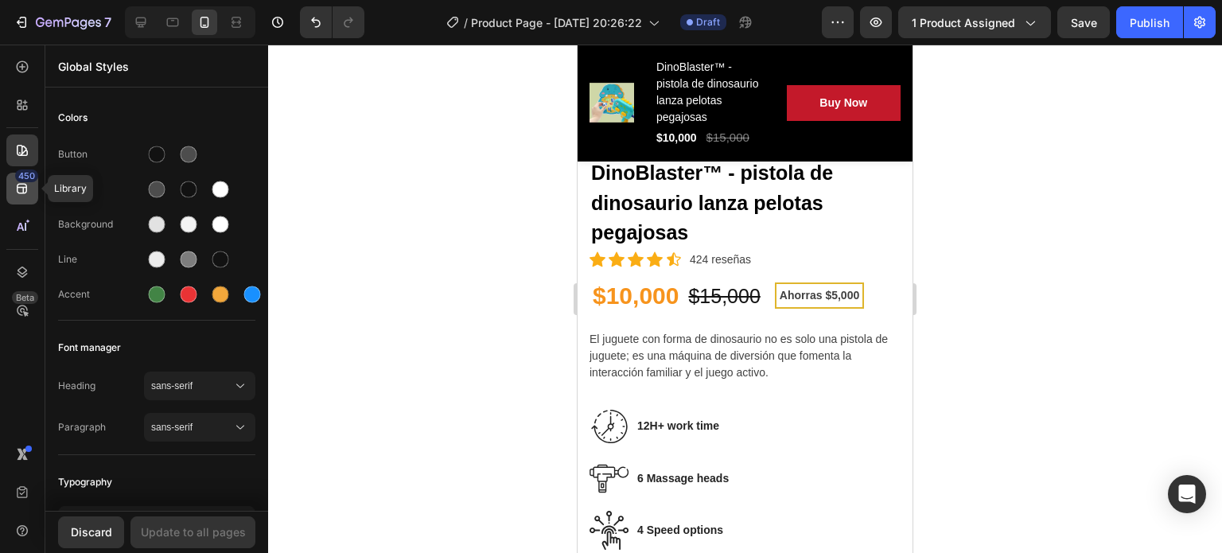
click at [23, 189] on icon at bounding box center [22, 189] width 10 height 10
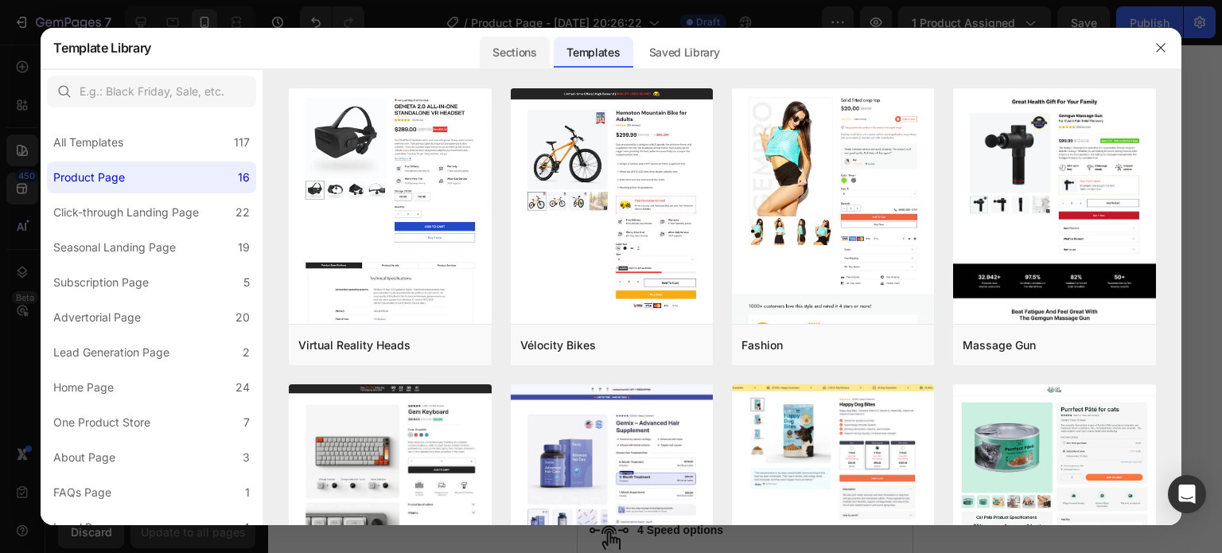
click at [512, 56] on div "Sections" at bounding box center [514, 53] width 69 height 32
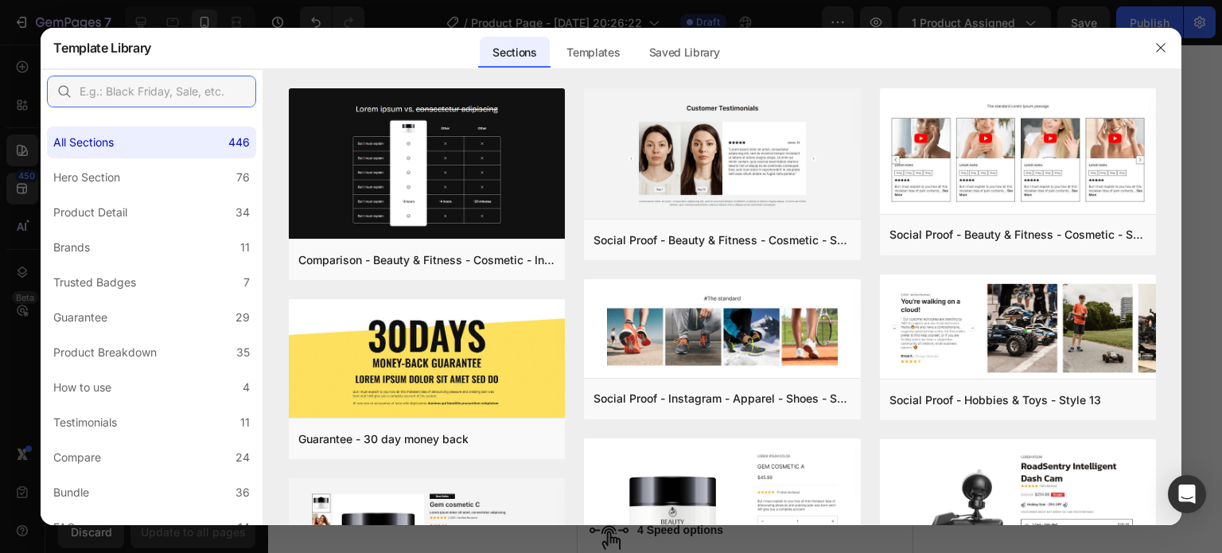
click at [136, 84] on input "text" at bounding box center [151, 92] width 209 height 32
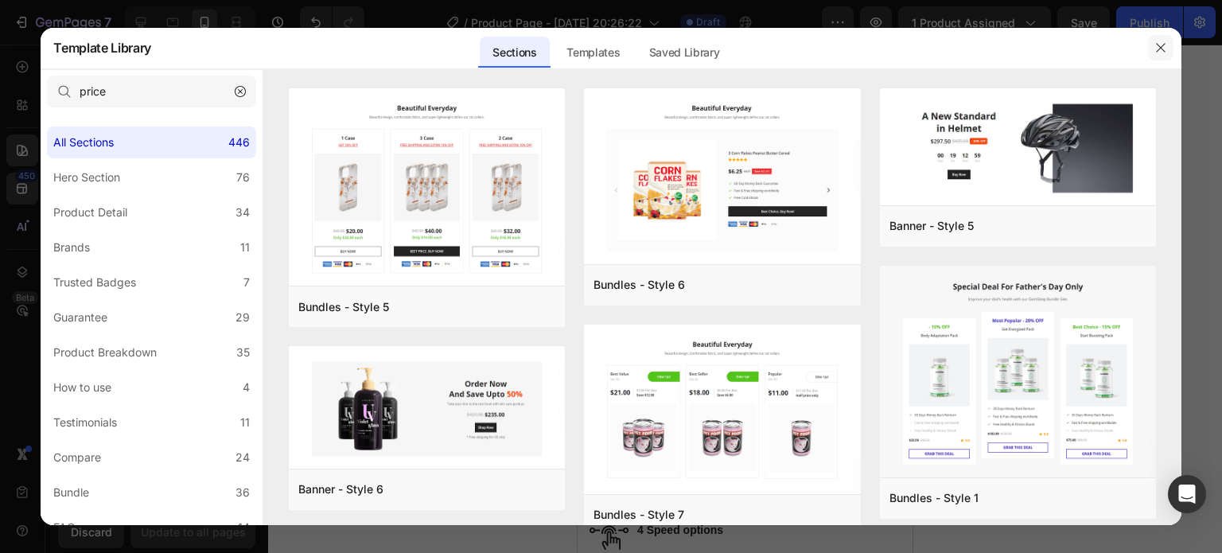
click at [1161, 37] on button "button" at bounding box center [1160, 47] width 25 height 25
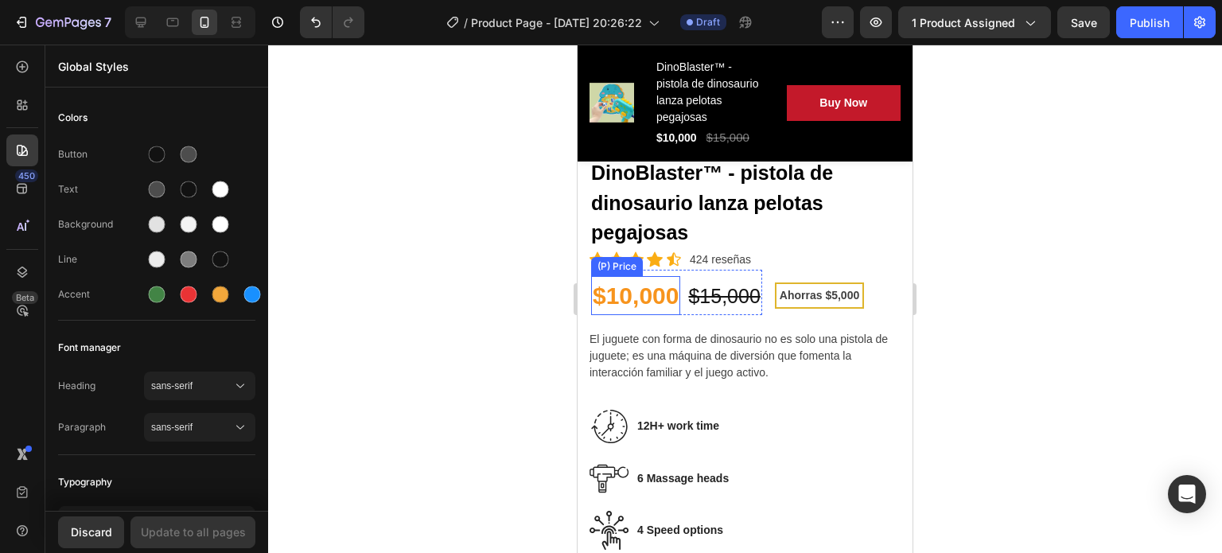
click at [621, 259] on div "(P) Price" at bounding box center [616, 266] width 45 height 14
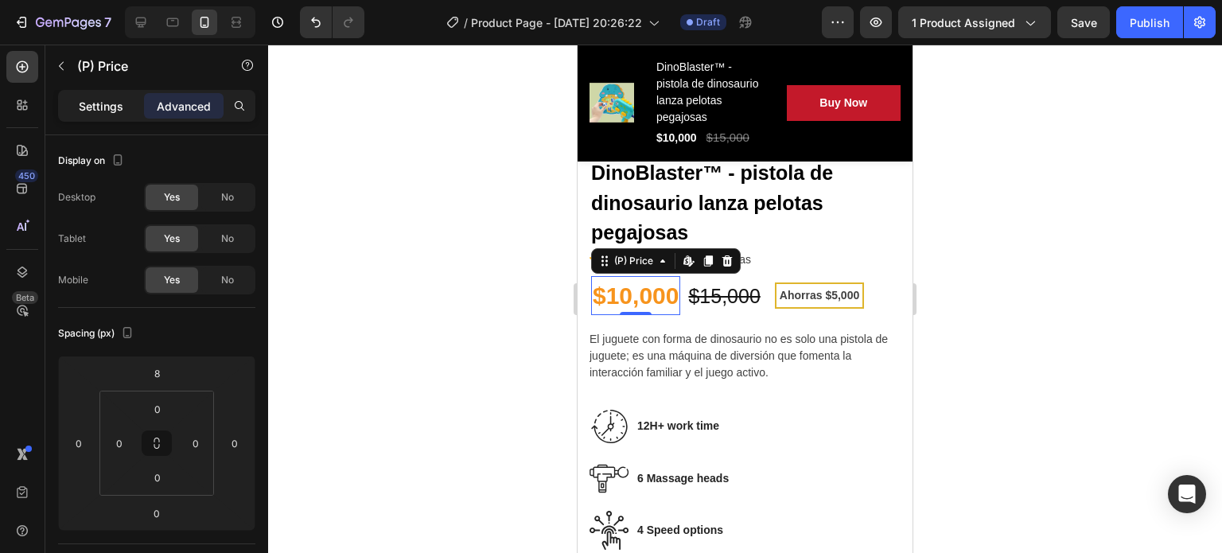
click at [99, 103] on p "Settings" at bounding box center [101, 106] width 45 height 17
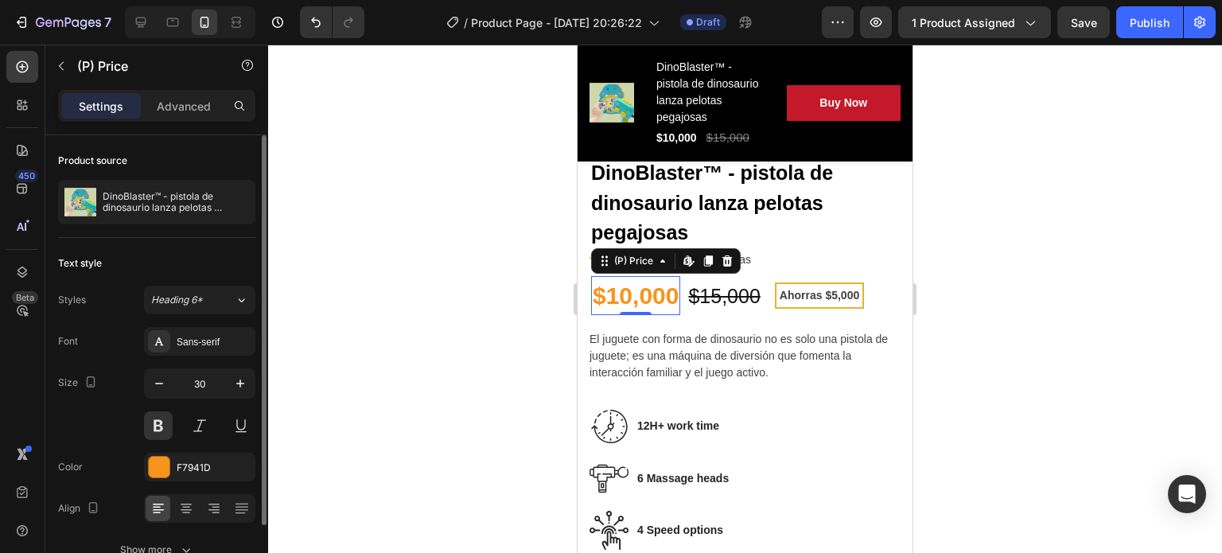
scroll to position [86, 0]
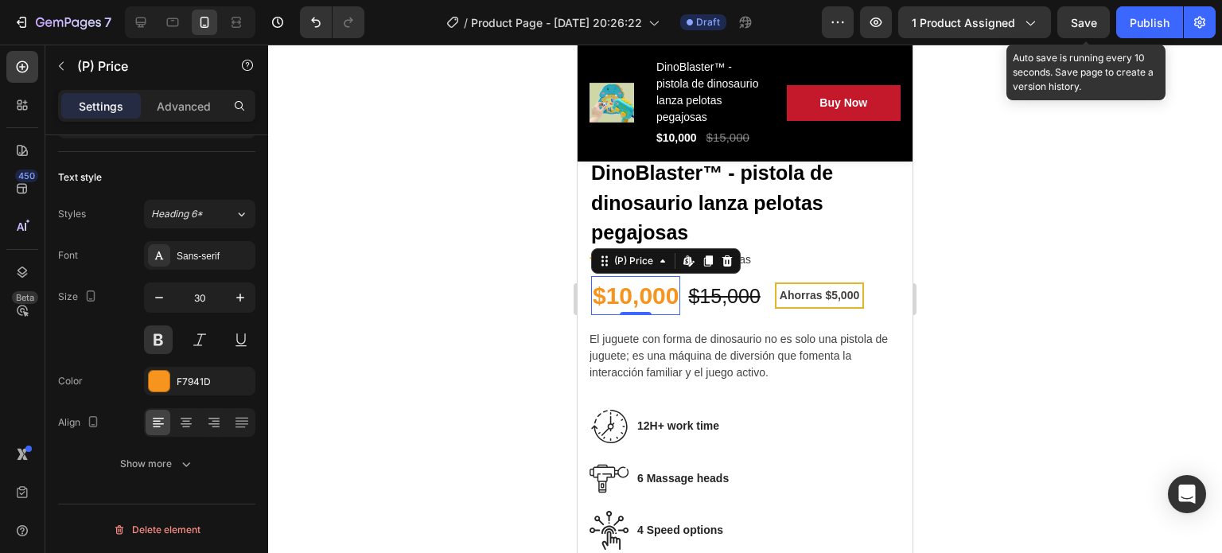
click at [1085, 25] on span "Save" at bounding box center [1084, 23] width 26 height 14
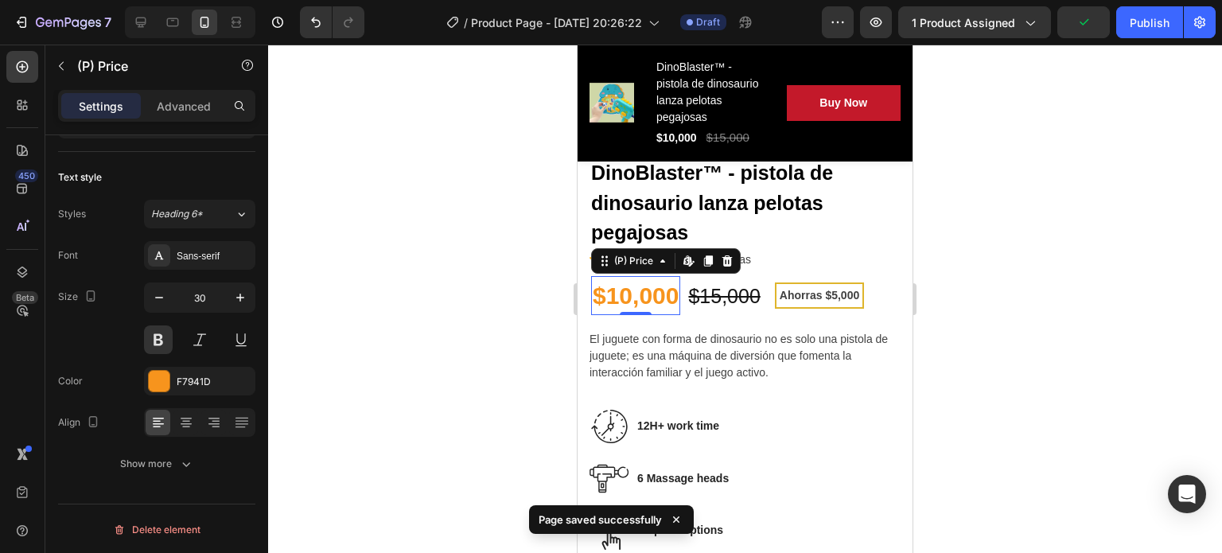
click at [499, 206] on div at bounding box center [745, 299] width 954 height 508
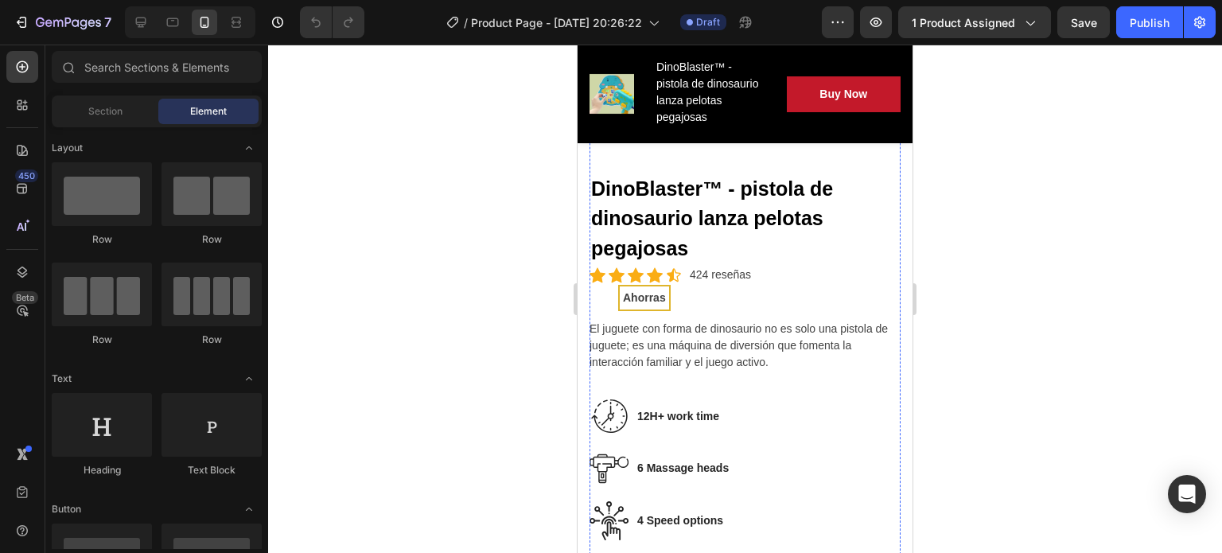
scroll to position [480, 0]
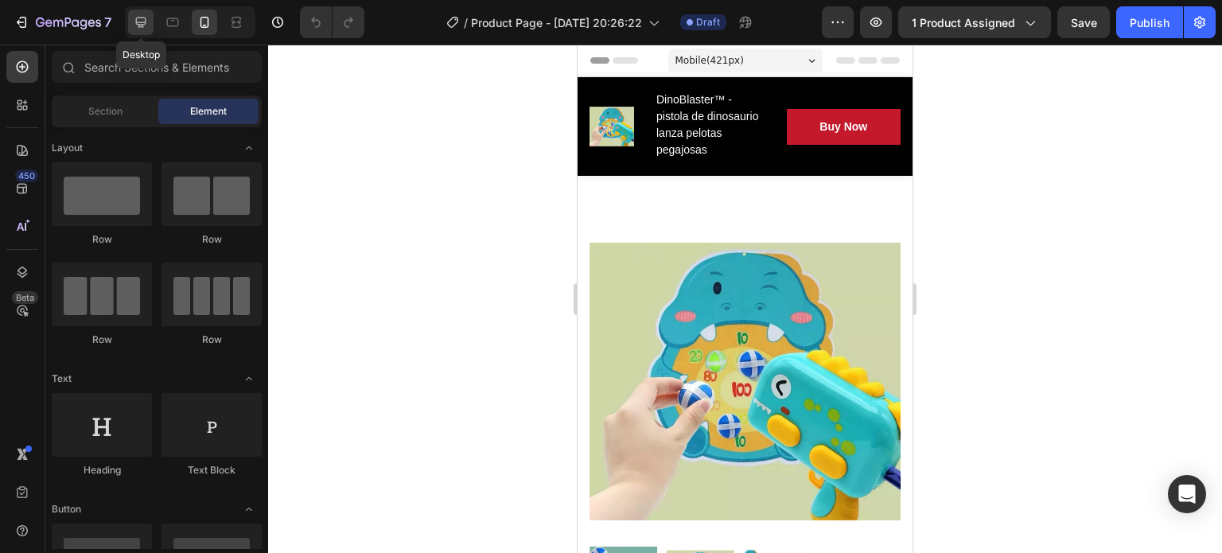
click at [134, 10] on div at bounding box center [140, 22] width 25 height 25
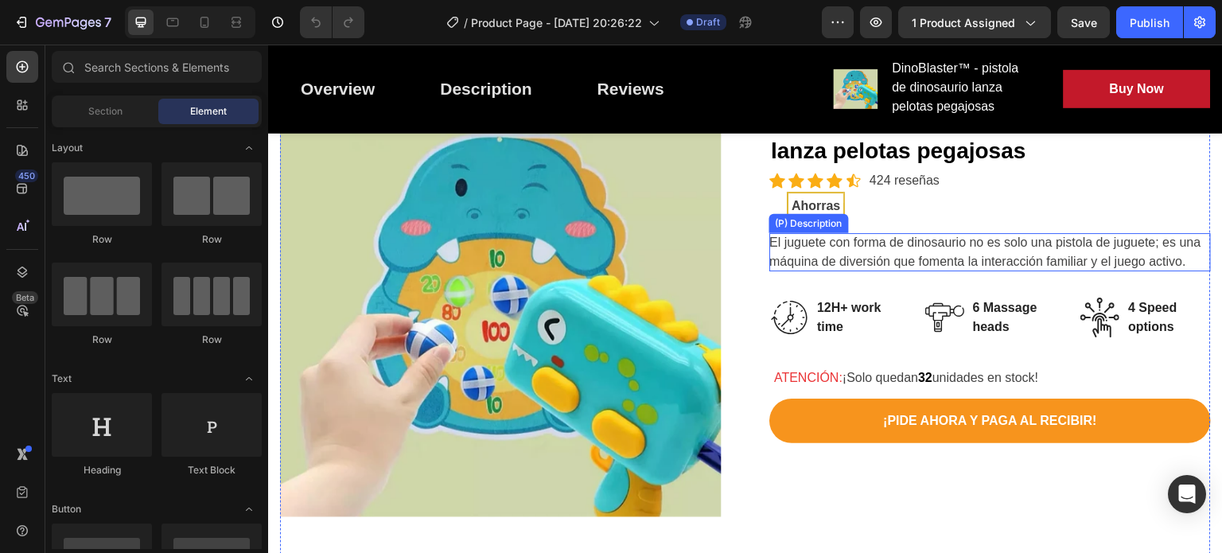
scroll to position [46, 0]
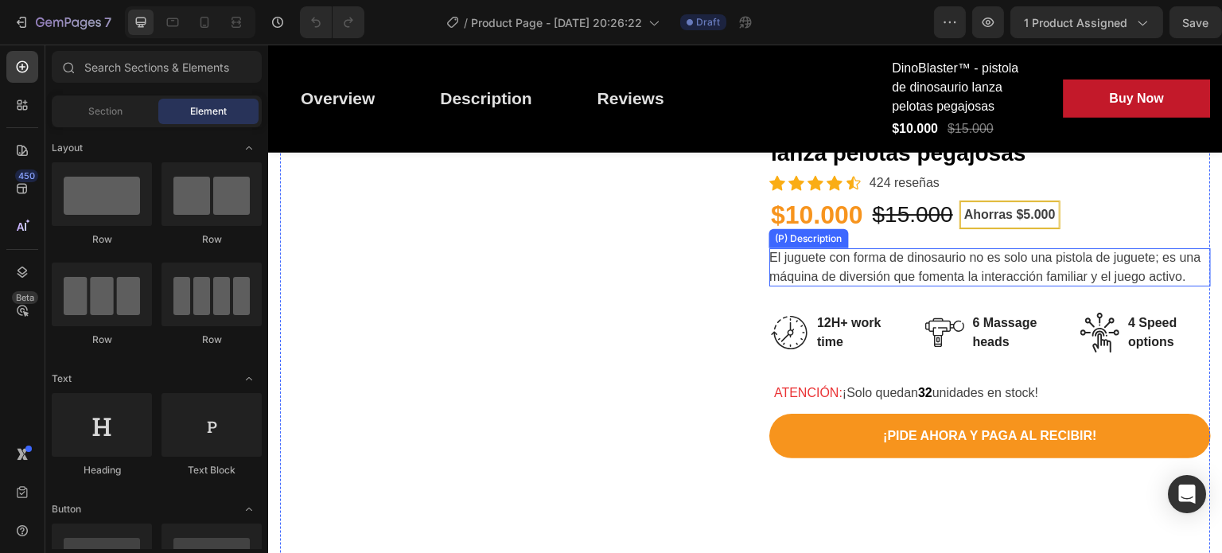
scroll to position [142, 0]
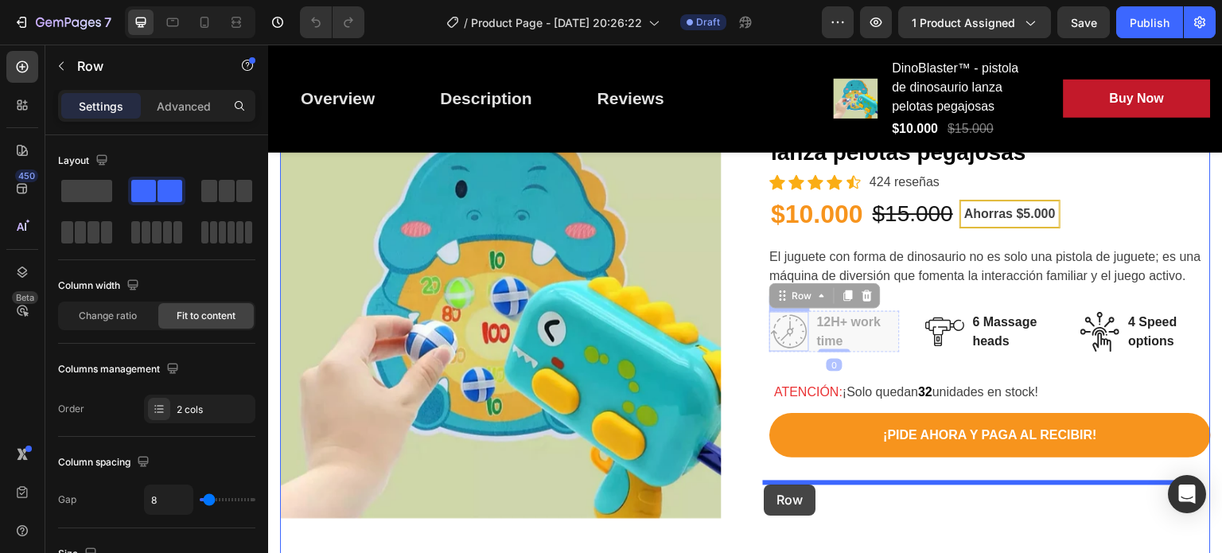
drag, startPoint x: 781, startPoint y: 297, endPoint x: 765, endPoint y: 482, distance: 186.2
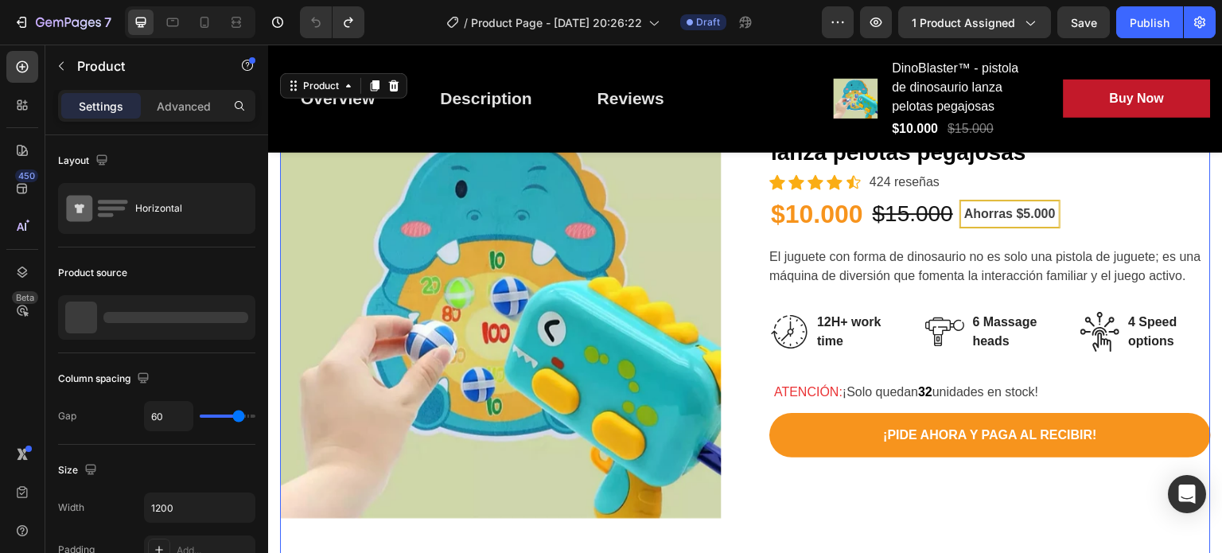
click at [753, 319] on div "Product Images DinoBlaster™ - pistola de dinosaurio lanza pelotas pegajosas (P)…" at bounding box center [745, 378] width 931 height 555
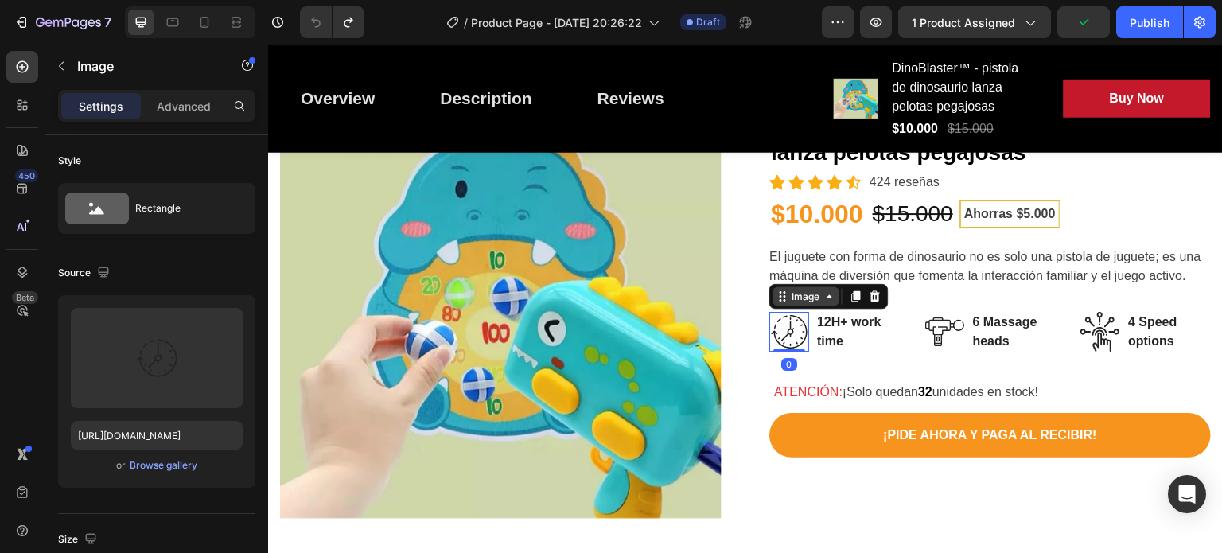
click at [801, 304] on div "Image" at bounding box center [806, 296] width 66 height 19
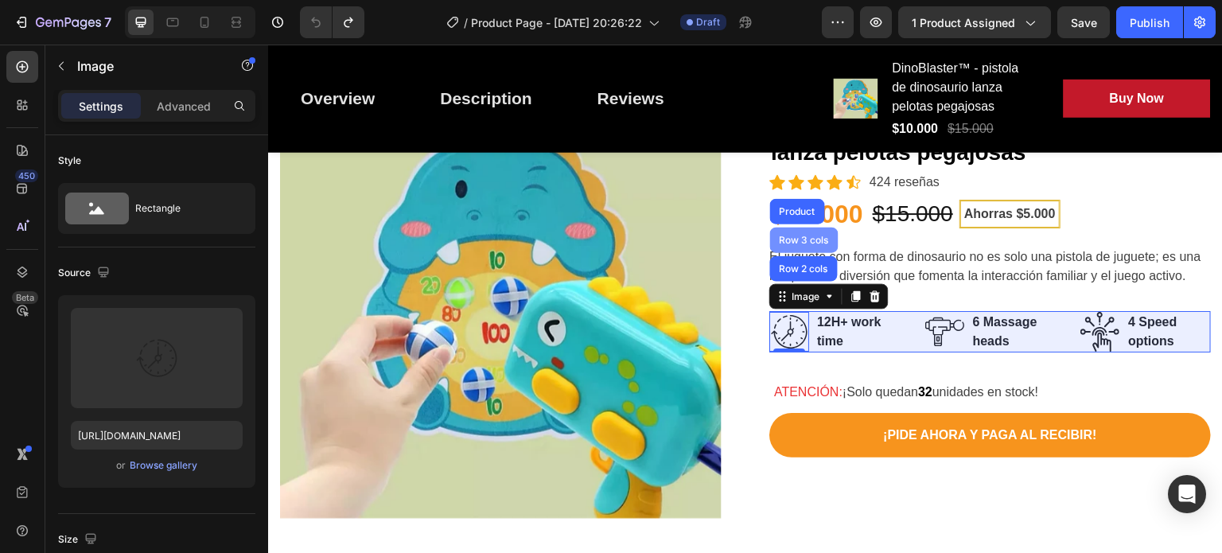
click at [804, 237] on div "Row 3 cols" at bounding box center [805, 241] width 56 height 10
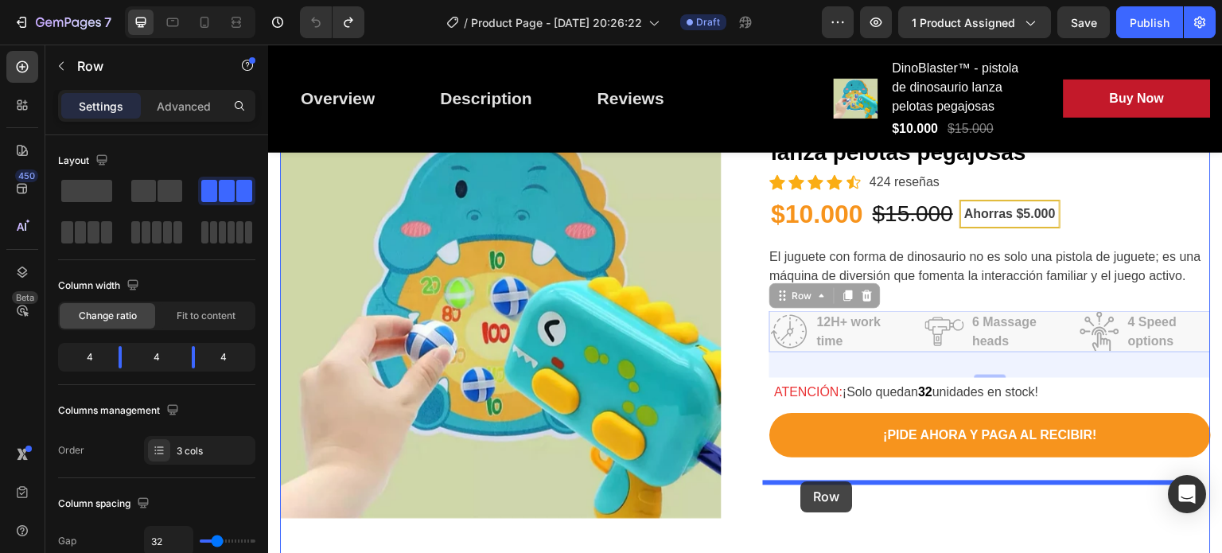
drag, startPoint x: 790, startPoint y: 304, endPoint x: 801, endPoint y: 481, distance: 177.0
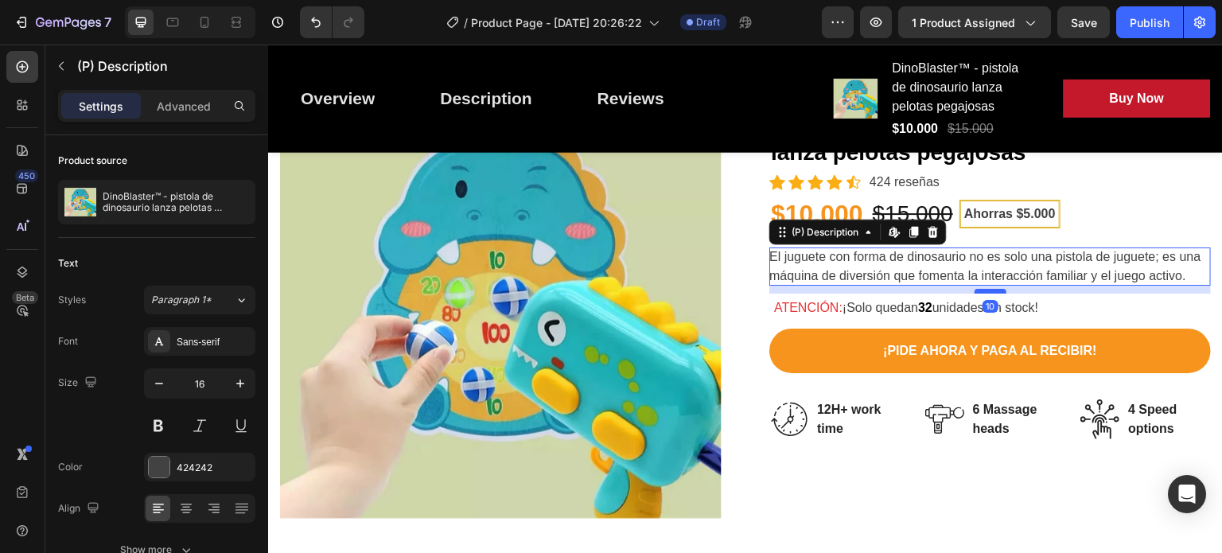
drag, startPoint x: 983, startPoint y: 306, endPoint x: 977, endPoint y: 289, distance: 18.4
click at [977, 289] on div at bounding box center [991, 291] width 32 height 5
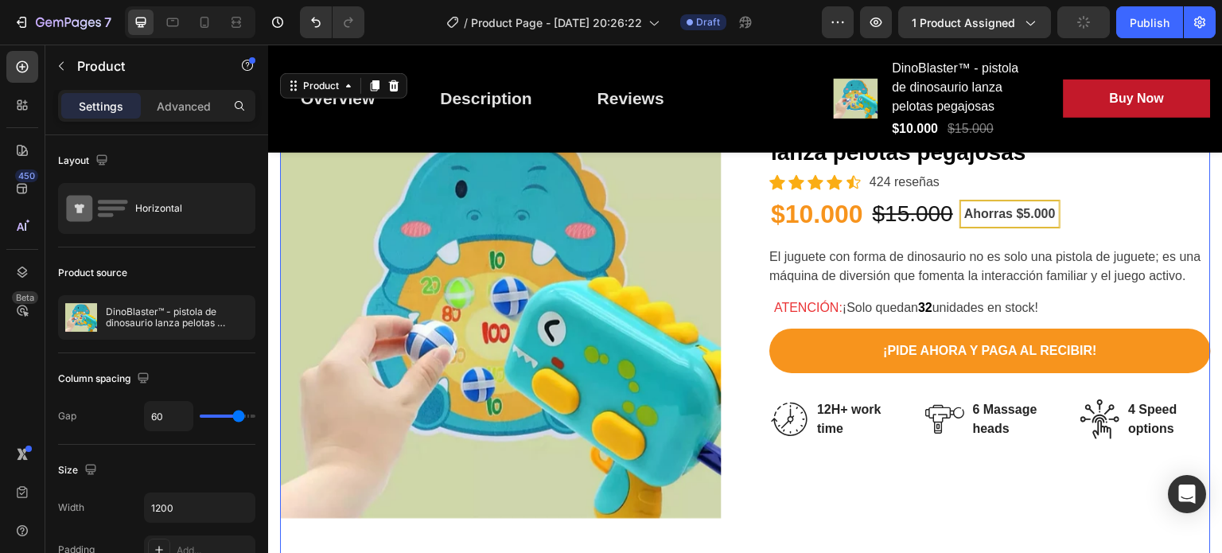
click at [722, 321] on div "Product Images DinoBlaster™ - pistola de dinosaurio lanza pelotas pegajosas (P)…" at bounding box center [745, 378] width 931 height 555
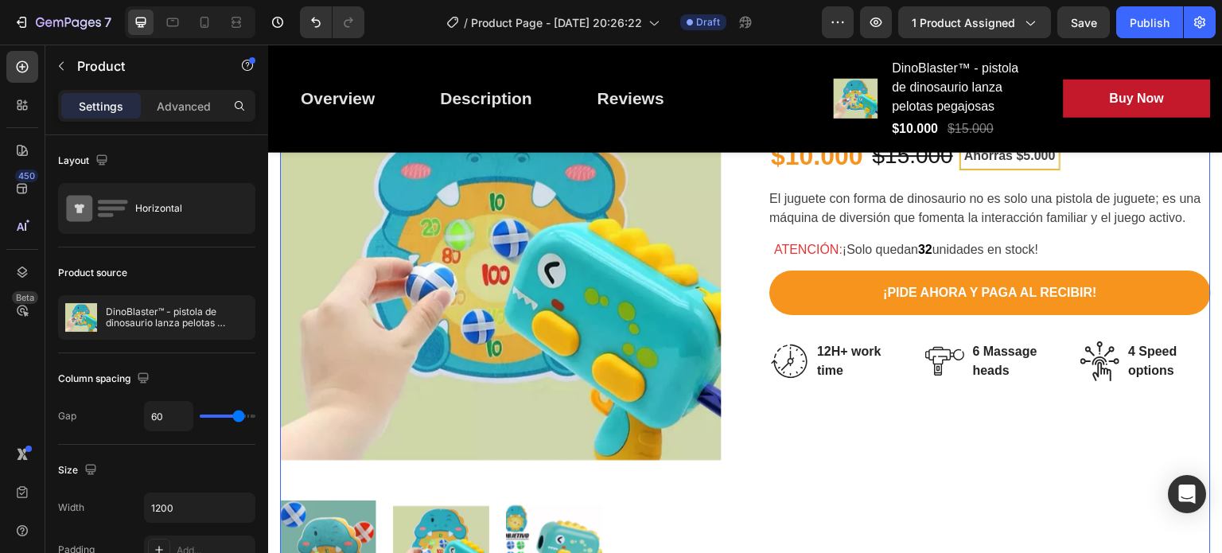
scroll to position [198, 0]
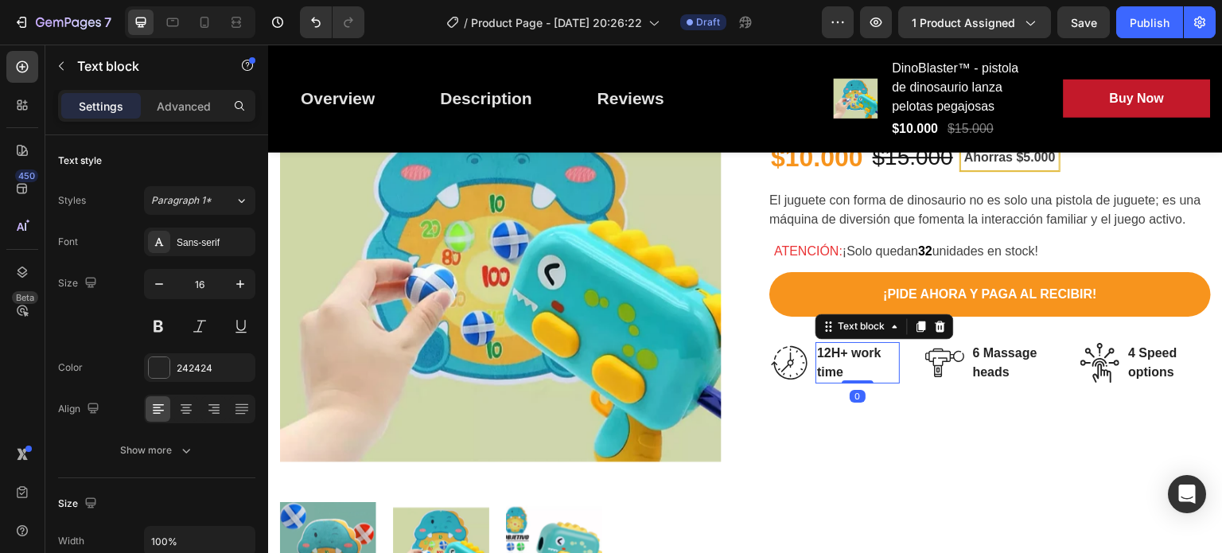
click at [820, 372] on p "12H+ work time" at bounding box center [857, 363] width 81 height 38
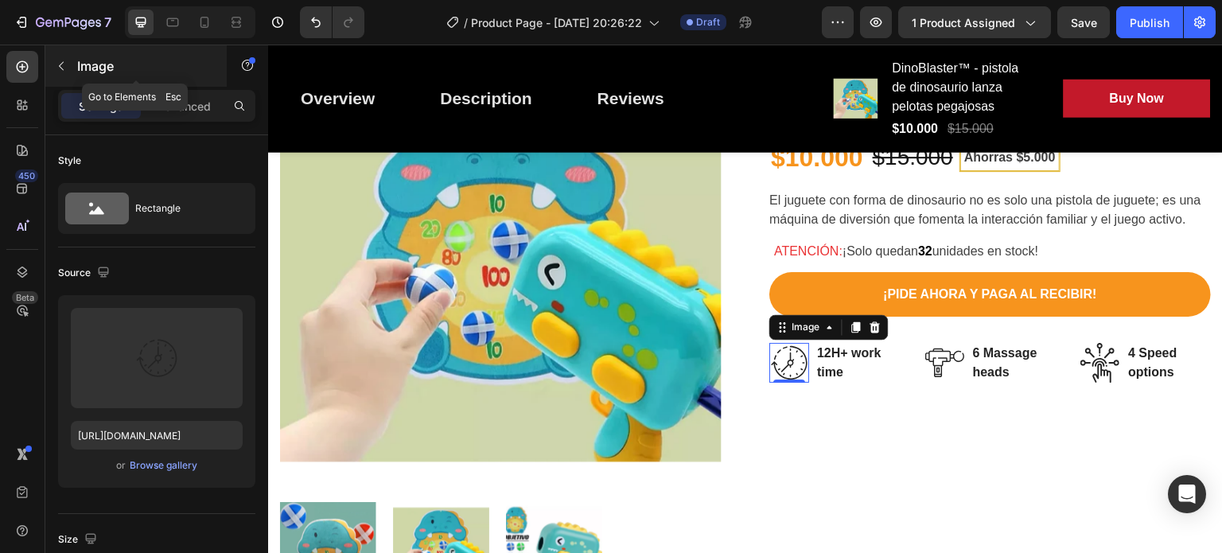
click at [62, 56] on button "button" at bounding box center [61, 65] width 25 height 25
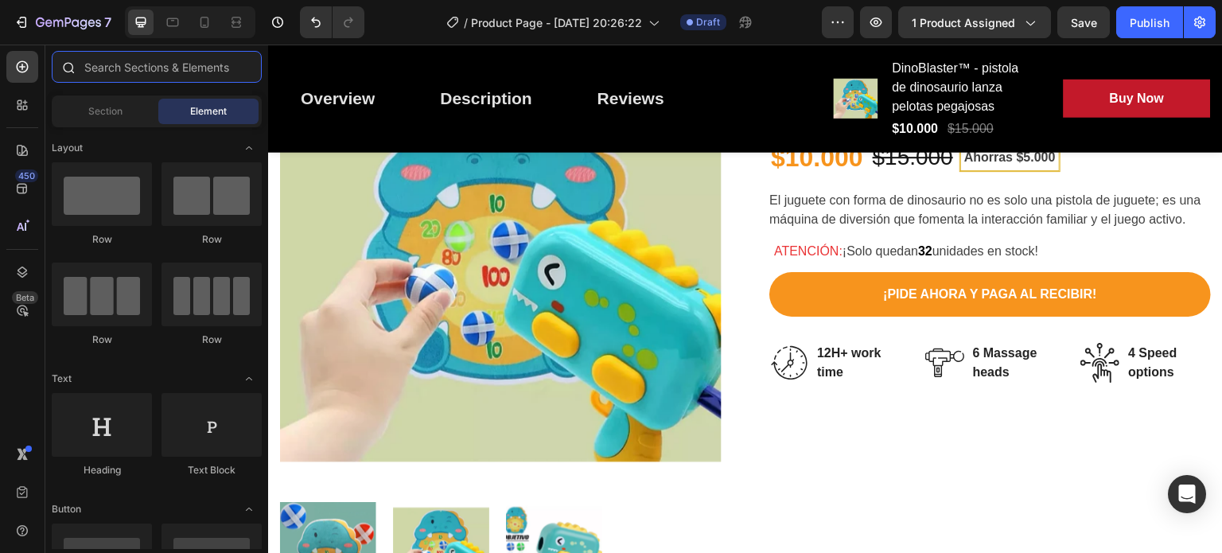
click at [131, 63] on input "text" at bounding box center [157, 67] width 210 height 32
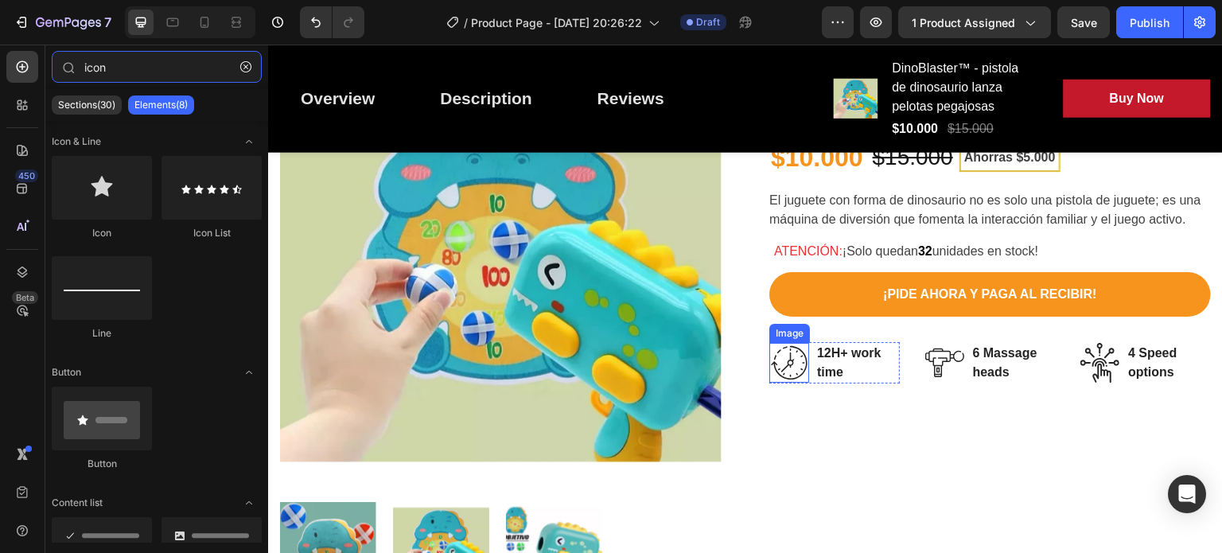
type input "icon"
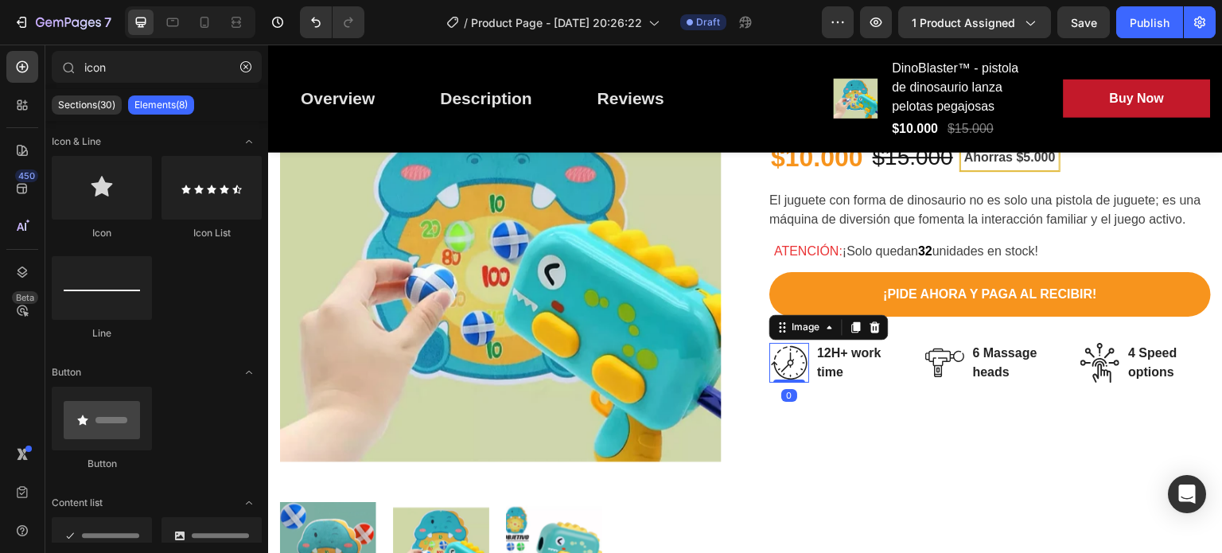
click at [791, 356] on img at bounding box center [790, 363] width 40 height 40
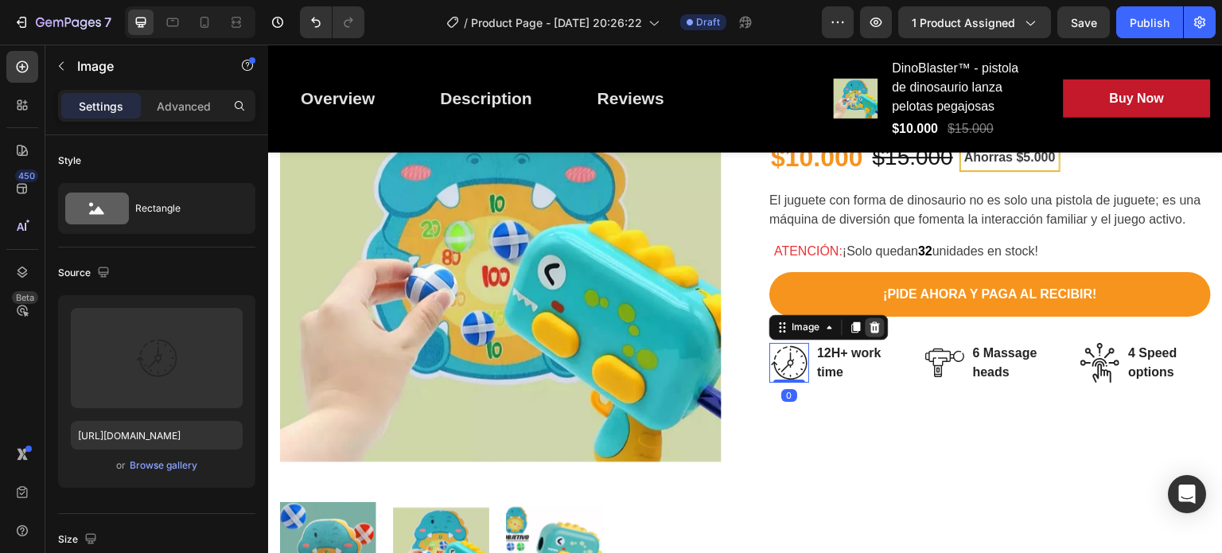
click at [871, 328] on icon at bounding box center [875, 327] width 13 height 13
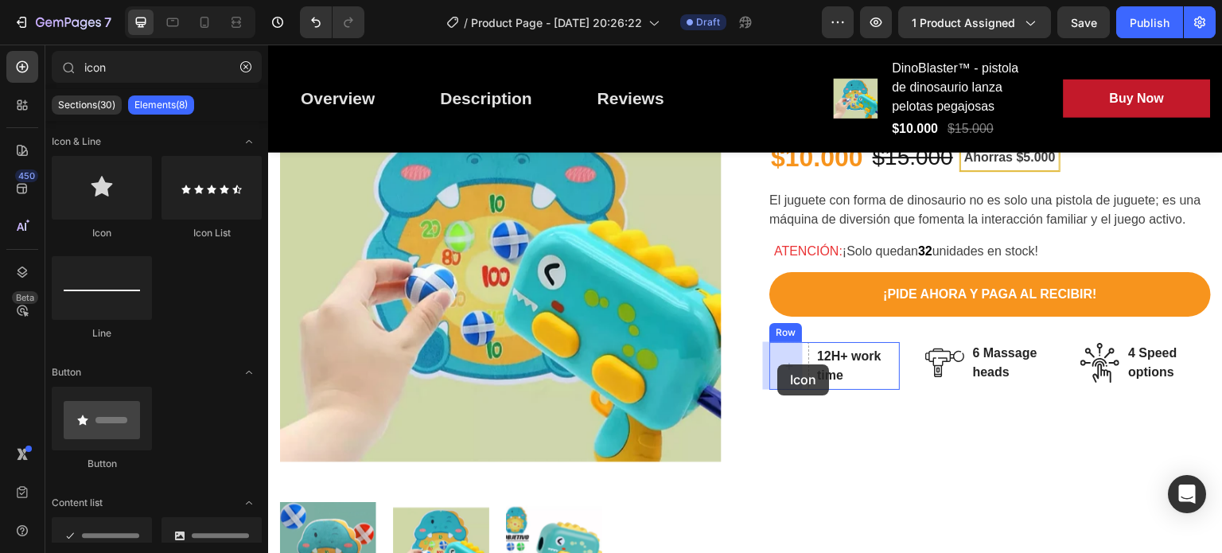
drag, startPoint x: 353, startPoint y: 232, endPoint x: 778, endPoint y: 364, distance: 445.8
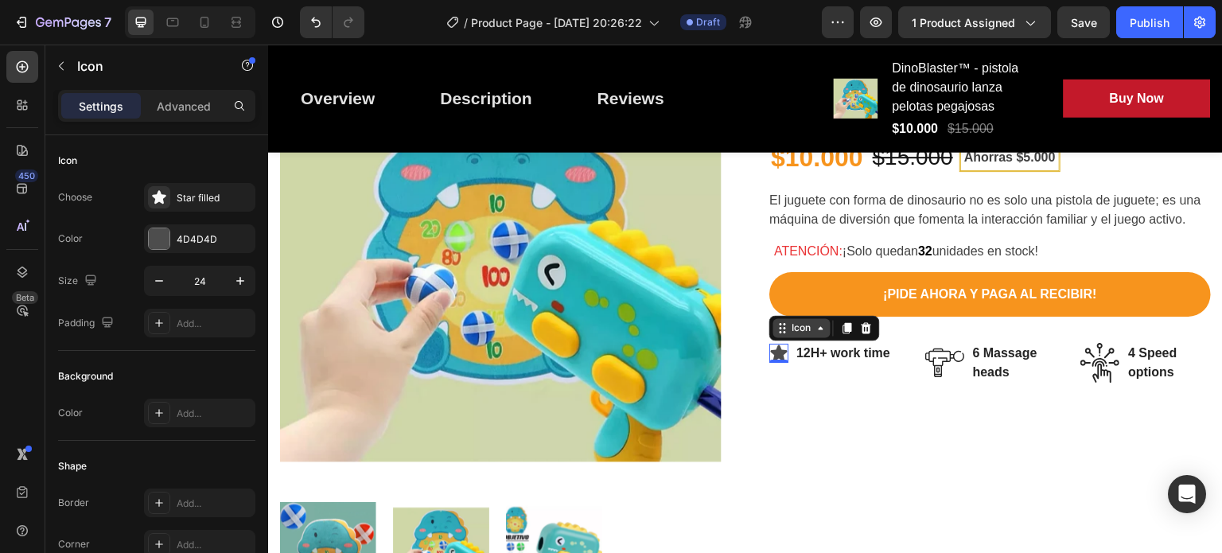
click at [797, 329] on div "Icon" at bounding box center [801, 329] width 25 height 0
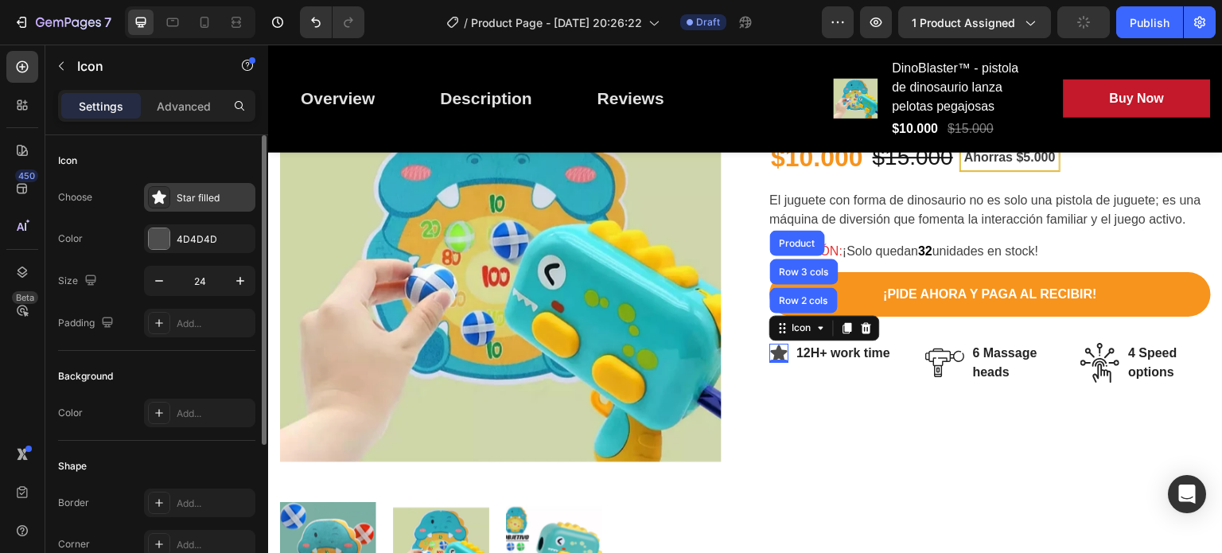
click at [220, 201] on div "Star filled" at bounding box center [214, 198] width 75 height 14
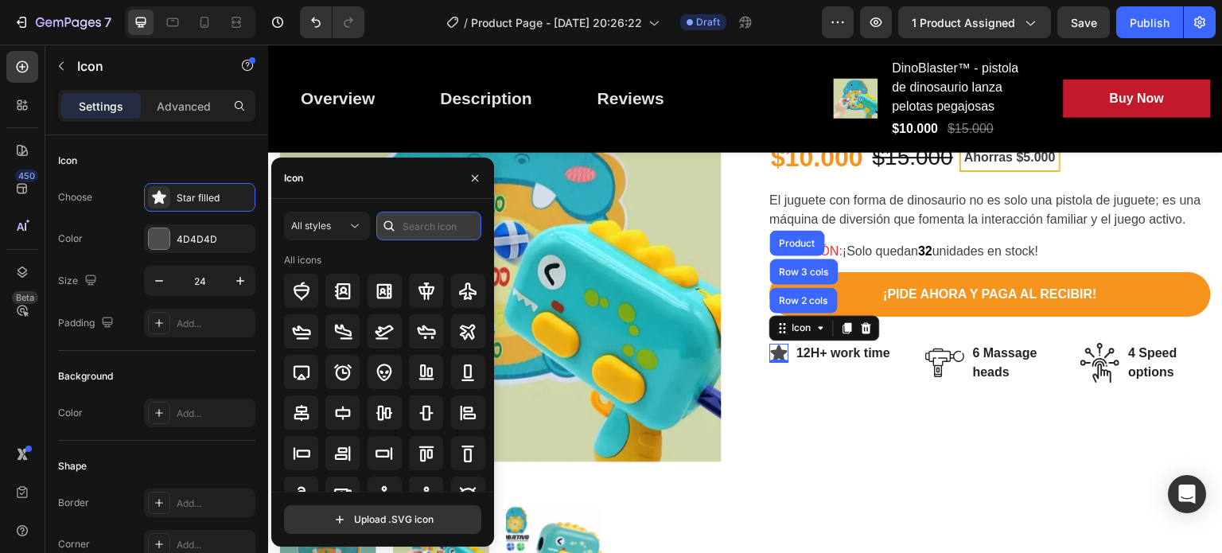
click at [415, 219] on input "text" at bounding box center [428, 226] width 105 height 29
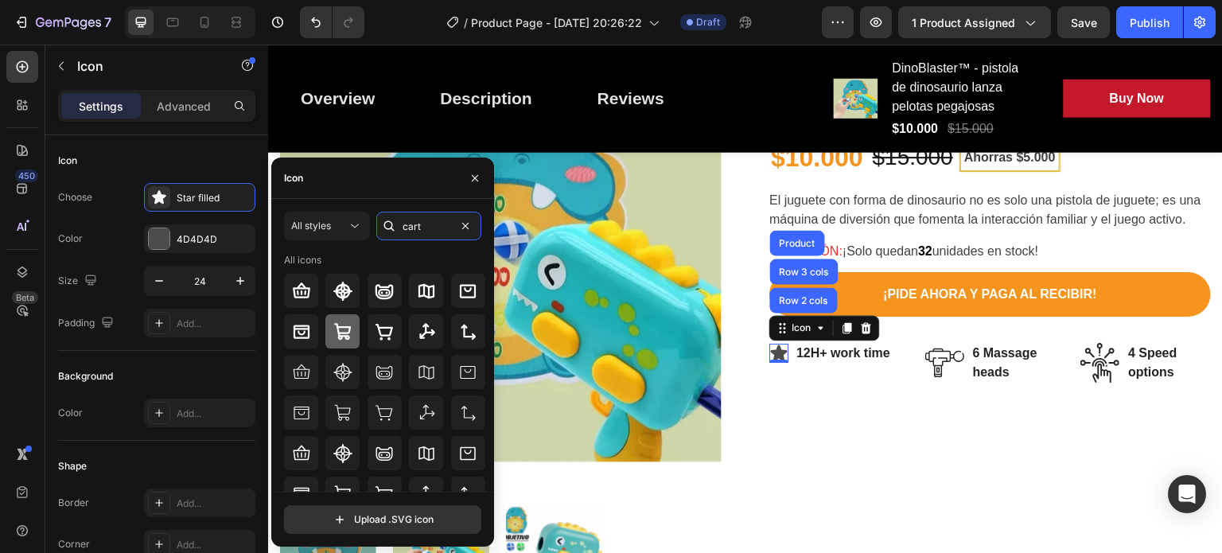
type input "cart"
click at [341, 326] on icon at bounding box center [342, 331] width 17 height 17
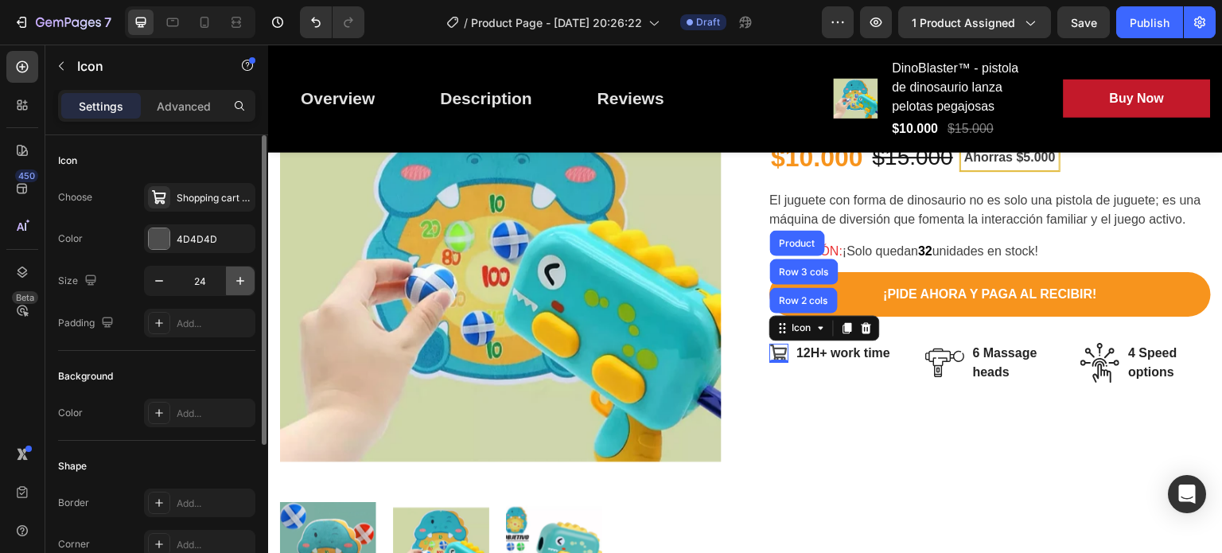
click at [234, 282] on icon "button" at bounding box center [240, 281] width 16 height 16
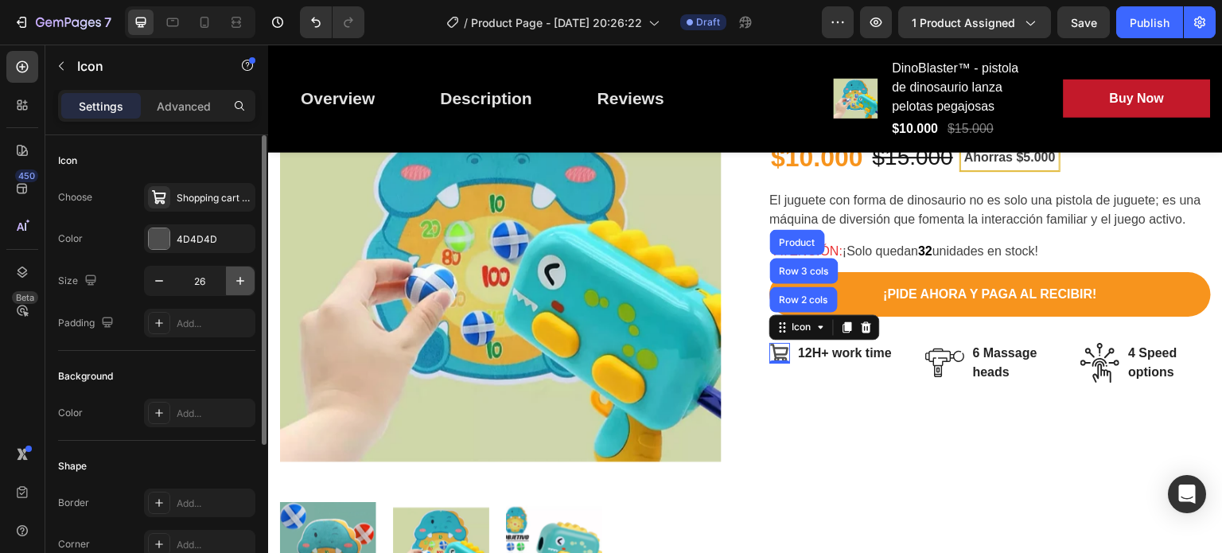
click at [234, 282] on icon "button" at bounding box center [240, 281] width 16 height 16
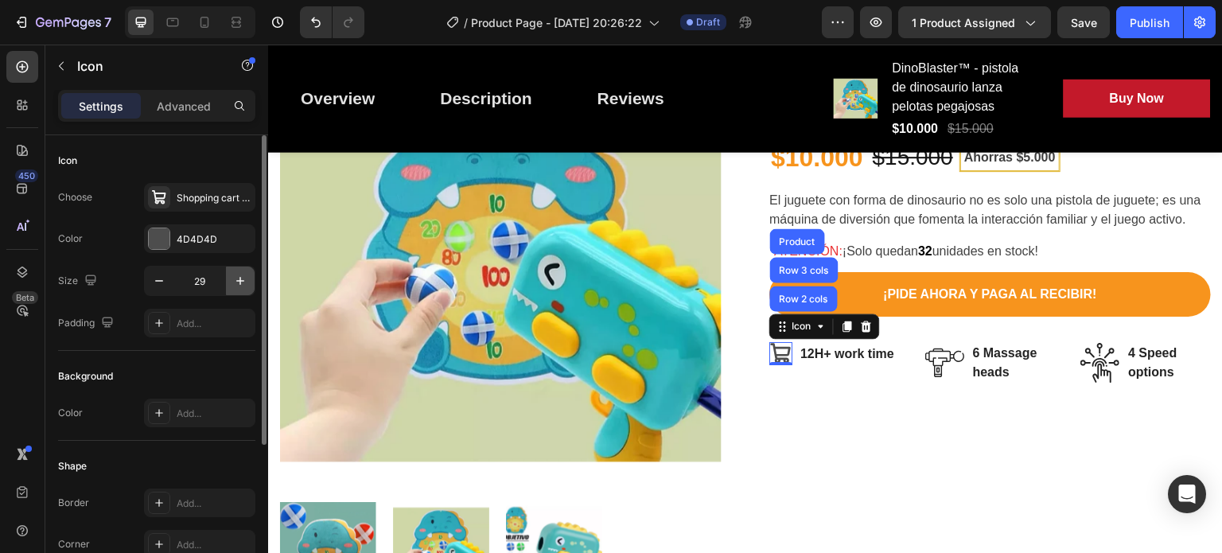
click at [234, 282] on icon "button" at bounding box center [240, 281] width 16 height 16
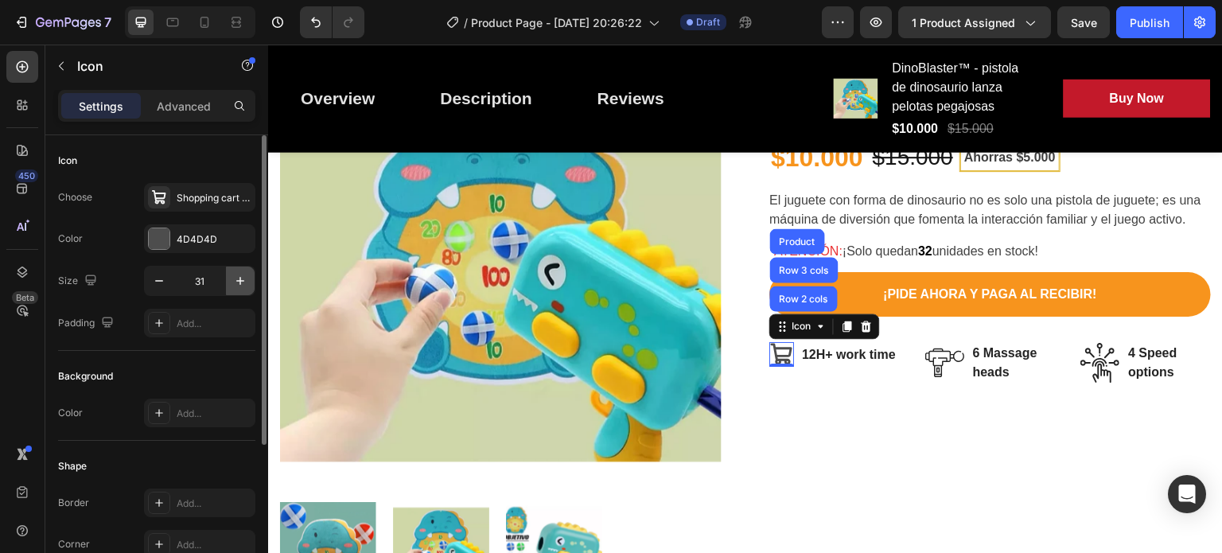
click at [234, 282] on icon "button" at bounding box center [240, 281] width 16 height 16
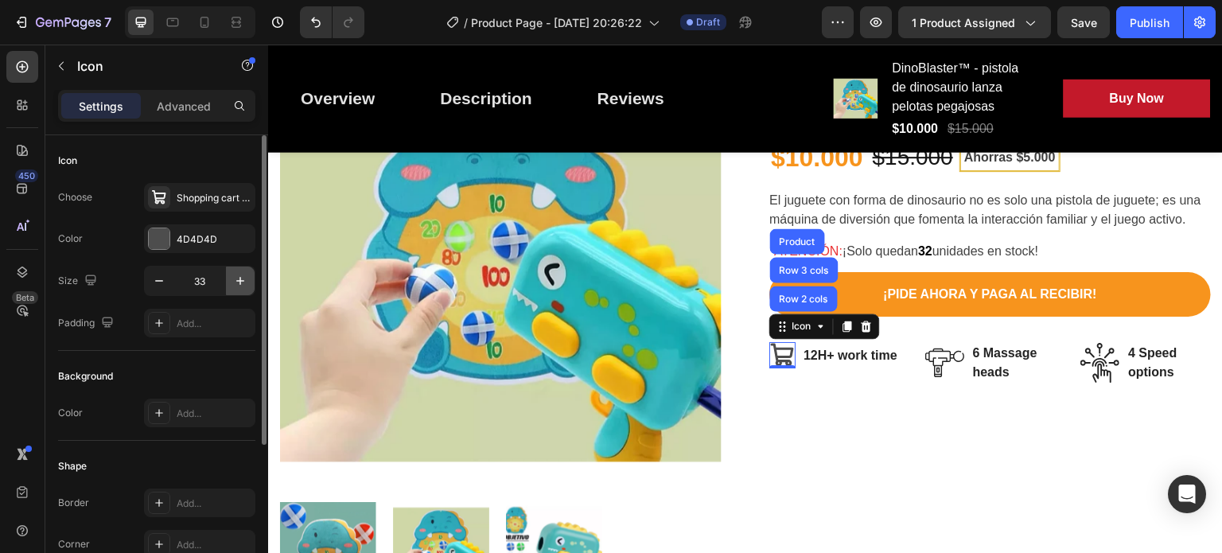
type input "34"
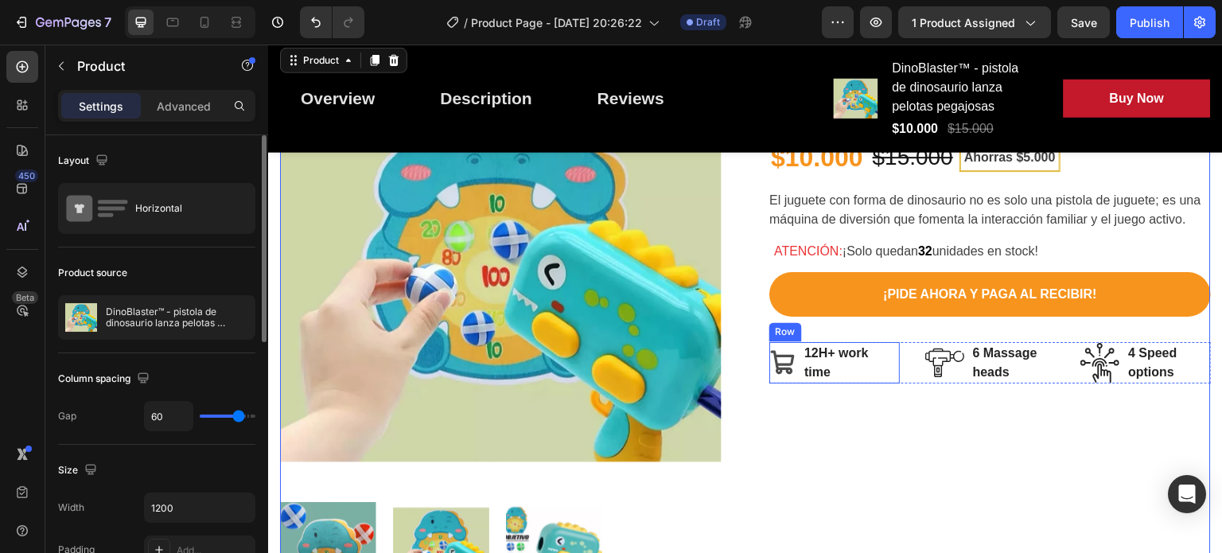
click at [771, 352] on icon at bounding box center [783, 363] width 24 height 24
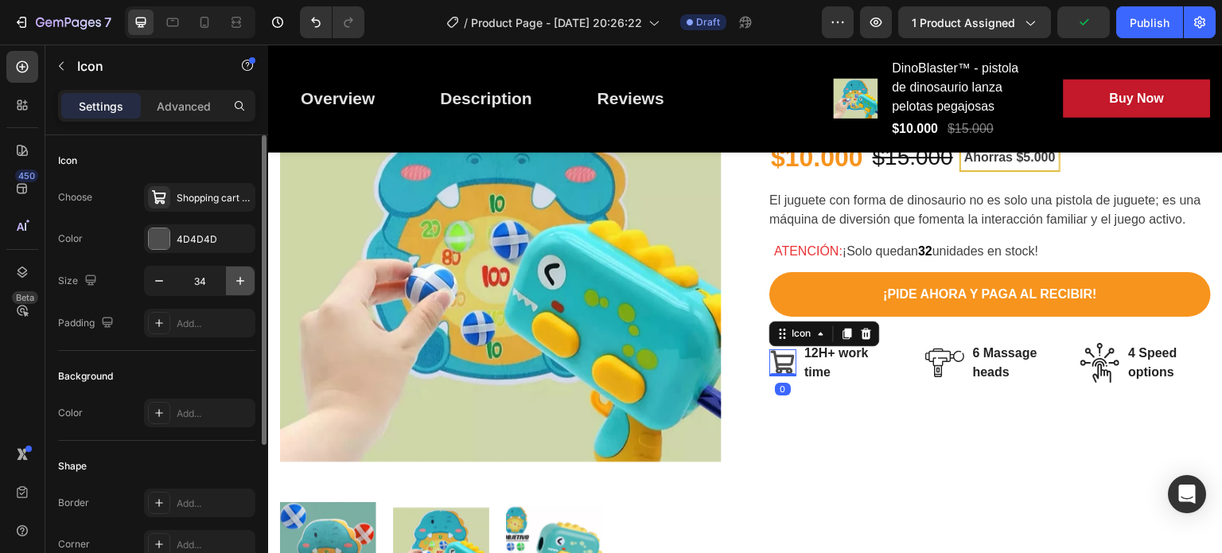
click at [243, 279] on icon "button" at bounding box center [240, 281] width 16 height 16
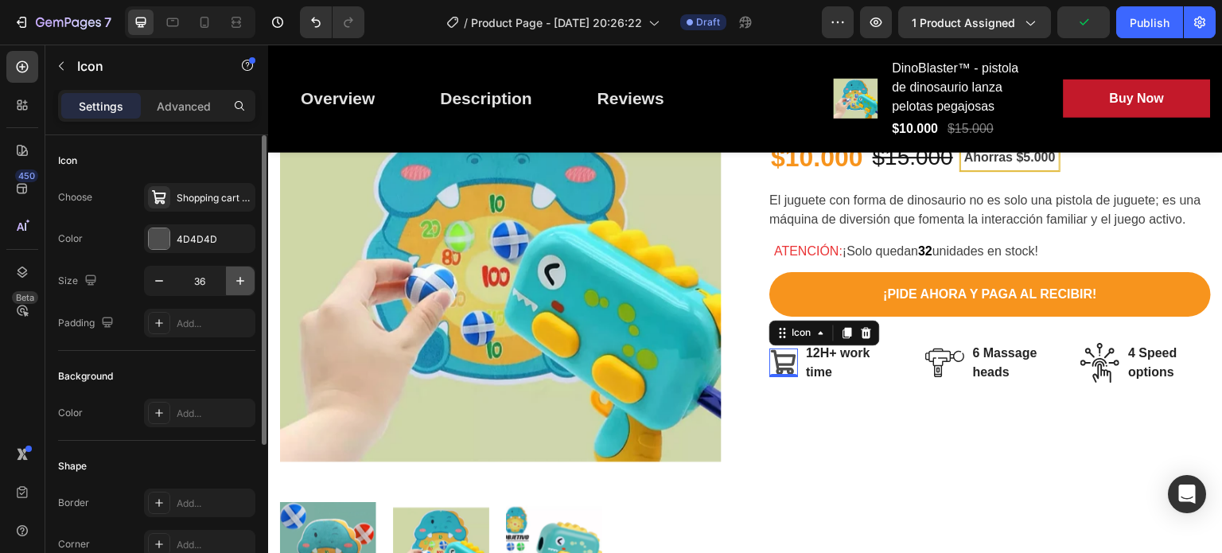
click at [243, 279] on icon "button" at bounding box center [240, 281] width 16 height 16
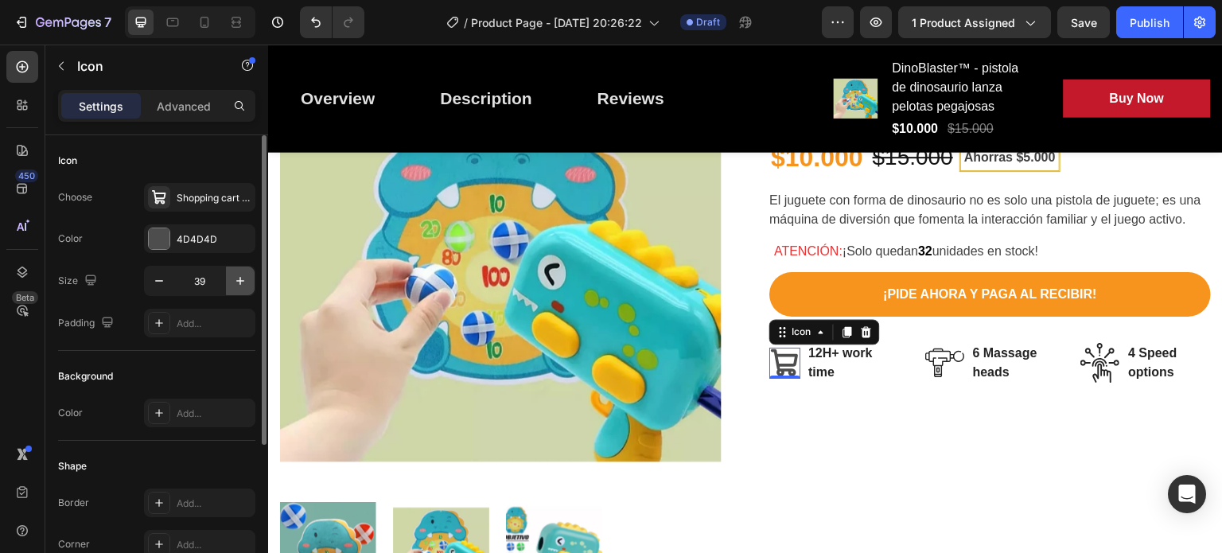
click at [243, 279] on icon "button" at bounding box center [240, 281] width 16 height 16
type input "41"
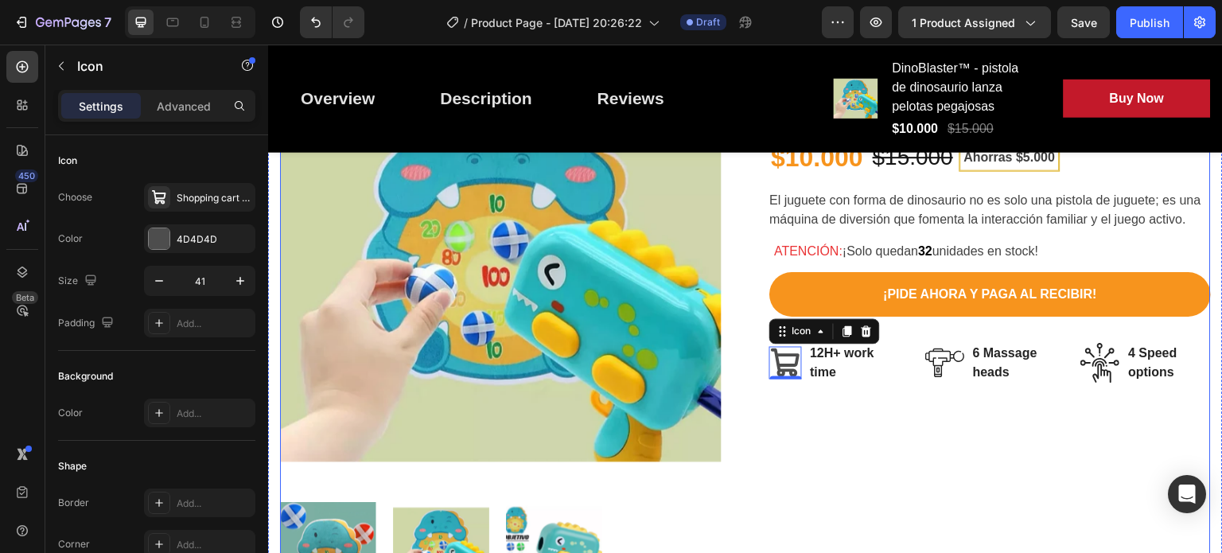
click at [831, 431] on div "DinoBlaster™ - pistola de dinosaurio lanza pelotas pegajosas (P) Title Icon Ico…" at bounding box center [991, 322] width 442 height 555
click at [770, 345] on div "Icon 0" at bounding box center [786, 362] width 33 height 41
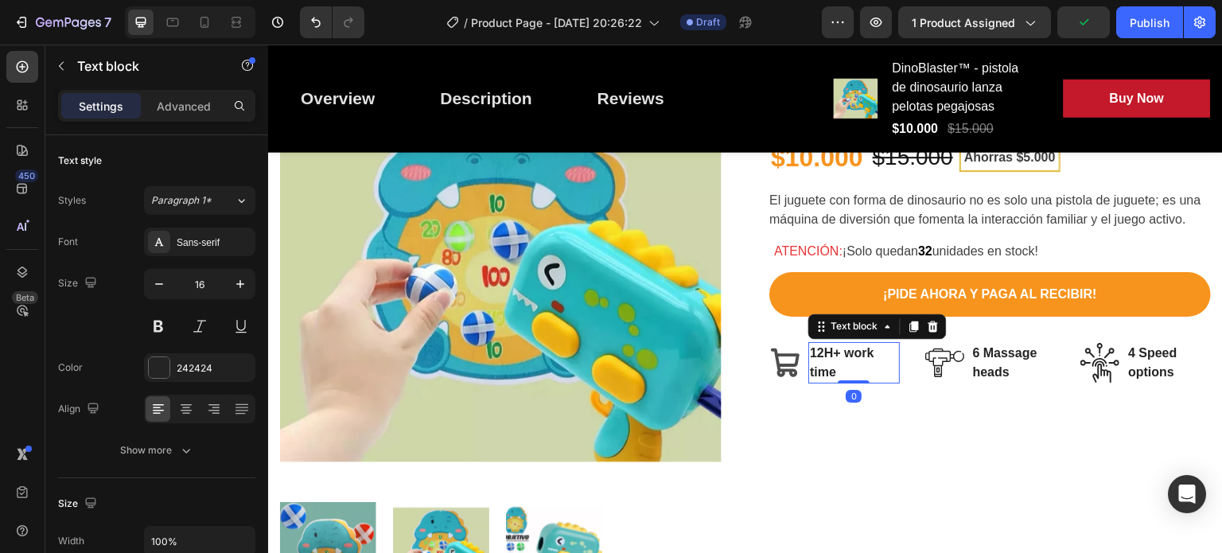
click at [839, 364] on p "12H+ work time" at bounding box center [854, 363] width 88 height 38
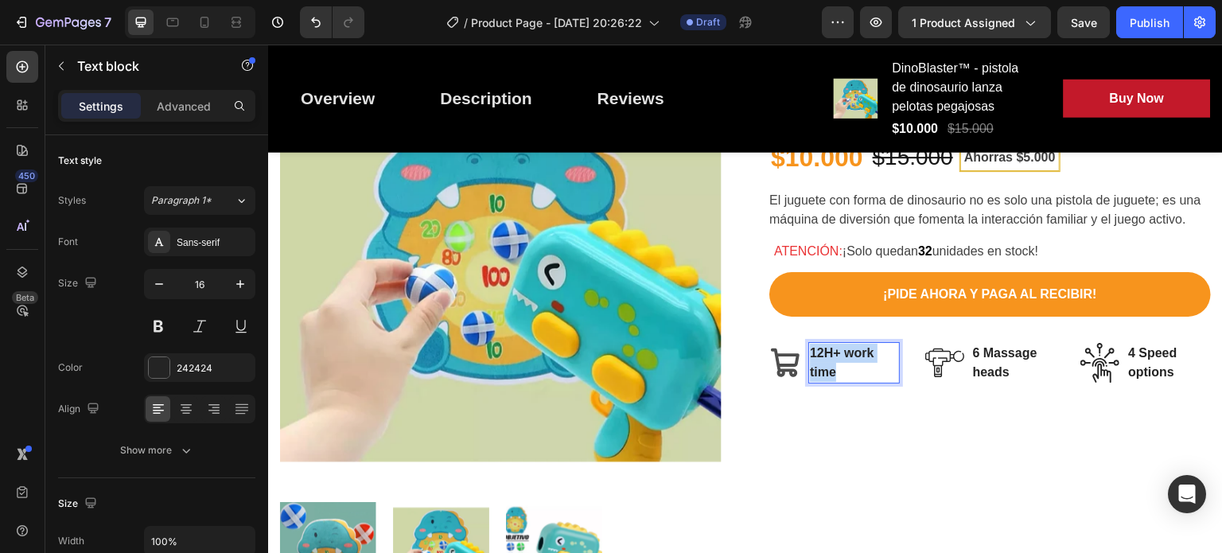
drag, startPoint x: 838, startPoint y: 367, endPoint x: 807, endPoint y: 349, distance: 35.6
click at [810, 349] on p "12H+ work time" at bounding box center [854, 363] width 88 height 38
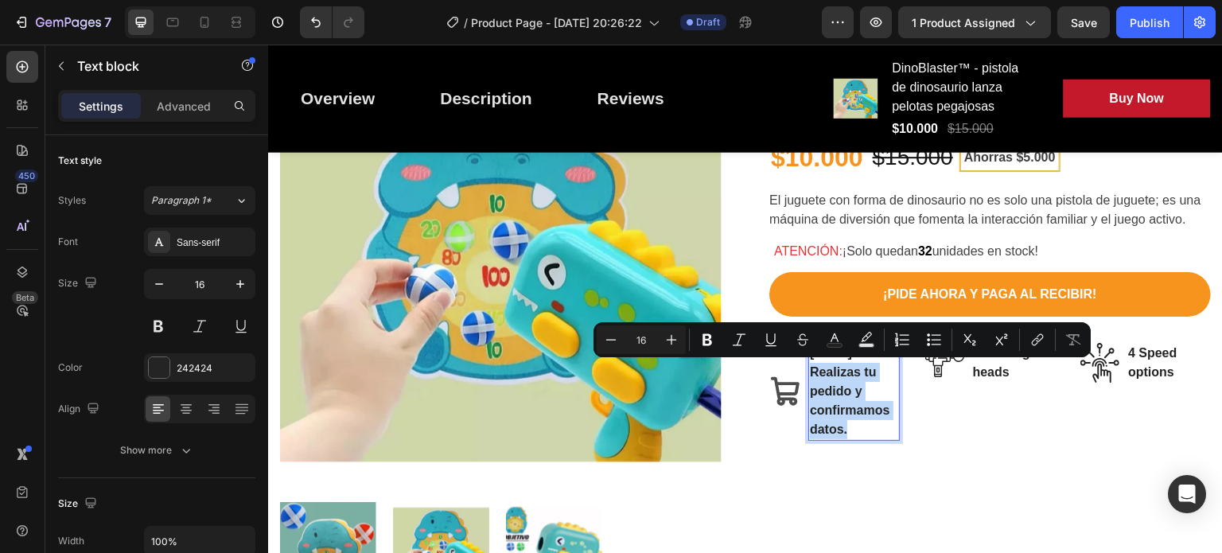
drag, startPoint x: 847, startPoint y: 427, endPoint x: 804, endPoint y: 372, distance: 69.7
click at [810, 372] on p "Realizas tu pedido y confirmamos datos." at bounding box center [854, 401] width 88 height 76
click at [838, 344] on rect "Editor contextual toolbar" at bounding box center [835, 346] width 15 height 4
type input "242424"
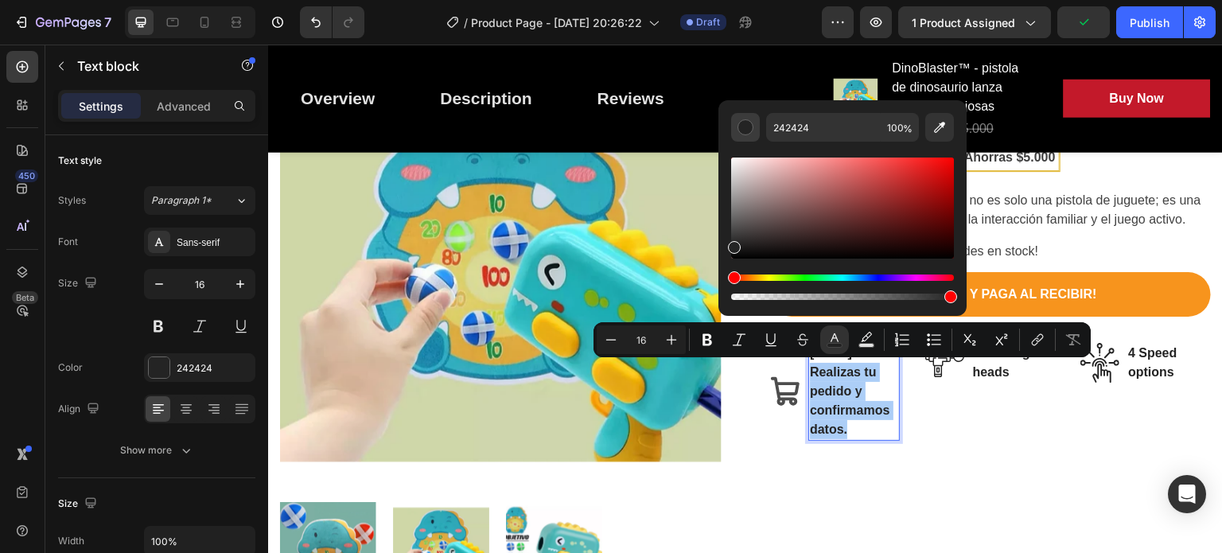
click at [745, 123] on div "Editor contextual toolbar" at bounding box center [746, 127] width 16 height 16
click at [940, 128] on icon "Editor contextual toolbar" at bounding box center [939, 127] width 11 height 11
type input "424242"
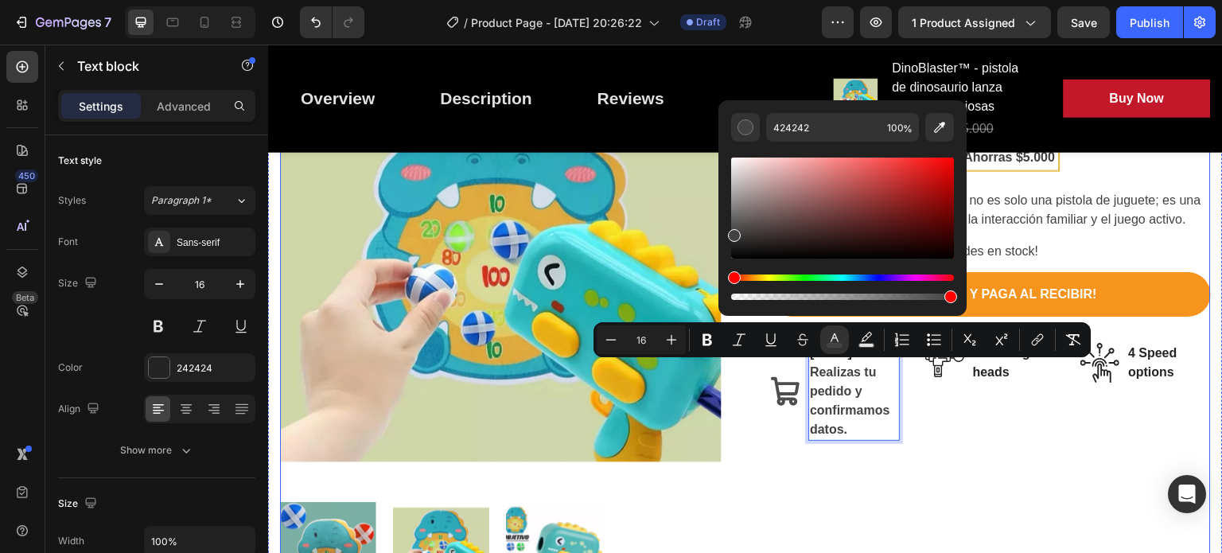
click at [964, 532] on div "DinoBlaster™ - pistola de dinosaurio lanza pelotas pegajosas (P) Title Icon Ico…" at bounding box center [991, 322] width 442 height 555
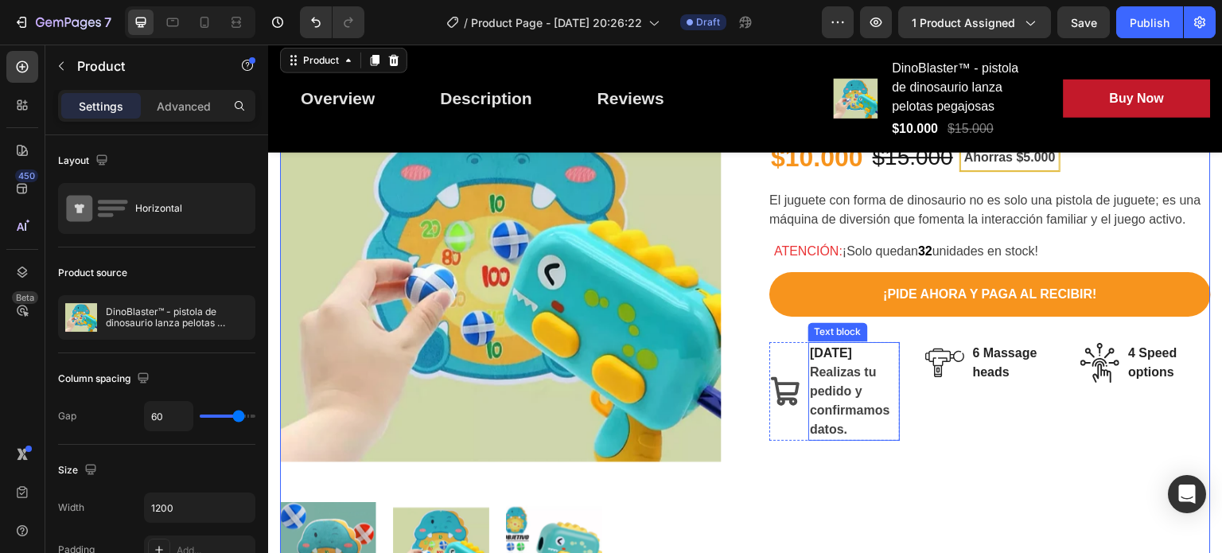
click at [829, 350] on p "[DATE]" at bounding box center [854, 353] width 88 height 19
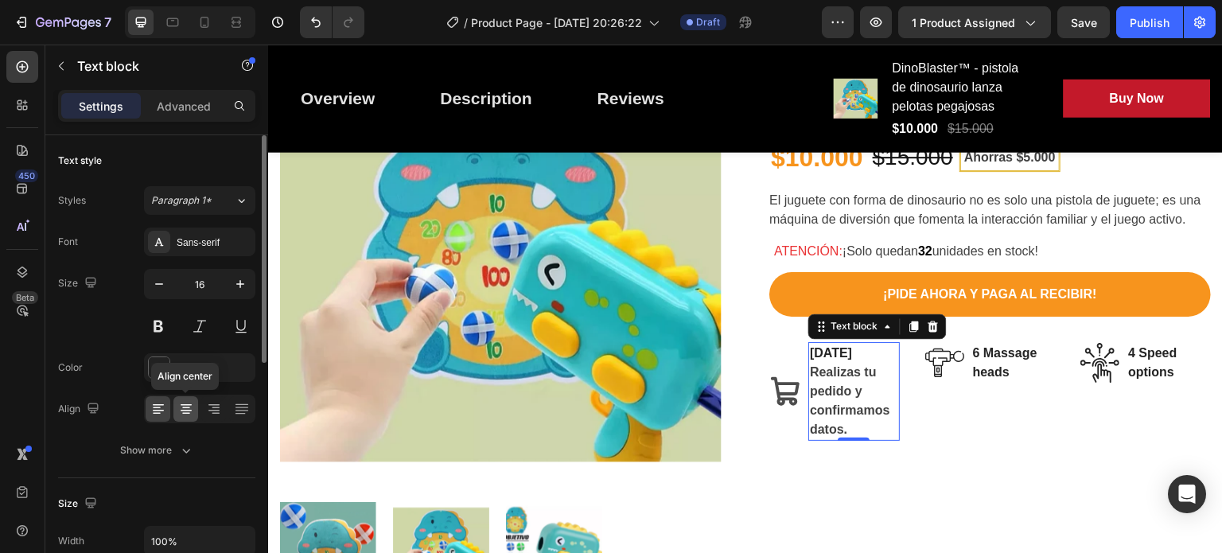
click at [181, 410] on icon at bounding box center [186, 411] width 11 height 2
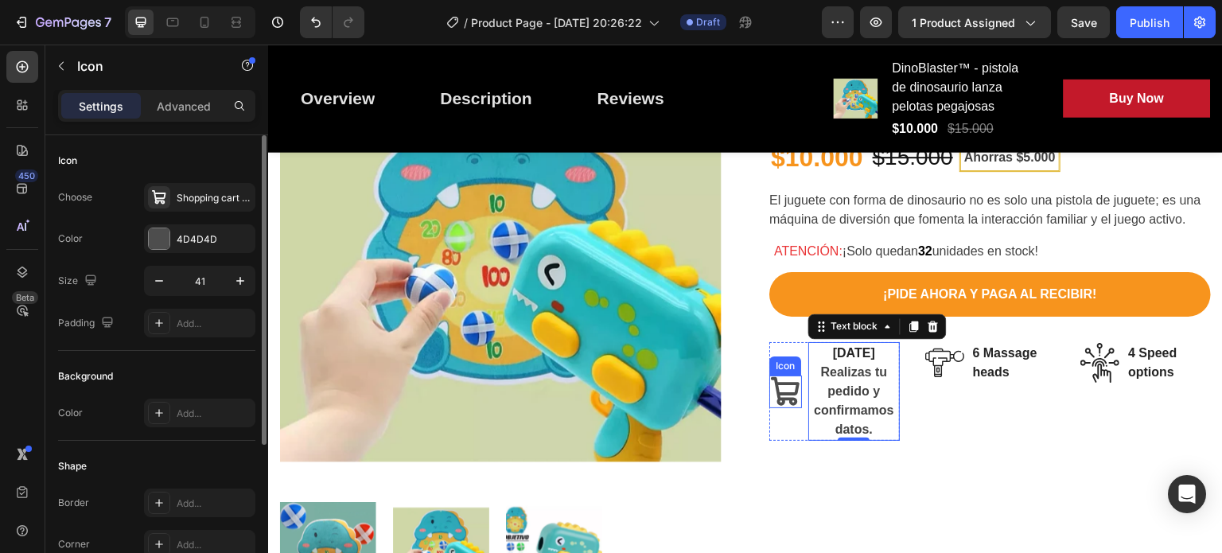
click at [778, 392] on icon at bounding box center [785, 390] width 29 height 29
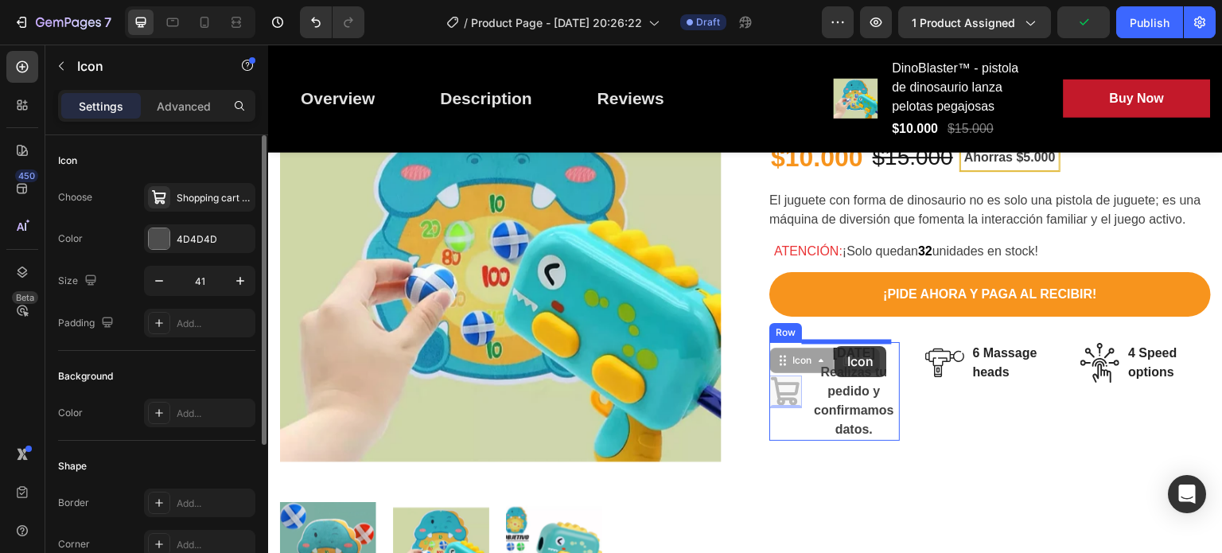
drag, startPoint x: 776, startPoint y: 392, endPoint x: 836, endPoint y: 346, distance: 75.4
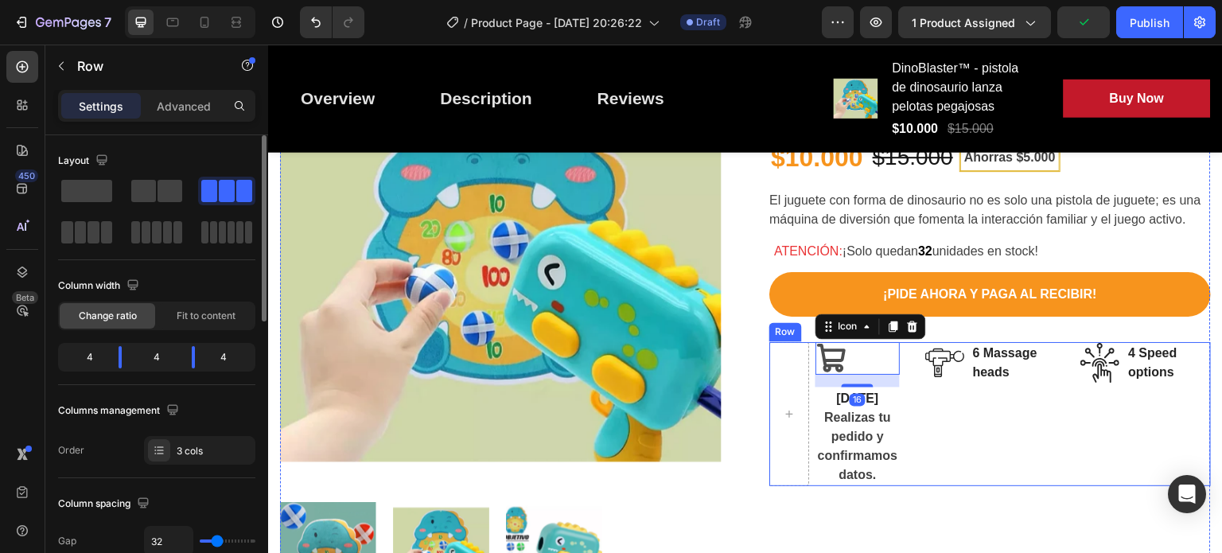
click at [951, 434] on div "Image 6 Massage heads Text block Row" at bounding box center [990, 414] width 131 height 144
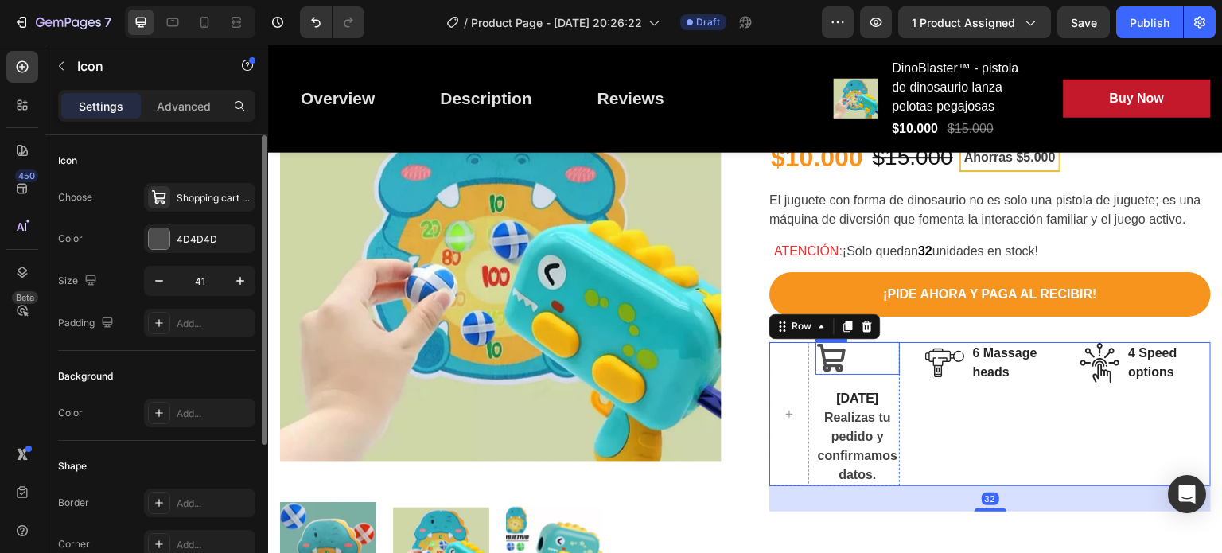
click at [832, 358] on icon at bounding box center [831, 358] width 29 height 29
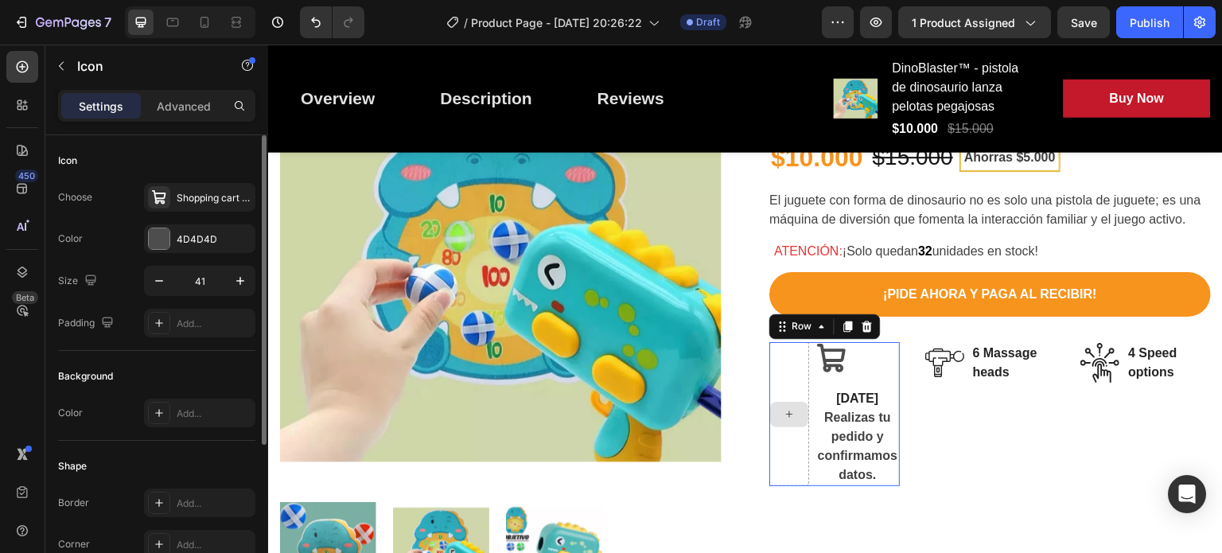
click at [770, 377] on div at bounding box center [790, 414] width 40 height 144
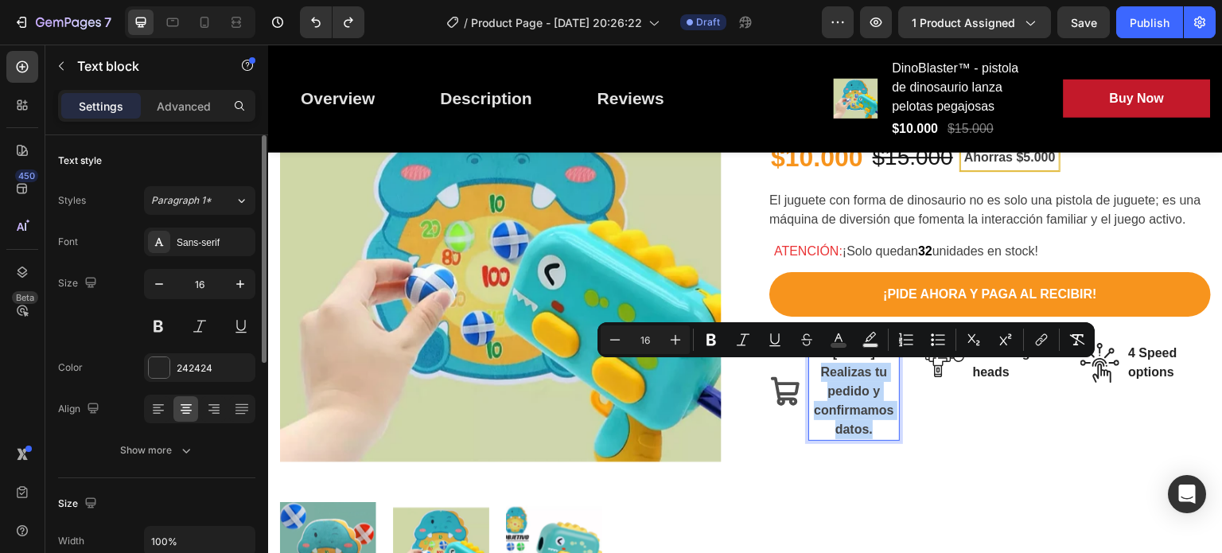
drag, startPoint x: 816, startPoint y: 365, endPoint x: 883, endPoint y: 430, distance: 92.9
click at [883, 430] on p "Realizas tu pedido y confirmamos datos." at bounding box center [854, 401] width 88 height 76
click at [610, 330] on button "Minus" at bounding box center [615, 339] width 29 height 29
type input "14"
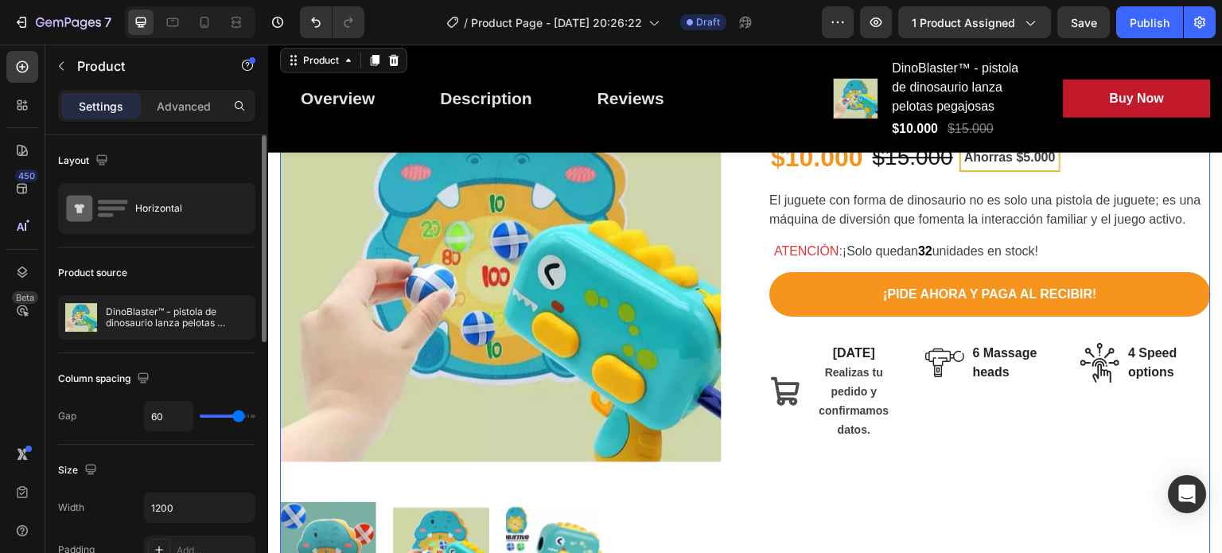
click at [773, 477] on div "DinoBlaster™ - pistola de dinosaurio lanza pelotas pegajosas (P) Title Icon Ico…" at bounding box center [991, 322] width 442 height 555
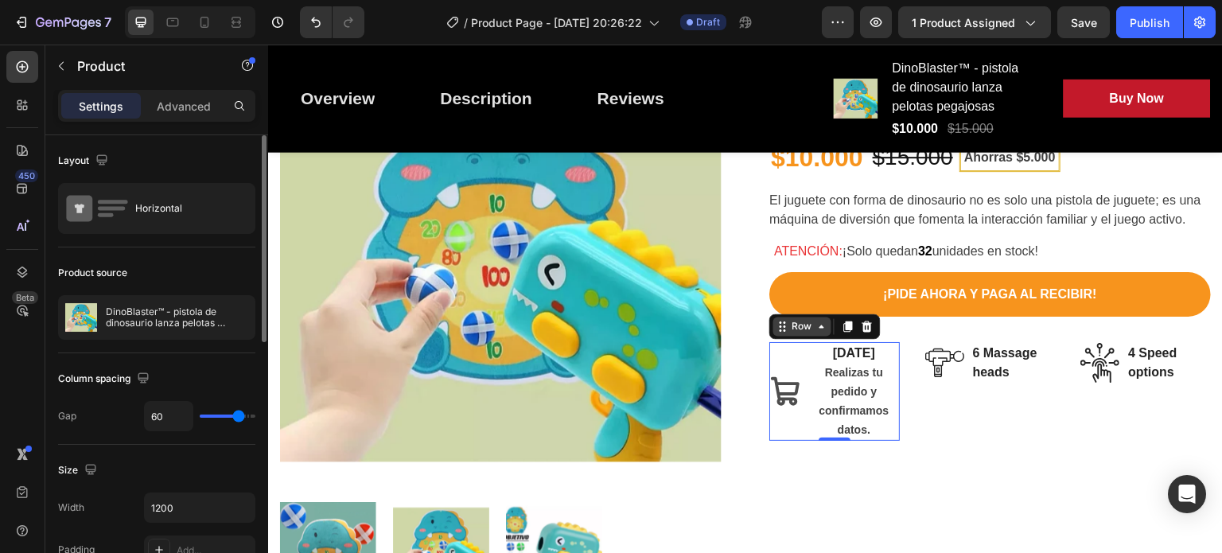
click at [770, 338] on div "DinoBlaster™ - pistola de dinosaurio lanza pelotas pegajosas (P) Title Icon Ico…" at bounding box center [991, 322] width 442 height 555
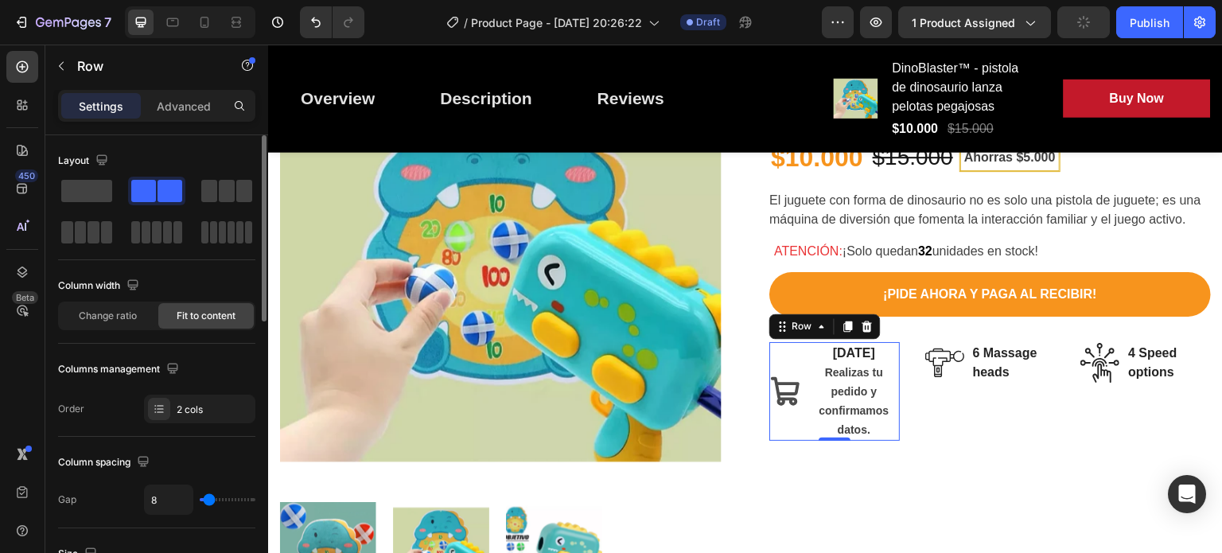
type input "0"
drag, startPoint x: 208, startPoint y: 496, endPoint x: 178, endPoint y: 493, distance: 29.5
type input "0"
click at [200, 498] on input "range" at bounding box center [228, 499] width 56 height 3
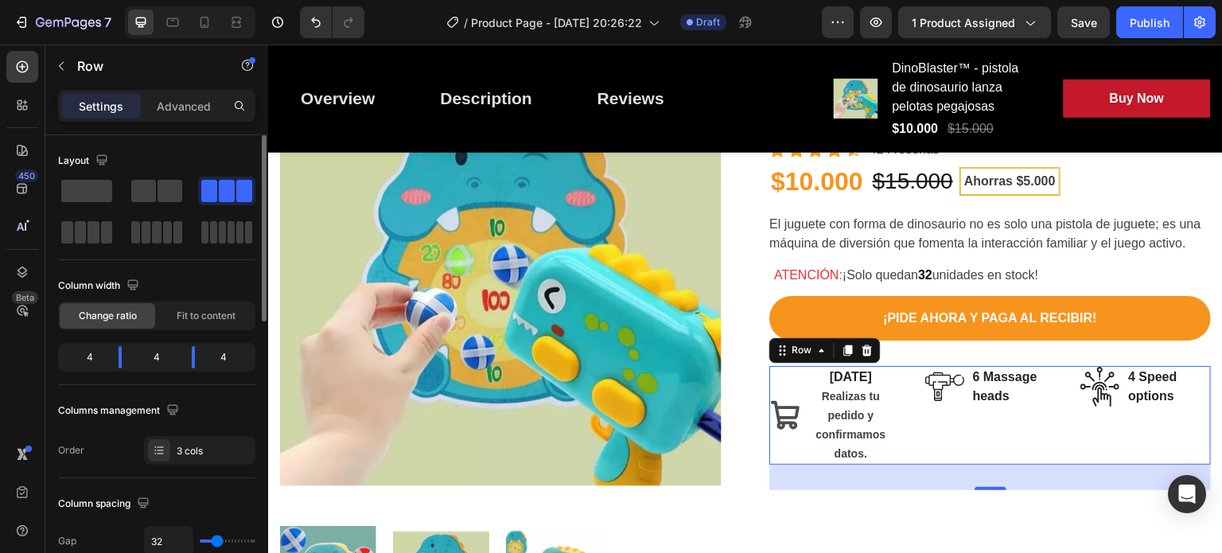
scroll to position [175, 0]
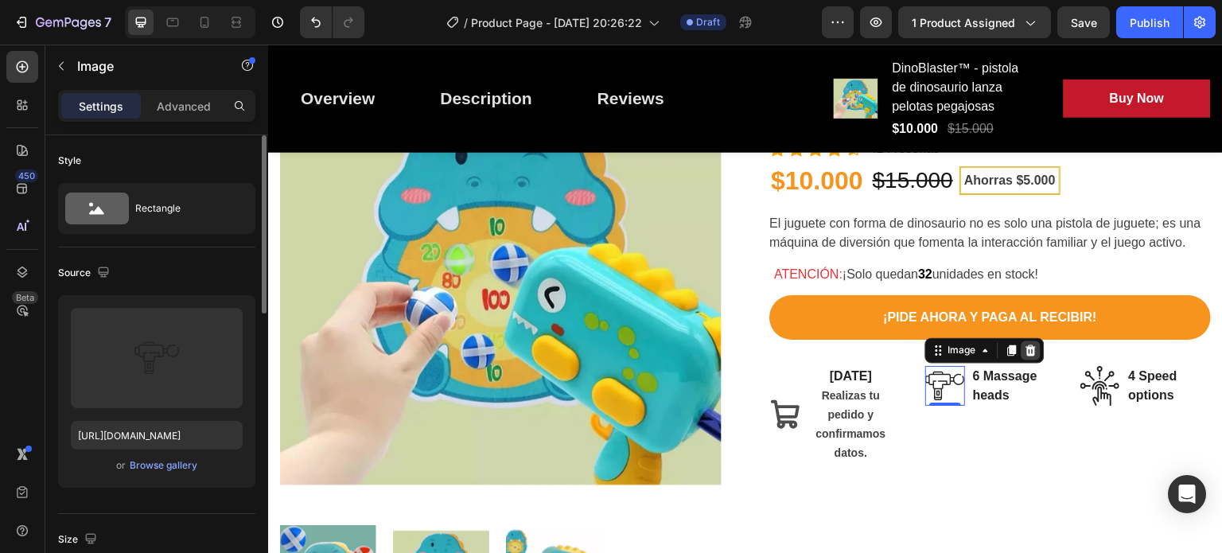
click at [1025, 345] on icon at bounding box center [1031, 351] width 13 height 13
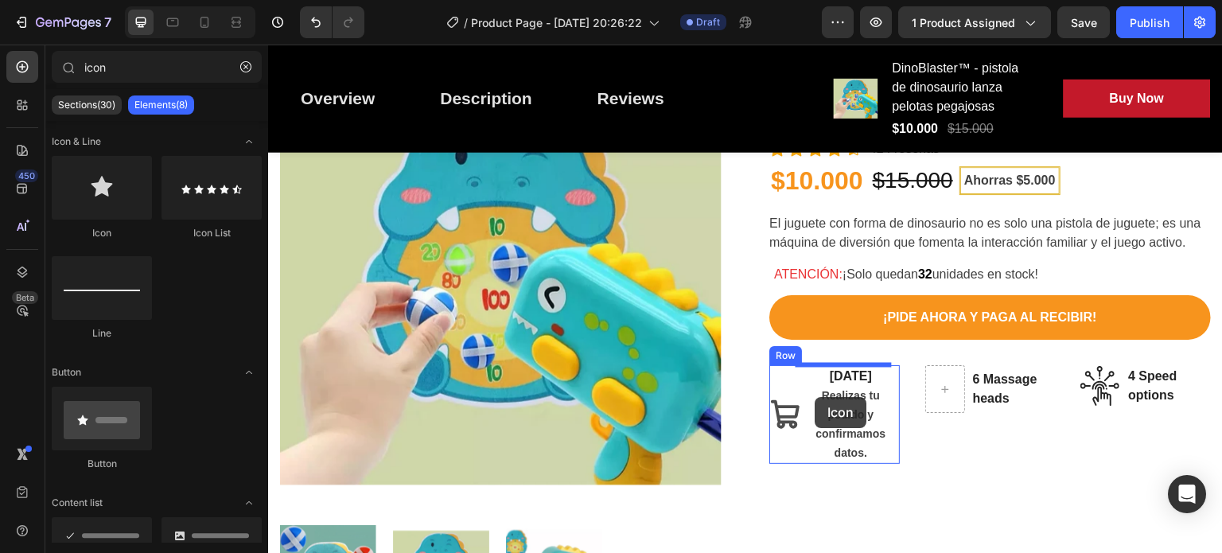
drag, startPoint x: 355, startPoint y: 218, endPoint x: 875, endPoint y: 375, distance: 542.8
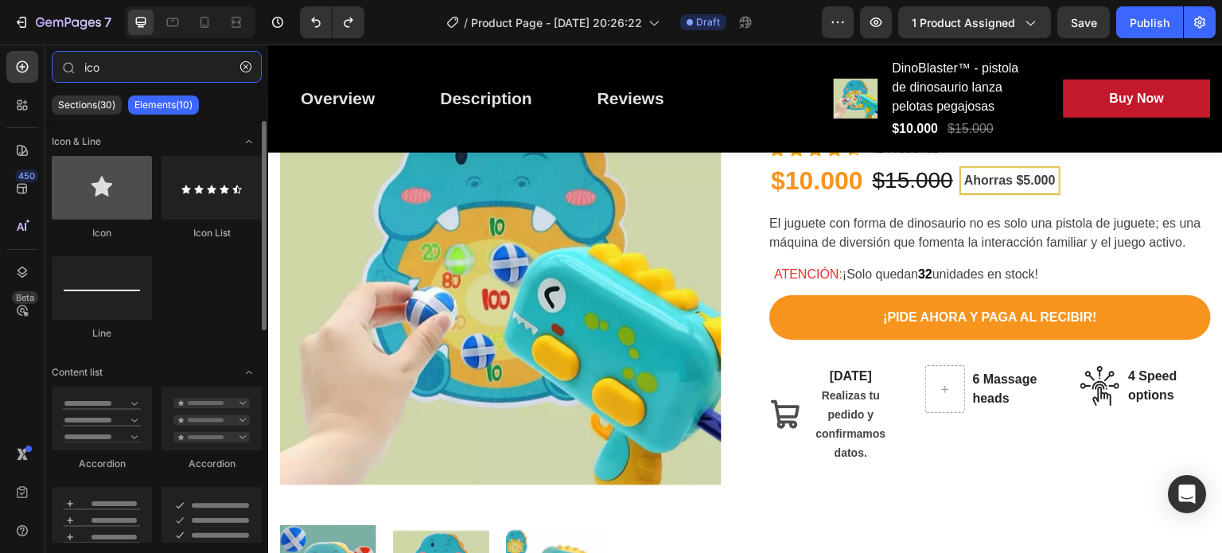
type input "ico"
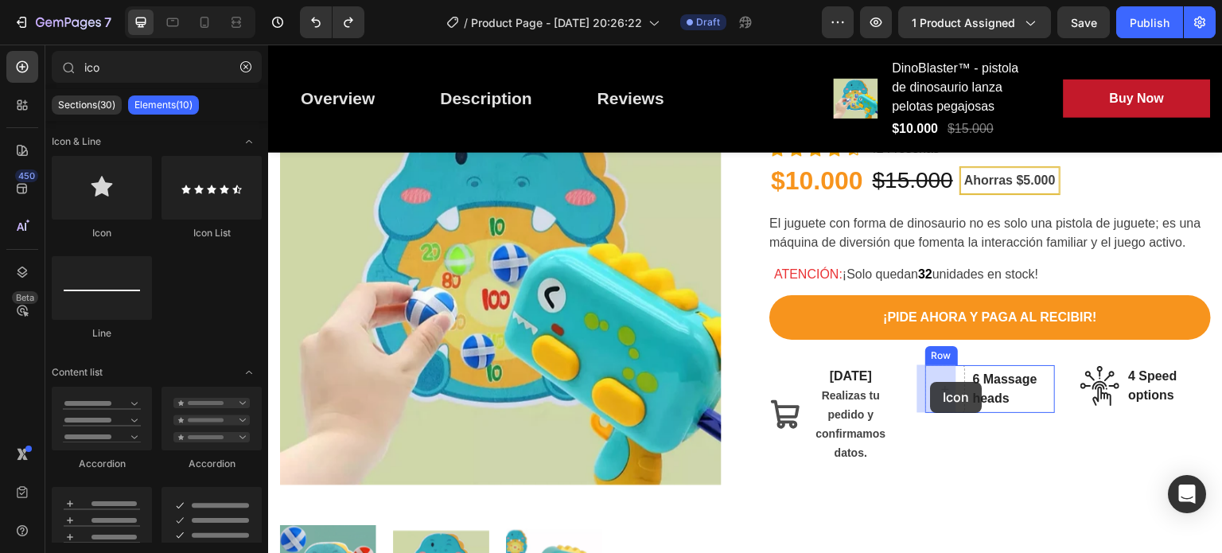
drag, startPoint x: 360, startPoint y: 231, endPoint x: 931, endPoint y: 382, distance: 590.3
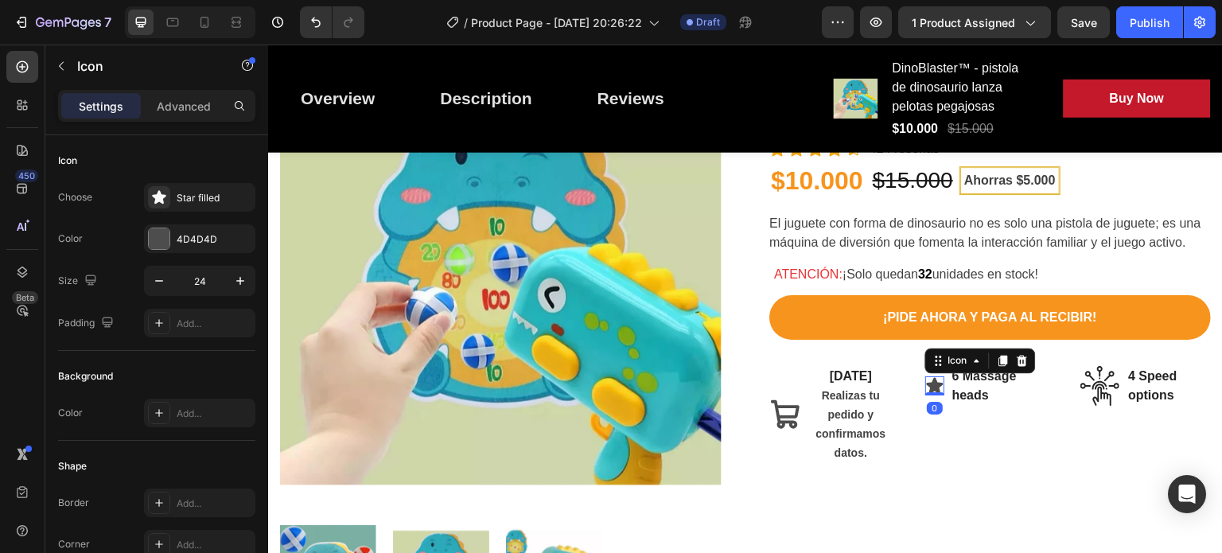
click at [926, 385] on icon at bounding box center [934, 386] width 17 height 16
click at [222, 206] on div "Star filled" at bounding box center [199, 197] width 111 height 29
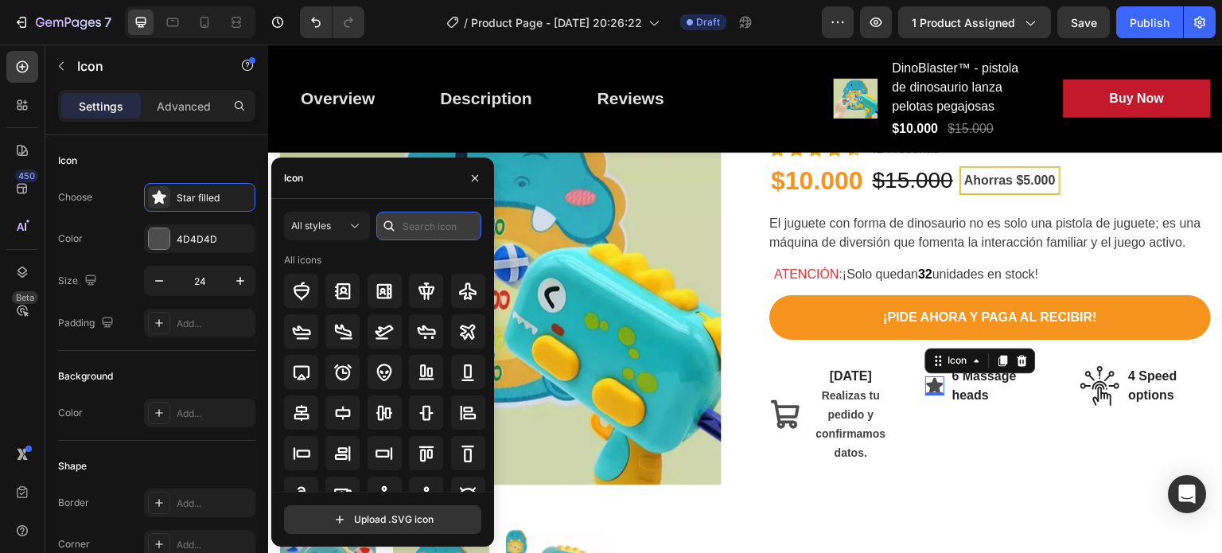
click at [427, 231] on input "text" at bounding box center [428, 226] width 105 height 29
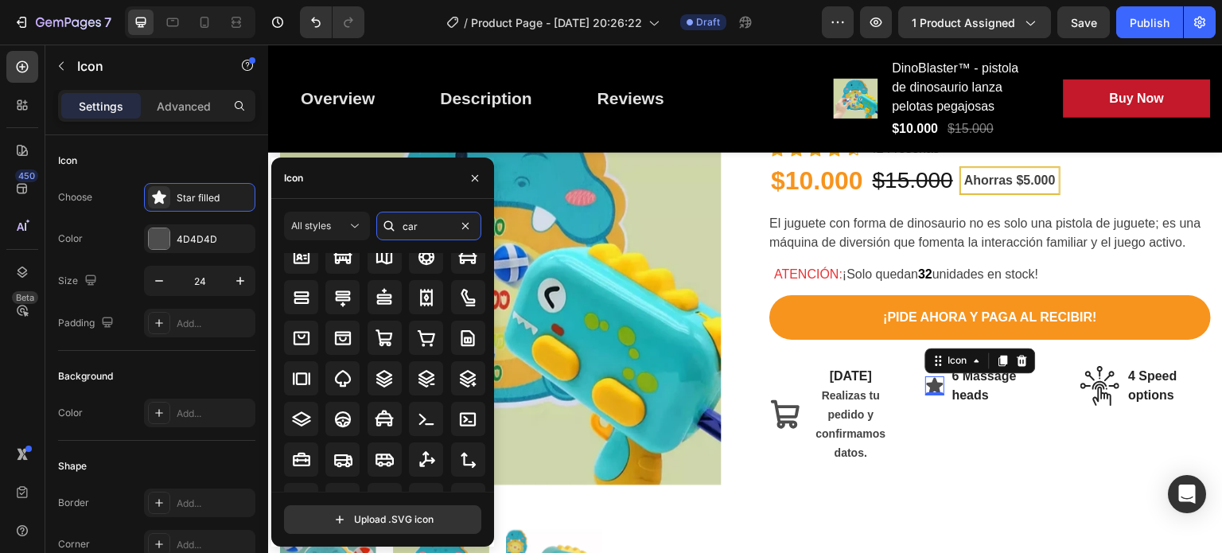
scroll to position [439, 0]
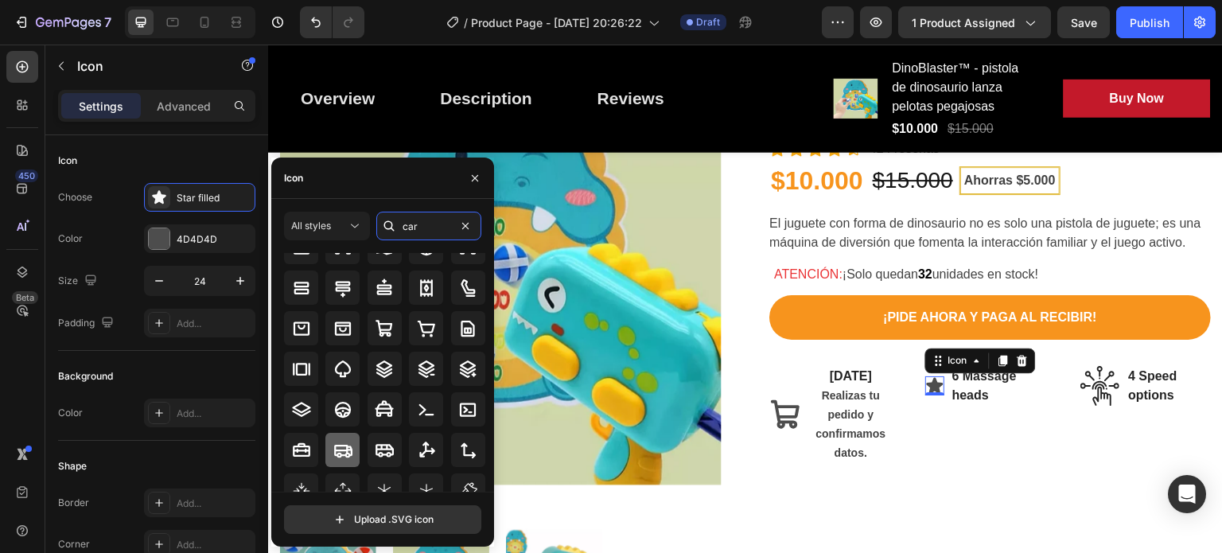
type input "car"
click at [338, 453] on icon at bounding box center [343, 451] width 18 height 13
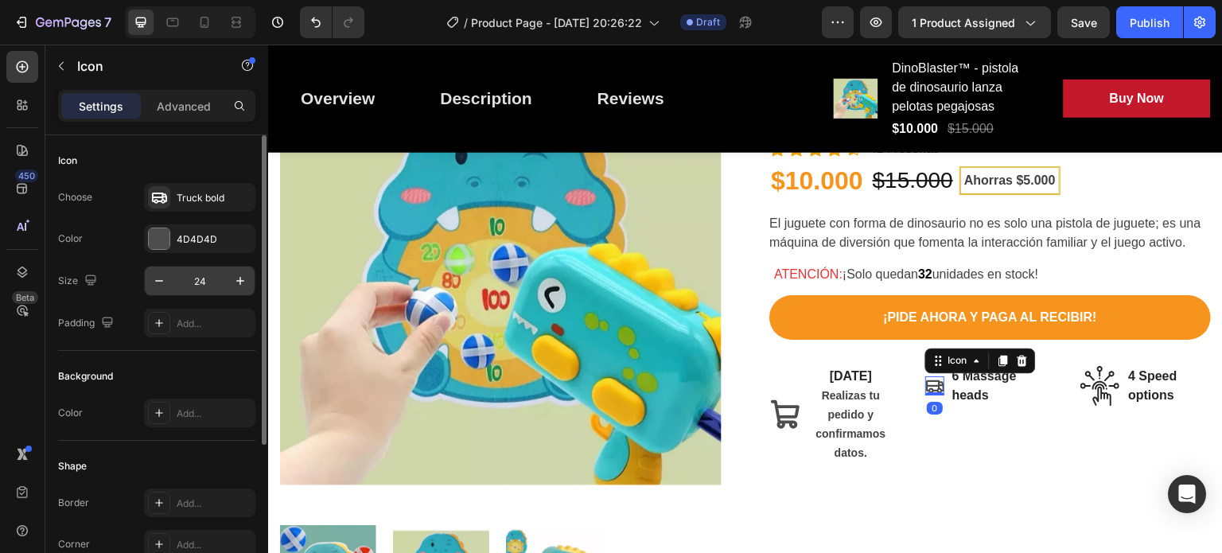
click at [208, 279] on input "24" at bounding box center [199, 281] width 53 height 29
type input "41"
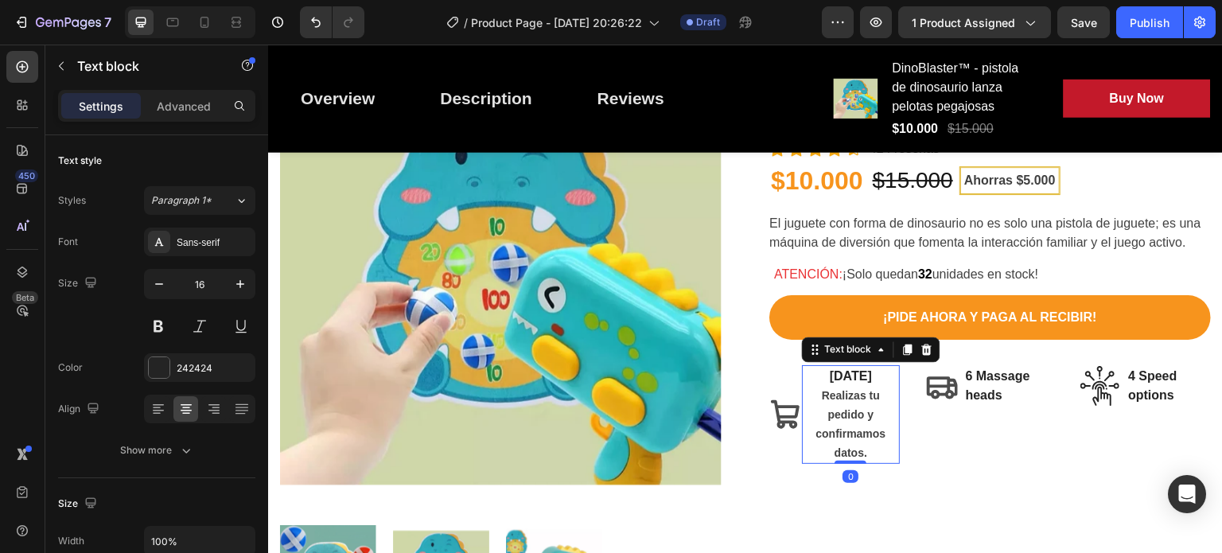
click at [836, 395] on span "Realizas tu pedido y confirmamos datos." at bounding box center [851, 424] width 70 height 70
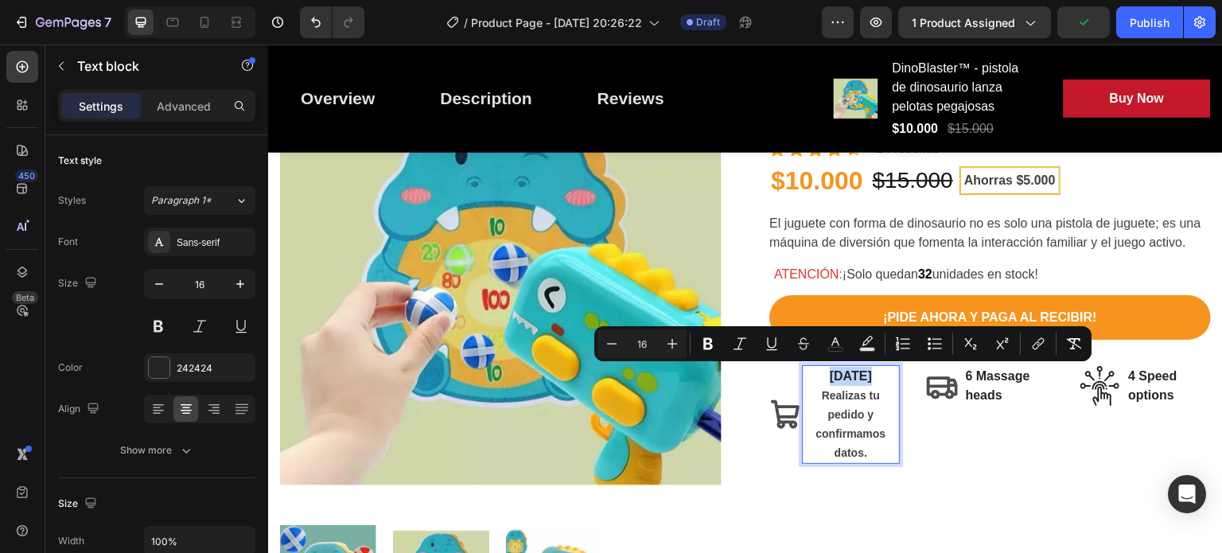
copy p "[DATE]"
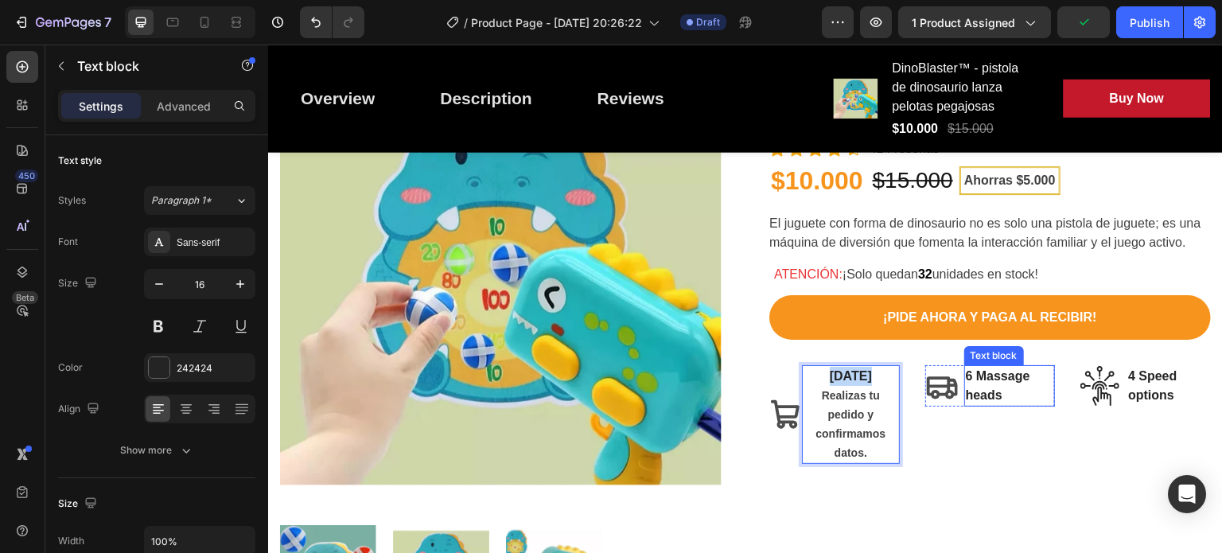
click at [984, 380] on p "6 Massage heads" at bounding box center [1010, 386] width 88 height 38
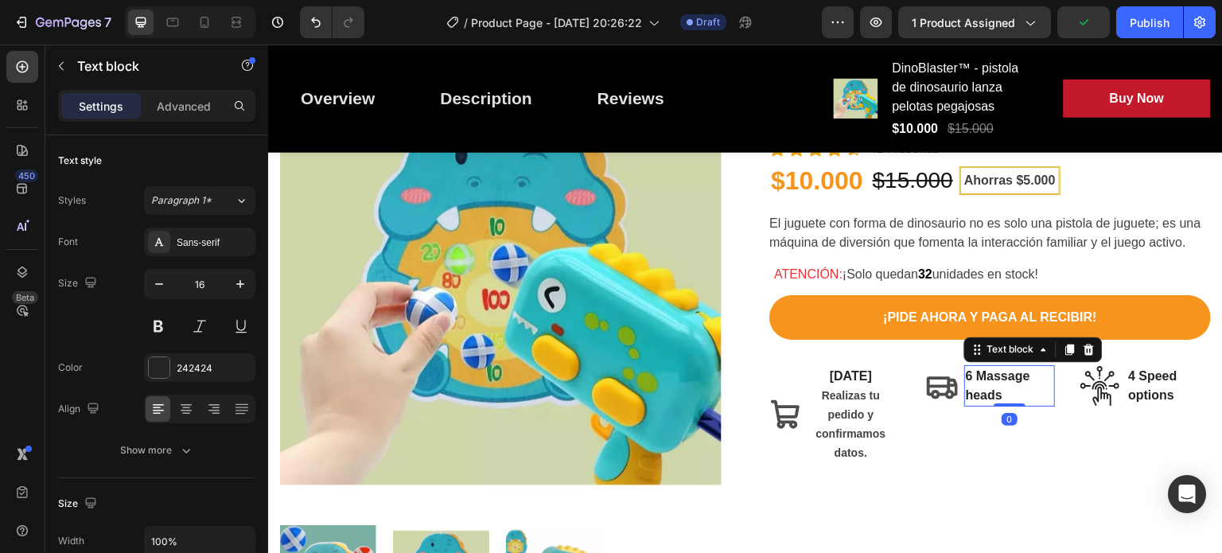
click at [984, 380] on p "6 Massage heads" at bounding box center [1010, 386] width 88 height 38
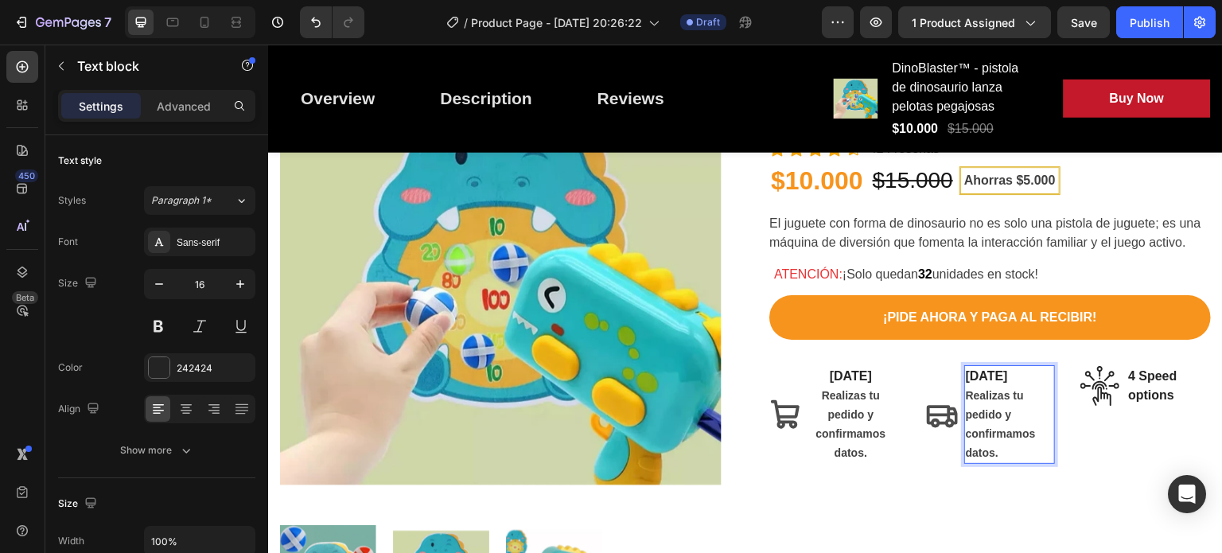
click at [984, 380] on p "[DATE]" at bounding box center [1010, 376] width 88 height 19
click at [1007, 405] on p "Realizas tu pedido y confirmamos datos." at bounding box center [1010, 424] width 88 height 76
click at [1003, 454] on p "Realizas tu pedido y confirmamos datos." at bounding box center [1010, 424] width 88 height 76
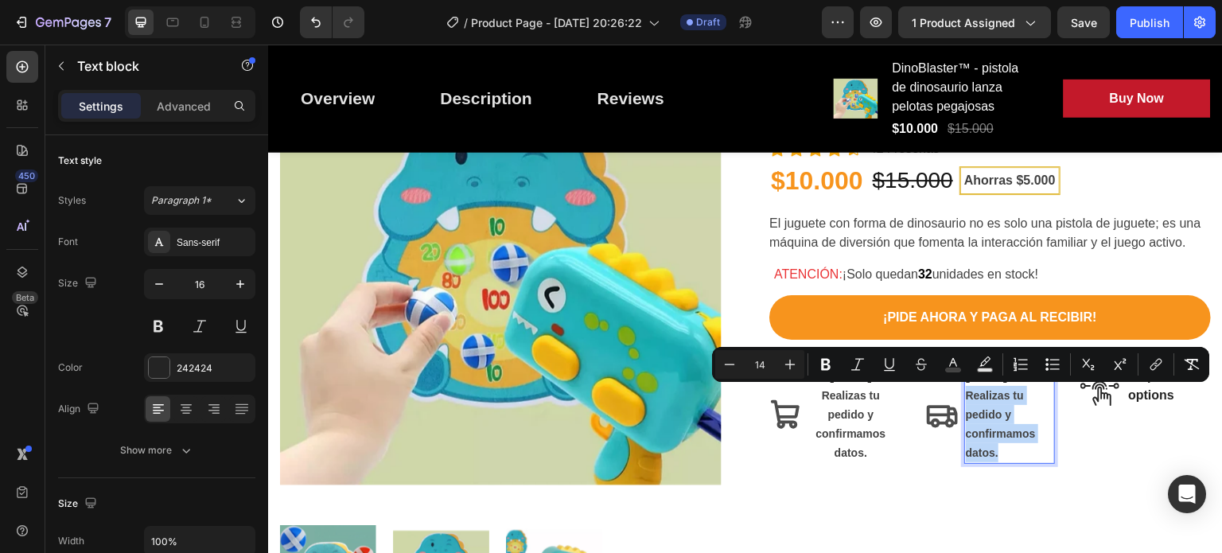
drag, startPoint x: 1003, startPoint y: 454, endPoint x: 959, endPoint y: 399, distance: 71.3
click at [966, 399] on p "Realizas tu pedido y confirmamos datos." at bounding box center [1010, 424] width 88 height 76
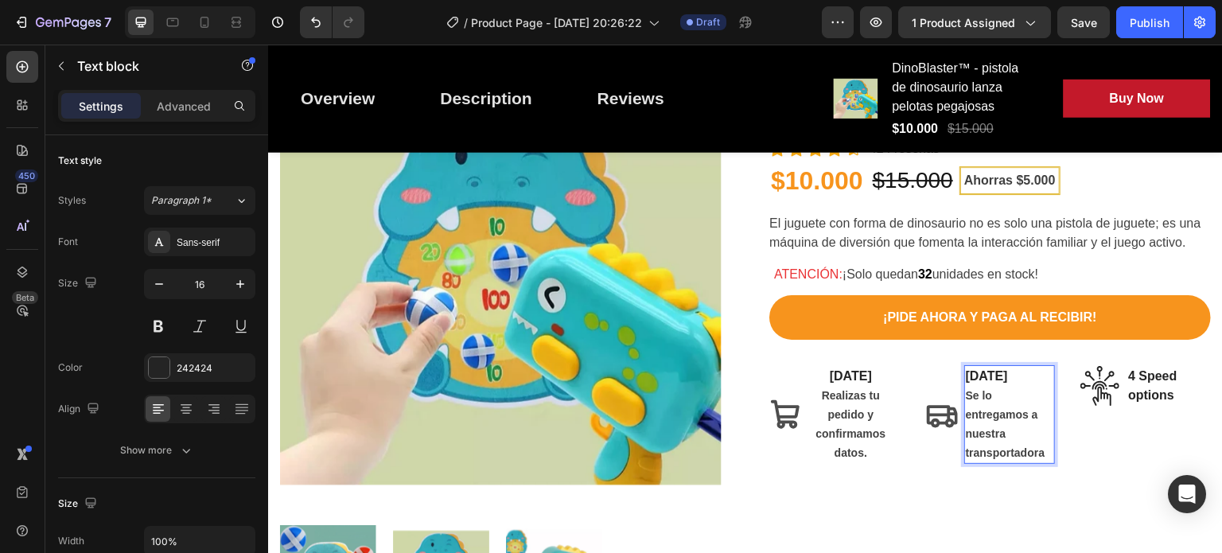
click at [1019, 414] on span "Se lo entregamos a nuestra transportadora" at bounding box center [1006, 424] width 80 height 70
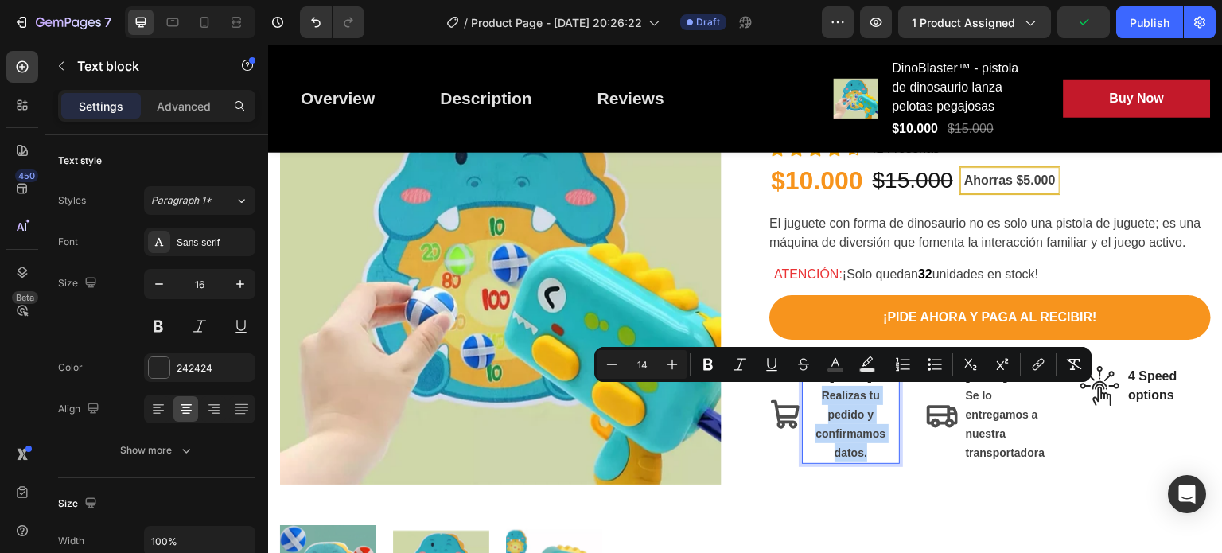
drag, startPoint x: 813, startPoint y: 392, endPoint x: 863, endPoint y: 453, distance: 79.2
click at [863, 453] on p "Realizas tu pedido y confirmamos datos." at bounding box center [851, 424] width 95 height 76
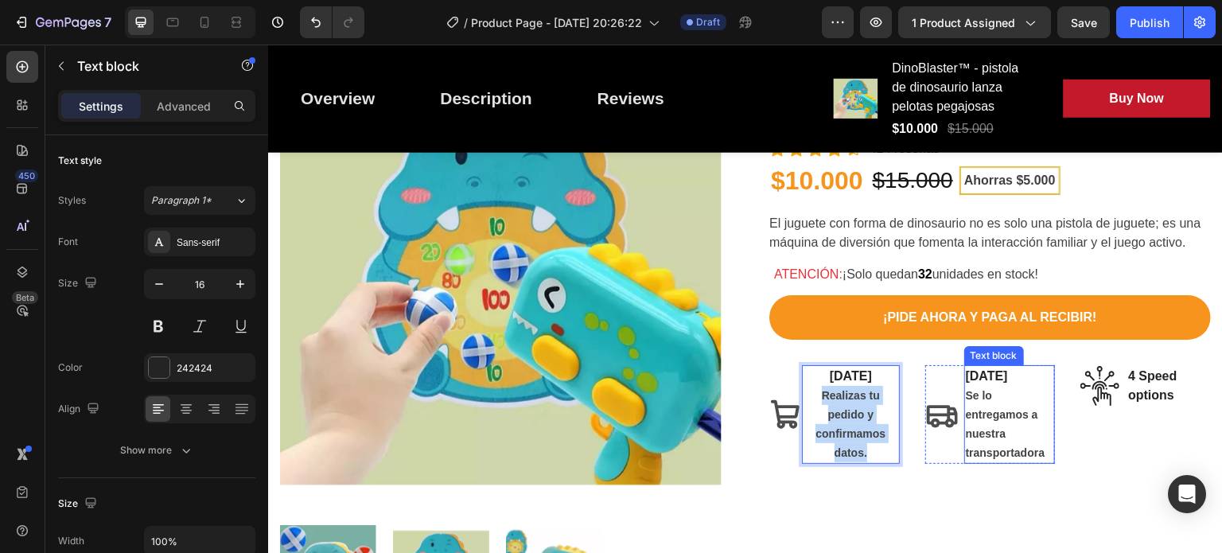
click at [1021, 445] on p "Se lo entregamos a nuestra transportadora" at bounding box center [1010, 424] width 88 height 76
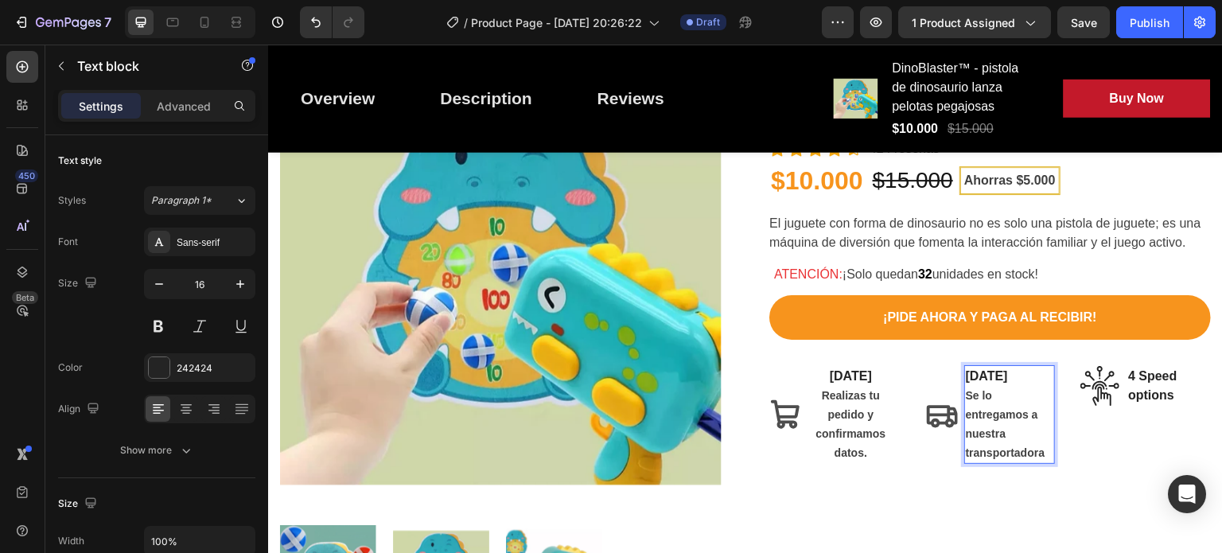
click at [986, 380] on p "[DATE]" at bounding box center [1010, 376] width 88 height 19
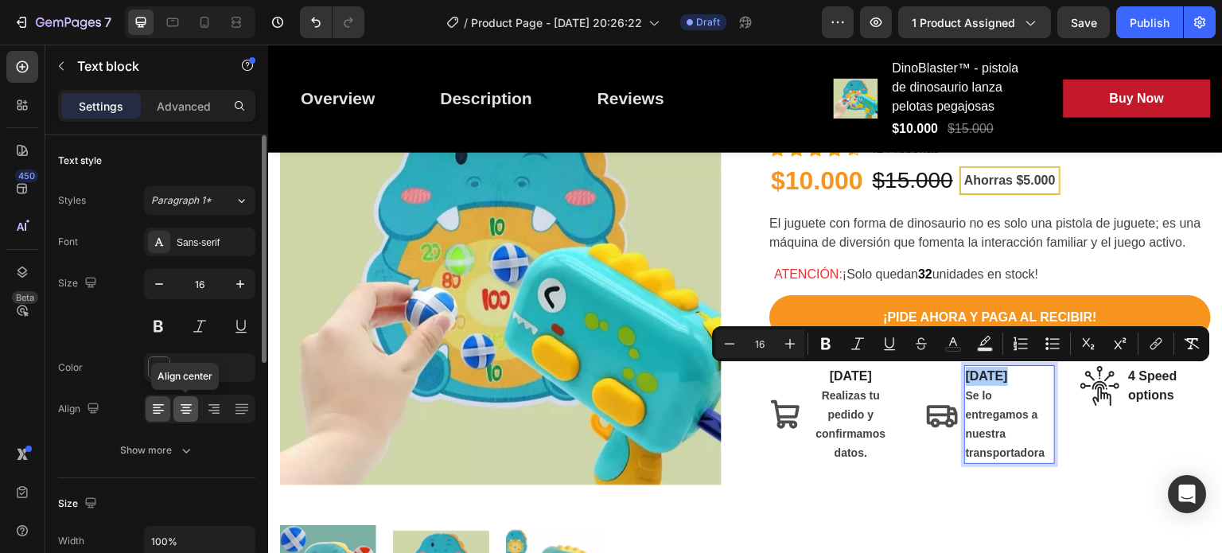
click at [184, 411] on icon at bounding box center [186, 409] width 16 height 16
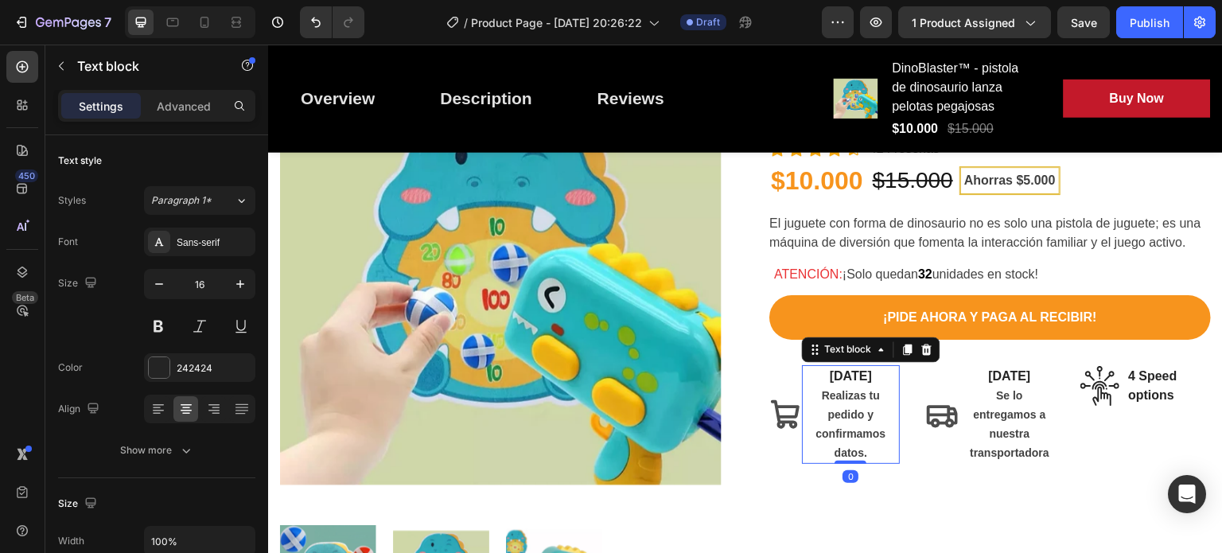
click at [851, 442] on p "Realizas tu pedido y confirmamos datos." at bounding box center [851, 424] width 95 height 76
click at [847, 415] on span "Realizas tu pedido y confirmamos datos." at bounding box center [851, 424] width 70 height 70
click at [831, 434] on span "Realizas tu pedido y confirmamos datos." at bounding box center [851, 424] width 70 height 70
click at [832, 369] on p "[DATE]" at bounding box center [851, 376] width 95 height 19
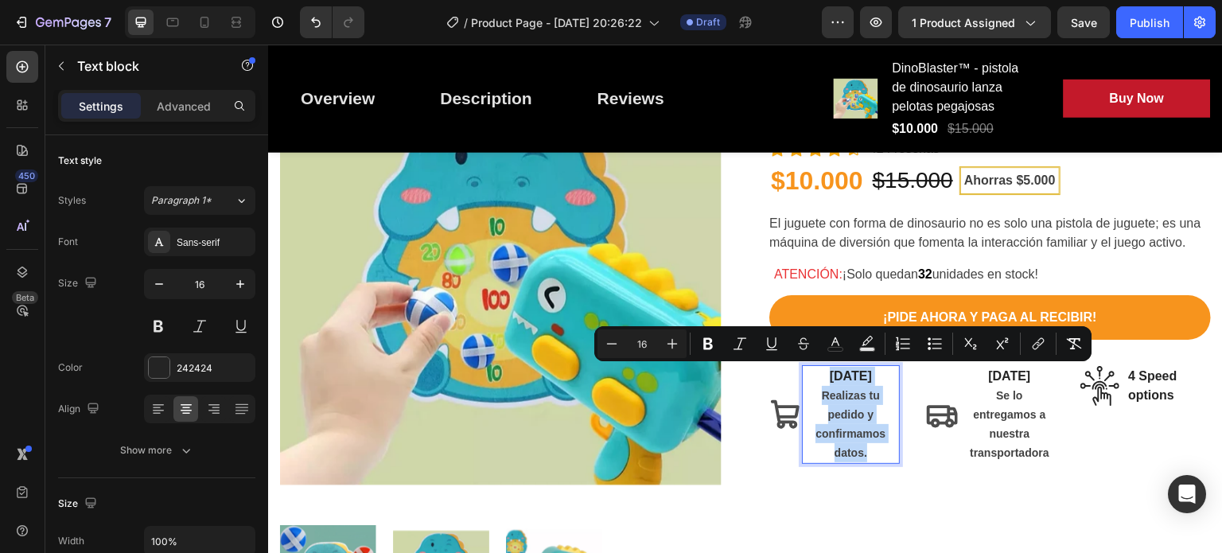
drag, startPoint x: 832, startPoint y: 369, endPoint x: 872, endPoint y: 454, distance: 93.3
click at [872, 454] on div "[DATE] Realizas tu pedido y confirmamos datos." at bounding box center [851, 414] width 98 height 99
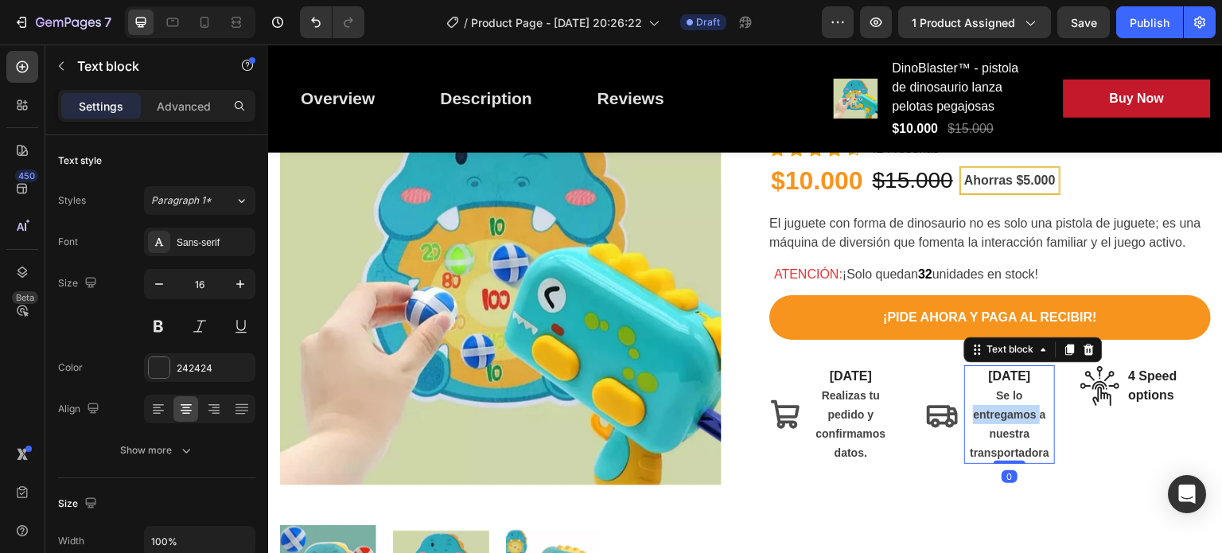
click at [1008, 414] on span "Se lo entregamos a nuestra transportadora" at bounding box center [1010, 424] width 80 height 70
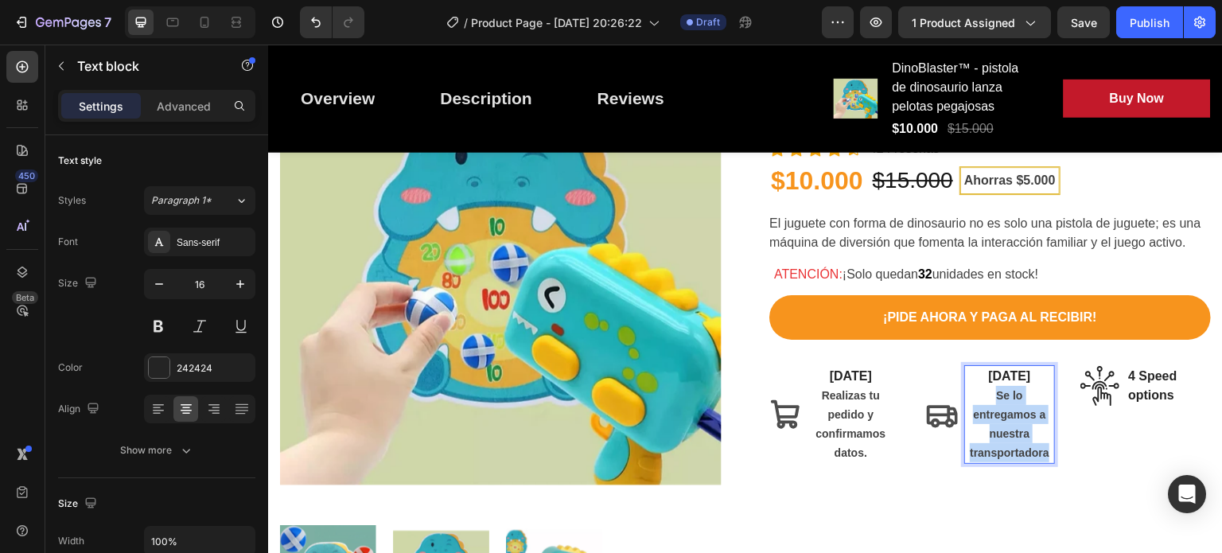
click at [1008, 414] on span "Se lo entregamos a nuestra transportadora" at bounding box center [1010, 424] width 80 height 70
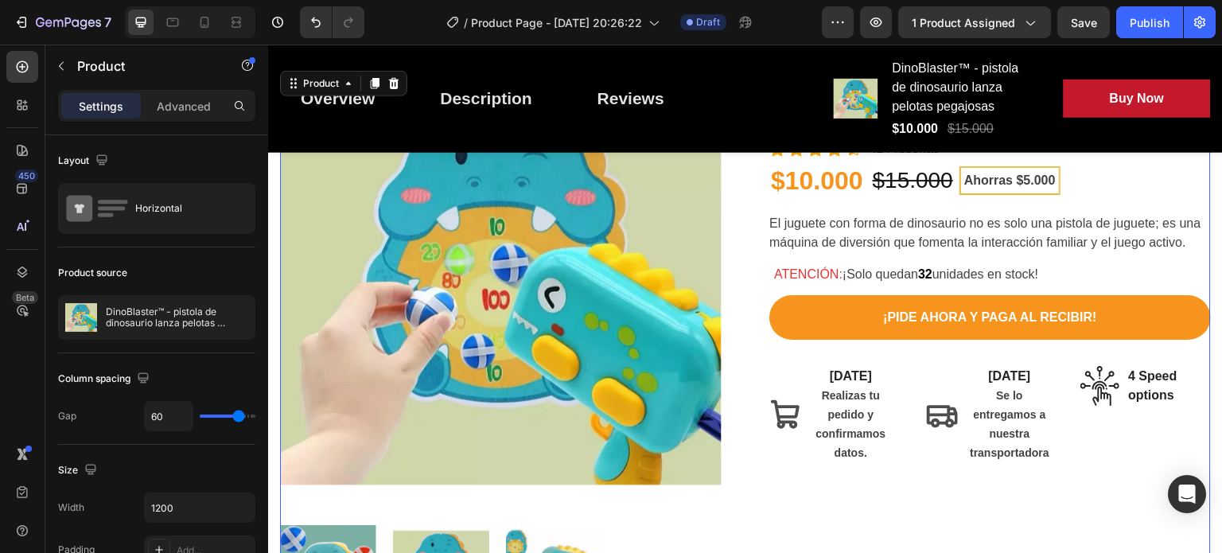
click at [1007, 495] on div "DinoBlaster™ - pistola de dinosaurio lanza pelotas pegajosas (P) Title Icon Ico…" at bounding box center [991, 345] width 442 height 555
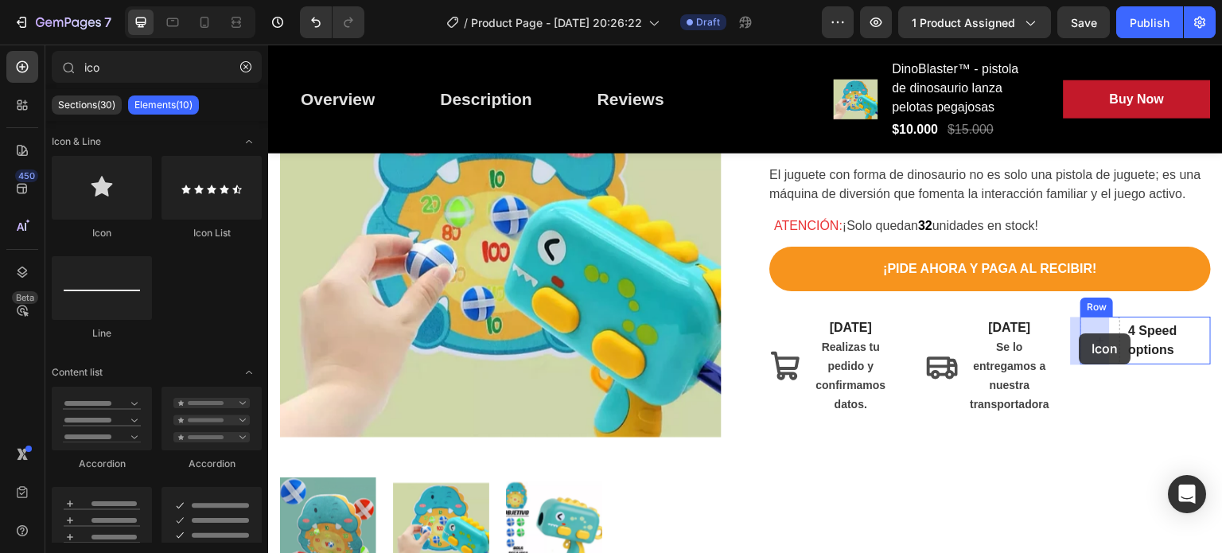
drag, startPoint x: 357, startPoint y: 232, endPoint x: 1080, endPoint y: 334, distance: 729.7
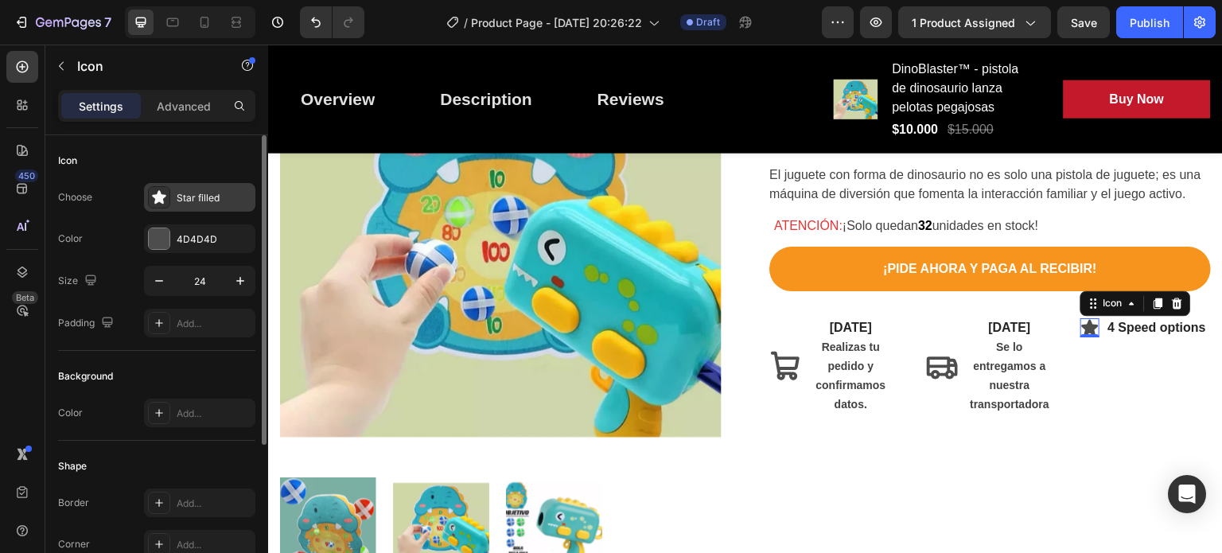
click at [199, 194] on div "Star filled" at bounding box center [214, 198] width 75 height 14
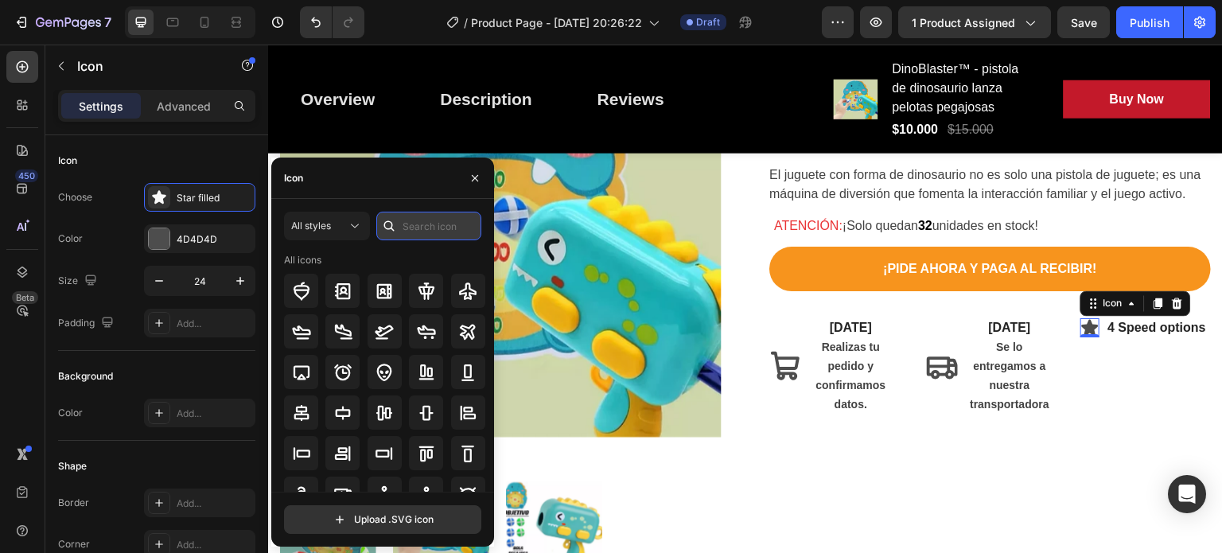
click at [438, 224] on input "text" at bounding box center [428, 226] width 105 height 29
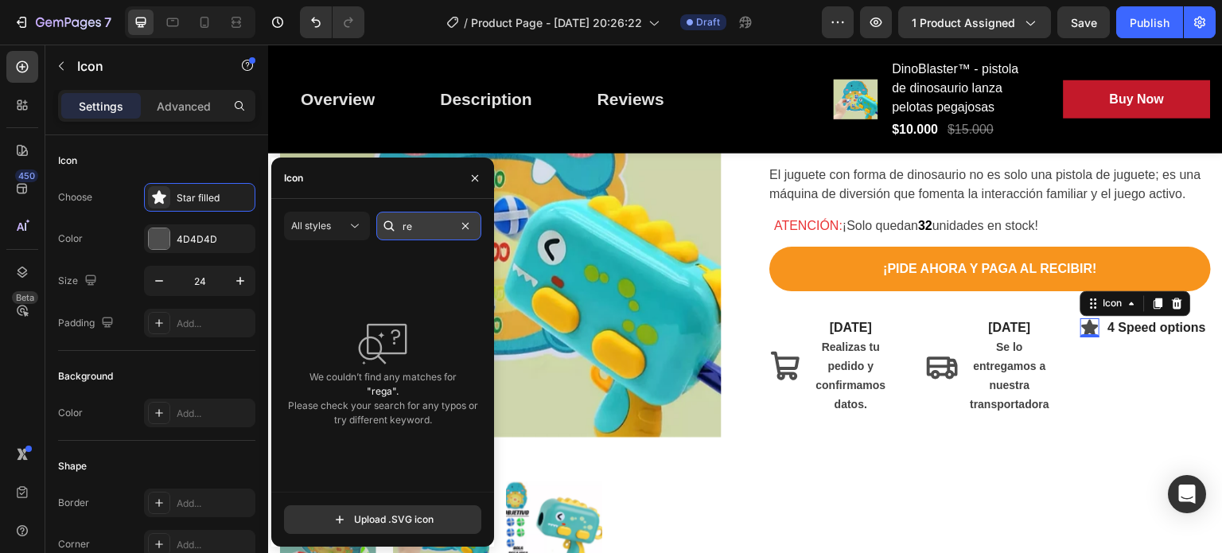
type input "r"
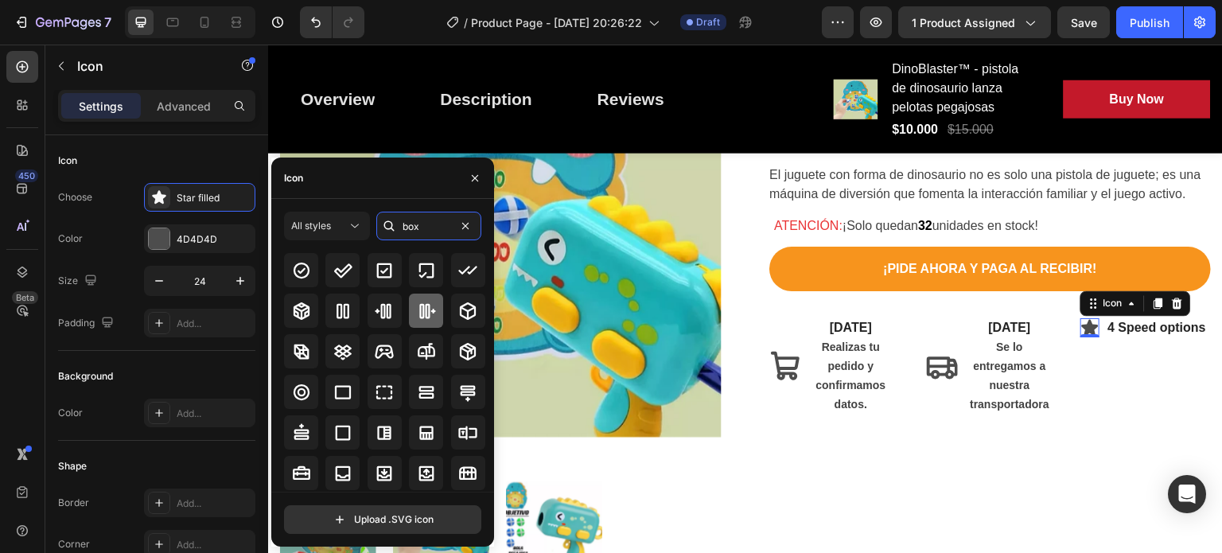
scroll to position [76, 0]
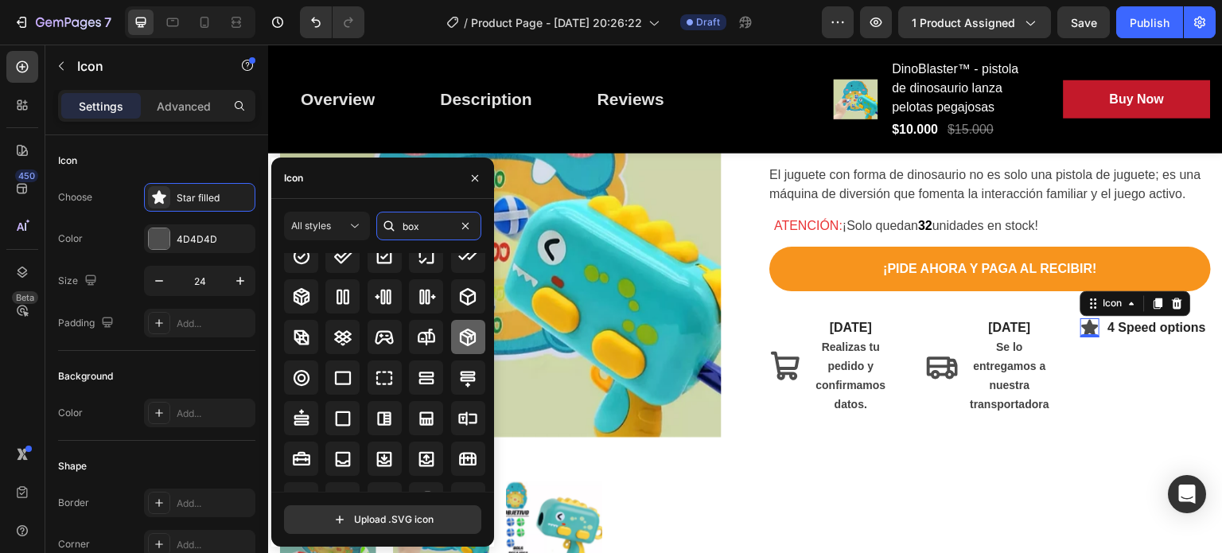
type input "box"
click at [458, 337] on icon at bounding box center [467, 337] width 19 height 19
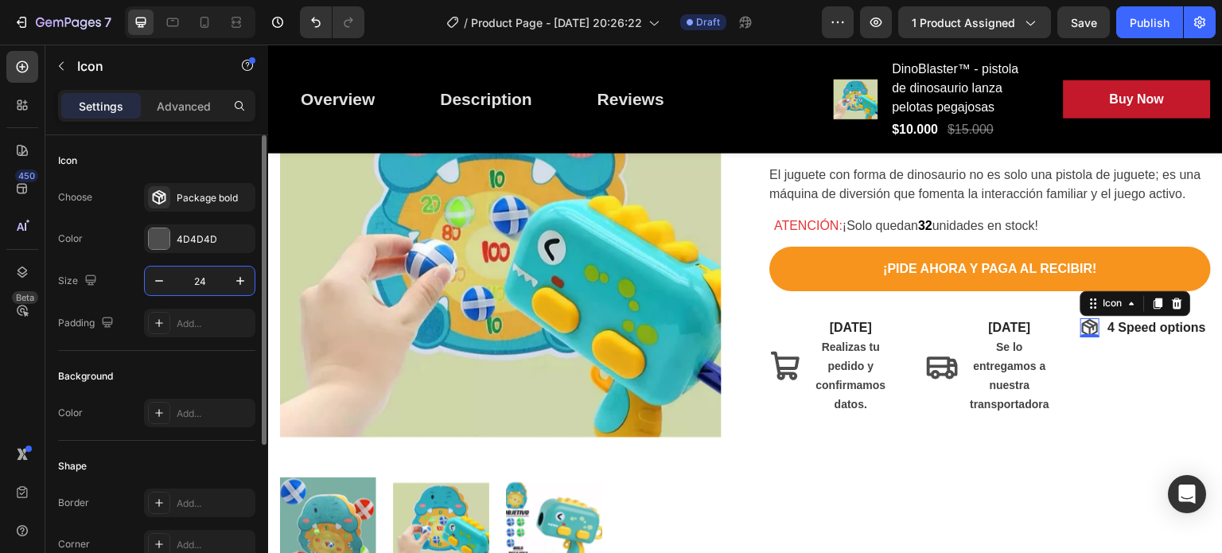
click at [200, 276] on input "24" at bounding box center [199, 281] width 53 height 29
type input "3"
type input "41"
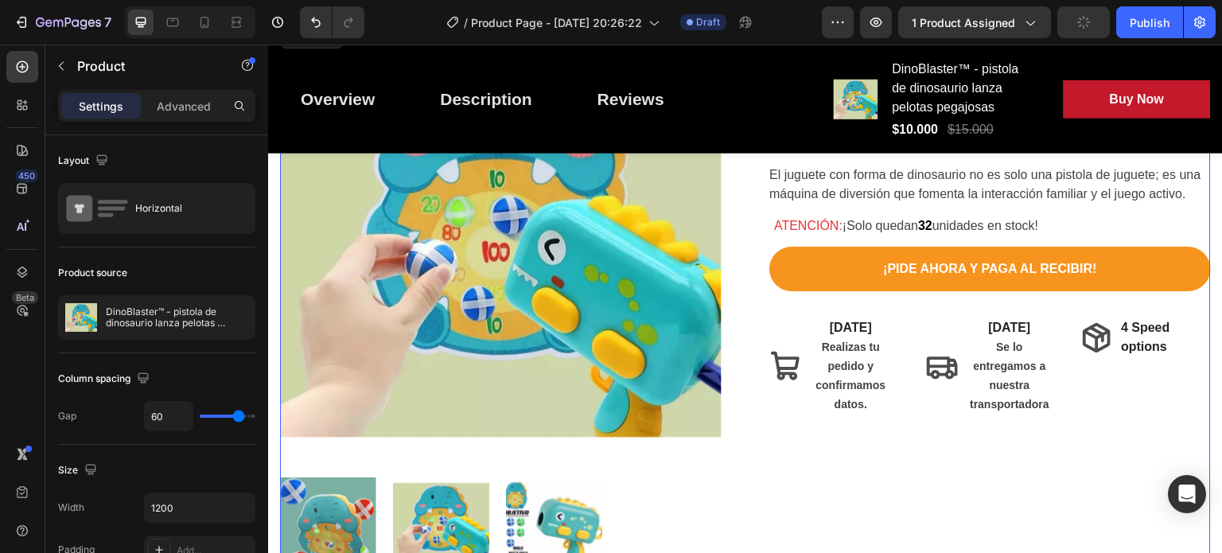
click at [910, 460] on div "DinoBlaster™ - pistola de dinosaurio lanza pelotas pegajosas (P) Title Icon Ico…" at bounding box center [991, 296] width 442 height 555
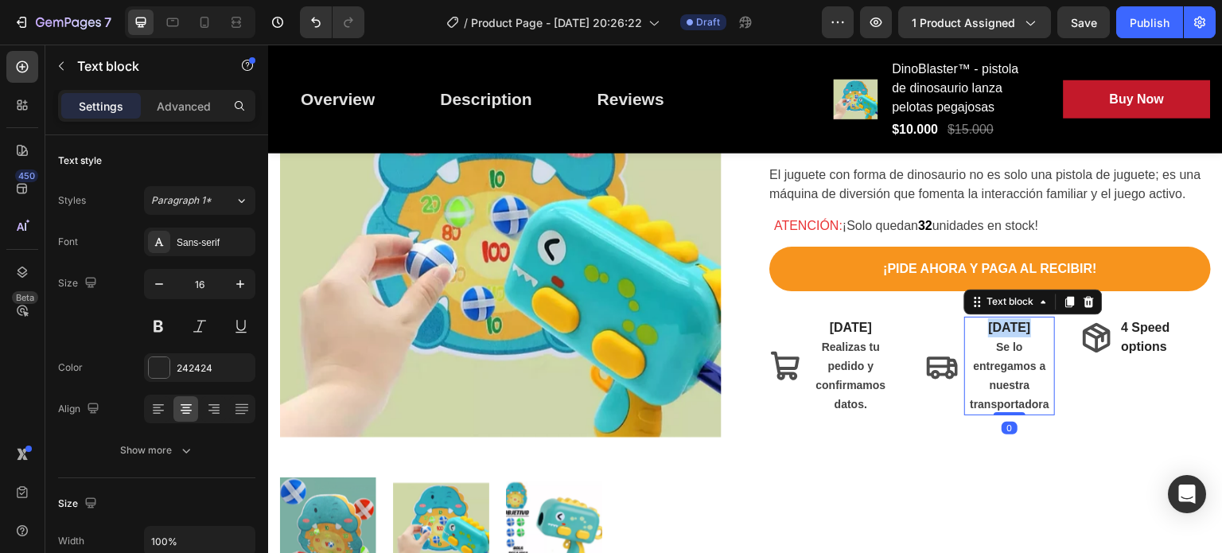
click at [980, 332] on p "[DATE]" at bounding box center [1010, 327] width 88 height 19
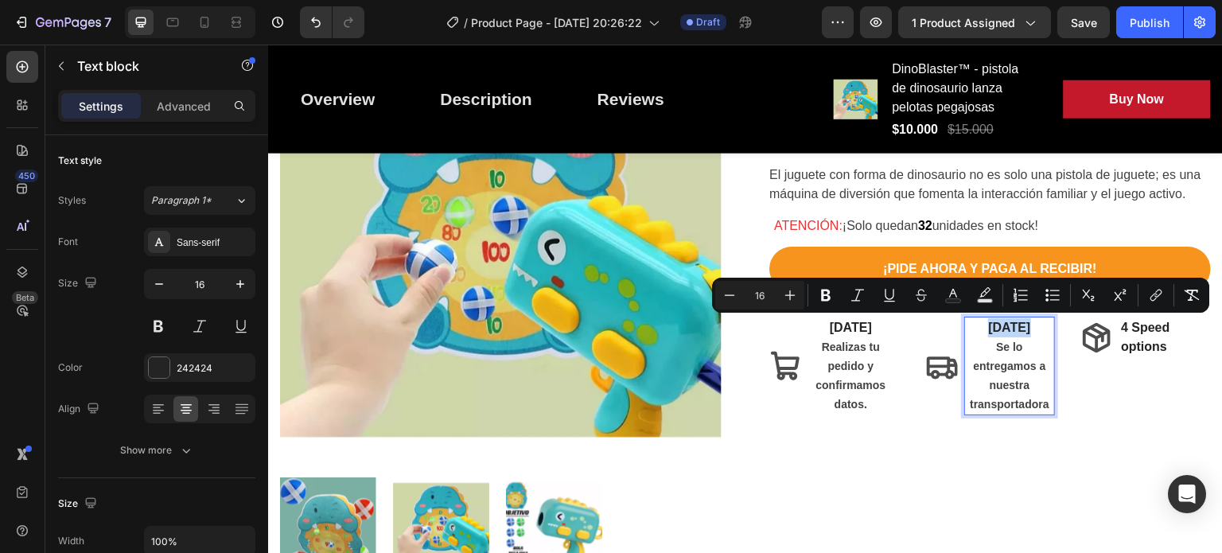
copy p "[DATE]"
click at [1134, 324] on p "4 Speed options" at bounding box center [1165, 337] width 88 height 38
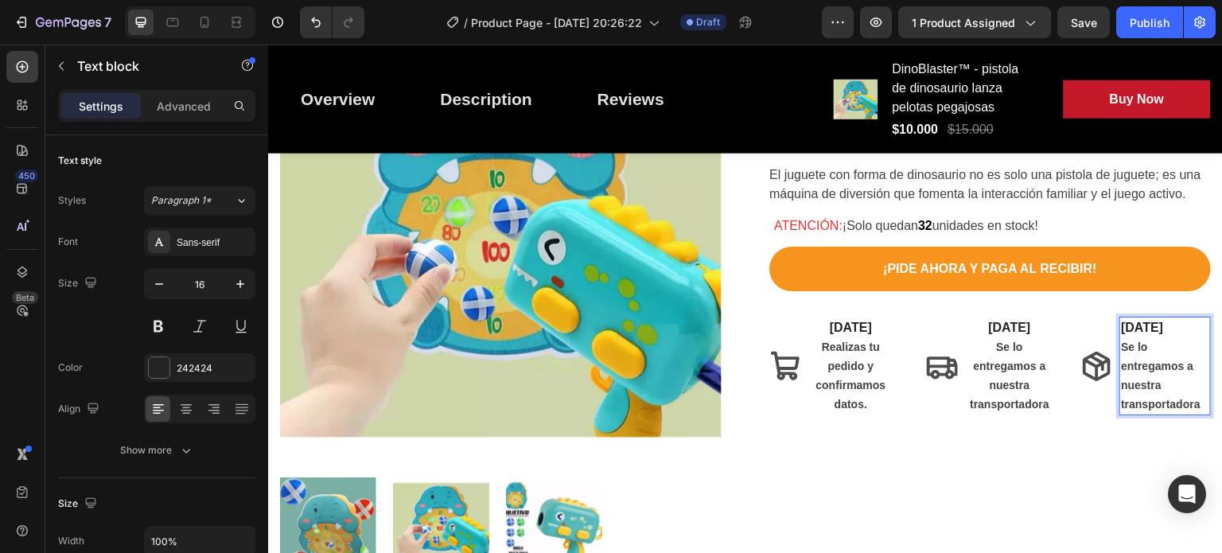
click at [1155, 328] on p "[DATE]" at bounding box center [1165, 327] width 88 height 19
click at [1121, 349] on span "Se lo entregamos a nuestra transportadora" at bounding box center [1161, 376] width 80 height 70
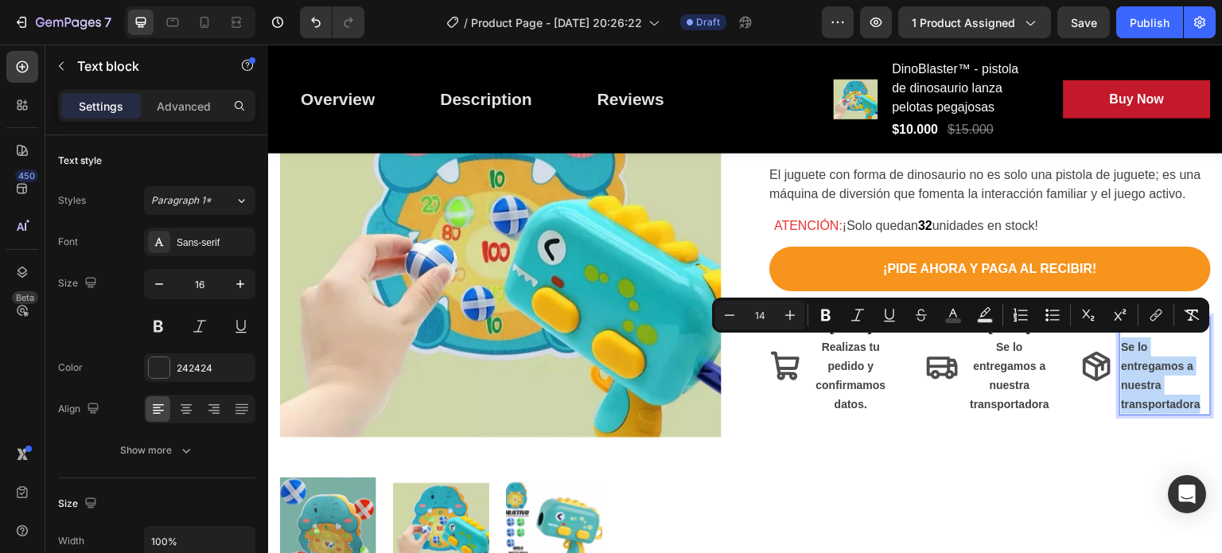
drag, startPoint x: 1114, startPoint y: 345, endPoint x: 1193, endPoint y: 409, distance: 101.8
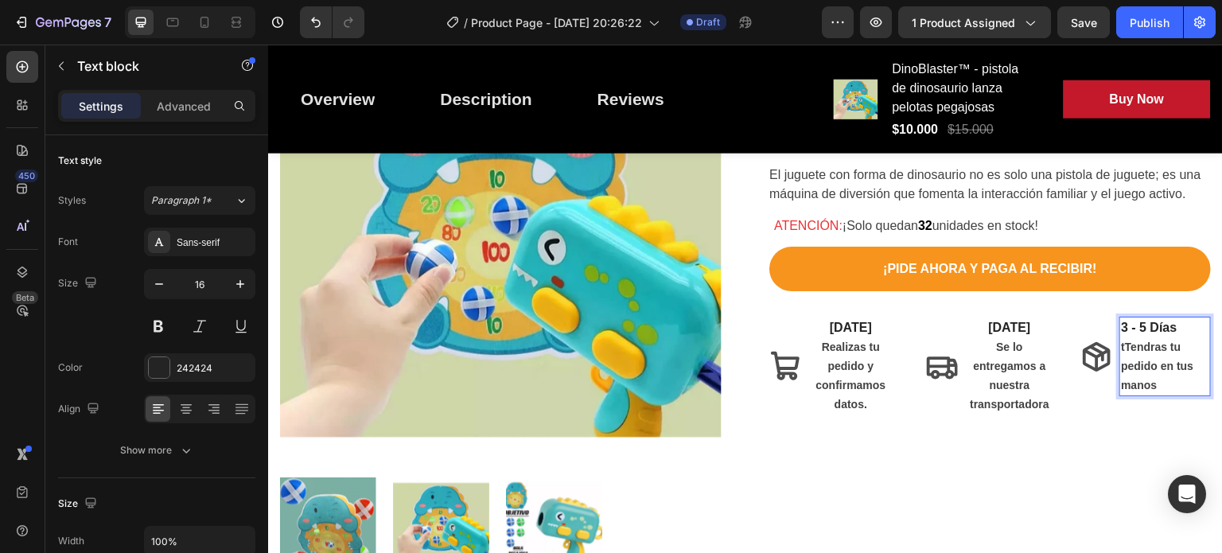
click at [1121, 347] on span "tTendras tu pedido en tus manos" at bounding box center [1157, 366] width 72 height 51
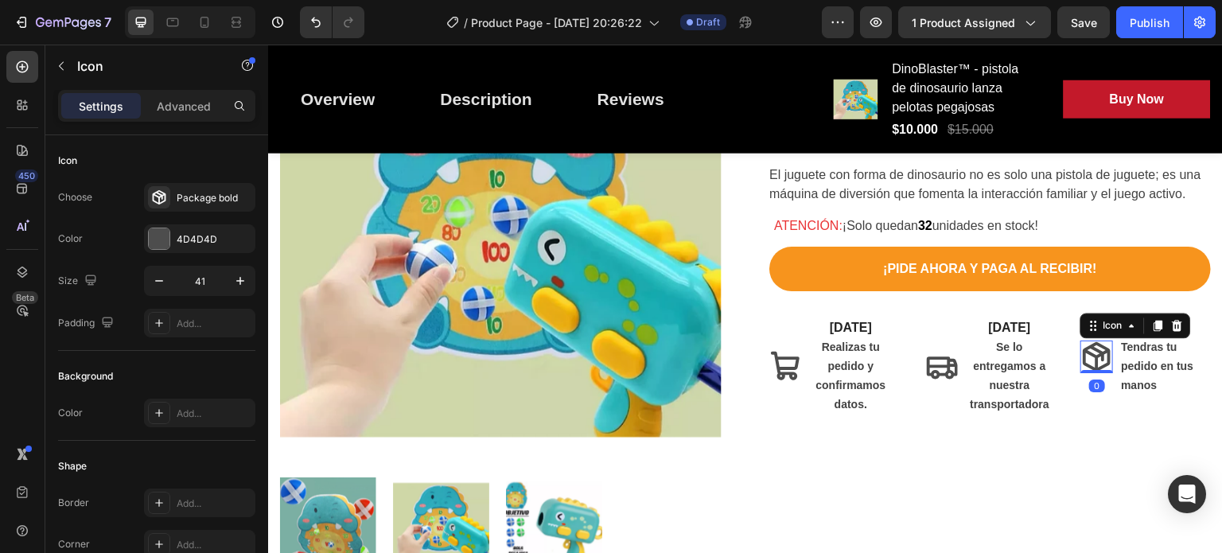
click at [1092, 368] on icon at bounding box center [1098, 355] width 28 height 29
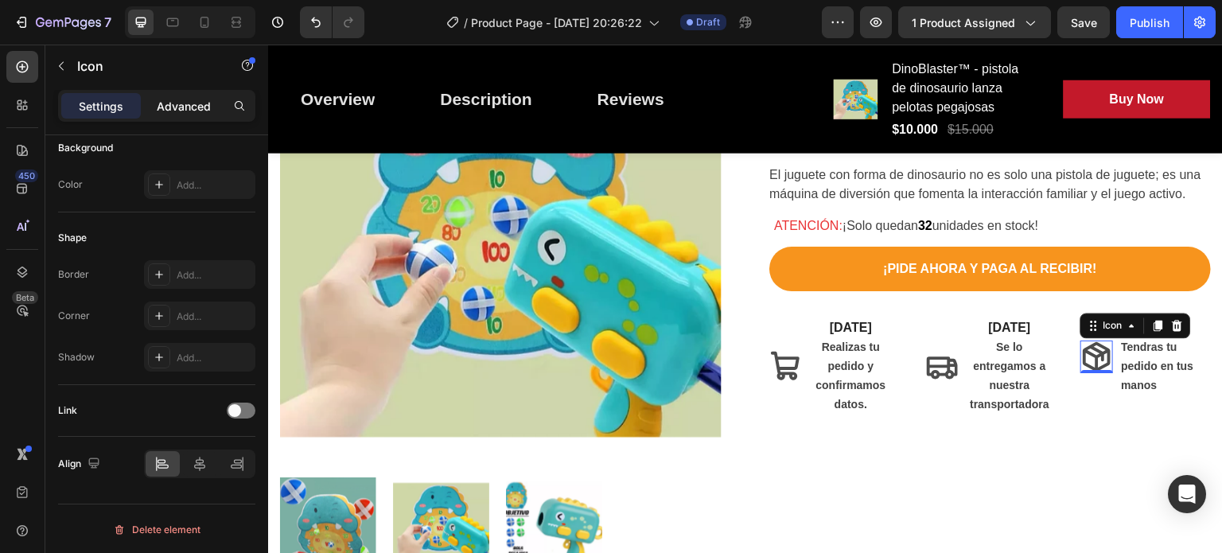
click at [178, 113] on p "Advanced" at bounding box center [184, 106] width 54 height 17
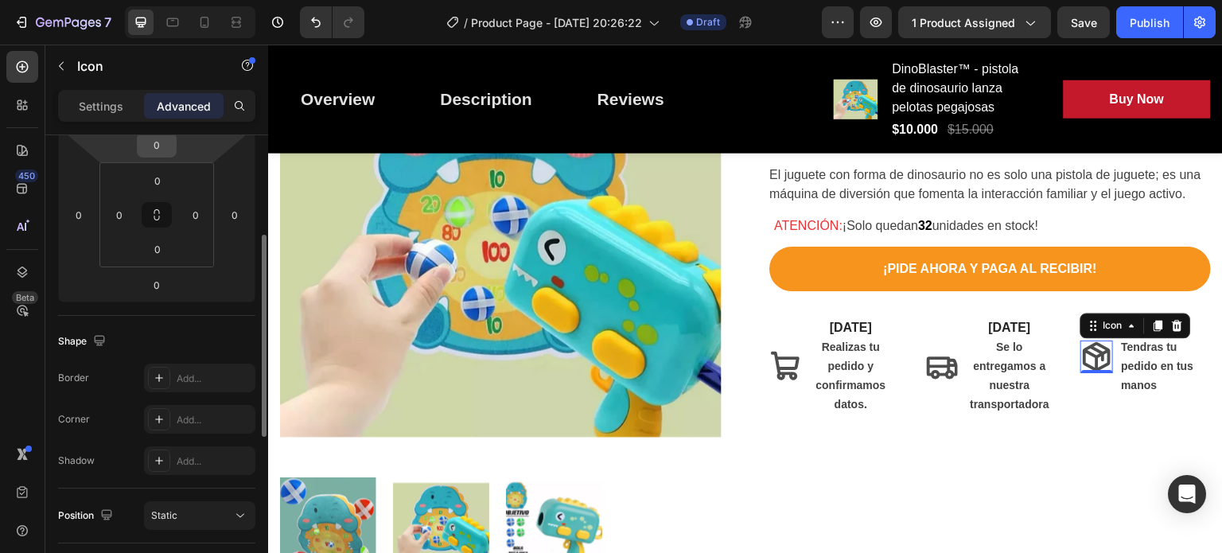
click at [169, 143] on input "0" at bounding box center [157, 145] width 32 height 24
type input "1"
type input "2"
type input "3"
type input "4"
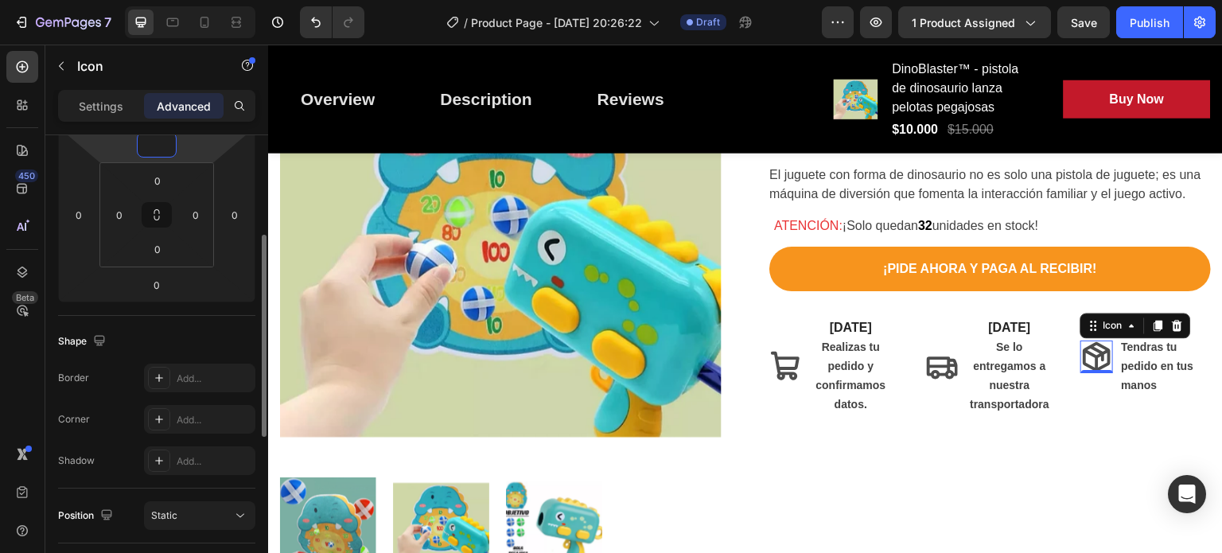
type input "7"
type input "1"
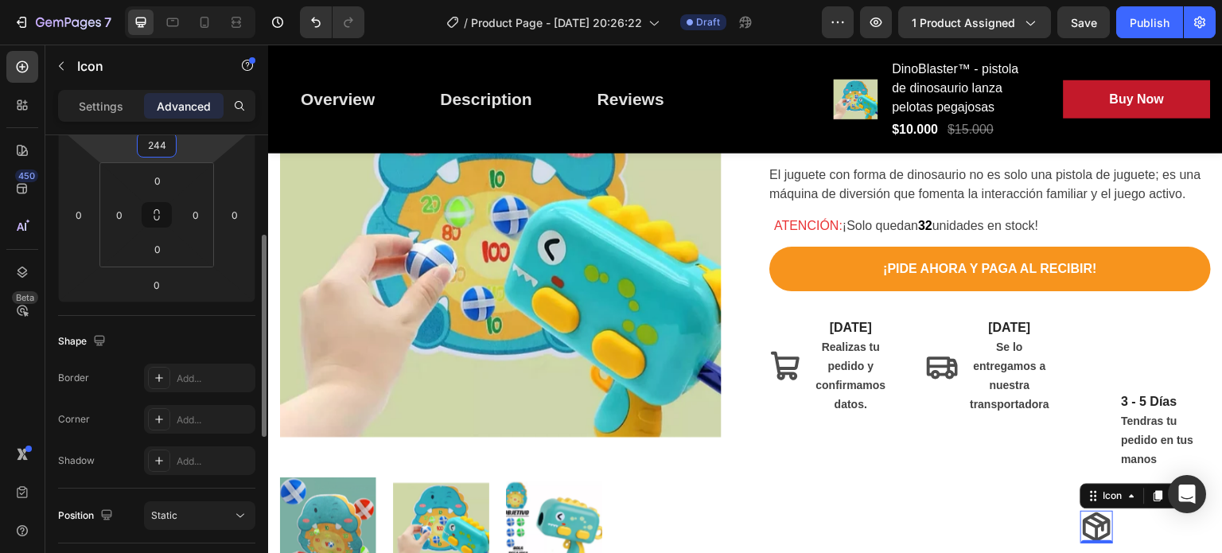
type input "24"
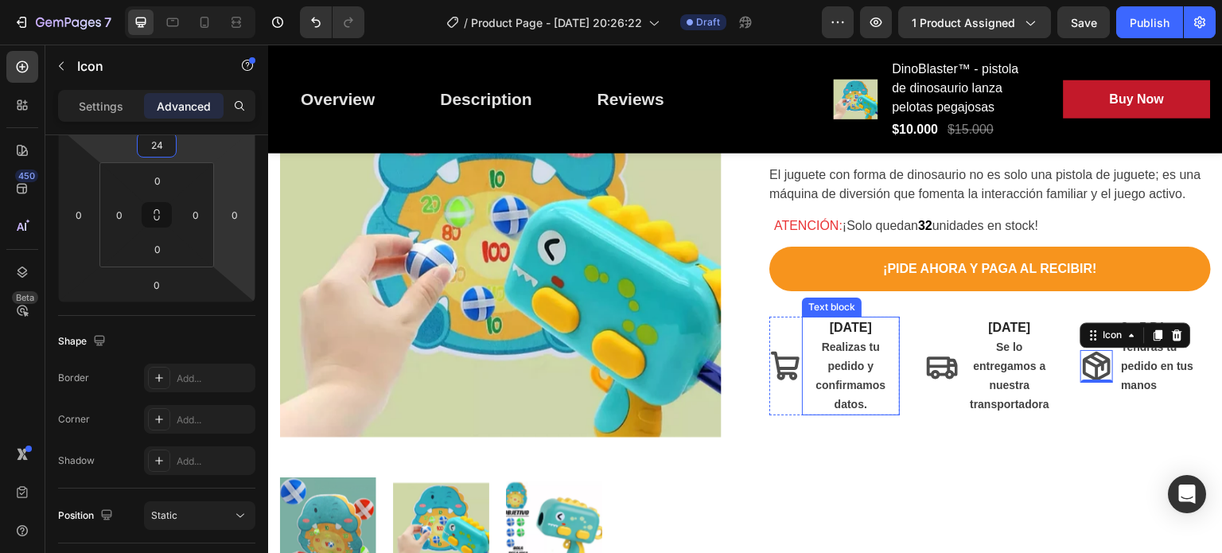
click at [872, 393] on p "Realizas tu pedido y confirmamos datos." at bounding box center [851, 375] width 95 height 76
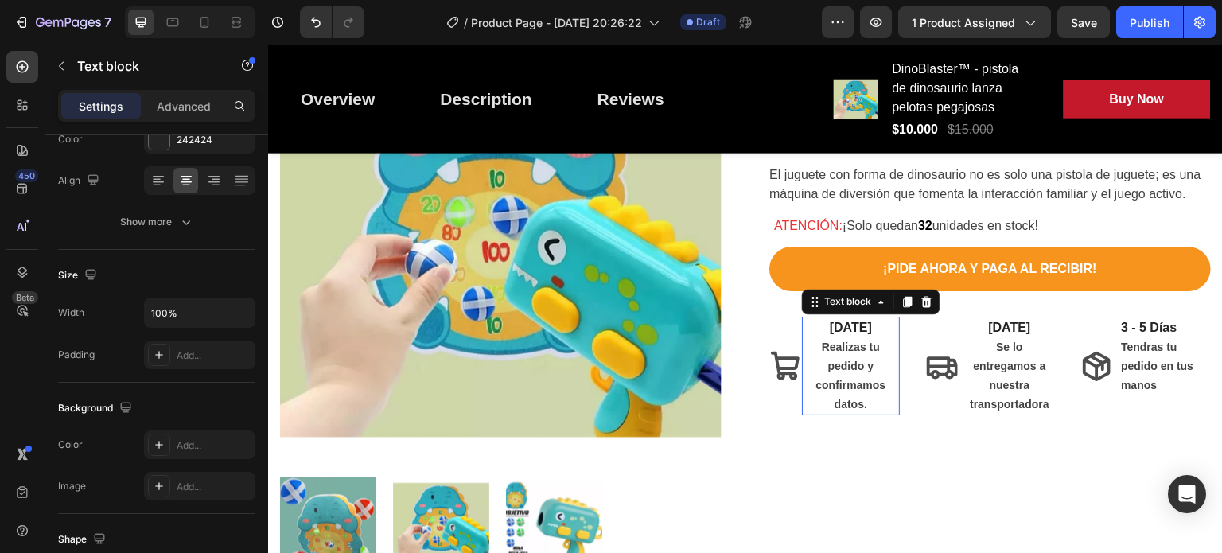
scroll to position [0, 0]
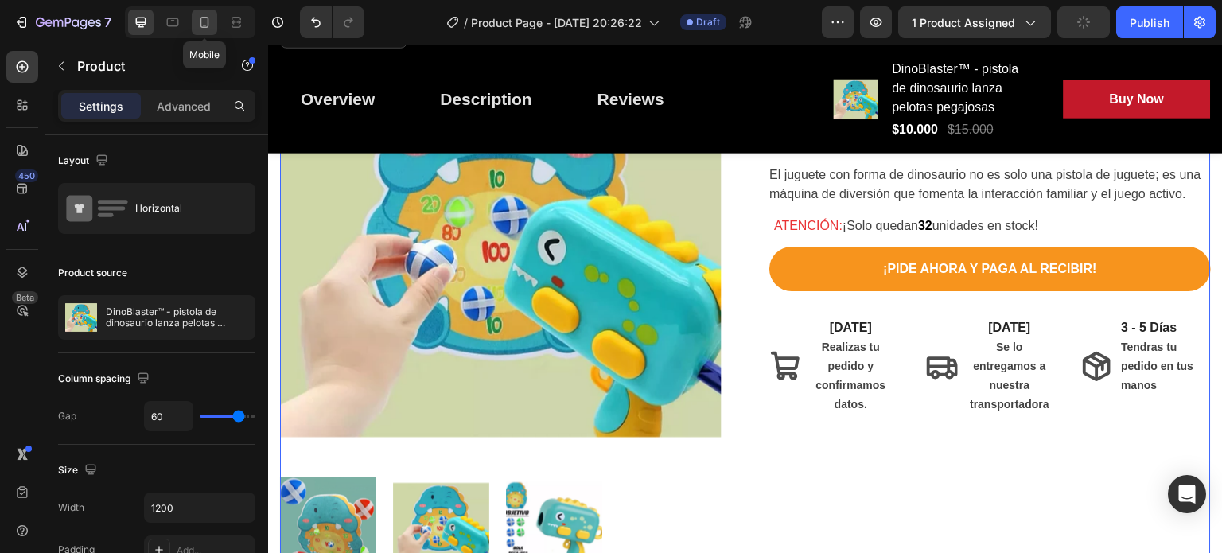
click at [204, 24] on icon at bounding box center [205, 22] width 16 height 16
type input "0"
type input "100%"
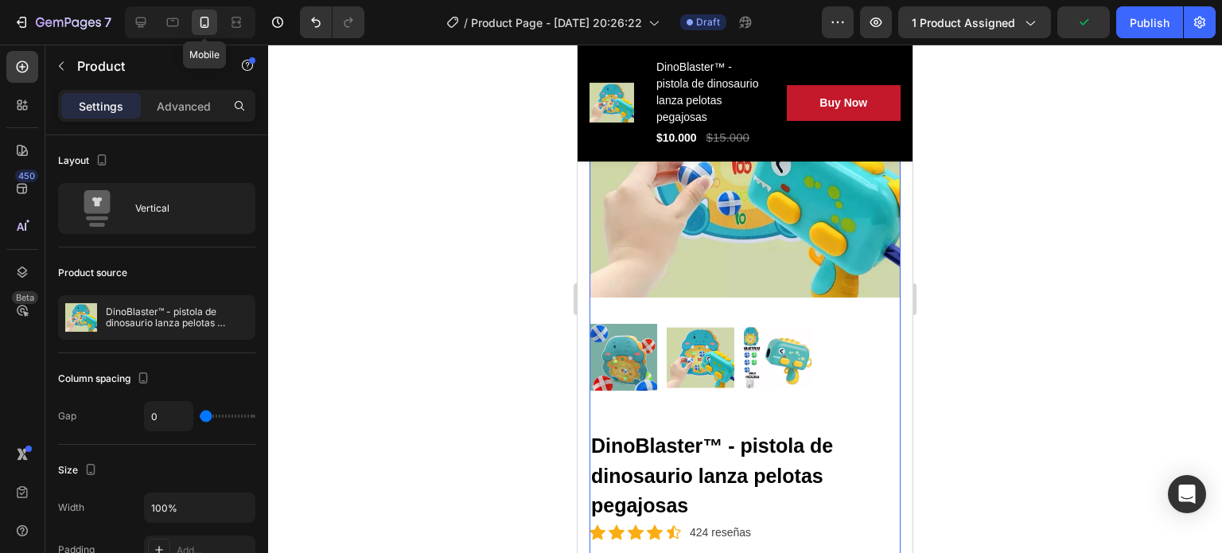
scroll to position [143, 0]
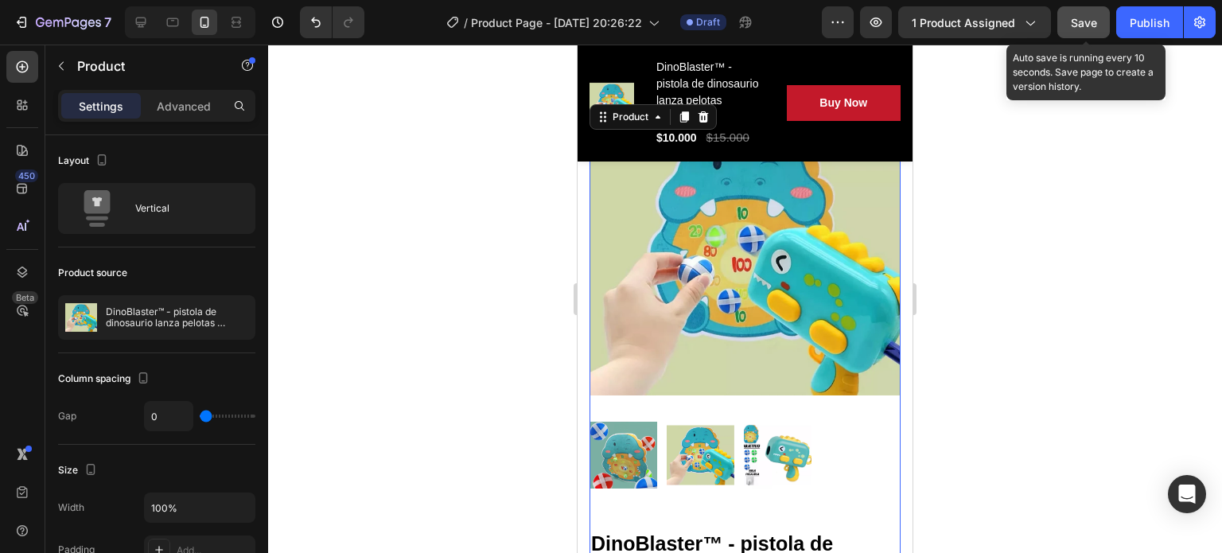
click at [1105, 11] on button "Save" at bounding box center [1084, 22] width 53 height 32
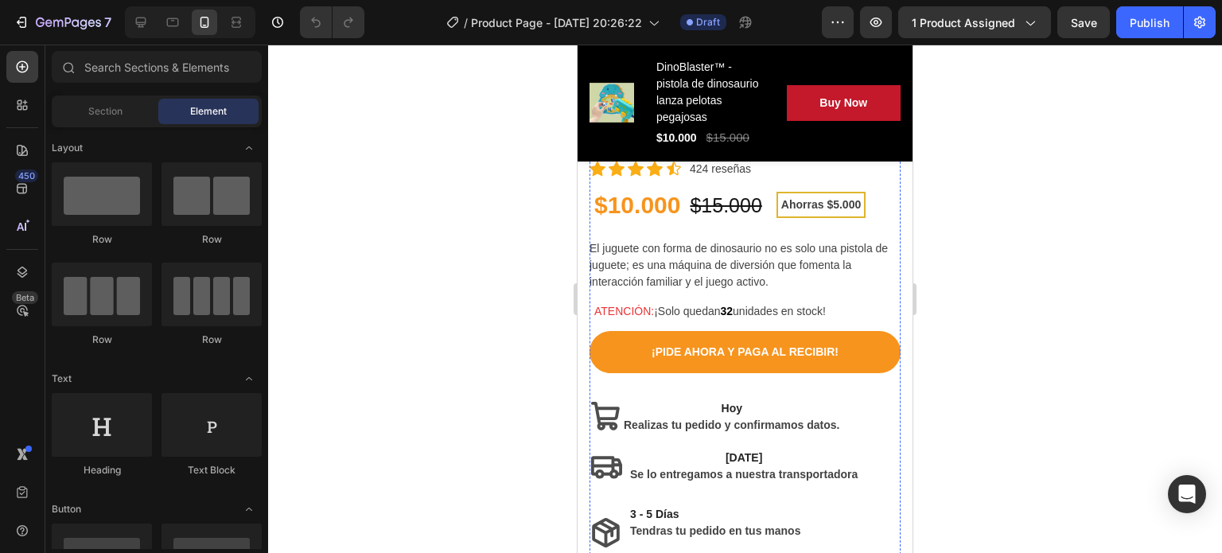
scroll to position [679, 0]
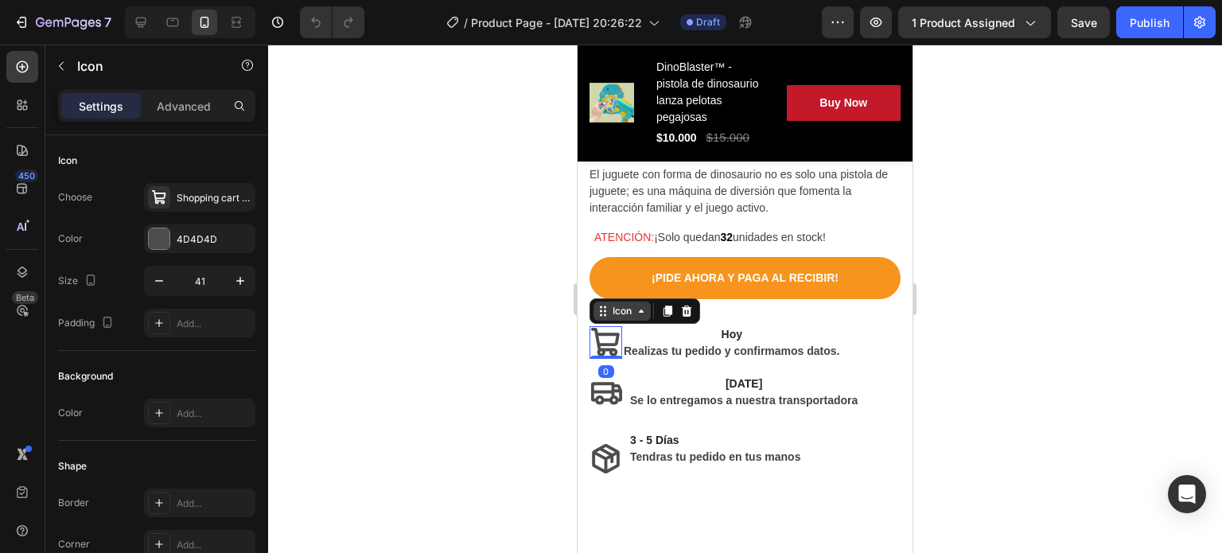
click at [627, 311] on div "Icon" at bounding box center [622, 311] width 25 height 0
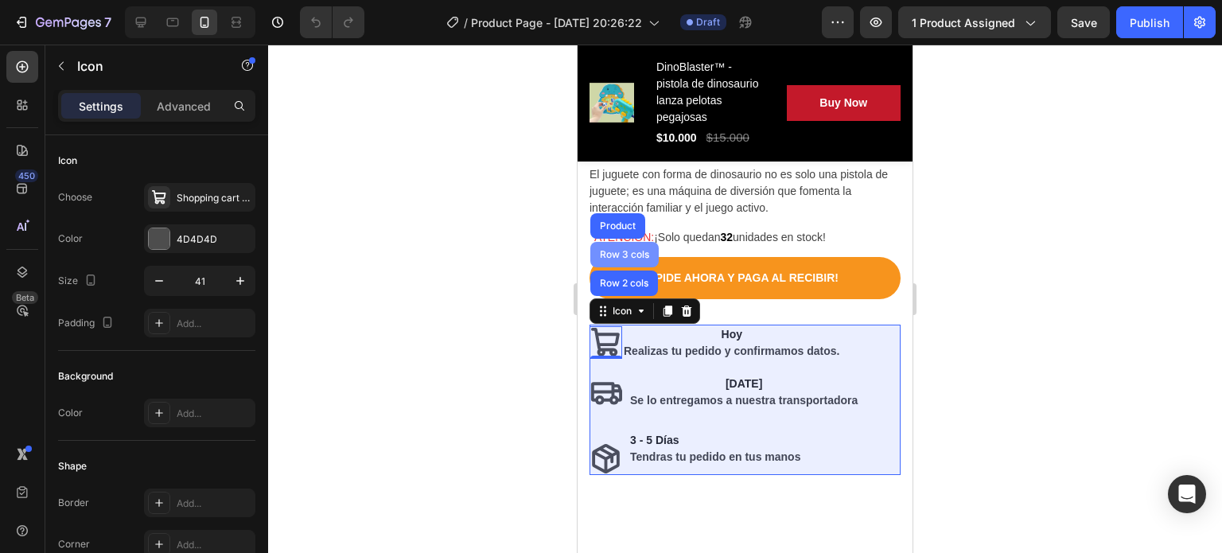
click at [629, 250] on div "Row 3 cols" at bounding box center [625, 255] width 56 height 10
click at [629, 241] on div "ATENCIÓN: ¡Solo quedan 32 unidades en stock! Text block Row" at bounding box center [745, 240] width 311 height 33
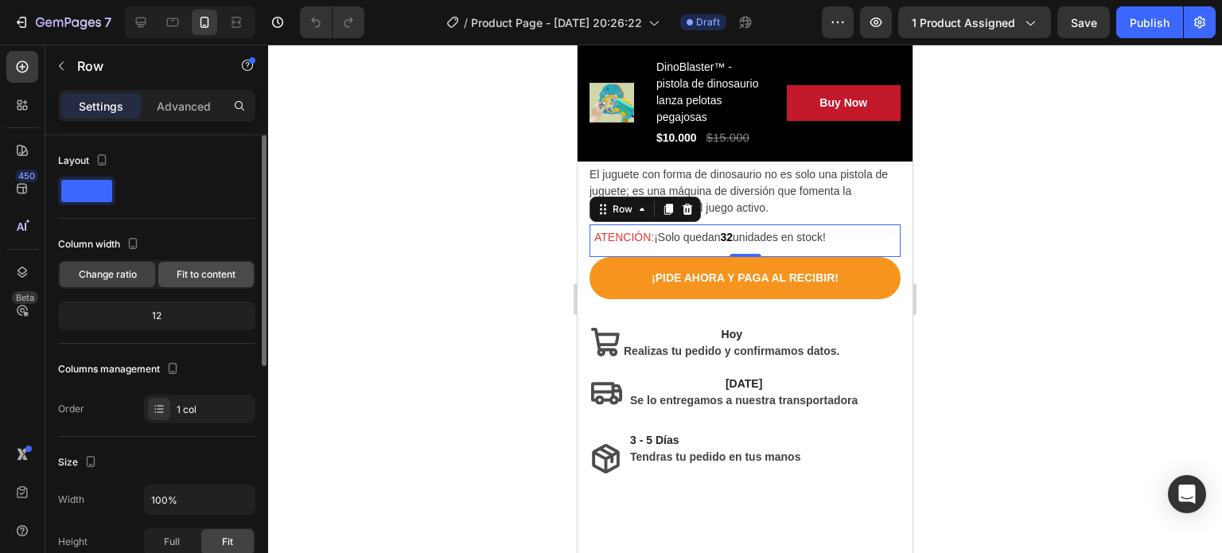
click at [203, 264] on div "Fit to content" at bounding box center [205, 274] width 95 height 25
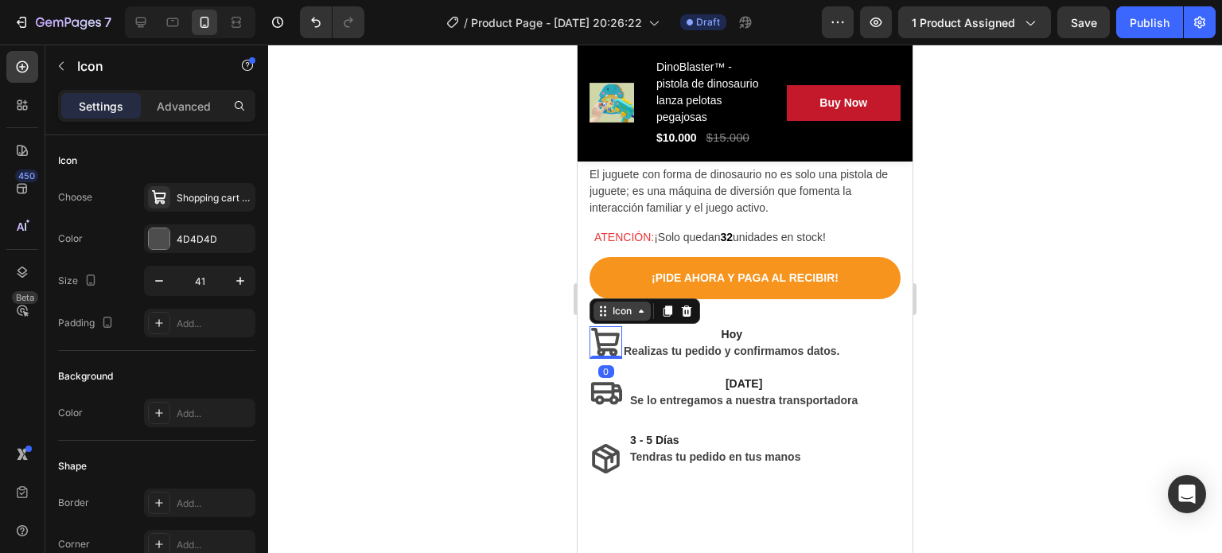
click at [606, 305] on div "Icon" at bounding box center [622, 311] width 57 height 19
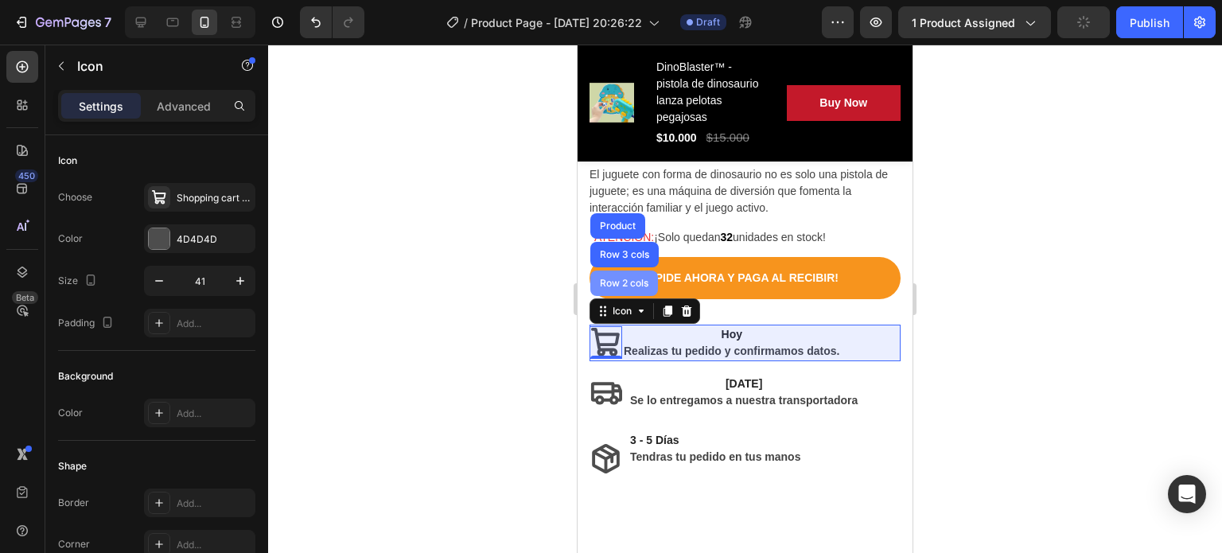
click at [625, 279] on div "Row 2 cols" at bounding box center [624, 284] width 55 height 10
click at [625, 265] on button "¡PIDE AHORA Y PAGA AL RECIBIR!" at bounding box center [745, 278] width 311 height 42
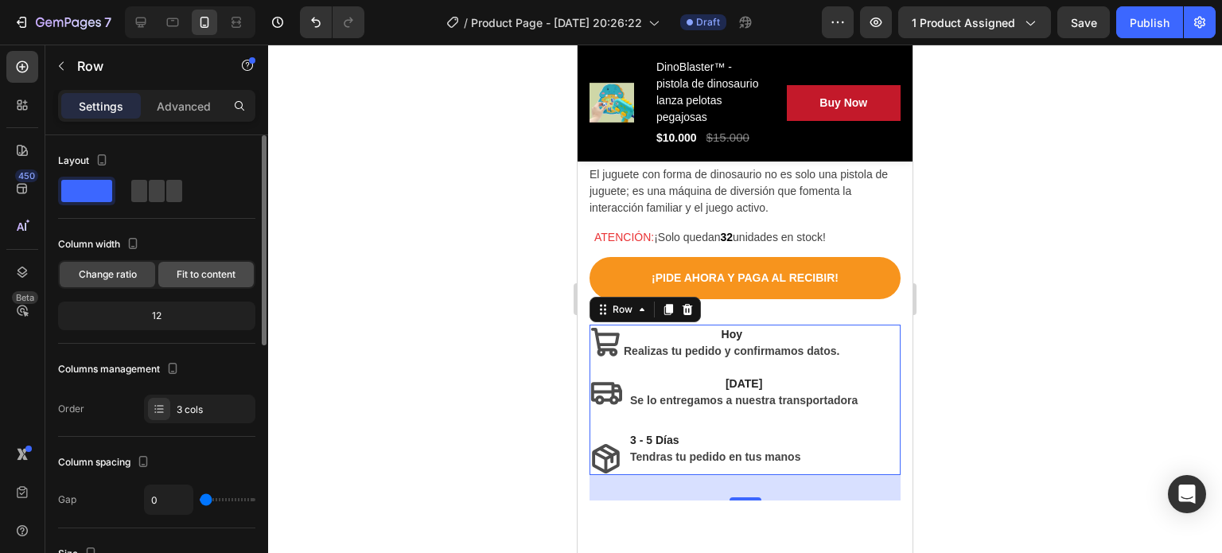
click at [197, 273] on span "Fit to content" at bounding box center [206, 274] width 59 height 14
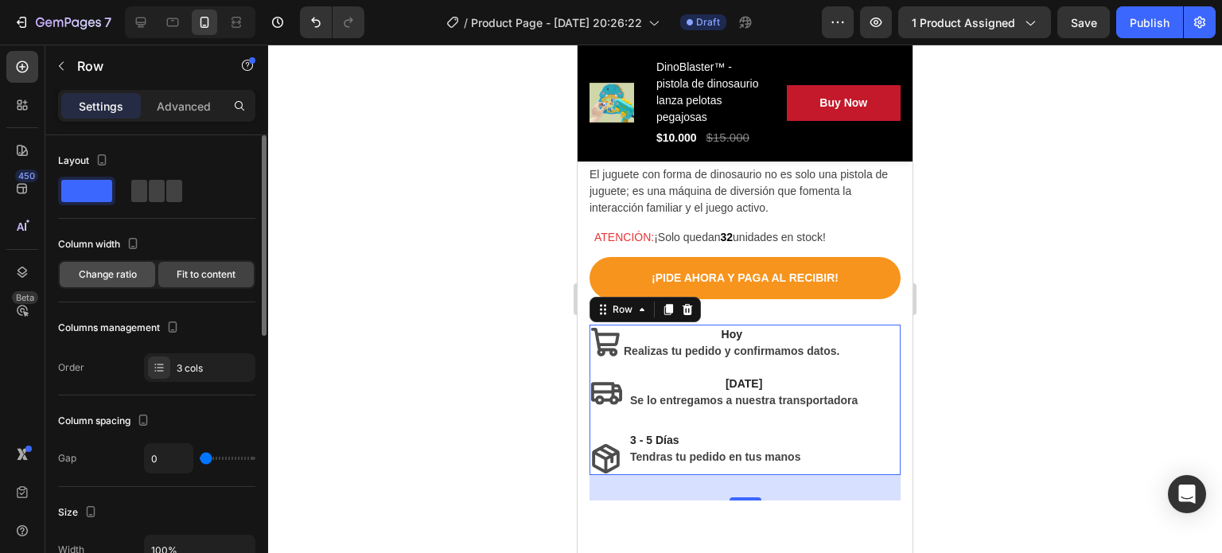
click at [134, 271] on span "Change ratio" at bounding box center [108, 274] width 58 height 14
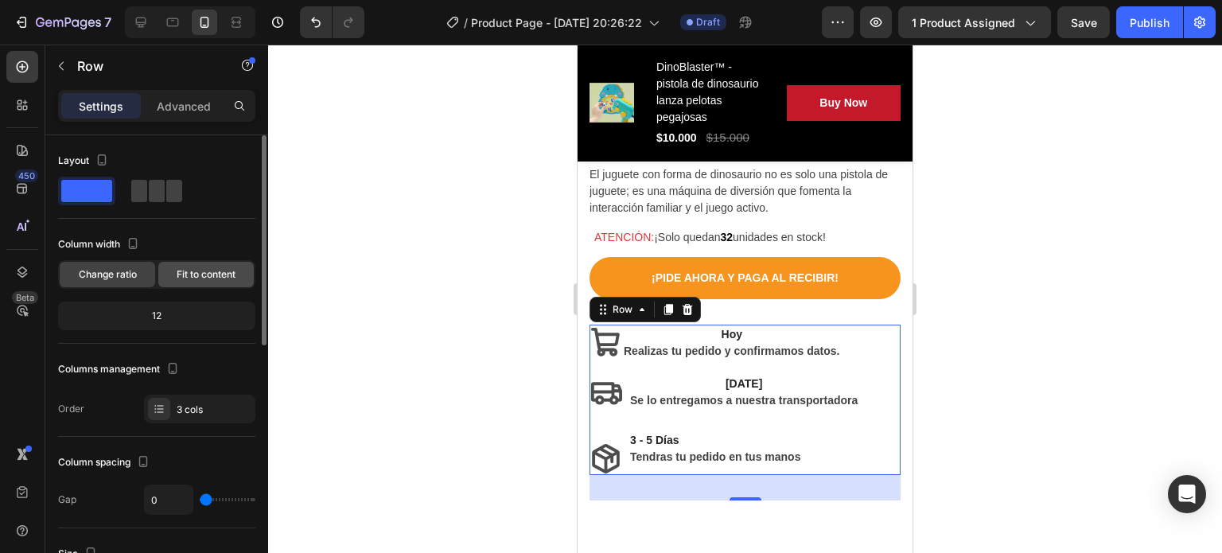
click at [173, 276] on div "Fit to content" at bounding box center [205, 274] width 95 height 25
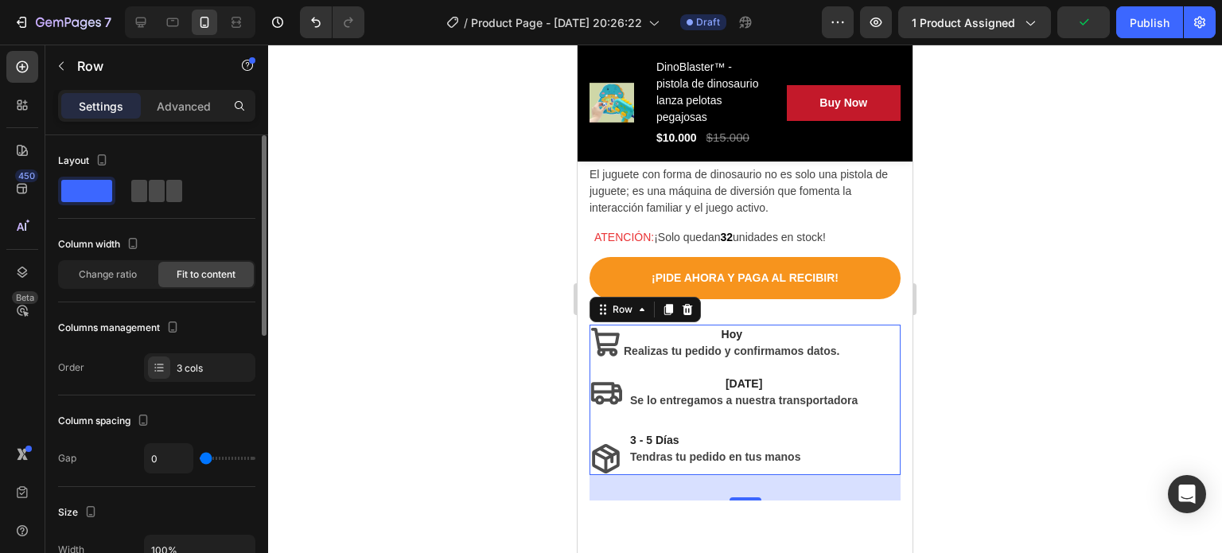
click at [166, 198] on span at bounding box center [174, 191] width 16 height 22
type input "16"
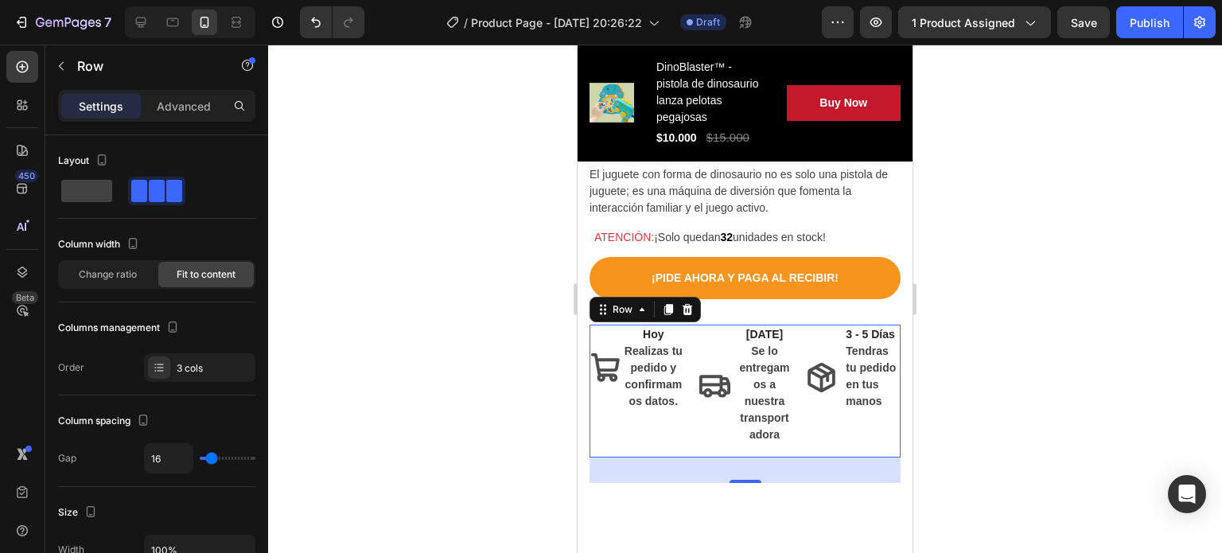
click at [484, 411] on div at bounding box center [745, 299] width 954 height 508
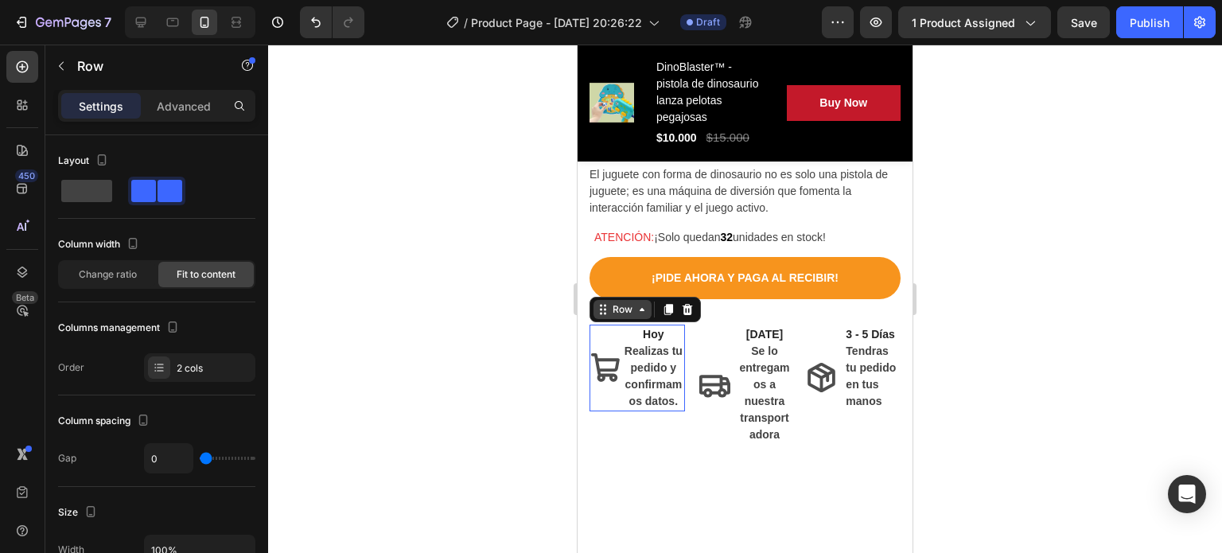
click at [608, 304] on div "Row" at bounding box center [623, 309] width 58 height 19
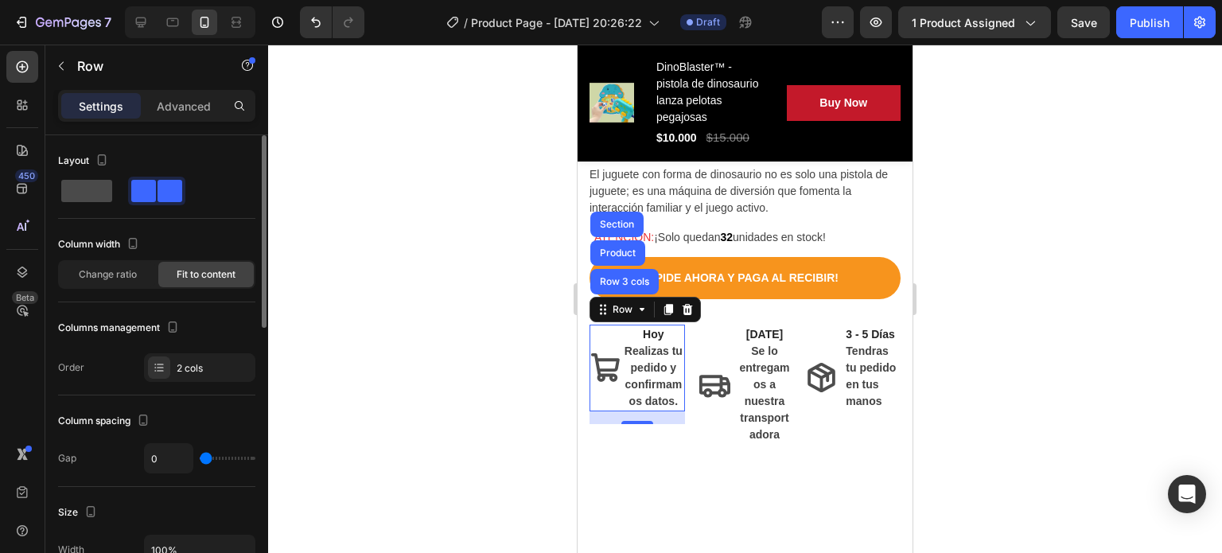
click at [81, 188] on span at bounding box center [86, 191] width 51 height 22
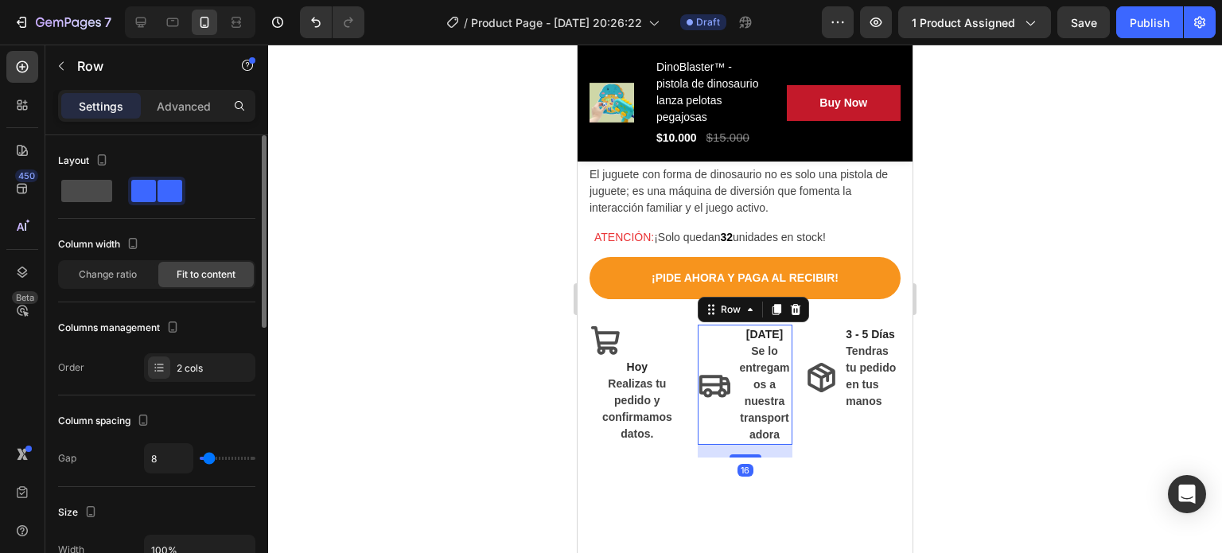
click at [74, 180] on span at bounding box center [86, 191] width 51 height 22
type input "0"
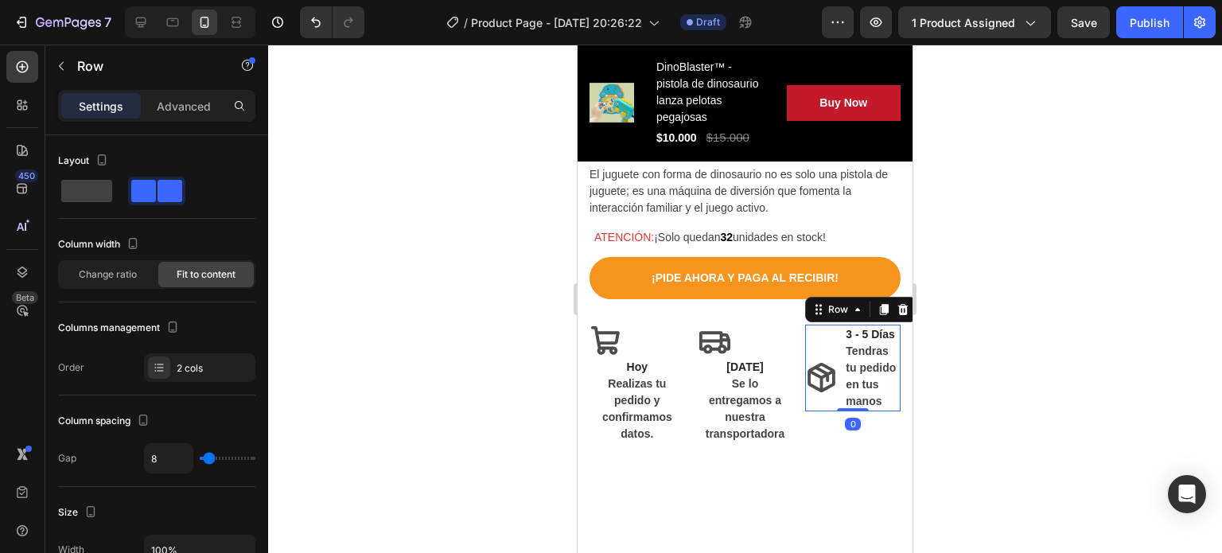
click at [835, 340] on div "Icon 3 - 5 Días Tendras tu pedido en tus manos Text block Row 0" at bounding box center [852, 368] width 95 height 87
click at [72, 181] on span at bounding box center [86, 191] width 51 height 22
type input "0"
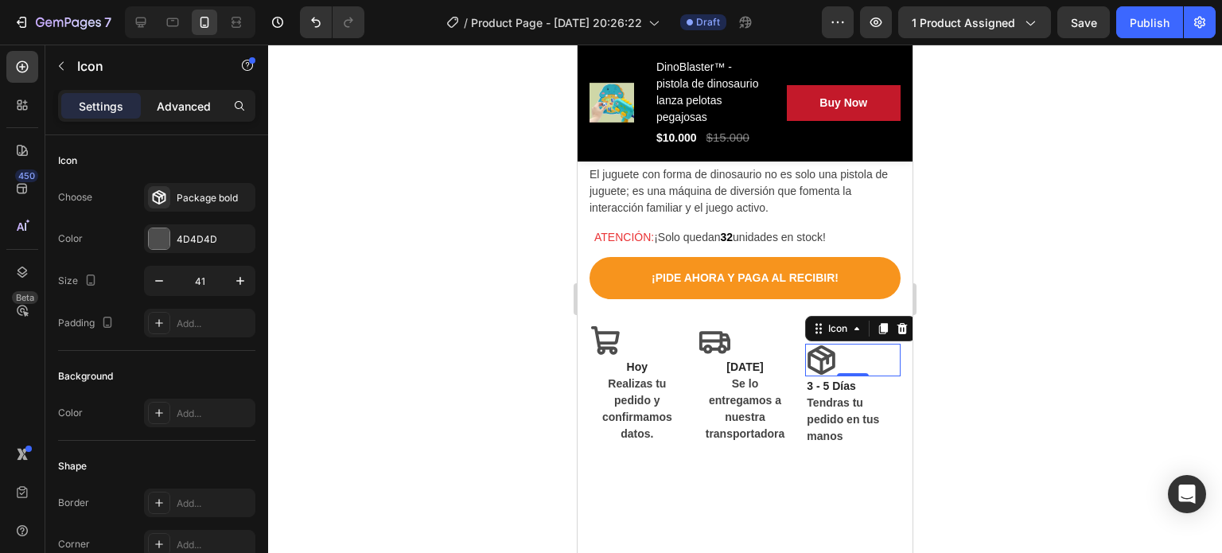
click at [185, 115] on div "Advanced" at bounding box center [184, 105] width 80 height 25
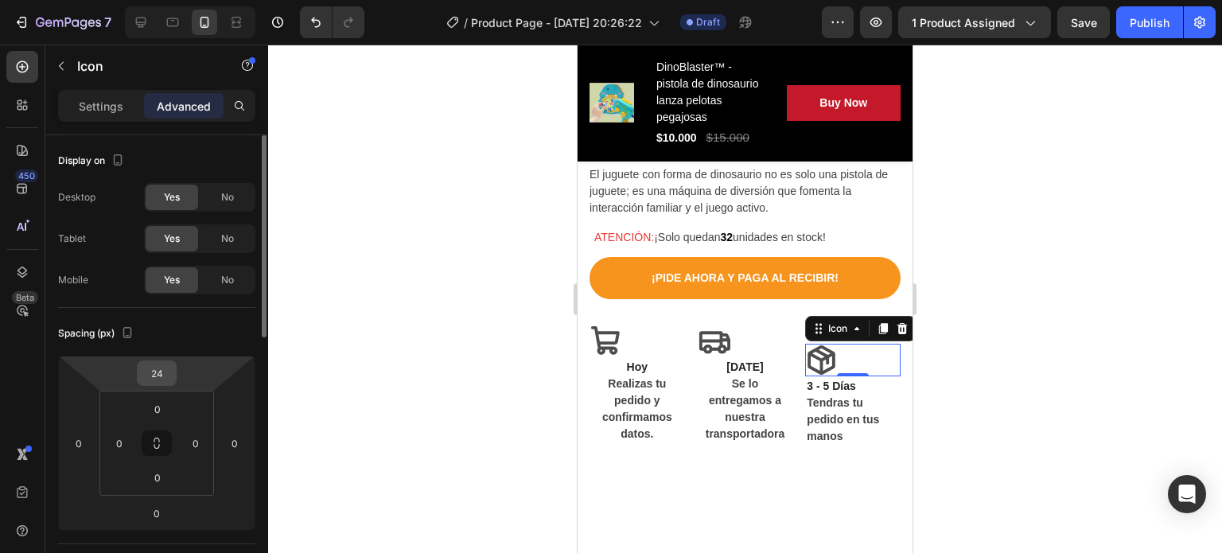
click at [161, 367] on input "24" at bounding box center [157, 373] width 32 height 24
type input "0"
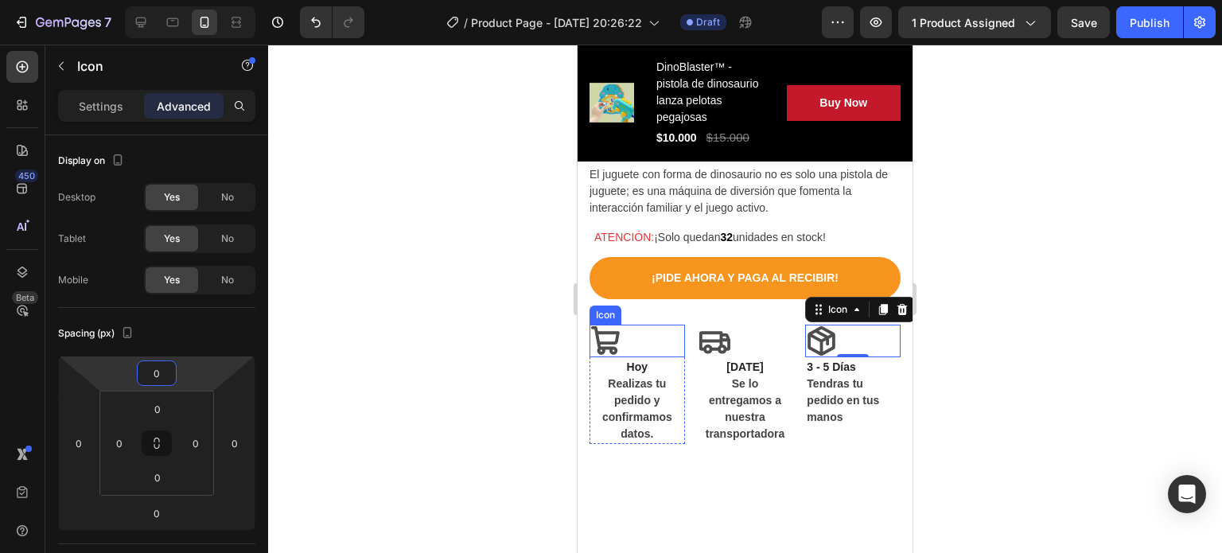
click at [605, 326] on icon at bounding box center [605, 340] width 29 height 29
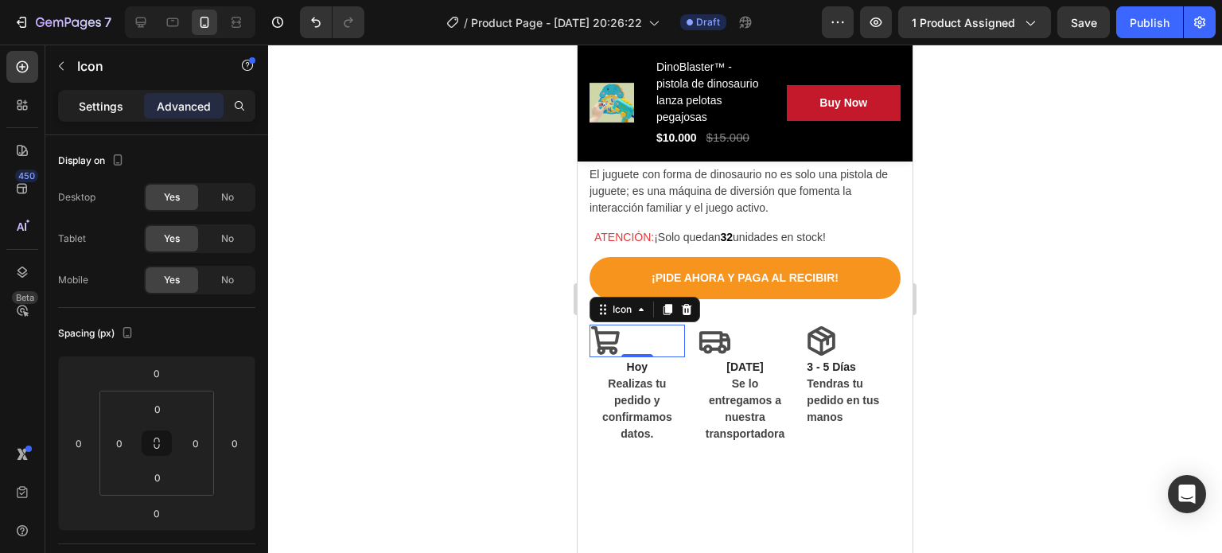
click at [94, 113] on p "Settings" at bounding box center [101, 106] width 45 height 17
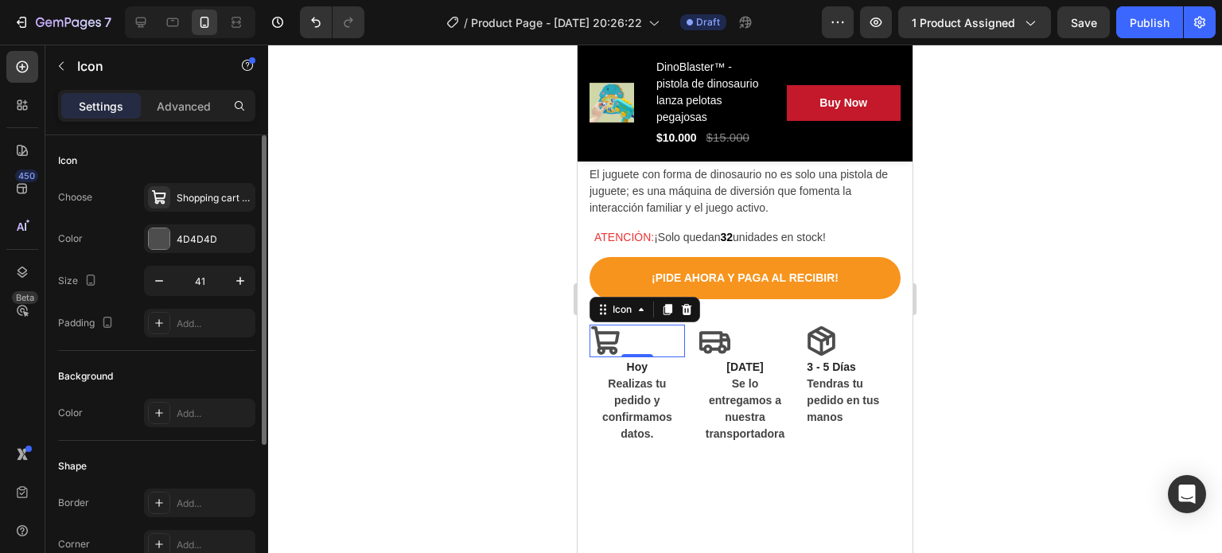
scroll to position [228, 0]
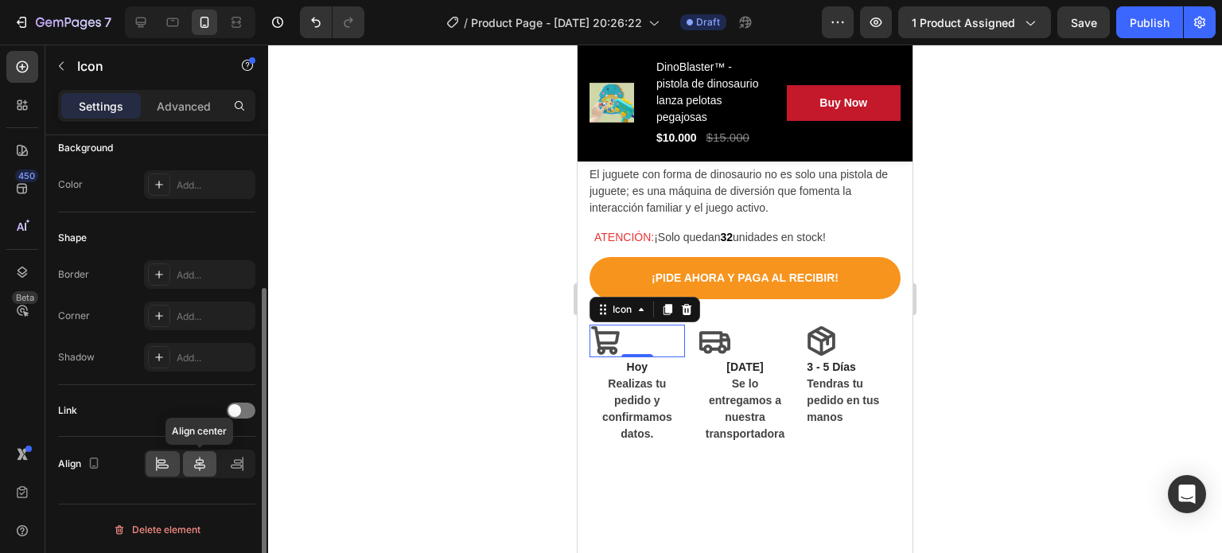
click at [195, 458] on icon at bounding box center [200, 464] width 16 height 16
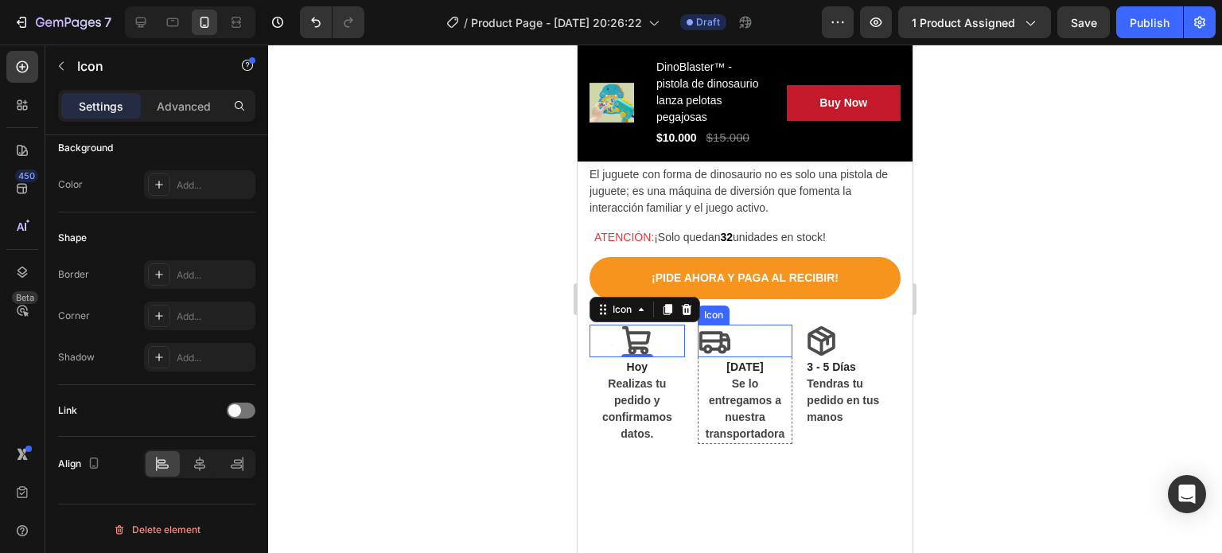
click at [723, 331] on icon at bounding box center [714, 342] width 31 height 22
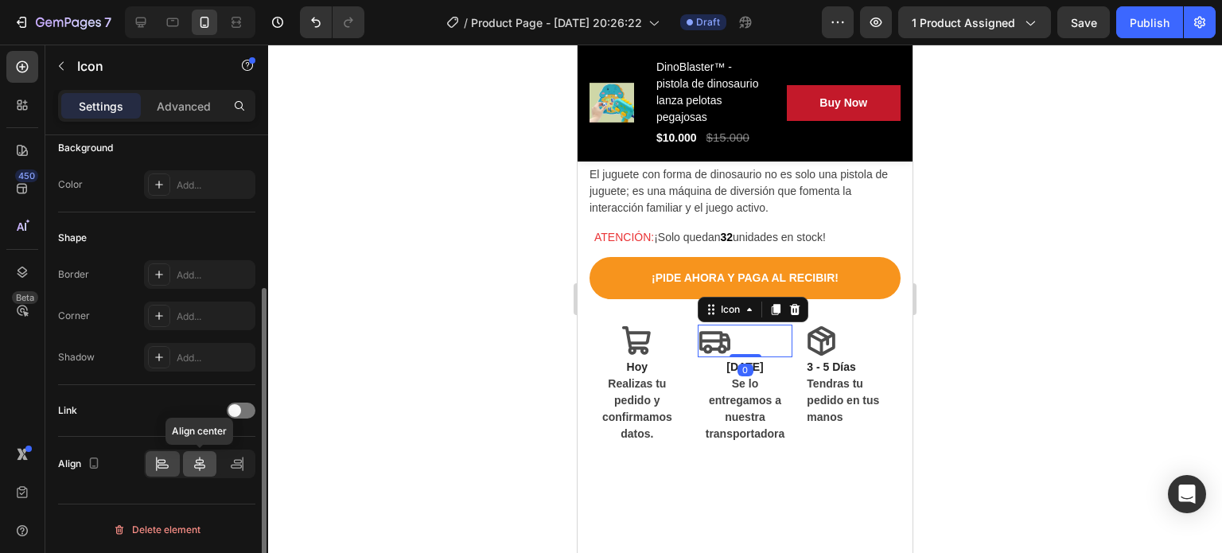
click at [204, 461] on icon at bounding box center [200, 464] width 16 height 16
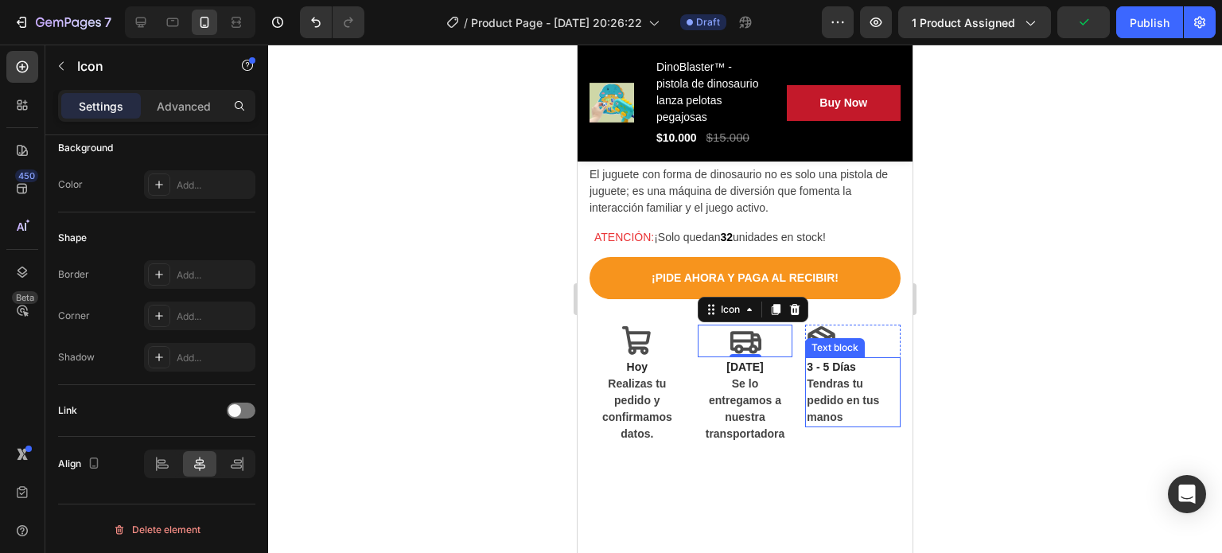
click at [809, 326] on icon at bounding box center [823, 340] width 28 height 29
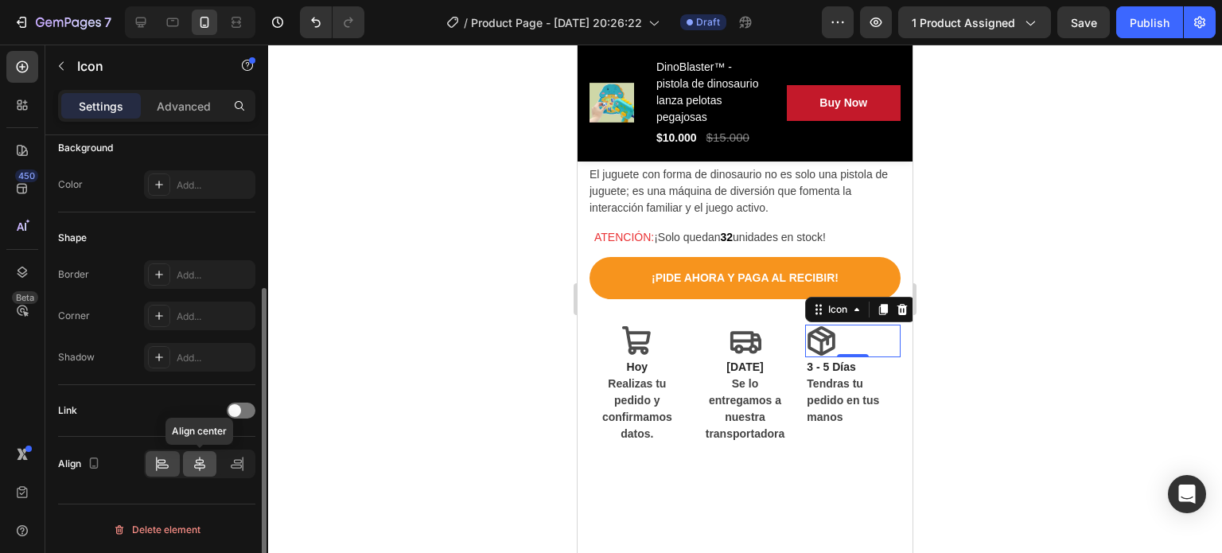
click at [200, 454] on div at bounding box center [200, 463] width 34 height 25
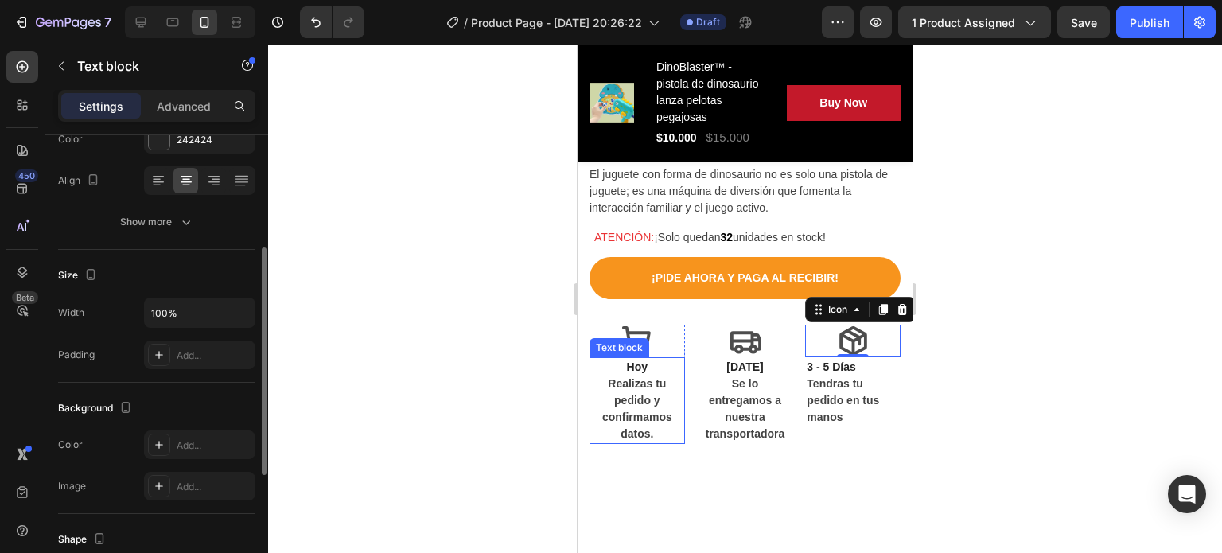
click at [622, 378] on p "Realizas tu pedido y confirmamos datos." at bounding box center [637, 409] width 92 height 67
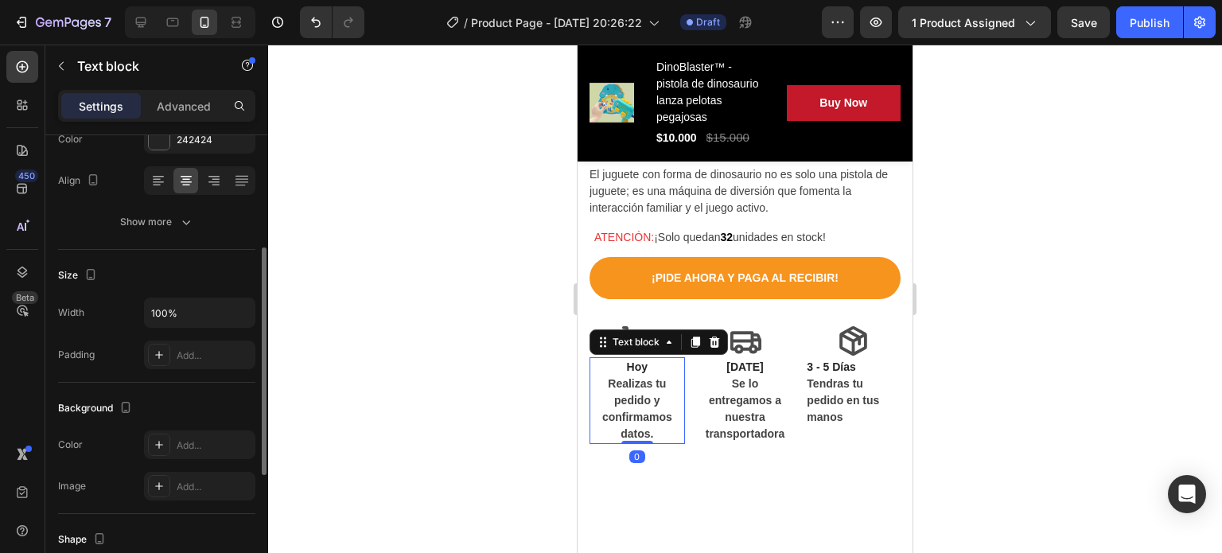
scroll to position [0, 0]
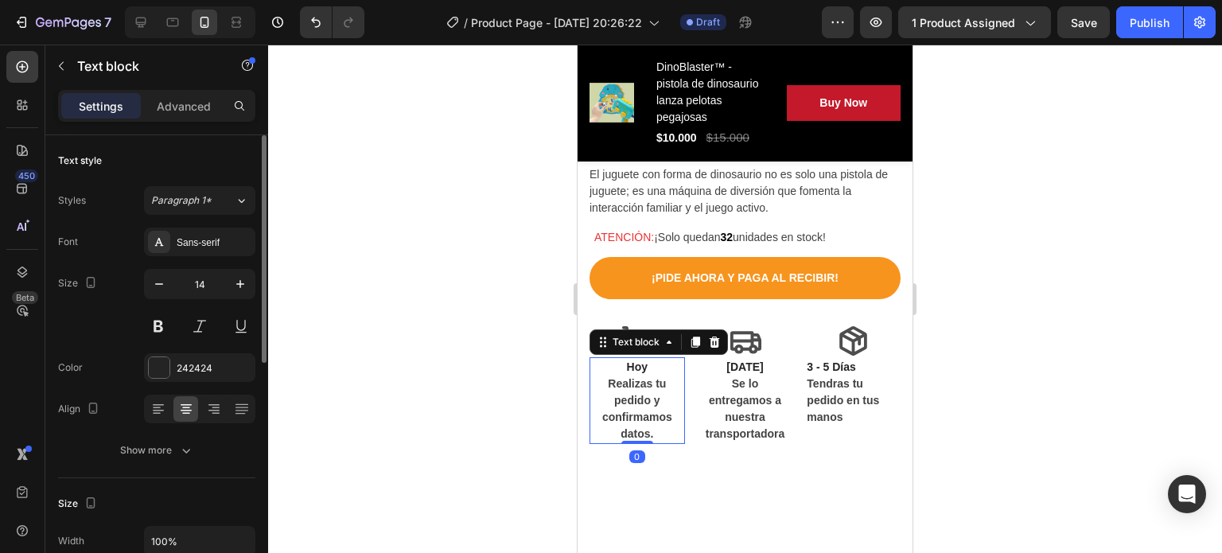
click at [604, 376] on p "Realizas tu pedido y confirmamos datos." at bounding box center [637, 409] width 92 height 67
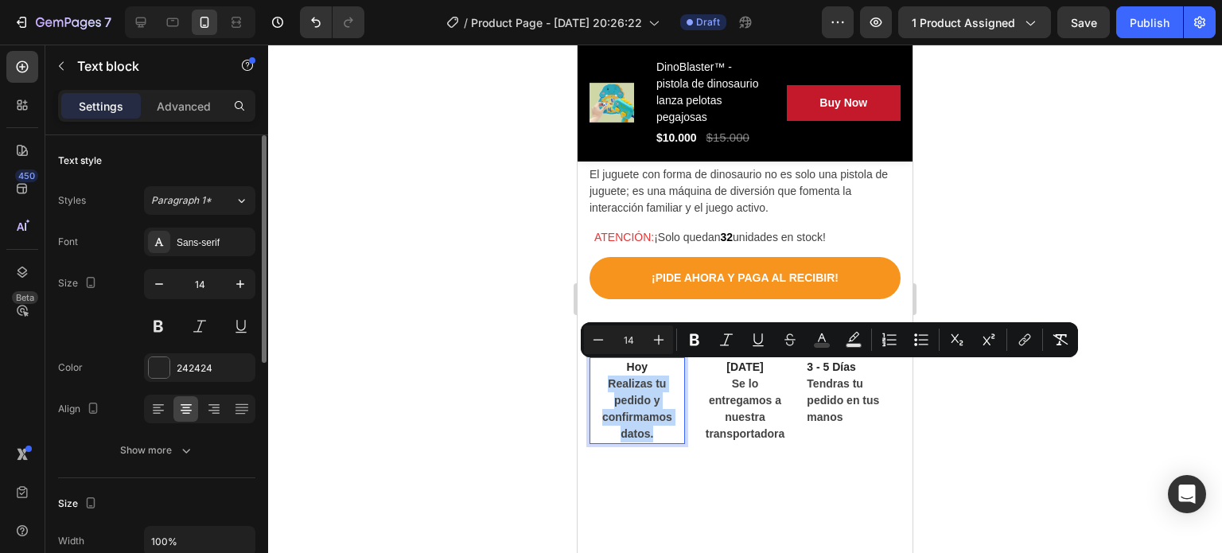
drag, startPoint x: 604, startPoint y: 369, endPoint x: 657, endPoint y: 421, distance: 73.7
click at [657, 421] on p "Realizas tu pedido y confirmamos datos." at bounding box center [637, 409] width 92 height 67
click at [157, 361] on div at bounding box center [159, 367] width 21 height 21
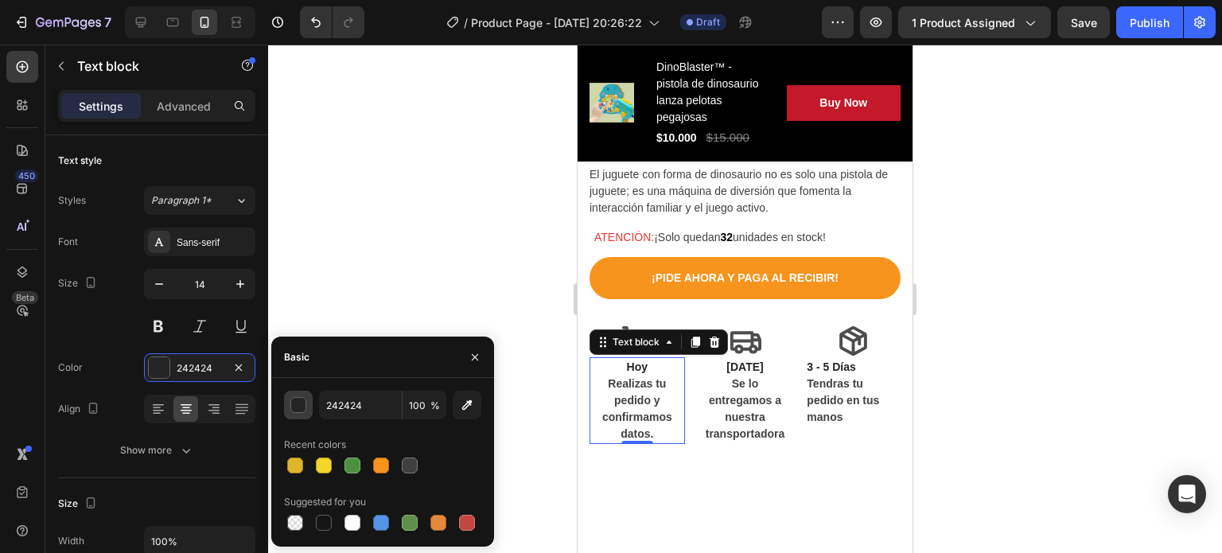
click at [293, 403] on div "button" at bounding box center [299, 406] width 16 height 16
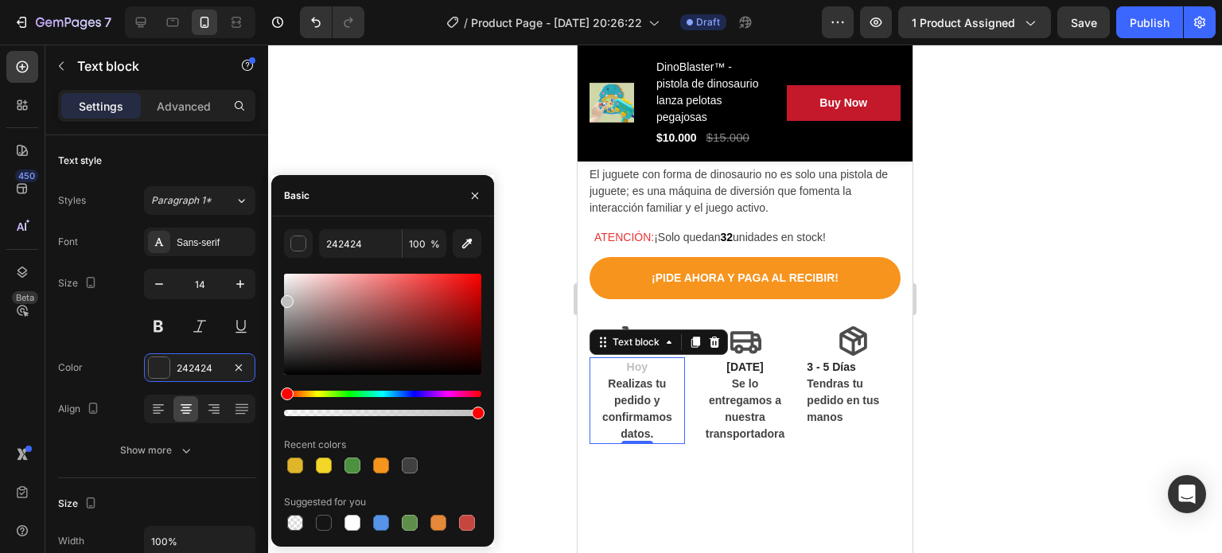
type input "BFBFBF"
drag, startPoint x: 285, startPoint y: 360, endPoint x: 283, endPoint y: 298, distance: 62.1
click at [283, 298] on div at bounding box center [287, 301] width 13 height 13
click at [477, 206] on button "button" at bounding box center [474, 195] width 25 height 25
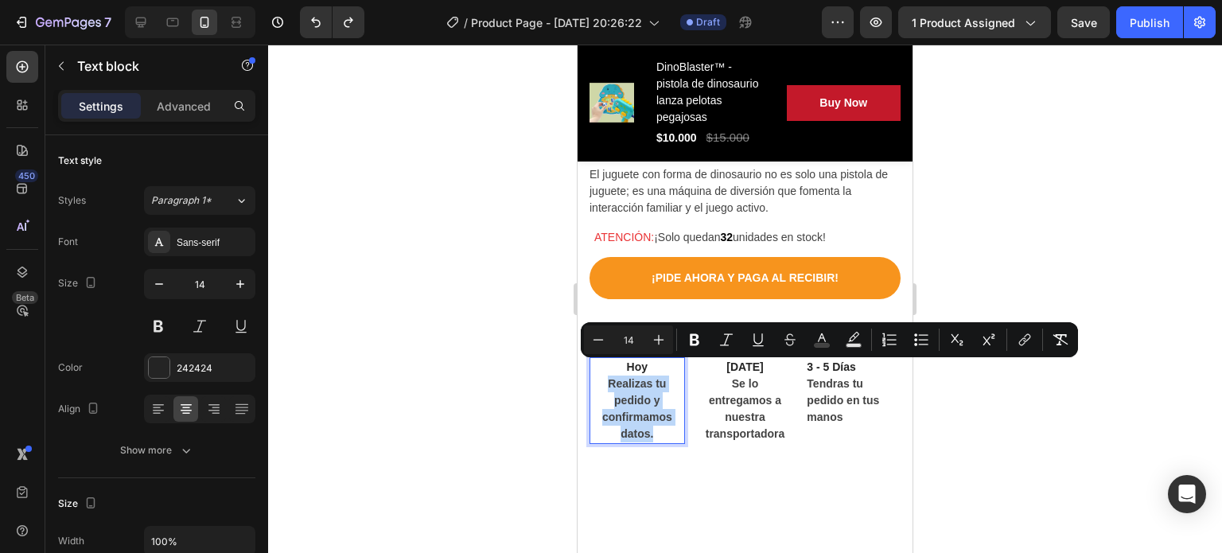
drag, startPoint x: 605, startPoint y: 366, endPoint x: 657, endPoint y: 419, distance: 74.3
click at [657, 419] on p "Realizas tu pedido y confirmamos datos." at bounding box center [637, 409] width 92 height 67
click at [831, 338] on button "color" at bounding box center [822, 339] width 29 height 29
type input "424242"
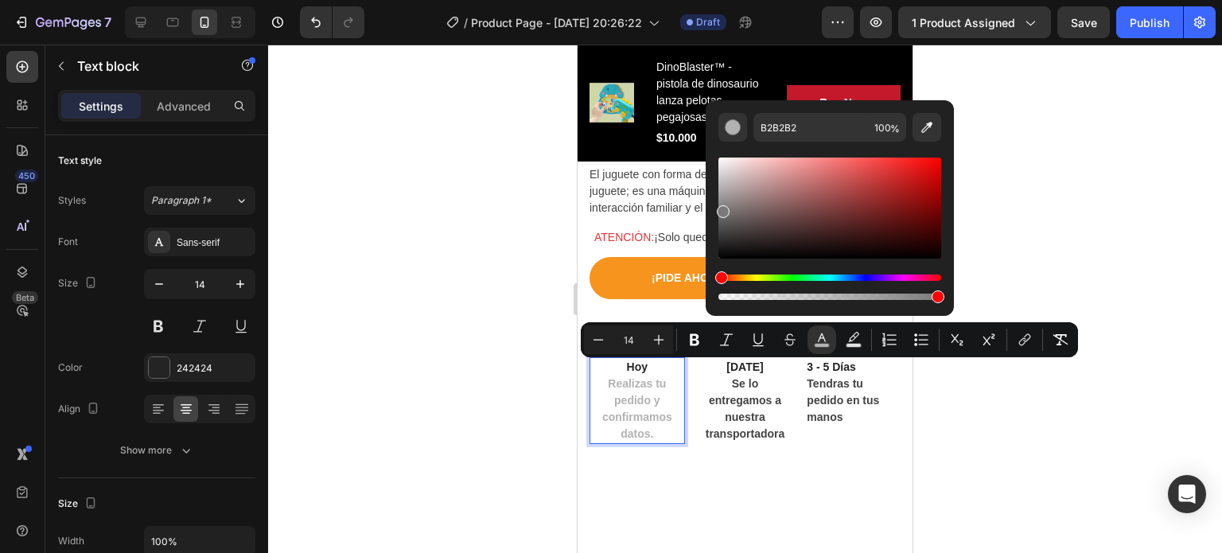
type input "7C7B7B"
drag, startPoint x: 721, startPoint y: 236, endPoint x: 723, endPoint y: 208, distance: 27.9
click at [723, 208] on div "Editor contextual toolbar" at bounding box center [723, 212] width 13 height 13
click at [800, 126] on input "7C7B7B" at bounding box center [811, 127] width 115 height 29
click at [1089, 220] on div at bounding box center [745, 299] width 954 height 508
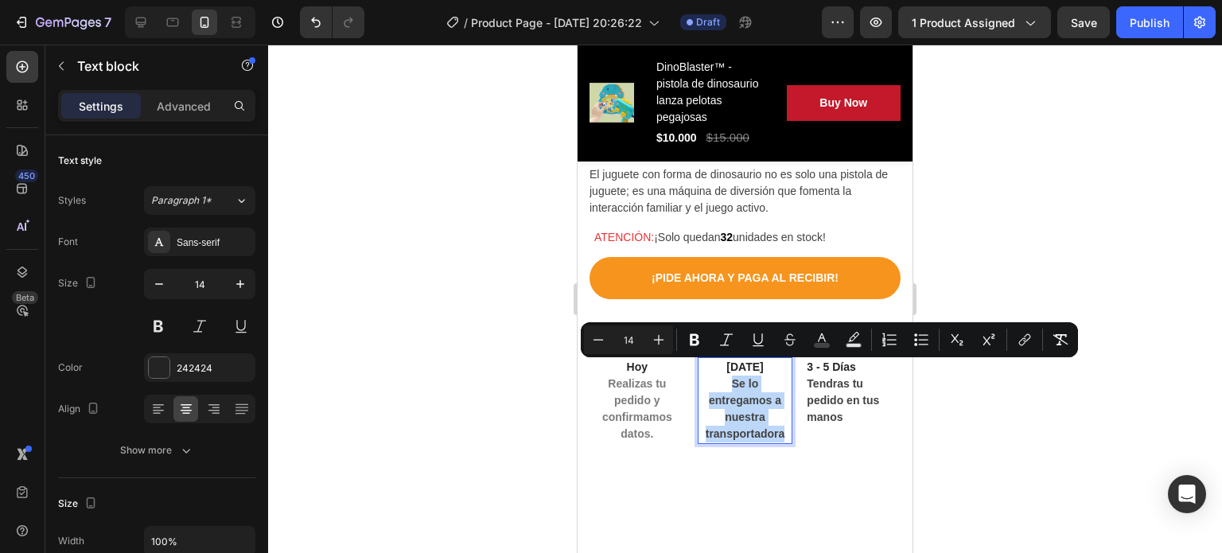
drag, startPoint x: 723, startPoint y: 370, endPoint x: 782, endPoint y: 423, distance: 79.5
click at [782, 423] on p "Se lo entregamos a nuestra transportadora" at bounding box center [745, 409] width 92 height 67
click at [831, 333] on button "color" at bounding box center [822, 339] width 29 height 29
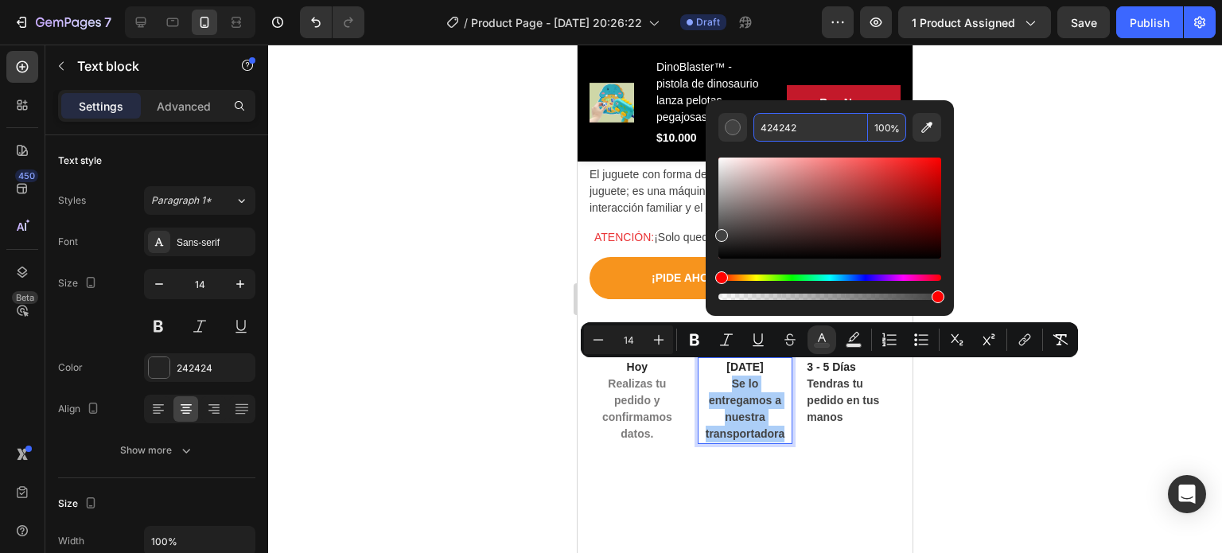
paste input "7C7B7B"
type input "7C7B7B"
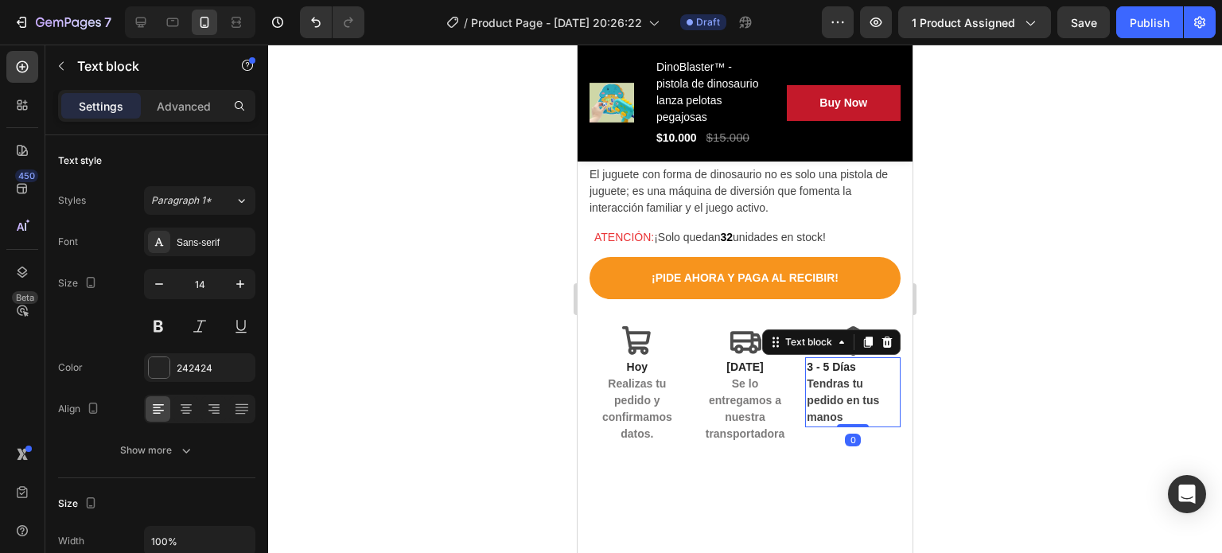
click at [831, 377] on span "Tendras tu pedido en tus manos" at bounding box center [843, 400] width 72 height 46
click at [812, 359] on p "3 - 5 Días" at bounding box center [853, 367] width 92 height 17
click at [807, 359] on p "3 - 5 Días" at bounding box center [853, 367] width 92 height 17
click at [807, 377] on span "Tendras tu pedido en tus manos" at bounding box center [843, 400] width 72 height 46
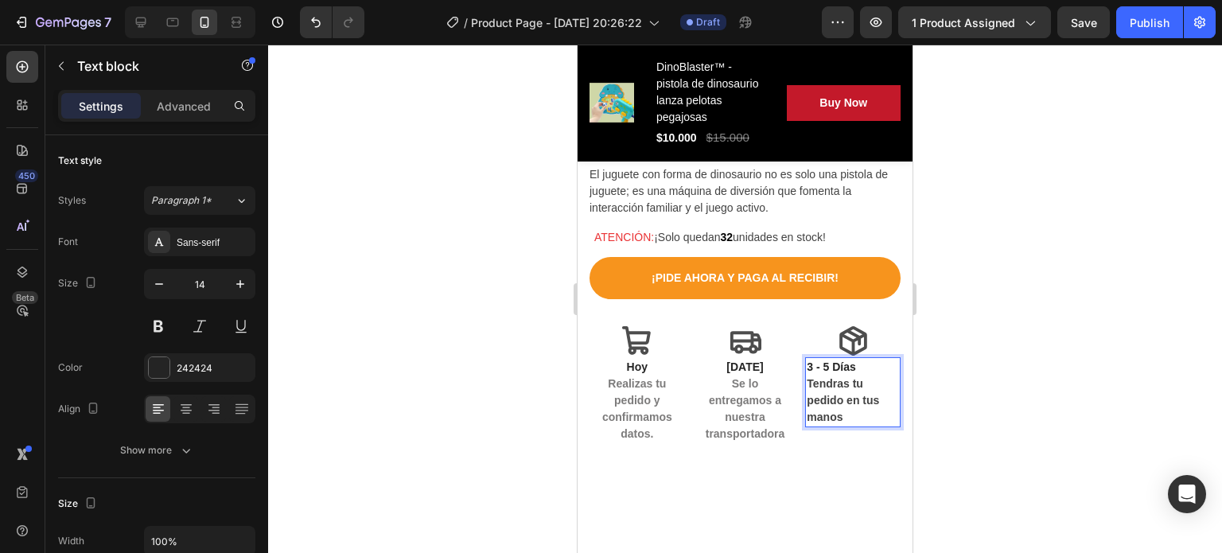
click at [807, 377] on span "Tendras tu pedido en tus manos" at bounding box center [843, 400] width 72 height 46
click at [578, 45] on lt-span "Tendrás" at bounding box center [578, 45] width 0 height 0
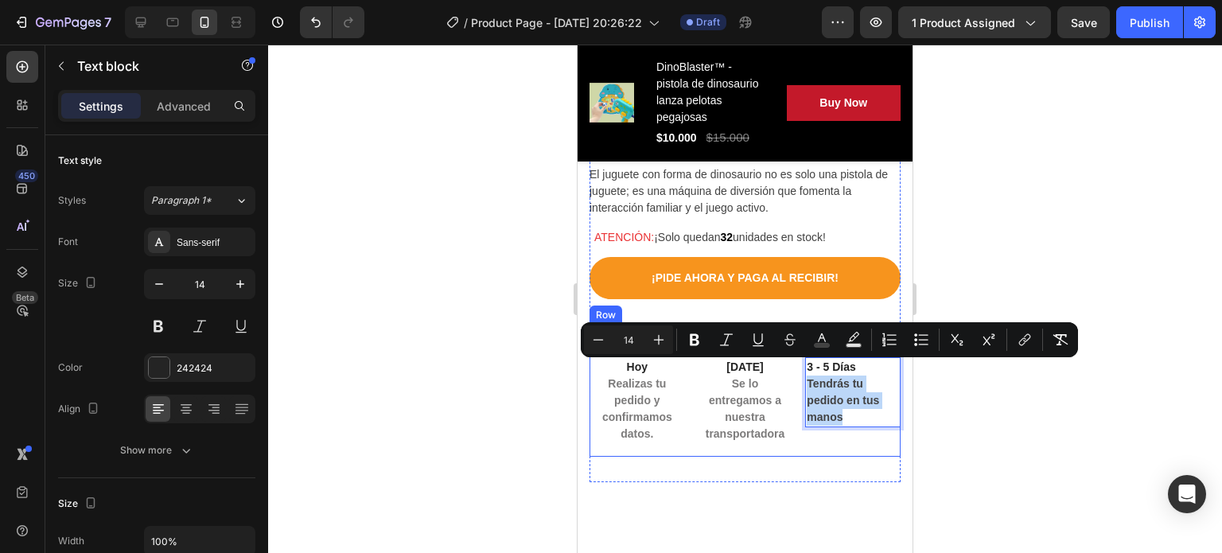
drag, startPoint x: 839, startPoint y: 403, endPoint x: 796, endPoint y: 368, distance: 55.9
click at [796, 368] on div "Icon [DATE] Realizas tu pedido y confirmamos datos. Text block Row Icon [DATE] …" at bounding box center [745, 391] width 311 height 132
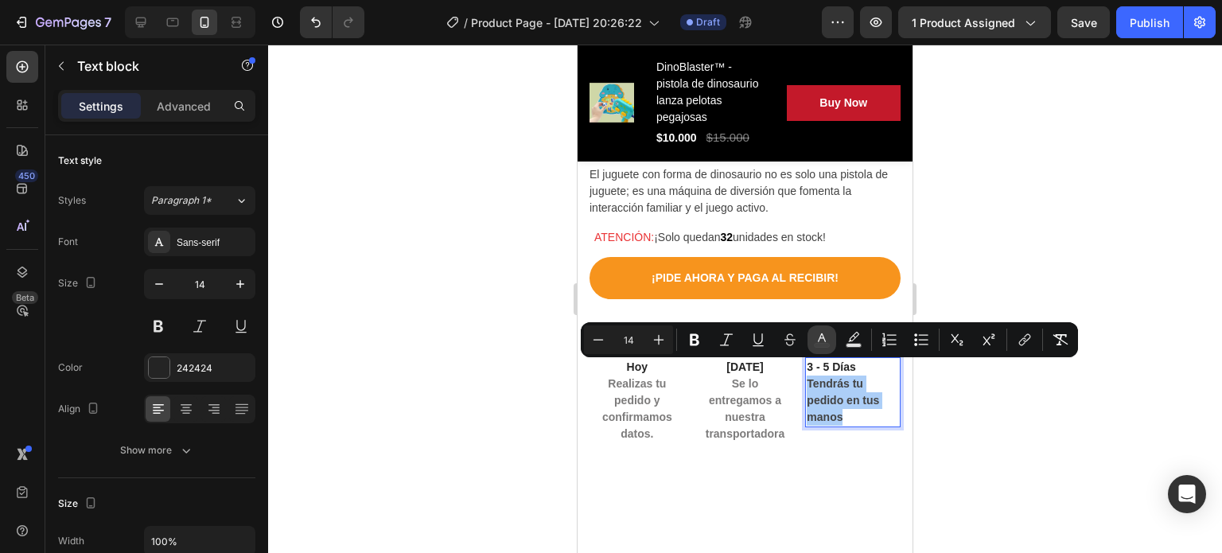
click at [814, 342] on icon "Editor contextual toolbar" at bounding box center [822, 340] width 16 height 16
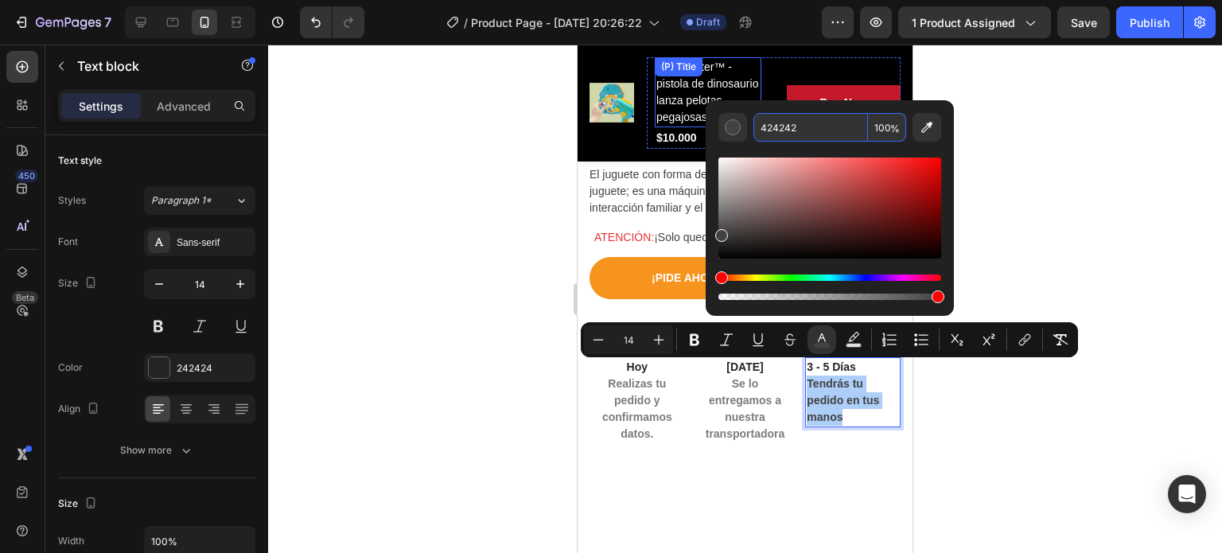
paste input "7C7B7B"
type input "7C7B7B"
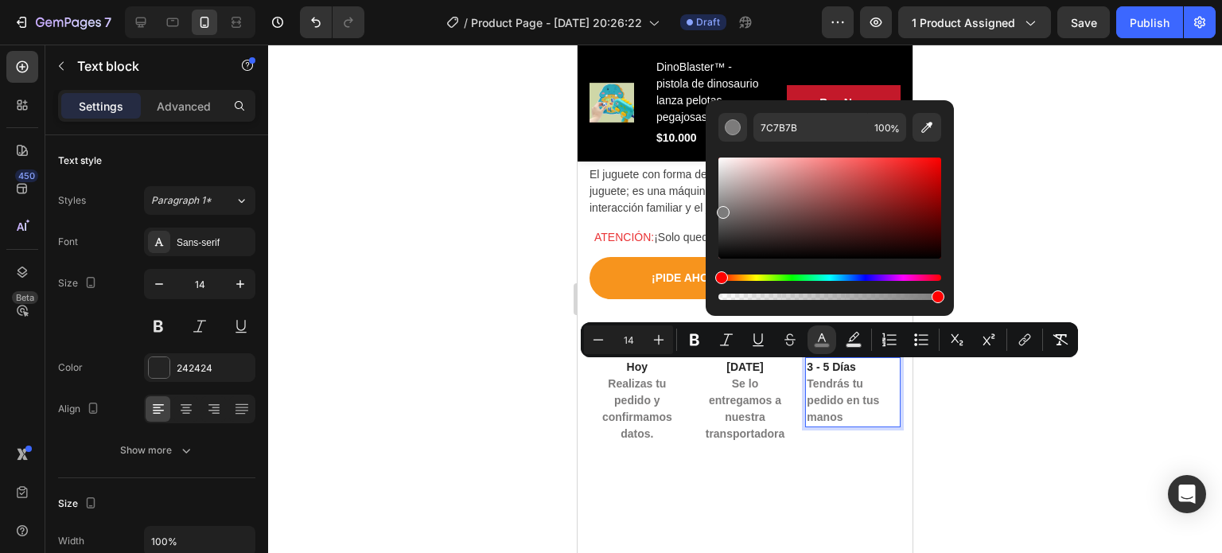
click at [1054, 165] on div at bounding box center [745, 299] width 954 height 508
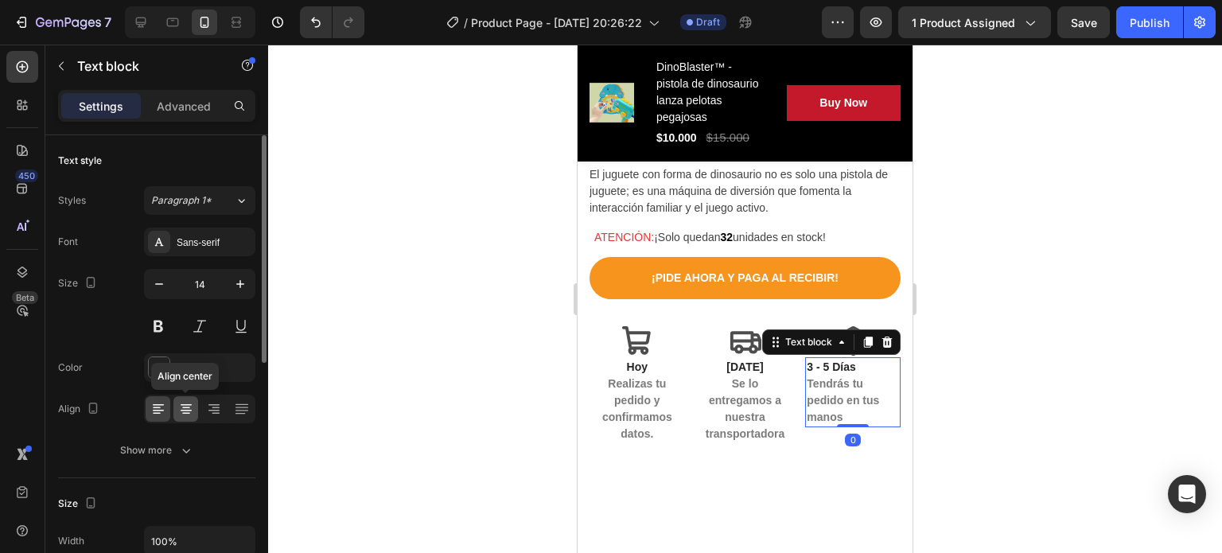
click at [182, 407] on icon at bounding box center [186, 408] width 8 height 2
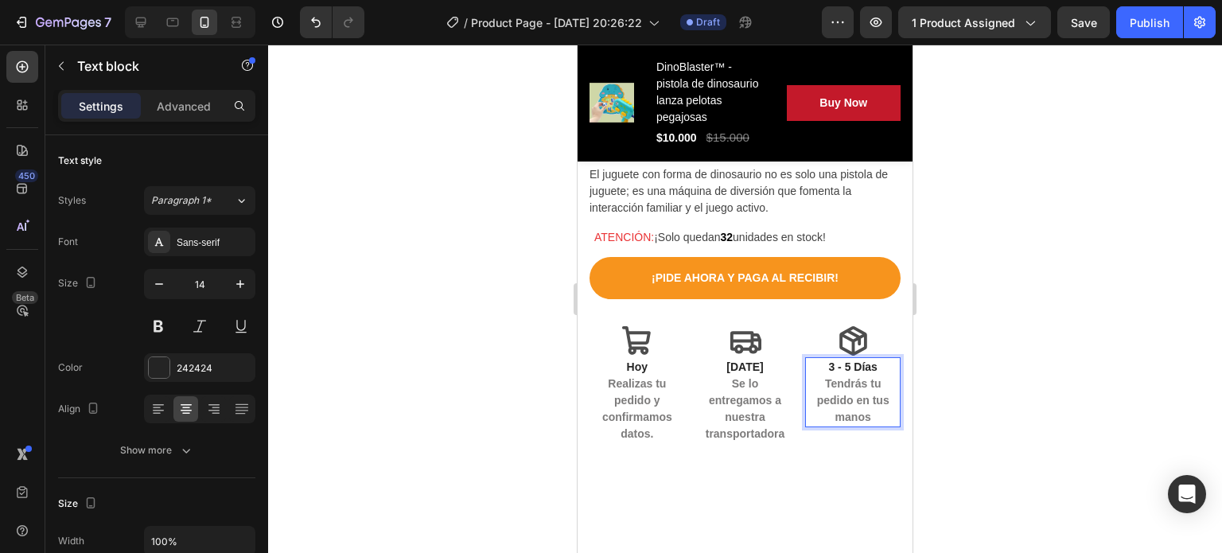
click at [999, 378] on div at bounding box center [745, 299] width 954 height 508
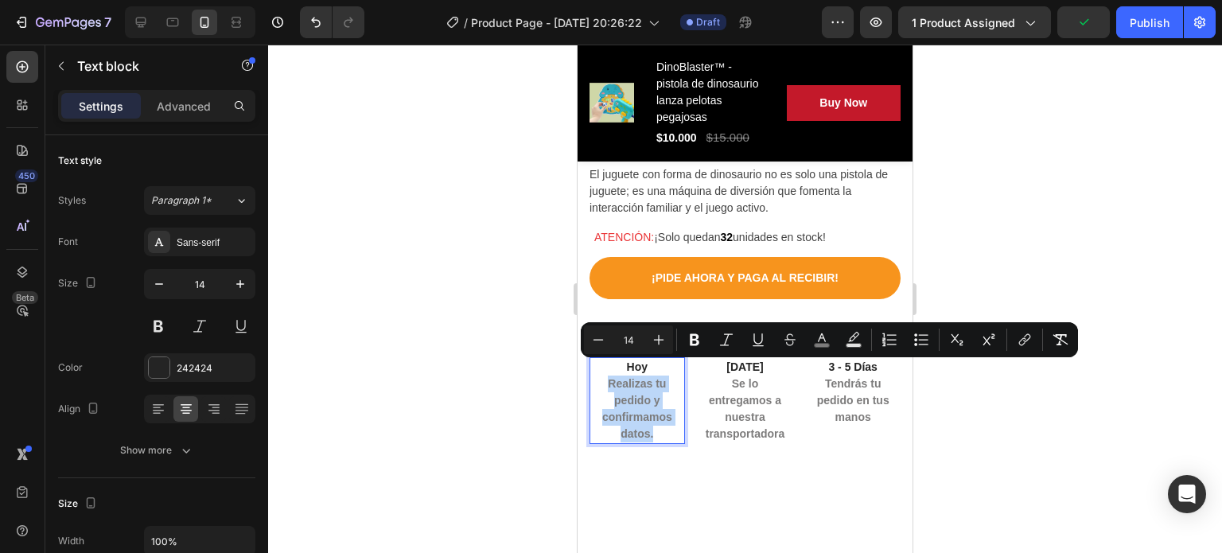
drag, startPoint x: 606, startPoint y: 365, endPoint x: 662, endPoint y: 423, distance: 80.5
click at [662, 423] on p "Realizas tu pedido y confirmamos datos." at bounding box center [637, 409] width 92 height 67
click at [633, 341] on input "14" at bounding box center [629, 339] width 32 height 19
type input "13"
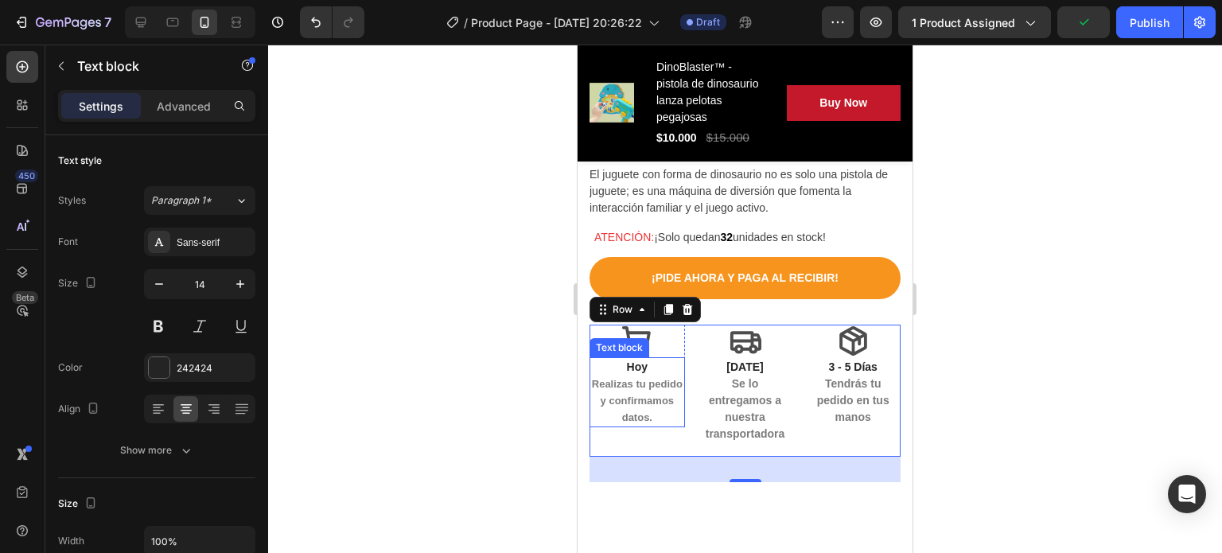
click at [637, 384] on span "Realizas tu pedido y confirmamos datos." at bounding box center [637, 400] width 91 height 45
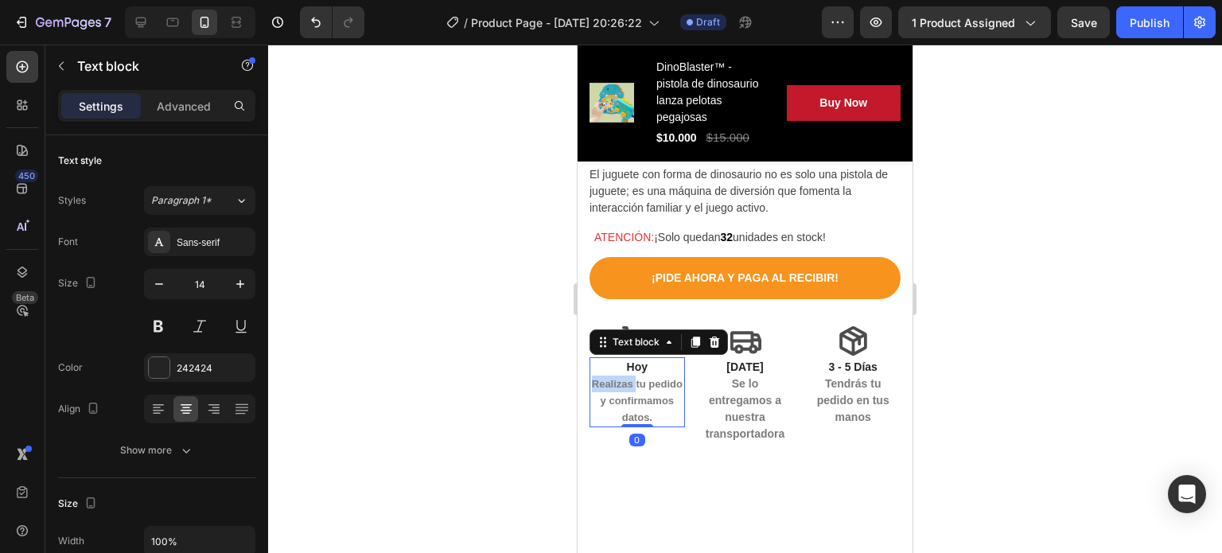
click at [615, 378] on span "Realizas tu pedido y confirmamos datos." at bounding box center [637, 400] width 91 height 45
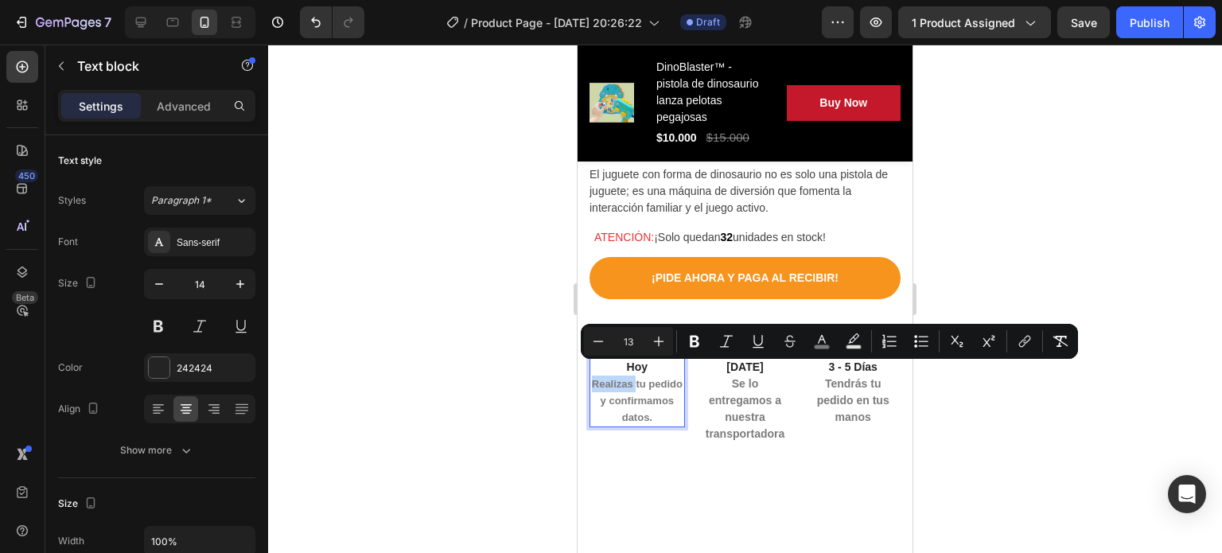
click at [615, 378] on span "Realizas tu pedido y confirmamos datos." at bounding box center [637, 400] width 91 height 45
drag, startPoint x: 610, startPoint y: 370, endPoint x: 658, endPoint y: 425, distance: 72.8
click at [637, 338] on input "13" at bounding box center [629, 341] width 32 height 19
type input "14"
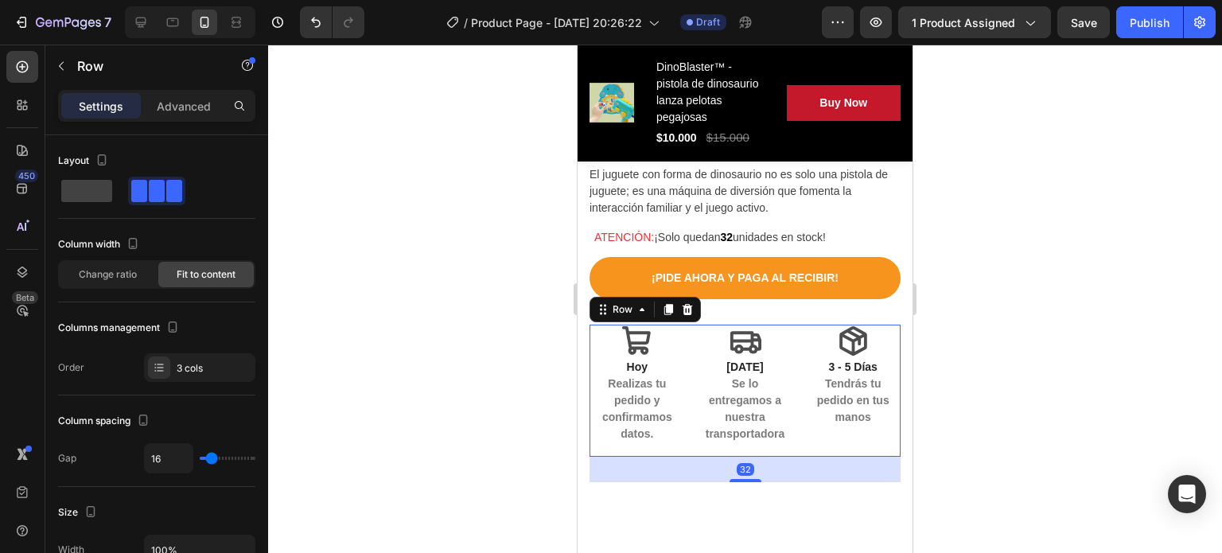
click at [1019, 378] on div at bounding box center [745, 299] width 954 height 508
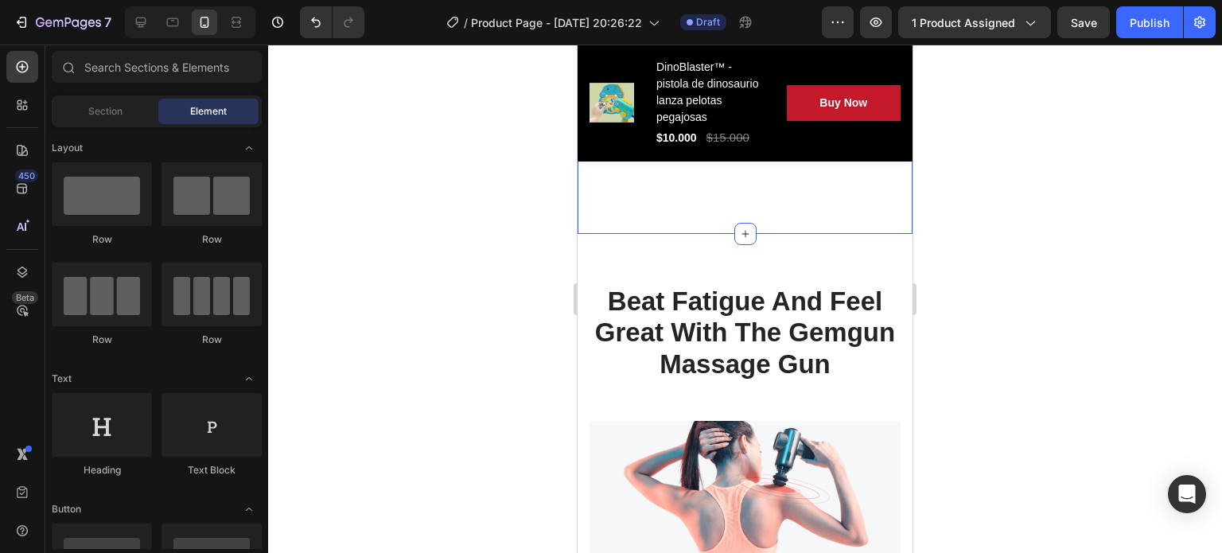
scroll to position [762, 0]
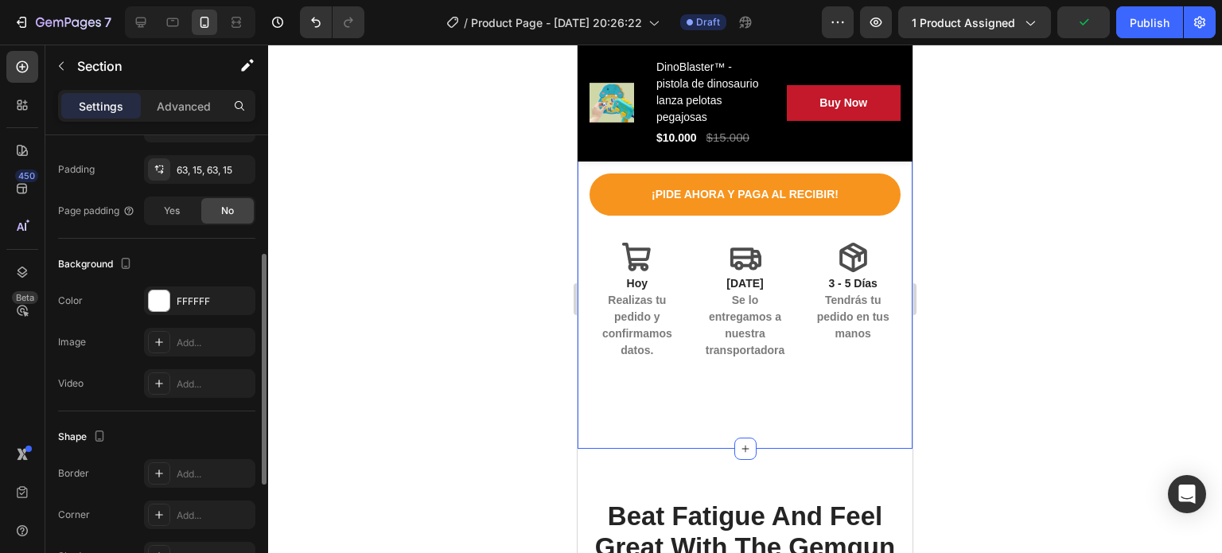
scroll to position [280, 0]
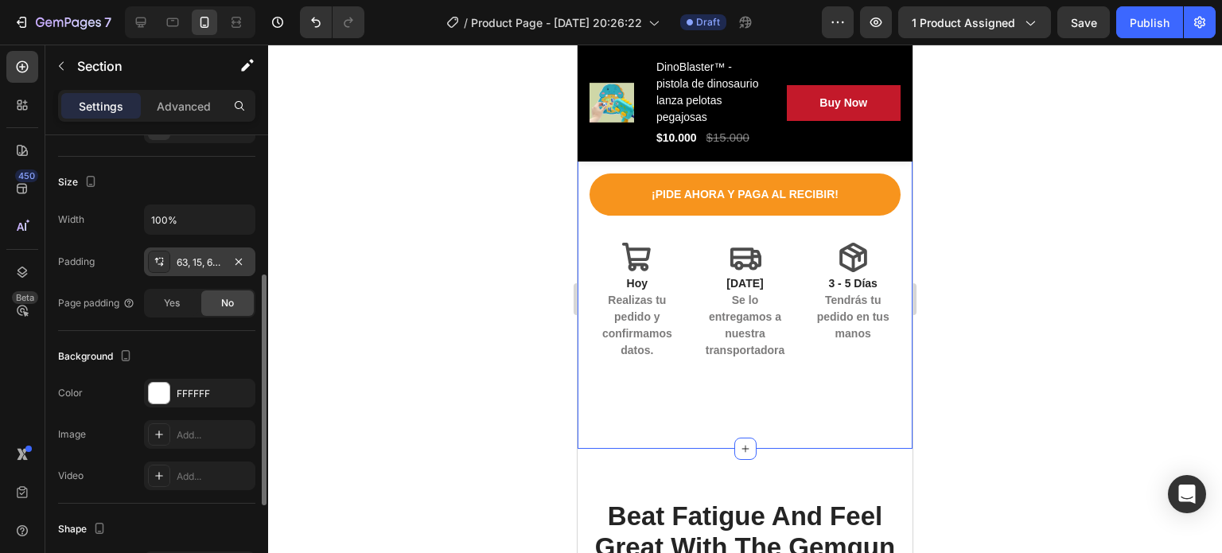
click at [150, 261] on div at bounding box center [159, 262] width 22 height 22
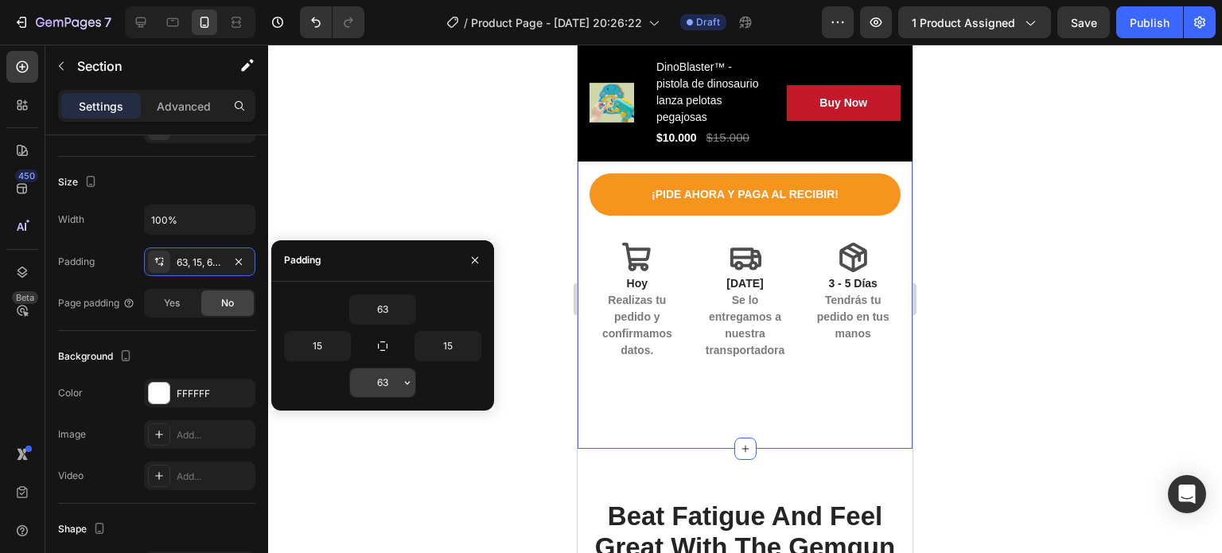
click at [391, 384] on input "63" at bounding box center [382, 382] width 65 height 29
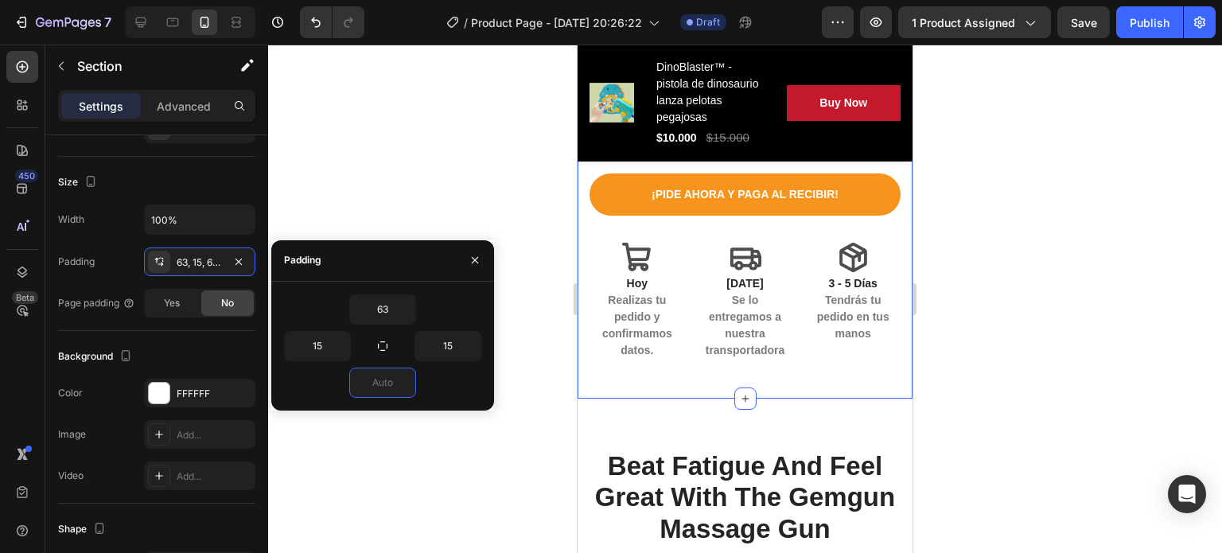
click at [469, 442] on div at bounding box center [745, 299] width 954 height 508
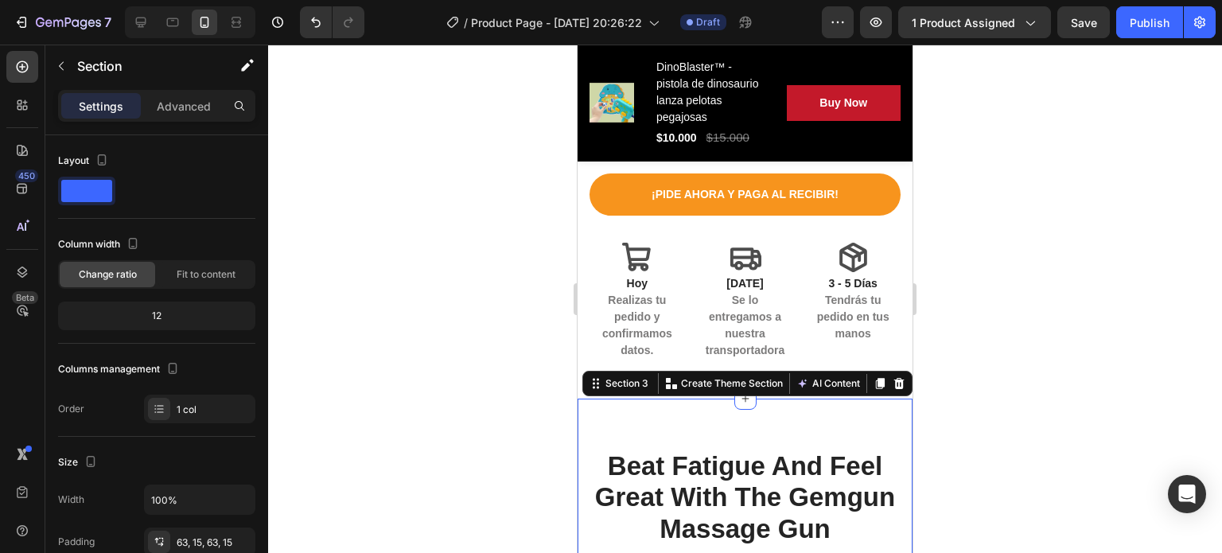
click at [1066, 361] on div at bounding box center [745, 299] width 954 height 508
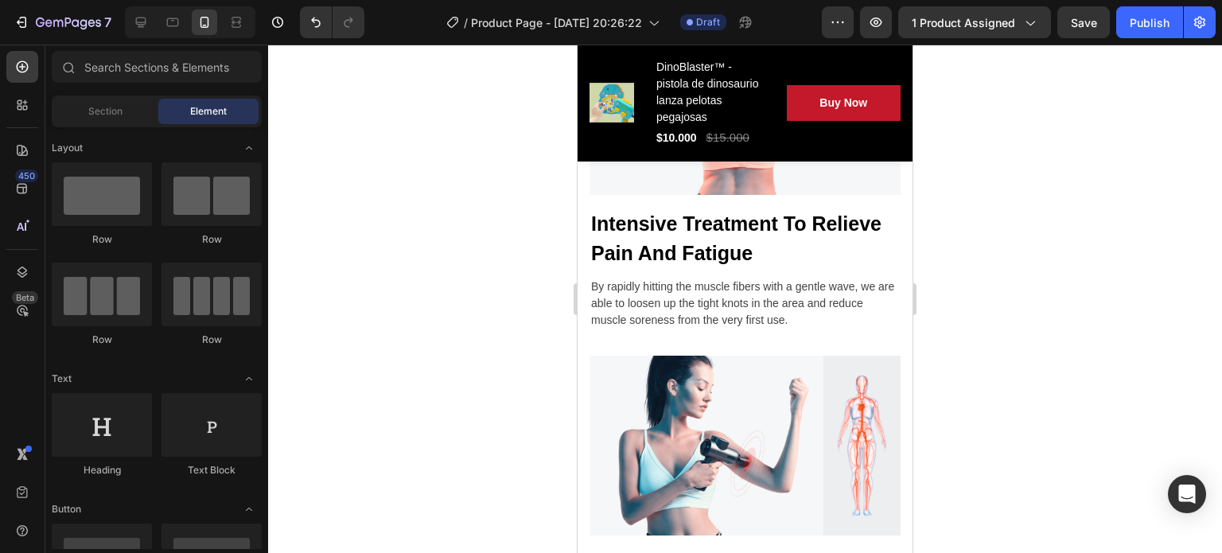
scroll to position [1357, 0]
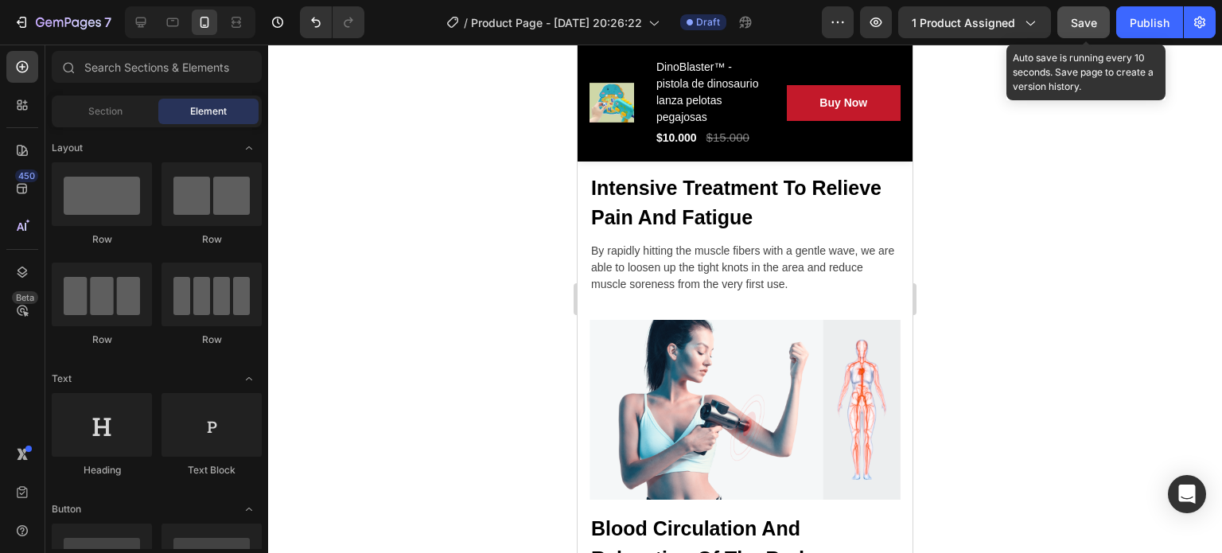
click at [1083, 25] on span "Save" at bounding box center [1084, 23] width 26 height 14
